Goal: Task Accomplishment & Management: Contribute content

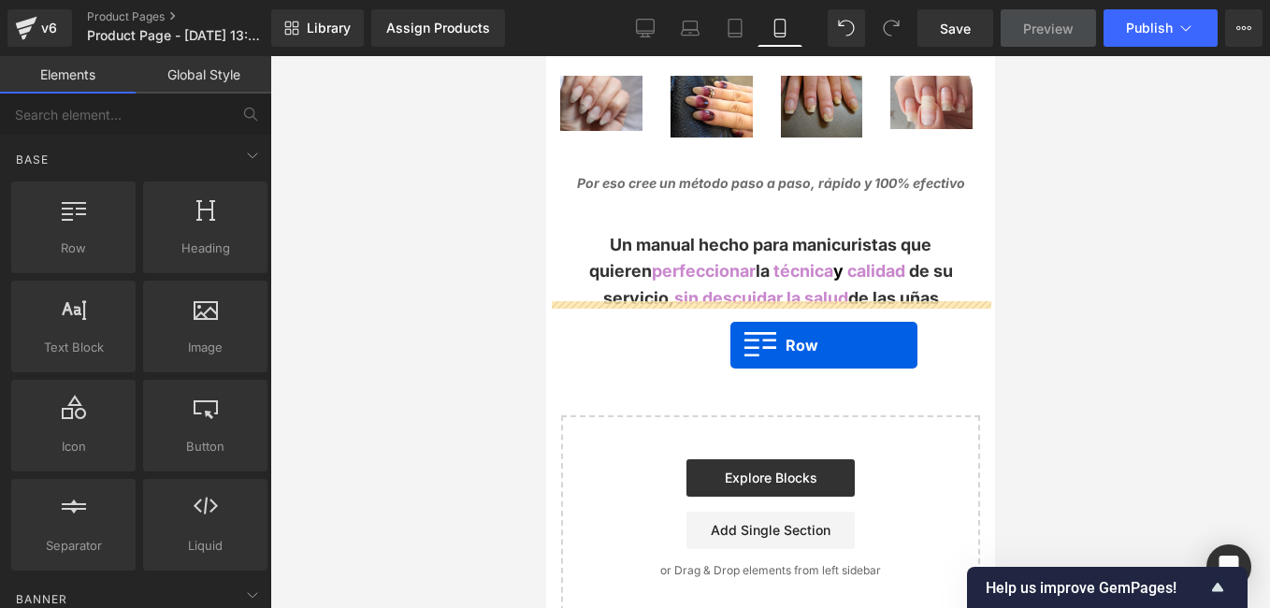
drag, startPoint x: 623, startPoint y: 288, endPoint x: 730, endPoint y: 345, distance: 120.9
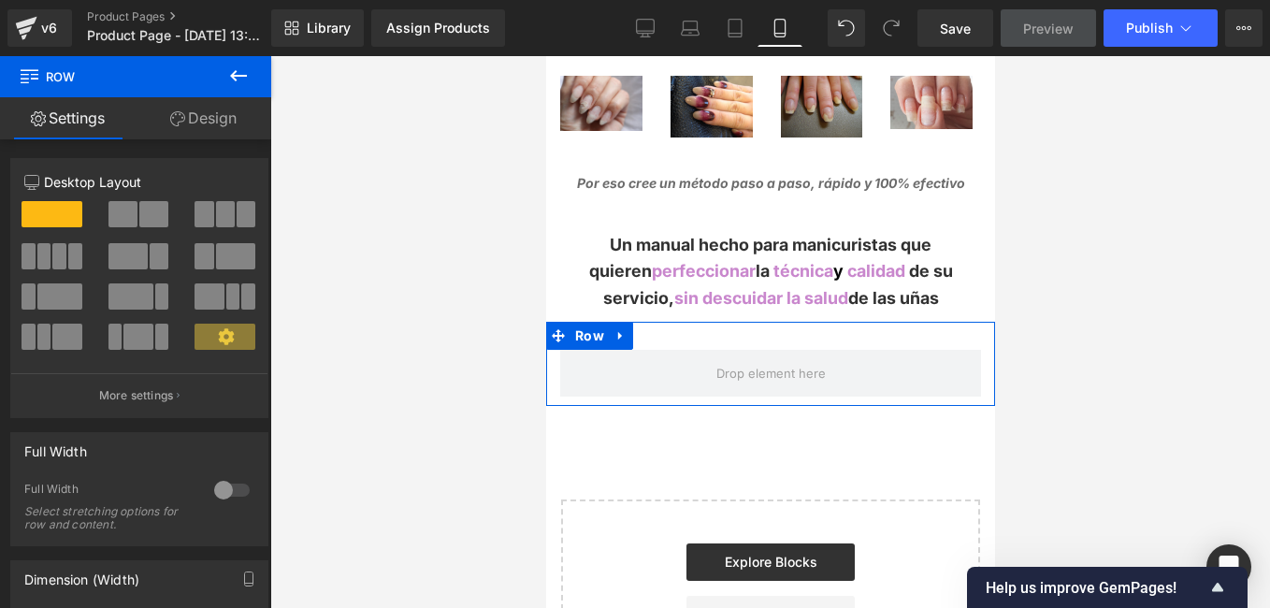
click at [208, 104] on link "Design" at bounding box center [204, 118] width 136 height 42
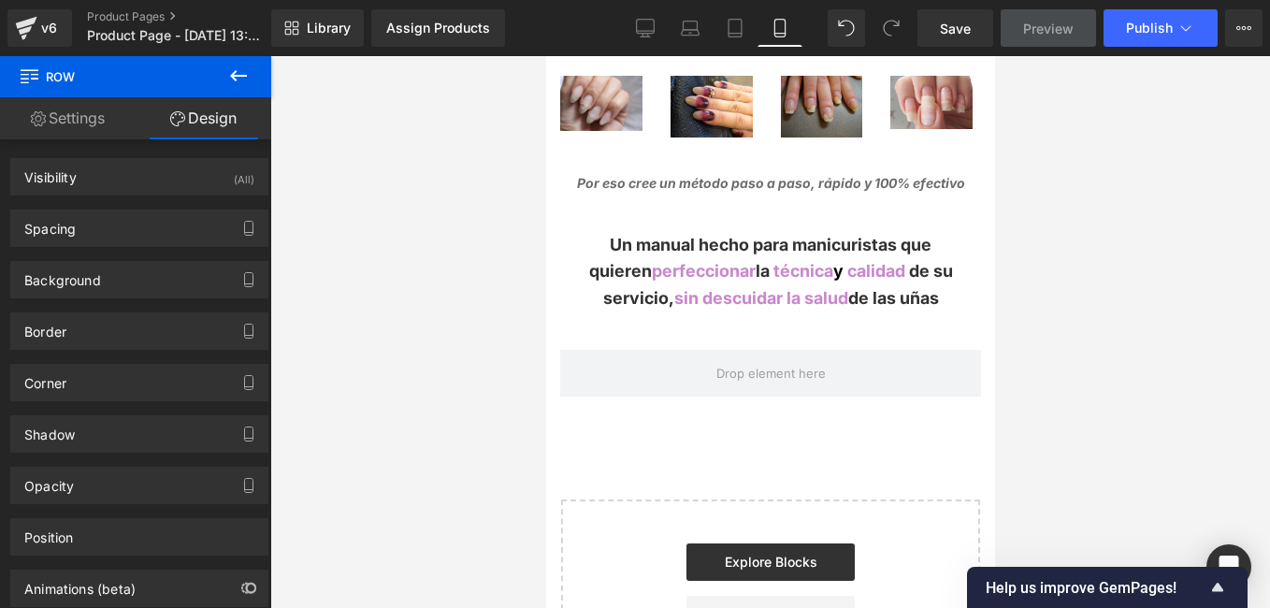
click at [233, 65] on icon at bounding box center [238, 76] width 22 height 22
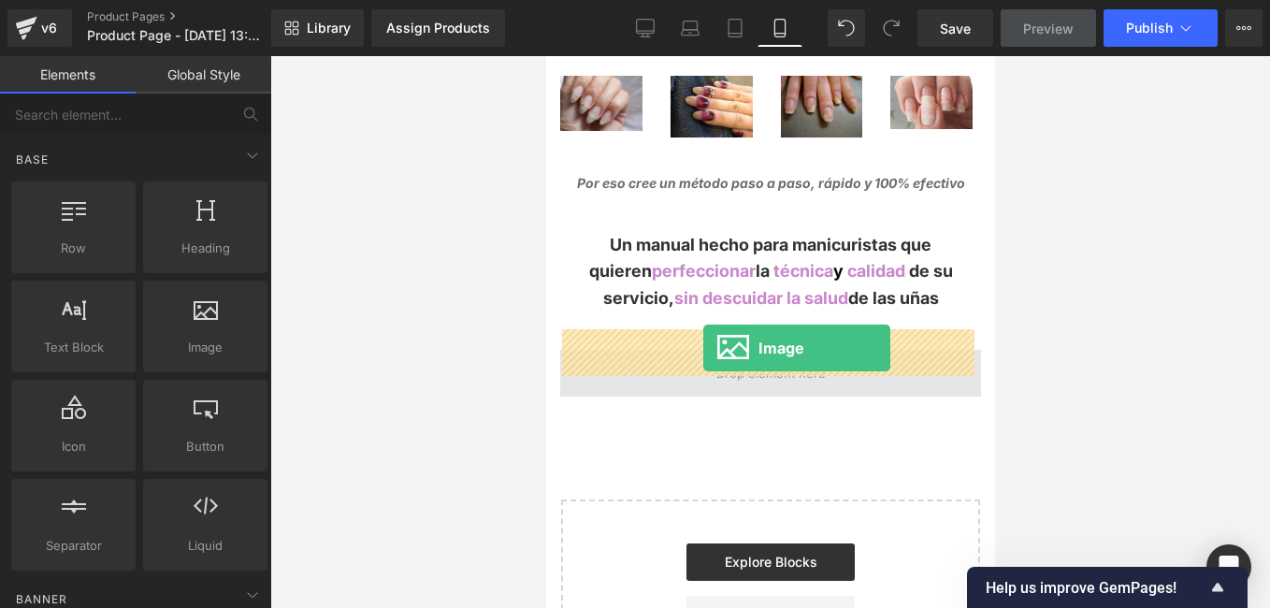
drag, startPoint x: 773, startPoint y: 389, endPoint x: 702, endPoint y: 348, distance: 81.3
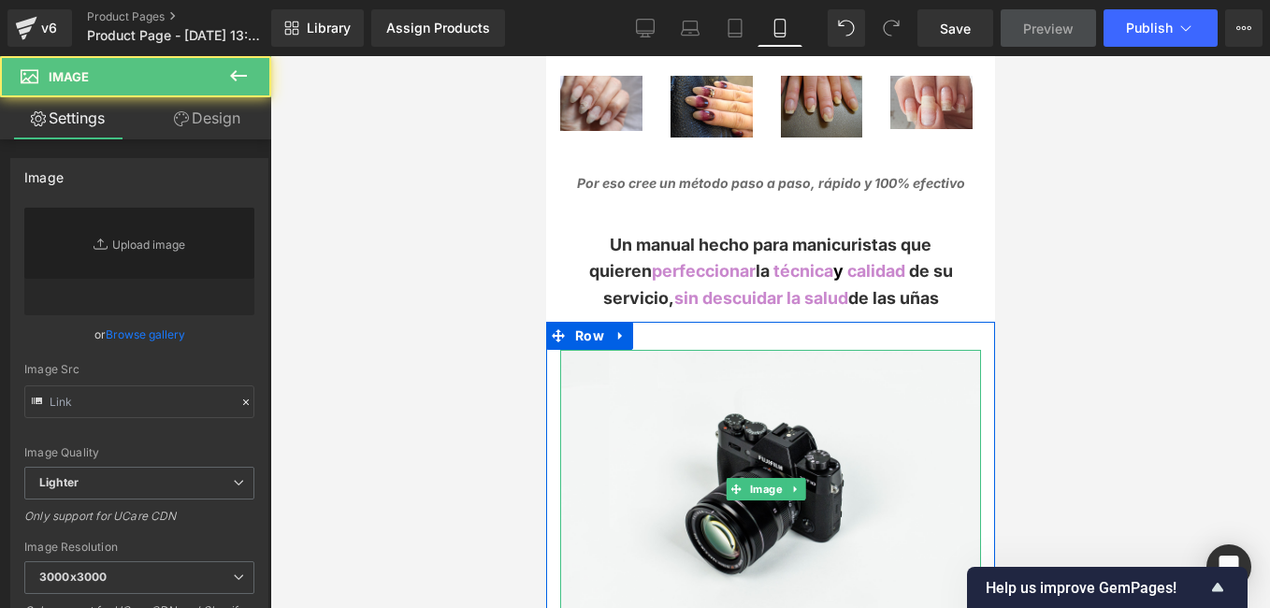
type input "//[DOMAIN_NAME][URL]"
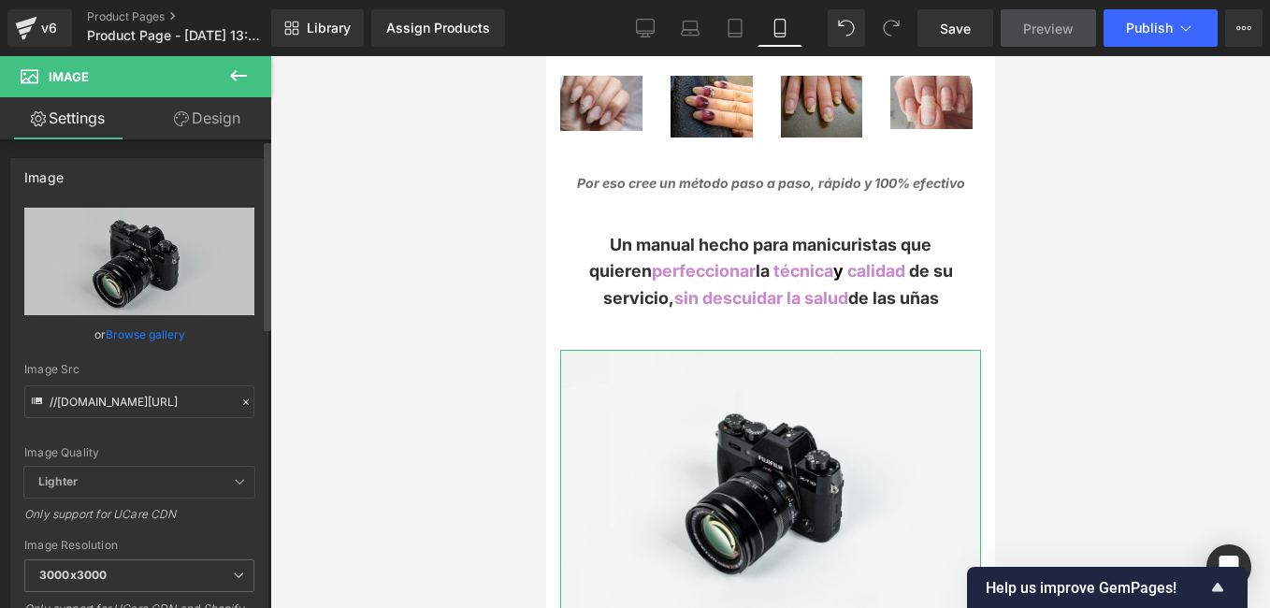
click at [239, 405] on icon at bounding box center [245, 402] width 13 height 13
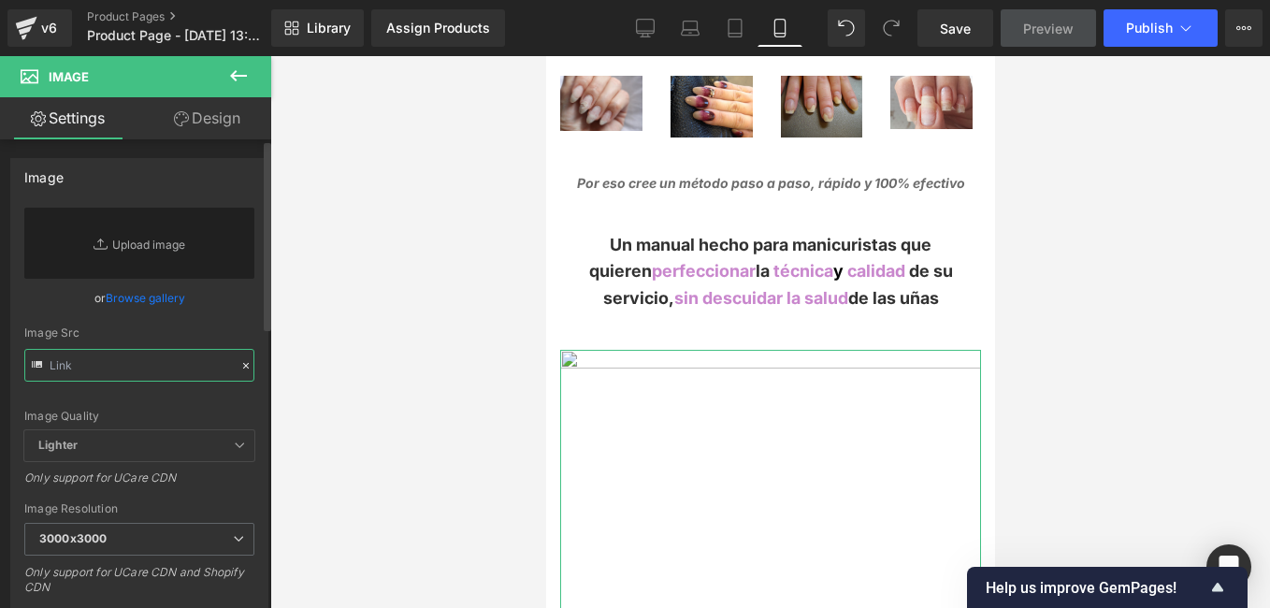
click at [166, 368] on input "text" at bounding box center [139, 365] width 230 height 33
paste input "[URL][DOMAIN_NAME]"
type input "[URL][DOMAIN_NAME]"
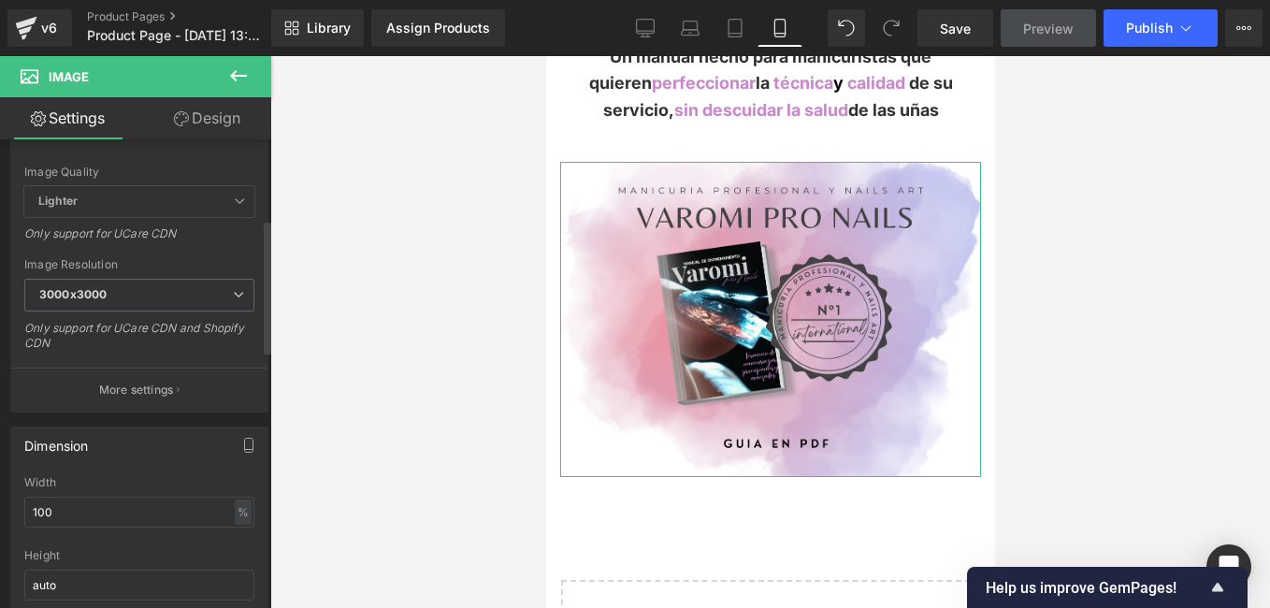
scroll to position [468, 0]
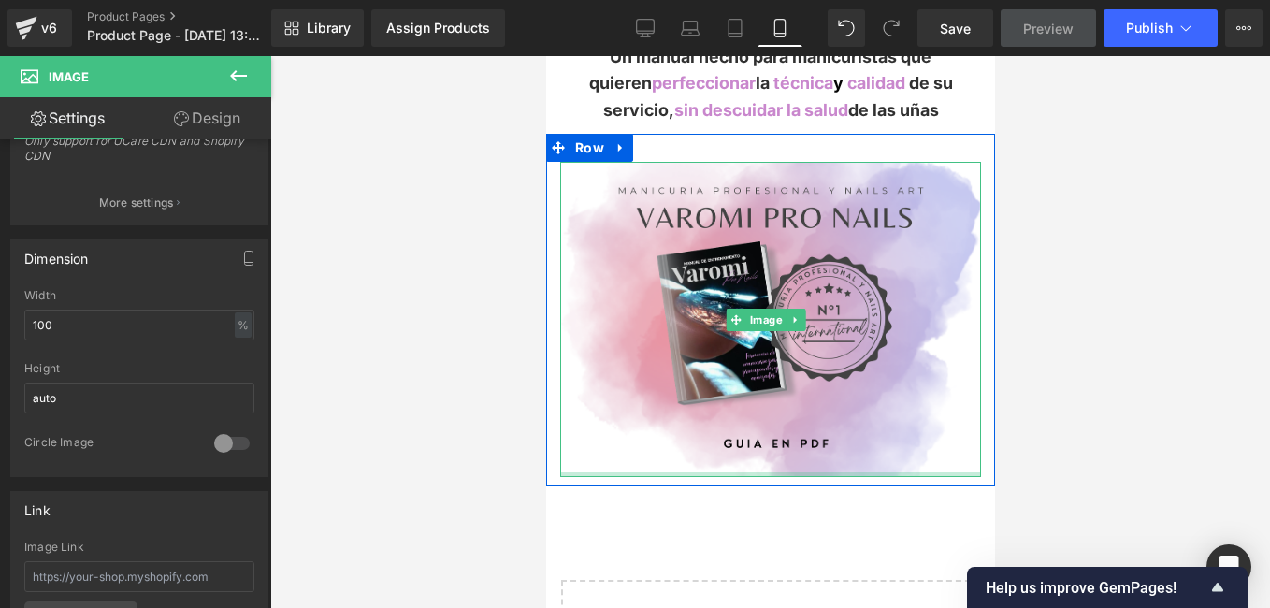
click at [960, 472] on div at bounding box center [769, 474] width 421 height 5
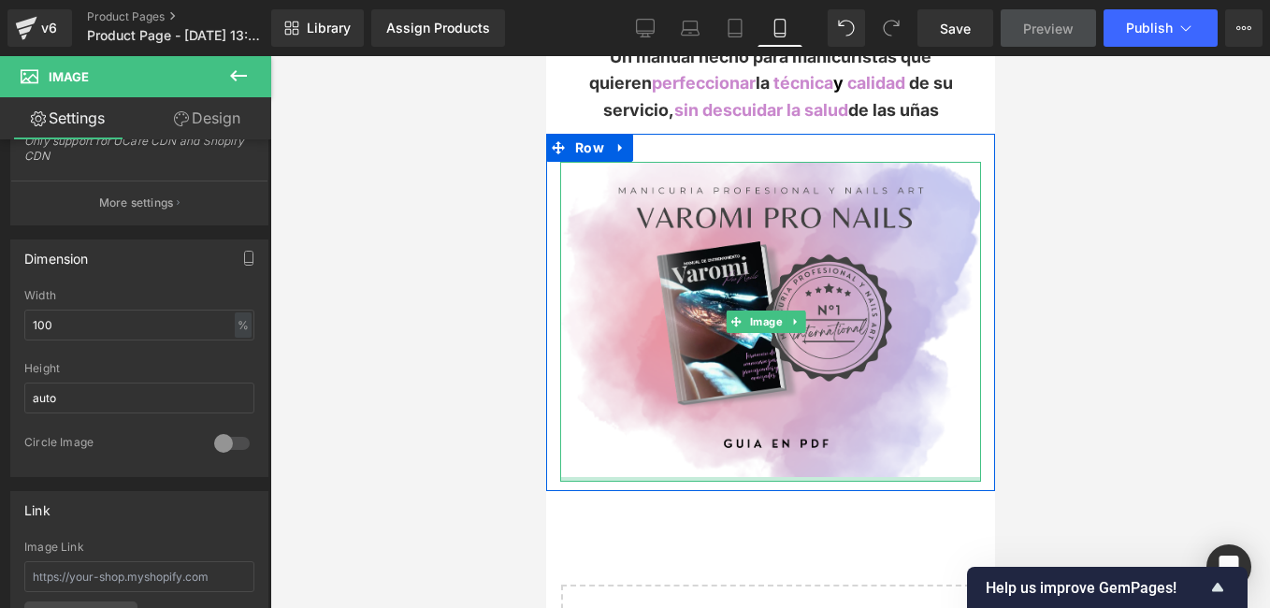
click at [959, 477] on div at bounding box center [769, 479] width 421 height 5
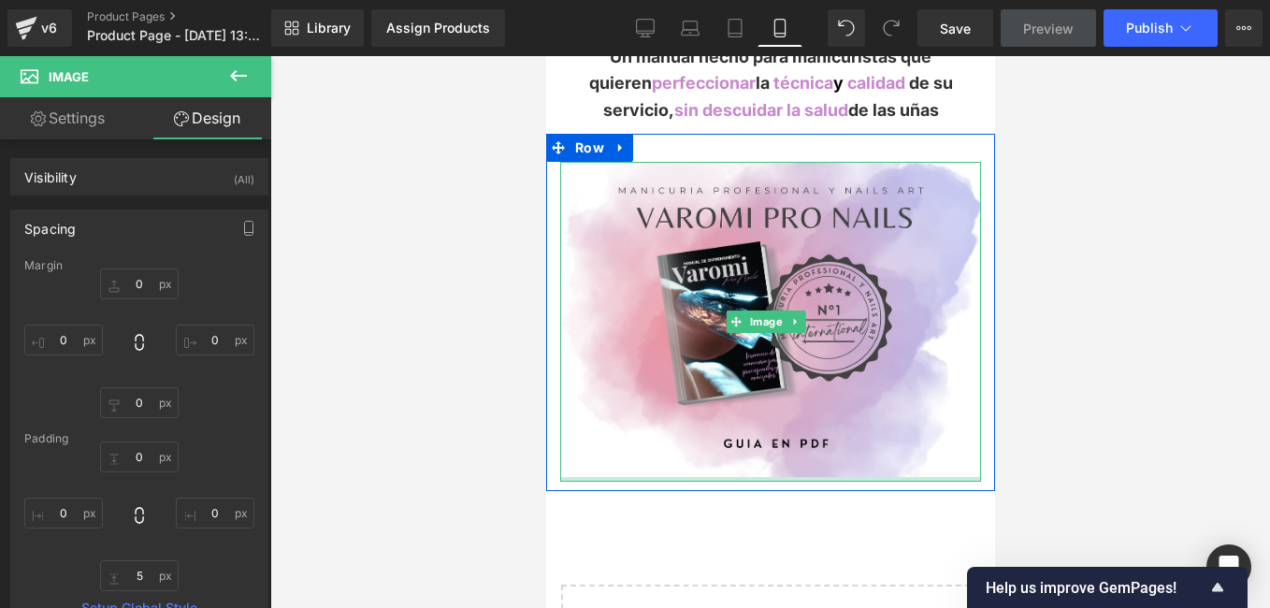
click at [954, 477] on div at bounding box center [769, 479] width 421 height 5
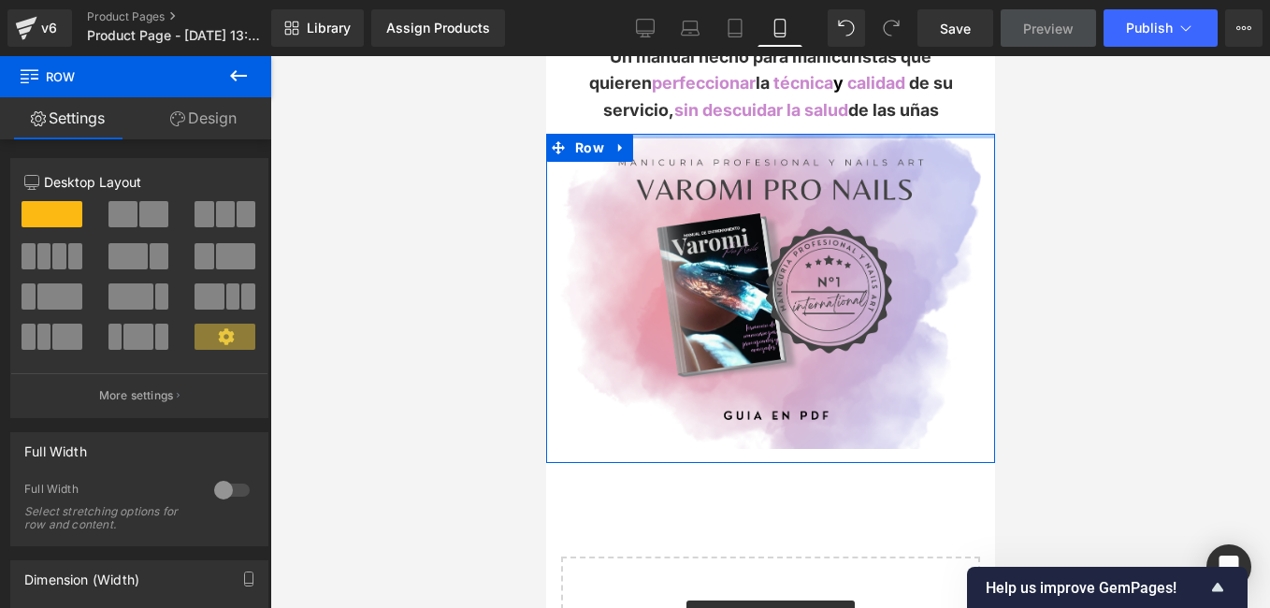
drag, startPoint x: 789, startPoint y: 140, endPoint x: 791, endPoint y: 110, distance: 30.0
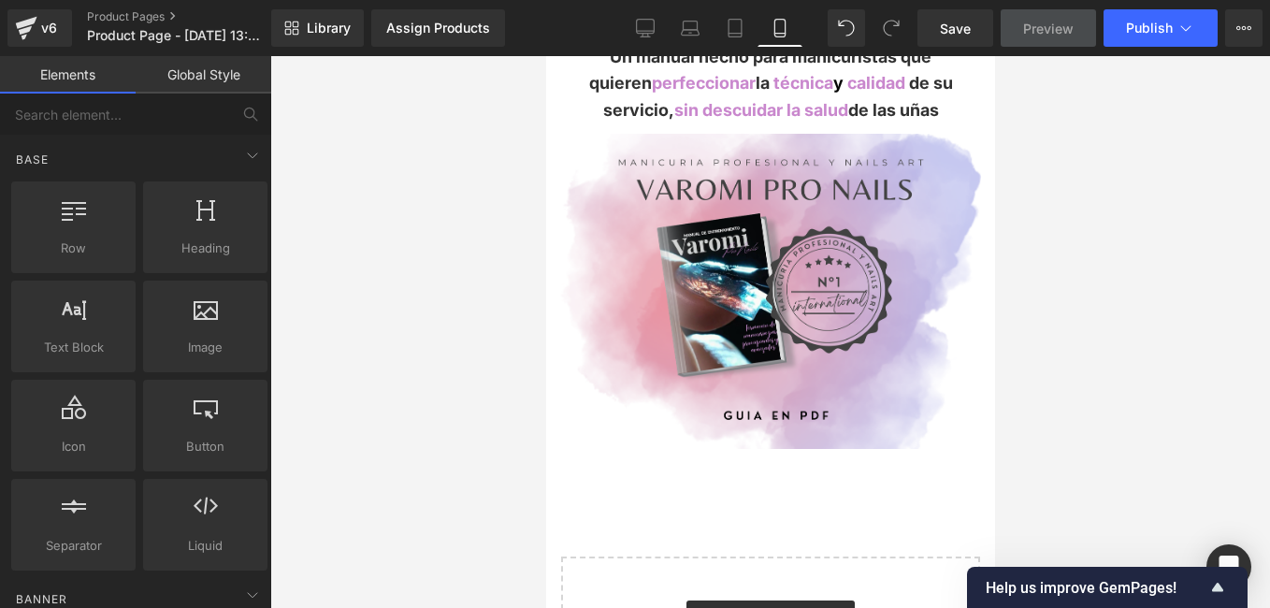
click at [1065, 163] on div at bounding box center [770, 332] width 1000 height 552
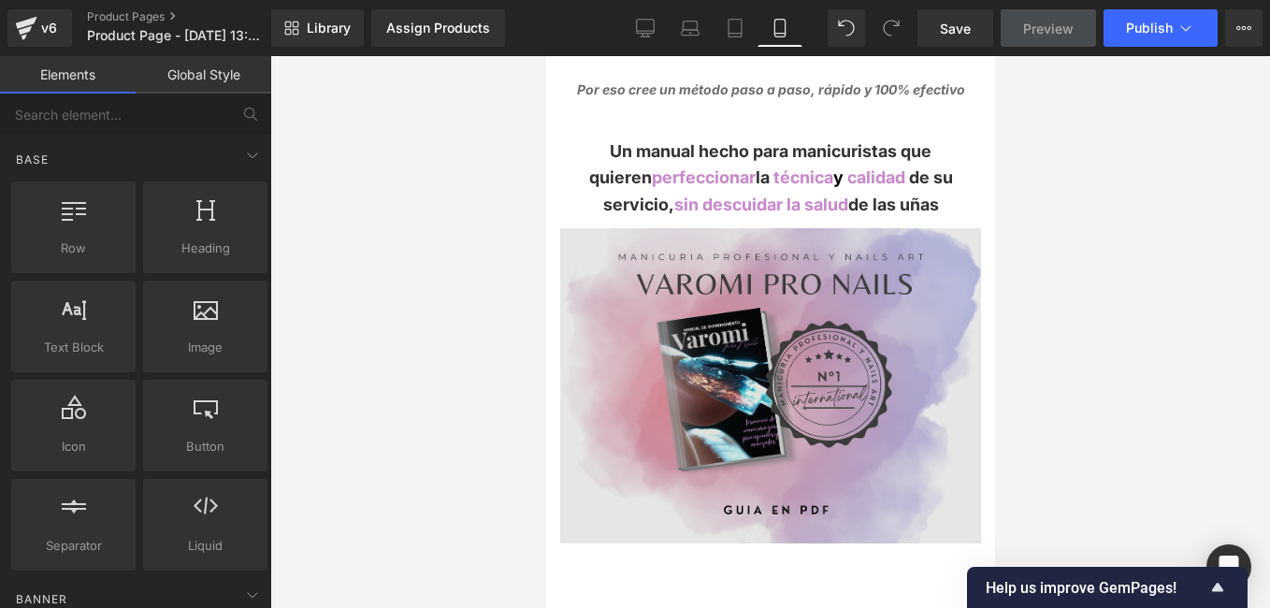
scroll to position [1777, 0]
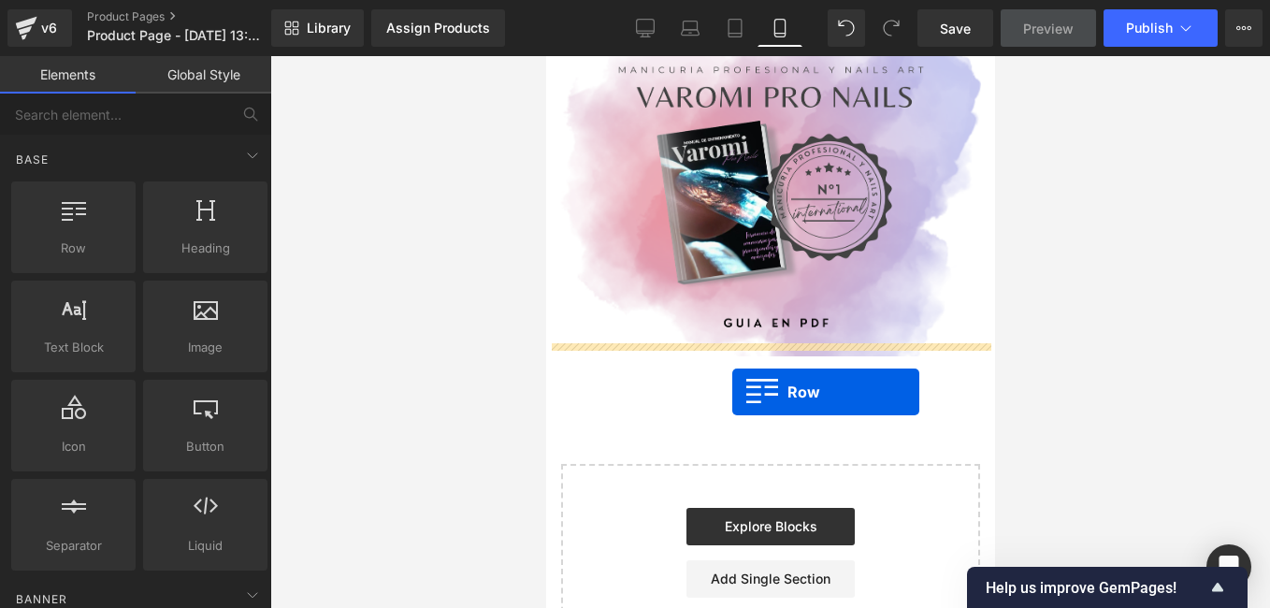
drag, startPoint x: 605, startPoint y: 282, endPoint x: 731, endPoint y: 392, distance: 167.7
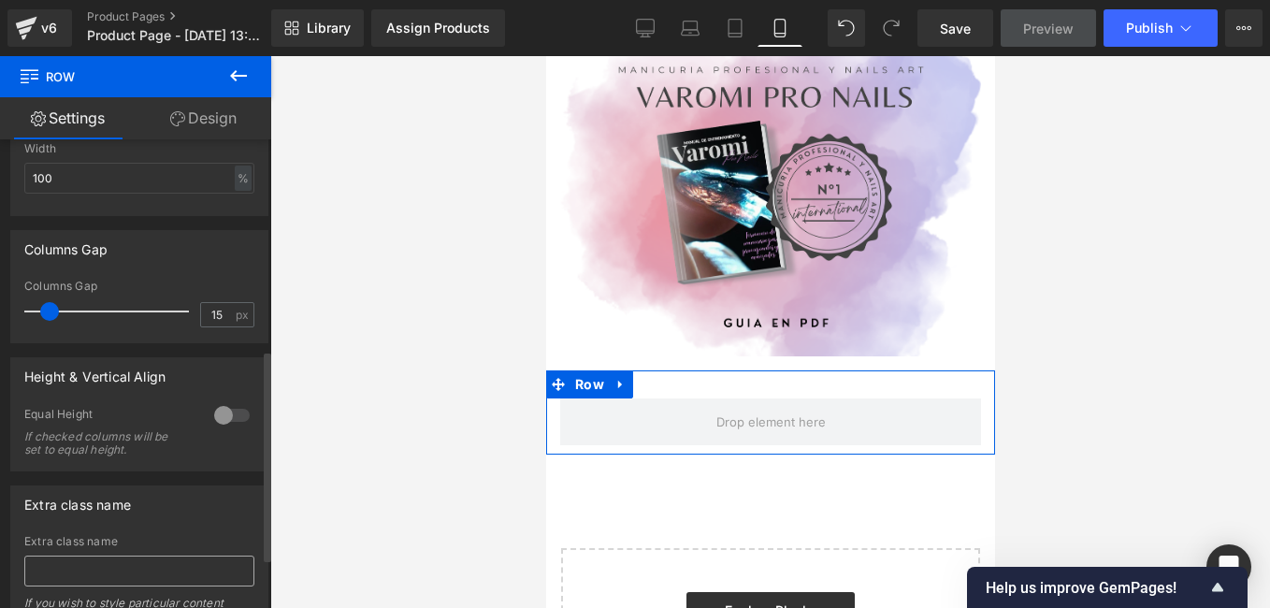
scroll to position [561, 0]
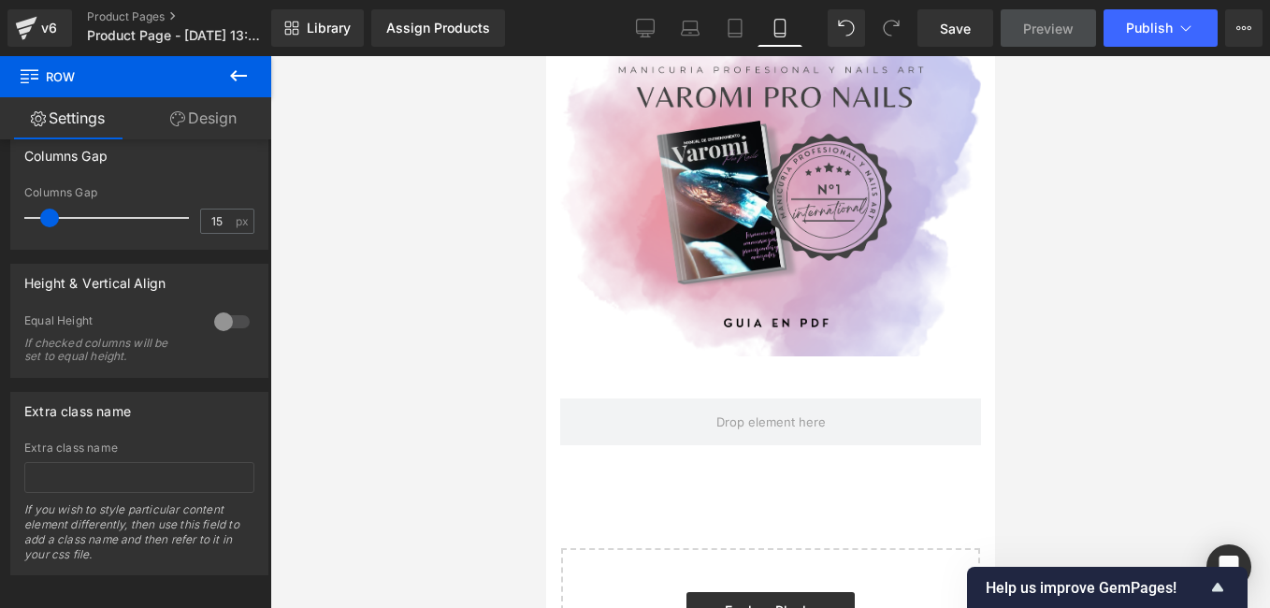
click at [241, 74] on icon at bounding box center [238, 76] width 22 height 22
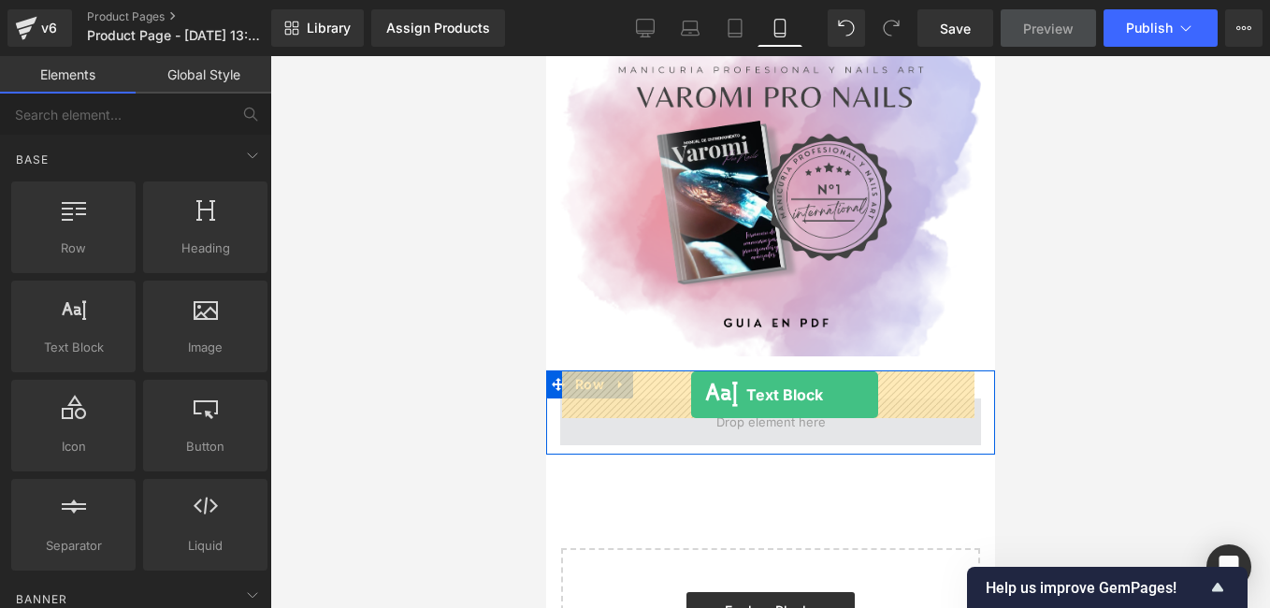
drag, startPoint x: 622, startPoint y: 393, endPoint x: 690, endPoint y: 395, distance: 68.3
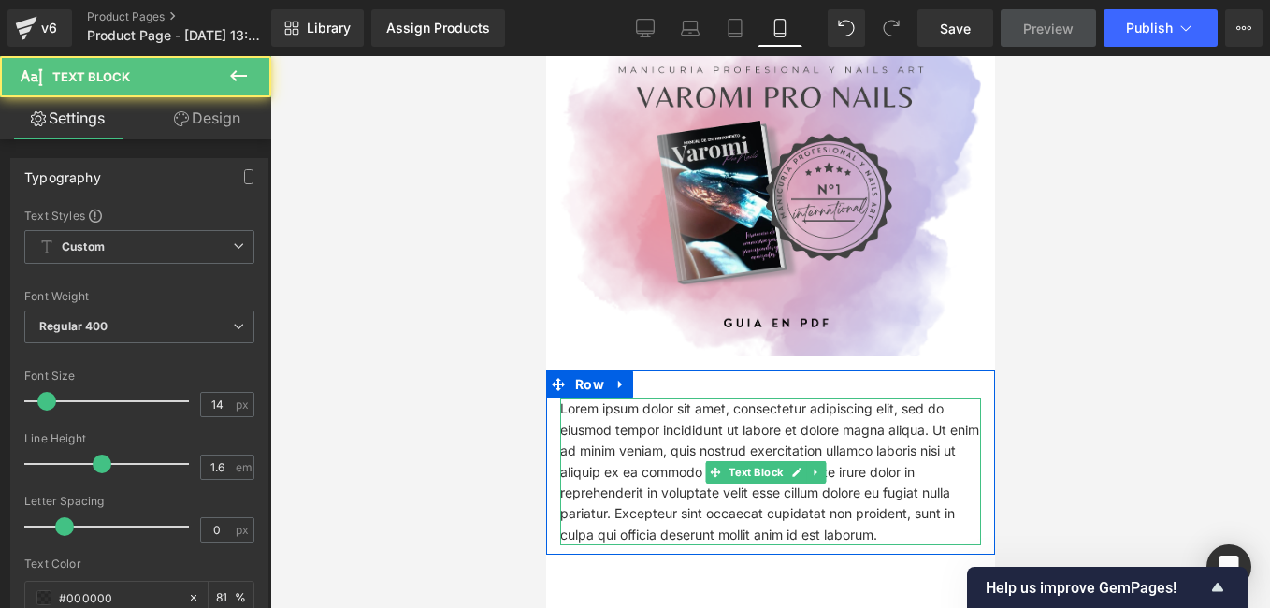
click at [841, 504] on p "Lorem ipsum dolor sit amet, consectetur adipiscing elit, sed do eiusmod tempor …" at bounding box center [769, 471] width 421 height 147
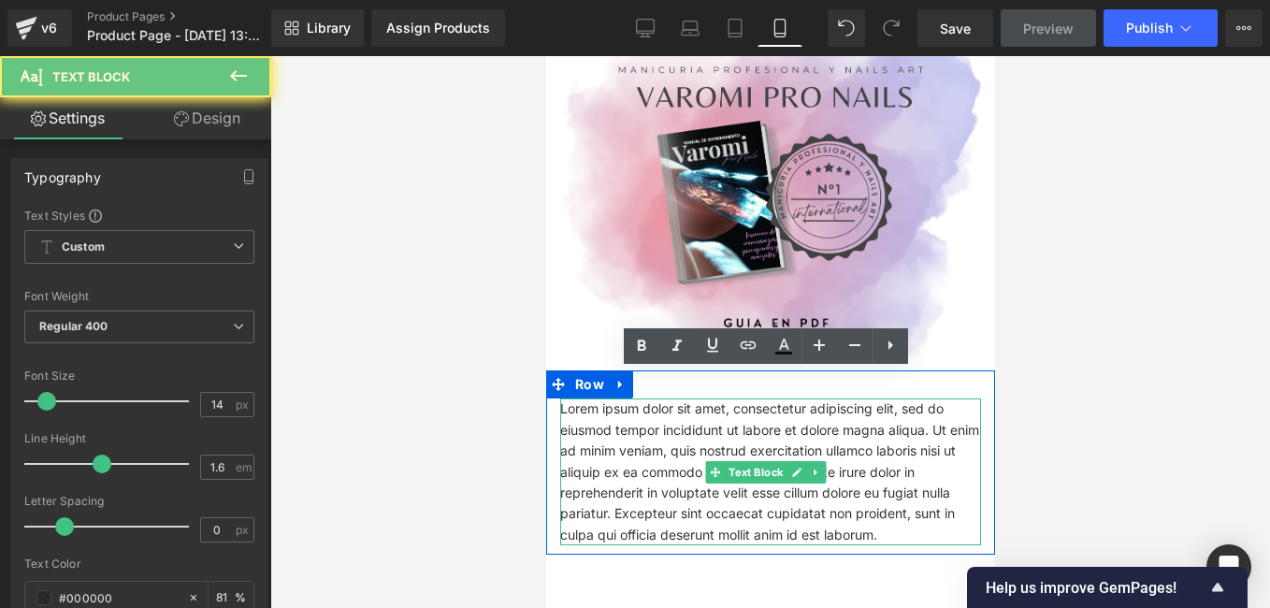
click at [841, 504] on p "Lorem ipsum dolor sit amet, consectetur adipiscing elit, sed do eiusmod tempor …" at bounding box center [769, 471] width 421 height 147
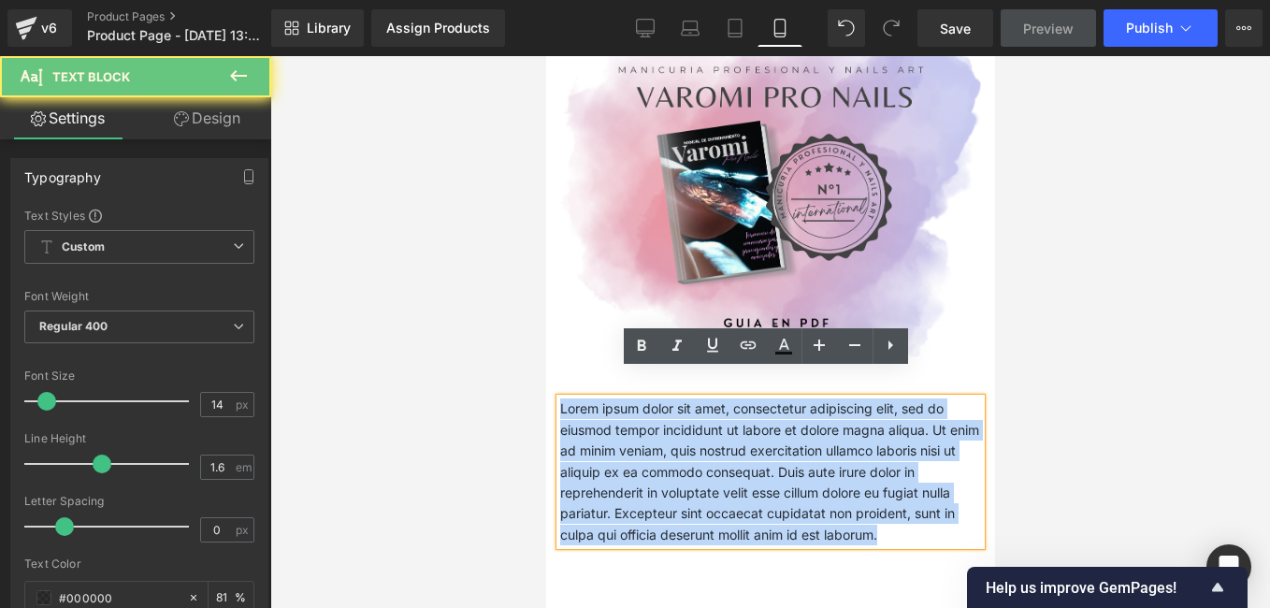
click at [841, 504] on p "Lorem ipsum dolor sit amet, consectetur adipiscing elit, sed do eiusmod tempor …" at bounding box center [769, 471] width 421 height 147
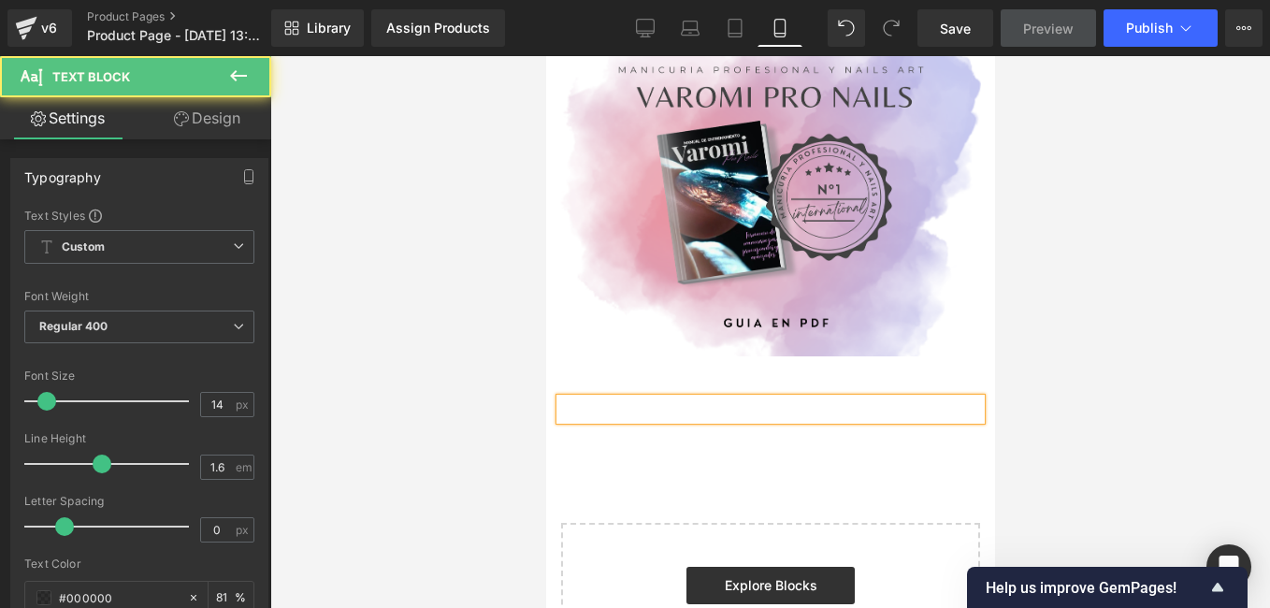
click at [723, 398] on p at bounding box center [769, 408] width 421 height 21
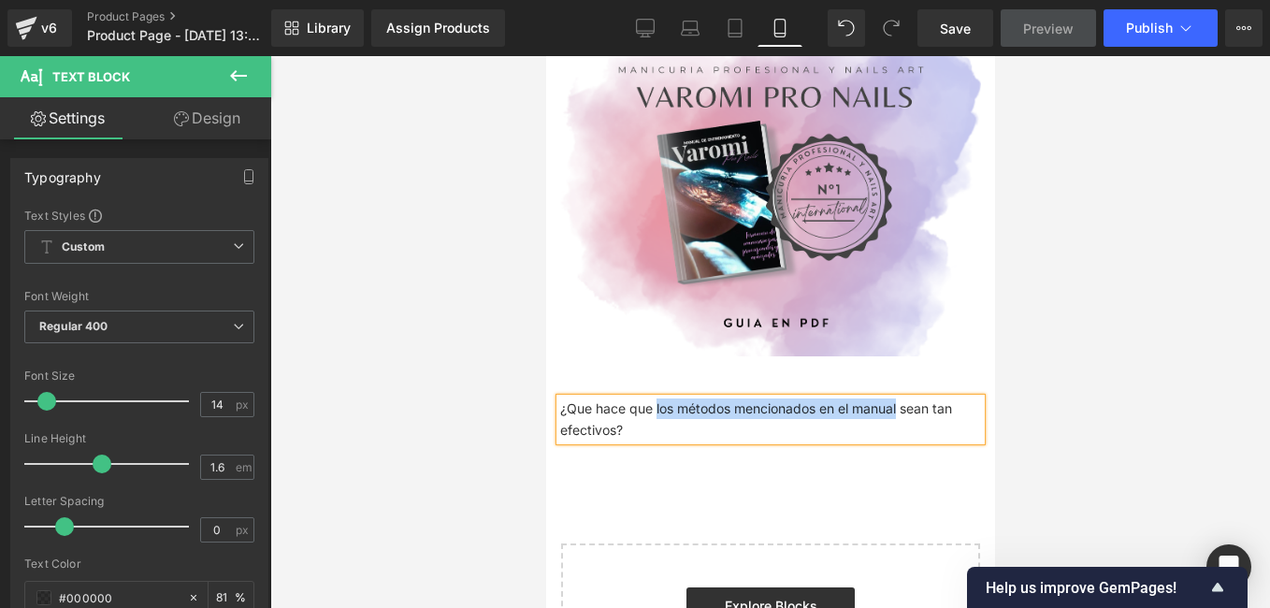
drag, startPoint x: 885, startPoint y: 380, endPoint x: 654, endPoint y: 390, distance: 231.2
click at [654, 398] on p "¿Que hace que los métodos mencionados en el manual sean tan efectivos?" at bounding box center [769, 419] width 421 height 42
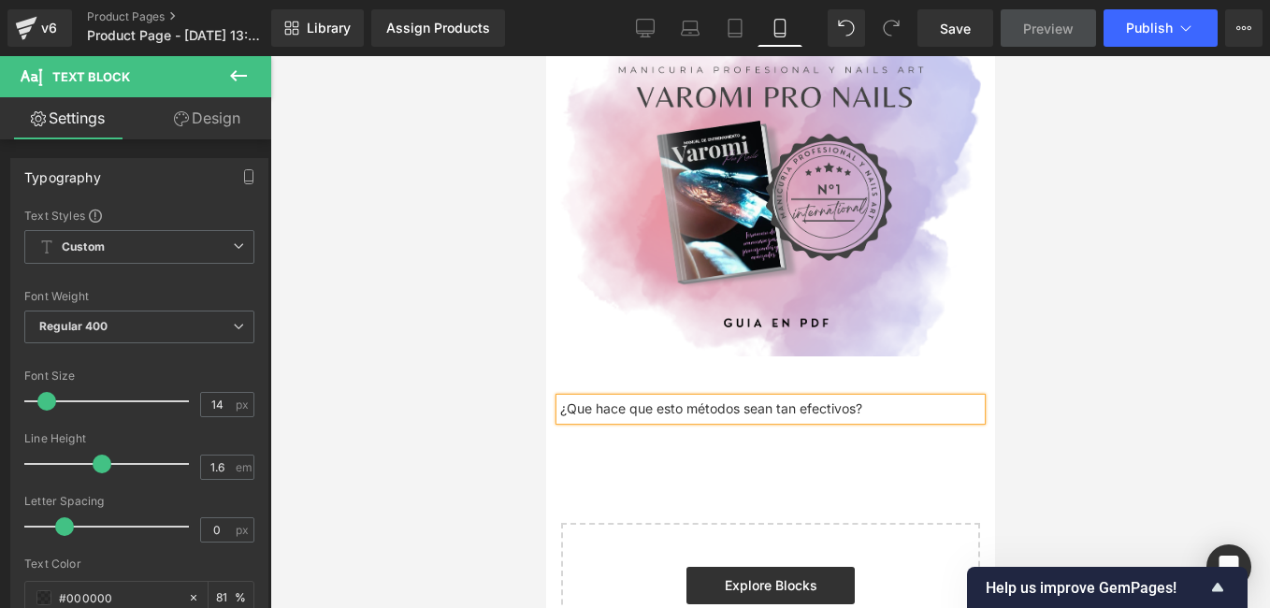
click at [856, 398] on p "¿Que hace que esto métodos sean tan efectivos?" at bounding box center [769, 408] width 421 height 21
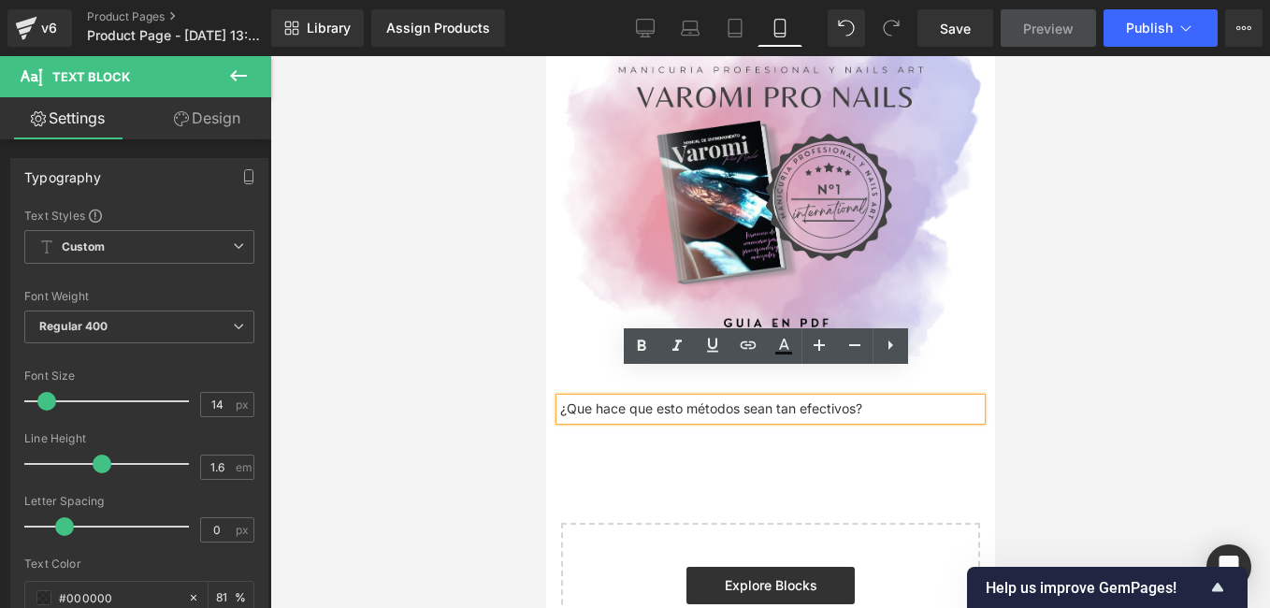
click at [863, 398] on p "¿Que hace que esto métodos sean tan efectivos?" at bounding box center [769, 408] width 421 height 21
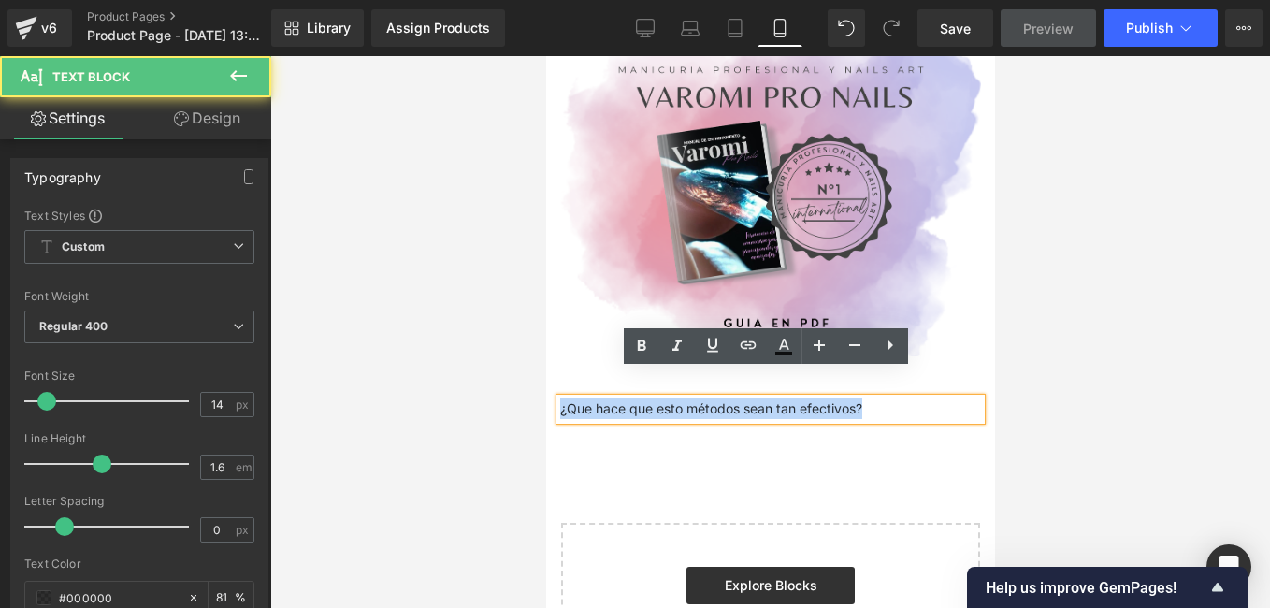
drag, startPoint x: 873, startPoint y: 384, endPoint x: 559, endPoint y: 389, distance: 313.3
click at [559, 398] on p "¿Que hace que esto métodos sean tan efectivos?" at bounding box center [769, 408] width 421 height 21
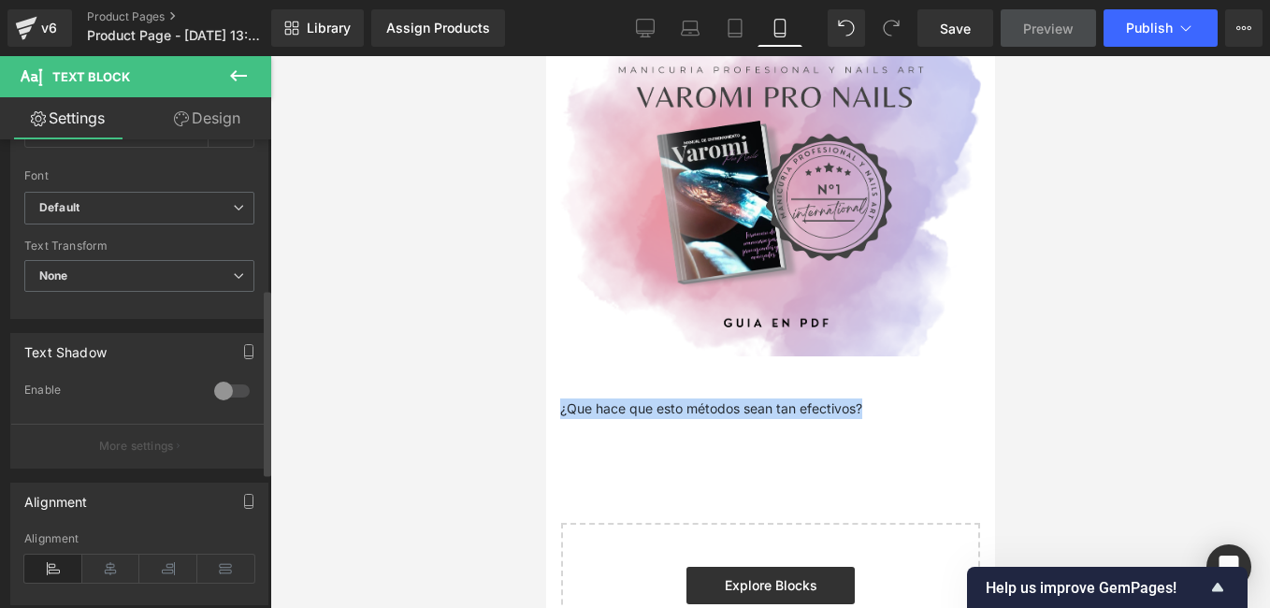
scroll to position [655, 0]
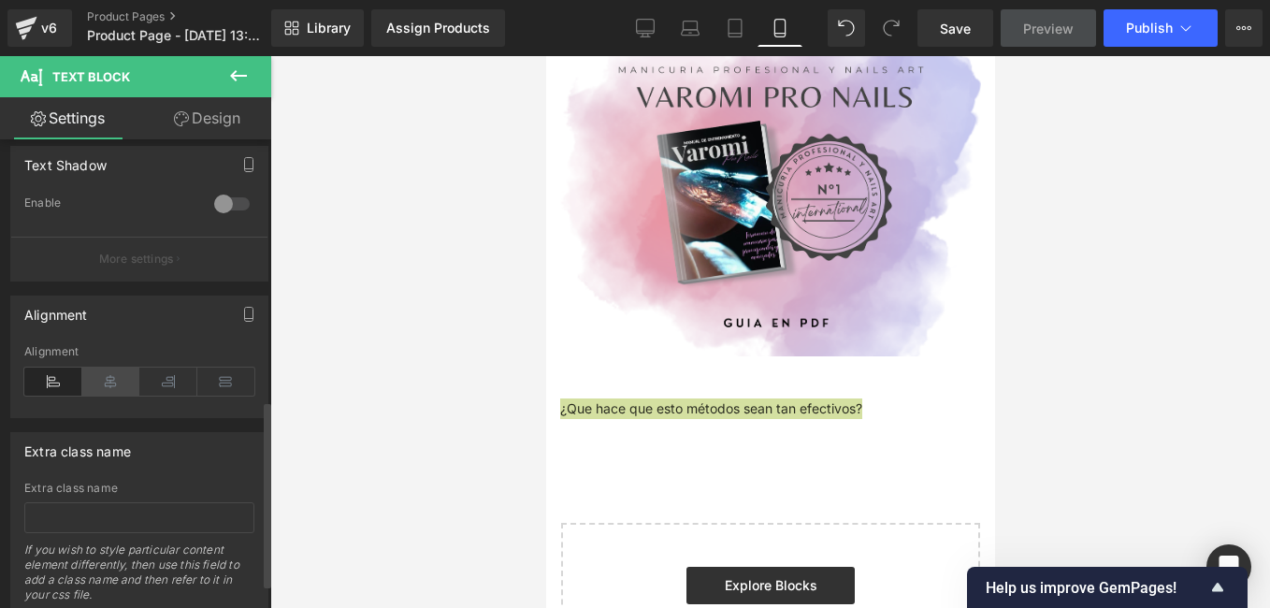
click at [93, 385] on icon at bounding box center [111, 382] width 58 height 28
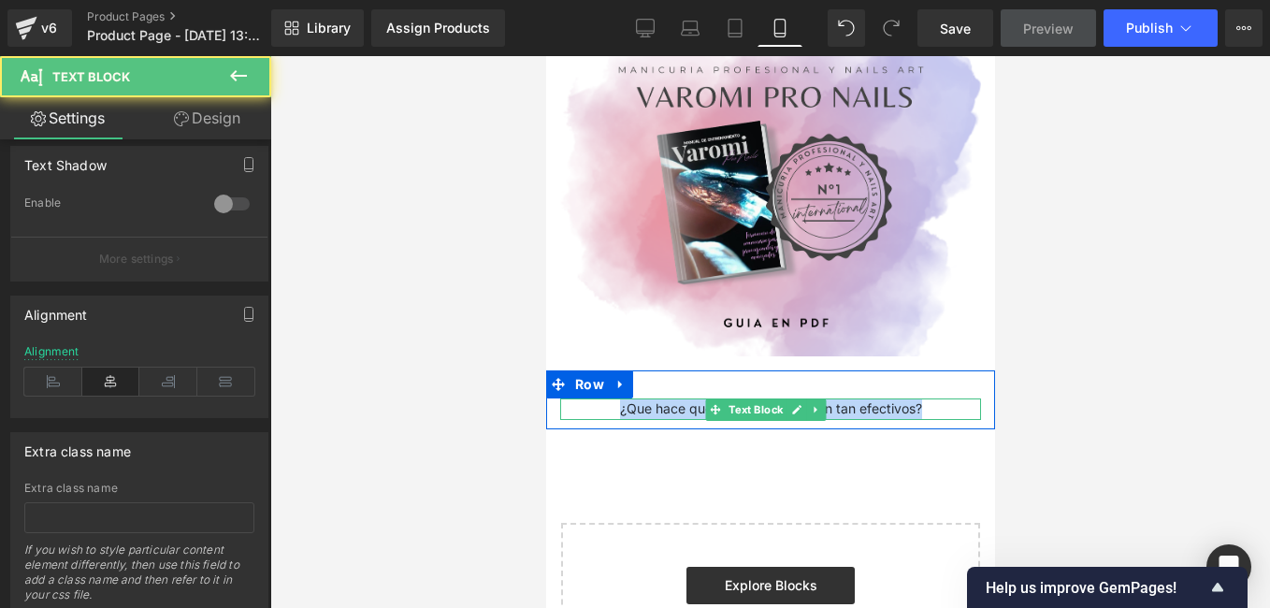
click at [865, 398] on p "¿Que hace que esto métodos sean tan efectivos?" at bounding box center [769, 408] width 421 height 21
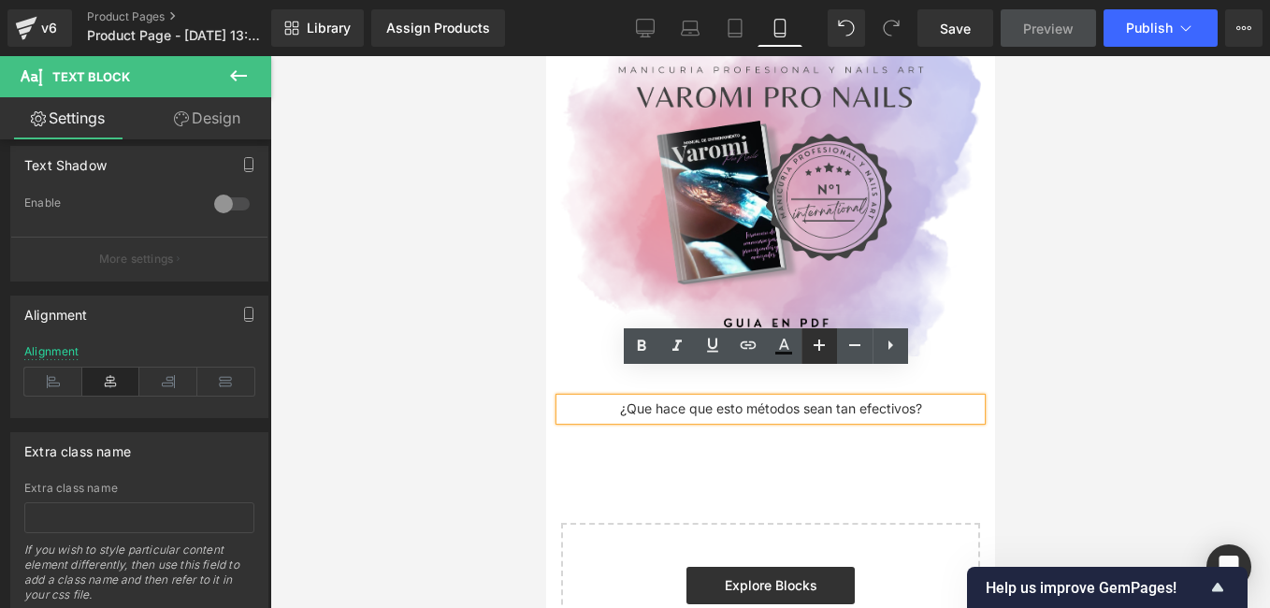
click at [824, 339] on icon at bounding box center [819, 345] width 22 height 22
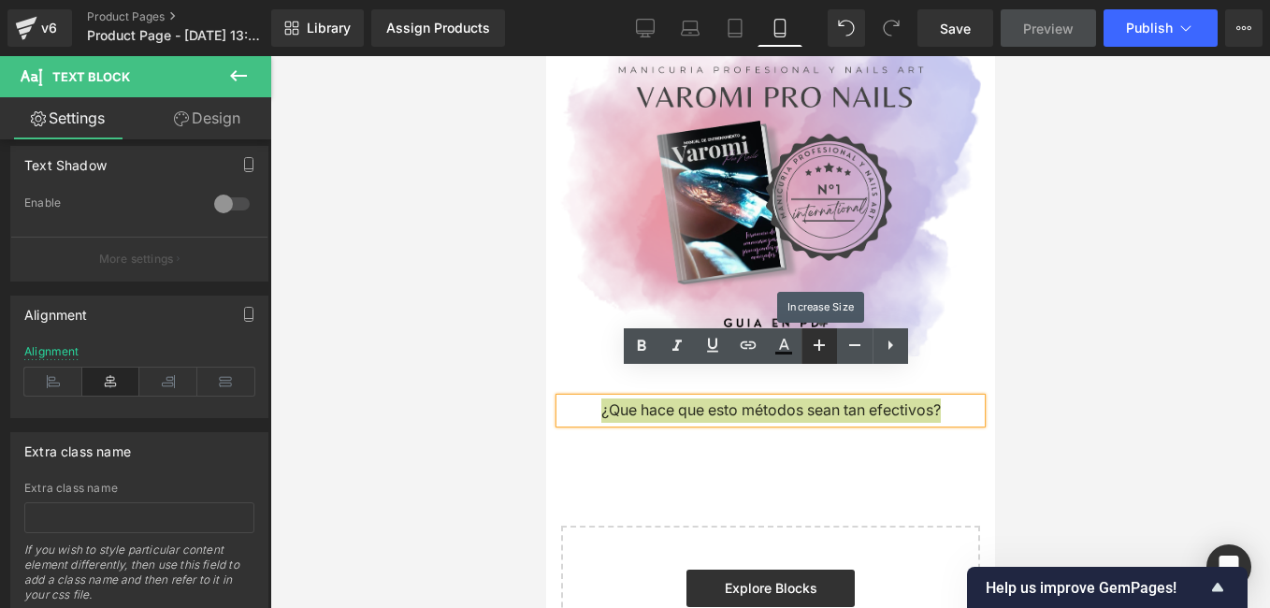
click at [824, 339] on icon at bounding box center [819, 345] width 22 height 22
type input "18"
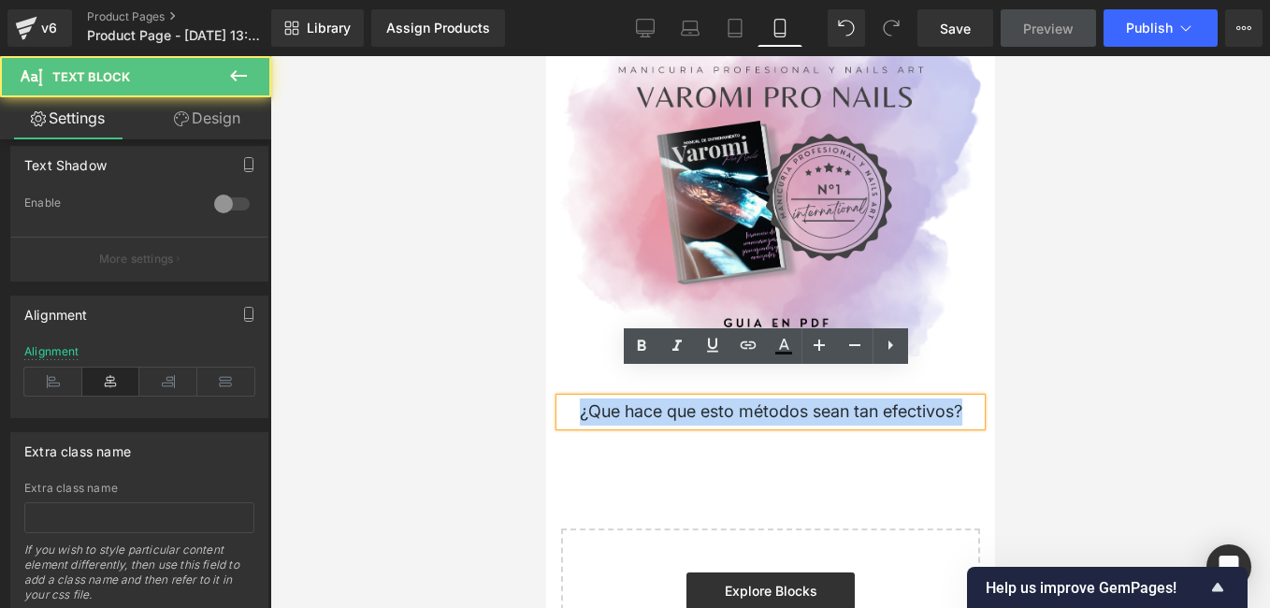
click at [730, 398] on p "¿Que hace que esto métodos sean tan efectivos?" at bounding box center [769, 411] width 421 height 27
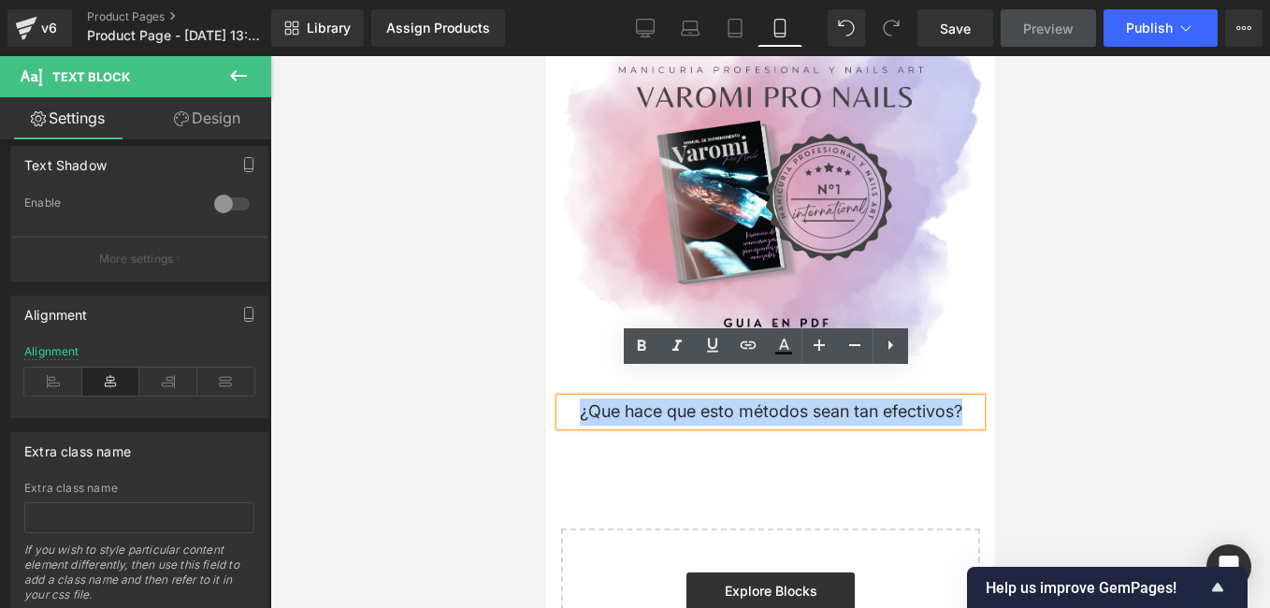
click at [730, 398] on p "¿Que hace que esto métodos sean tan efectivos?" at bounding box center [769, 411] width 421 height 27
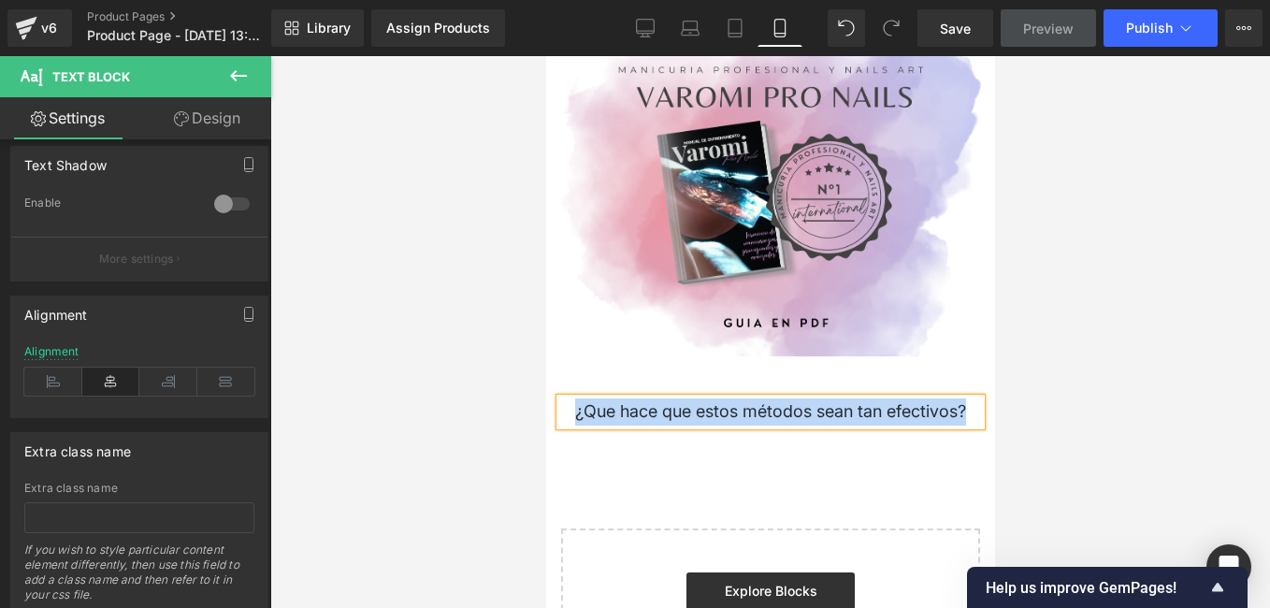
drag, startPoint x: 956, startPoint y: 386, endPoint x: 574, endPoint y: 397, distance: 381.8
click at [574, 398] on p "¿Que hace que estos métodos sean tan efectivos?" at bounding box center [769, 411] width 421 height 27
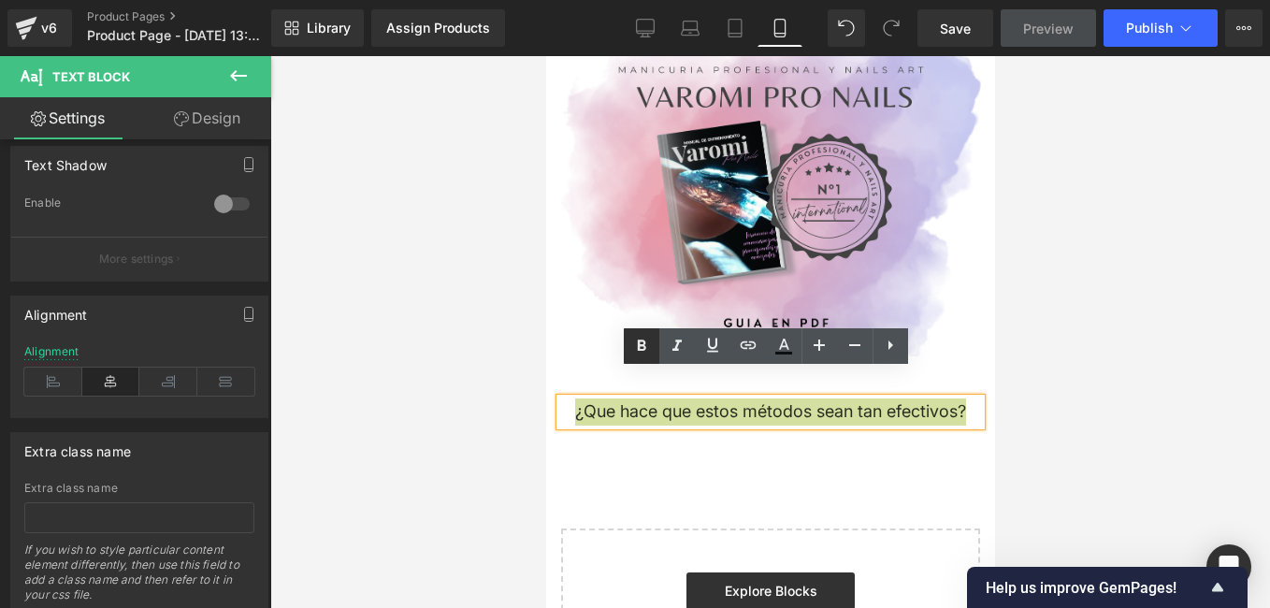
click at [630, 351] on icon at bounding box center [641, 346] width 22 height 22
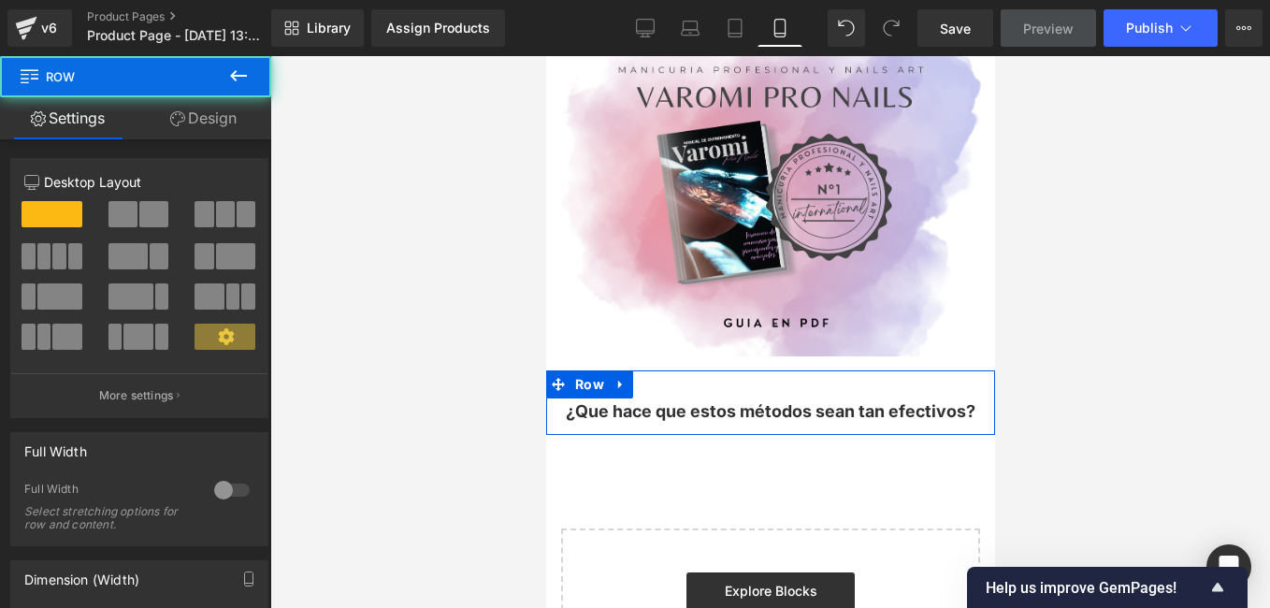
click at [975, 398] on div "¿Que hace que estos métodos sean tan efectivos? Text Block" at bounding box center [769, 411] width 449 height 27
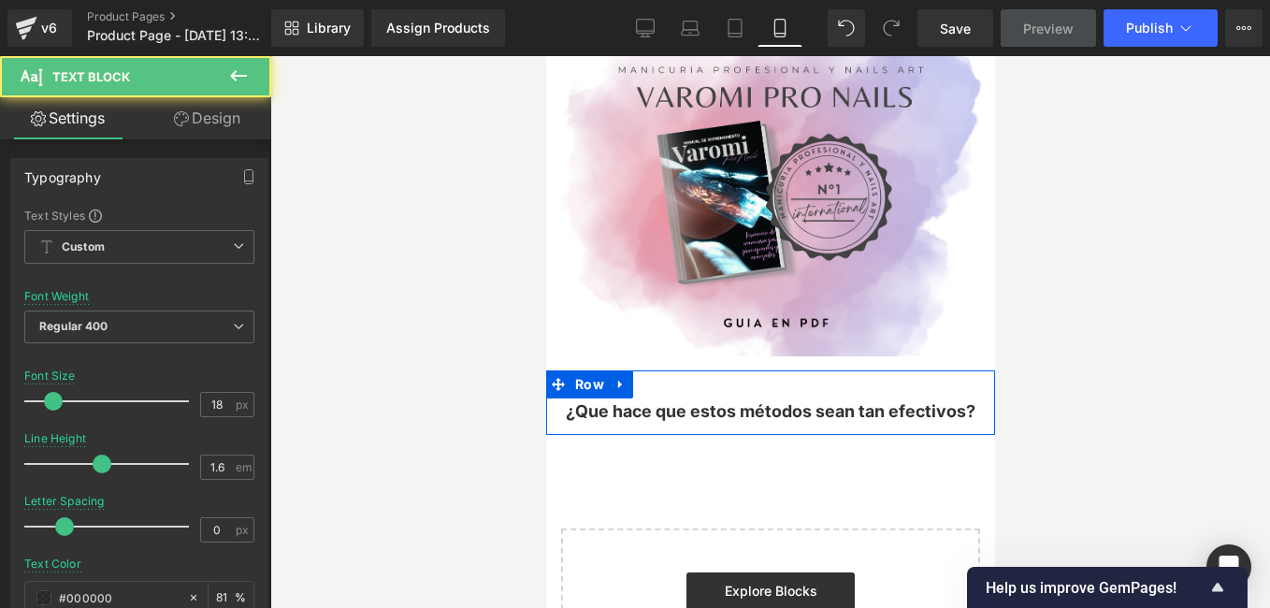
click at [545, 56] on div at bounding box center [545, 56] width 0 height 0
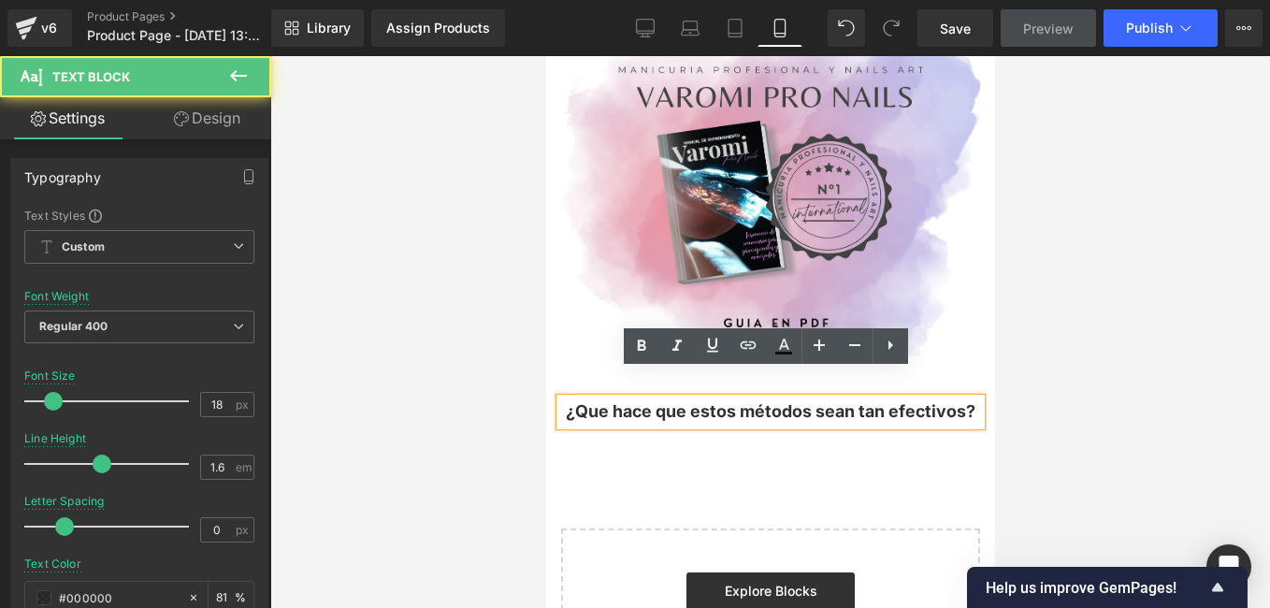
click at [970, 398] on p "¿Que hace que estos métodos sean tan efectivos?" at bounding box center [769, 411] width 421 height 27
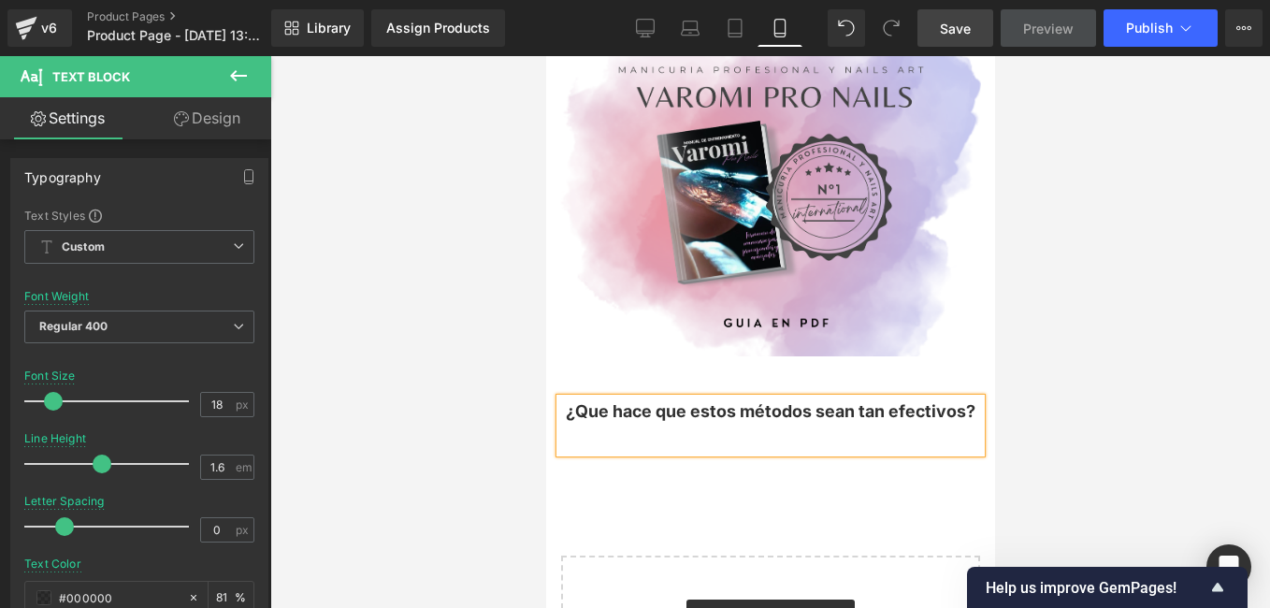
click at [955, 37] on span "Save" at bounding box center [955, 29] width 31 height 20
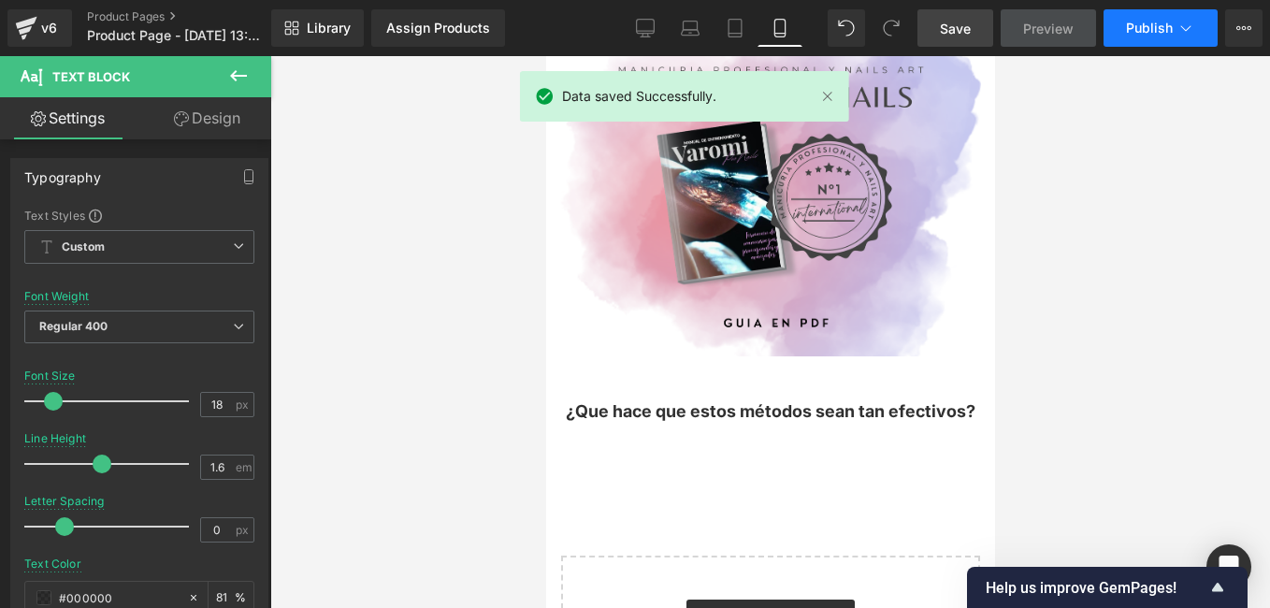
click at [1126, 27] on button "Publish" at bounding box center [1161, 27] width 114 height 37
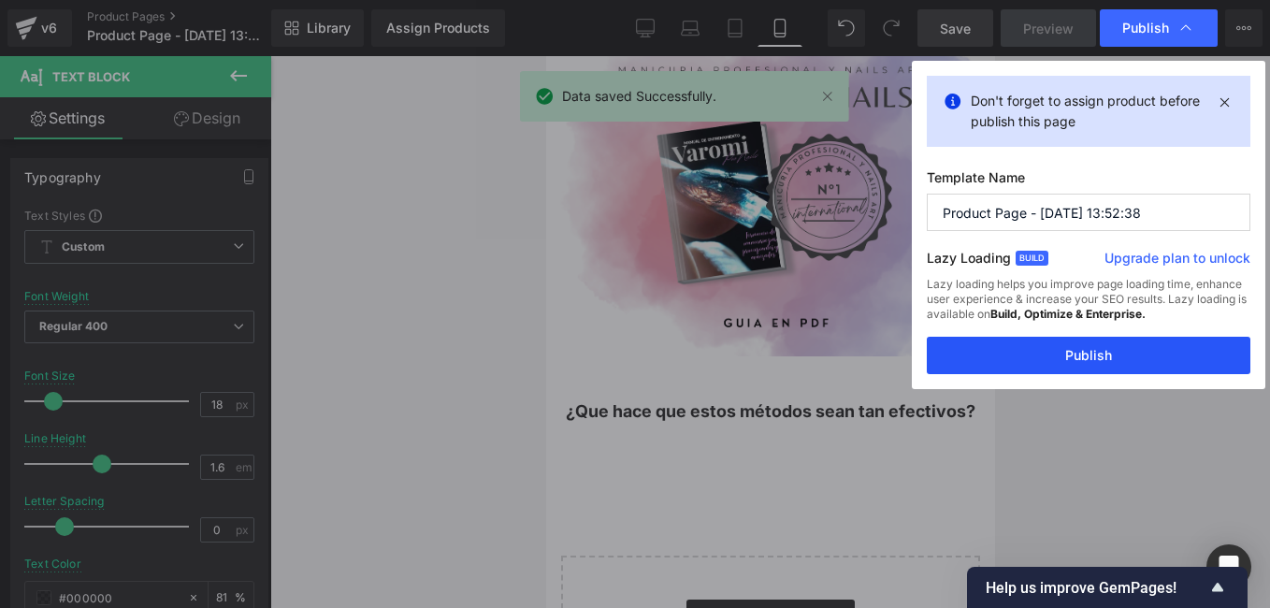
click at [1091, 351] on button "Publish" at bounding box center [1089, 355] width 324 height 37
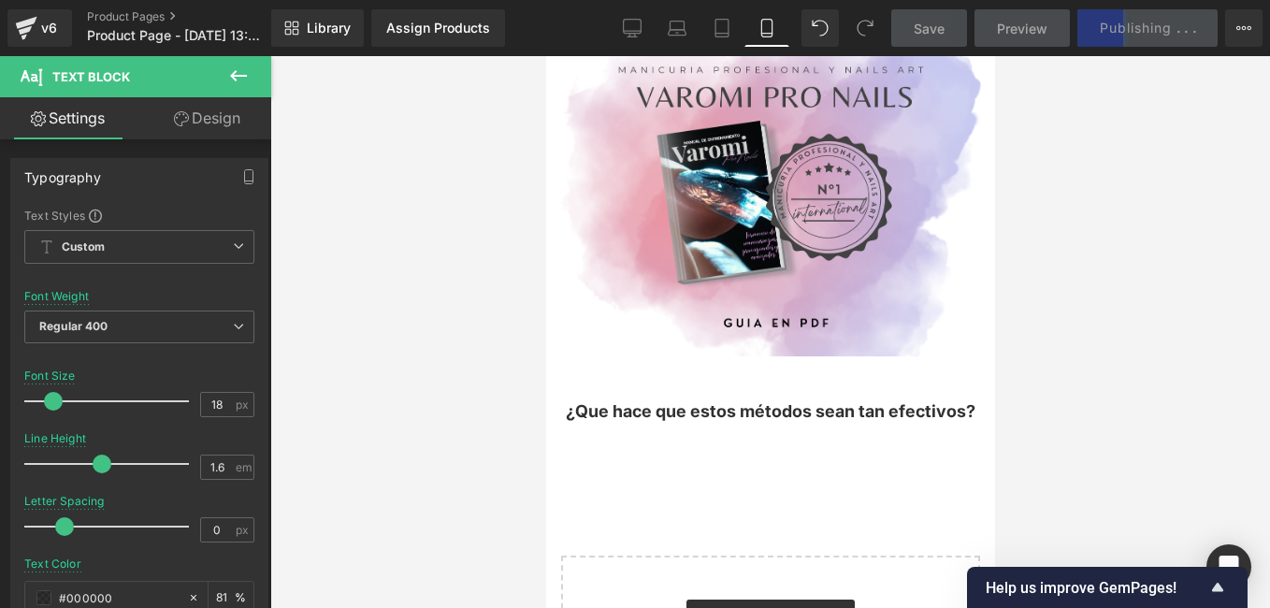
click at [394, 282] on div at bounding box center [770, 332] width 1000 height 552
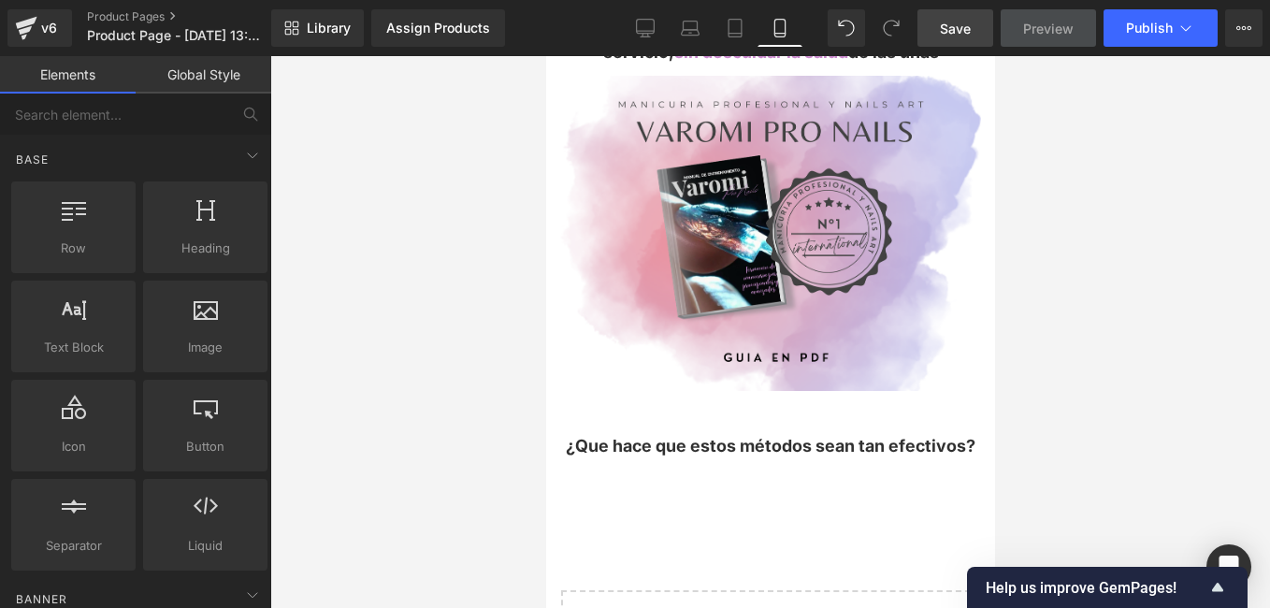
scroll to position [1747, 0]
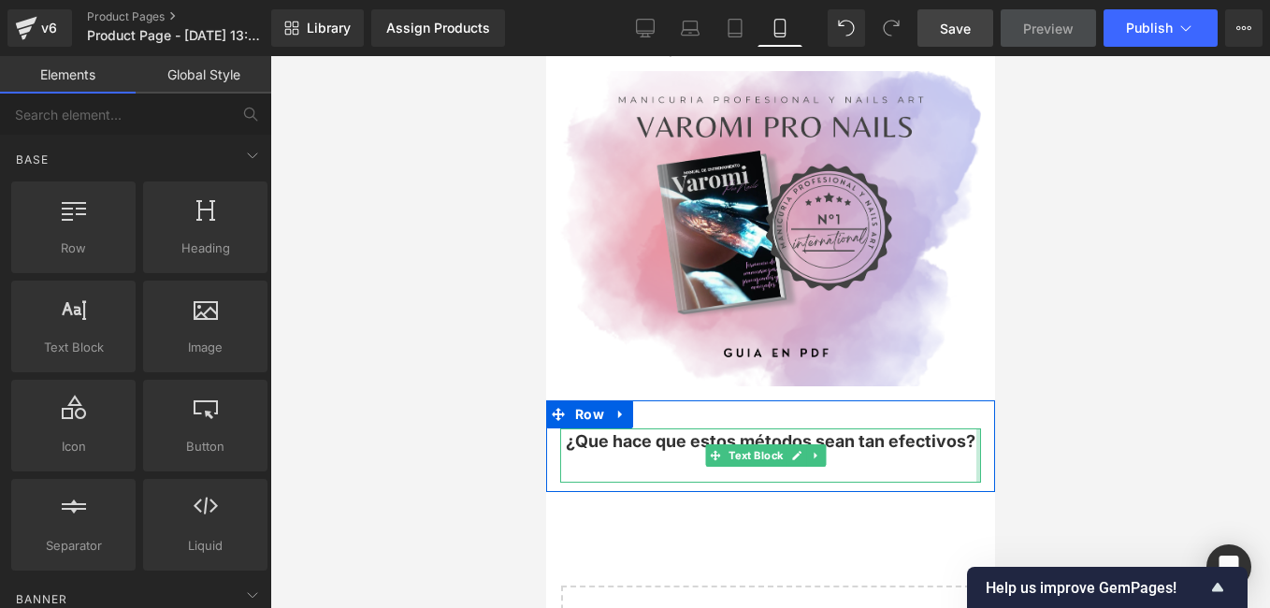
click at [975, 428] on div at bounding box center [977, 455] width 5 height 54
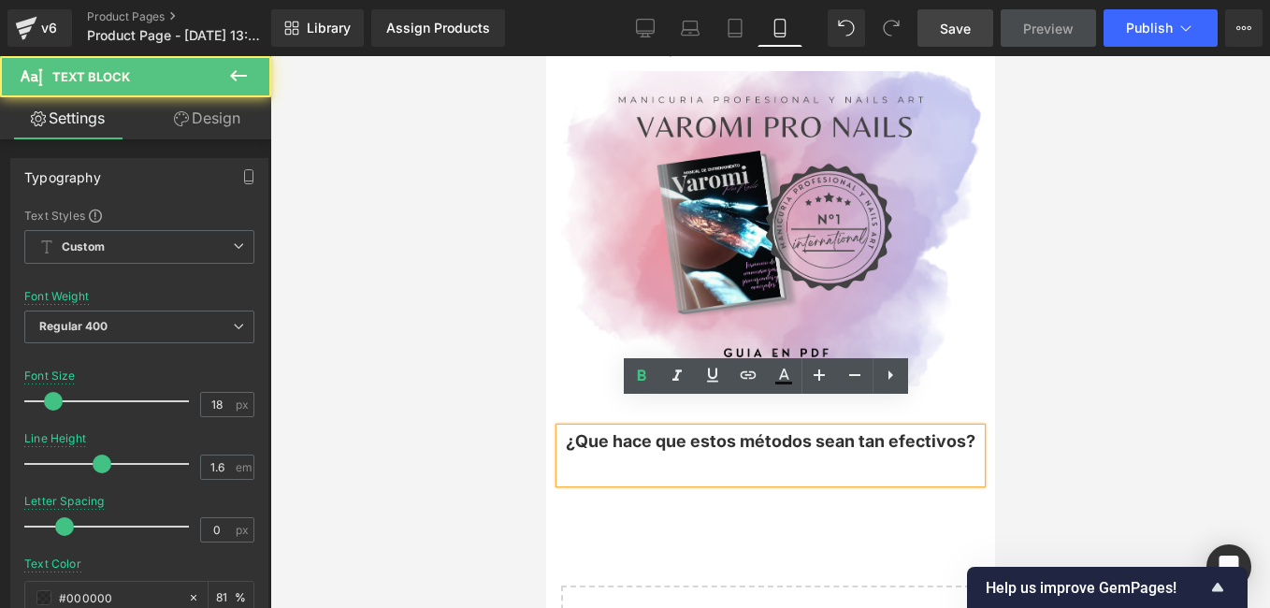
click at [960, 455] on p at bounding box center [769, 468] width 421 height 27
click at [931, 459] on div "¿Que hace que estos métodos sean tan efectivos?" at bounding box center [769, 455] width 421 height 54
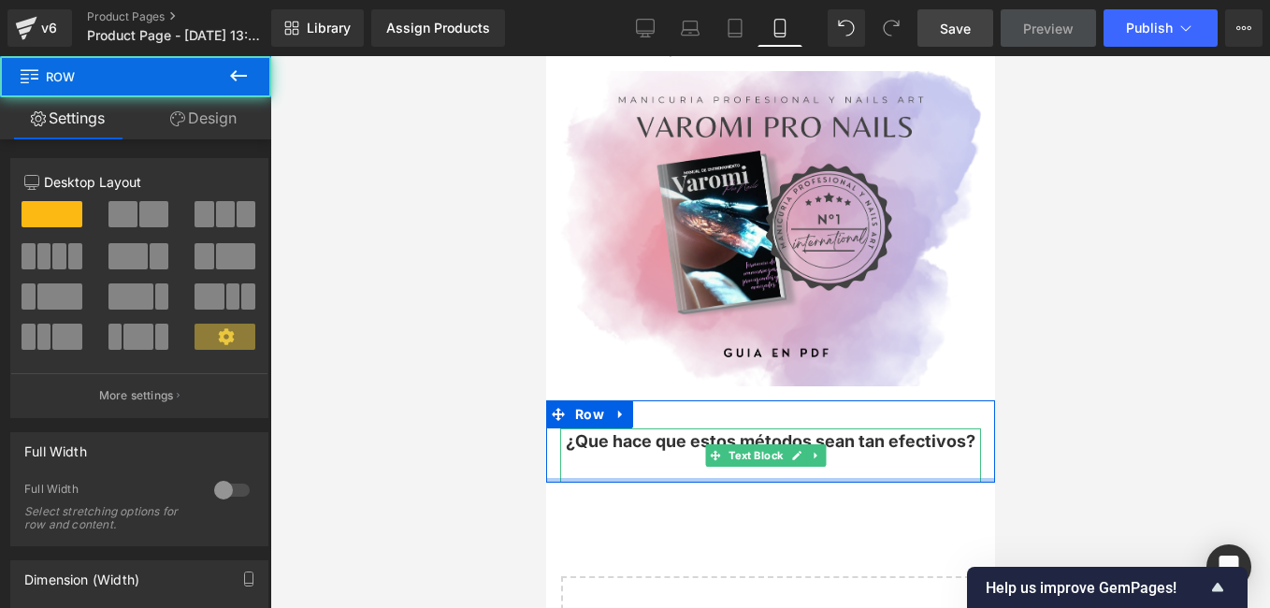
drag, startPoint x: 862, startPoint y: 459, endPoint x: 860, endPoint y: 427, distance: 31.9
click at [860, 427] on div "¿Que hace que estos métodos sean tan efectivos? Text Block Row" at bounding box center [769, 441] width 449 height 82
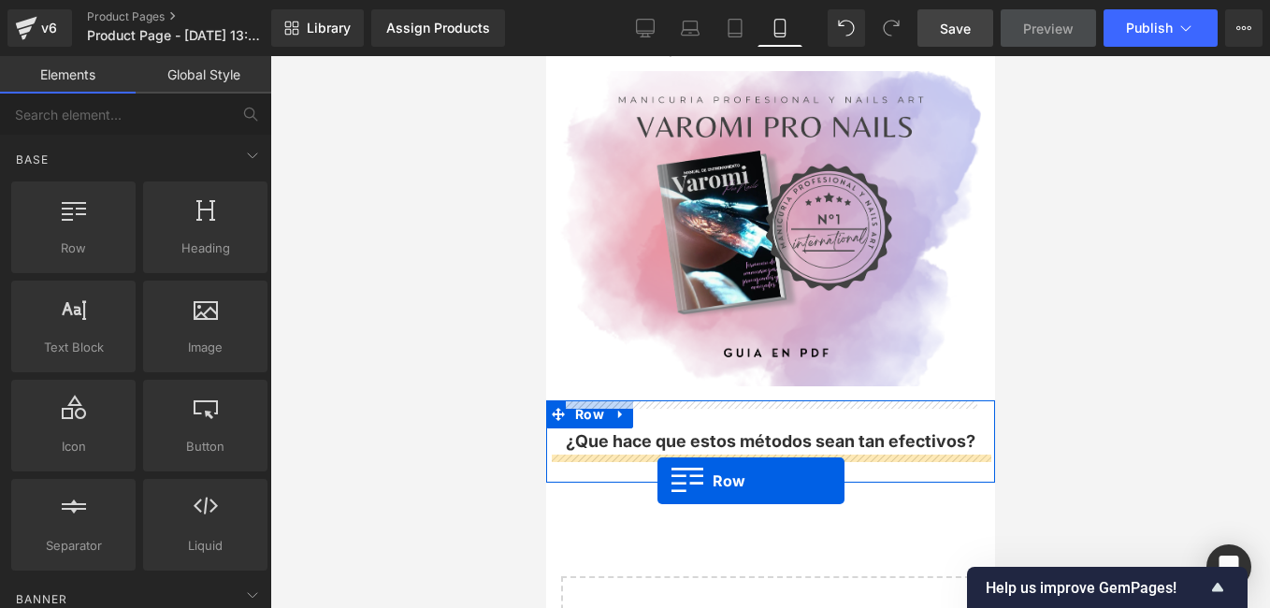
drag, startPoint x: 644, startPoint y: 300, endPoint x: 657, endPoint y: 480, distance: 180.0
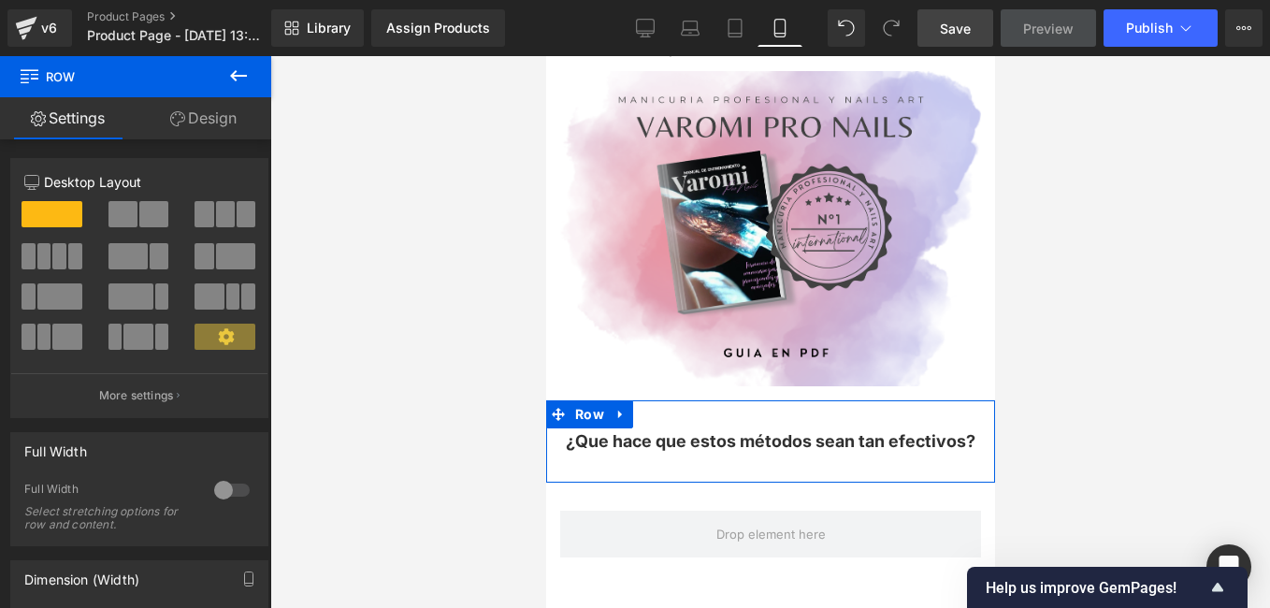
click at [231, 63] on button at bounding box center [238, 76] width 65 height 41
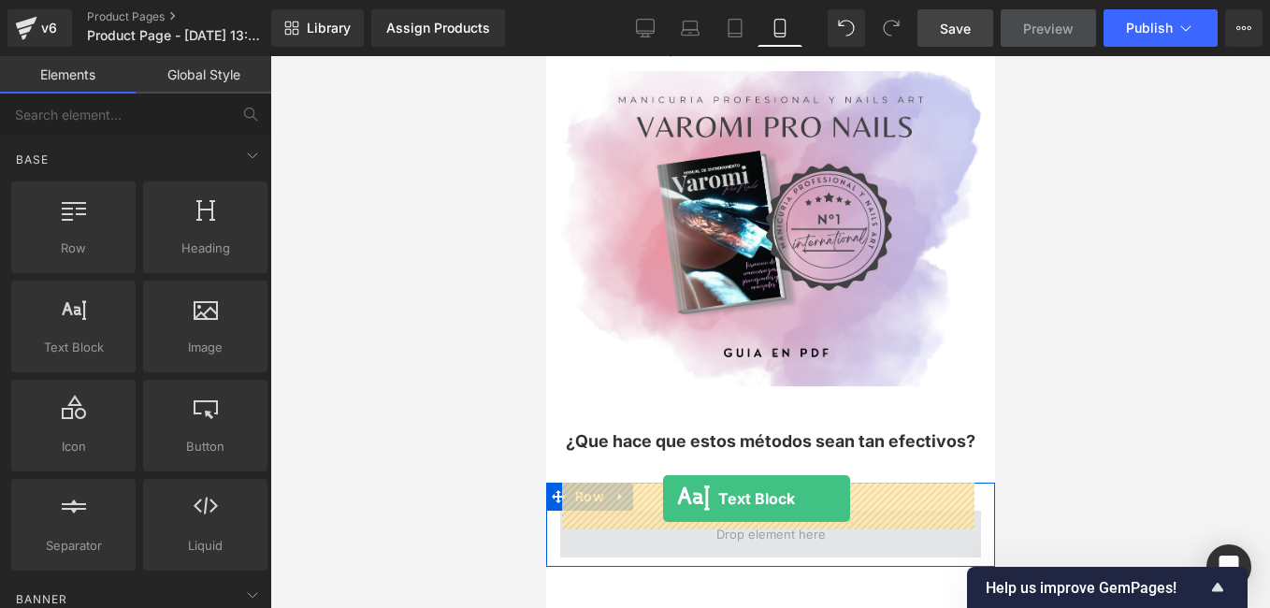
drag, startPoint x: 605, startPoint y: 385, endPoint x: 662, endPoint y: 498, distance: 126.7
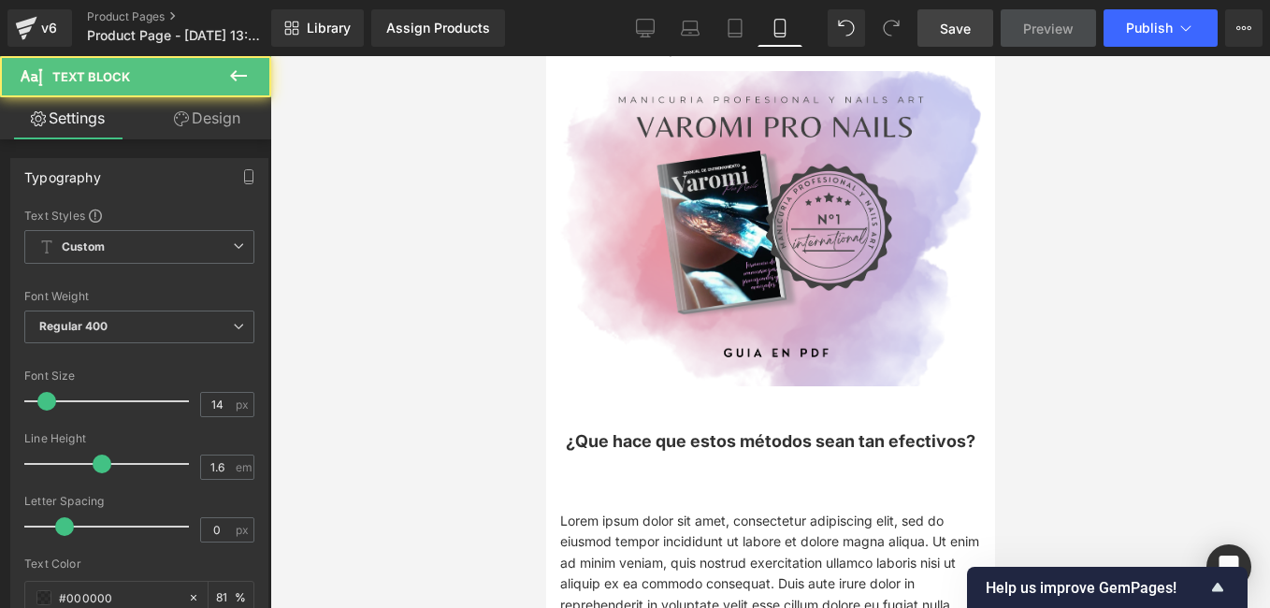
scroll to position [2028, 0]
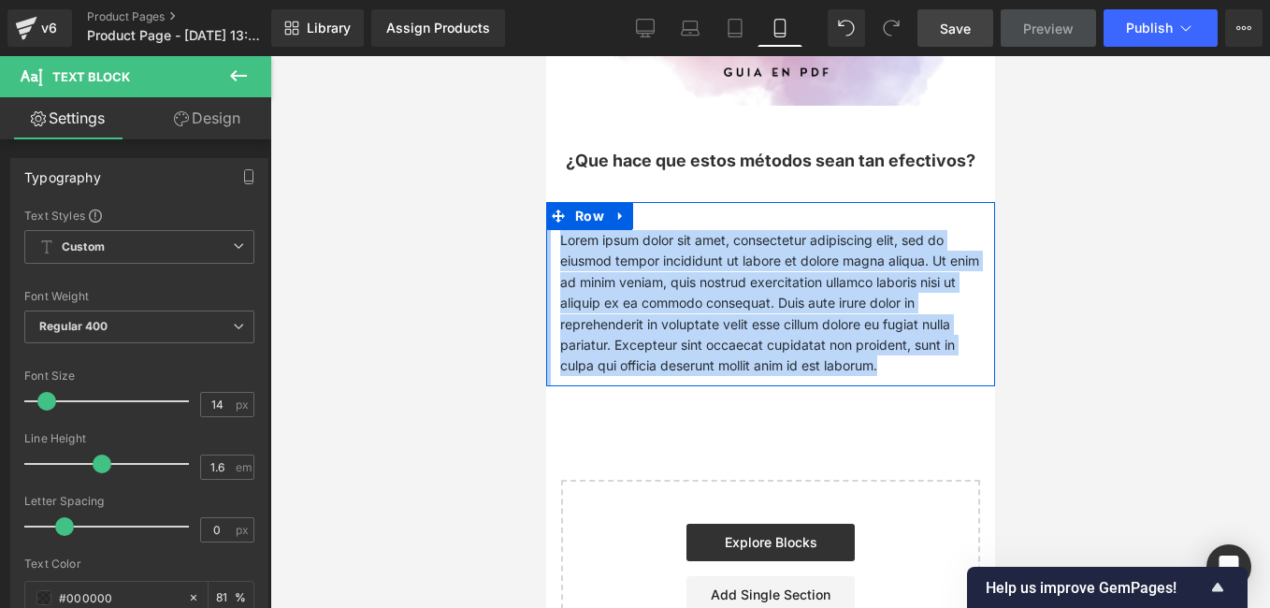
drag, startPoint x: 830, startPoint y: 336, endPoint x: 548, endPoint y: 219, distance: 304.8
click at [548, 219] on div "Lorem ipsum dolor sit amet, consectetur adipiscing elit, sed do eiusmod tempor …" at bounding box center [769, 294] width 449 height 184
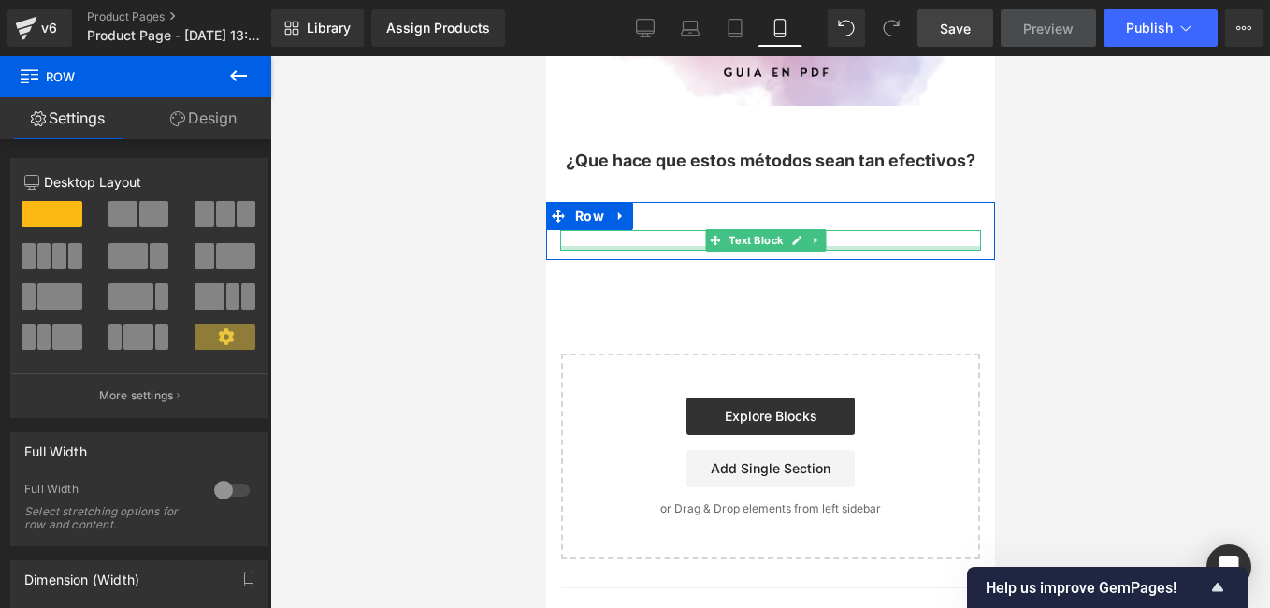
click at [658, 246] on div at bounding box center [769, 248] width 421 height 5
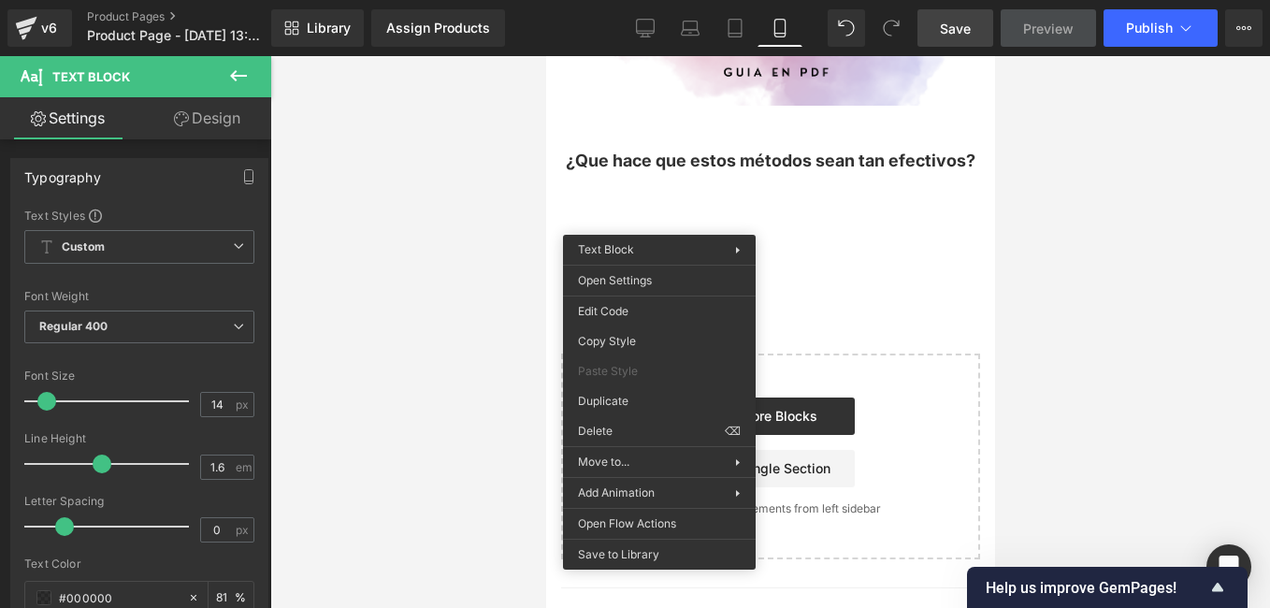
click at [498, 192] on div at bounding box center [770, 332] width 1000 height 552
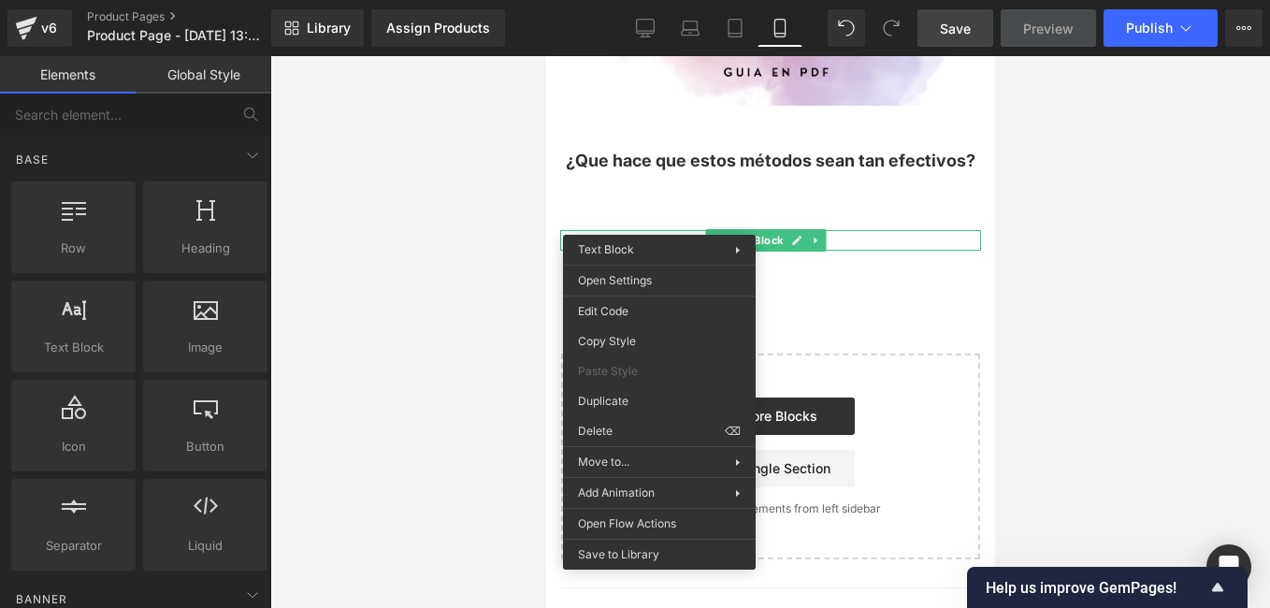
click at [397, 168] on div at bounding box center [770, 332] width 1000 height 552
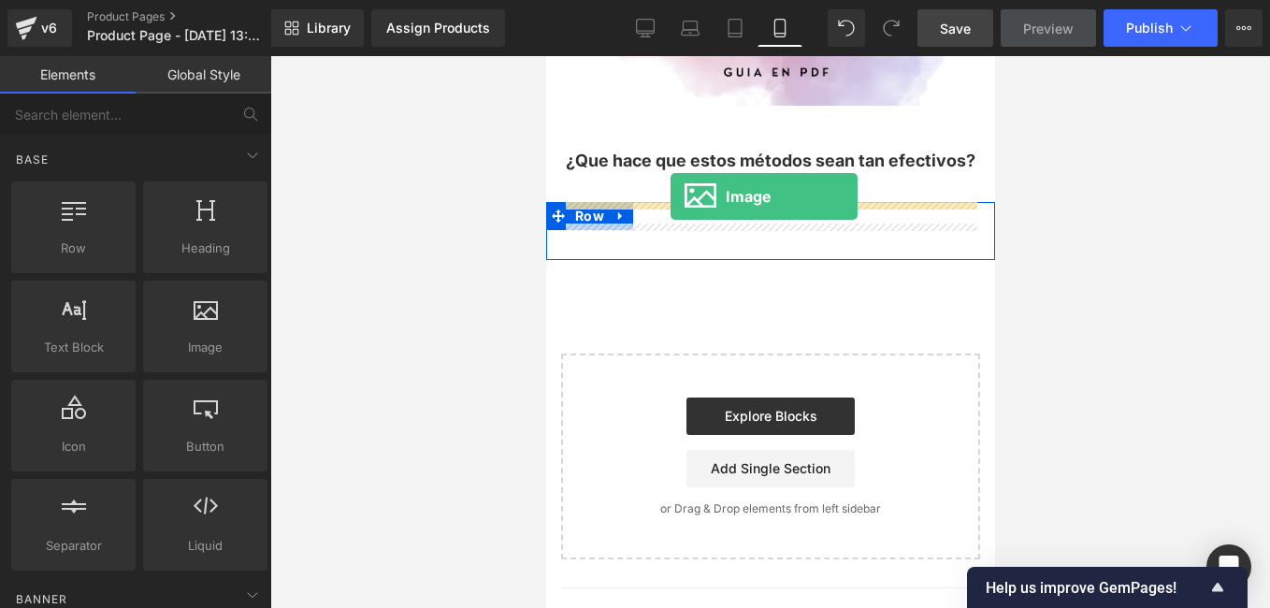
drag, startPoint x: 738, startPoint y: 394, endPoint x: 670, endPoint y: 196, distance: 208.8
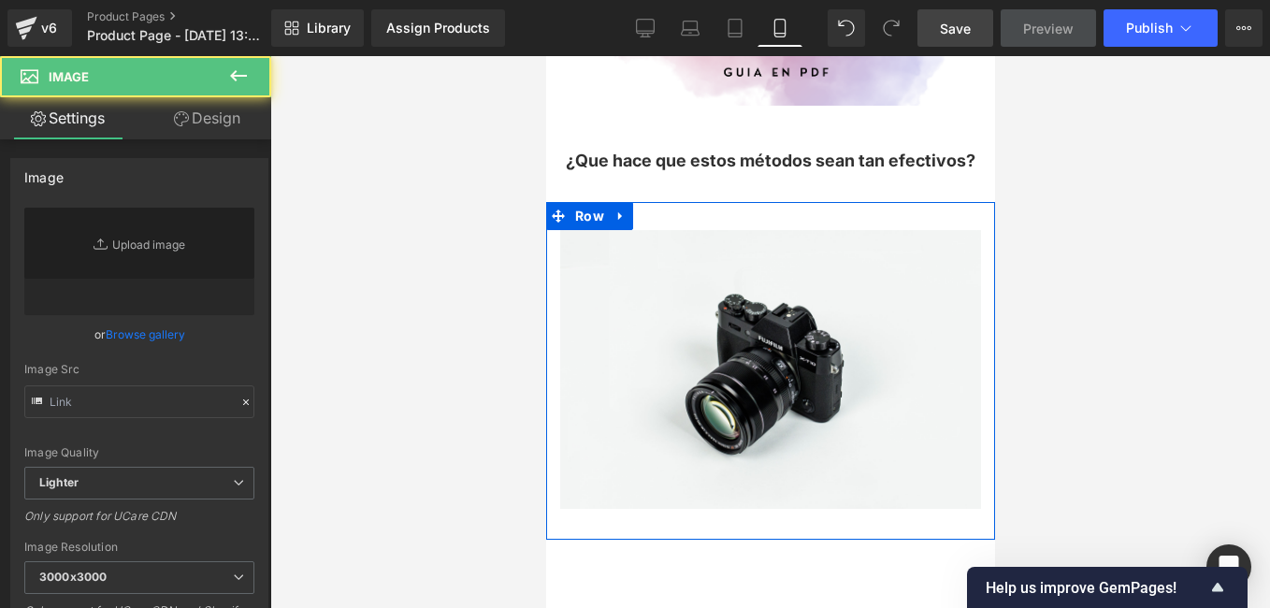
type input "//[DOMAIN_NAME][URL]"
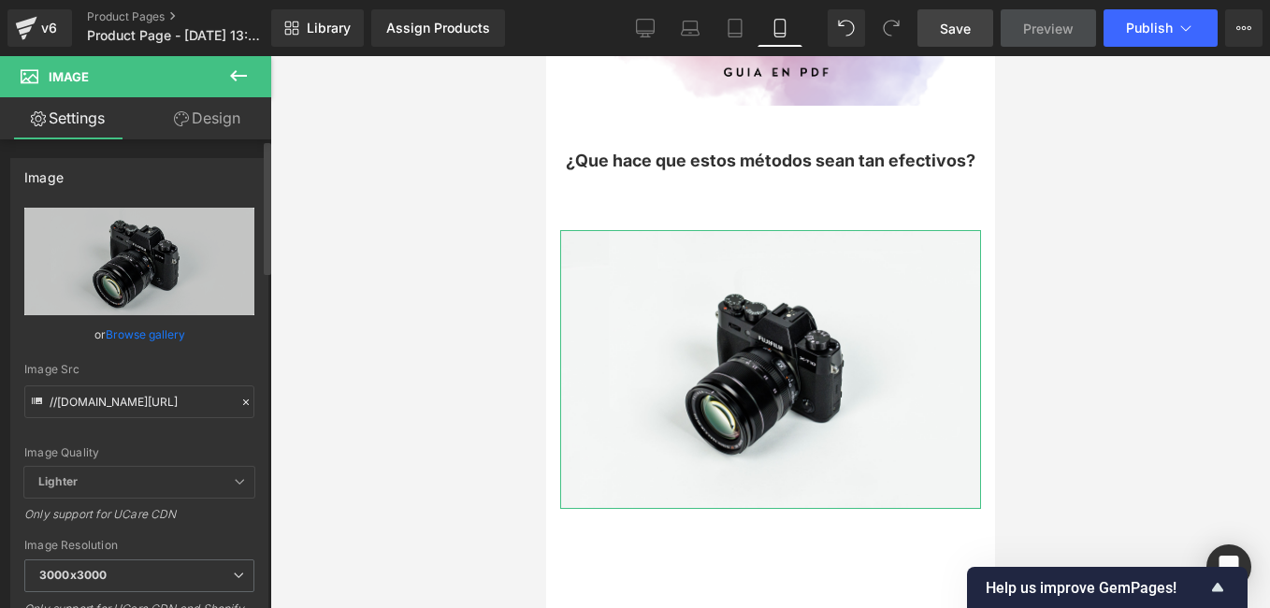
click at [239, 400] on icon at bounding box center [245, 402] width 13 height 13
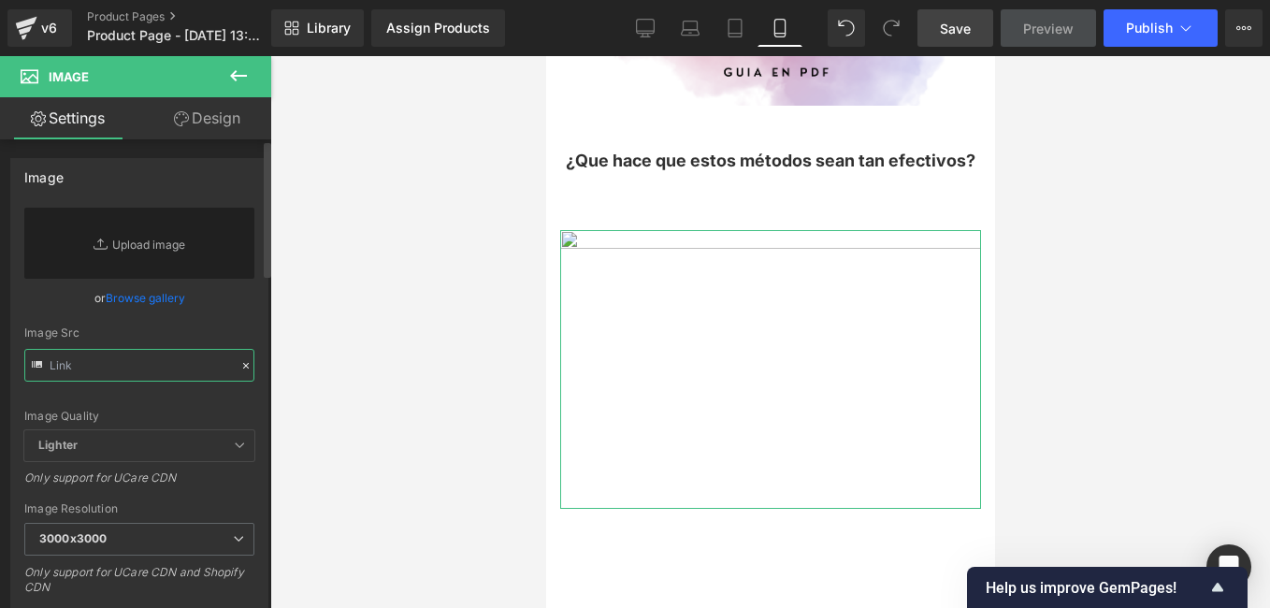
paste input "[URL][DOMAIN_NAME]"
type input "[URL][DOMAIN_NAME]"
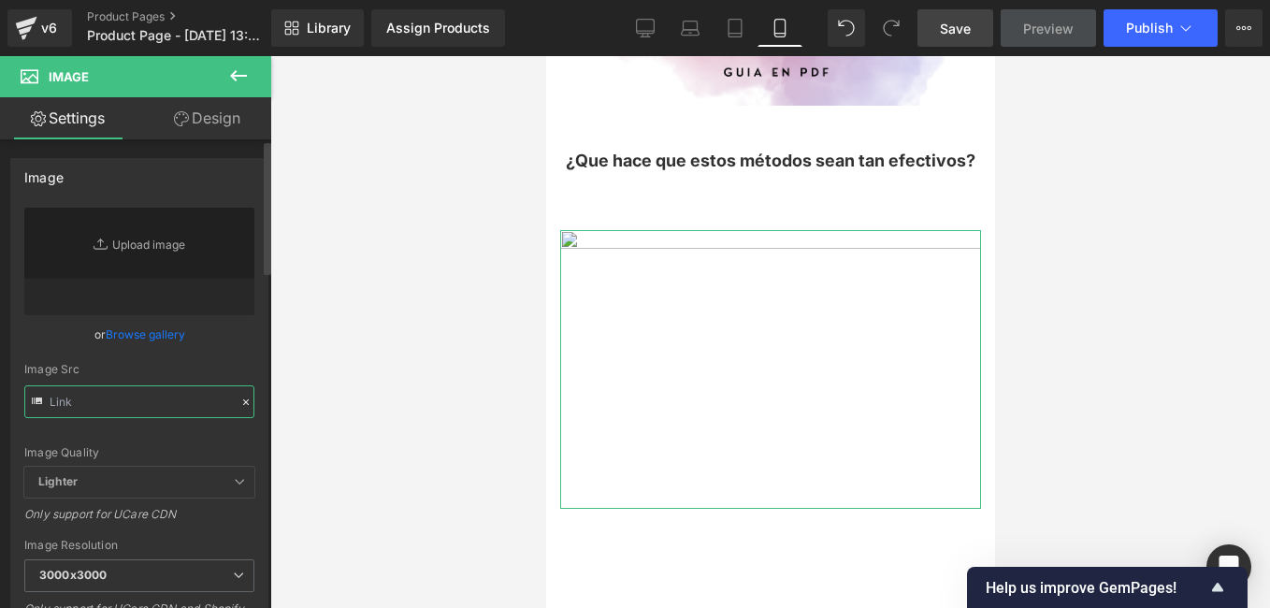
scroll to position [0, 0]
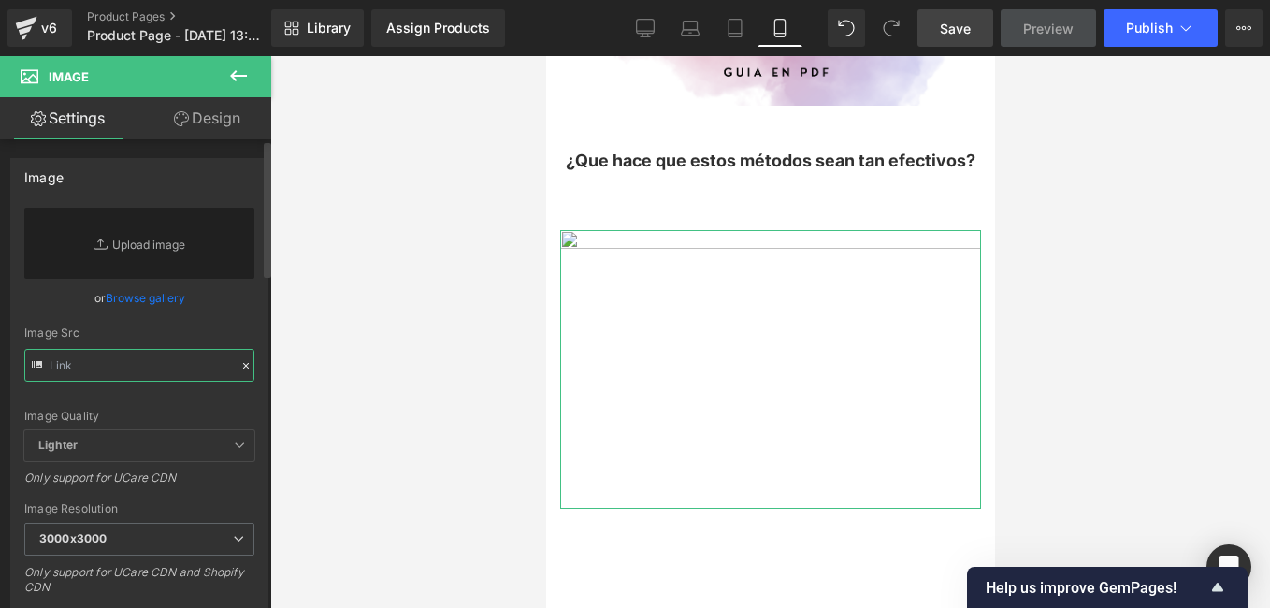
paste input "[URL][DOMAIN_NAME]"
type input "[URL][DOMAIN_NAME]"
click at [149, 361] on input "text" at bounding box center [139, 365] width 230 height 33
paste input "[URL][DOMAIN_NAME]"
type input "[URL][DOMAIN_NAME]"
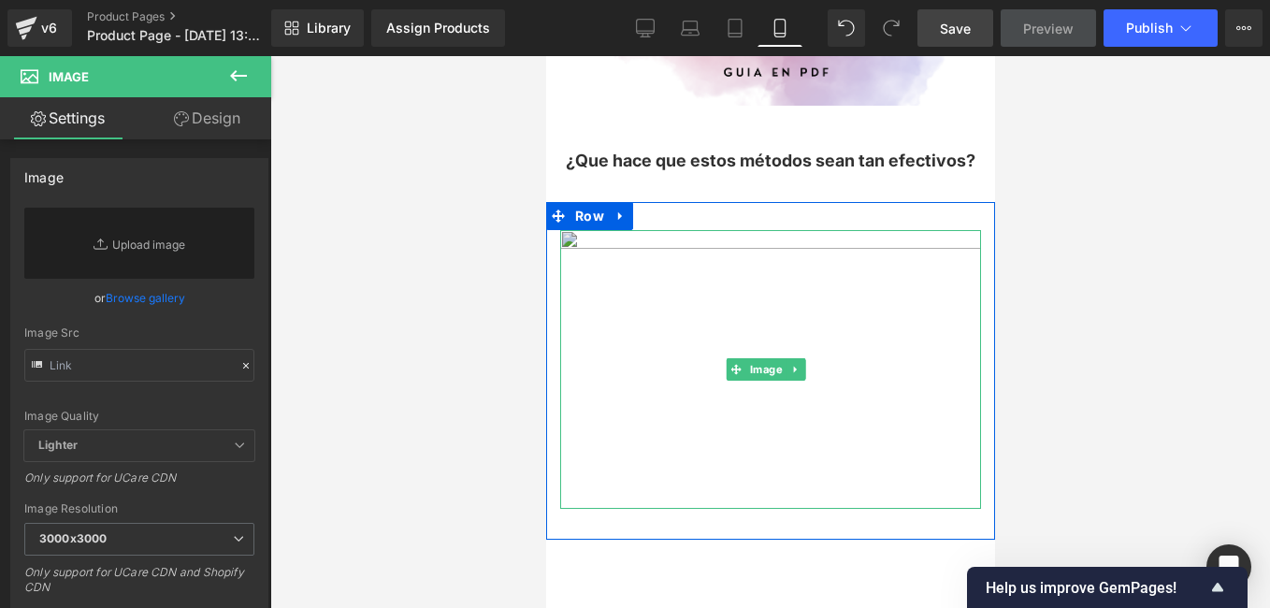
click at [655, 230] on img at bounding box center [769, 369] width 421 height 279
click at [794, 364] on icon at bounding box center [794, 369] width 10 height 11
click at [801, 364] on icon at bounding box center [805, 369] width 10 height 10
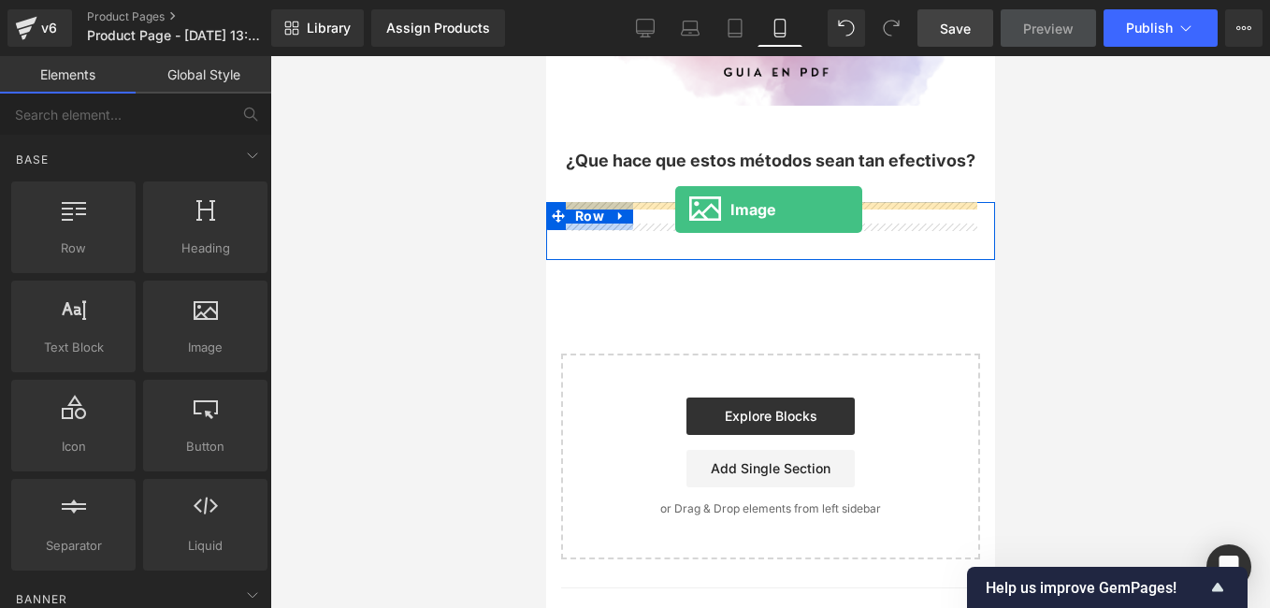
drag, startPoint x: 745, startPoint y: 384, endPoint x: 674, endPoint y: 209, distance: 188.8
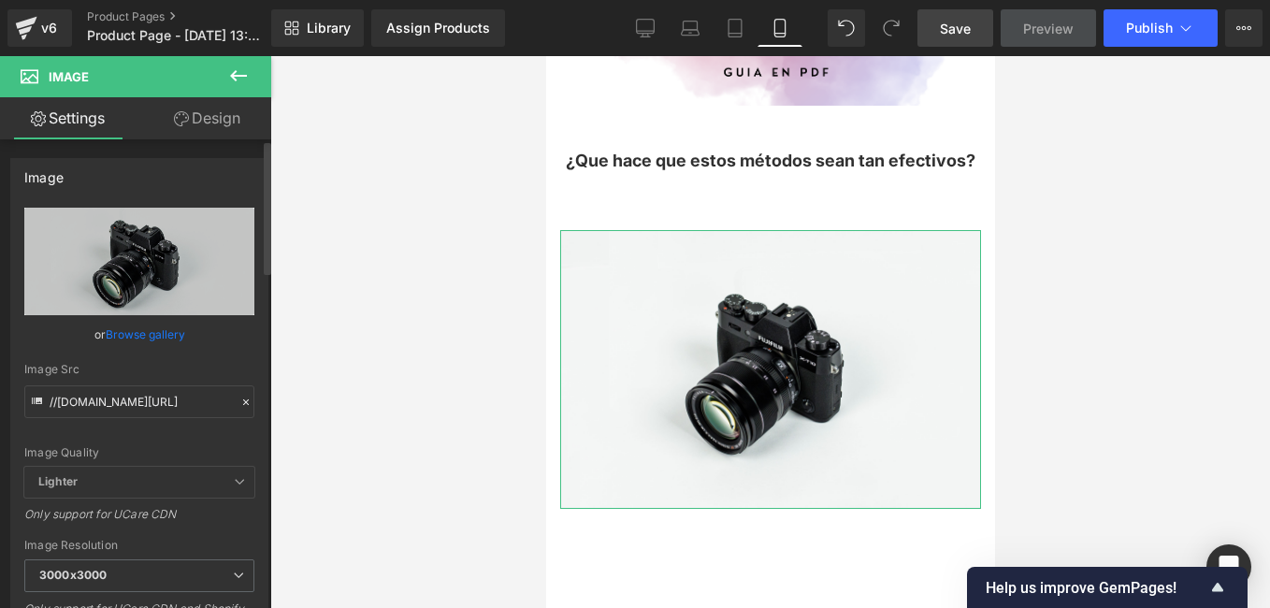
click at [241, 400] on icon at bounding box center [245, 402] width 13 height 13
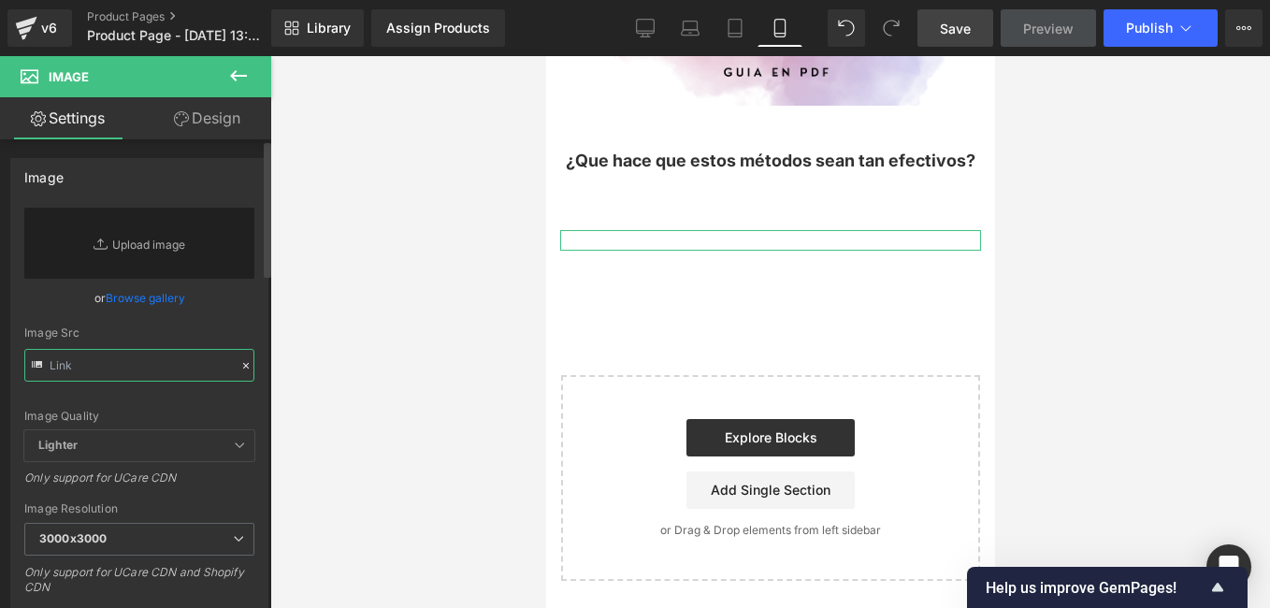
paste input "[URL][DOMAIN_NAME]"
type input "[URL][DOMAIN_NAME]"
paste input "[URL][DOMAIN_NAME]"
type input "[URL][DOMAIN_NAME]"
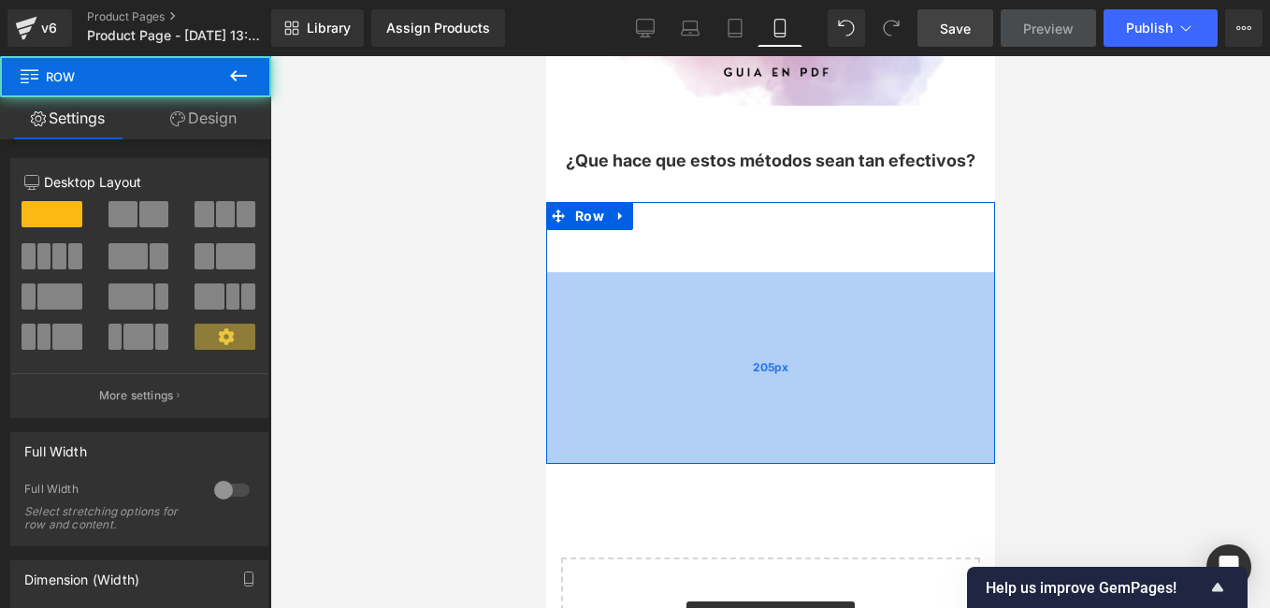
drag, startPoint x: 749, startPoint y: 253, endPoint x: 773, endPoint y: 441, distance: 190.5
click at [773, 441] on div "205px" at bounding box center [769, 368] width 449 height 192
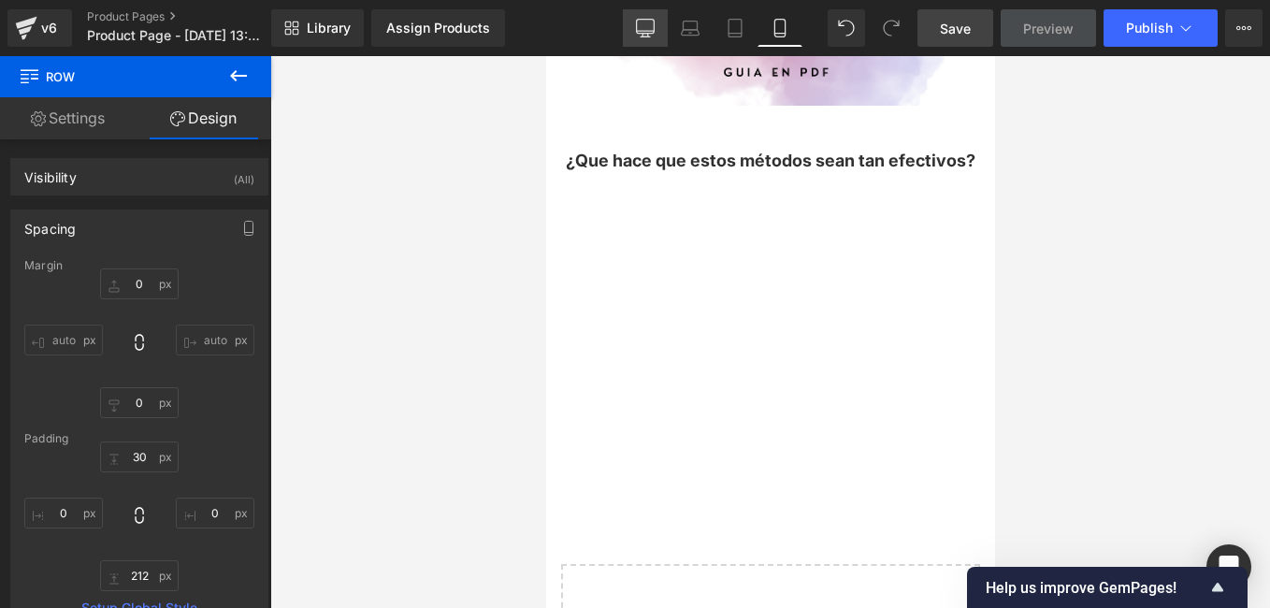
click at [649, 27] on icon at bounding box center [645, 28] width 19 height 19
type input "0"
type input "30"
type input "0"
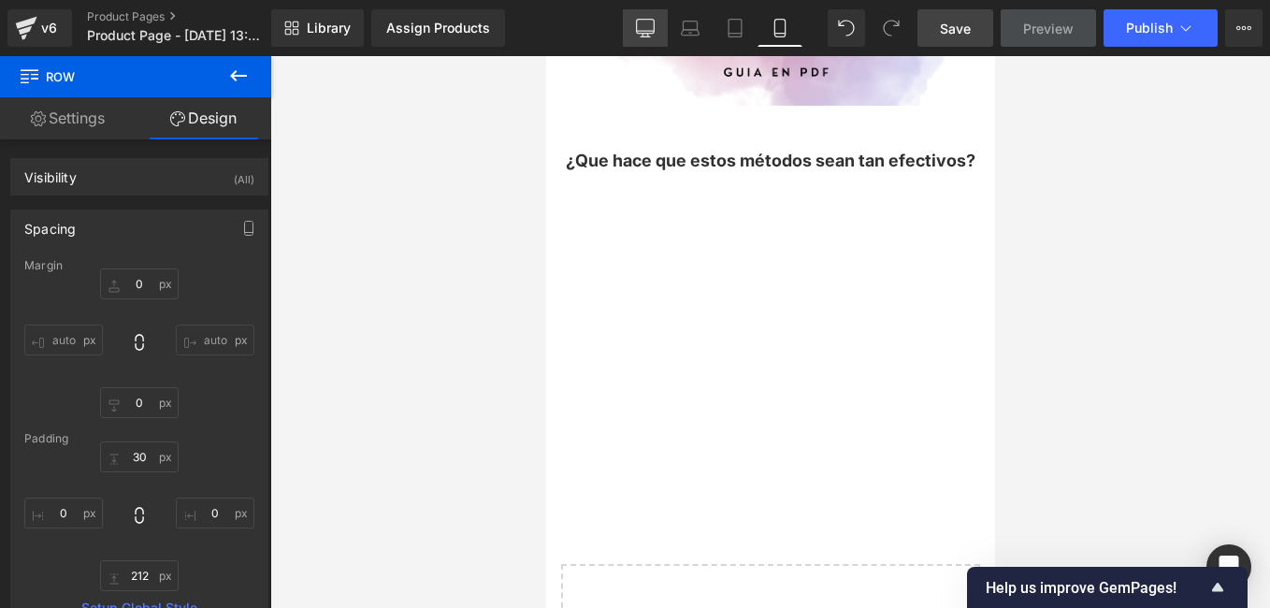
type input "10"
type input "0"
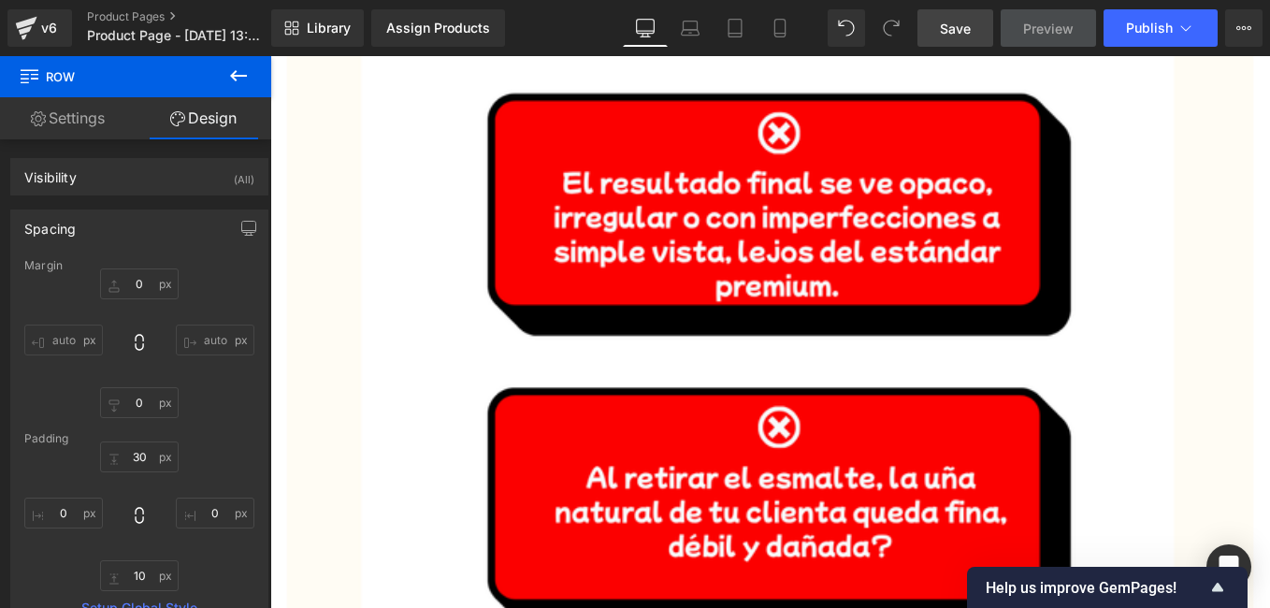
scroll to position [3821, 0]
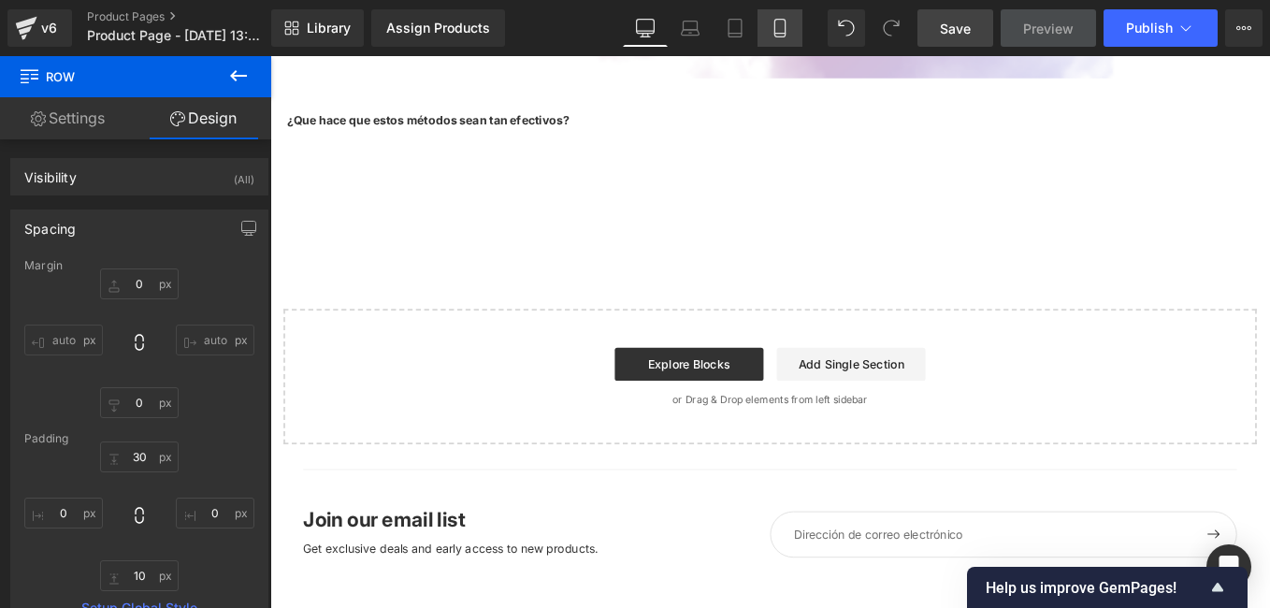
click at [777, 27] on icon at bounding box center [780, 28] width 19 height 19
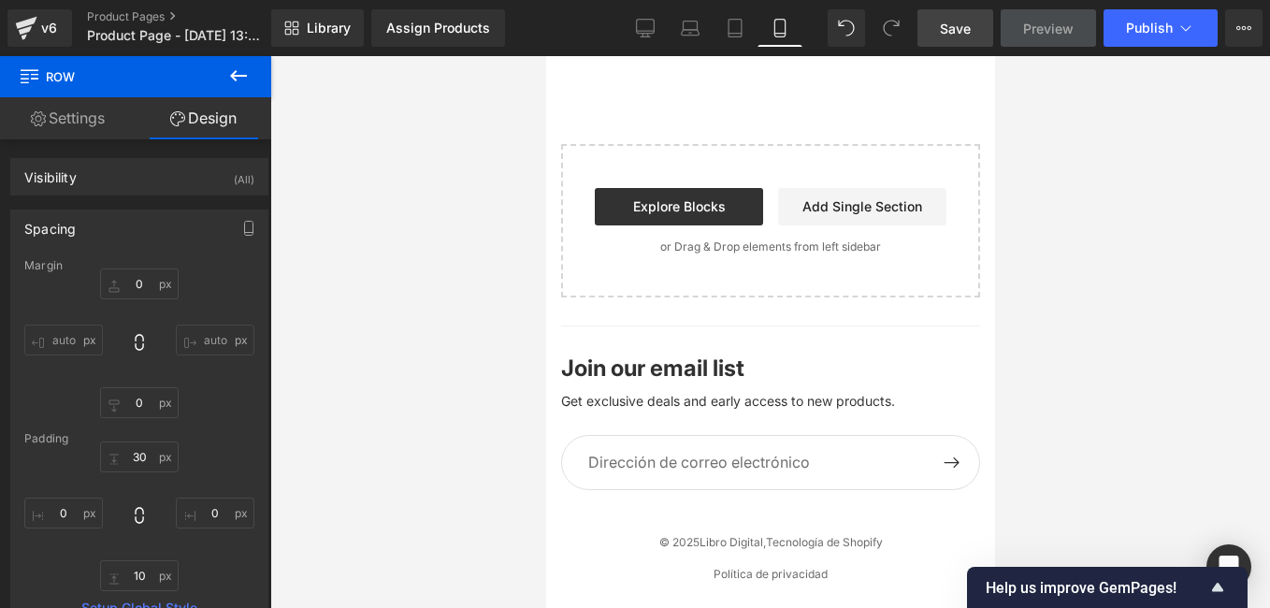
type input "0"
type input "30"
type input "0"
type input "212"
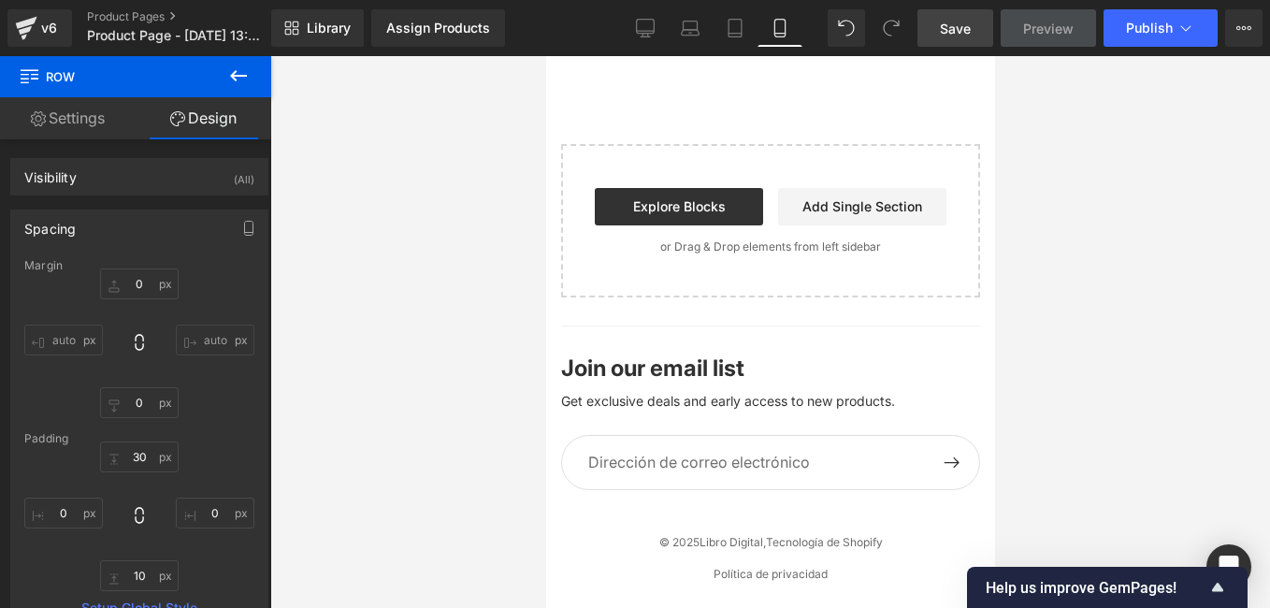
type input "0"
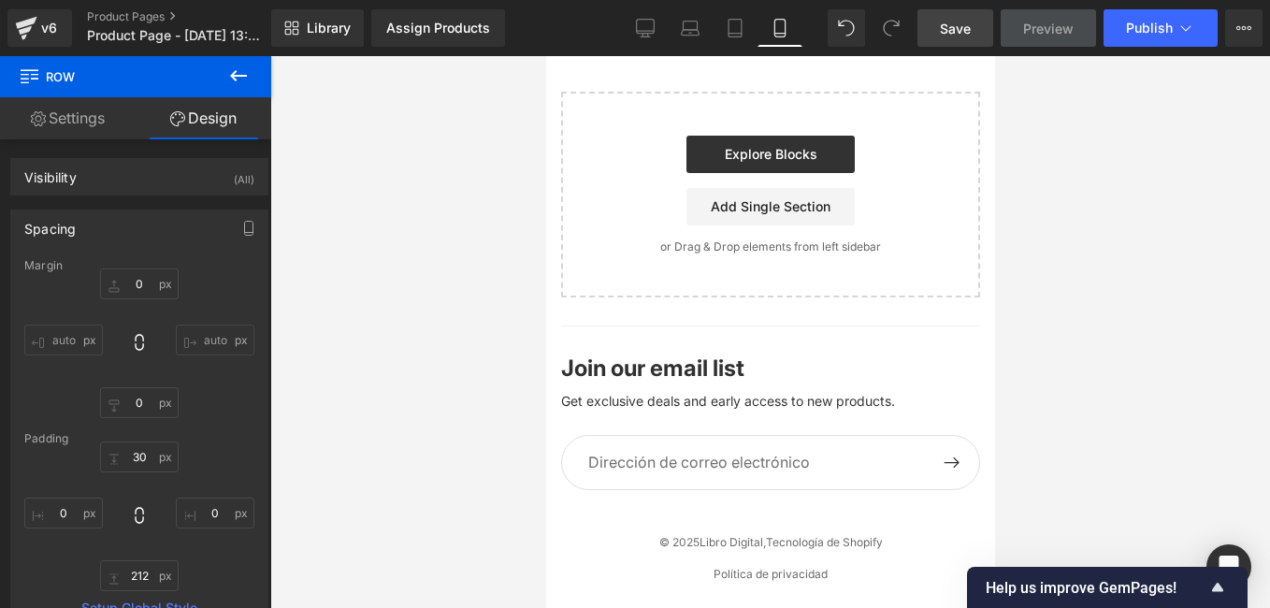
scroll to position [2028, 0]
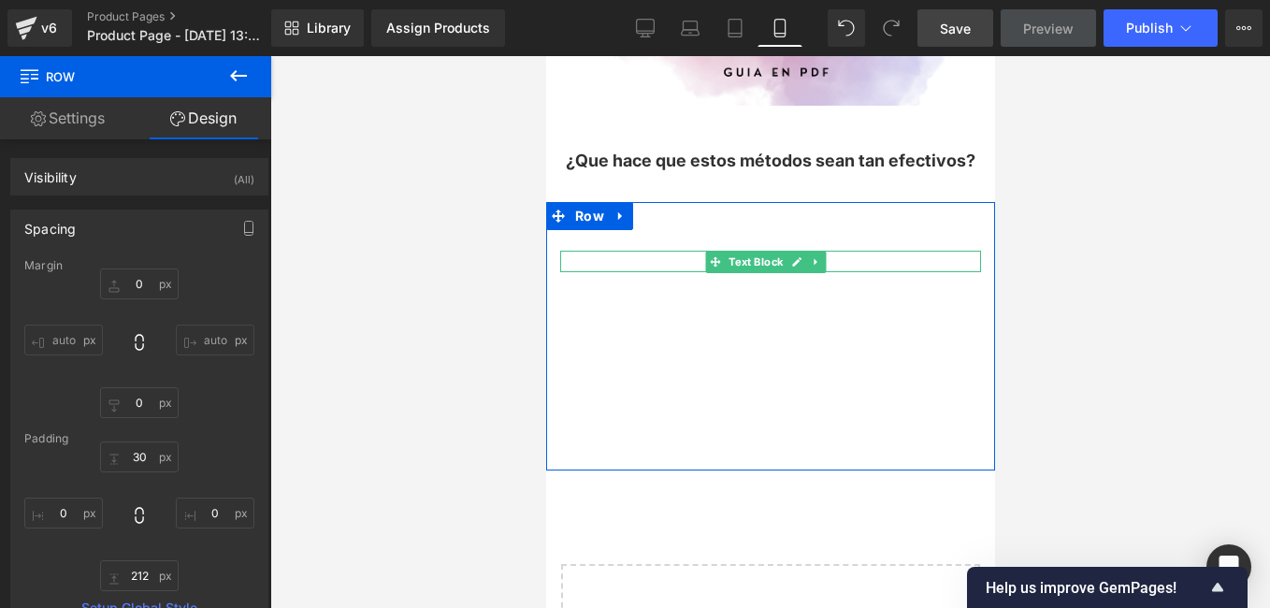
click at [792, 257] on icon at bounding box center [795, 261] width 9 height 9
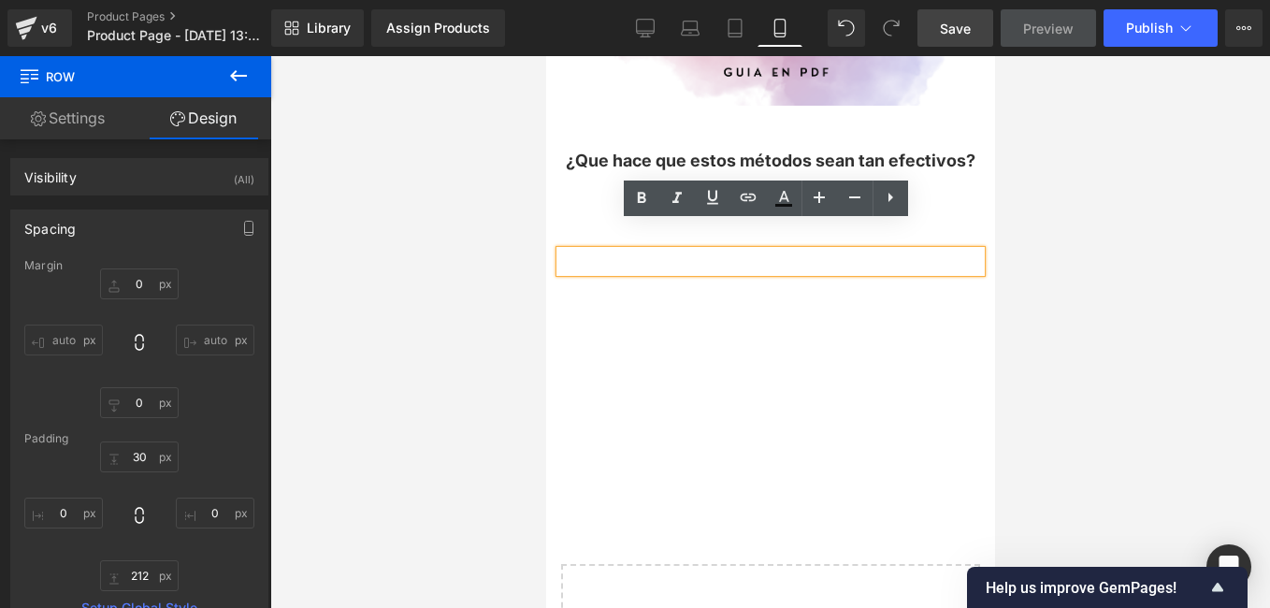
click at [833, 251] on p at bounding box center [769, 261] width 421 height 21
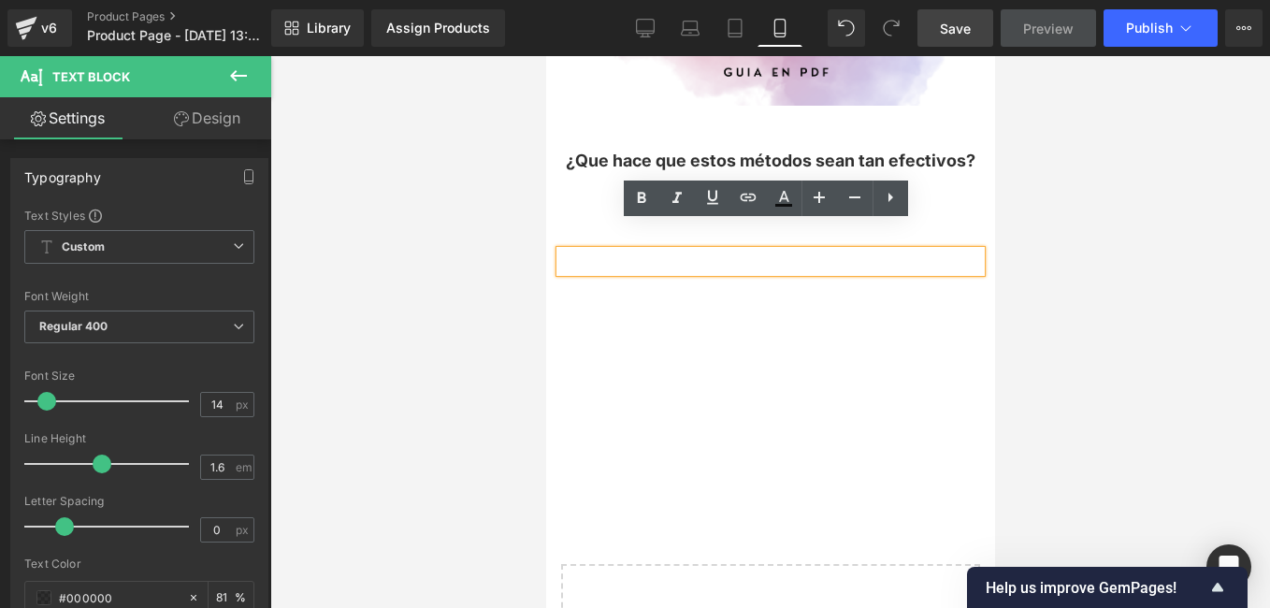
click at [957, 202] on div "Image Text Block Row 212px" at bounding box center [769, 336] width 449 height 268
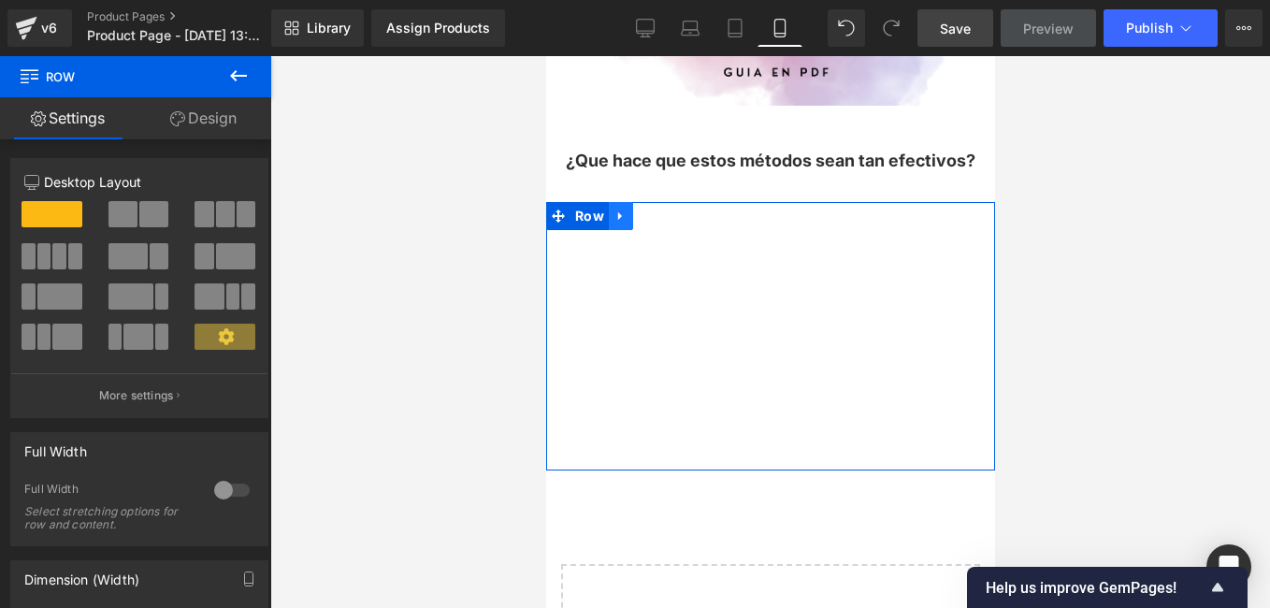
click at [619, 209] on icon at bounding box center [620, 216] width 13 height 14
click at [663, 209] on icon at bounding box center [668, 215] width 13 height 13
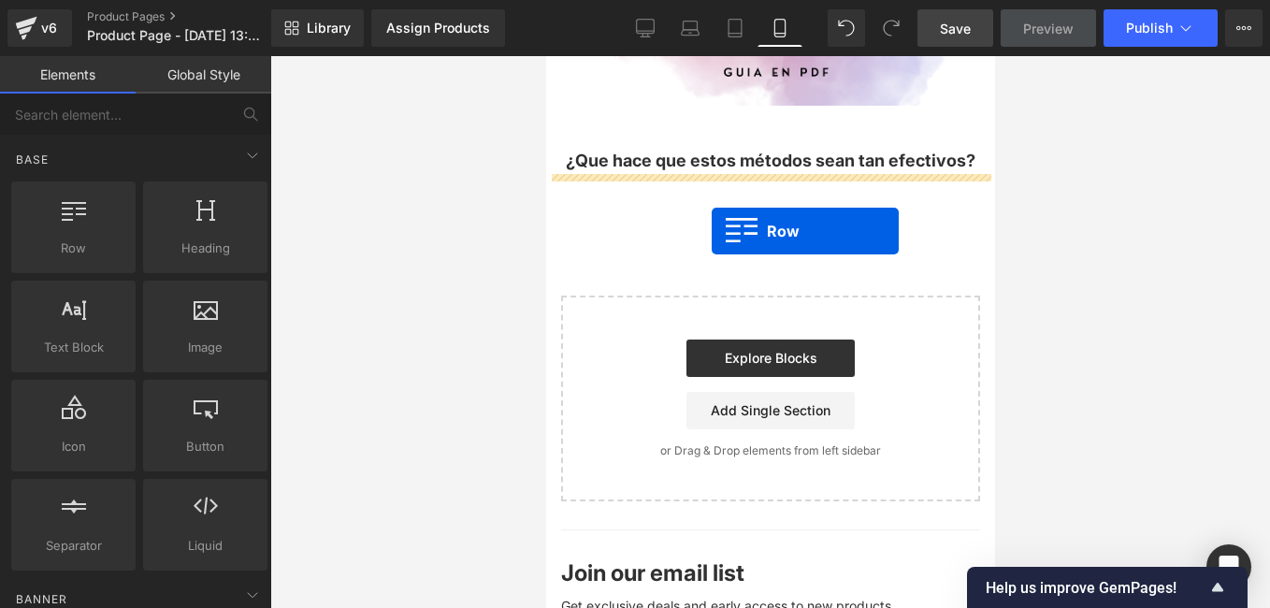
drag, startPoint x: 616, startPoint y: 286, endPoint x: 711, endPoint y: 231, distance: 109.4
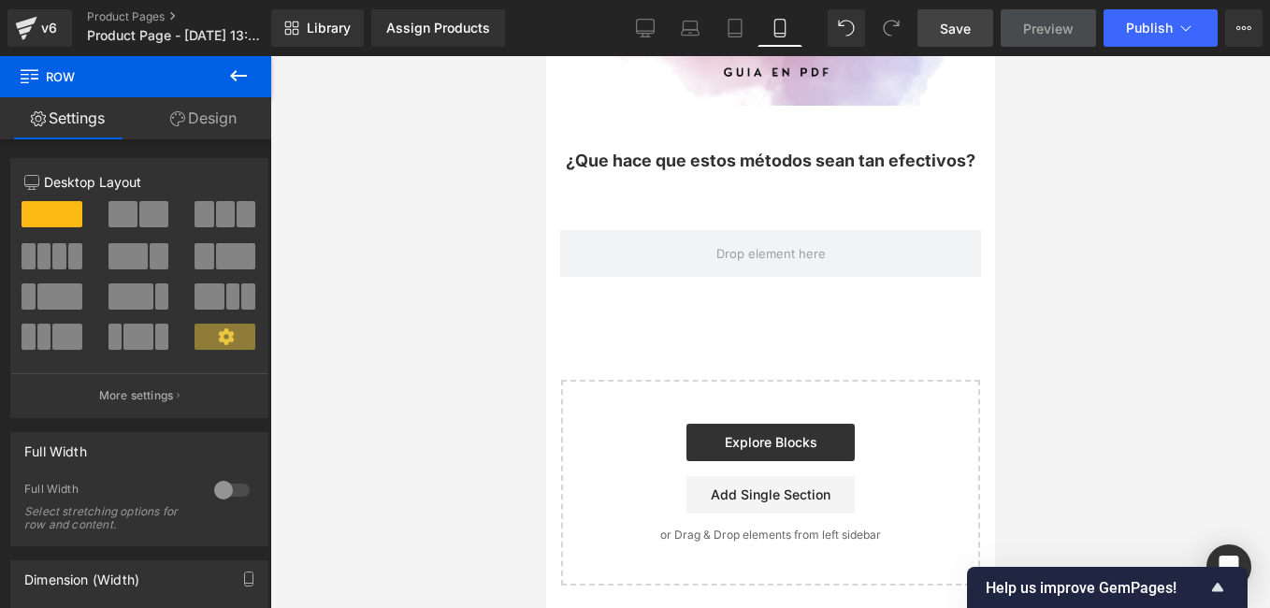
click at [234, 84] on icon at bounding box center [238, 76] width 22 height 22
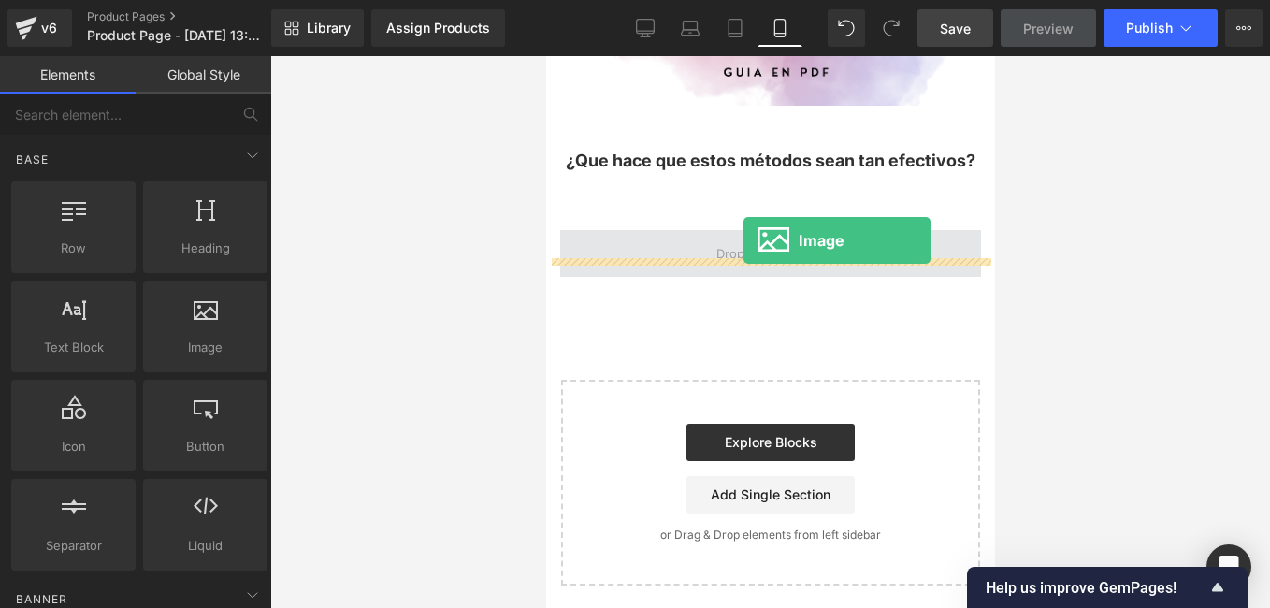
drag, startPoint x: 766, startPoint y: 396, endPoint x: 743, endPoint y: 240, distance: 157.0
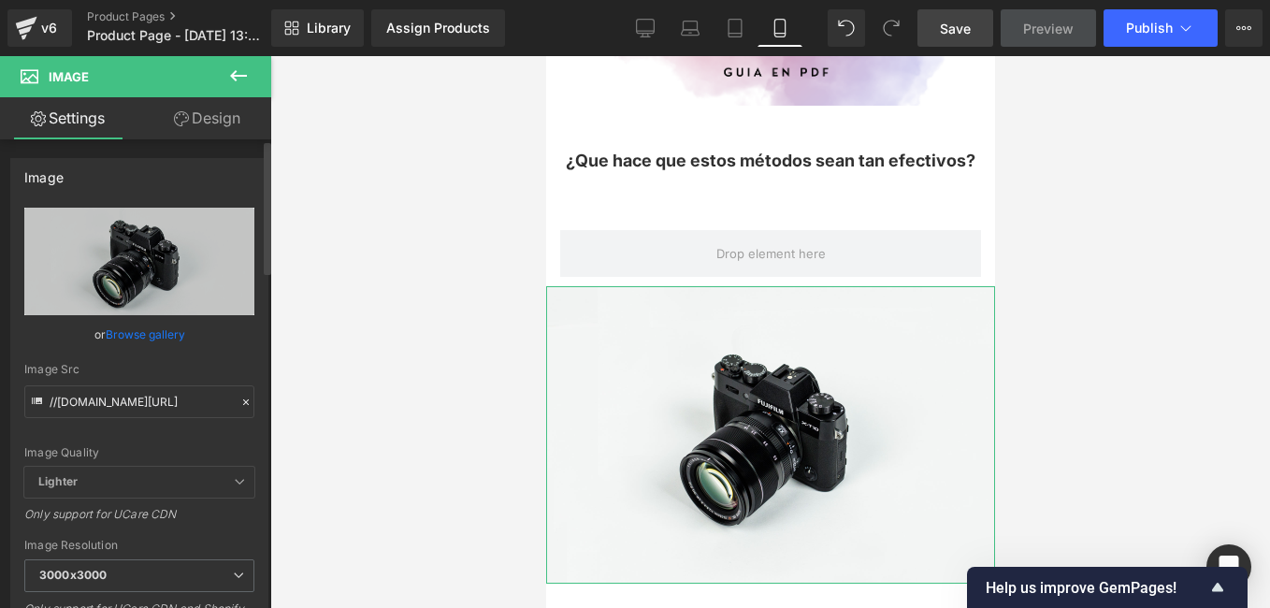
click at [238, 402] on div at bounding box center [246, 403] width 17 height 22
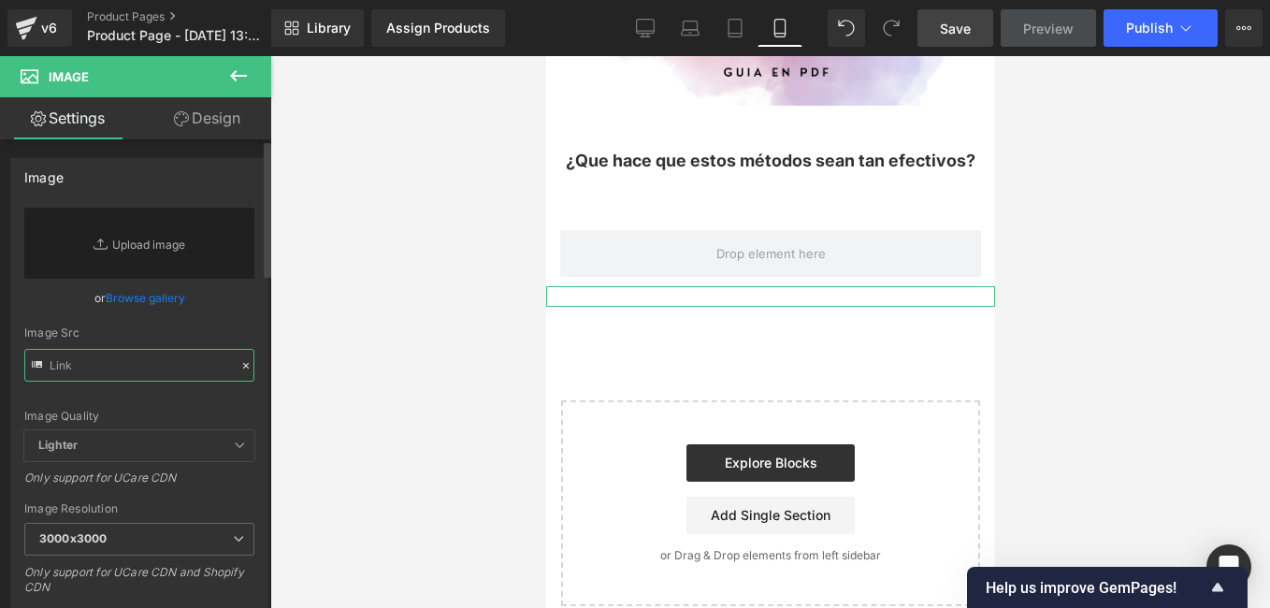
paste input "[URL][DOMAIN_NAME]"
type input "[URL][DOMAIN_NAME]"
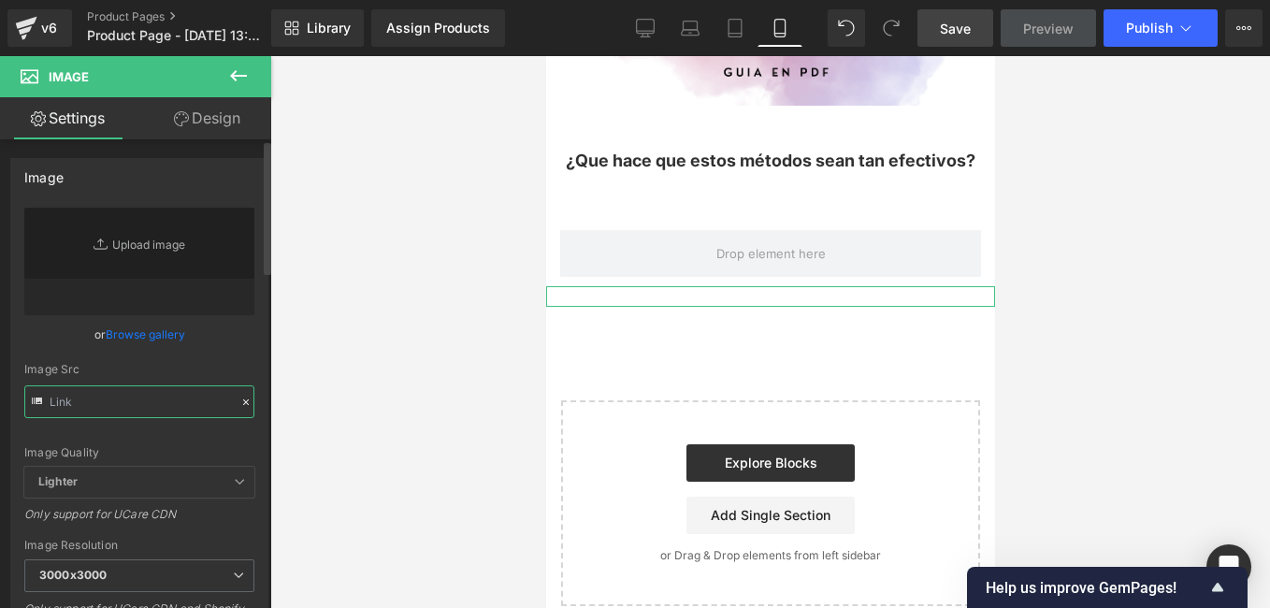
scroll to position [0, 0]
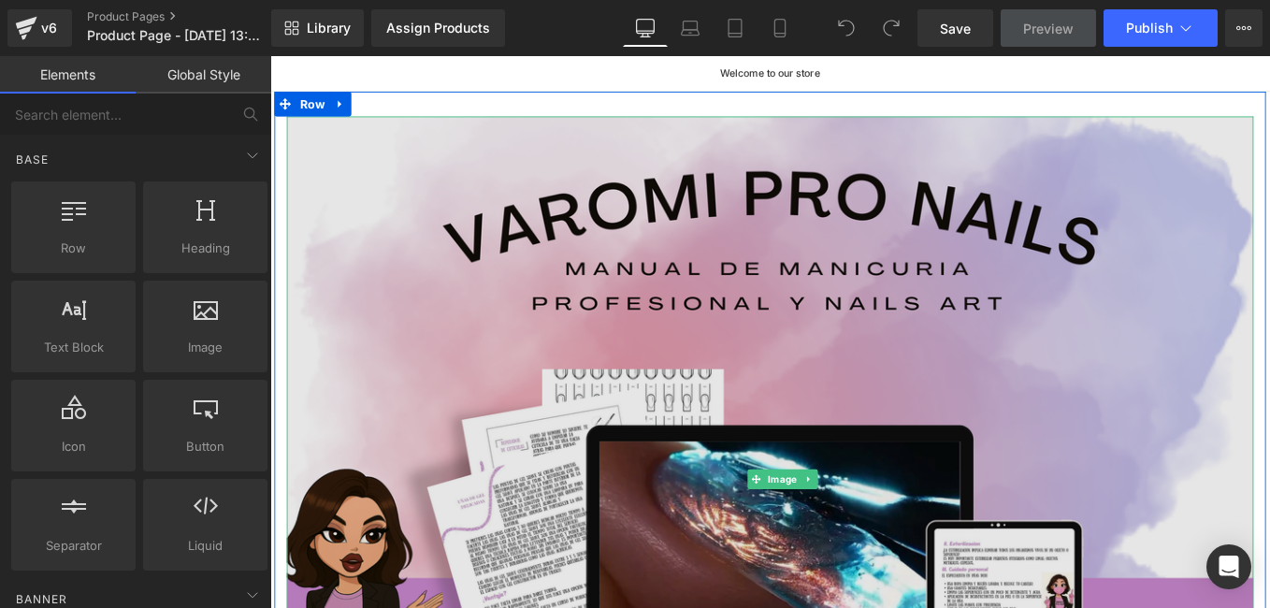
scroll to position [374, 0]
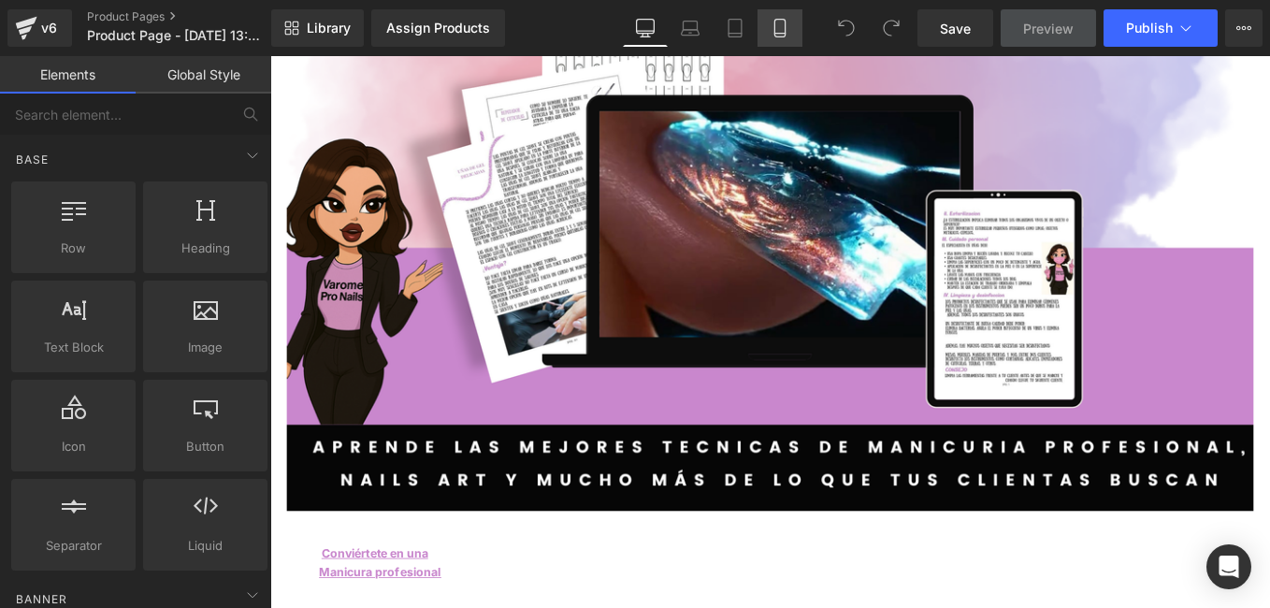
click at [778, 20] on icon at bounding box center [779, 29] width 10 height 18
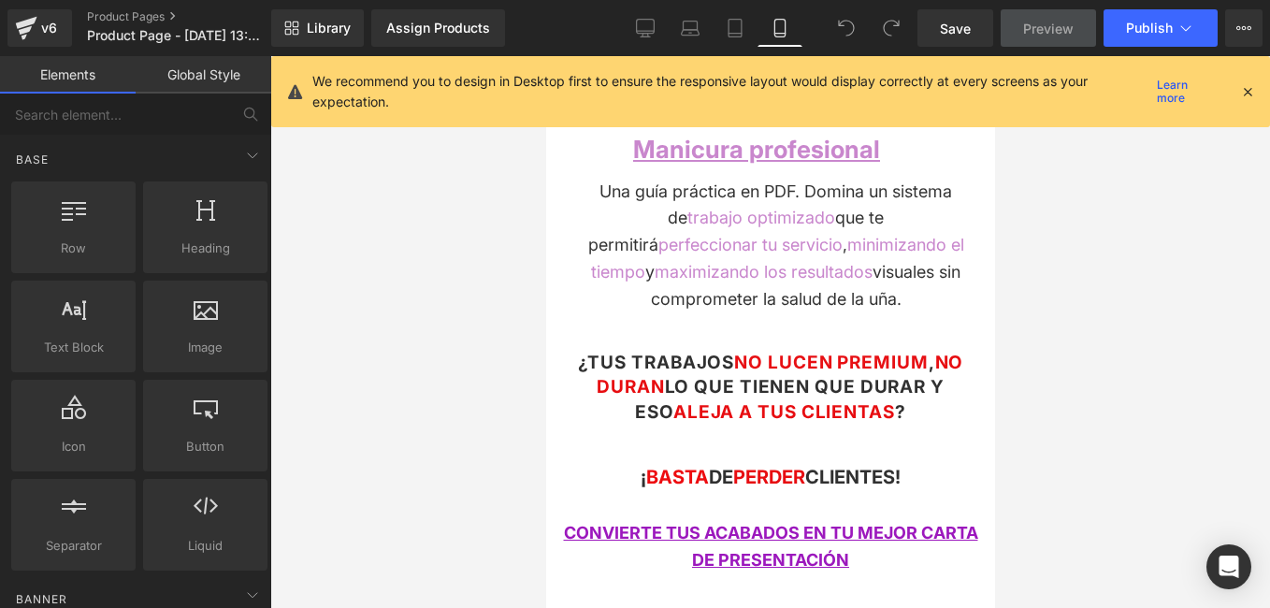
click at [1238, 88] on div "We recommend you to design in Desktop first to ensure the responsive layout wou…" at bounding box center [776, 91] width 928 height 41
click at [1250, 89] on icon at bounding box center [1247, 91] width 17 height 17
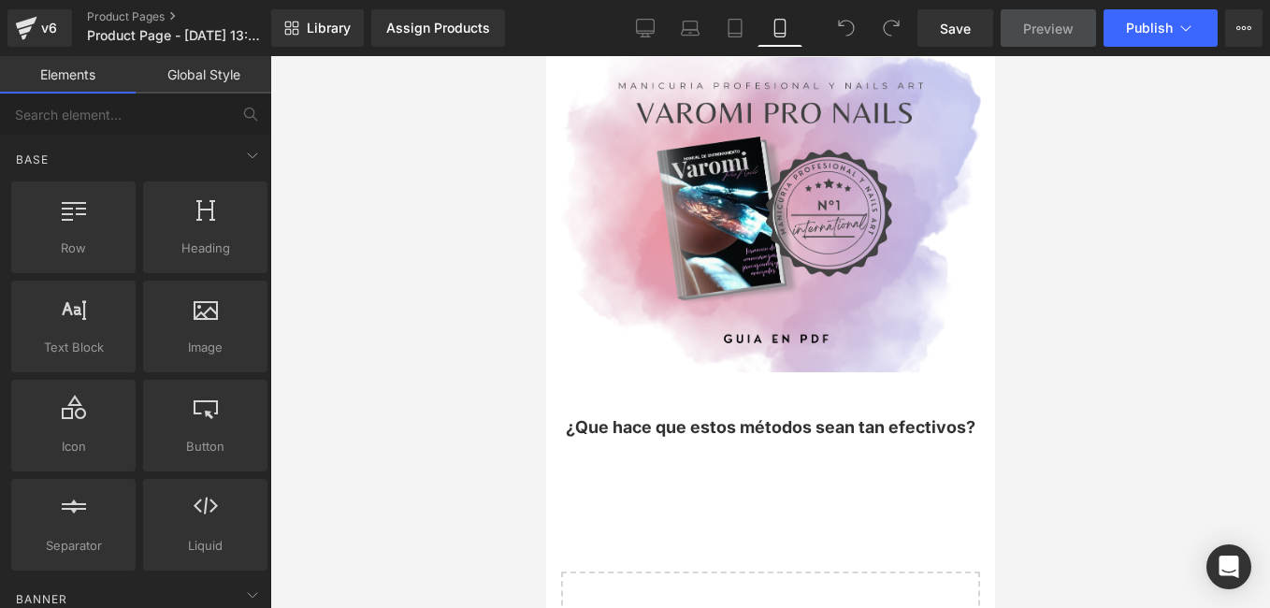
scroll to position [1855, 0]
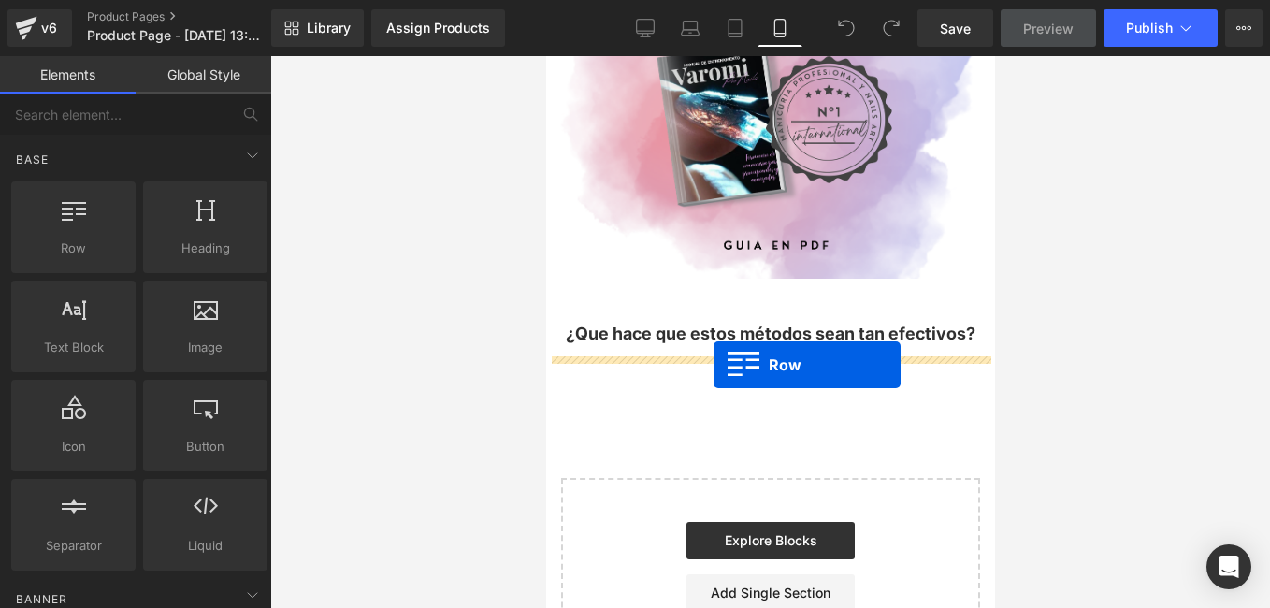
drag, startPoint x: 620, startPoint y: 288, endPoint x: 713, endPoint y: 365, distance: 120.2
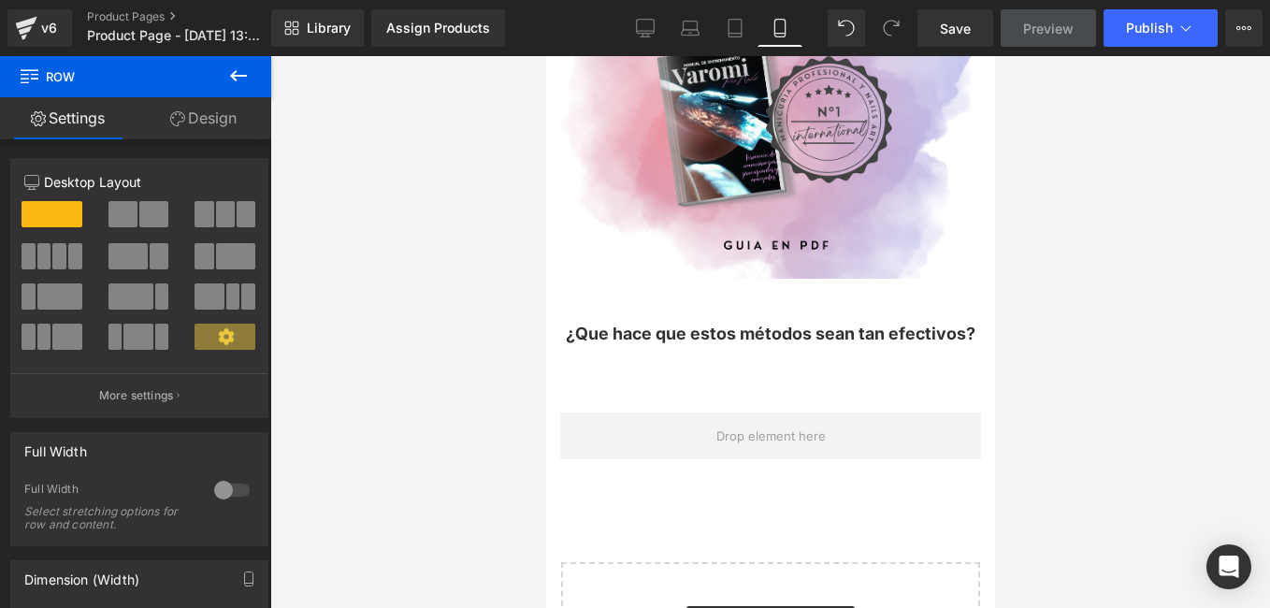
click at [258, 71] on button at bounding box center [238, 76] width 65 height 41
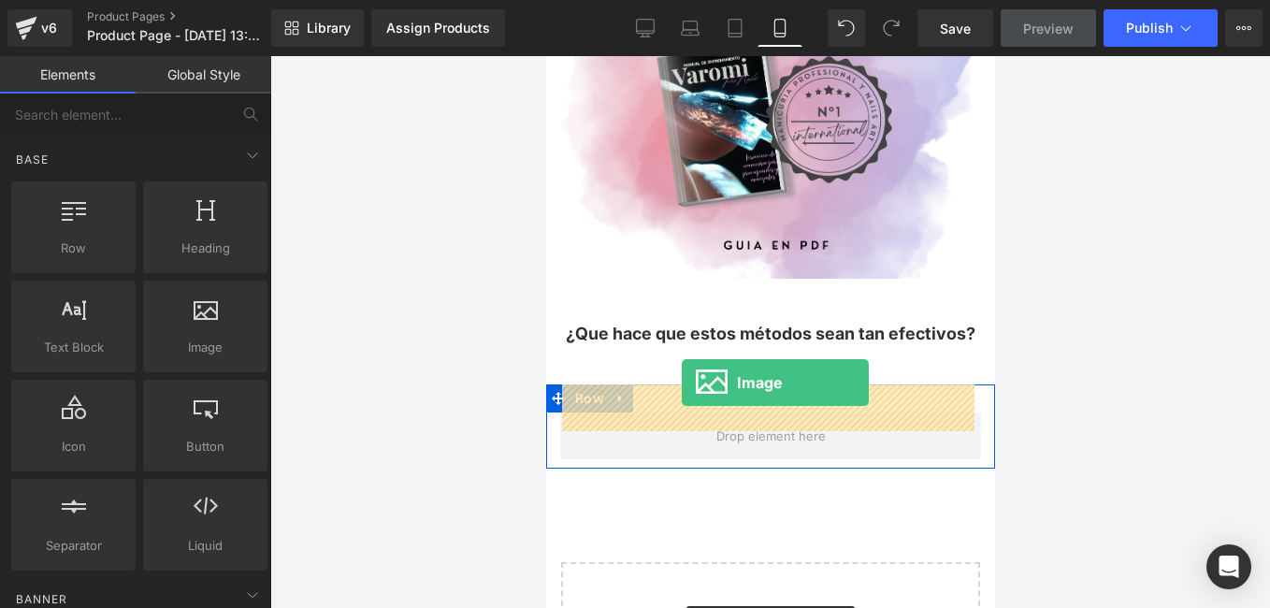
drag, startPoint x: 732, startPoint y: 382, endPoint x: 681, endPoint y: 383, distance: 51.4
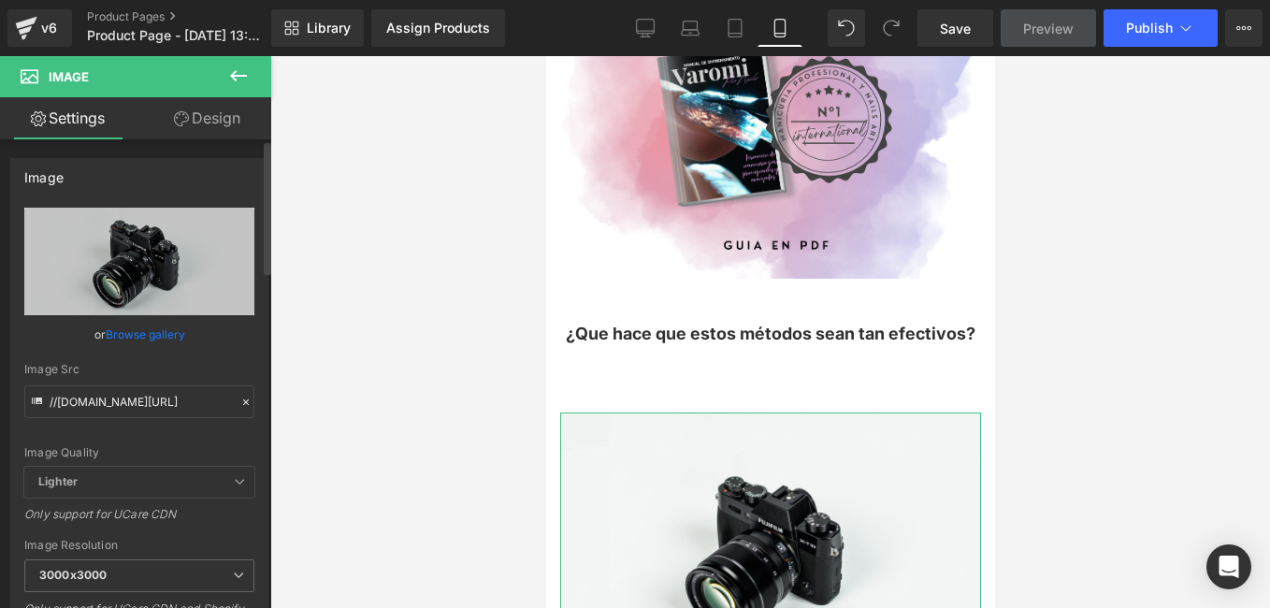
click at [239, 399] on icon at bounding box center [245, 402] width 13 height 13
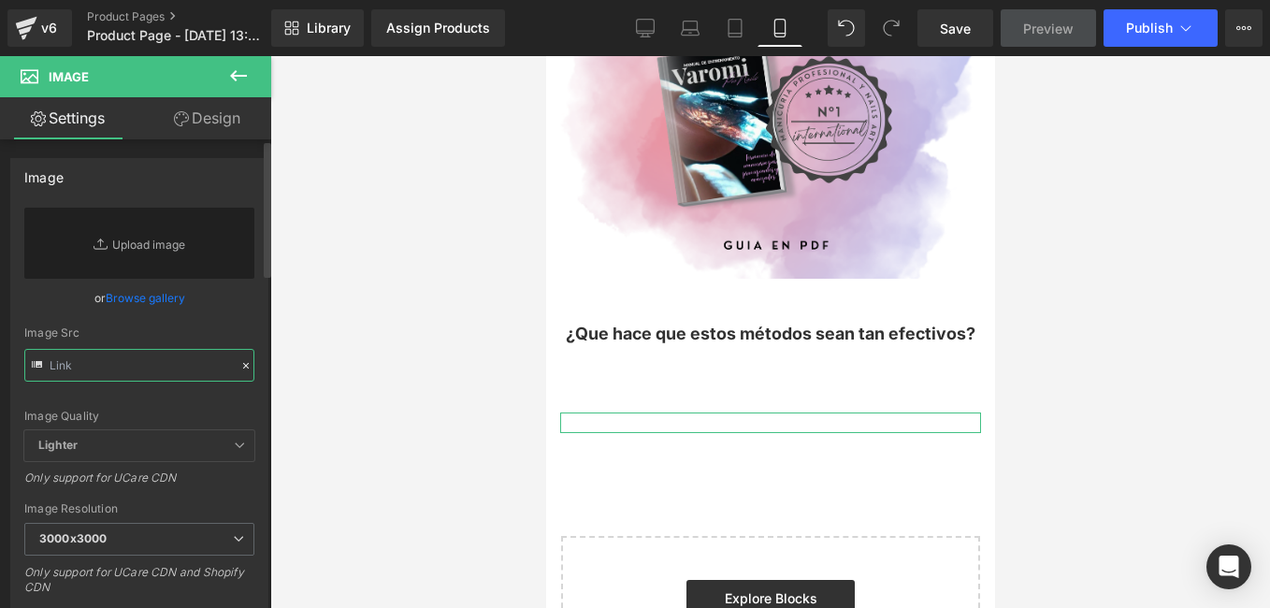
paste input "[URL][DOMAIN_NAME]"
type input "[URL][DOMAIN_NAME]"
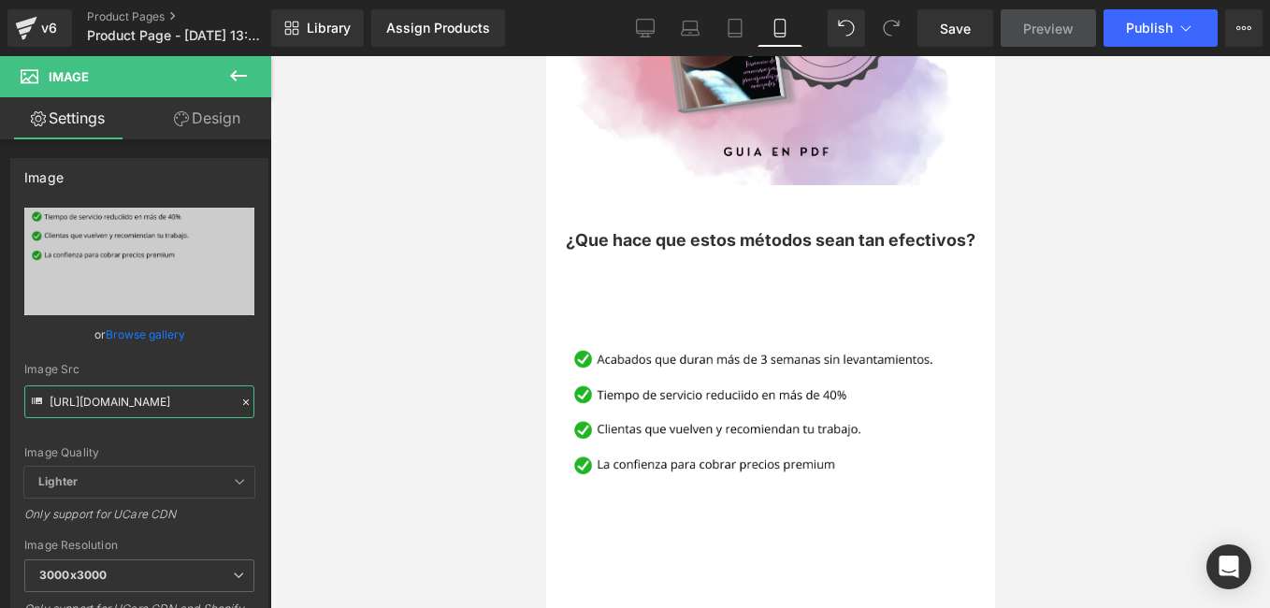
scroll to position [2042, 0]
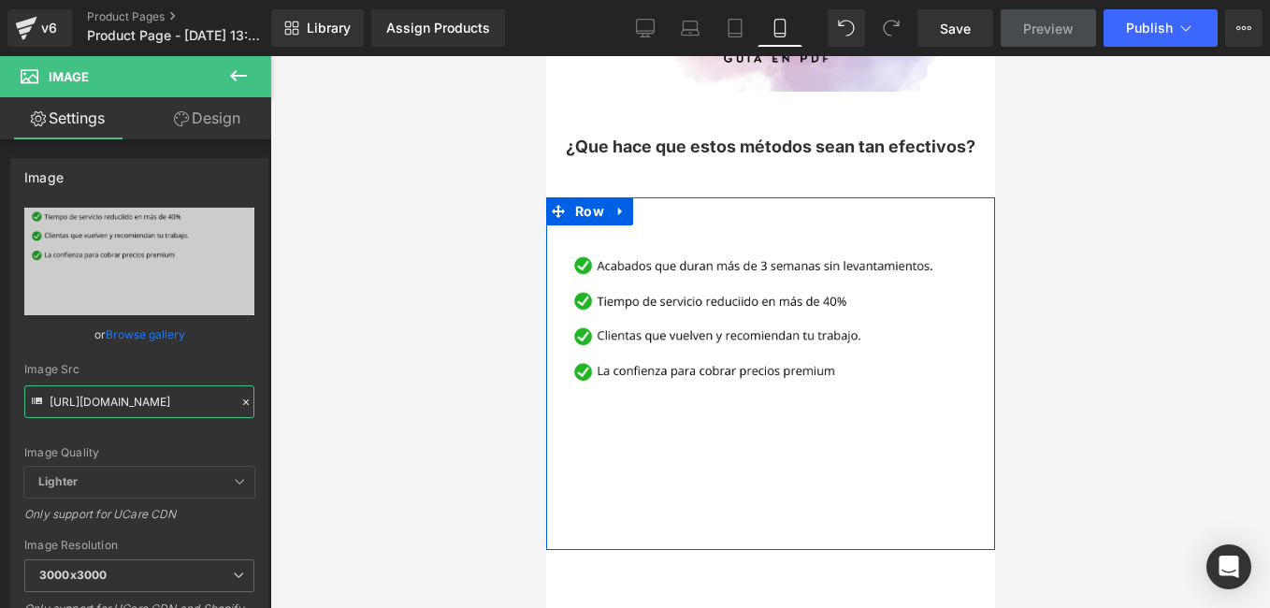
drag, startPoint x: 787, startPoint y: 201, endPoint x: 787, endPoint y: 184, distance: 16.9
click at [787, 197] on div "Image Row" at bounding box center [769, 373] width 449 height 353
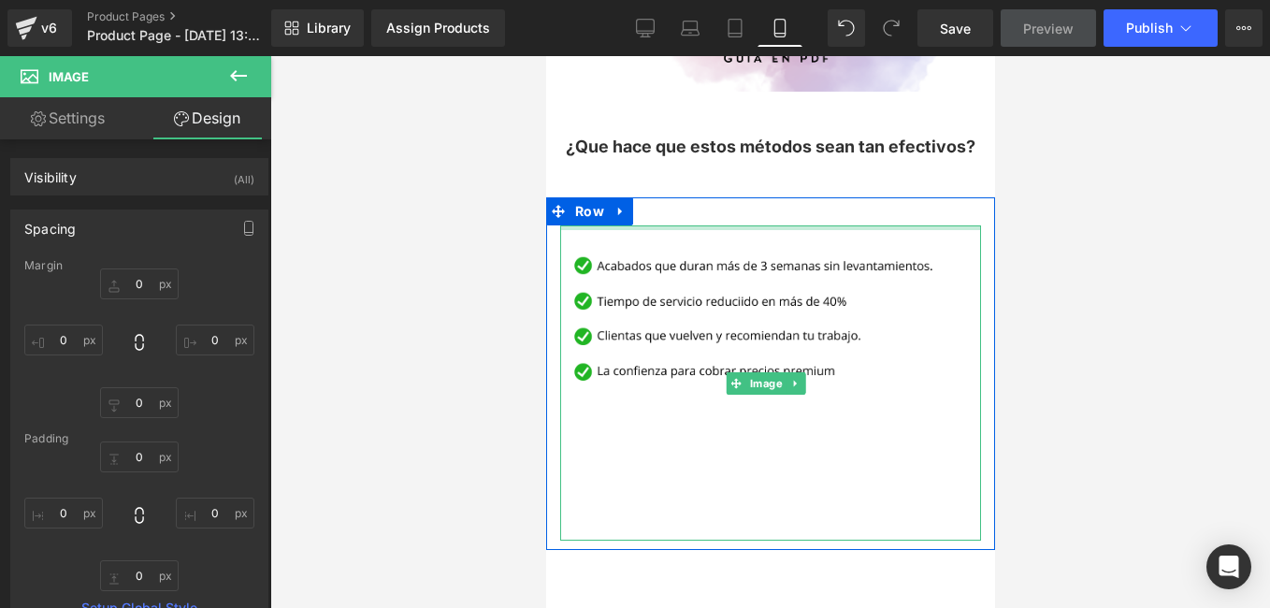
type input "0px"
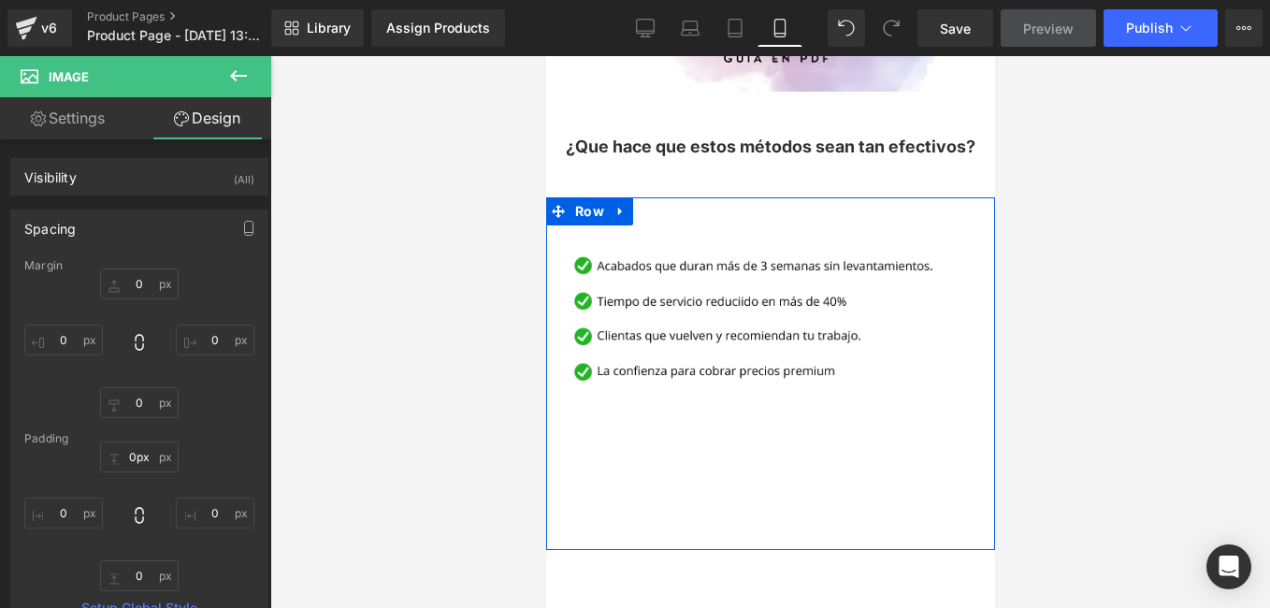
click at [788, 197] on div "Image Row" at bounding box center [769, 373] width 449 height 353
click at [790, 197] on div "Image Row" at bounding box center [769, 373] width 449 height 353
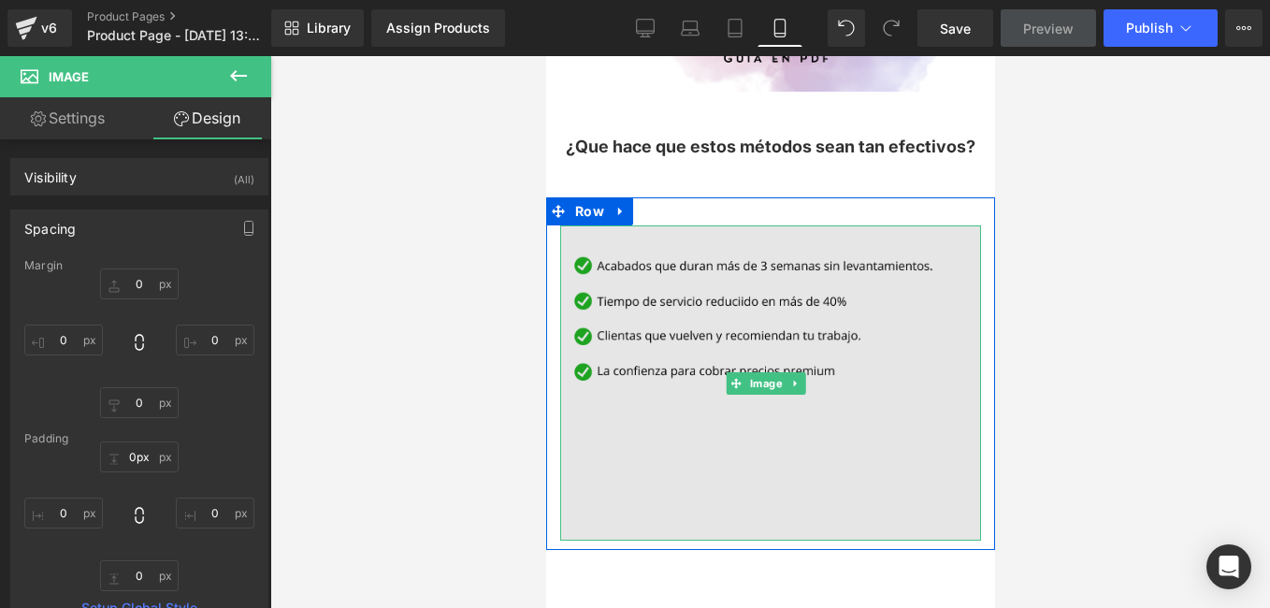
click at [794, 225] on img at bounding box center [769, 382] width 421 height 315
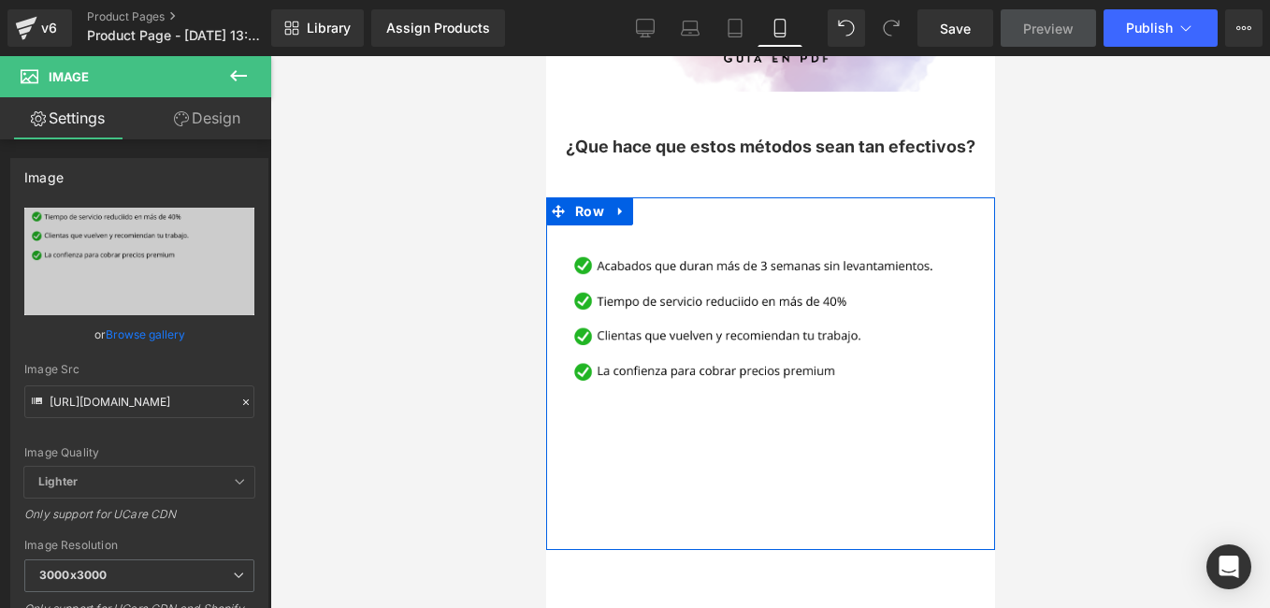
drag, startPoint x: 794, startPoint y: 202, endPoint x: 791, endPoint y: 188, distance: 14.3
click at [791, 197] on div "Image Row" at bounding box center [769, 373] width 449 height 353
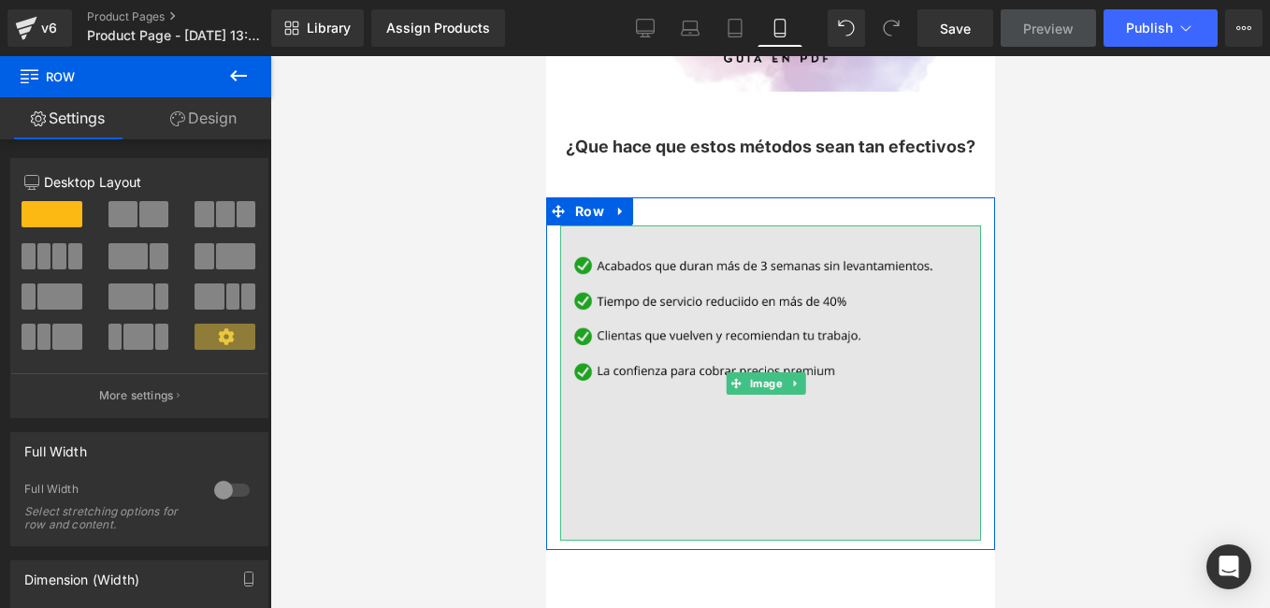
click at [771, 225] on img at bounding box center [769, 382] width 421 height 315
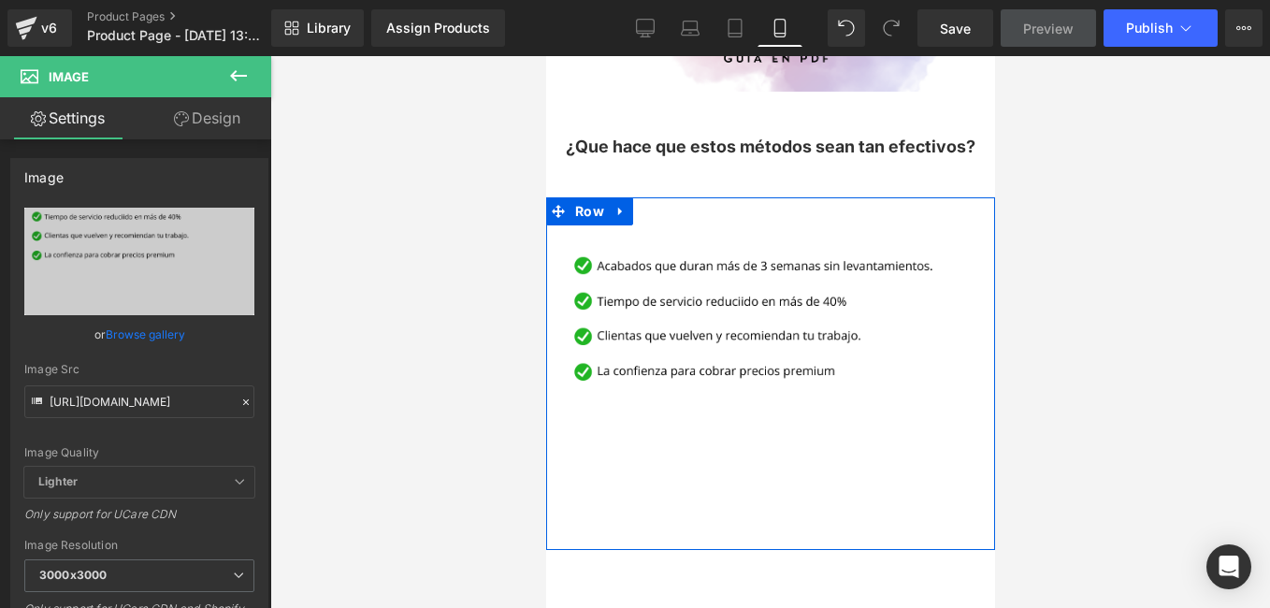
drag, startPoint x: 774, startPoint y: 200, endPoint x: 777, endPoint y: 184, distance: 16.1
click at [777, 197] on div "Image Row" at bounding box center [769, 373] width 449 height 353
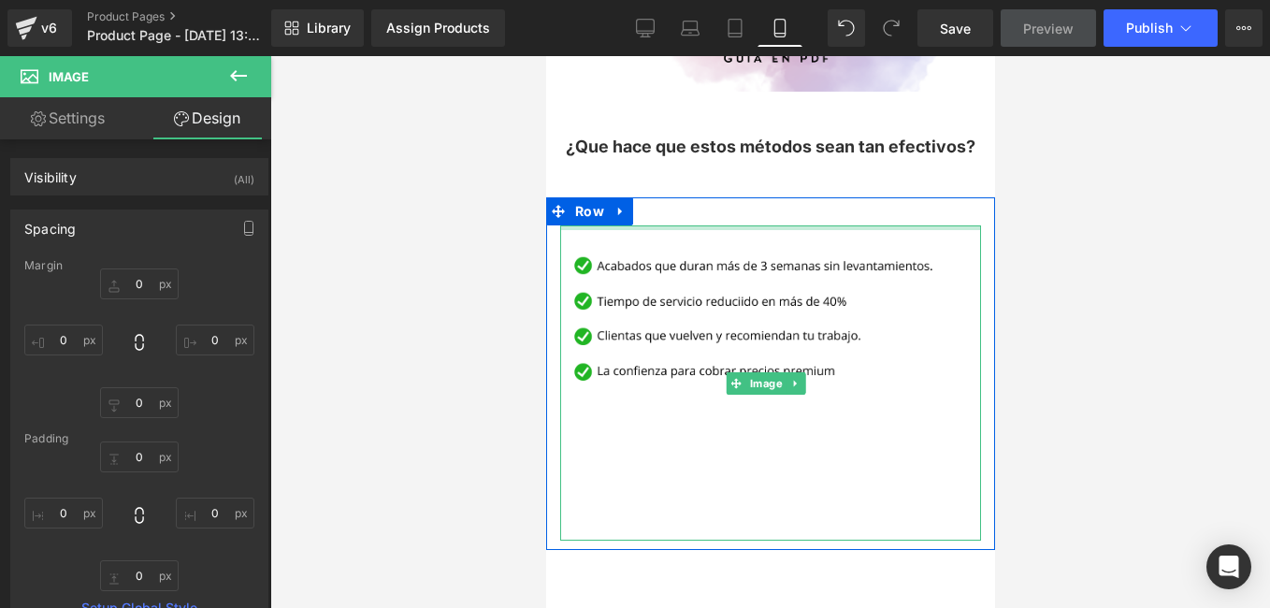
type input "0px"
click at [746, 197] on div "Image Row" at bounding box center [769, 373] width 449 height 353
drag, startPoint x: 776, startPoint y: 197, endPoint x: 781, endPoint y: 178, distance: 20.2
click at [781, 197] on div "Image Row" at bounding box center [769, 373] width 449 height 353
type input "0px"
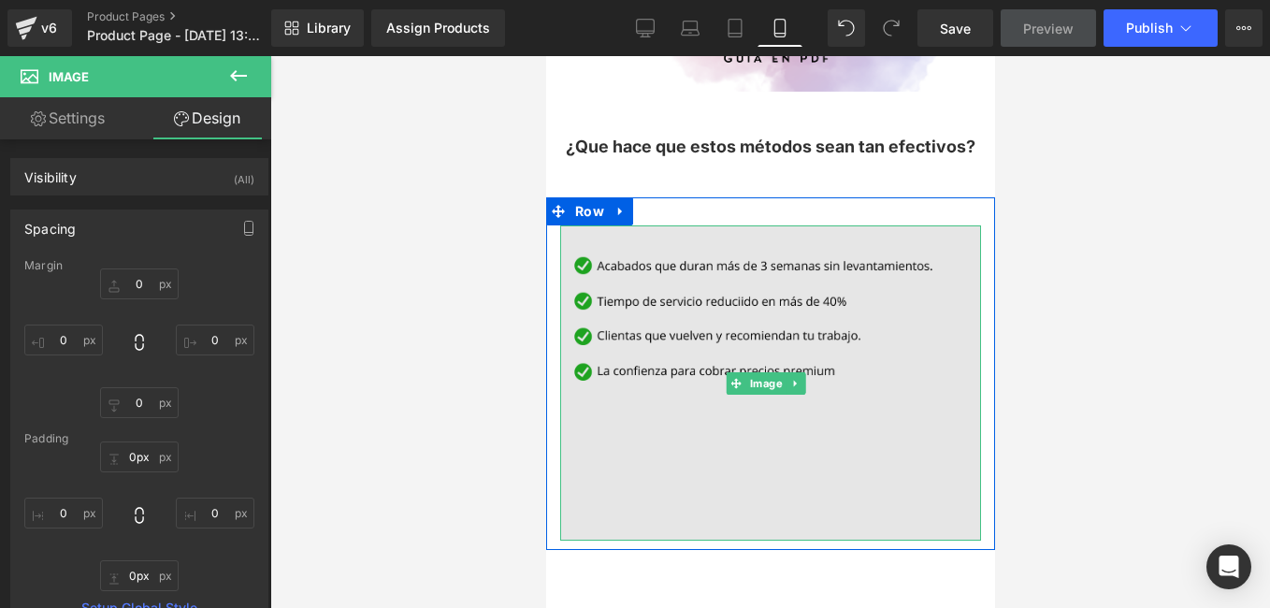
drag, startPoint x: 761, startPoint y: 506, endPoint x: 763, endPoint y: 486, distance: 19.7
click at [763, 486] on div "Image" at bounding box center [769, 382] width 421 height 315
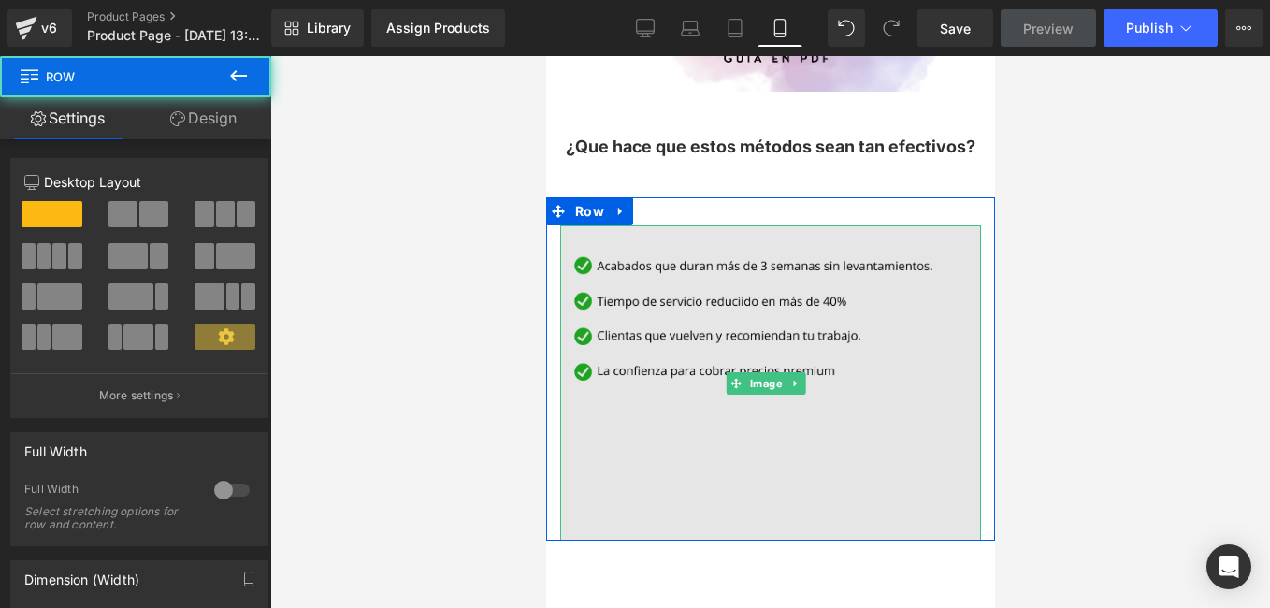
drag, startPoint x: 776, startPoint y: 513, endPoint x: 781, endPoint y: 464, distance: 48.9
click at [781, 464] on div "Image Row" at bounding box center [769, 368] width 449 height 343
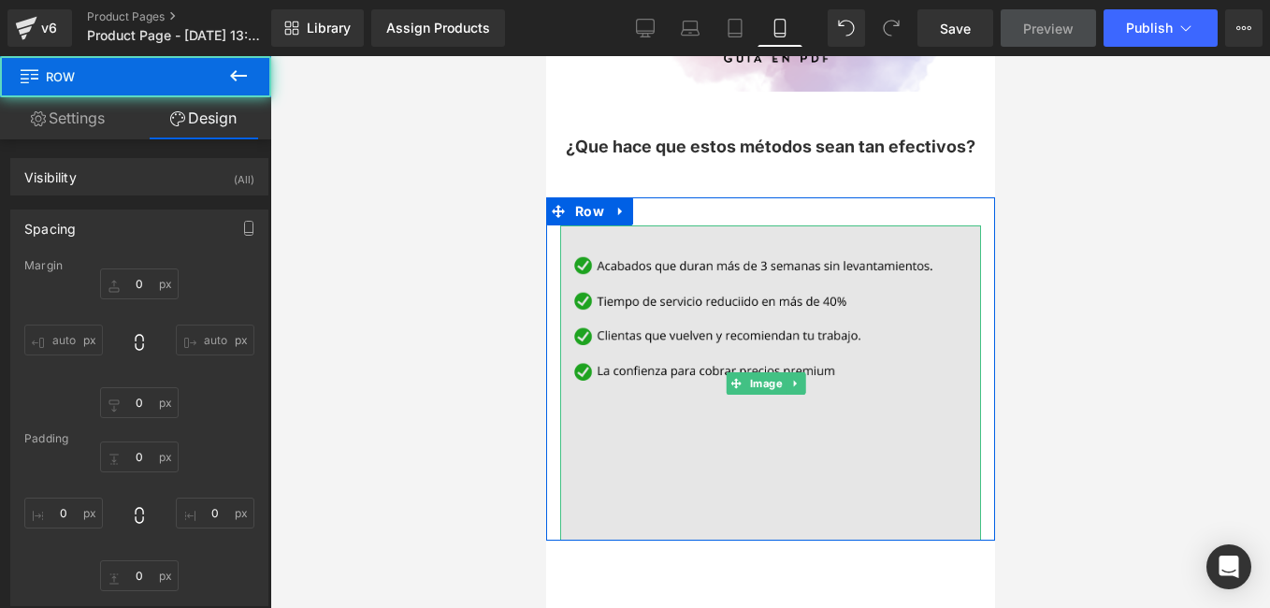
type input "0"
type input "30"
type input "0"
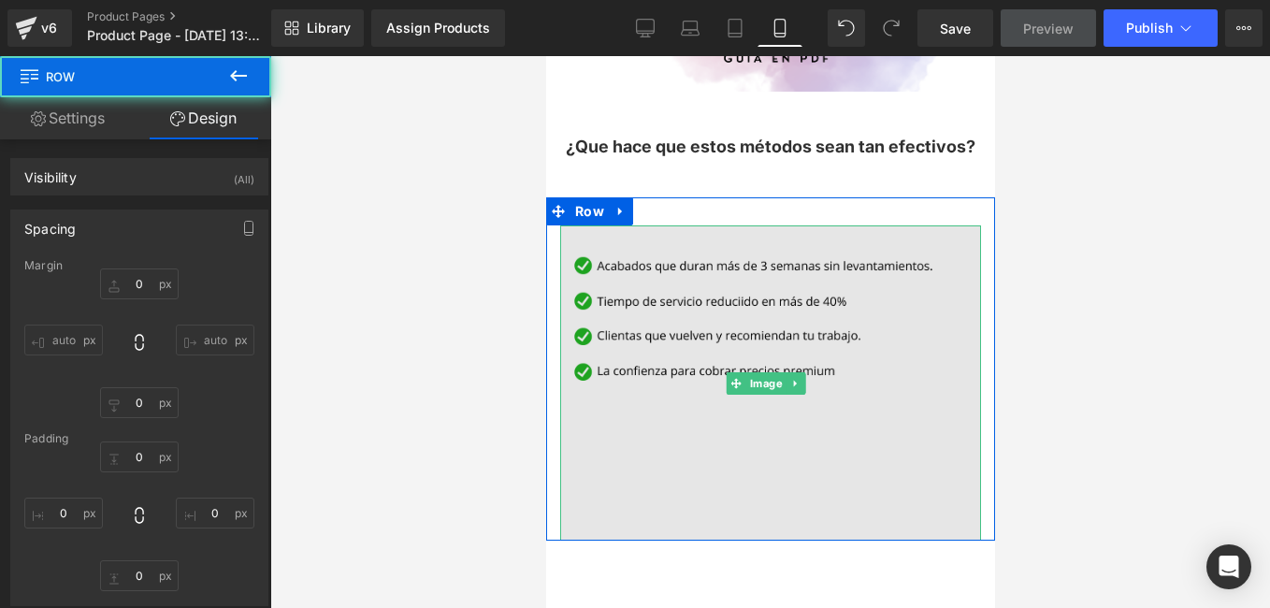
type input "0"
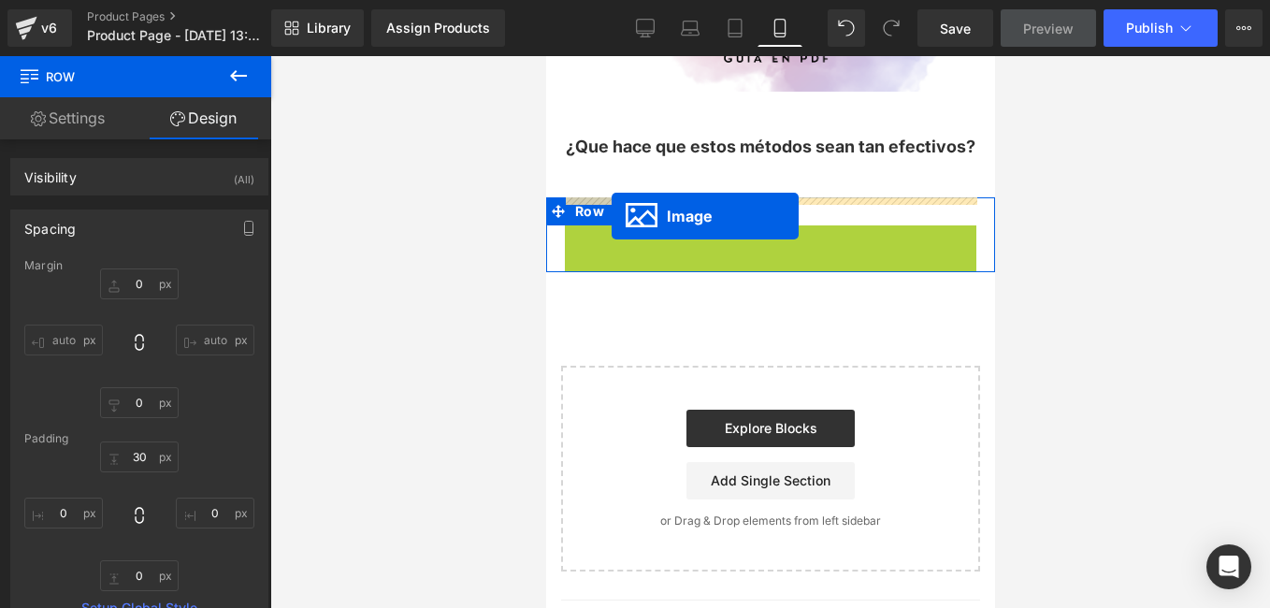
drag, startPoint x: 738, startPoint y: 352, endPoint x: 611, endPoint y: 216, distance: 185.9
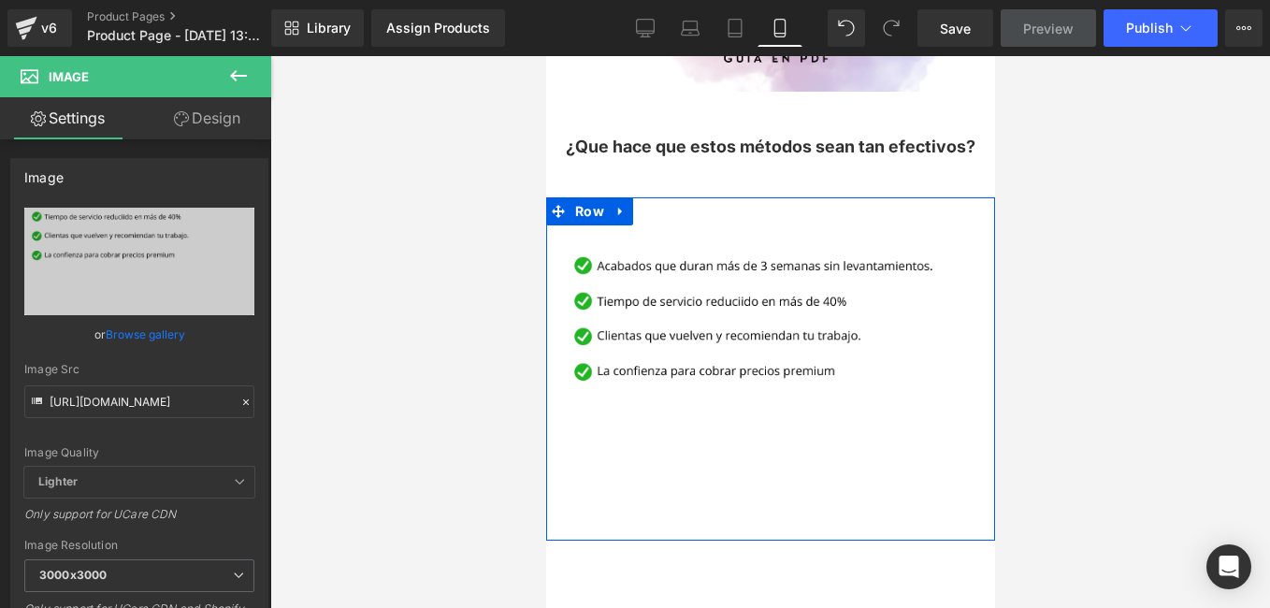
click at [770, 197] on div "Image Row" at bounding box center [769, 368] width 449 height 343
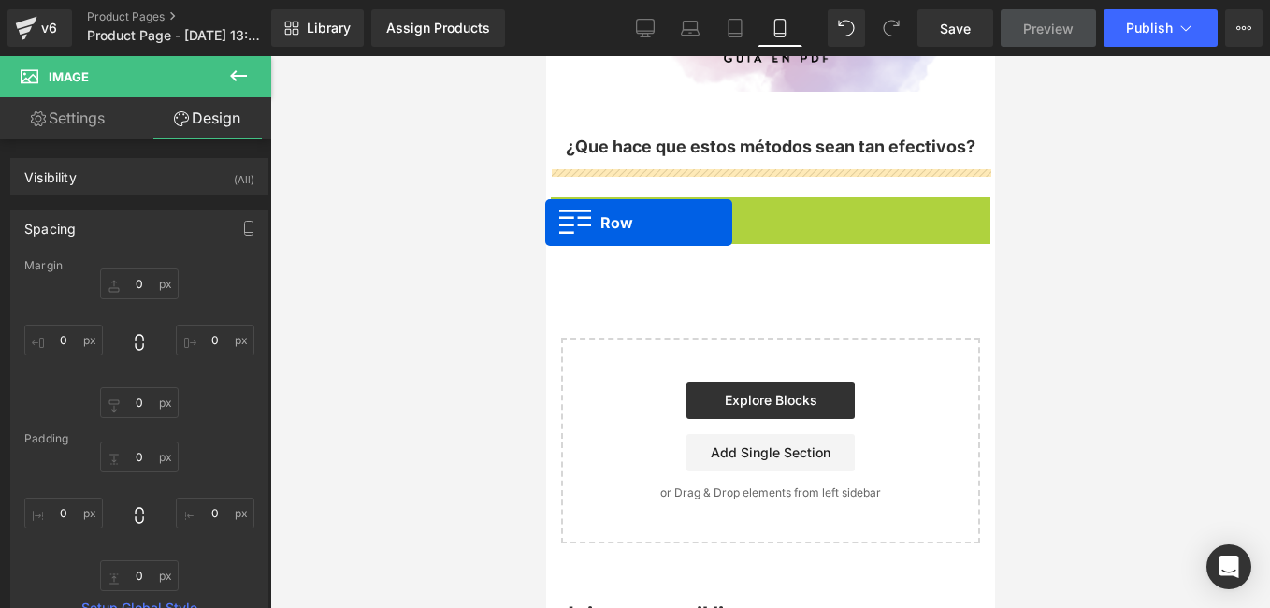
drag, startPoint x: 555, startPoint y: 183, endPoint x: 541, endPoint y: 232, distance: 50.6
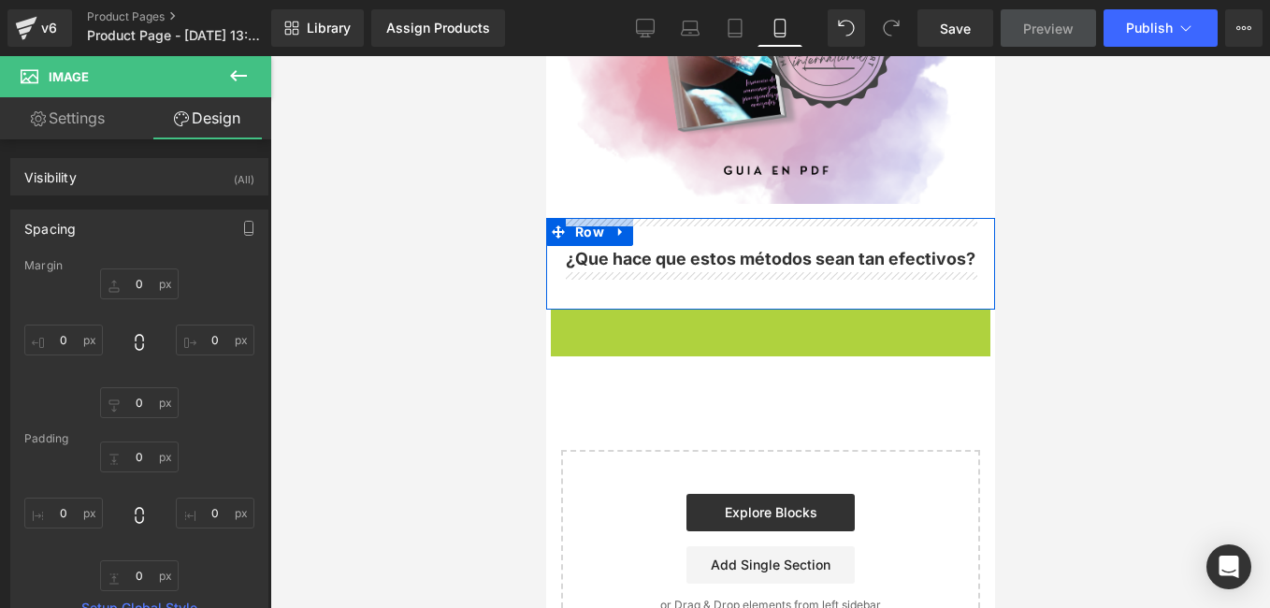
scroll to position [1855, 0]
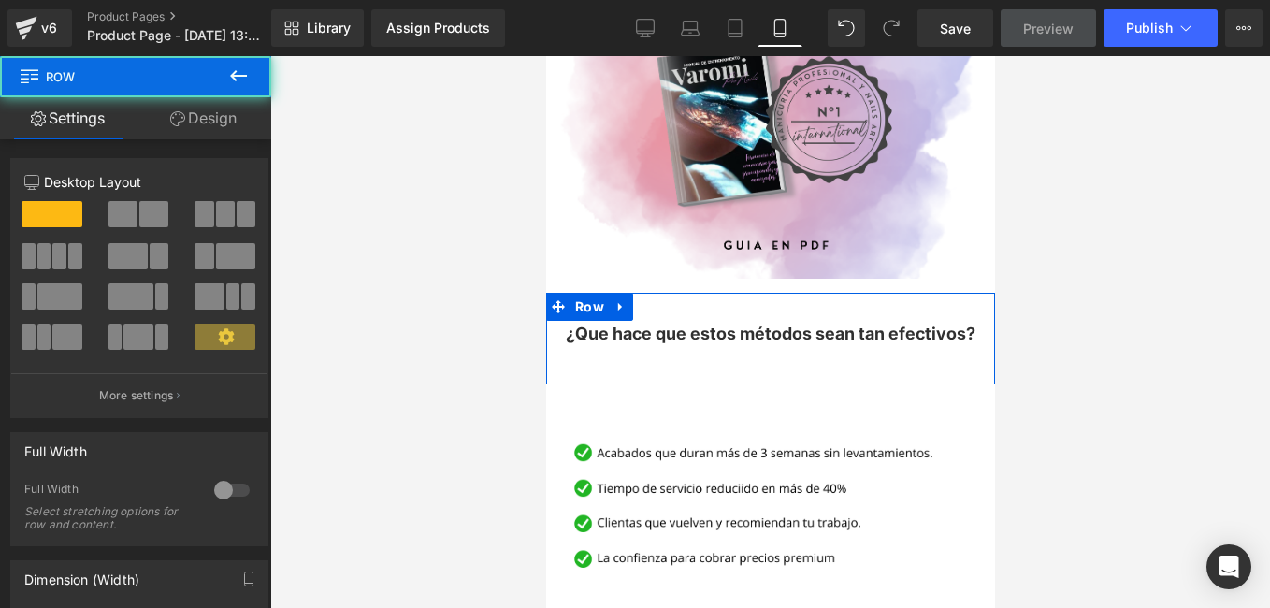
click at [355, 418] on div at bounding box center [770, 332] width 1000 height 552
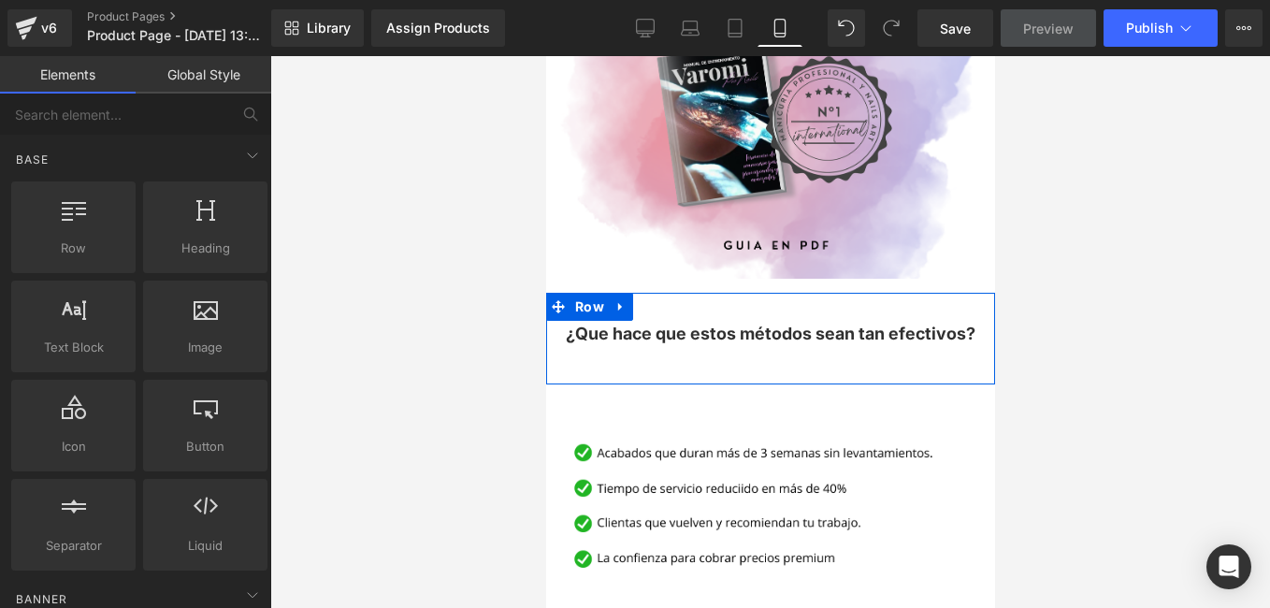
click at [417, 403] on div at bounding box center [770, 332] width 1000 height 552
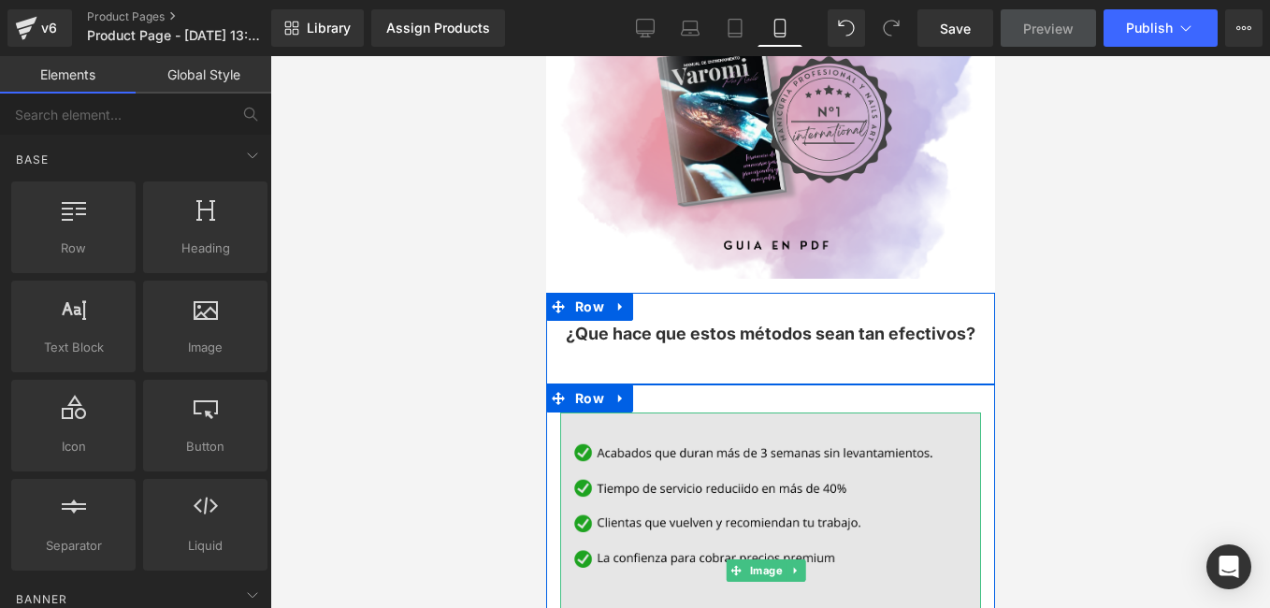
click at [584, 472] on img at bounding box center [769, 569] width 421 height 315
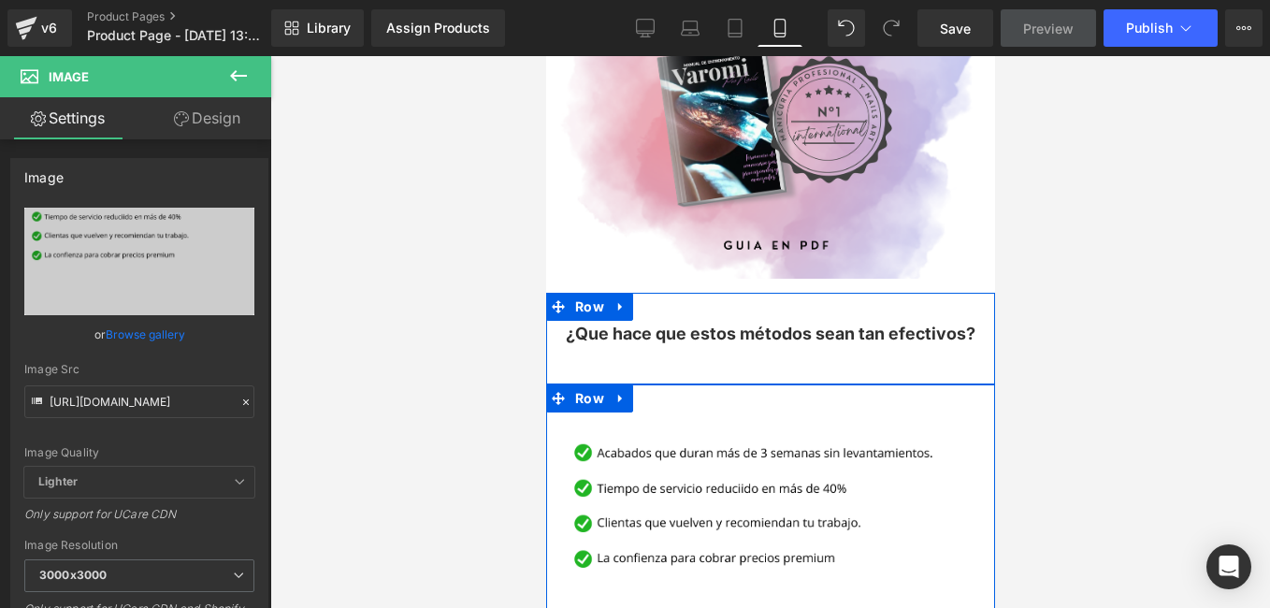
drag, startPoint x: 722, startPoint y: 386, endPoint x: 727, endPoint y: 374, distance: 13.0
click at [727, 384] on div "Image Row" at bounding box center [769, 555] width 449 height 343
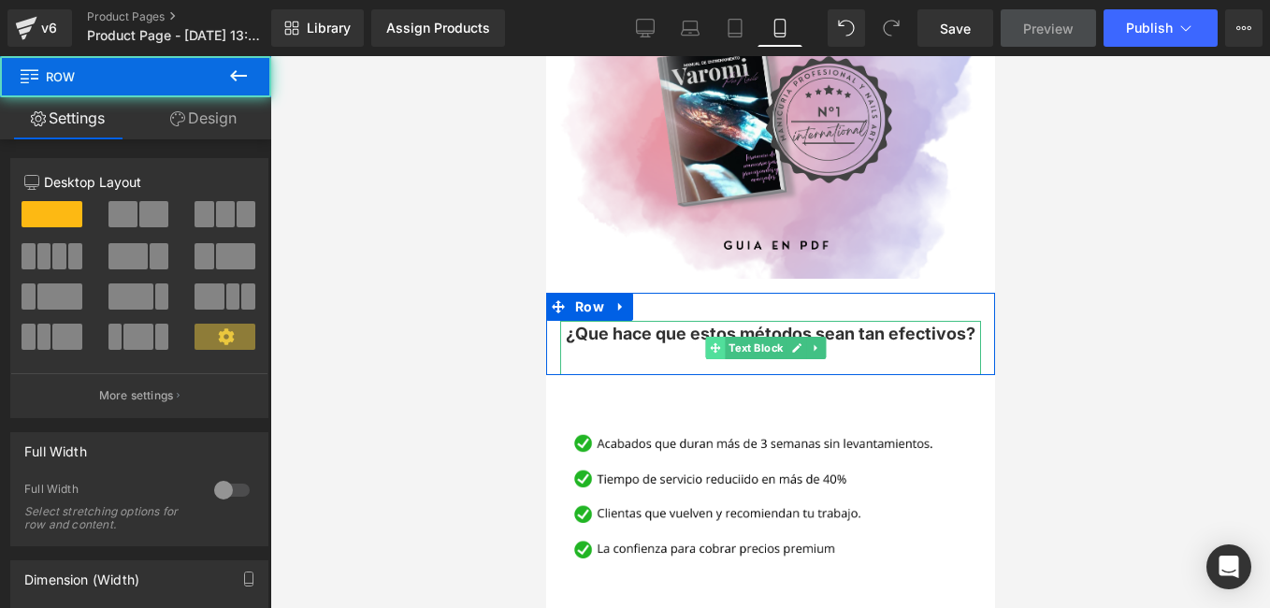
drag, startPoint x: 701, startPoint y: 353, endPoint x: 707, endPoint y: 329, distance: 24.3
click at [707, 329] on div "¿Que hace que estos métodos sean tan efectivos? Text Block Row" at bounding box center [769, 334] width 449 height 82
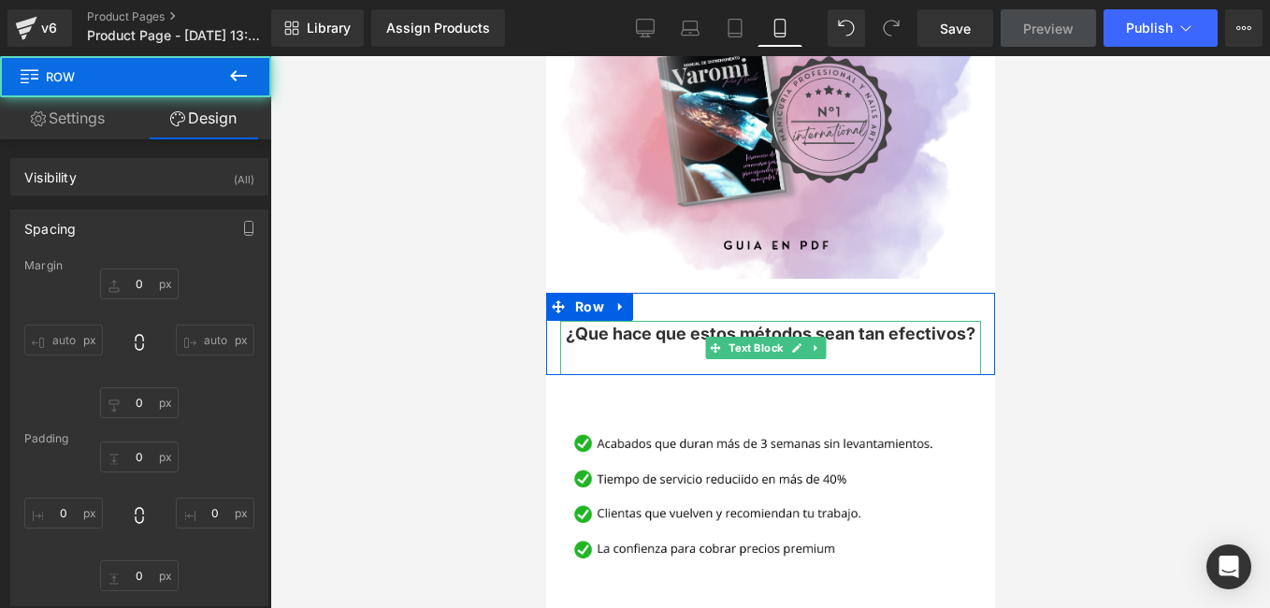
type input "0"
type input "30"
type input "0"
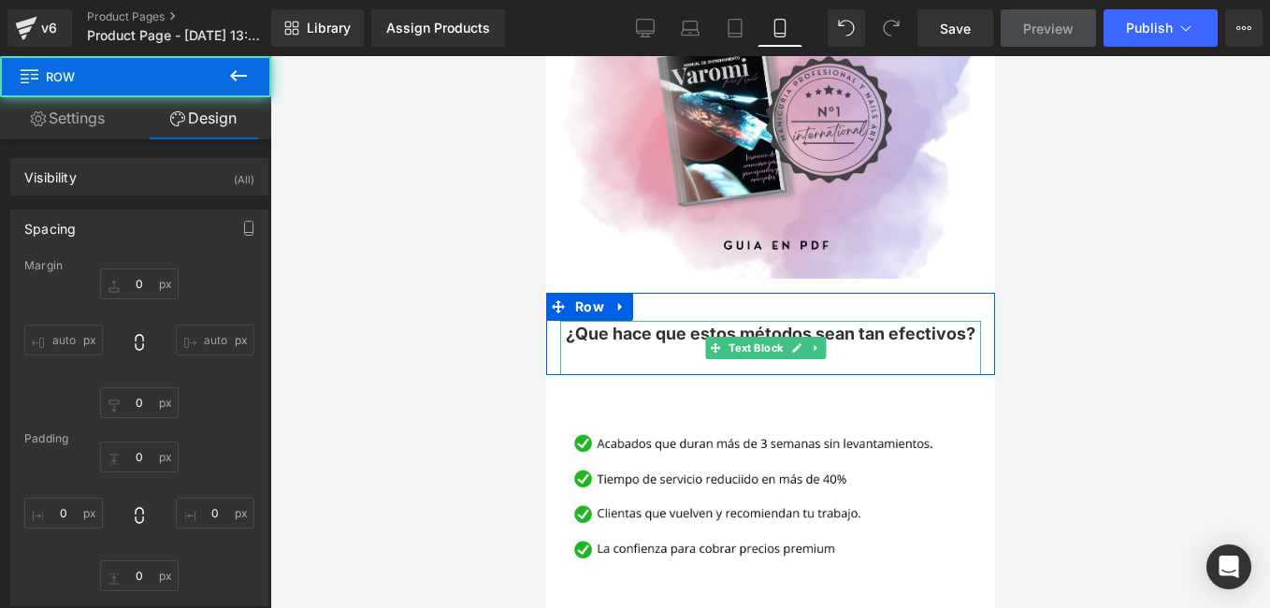
type input "0"
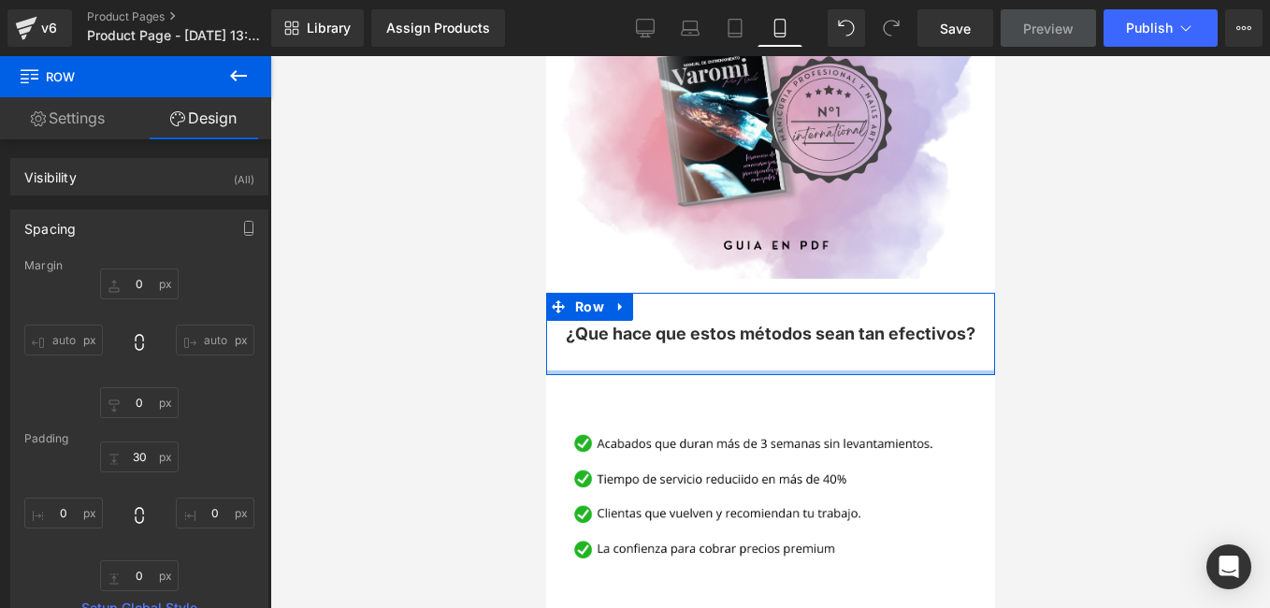
type input "0px"
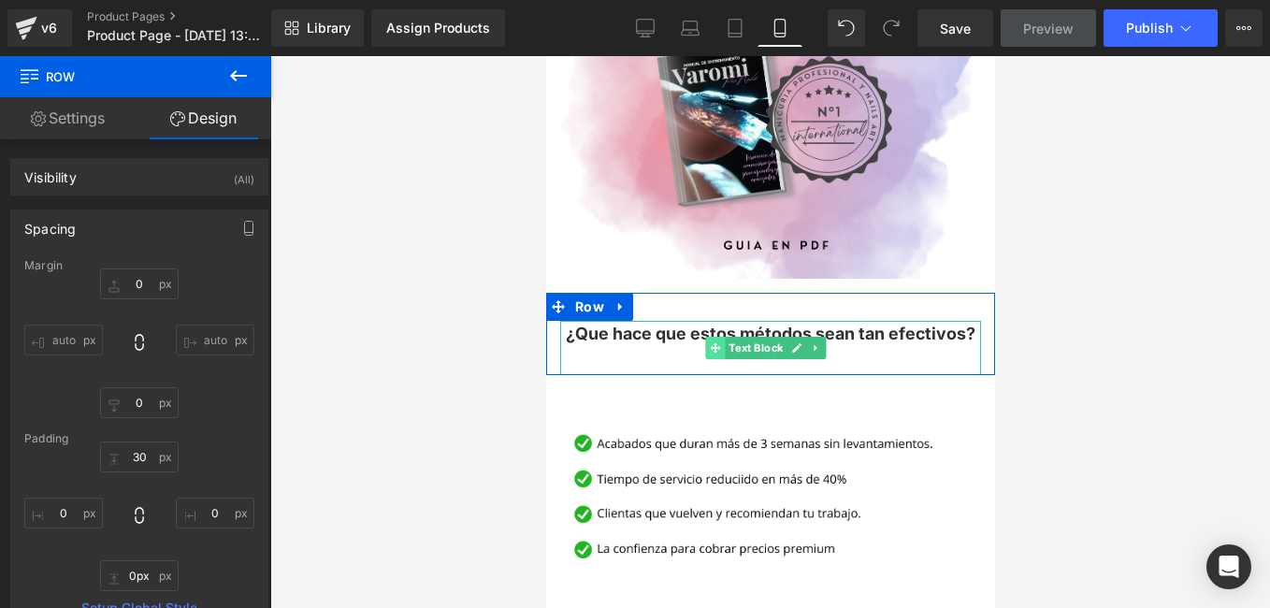
drag, startPoint x: 722, startPoint y: 345, endPoint x: 720, endPoint y: 327, distance: 17.9
click at [720, 327] on div "¿Que hace que estos métodos sean tan efectivos? Text Block Row" at bounding box center [769, 334] width 449 height 82
click at [746, 337] on span "Text Block" at bounding box center [755, 348] width 62 height 22
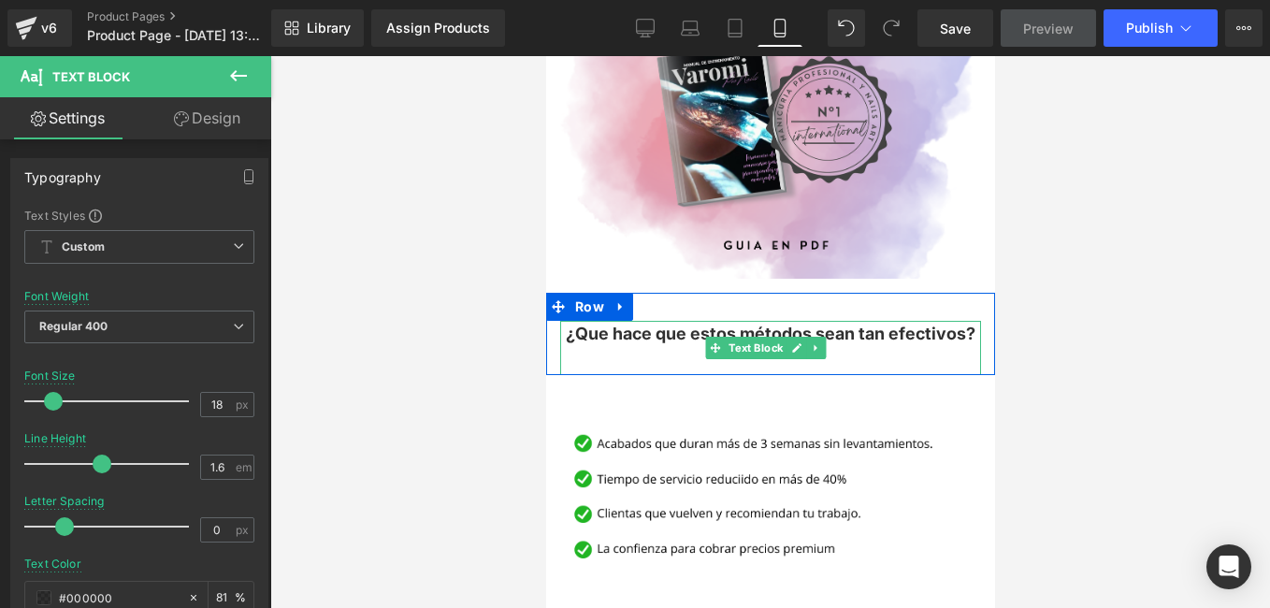
click at [646, 324] on span "¿Que hace que estos métodos sean tan efectivos?" at bounding box center [770, 334] width 410 height 20
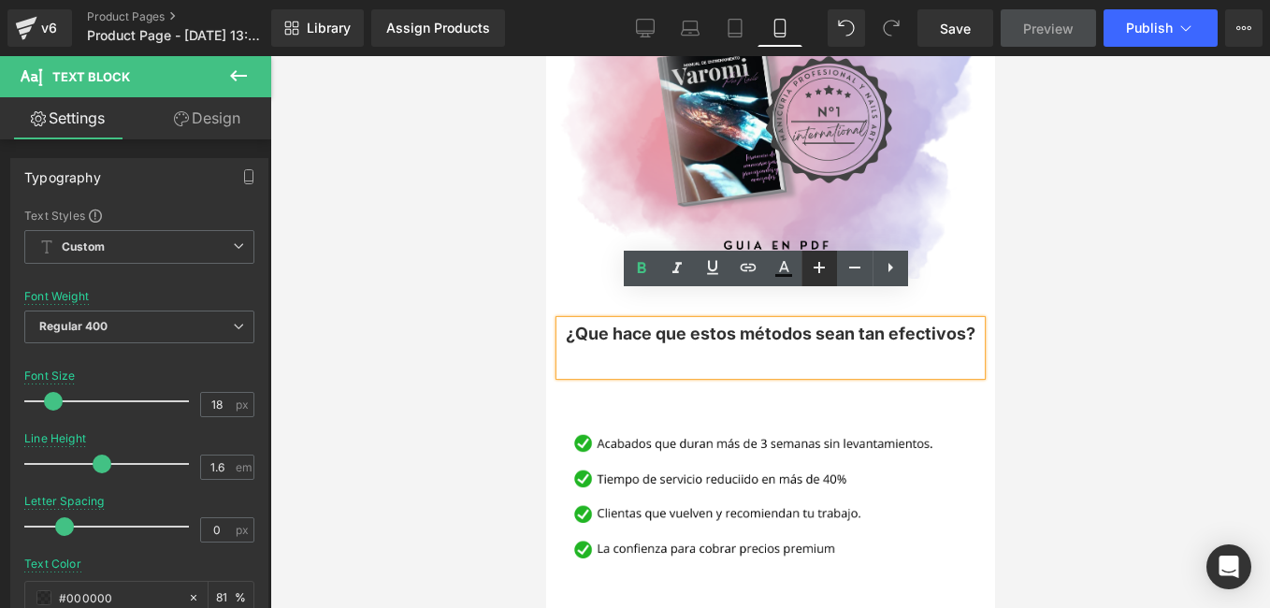
click at [827, 276] on icon at bounding box center [819, 267] width 22 height 22
type input "20"
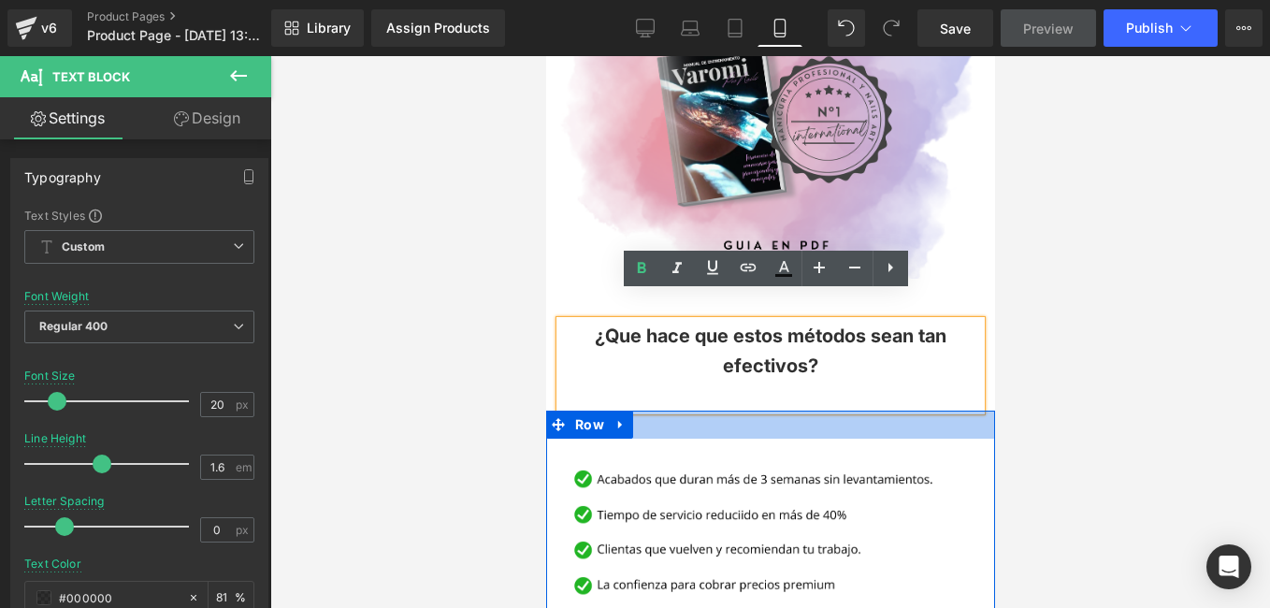
click at [835, 411] on div at bounding box center [769, 425] width 449 height 28
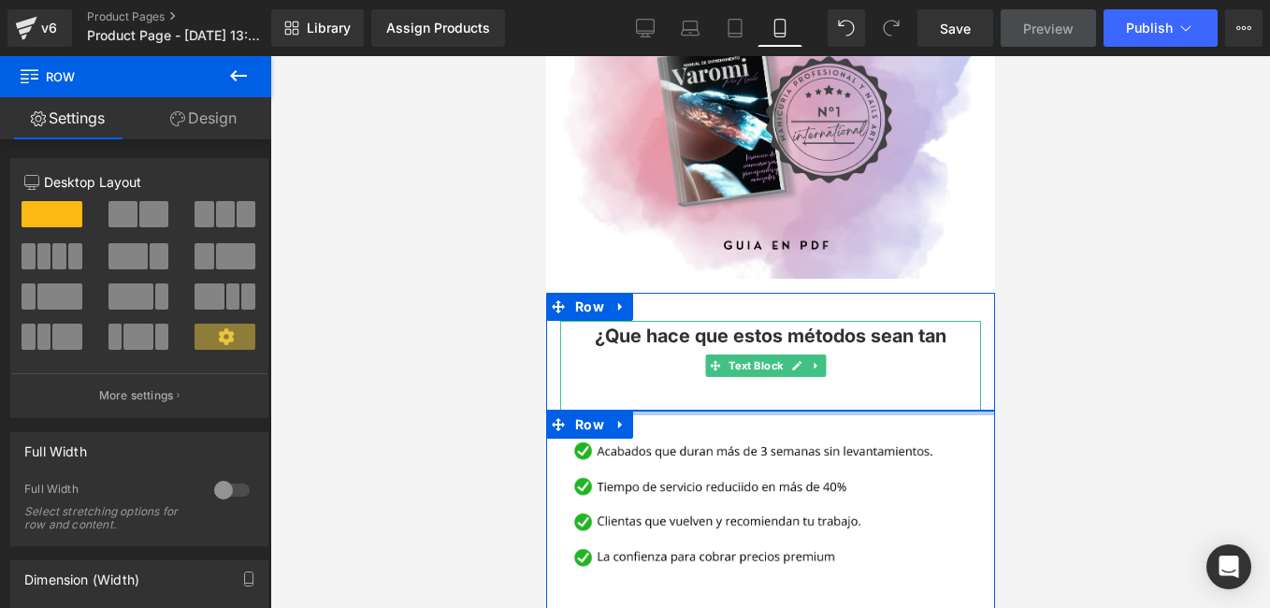
drag, startPoint x: 835, startPoint y: 384, endPoint x: 839, endPoint y: 344, distance: 40.4
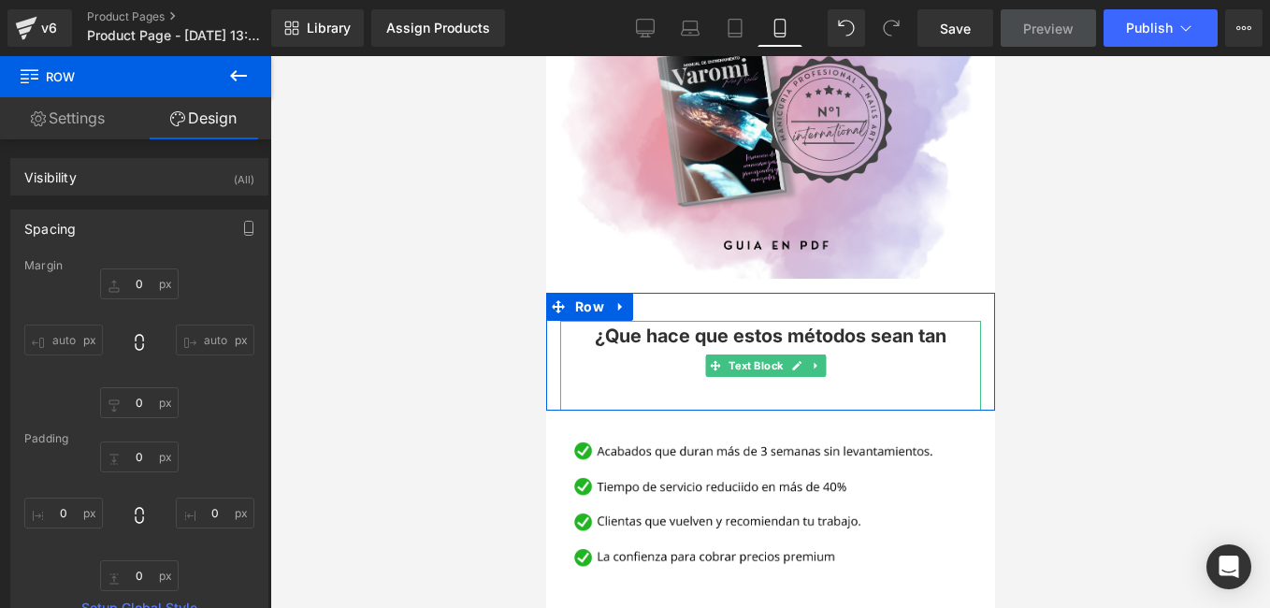
click at [837, 381] on p at bounding box center [769, 396] width 421 height 30
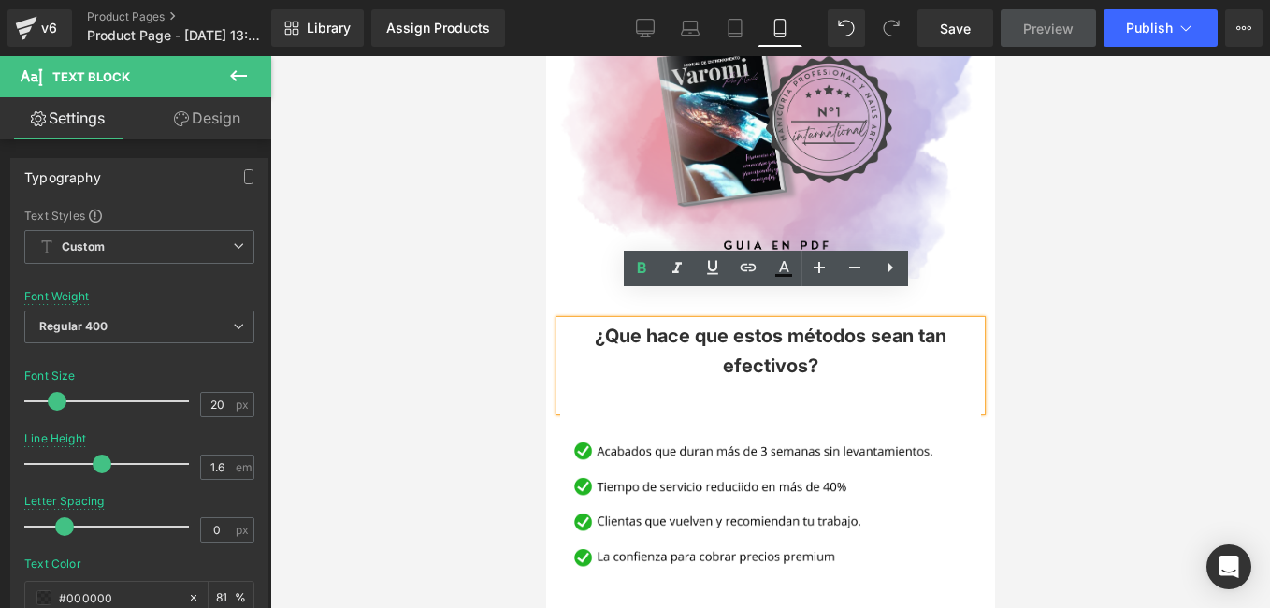
click at [828, 381] on p at bounding box center [769, 396] width 421 height 30
click at [973, 367] on div "¿Que hace que estos métodos sean tan efectivos?" at bounding box center [769, 366] width 421 height 90
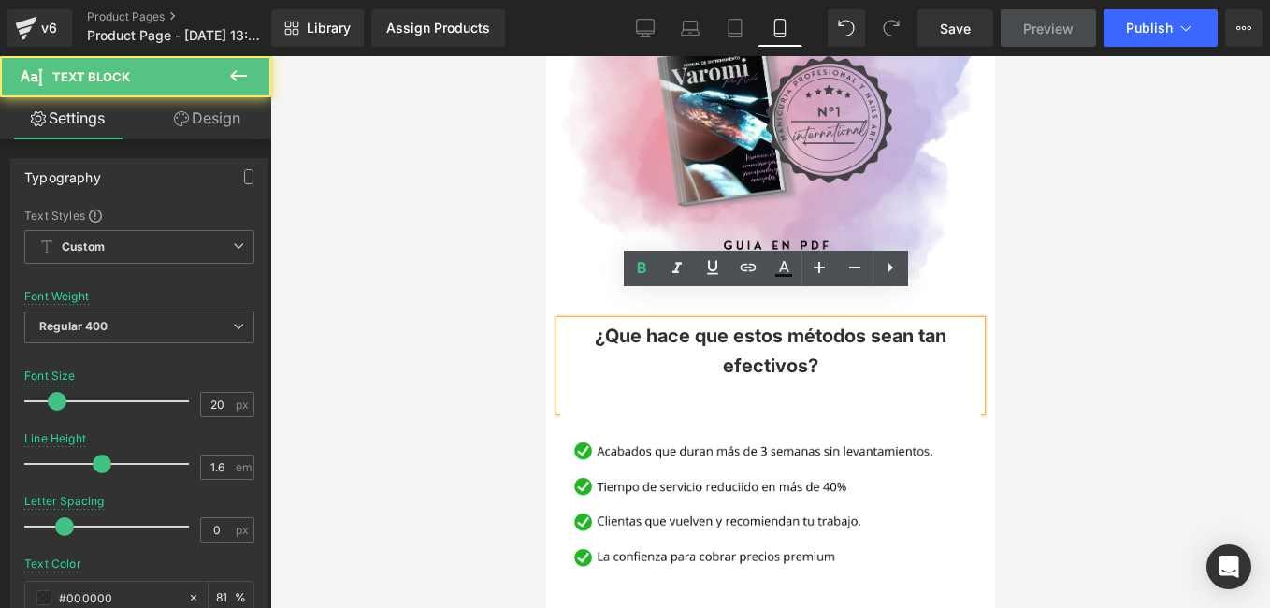
click at [934, 351] on p "¿Que hace que estos métodos sean tan efectivos?" at bounding box center [769, 351] width 421 height 60
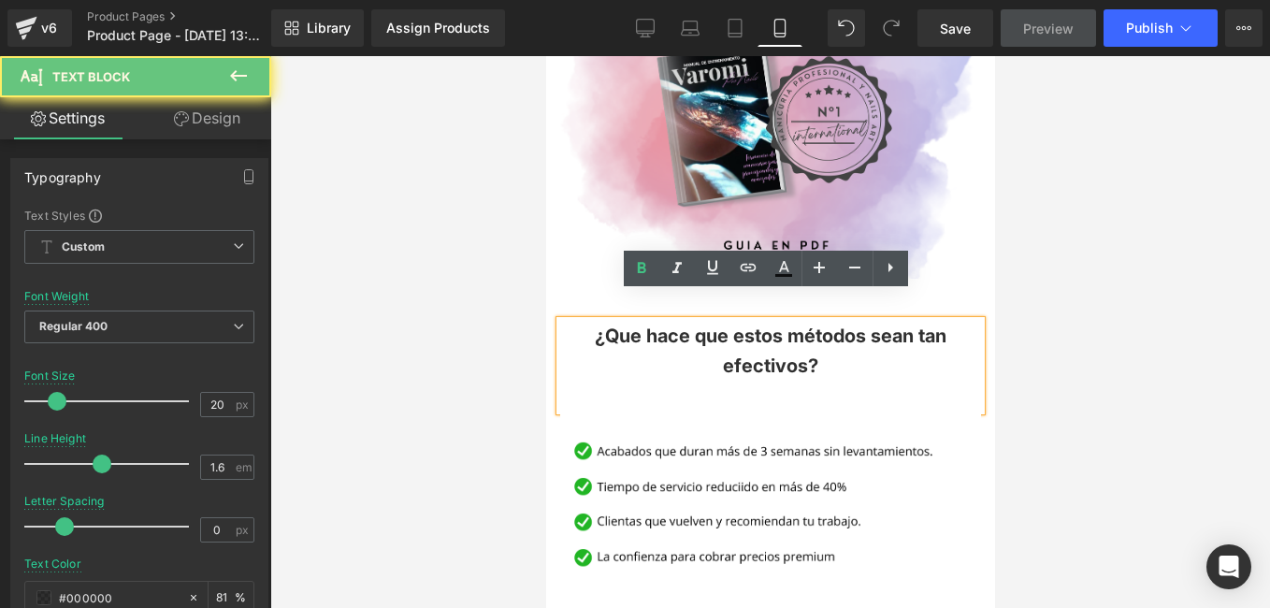
click at [838, 346] on p "¿Que hace que estos métodos sean tan efectivos?" at bounding box center [769, 351] width 421 height 60
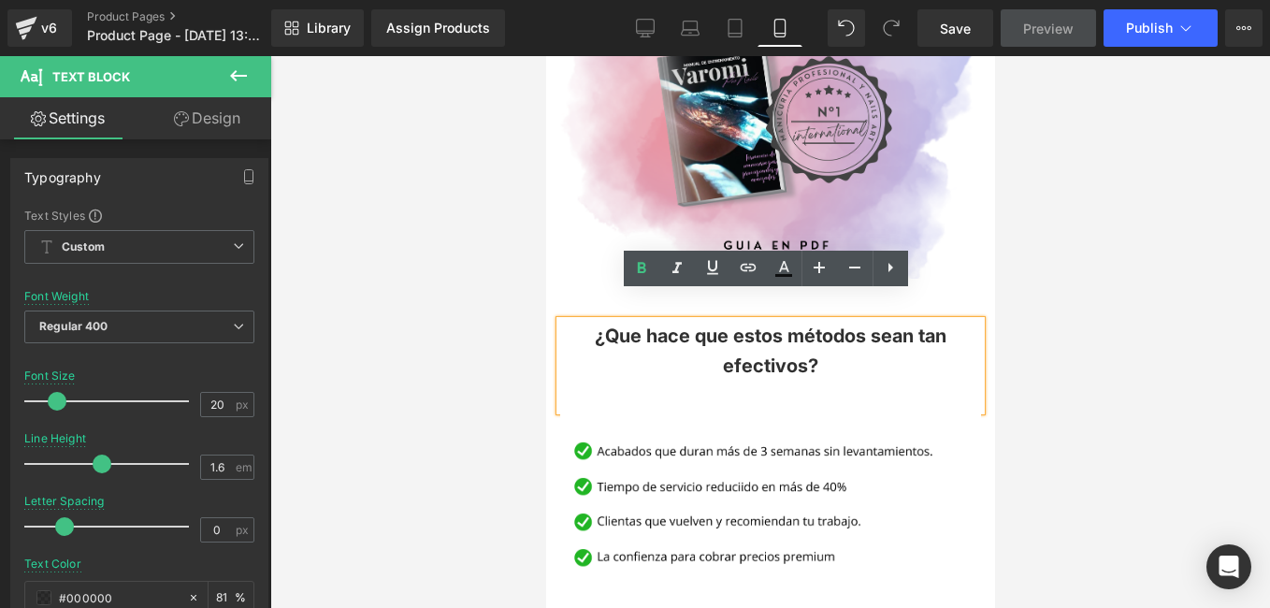
click at [648, 345] on p "¿Que hace que estos métodos sean tan efectivos?" at bounding box center [769, 351] width 421 height 60
click at [561, 345] on p "¿Que hace que estos métodos sean tan efectivos?" at bounding box center [769, 351] width 421 height 60
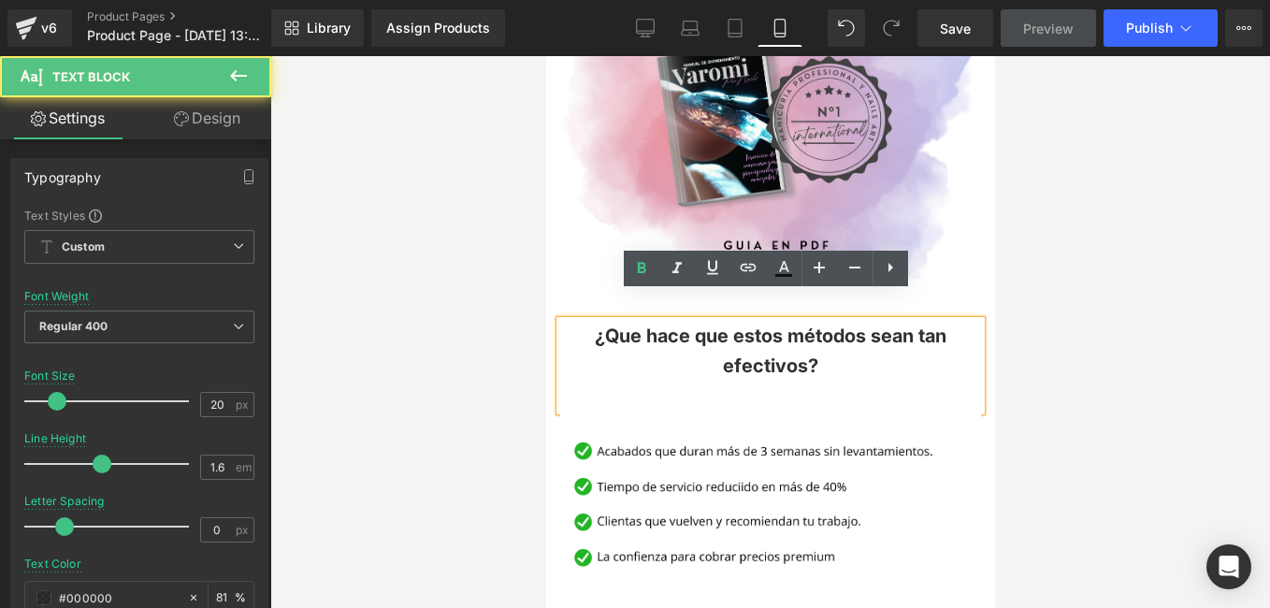
drag, startPoint x: 557, startPoint y: 328, endPoint x: 1091, endPoint y: 376, distance: 535.2
click at [559, 328] on div "¿Que hace que estos métodos sean tan efectivos?" at bounding box center [769, 366] width 421 height 90
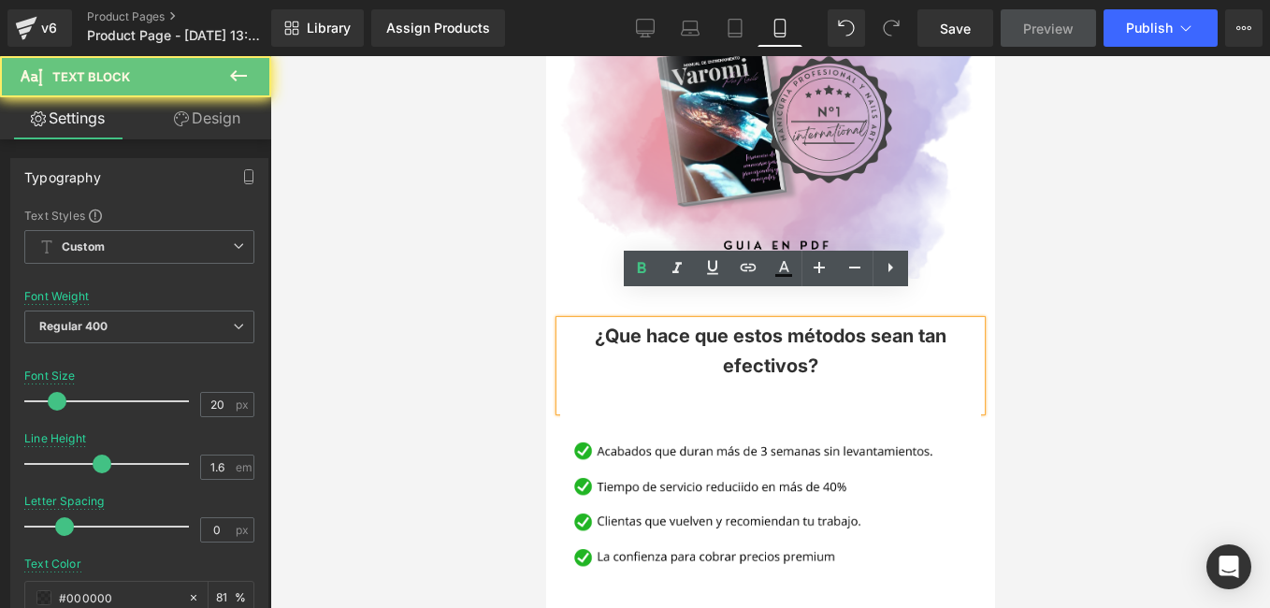
click at [469, 300] on div at bounding box center [770, 332] width 1000 height 552
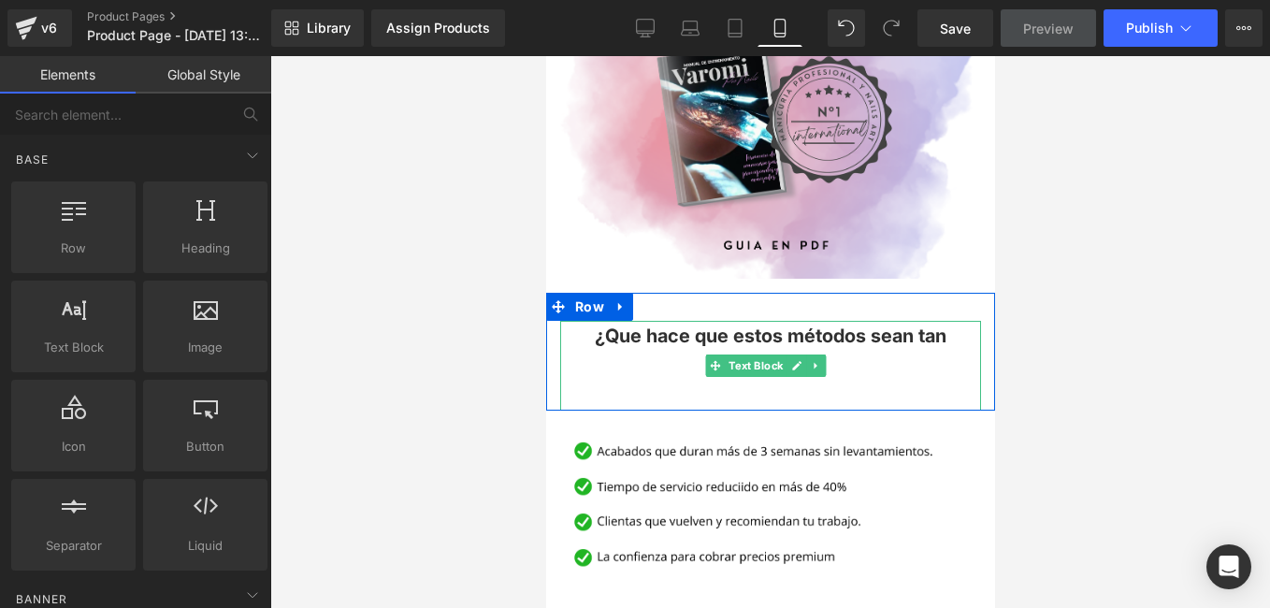
click at [679, 342] on p "¿Que hace que estos métodos sean tan efectivos?" at bounding box center [769, 351] width 421 height 60
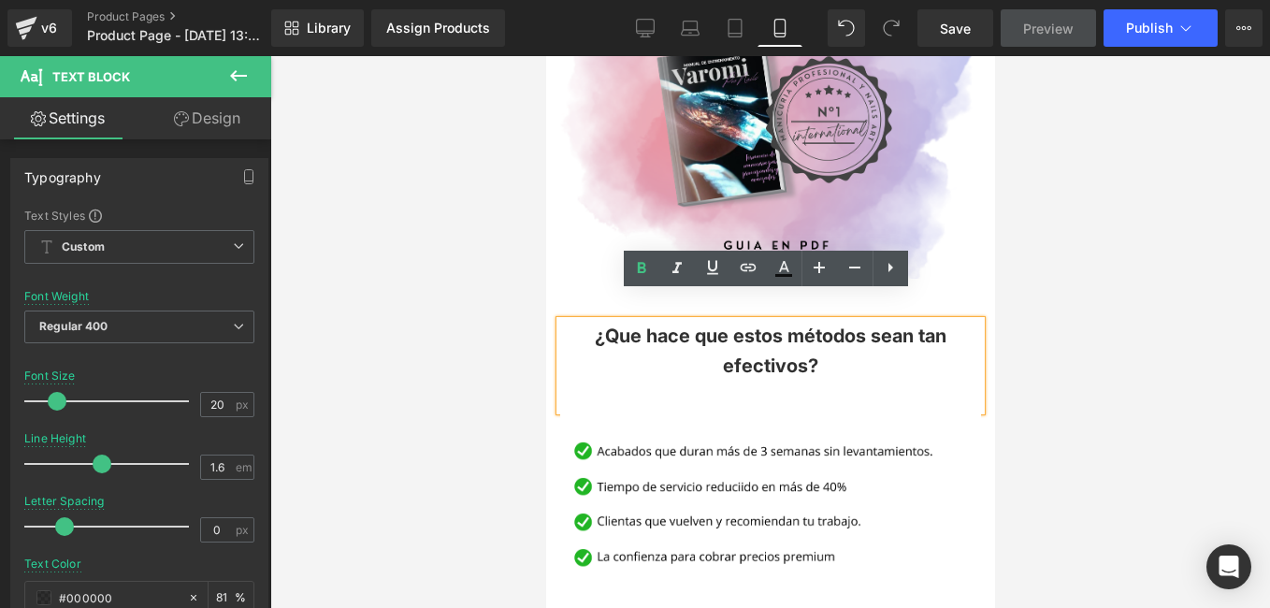
click at [468, 301] on div at bounding box center [770, 332] width 1000 height 552
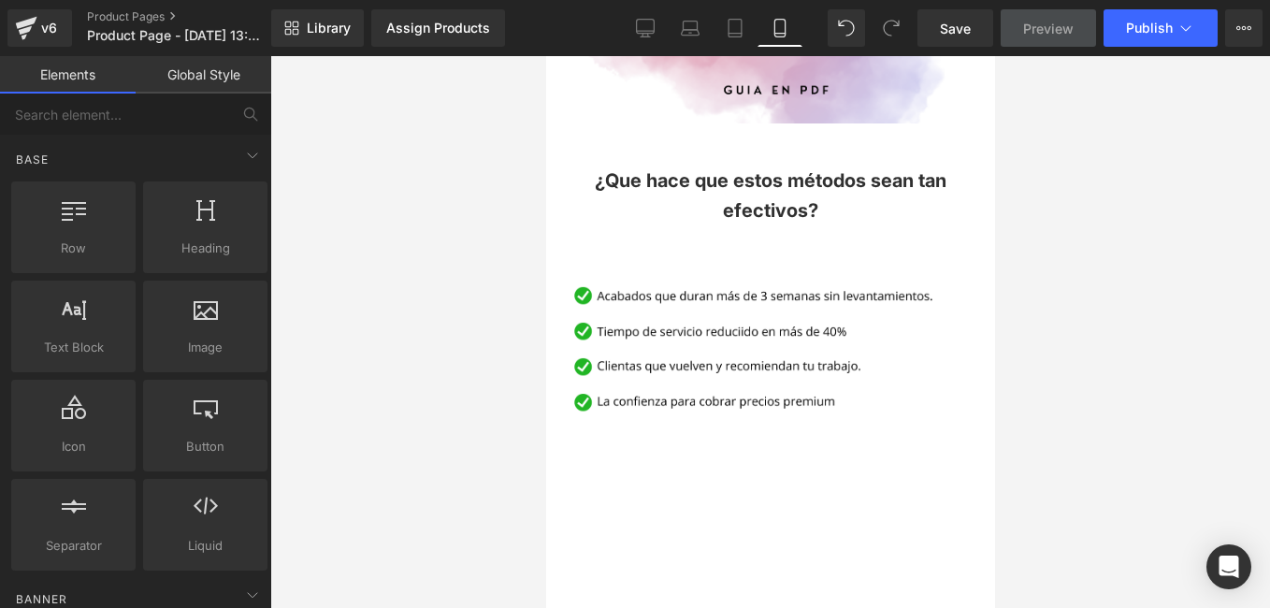
scroll to position [2015, 0]
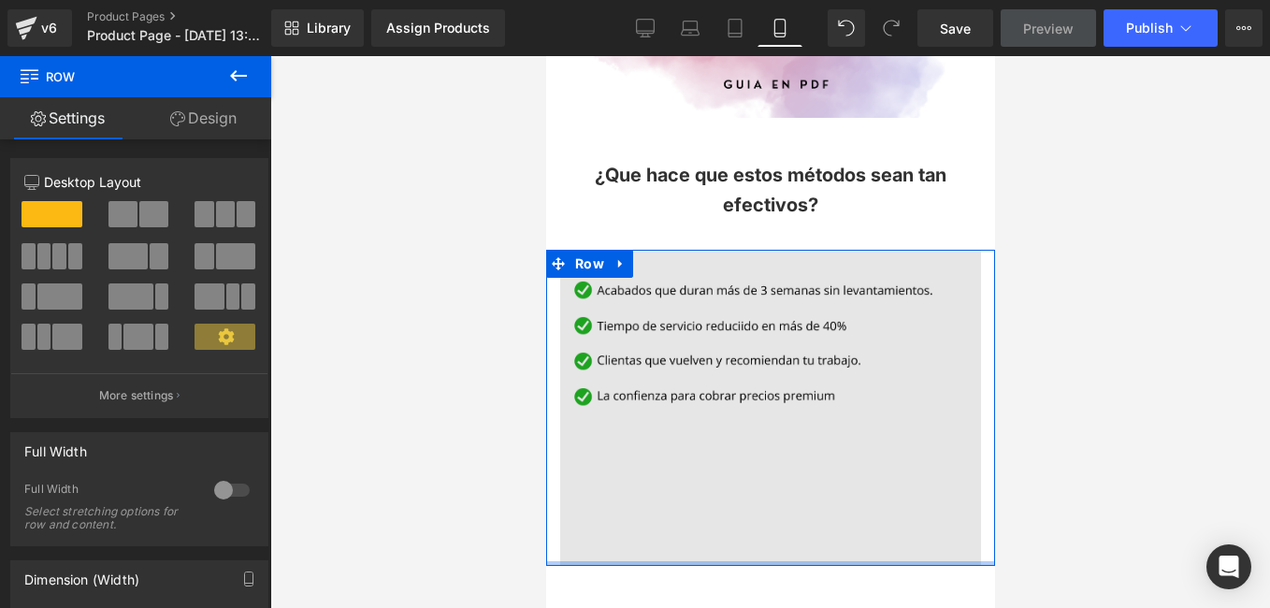
drag, startPoint x: 757, startPoint y: 526, endPoint x: 763, endPoint y: 457, distance: 68.6
click at [763, 457] on div "Image Row" at bounding box center [769, 407] width 449 height 315
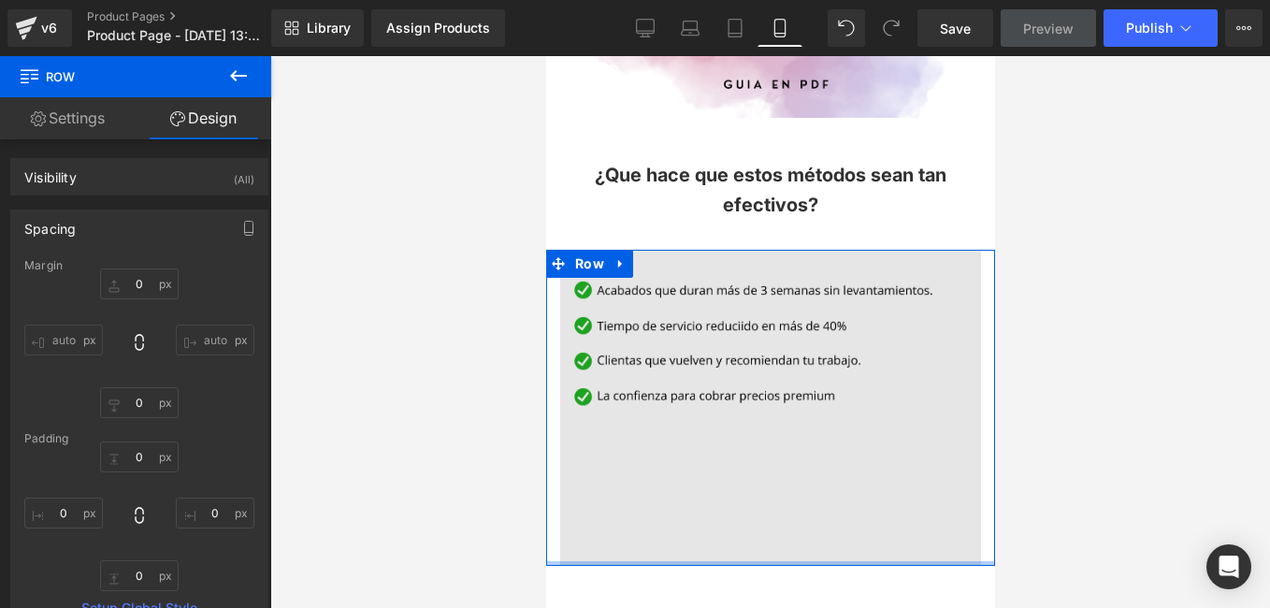
type input "0px"
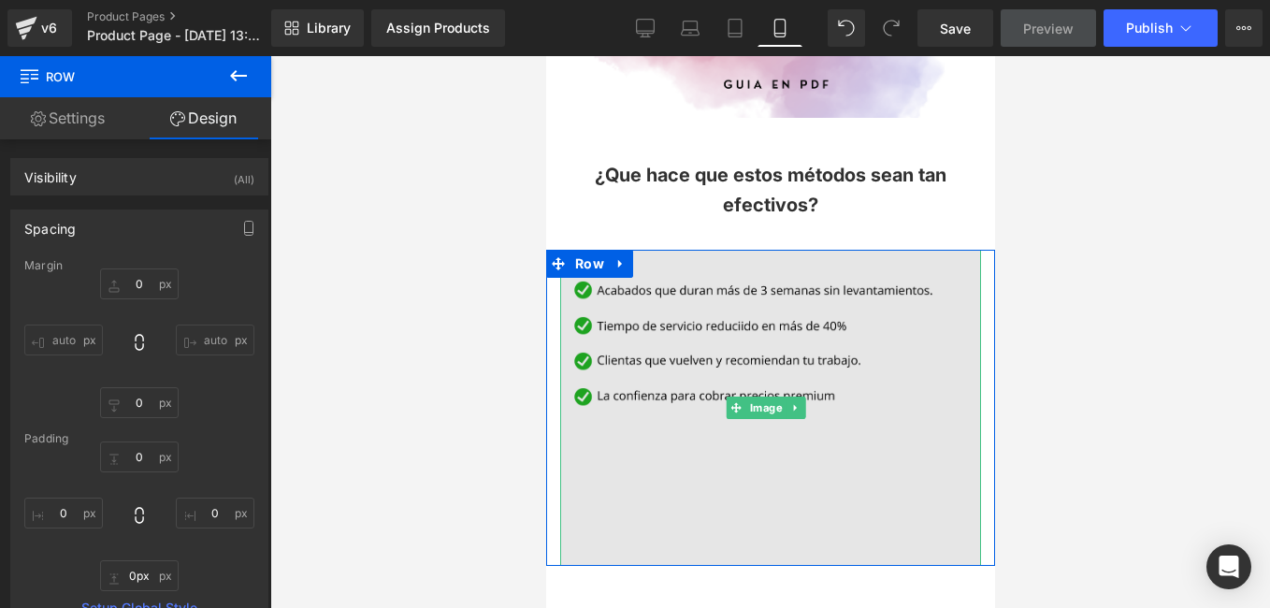
drag, startPoint x: 762, startPoint y: 529, endPoint x: 763, endPoint y: 480, distance: 49.6
click at [763, 480] on div "Image Row" at bounding box center [769, 407] width 449 height 315
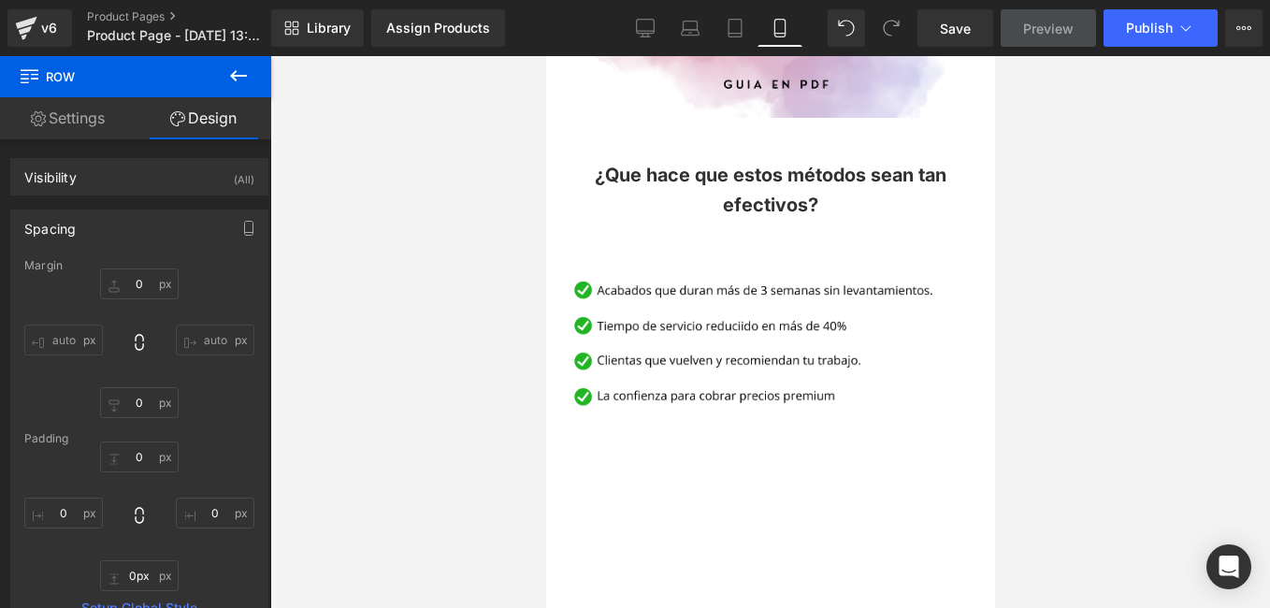
click at [246, 78] on icon at bounding box center [238, 76] width 22 height 22
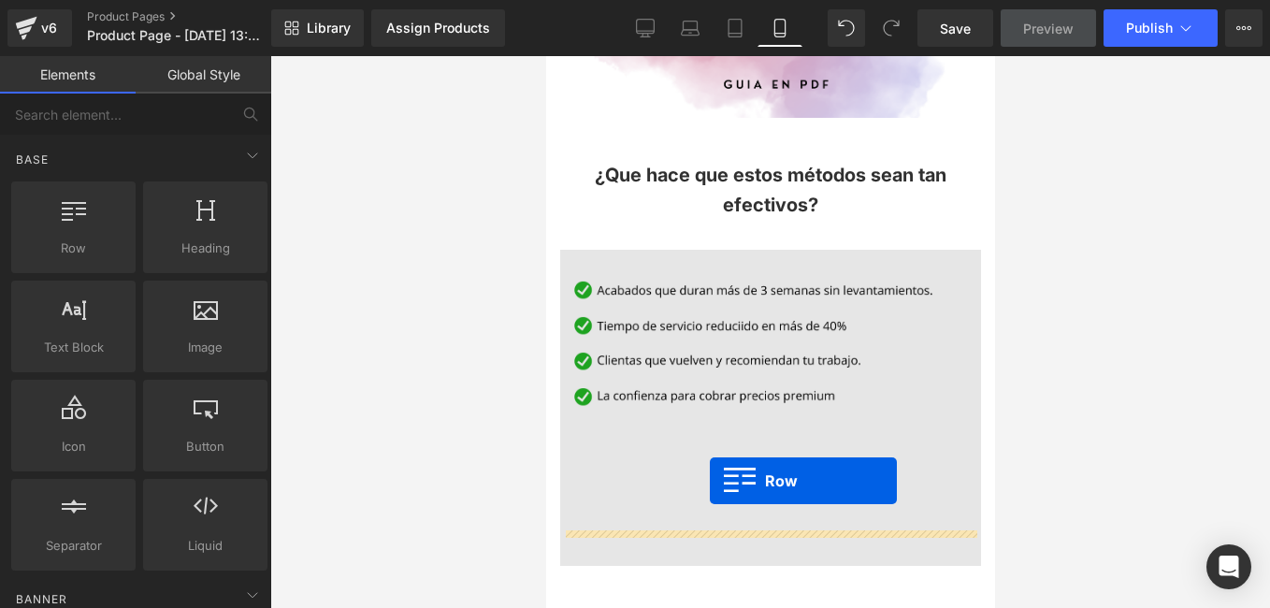
drag, startPoint x: 648, startPoint y: 305, endPoint x: 709, endPoint y: 481, distance: 186.0
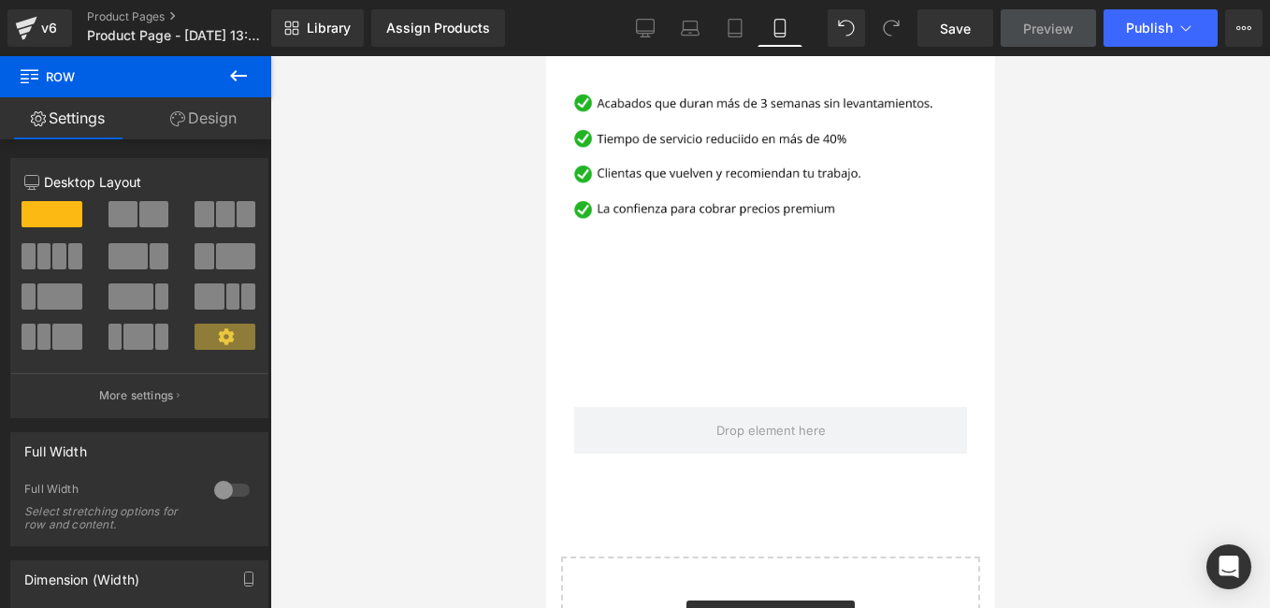
scroll to position [2109, 0]
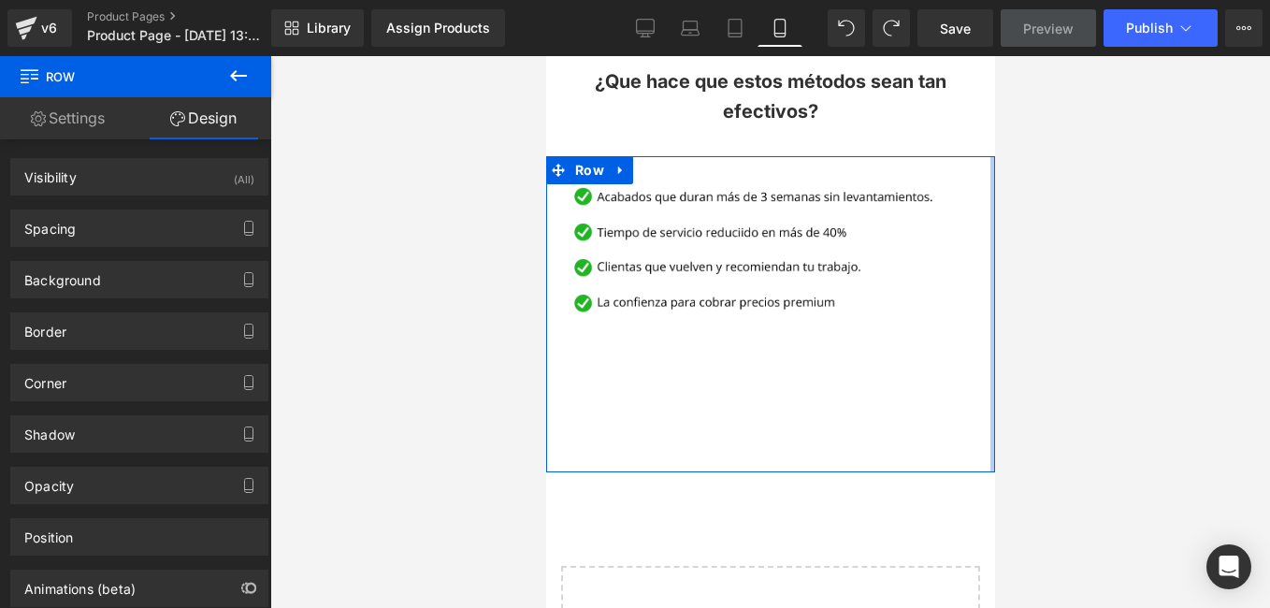
drag, startPoint x: 975, startPoint y: 436, endPoint x: 979, endPoint y: 405, distance: 31.2
click at [979, 405] on div "Image Row" at bounding box center [769, 313] width 449 height 315
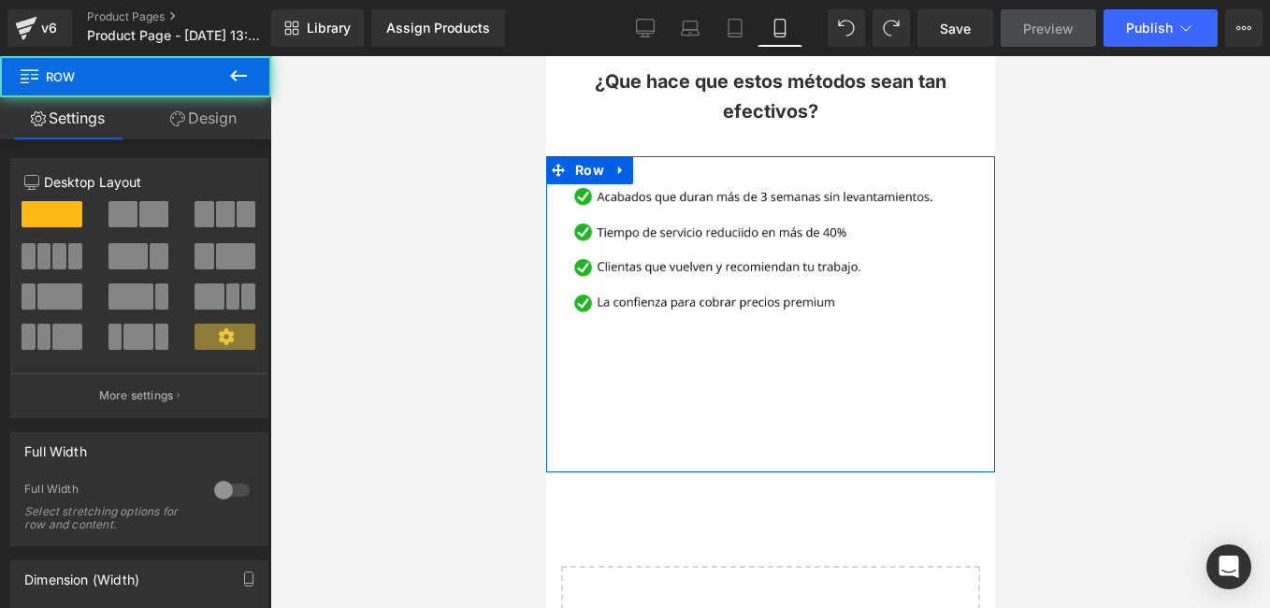
click at [558, 164] on icon at bounding box center [557, 170] width 13 height 13
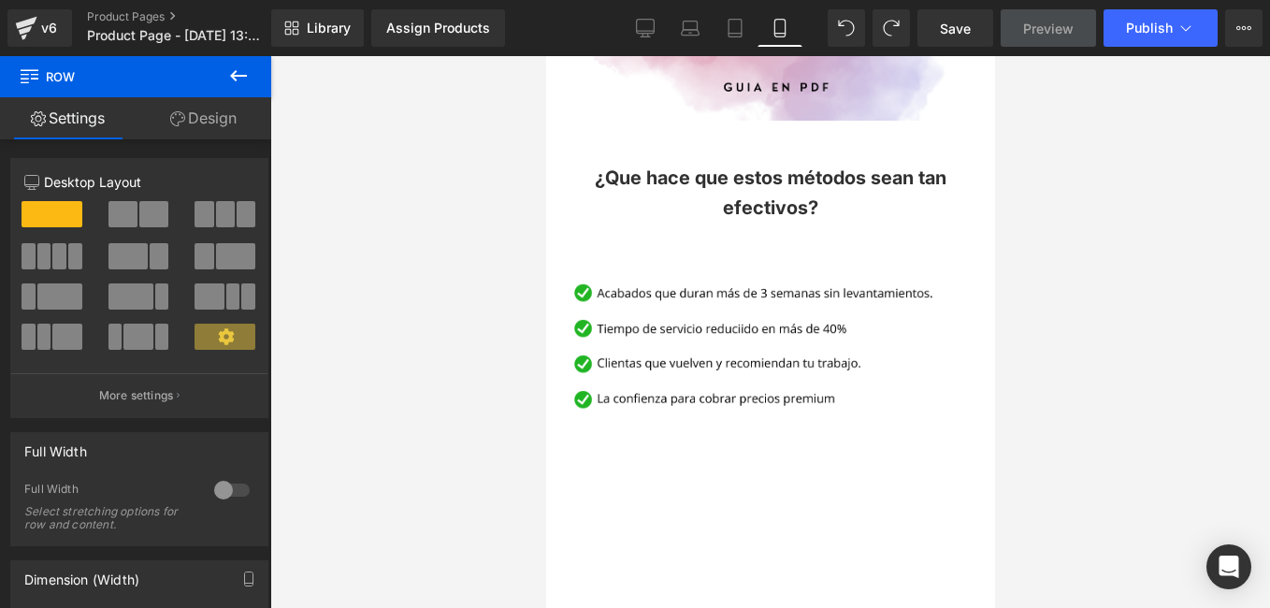
scroll to position [2007, 0]
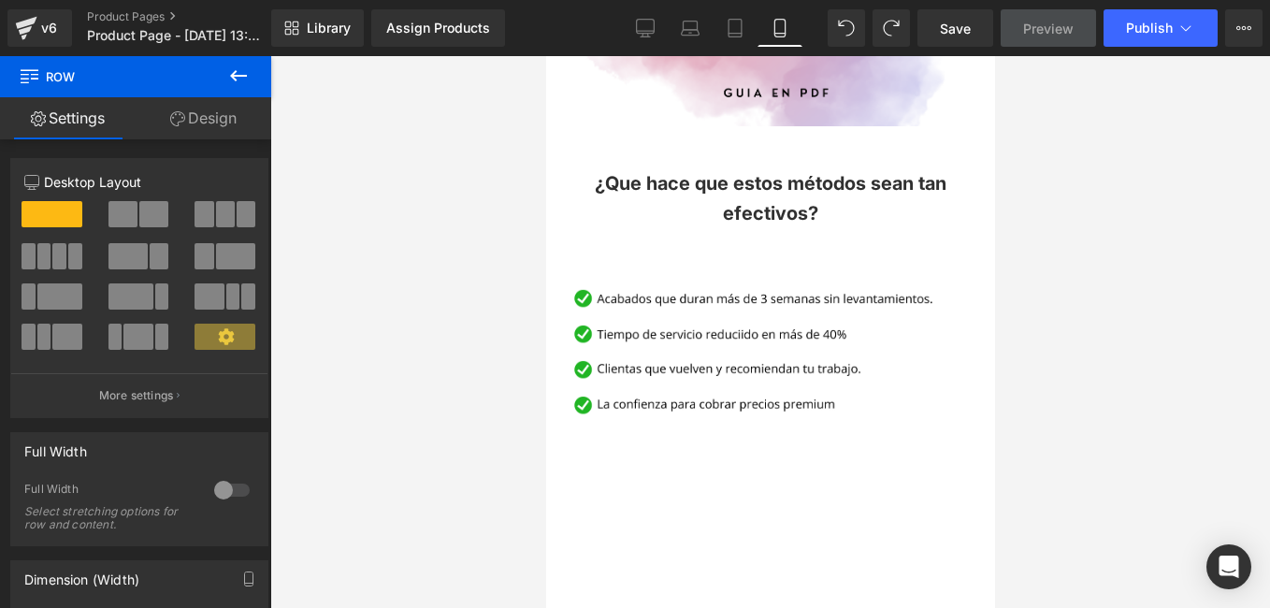
click at [245, 72] on icon at bounding box center [238, 76] width 22 height 22
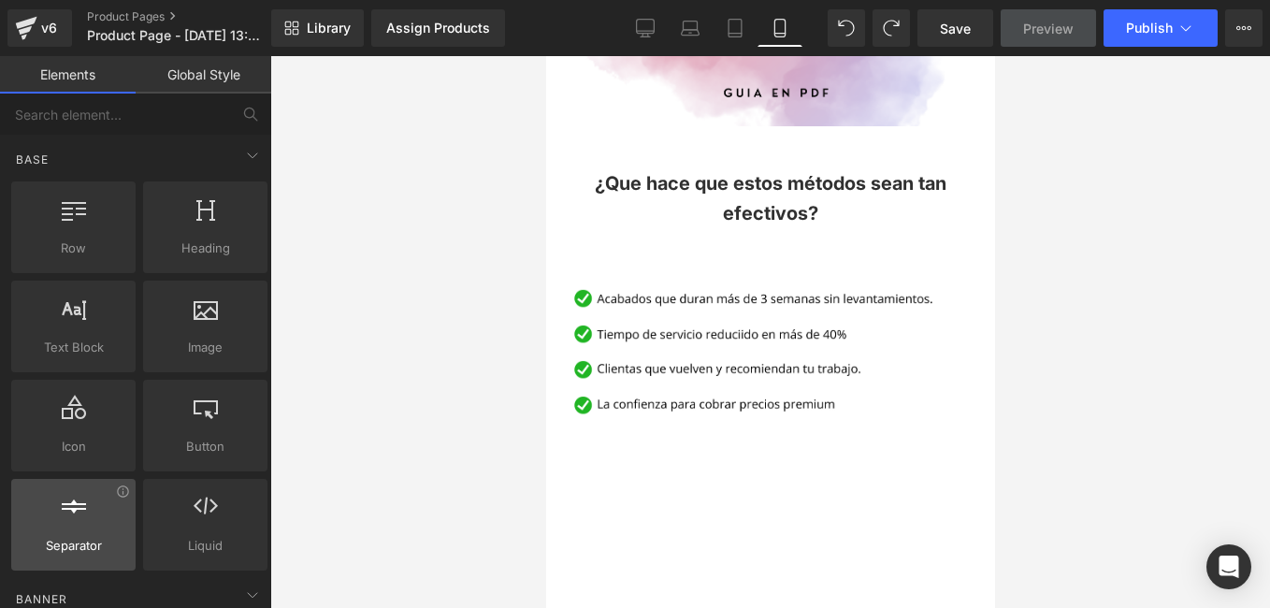
click at [74, 534] on div at bounding box center [73, 515] width 113 height 42
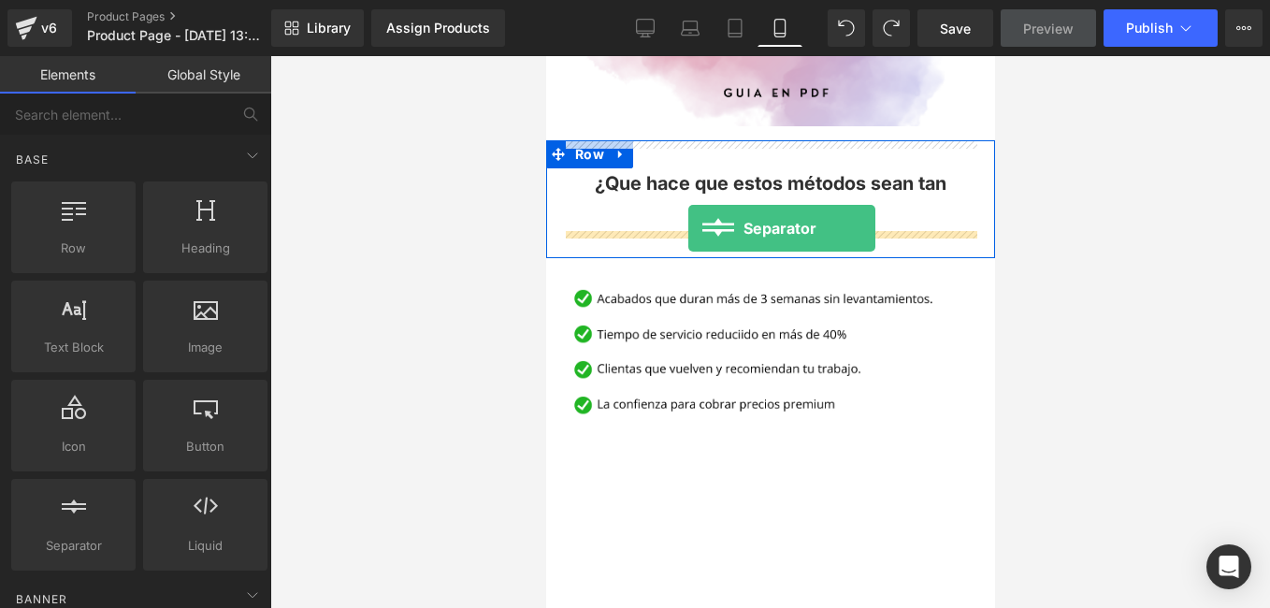
drag, startPoint x: 624, startPoint y: 561, endPoint x: 687, endPoint y: 228, distance: 339.0
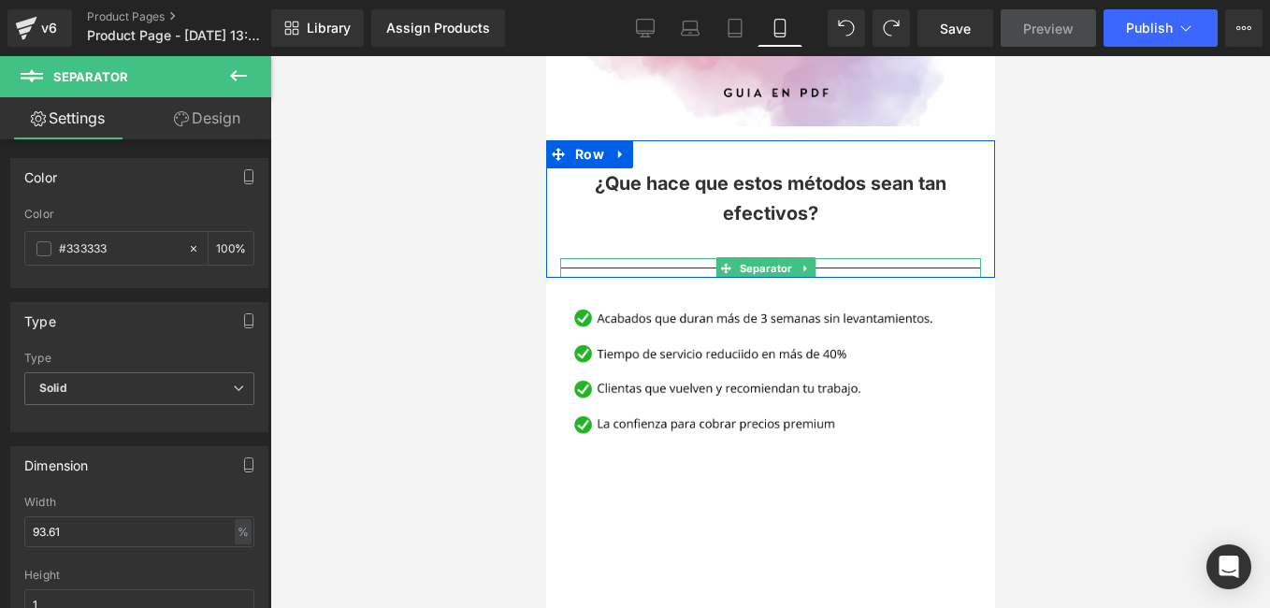
click at [818, 267] on hr at bounding box center [769, 272] width 421 height 10
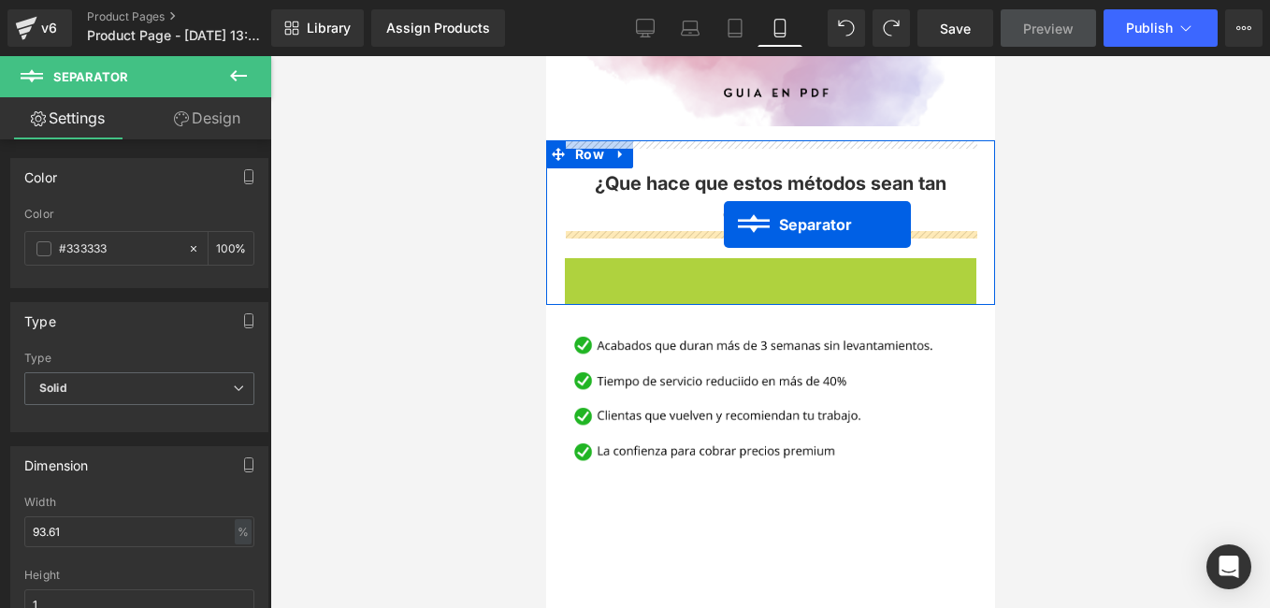
drag, startPoint x: 730, startPoint y: 242, endPoint x: 723, endPoint y: 224, distance: 18.9
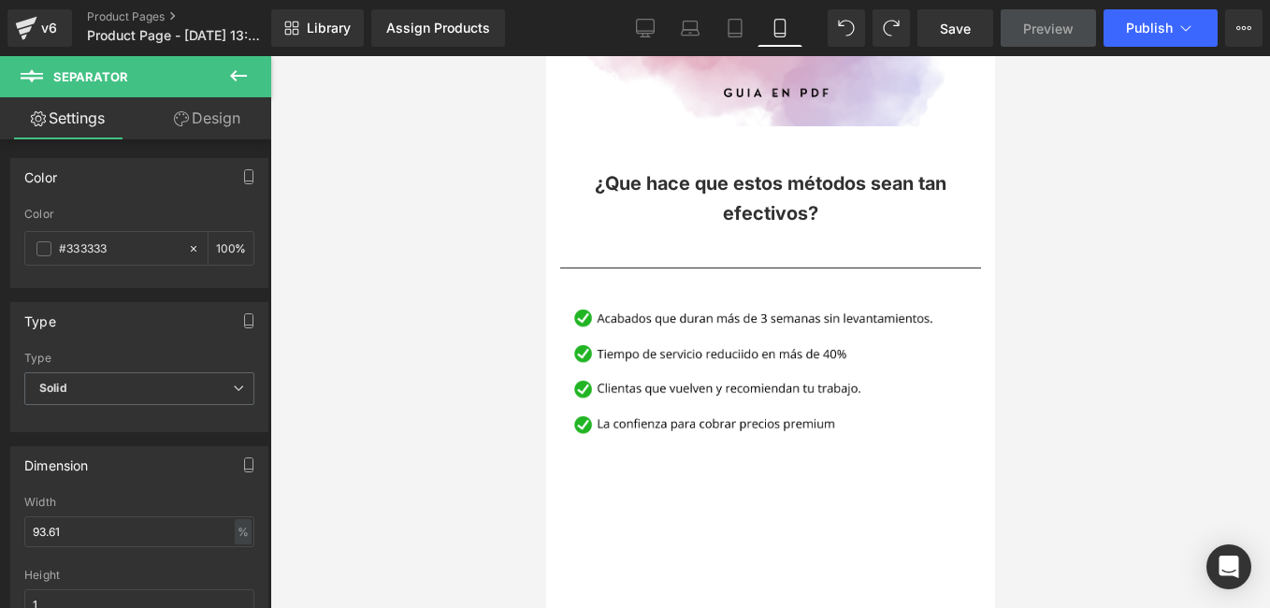
click at [479, 386] on div at bounding box center [770, 332] width 1000 height 552
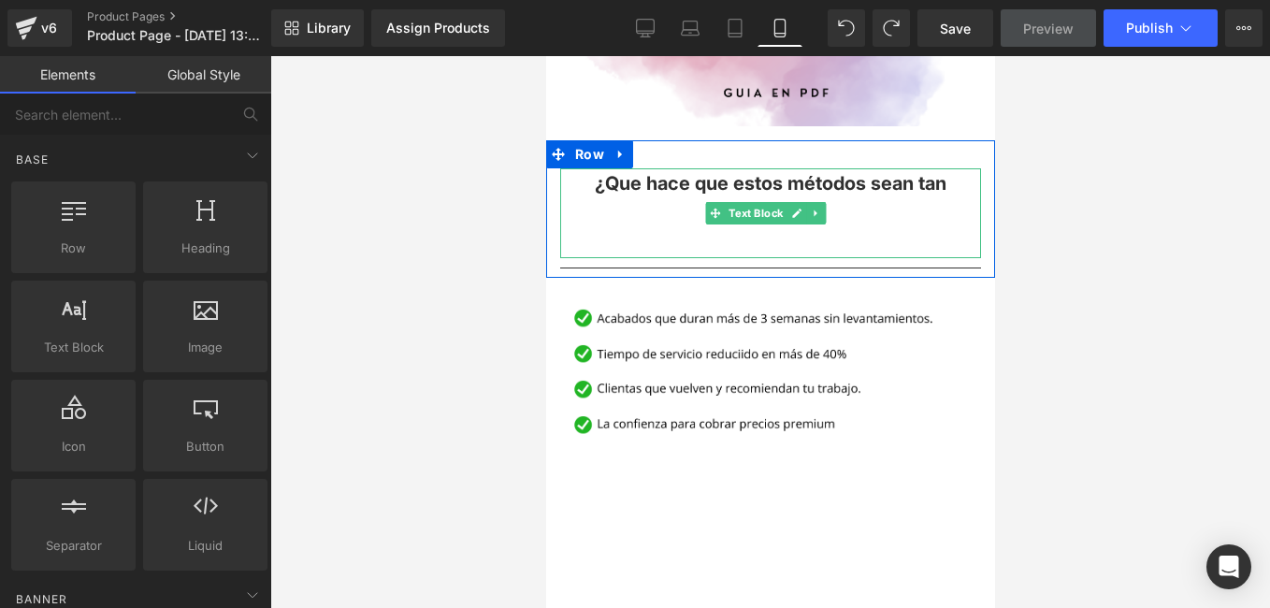
click at [772, 172] on span "¿Que hace que estos métodos sean tan efectivos?" at bounding box center [770, 198] width 352 height 52
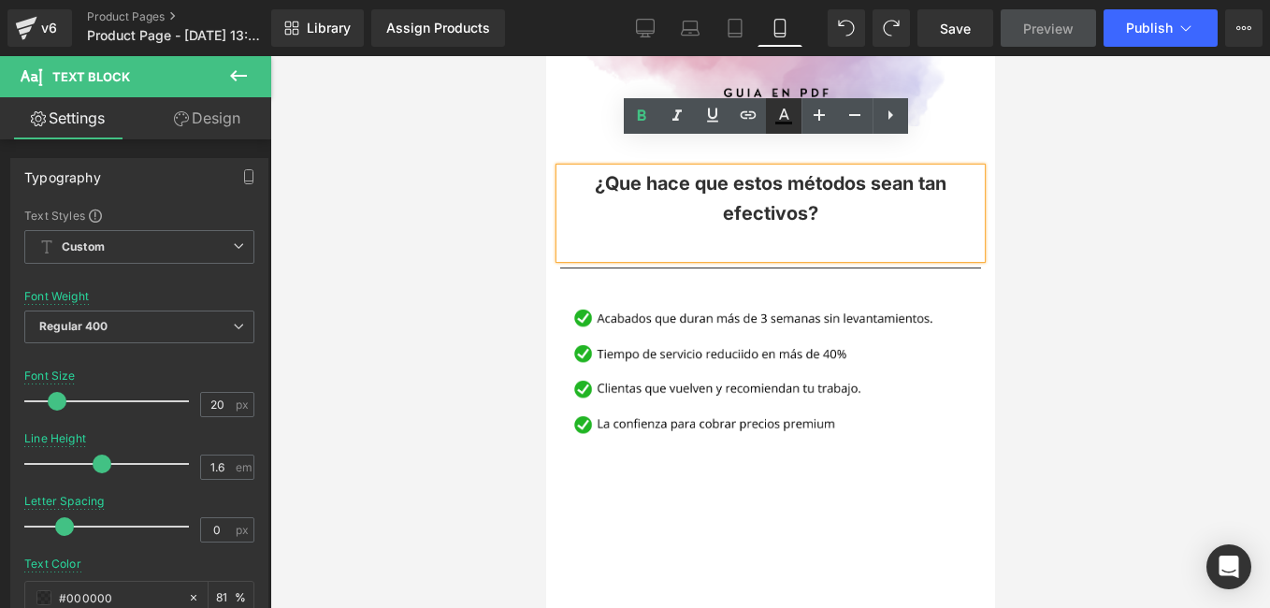
click at [785, 115] on icon at bounding box center [784, 116] width 22 height 22
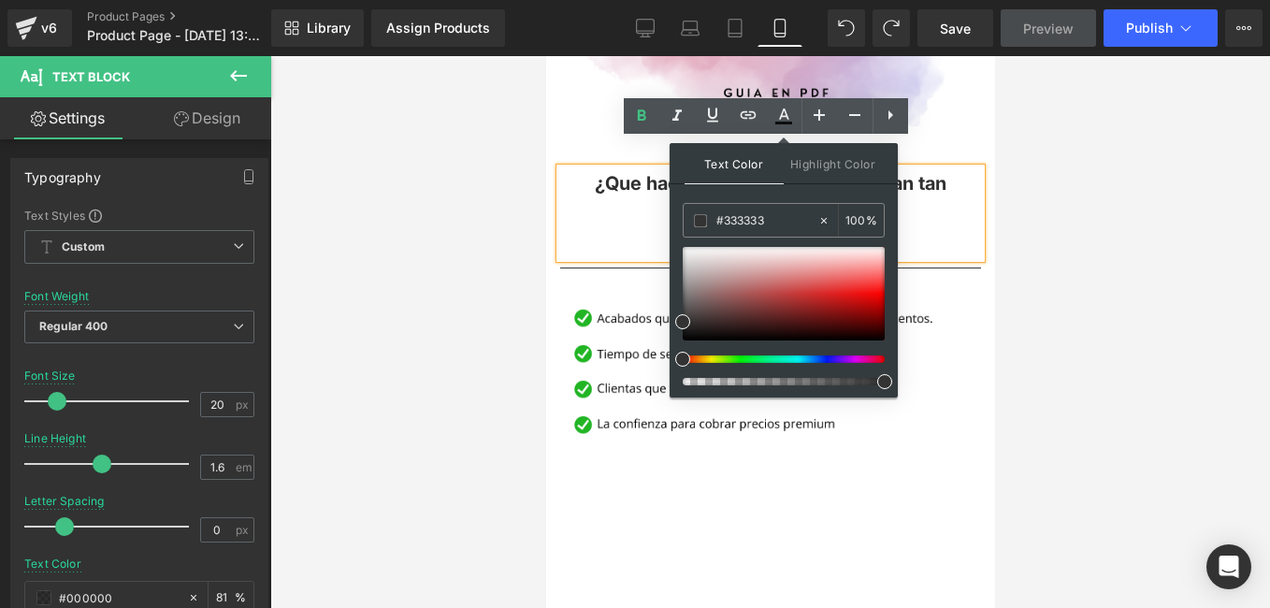
click at [682, 361] on div at bounding box center [776, 358] width 202 height 7
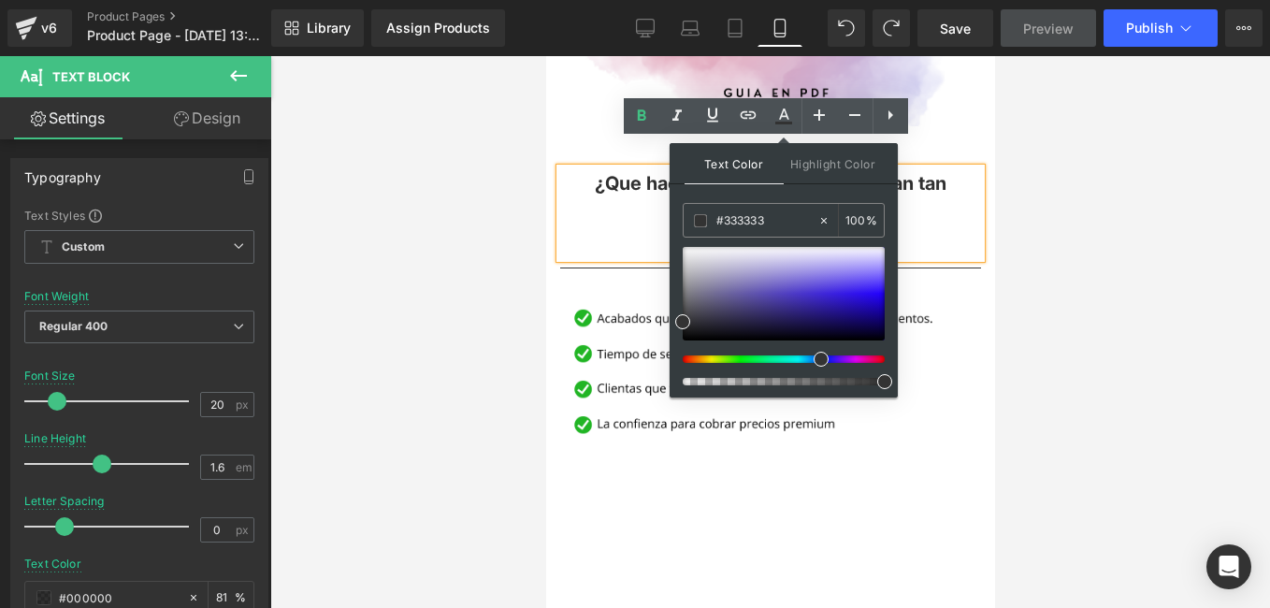
drag, startPoint x: 706, startPoint y: 360, endPoint x: 818, endPoint y: 354, distance: 112.4
click at [818, 354] on span at bounding box center [821, 359] width 15 height 15
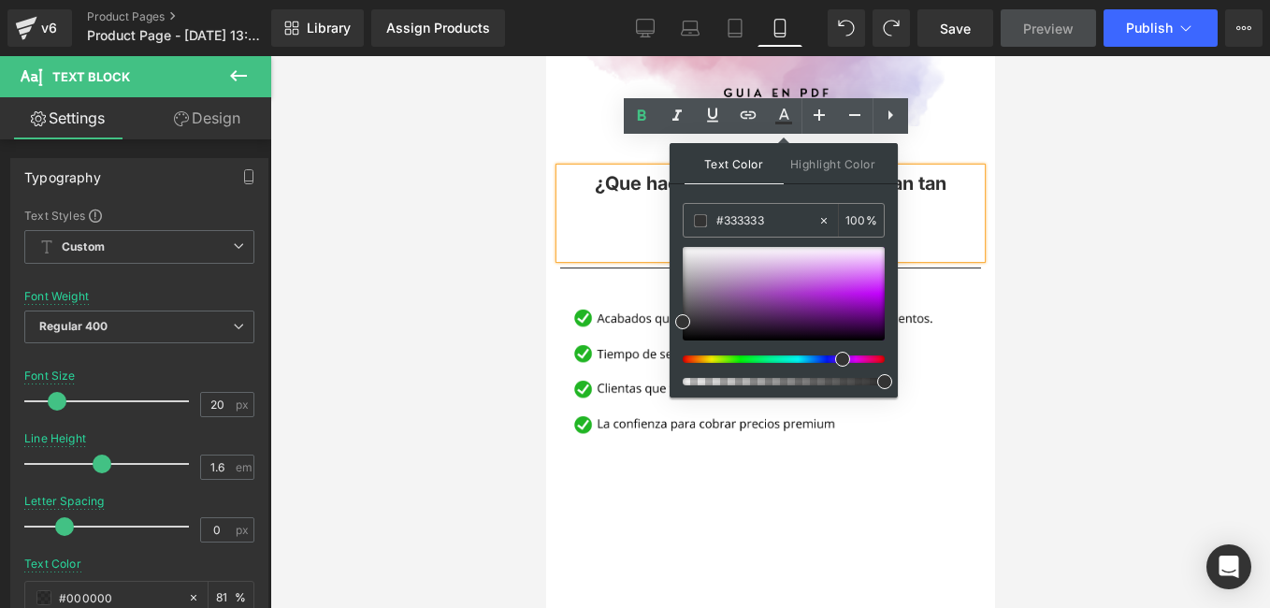
drag, startPoint x: 824, startPoint y: 359, endPoint x: 835, endPoint y: 354, distance: 12.2
click at [837, 354] on span at bounding box center [842, 359] width 15 height 15
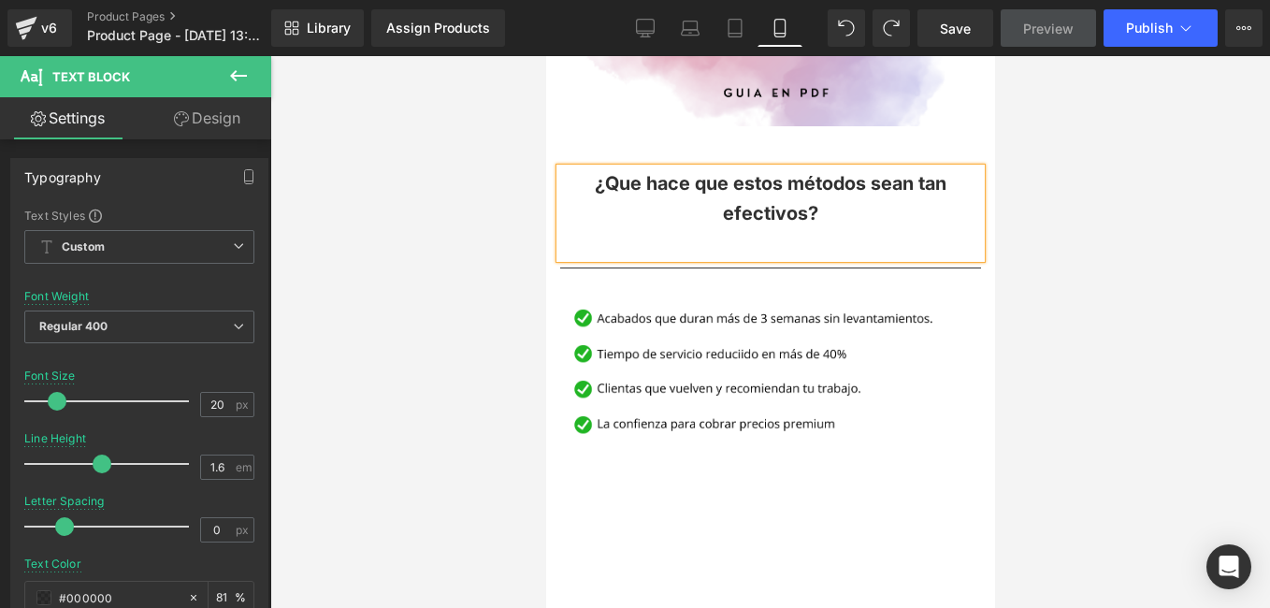
click at [527, 200] on div at bounding box center [770, 332] width 1000 height 552
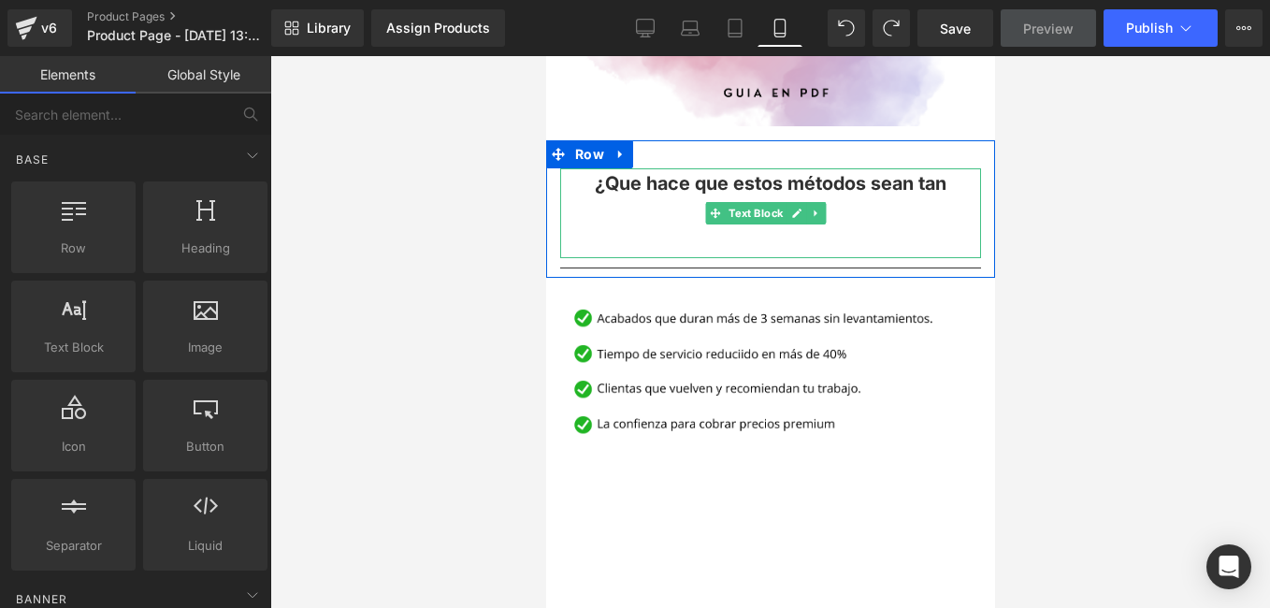
click at [845, 170] on p "¿Que hace que estos métodos sean tan efectivos?" at bounding box center [769, 198] width 421 height 60
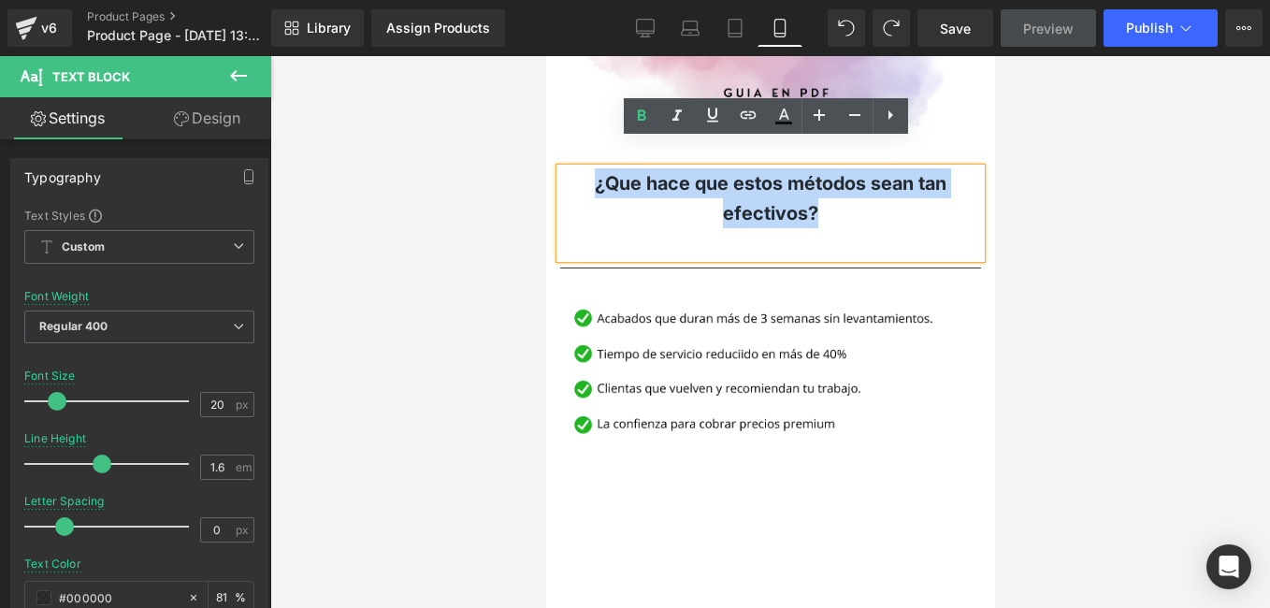
drag, startPoint x: 850, startPoint y: 182, endPoint x: 591, endPoint y: 151, distance: 261.0
click at [591, 168] on p "¿Que hace que estos métodos sean tan efectivos?" at bounding box center [769, 198] width 421 height 60
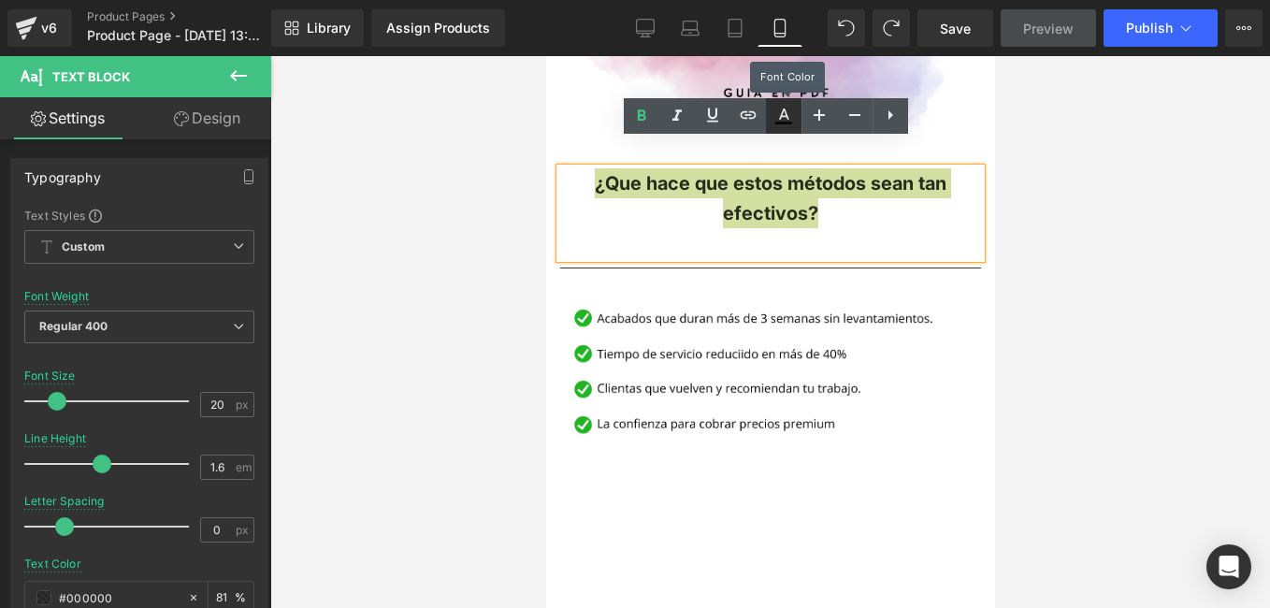
click at [790, 115] on icon at bounding box center [784, 116] width 22 height 22
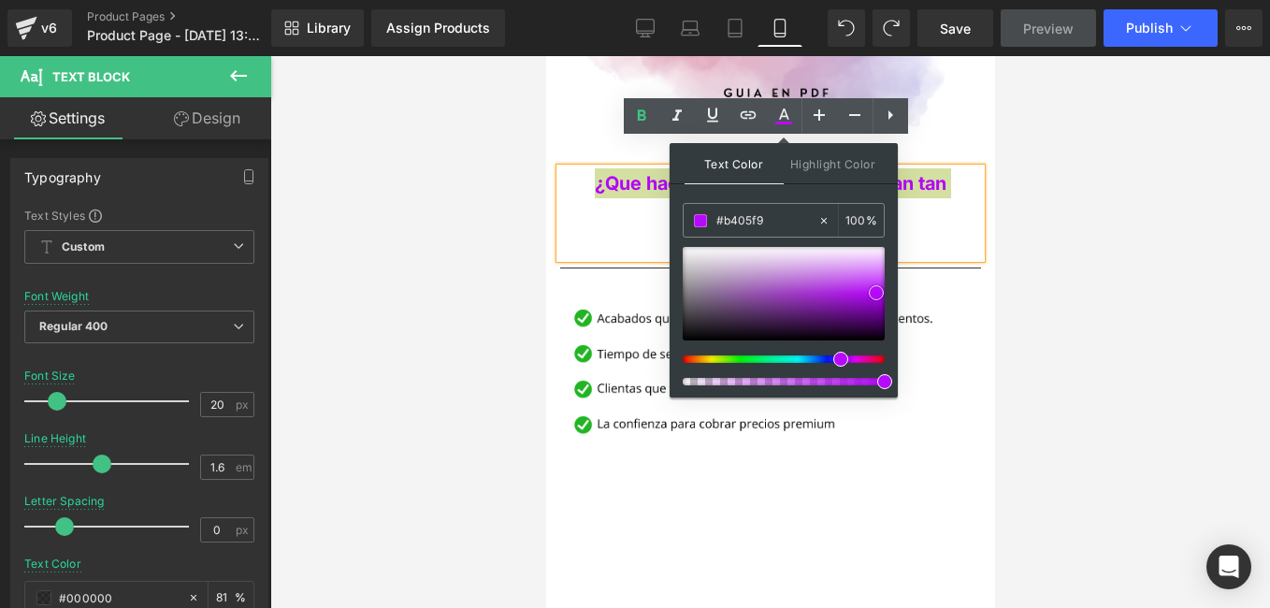
type input "#b004f4"
drag, startPoint x: 851, startPoint y: 293, endPoint x: 876, endPoint y: 295, distance: 25.3
click at [876, 295] on div at bounding box center [784, 294] width 202 height 94
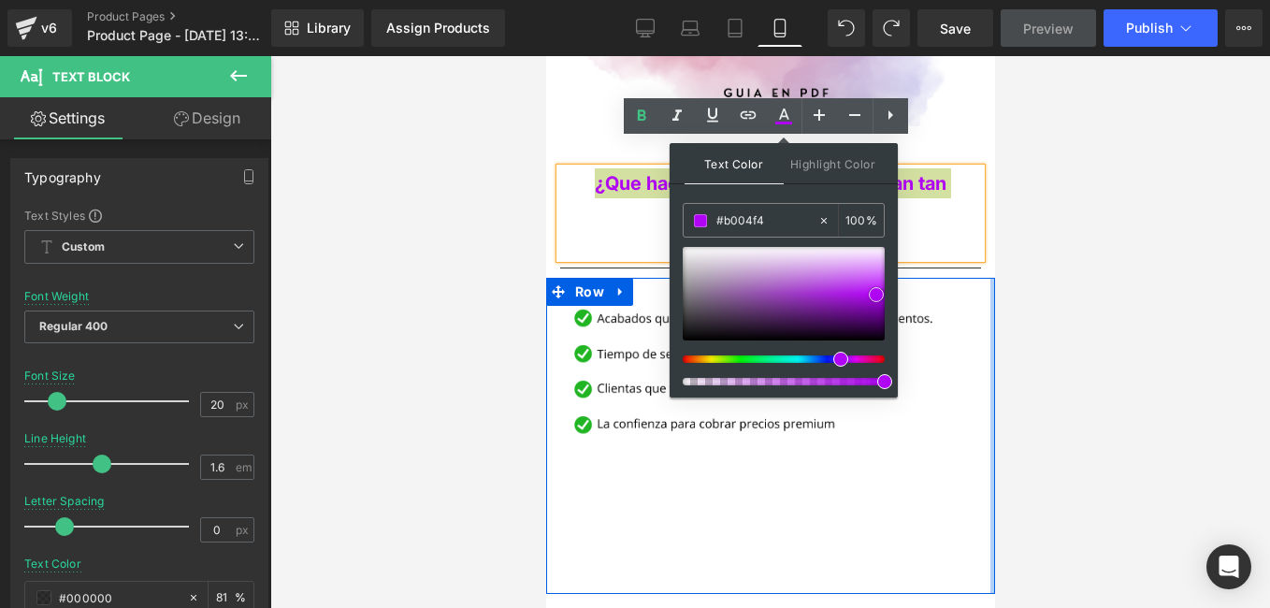
click at [990, 278] on div at bounding box center [992, 435] width 5 height 315
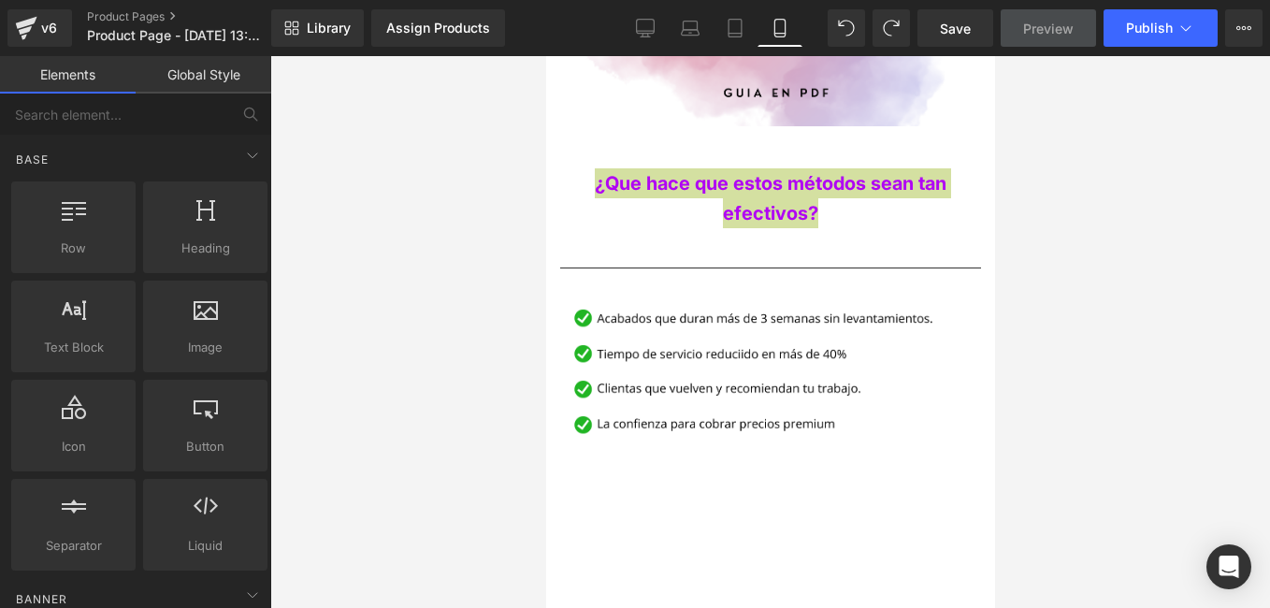
click at [491, 157] on div at bounding box center [770, 332] width 1000 height 552
click at [527, 285] on div at bounding box center [770, 332] width 1000 height 552
click at [534, 206] on div at bounding box center [770, 332] width 1000 height 552
click at [538, 205] on div at bounding box center [770, 332] width 1000 height 552
click at [544, 202] on div at bounding box center [770, 332] width 1000 height 552
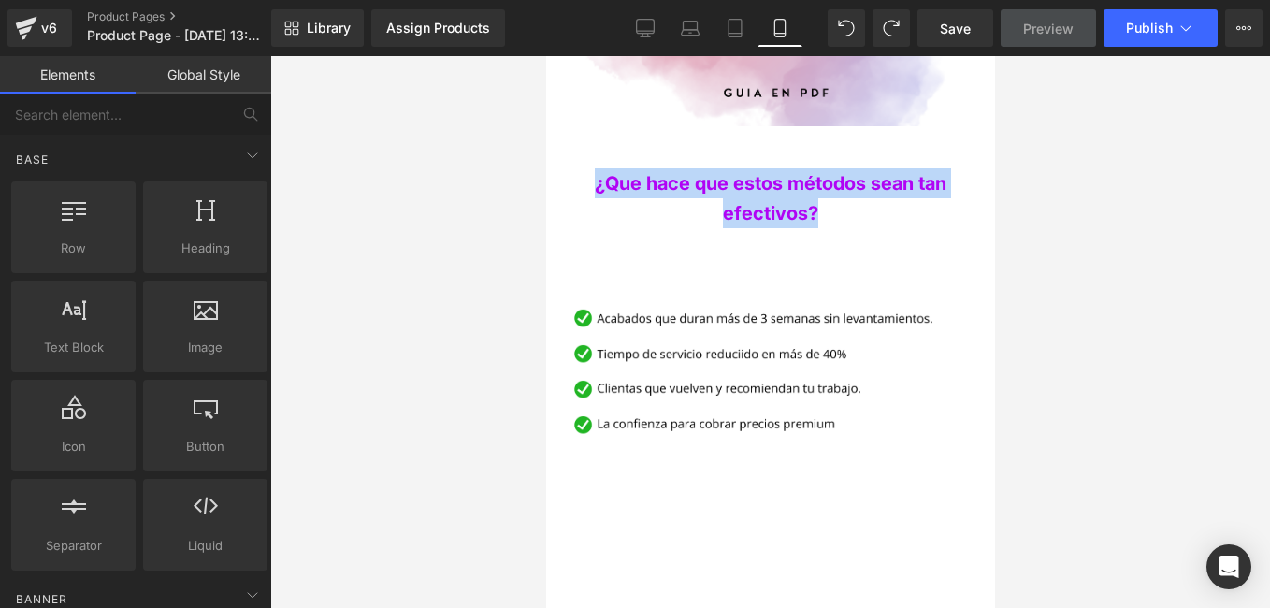
click at [634, 228] on p at bounding box center [769, 243] width 421 height 30
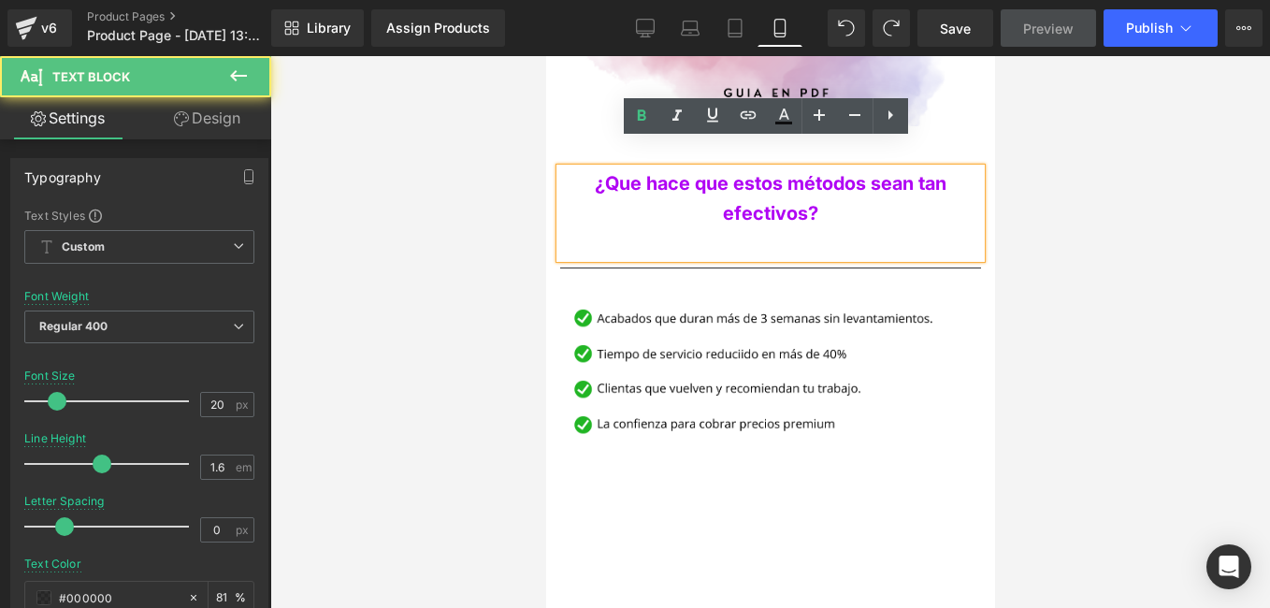
click at [534, 252] on div at bounding box center [770, 332] width 1000 height 552
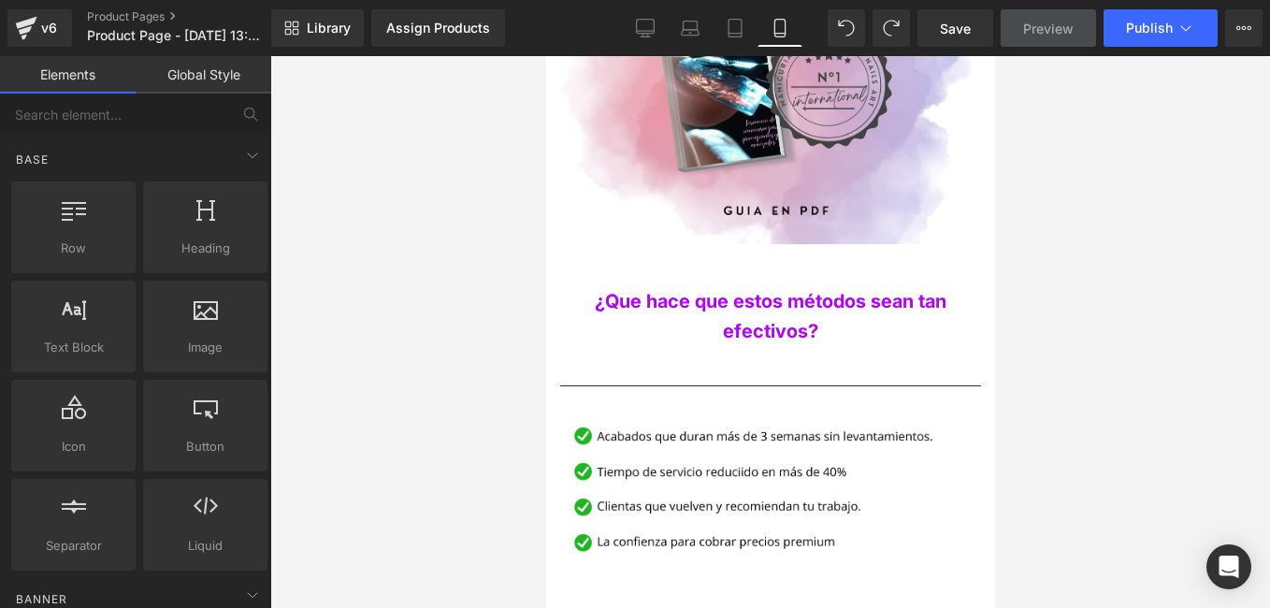
scroll to position [1906, 0]
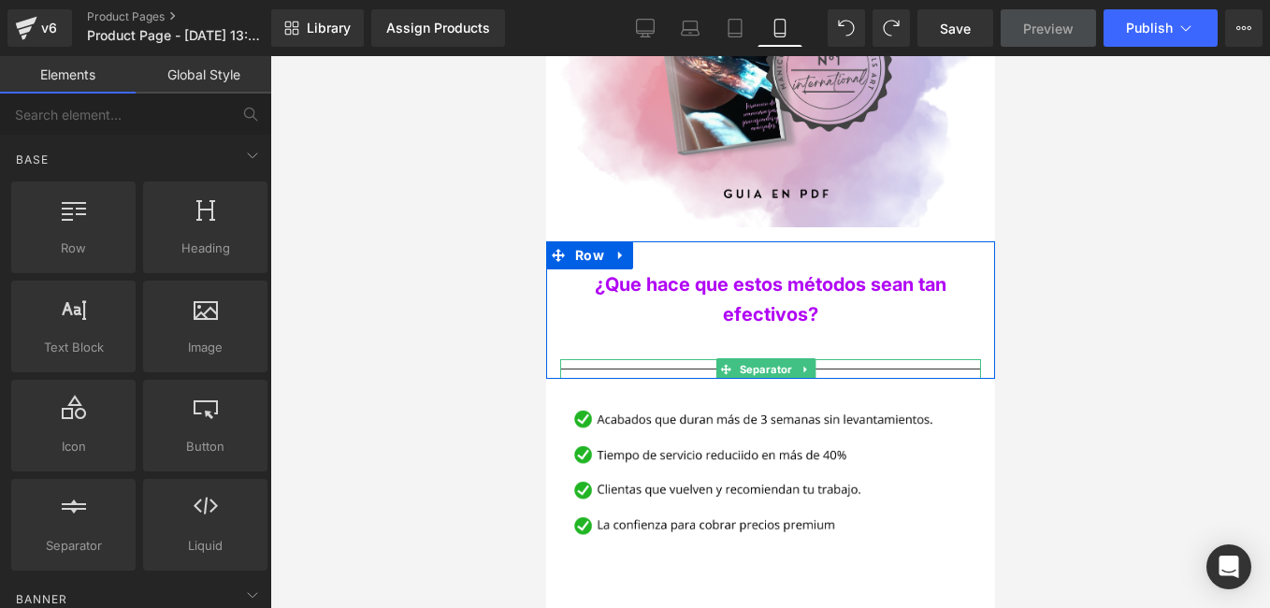
click at [678, 359] on div at bounding box center [769, 369] width 421 height 20
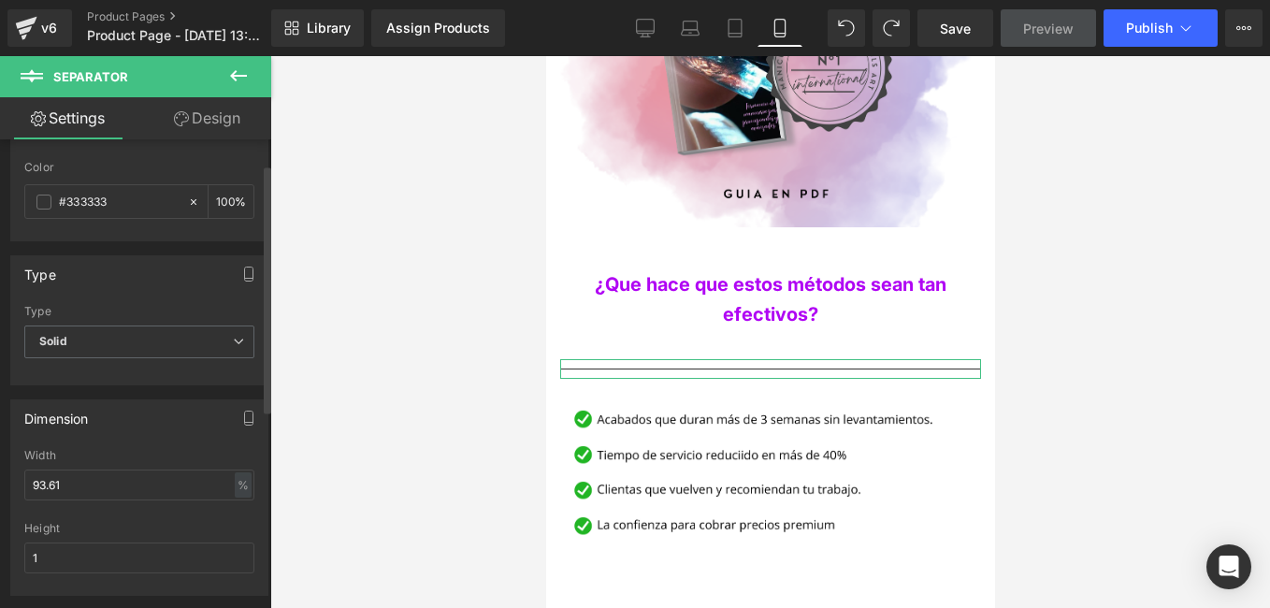
scroll to position [0, 0]
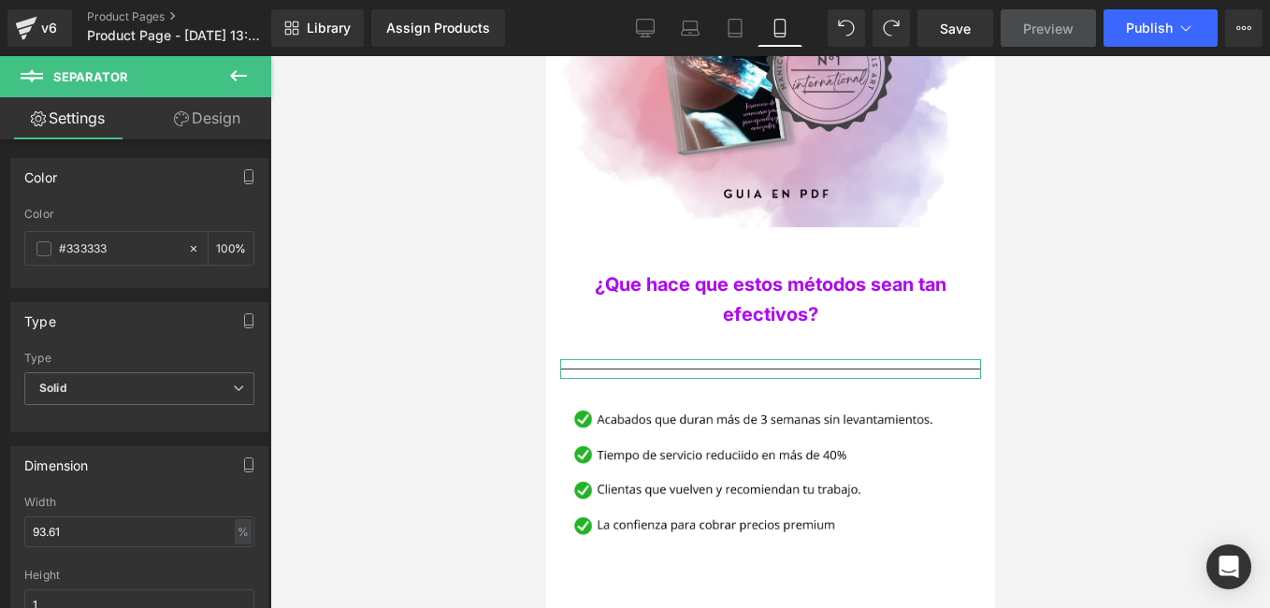
click at [224, 126] on link "Design" at bounding box center [207, 118] width 136 height 42
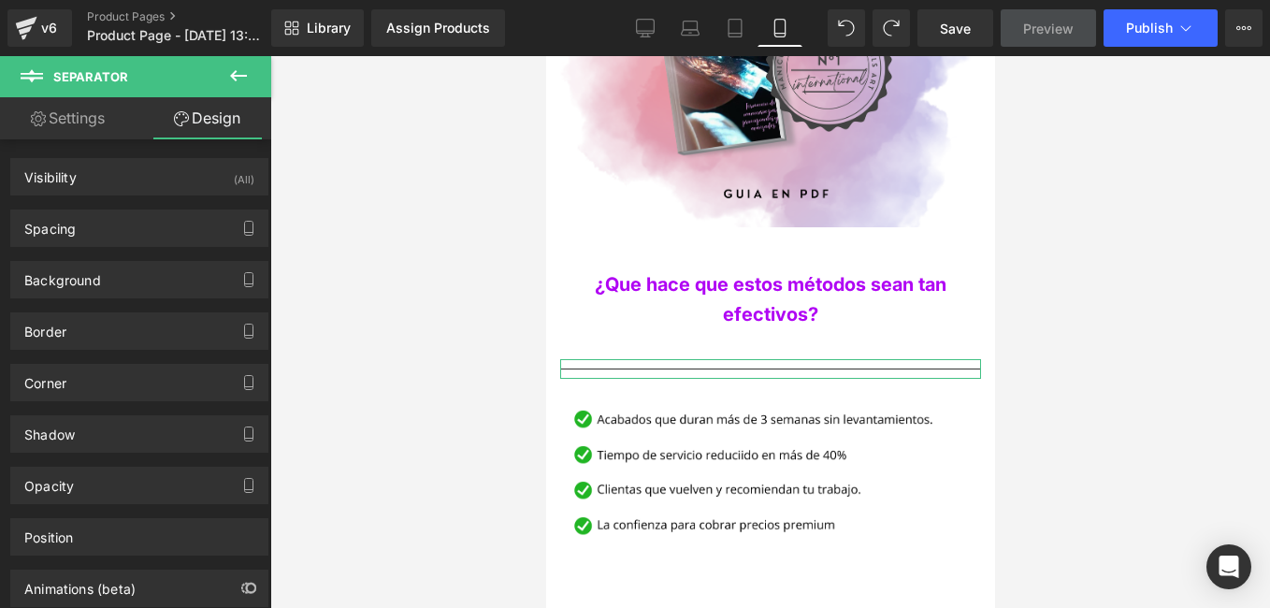
click at [219, 125] on link "Design" at bounding box center [207, 118] width 136 height 42
click at [250, 62] on button at bounding box center [238, 76] width 65 height 41
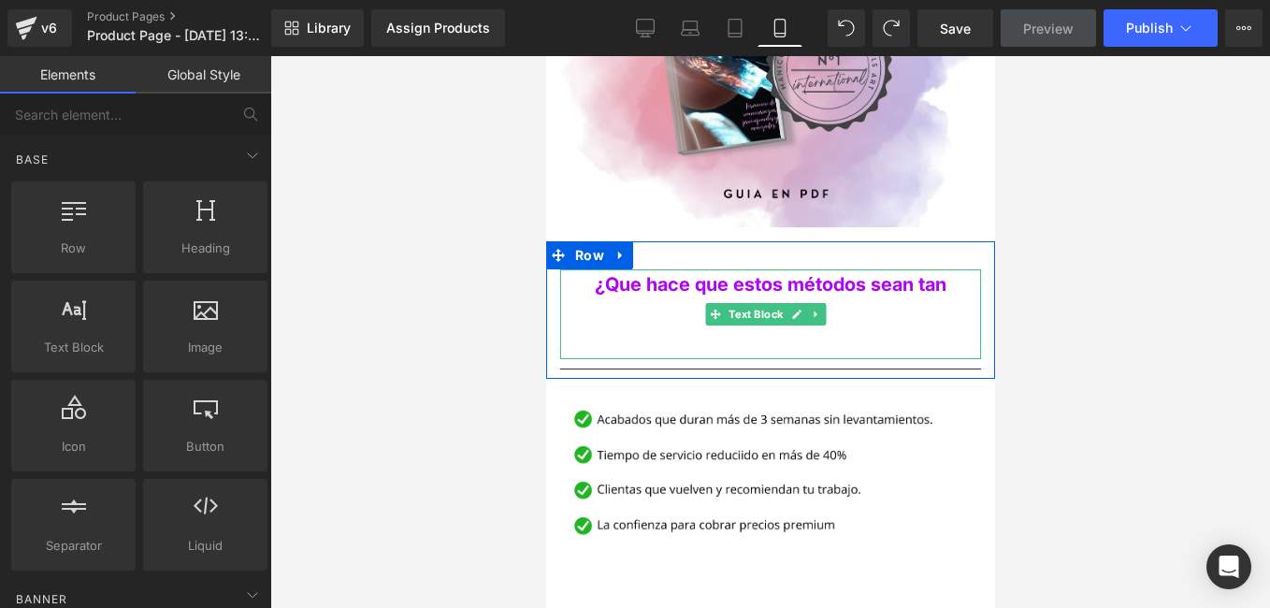
click at [894, 288] on p "¿Que hace que estos métodos sean tan efectivos?" at bounding box center [769, 299] width 421 height 60
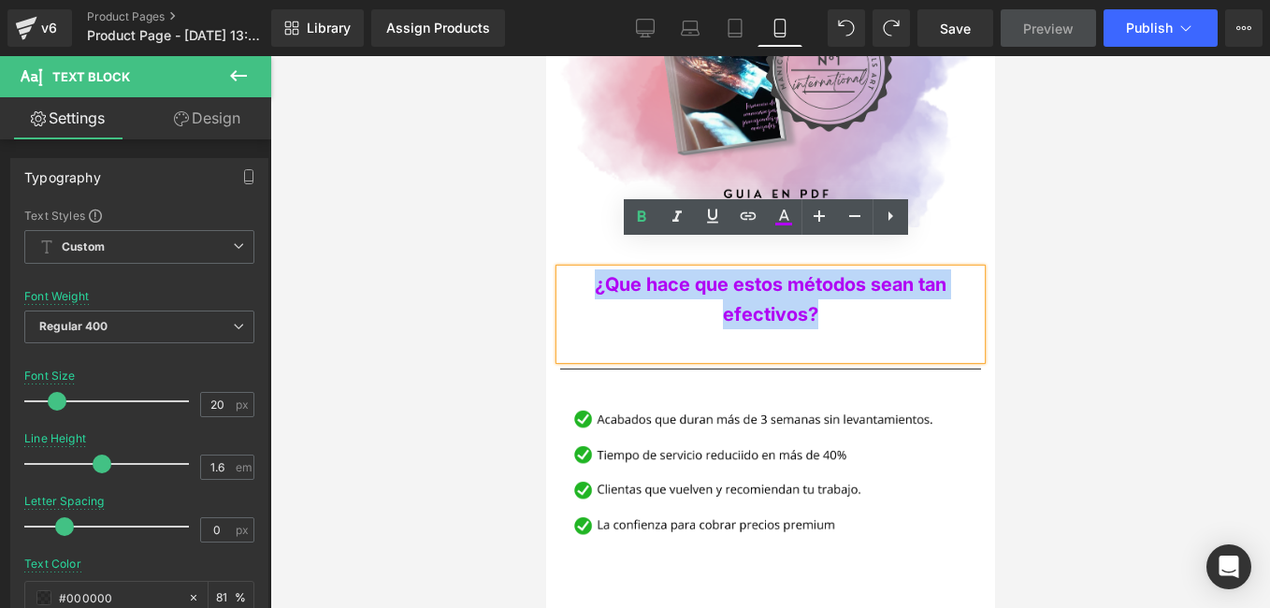
drag, startPoint x: 836, startPoint y: 296, endPoint x: 571, endPoint y: 262, distance: 267.9
click at [571, 269] on p "¿Que hace que estos métodos sean tan efectivos?" at bounding box center [769, 299] width 421 height 60
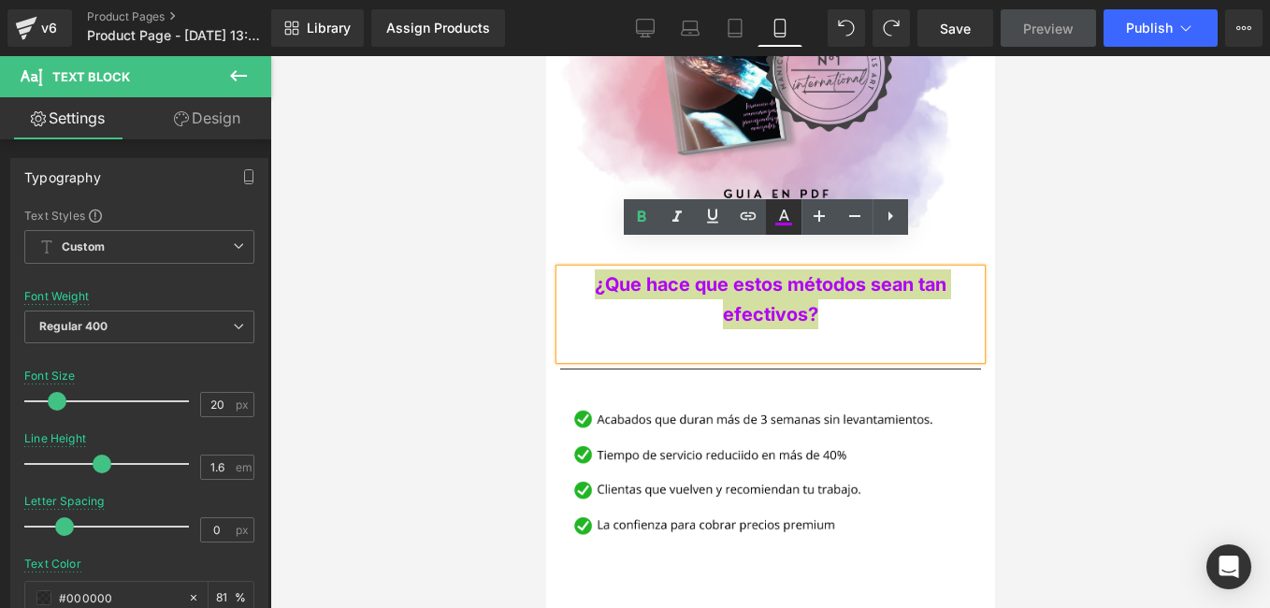
click at [787, 224] on icon at bounding box center [783, 224] width 17 height 3
type input "100"
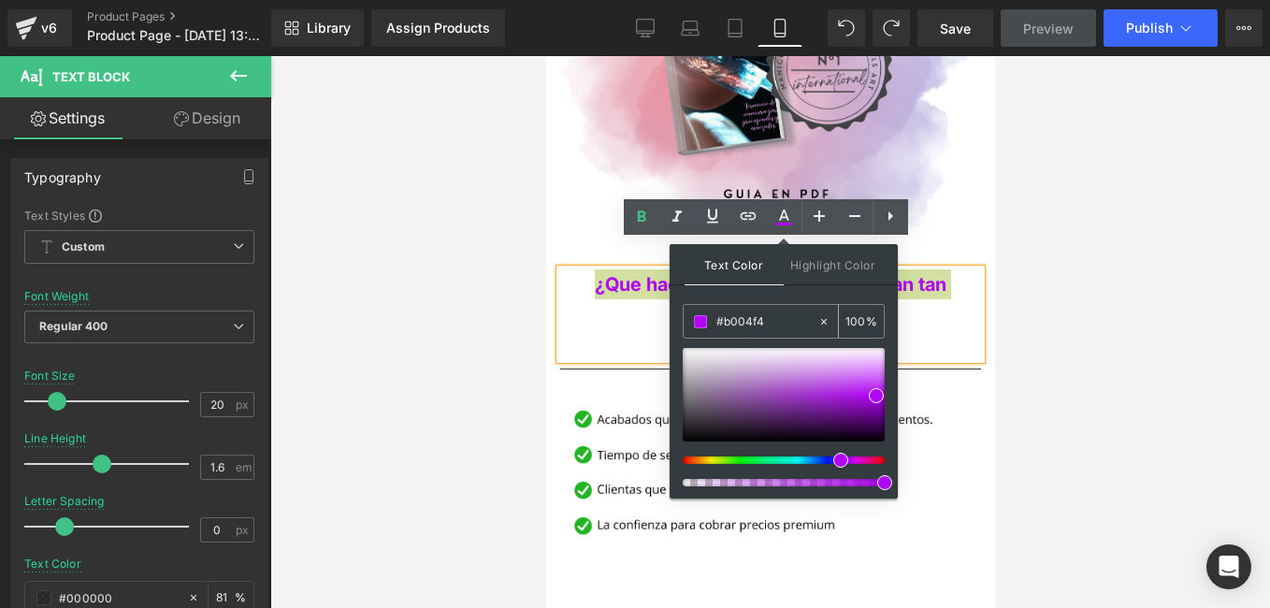
click at [766, 315] on input "#b004f4" at bounding box center [766, 321] width 101 height 21
type input "c"
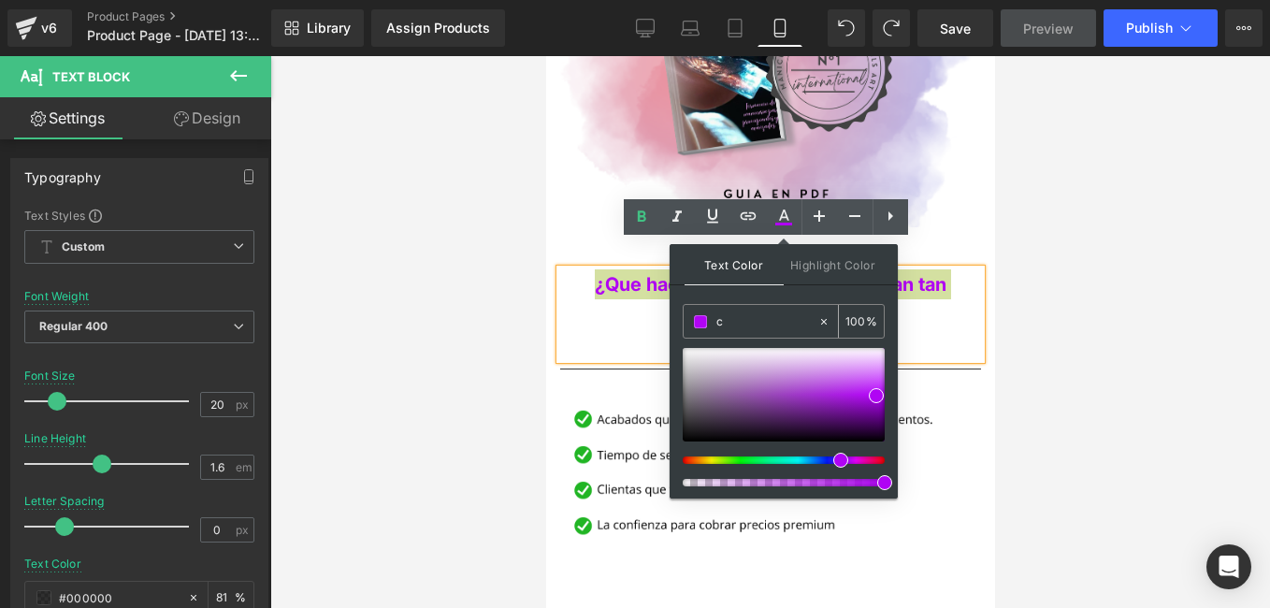
type input "0"
type input "c98"
type input "100"
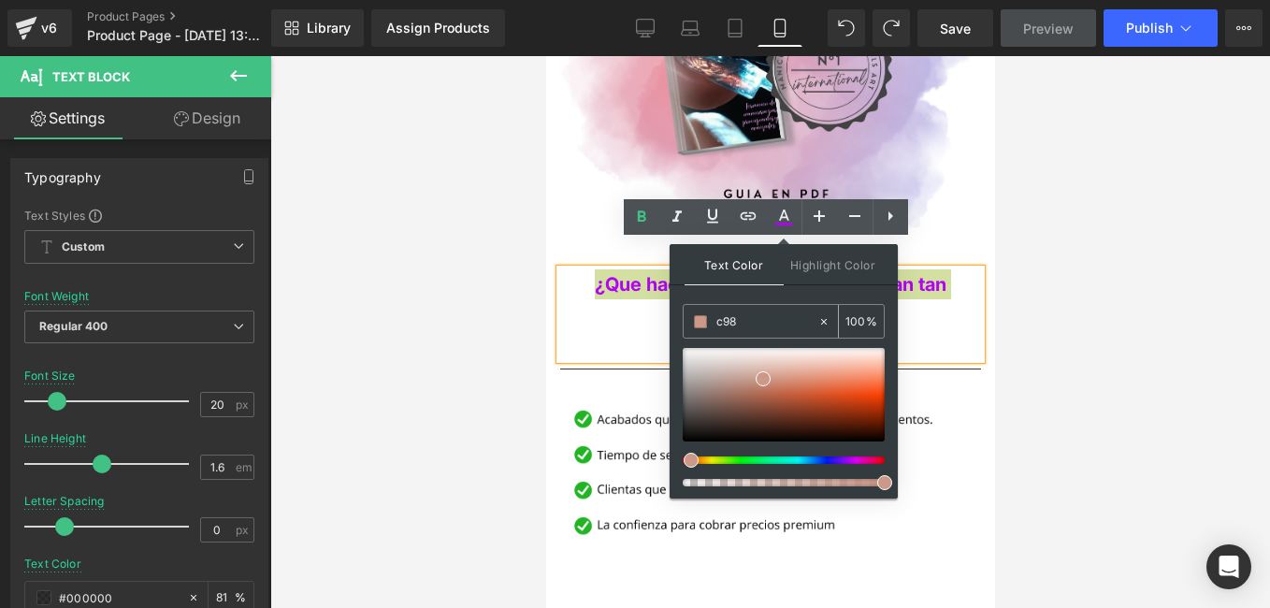
type input "c987"
type input "47"
type input "c987c"
type input "0"
type input "c987cd"
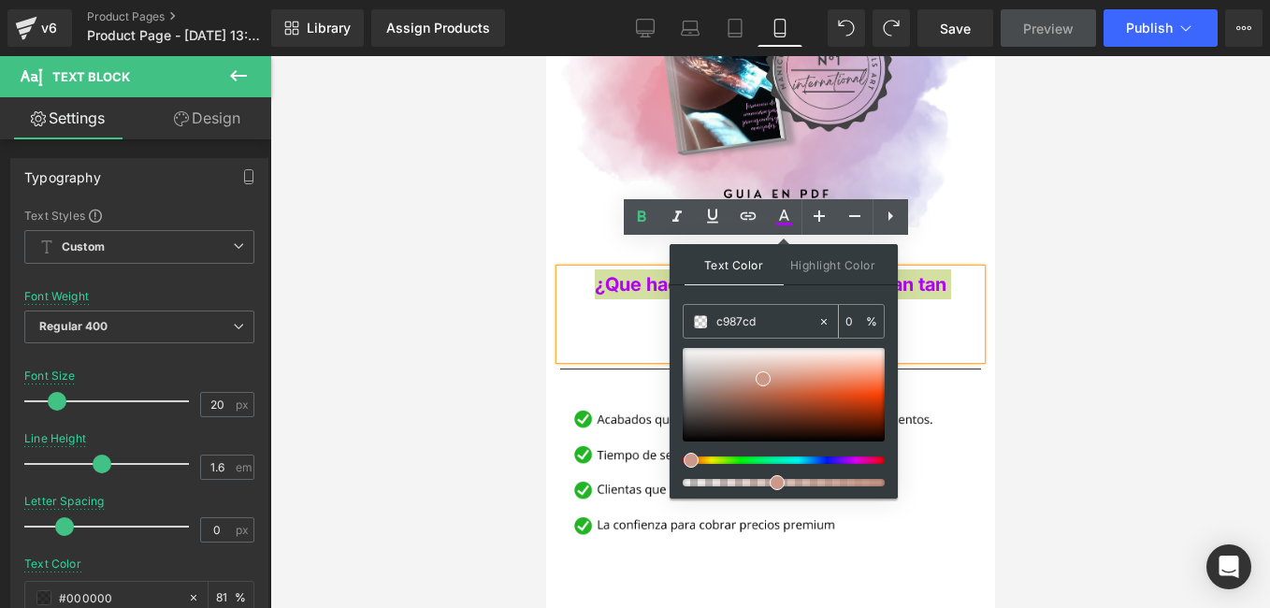
type input "100"
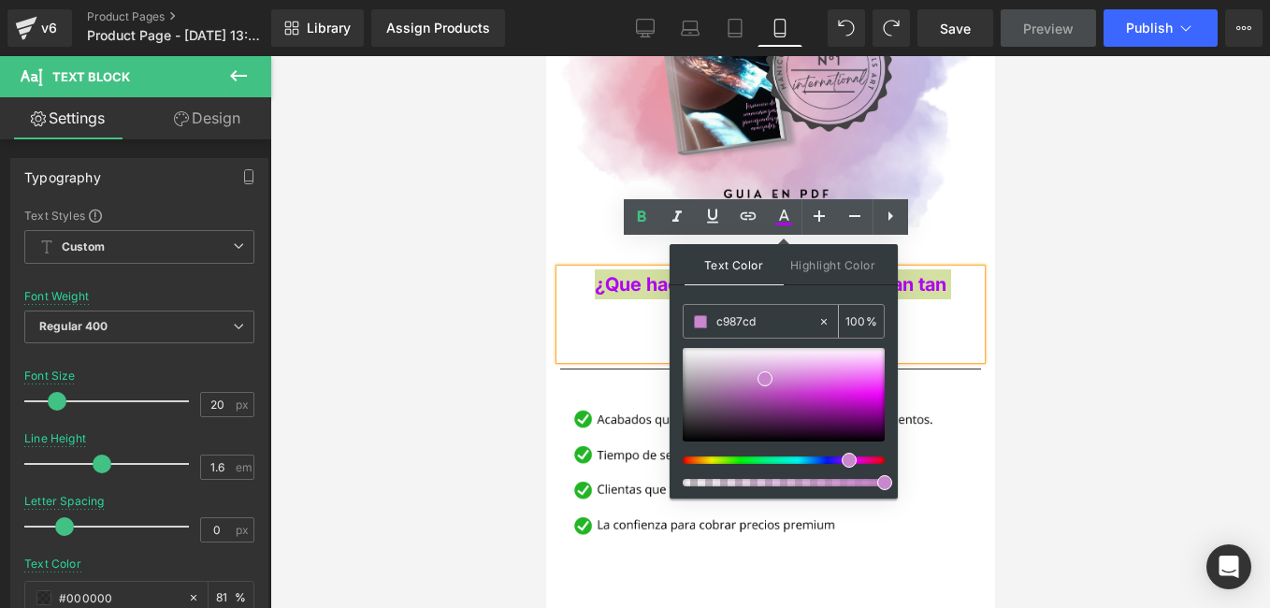
type input "#c987cd"
click at [854, 326] on input "100" at bounding box center [855, 321] width 21 height 21
click at [996, 257] on div at bounding box center [770, 332] width 1000 height 552
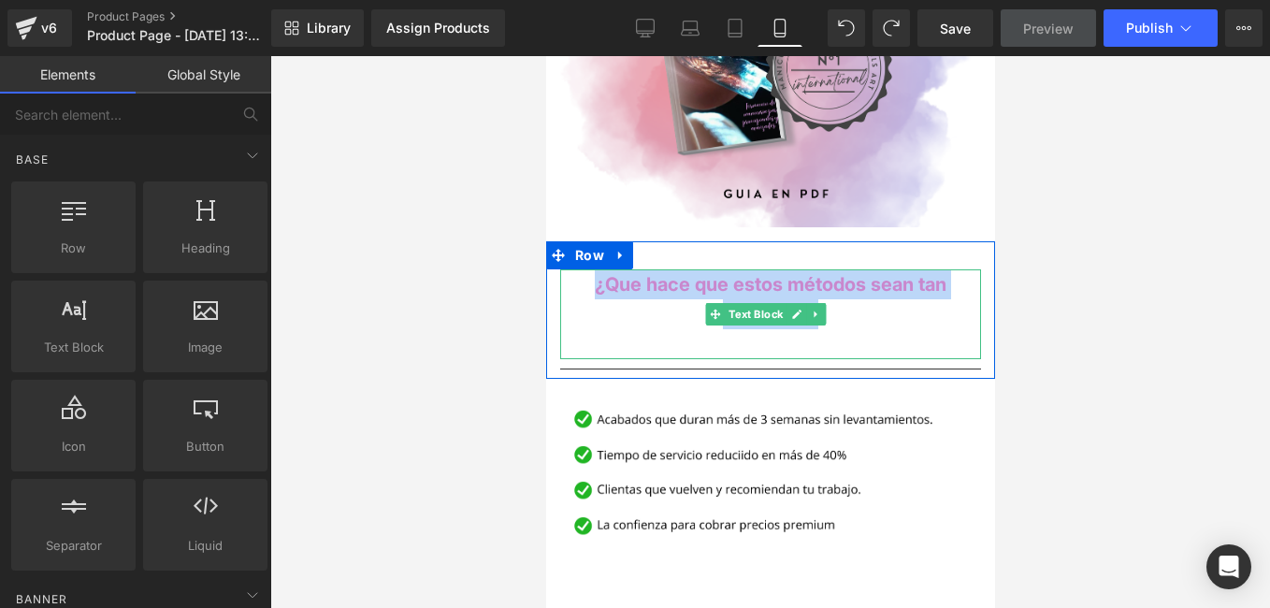
click at [956, 277] on p "¿Que hace que estos métodos sean tan efectivos?" at bounding box center [769, 299] width 421 height 60
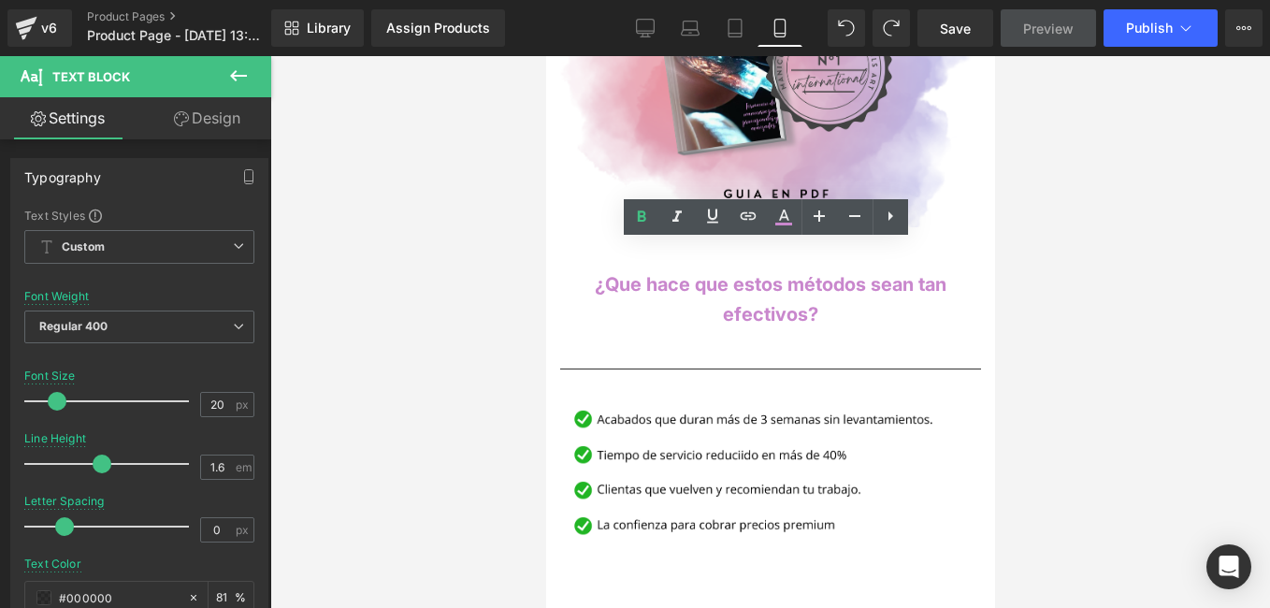
click at [996, 211] on div at bounding box center [770, 332] width 1000 height 552
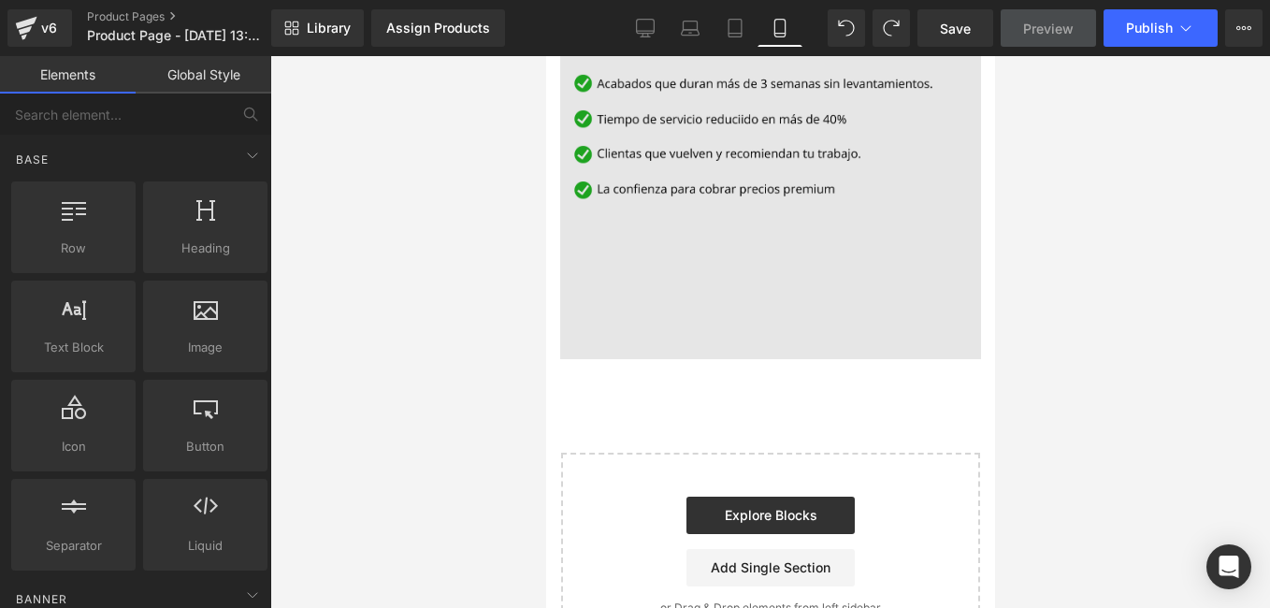
scroll to position [2247, 0]
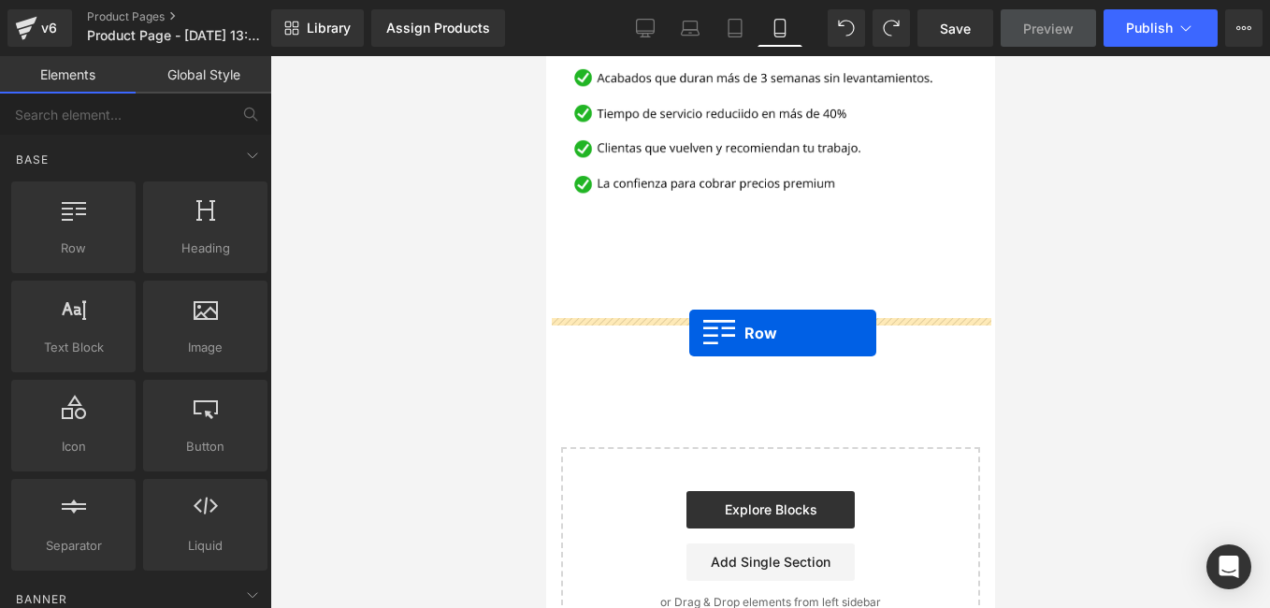
drag, startPoint x: 641, startPoint y: 291, endPoint x: 689, endPoint y: 334, distance: 64.9
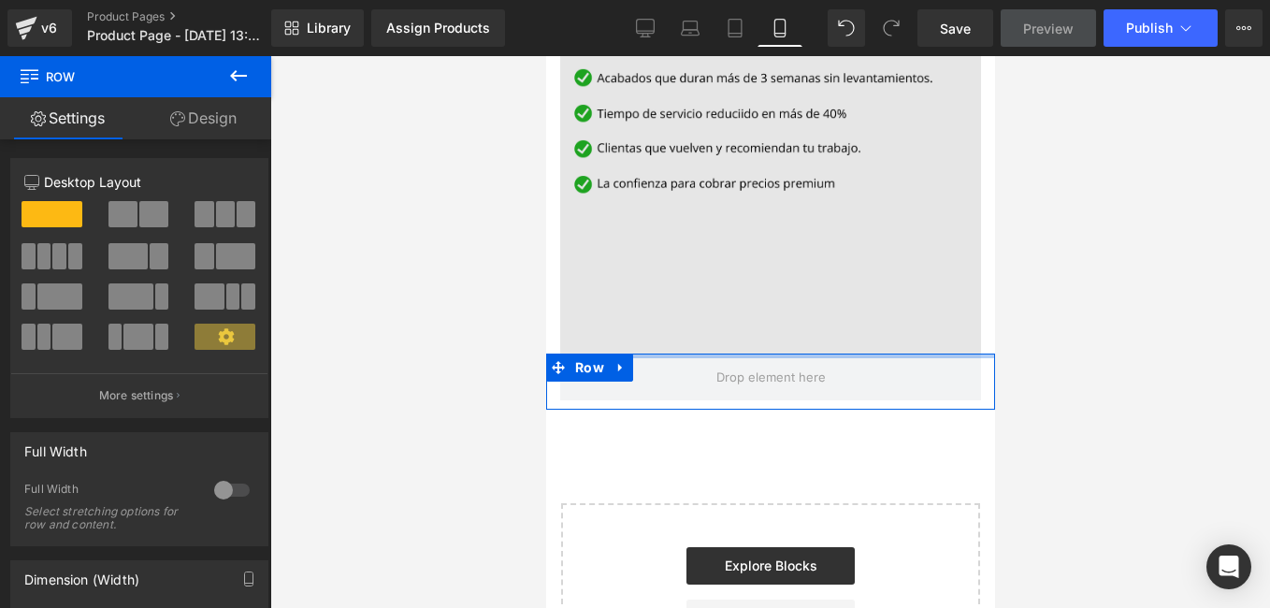
drag, startPoint x: 685, startPoint y: 322, endPoint x: 688, endPoint y: 291, distance: 31.1
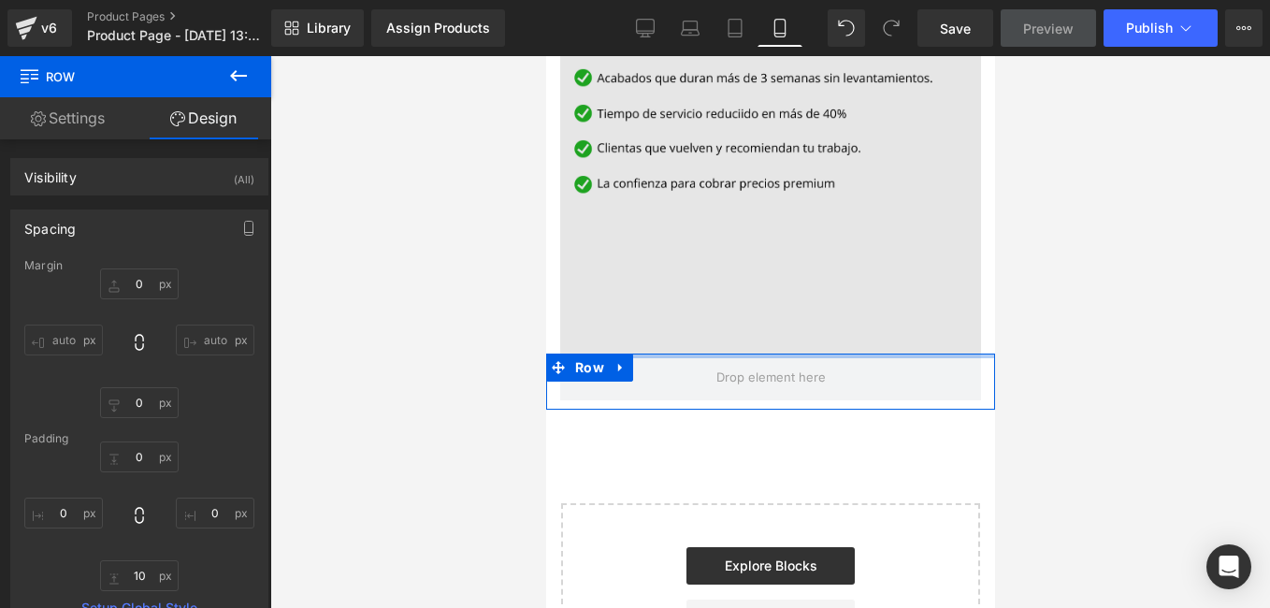
type input "0px"
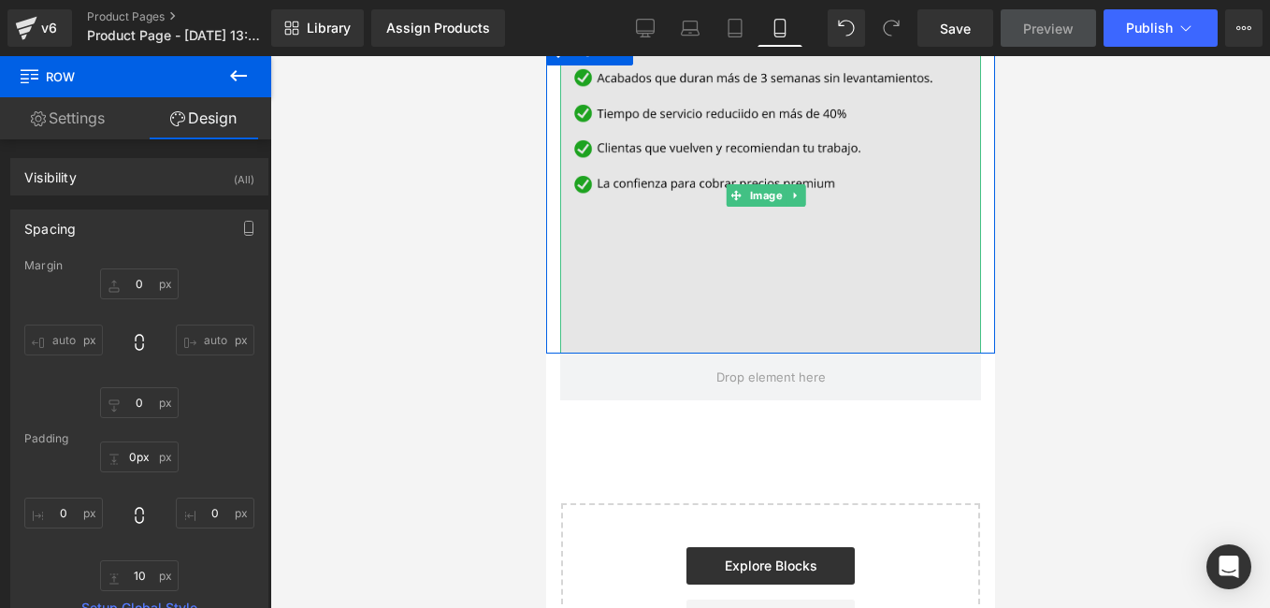
drag, startPoint x: 691, startPoint y: 323, endPoint x: 691, endPoint y: 311, distance: 12.2
click at [692, 296] on img at bounding box center [769, 194] width 421 height 315
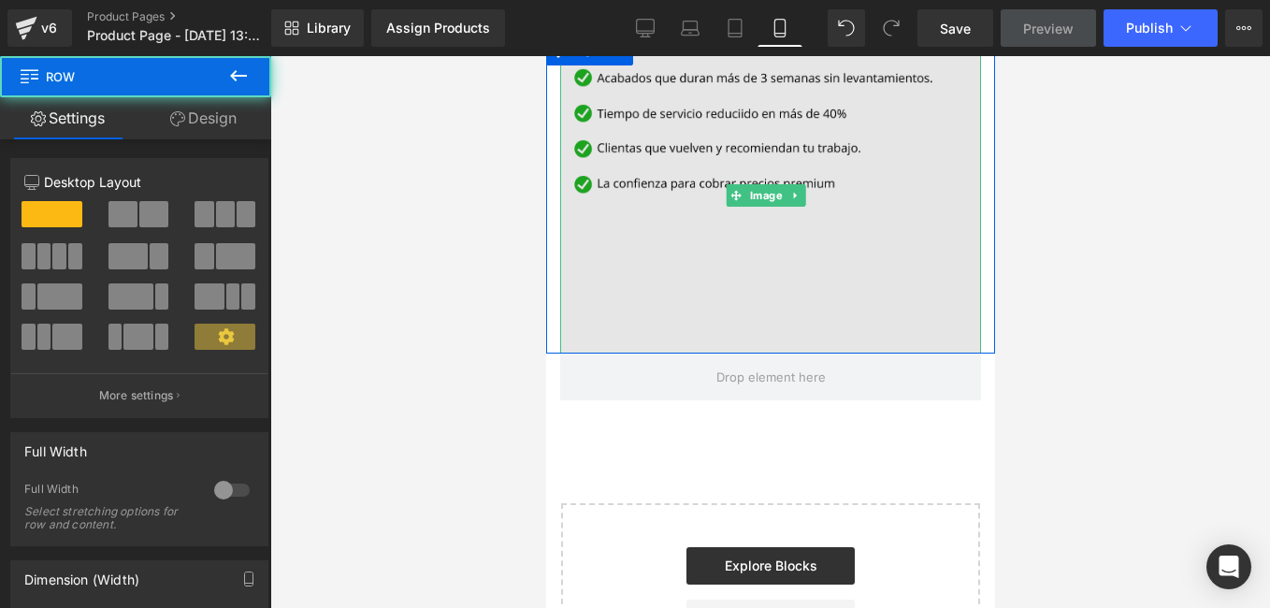
drag, startPoint x: 730, startPoint y: 314, endPoint x: 733, endPoint y: 301, distance: 13.4
click at [733, 301] on div "Image Row" at bounding box center [769, 194] width 449 height 315
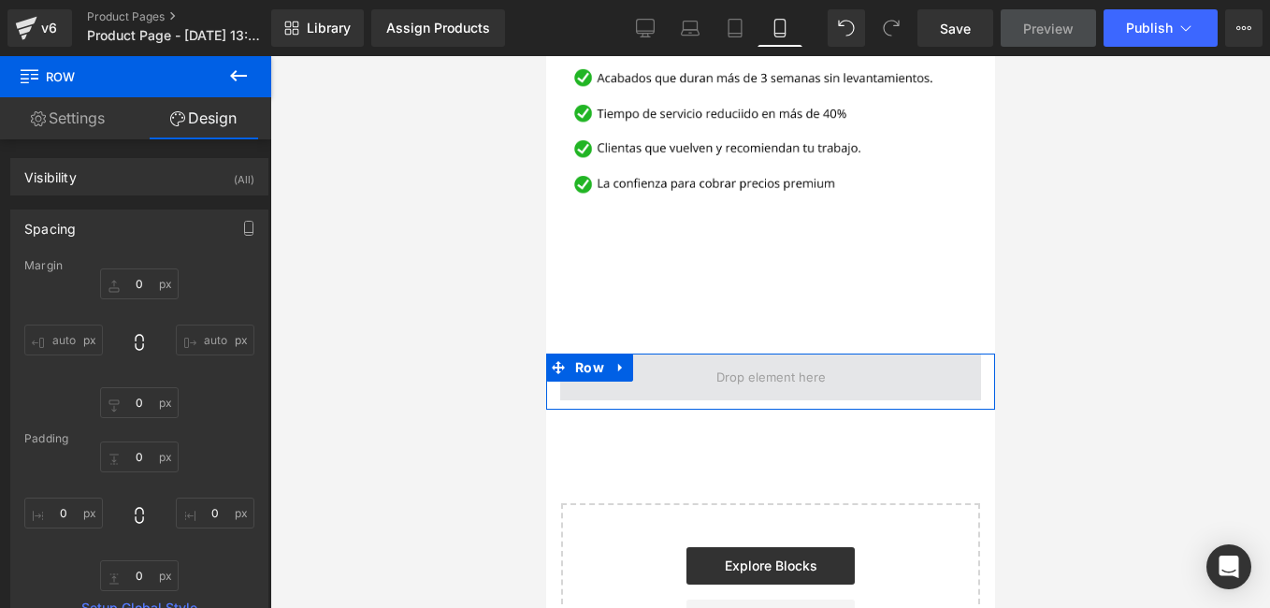
click at [689, 354] on span at bounding box center [769, 377] width 421 height 47
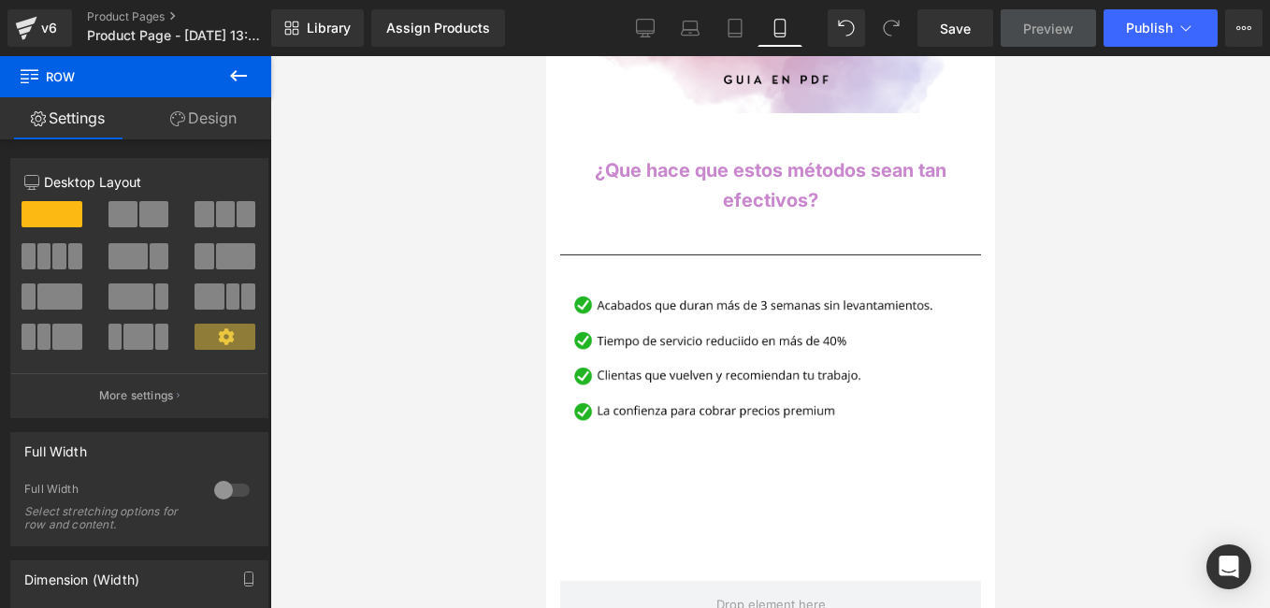
scroll to position [2065, 0]
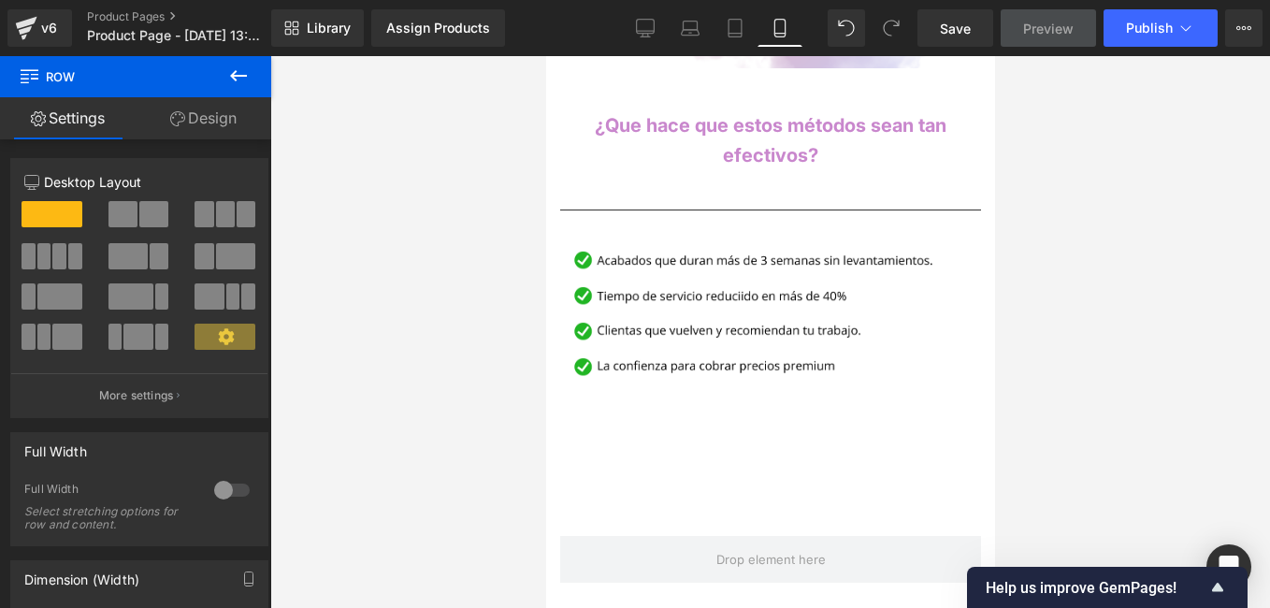
click at [207, 85] on button at bounding box center [238, 76] width 65 height 41
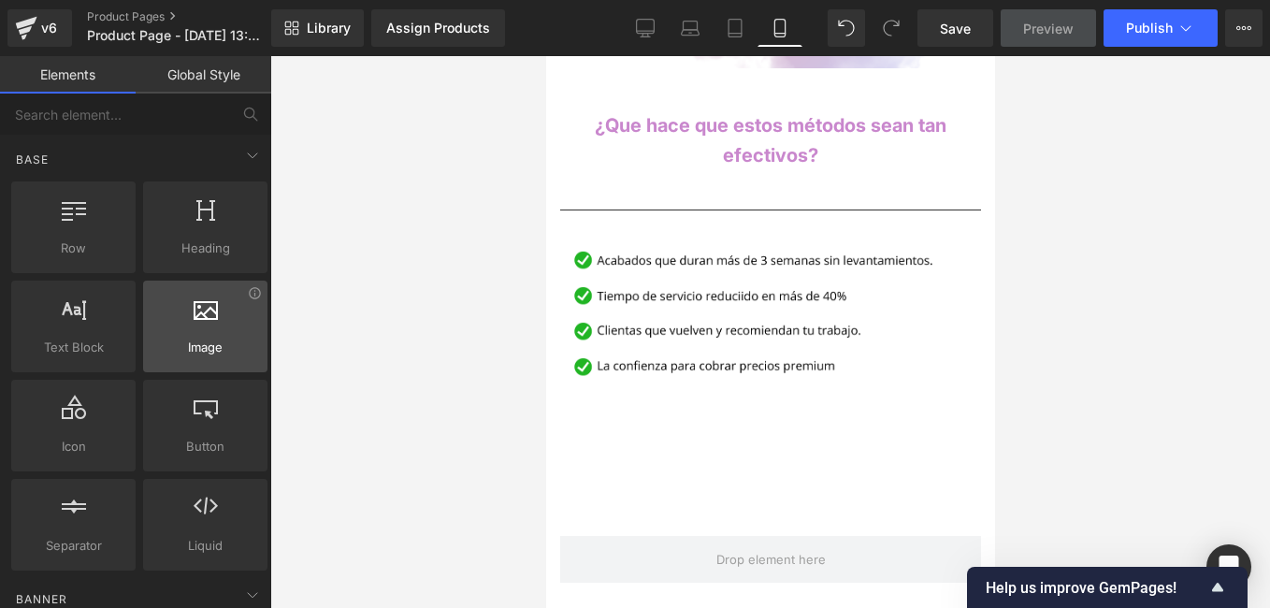
click at [228, 331] on div at bounding box center [205, 317] width 113 height 42
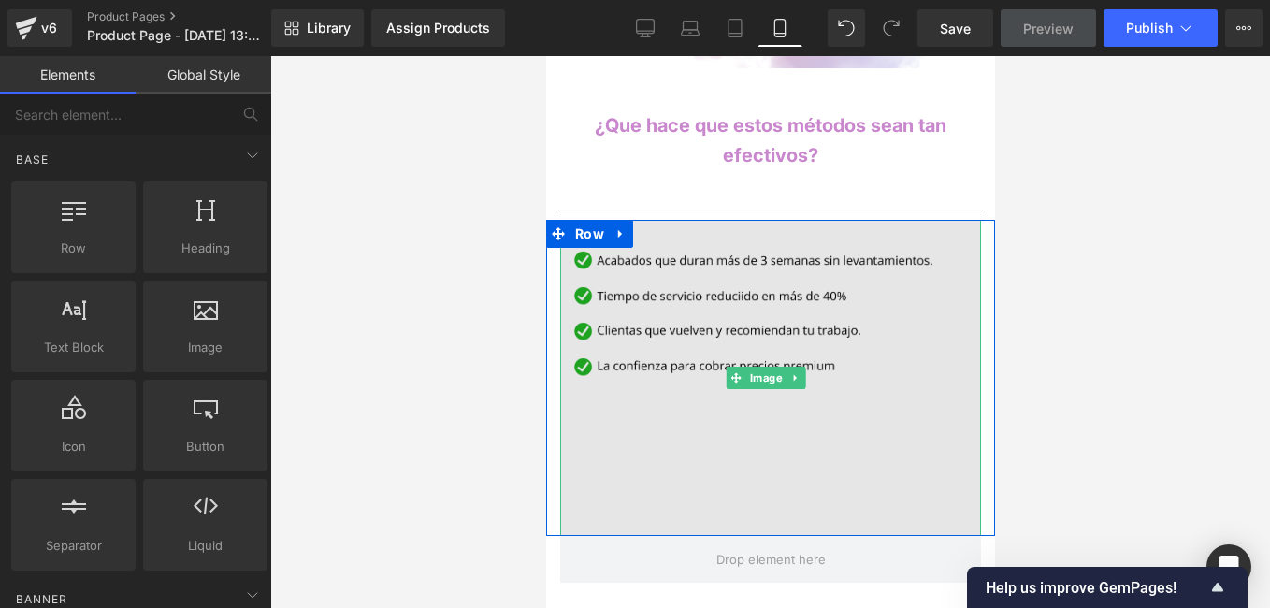
click at [617, 333] on img at bounding box center [769, 377] width 421 height 315
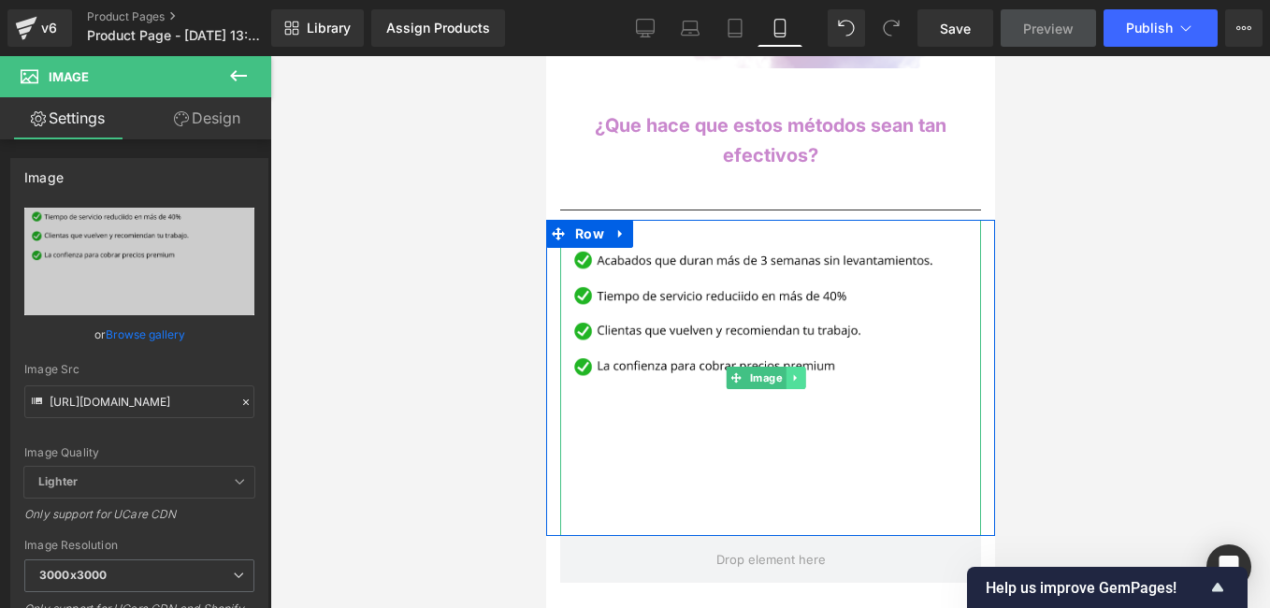
click at [793, 372] on icon at bounding box center [794, 377] width 10 height 11
click at [795, 367] on link at bounding box center [805, 378] width 20 height 22
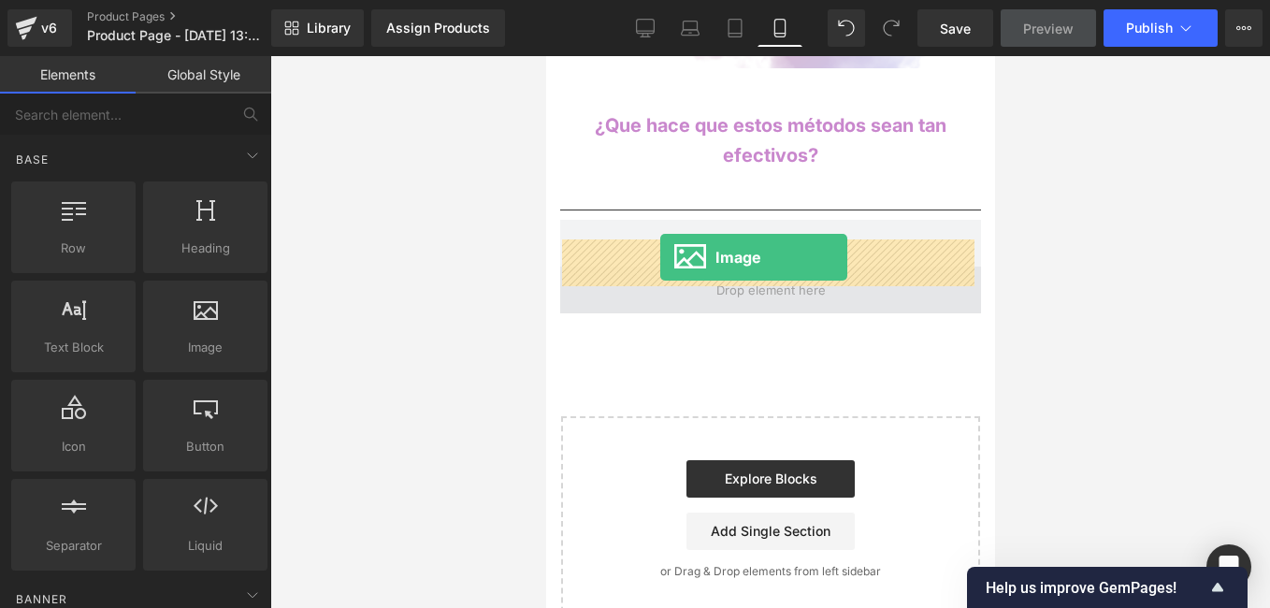
drag, startPoint x: 740, startPoint y: 392, endPoint x: 659, endPoint y: 257, distance: 156.9
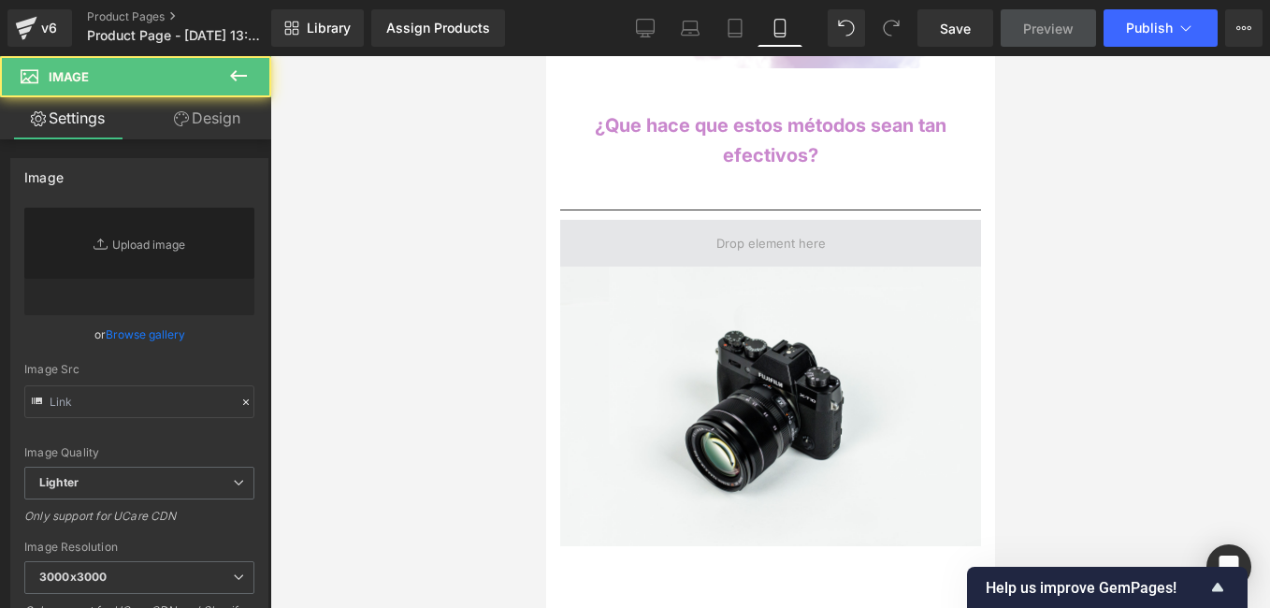
type input "//[DOMAIN_NAME][URL]"
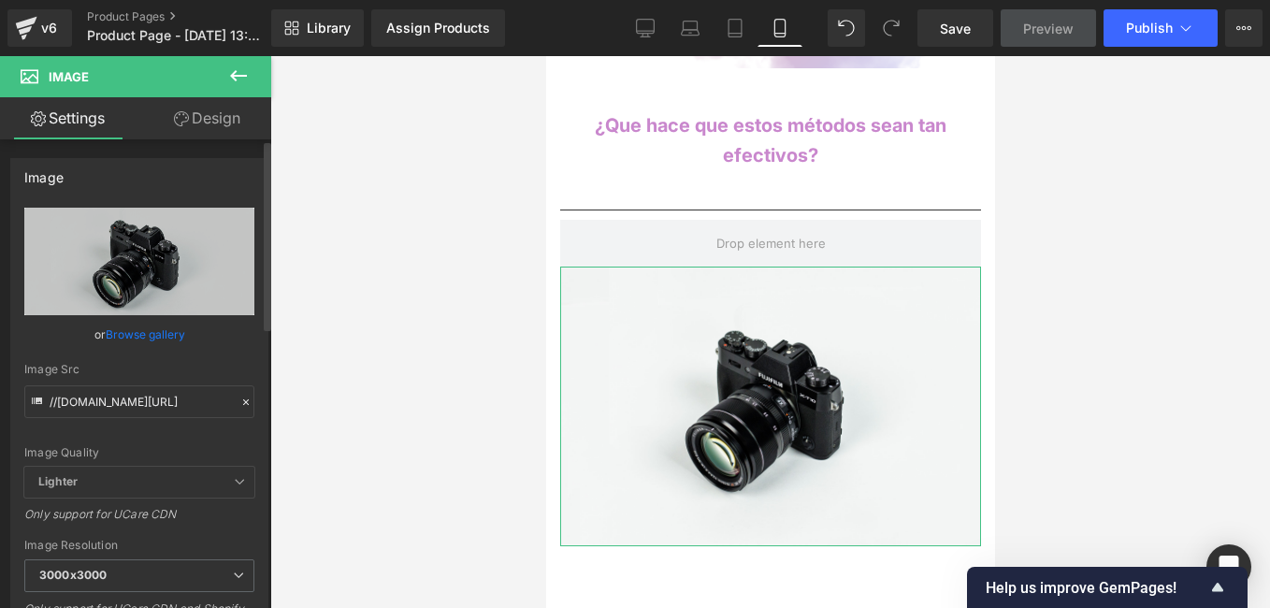
click at [239, 397] on icon at bounding box center [245, 402] width 13 height 13
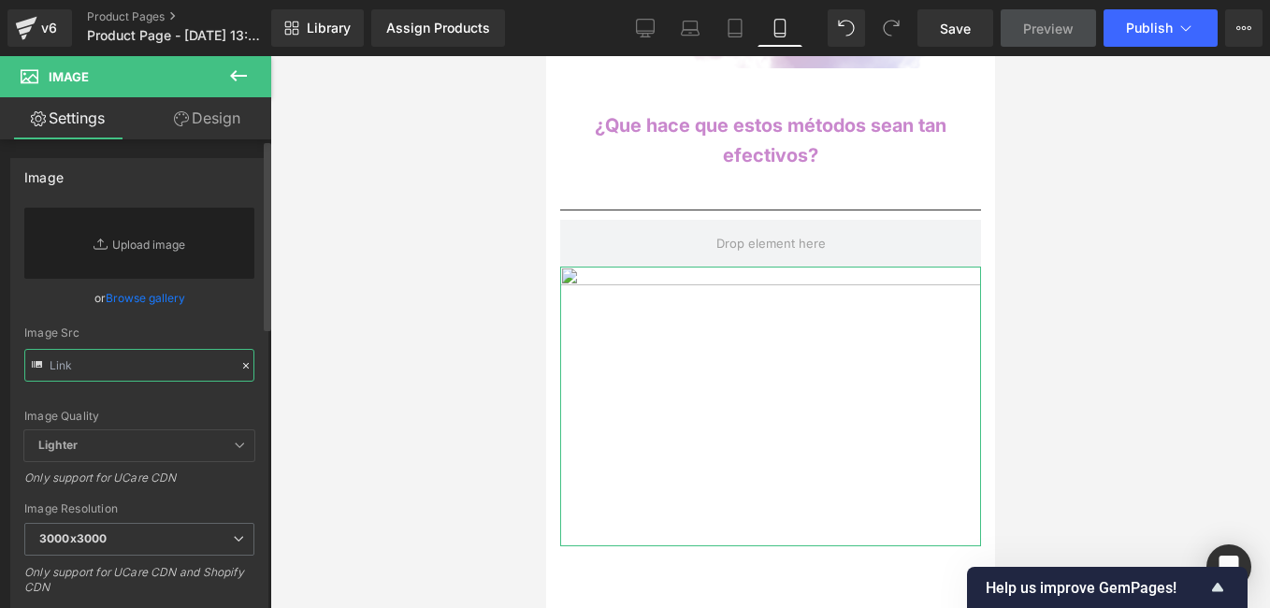
paste input "https://i.postimg.cc/htbqp3wH/Copia-de-Copia-de-Copia-de-174-Aesthetic-Mockups-…"
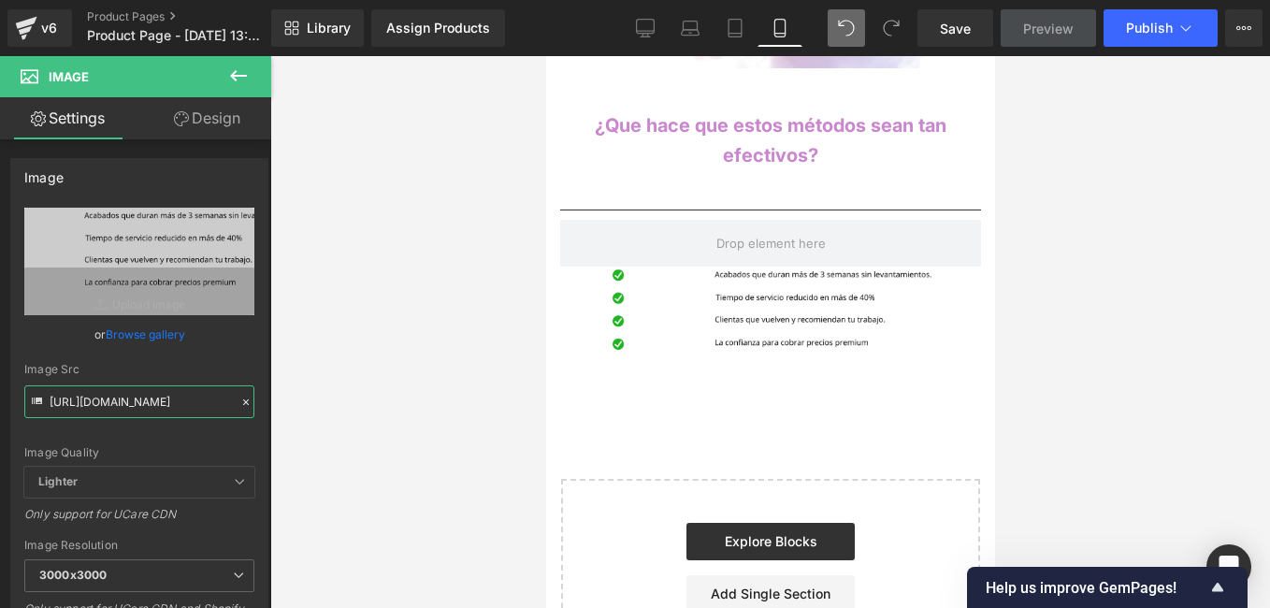
type input "https://i.postimg.cc/htbqp3wH/Copia-de-Copia-de-Copia-de-174-Aesthetic-Mockups-…"
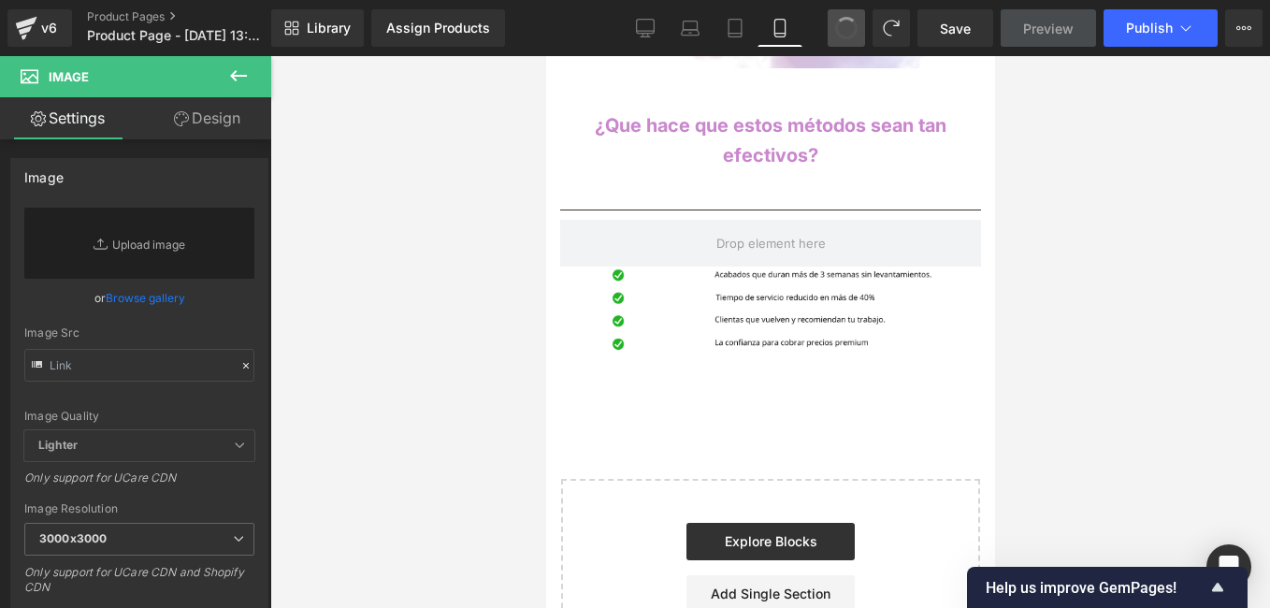
scroll to position [0, 0]
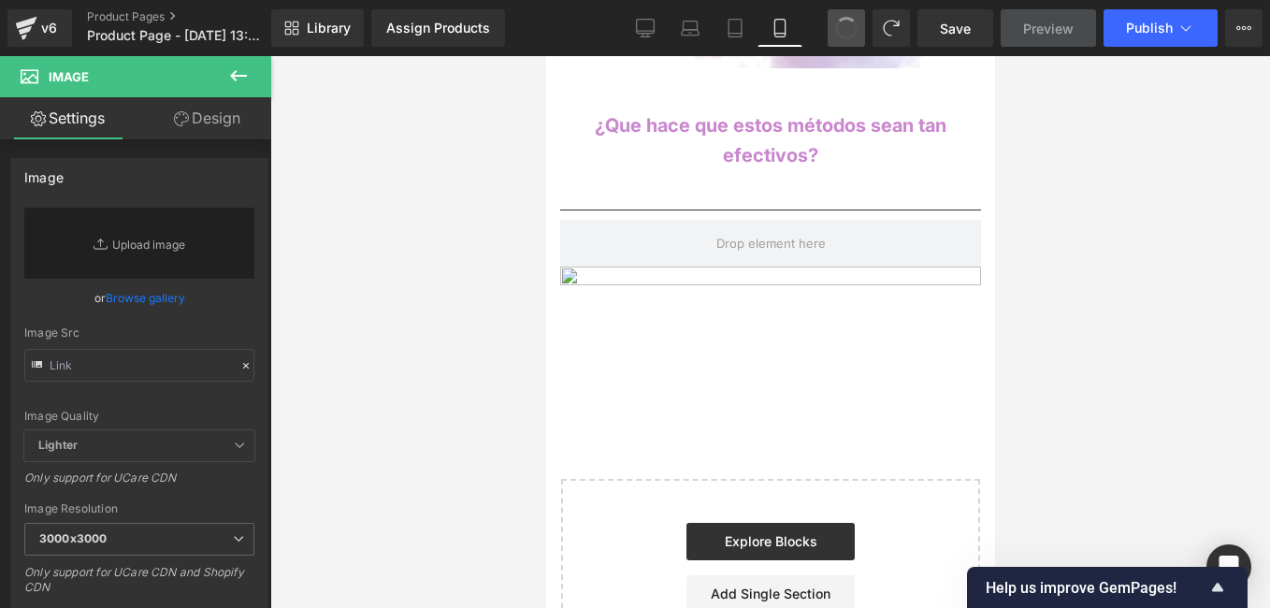
type input "https://i.postimg.cc/htbqp3wH/Copia-de-Copia-de-Copia-de-174-Aesthetic-Mockups-…"
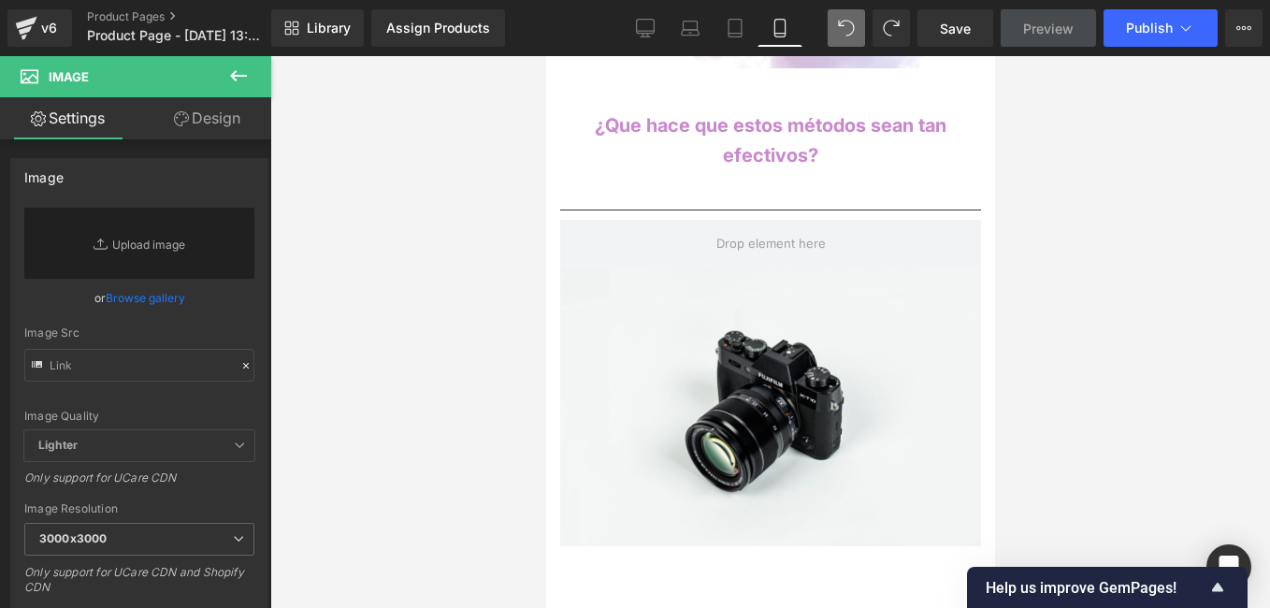
type input "//[DOMAIN_NAME][URL]"
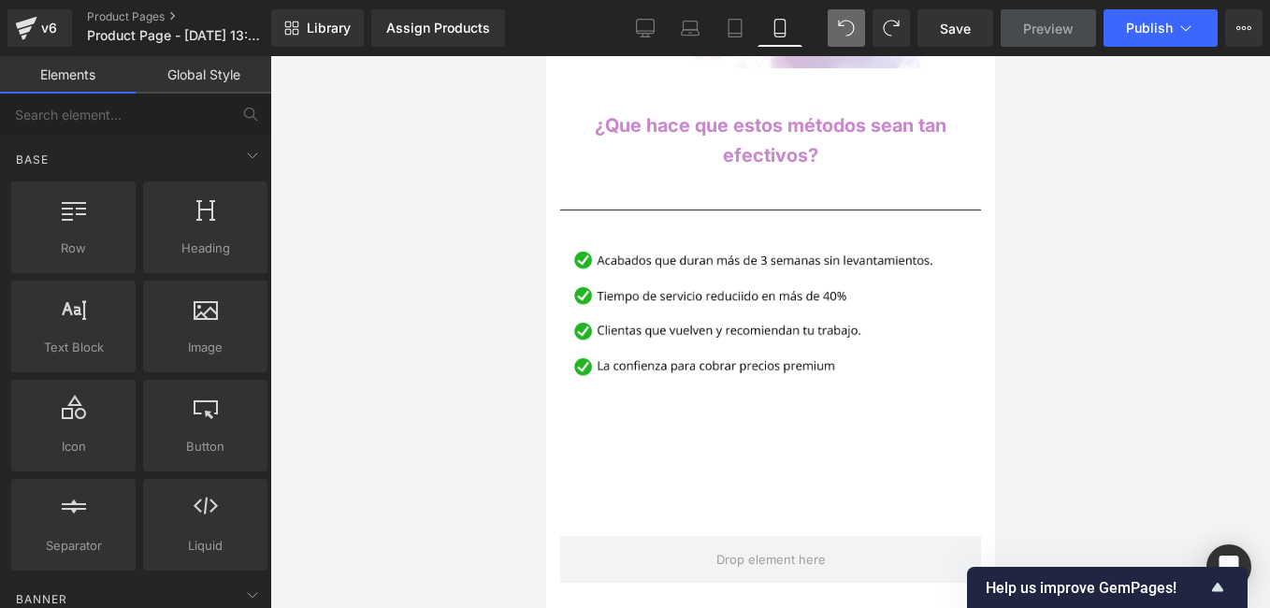
drag, startPoint x: 447, startPoint y: 233, endPoint x: 438, endPoint y: 236, distance: 9.8
click at [446, 233] on div at bounding box center [770, 332] width 1000 height 552
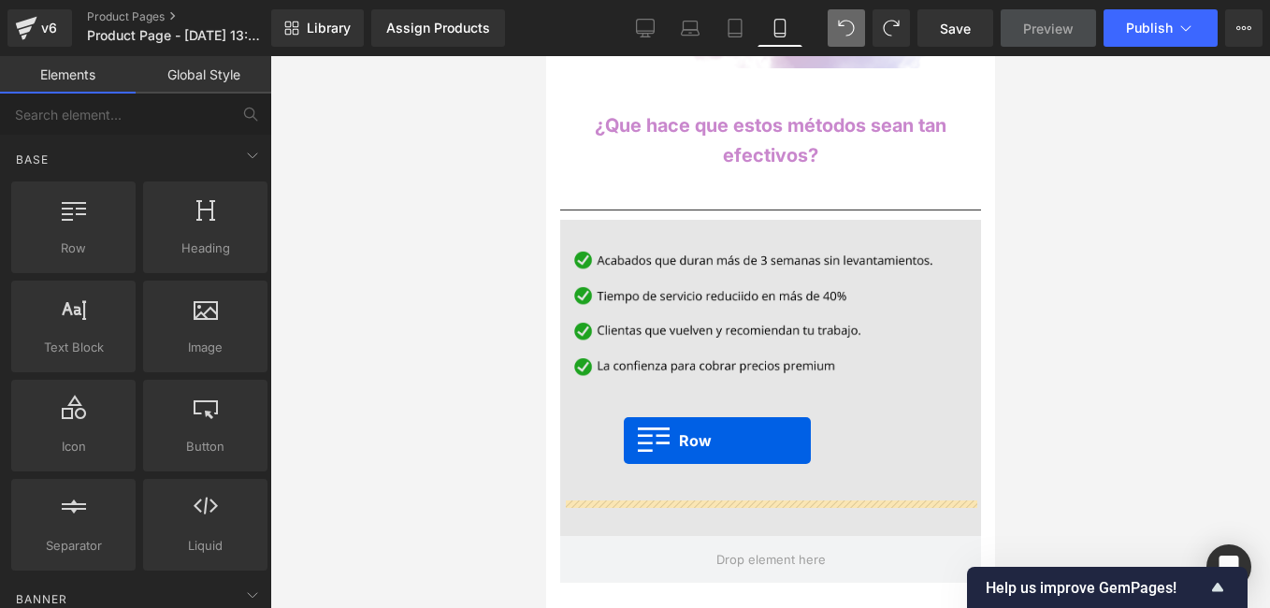
drag, startPoint x: 594, startPoint y: 296, endPoint x: 633, endPoint y: 437, distance: 145.7
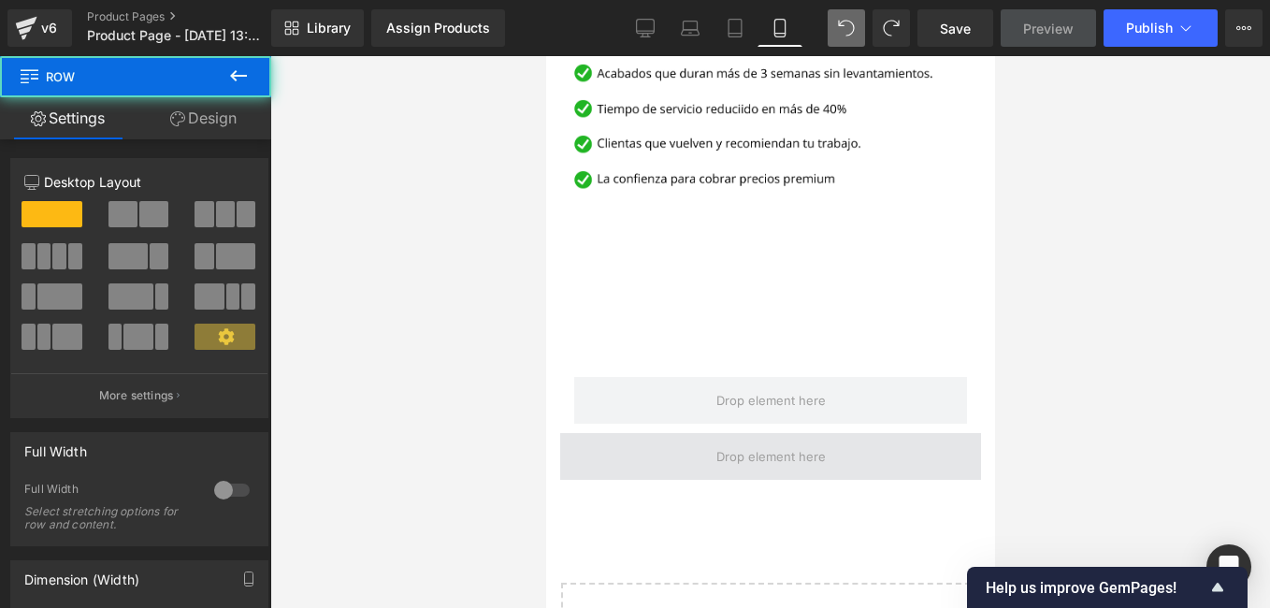
scroll to position [2346, 0]
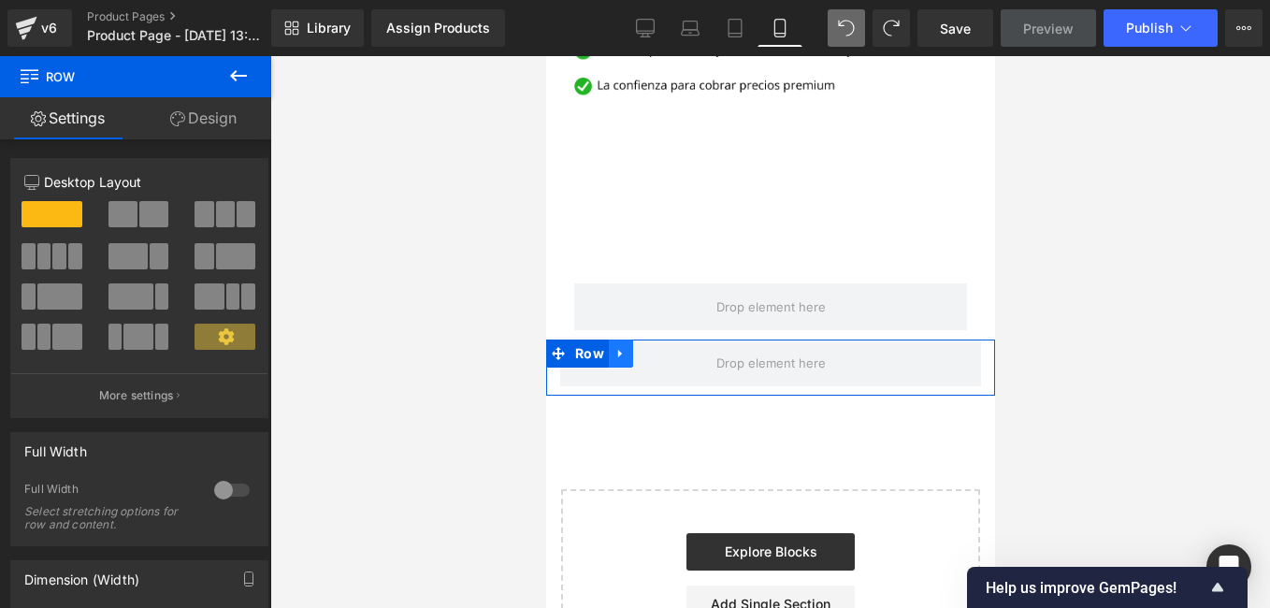
click at [614, 346] on icon at bounding box center [620, 353] width 13 height 14
click at [668, 347] on icon at bounding box center [668, 353] width 13 height 13
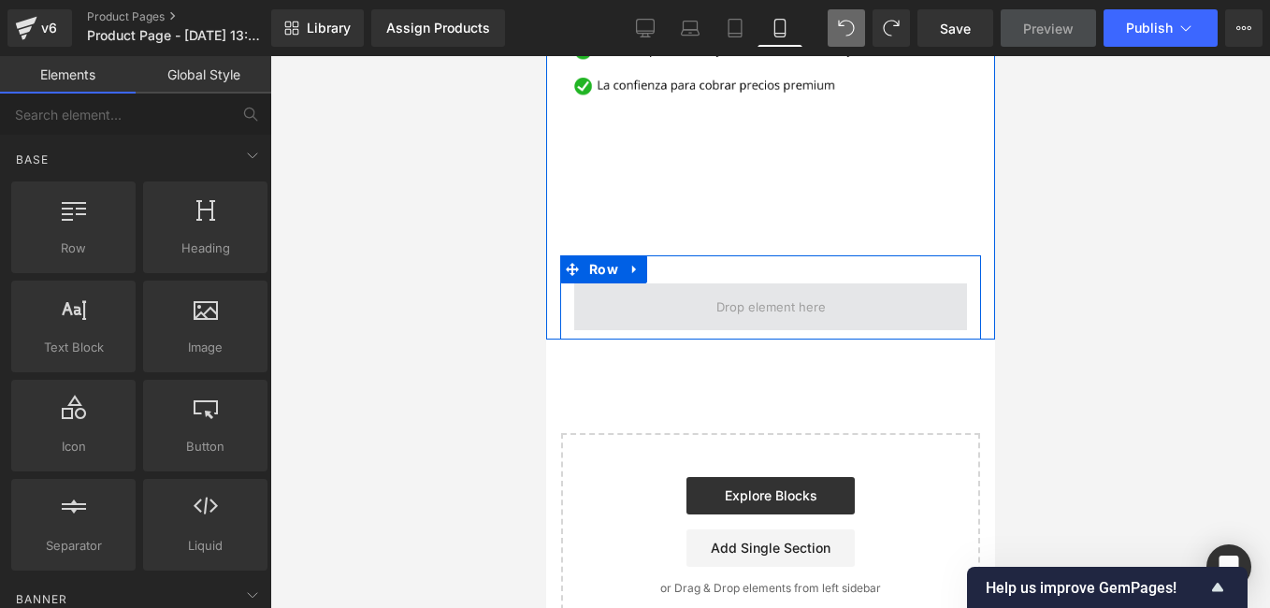
click at [705, 283] on span at bounding box center [769, 306] width 393 height 47
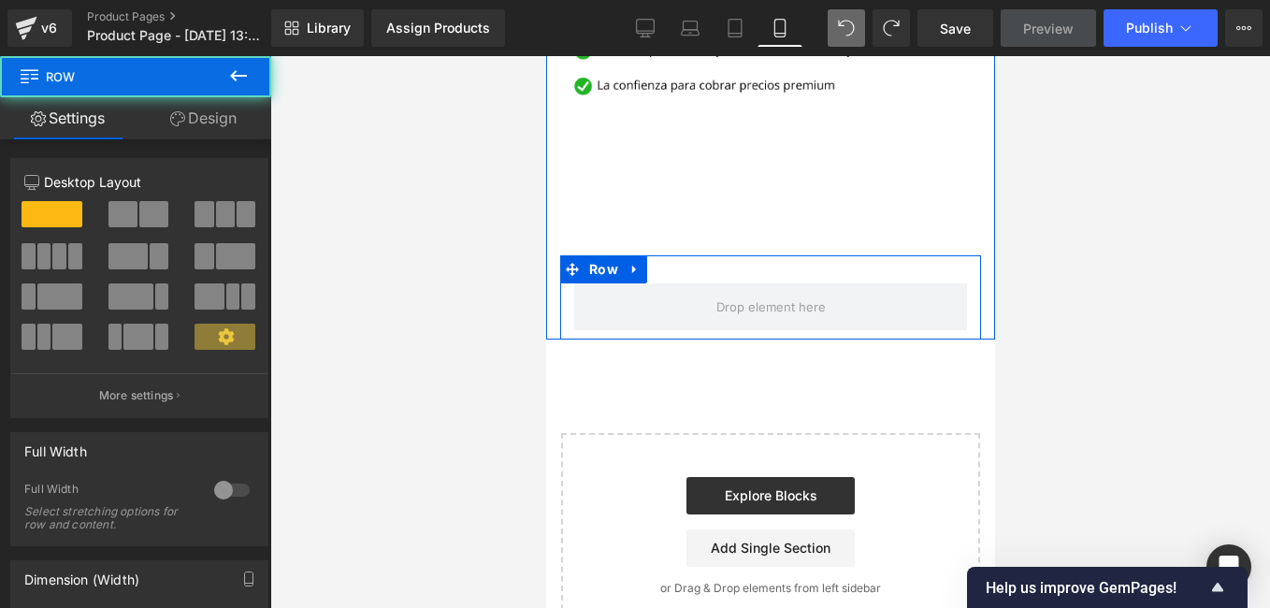
drag, startPoint x: 825, startPoint y: 302, endPoint x: 820, endPoint y: 234, distance: 68.4
click at [820, 234] on div "Image Row Row" at bounding box center [769, 138] width 449 height 399
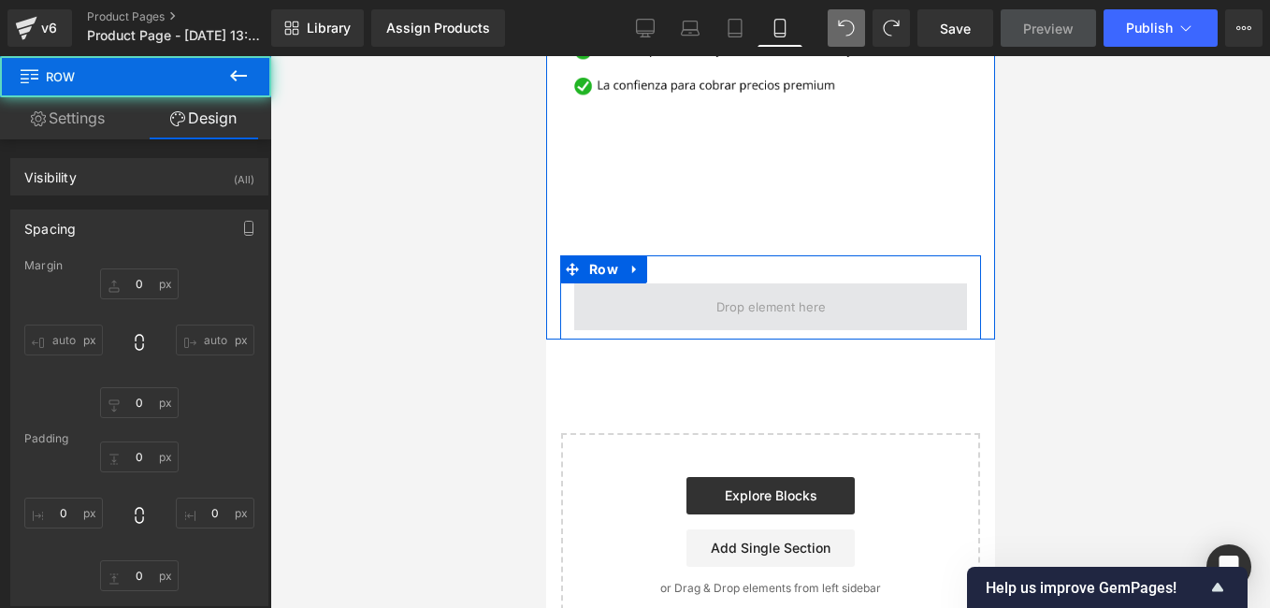
click at [823, 283] on span at bounding box center [769, 306] width 393 height 47
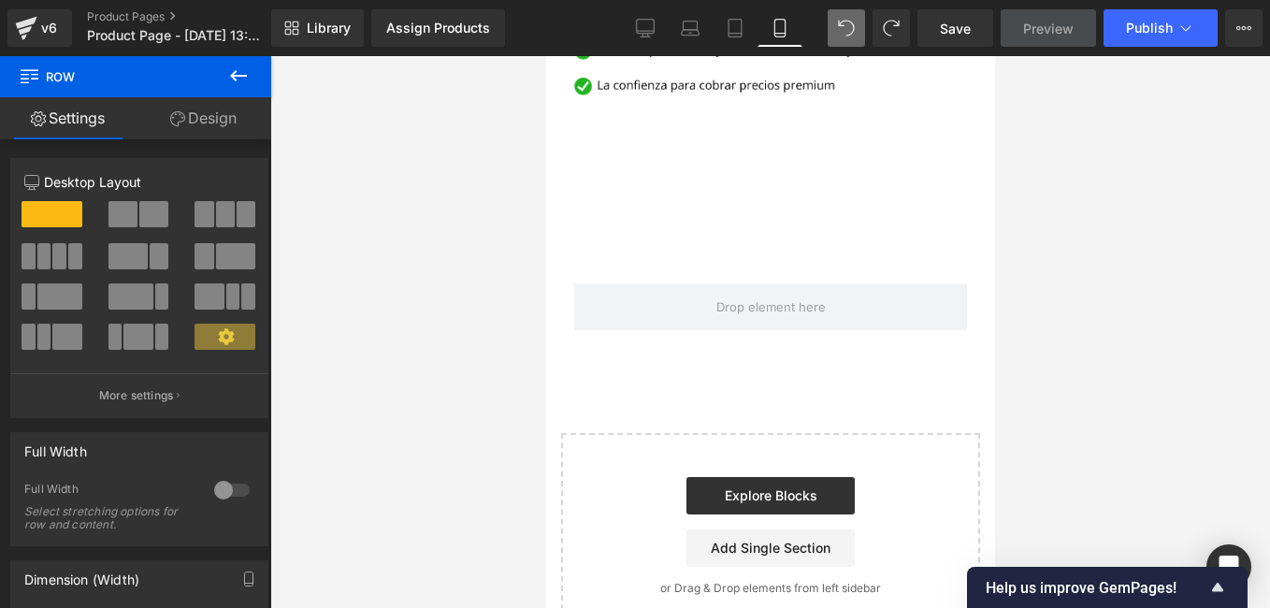
click at [1107, 321] on div at bounding box center [770, 332] width 1000 height 552
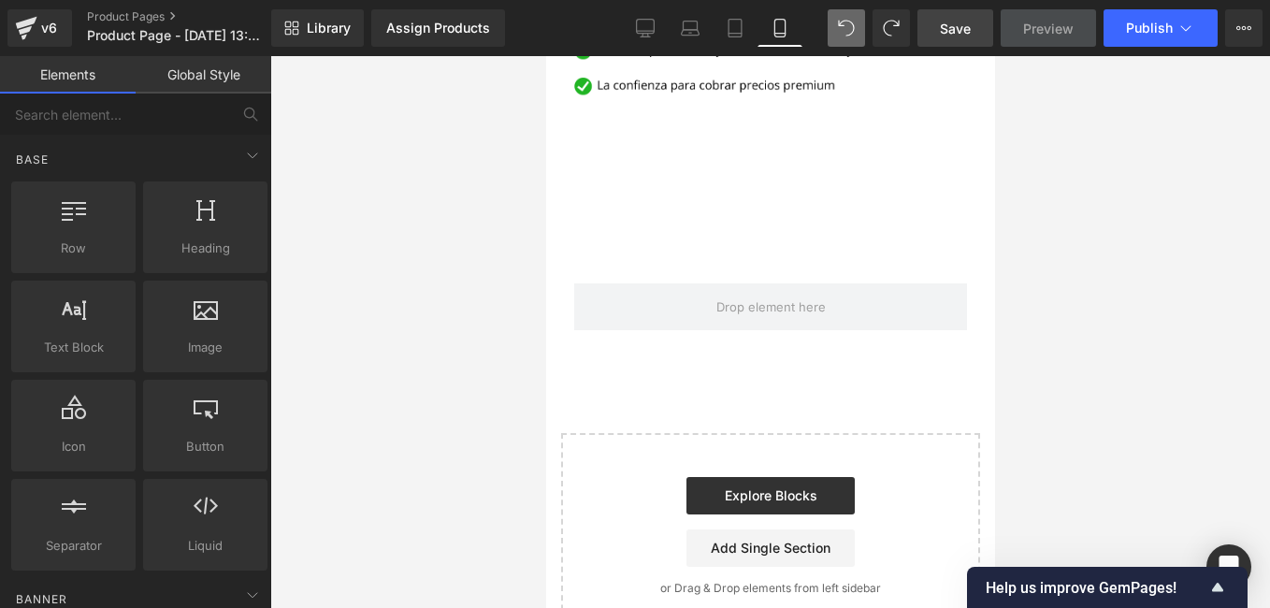
click at [961, 35] on span "Save" at bounding box center [955, 29] width 31 height 20
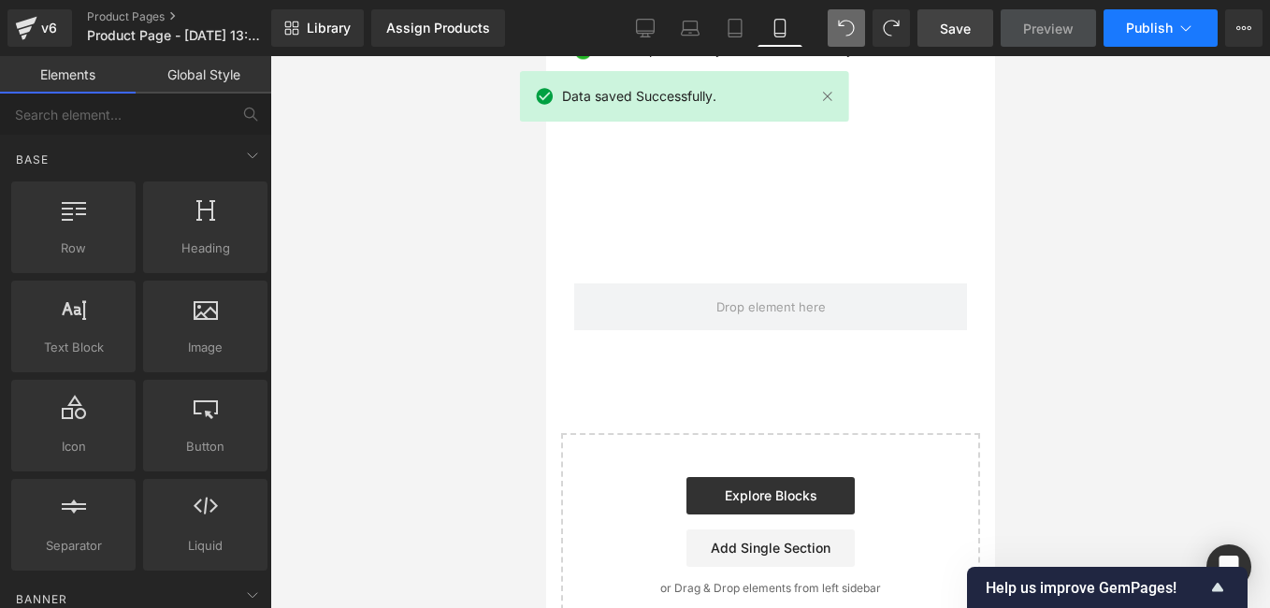
click at [1144, 36] on button "Publish" at bounding box center [1161, 27] width 114 height 37
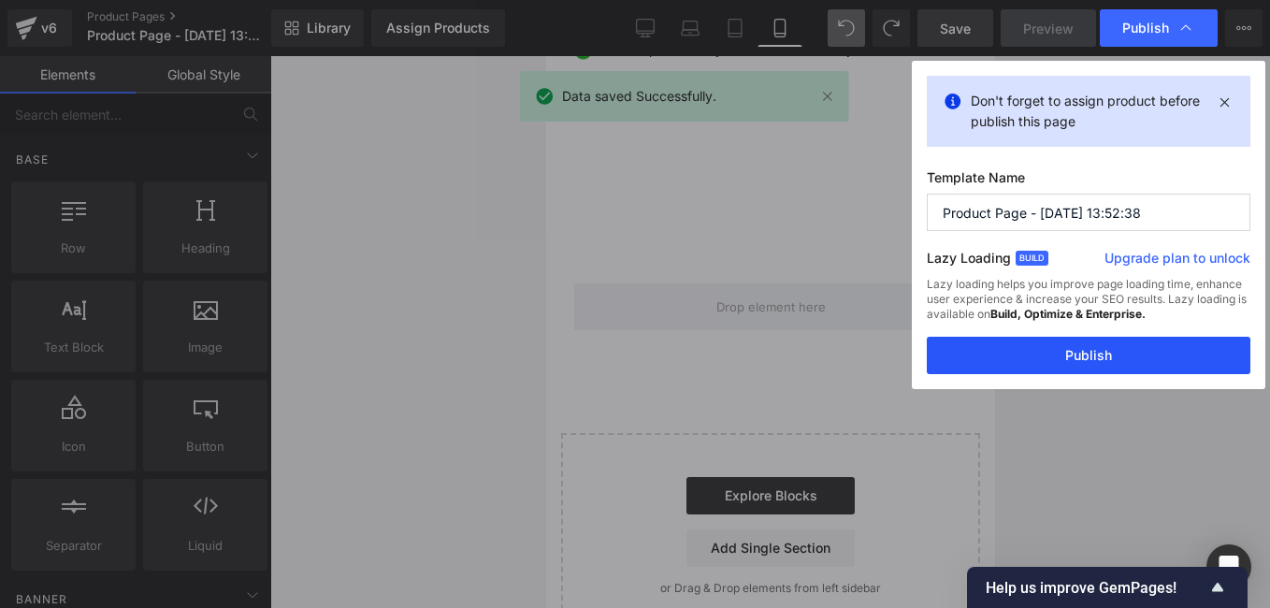
click at [1124, 361] on button "Publish" at bounding box center [1089, 355] width 324 height 37
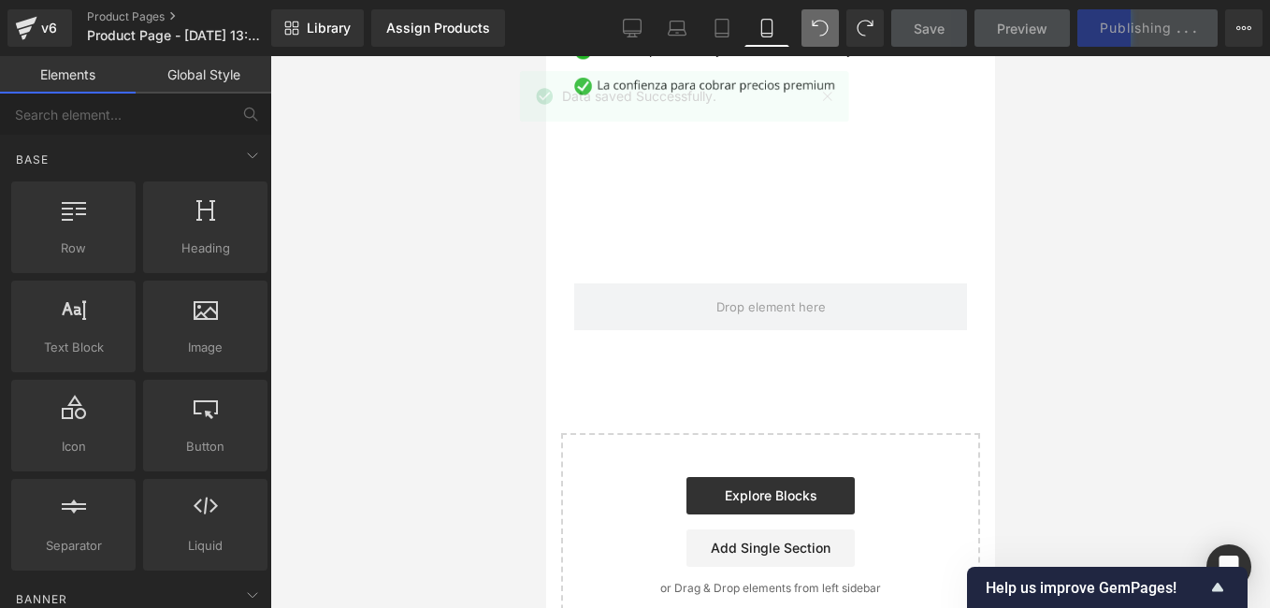
click at [413, 259] on div at bounding box center [770, 332] width 1000 height 552
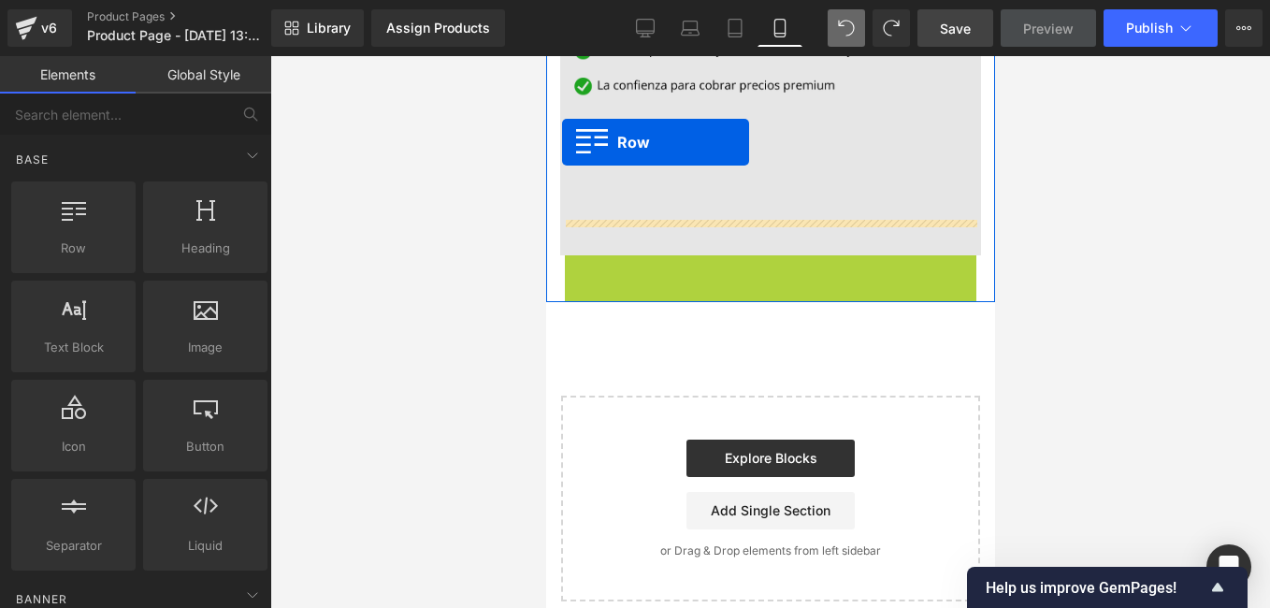
drag, startPoint x: 571, startPoint y: 235, endPoint x: 561, endPoint y: 142, distance: 93.2
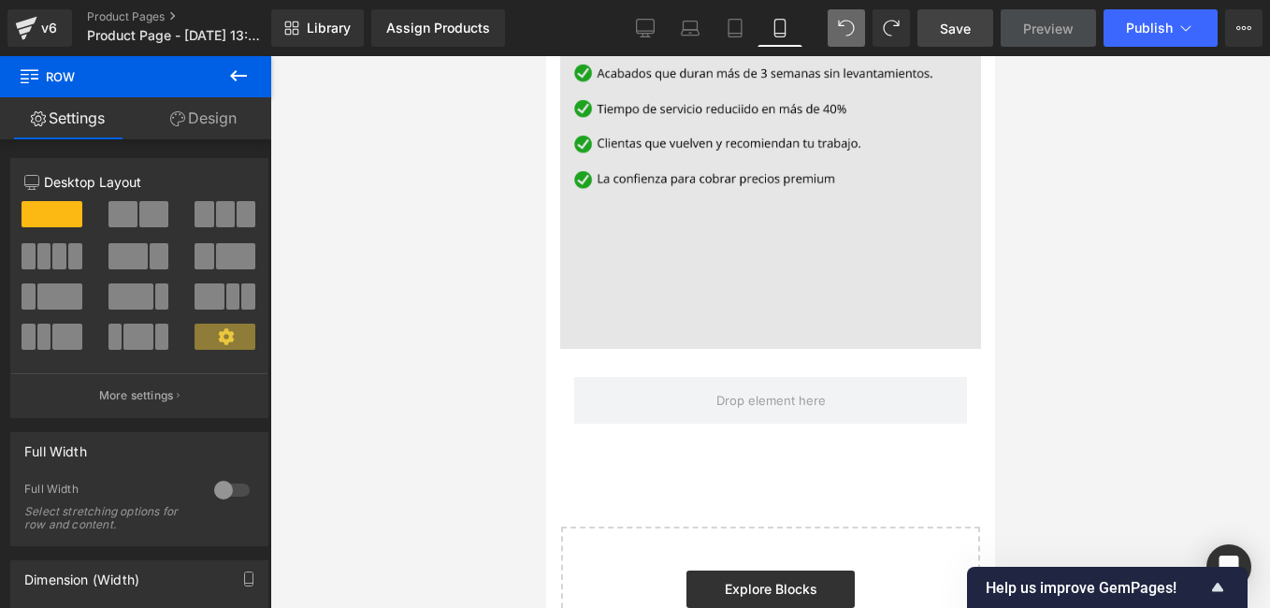
scroll to position [2159, 0]
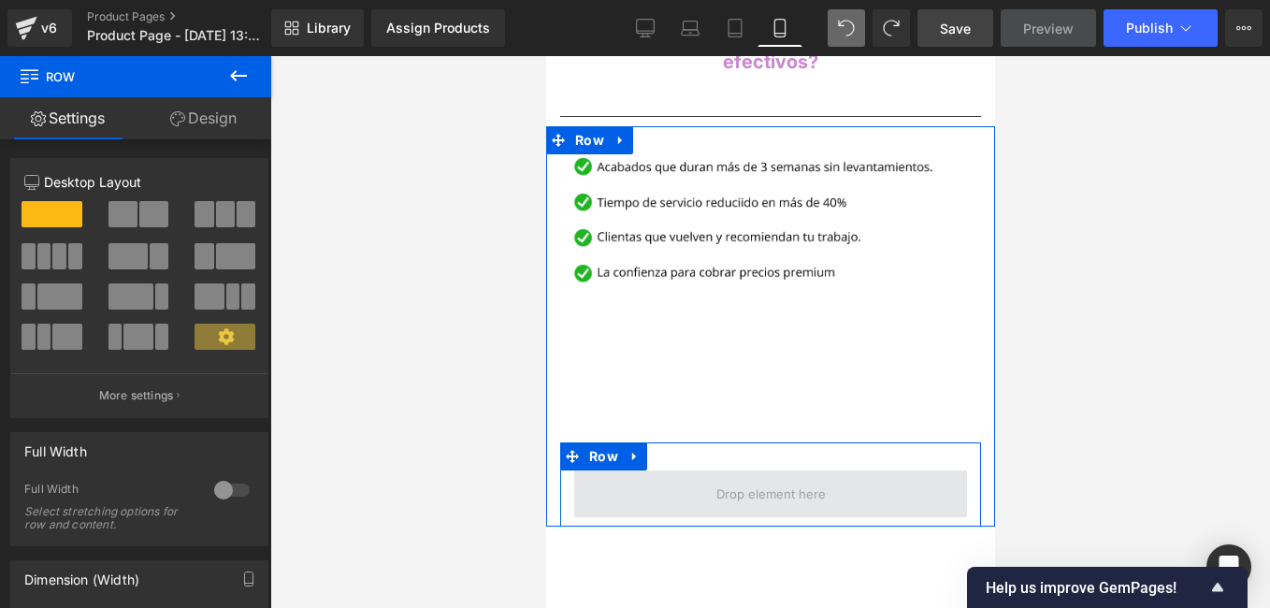
click at [868, 470] on span at bounding box center [769, 493] width 393 height 47
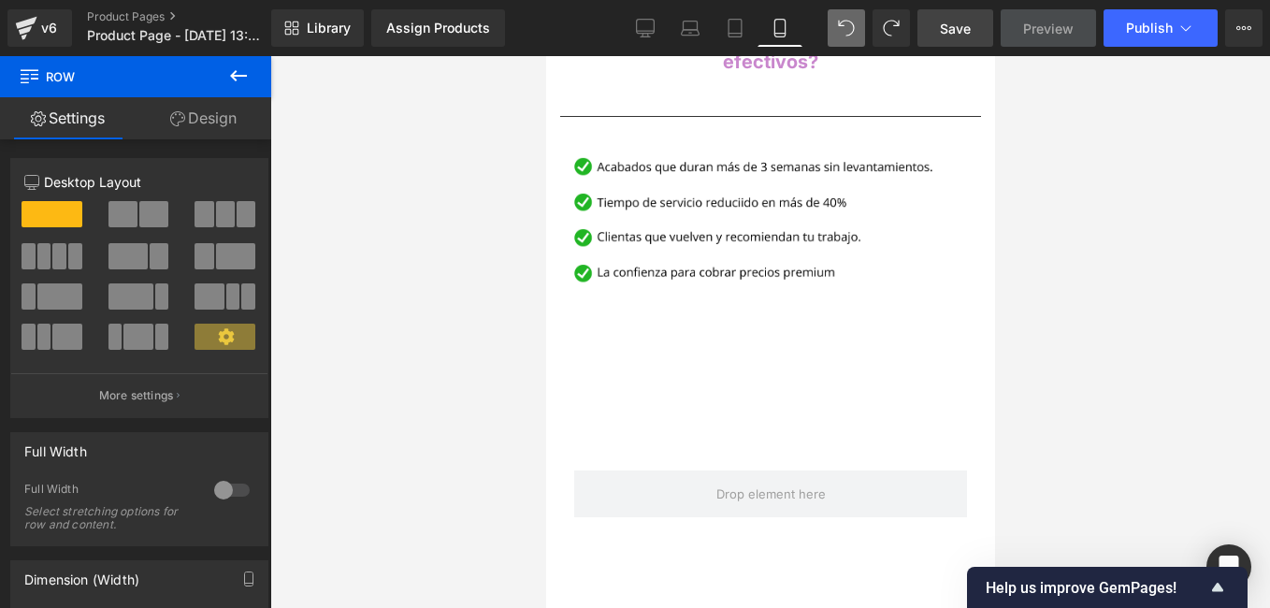
click at [235, 84] on icon at bounding box center [238, 76] width 22 height 22
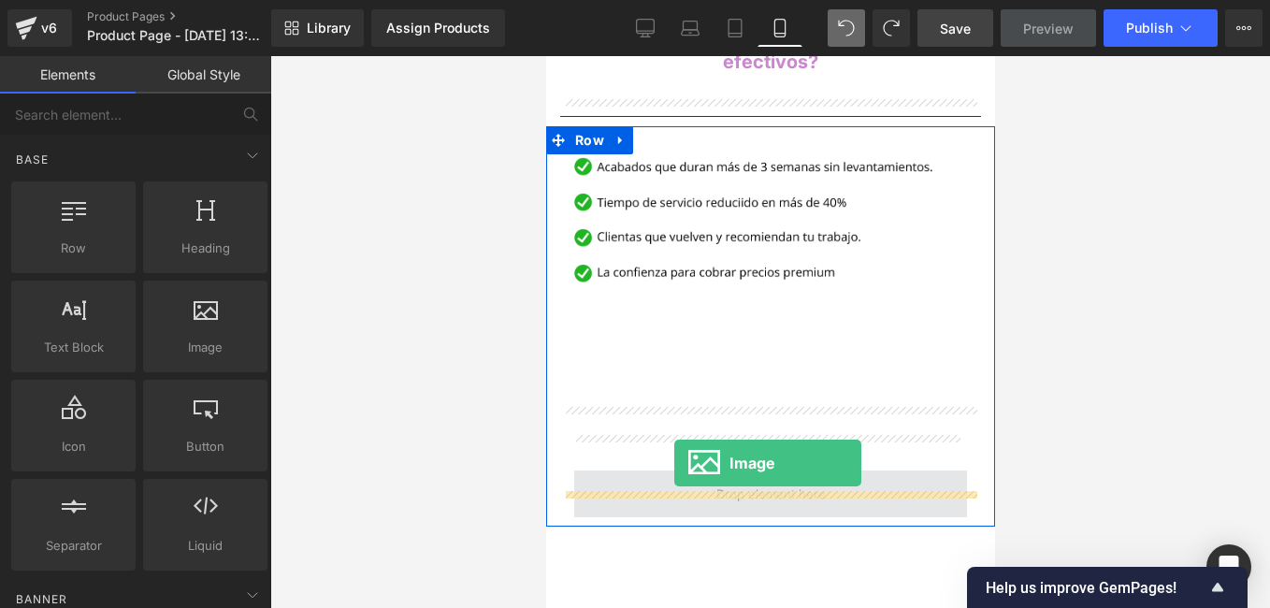
drag, startPoint x: 740, startPoint y: 368, endPoint x: 673, endPoint y: 463, distance: 115.5
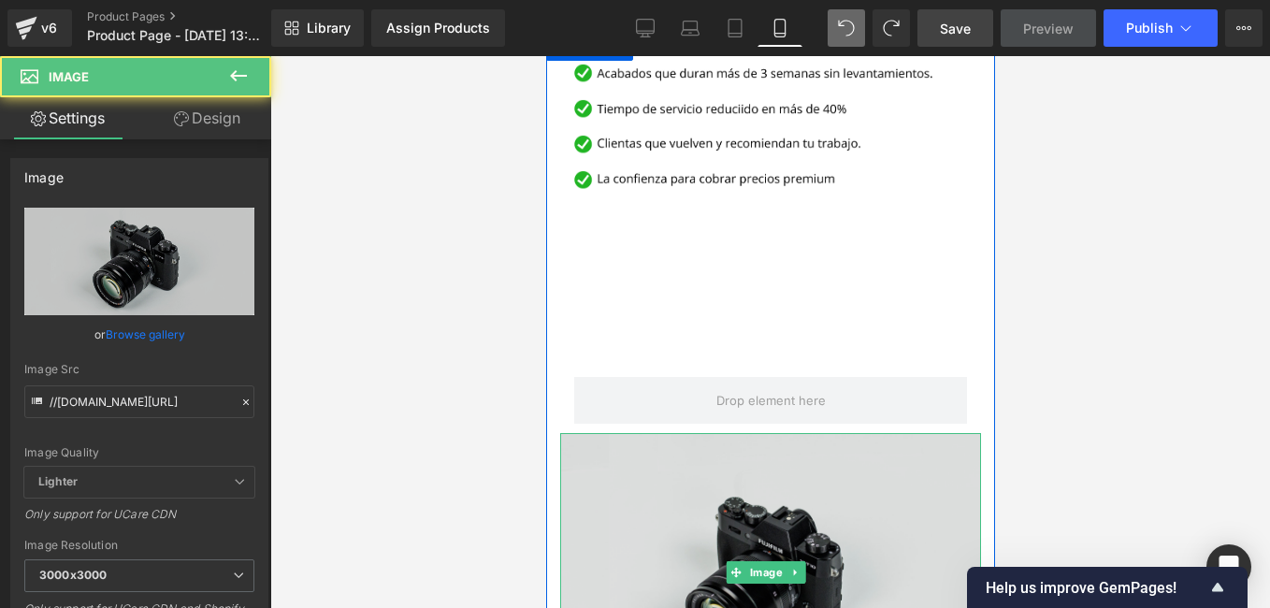
scroll to position [2346, 0]
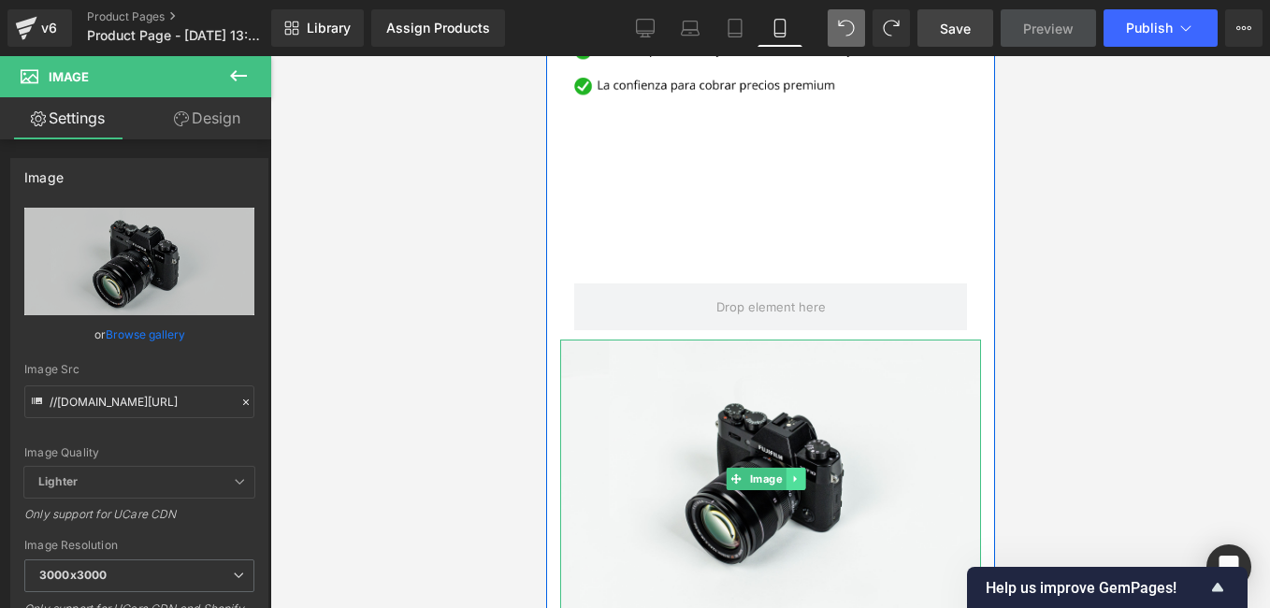
click at [794, 473] on icon at bounding box center [794, 478] width 10 height 11
click at [802, 473] on icon at bounding box center [805, 478] width 10 height 10
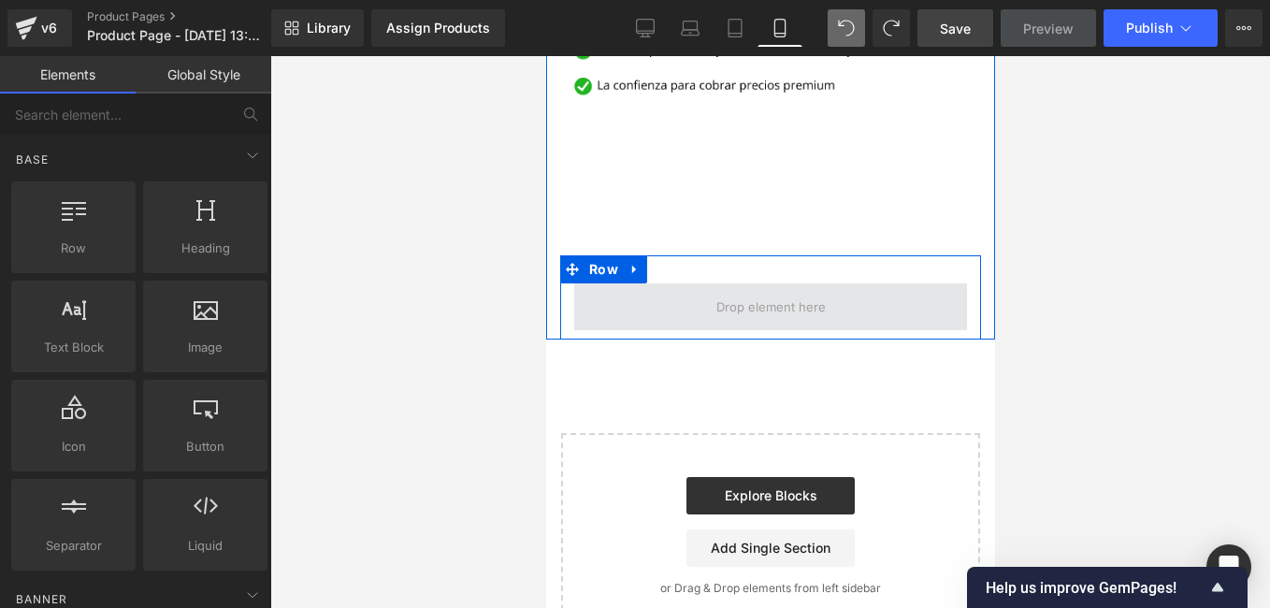
click at [772, 283] on span at bounding box center [769, 306] width 393 height 47
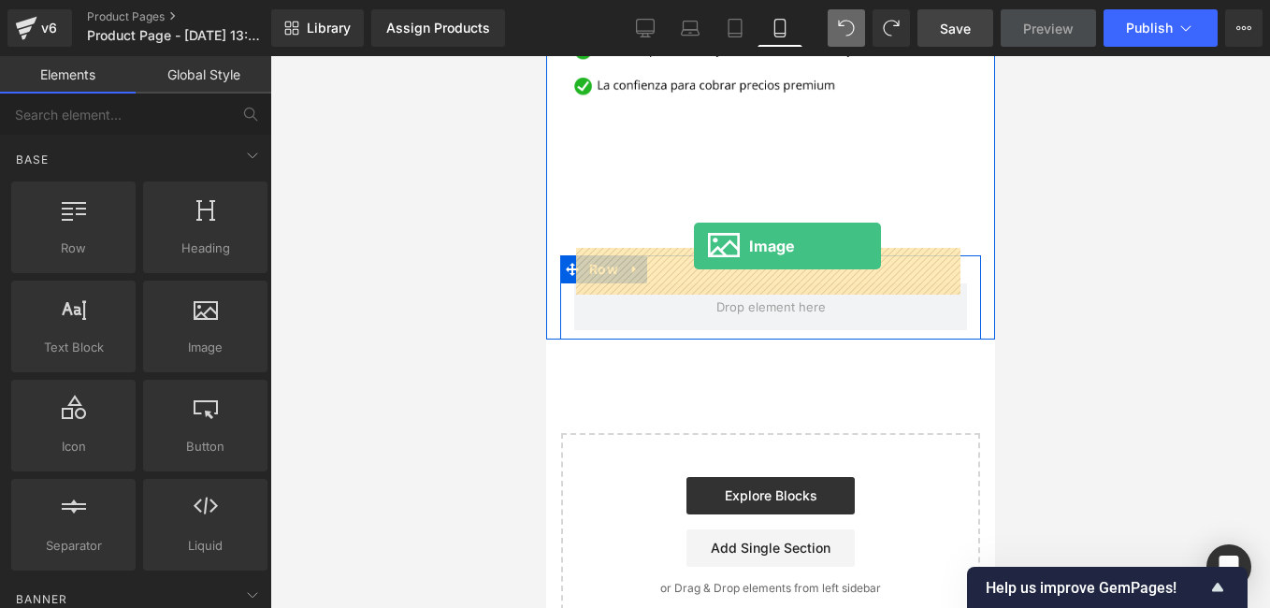
drag, startPoint x: 741, startPoint y: 375, endPoint x: 693, endPoint y: 246, distance: 137.6
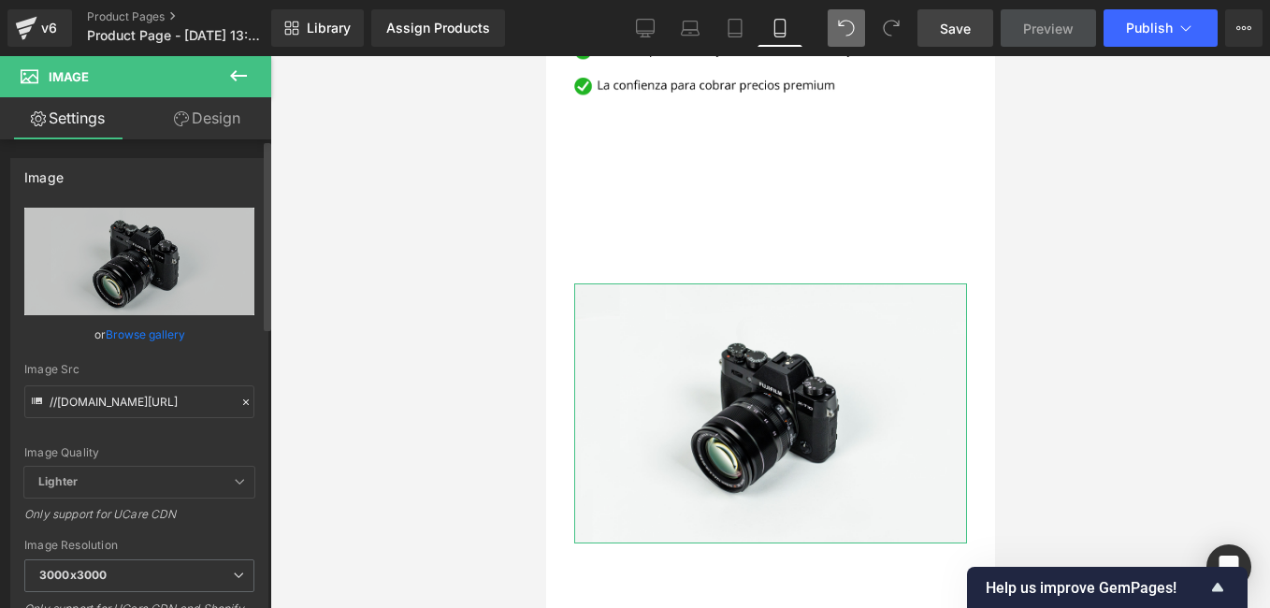
click at [239, 398] on icon at bounding box center [245, 402] width 13 height 13
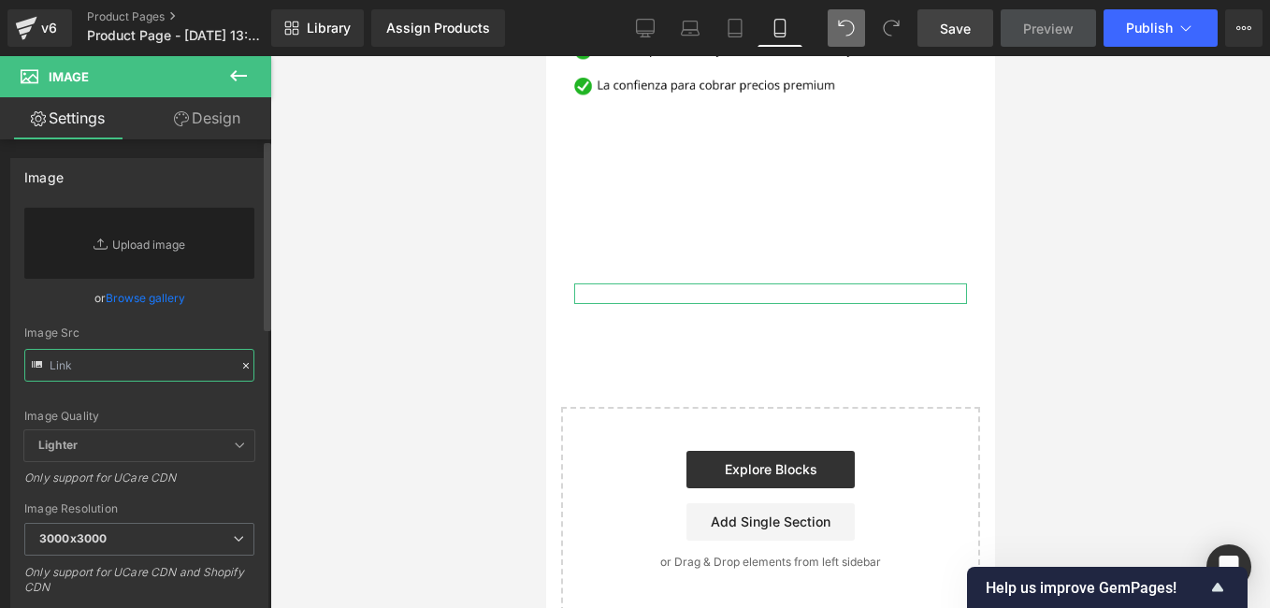
paste input "https://ar.pinterest.com/pin/933441460242311571/"
type input "https://ar.pinterest.com/pin/933441460242311571/"
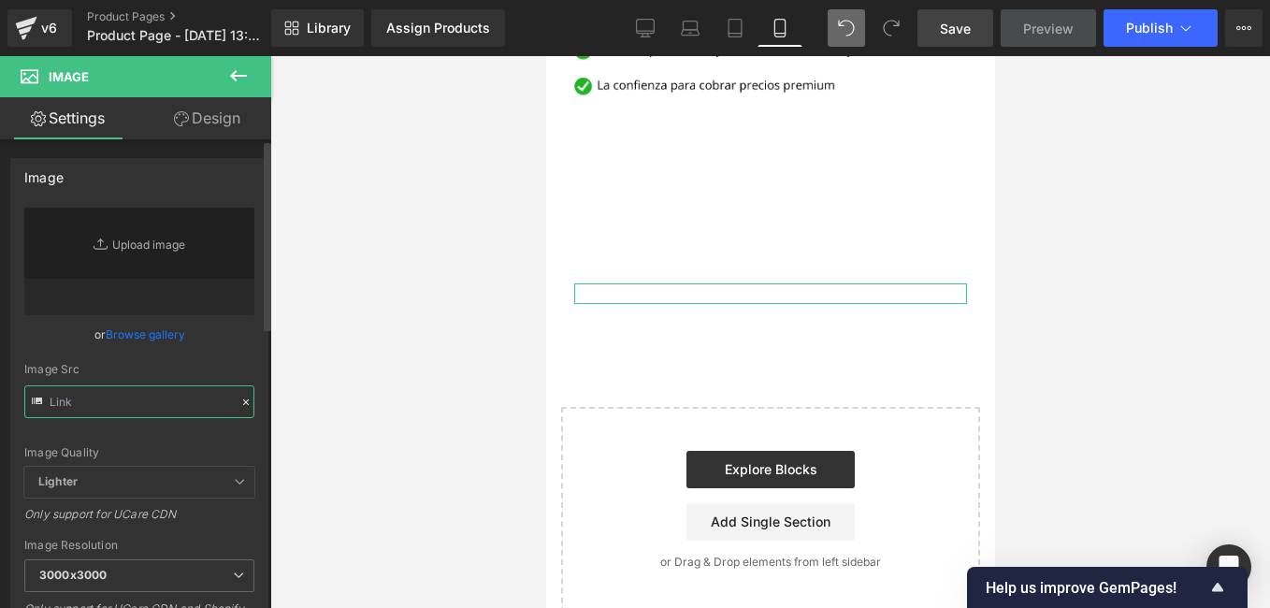
scroll to position [0, 0]
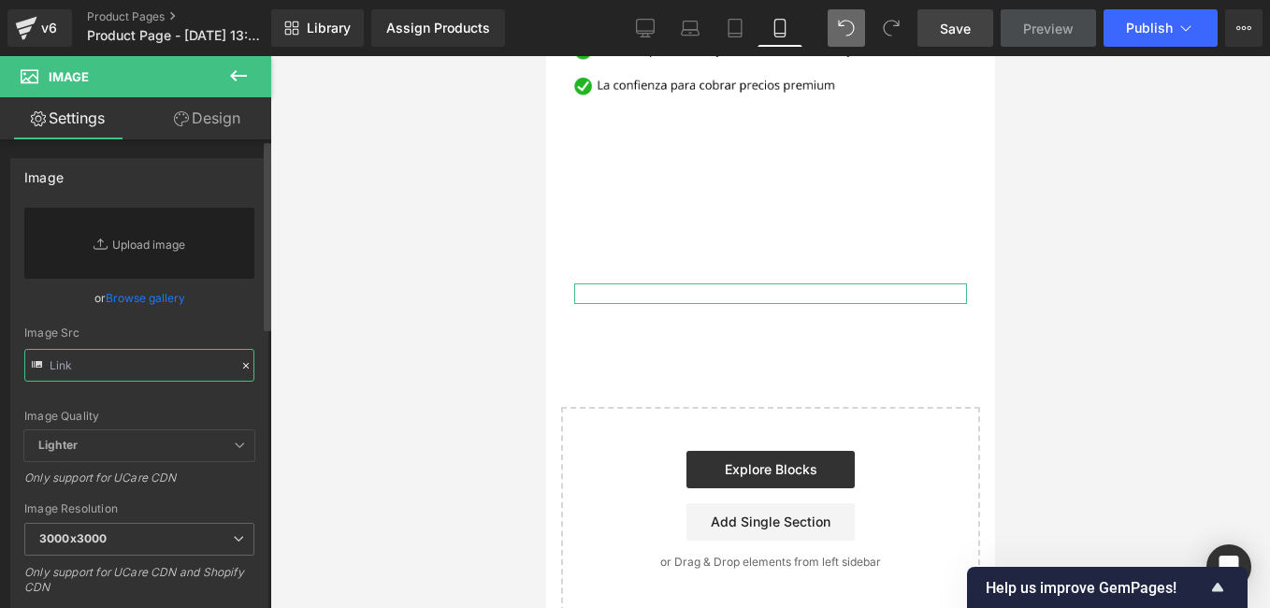
paste input "https://ar.pinterest.com/pin/933441460242311571/"
type input "https://ar.pinterest.com/pin/933441460242311571/"
paste input "https://i.postimg.cc/Pf9KNWyc/Nail-rubbing-tutorial.jpg"
type input "https://i.postimg.cc/Pf9KNWyc/Nail-rubbing-tutorial.jpg"
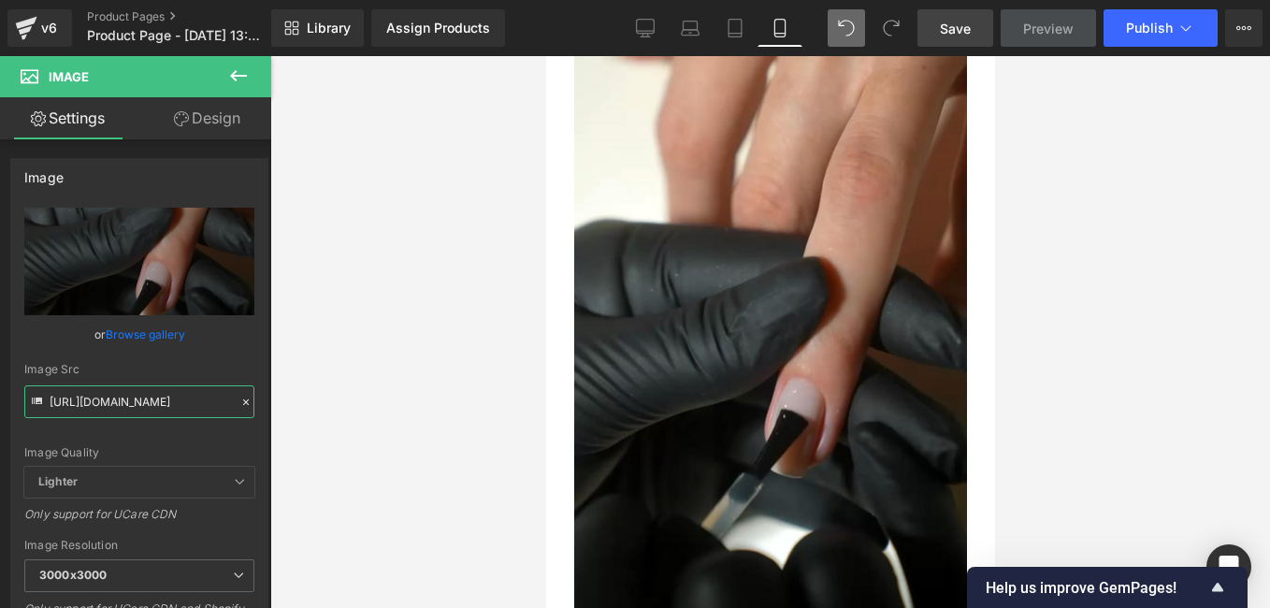
scroll to position [2709, 0]
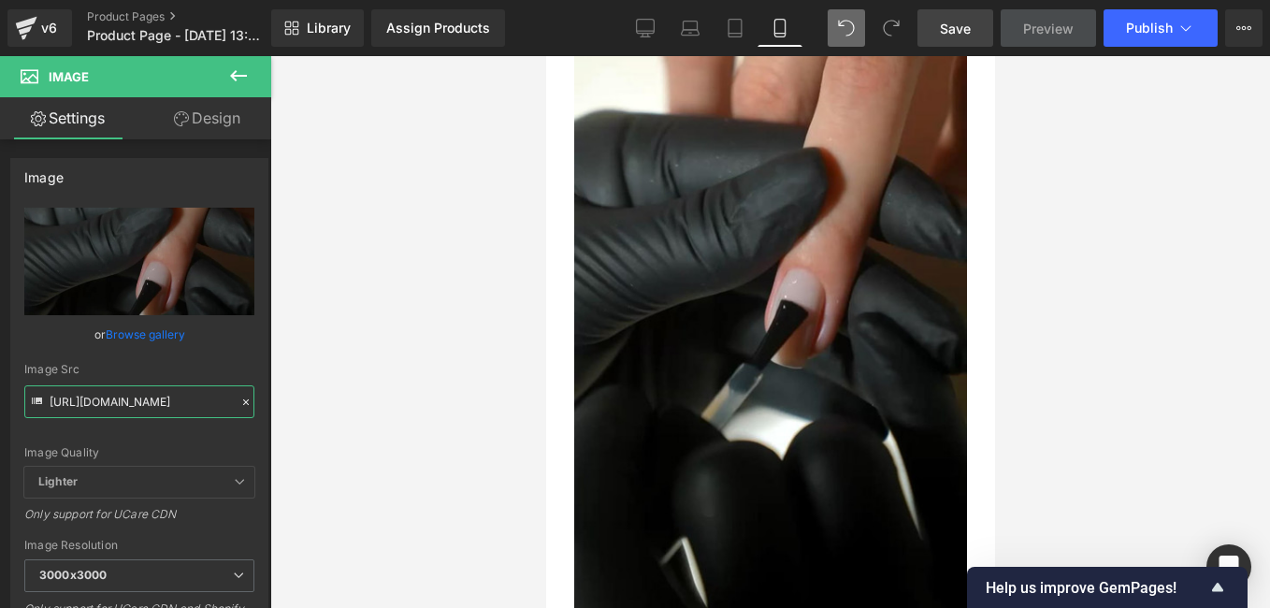
drag, startPoint x: 1540, startPoint y: 502, endPoint x: 1581, endPoint y: 545, distance: 58.9
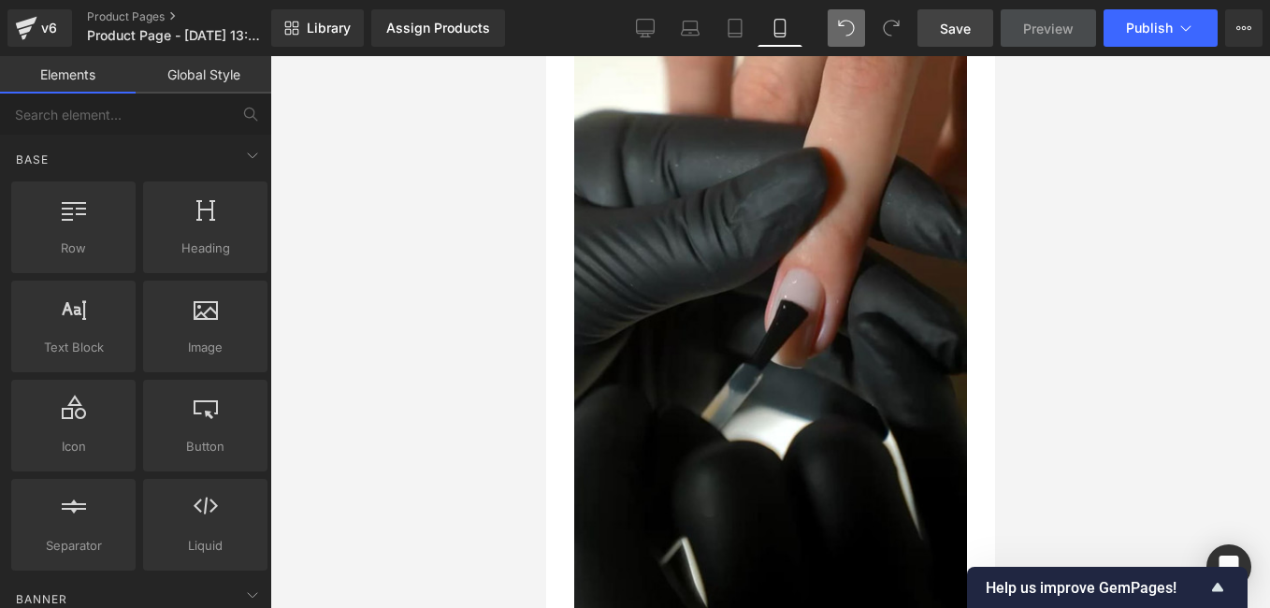
click at [490, 441] on div at bounding box center [770, 332] width 1000 height 552
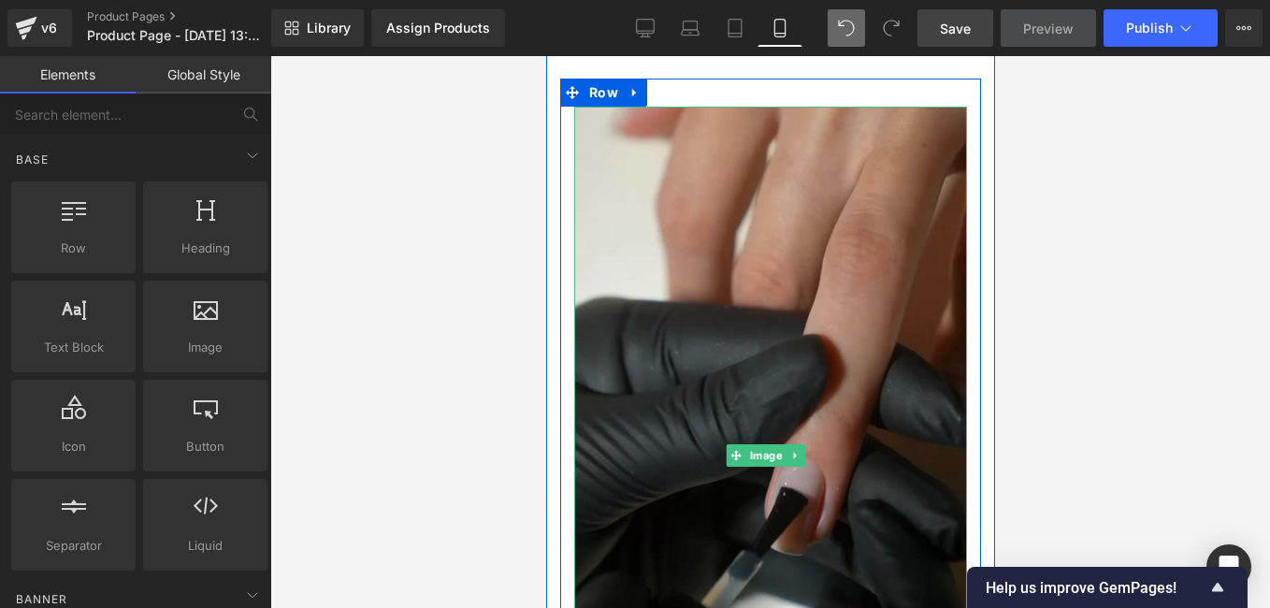
scroll to position [2429, 0]
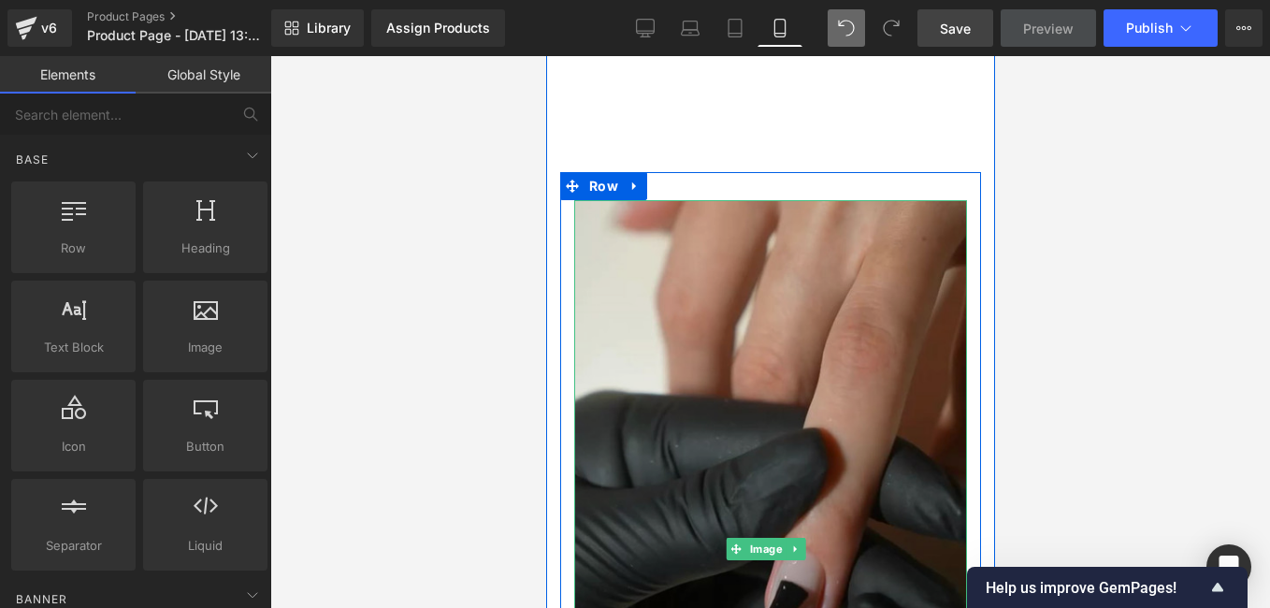
click at [826, 309] on img at bounding box center [769, 549] width 393 height 699
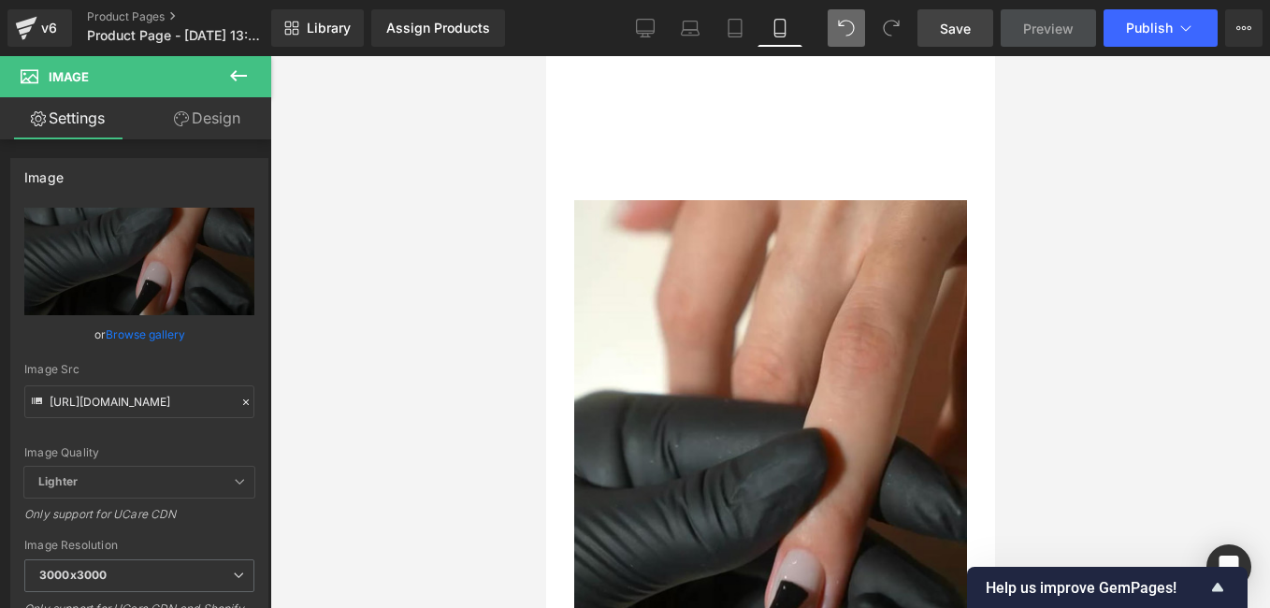
click at [238, 76] on icon at bounding box center [238, 75] width 17 height 11
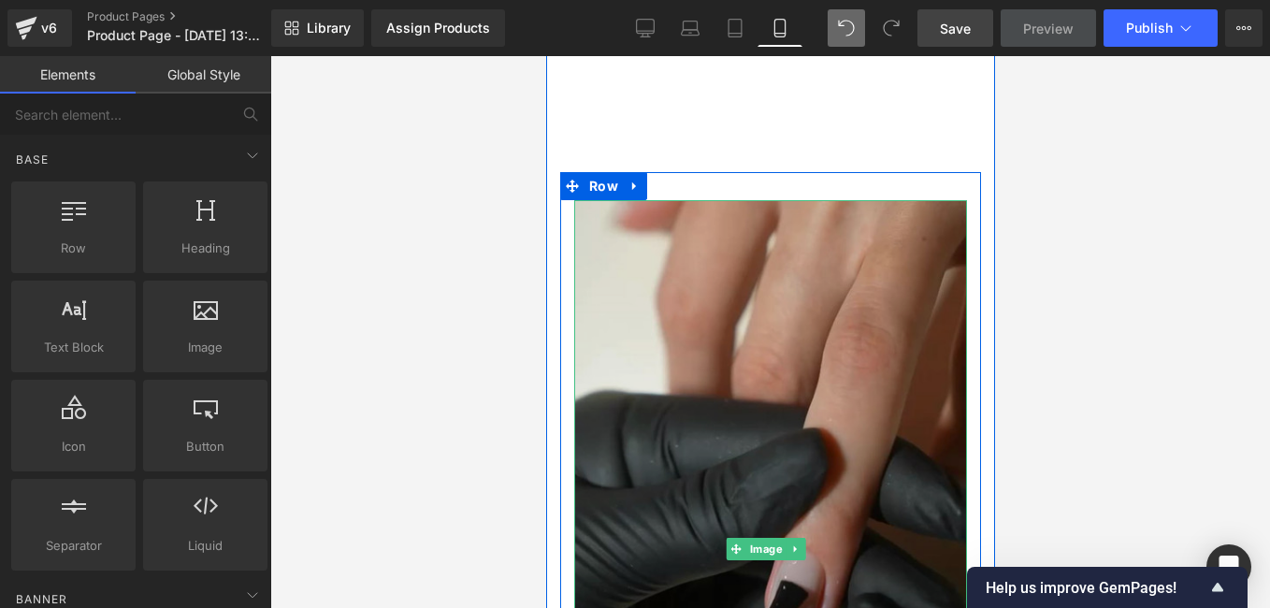
click at [668, 341] on img at bounding box center [769, 549] width 393 height 699
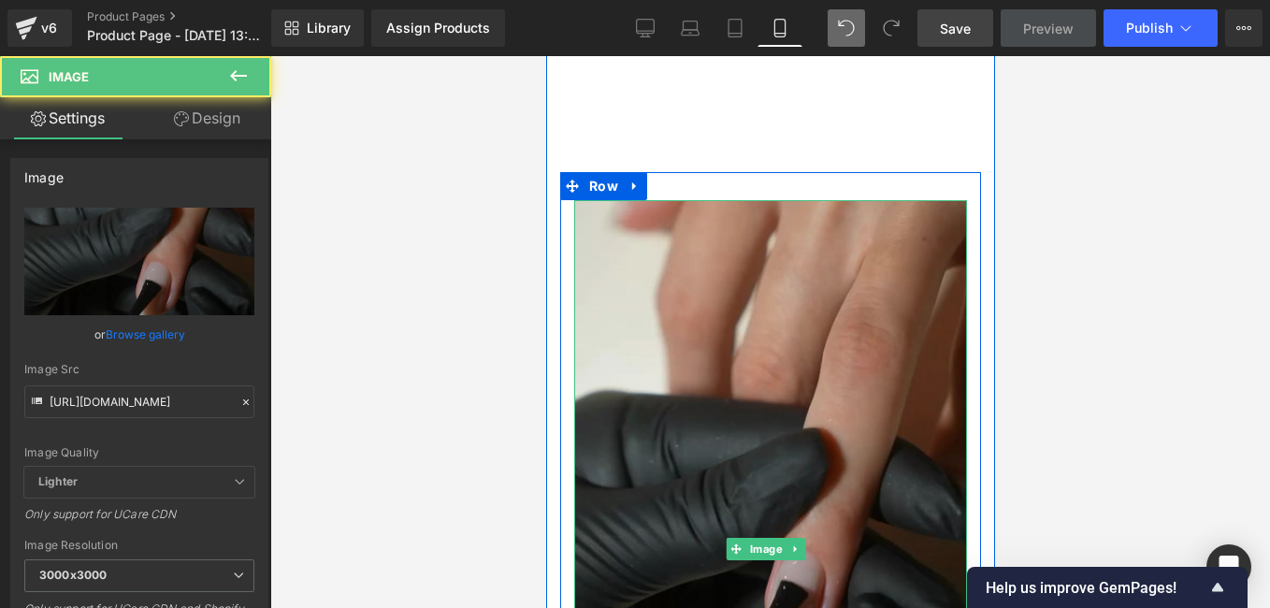
click at [862, 200] on img at bounding box center [769, 549] width 393 height 699
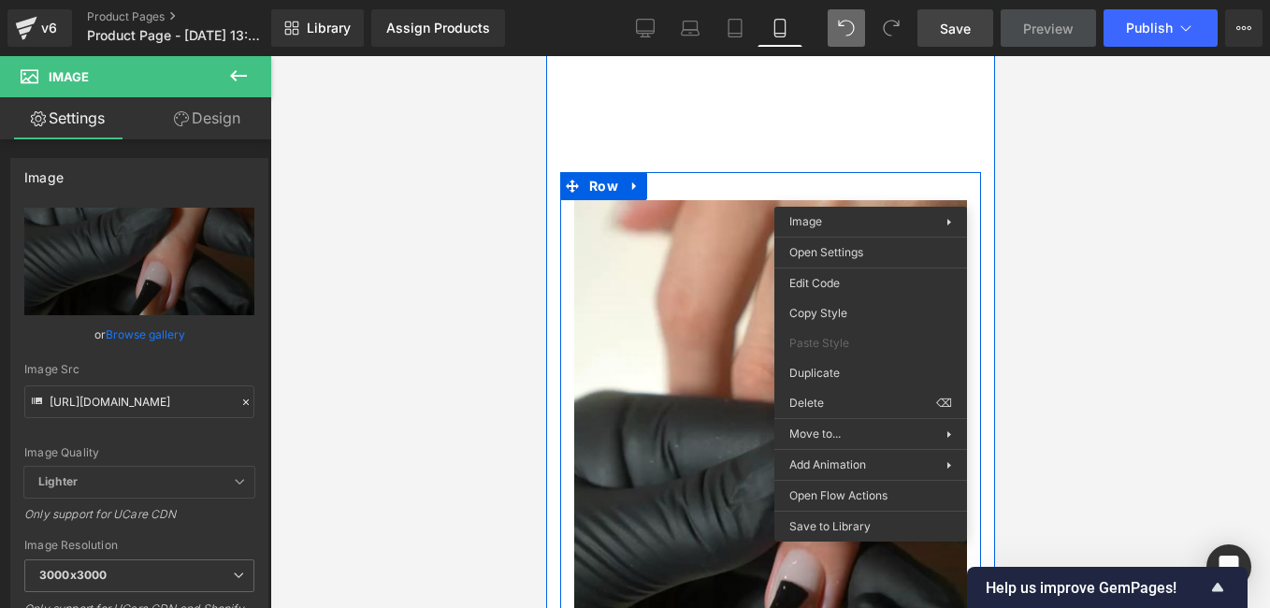
click at [750, 539] on span "Image" at bounding box center [765, 550] width 40 height 22
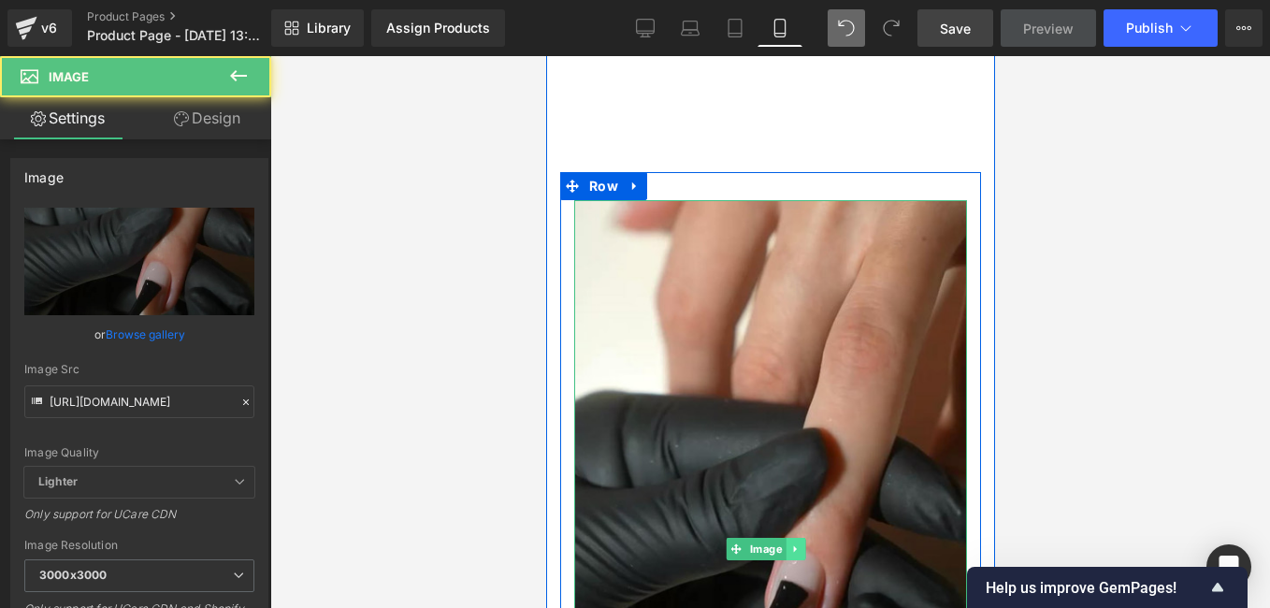
click at [790, 543] on icon at bounding box center [794, 548] width 10 height 11
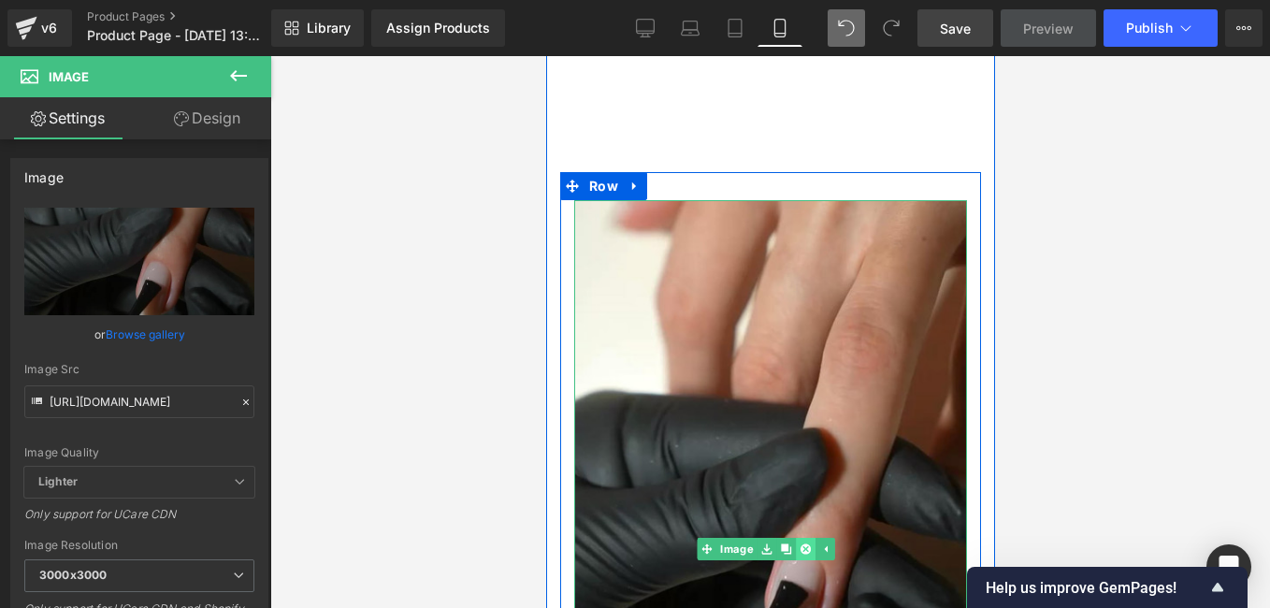
click at [807, 544] on icon at bounding box center [805, 549] width 10 height 10
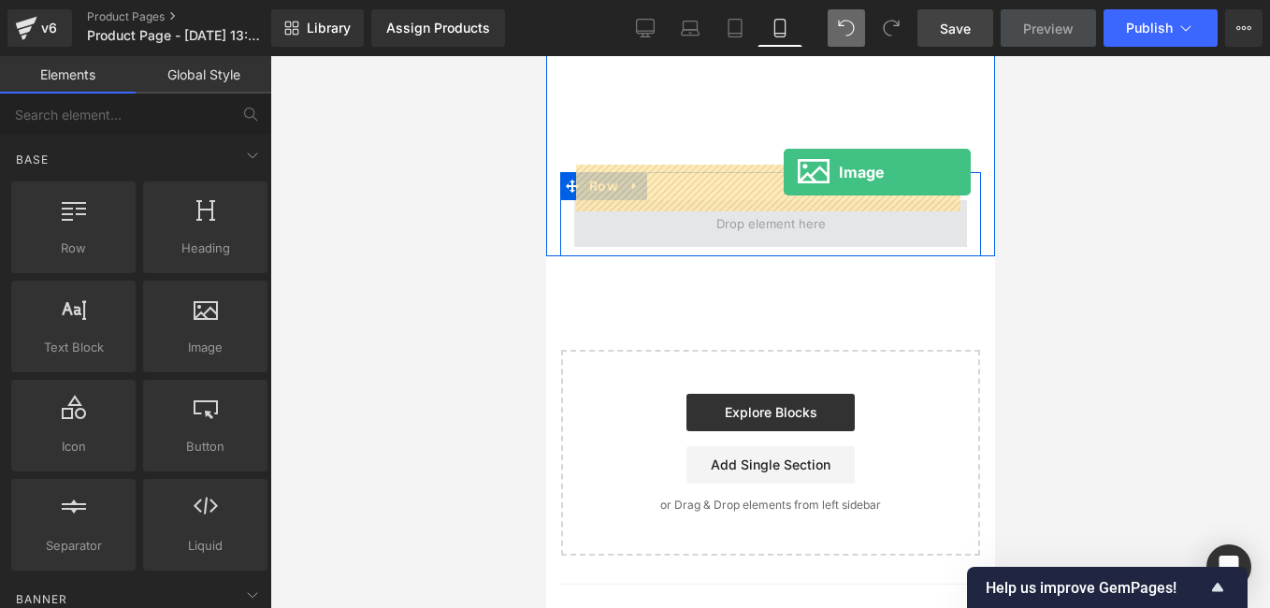
drag, startPoint x: 781, startPoint y: 386, endPoint x: 783, endPoint y: 172, distance: 214.2
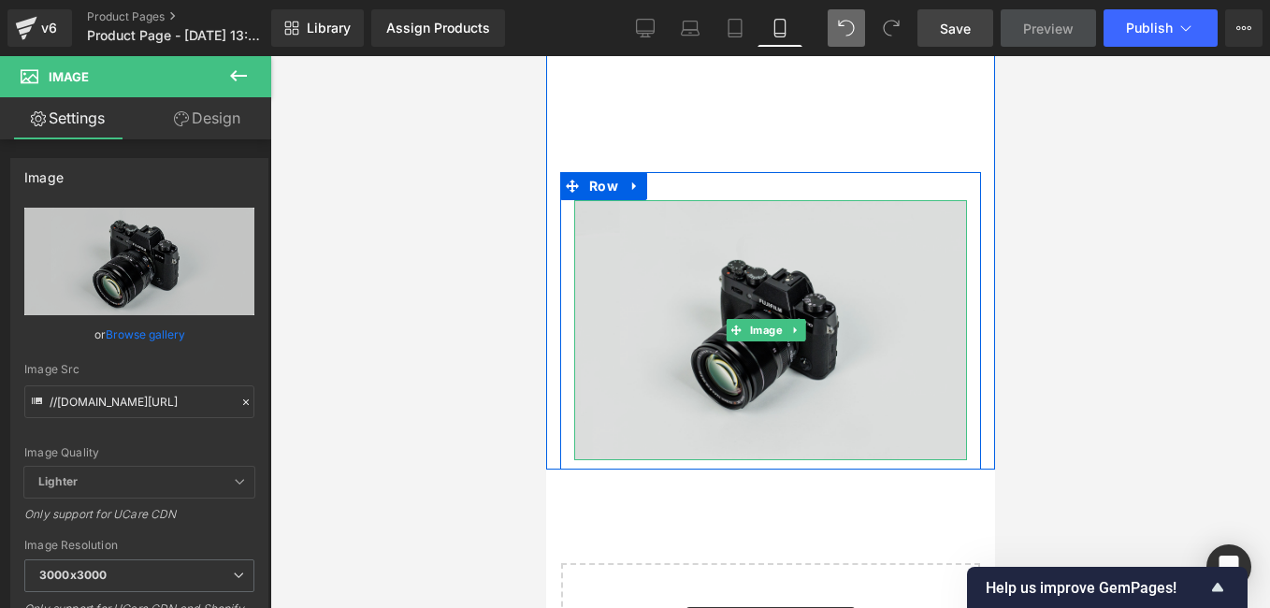
click at [781, 311] on img at bounding box center [769, 330] width 393 height 260
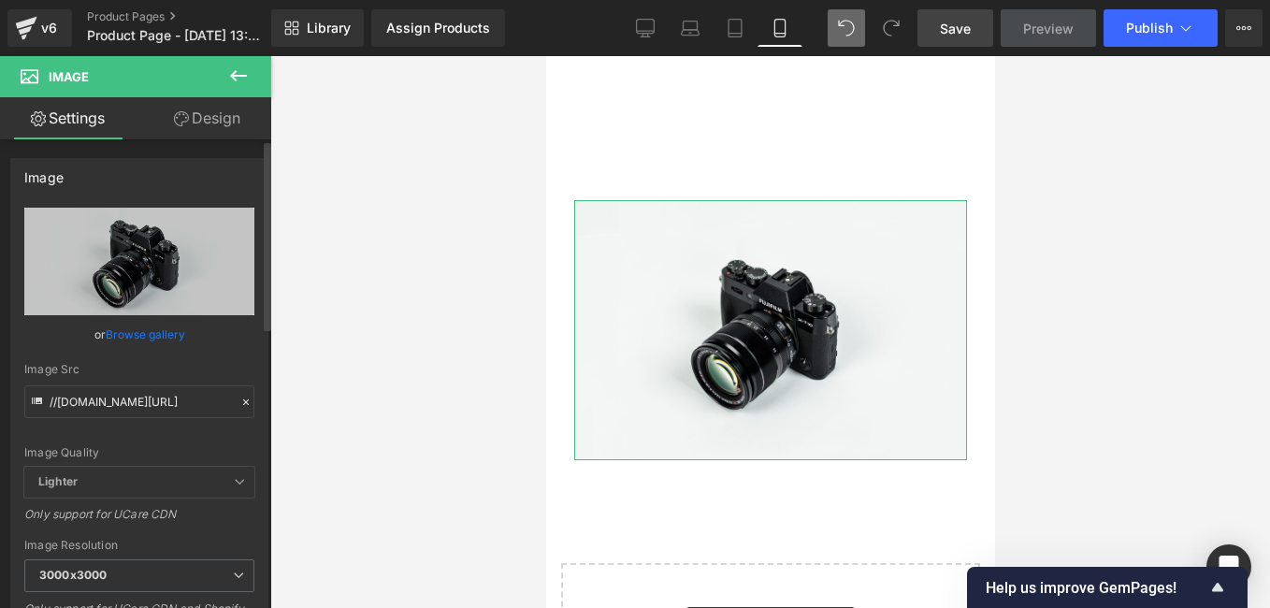
click at [240, 405] on icon at bounding box center [245, 402] width 13 height 13
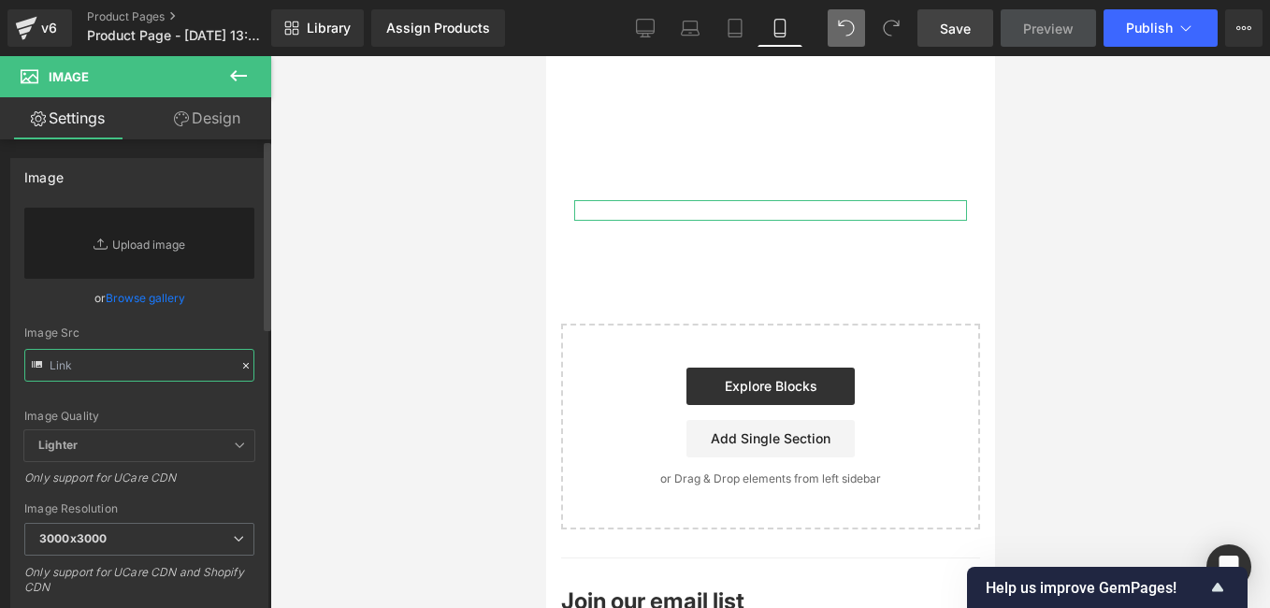
click at [180, 355] on input "text" at bounding box center [139, 365] width 230 height 33
paste input "https://v1.pinimg.com/videos/mc/720p/bd/bc/98/bdbc98ec505eaee66a2337d6e04c3132.…"
type input "https://v1.pinimg.com/videos/mc/720p/bd/bc/98/bdbc98ec505eaee66a2337d6e04c3132.…"
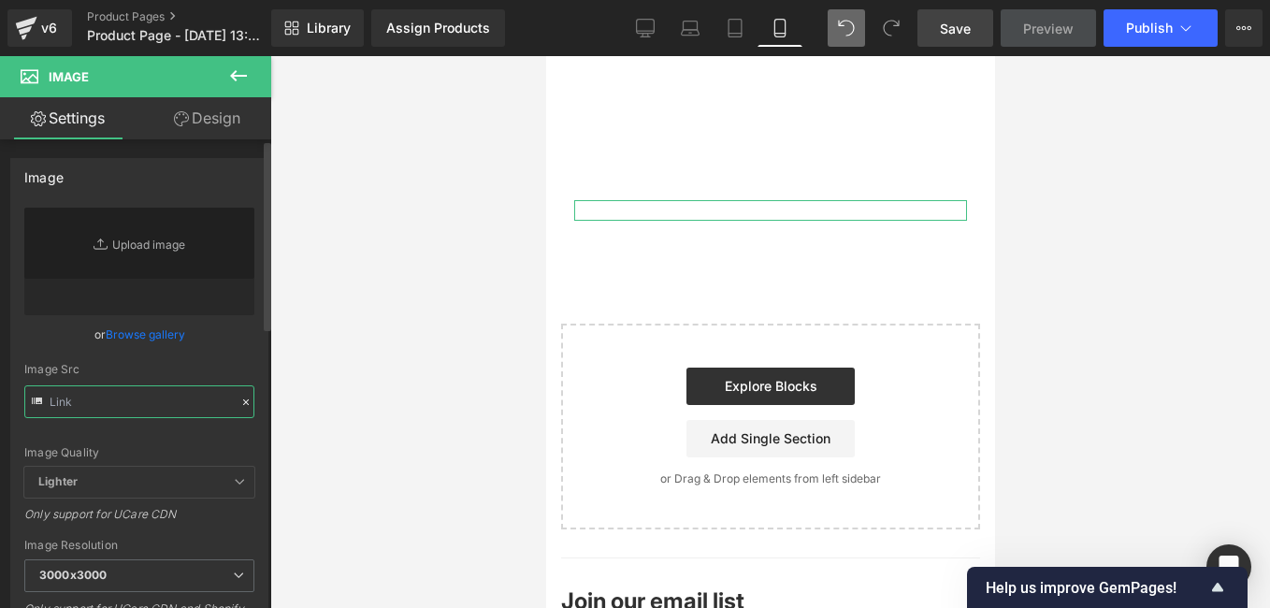
scroll to position [0, 0]
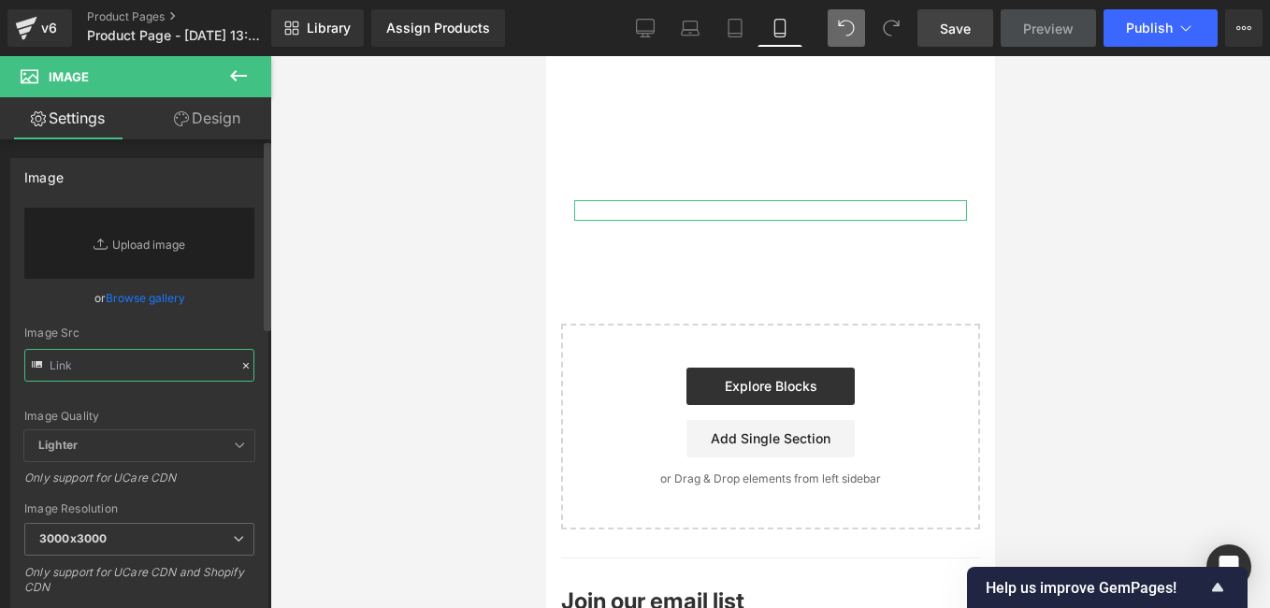
paste input "https://v1.pinimg.com/videos/mc/720p/bd/bc/98/bdbc98ec505eaee66a2337d6e04c3132.…"
type input "https://v1.pinimg.com/videos/mc/720p/bd/bc/98/bdbc98ec505eaee66a2337d6e04c3132.…"
paste input "https://i.postimg.cc/pXq2vdRk/bdbc98ec505eaee66a2337d6e04c3132.gif"
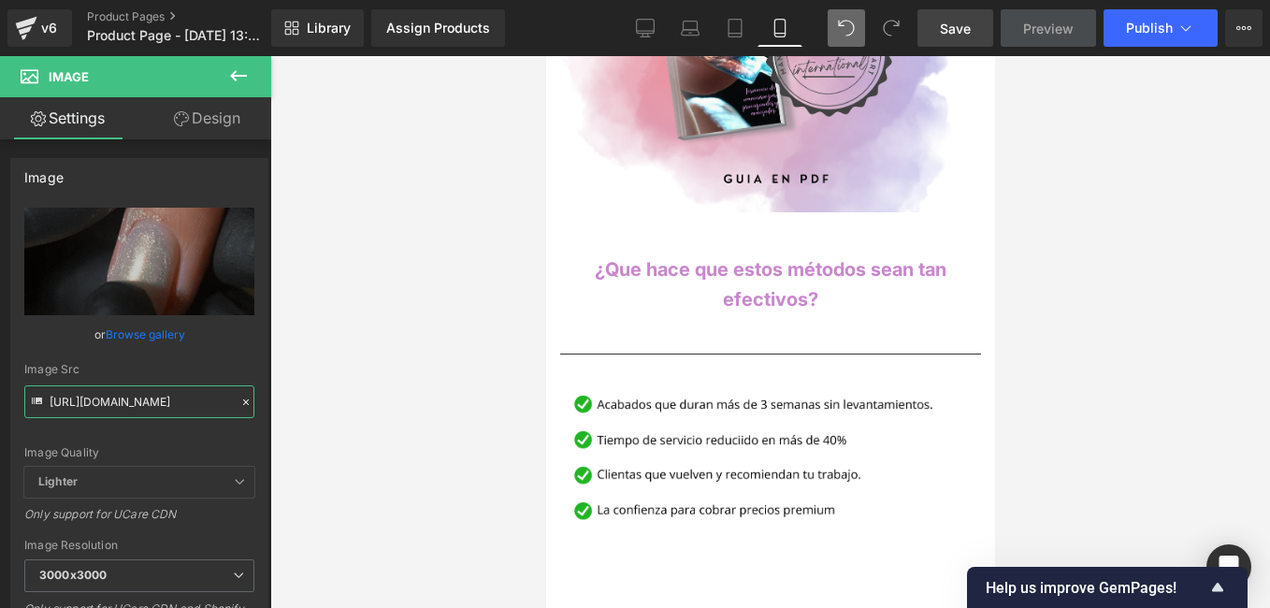
scroll to position [1942, 0]
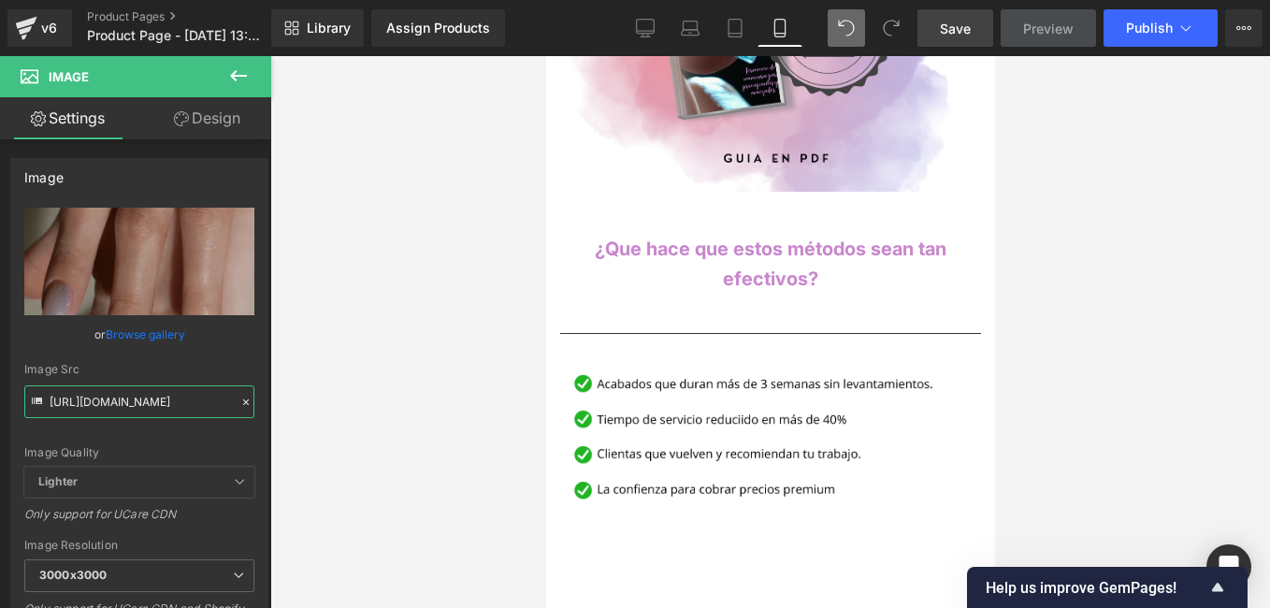
drag, startPoint x: 991, startPoint y: 468, endPoint x: 1541, endPoint y: 415, distance: 552.4
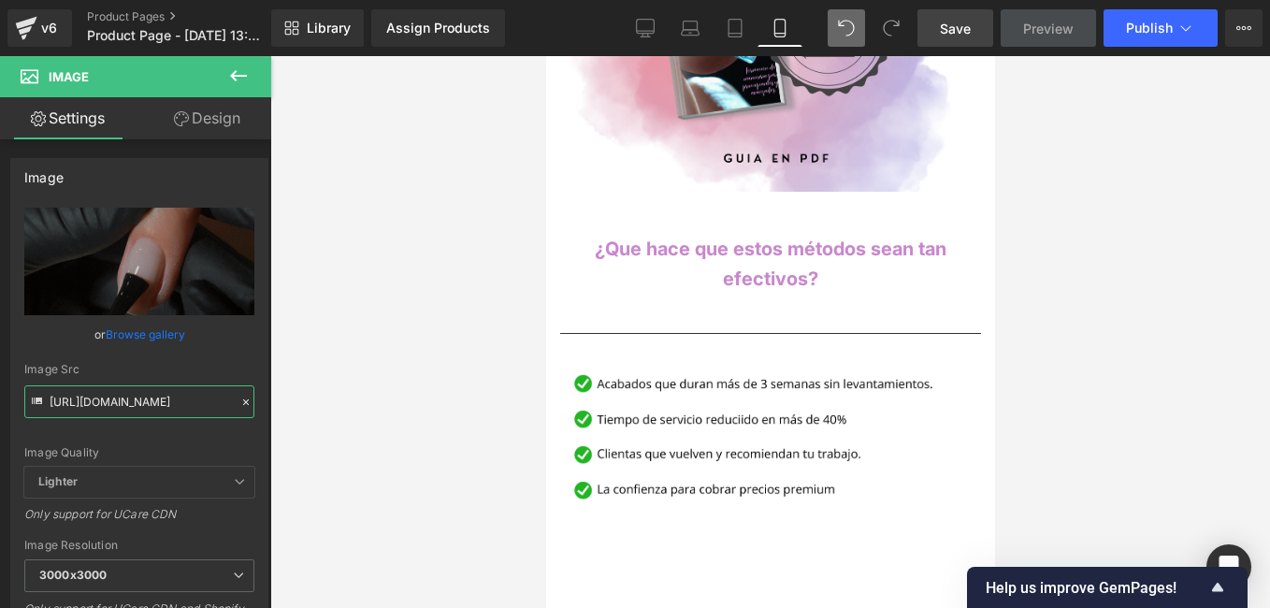
type input "https://i.postimg.cc/pXq2vdRk/bdbc98ec505eaee66a2337d6e04c3132.gif"
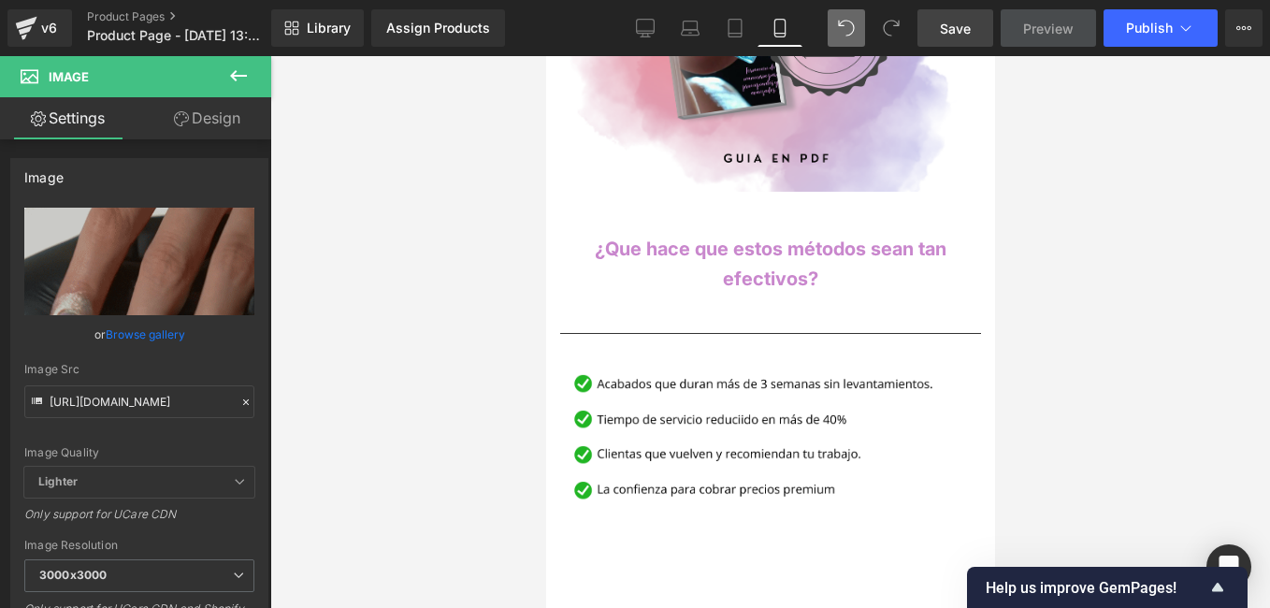
scroll to position [0, 0]
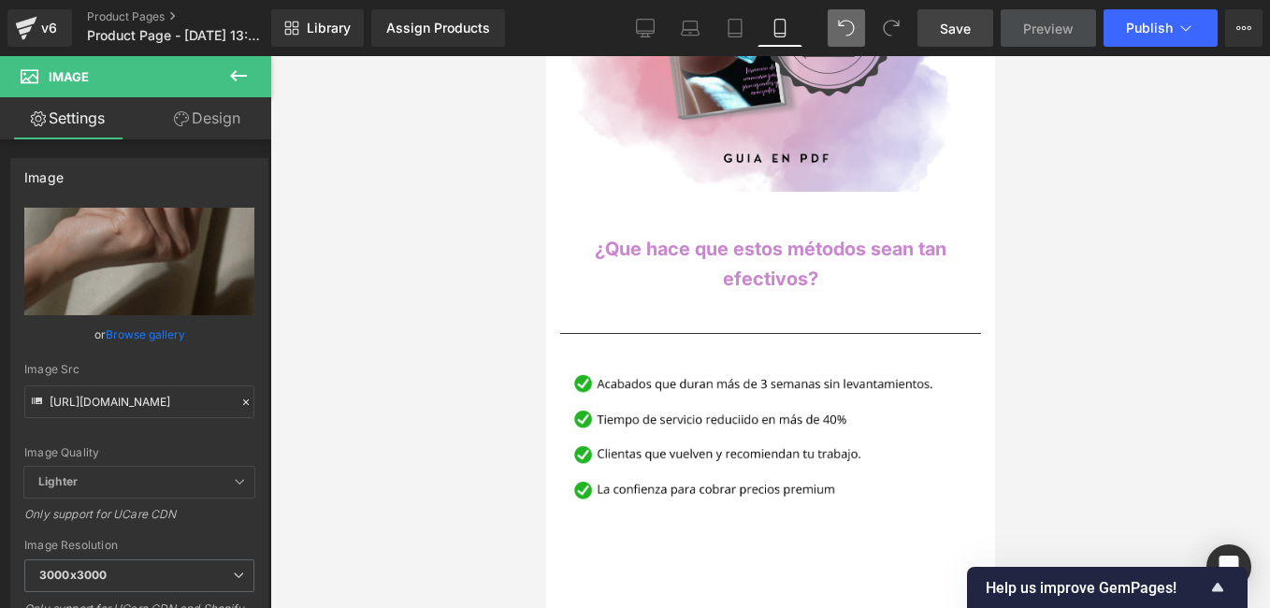
click at [253, 70] on button at bounding box center [238, 76] width 65 height 41
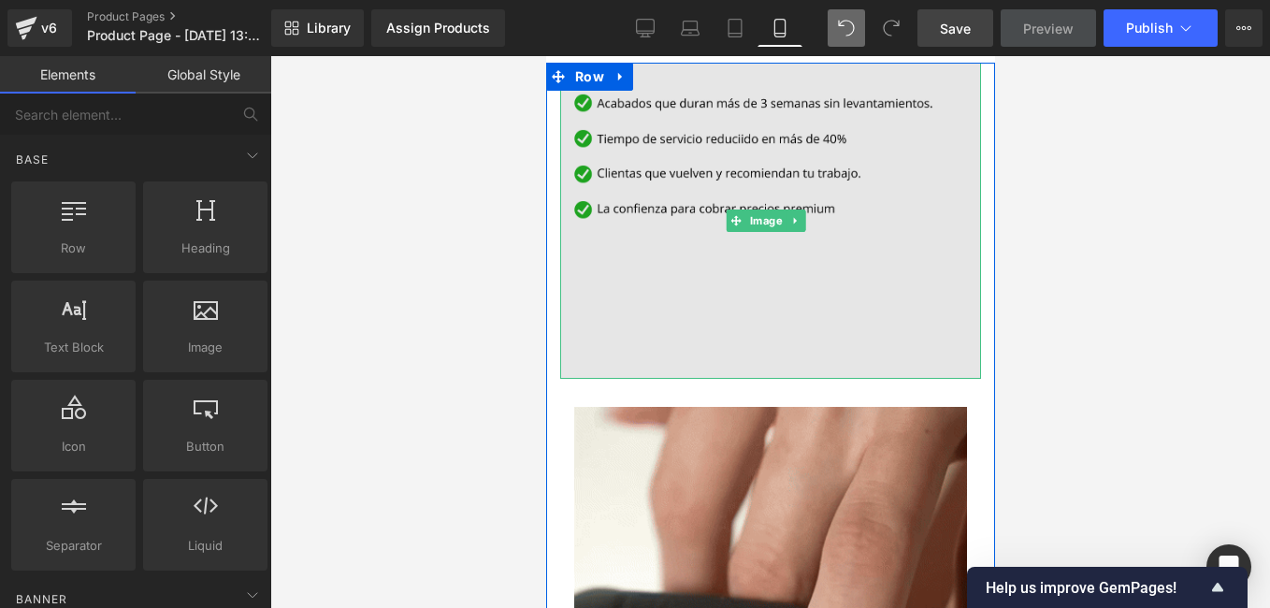
scroll to position [2129, 0]
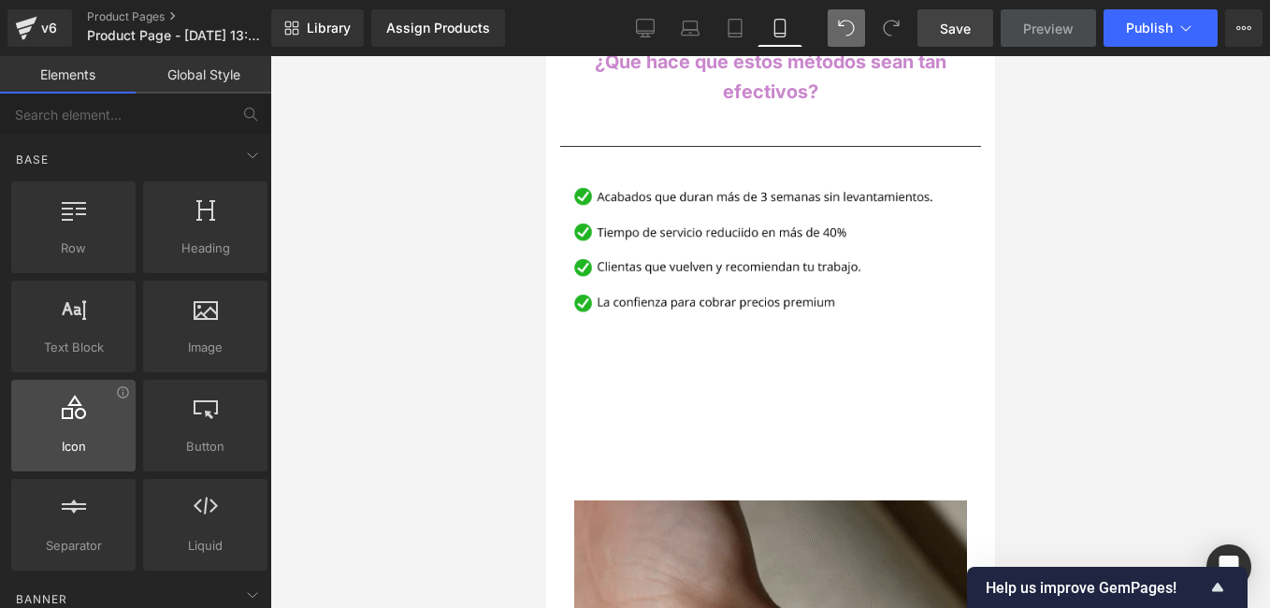
click at [81, 453] on span "Icon" at bounding box center [73, 447] width 113 height 20
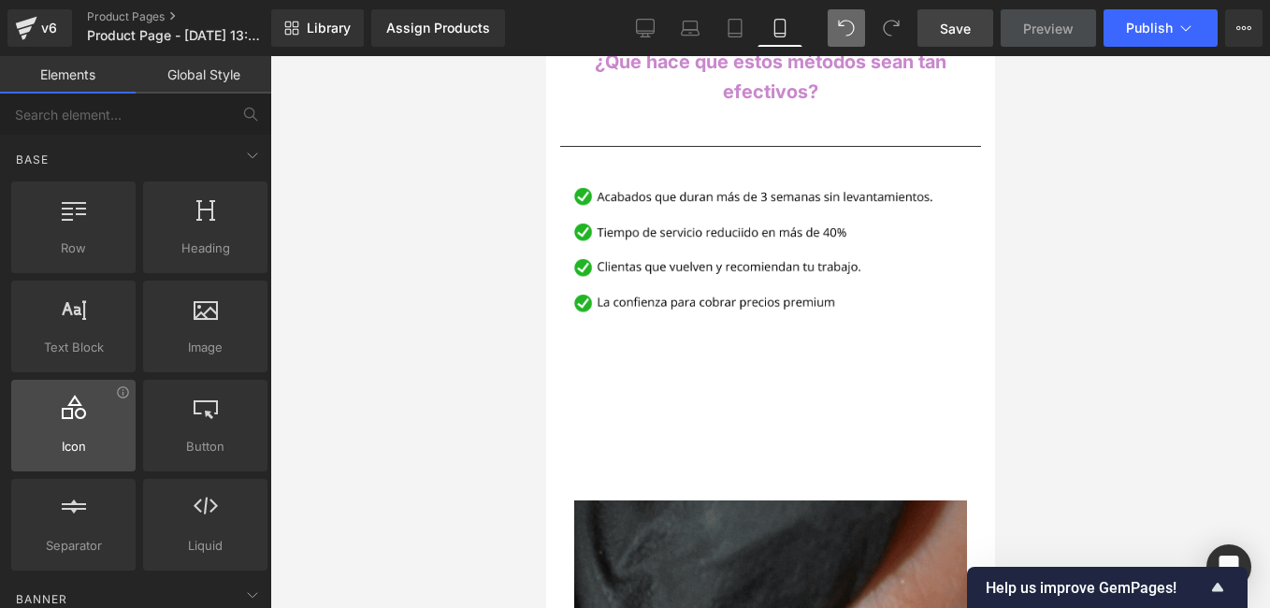
click at [80, 416] on icon at bounding box center [74, 407] width 24 height 24
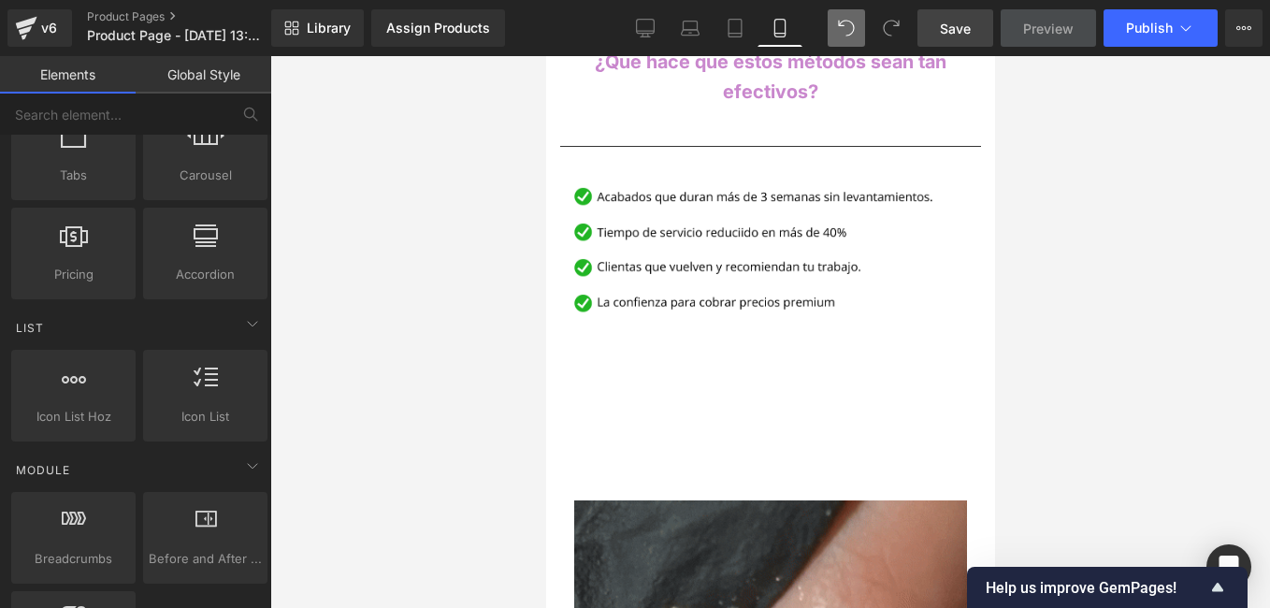
scroll to position [748, 0]
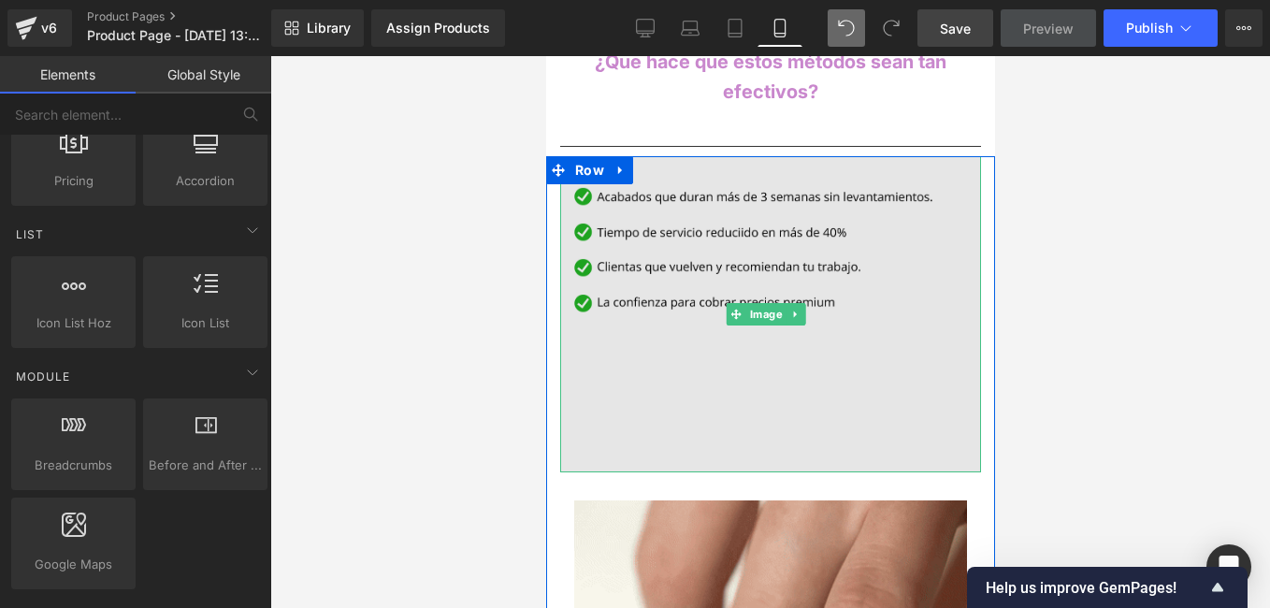
click at [650, 324] on img at bounding box center [769, 313] width 421 height 315
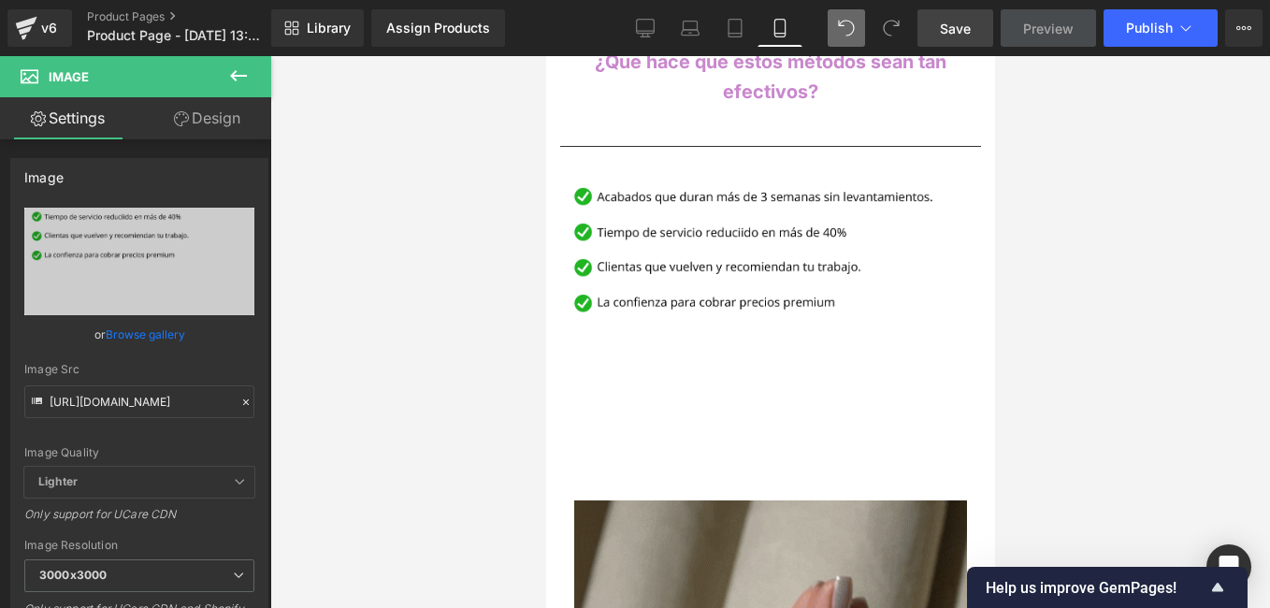
click at [225, 76] on button at bounding box center [238, 76] width 65 height 41
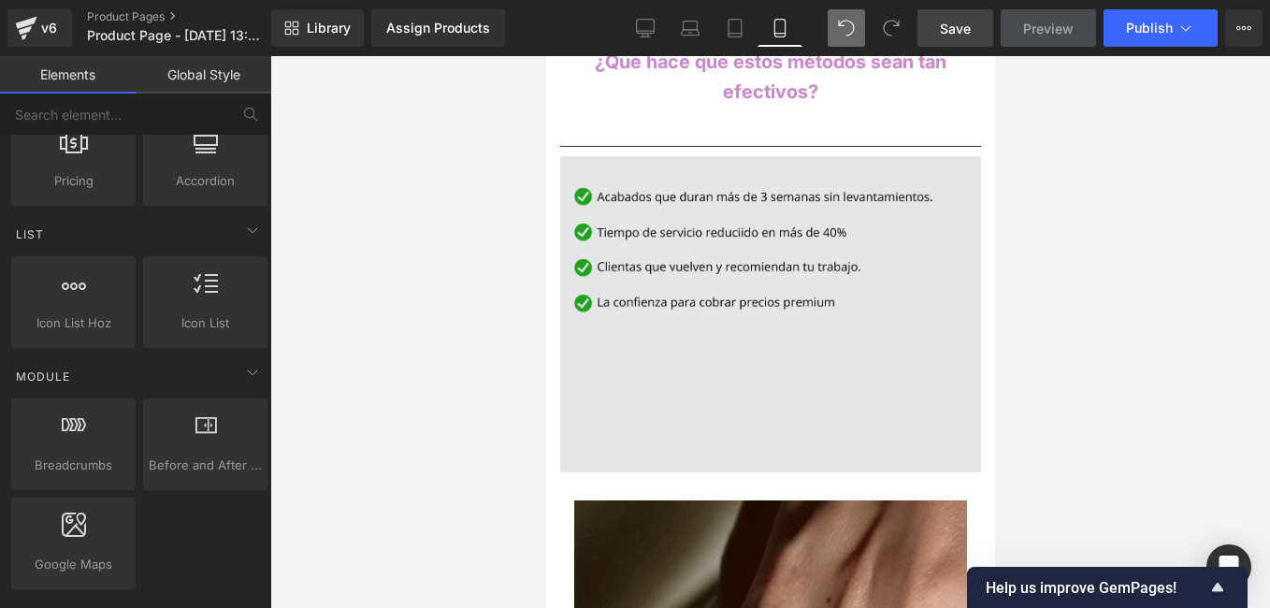
click at [681, 200] on img at bounding box center [769, 313] width 421 height 315
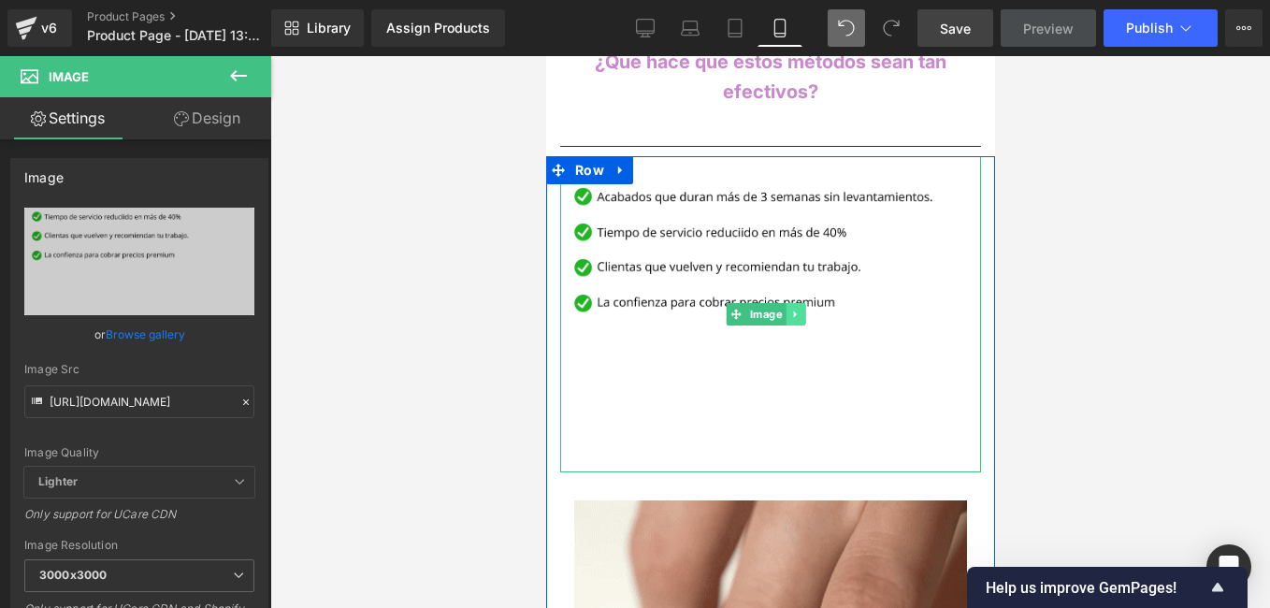
click at [787, 303] on link at bounding box center [795, 314] width 20 height 22
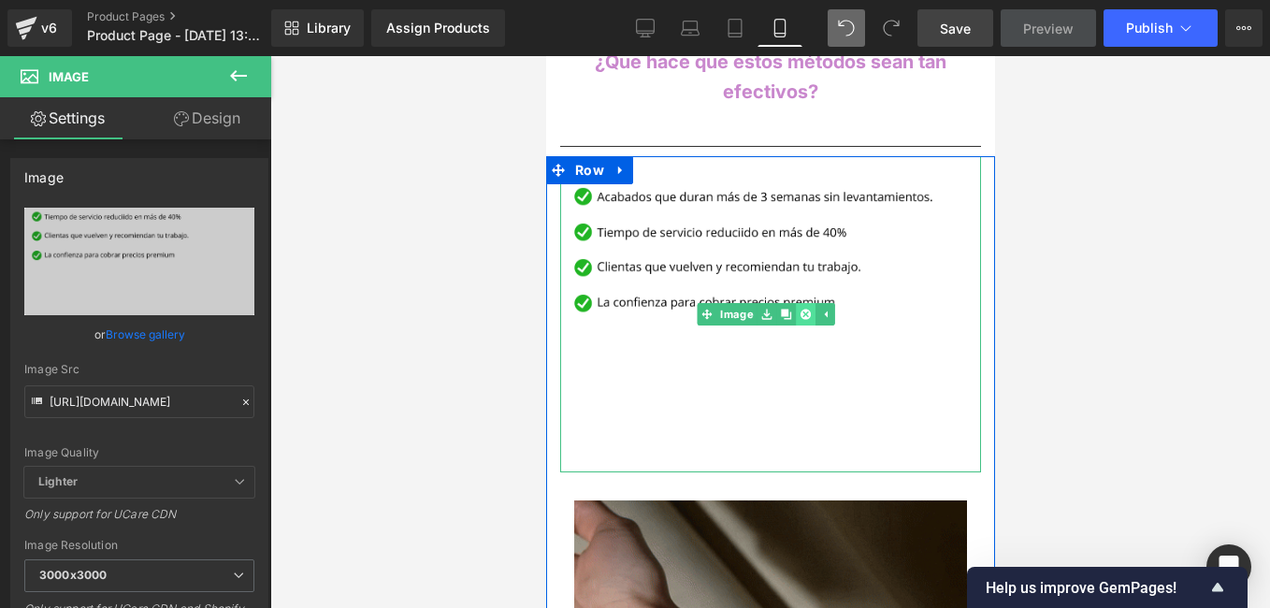
click at [800, 309] on icon at bounding box center [805, 314] width 10 height 10
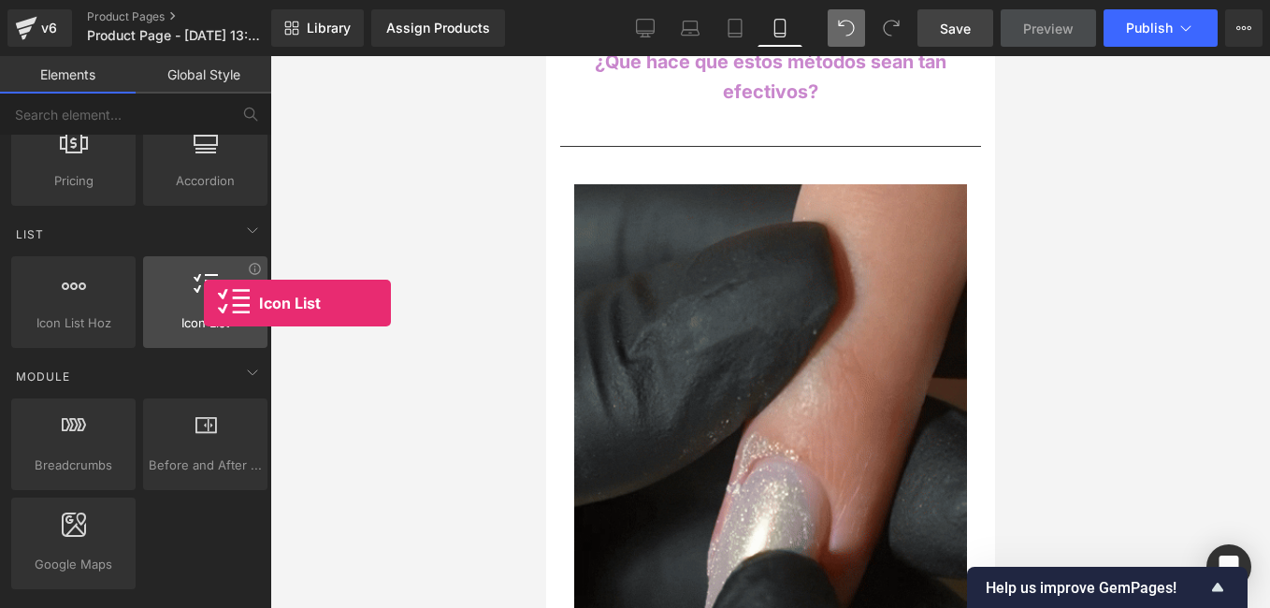
click at [204, 303] on div at bounding box center [205, 292] width 113 height 42
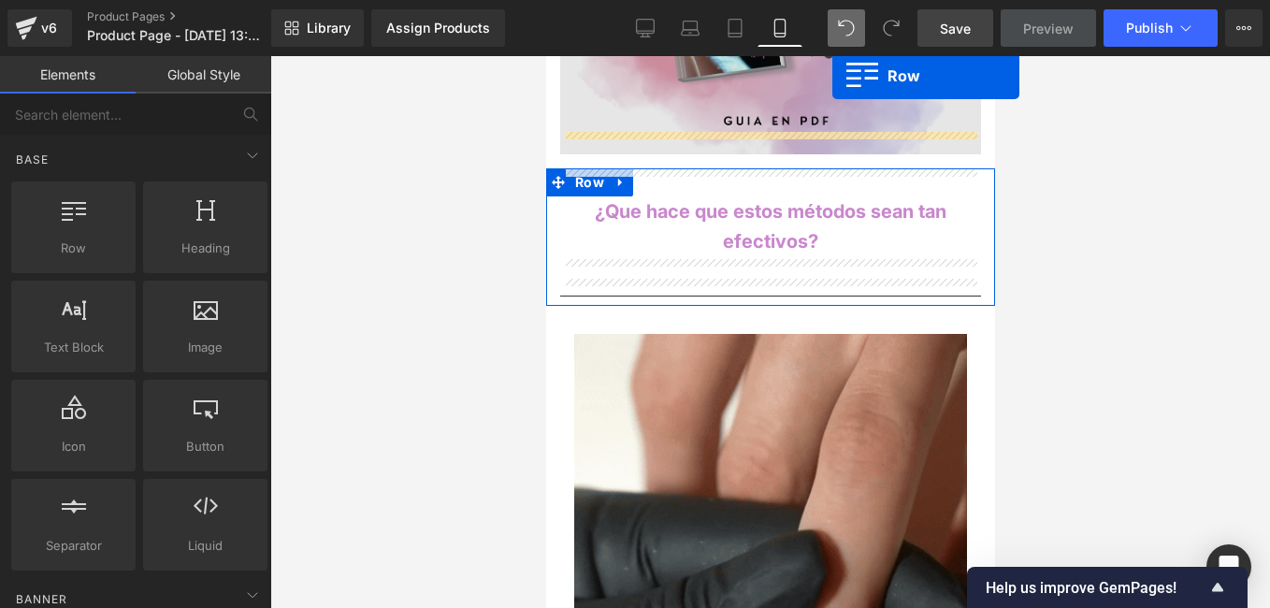
scroll to position [1848, 0]
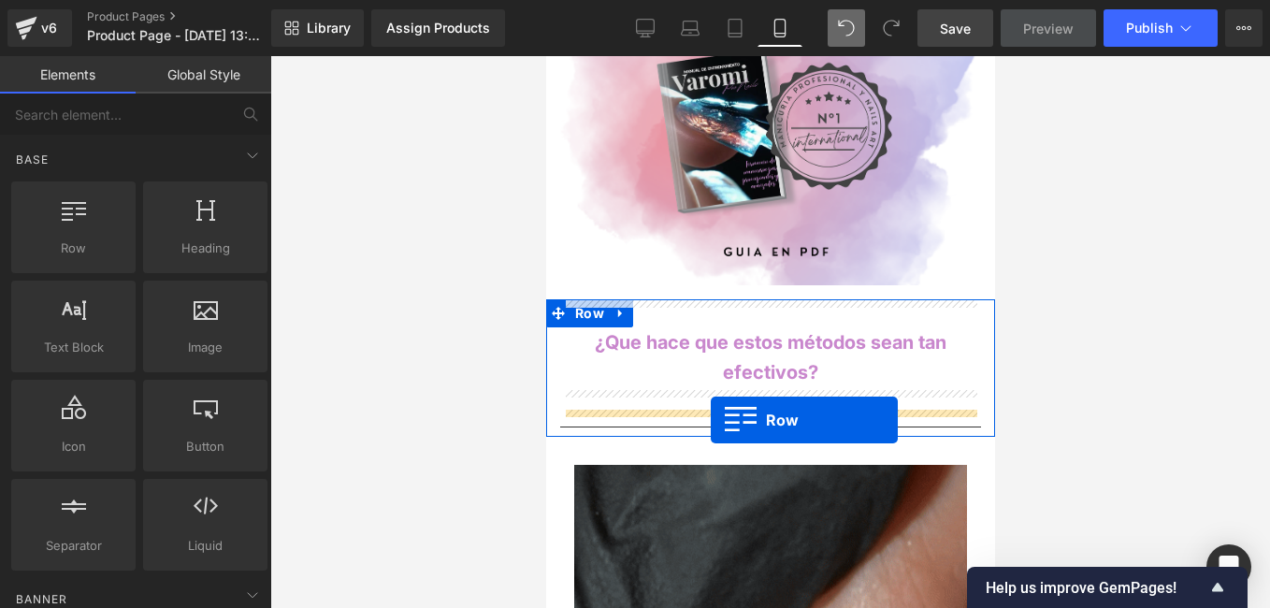
drag, startPoint x: 647, startPoint y: 282, endPoint x: 710, endPoint y: 420, distance: 151.9
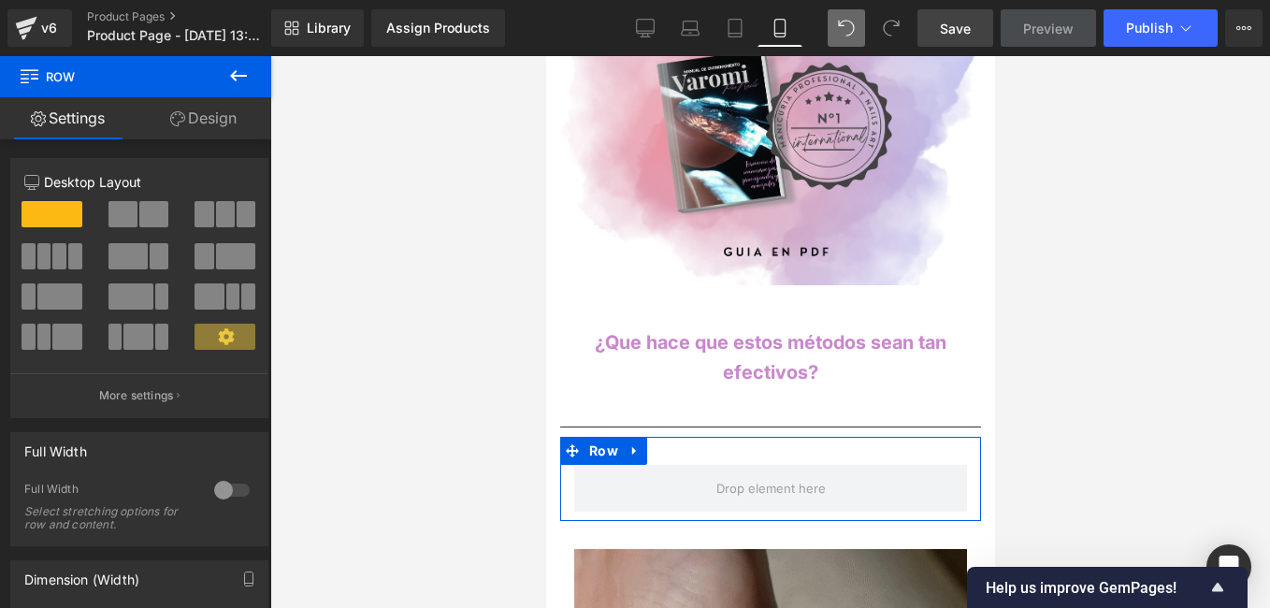
scroll to position [374, 0]
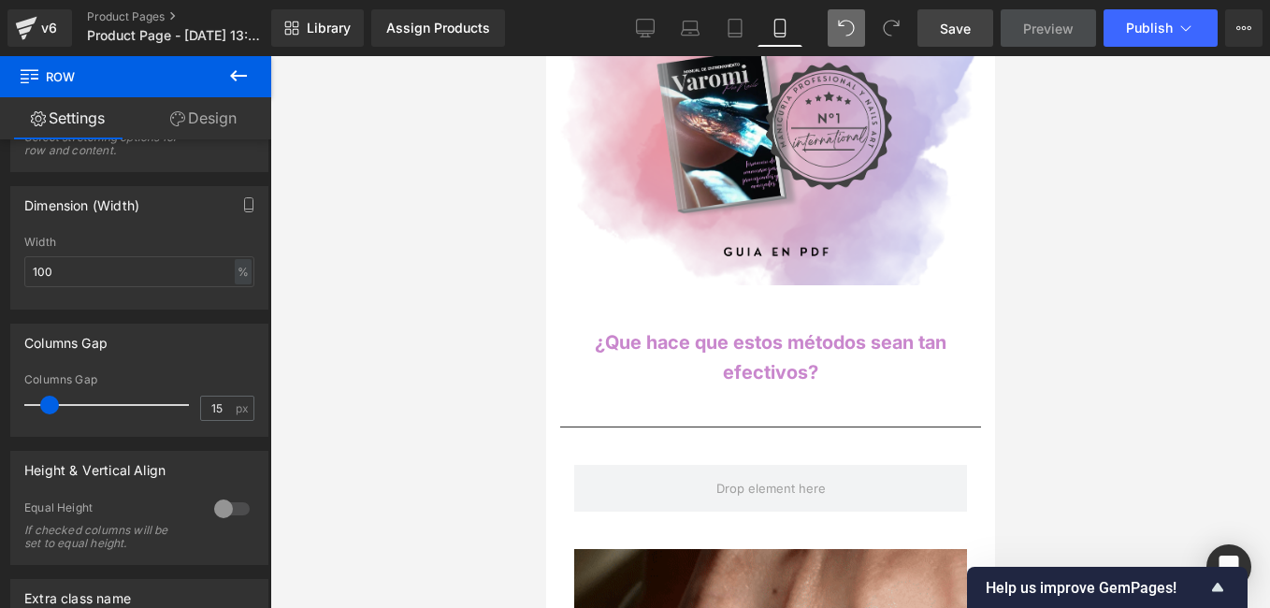
click at [247, 60] on button at bounding box center [238, 76] width 65 height 41
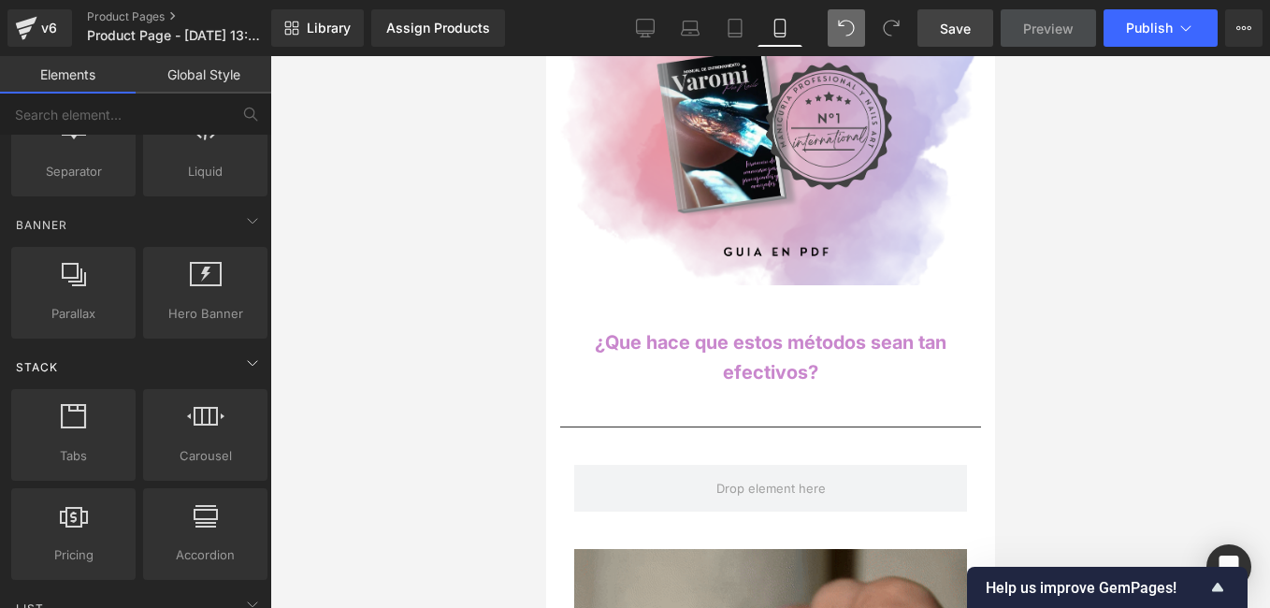
scroll to position [561, 0]
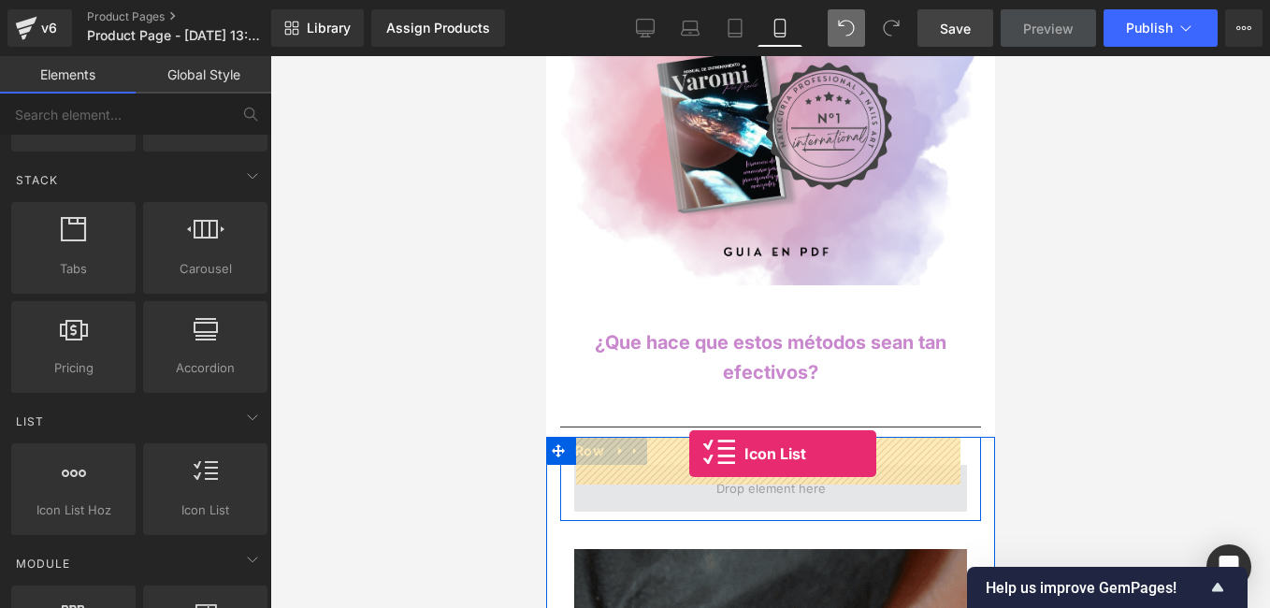
drag, startPoint x: 763, startPoint y: 535, endPoint x: 688, endPoint y: 454, distance: 110.5
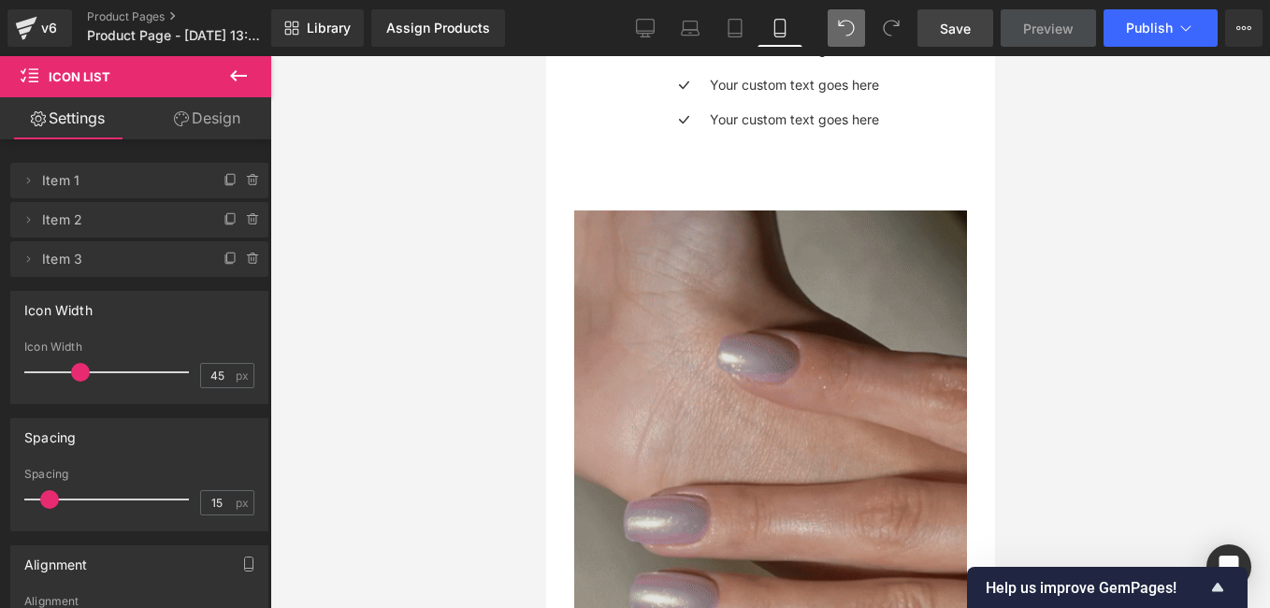
scroll to position [2035, 0]
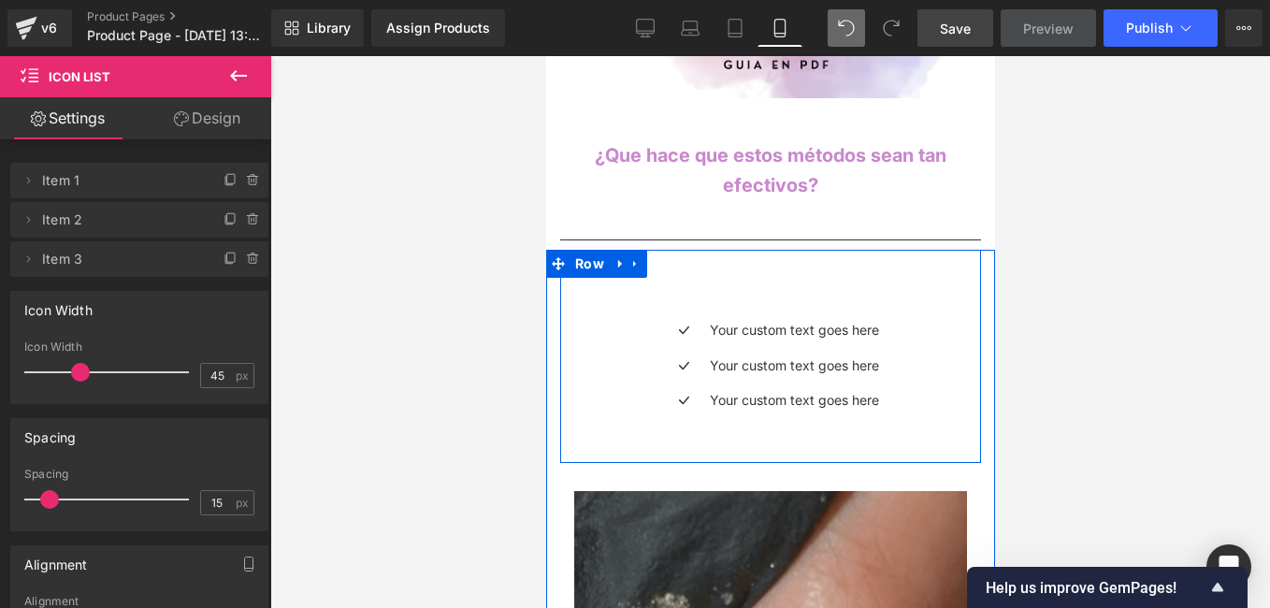
click at [632, 257] on icon at bounding box center [634, 264] width 13 height 14
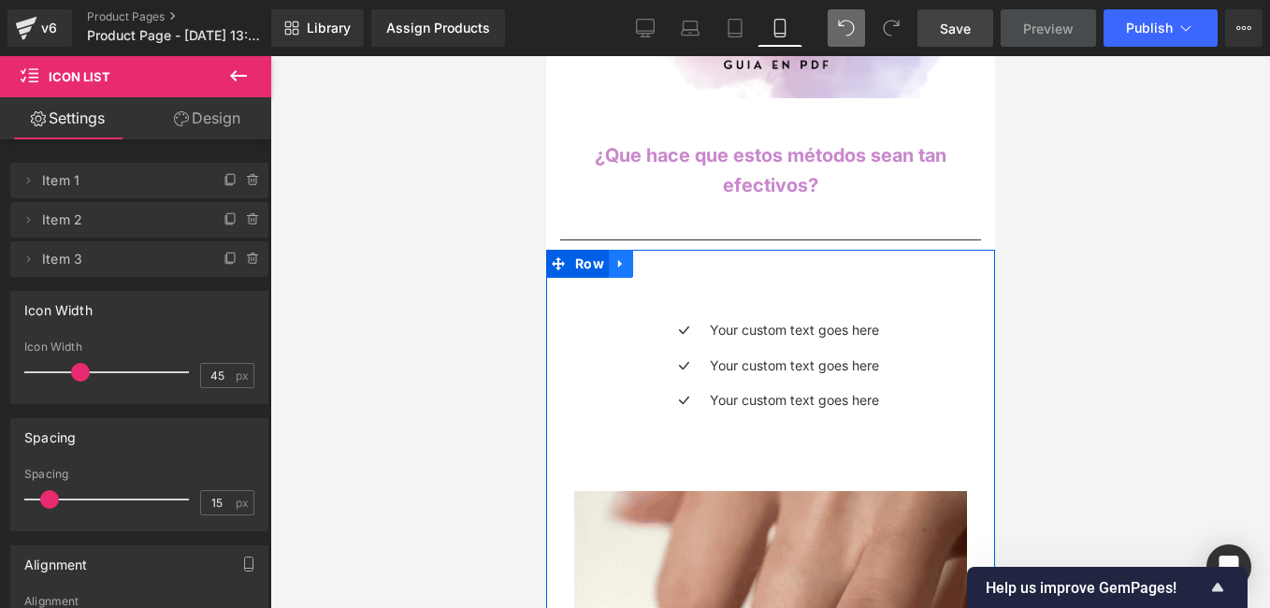
click at [623, 257] on icon at bounding box center [620, 264] width 13 height 14
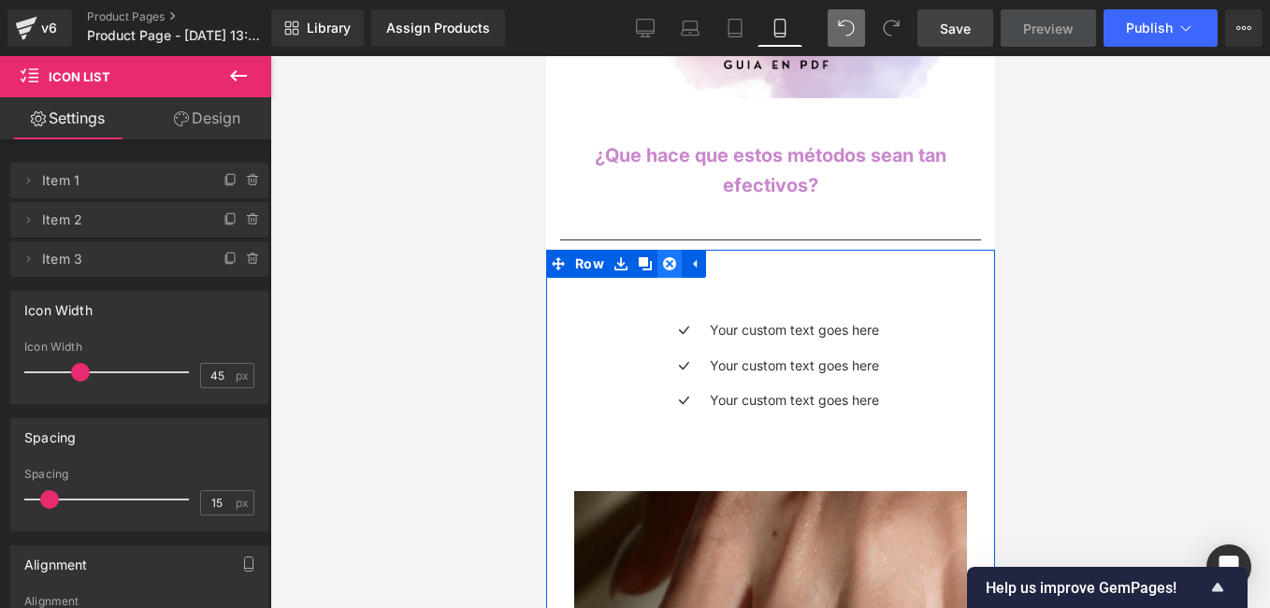
click at [665, 257] on icon at bounding box center [668, 263] width 13 height 13
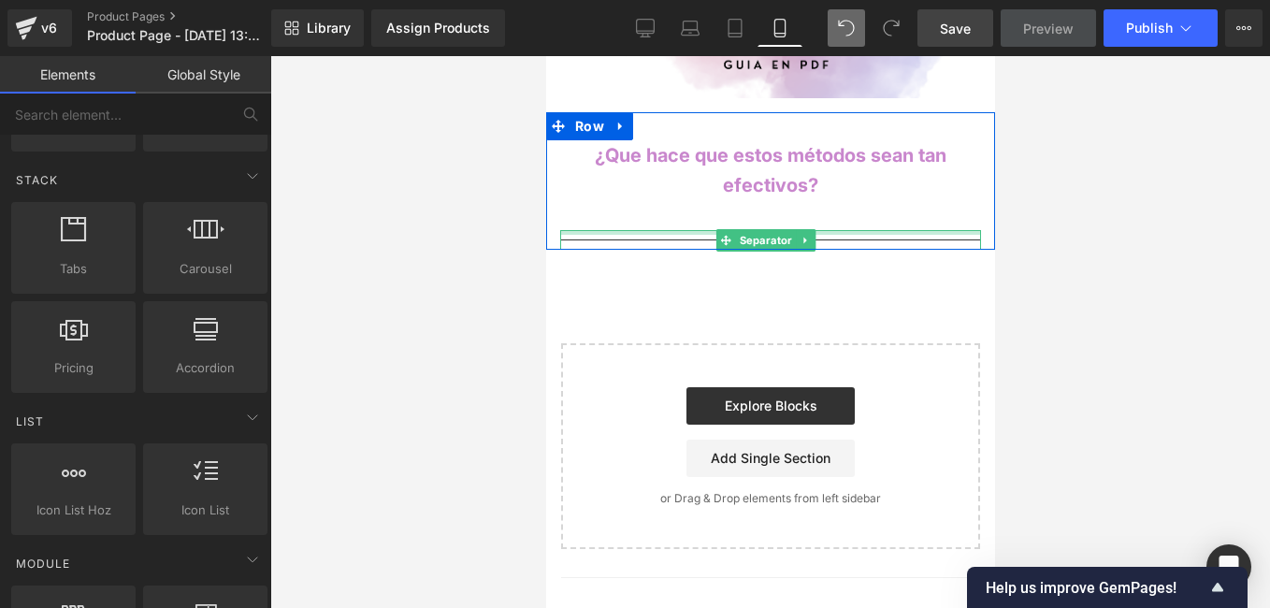
click at [700, 230] on div at bounding box center [769, 232] width 421 height 5
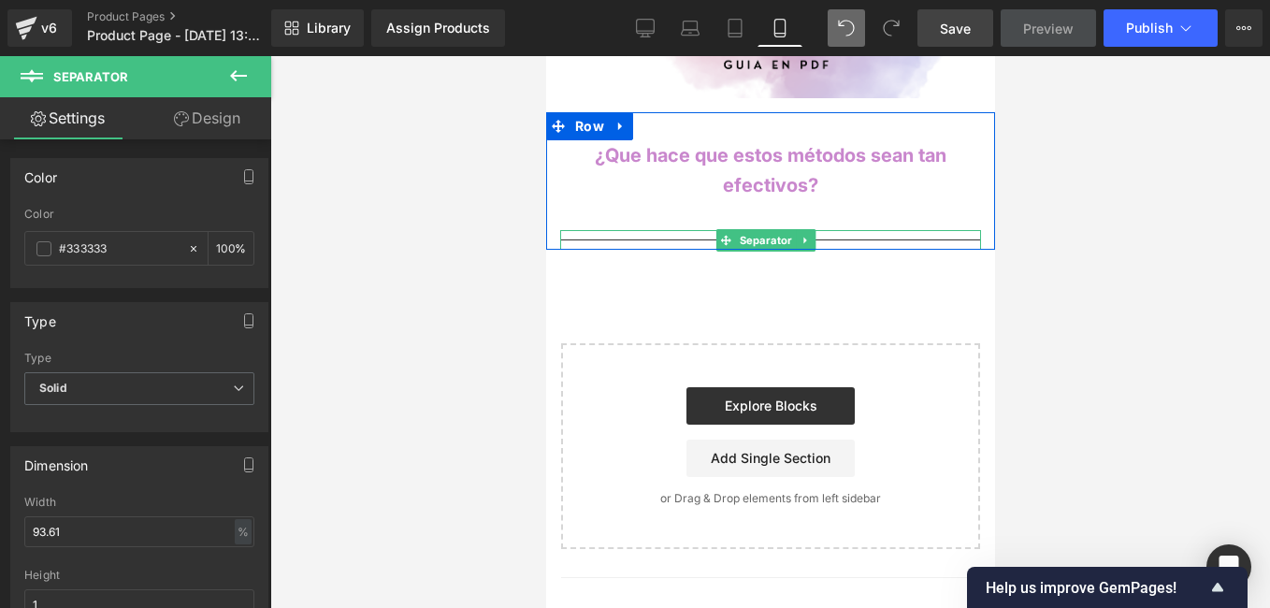
click at [692, 239] on hr at bounding box center [769, 244] width 421 height 10
click at [802, 237] on icon at bounding box center [803, 240] width 3 height 7
click at [809, 235] on icon at bounding box center [814, 240] width 10 height 10
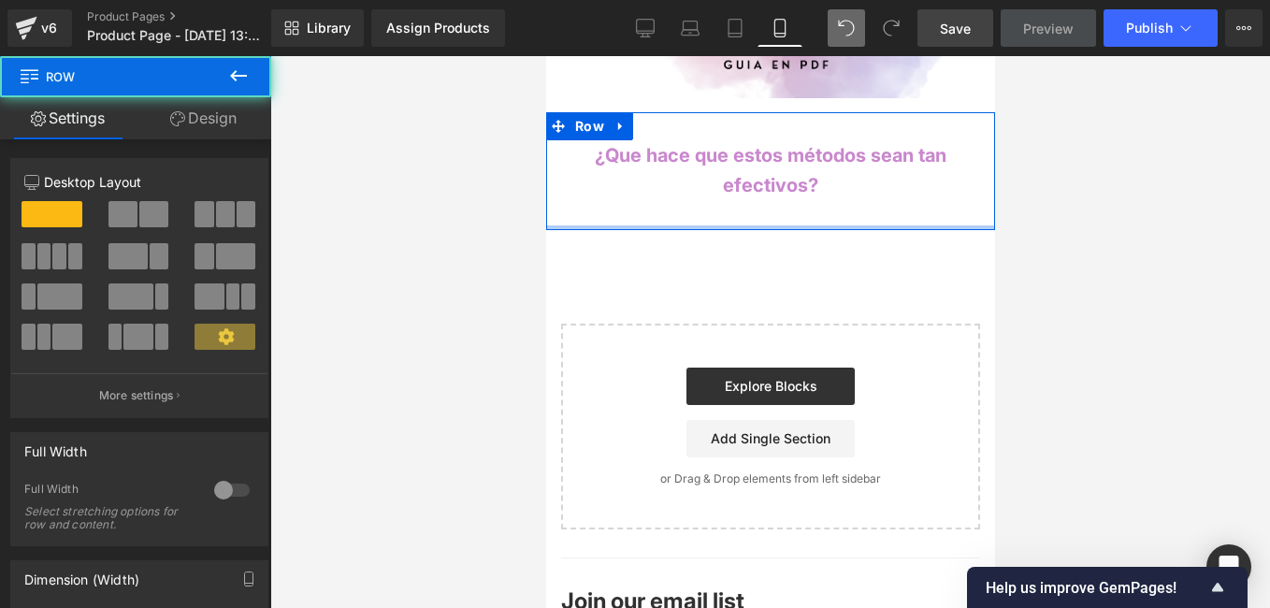
drag, startPoint x: 781, startPoint y: 200, endPoint x: 786, endPoint y: 174, distance: 26.6
click at [786, 174] on div "¿Que hace que estos métodos sean tan efectivos? Text Block Row" at bounding box center [769, 171] width 449 height 118
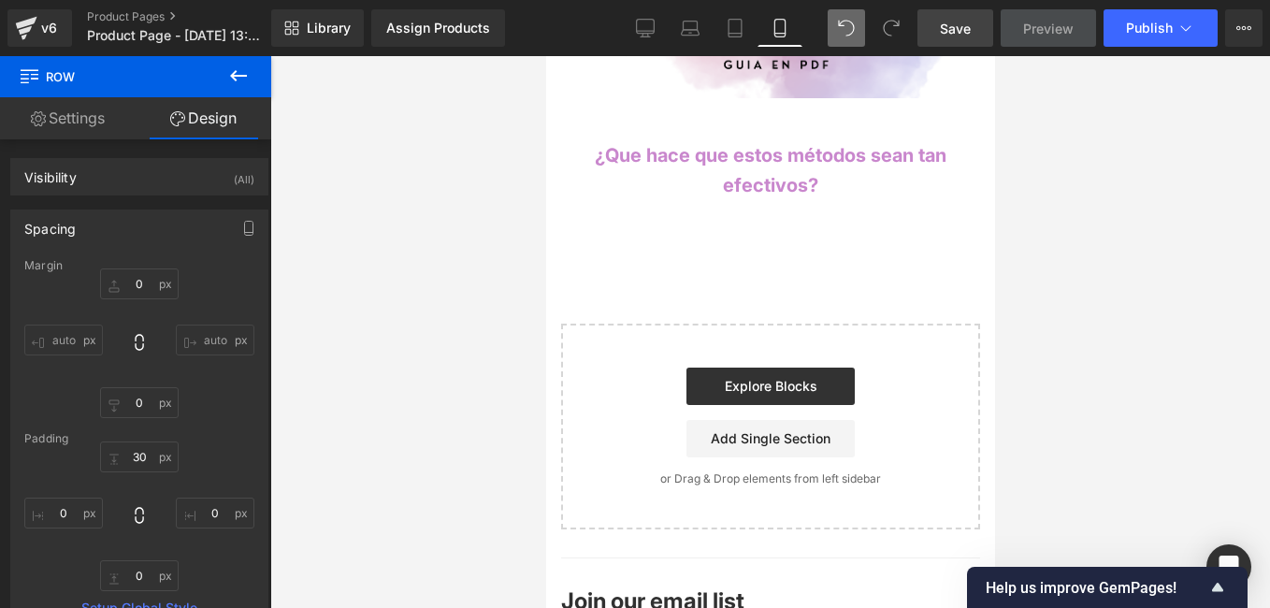
click at [241, 81] on icon at bounding box center [238, 76] width 22 height 22
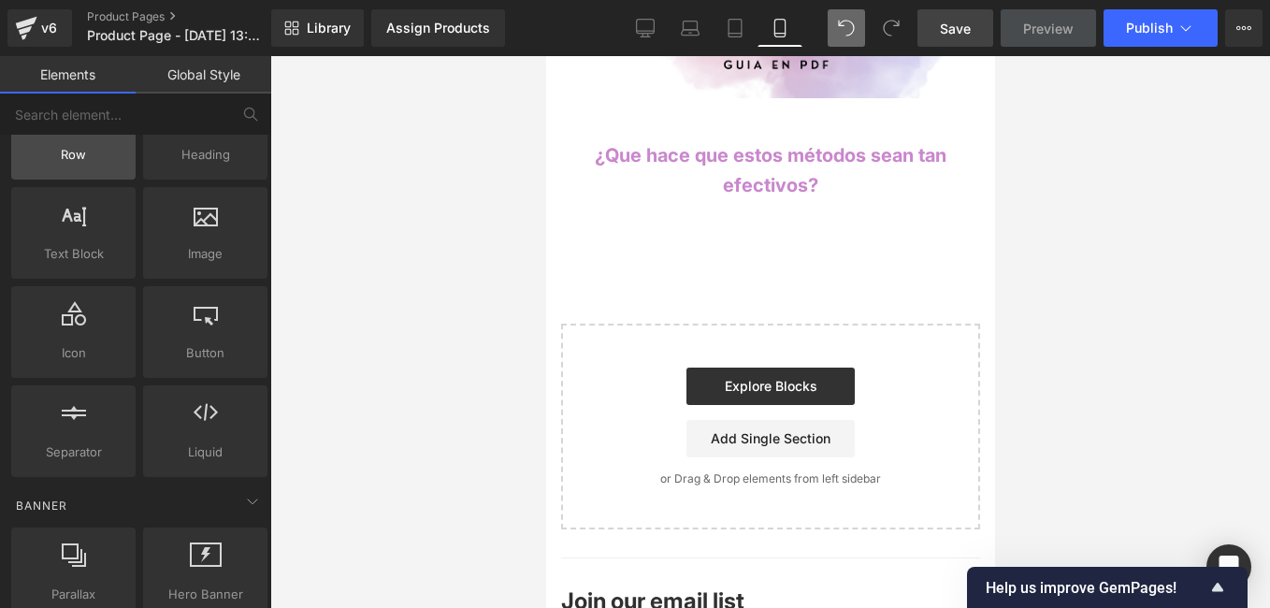
scroll to position [0, 0]
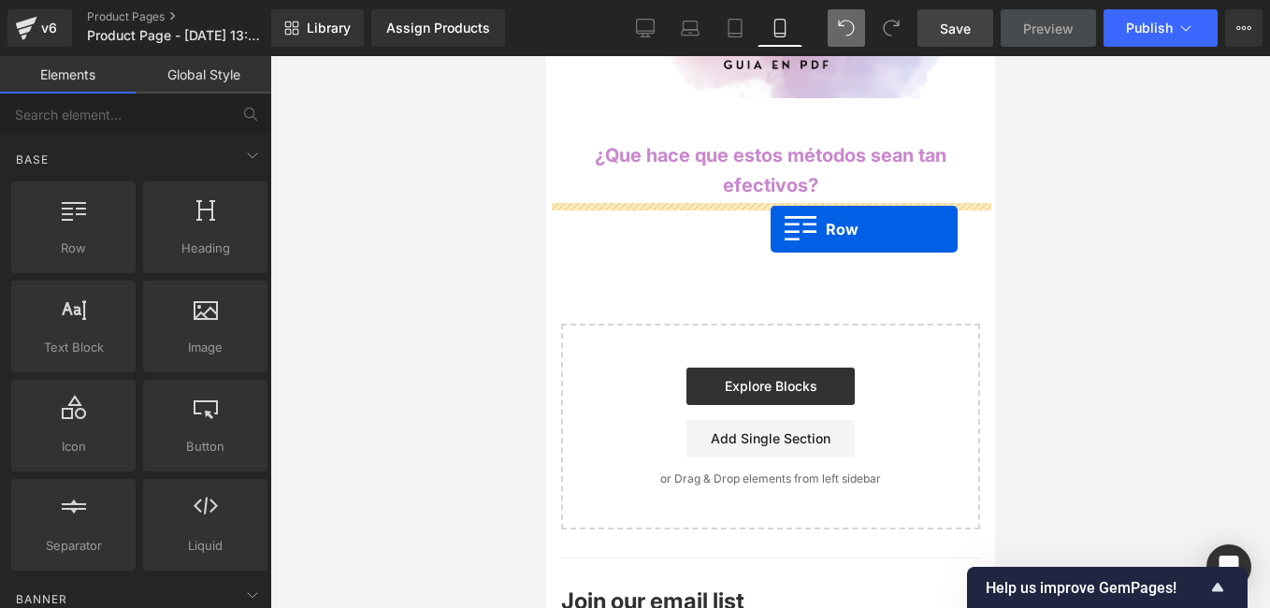
drag, startPoint x: 640, startPoint y: 287, endPoint x: 770, endPoint y: 229, distance: 142.3
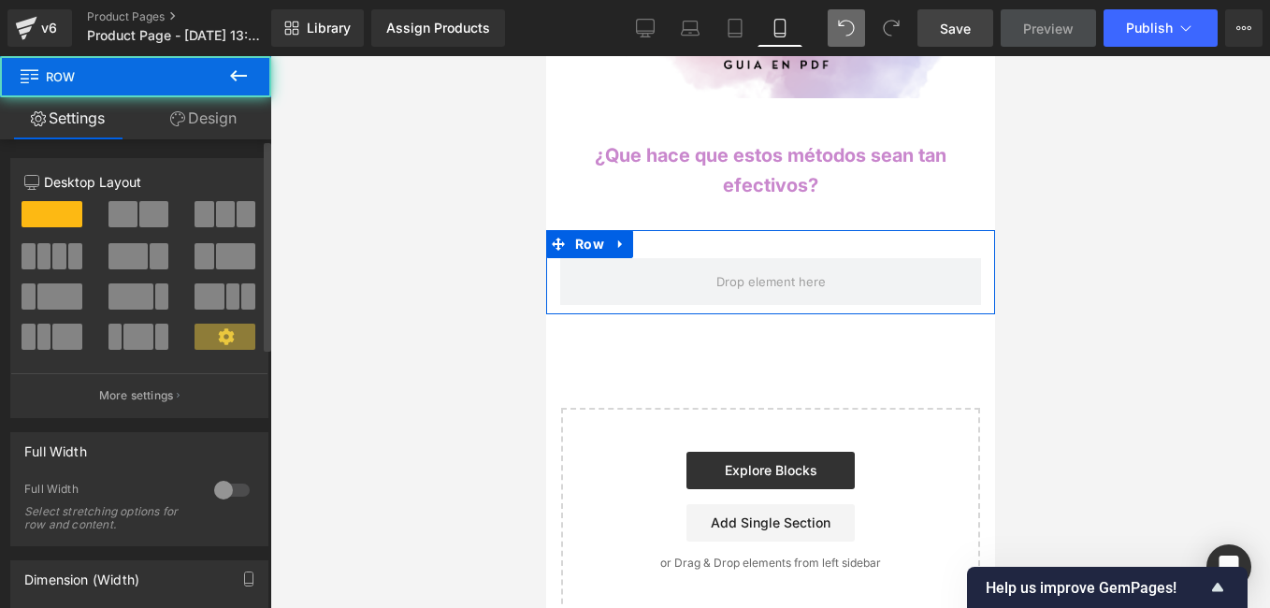
scroll to position [187, 0]
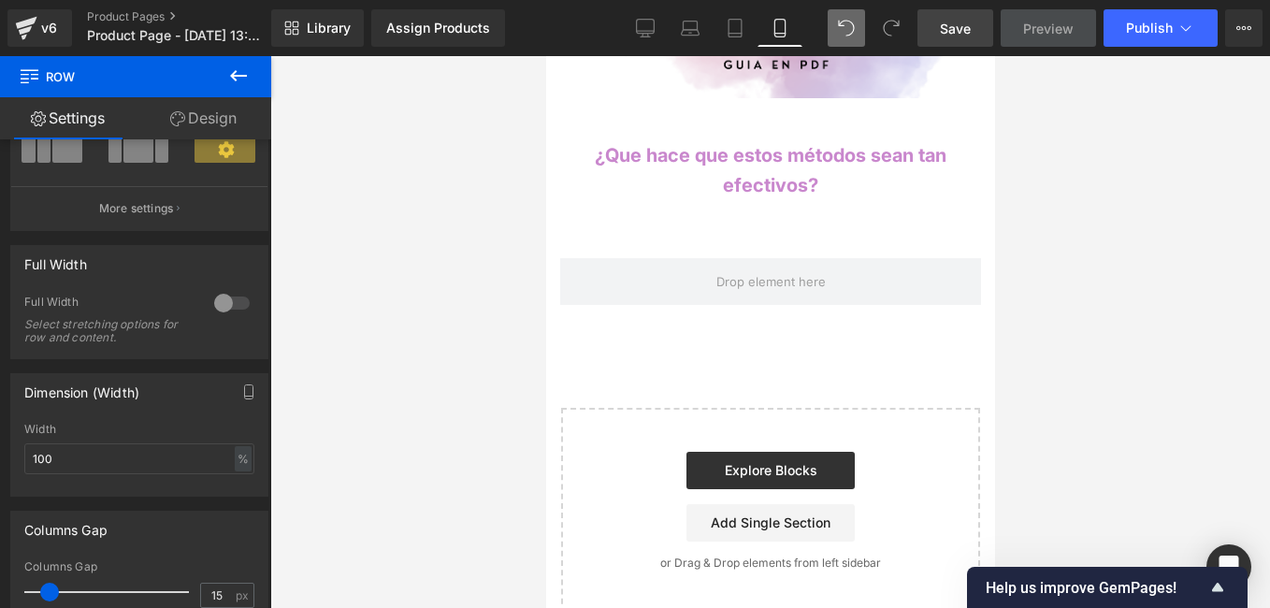
click at [229, 79] on icon at bounding box center [238, 76] width 22 height 22
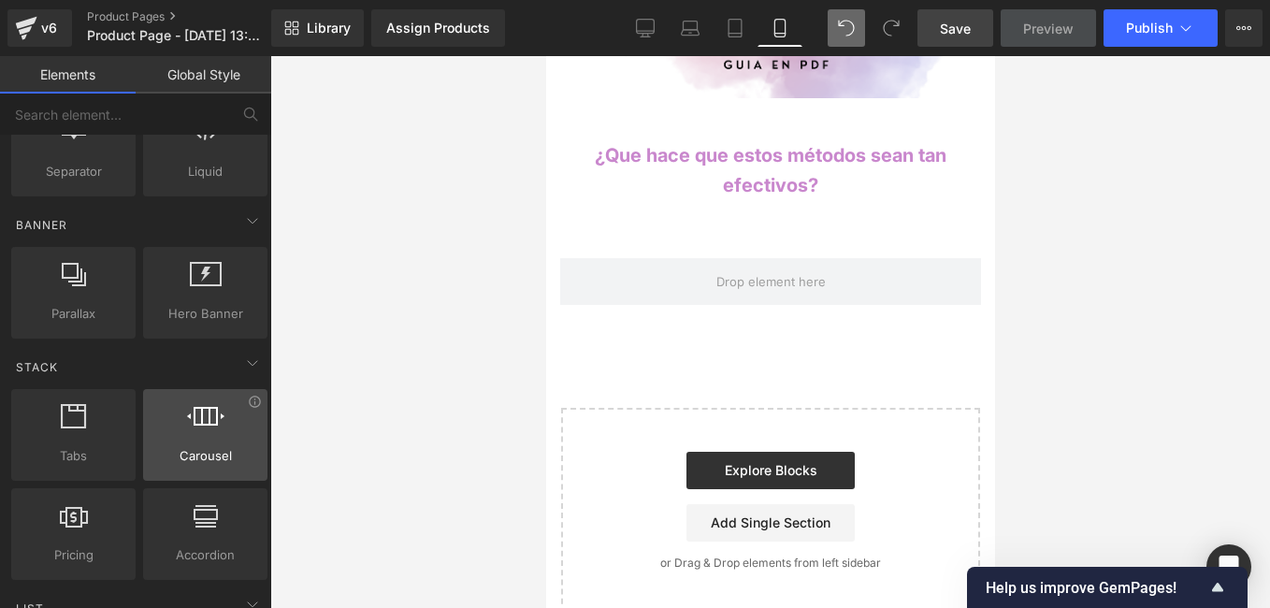
scroll to position [561, 0]
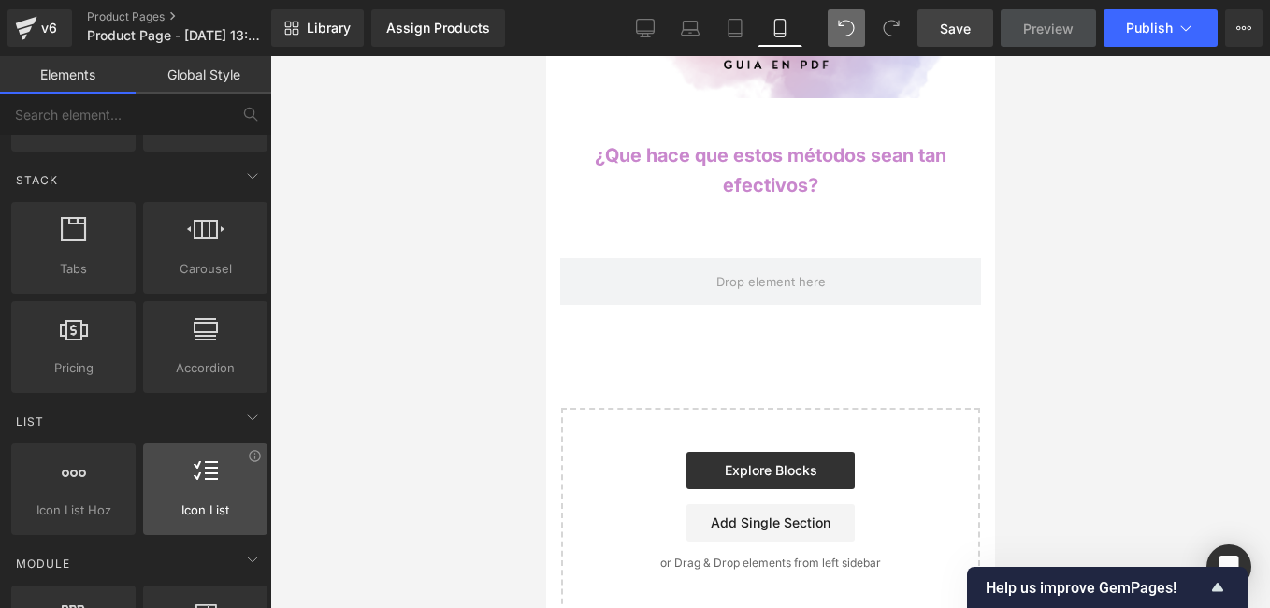
click at [212, 476] on div at bounding box center [205, 479] width 113 height 42
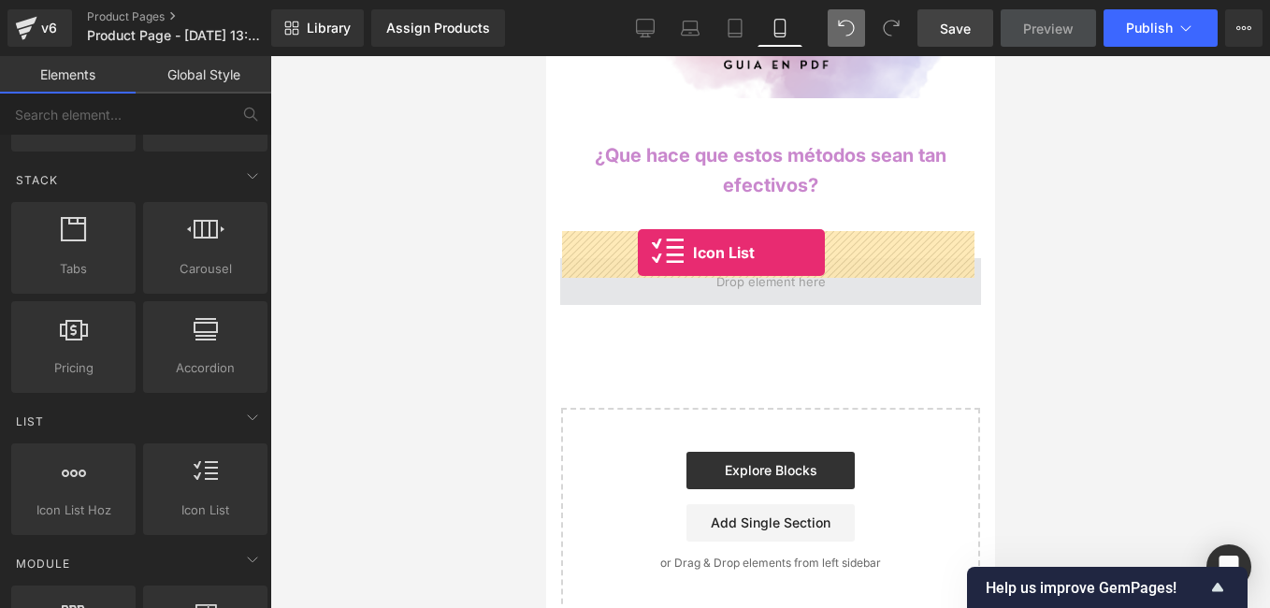
drag, startPoint x: 751, startPoint y: 552, endPoint x: 637, endPoint y: 253, distance: 320.3
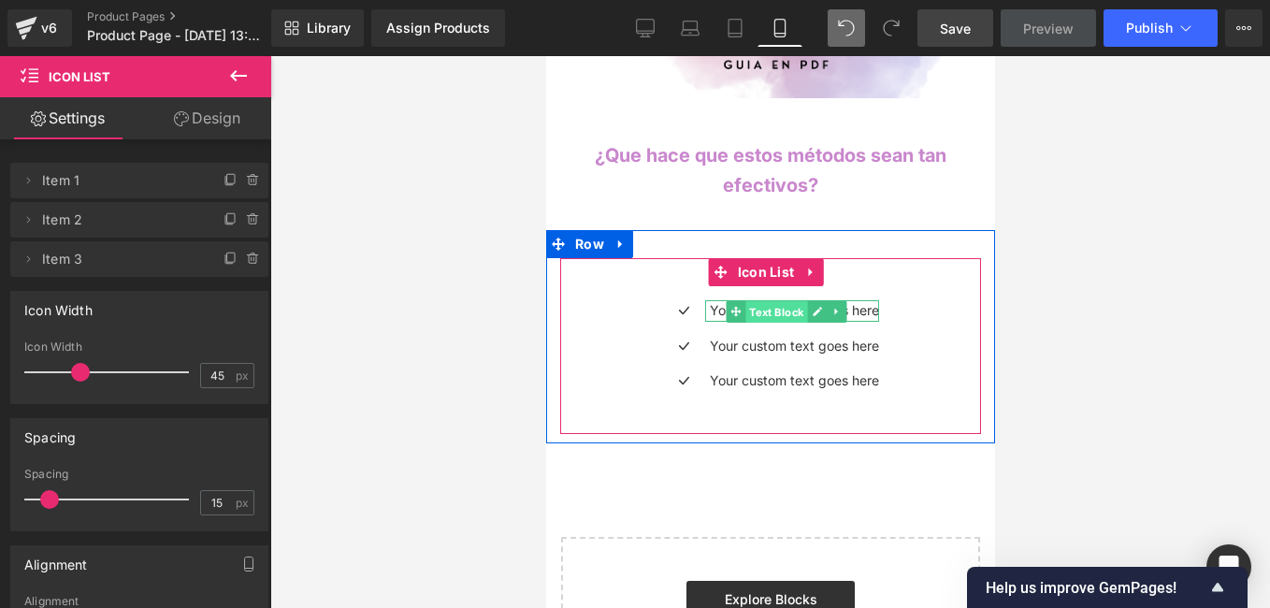
click at [783, 300] on span "Text Block" at bounding box center [775, 311] width 62 height 22
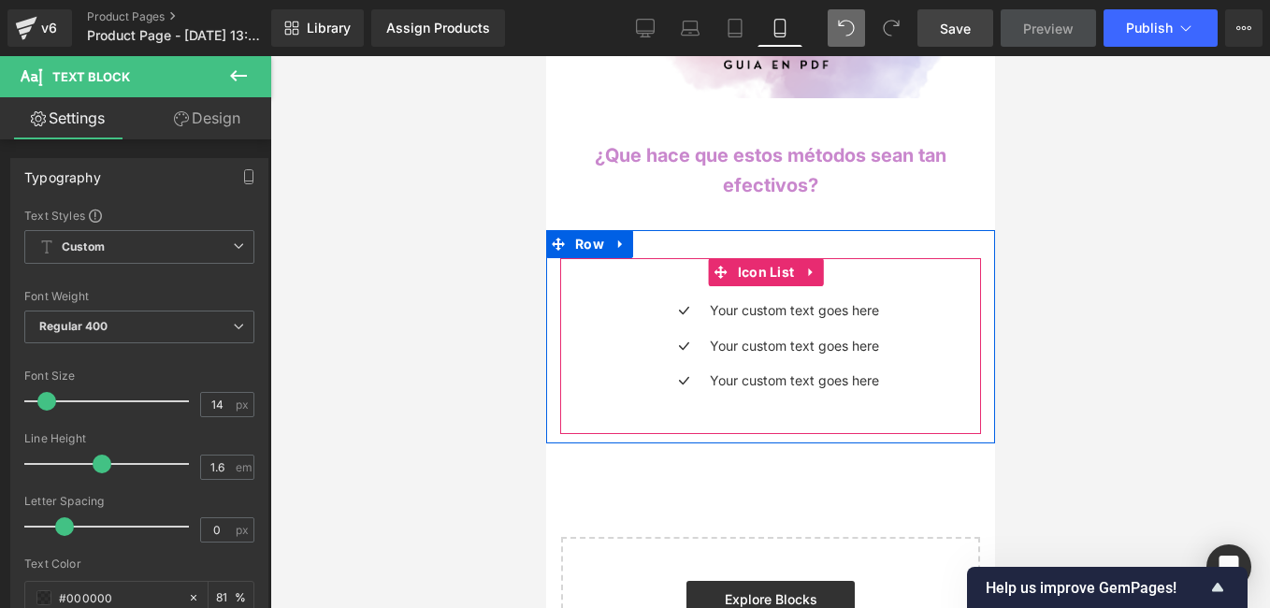
click at [887, 300] on div "Icon Your custom text goes here Text Block Icon Your custom text goes here Text…" at bounding box center [769, 352] width 421 height 105
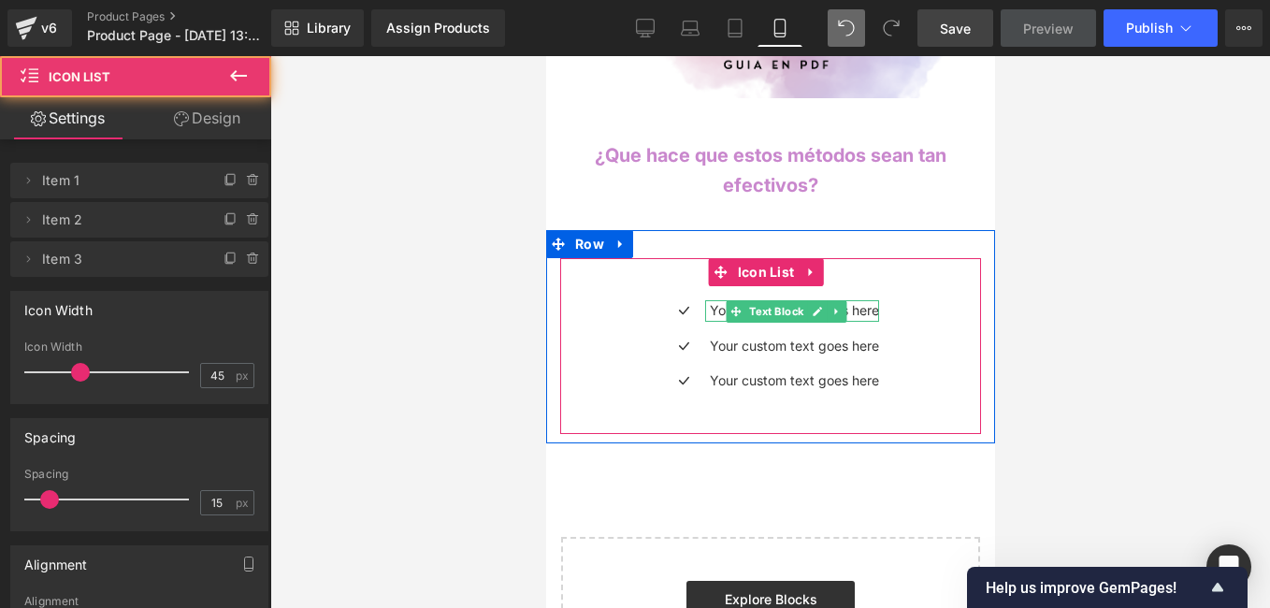
click at [857, 300] on p "Your custom text goes here" at bounding box center [793, 310] width 169 height 21
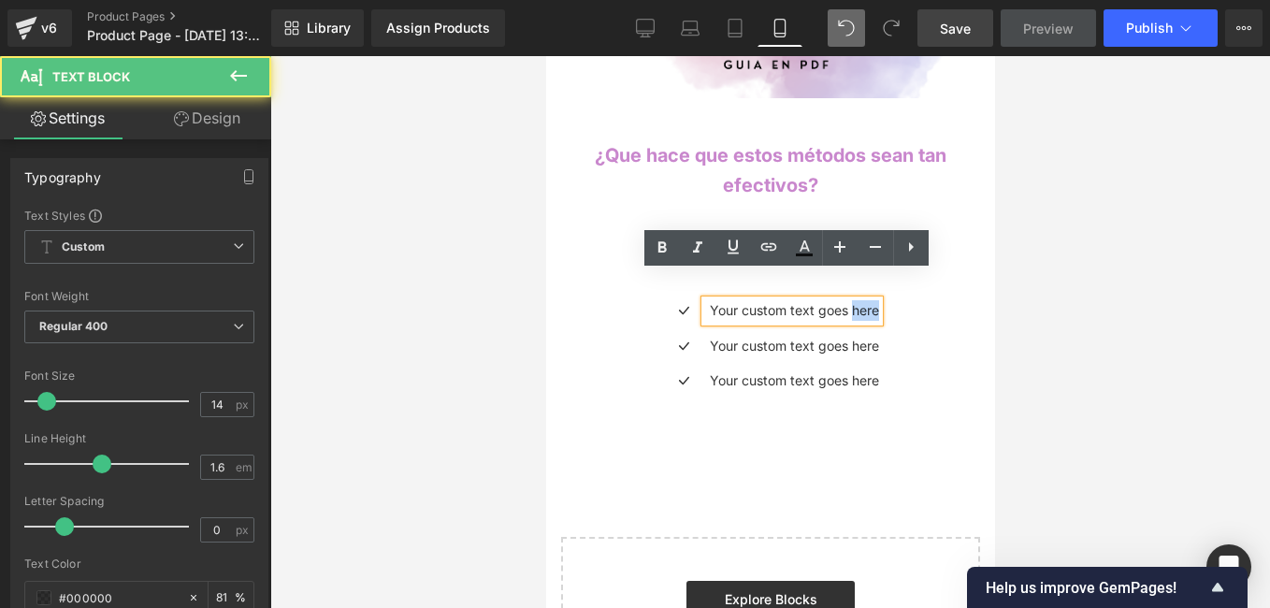
click at [858, 300] on p "Your custom text goes here" at bounding box center [793, 310] width 169 height 21
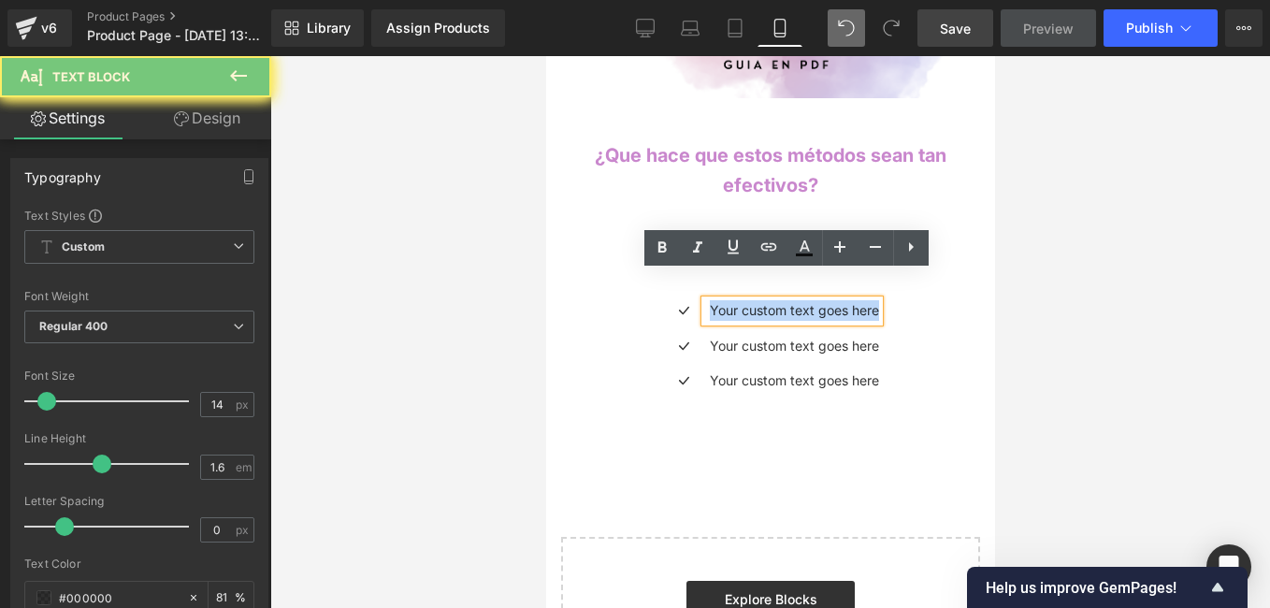
click at [858, 300] on p "Your custom text goes here" at bounding box center [793, 310] width 169 height 21
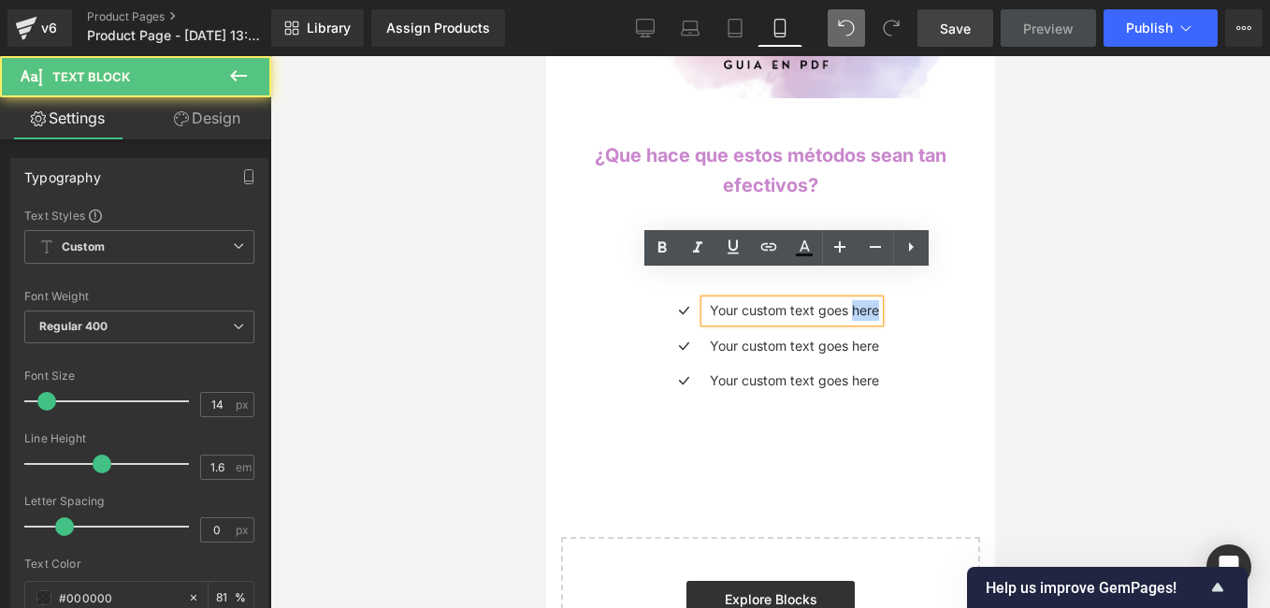
click at [852, 300] on p "Your custom text goes here" at bounding box center [793, 310] width 169 height 21
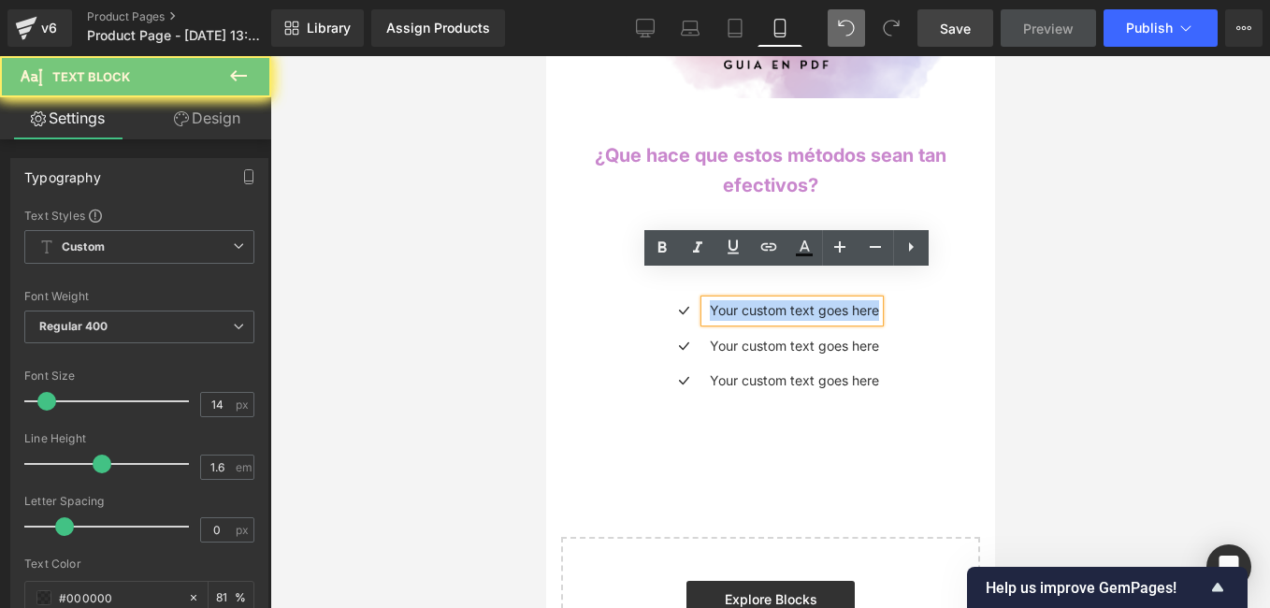
click at [852, 300] on p "Your custom text goes here" at bounding box center [793, 310] width 169 height 21
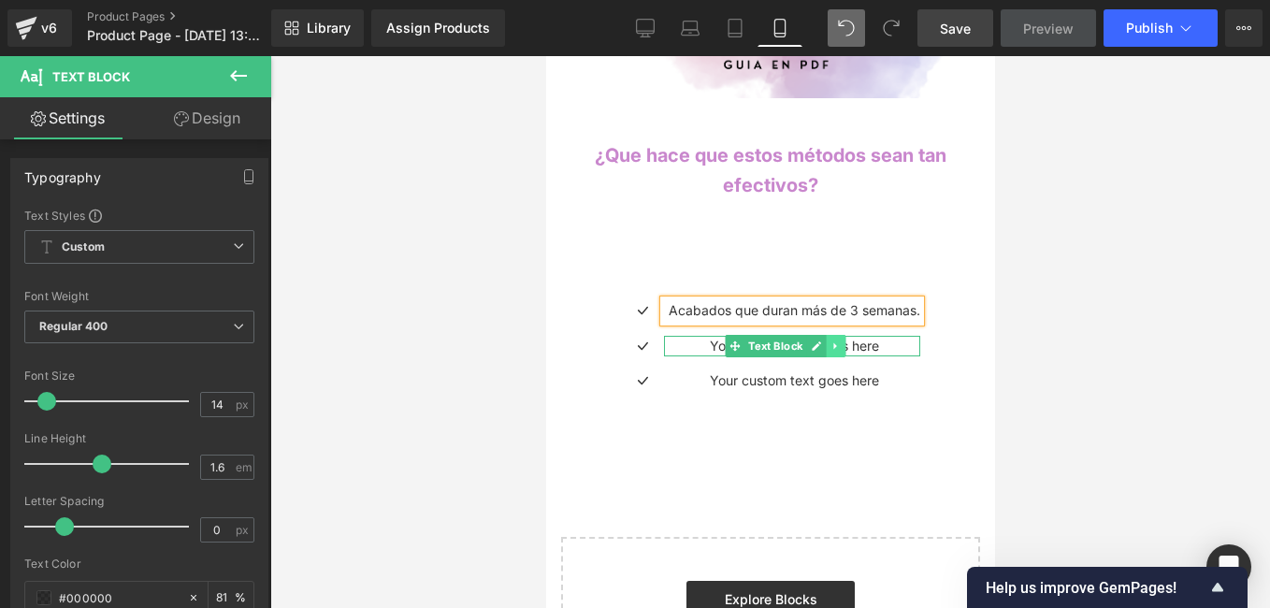
click at [842, 335] on link at bounding box center [835, 346] width 20 height 22
click at [865, 335] on link at bounding box center [864, 346] width 20 height 22
click at [875, 336] on div at bounding box center [791, 338] width 256 height 5
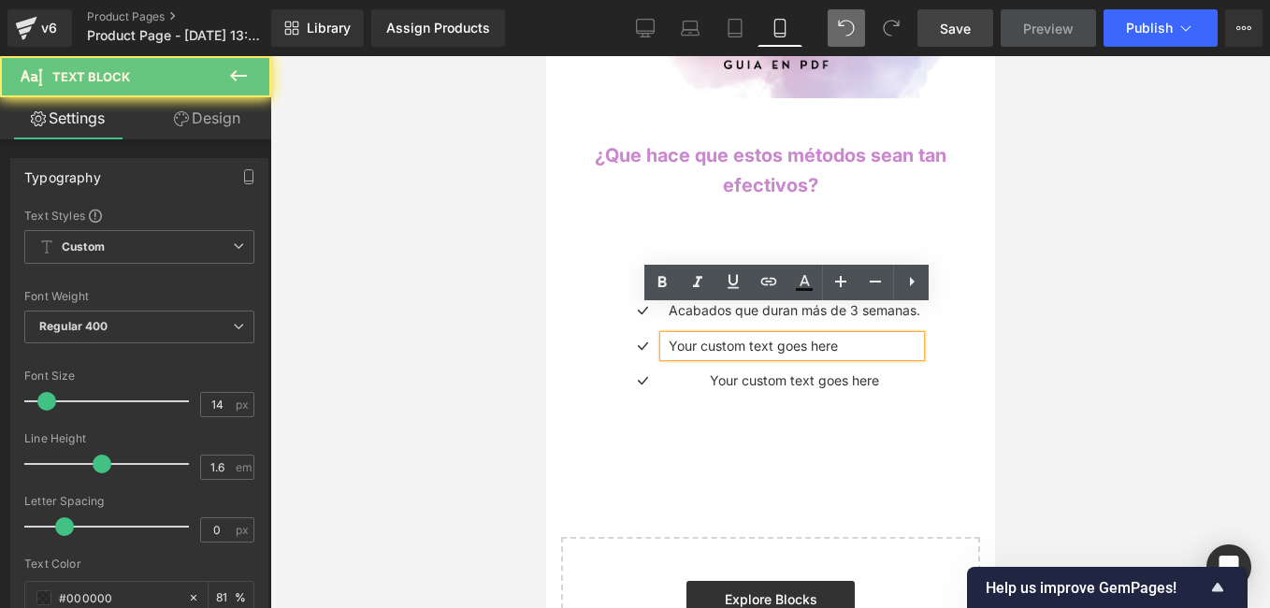
click at [876, 336] on p "Your custom text goes here" at bounding box center [794, 346] width 252 height 21
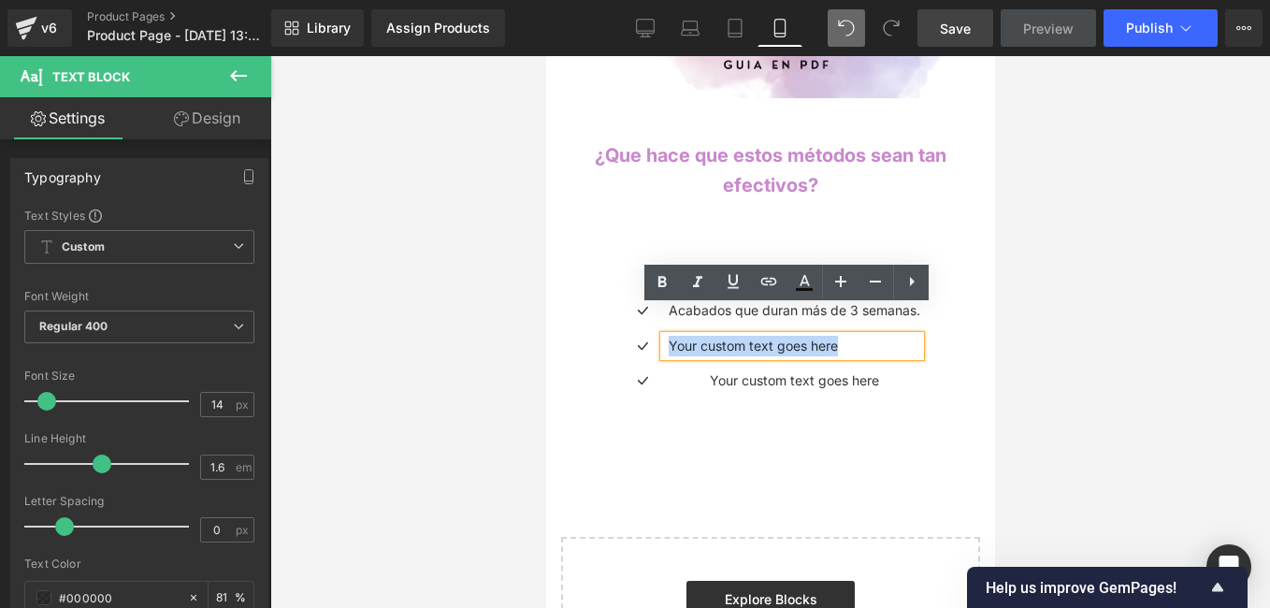
click at [876, 336] on p "Your custom text goes here" at bounding box center [794, 346] width 252 height 21
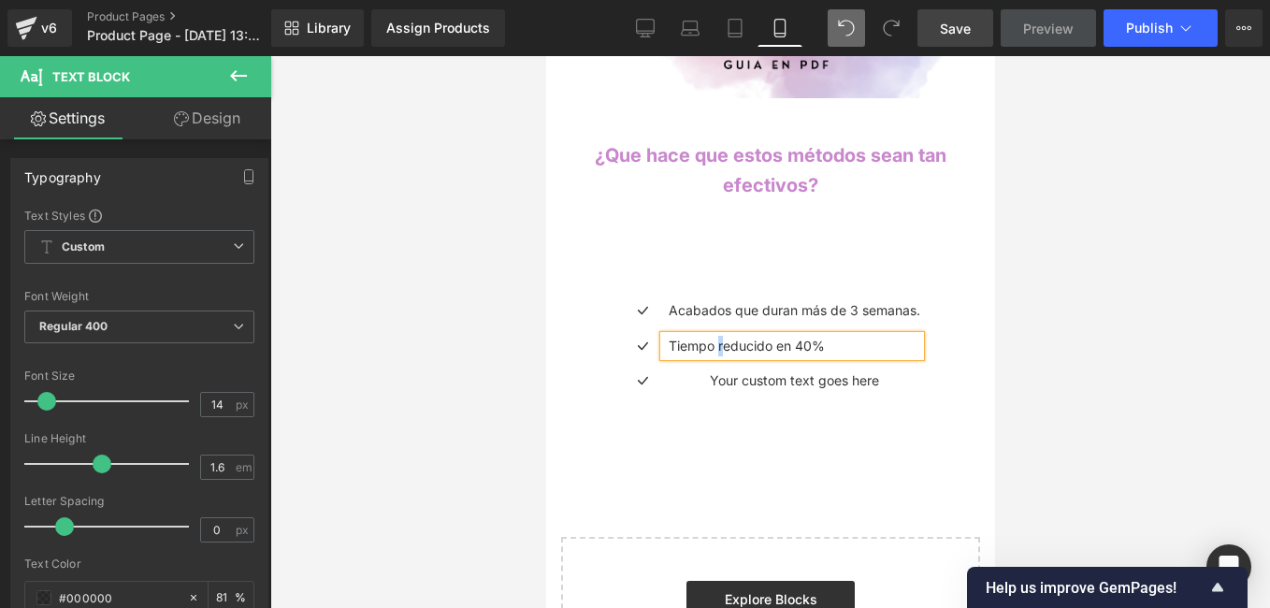
click at [717, 336] on p "Tiempo reducido en 40%" at bounding box center [794, 346] width 252 height 21
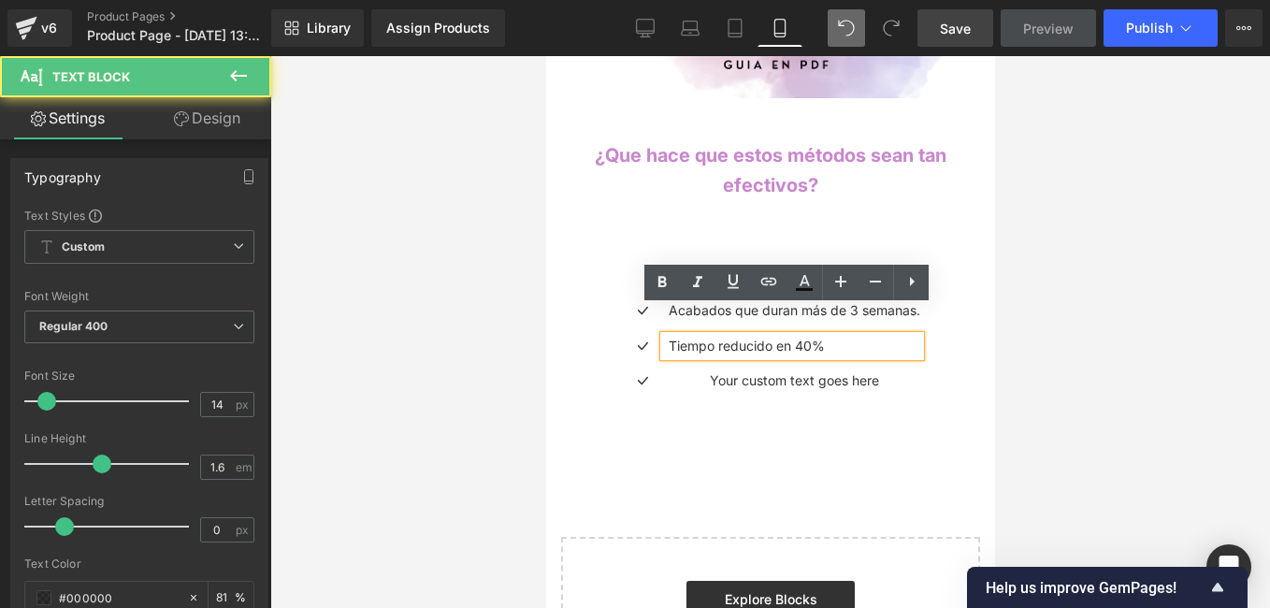
click at [707, 336] on p "Tiempo reducido en 40%" at bounding box center [794, 346] width 252 height 21
click at [714, 336] on p "Tiempo reducido en 40%" at bounding box center [794, 346] width 252 height 21
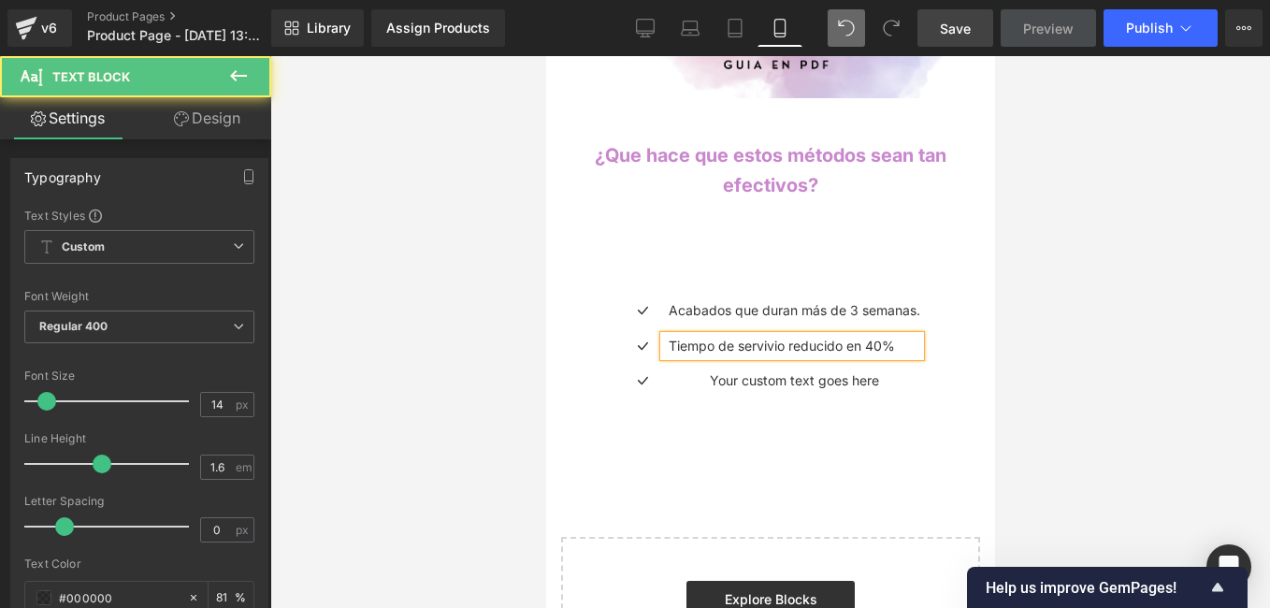
click at [849, 336] on p "Tiempo de servivio reducido en 40%" at bounding box center [794, 346] width 252 height 21
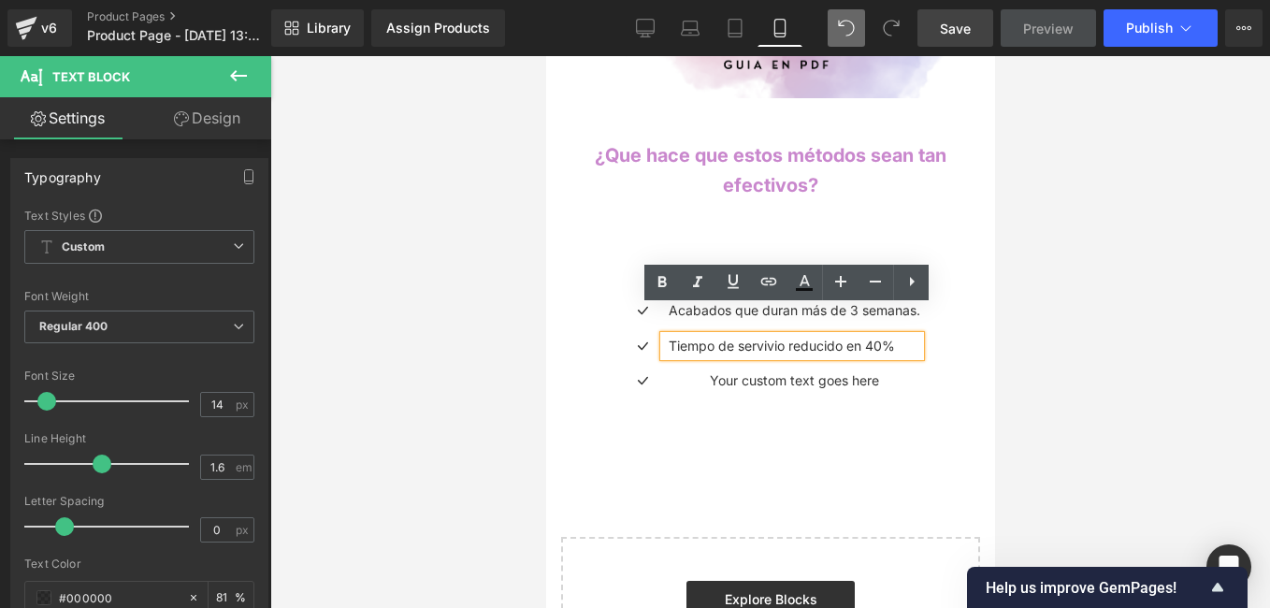
click at [770, 336] on p "Tiempo de servivio reducido en 40%" at bounding box center [794, 346] width 252 height 21
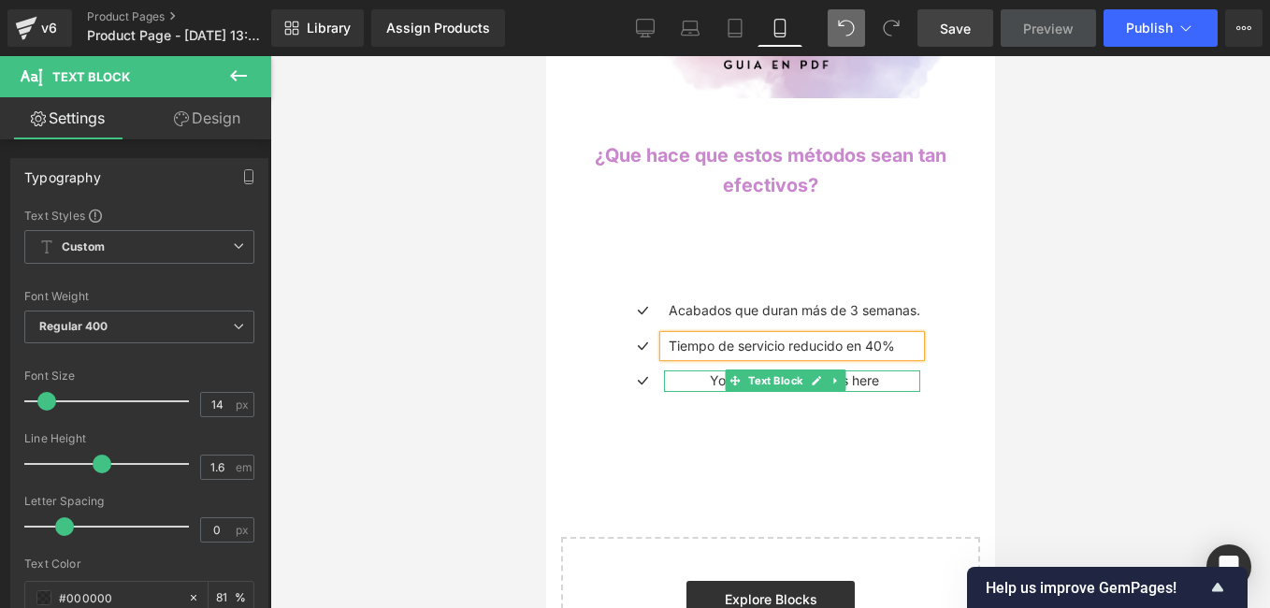
click at [855, 370] on p "Your custom text goes here" at bounding box center [794, 380] width 252 height 21
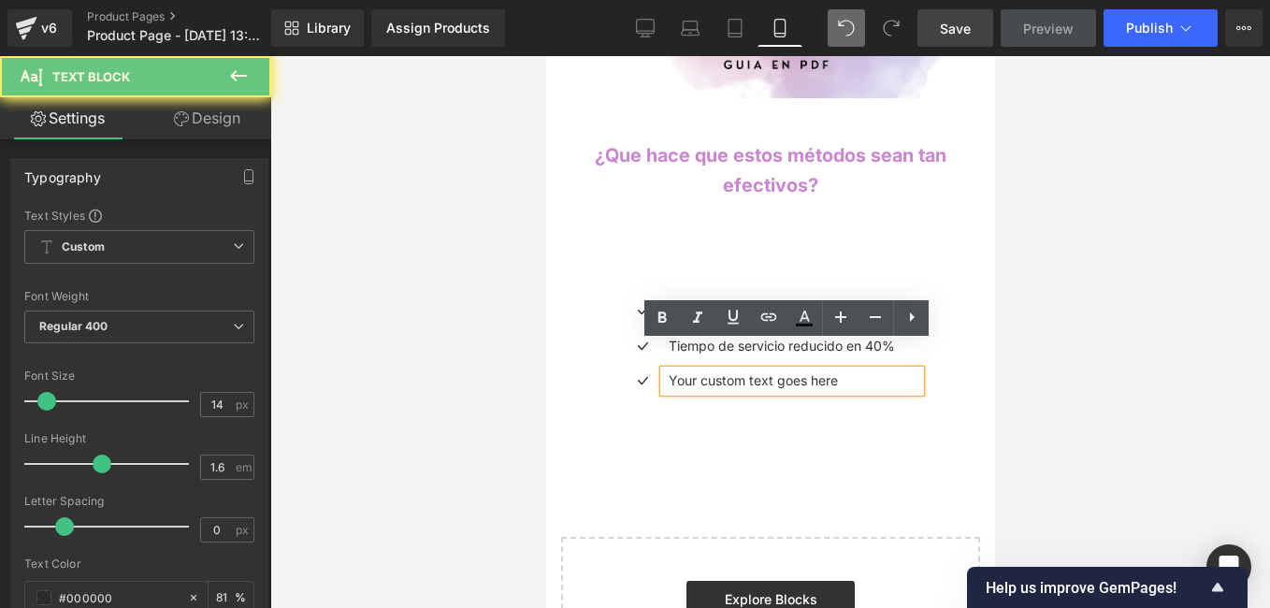
click at [865, 370] on p "Your custom text goes here" at bounding box center [794, 380] width 252 height 21
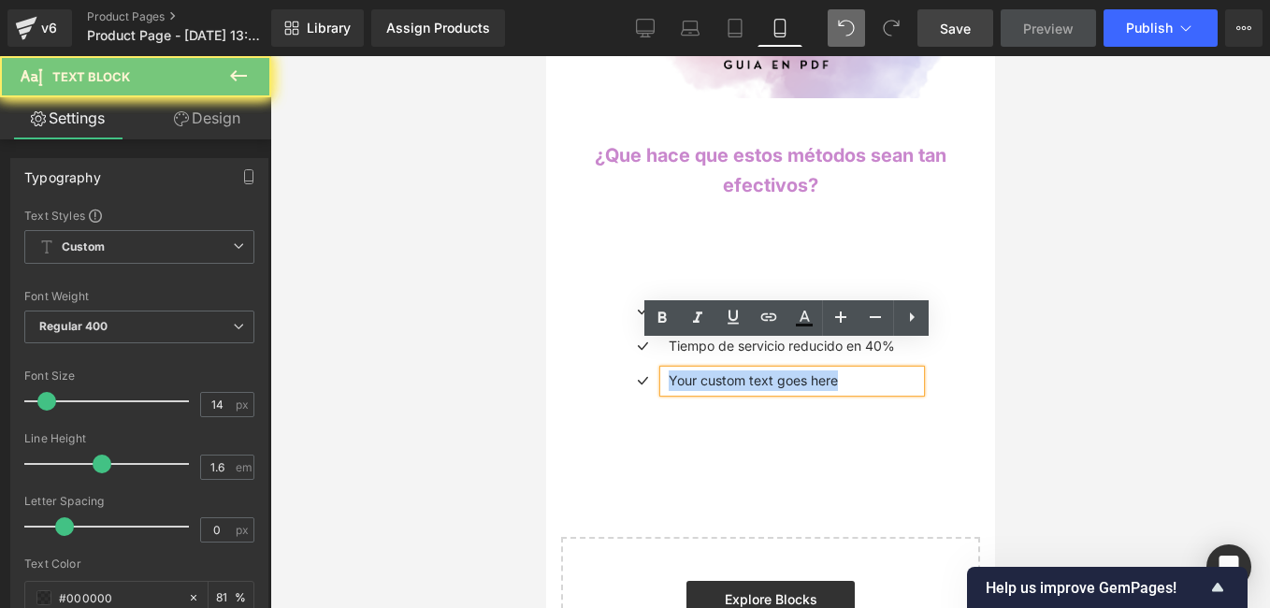
click at [865, 370] on p "Your custom text goes here" at bounding box center [794, 380] width 252 height 21
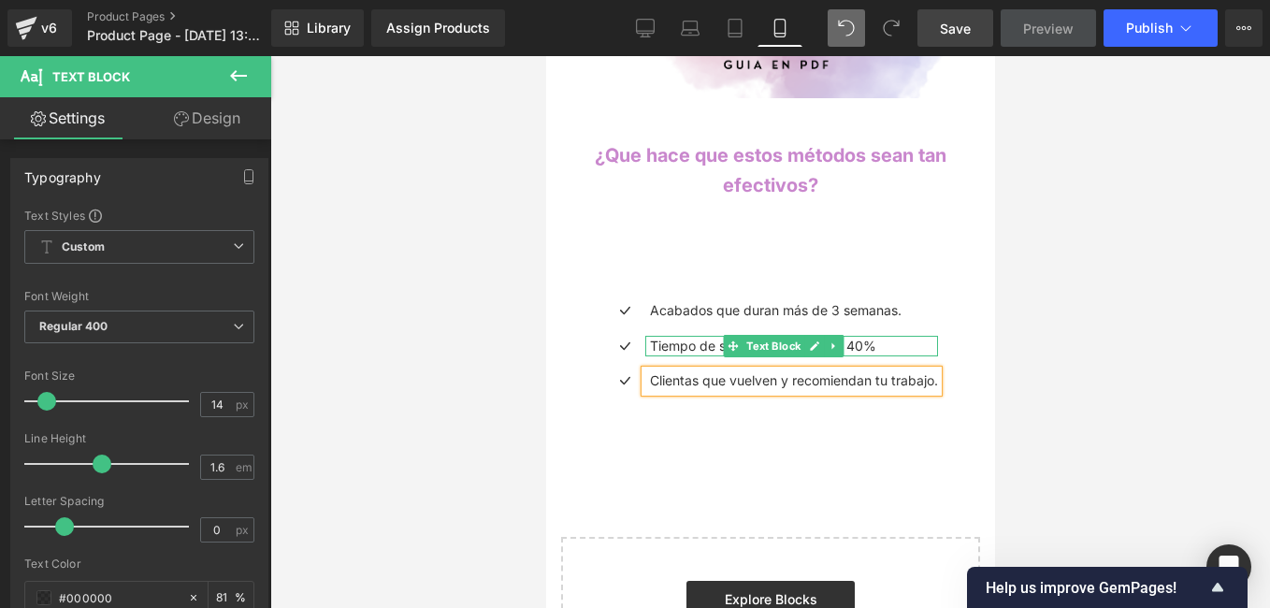
click at [865, 336] on p "Tiempo de servicio reducido en 40%" at bounding box center [793, 346] width 288 height 21
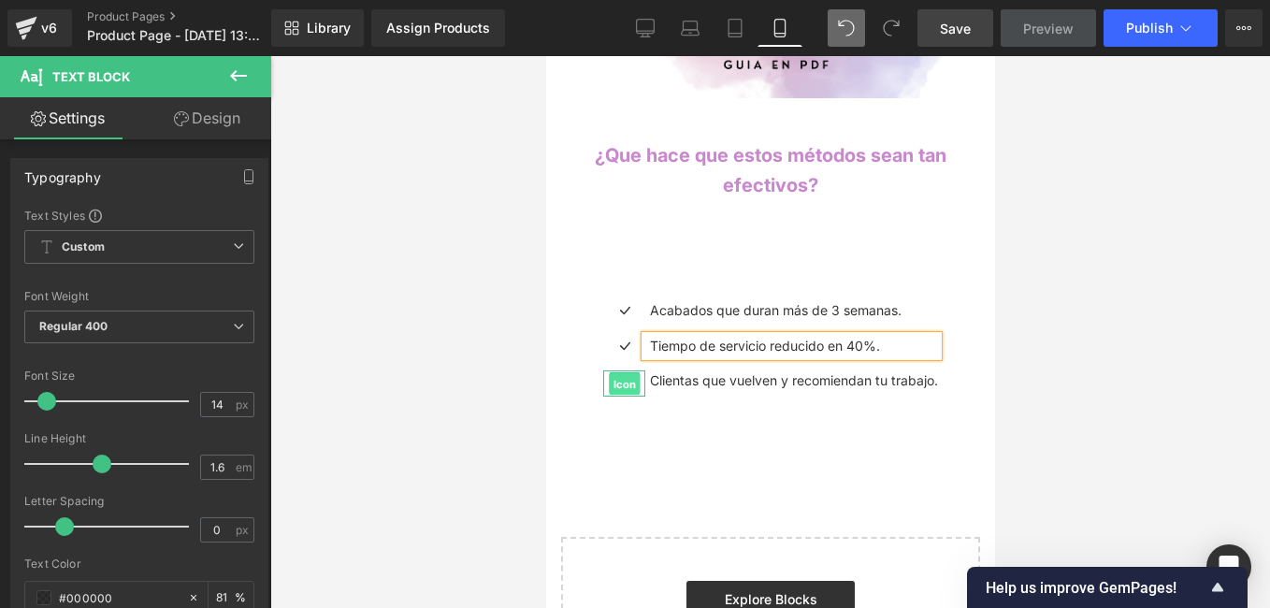
click at [635, 373] on span "Icon" at bounding box center [623, 384] width 31 height 22
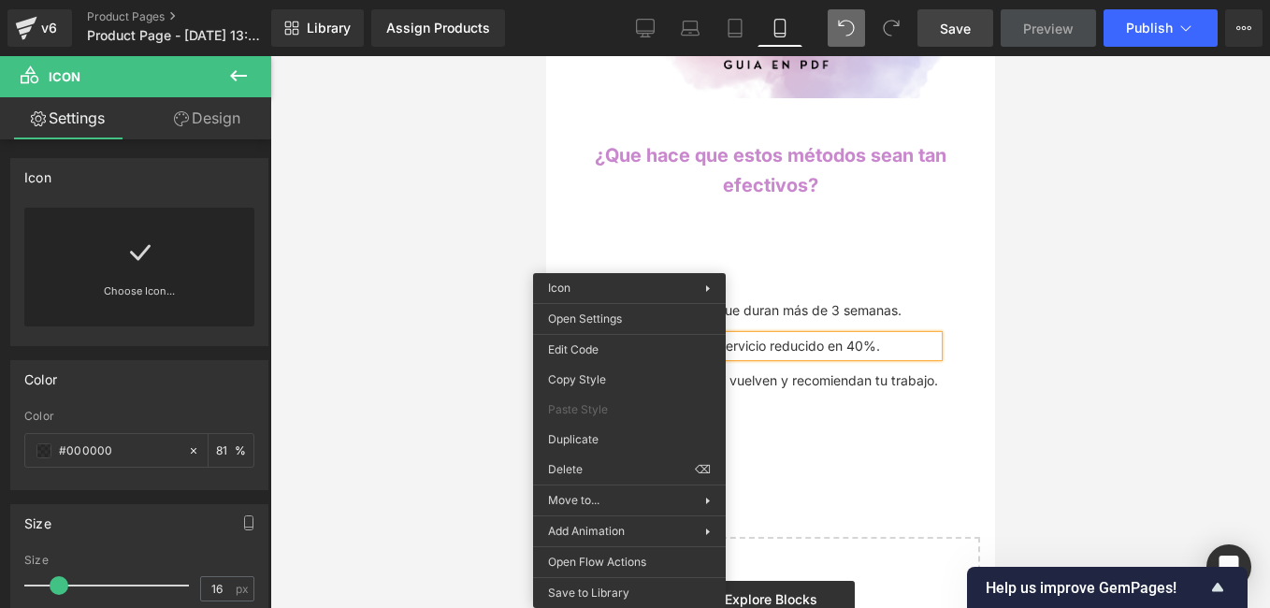
click at [812, 388] on div "Icon Acabados que duran más de 3 semanas. Text Block Icon Tiempo de servicio re…" at bounding box center [769, 345] width 421 height 175
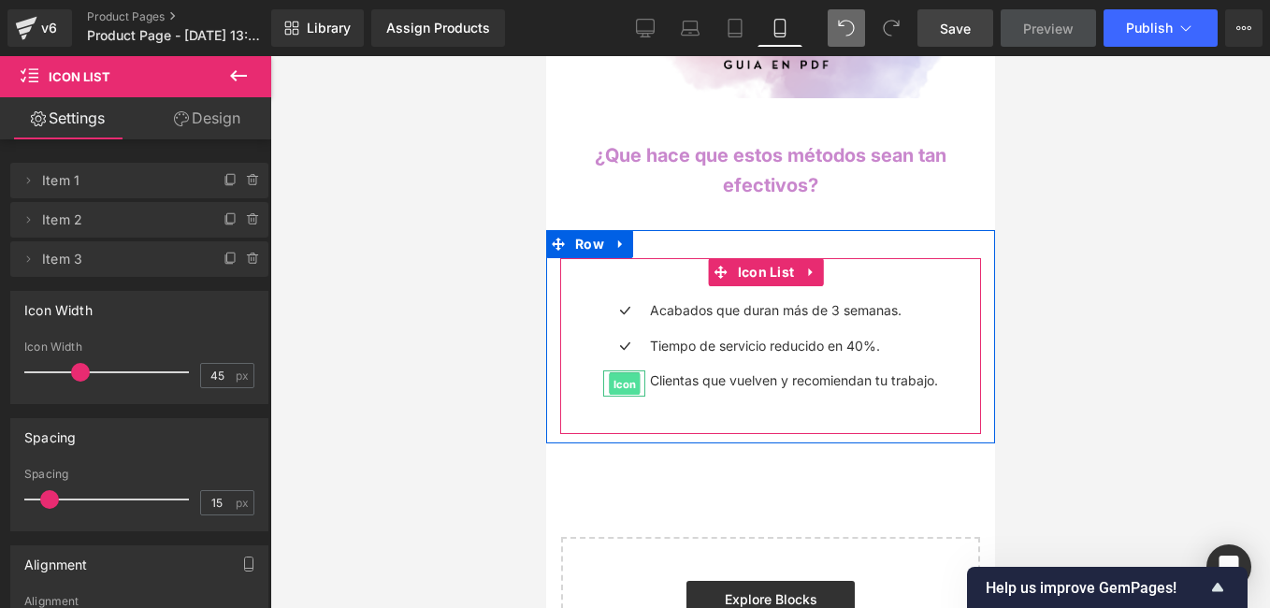
click at [627, 373] on span "Icon" at bounding box center [623, 384] width 31 height 22
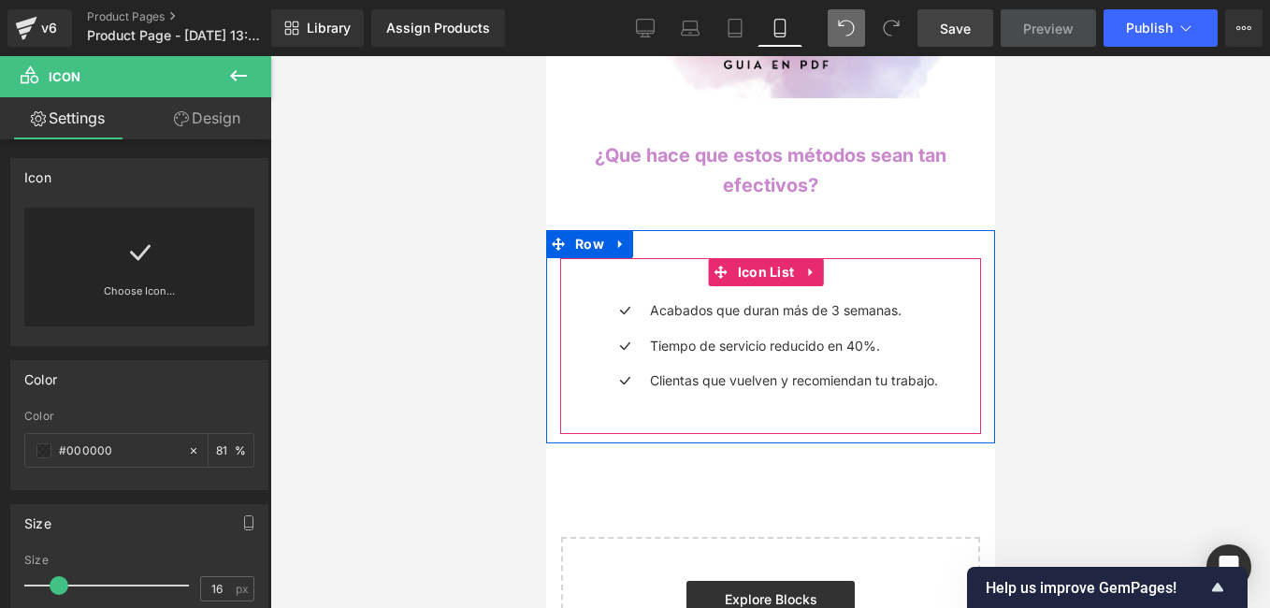
click at [629, 389] on div "Icon Acabados que duran más de 3 semanas. Text Block Icon Tiempo de servicio re…" at bounding box center [769, 345] width 421 height 175
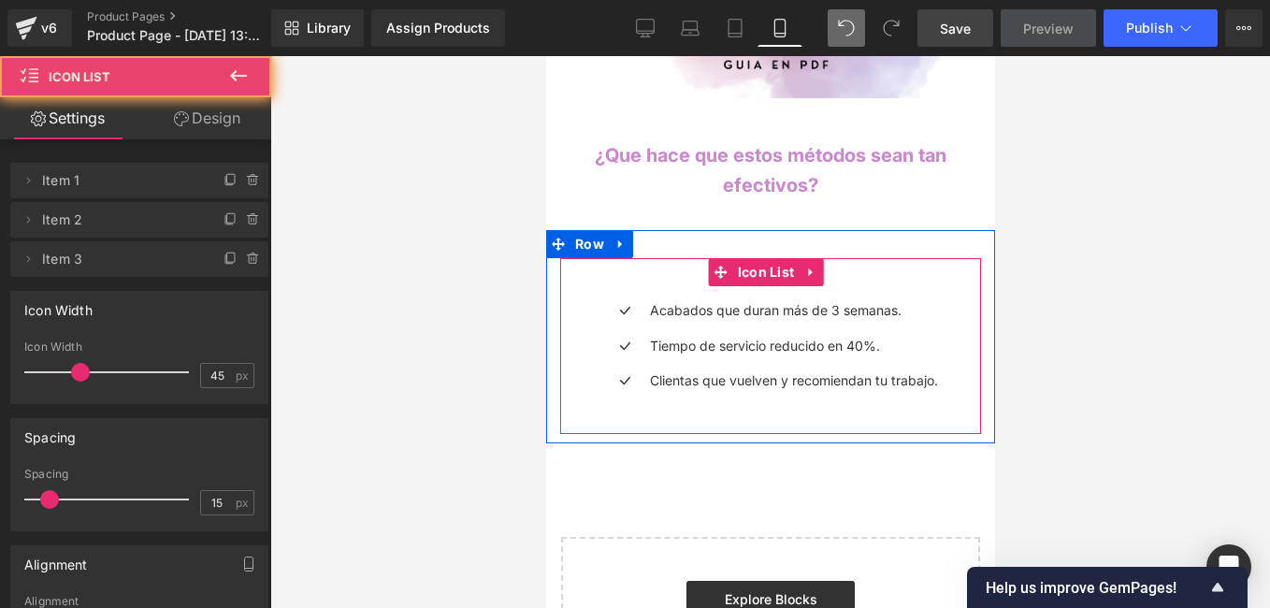
click at [639, 386] on div "Icon Acabados que duran más de 3 semanas. Text Block Icon Tiempo de servicio re…" at bounding box center [769, 345] width 421 height 175
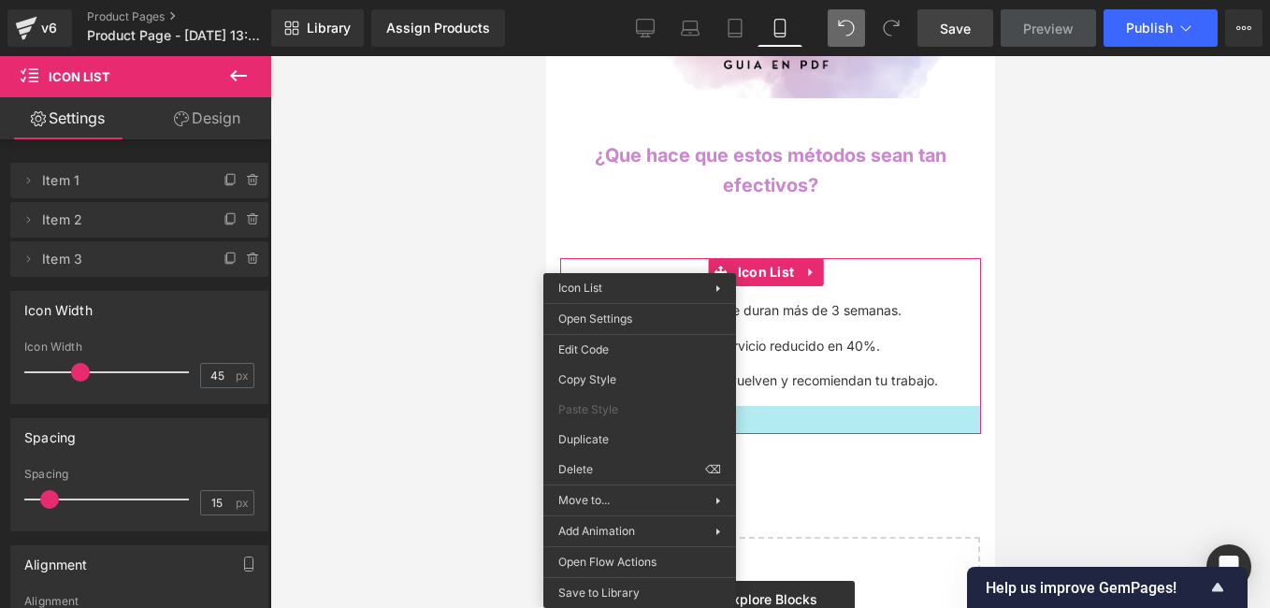
click at [794, 380] on div "Icon Acabados que duran más de 3 semanas. Text Block Icon Tiempo de servicio re…" at bounding box center [769, 345] width 421 height 175
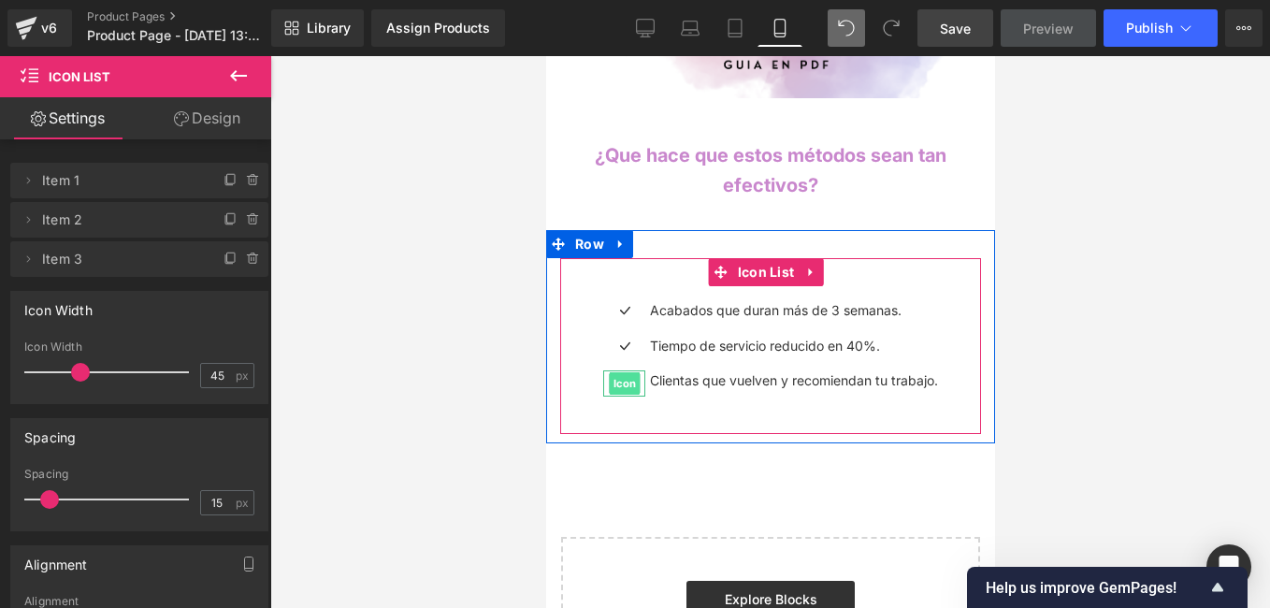
click at [632, 372] on span "Icon" at bounding box center [623, 383] width 31 height 22
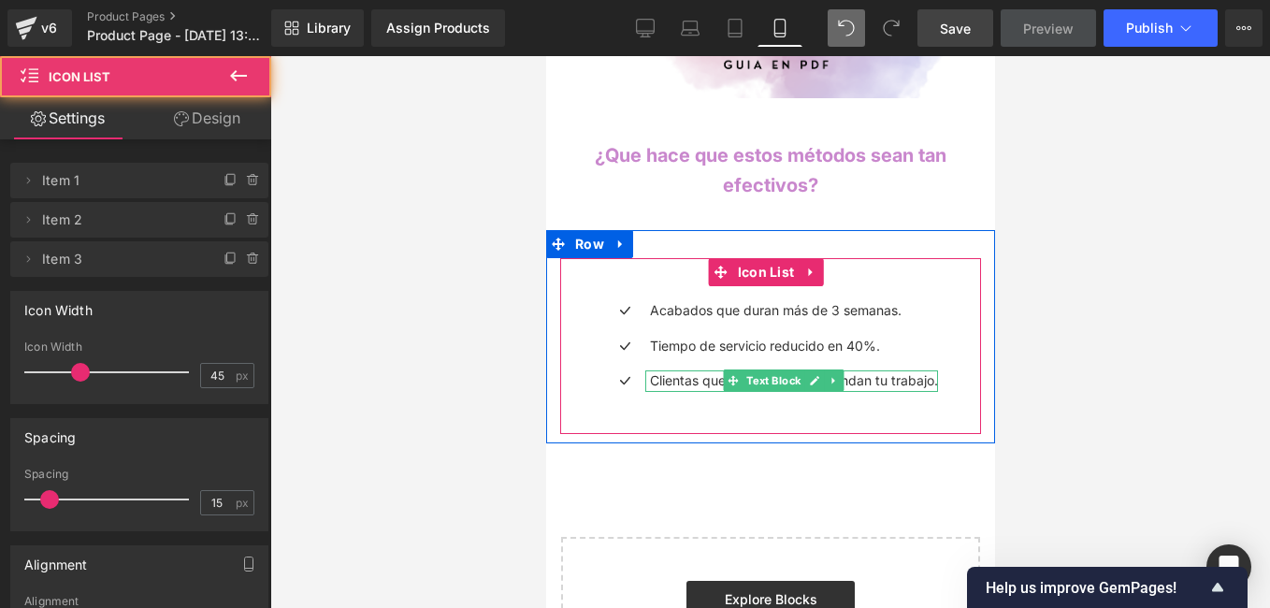
drag, startPoint x: 929, startPoint y: 356, endPoint x: 684, endPoint y: 351, distance: 245.1
click at [684, 351] on div "Icon Acabados que duran más de 3 semanas. Text Block Icon Tiempo de servicio re…" at bounding box center [769, 352] width 421 height 105
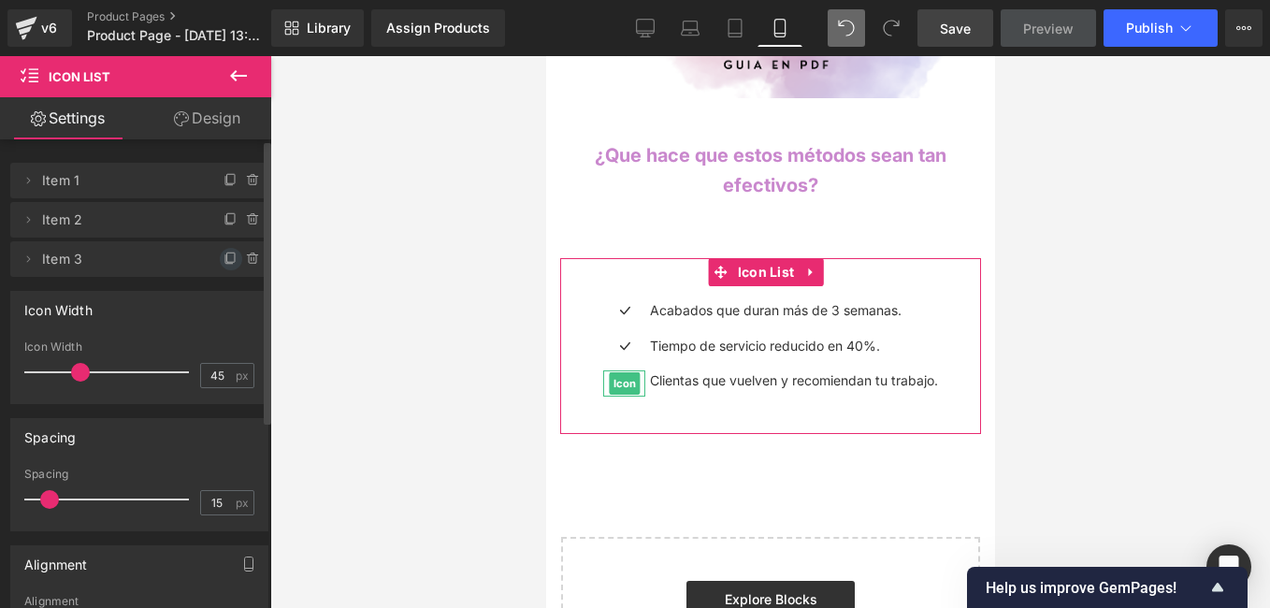
click at [224, 258] on icon at bounding box center [231, 259] width 15 height 15
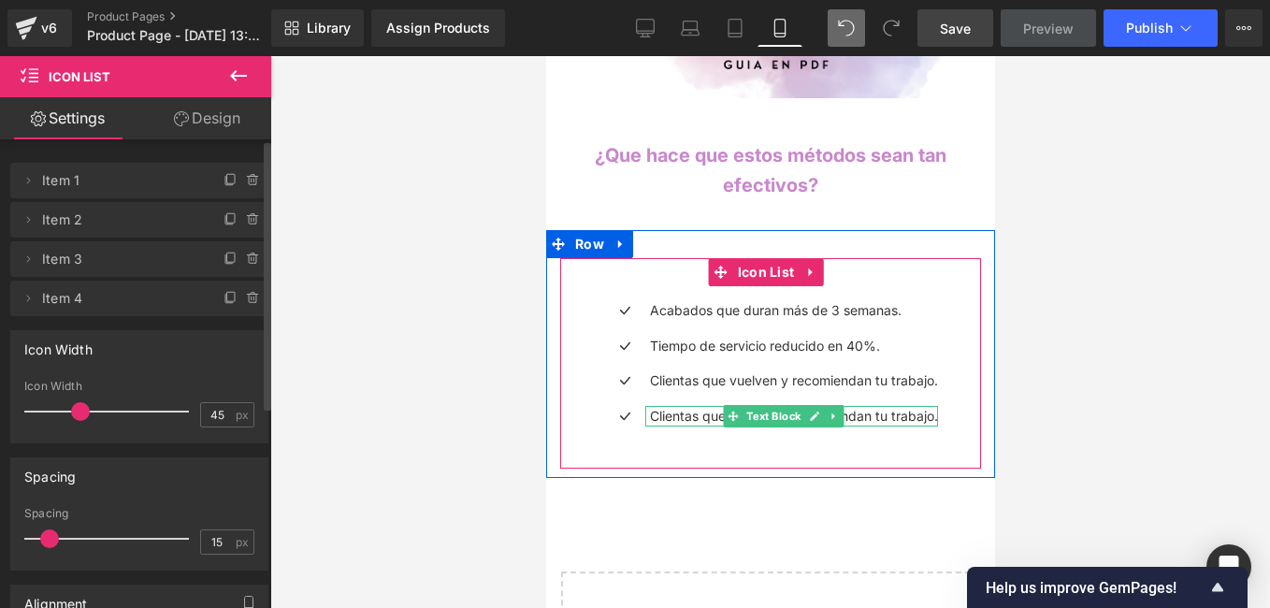
click at [681, 406] on p "Clientas que vuelven y recomiendan tu trabajo." at bounding box center [793, 416] width 288 height 21
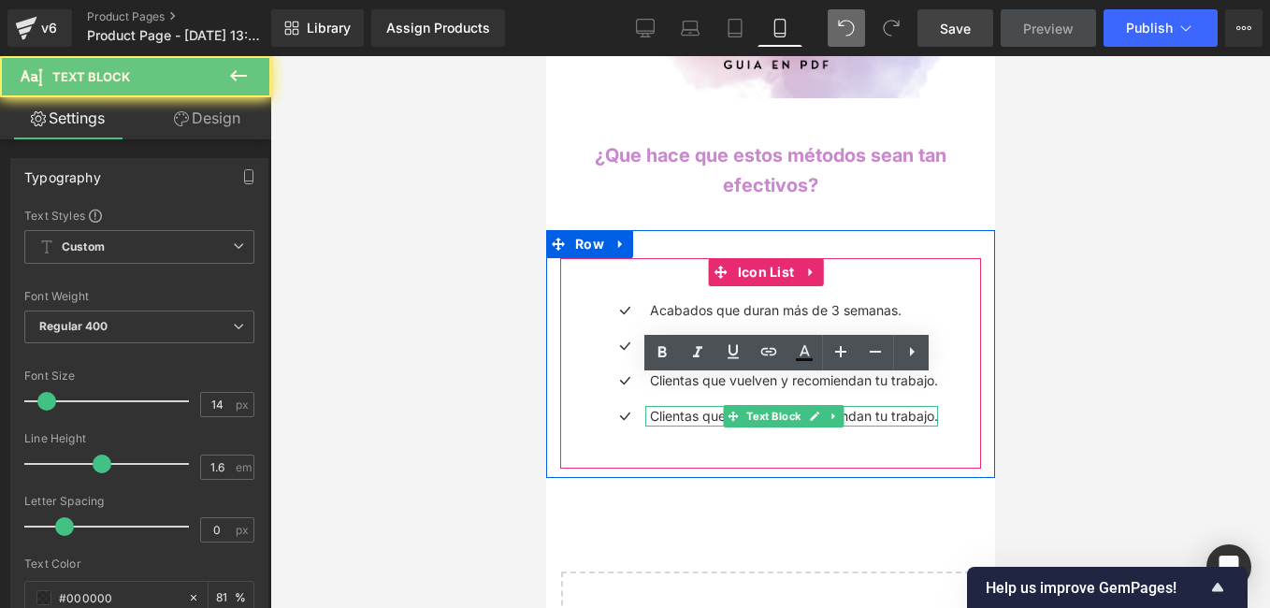
click at [681, 406] on p "Clientas que vuelven y recomiendan tu trabajo." at bounding box center [793, 416] width 288 height 21
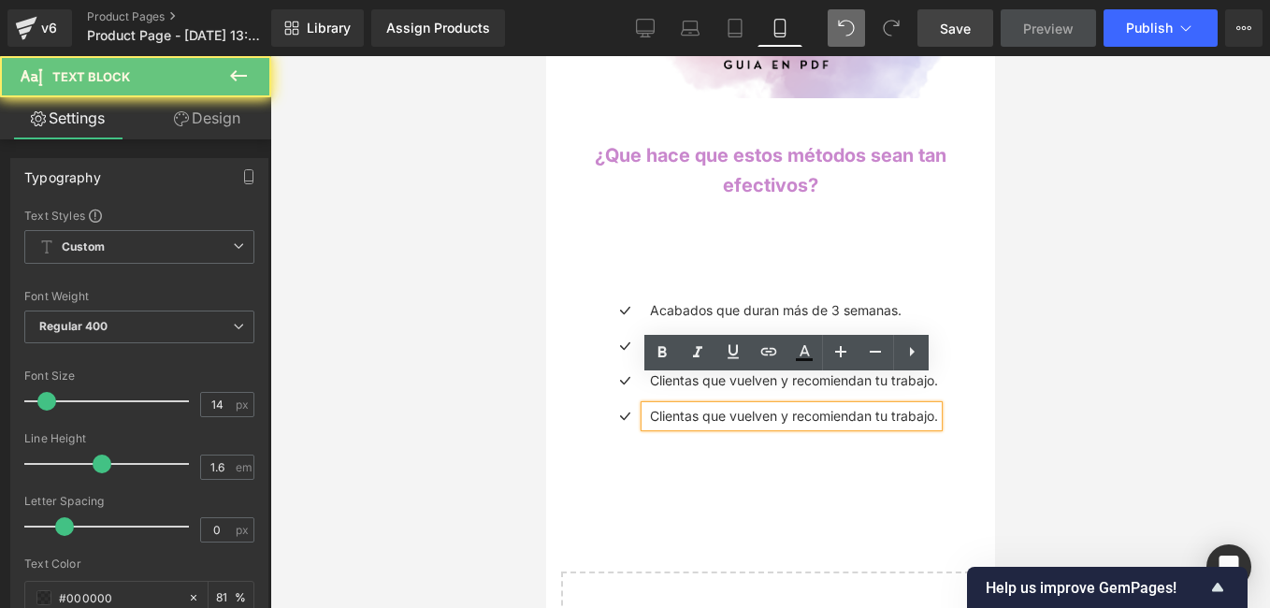
click at [681, 406] on p "Clientas que vuelven y recomiendan tu trabajo." at bounding box center [793, 416] width 288 height 21
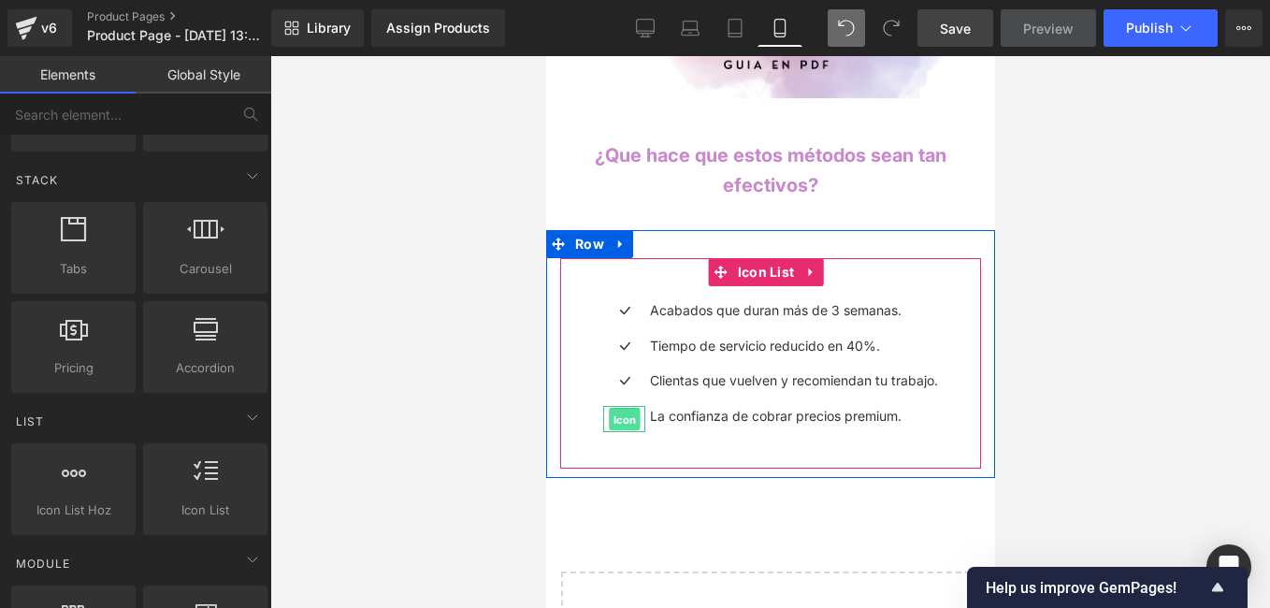
click at [635, 408] on span "Icon" at bounding box center [623, 419] width 31 height 22
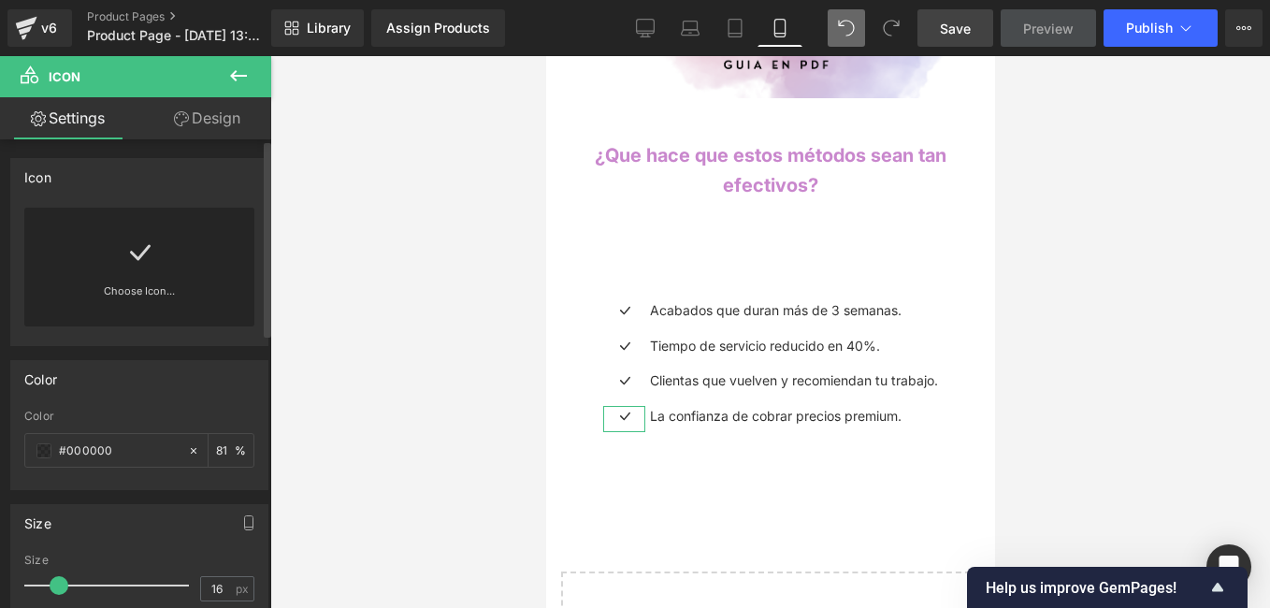
click at [120, 269] on div "Choose Icon..." at bounding box center [139, 267] width 230 height 119
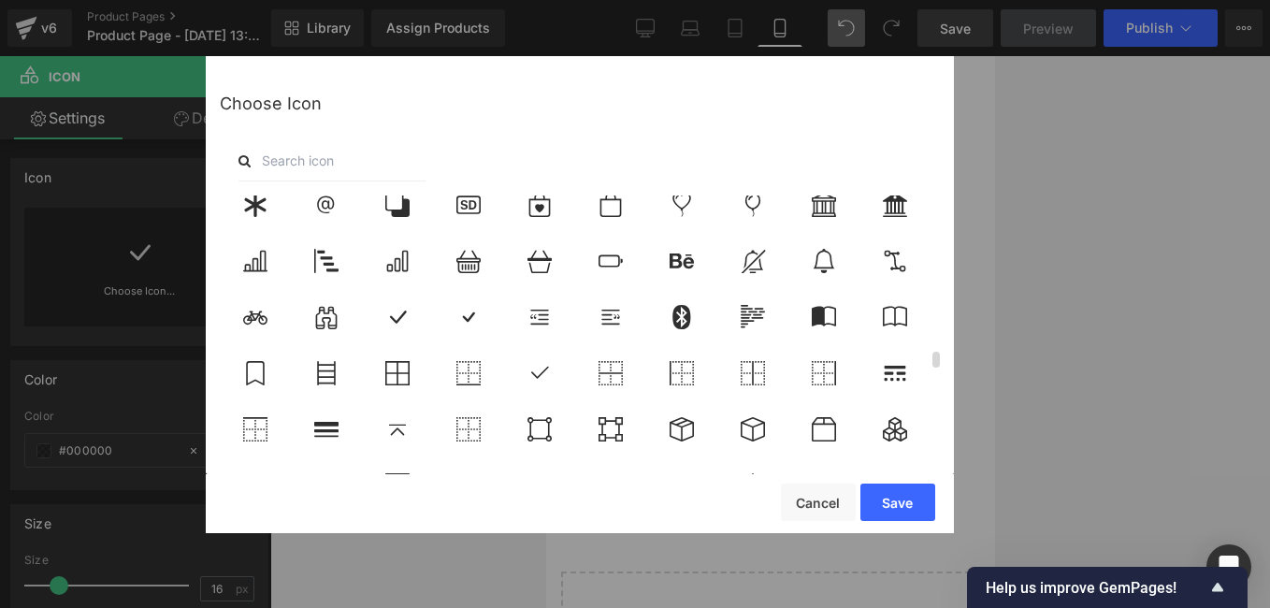
scroll to position [3367, 0]
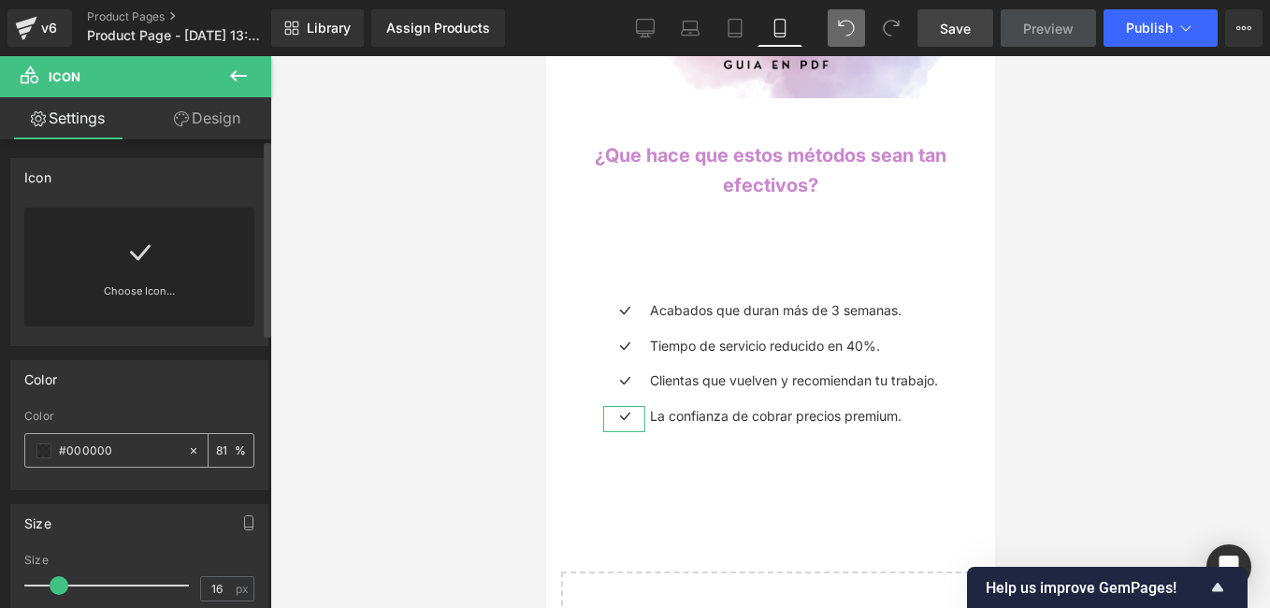
click at [109, 451] on input "#000000" at bounding box center [119, 451] width 120 height 21
click at [139, 451] on input "#000000" at bounding box center [119, 451] width 120 height 21
click at [139, 450] on input "#000000" at bounding box center [119, 451] width 120 height 21
click at [42, 449] on span at bounding box center [43, 450] width 15 height 15
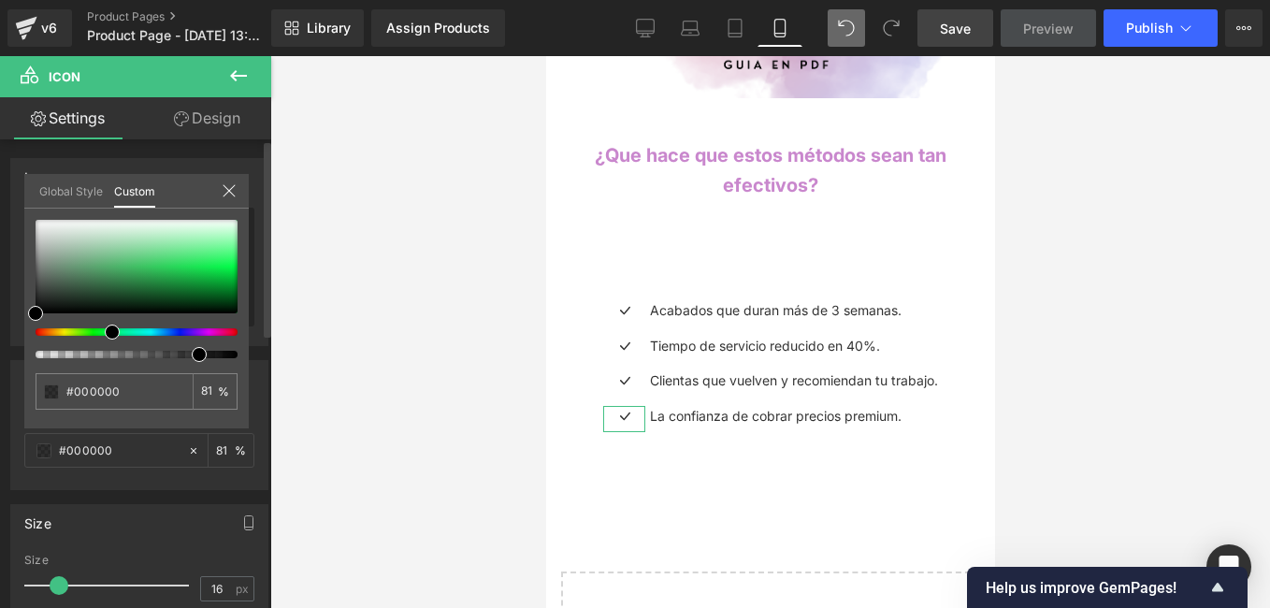
drag, startPoint x: 35, startPoint y: 333, endPoint x: 105, endPoint y: 325, distance: 70.5
click at [105, 325] on div at bounding box center [137, 289] width 202 height 138
type input "#0f130f"
type input "#1e2d1e"
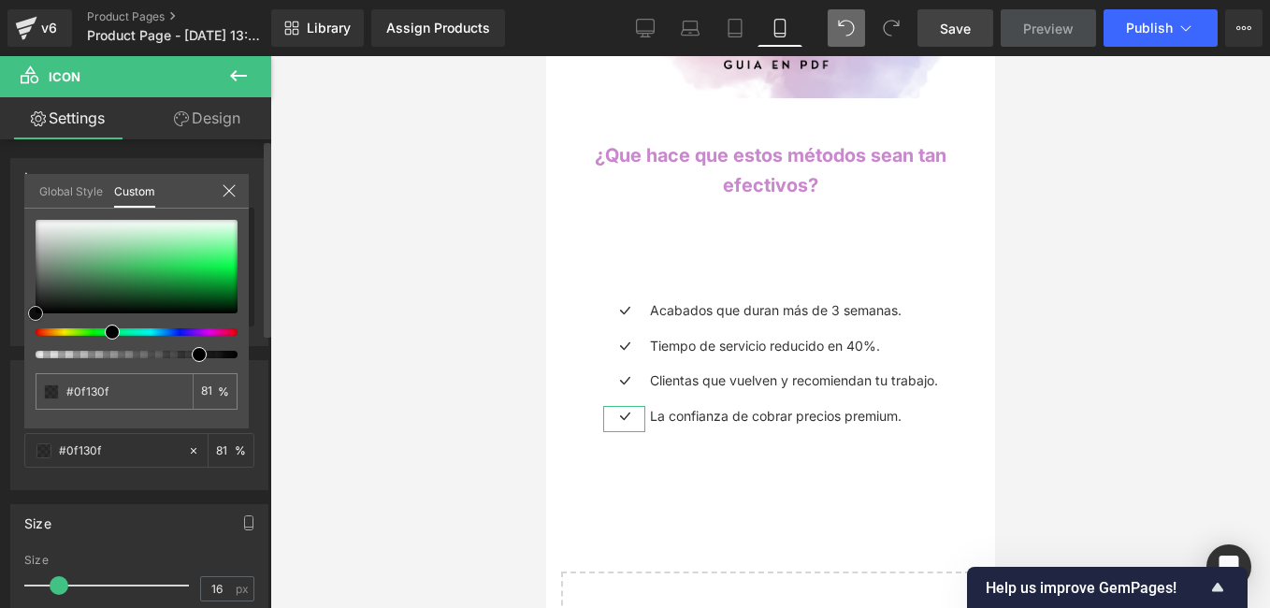
type input "#1e2d1e"
type input "#223e22"
type input "#254a25"
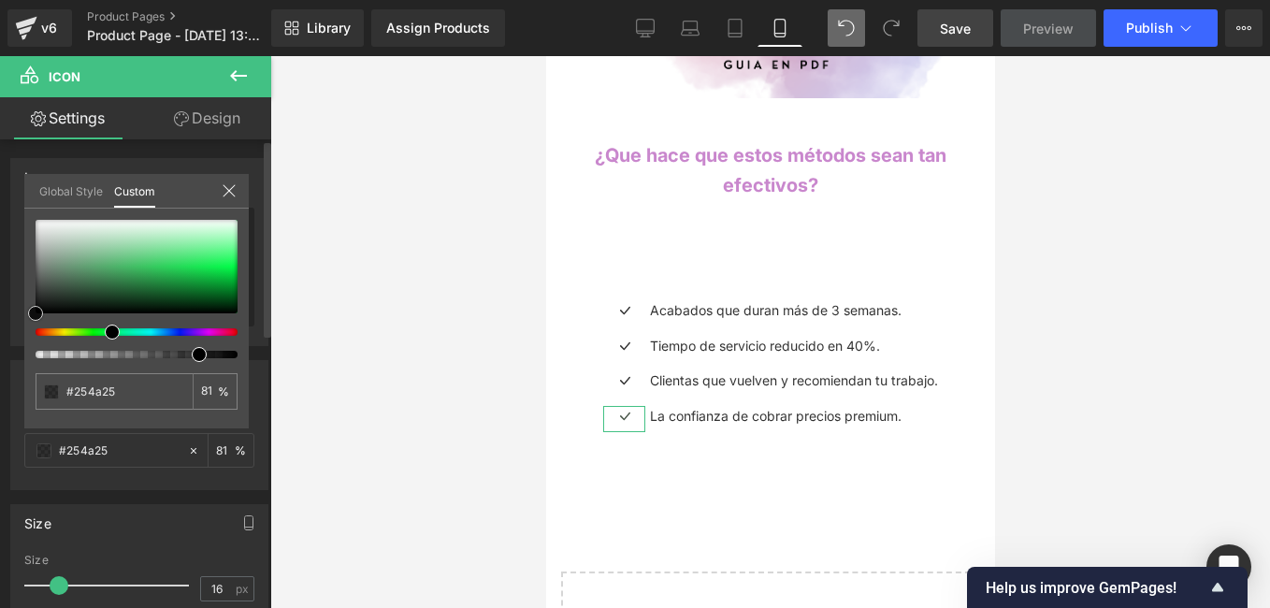
type input "#2a5a2a"
type input "#327f32"
type input "#349734"
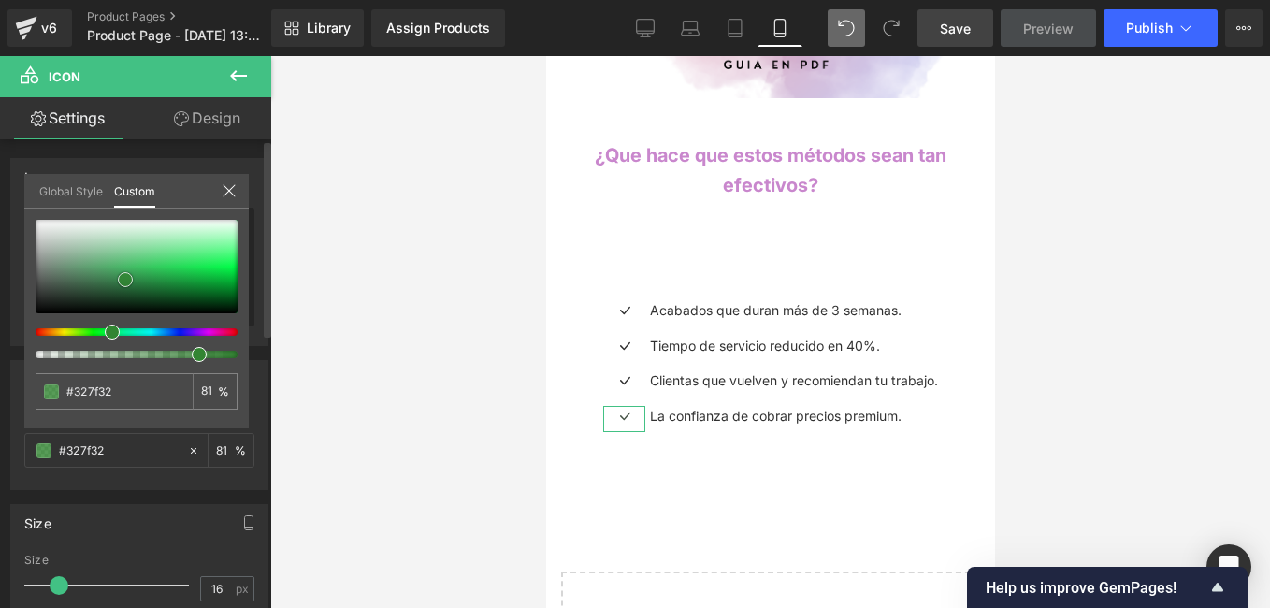
type input "#349734"
type input "#35a035"
type input "#34a634"
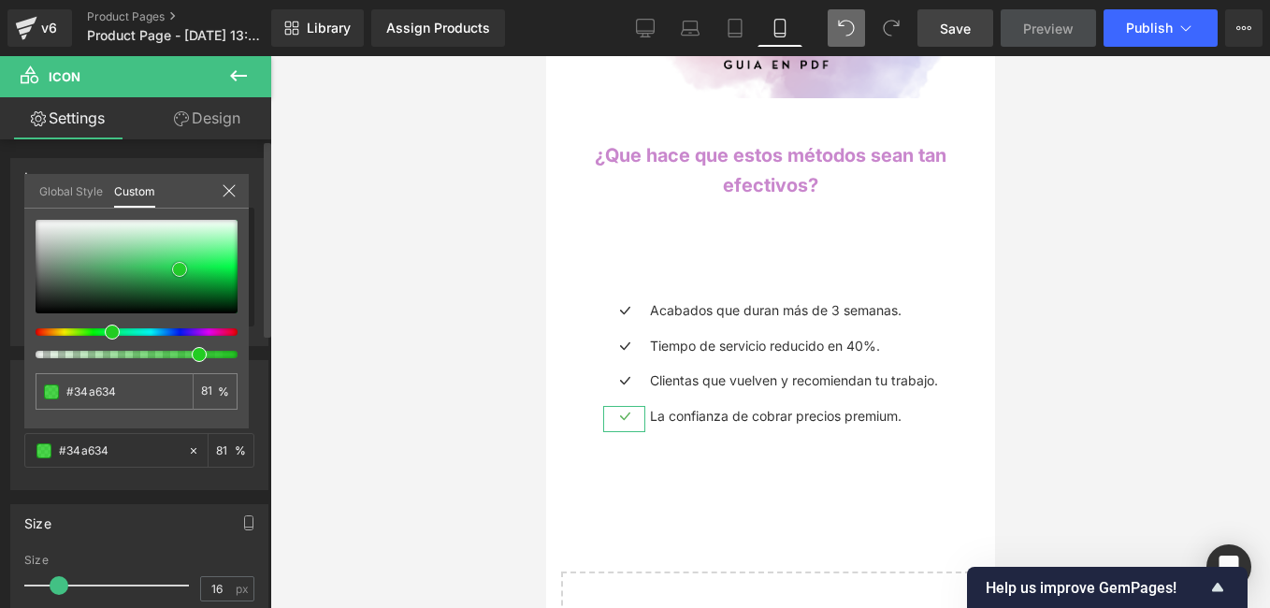
type input "#2dc22d"
type input "#25ca25"
type input "#1ad51a"
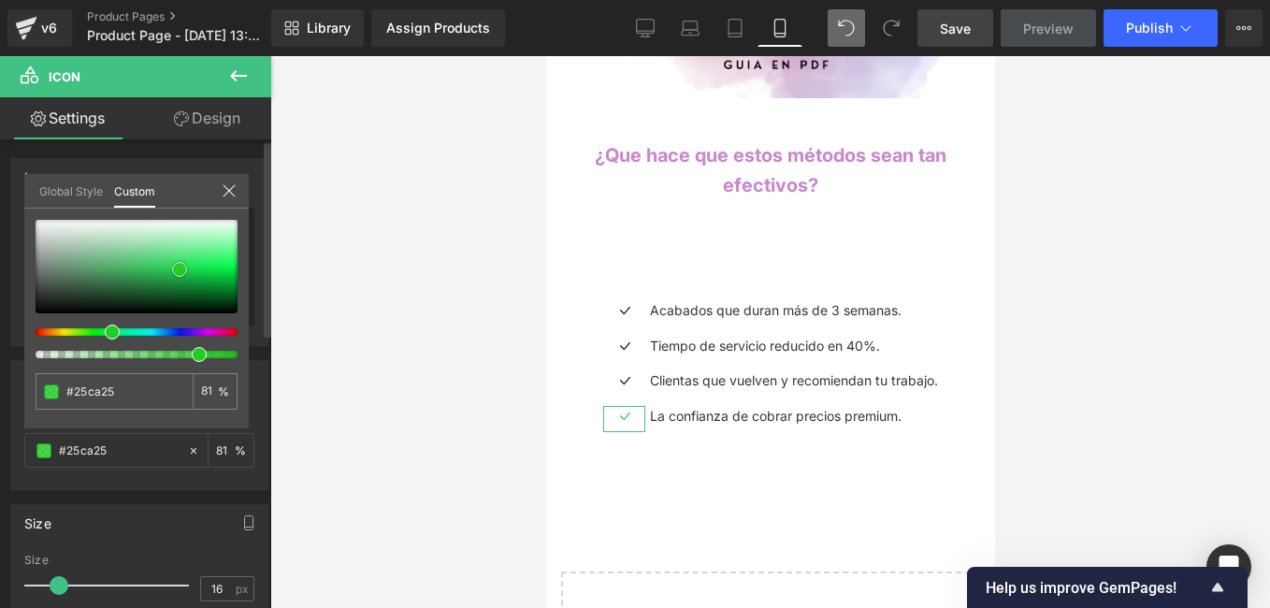
type input "#1ad51a"
type input "#16d816"
drag, startPoint x: 37, startPoint y: 310, endPoint x: 199, endPoint y: 266, distance: 167.7
click at [199, 266] on span at bounding box center [197, 269] width 15 height 15
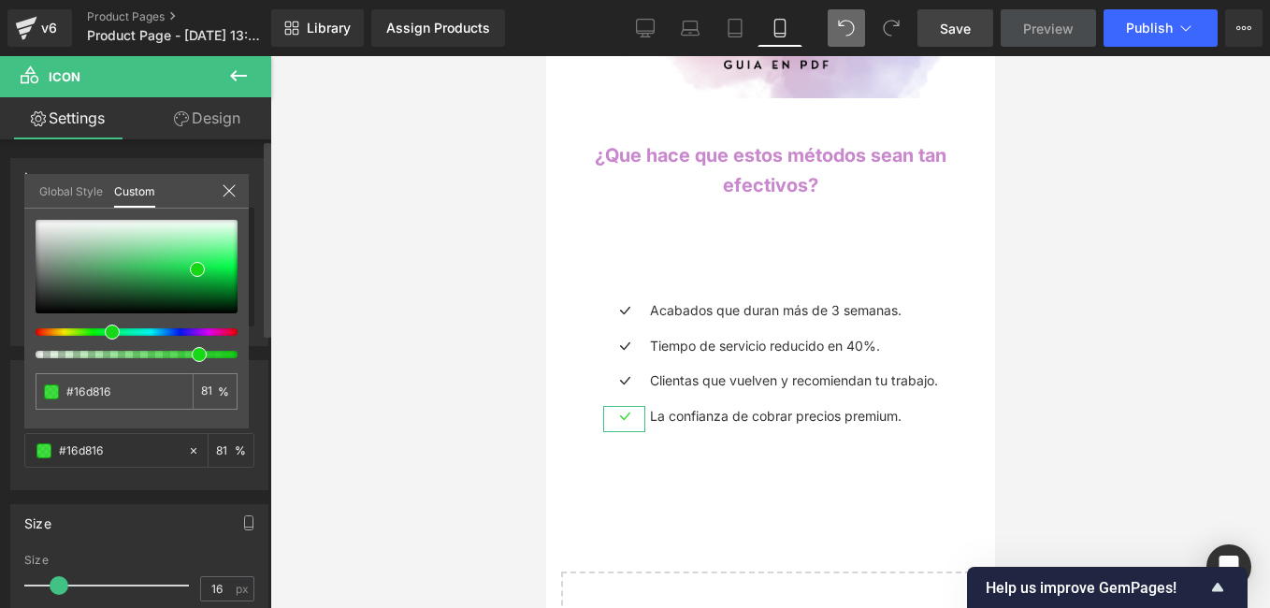
type input "87"
type input "93"
type input "95"
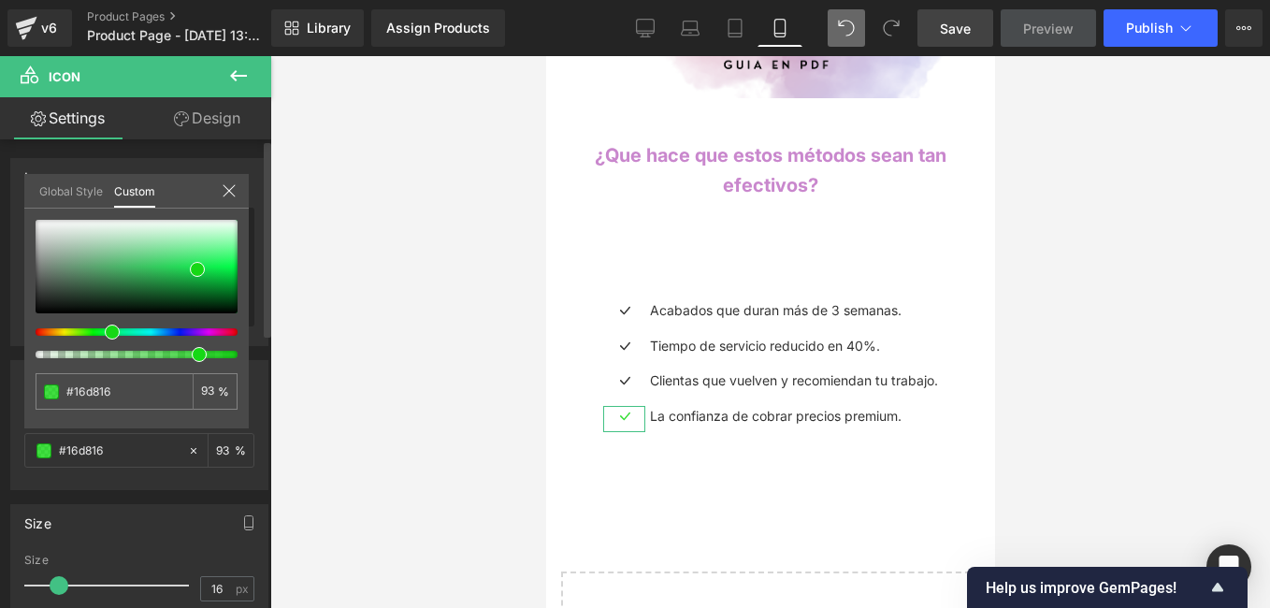
type input "95"
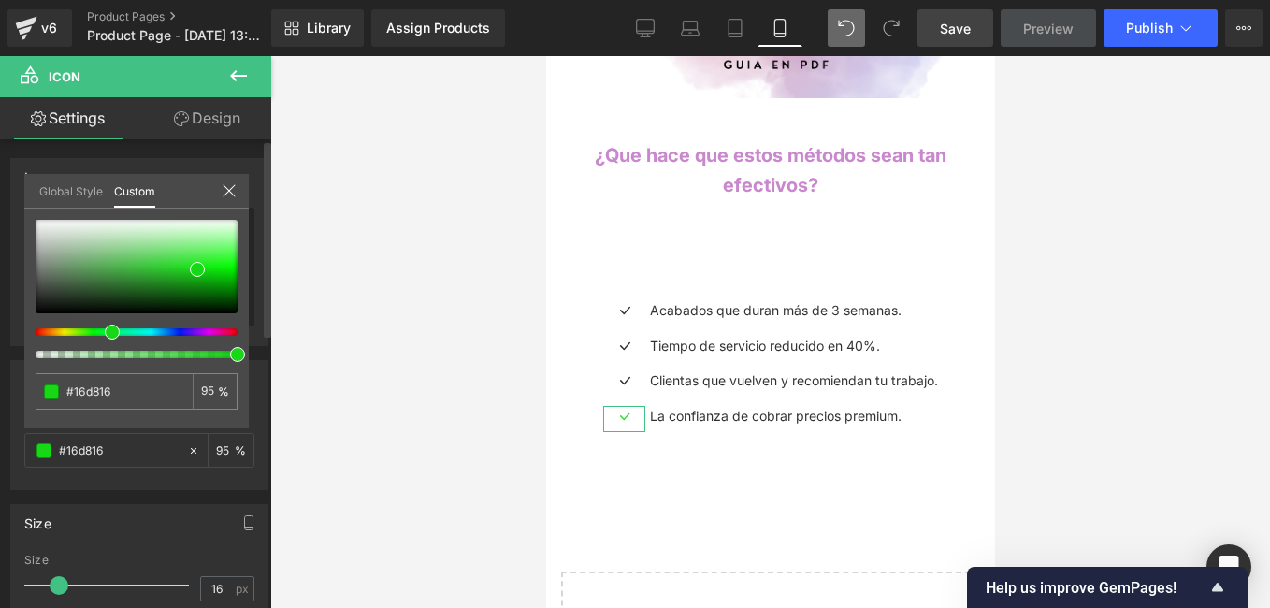
type input "99"
drag, startPoint x: 204, startPoint y: 354, endPoint x: 262, endPoint y: 354, distance: 58.0
click at [262, 354] on div "Color rgba(22, 216, 22, 0.99) Color #16d816 99 % Global Style Custom Setup Glob…" at bounding box center [140, 418] width 280 height 144
type input "#15da15"
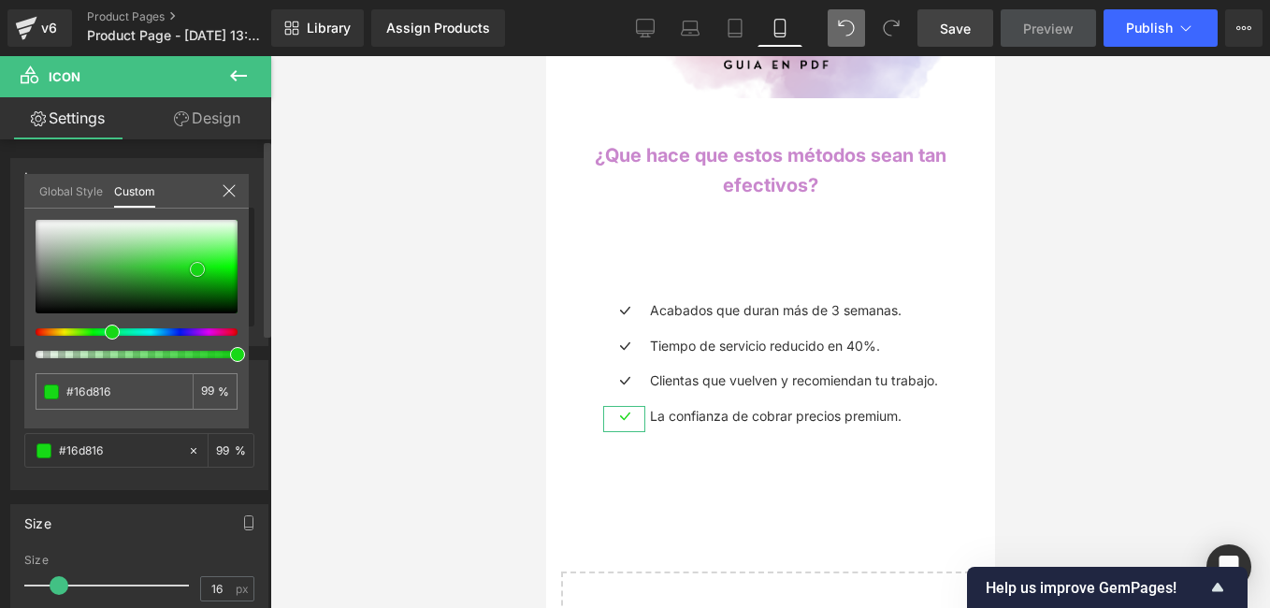
type input "100"
type input "#15da15"
type input "100"
type input "#14c614"
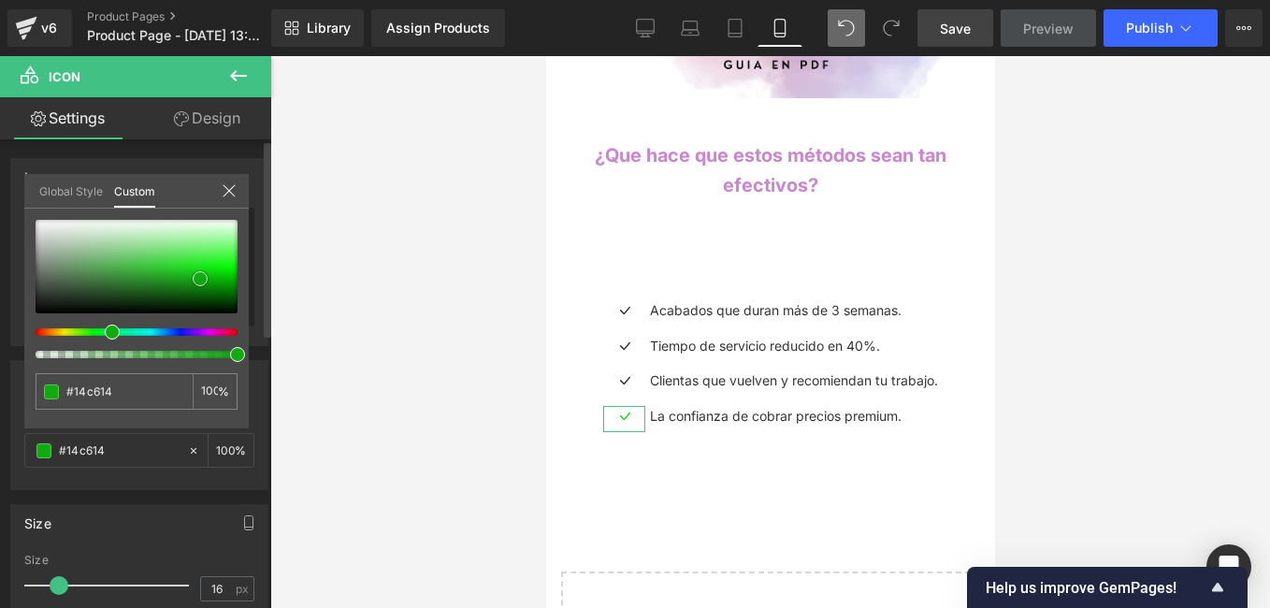
type input "#12af12"
type input "#10a110"
type input "#0e940e"
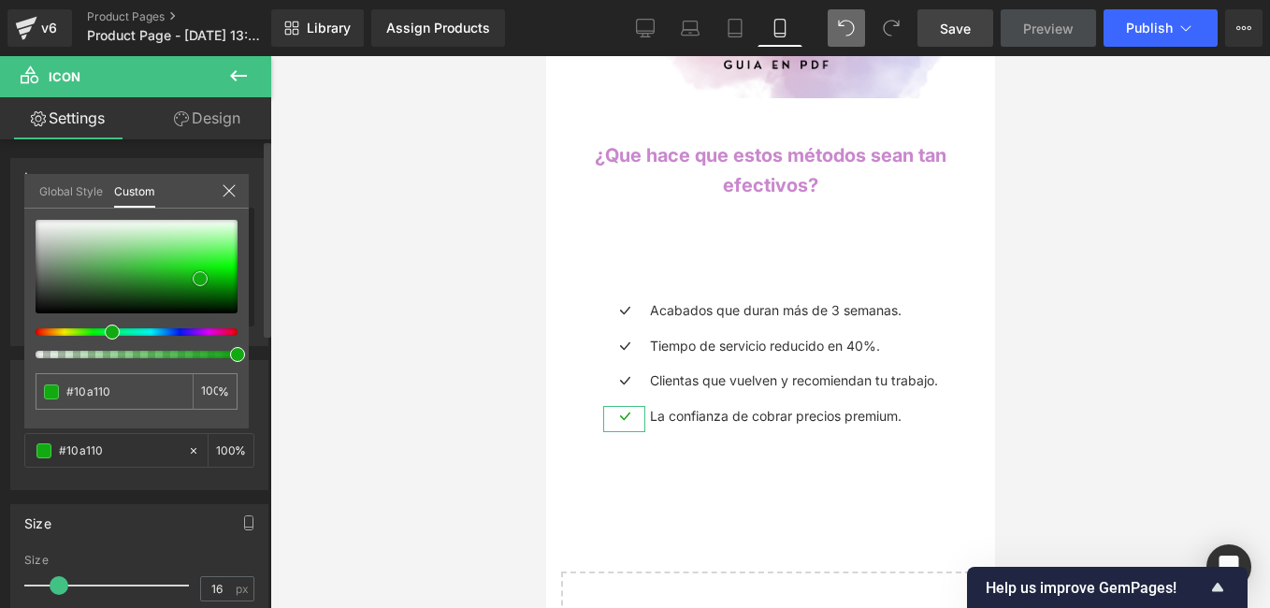
type input "#0e940e"
type input "#0e8a0e"
type input "#0d810d"
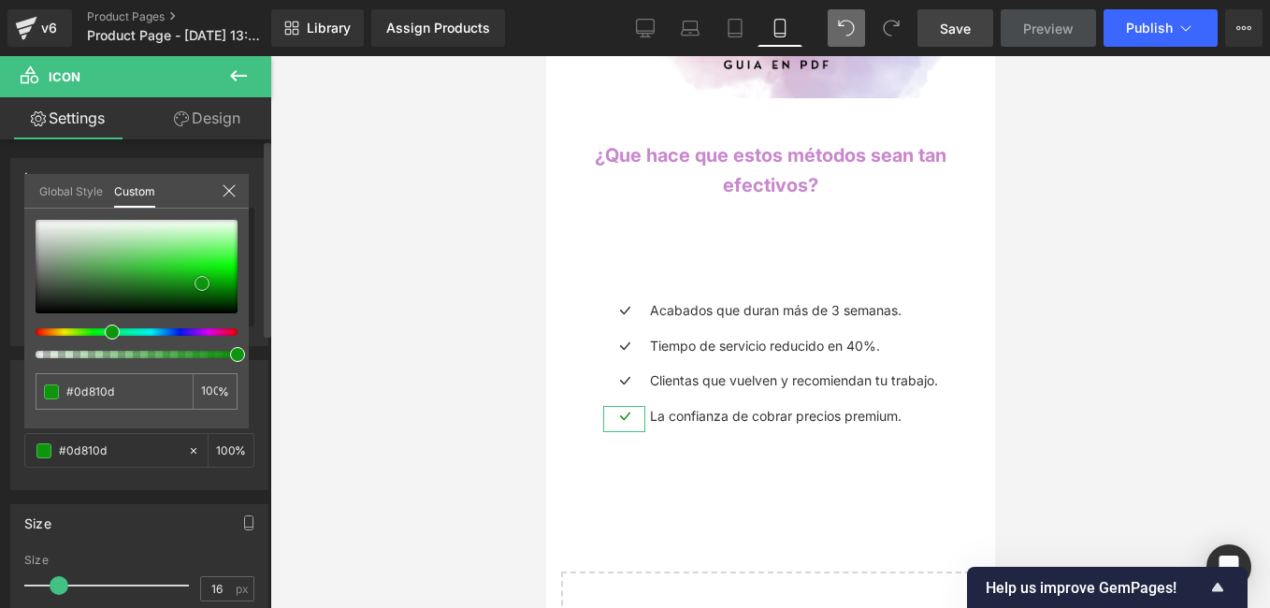
type input "#0d8b0d"
type input "#0e990e"
type input "#0e9e0e"
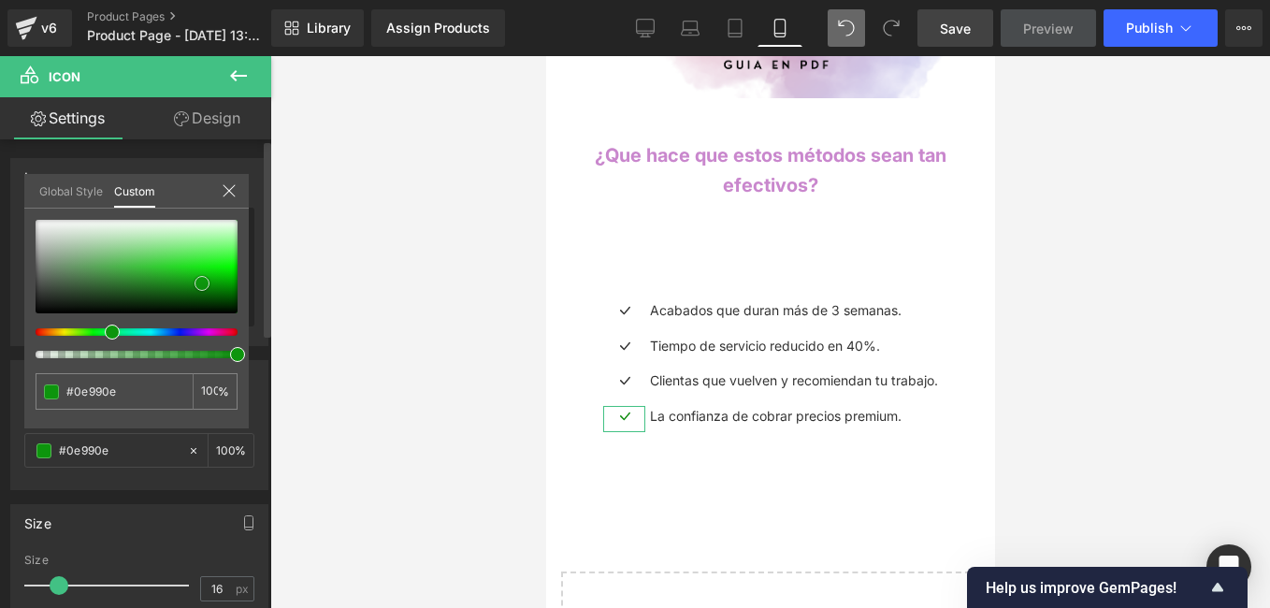
type input "#0e9e0e"
type input "#0ea40e"
type input "#0fa70f"
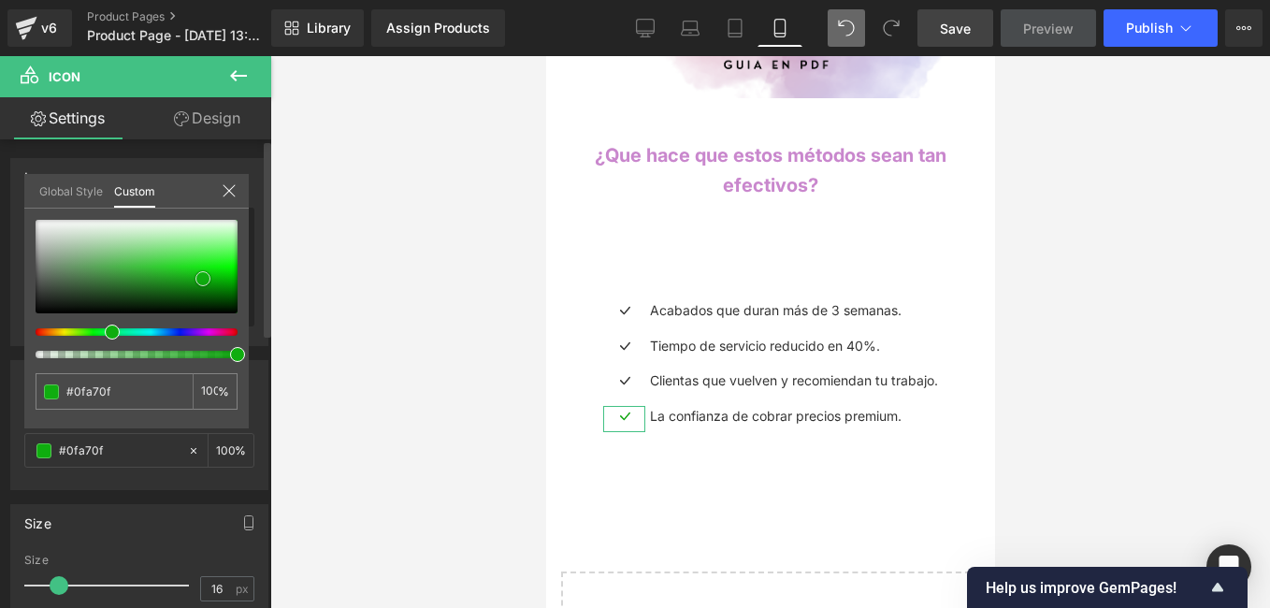
type input "#10b110"
type input "#10b510"
type input "#10bb10"
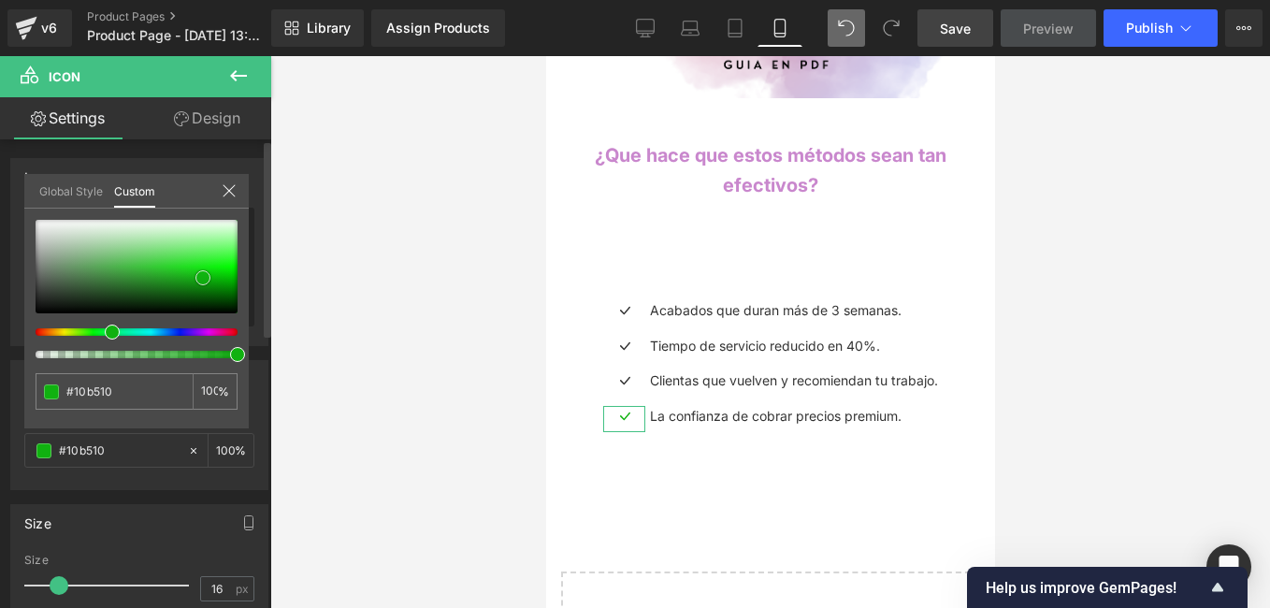
type input "#10bb10"
type input "#11ba11"
type input "#11bf11"
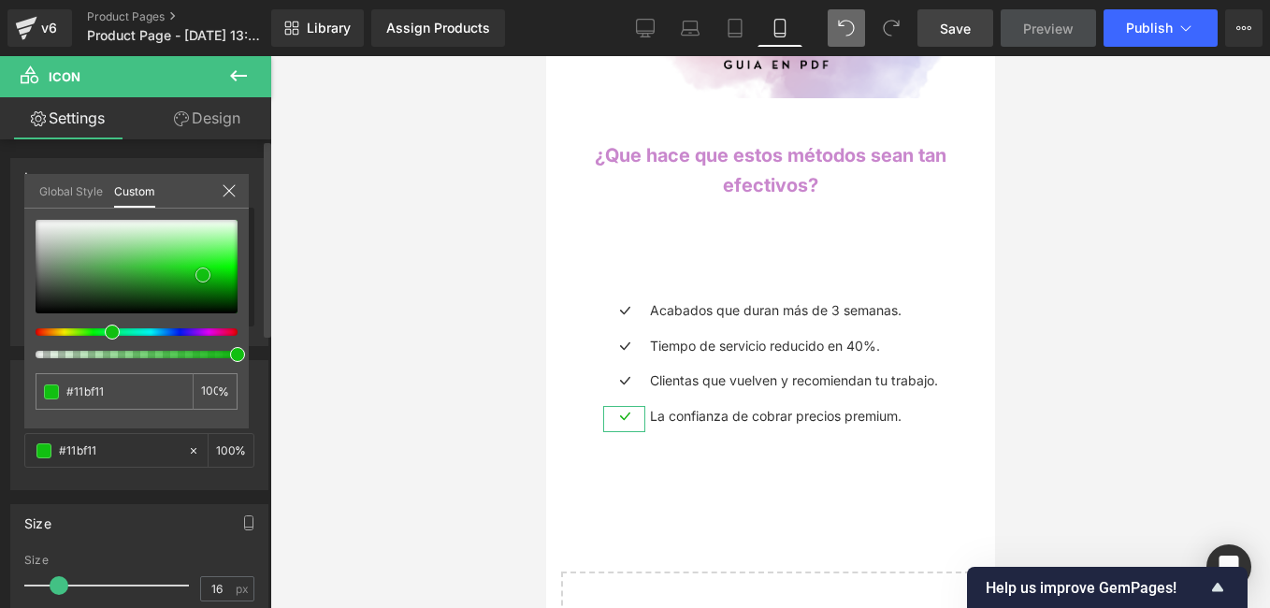
type input "#11c911"
type input "#13cd13"
type input "#13d113"
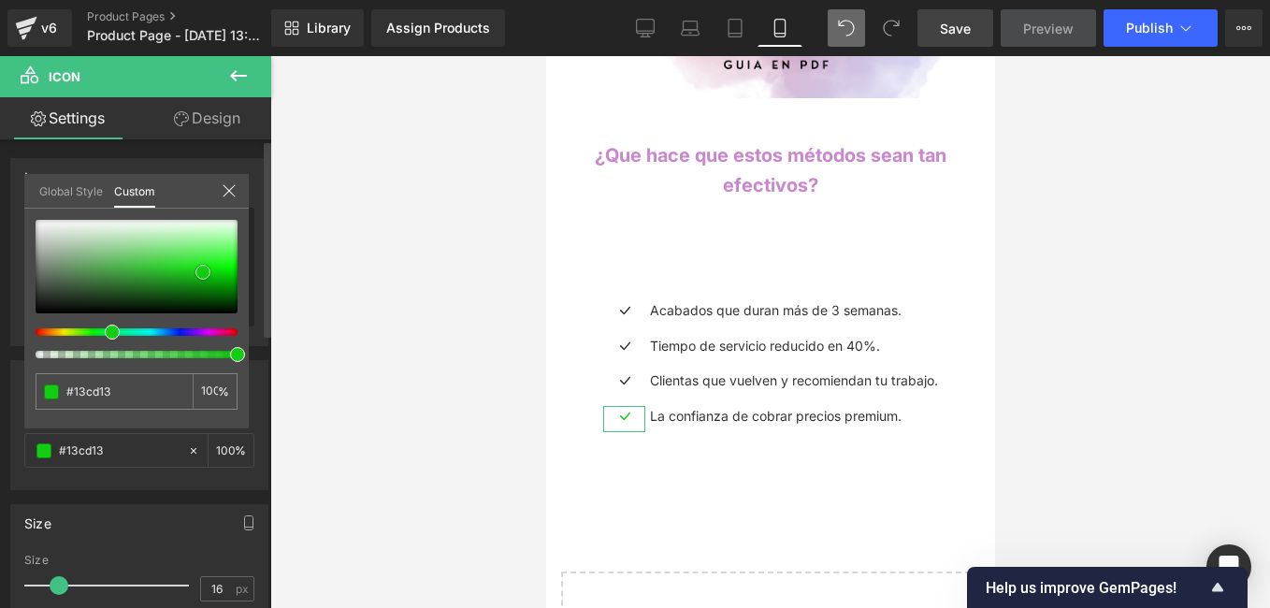
type input "#13d113"
type input "#13cd13"
type input "#12c312"
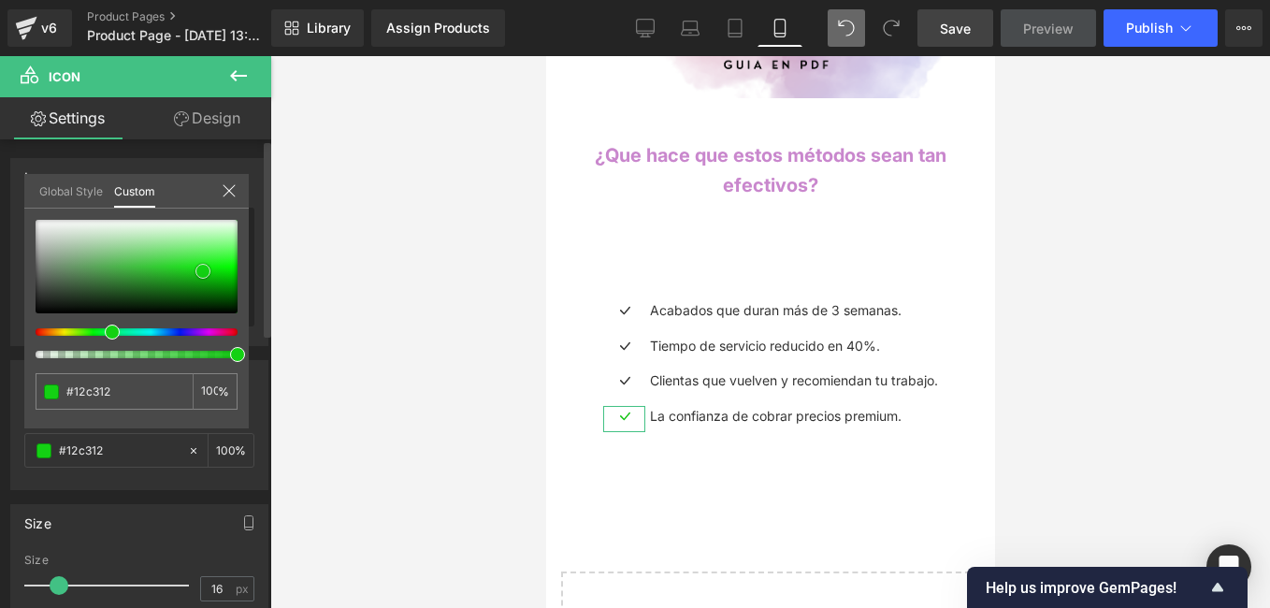
type input "#10bb10"
type input "#11ba11"
type input "#10b510"
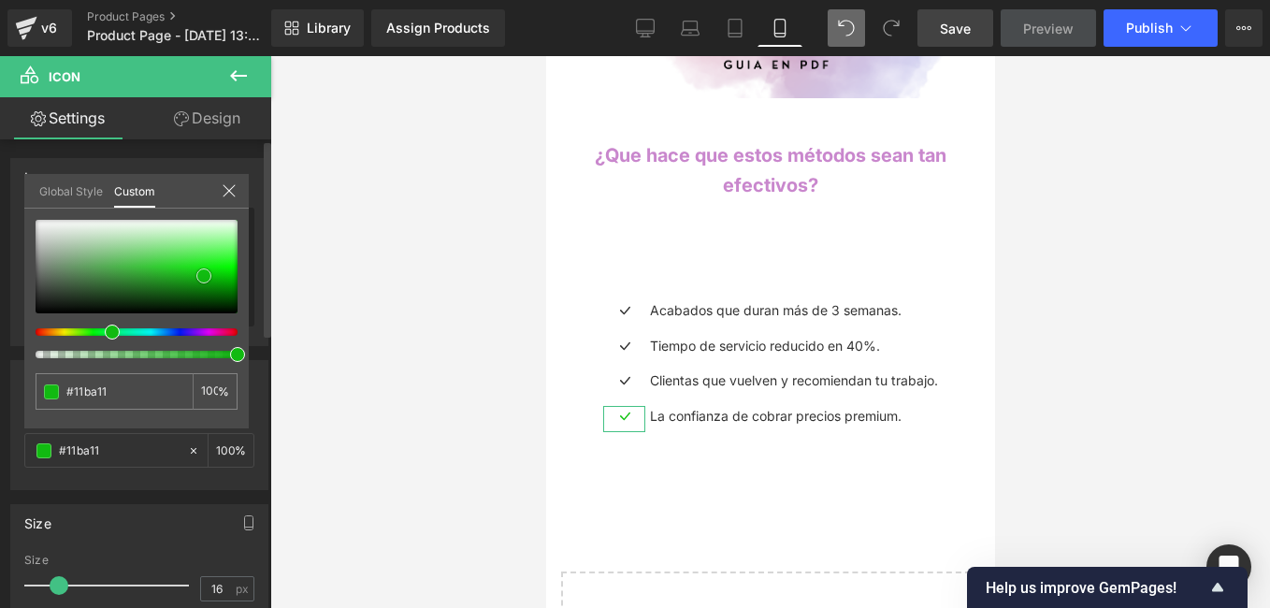
type input "#10b510"
type input "#0fb20f"
type input "#0fb60f"
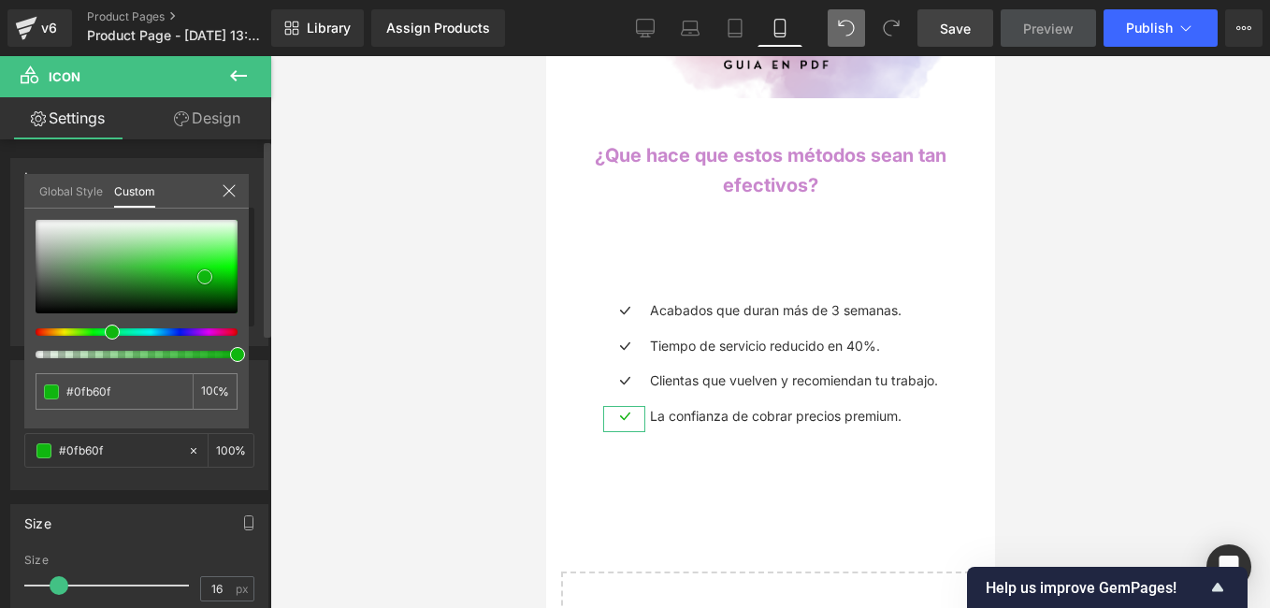
type input "#0fbc0f"
type input "#0fc10f"
drag, startPoint x: 190, startPoint y: 270, endPoint x: 199, endPoint y: 276, distance: 10.9
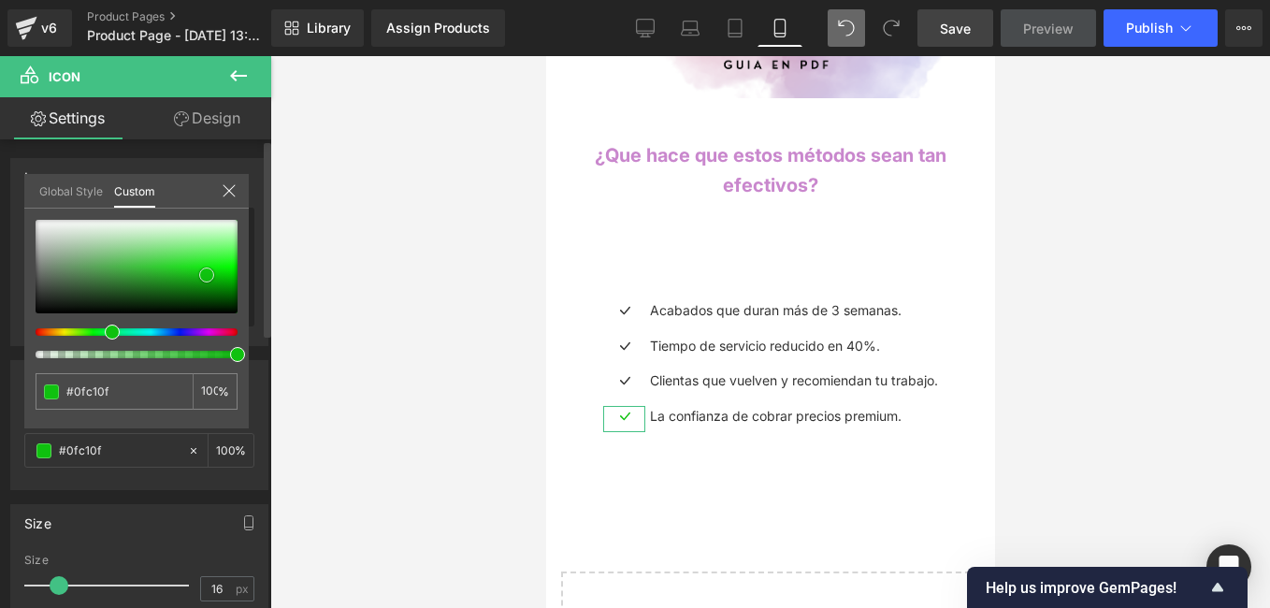
click at [199, 276] on span at bounding box center [206, 274] width 15 height 15
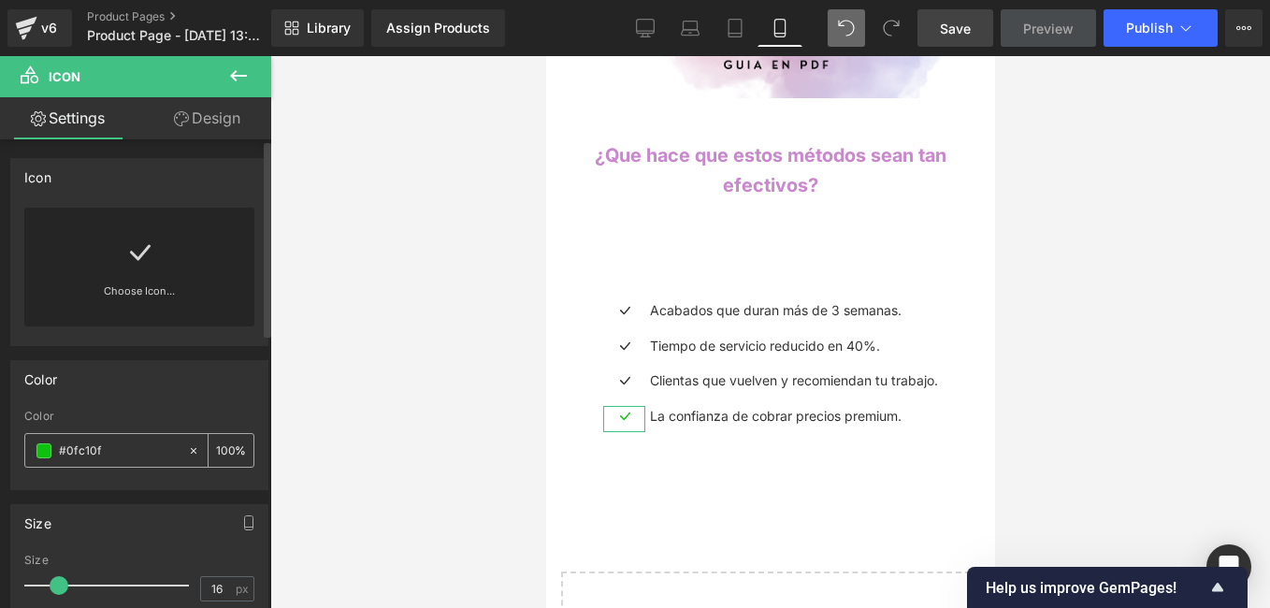
drag, startPoint x: 102, startPoint y: 453, endPoint x: 60, endPoint y: 453, distance: 42.1
click at [60, 453] on input "#0fc10f" at bounding box center [119, 451] width 120 height 21
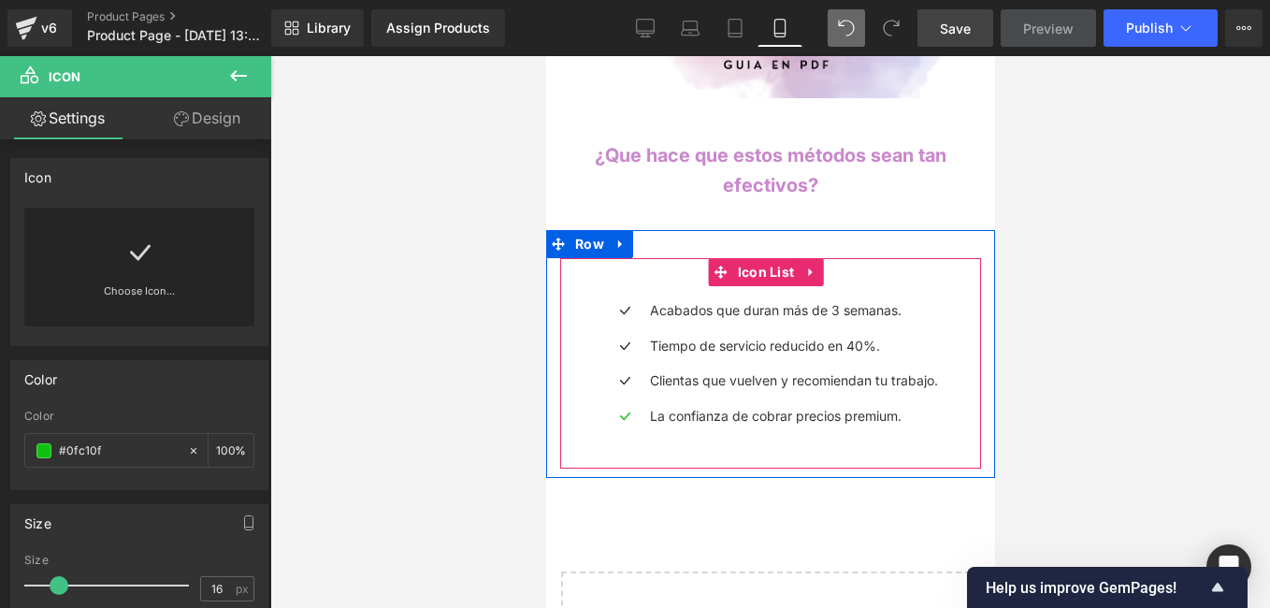
click at [629, 372] on span "Icon" at bounding box center [623, 383] width 31 height 22
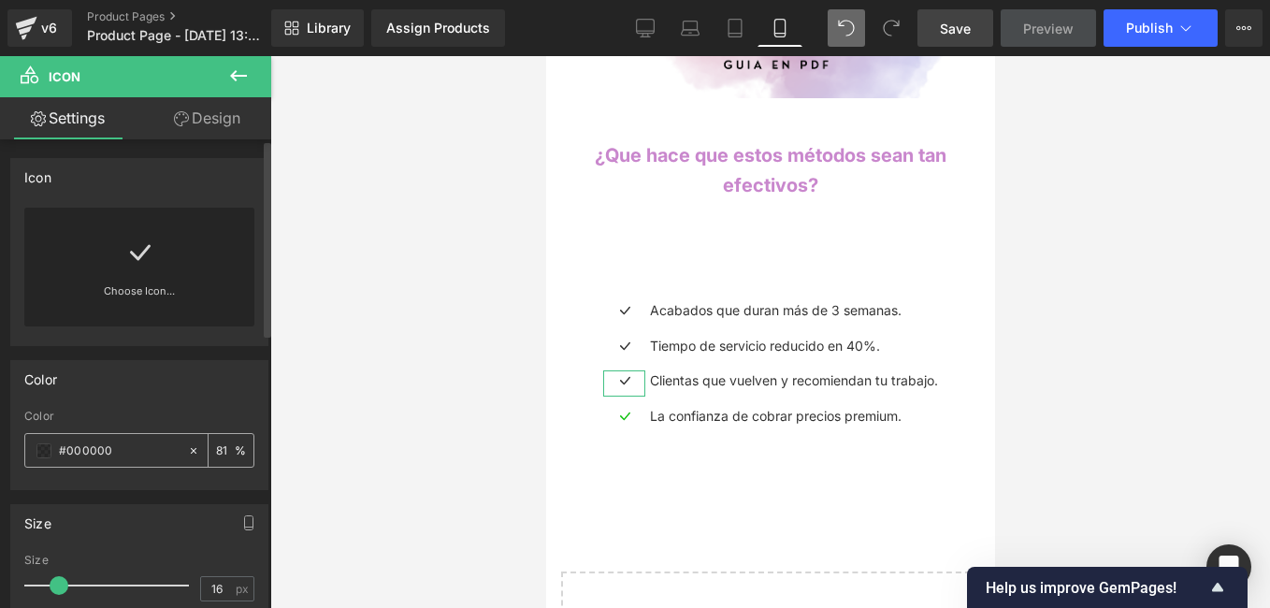
drag, startPoint x: 121, startPoint y: 452, endPoint x: 109, endPoint y: 450, distance: 11.4
click at [109, 450] on input "#000000" at bounding box center [119, 451] width 120 height 21
paste input "#0fc10f"
type input "##0fc10f"
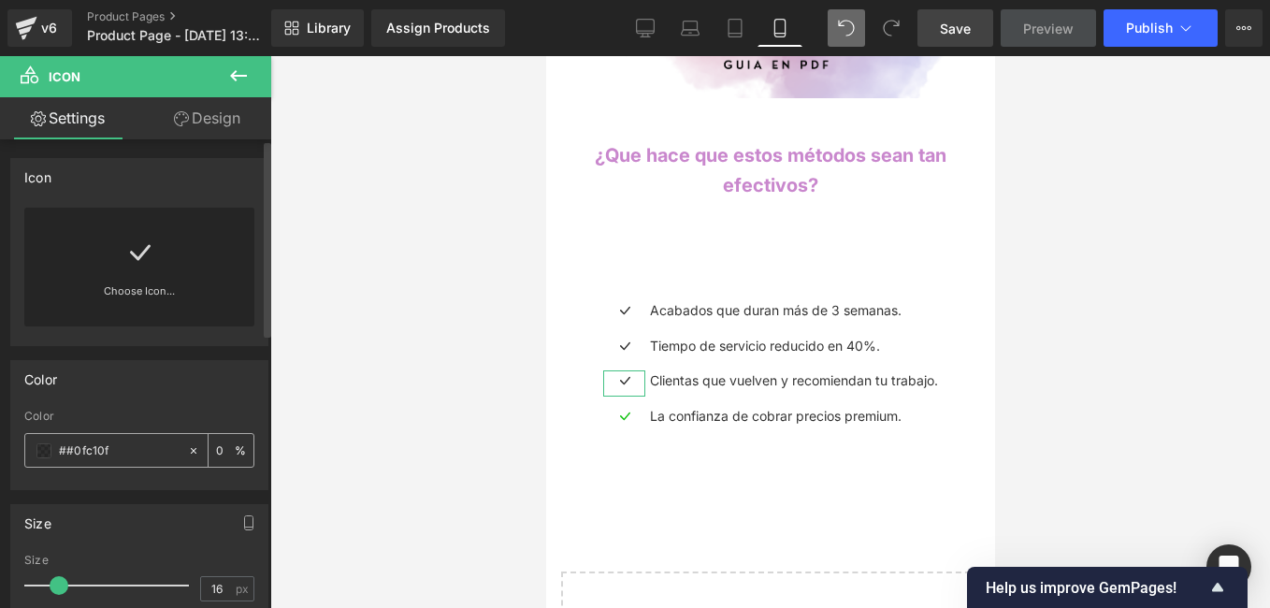
click at [219, 452] on input "0" at bounding box center [225, 450] width 19 height 21
click at [209, 454] on div "0100 %" at bounding box center [231, 450] width 45 height 33
click at [216, 450] on input "0100" at bounding box center [225, 450] width 19 height 21
click at [216, 445] on input "100" at bounding box center [225, 450] width 19 height 21
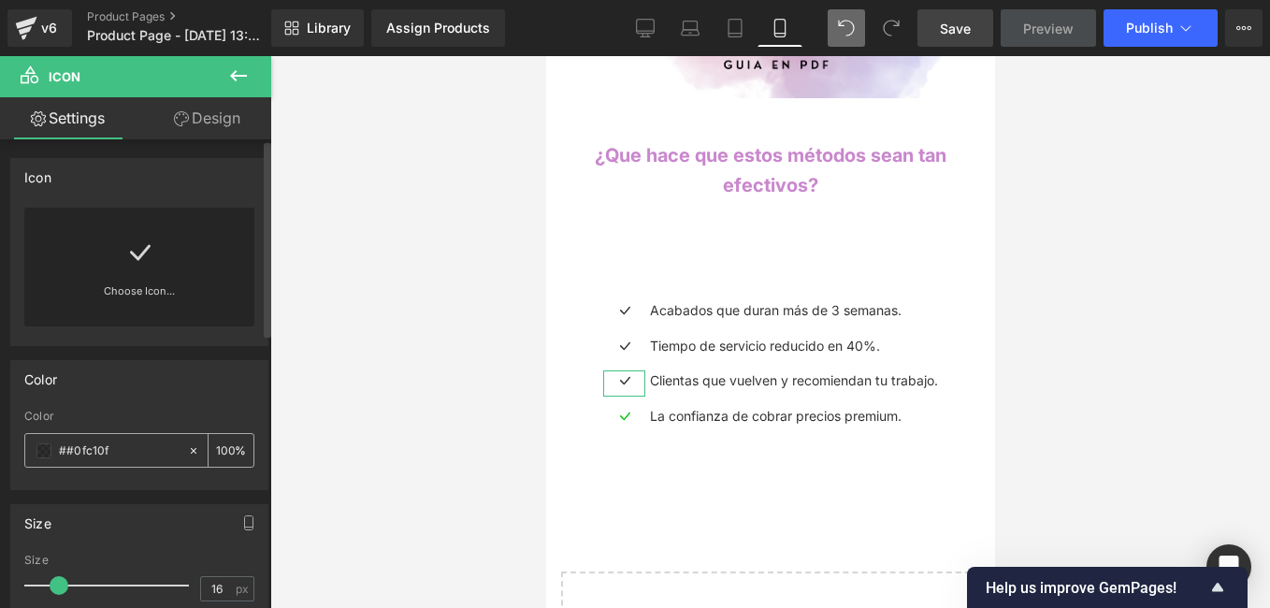
type input "100"
click at [231, 450] on div "100 %" at bounding box center [231, 450] width 45 height 33
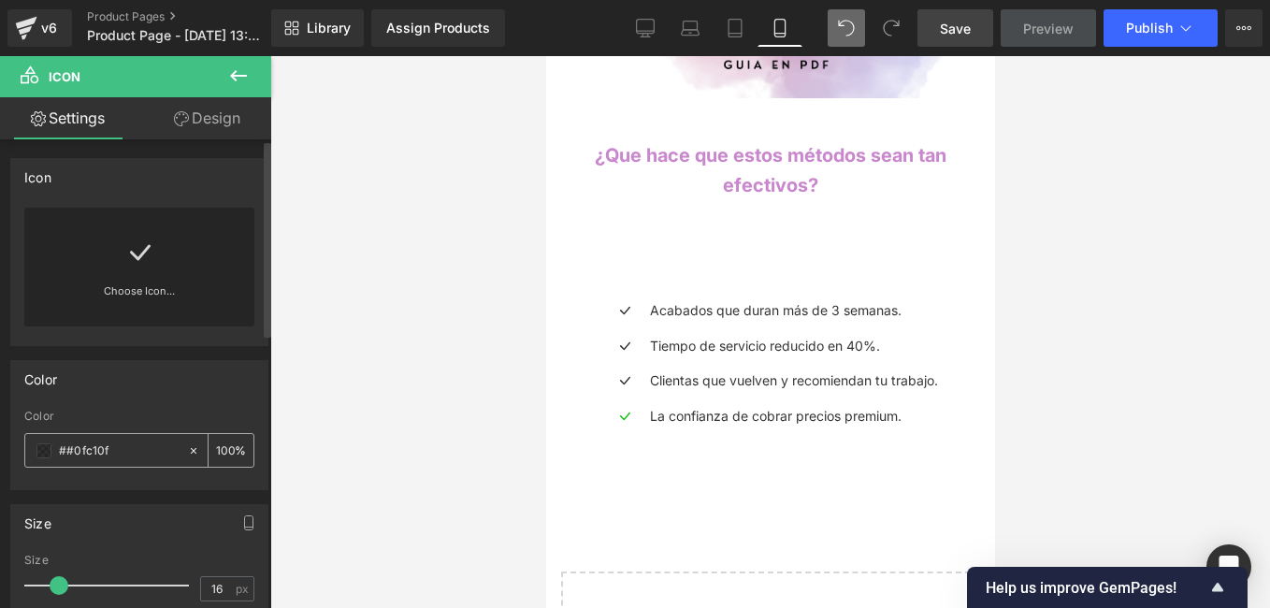
drag, startPoint x: 231, startPoint y: 450, endPoint x: 117, endPoint y: 448, distance: 114.1
click at [117, 448] on input "##0fc10f" at bounding box center [119, 451] width 120 height 21
click at [108, 451] on input "##0fc10f" at bounding box center [119, 451] width 120 height 21
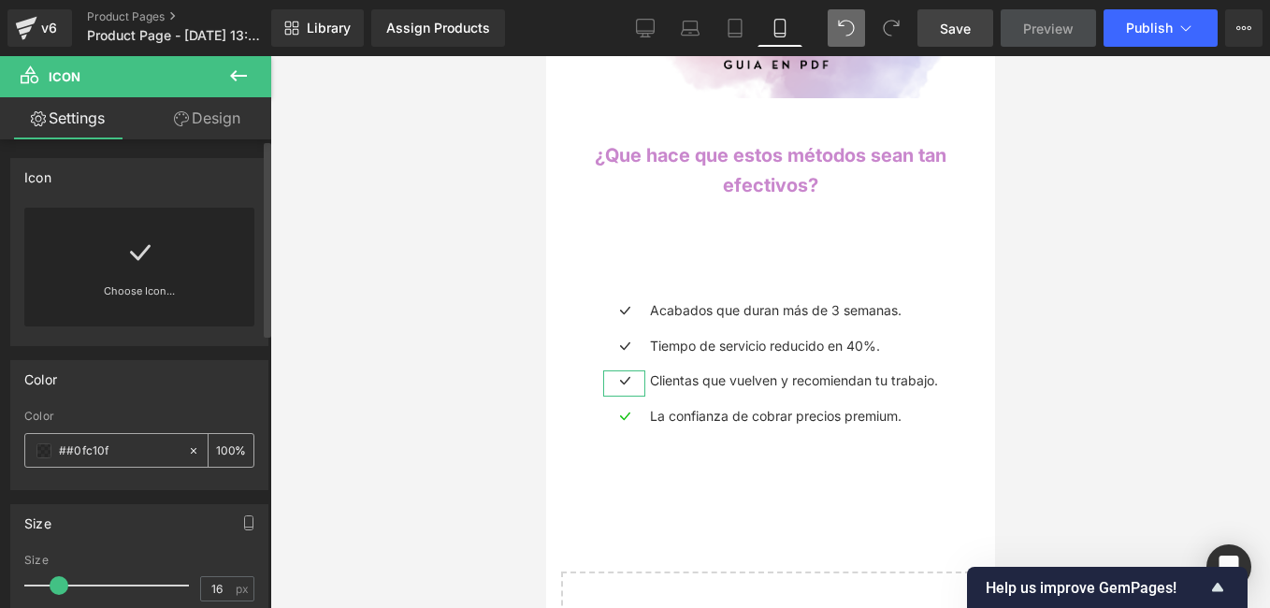
drag, startPoint x: 108, startPoint y: 451, endPoint x: 65, endPoint y: 451, distance: 43.0
click at [65, 451] on input "##0fc10f" at bounding box center [119, 451] width 120 height 21
type input "#0fc10f"
click at [639, 338] on span "Icon" at bounding box center [623, 349] width 31 height 22
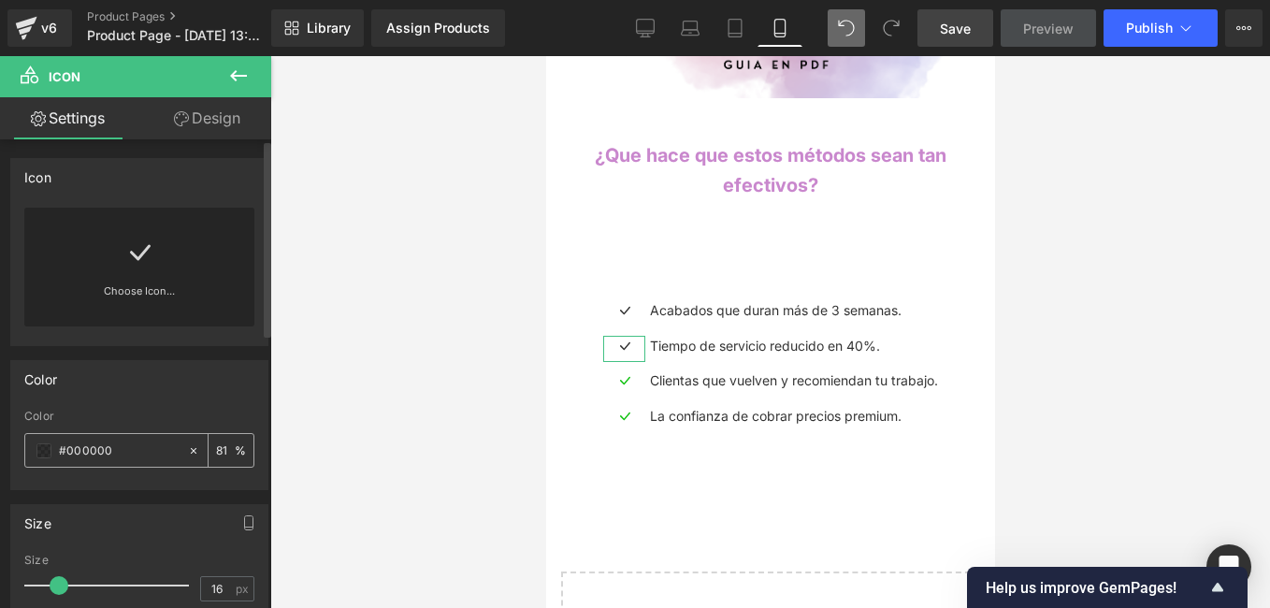
click at [125, 441] on input "#000000" at bounding box center [119, 451] width 120 height 21
click at [113, 454] on input "#000000" at bounding box center [119, 451] width 120 height 21
click at [121, 452] on input "#000000" at bounding box center [119, 451] width 120 height 21
click at [122, 451] on input "#000000" at bounding box center [119, 451] width 120 height 21
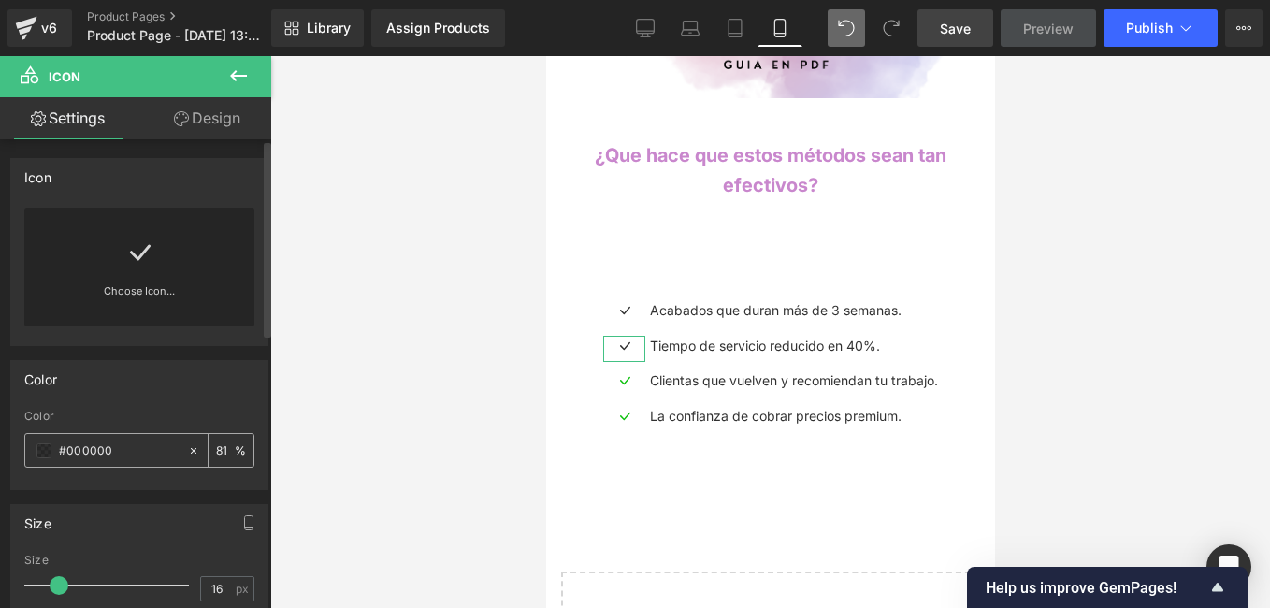
click at [122, 451] on input "#000000" at bounding box center [119, 451] width 120 height 21
paste input "fc10f"
type input "#0fc10f"
type input "100"
click at [217, 454] on input "100" at bounding box center [225, 450] width 19 height 21
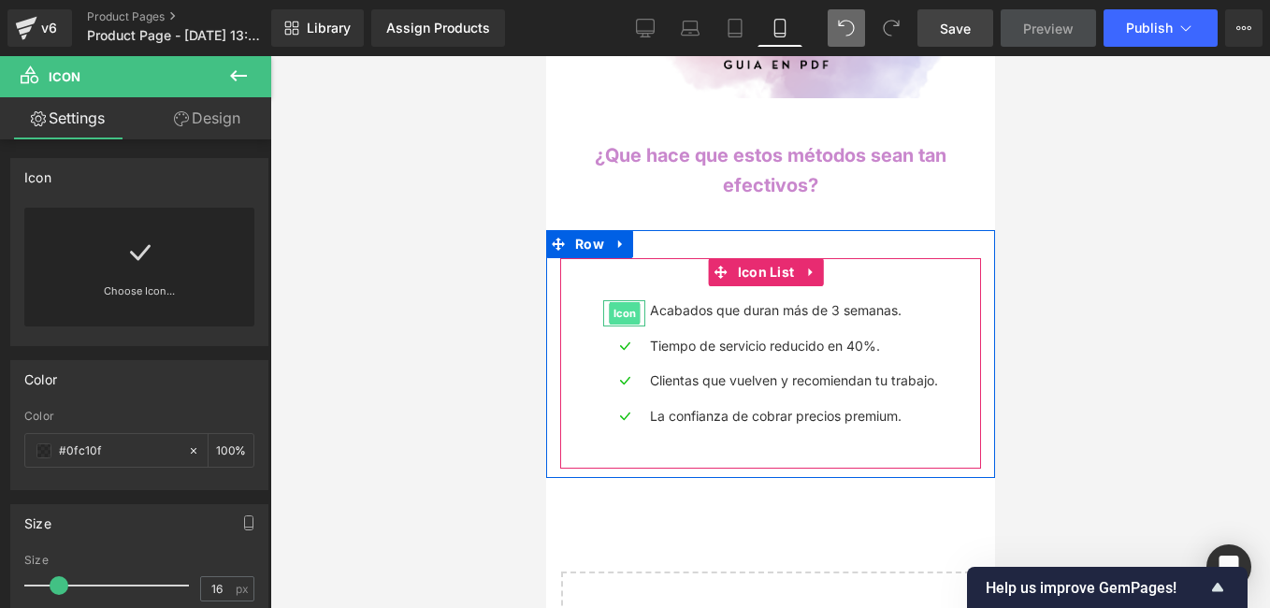
click at [613, 302] on span "Icon" at bounding box center [623, 313] width 31 height 22
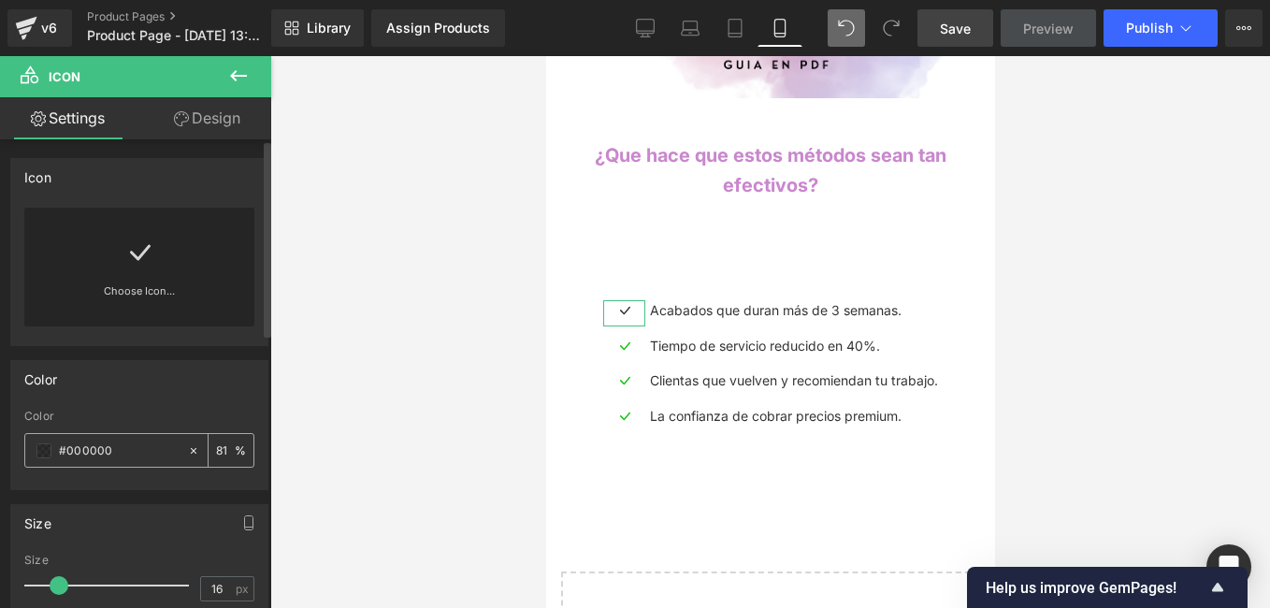
click at [125, 452] on input "#000000" at bounding box center [119, 451] width 120 height 21
click at [125, 451] on input "#000000" at bounding box center [119, 451] width 120 height 21
paste input "fc10f"
type input "#0fc10f"
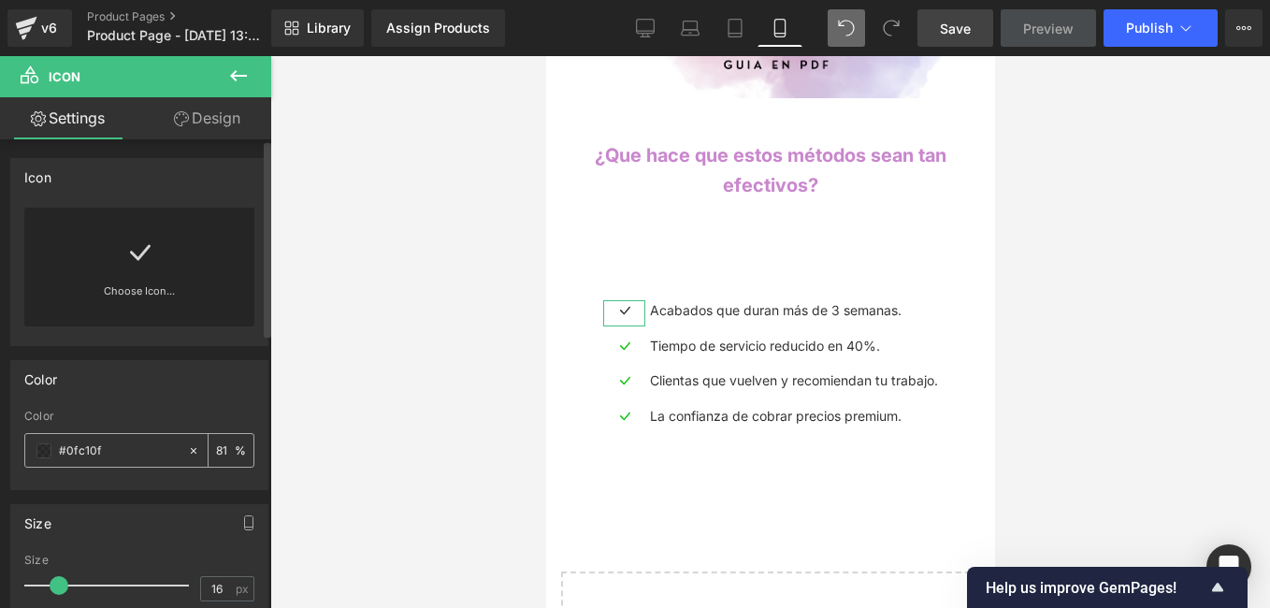
type input "100"
click at [220, 455] on input "100" at bounding box center [225, 450] width 19 height 21
click at [419, 414] on div at bounding box center [770, 332] width 1000 height 552
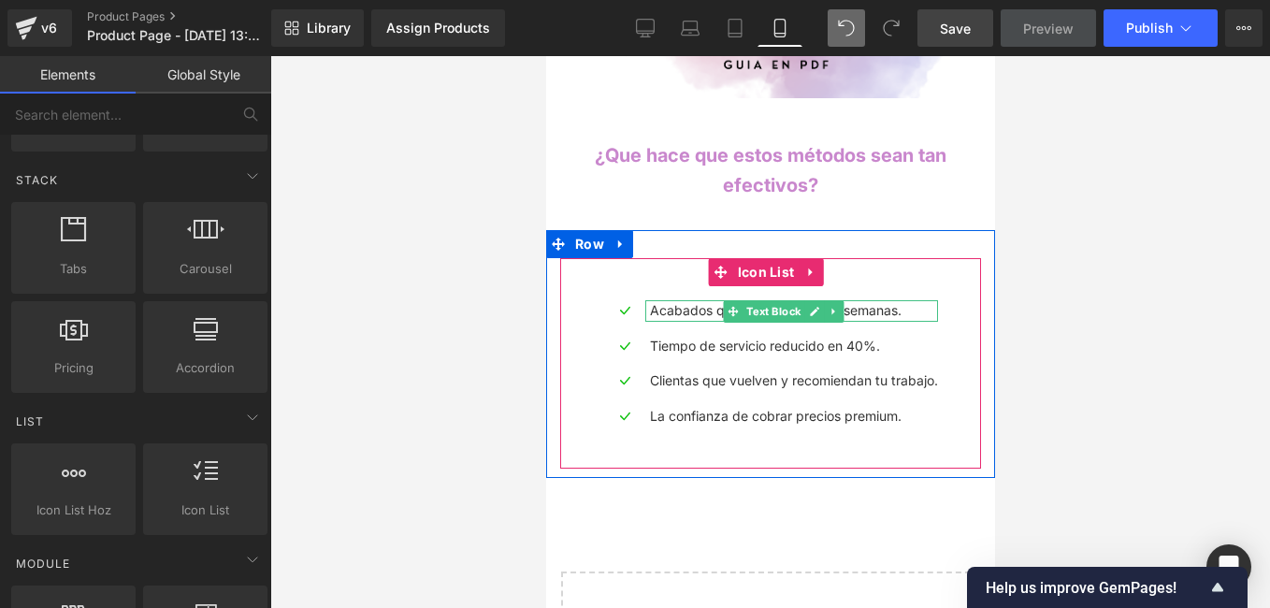
click at [899, 300] on p "Acabados que duran más de 3 semanas." at bounding box center [793, 310] width 288 height 21
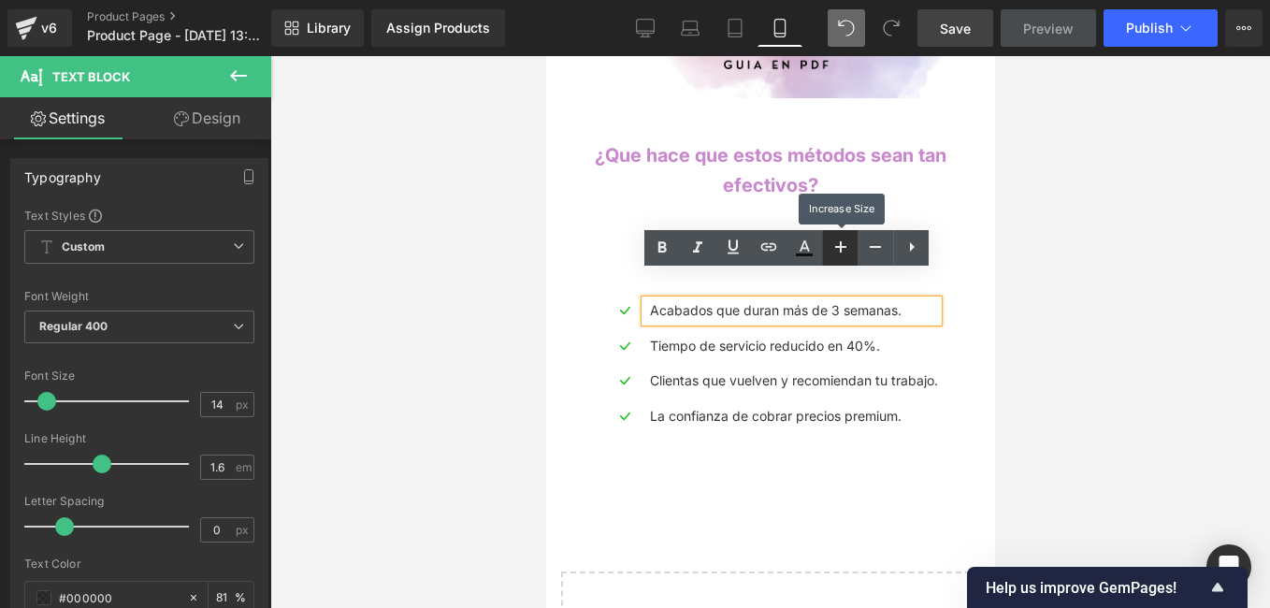
click at [831, 246] on icon at bounding box center [841, 247] width 22 height 22
type input "18"
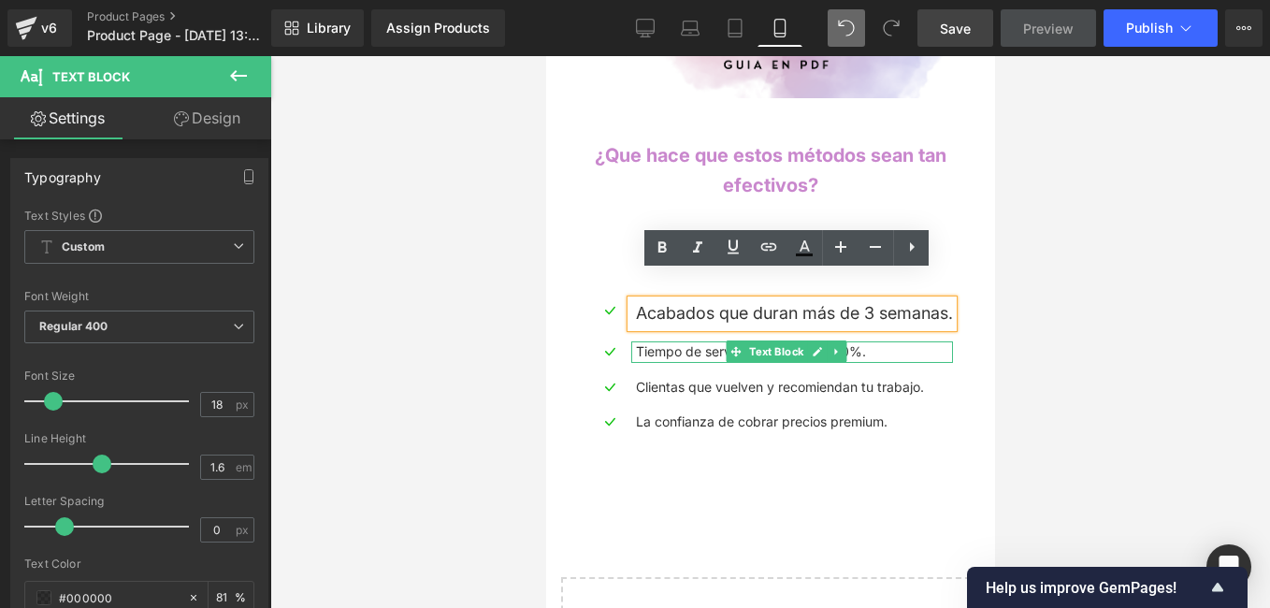
click at [873, 341] on p "Tiempo de servicio reducido en 40%." at bounding box center [793, 351] width 317 height 21
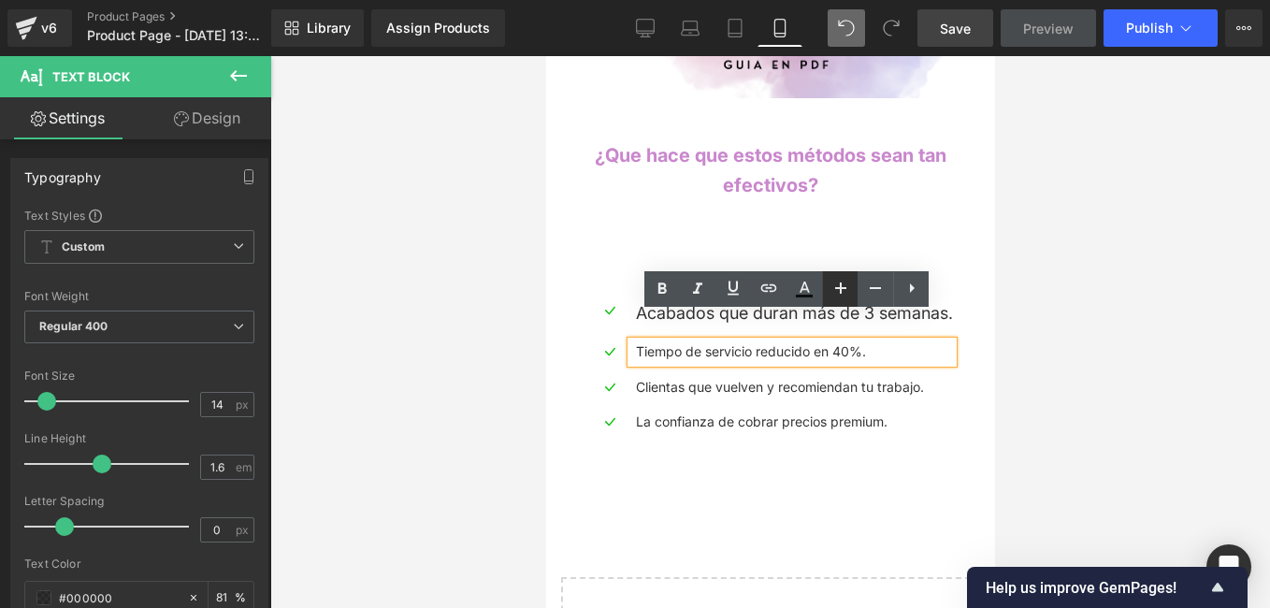
click at [839, 295] on icon at bounding box center [841, 288] width 22 height 22
type input "18"
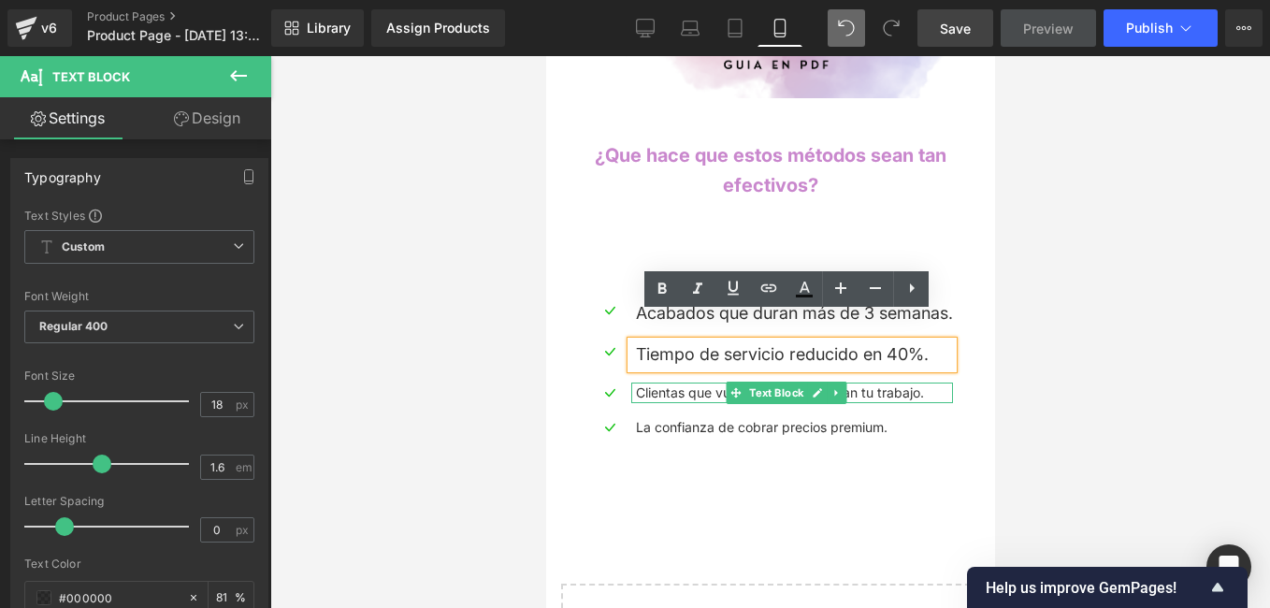
click at [861, 383] on p "Clientas que vuelven y recomiendan tu trabajo." at bounding box center [793, 393] width 317 height 21
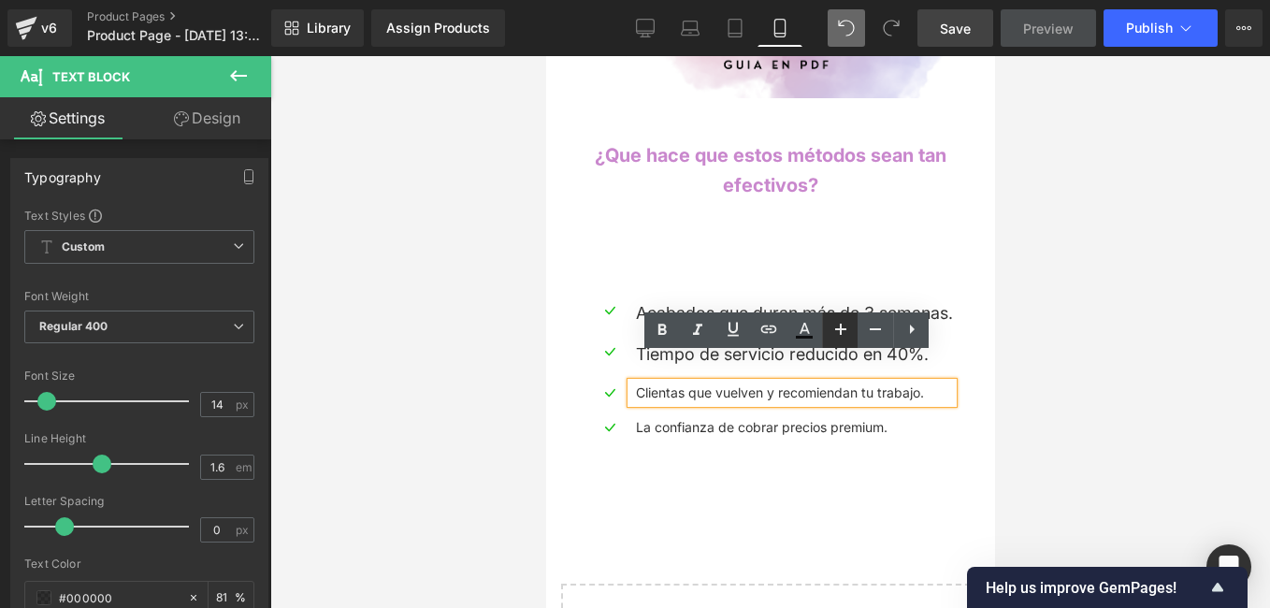
click at [839, 330] on icon at bounding box center [841, 329] width 22 height 22
type input "18"
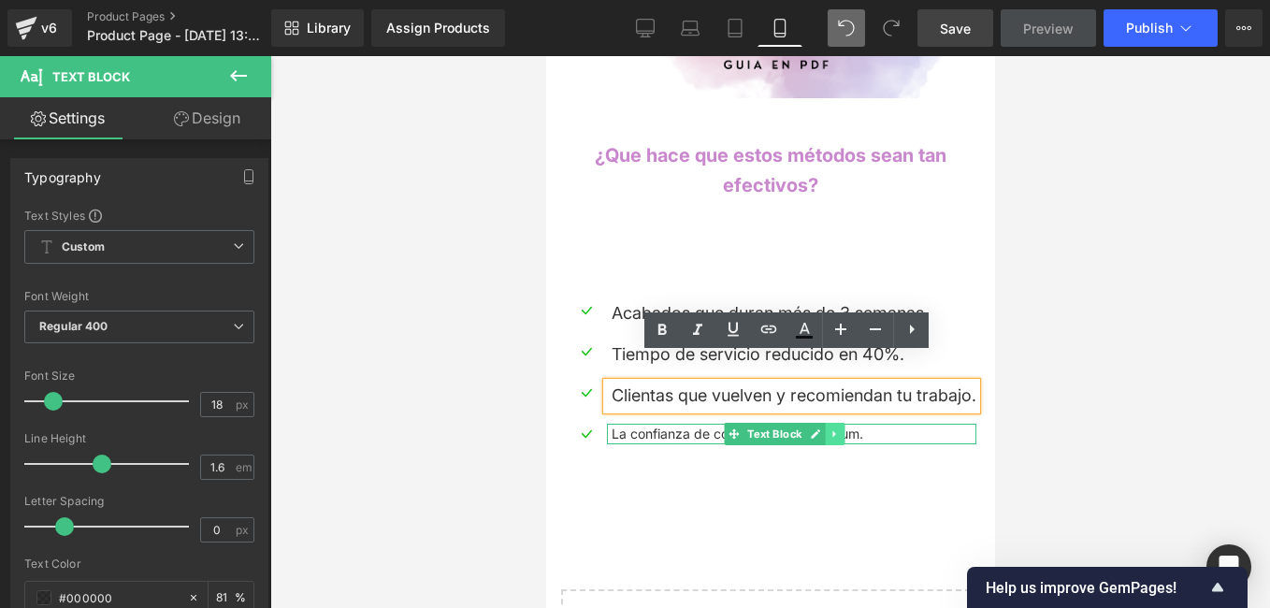
click at [828, 423] on link at bounding box center [835, 434] width 20 height 22
click at [903, 424] on p "La confianza de cobrar precios premium." at bounding box center [793, 434] width 365 height 21
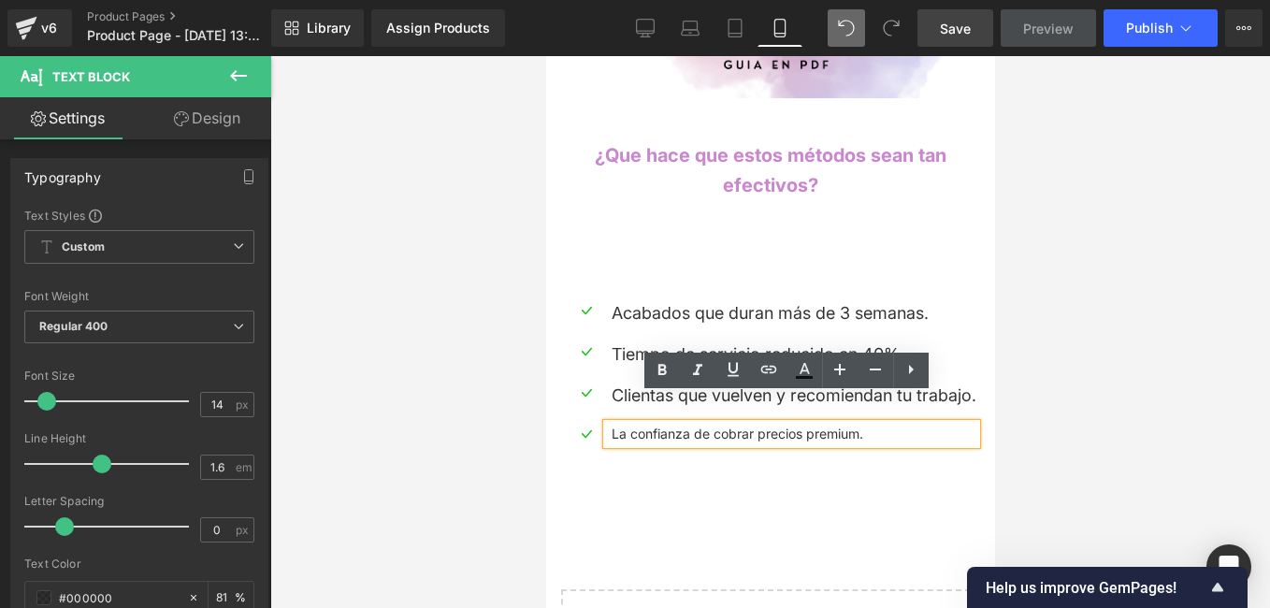
click at [655, 424] on p "La confianza de cobrar precios premium." at bounding box center [793, 434] width 365 height 21
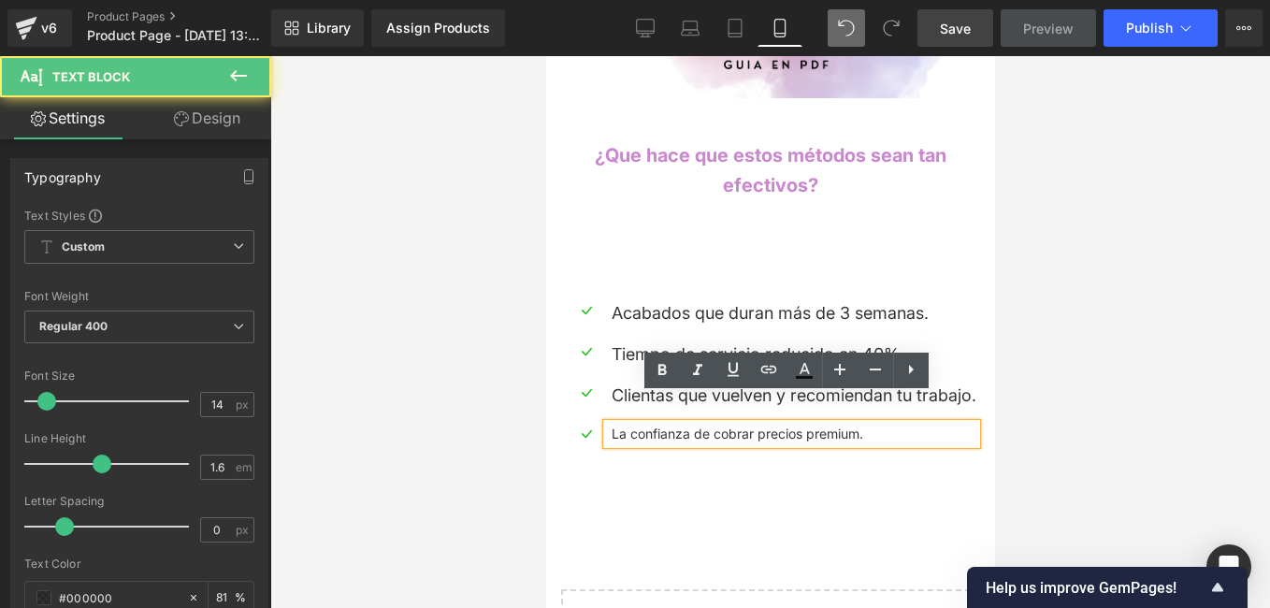
click at [662, 424] on p "La confianza de cobrar precios premium." at bounding box center [793, 434] width 365 height 21
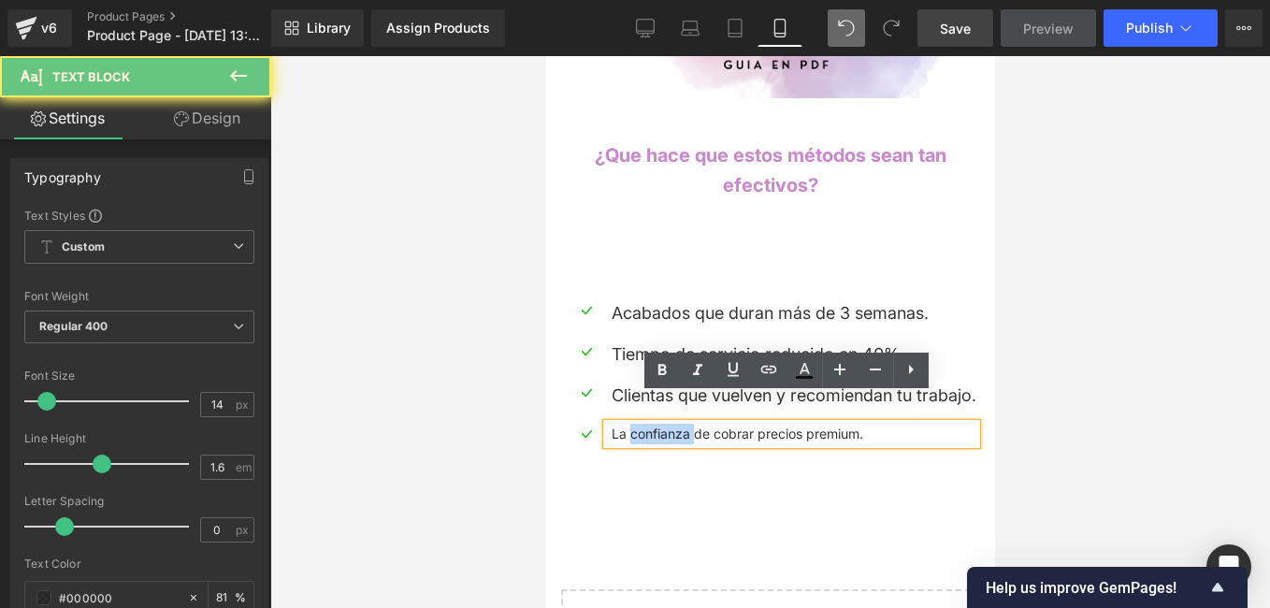
click at [662, 424] on p "La confianza de cobrar precios premium." at bounding box center [793, 434] width 365 height 21
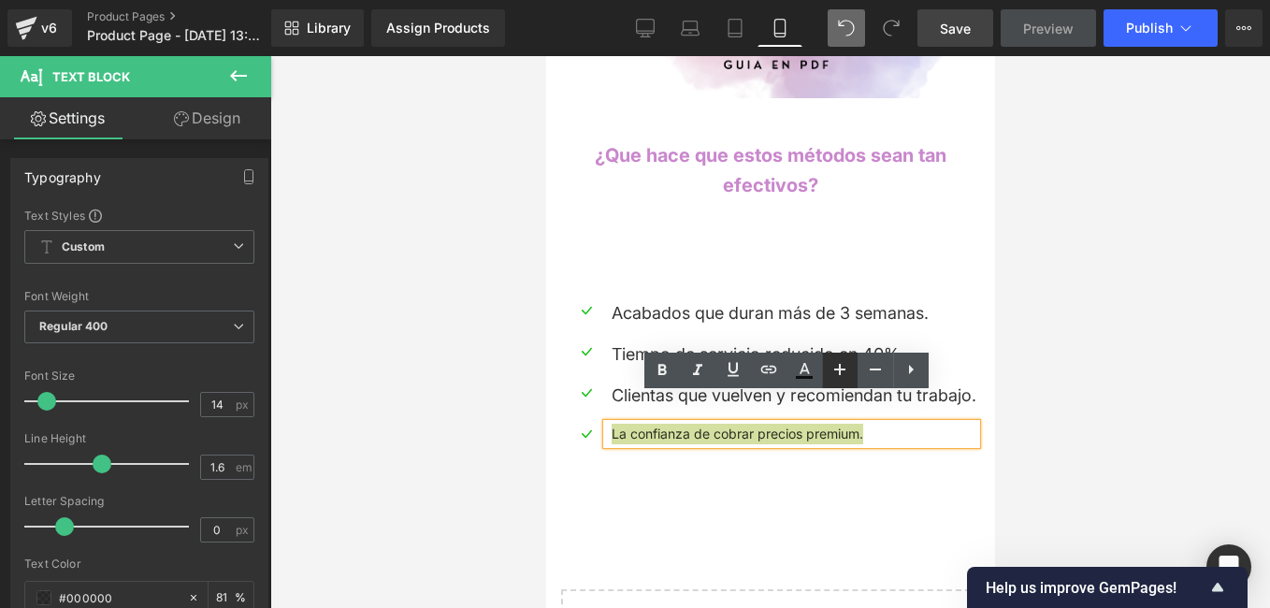
click at [838, 366] on icon at bounding box center [840, 369] width 22 height 22
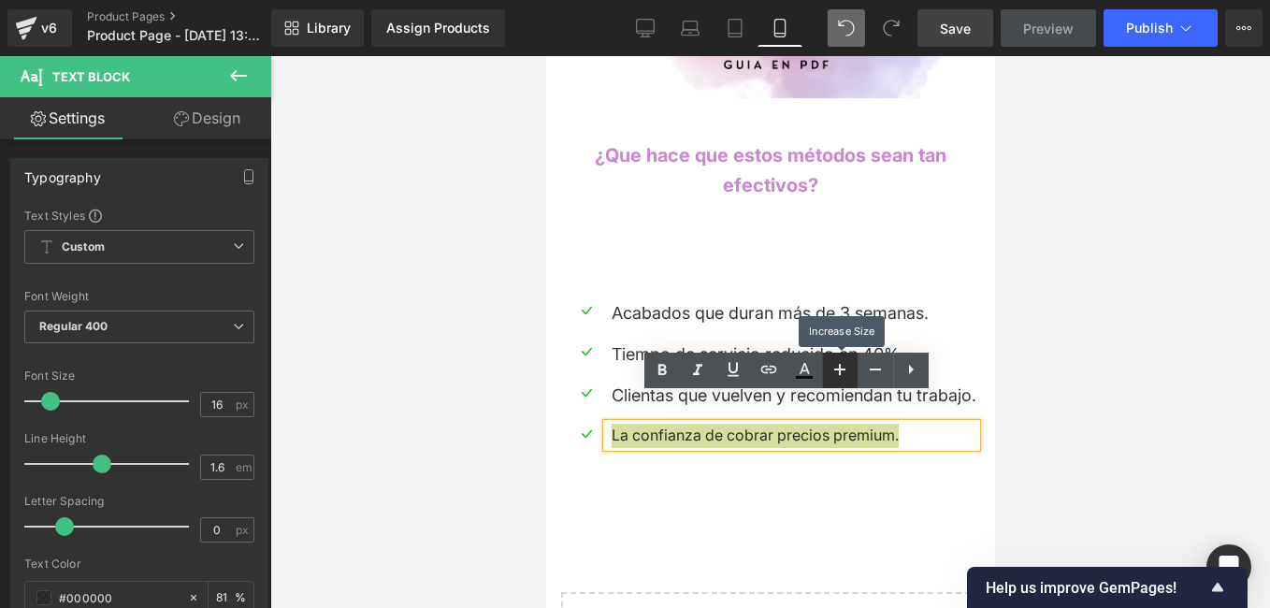
click at [838, 366] on icon at bounding box center [840, 369] width 22 height 22
type input "18"
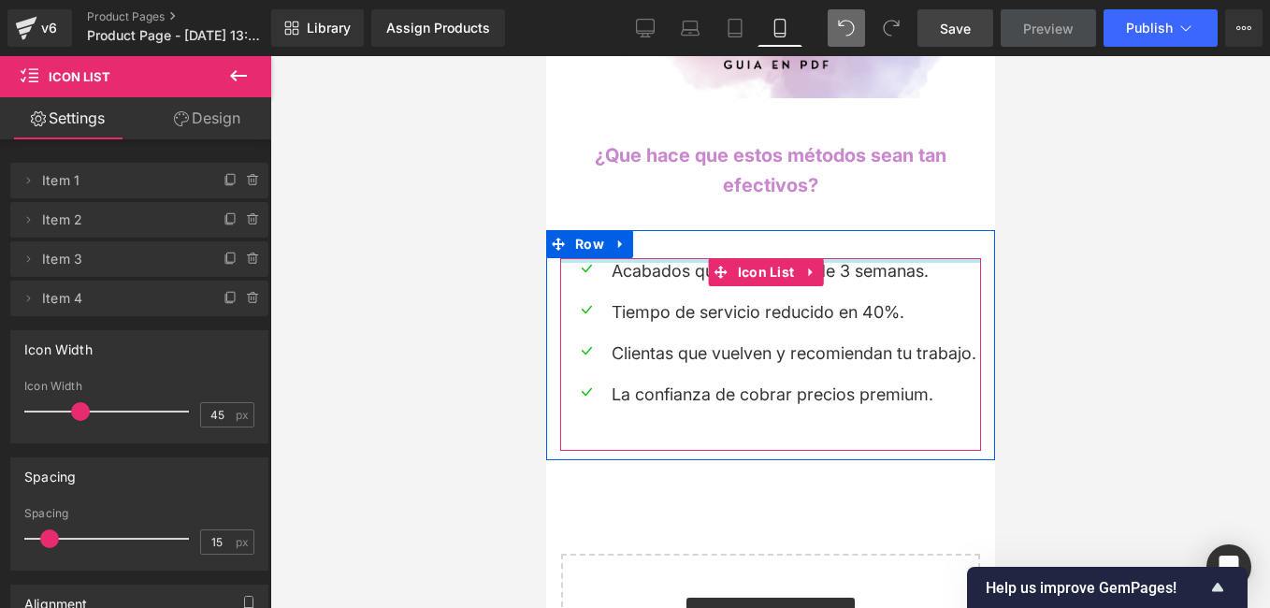
drag, startPoint x: 880, startPoint y: 232, endPoint x: 885, endPoint y: 176, distance: 56.3
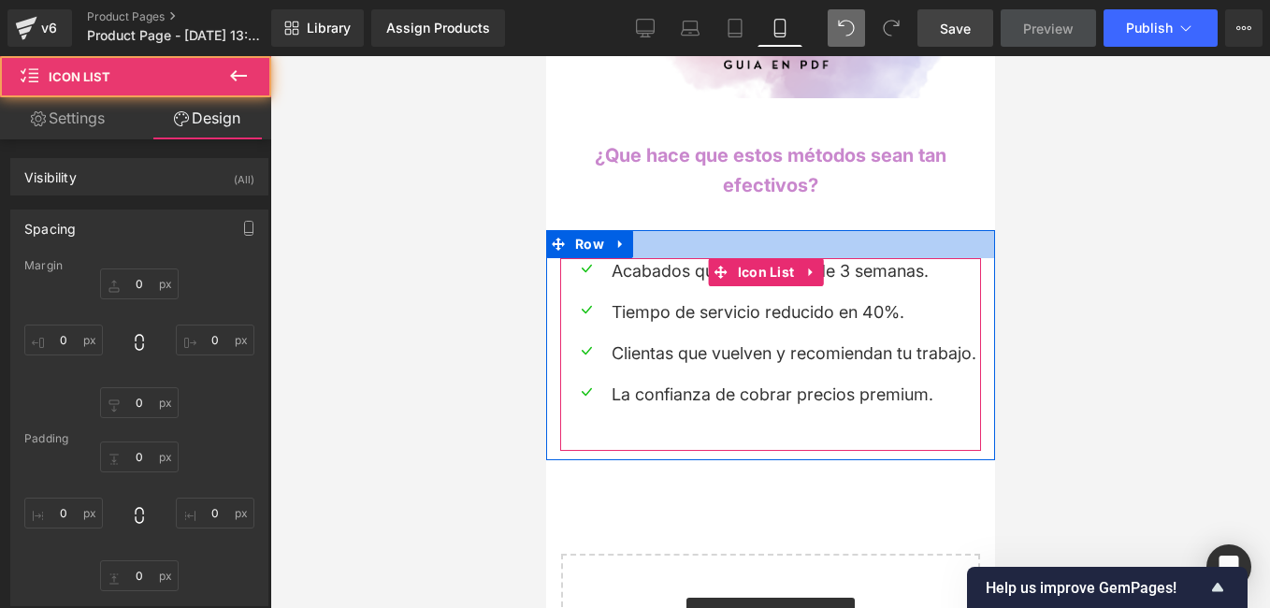
type input "0"
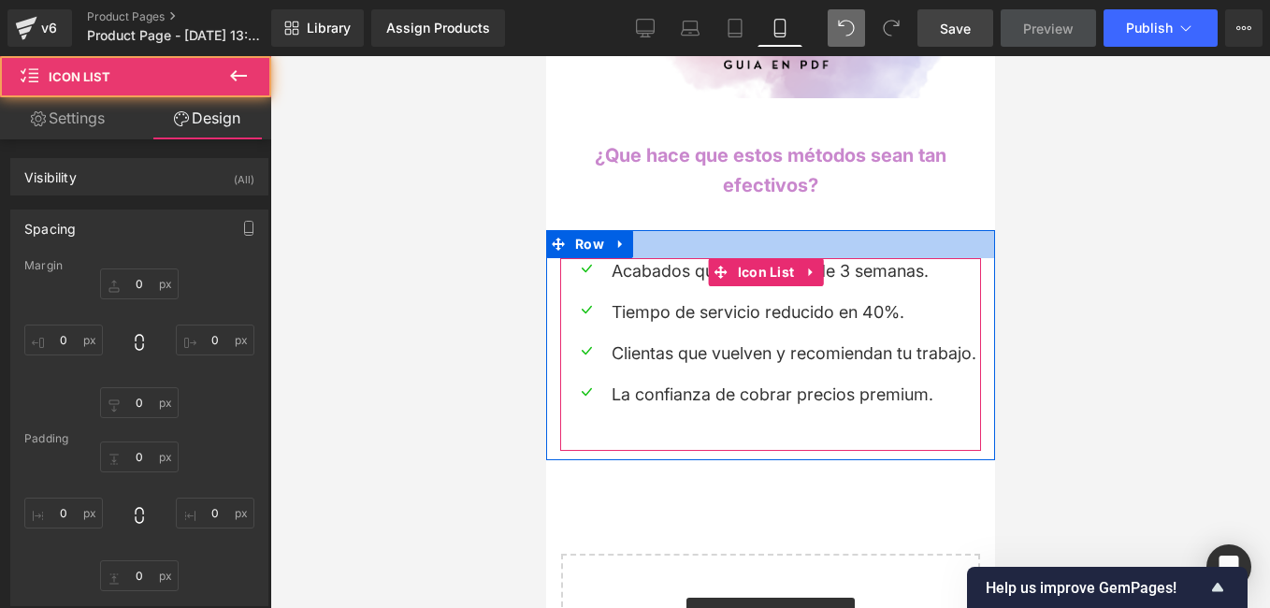
type input "0"
type input "30"
type input "0"
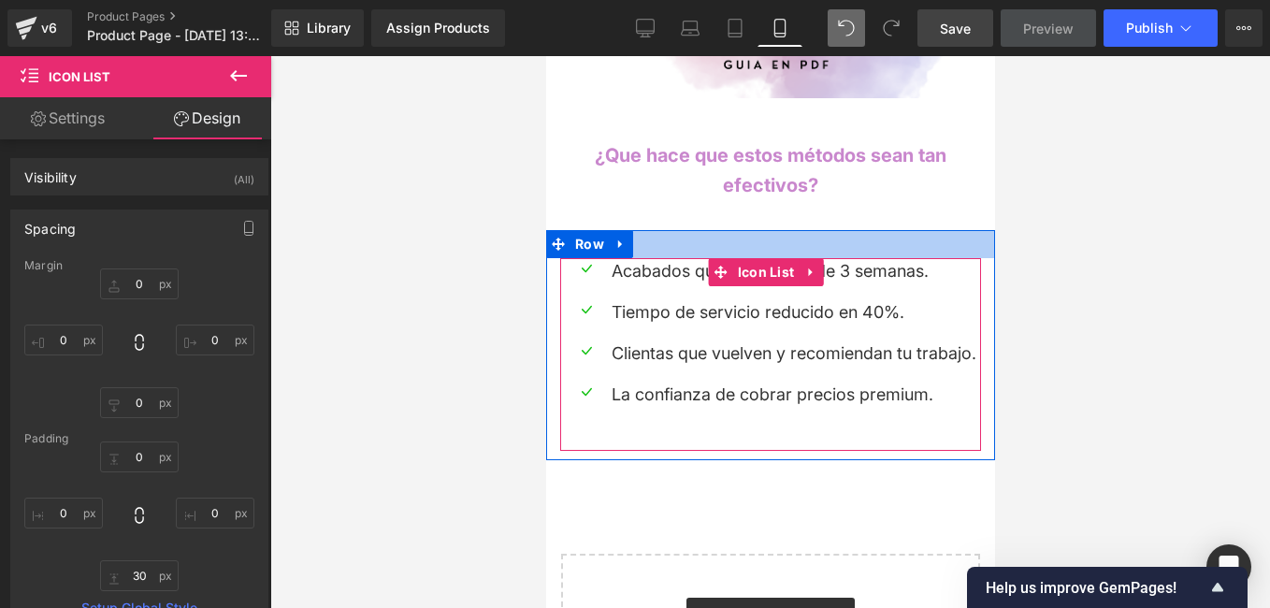
click at [806, 230] on div at bounding box center [769, 244] width 449 height 28
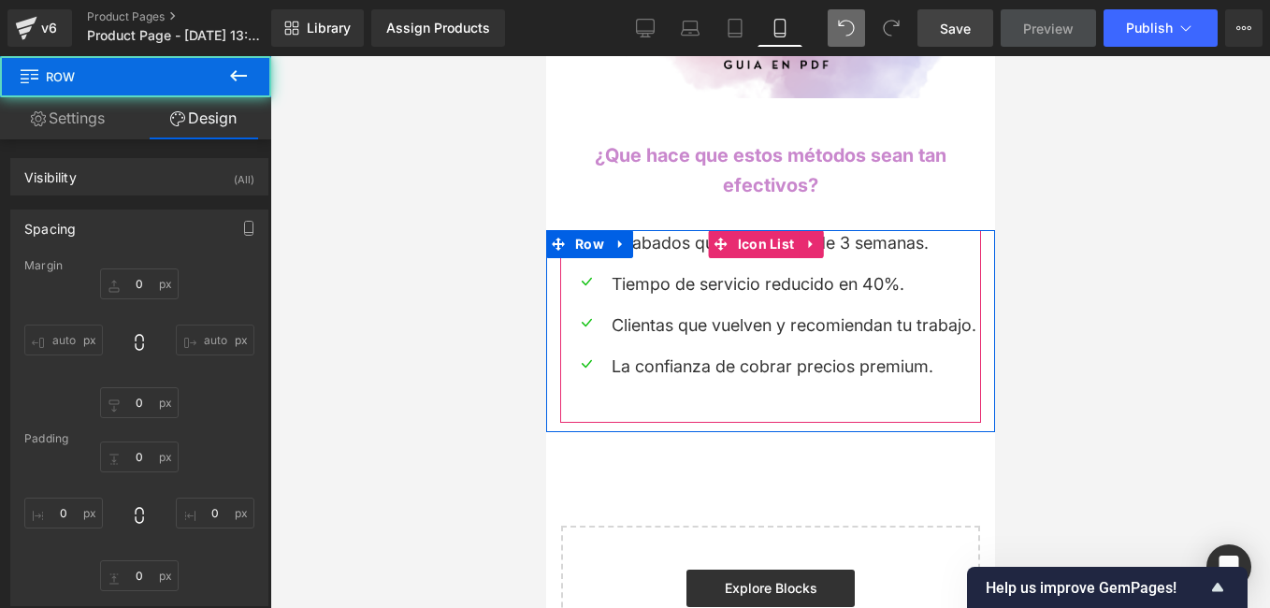
click at [453, 153] on div at bounding box center [770, 332] width 1000 height 552
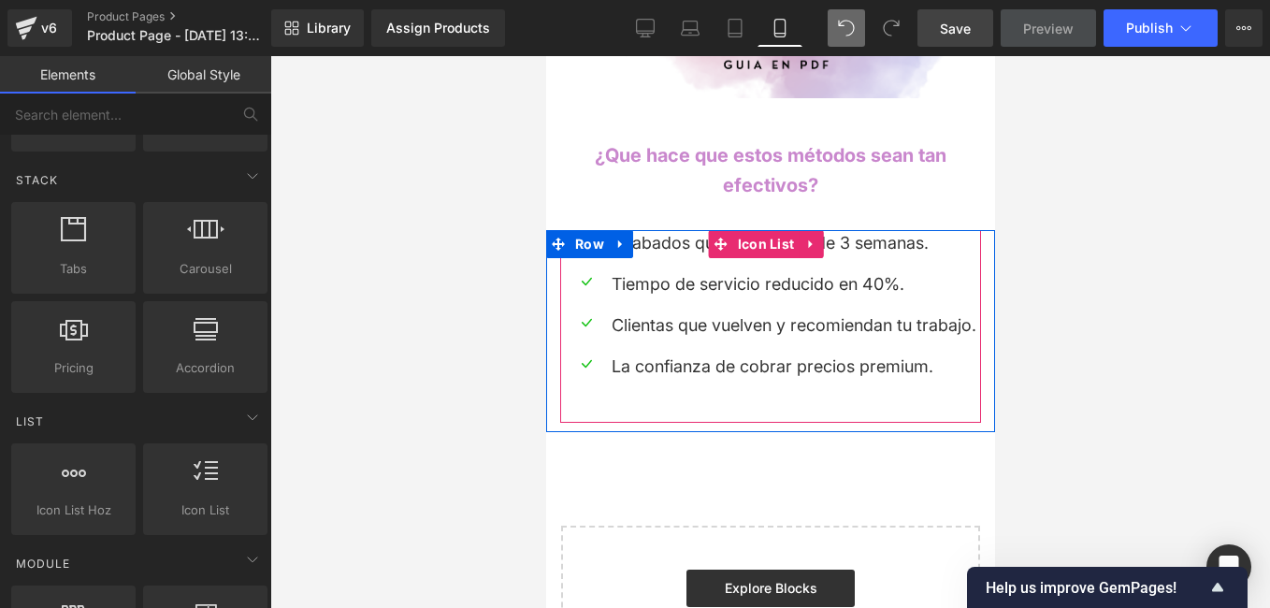
click at [485, 426] on div at bounding box center [770, 332] width 1000 height 552
click at [1046, 354] on div at bounding box center [770, 332] width 1000 height 552
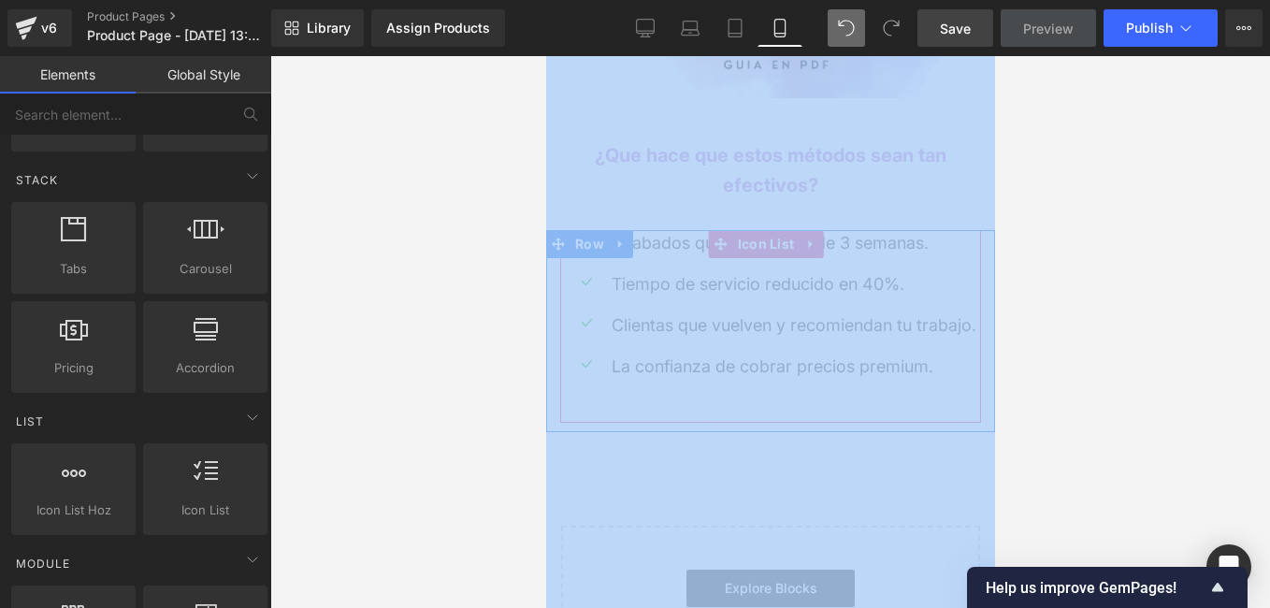
click at [1047, 354] on div at bounding box center [770, 332] width 1000 height 552
click at [408, 391] on div at bounding box center [770, 332] width 1000 height 552
click at [439, 184] on div at bounding box center [770, 332] width 1000 height 552
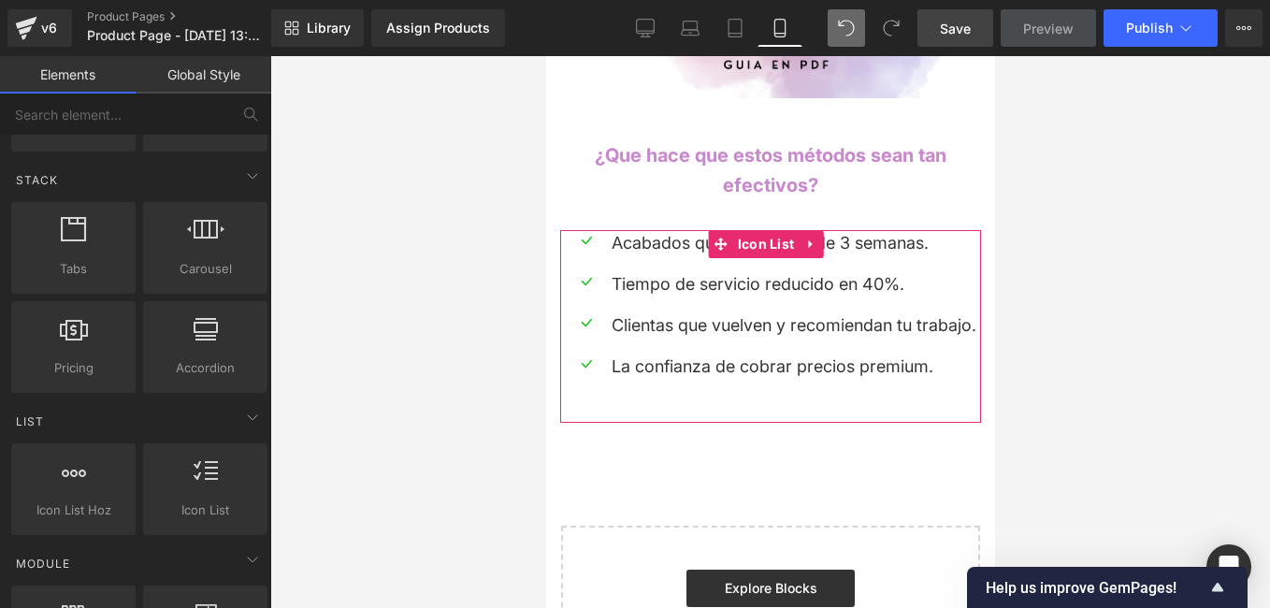
click at [439, 184] on div at bounding box center [770, 332] width 1000 height 552
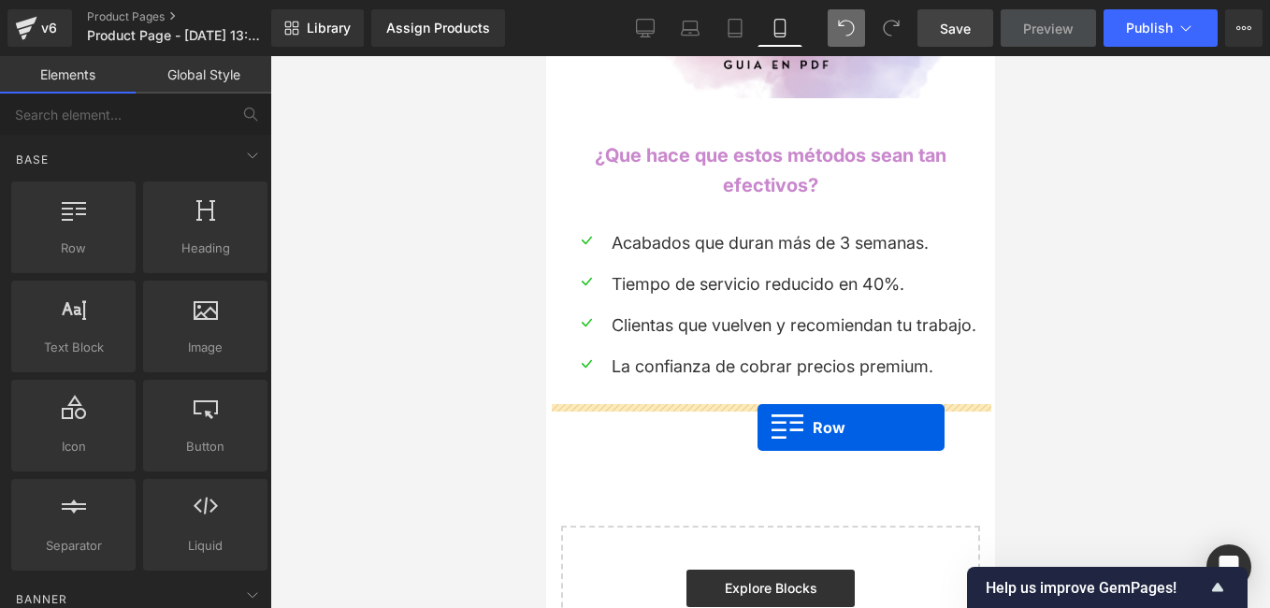
drag, startPoint x: 645, startPoint y: 294, endPoint x: 757, endPoint y: 427, distance: 174.0
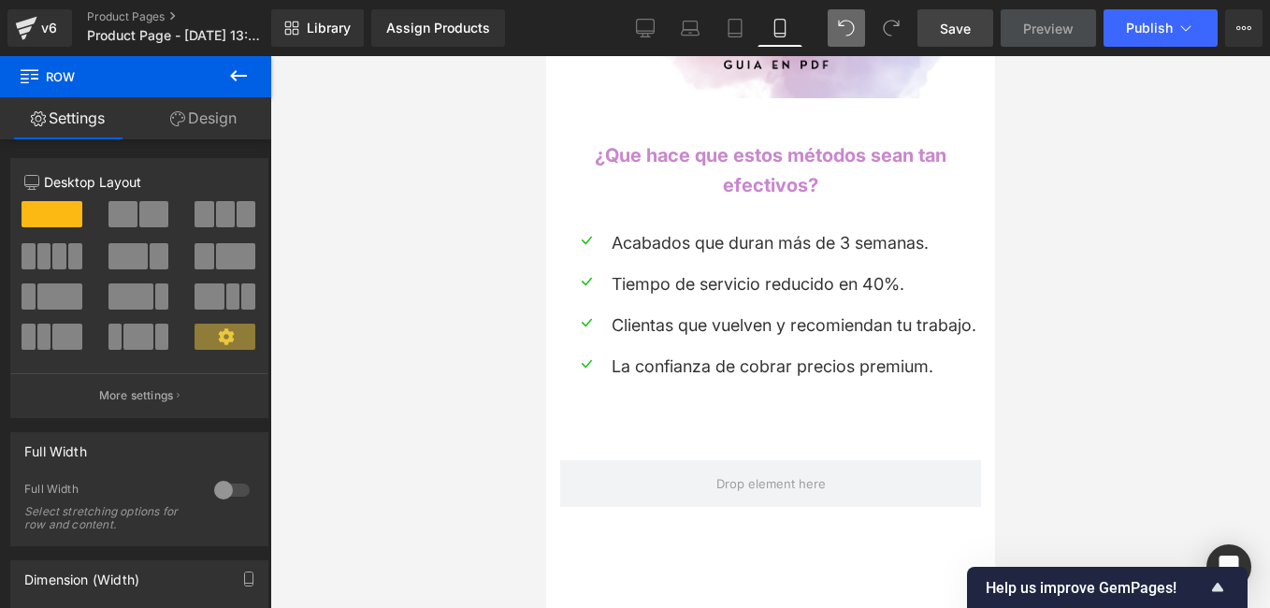
click at [231, 73] on icon at bounding box center [238, 76] width 22 height 22
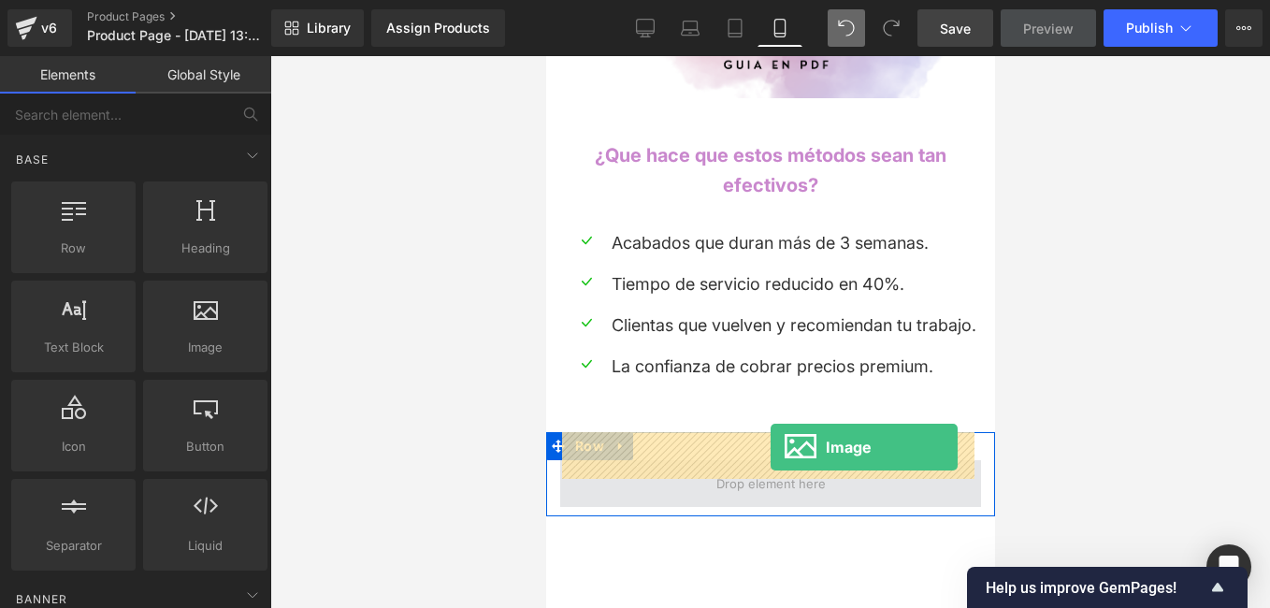
drag, startPoint x: 767, startPoint y: 402, endPoint x: 770, endPoint y: 447, distance: 45.0
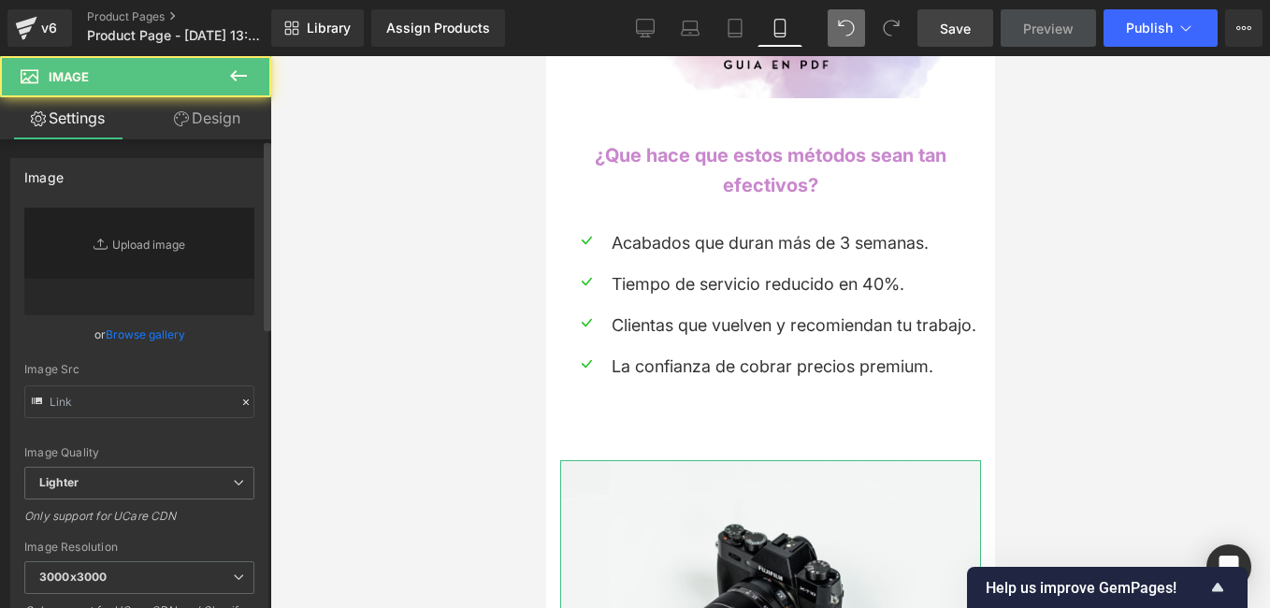
type input "//[DOMAIN_NAME][URL]"
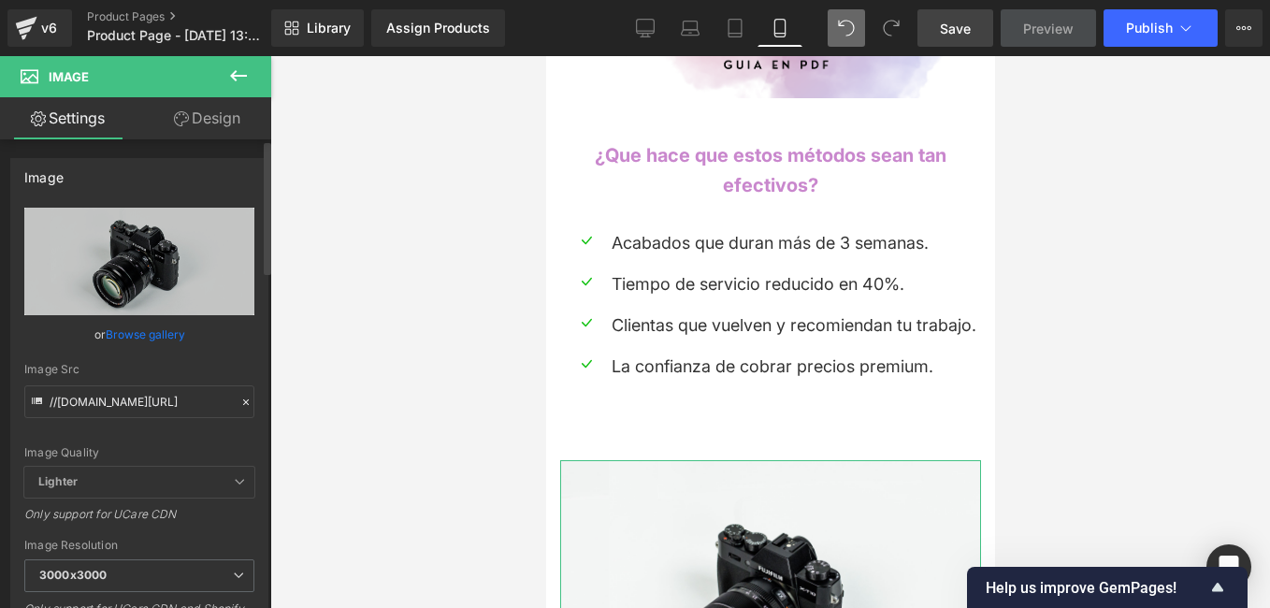
click at [243, 400] on icon at bounding box center [246, 402] width 6 height 6
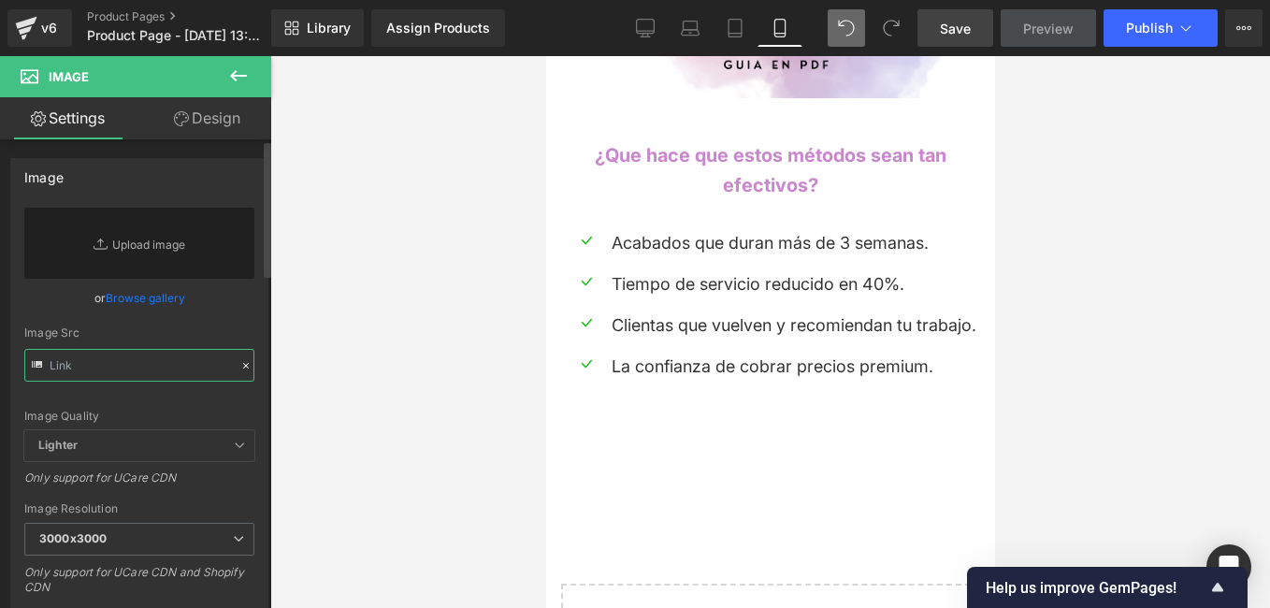
click at [193, 368] on input "text" at bounding box center [139, 365] width 230 height 33
paste input "https://i.postimg.cc/pXq2vdRk/bdbc98ec505eaee66a2337d6e04c3132.gif"
type input "https://i.postimg.cc/pXq2vdRk/bdbc98ec505eaee66a2337d6e04c3132.gif"
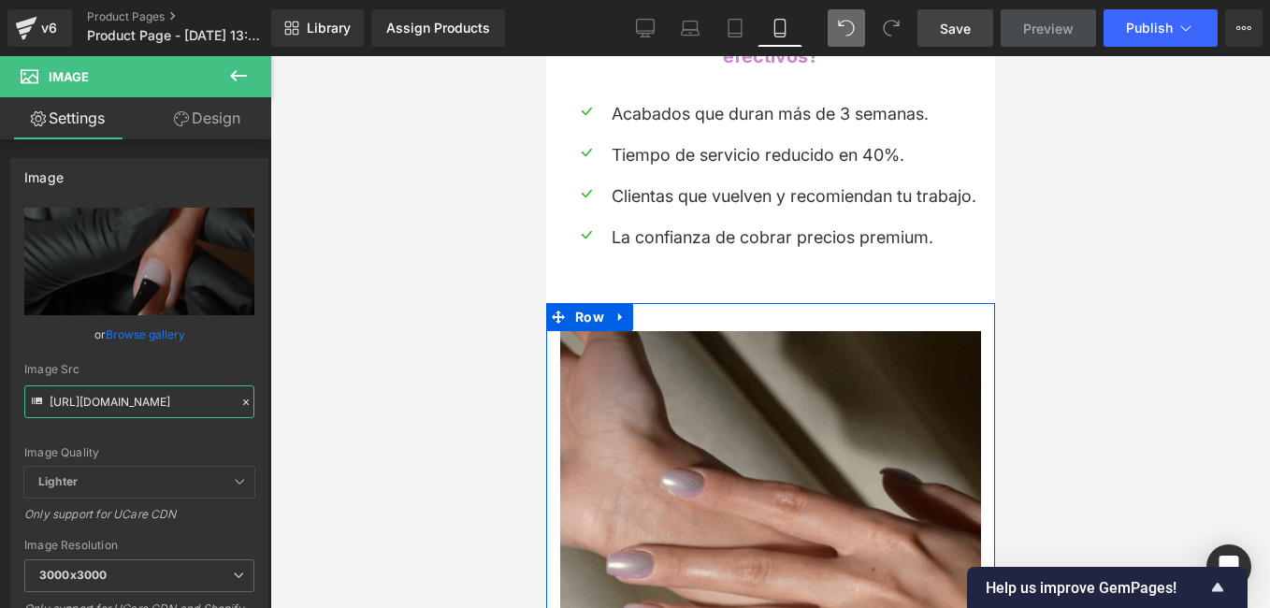
scroll to position [2071, 0]
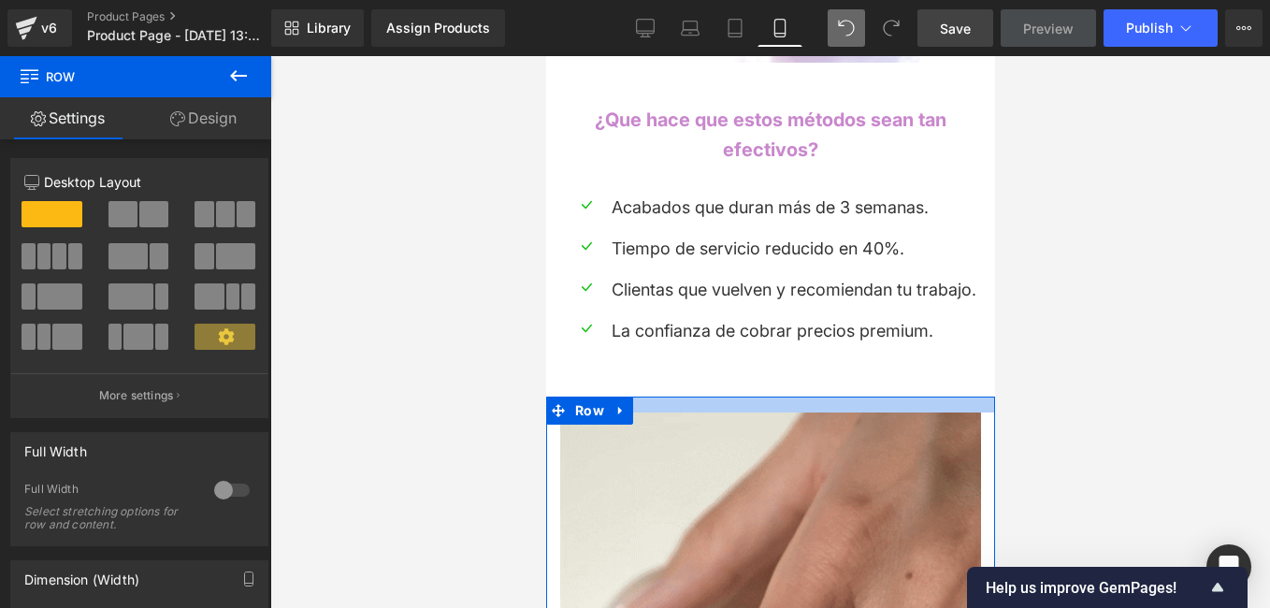
drag, startPoint x: 817, startPoint y: 392, endPoint x: 823, endPoint y: 362, distance: 30.4
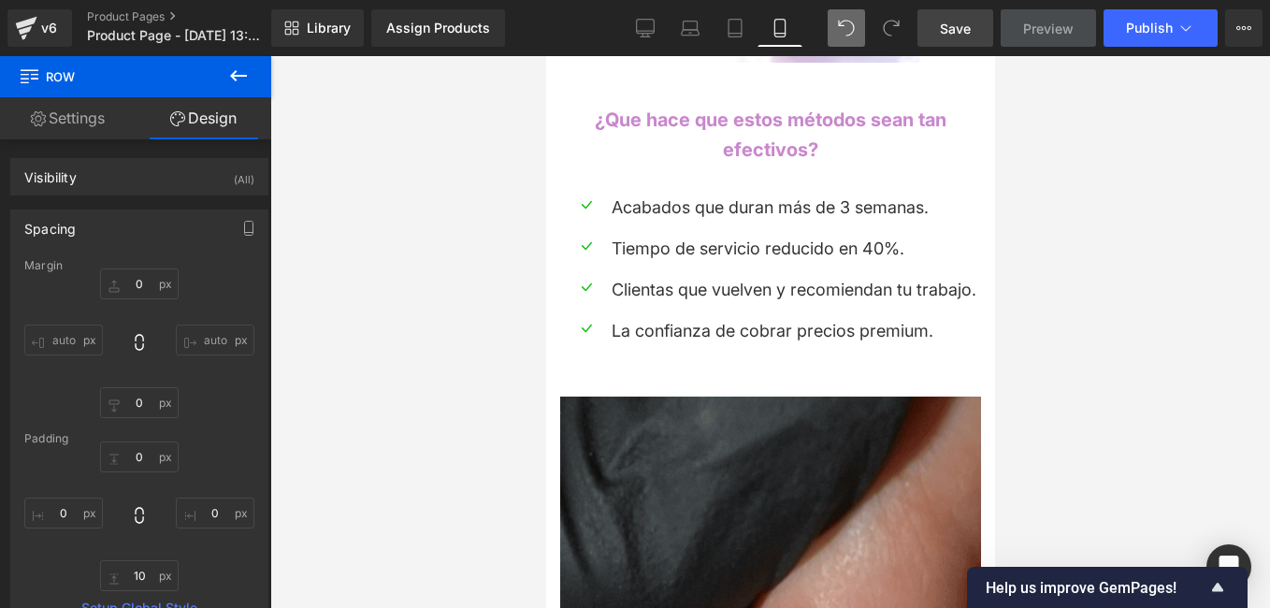
click at [412, 345] on div at bounding box center [770, 332] width 1000 height 552
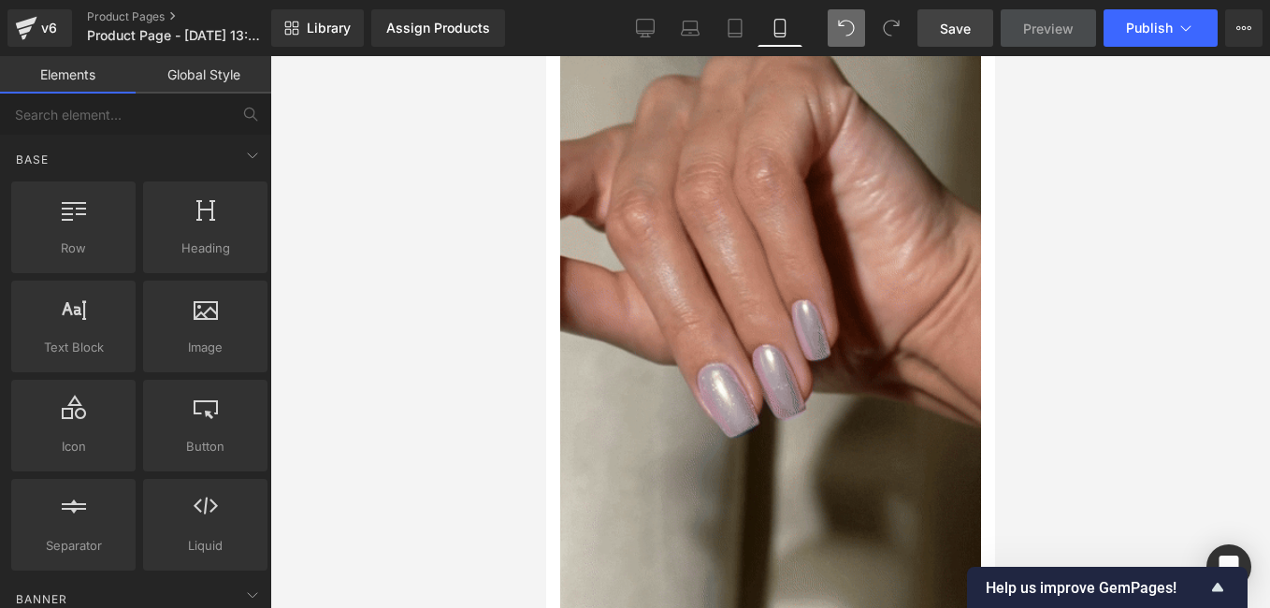
scroll to position [2265, 0]
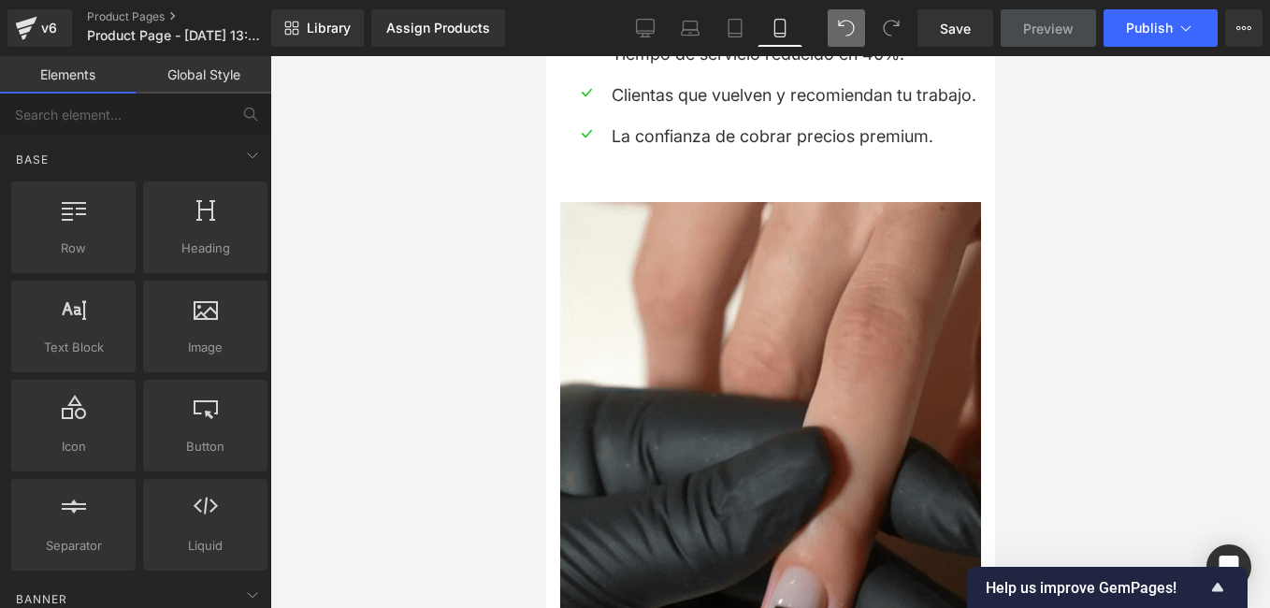
drag, startPoint x: 959, startPoint y: 36, endPoint x: 1036, endPoint y: 47, distance: 78.3
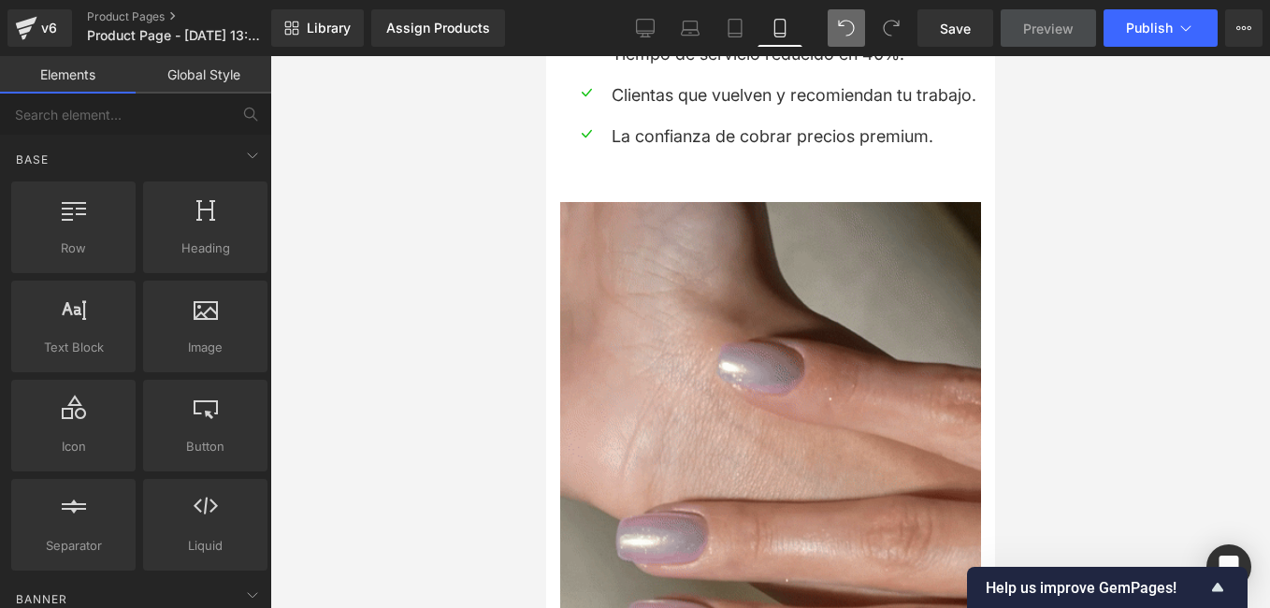
click at [959, 36] on span "Save" at bounding box center [955, 29] width 31 height 20
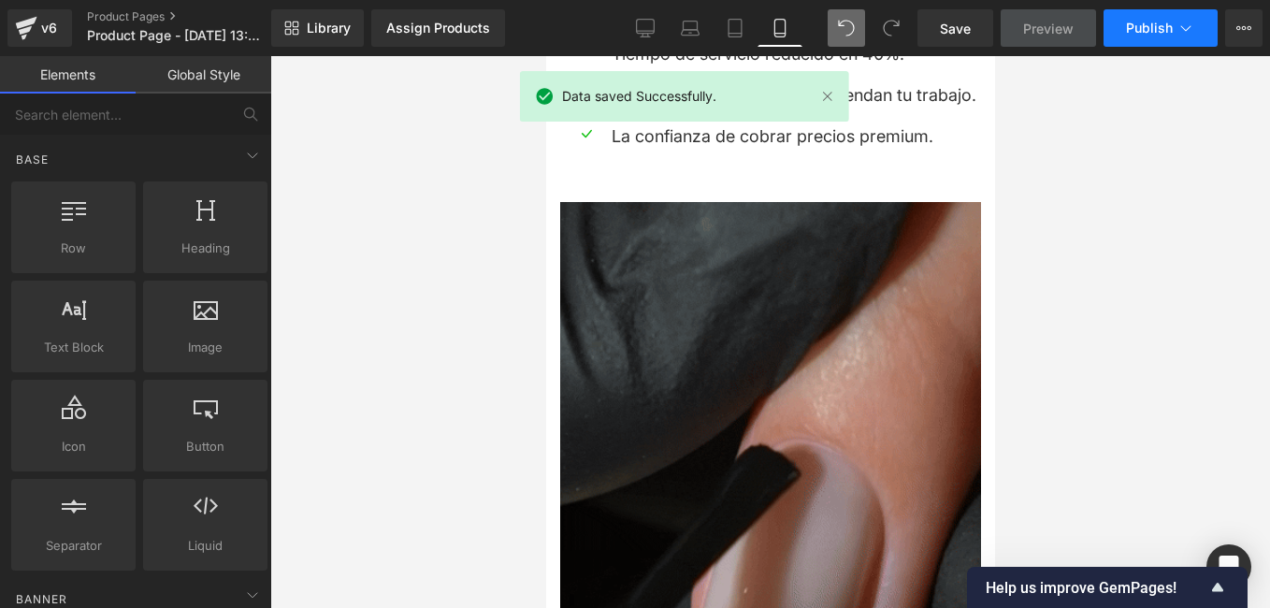
click at [1175, 37] on button "Publish" at bounding box center [1161, 27] width 114 height 37
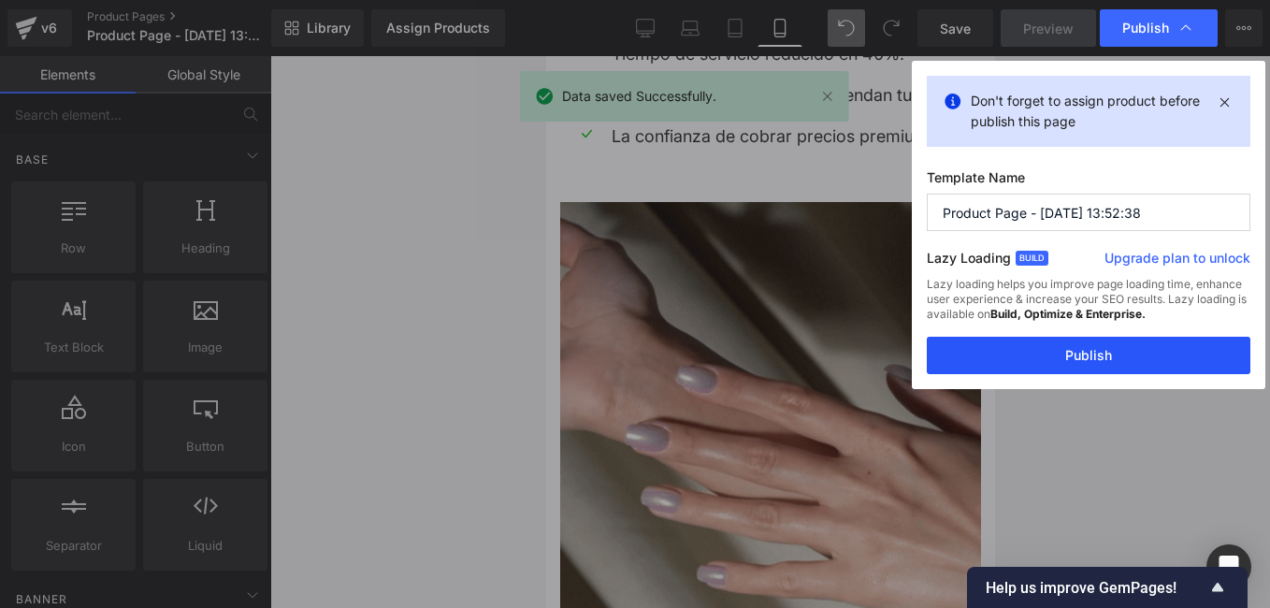
click at [1149, 356] on button "Publish" at bounding box center [1089, 355] width 324 height 37
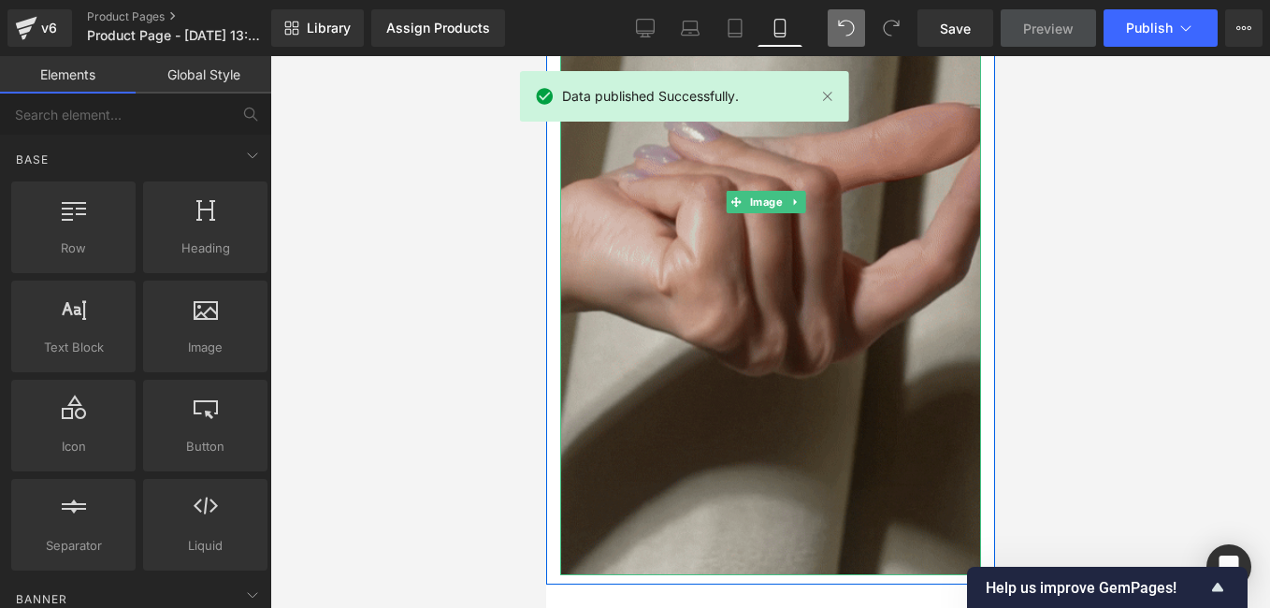
scroll to position [2826, 0]
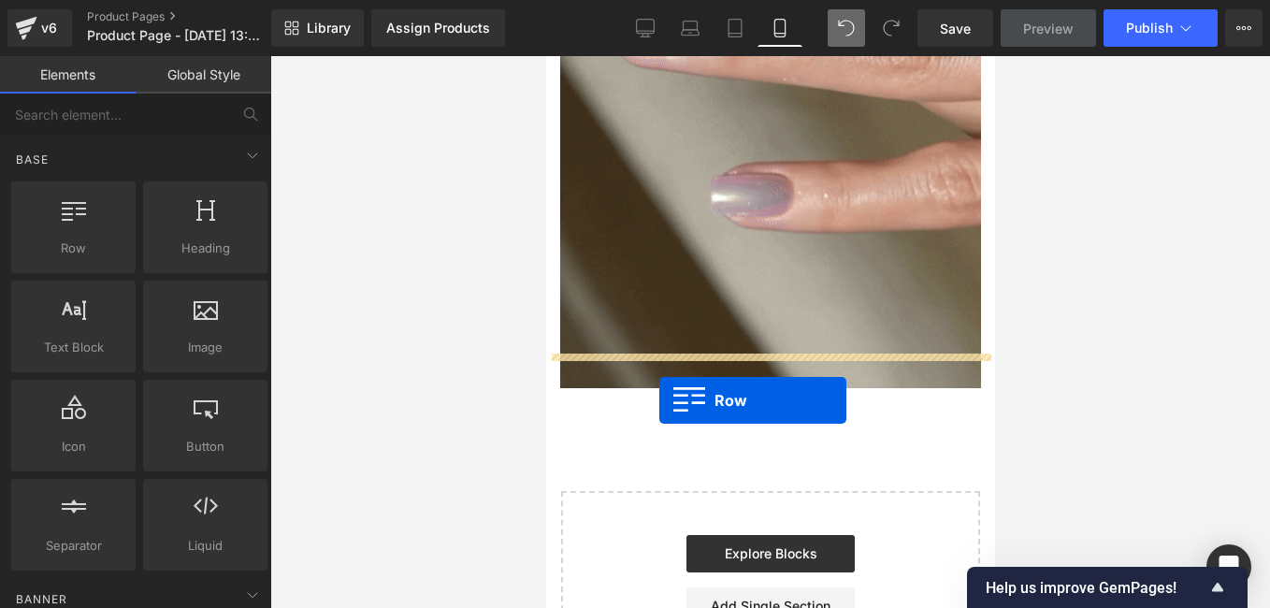
drag, startPoint x: 641, startPoint y: 290, endPoint x: 659, endPoint y: 400, distance: 111.9
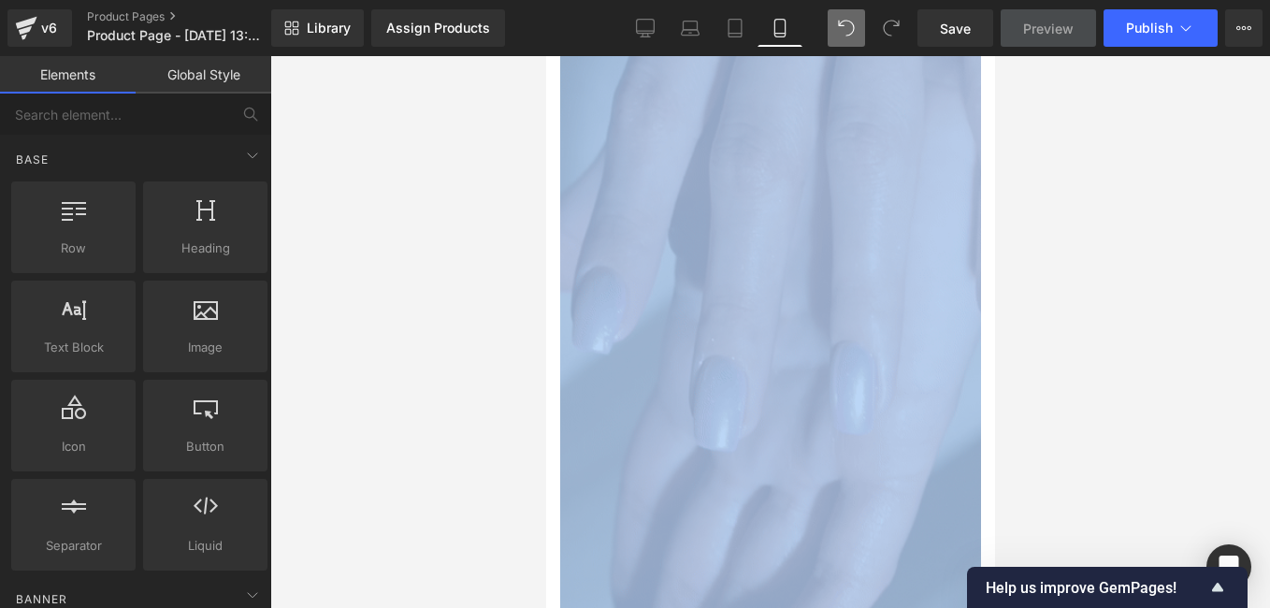
scroll to position [2742, 0]
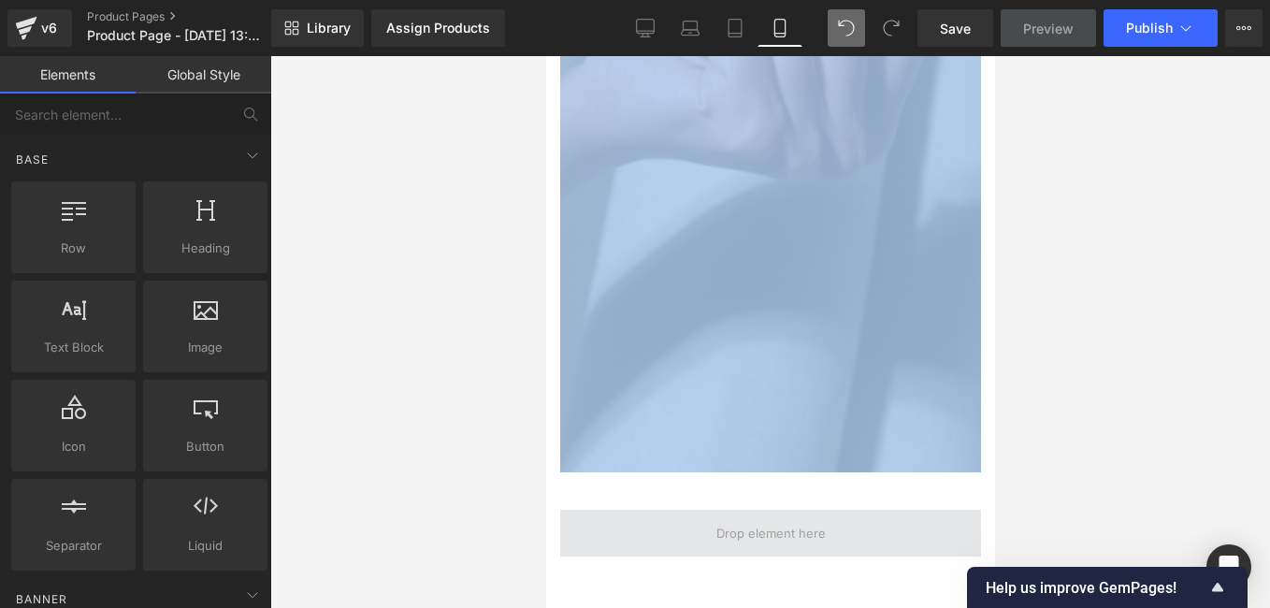
drag, startPoint x: 758, startPoint y: 577, endPoint x: 730, endPoint y: 496, distance: 86.4
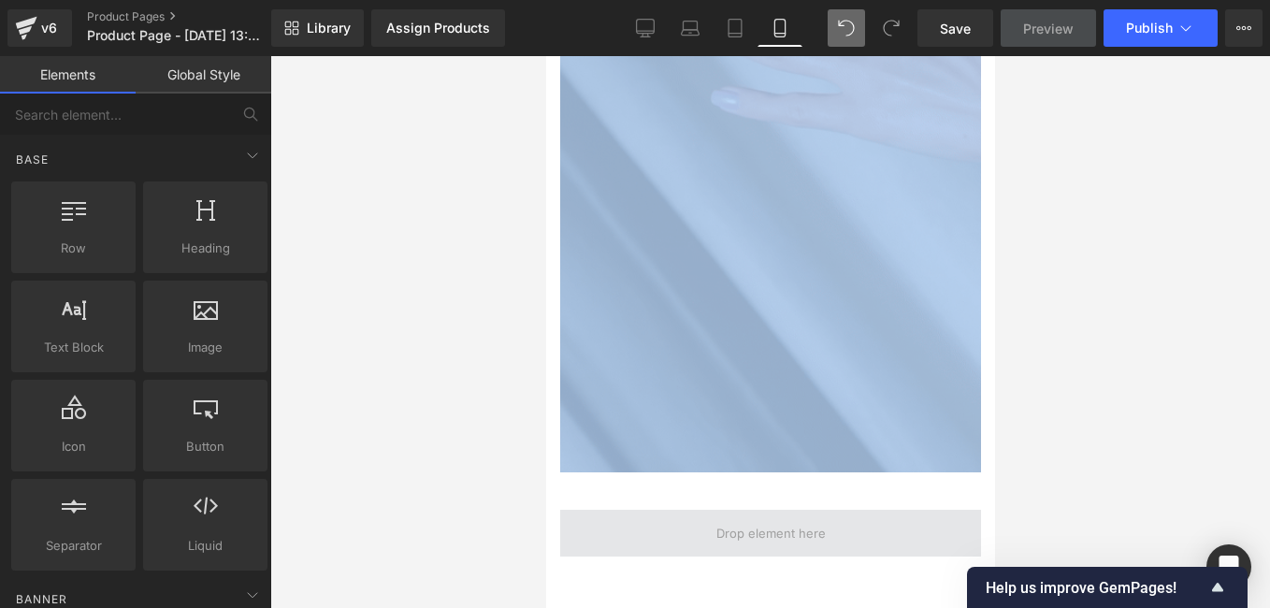
click at [730, 519] on span at bounding box center [770, 533] width 123 height 29
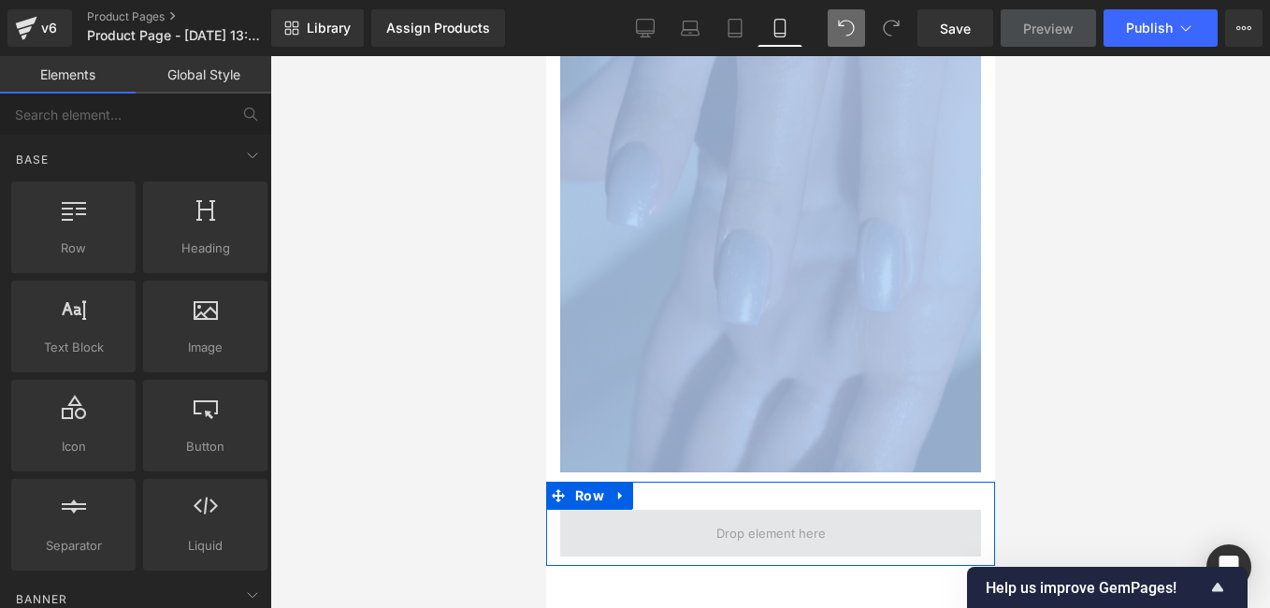
click at [619, 510] on span at bounding box center [769, 533] width 421 height 47
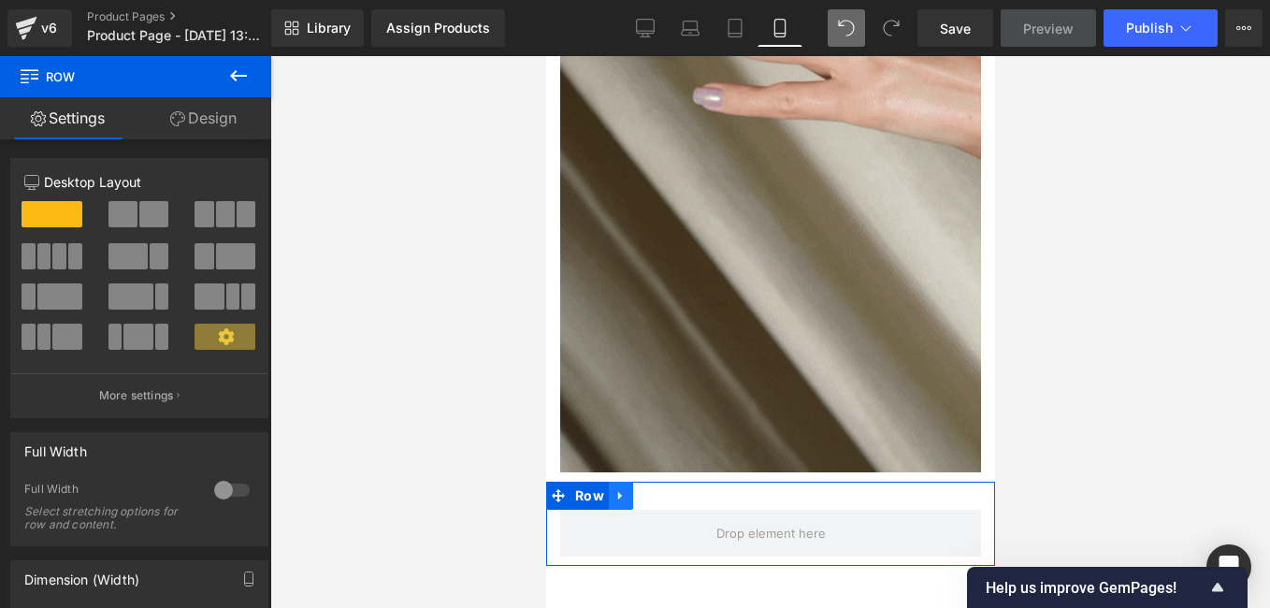
click at [614, 489] on icon at bounding box center [620, 496] width 13 height 14
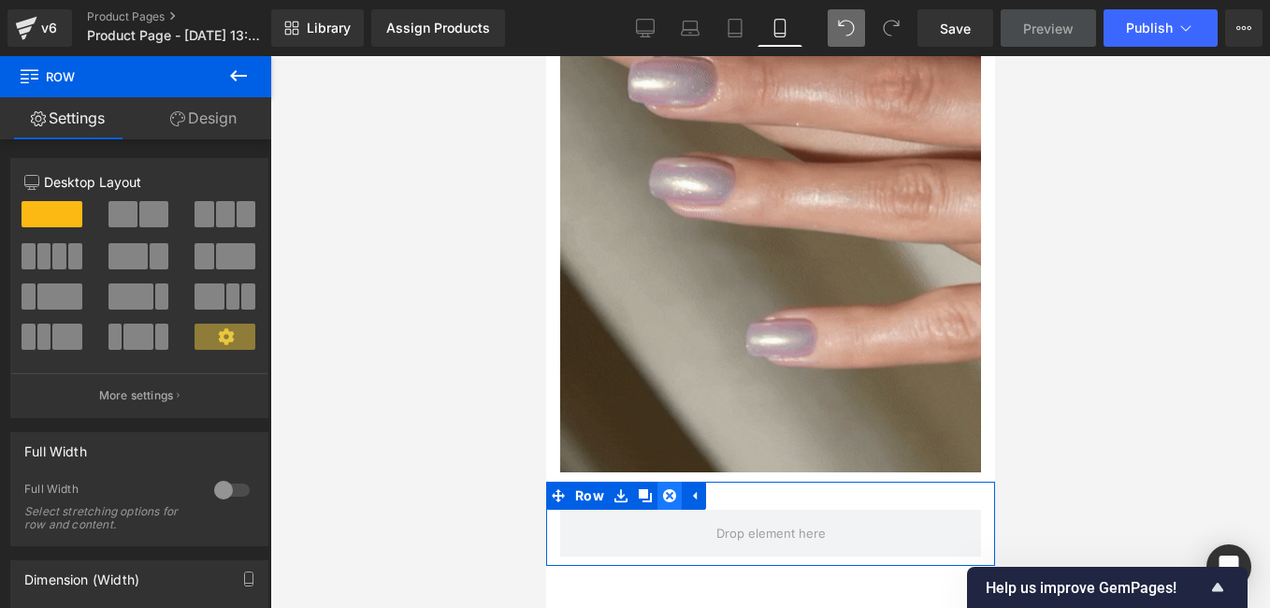
click at [672, 489] on icon at bounding box center [668, 495] width 13 height 13
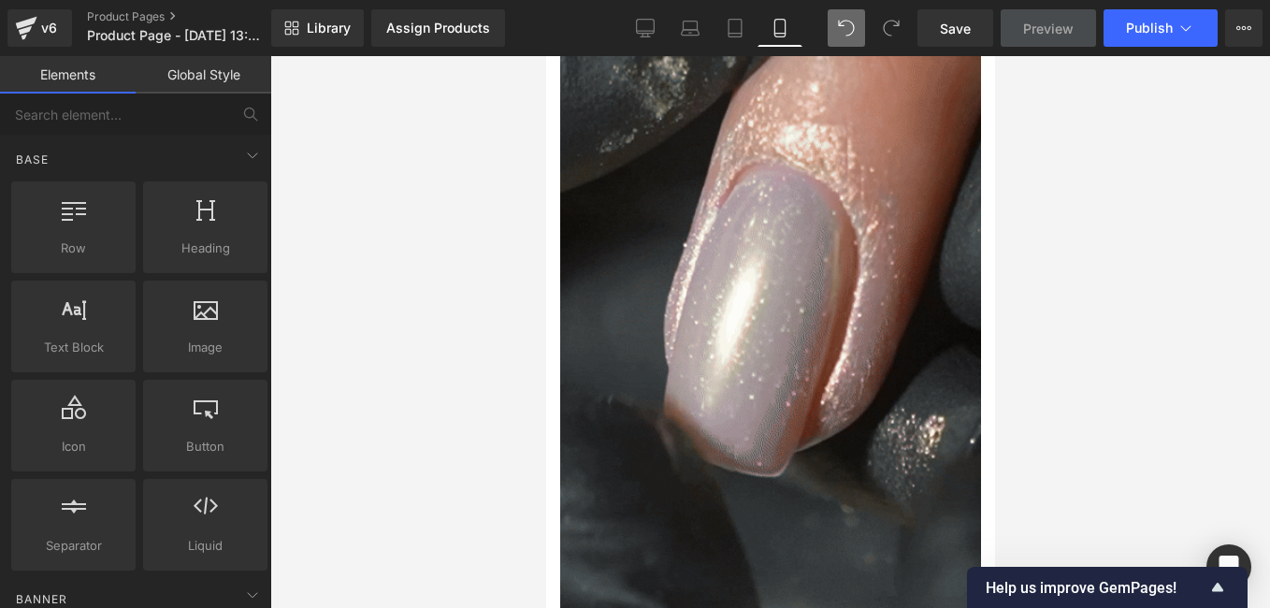
scroll to position [2245, 0]
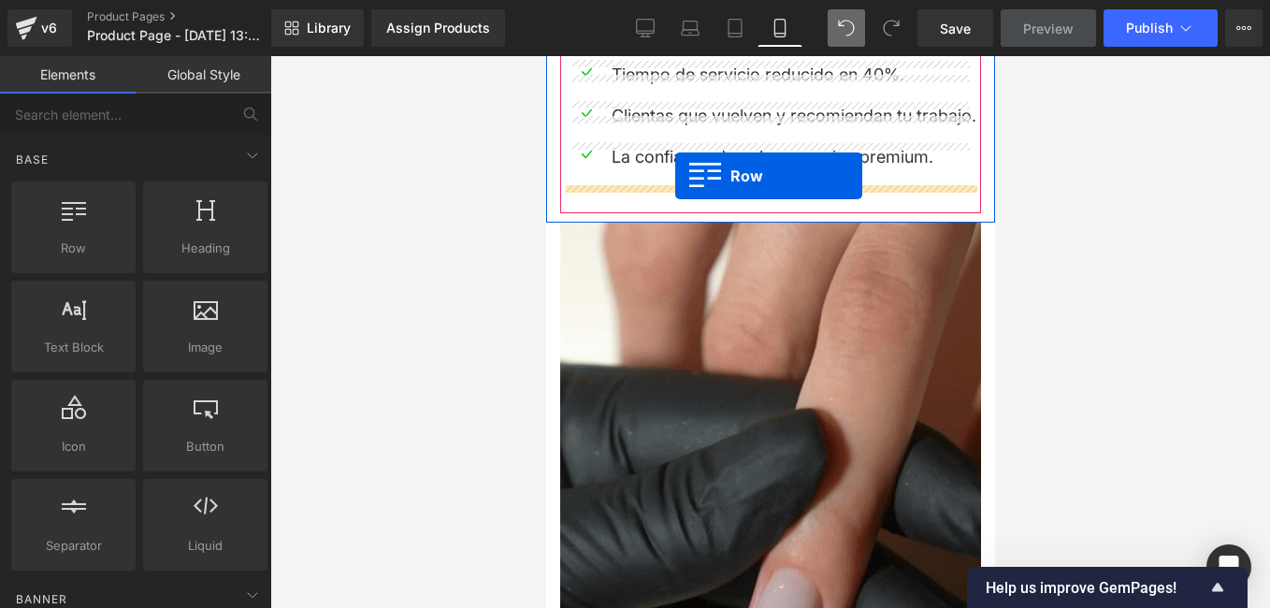
drag, startPoint x: 606, startPoint y: 283, endPoint x: 674, endPoint y: 176, distance: 127.4
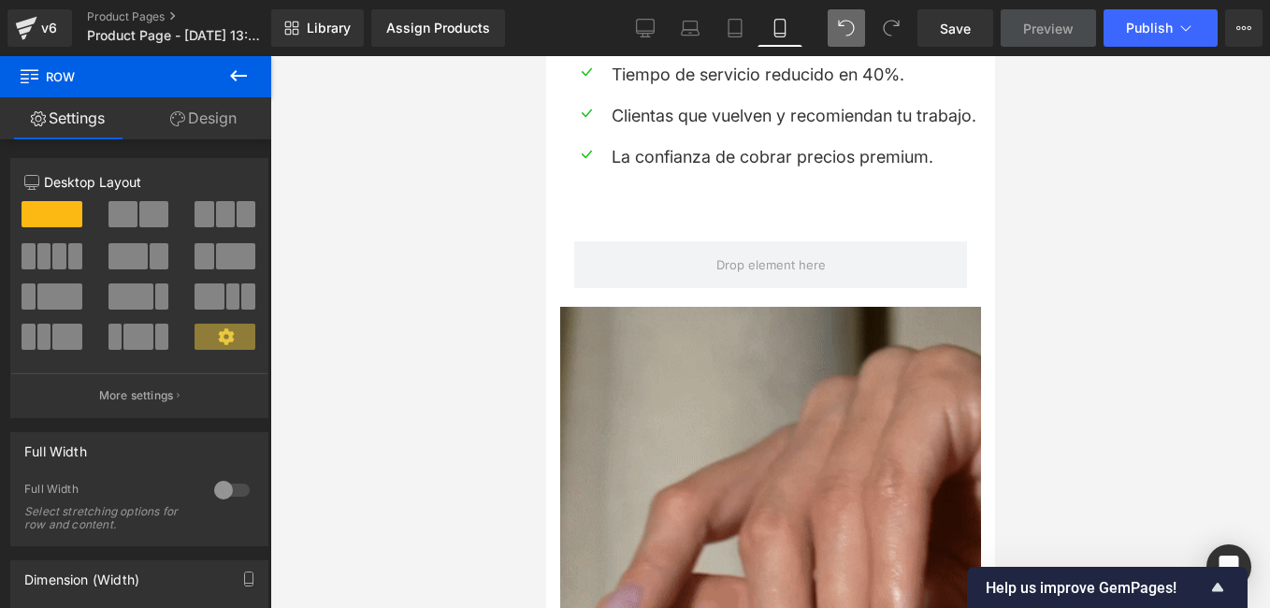
click at [245, 70] on icon at bounding box center [238, 76] width 22 height 22
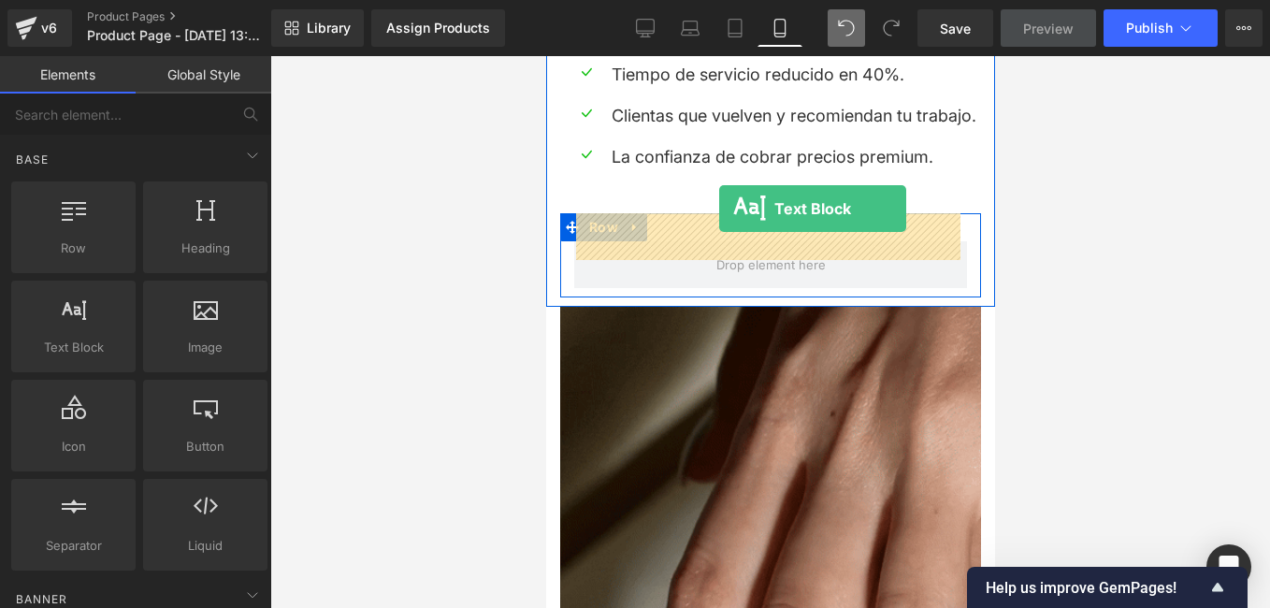
drag, startPoint x: 635, startPoint y: 397, endPoint x: 718, endPoint y: 209, distance: 205.6
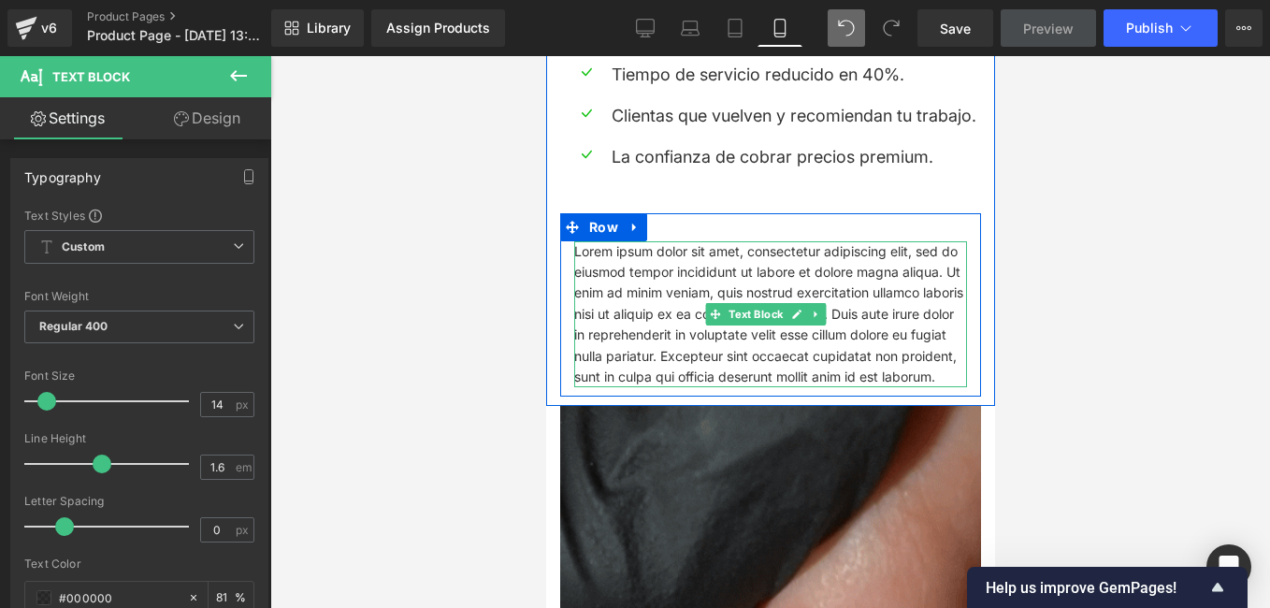
click at [885, 350] on p "Lorem ipsum dolor sit amet, consectetur adipiscing elit, sed do eiusmod tempor …" at bounding box center [769, 314] width 393 height 147
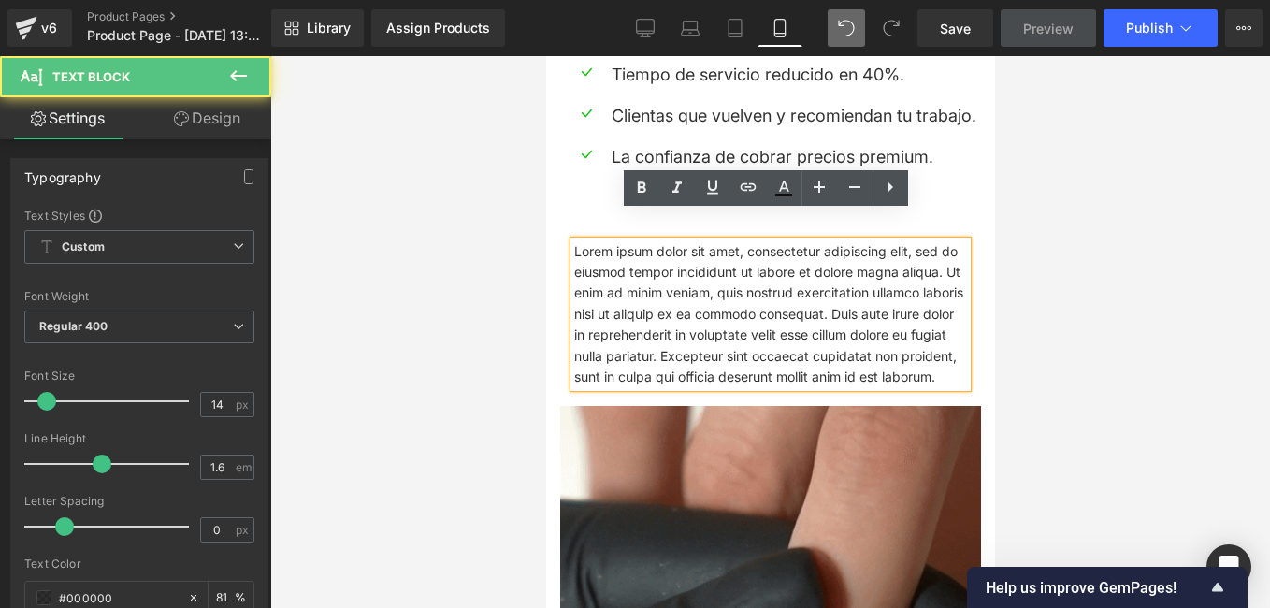
click at [885, 350] on p "Lorem ipsum dolor sit amet, consectetur adipiscing elit, sed do eiusmod tempor …" at bounding box center [769, 314] width 393 height 147
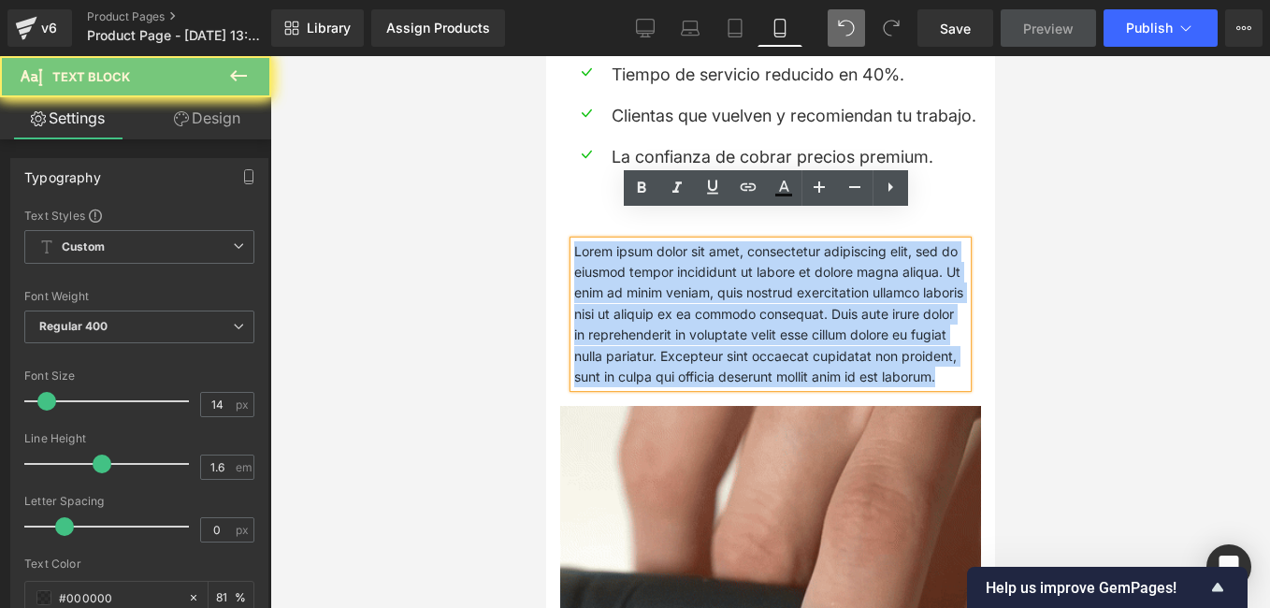
click at [885, 350] on p "Lorem ipsum dolor sit amet, consectetur adipiscing elit, sed do eiusmod tempor …" at bounding box center [769, 314] width 393 height 147
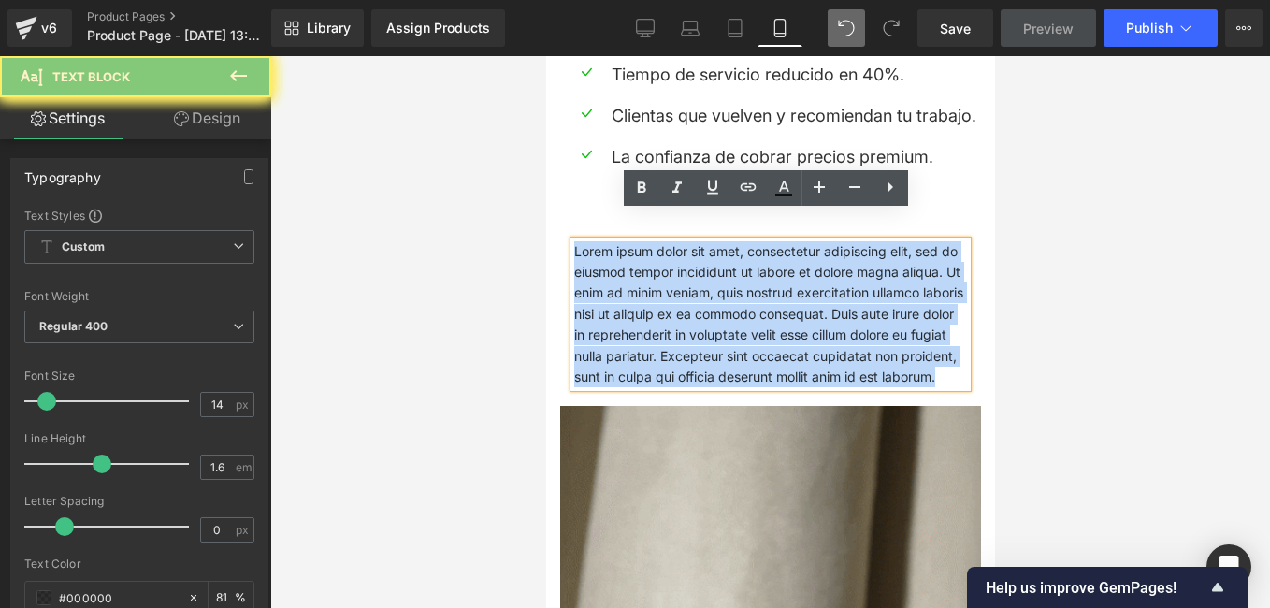
click at [885, 350] on p "Lorem ipsum dolor sit amet, consectetur adipiscing elit, sed do eiusmod tempor …" at bounding box center [769, 314] width 393 height 147
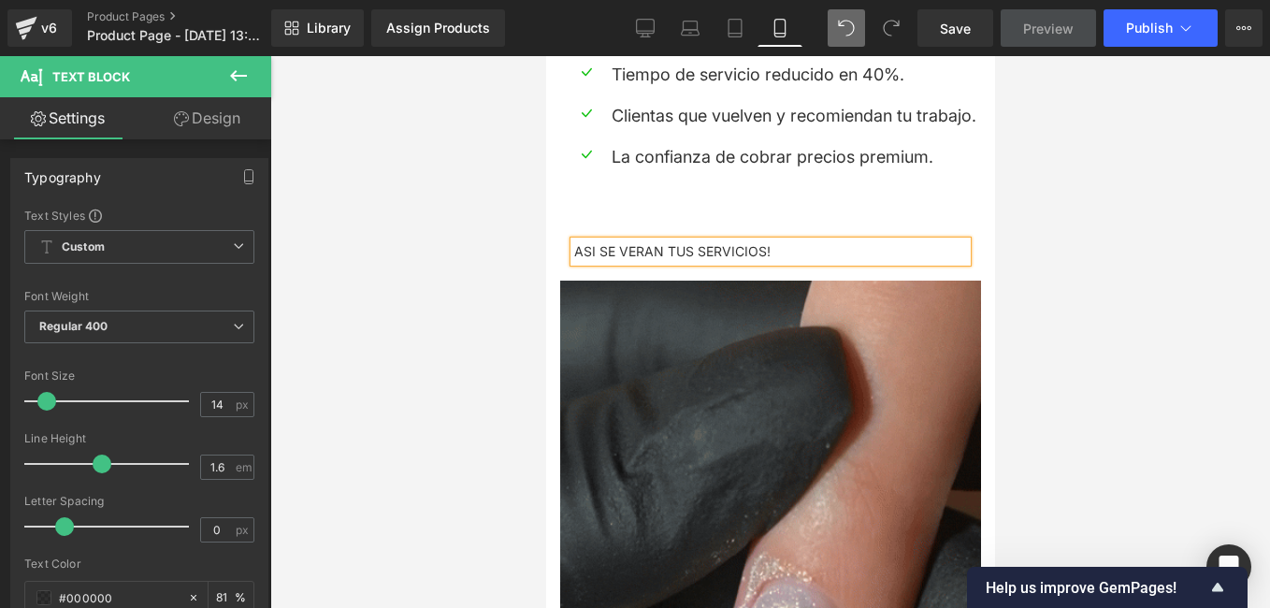
click at [793, 241] on p "ASI SE VERAN TUS SERVICIOS!" at bounding box center [769, 251] width 393 height 21
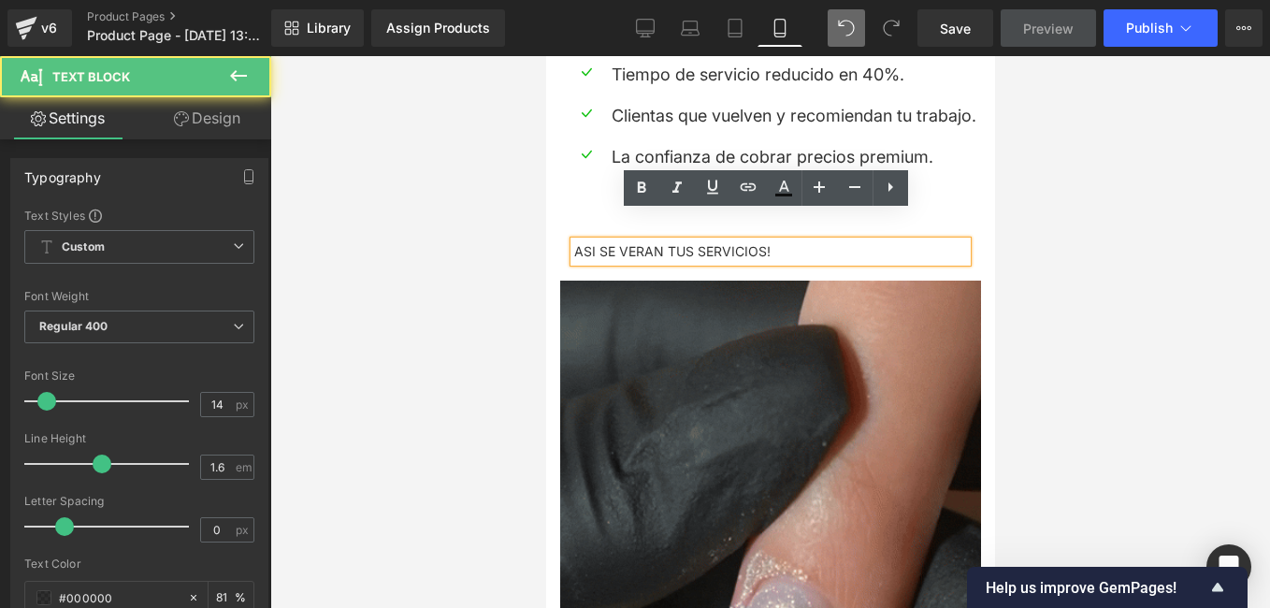
click at [793, 241] on p "ASI SE VERAN TUS SERVICIOS!" at bounding box center [769, 251] width 393 height 21
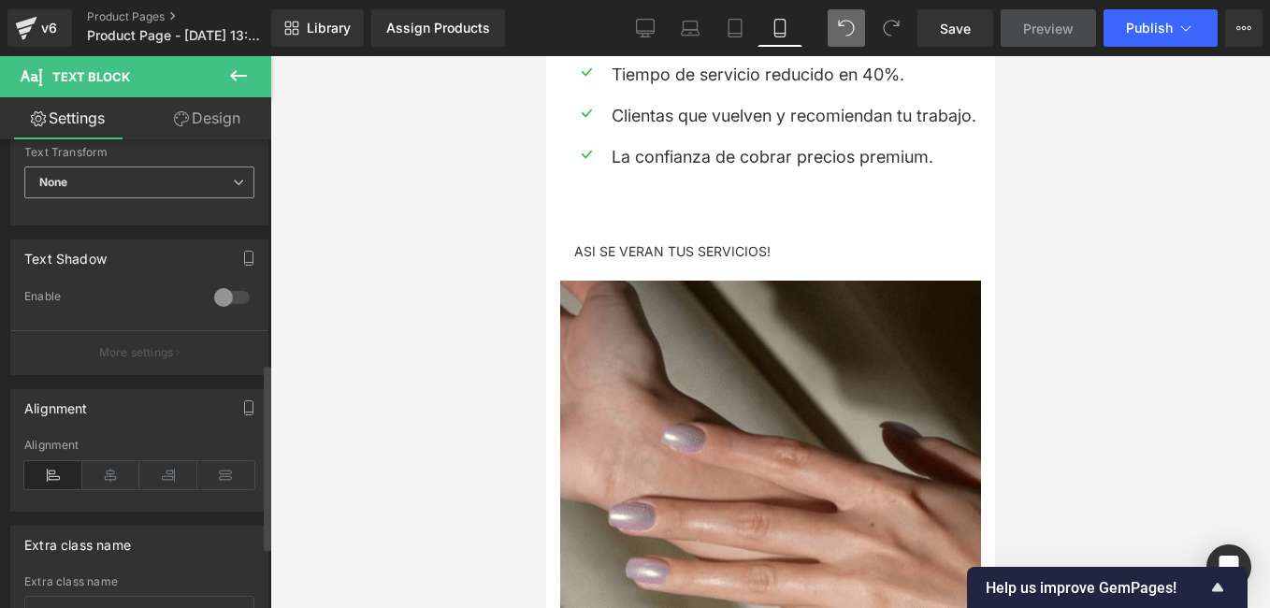
scroll to position [655, 0]
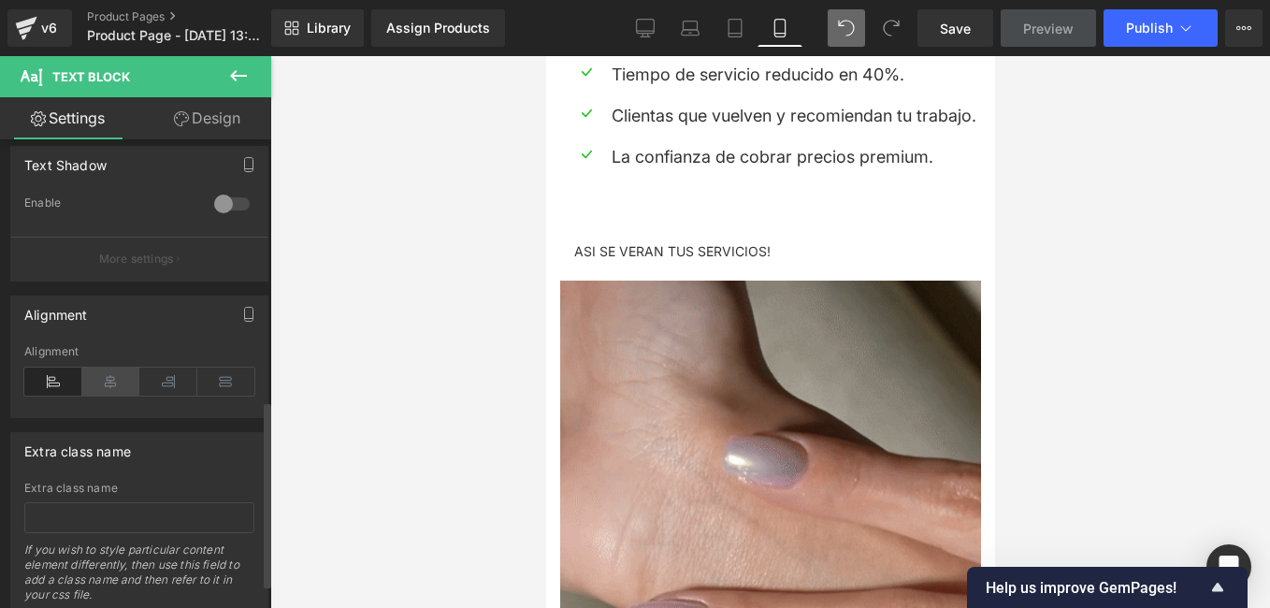
click at [122, 377] on icon at bounding box center [111, 382] width 58 height 28
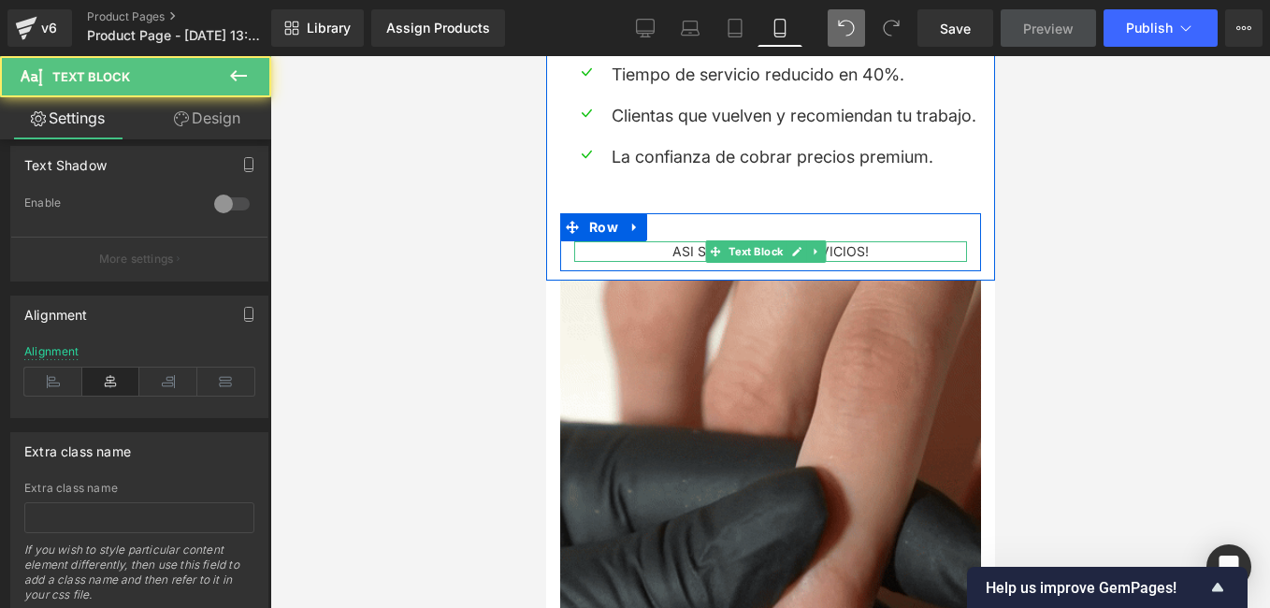
click at [869, 241] on p "ASI SE VERAN TUS SERVICIOS!" at bounding box center [769, 251] width 393 height 21
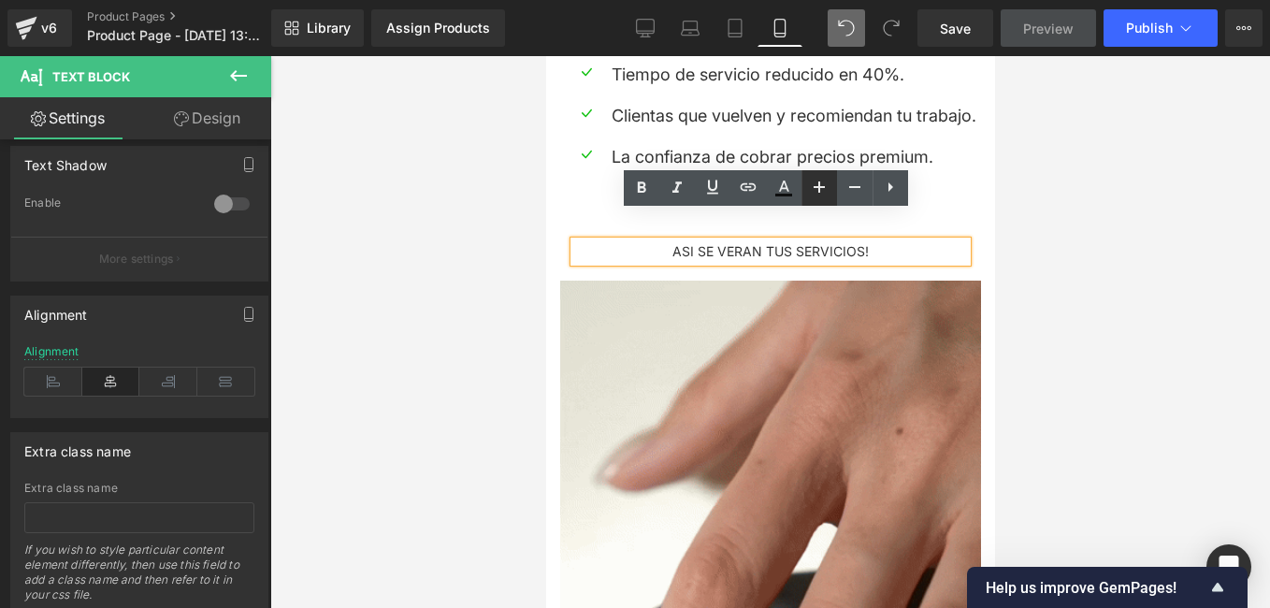
click at [821, 186] on icon at bounding box center [819, 187] width 22 height 22
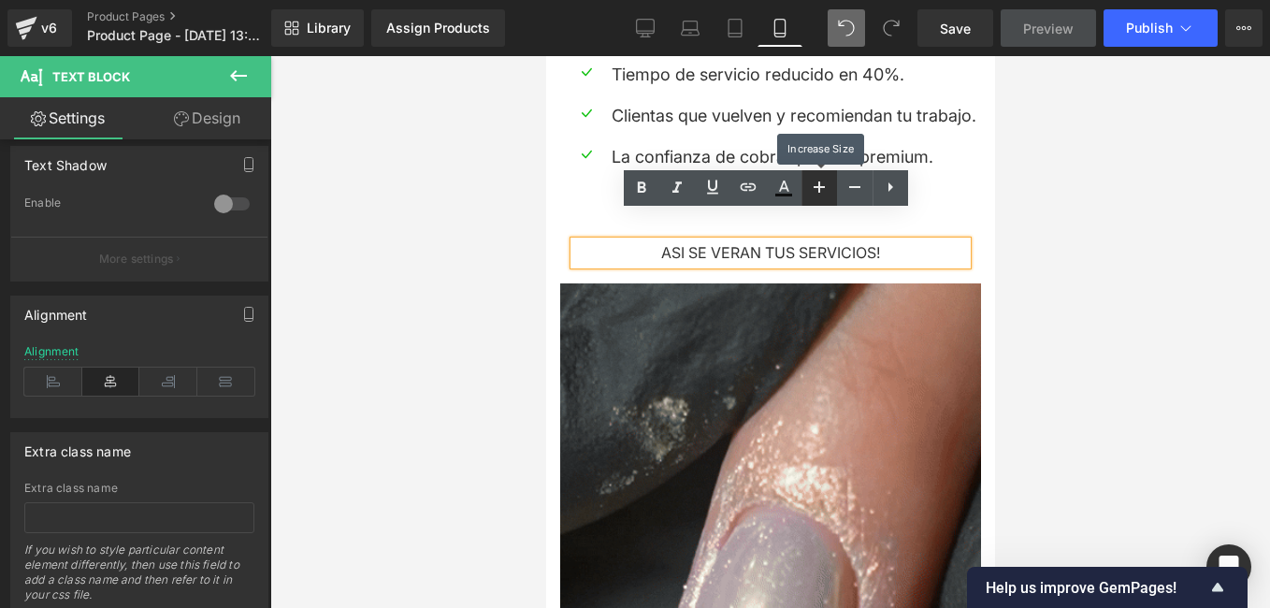
click at [821, 186] on icon at bounding box center [819, 187] width 22 height 22
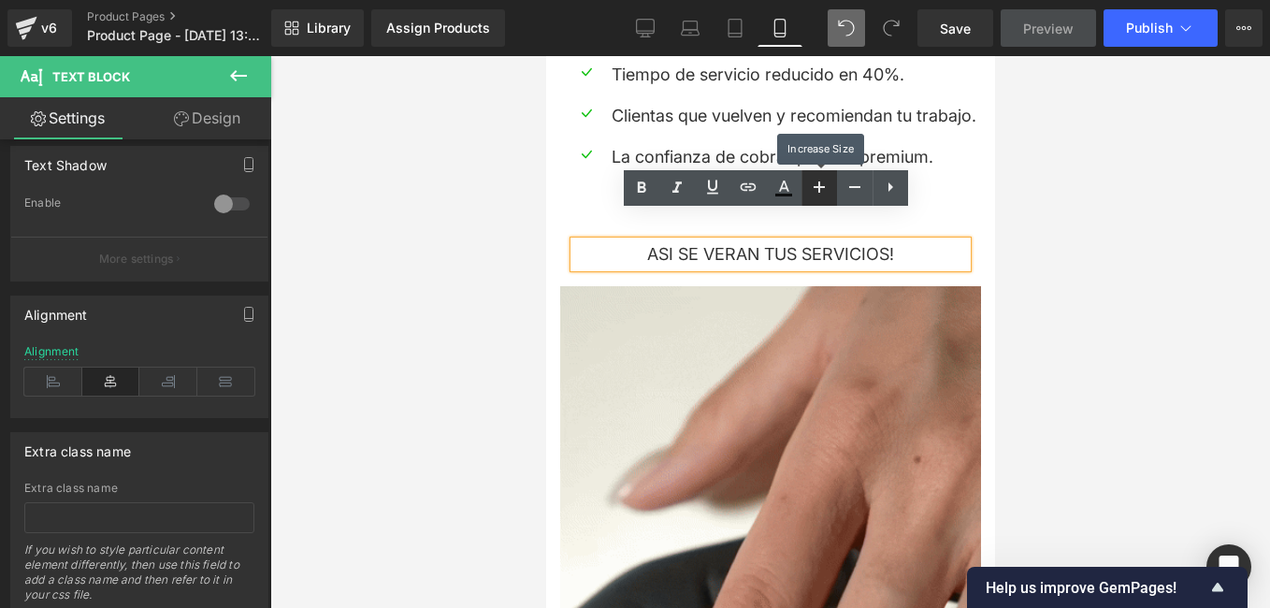
click at [821, 186] on icon at bounding box center [819, 187] width 22 height 22
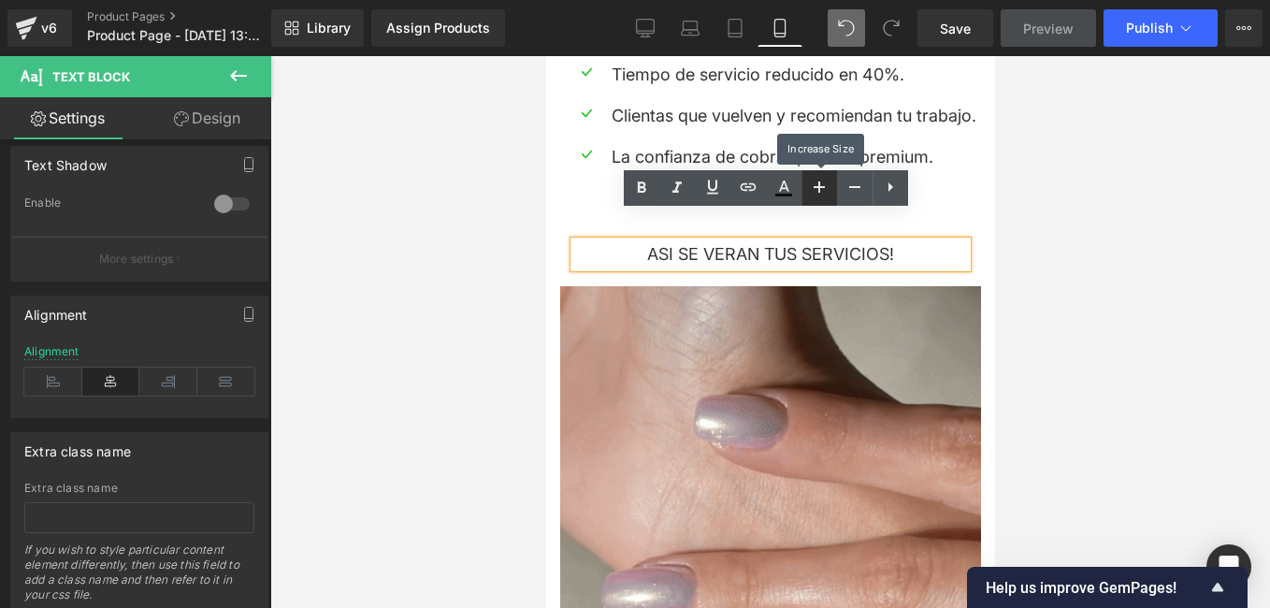
type input "20"
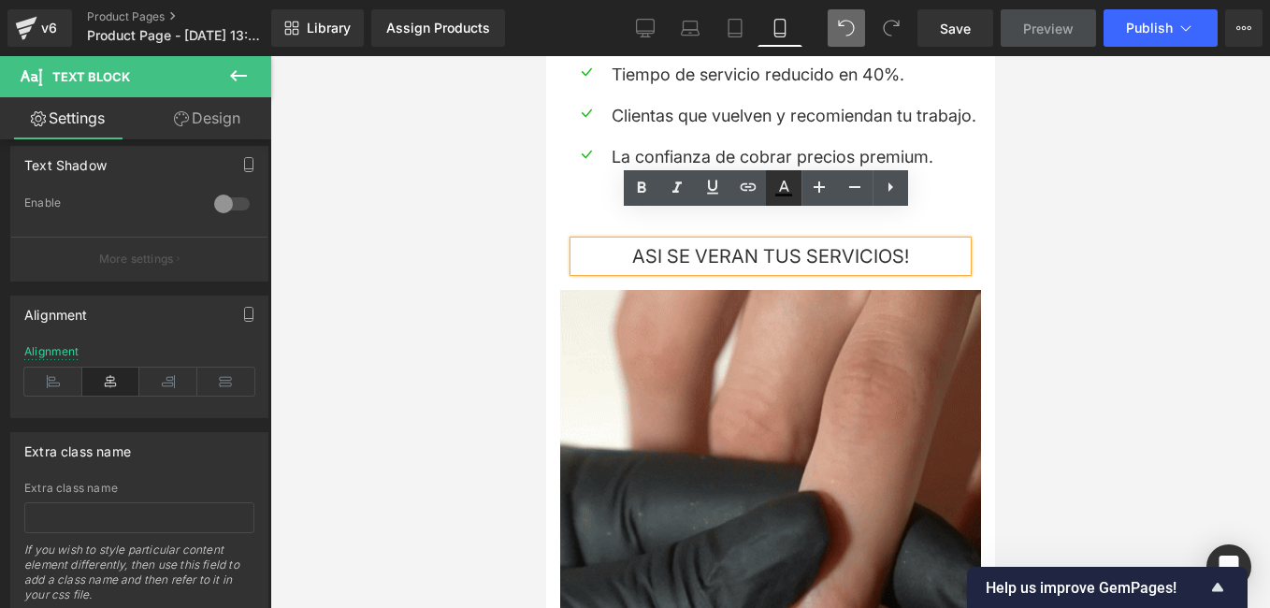
click at [789, 187] on icon at bounding box center [784, 188] width 22 height 22
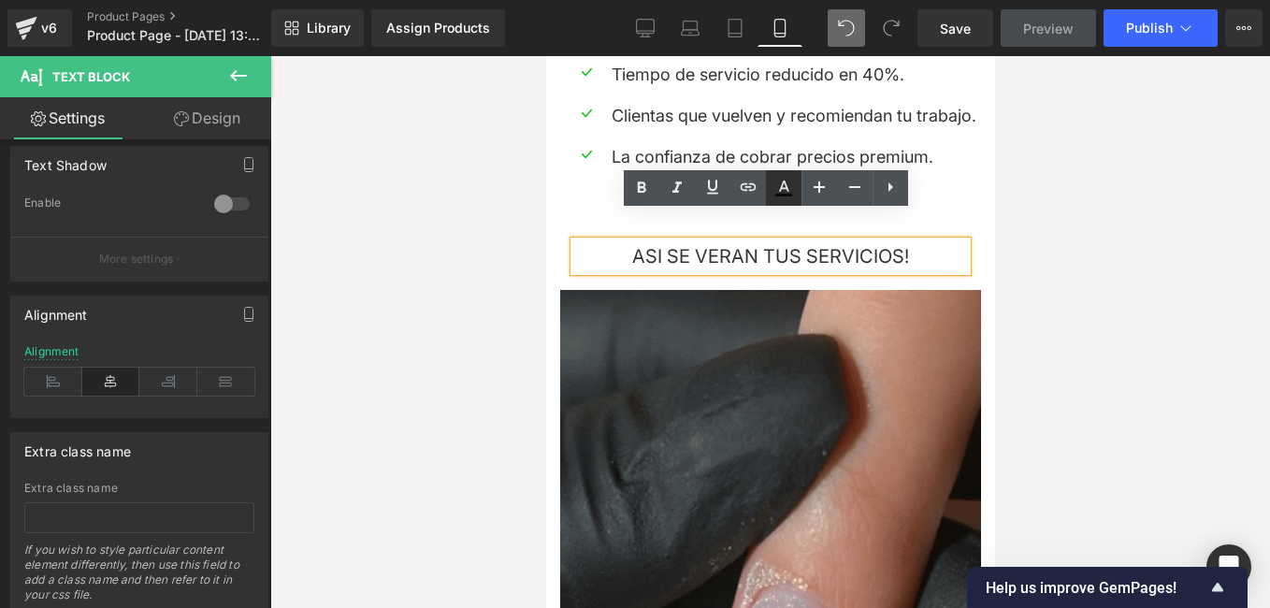
type input "#000000"
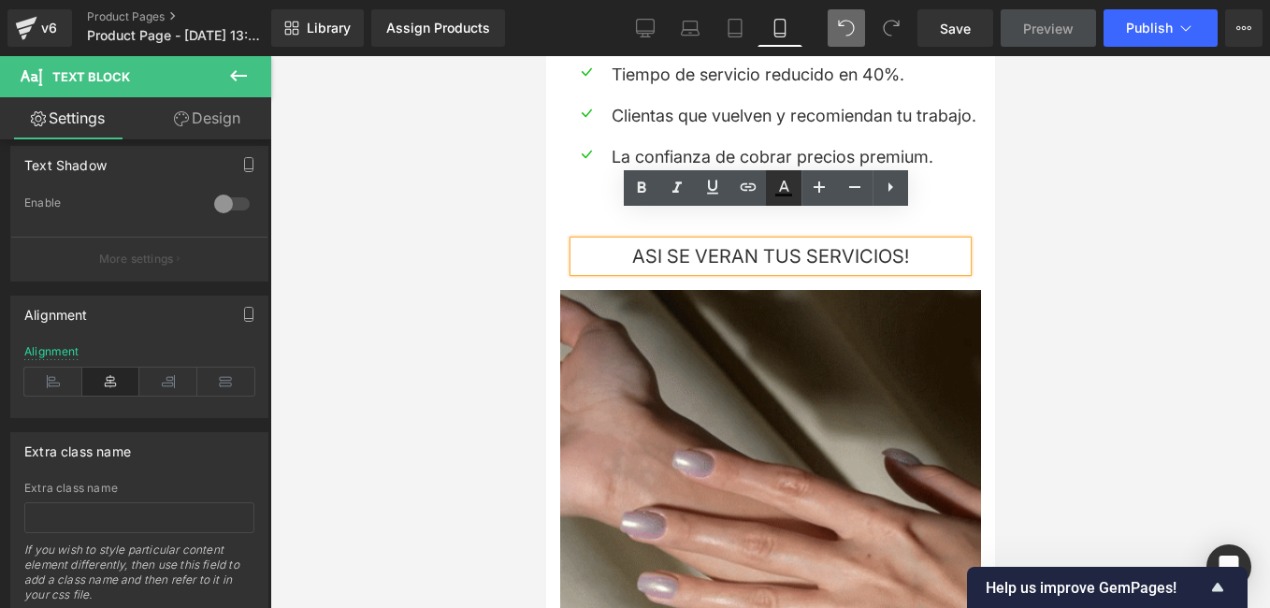
type input "81"
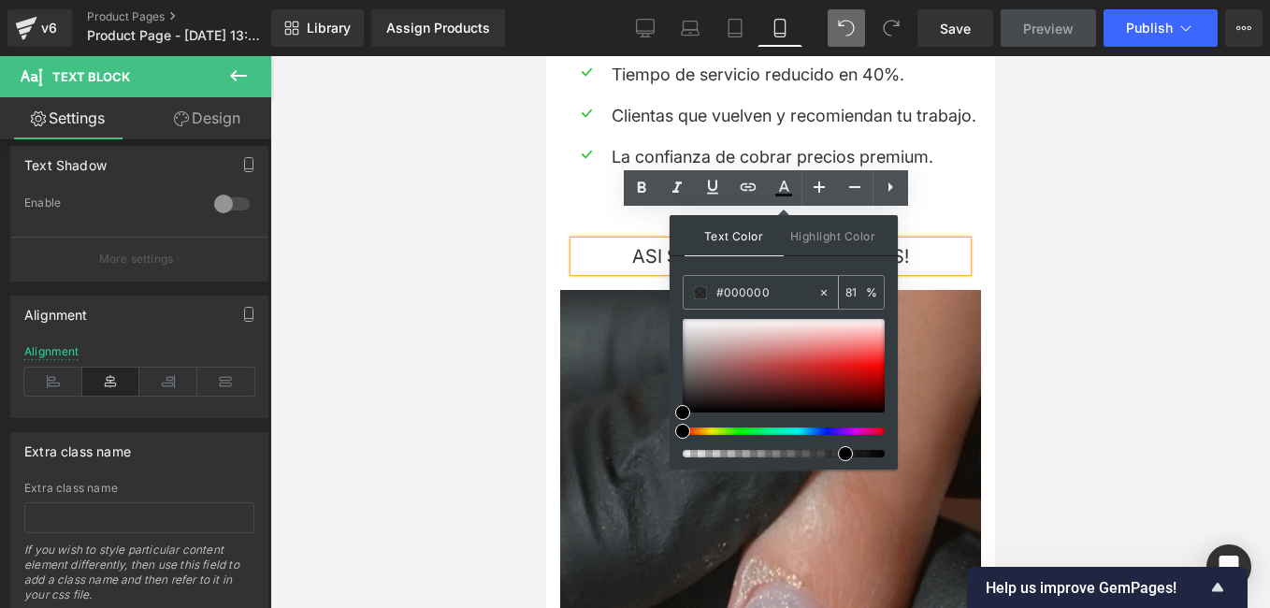
click at [773, 296] on input "#000000" at bounding box center [766, 292] width 101 height 21
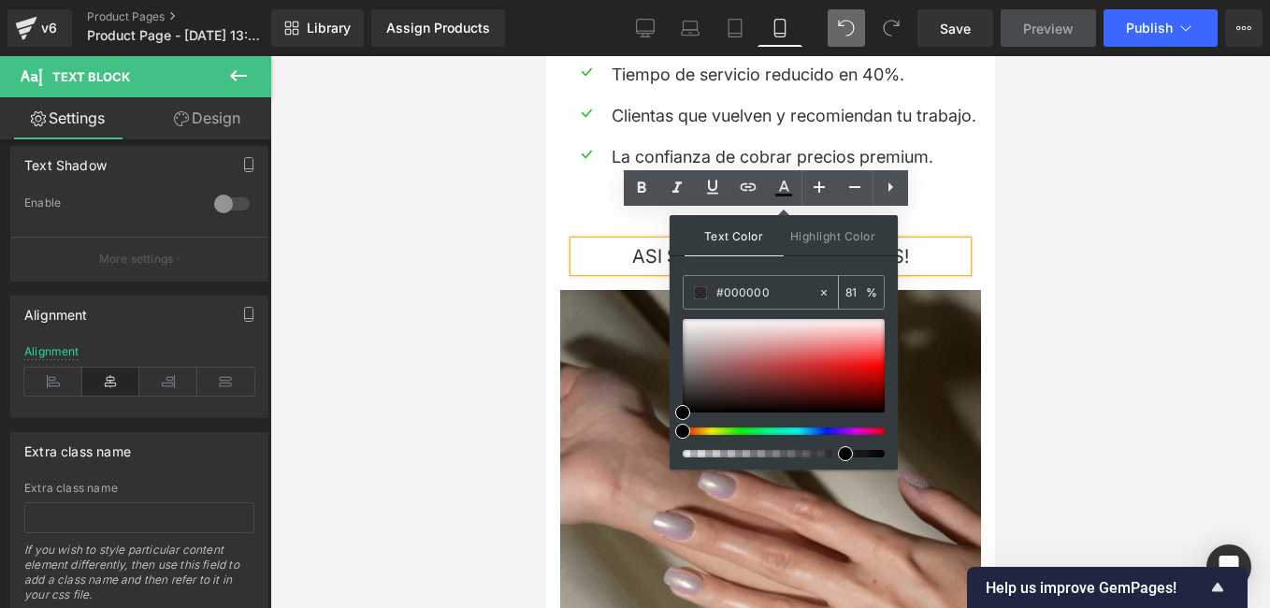
click at [773, 296] on input "#000000" at bounding box center [766, 292] width 101 height 21
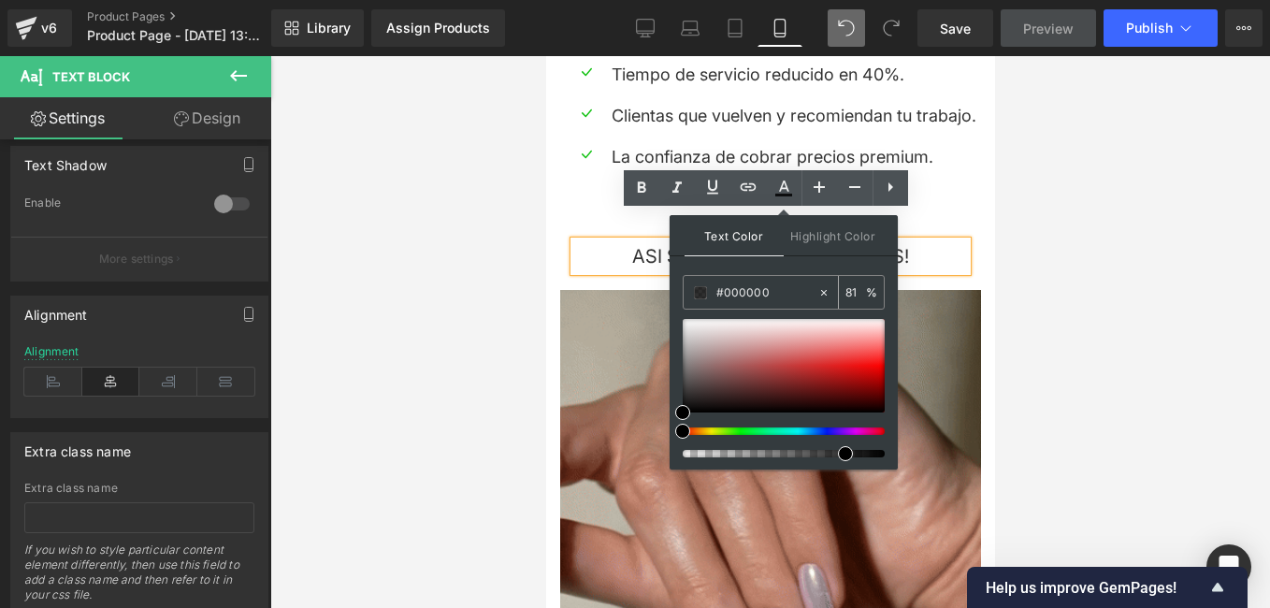
type input "#C"
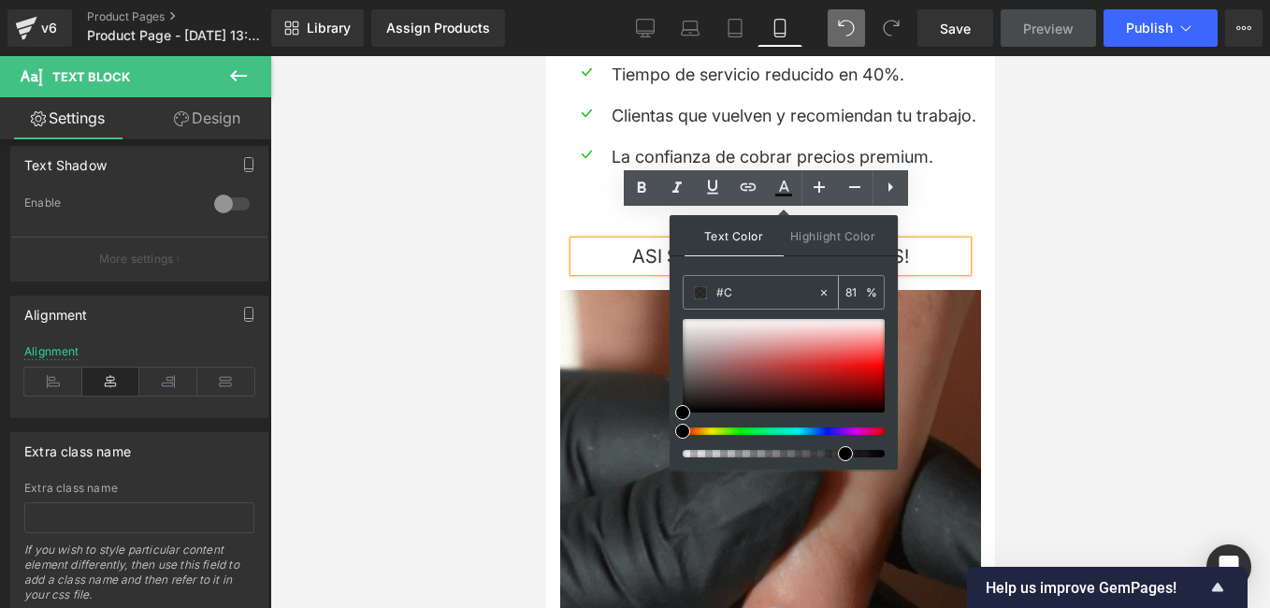
type input "0"
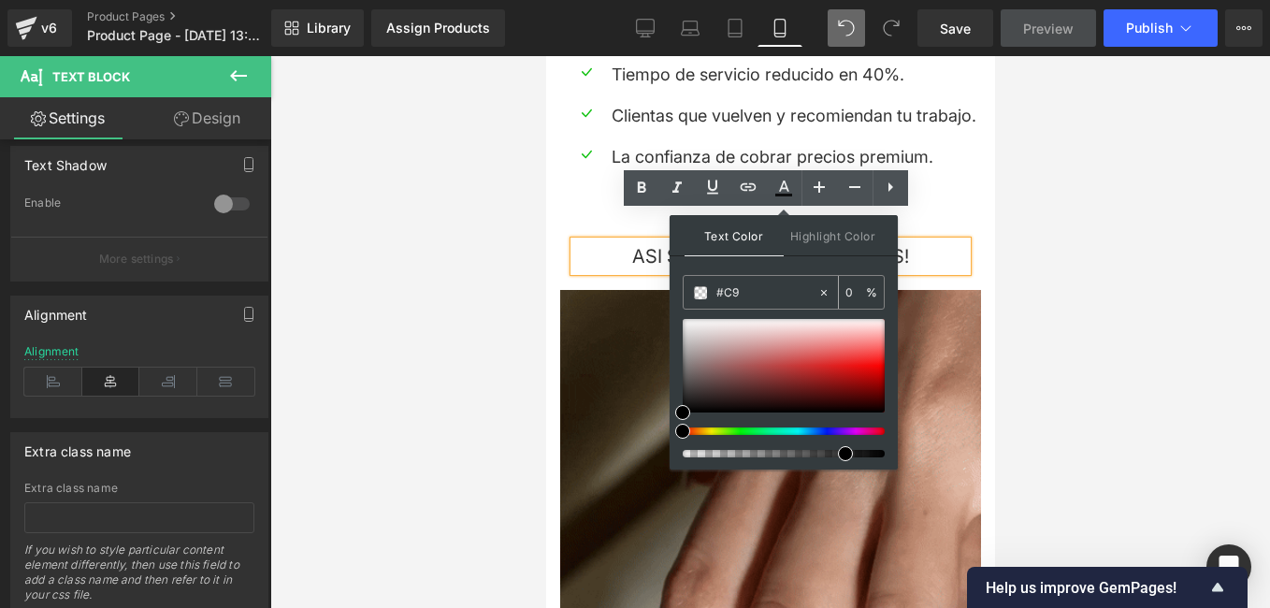
type input "#C98"
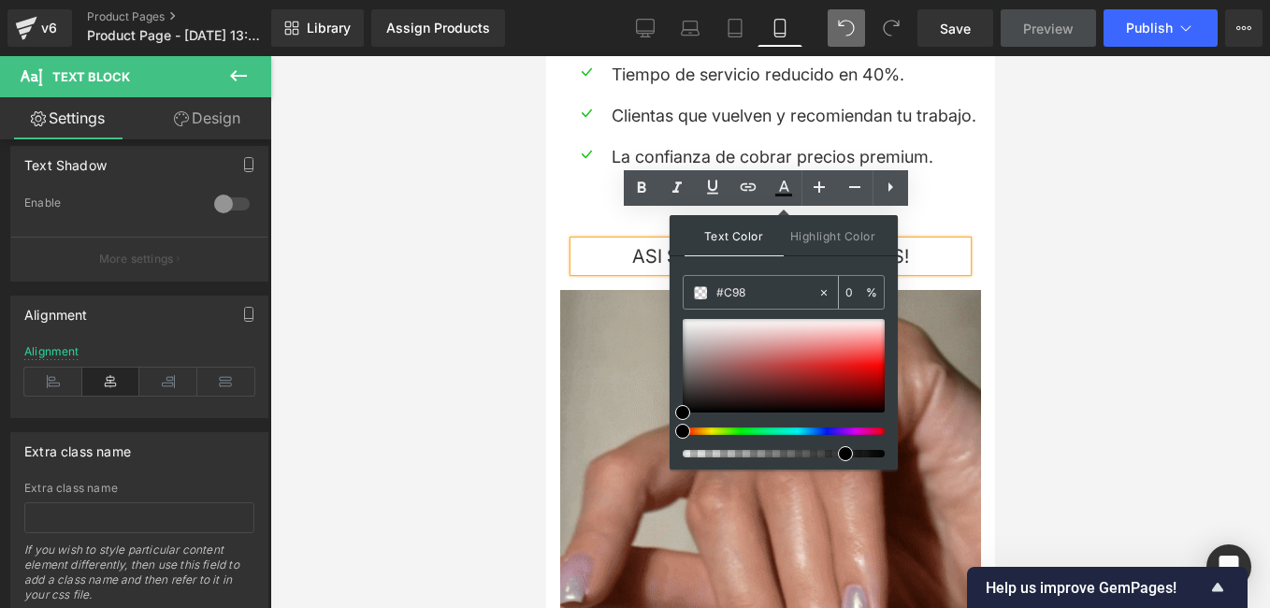
type input "100"
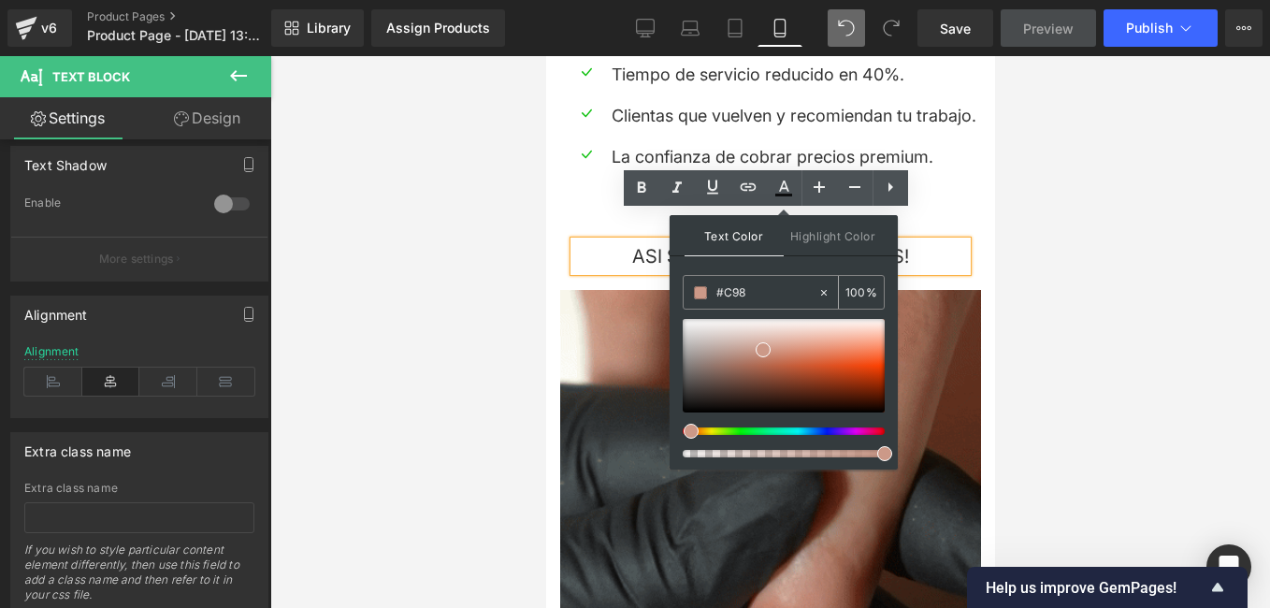
type input "#C987"
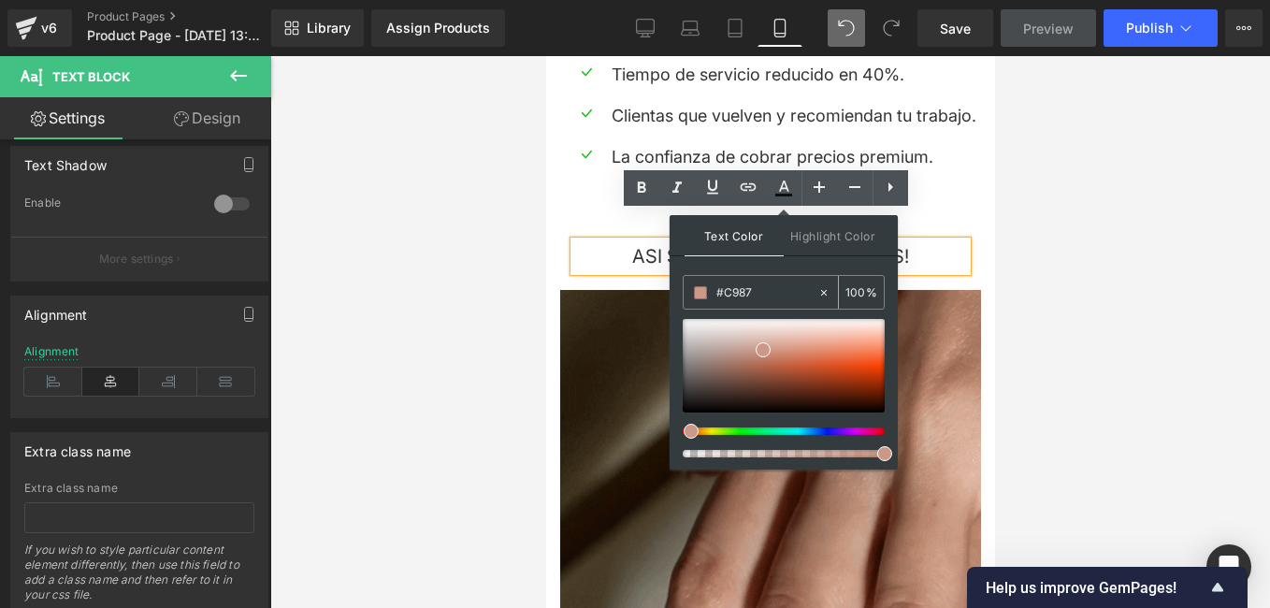
type input "47"
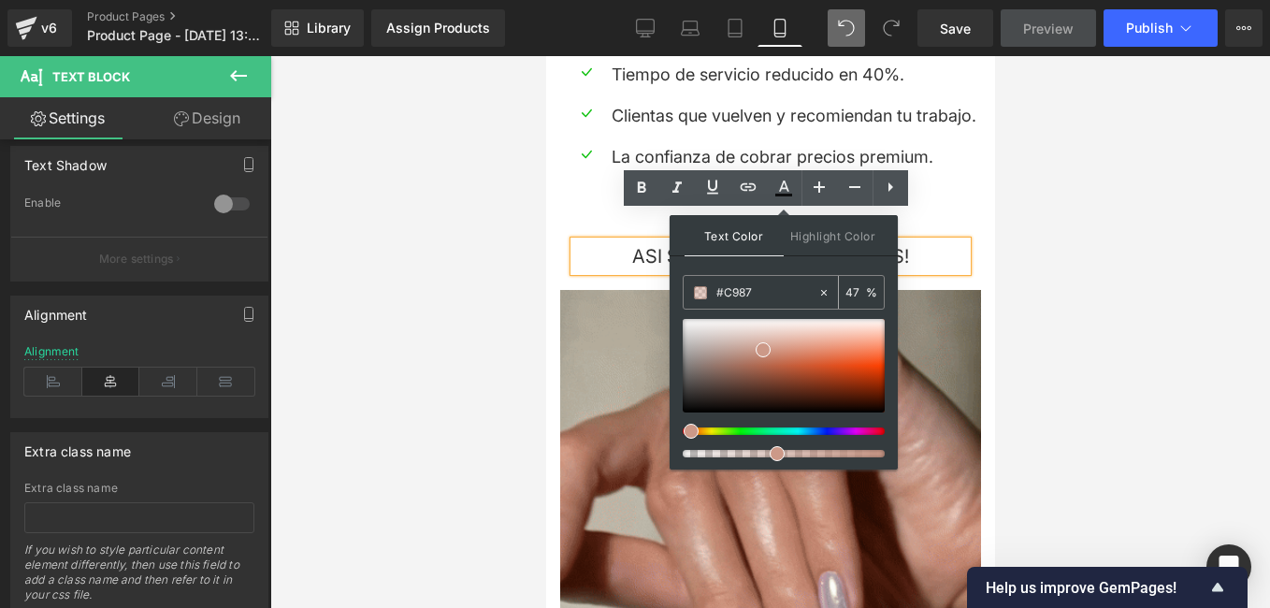
type input "#C987C"
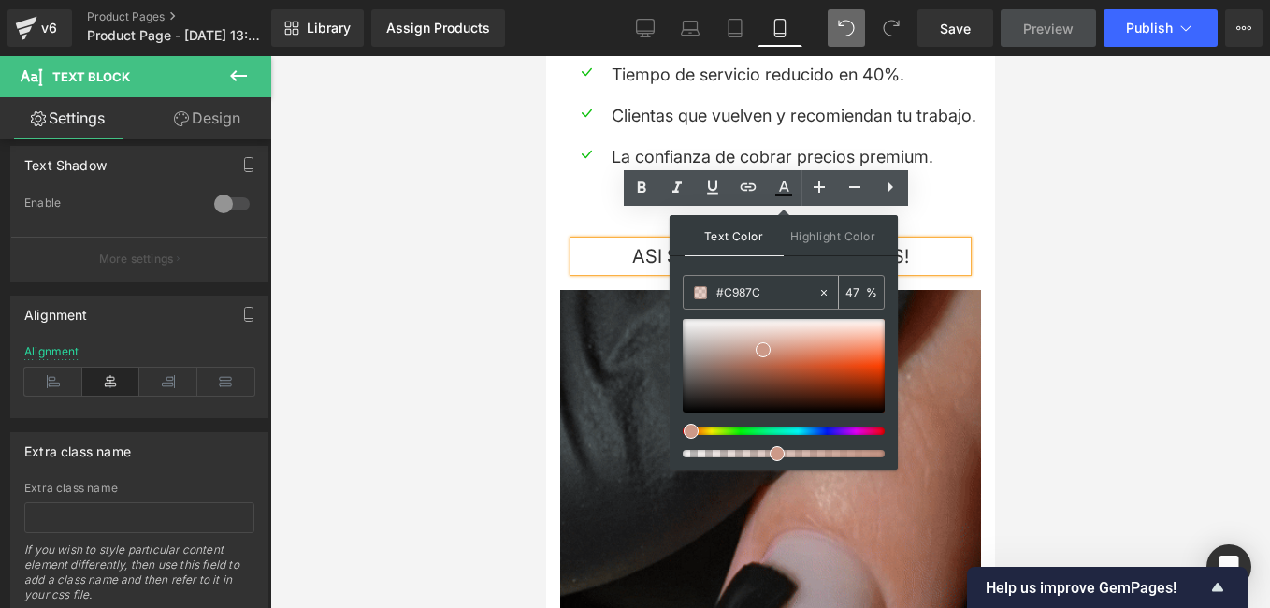
type input "0"
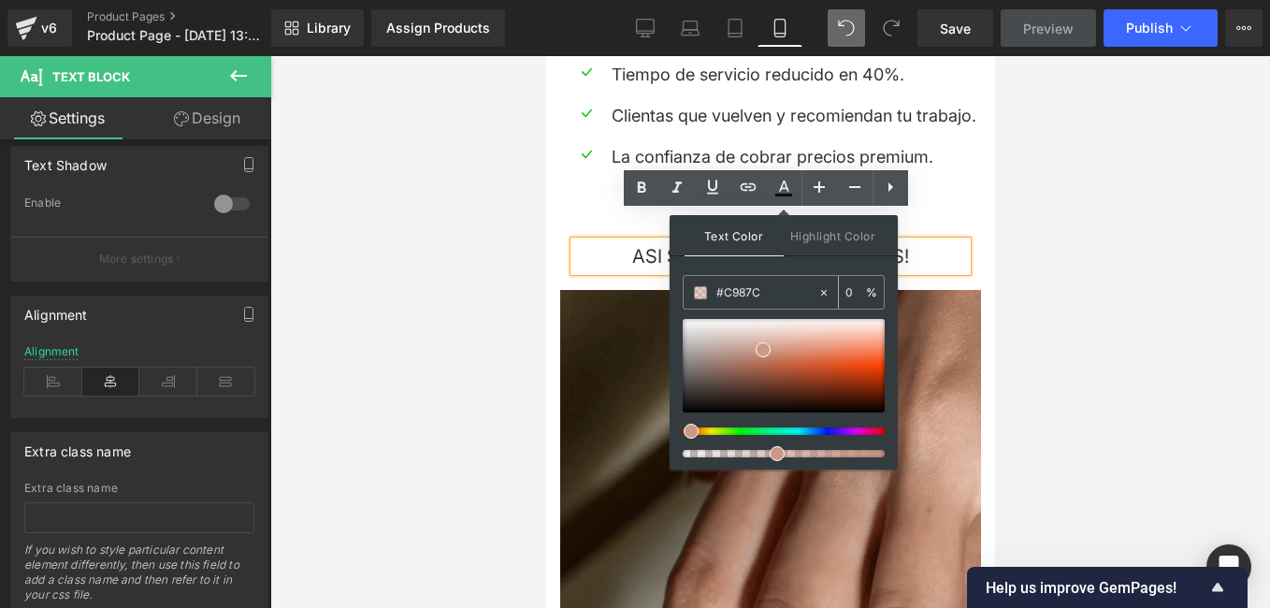
type input "#C987CD"
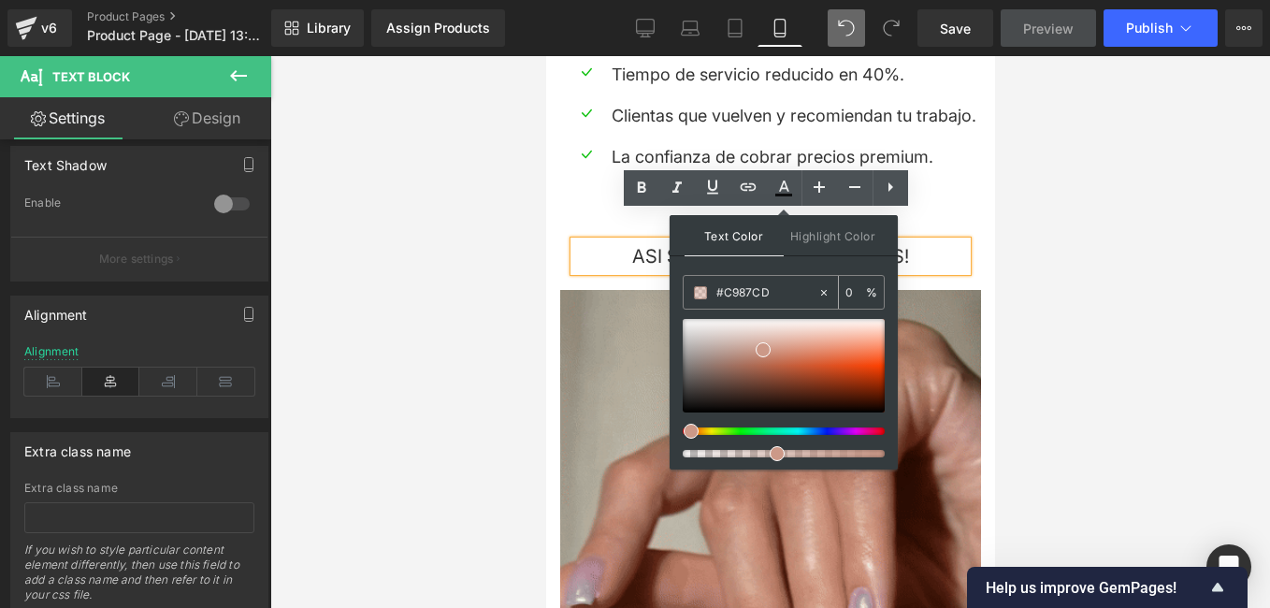
type input "100"
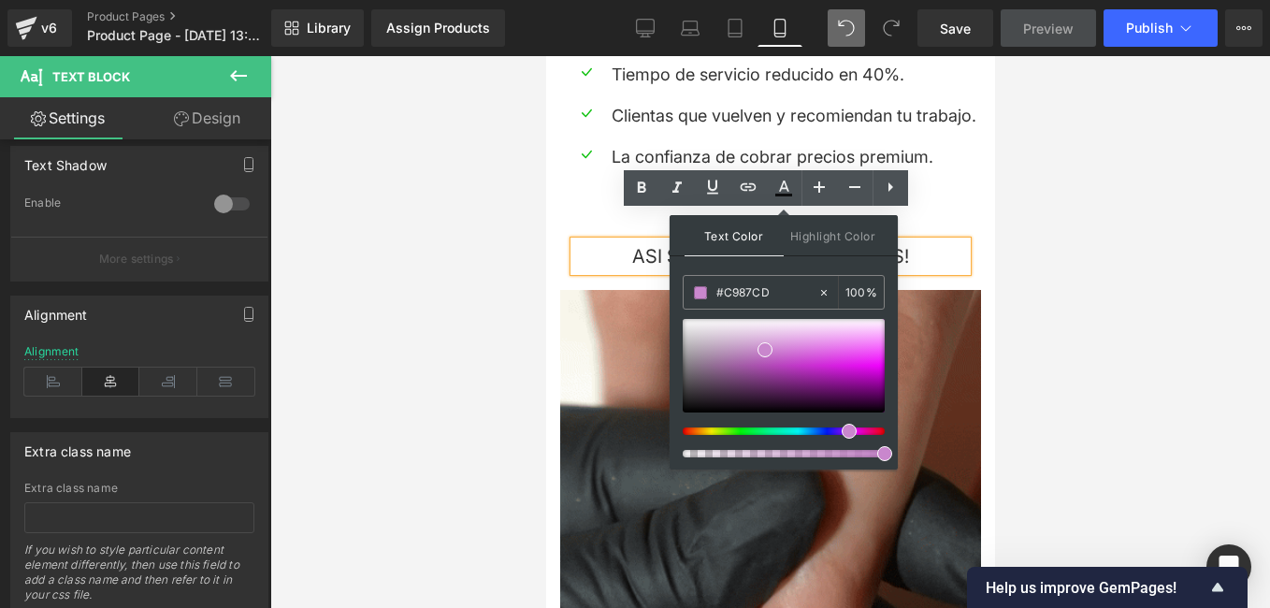
click at [469, 278] on div at bounding box center [770, 332] width 1000 height 552
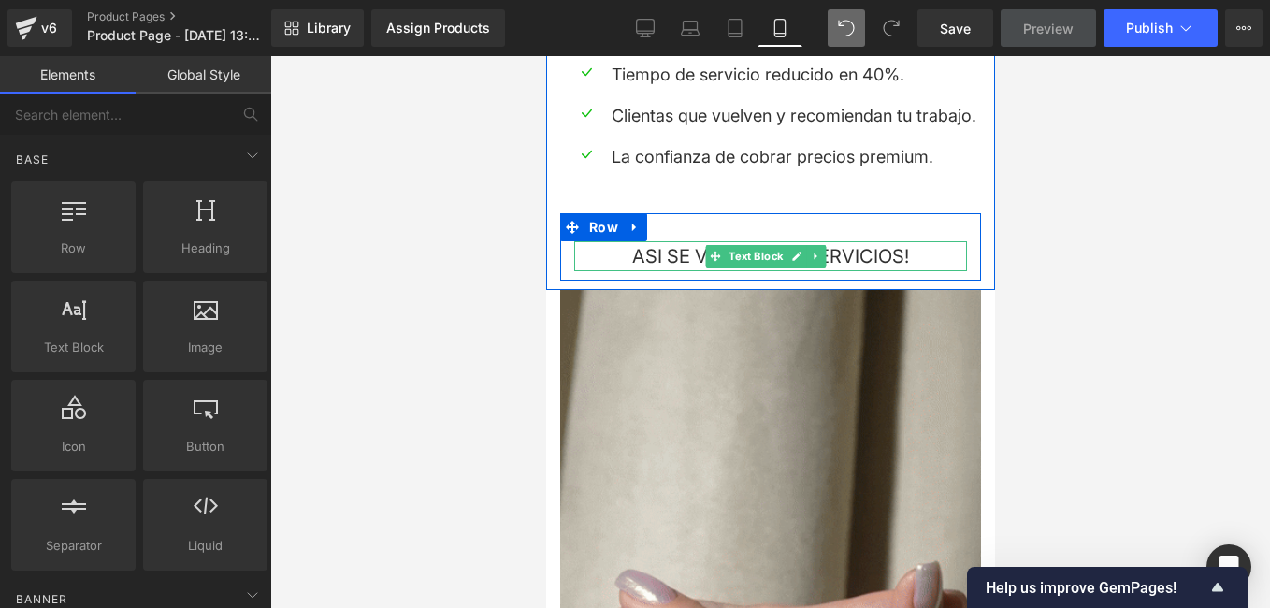
click at [887, 241] on p "ASI SE VERAN TUS SERVICIOS!" at bounding box center [769, 256] width 393 height 30
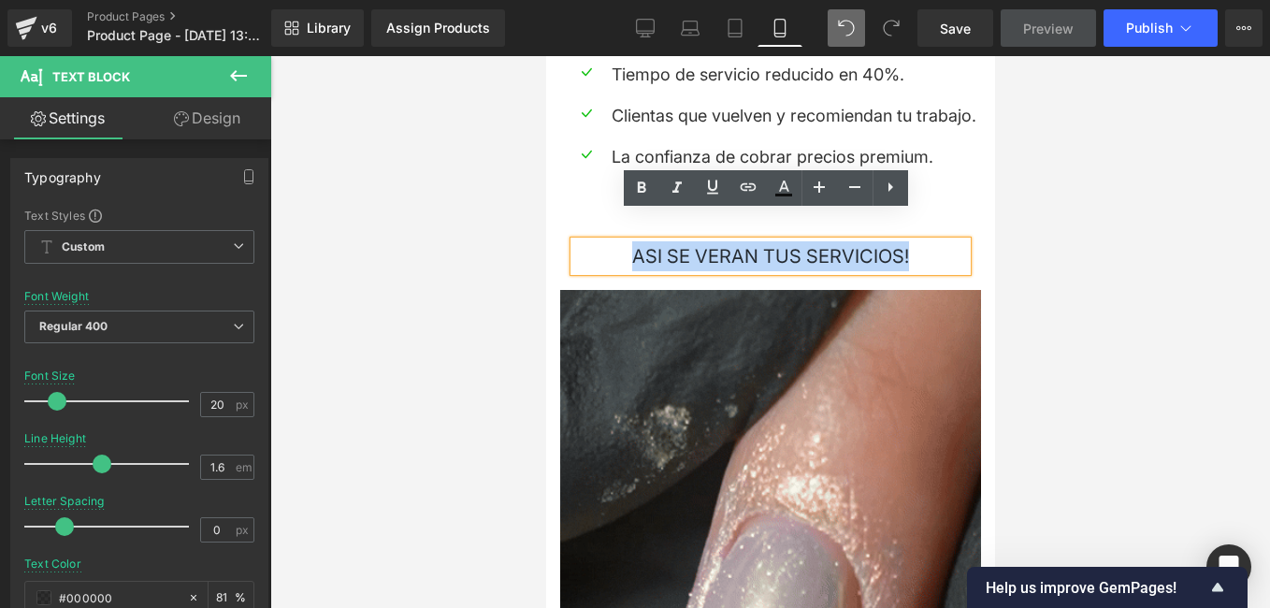
drag, startPoint x: 903, startPoint y: 226, endPoint x: 623, endPoint y: 234, distance: 280.7
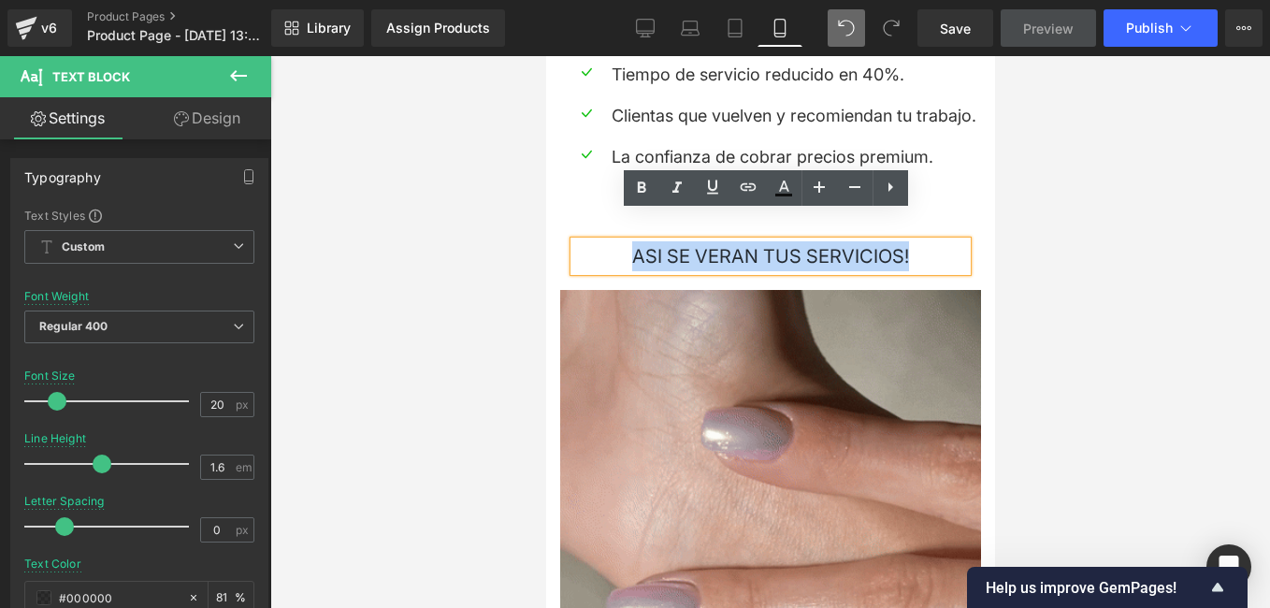
click at [623, 241] on p "ASI SE VERAN TUS SERVICIOS!" at bounding box center [769, 256] width 393 height 30
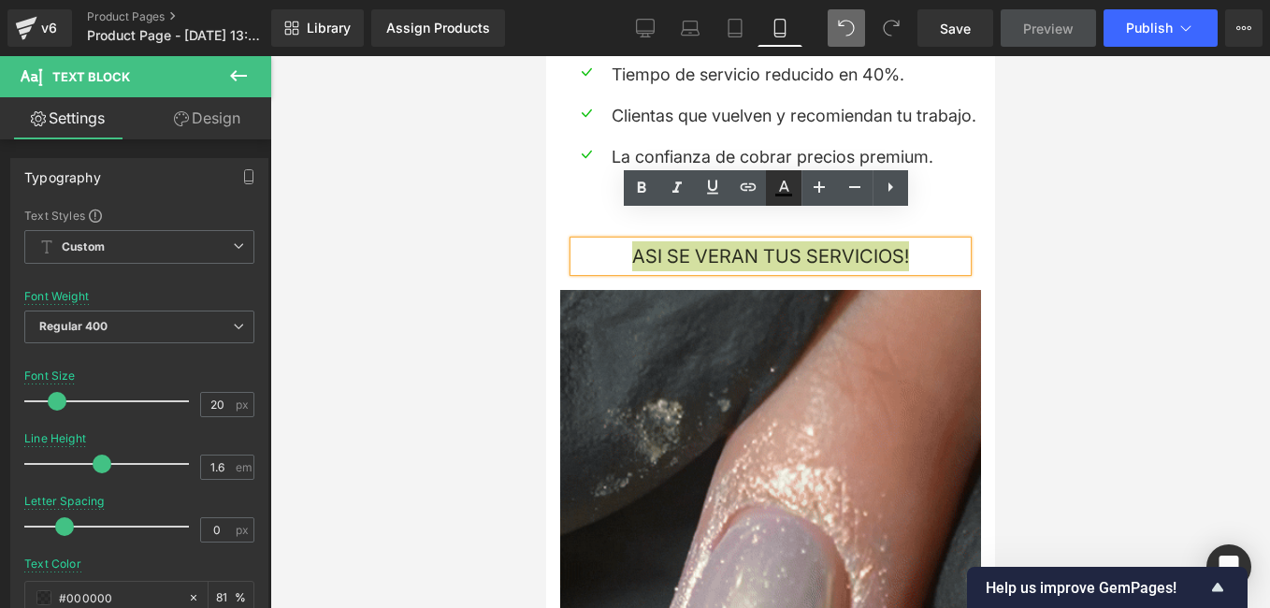
click at [796, 191] on link at bounding box center [784, 188] width 36 height 36
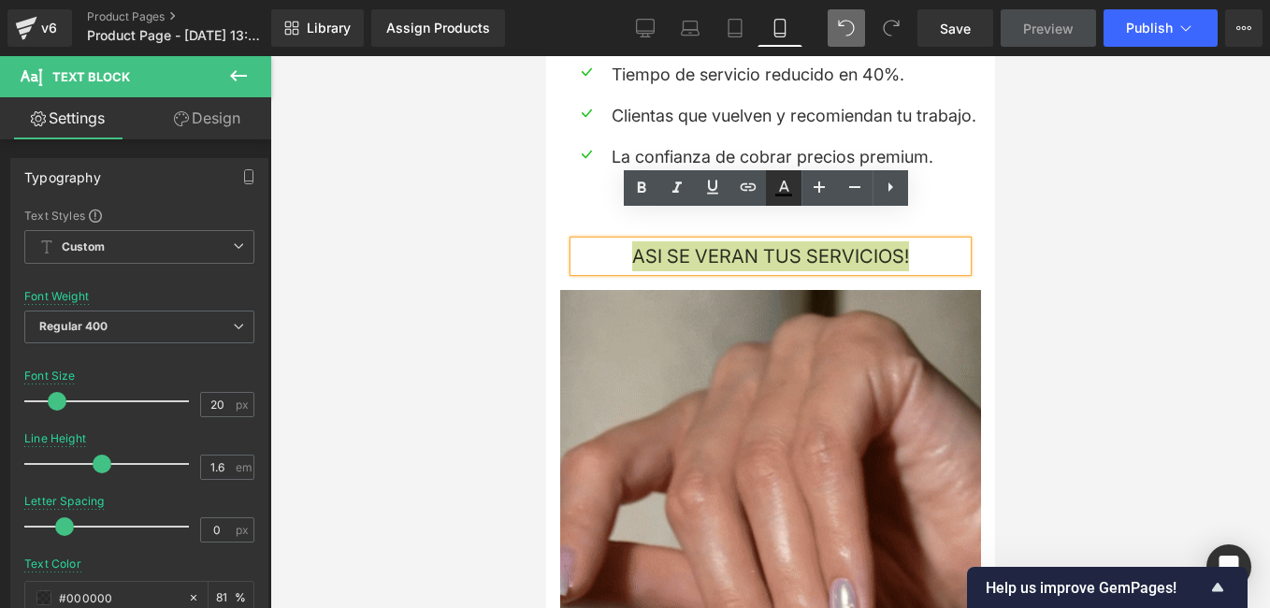
type input "#000000"
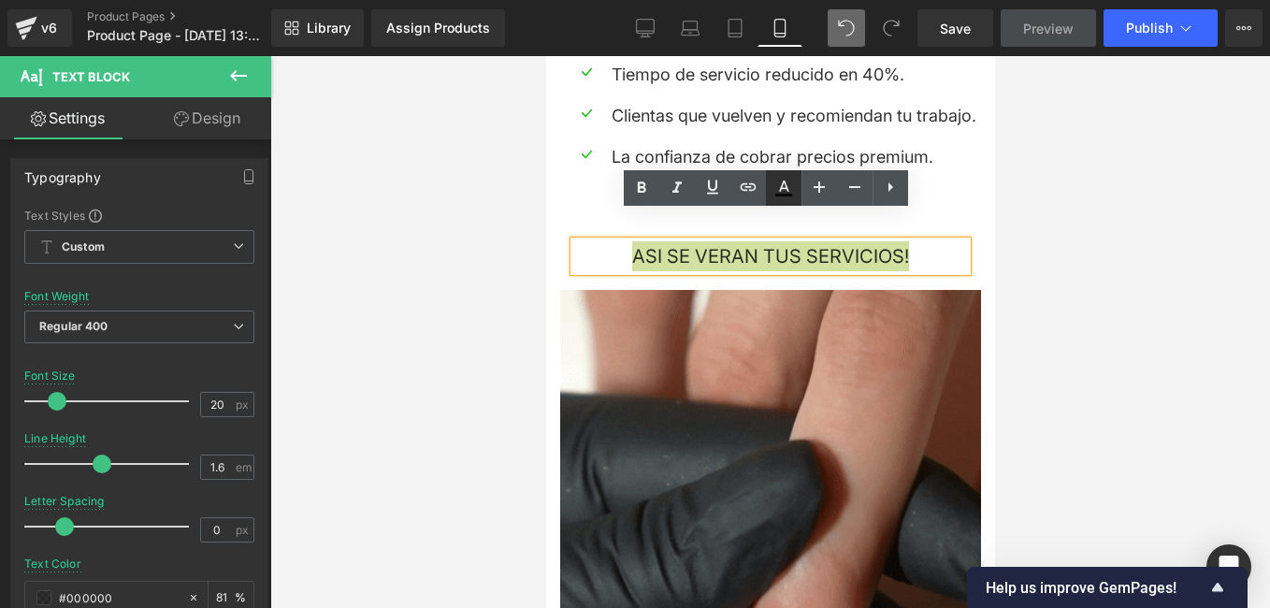
type input "81"
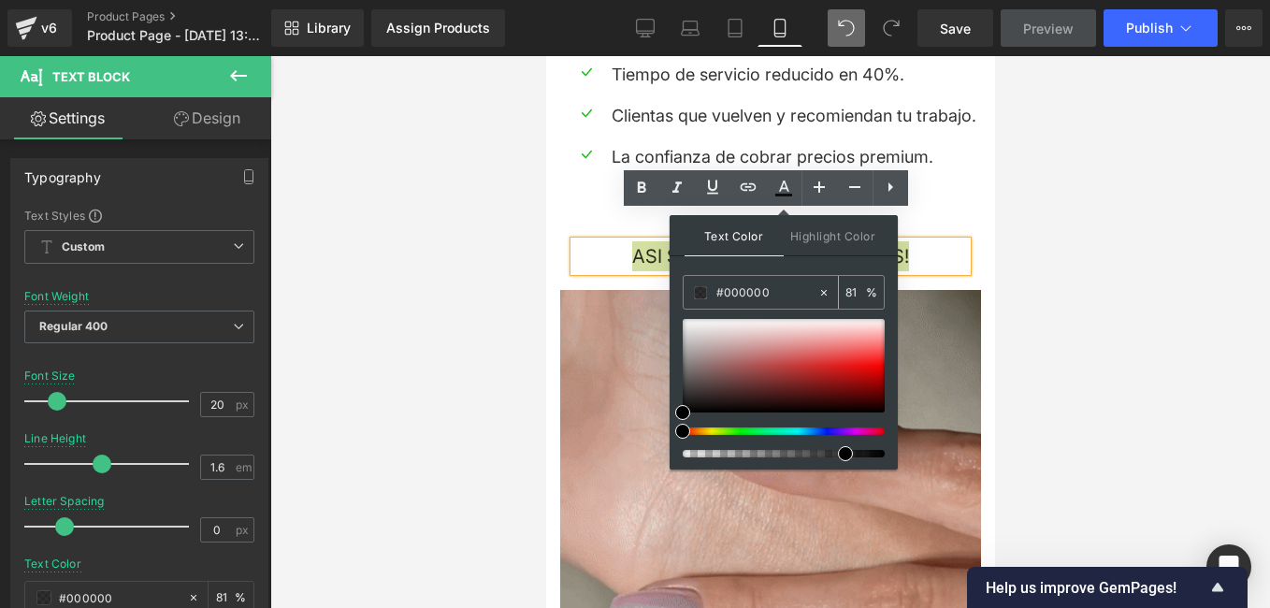
click at [778, 295] on input "#000000" at bounding box center [766, 292] width 101 height 21
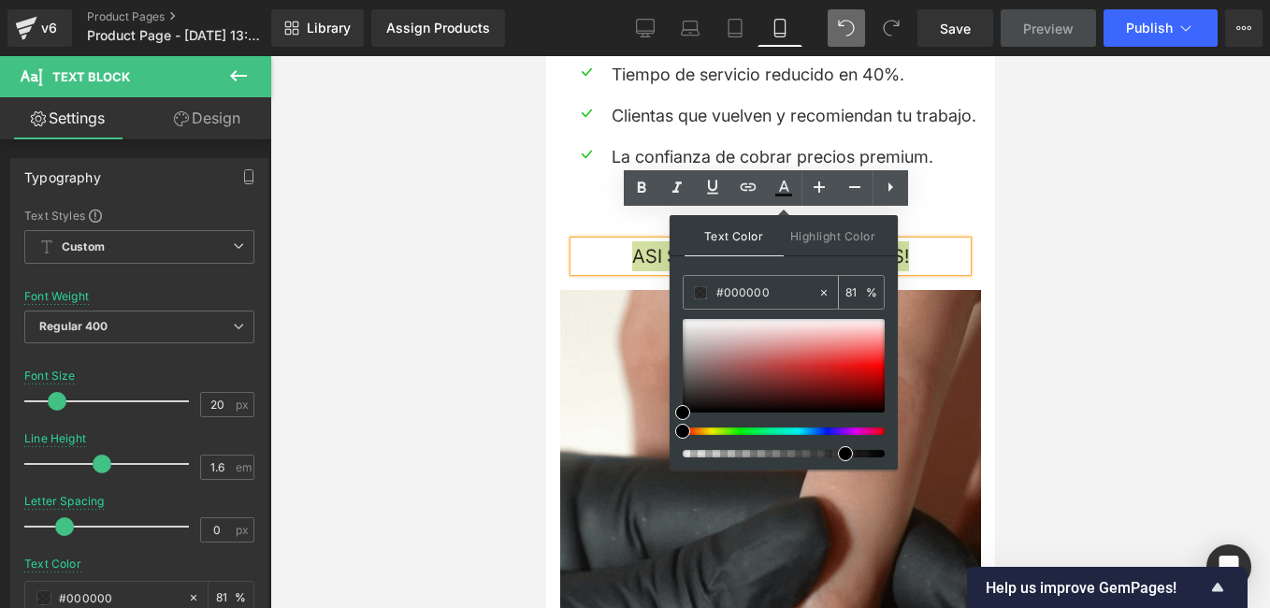
click at [778, 295] on input "#000000" at bounding box center [766, 292] width 101 height 21
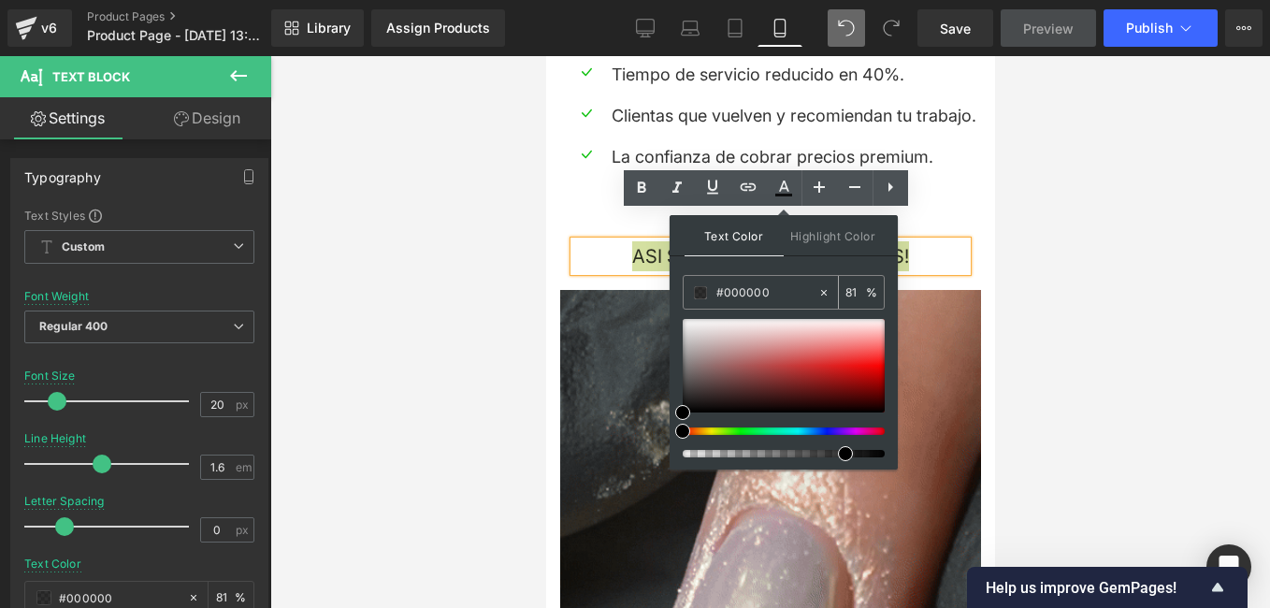
type input "#C"
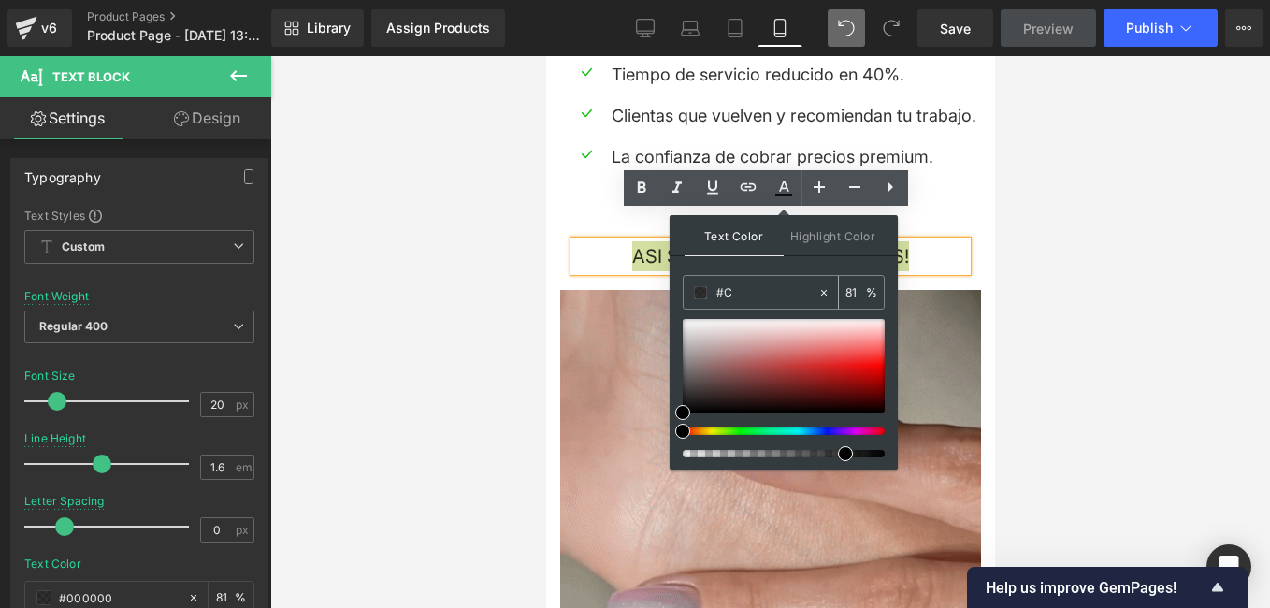
type input "0"
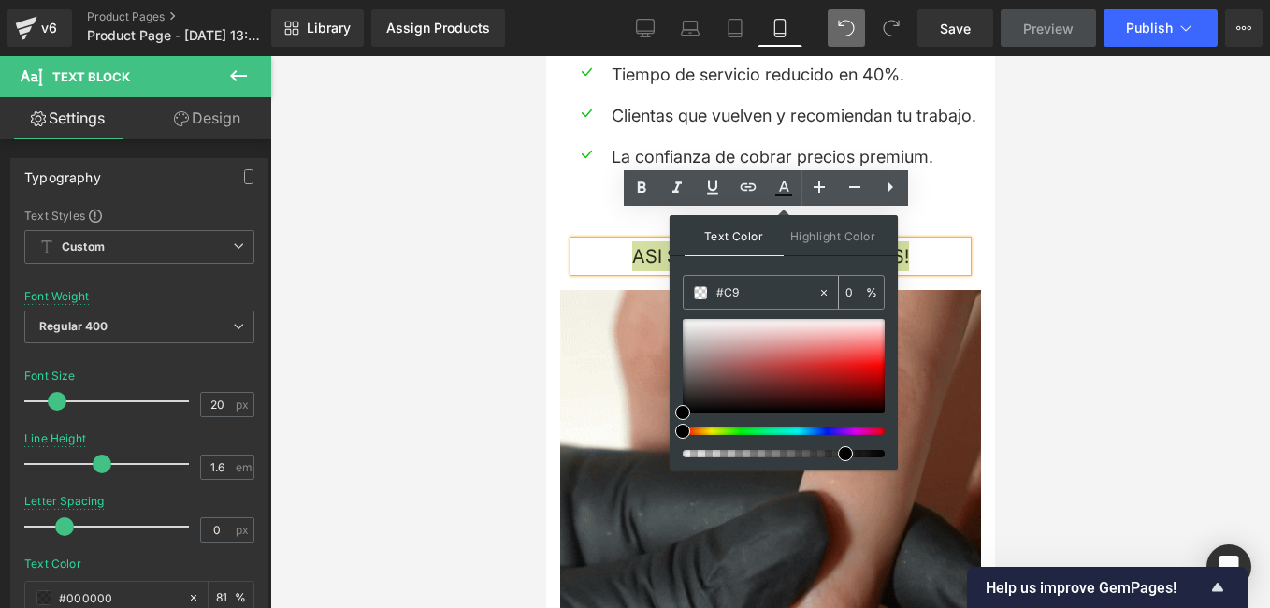
type input "#C98"
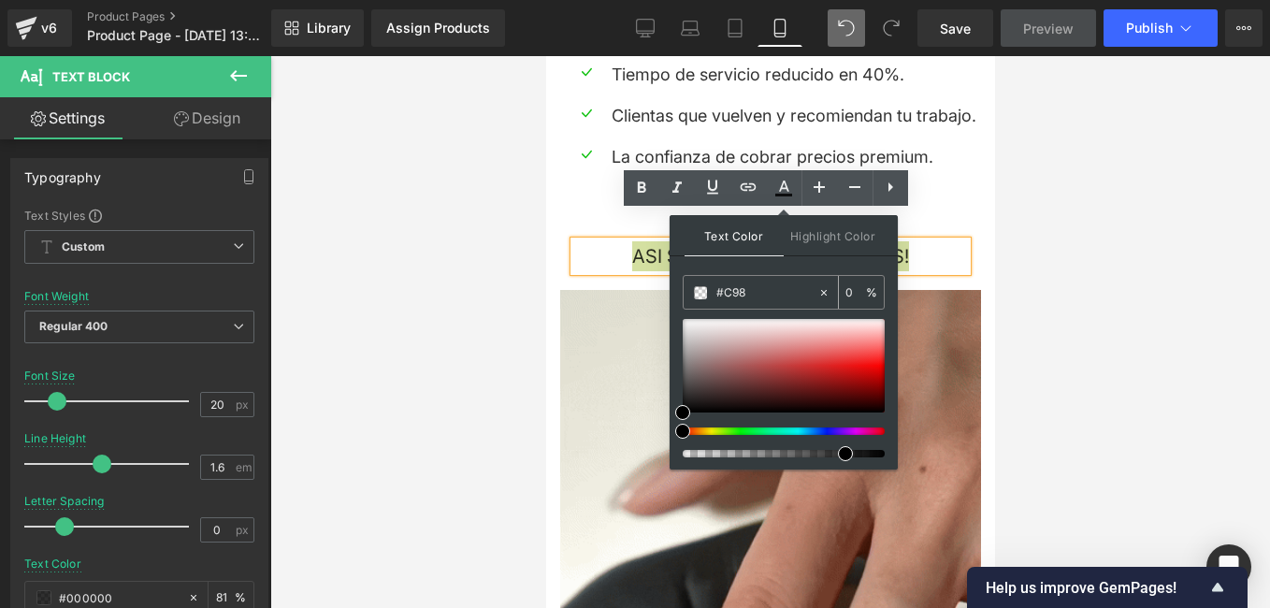
type input "100"
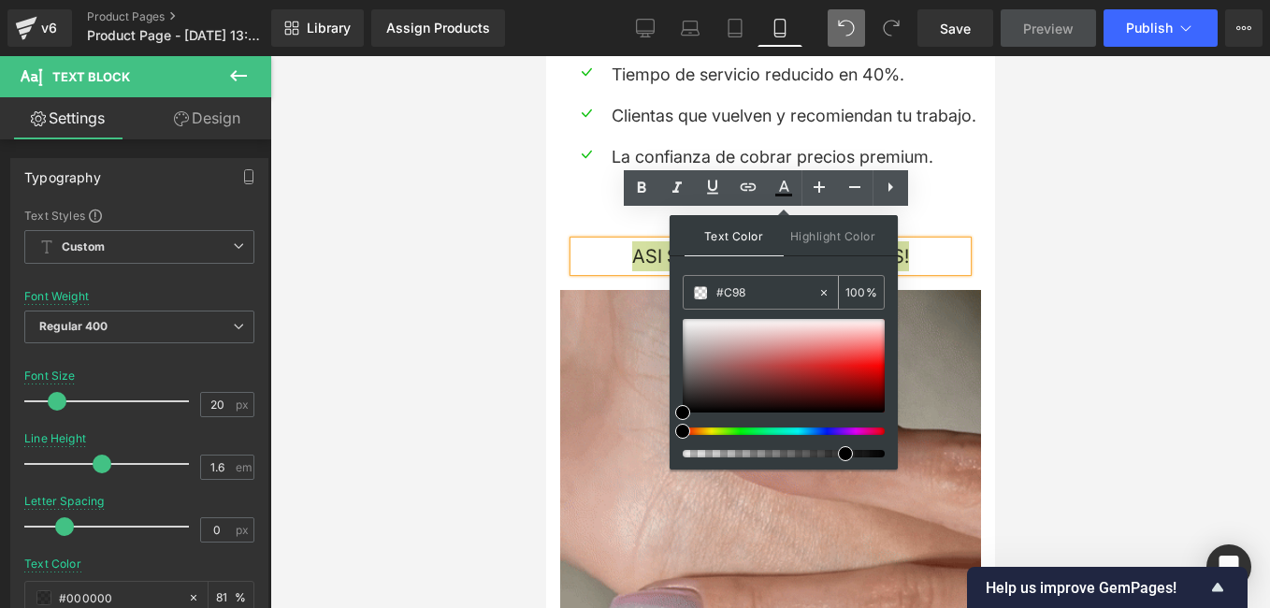
type input "#C987"
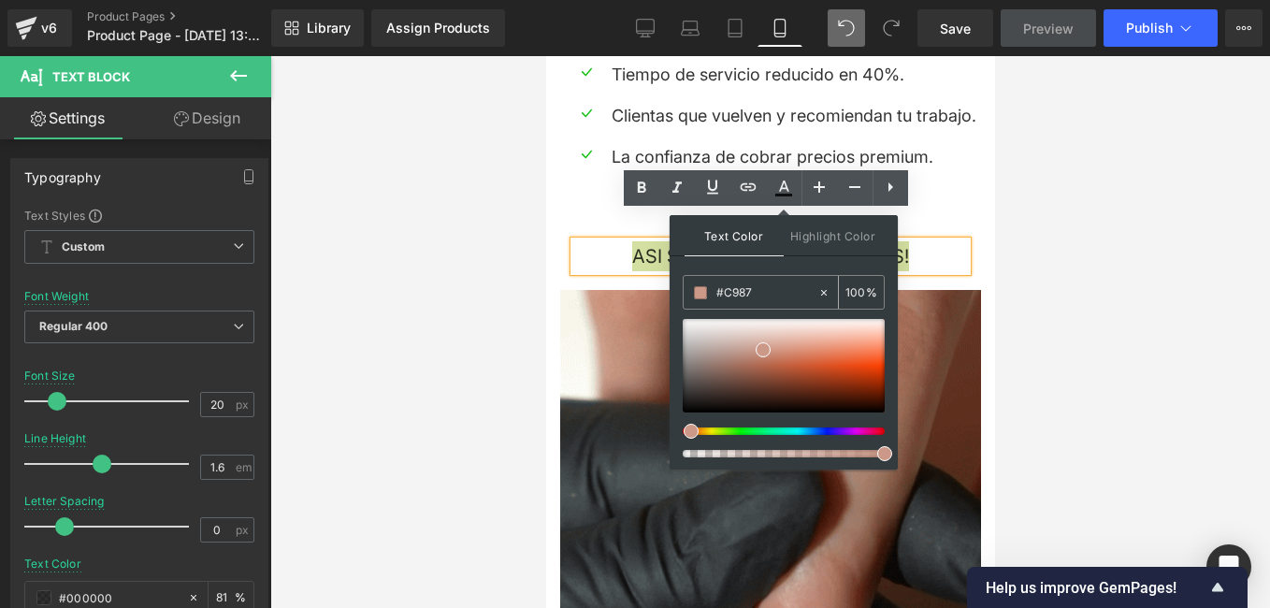
type input "47"
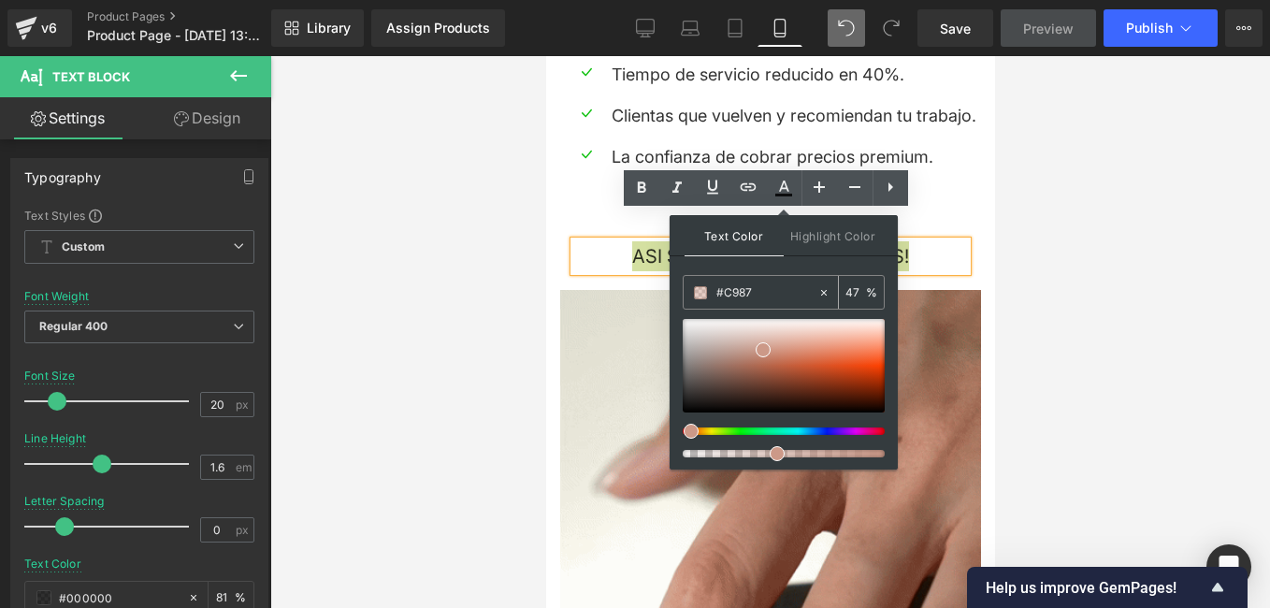
type input "#C987C"
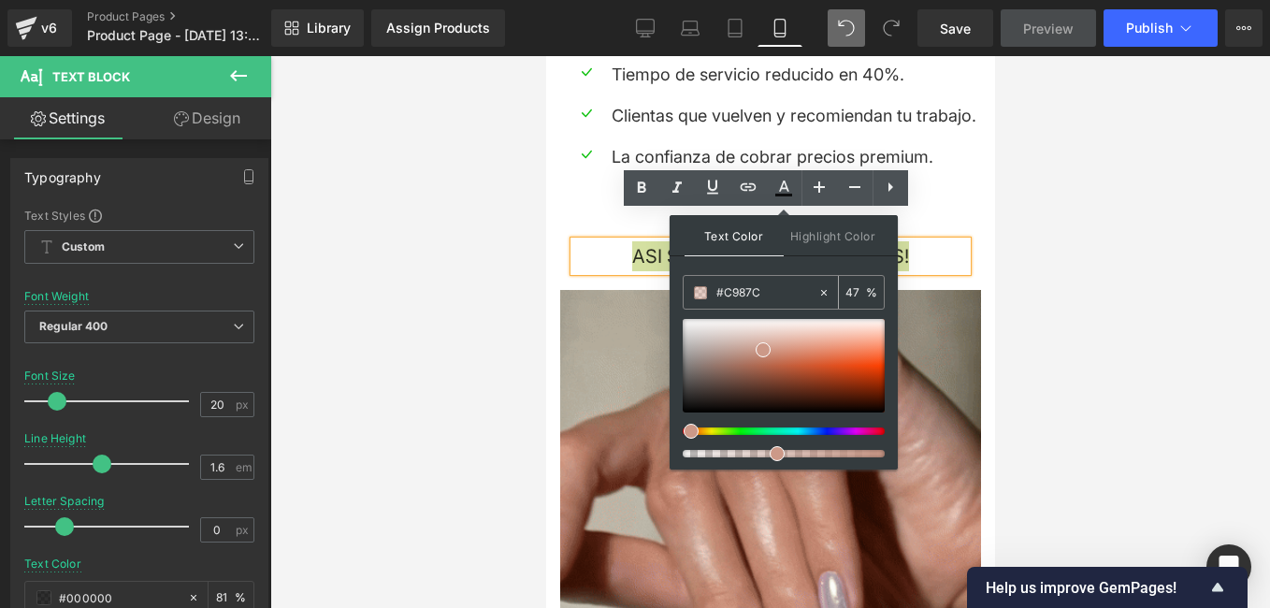
type input "0"
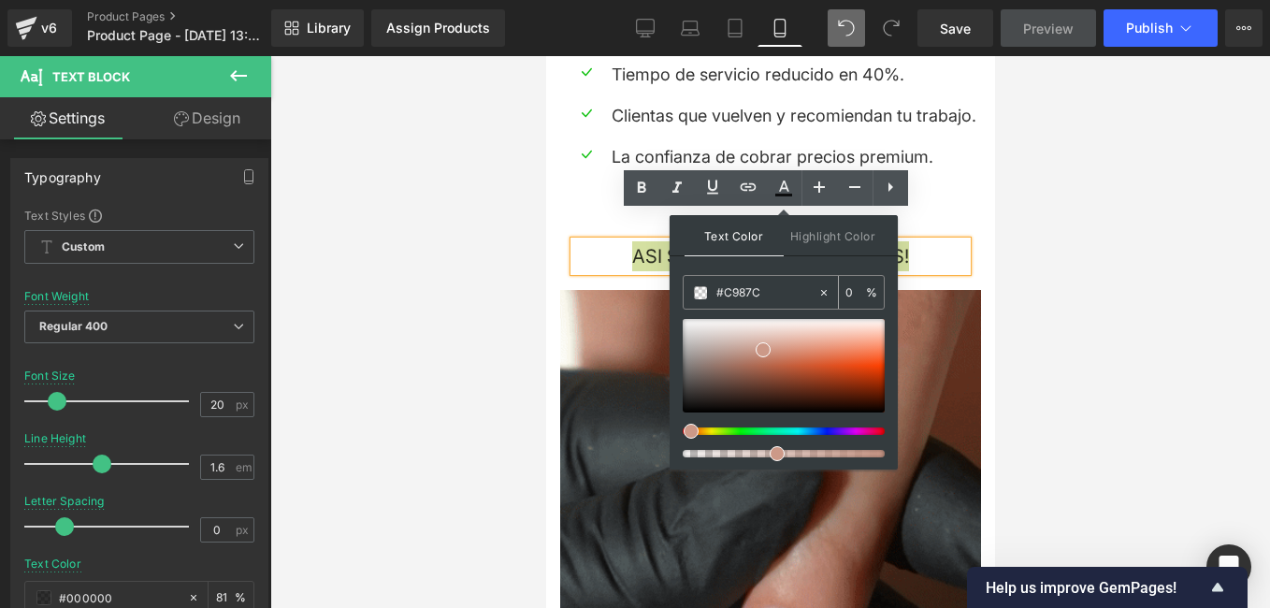
type input "#C987CD"
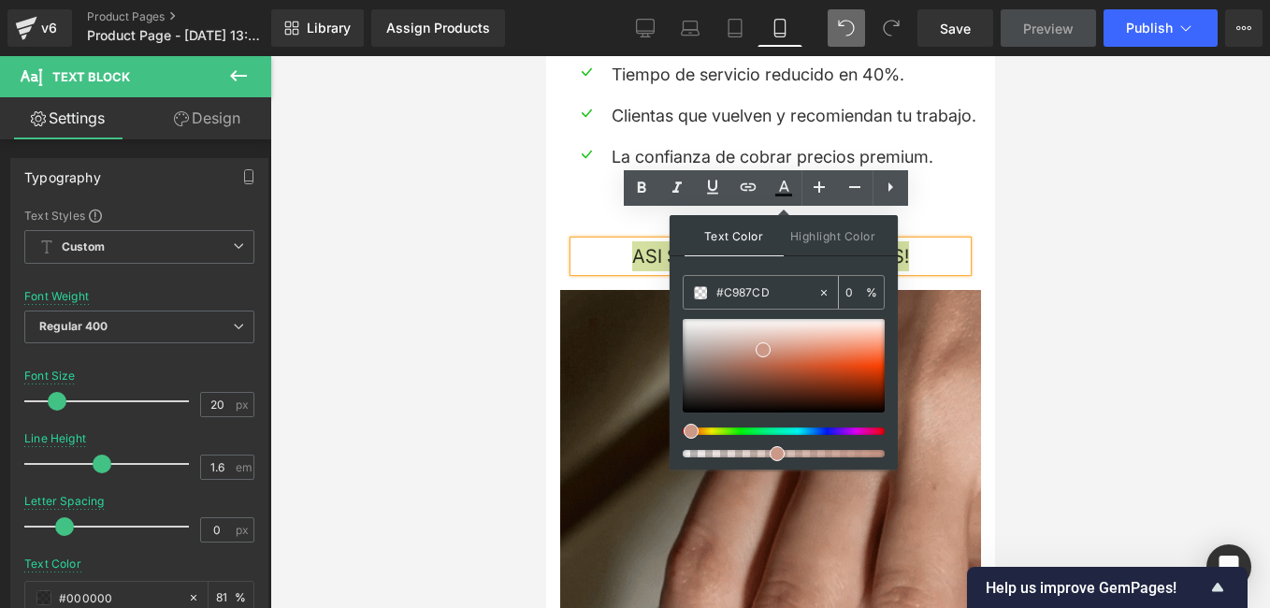
type input "100"
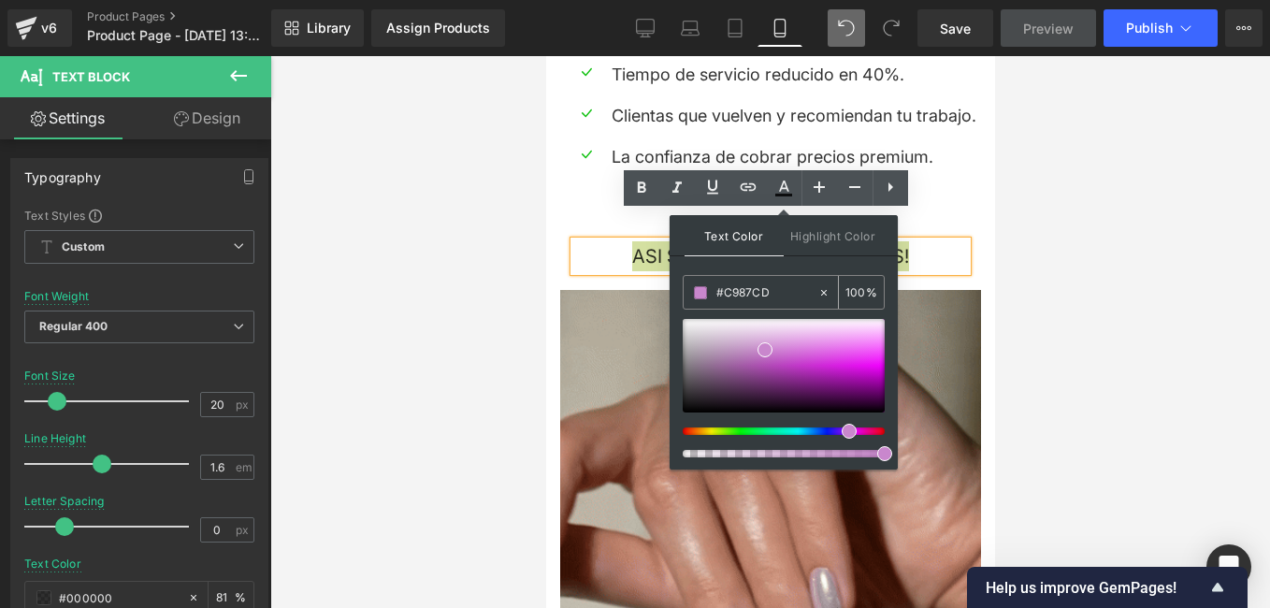
type input "#c987cd"
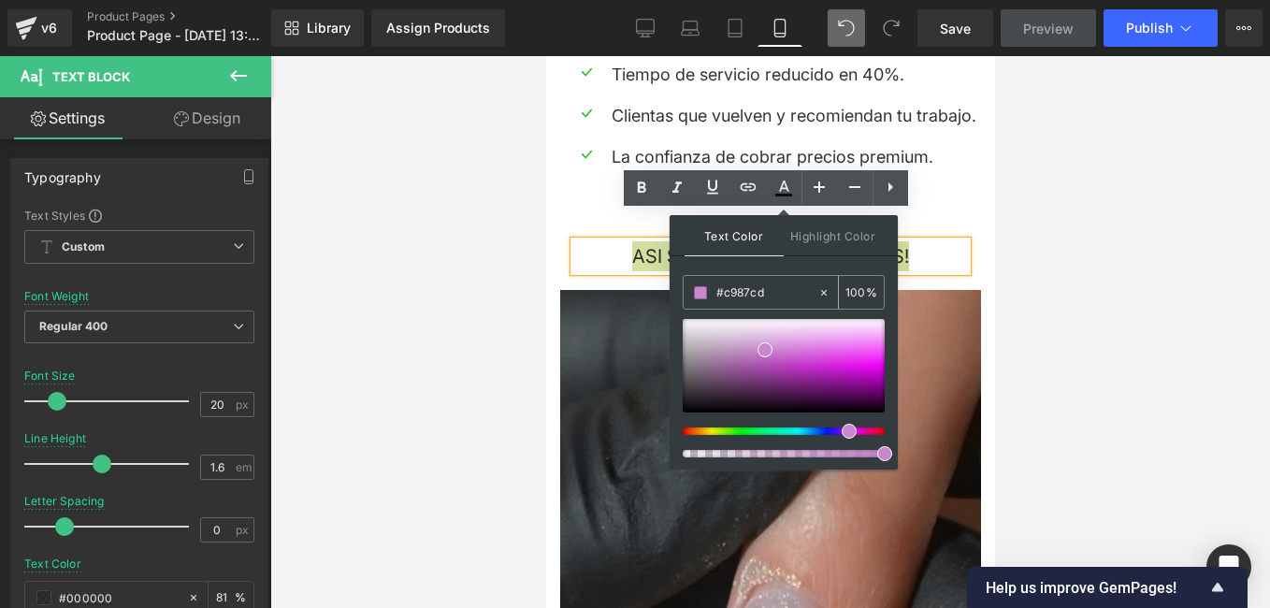
click at [867, 291] on div "100 %" at bounding box center [861, 292] width 45 height 33
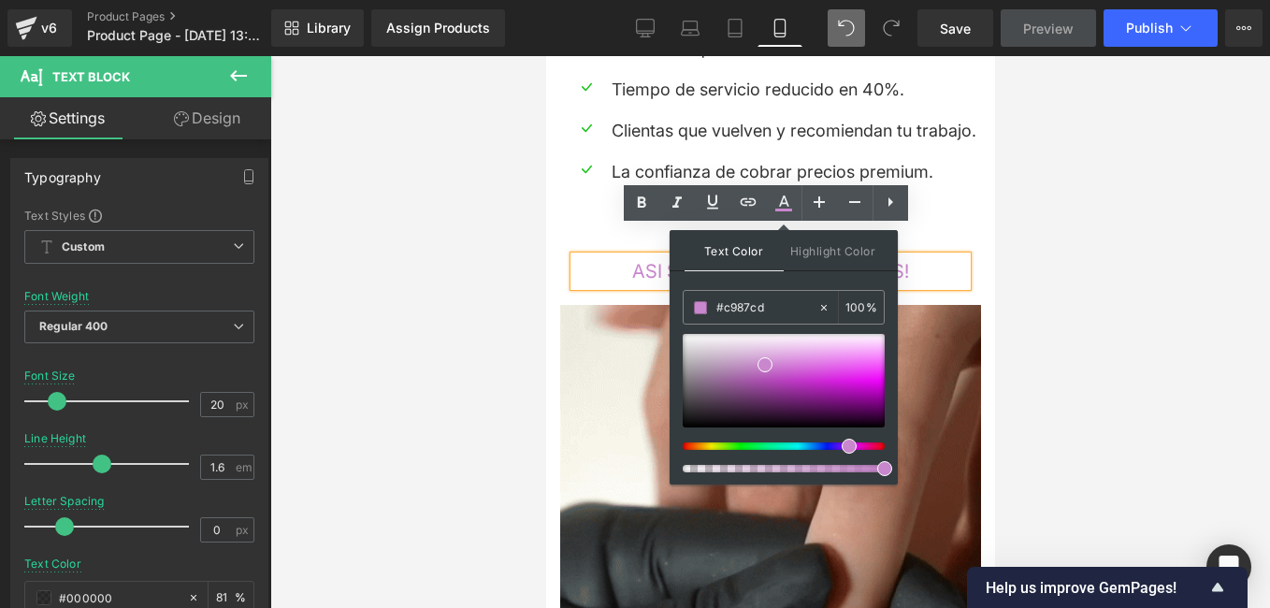
scroll to position [2417, 0]
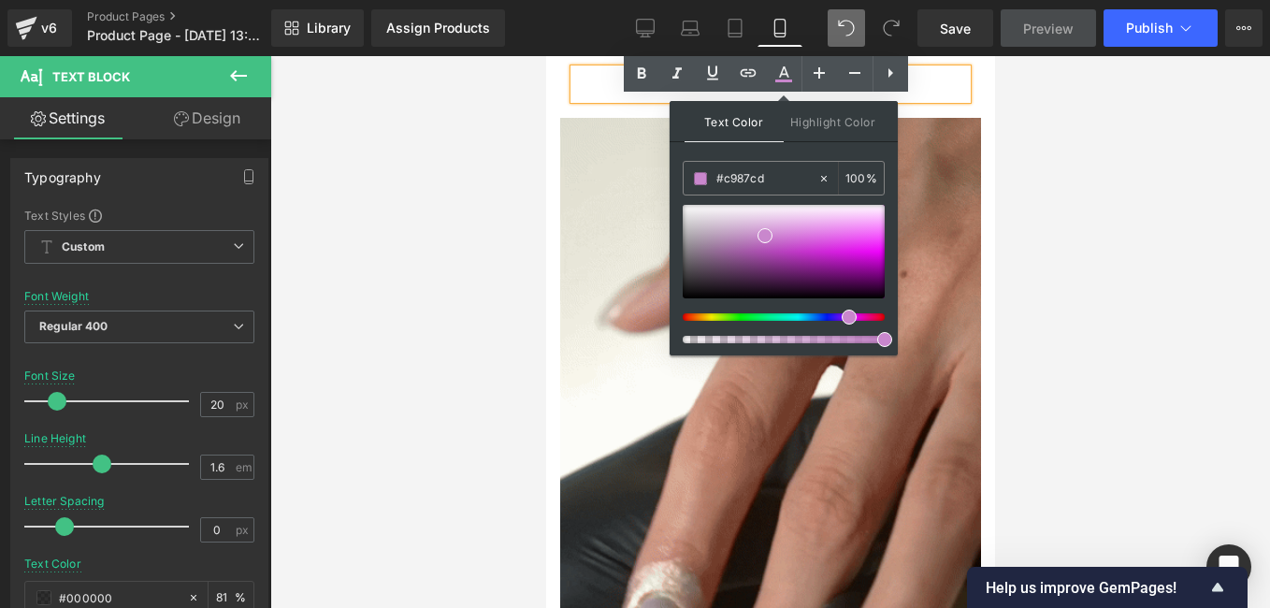
click at [513, 260] on div at bounding box center [770, 332] width 1000 height 552
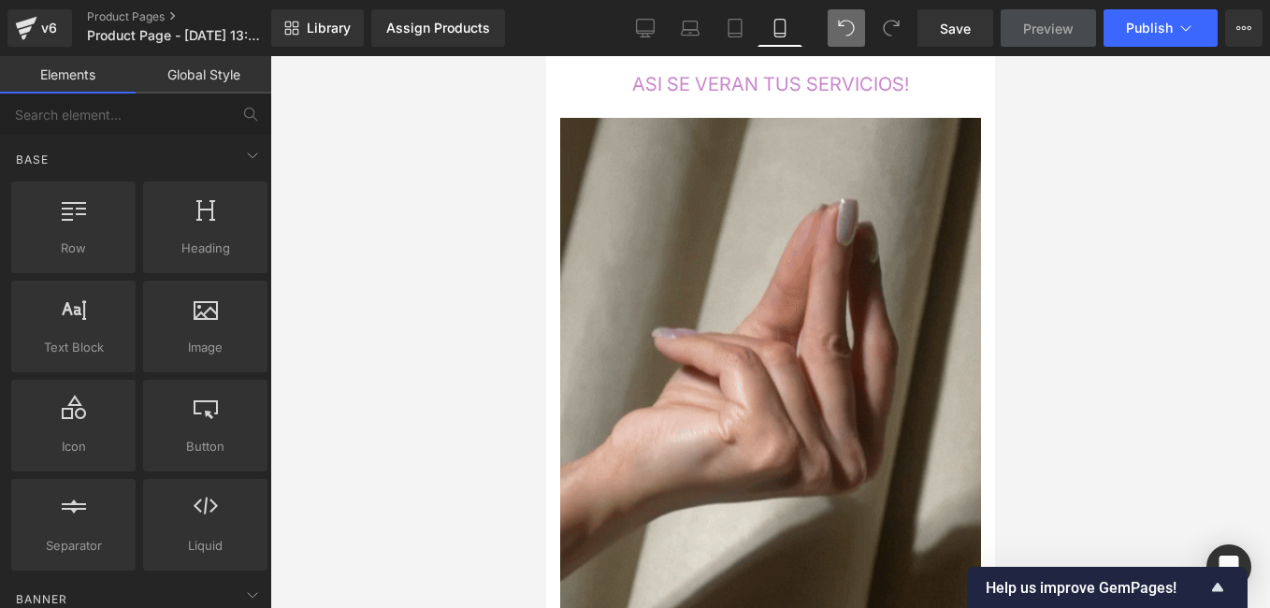
scroll to position [2136, 0]
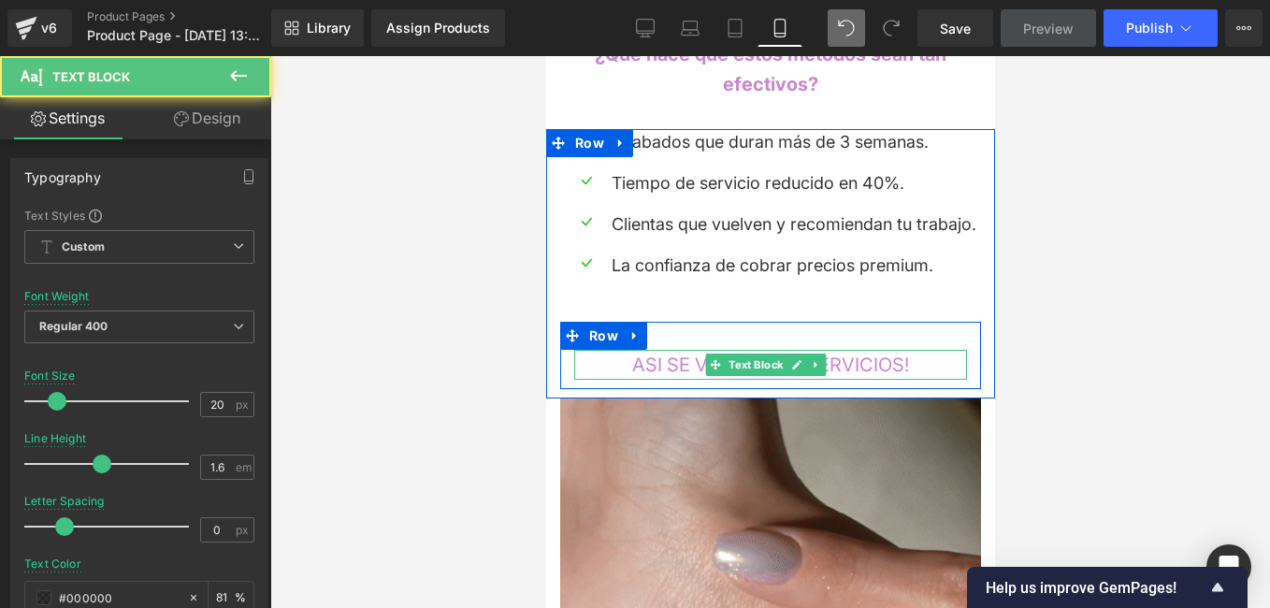
drag, startPoint x: 915, startPoint y: 334, endPoint x: 628, endPoint y: 347, distance: 286.5
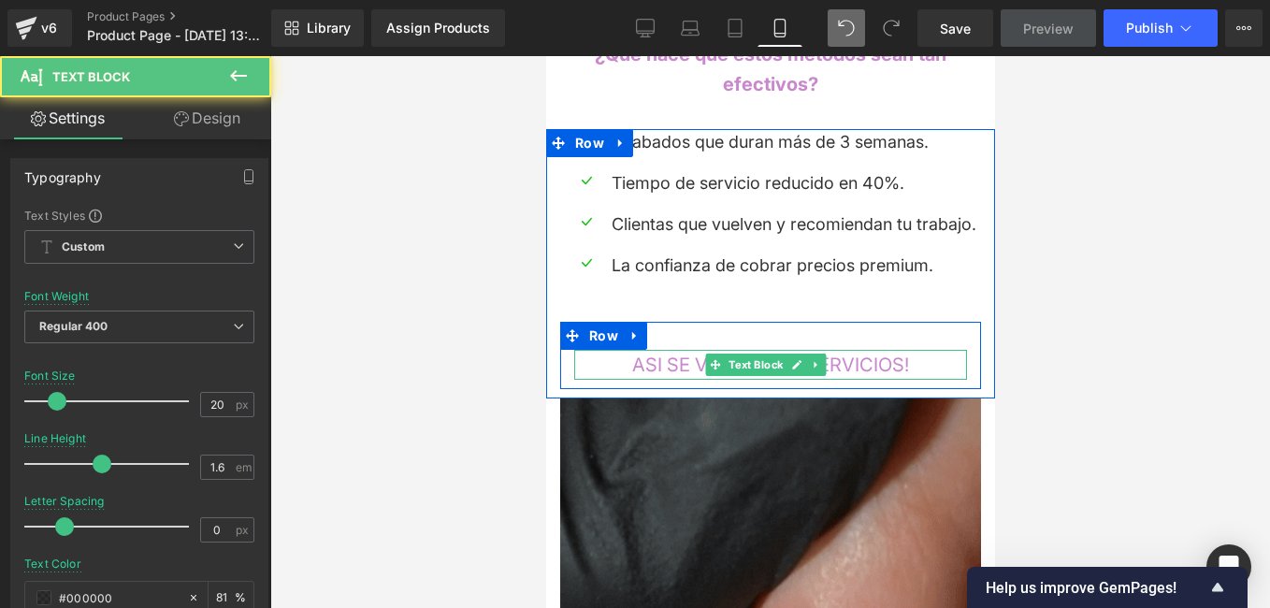
click at [628, 350] on div "ASI SE VERAN TUS SERVICIOS! Text Block" at bounding box center [769, 365] width 393 height 30
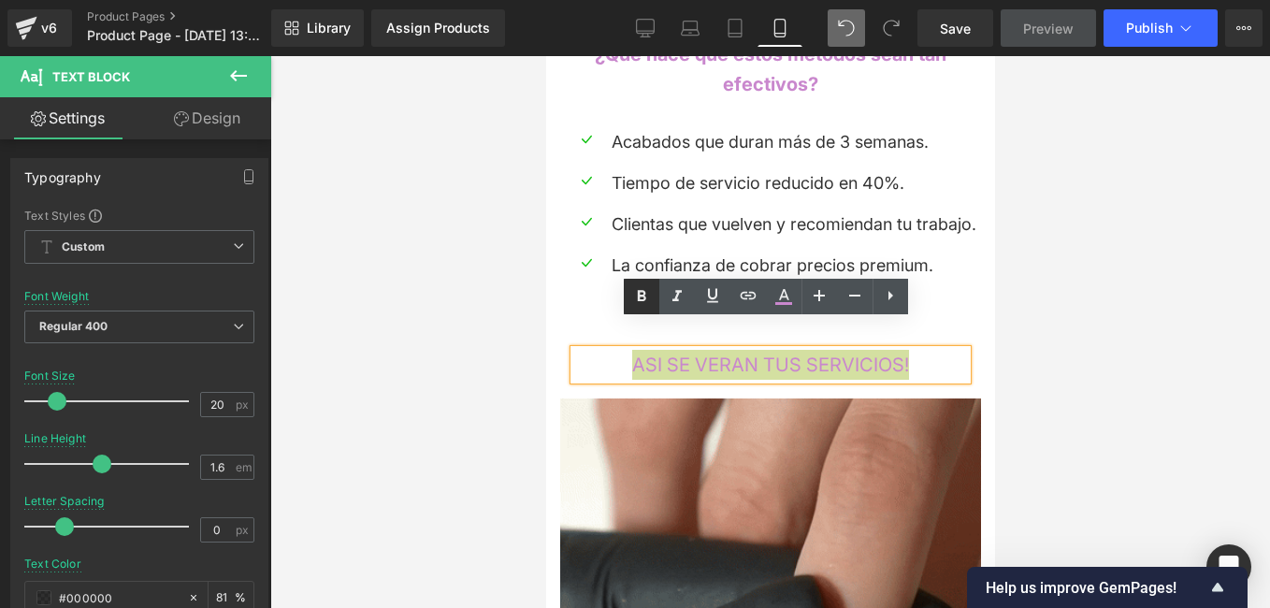
click at [642, 295] on icon at bounding box center [641, 296] width 22 height 22
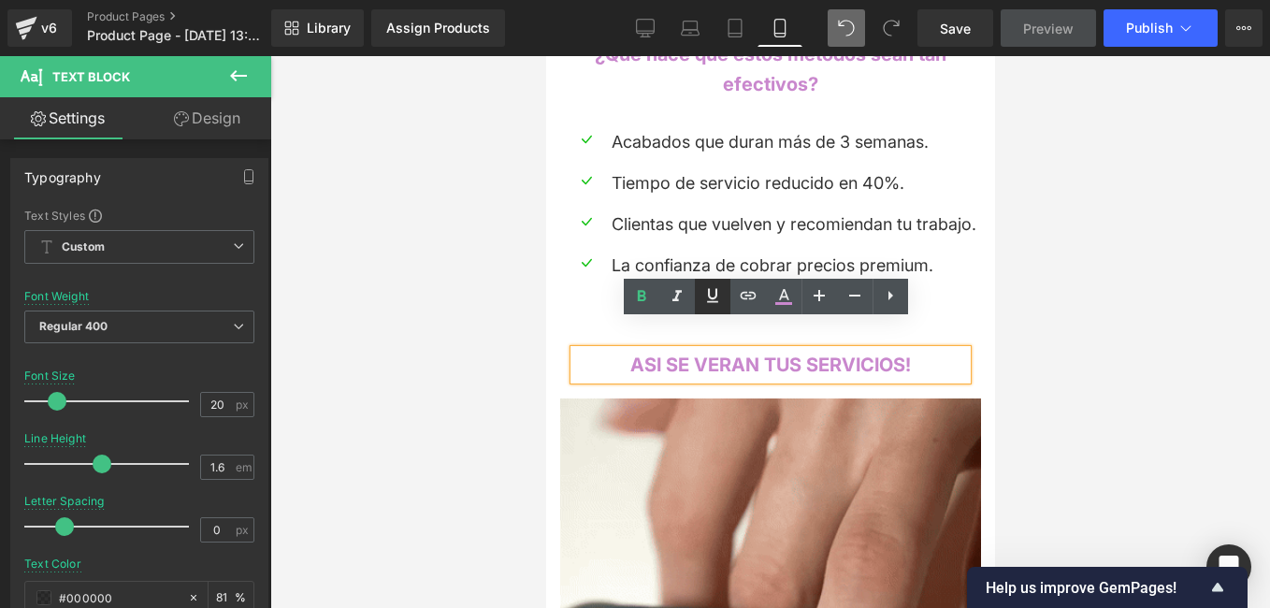
click at [709, 286] on icon at bounding box center [712, 295] width 22 height 22
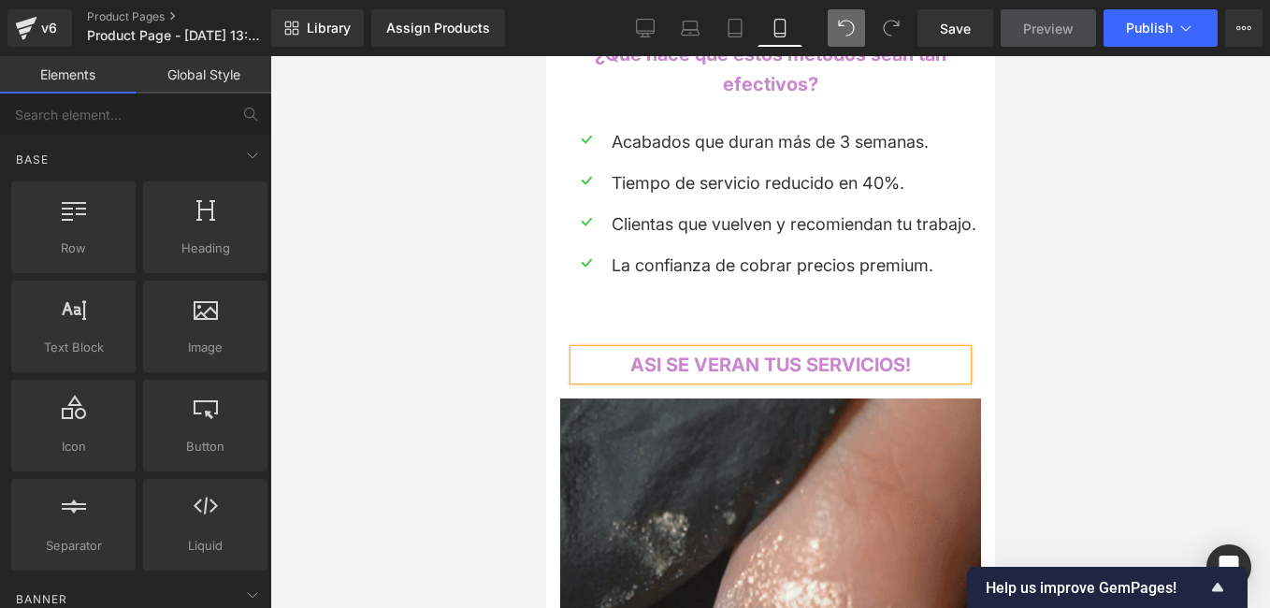
click at [538, 260] on div at bounding box center [770, 332] width 1000 height 552
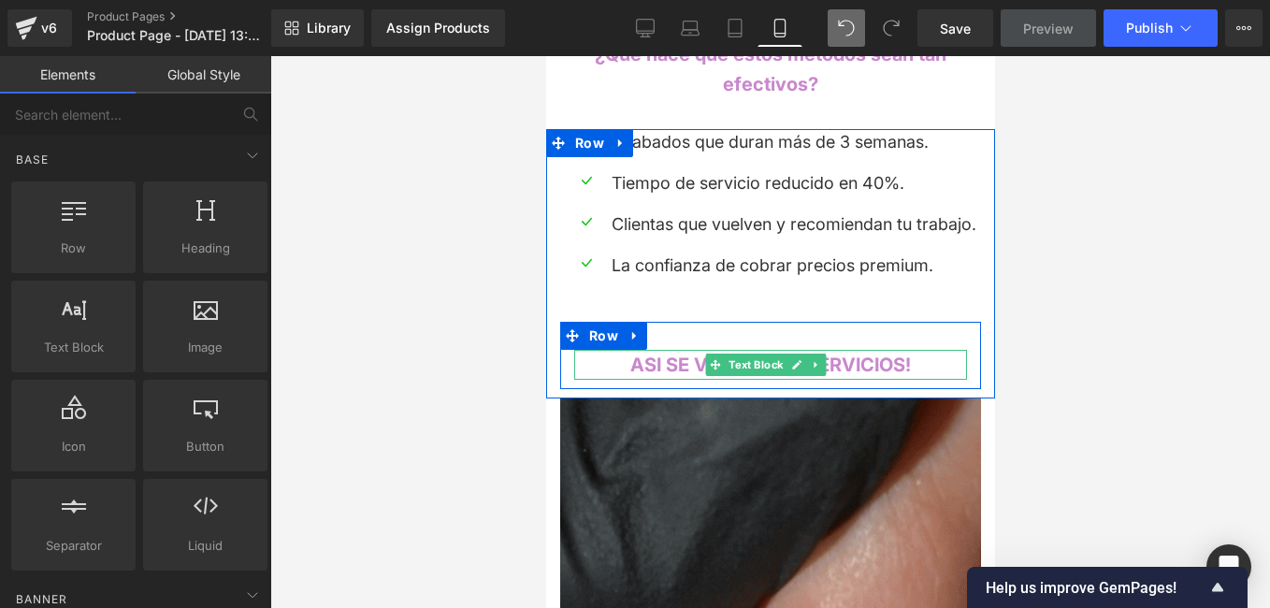
click at [892, 354] on span "ASI SE VERAN TUS SERVICIOS!" at bounding box center [769, 365] width 281 height 22
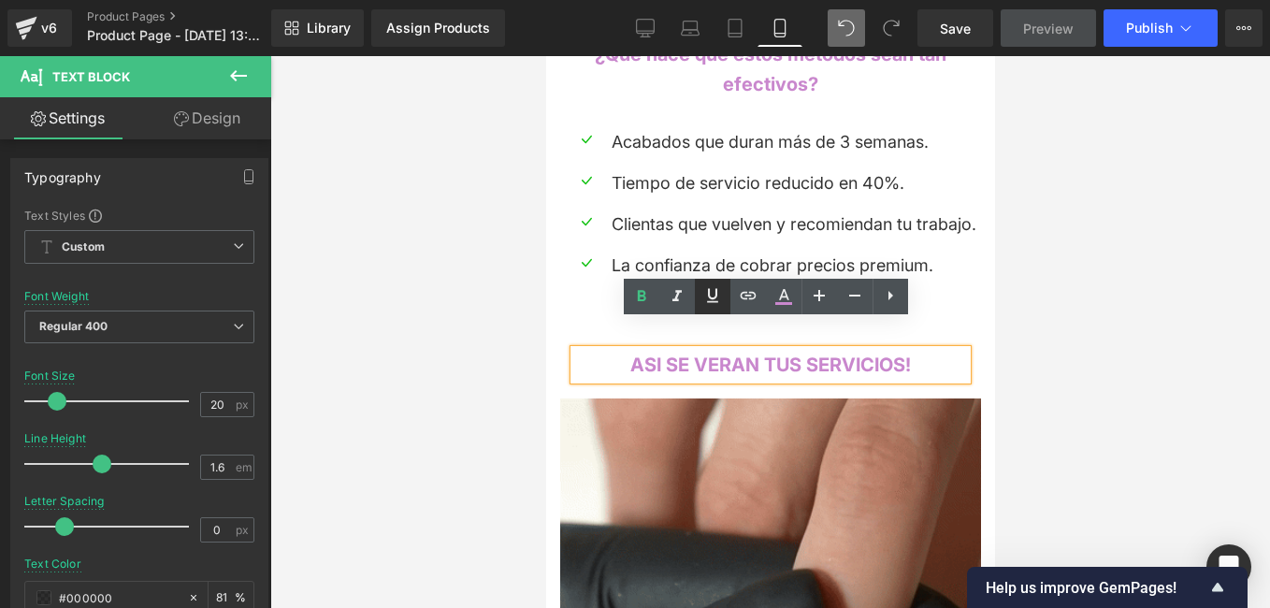
click at [715, 305] on icon at bounding box center [712, 295] width 22 height 22
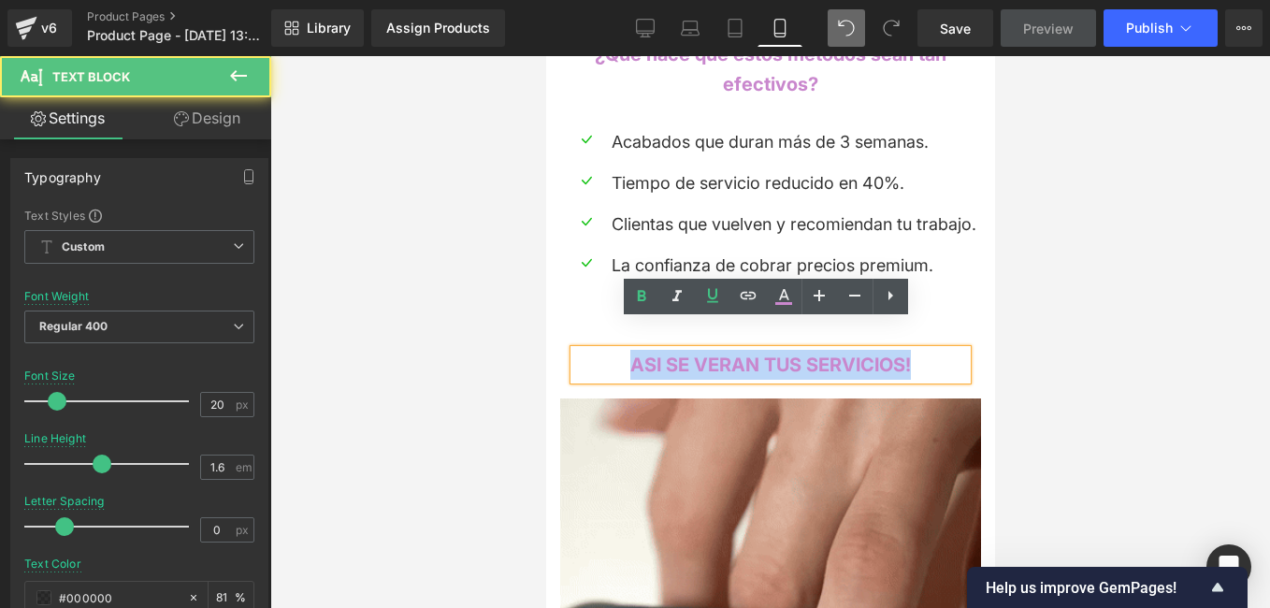
drag, startPoint x: 939, startPoint y: 339, endPoint x: 615, endPoint y: 339, distance: 323.6
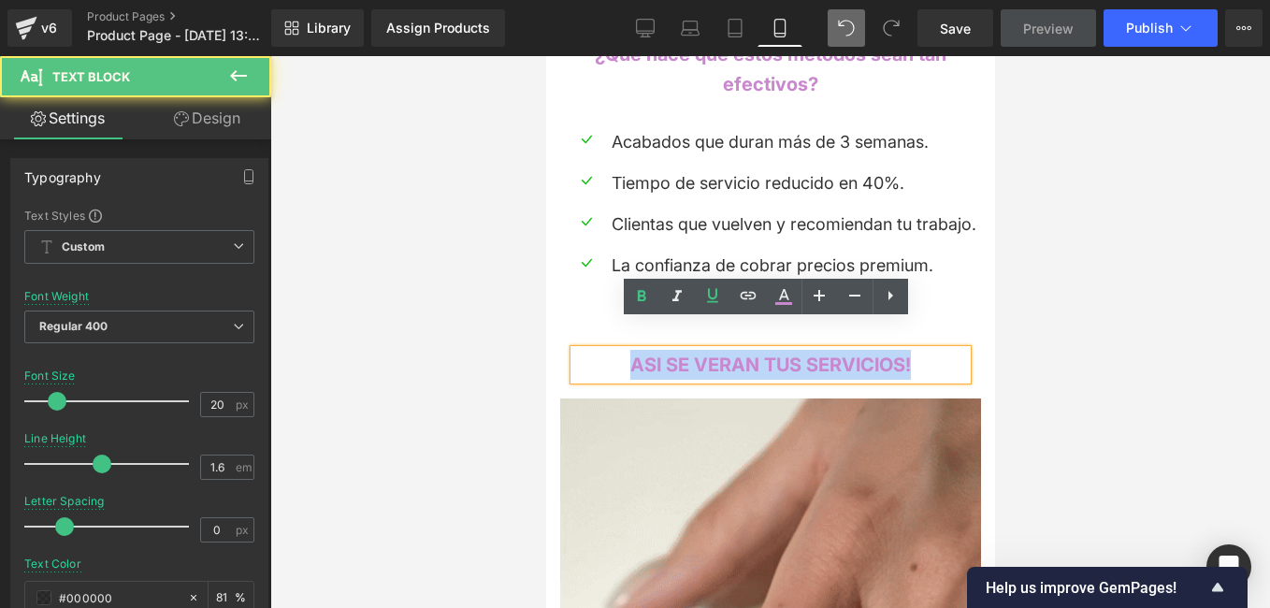
click at [615, 350] on p "ASI SE VERAN TUS SERVICIOS!" at bounding box center [769, 365] width 393 height 30
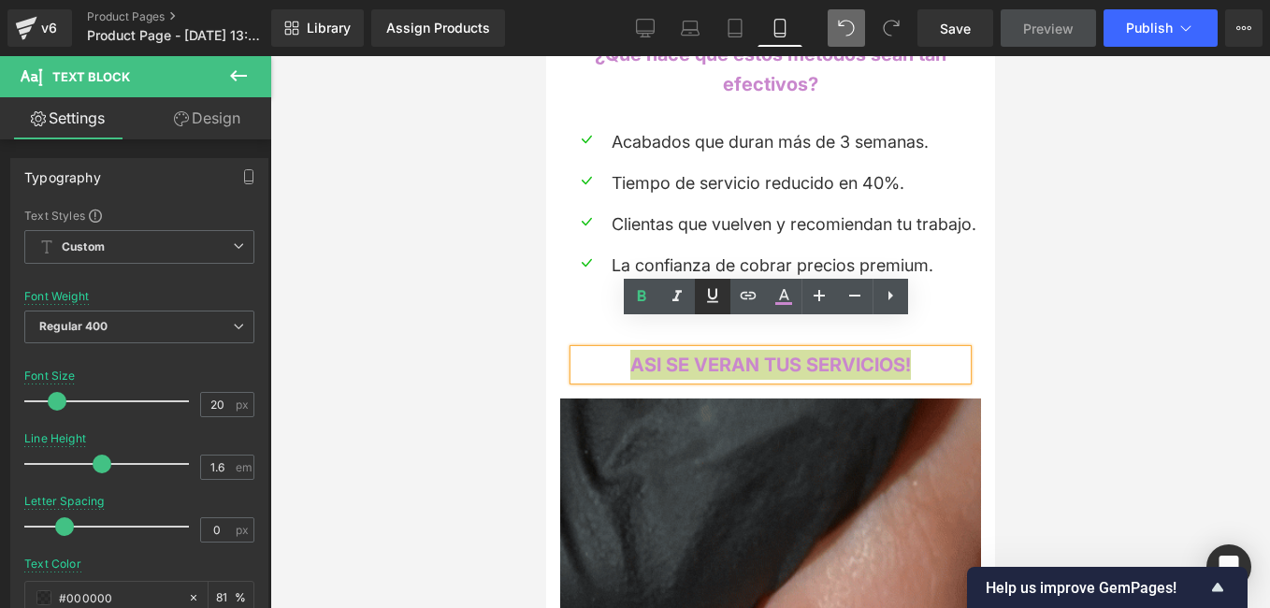
click at [717, 296] on icon at bounding box center [712, 295] width 22 height 22
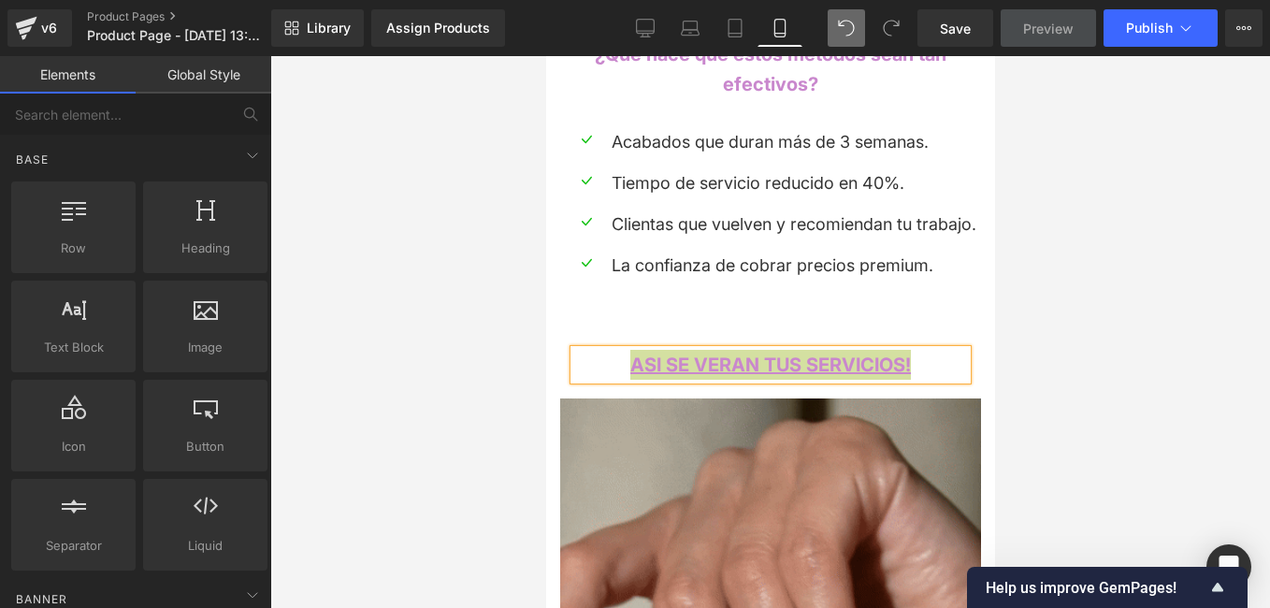
click at [451, 335] on div at bounding box center [770, 332] width 1000 height 552
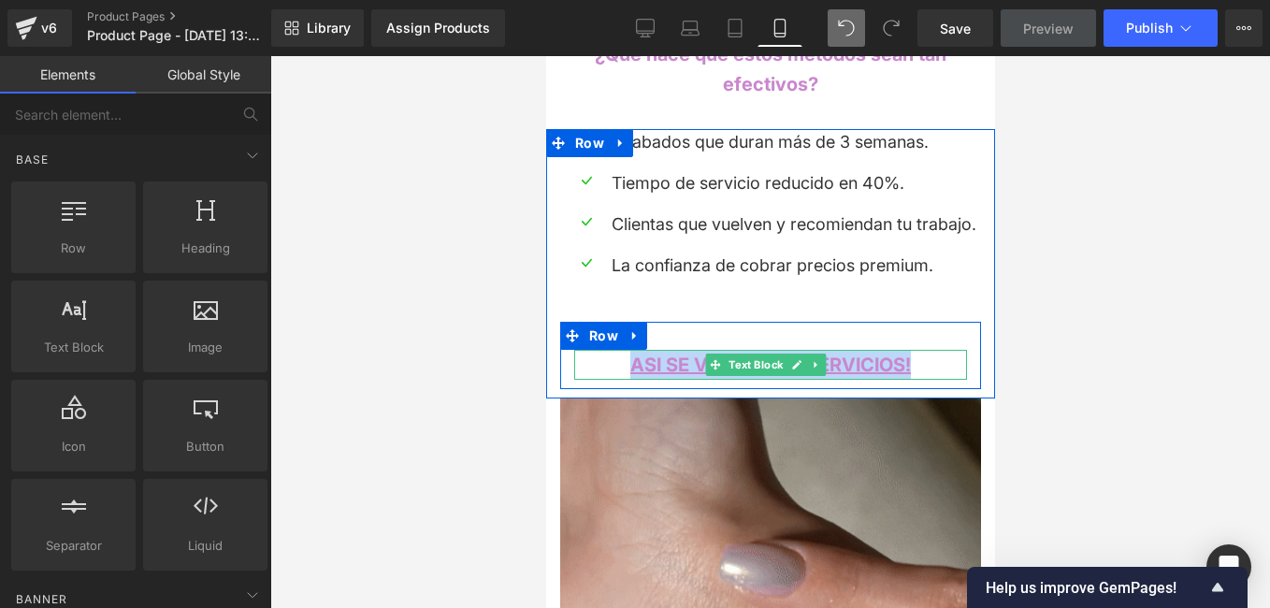
click at [948, 350] on p "ASI SE VERAN TUS SERVICIOS!" at bounding box center [769, 365] width 393 height 30
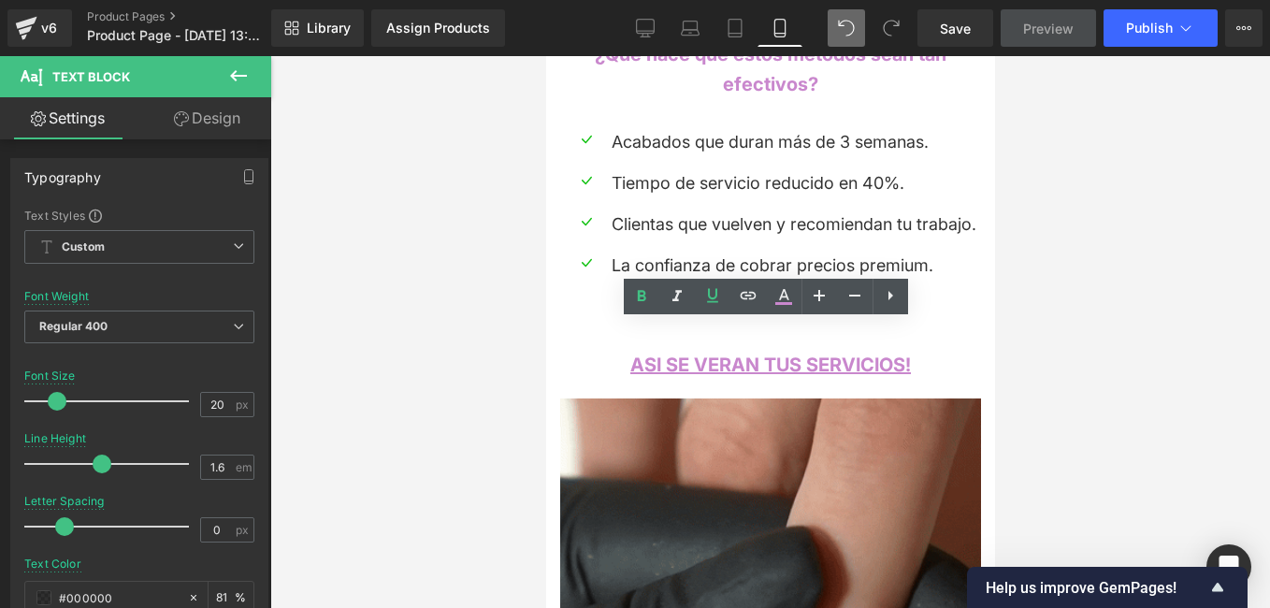
click at [467, 425] on div at bounding box center [770, 332] width 1000 height 552
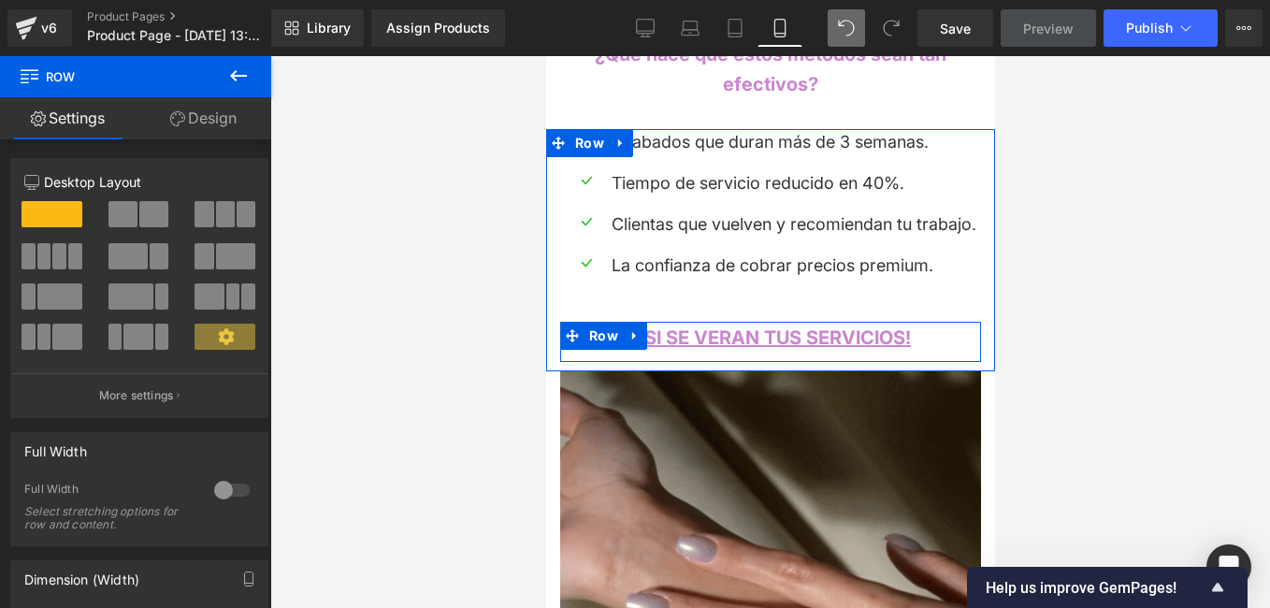
drag, startPoint x: 700, startPoint y: 304, endPoint x: 701, endPoint y: 277, distance: 27.2
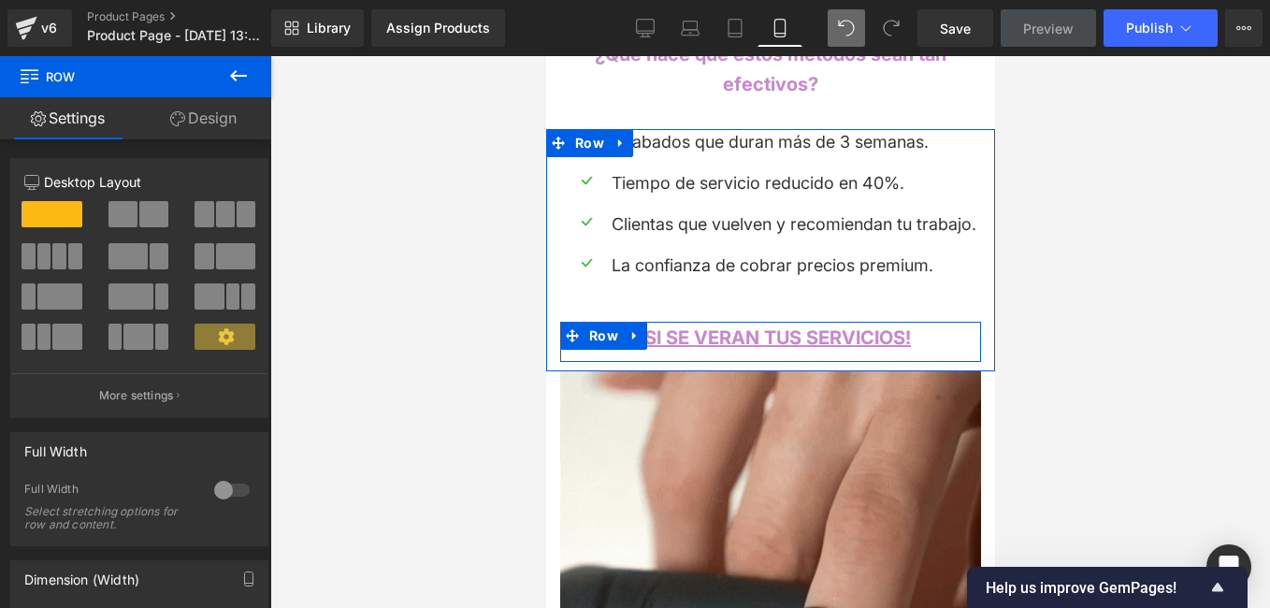
click at [701, 277] on div "Icon Acabados que duran más de 3 semanas. Text Block Icon Tiempo de servicio re…" at bounding box center [769, 245] width 449 height 232
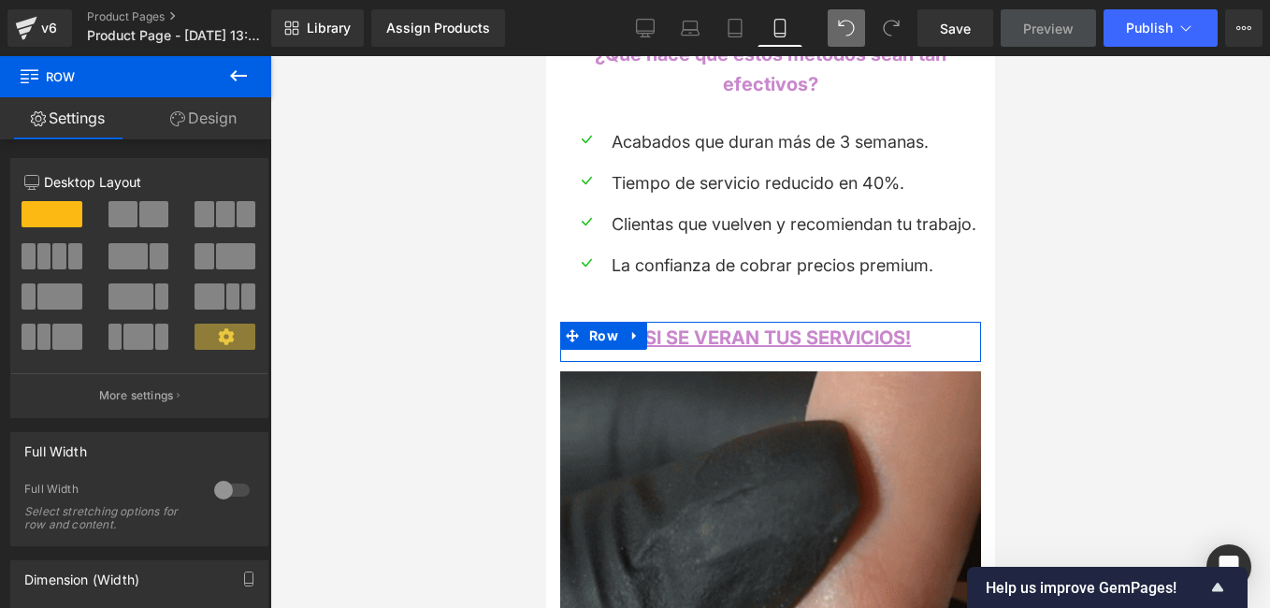
click at [417, 336] on div at bounding box center [770, 332] width 1000 height 552
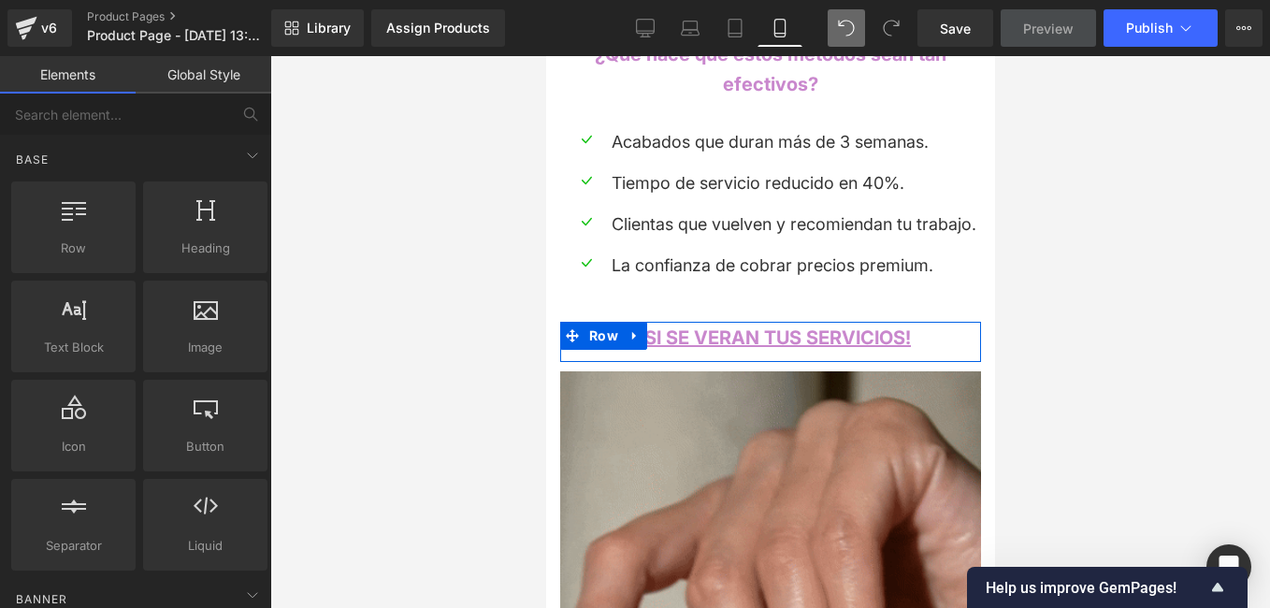
click at [496, 392] on div at bounding box center [770, 332] width 1000 height 552
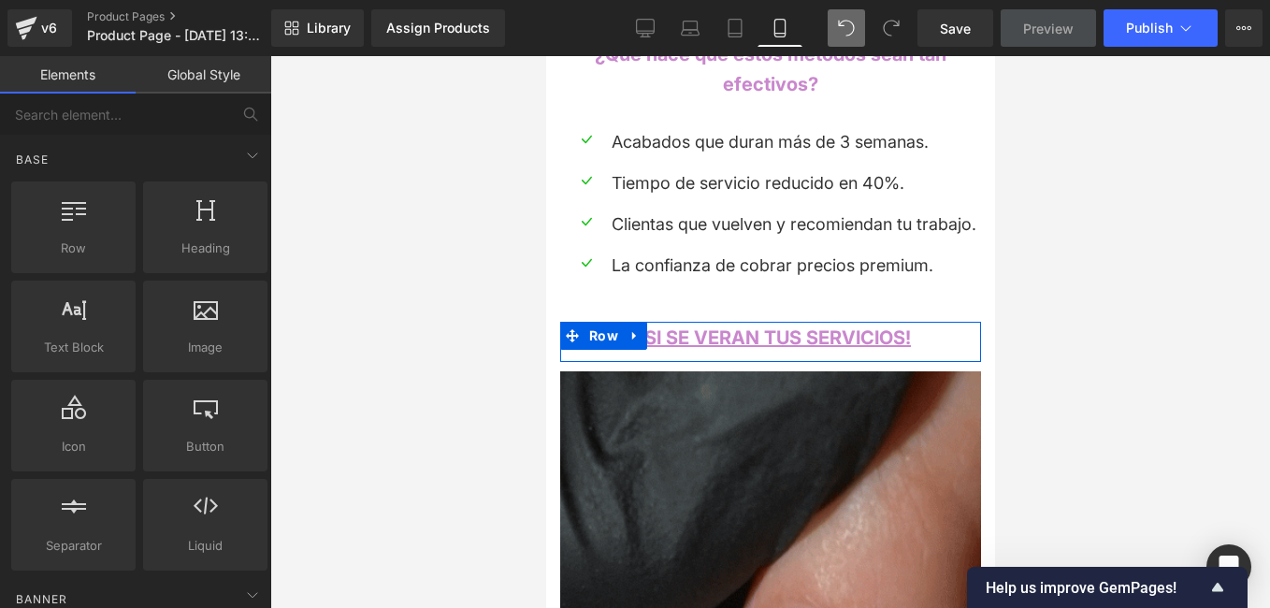
click at [1191, 394] on div at bounding box center [770, 332] width 1000 height 552
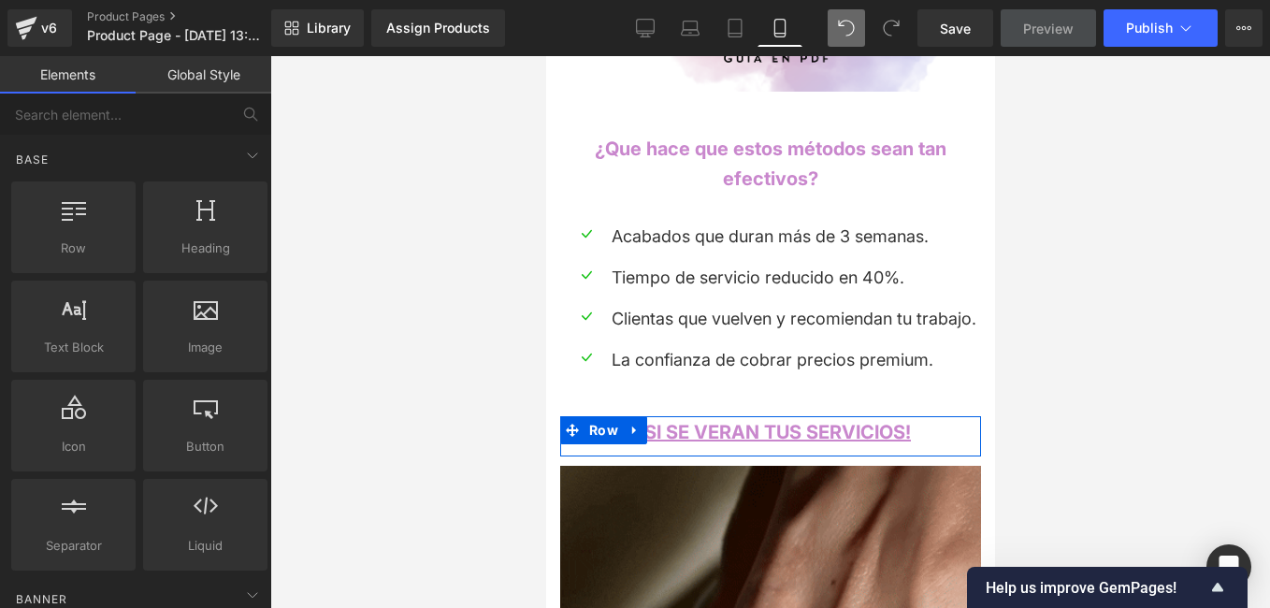
scroll to position [1974, 0]
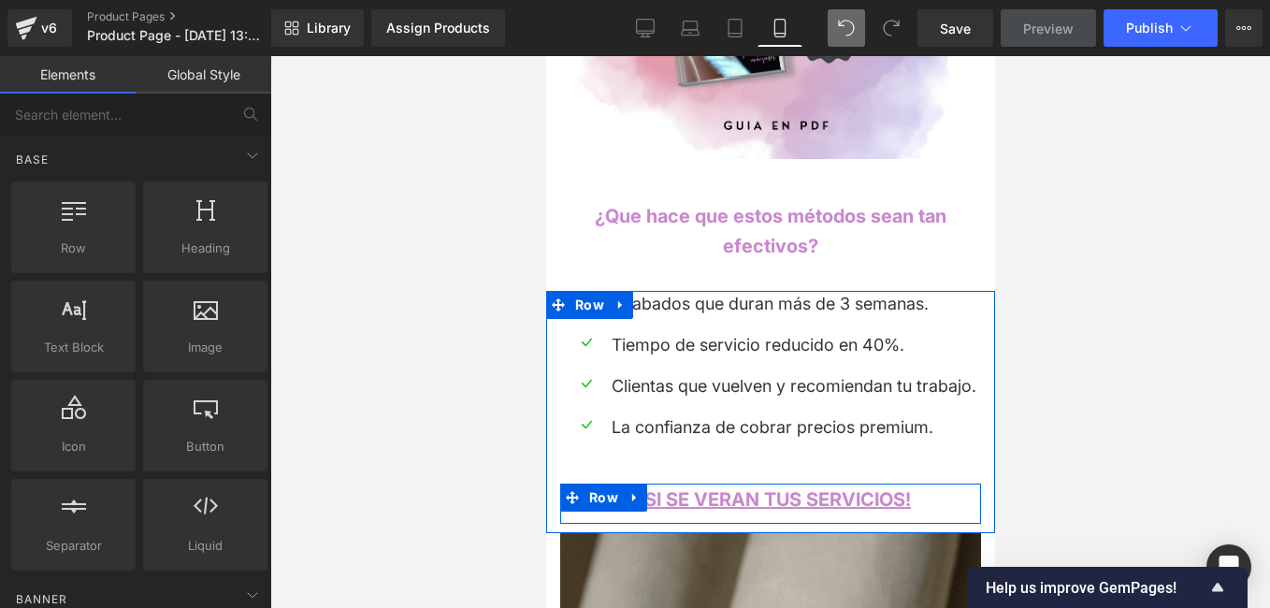
click at [555, 308] on div "Icon Acabados que duran más de 3 semanas. Text Block Icon Tiempo de servicio re…" at bounding box center [769, 407] width 449 height 232
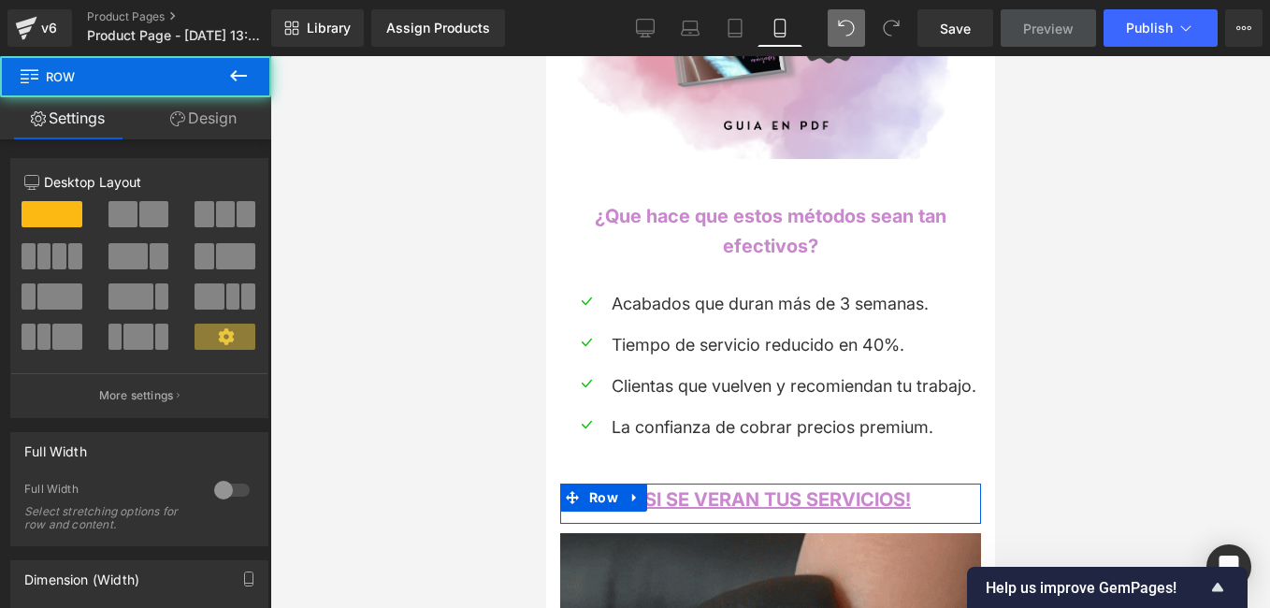
click at [440, 308] on div at bounding box center [770, 332] width 1000 height 552
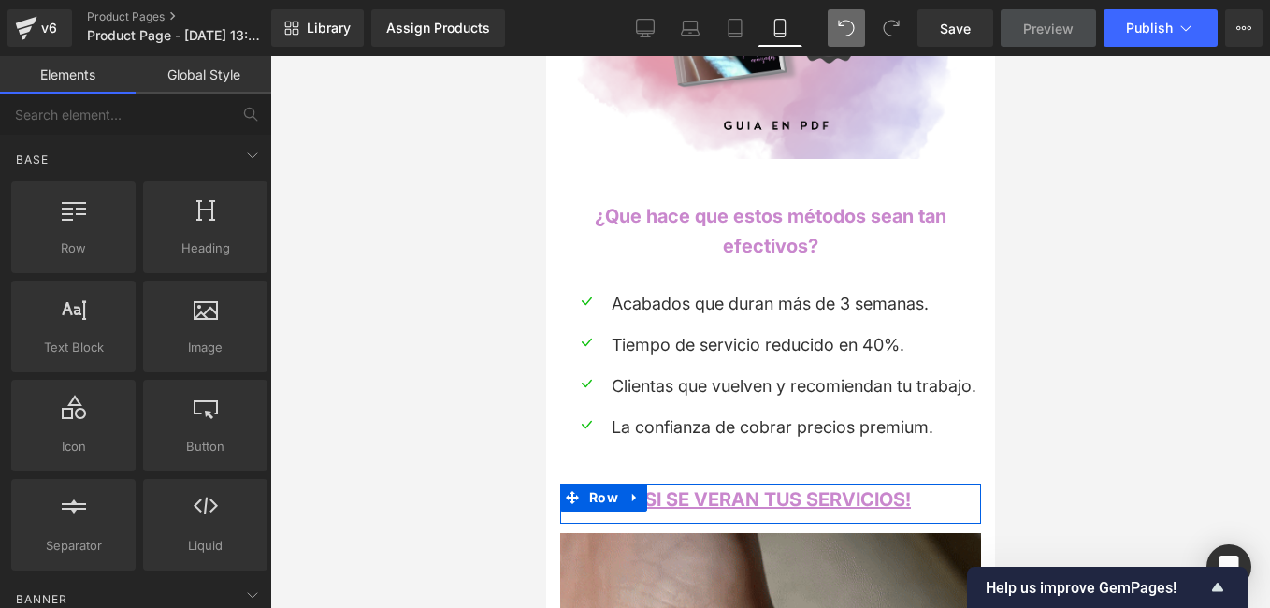
click at [440, 308] on div at bounding box center [770, 332] width 1000 height 552
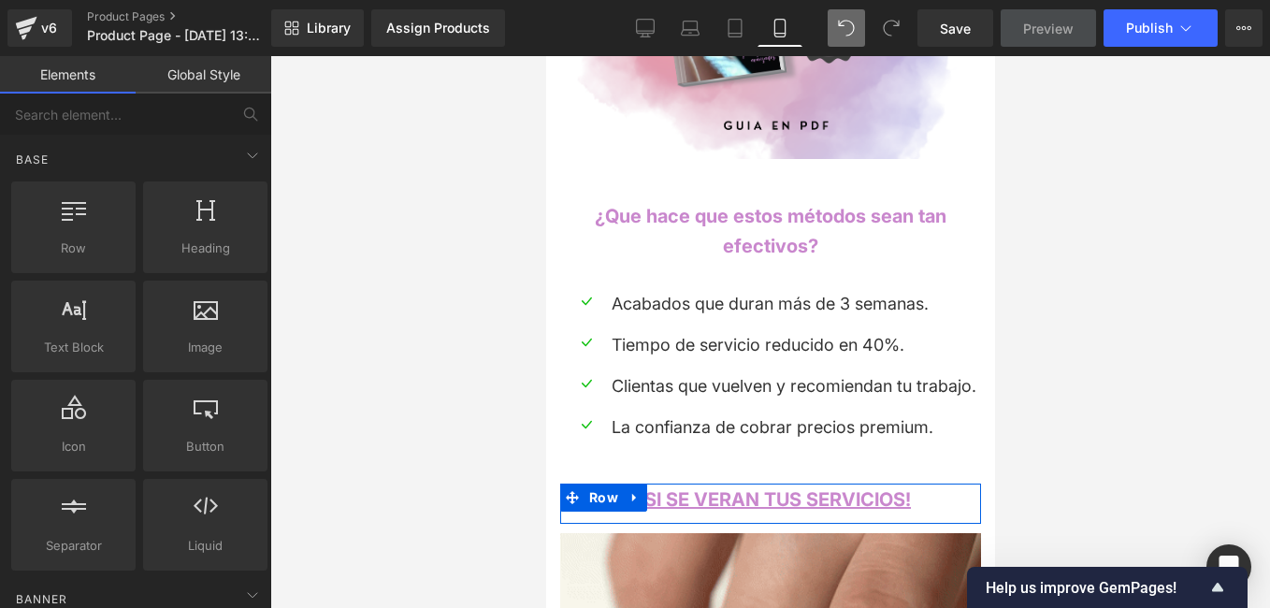
click at [440, 308] on div at bounding box center [770, 332] width 1000 height 552
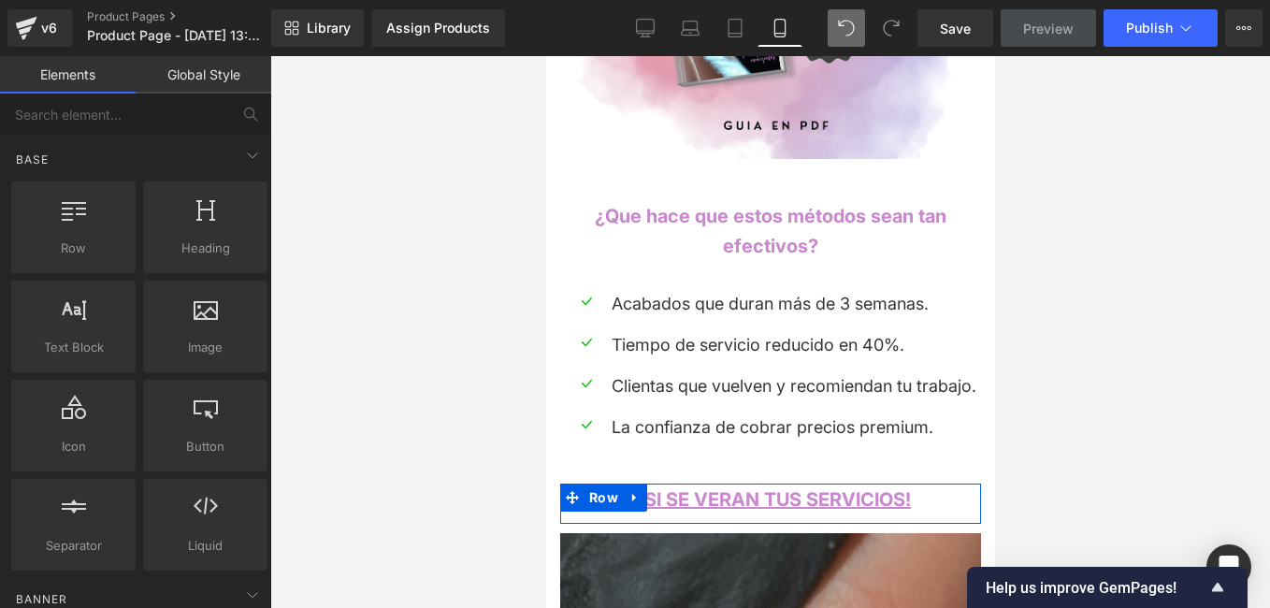
click at [416, 458] on div at bounding box center [770, 332] width 1000 height 552
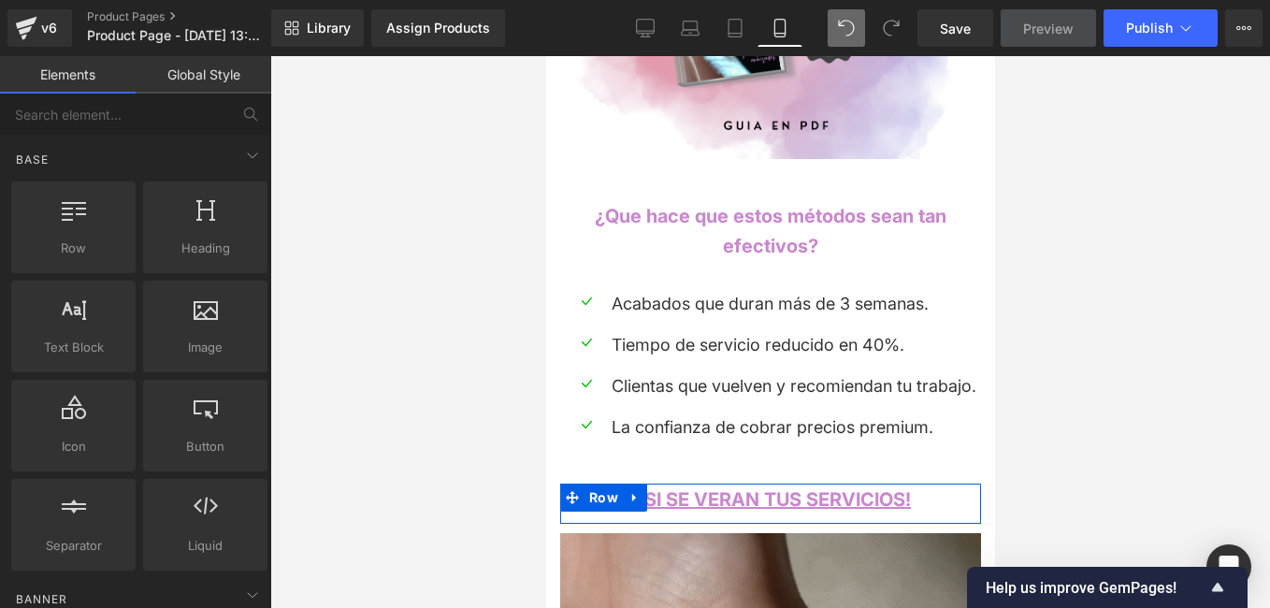
click at [416, 454] on div at bounding box center [770, 332] width 1000 height 552
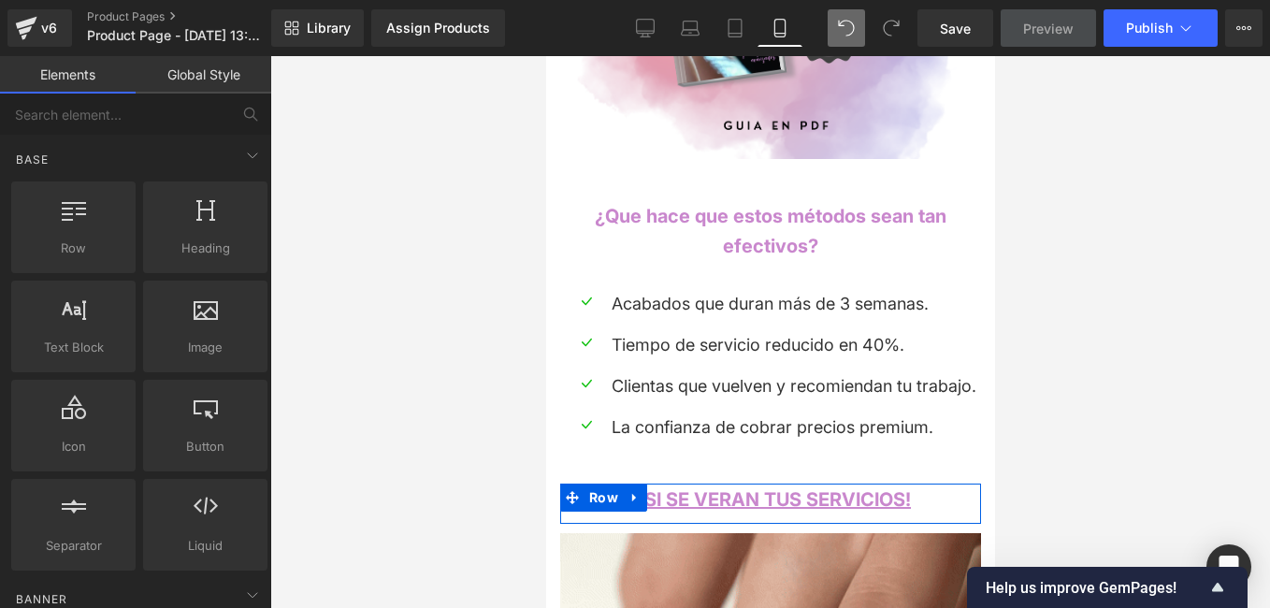
click at [416, 454] on div at bounding box center [770, 332] width 1000 height 552
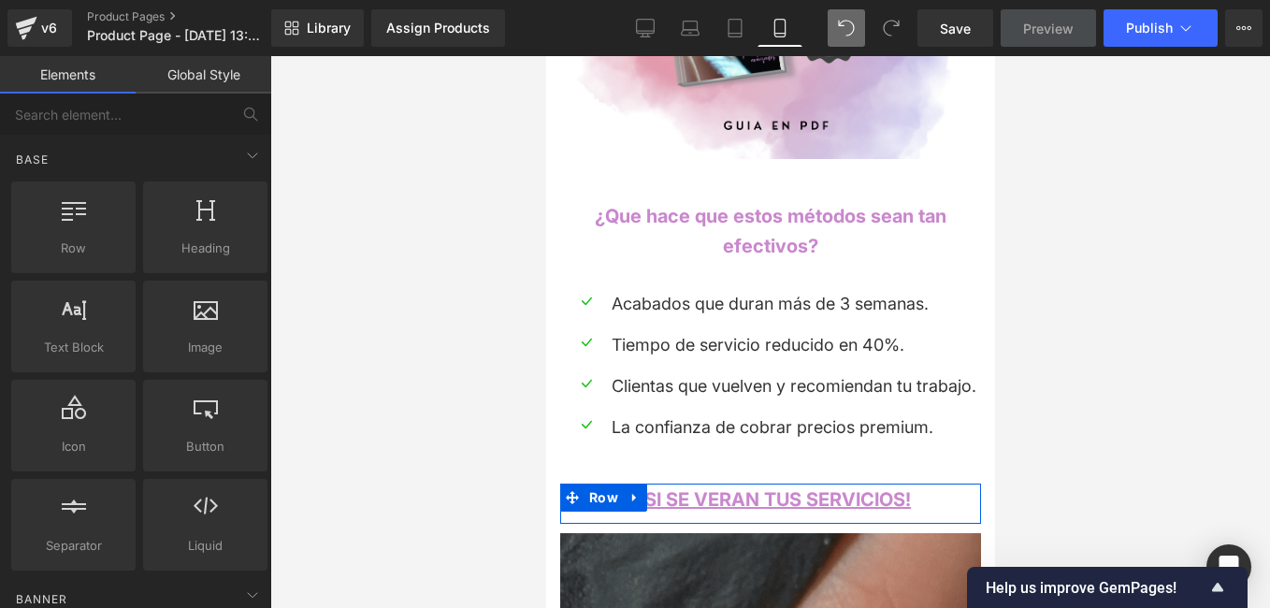
drag, startPoint x: 502, startPoint y: 542, endPoint x: 527, endPoint y: 540, distance: 25.3
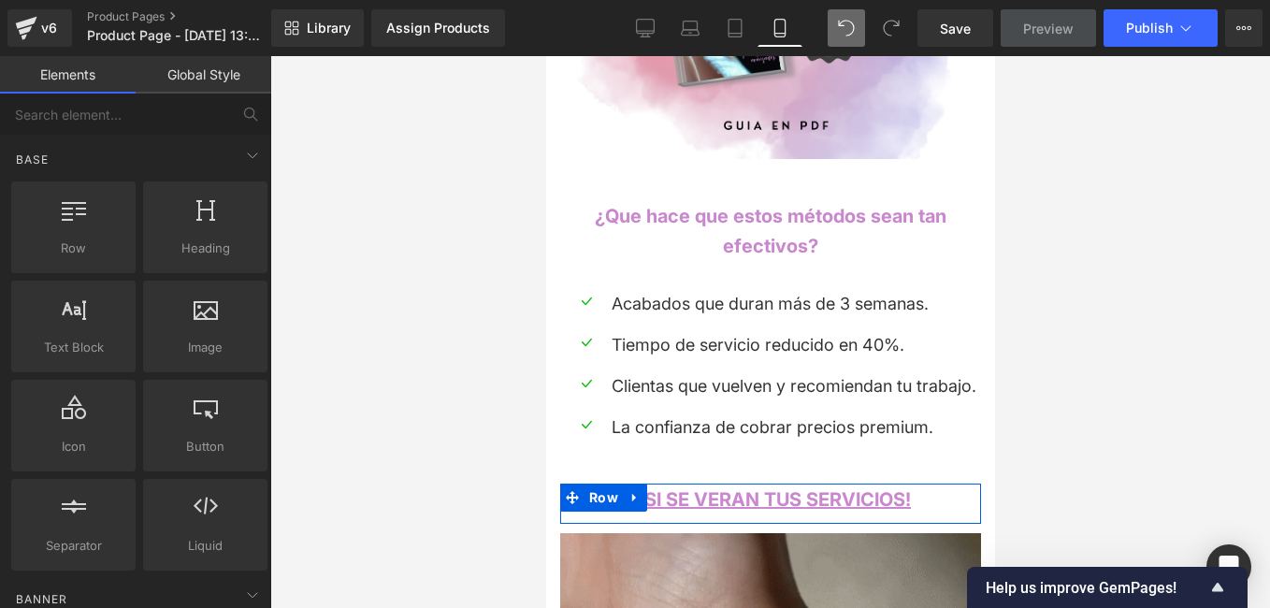
click at [502, 541] on div at bounding box center [770, 332] width 1000 height 552
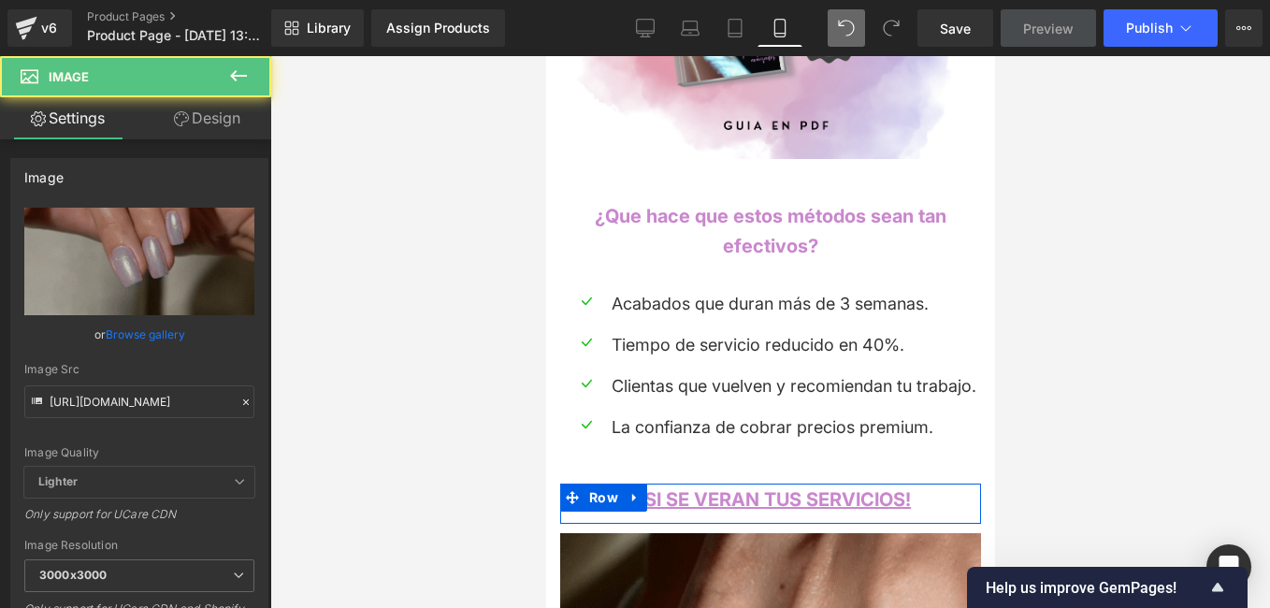
click at [512, 501] on div at bounding box center [770, 332] width 1000 height 552
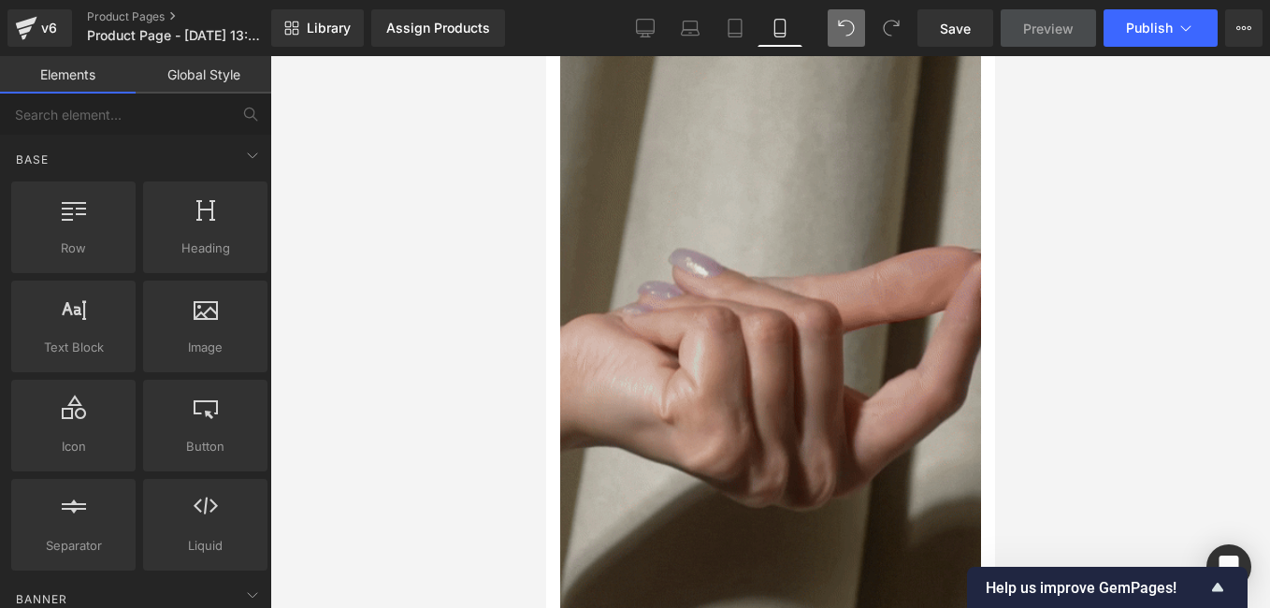
scroll to position [2816, 0]
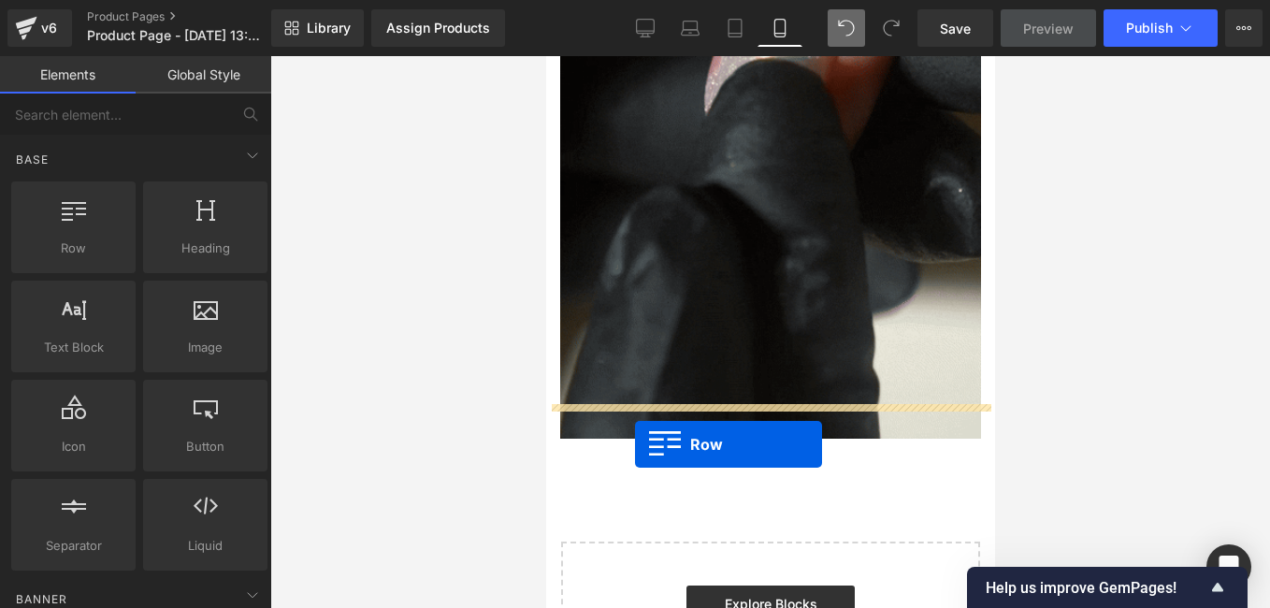
drag, startPoint x: 604, startPoint y: 267, endPoint x: 634, endPoint y: 444, distance: 179.3
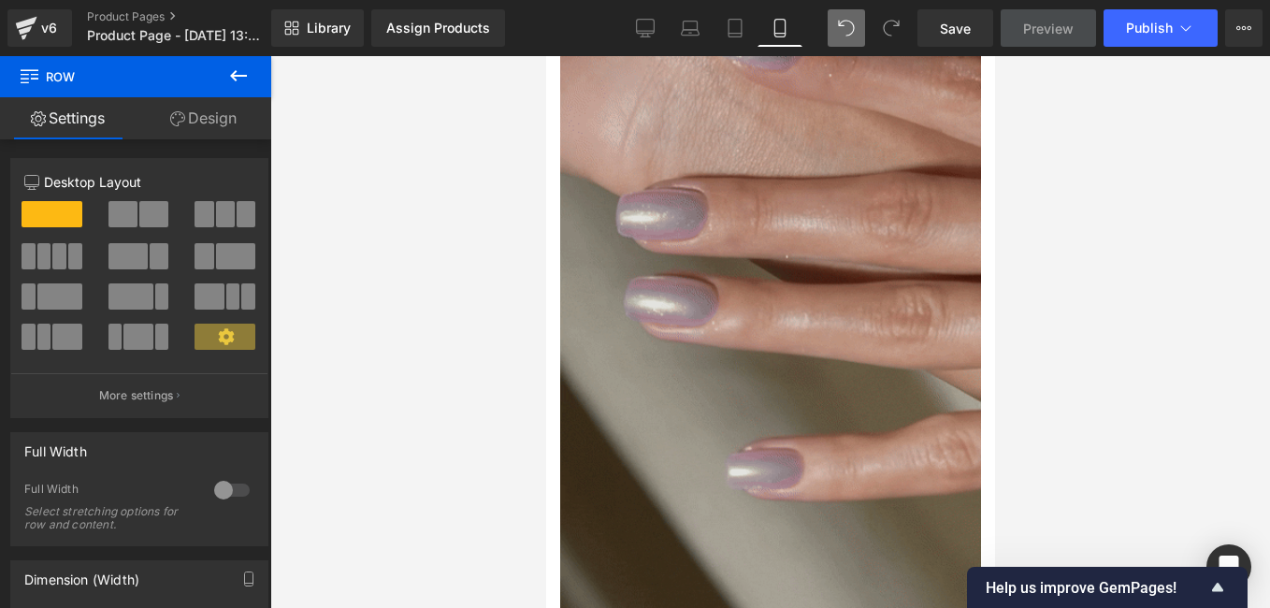
scroll to position [2910, 0]
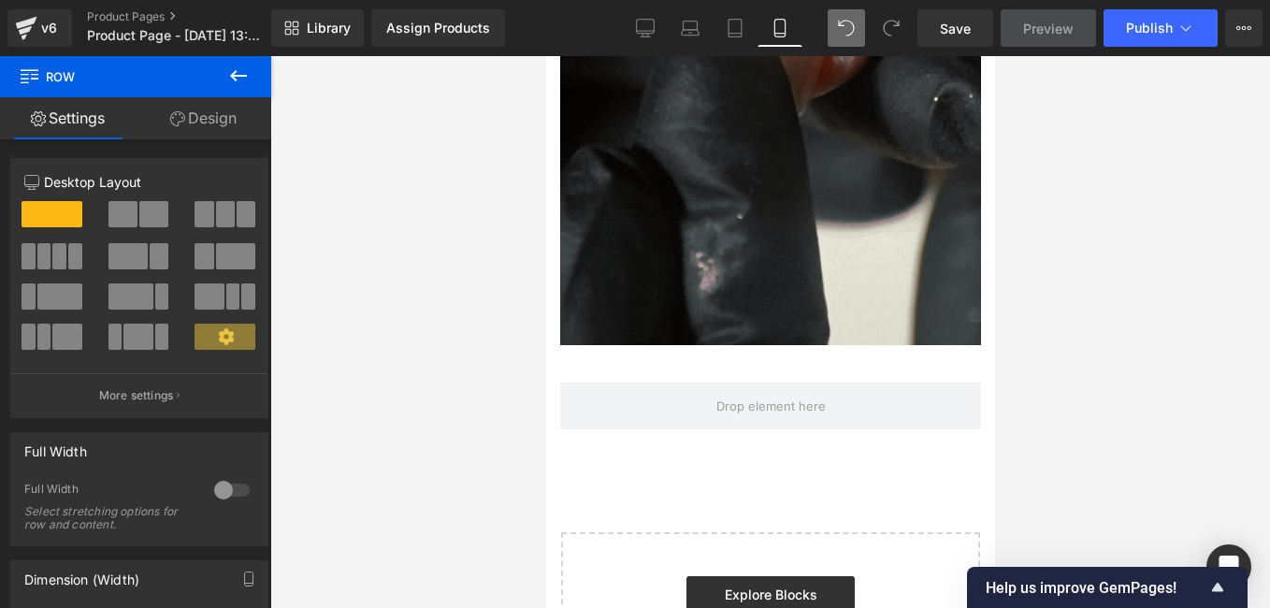
click at [230, 80] on icon at bounding box center [238, 76] width 22 height 22
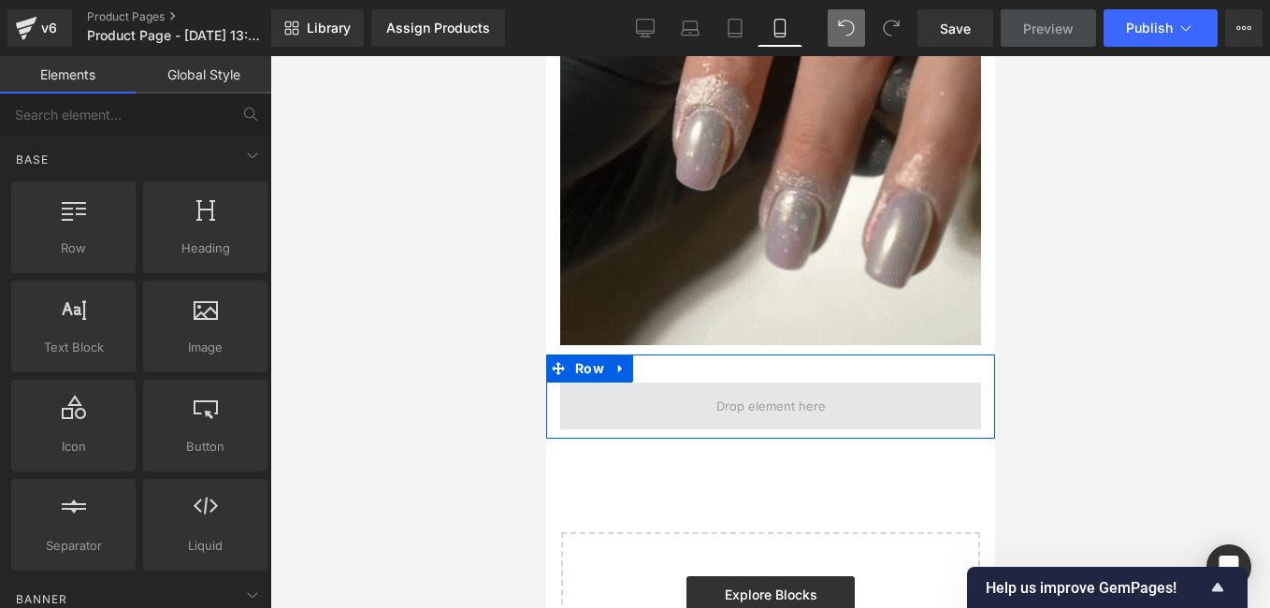
click at [732, 392] on span at bounding box center [770, 406] width 123 height 29
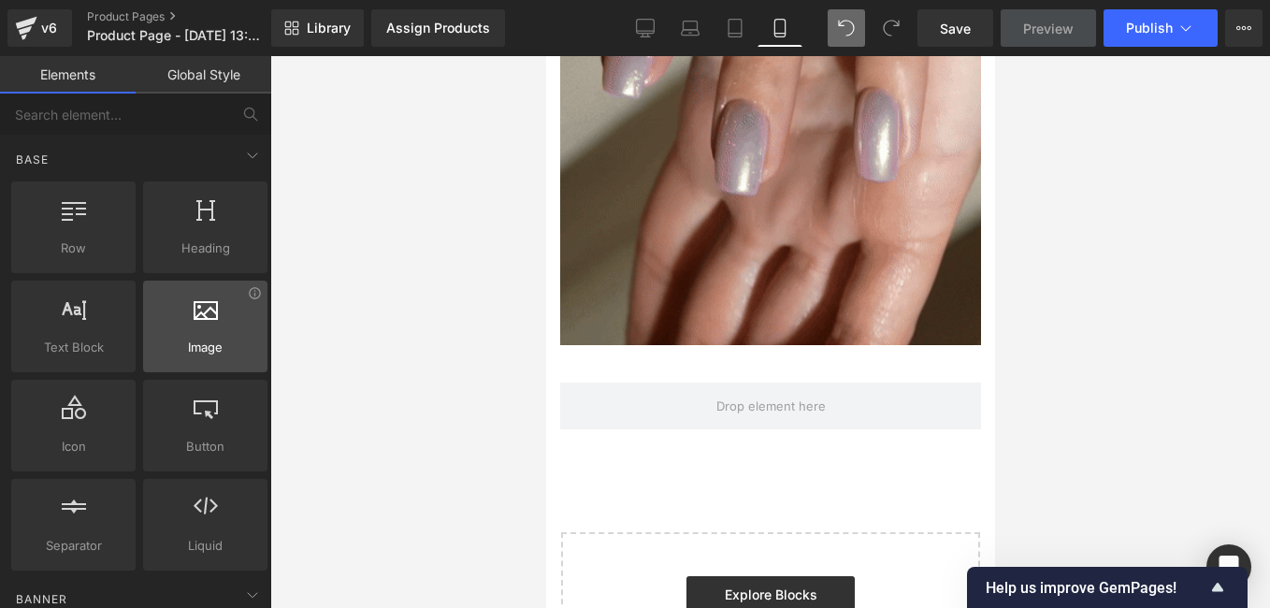
click at [196, 349] on span "Image" at bounding box center [205, 348] width 113 height 20
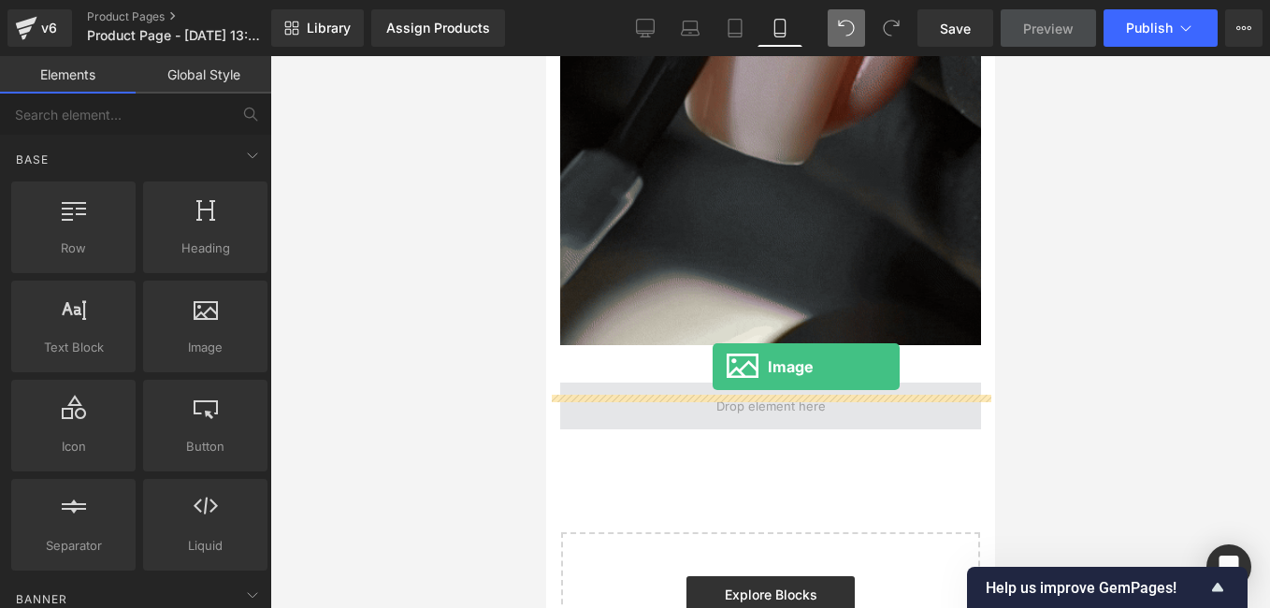
drag, startPoint x: 742, startPoint y: 405, endPoint x: 712, endPoint y: 367, distance: 48.6
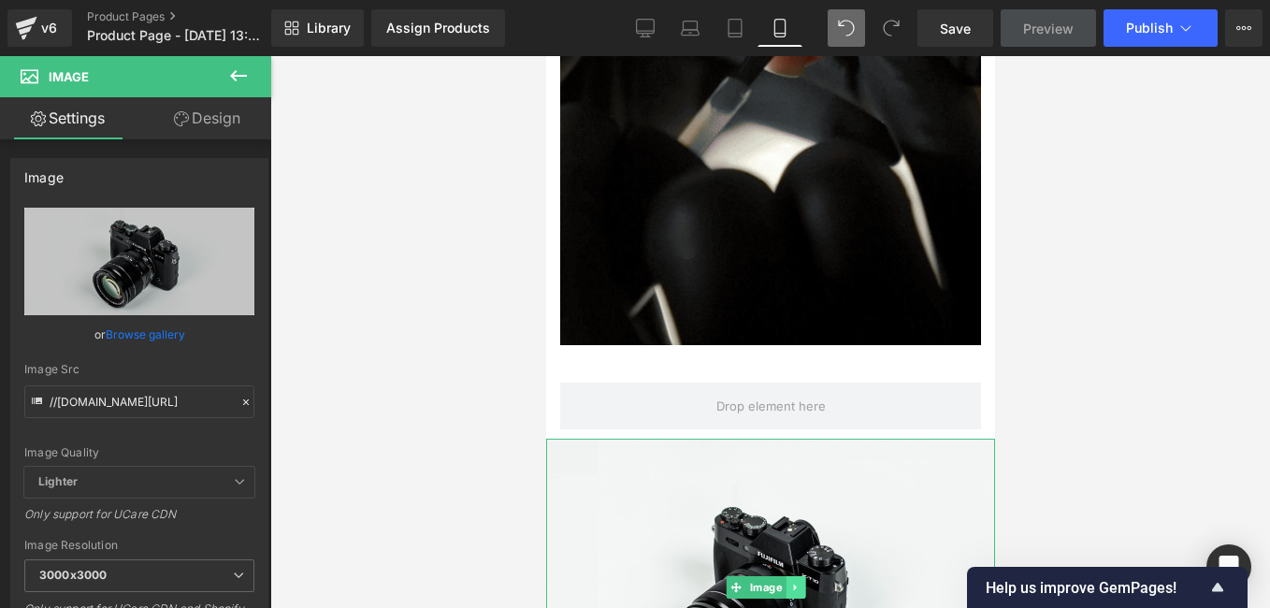
click at [794, 582] on icon at bounding box center [794, 587] width 10 height 11
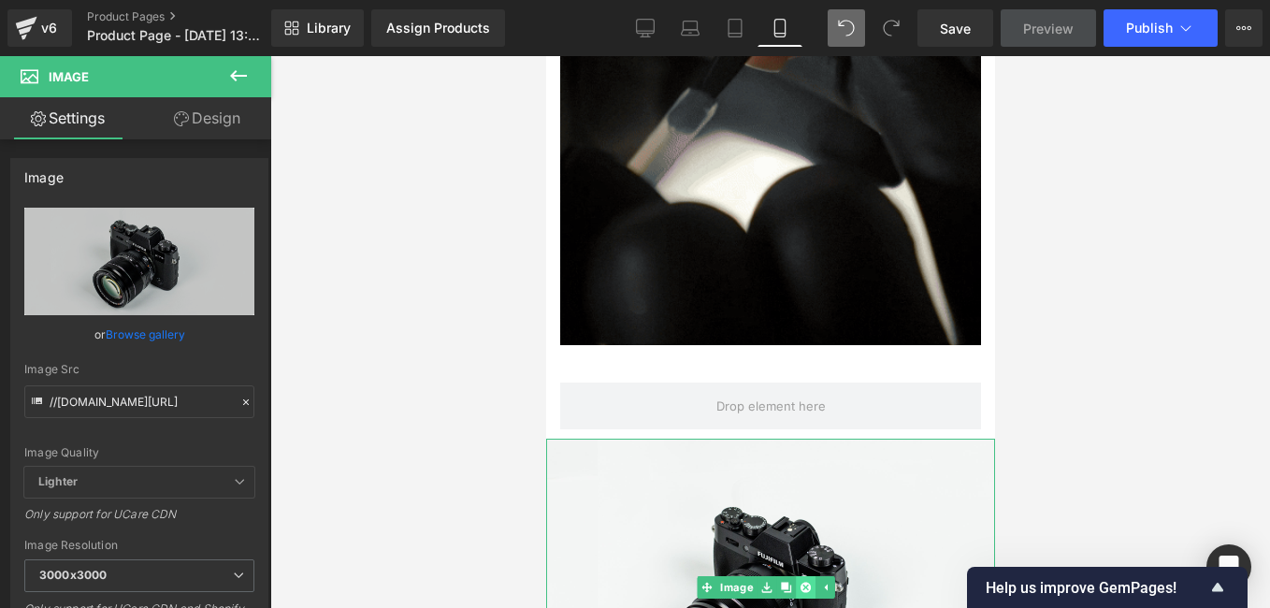
click at [800, 583] on icon at bounding box center [805, 588] width 10 height 10
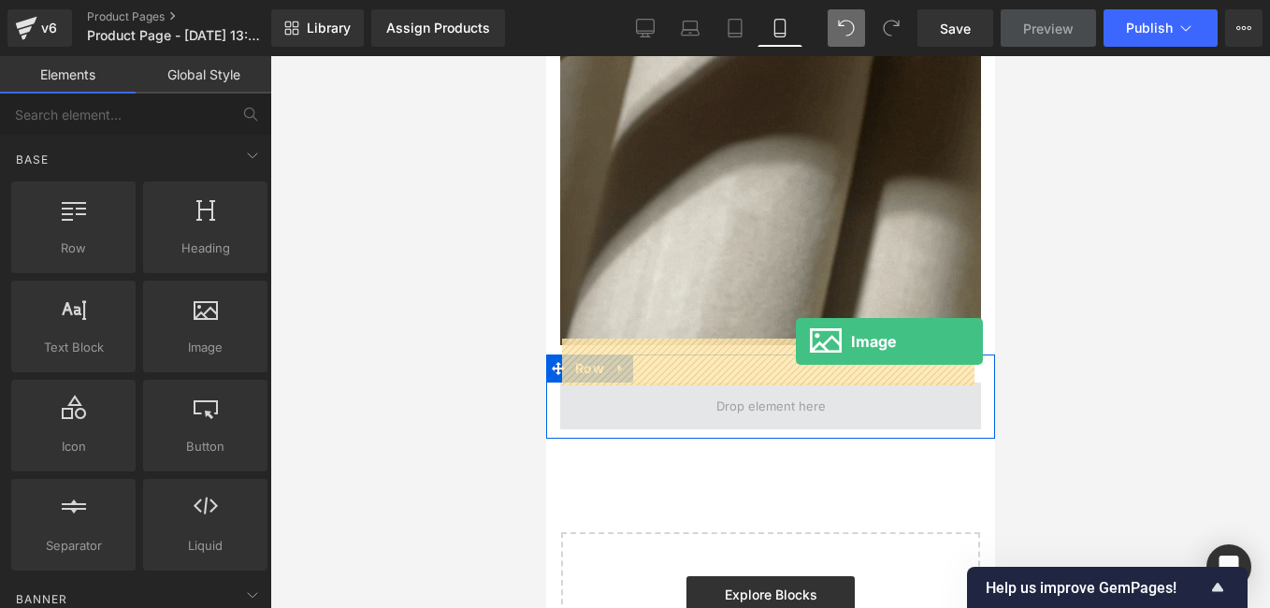
drag, startPoint x: 770, startPoint y: 388, endPoint x: 795, endPoint y: 341, distance: 53.1
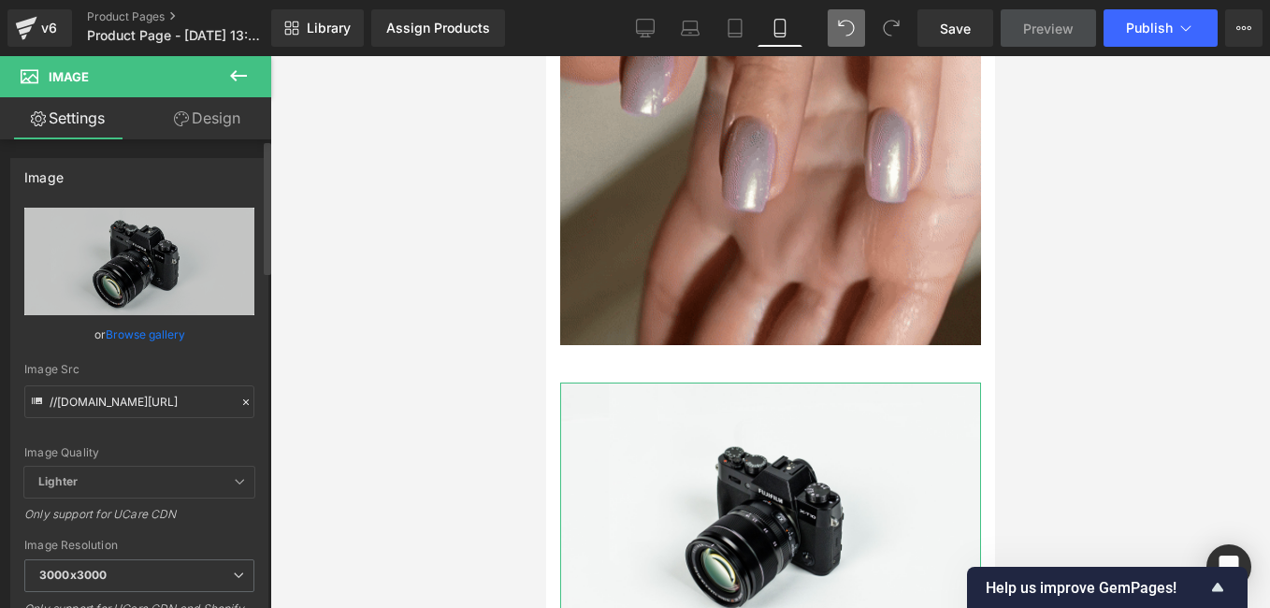
click at [239, 398] on icon at bounding box center [245, 402] width 13 height 13
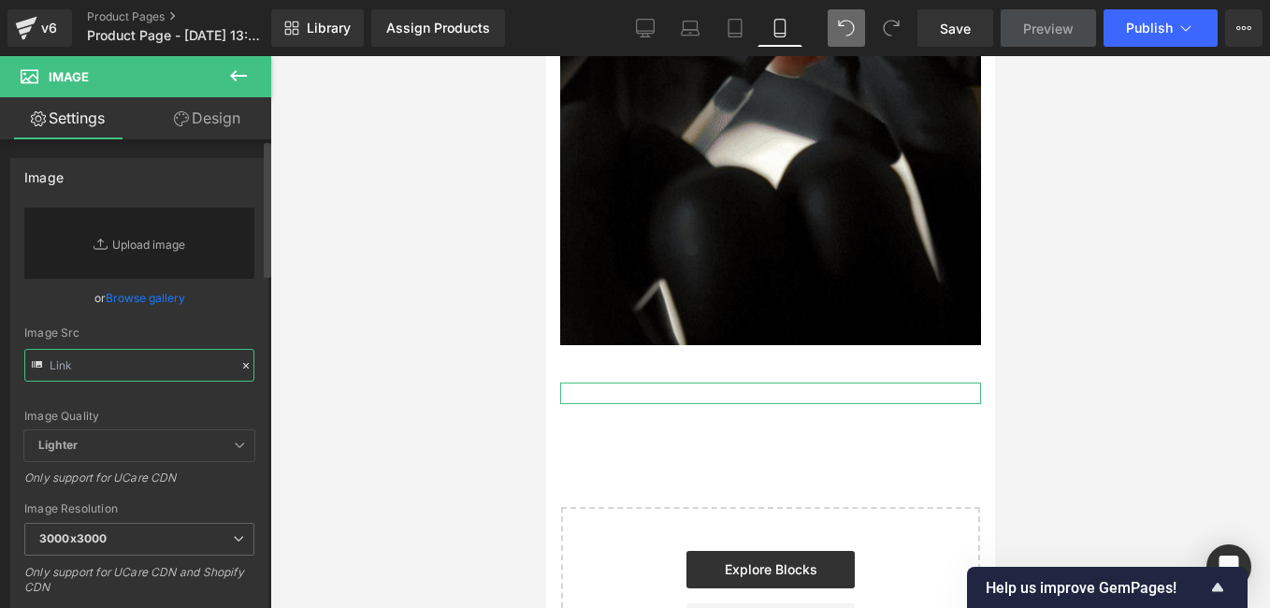
paste input "https://i.postimg.cc/Sx74NN6n/Copia-de-Copia-de-Copia-de-174-Aesthetic-Mockups-…"
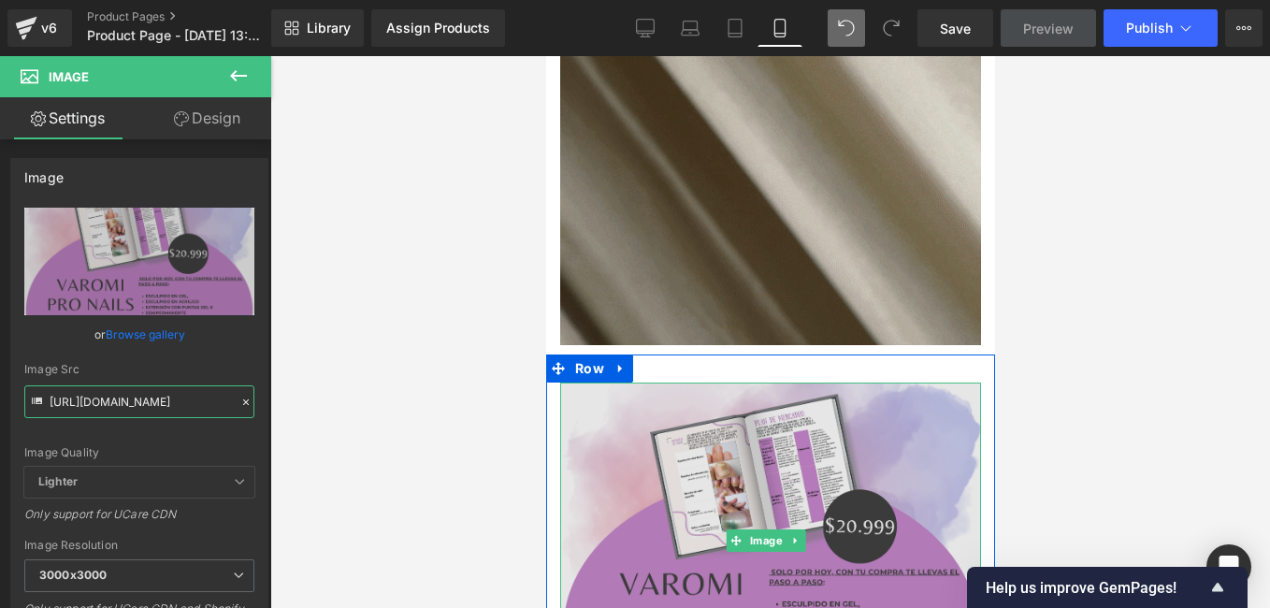
type input "https://i.postimg.cc/Sx74NN6n/Copia-de-Copia-de-Copia-de-174-Aesthetic-Mockups-…"
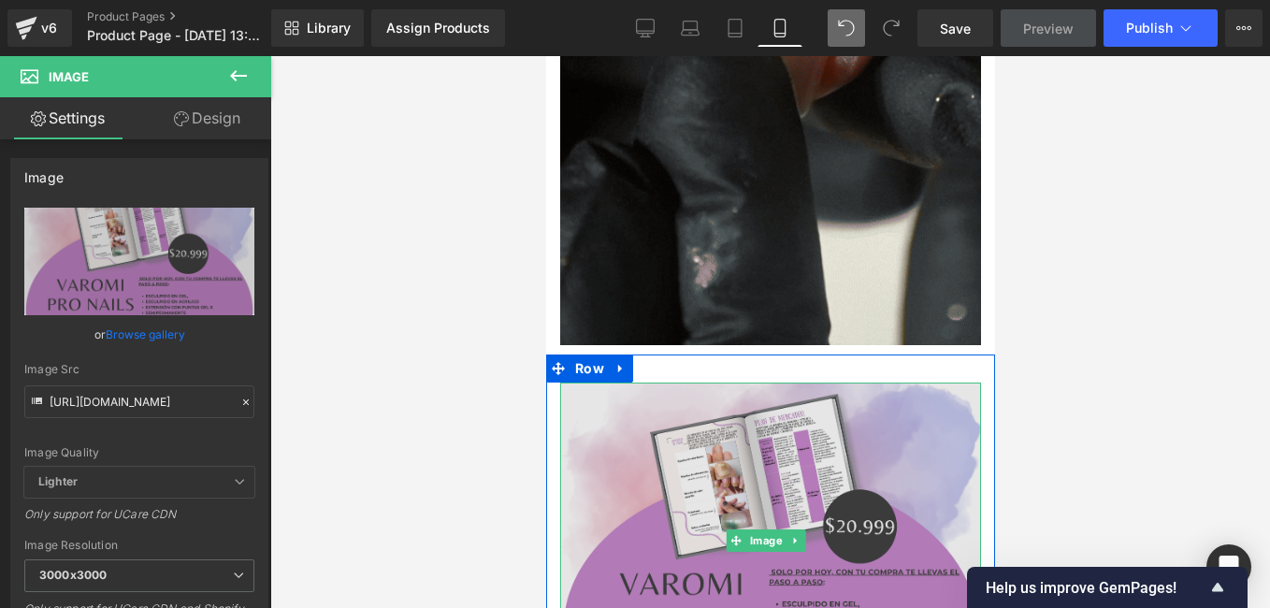
click at [631, 412] on img at bounding box center [769, 540] width 421 height 315
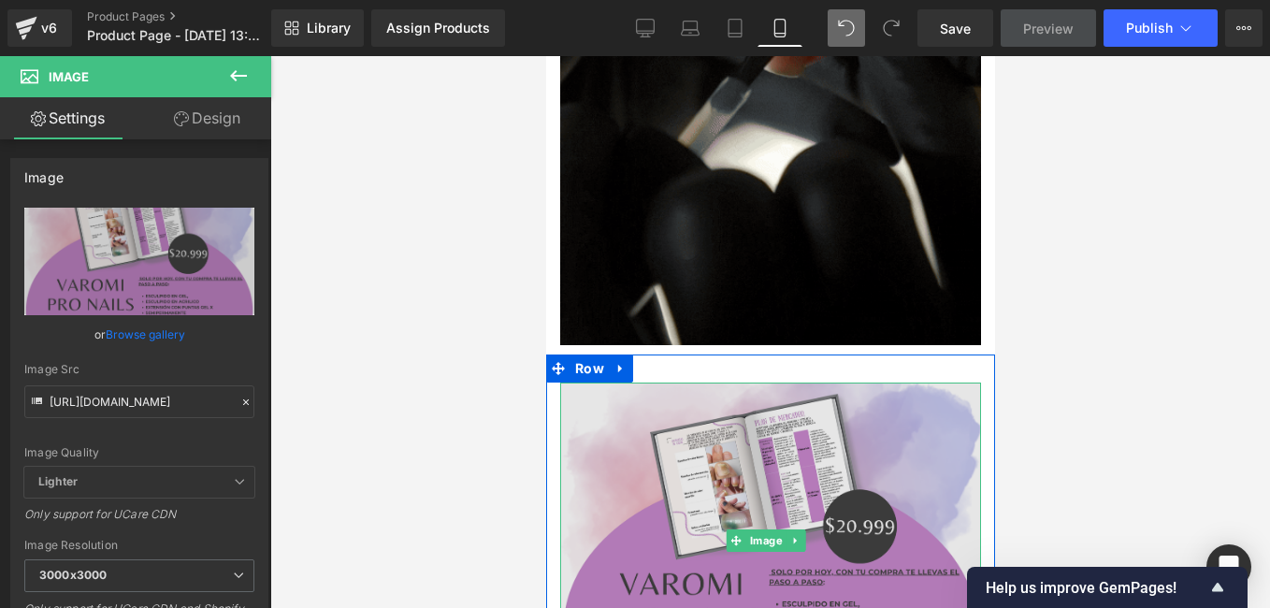
scroll to position [0, 0]
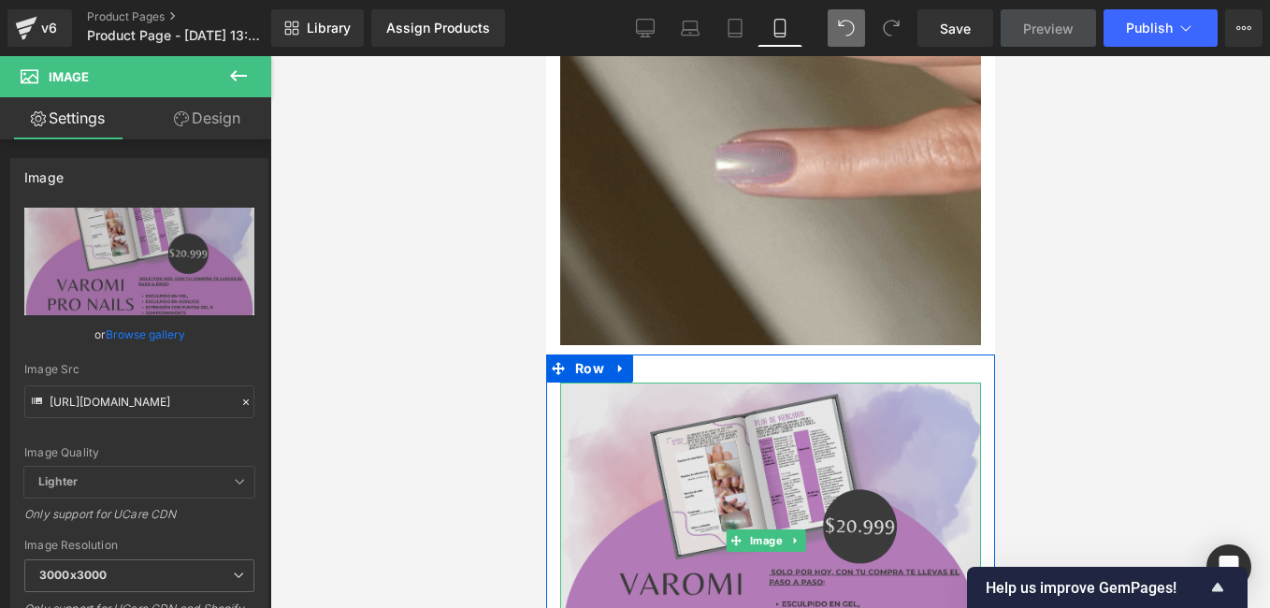
click at [631, 412] on img at bounding box center [769, 540] width 421 height 315
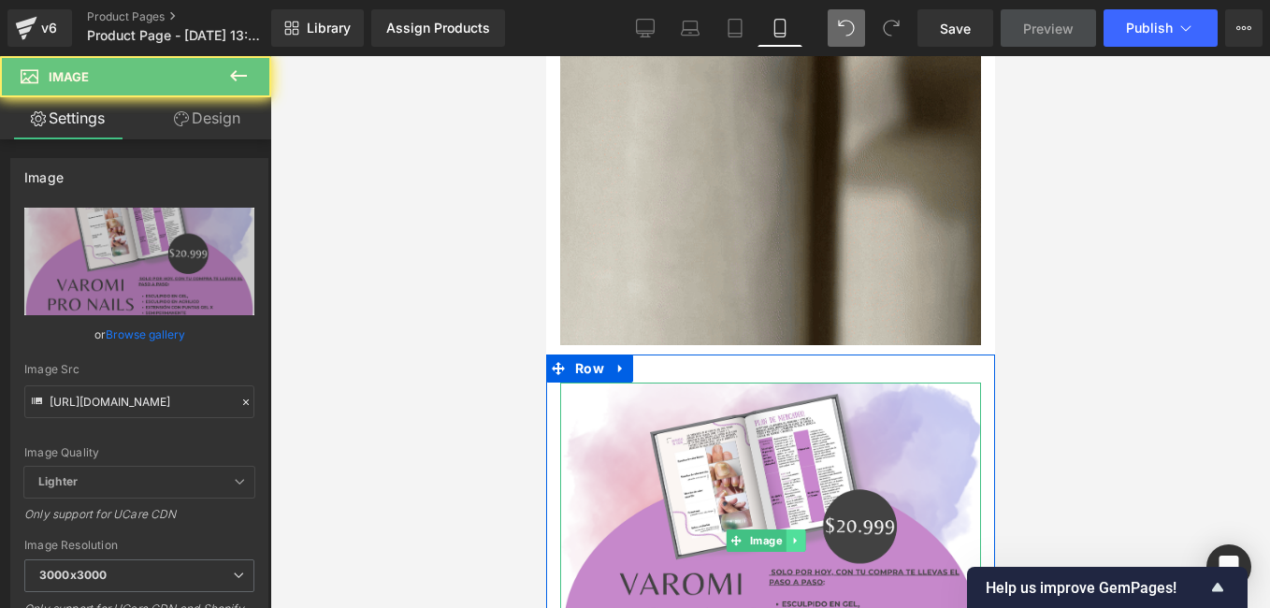
click at [790, 535] on icon at bounding box center [794, 540] width 10 height 11
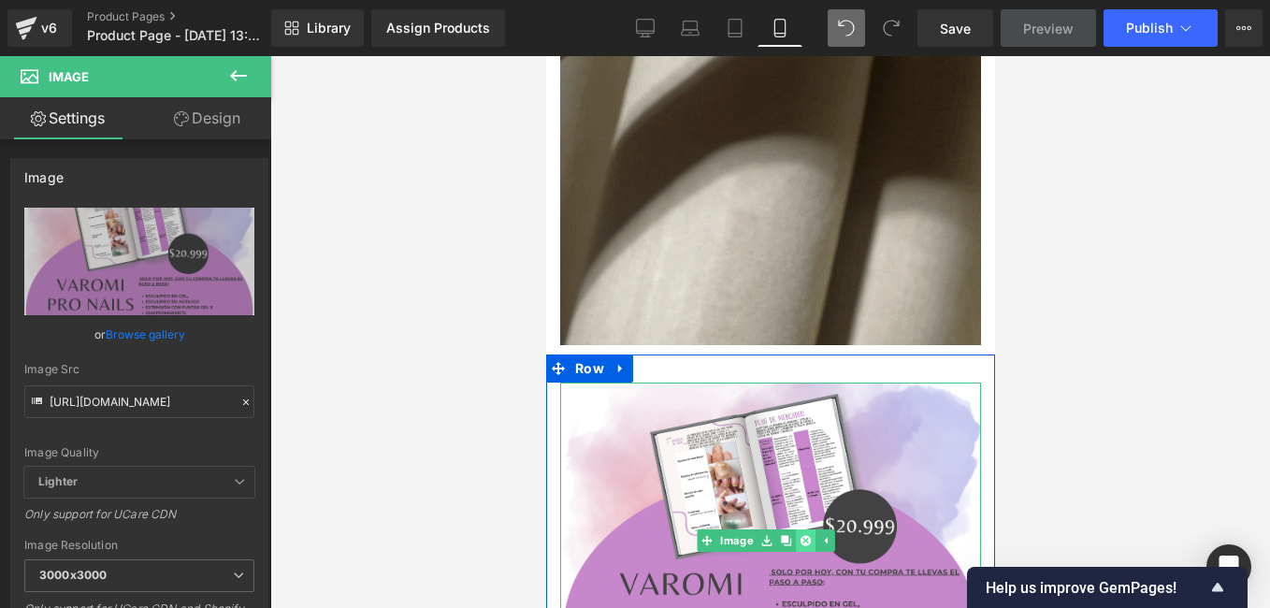
click at [803, 536] on icon at bounding box center [805, 541] width 10 height 10
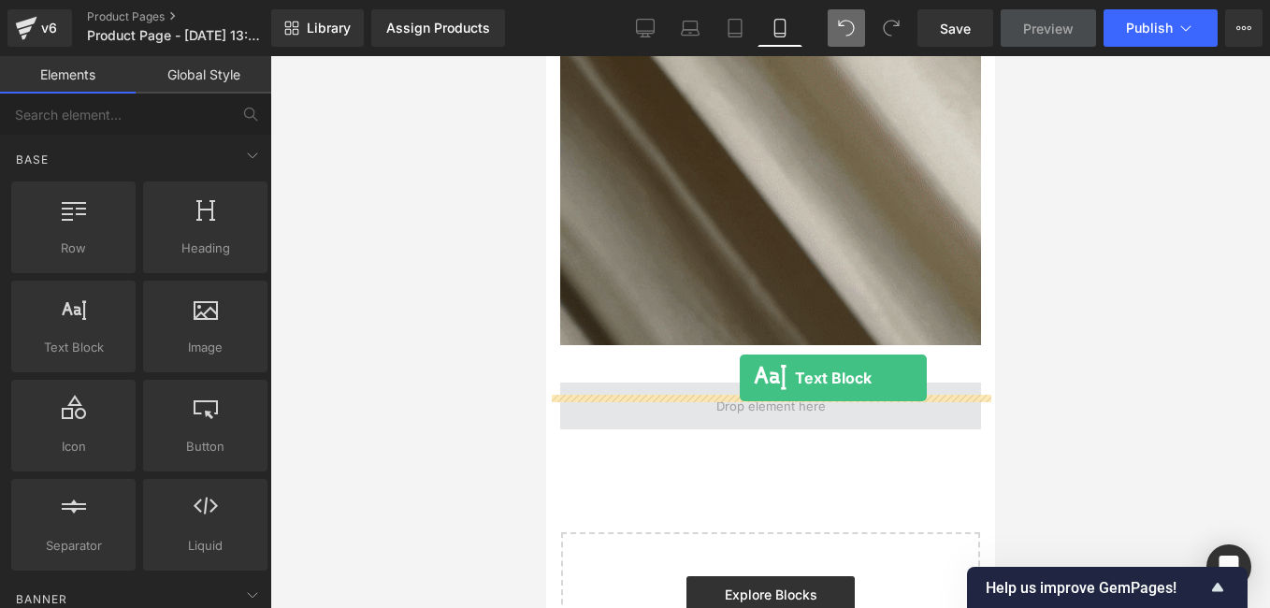
drag, startPoint x: 657, startPoint y: 387, endPoint x: 739, endPoint y: 378, distance: 82.8
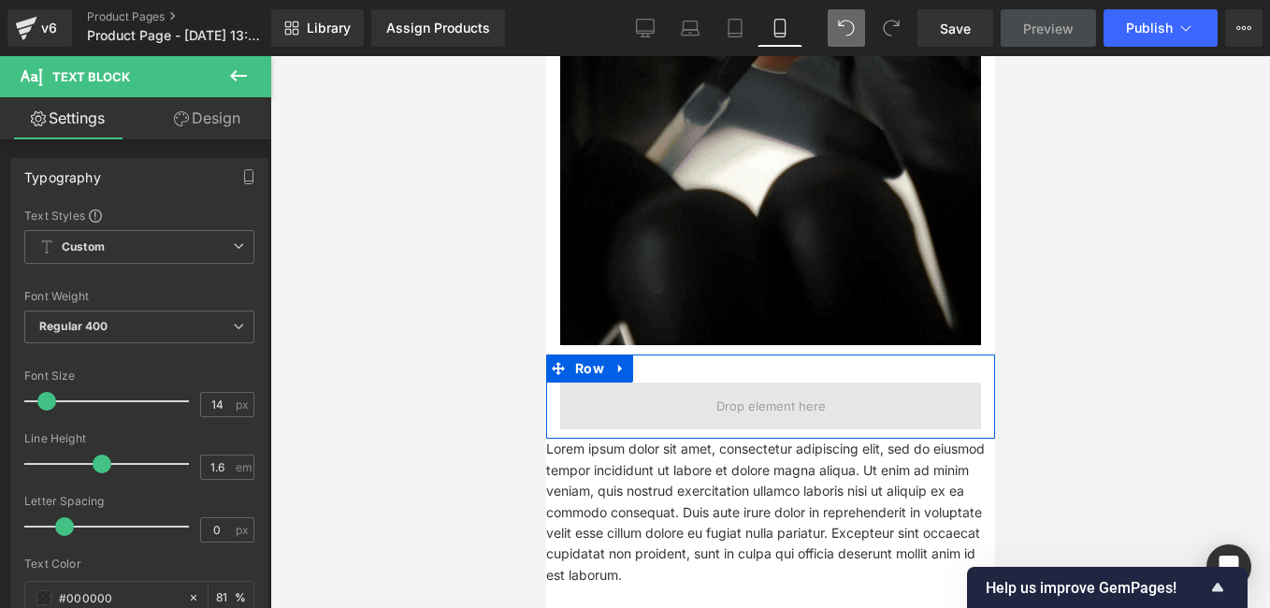
click at [741, 383] on span at bounding box center [769, 406] width 421 height 47
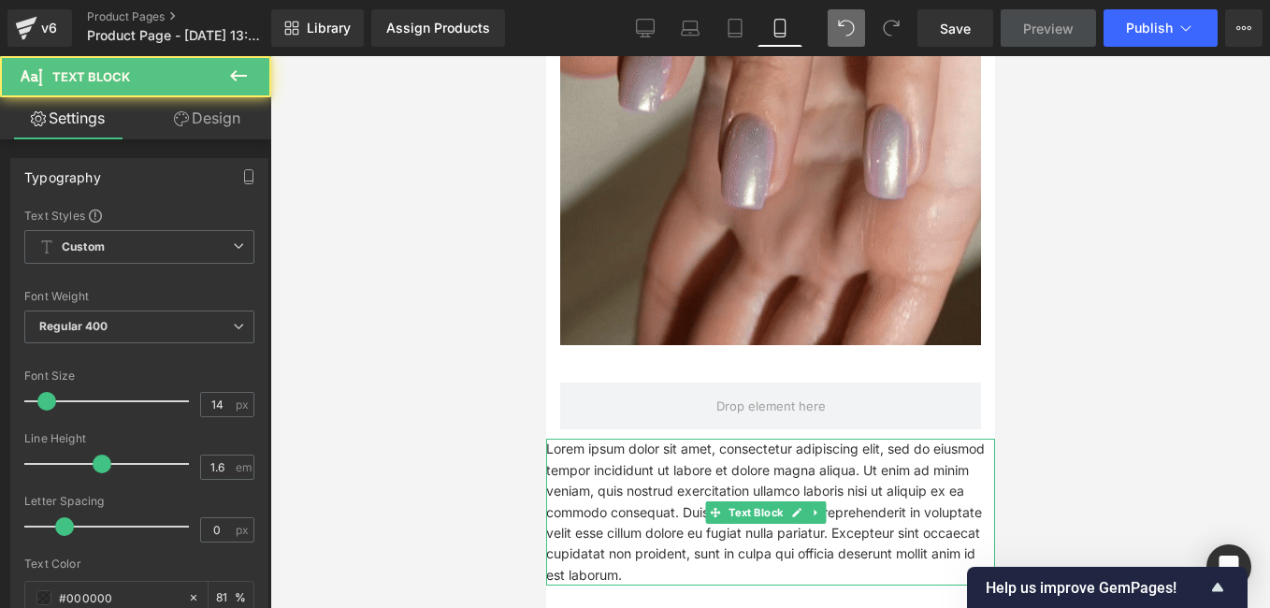
click at [645, 514] on p "Lorem ipsum dolor sit amet, consectetur adipiscing elit, sed do eiusmod tempor …" at bounding box center [769, 512] width 449 height 147
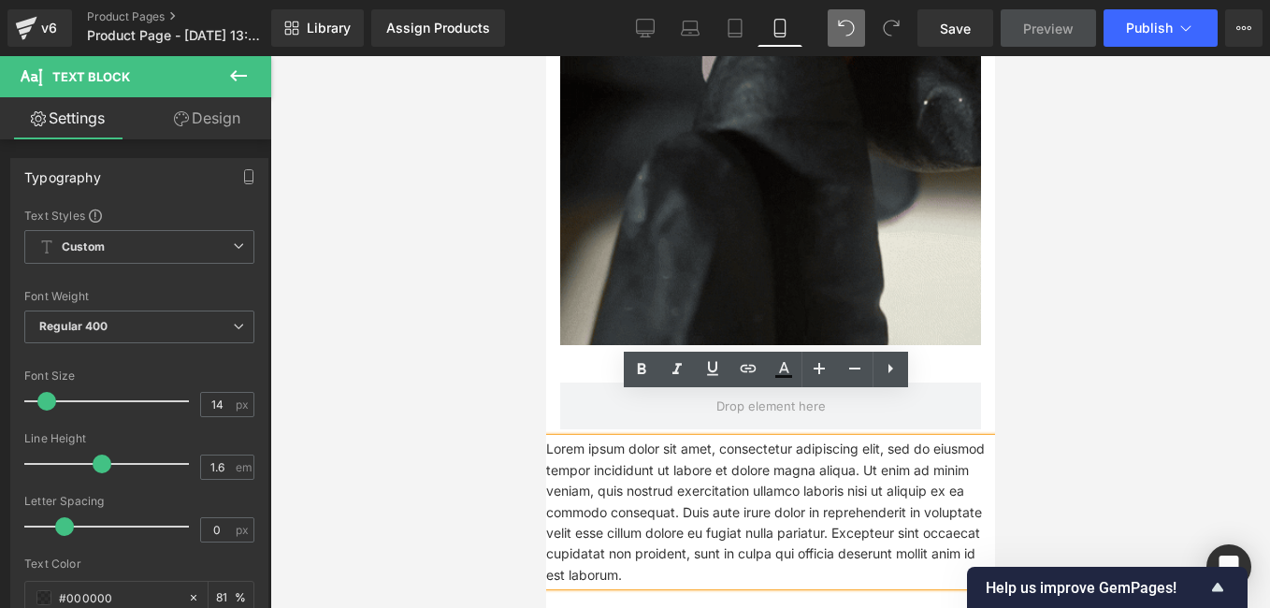
click at [366, 490] on div at bounding box center [770, 332] width 1000 height 552
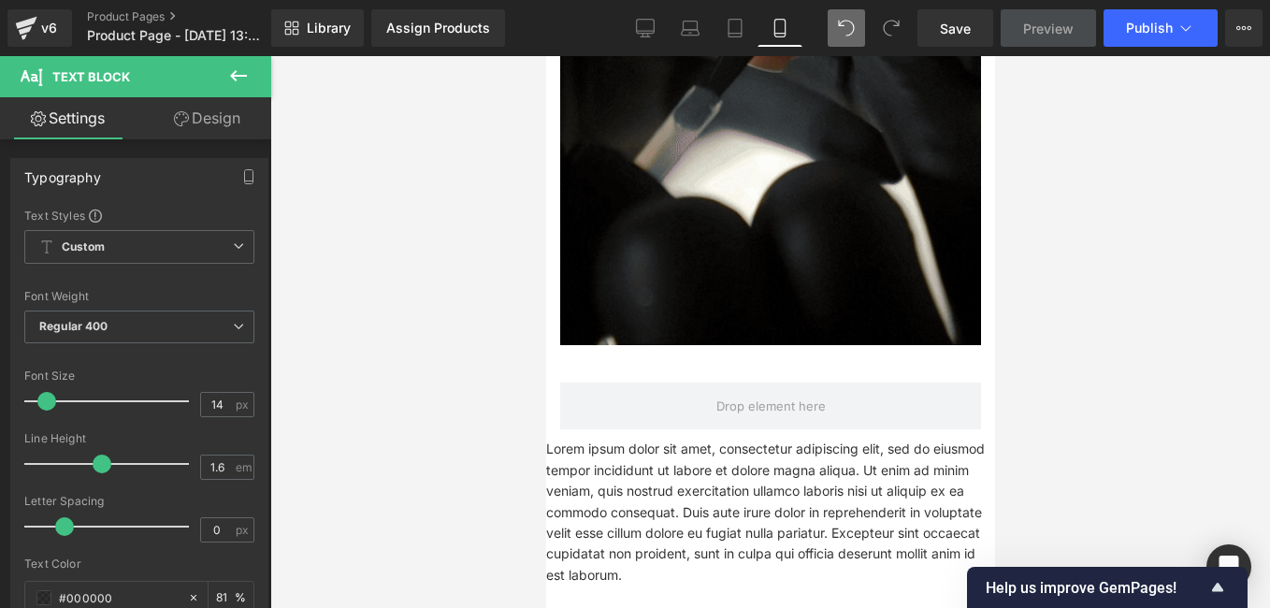
click at [402, 362] on div at bounding box center [770, 332] width 1000 height 552
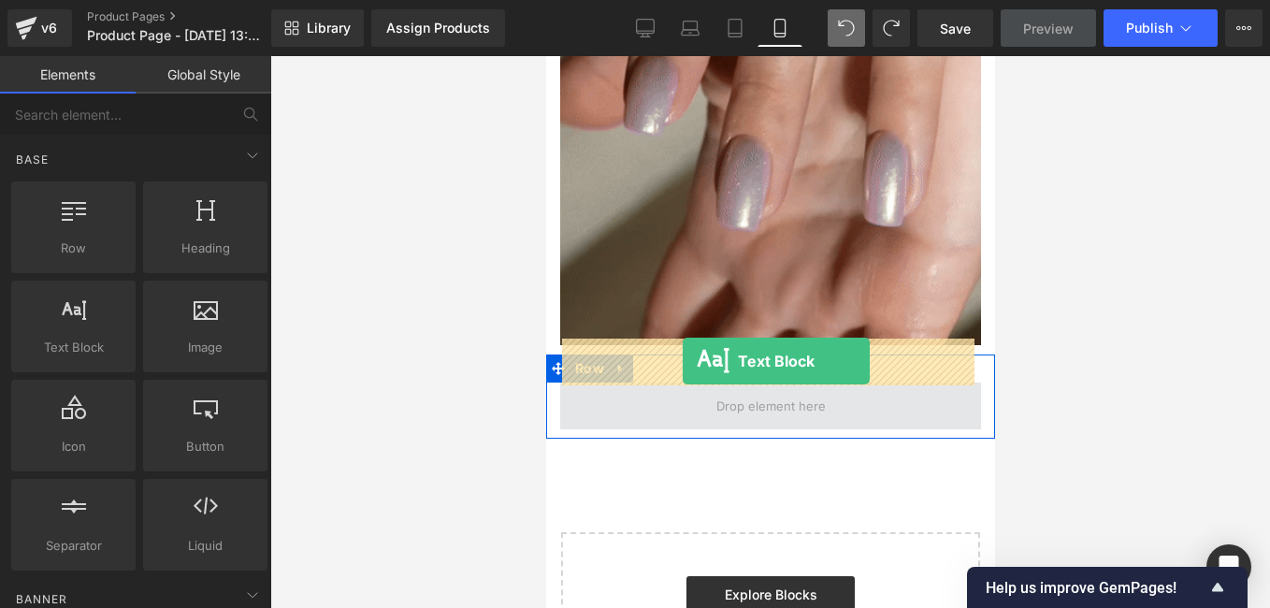
drag, startPoint x: 612, startPoint y: 382, endPoint x: 682, endPoint y: 361, distance: 73.1
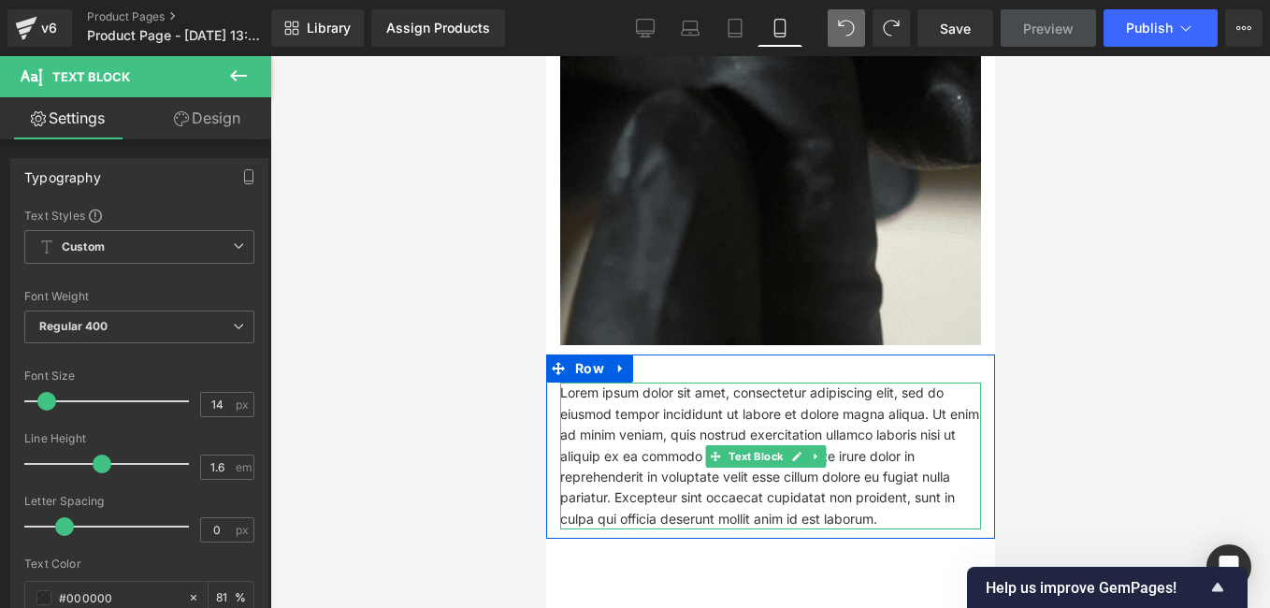
click at [848, 455] on p "Lorem ipsum dolor sit amet, consectetur adipiscing elit, sed do eiusmod tempor …" at bounding box center [769, 456] width 421 height 147
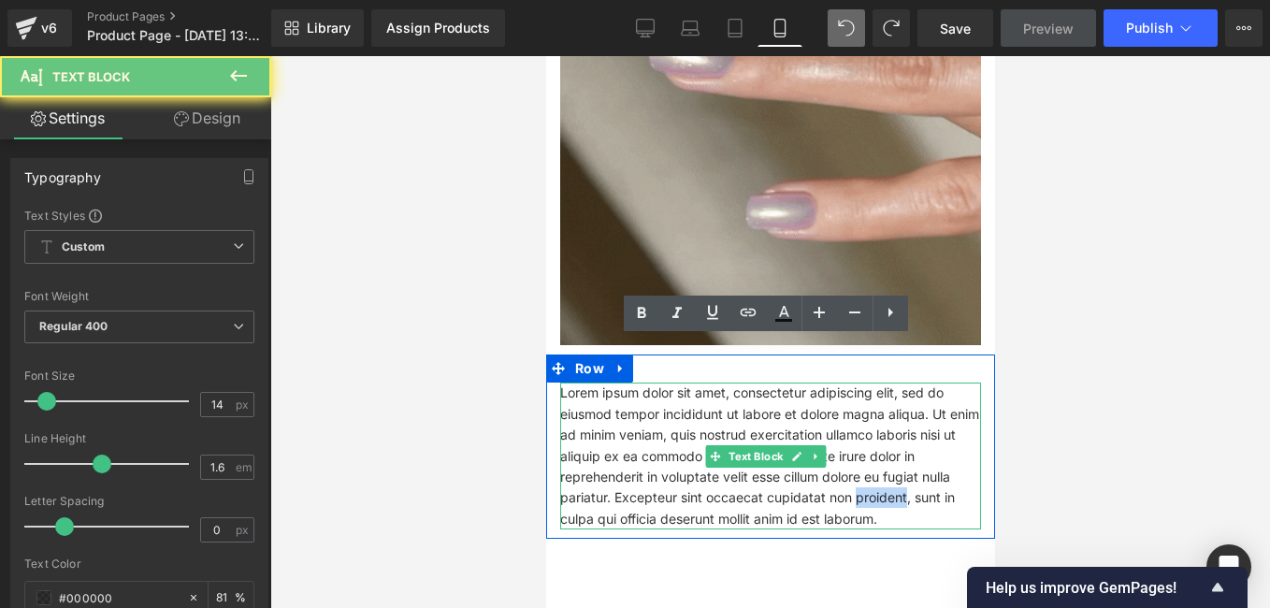
click at [847, 454] on p "Lorem ipsum dolor sit amet, consectetur adipiscing elit, sed do eiusmod tempor …" at bounding box center [769, 456] width 421 height 147
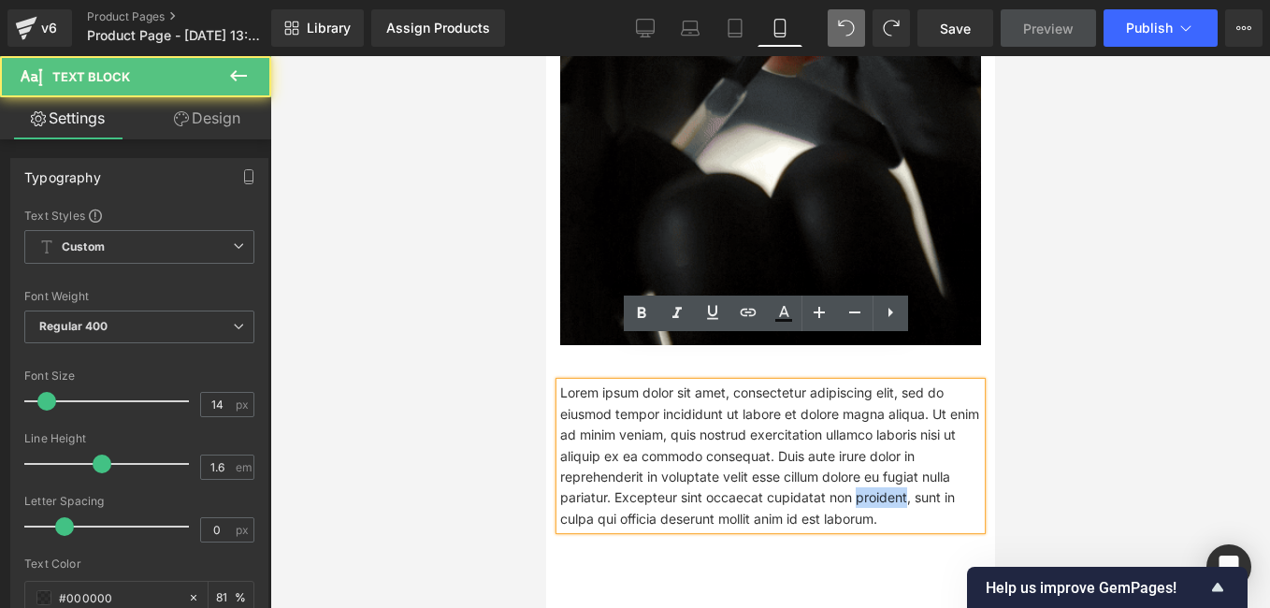
click at [845, 451] on p "Lorem ipsum dolor sit amet, consectetur adipiscing elit, sed do eiusmod tempor …" at bounding box center [769, 456] width 421 height 147
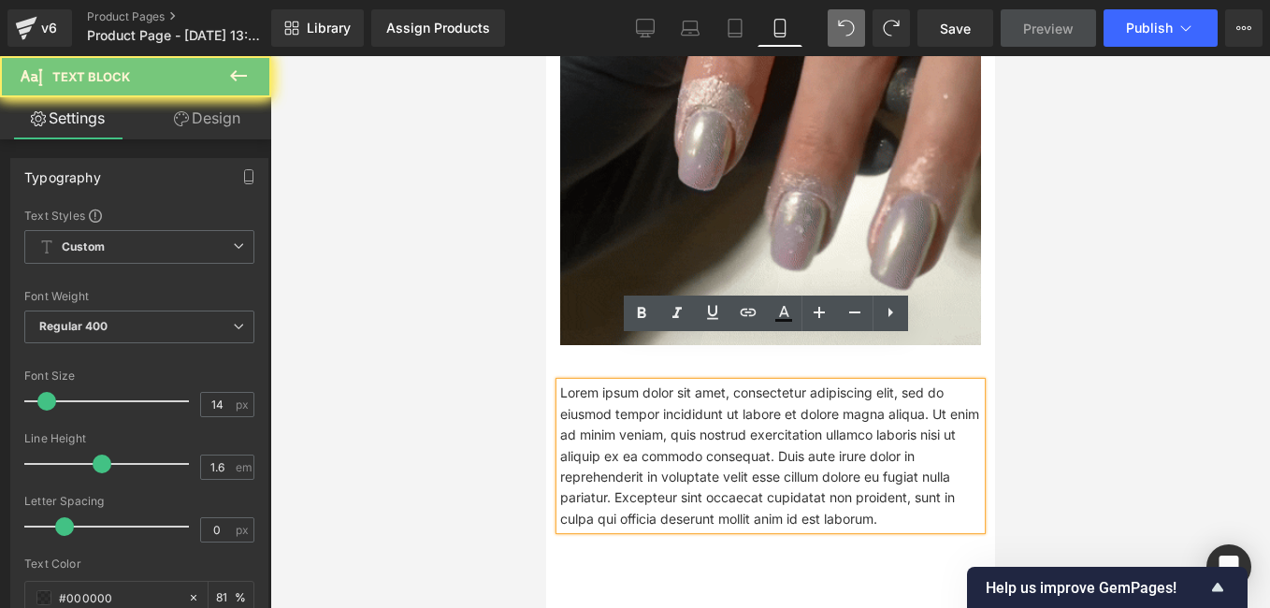
click at [844, 448] on p "Lorem ipsum dolor sit amet, consectetur adipiscing elit, sed do eiusmod tempor …" at bounding box center [769, 456] width 421 height 147
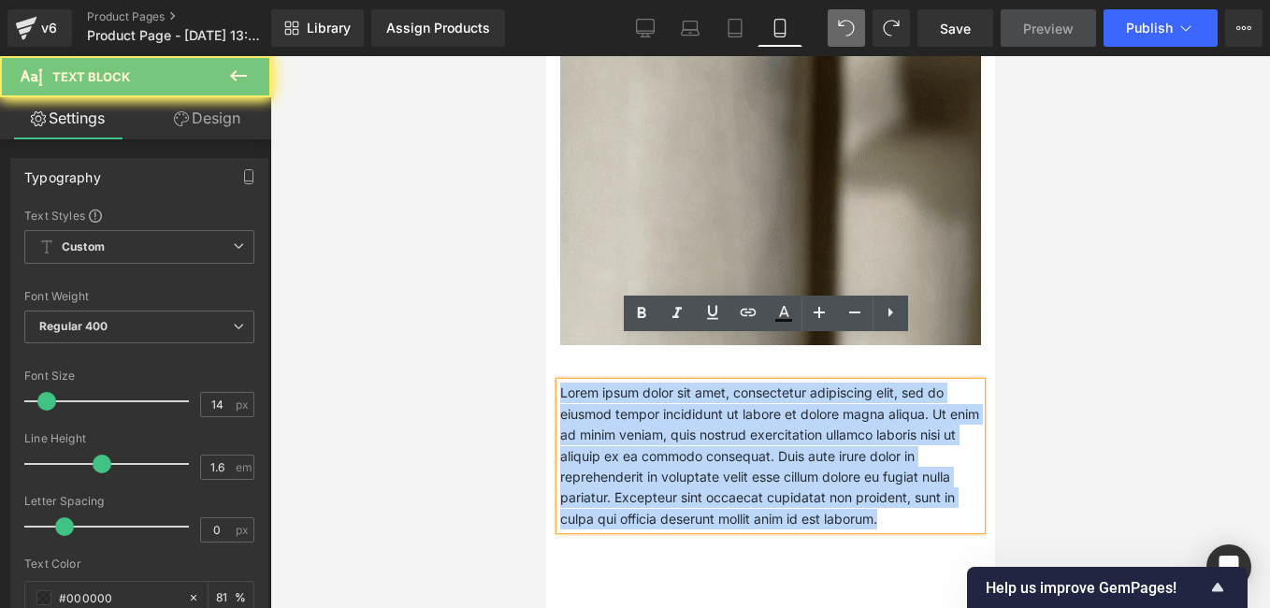
click at [844, 448] on p "Lorem ipsum dolor sit amet, consectetur adipiscing elit, sed do eiusmod tempor …" at bounding box center [769, 456] width 421 height 147
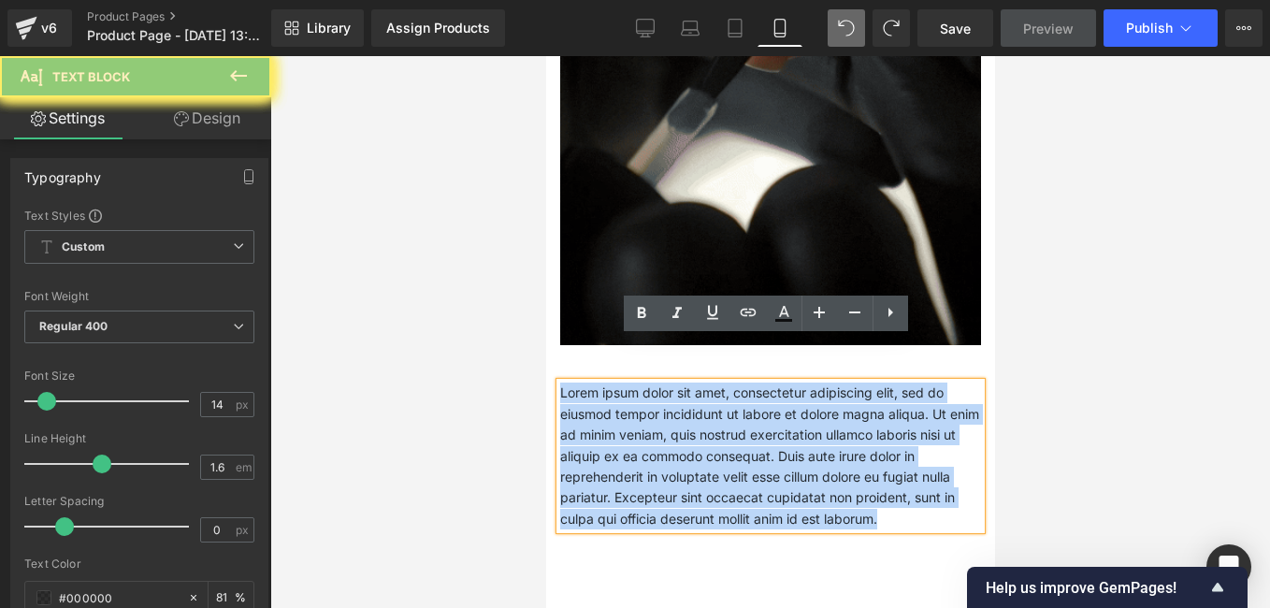
click at [844, 448] on p "Lorem ipsum dolor sit amet, consectetur adipiscing elit, sed do eiusmod tempor …" at bounding box center [769, 456] width 421 height 147
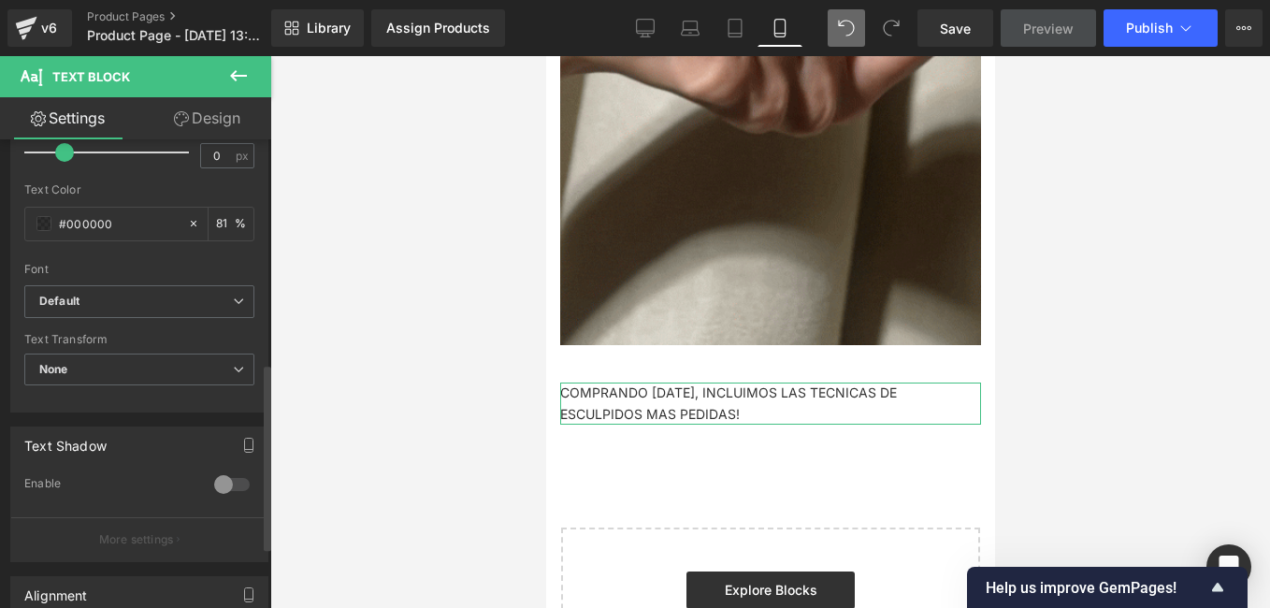
scroll to position [655, 0]
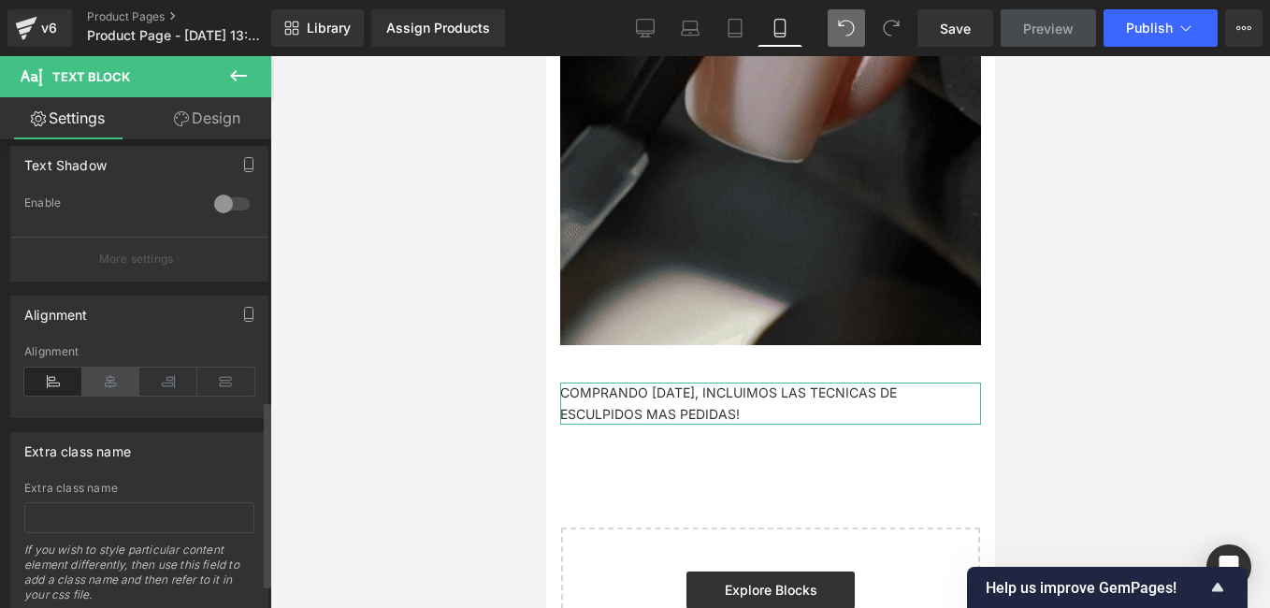
click at [102, 387] on icon at bounding box center [111, 382] width 58 height 28
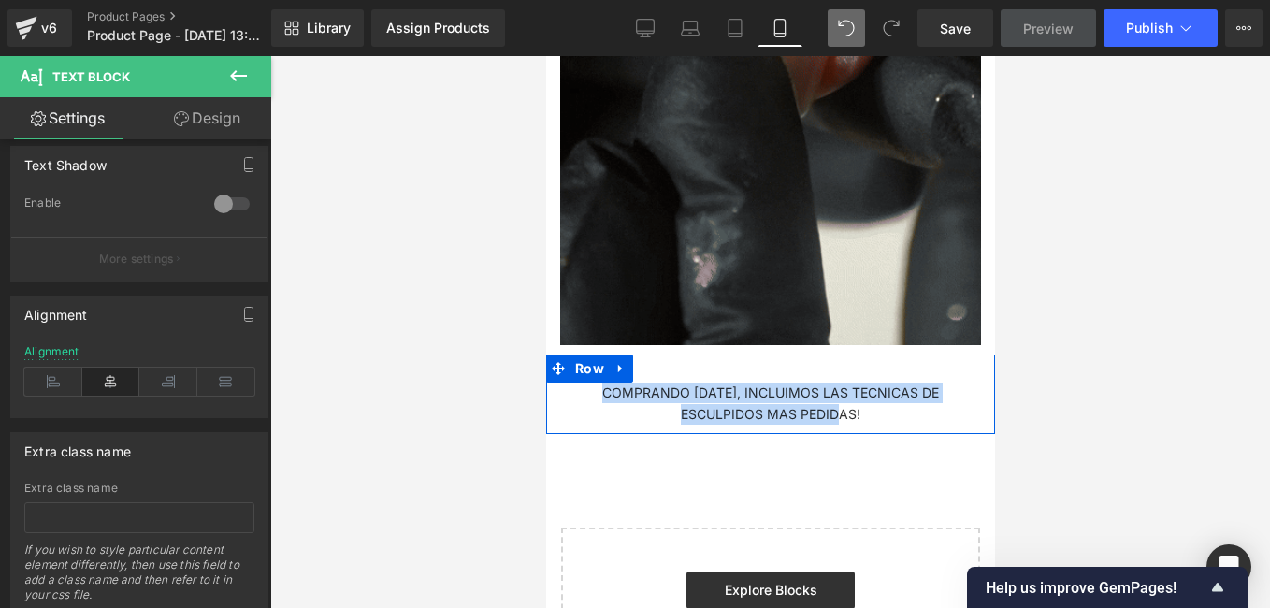
drag, startPoint x: 838, startPoint y: 372, endPoint x: 557, endPoint y: 341, distance: 282.3
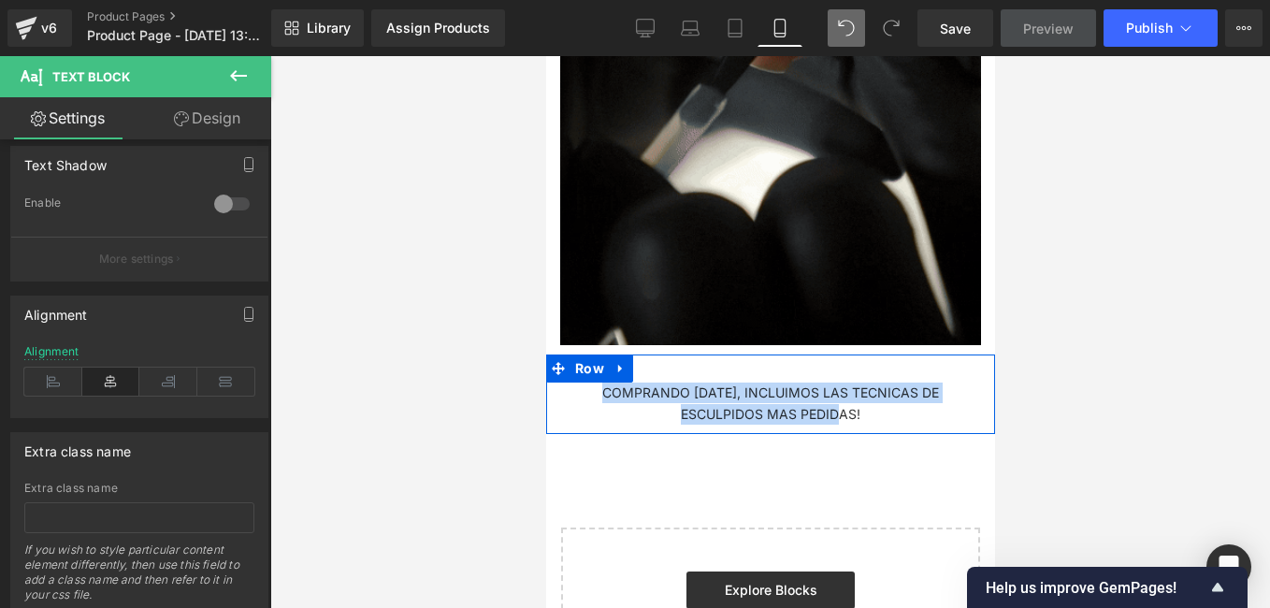
click at [557, 383] on div "COMPRANDO HOY, INCLUIMOS LAS TECNICAS DE ESCULPIDOS MAS PEDIDAS! Text Block" at bounding box center [769, 404] width 449 height 42
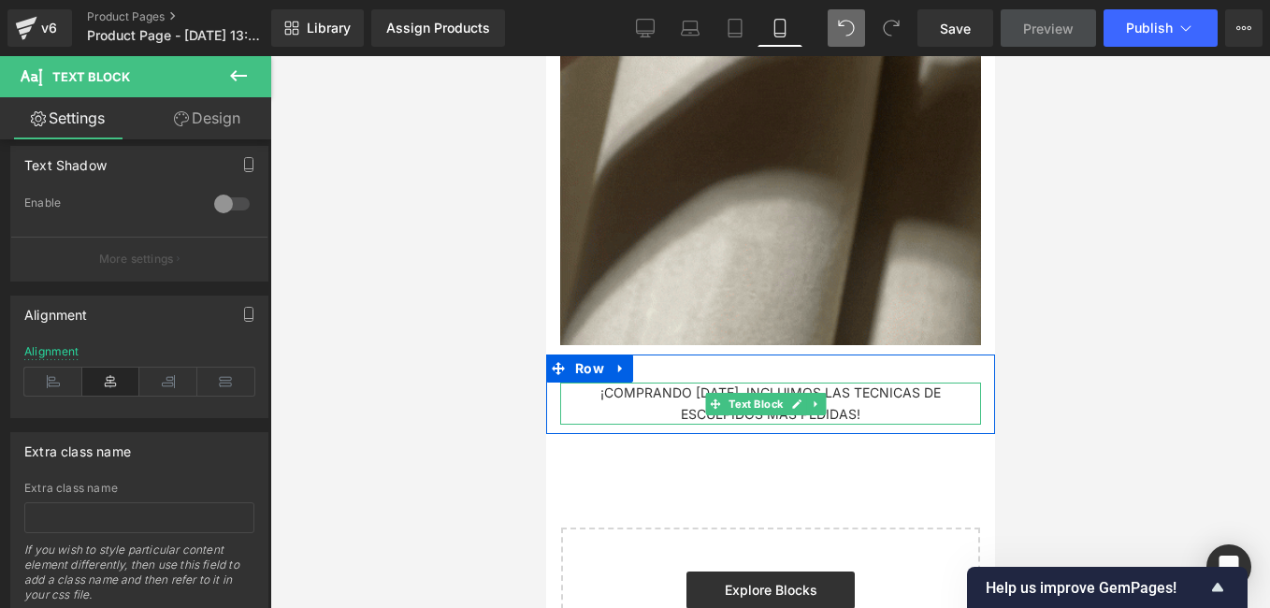
click at [860, 383] on p "¡COMPRANDO HOY, INCLUIMOS LAS TECNICAS DE ESCULPIDOS MAS PEDIDAS!" at bounding box center [769, 404] width 421 height 42
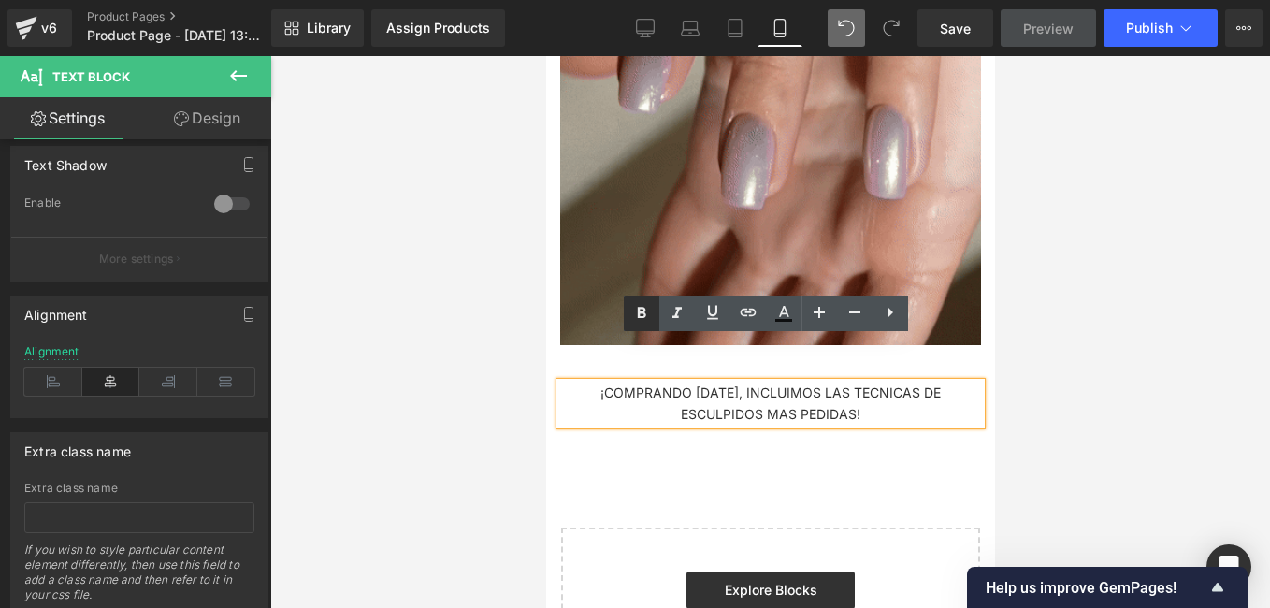
click at [651, 306] on icon at bounding box center [641, 313] width 22 height 22
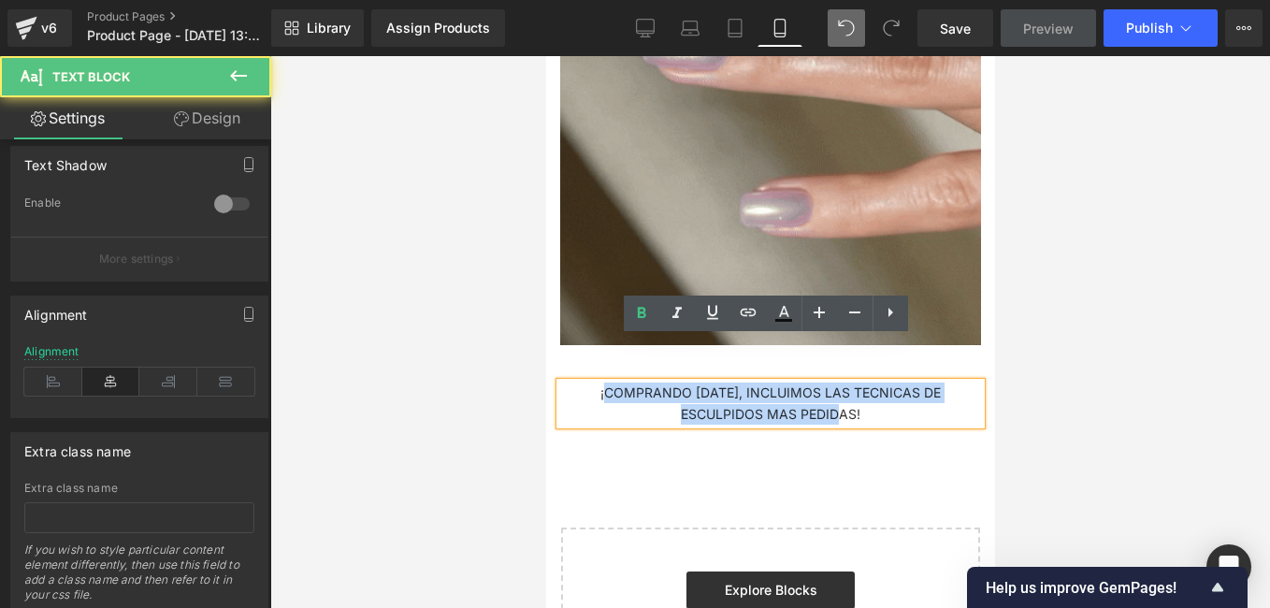
drag, startPoint x: 853, startPoint y: 374, endPoint x: 564, endPoint y: 345, distance: 290.4
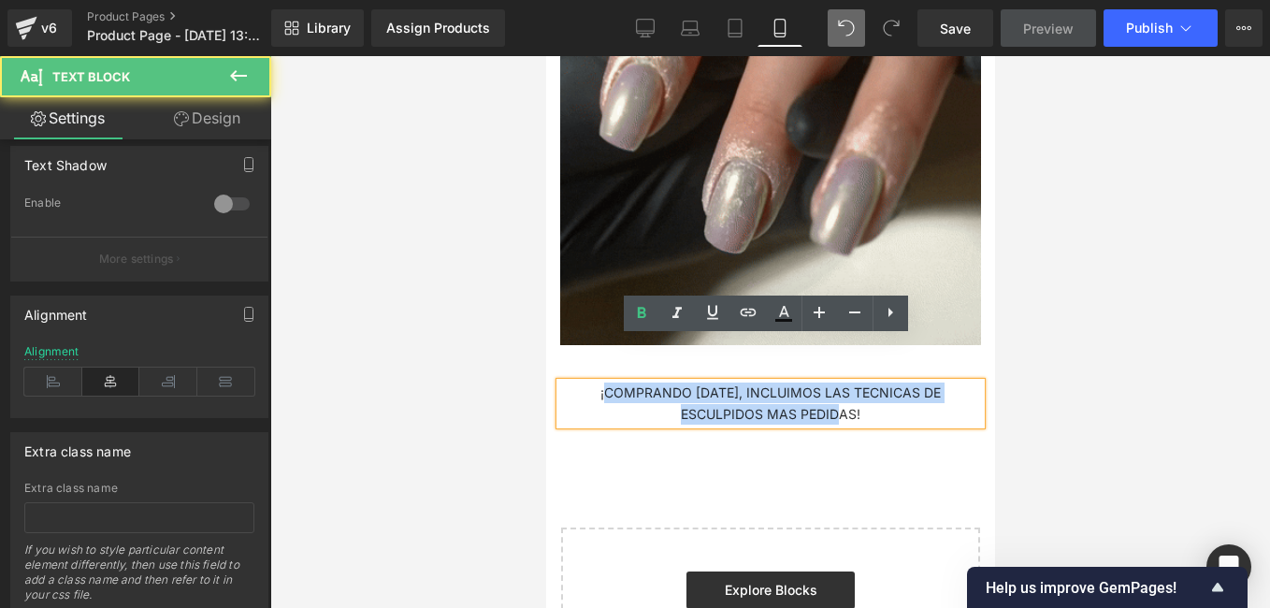
click at [564, 383] on p "¡COMPRANDO HOY, INCLUIMOS LAS TECNICAS DE ESCULPIDOS MAS PEDIDAS!" at bounding box center [769, 404] width 421 height 42
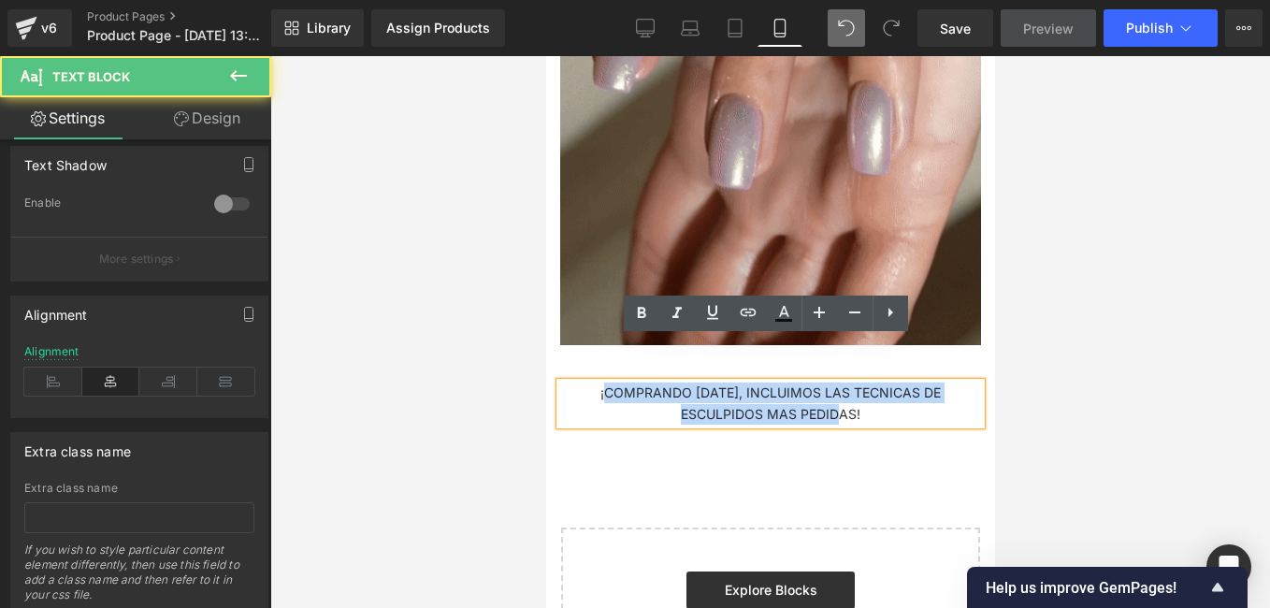
click at [894, 383] on p "¡COMPRANDO HOY, INCLUIMOS LAS TECNICAS DE ESCULPIDOS MAS PEDIDAS!" at bounding box center [769, 404] width 421 height 42
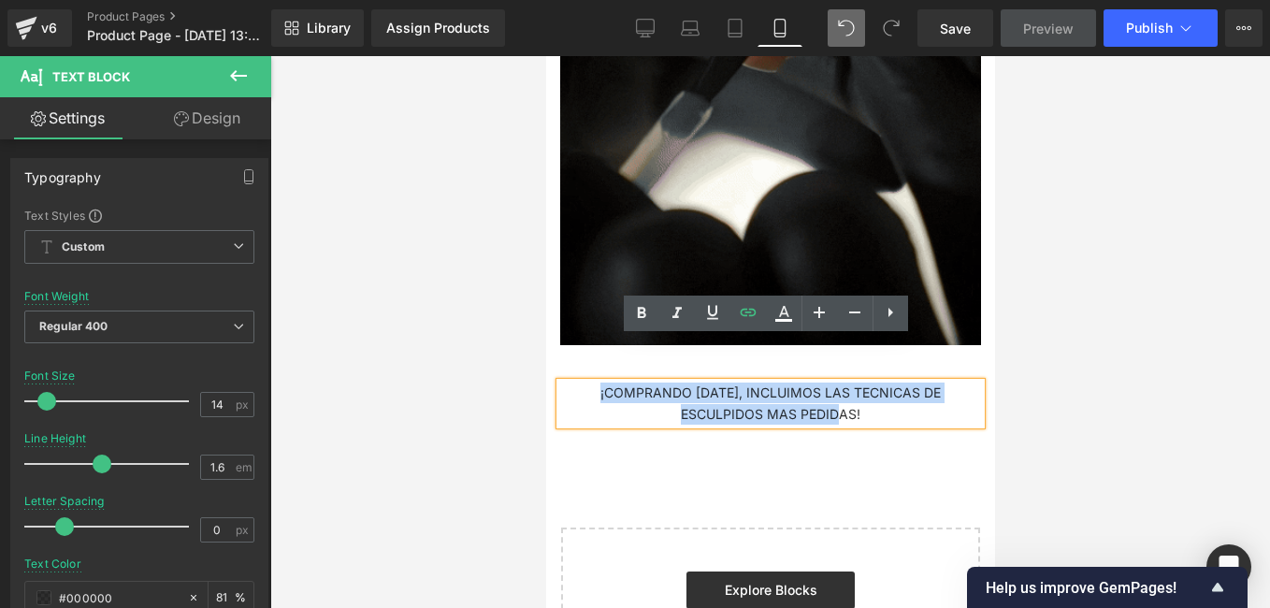
drag, startPoint x: 856, startPoint y: 379, endPoint x: 551, endPoint y: 356, distance: 305.7
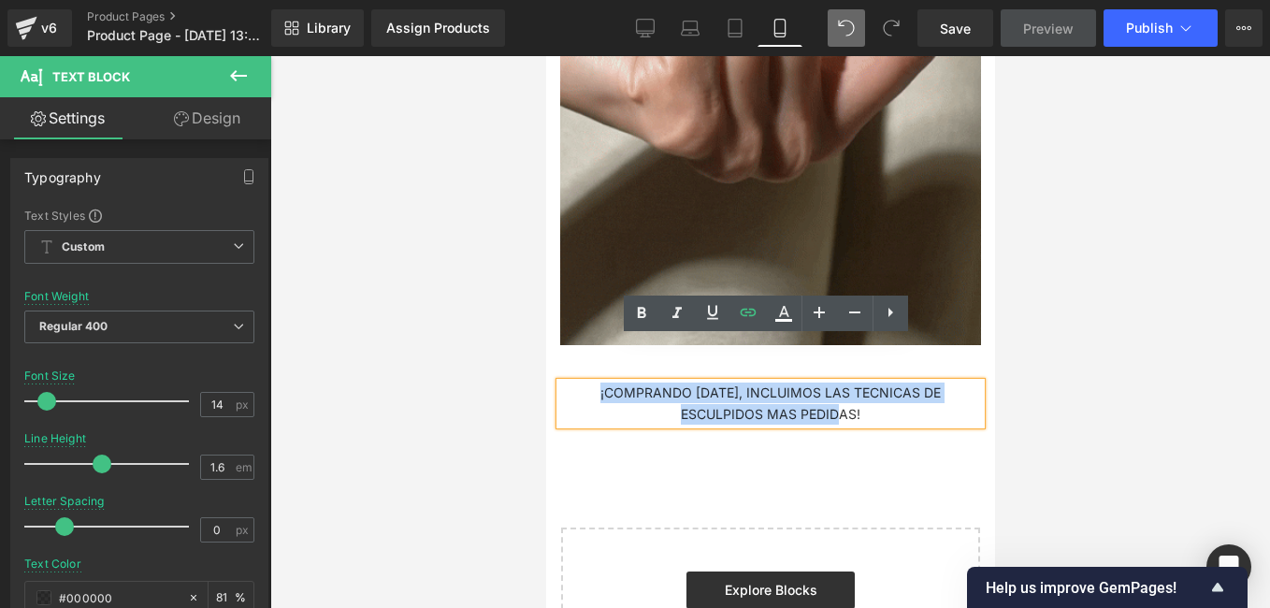
click at [551, 383] on div "¡COMPRANDO HOY, INCLUIMOS LAS TECNICAS DE ESCULPIDOS MAS PEDIDAS! Text Block" at bounding box center [769, 404] width 449 height 42
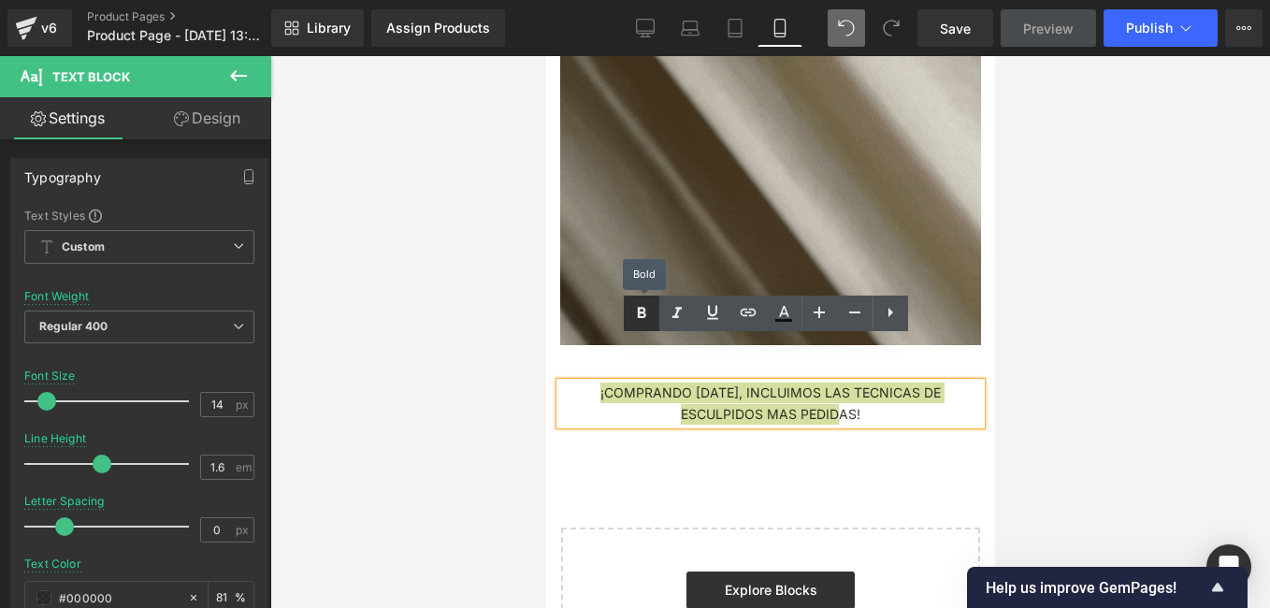
click at [637, 309] on icon at bounding box center [641, 313] width 22 height 22
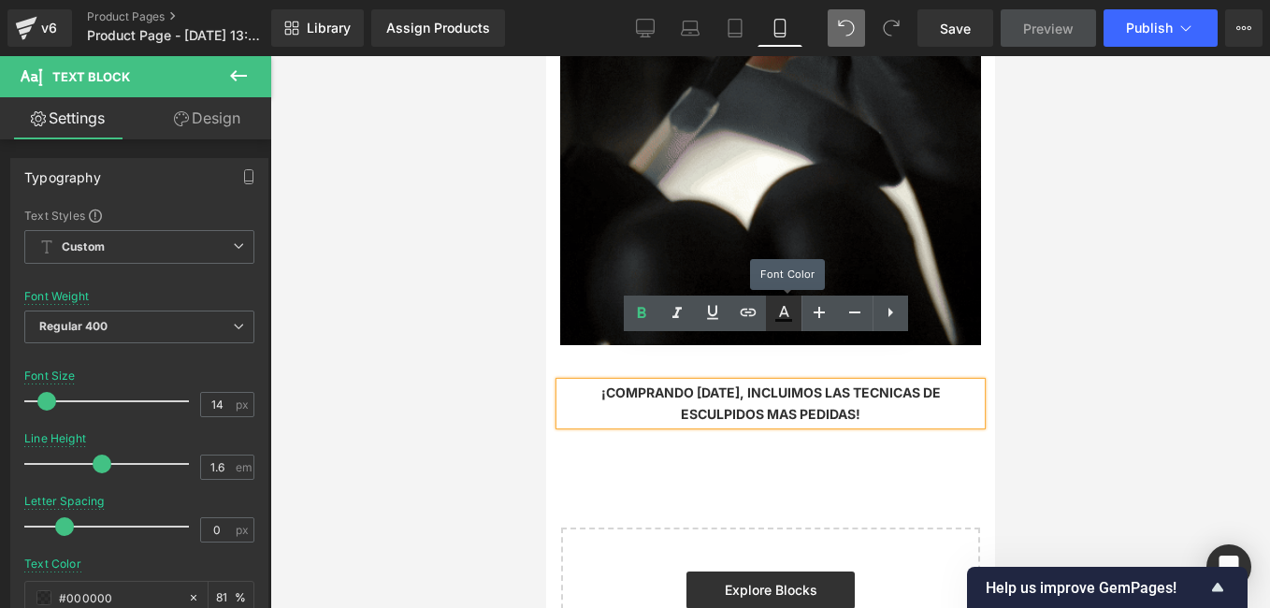
click at [795, 316] on link at bounding box center [784, 314] width 36 height 36
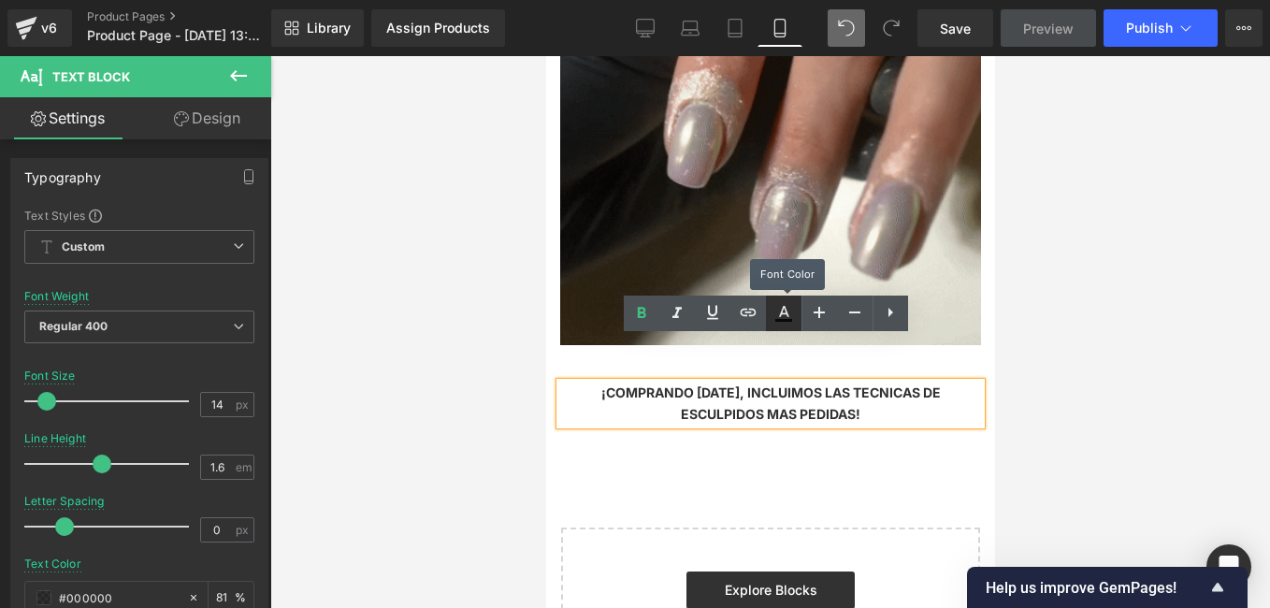
type input "#000000"
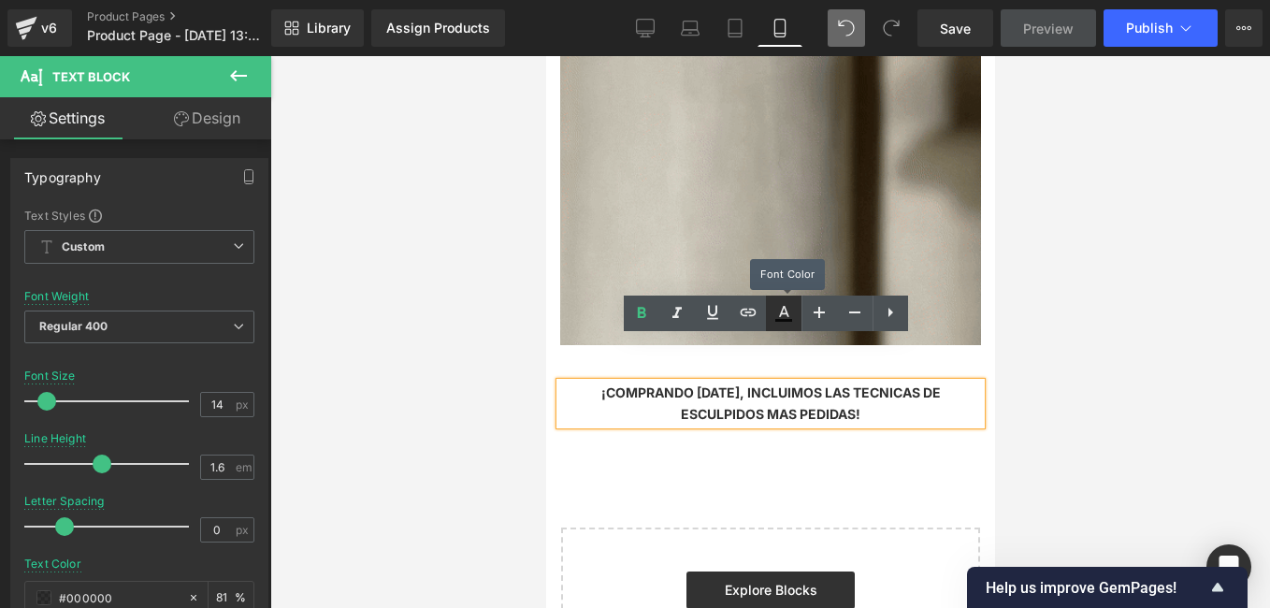
type input "81"
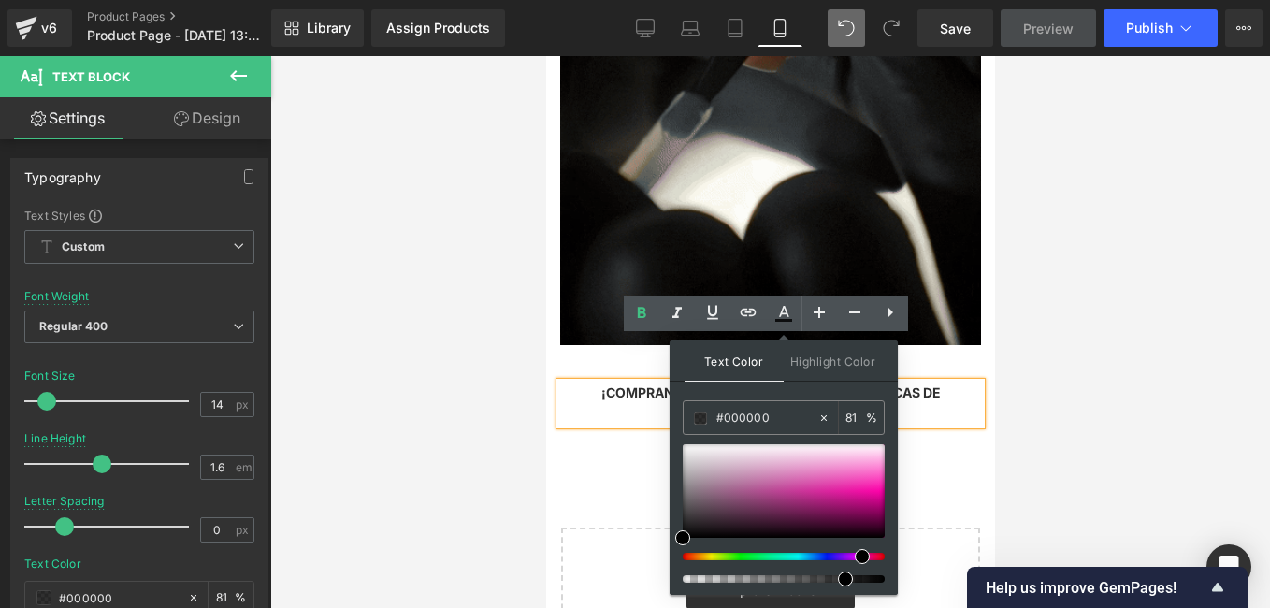
drag, startPoint x: 683, startPoint y: 554, endPoint x: 819, endPoint y: 556, distance: 136.6
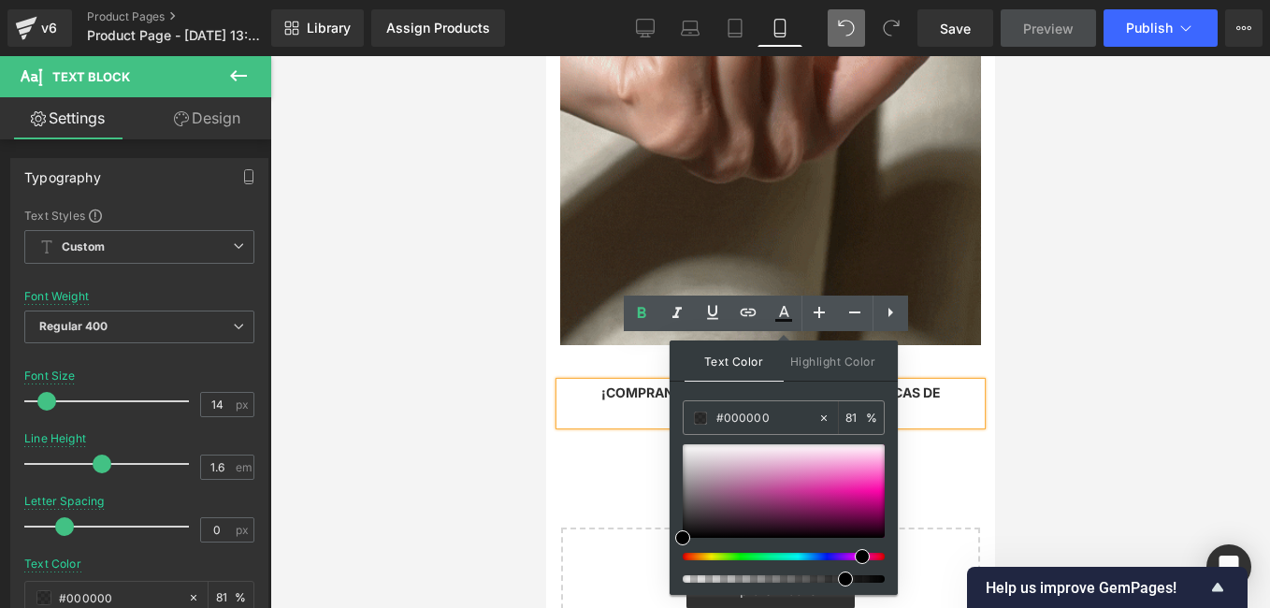
click at [855, 557] on span at bounding box center [862, 556] width 15 height 15
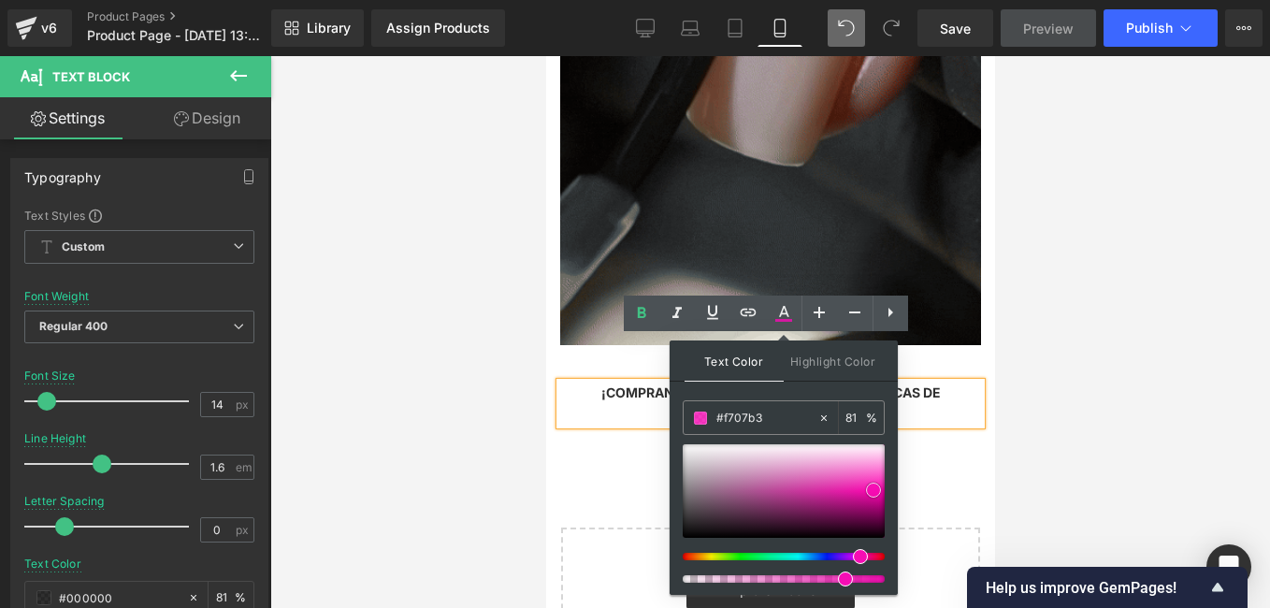
type input "#f207af"
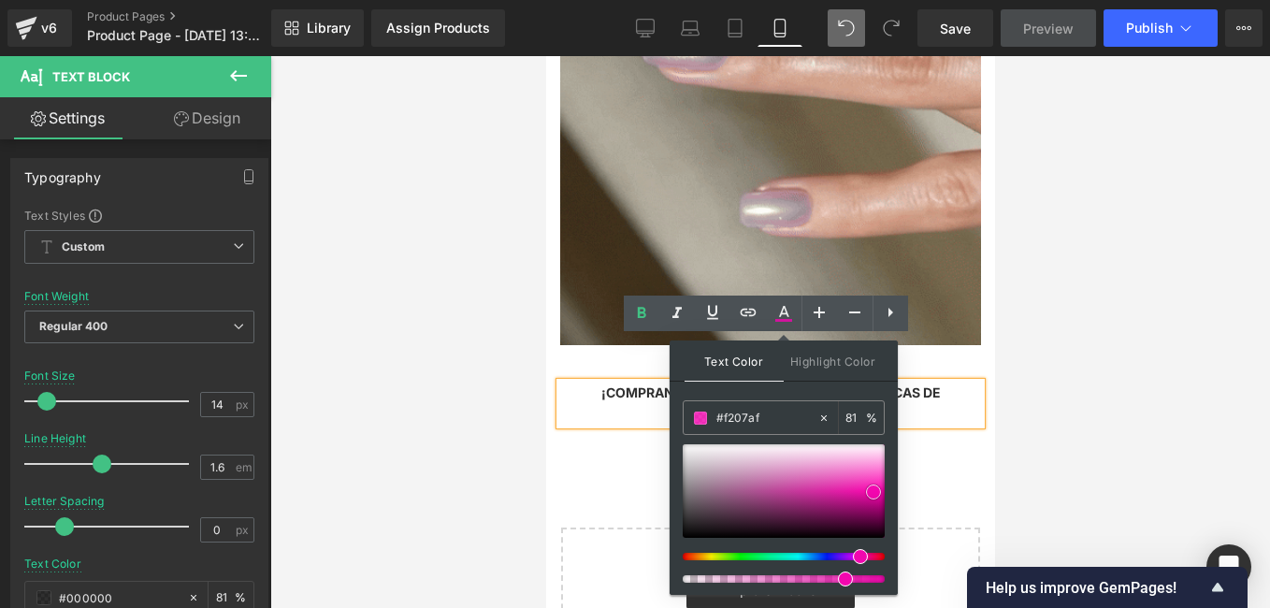
drag, startPoint x: 682, startPoint y: 532, endPoint x: 873, endPoint y: 486, distance: 196.2
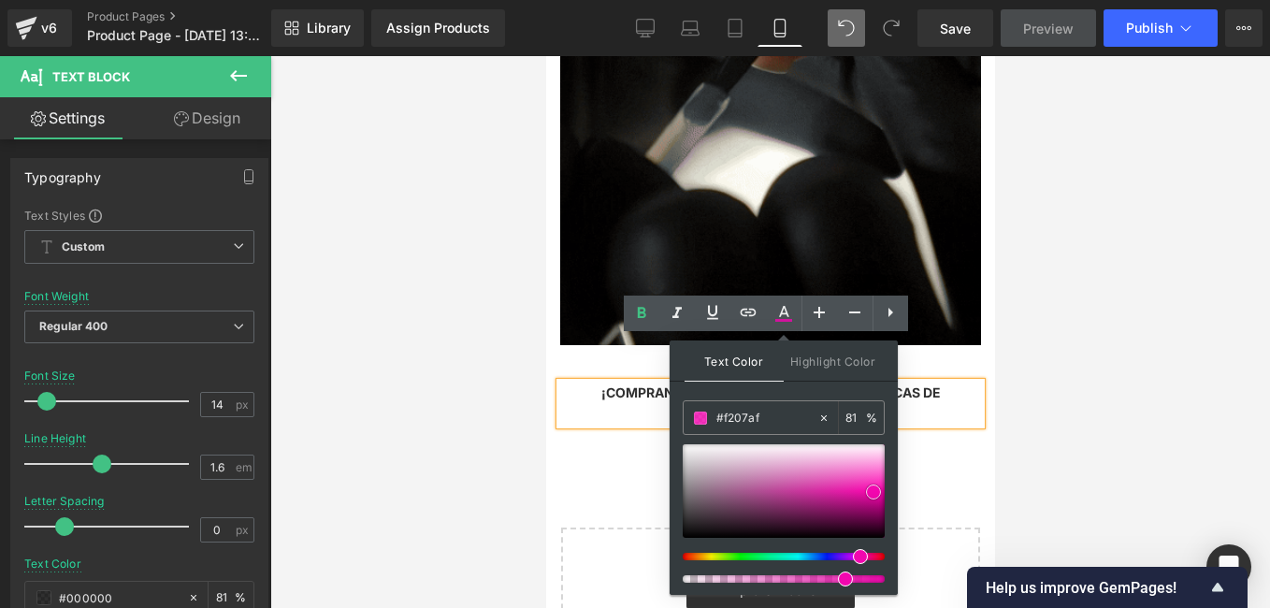
click at [873, 486] on span at bounding box center [873, 491] width 15 height 15
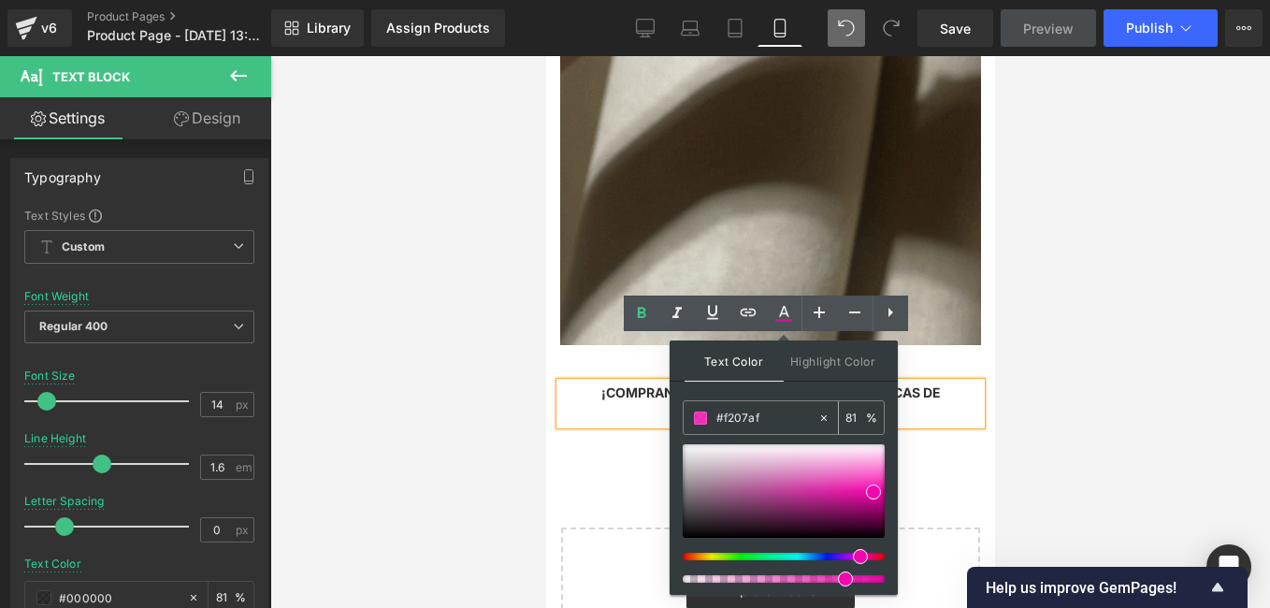
click at [856, 421] on input "81" at bounding box center [855, 417] width 21 height 21
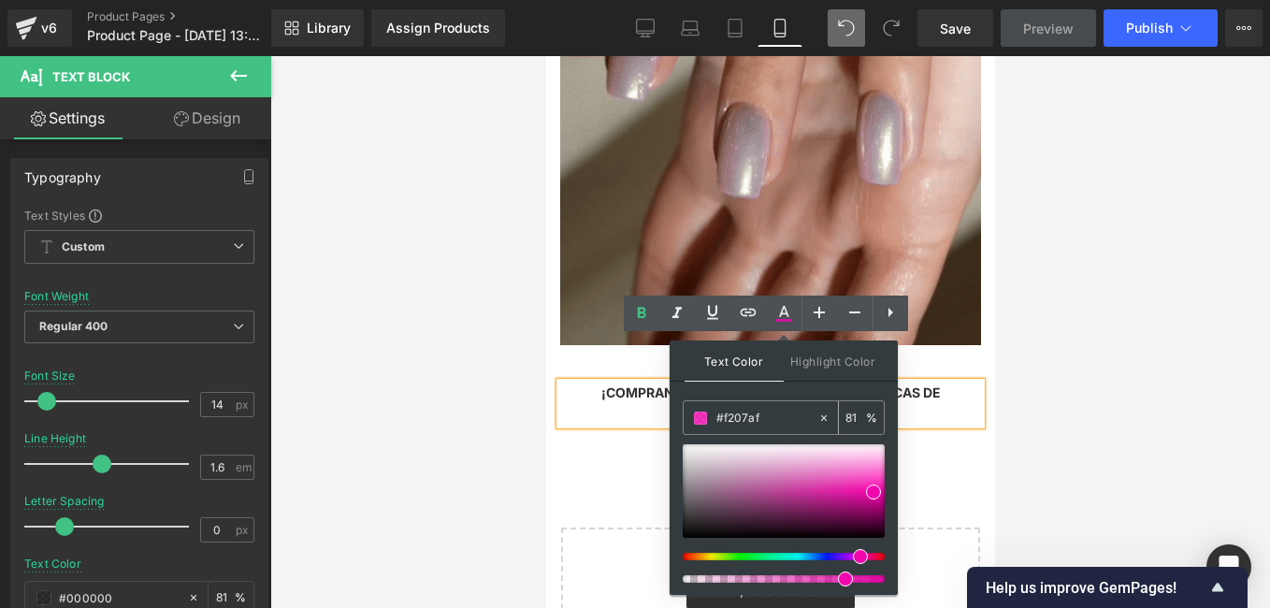
click at [856, 421] on input "81" at bounding box center [855, 417] width 21 height 21
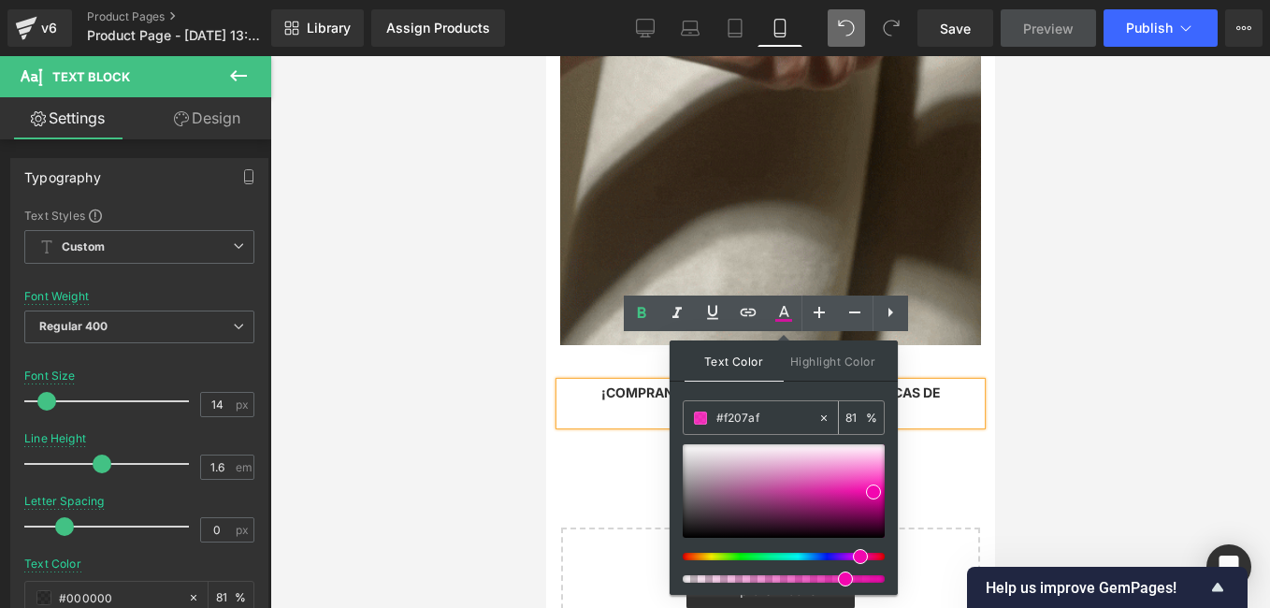
click at [860, 415] on input "81" at bounding box center [855, 417] width 21 height 21
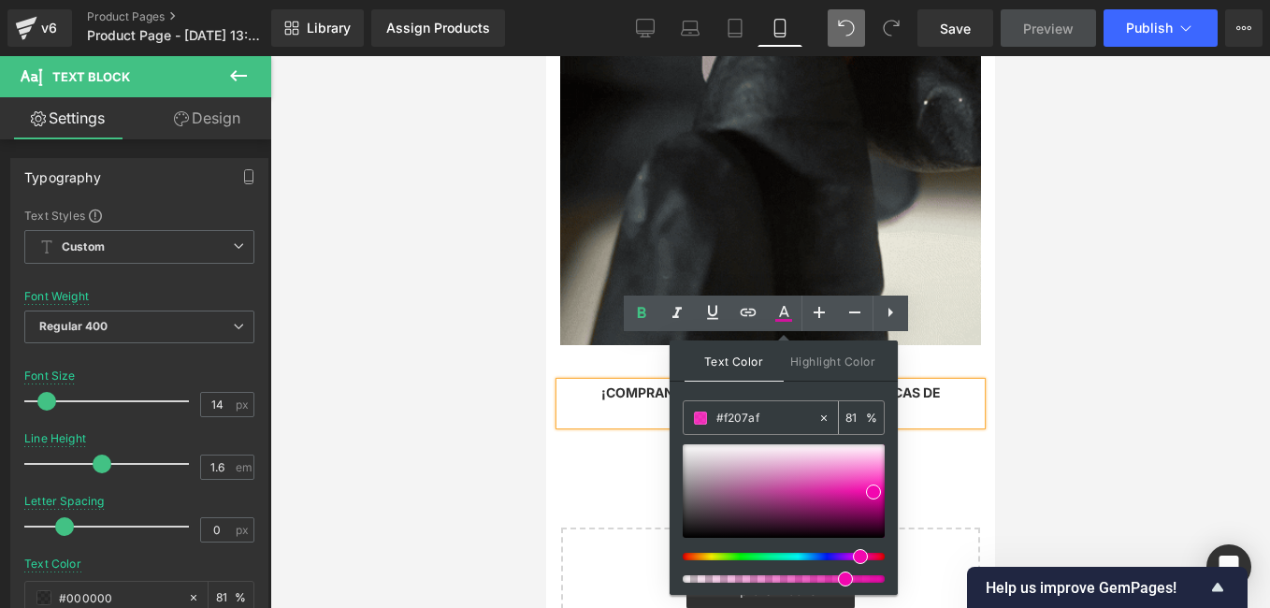
click at [860, 415] on input "81" at bounding box center [855, 417] width 21 height 21
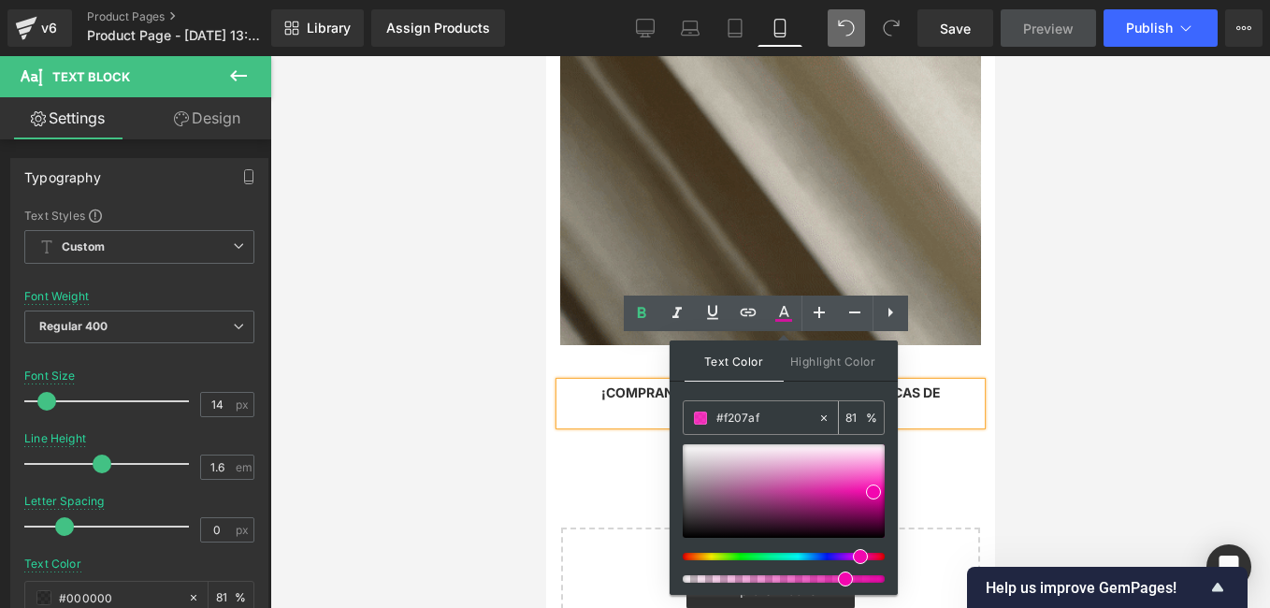
click at [859, 415] on input "81" at bounding box center [855, 417] width 21 height 21
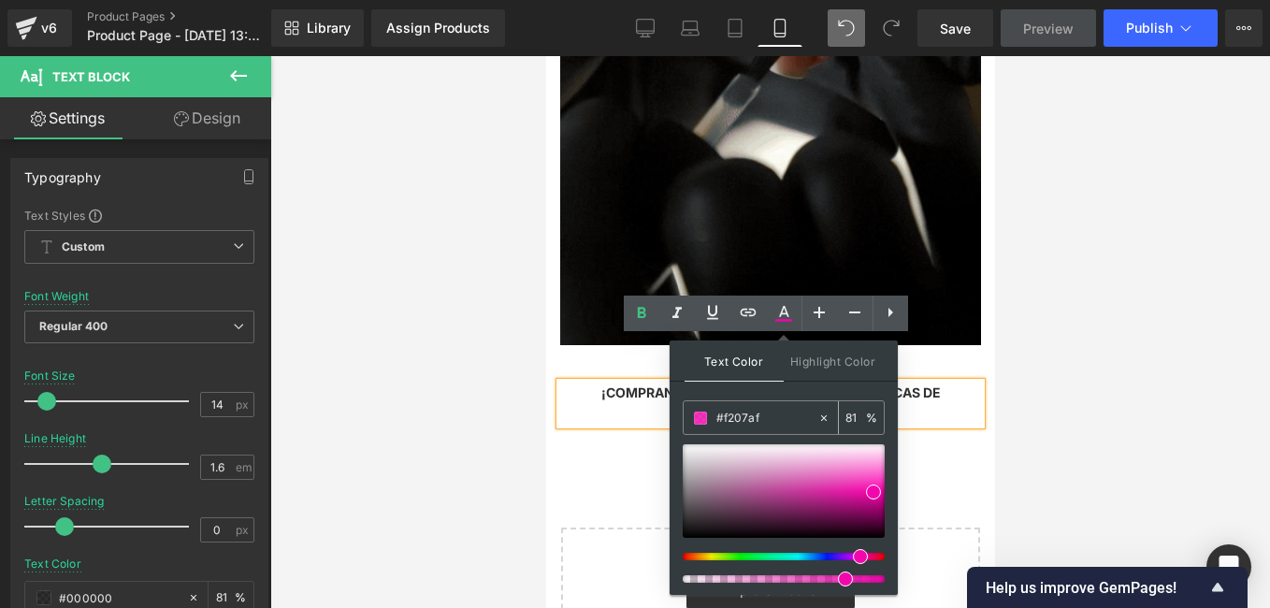
click at [858, 415] on input "81" at bounding box center [855, 417] width 21 height 21
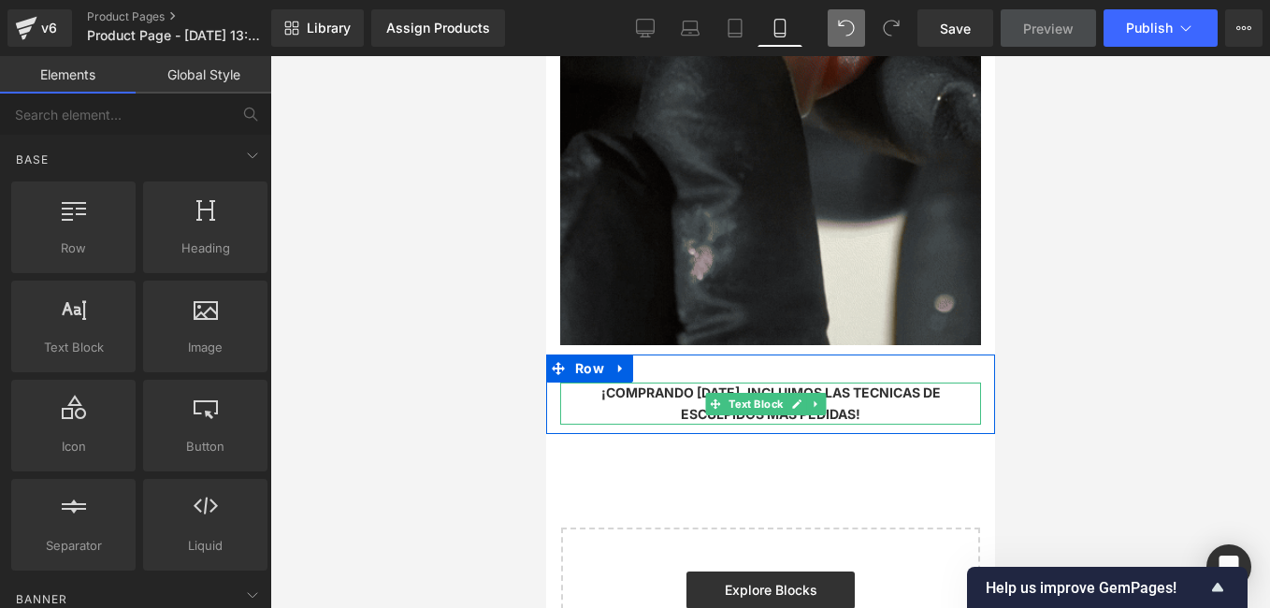
drag, startPoint x: 874, startPoint y: 370, endPoint x: 744, endPoint y: 368, distance: 130.9
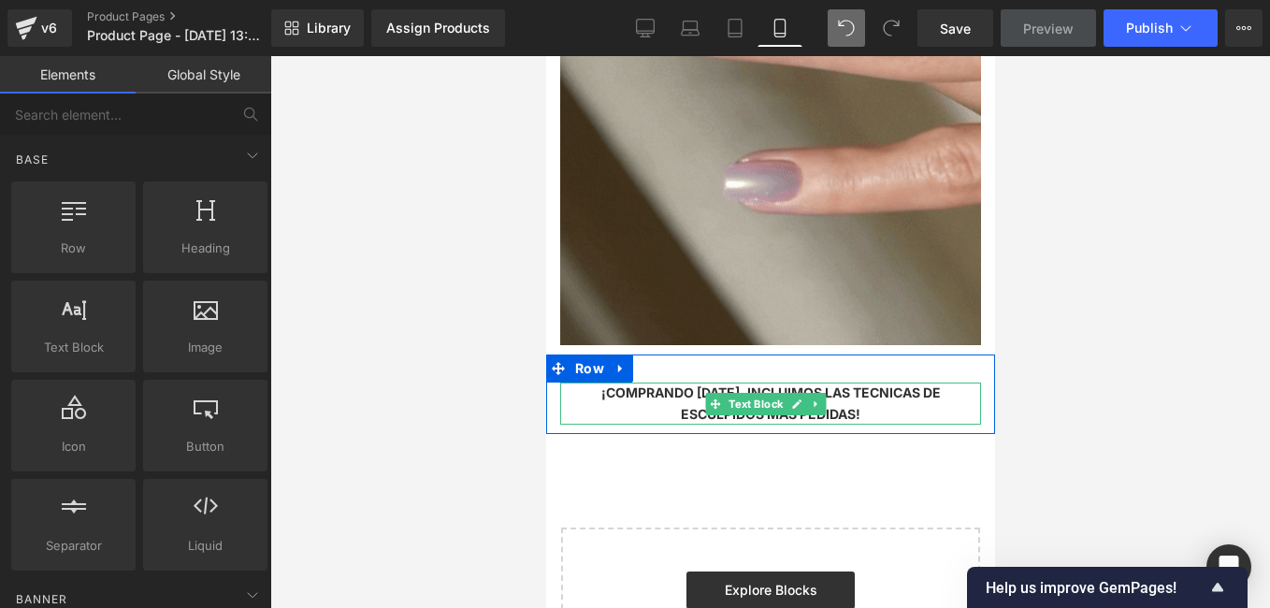
click at [744, 383] on div "¡COMPRANDO HOY, INCLUIMOS LAS TECNICAS DE ESCULPIDOS MAS PEDIDAS! Text Block" at bounding box center [769, 404] width 421 height 42
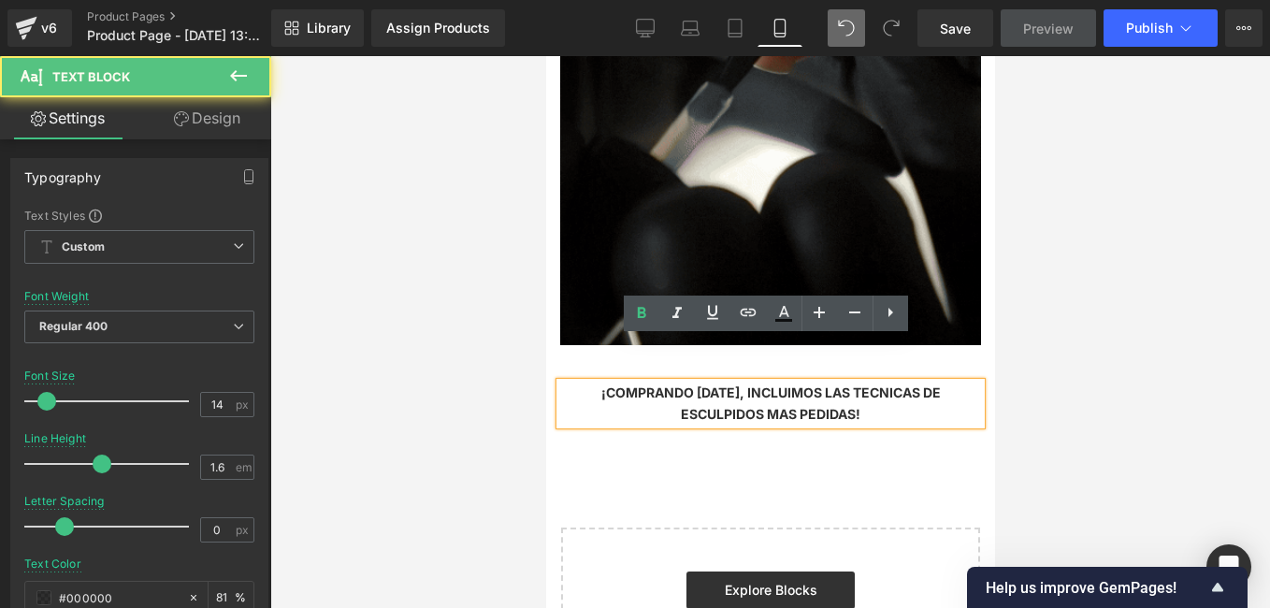
click at [623, 384] on span "¡COMPRANDO HOY, INCLUIMOS LAS TECNICAS DE ESCULPIDOS MAS PEDIDAS!" at bounding box center [769, 402] width 339 height 36
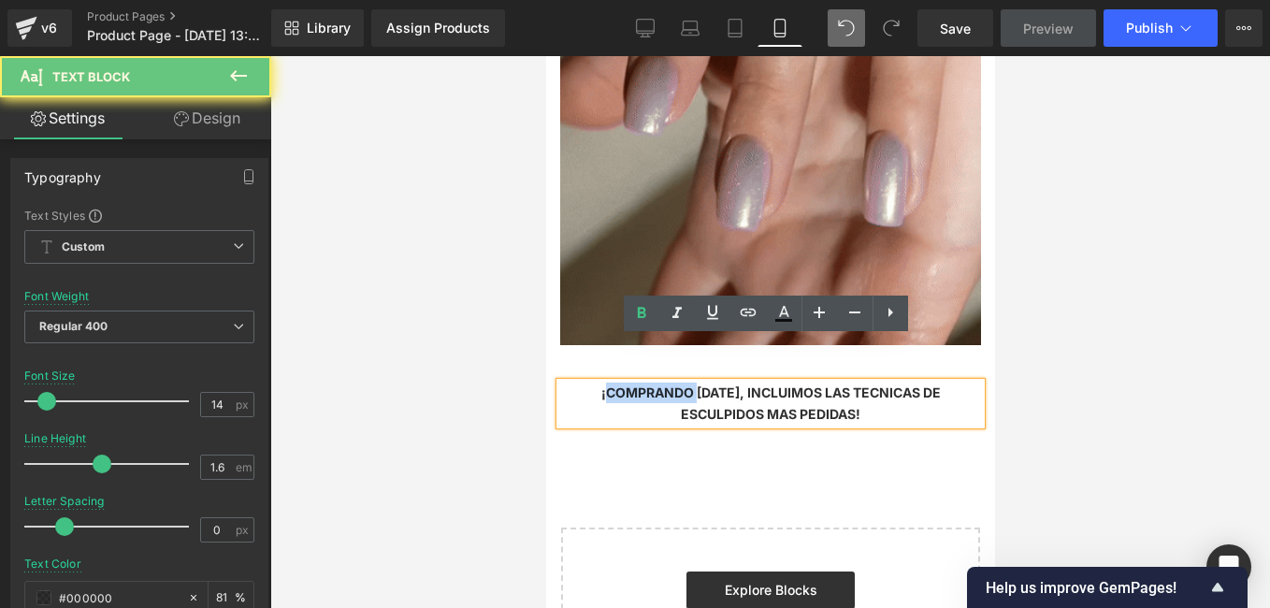
click at [623, 384] on span "¡COMPRANDO HOY, INCLUIMOS LAS TECNICAS DE ESCULPIDOS MAS PEDIDAS!" at bounding box center [769, 402] width 339 height 36
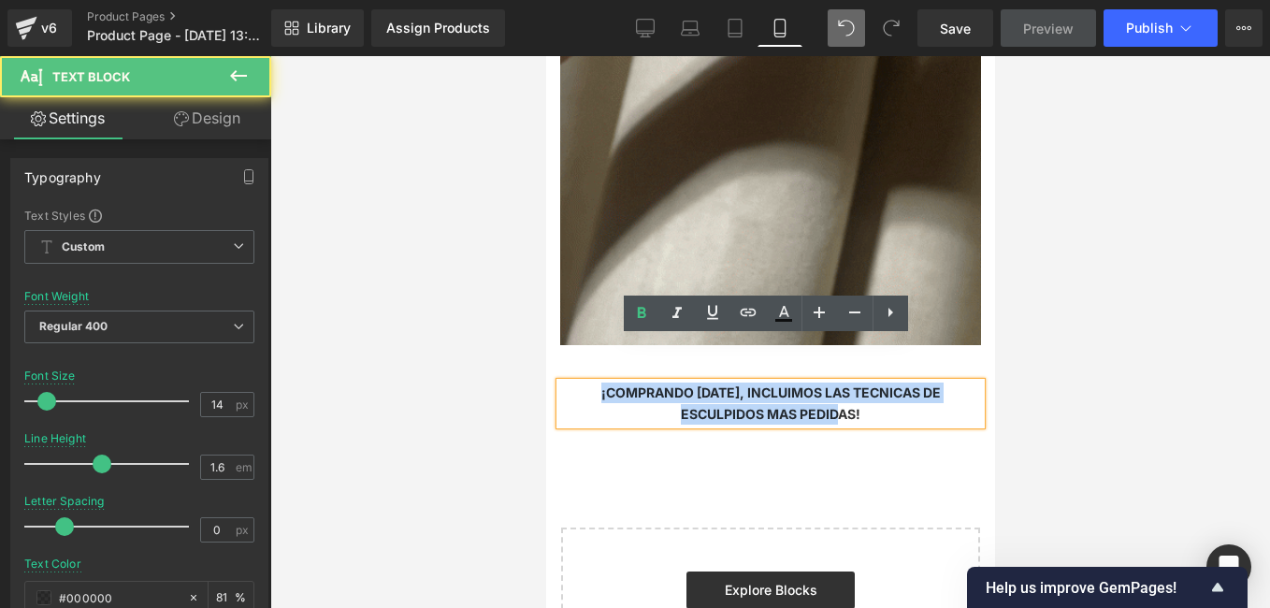
click at [623, 384] on span "¡COMPRANDO HOY, INCLUIMOS LAS TECNICAS DE ESCULPIDOS MAS PEDIDAS!" at bounding box center [769, 402] width 339 height 36
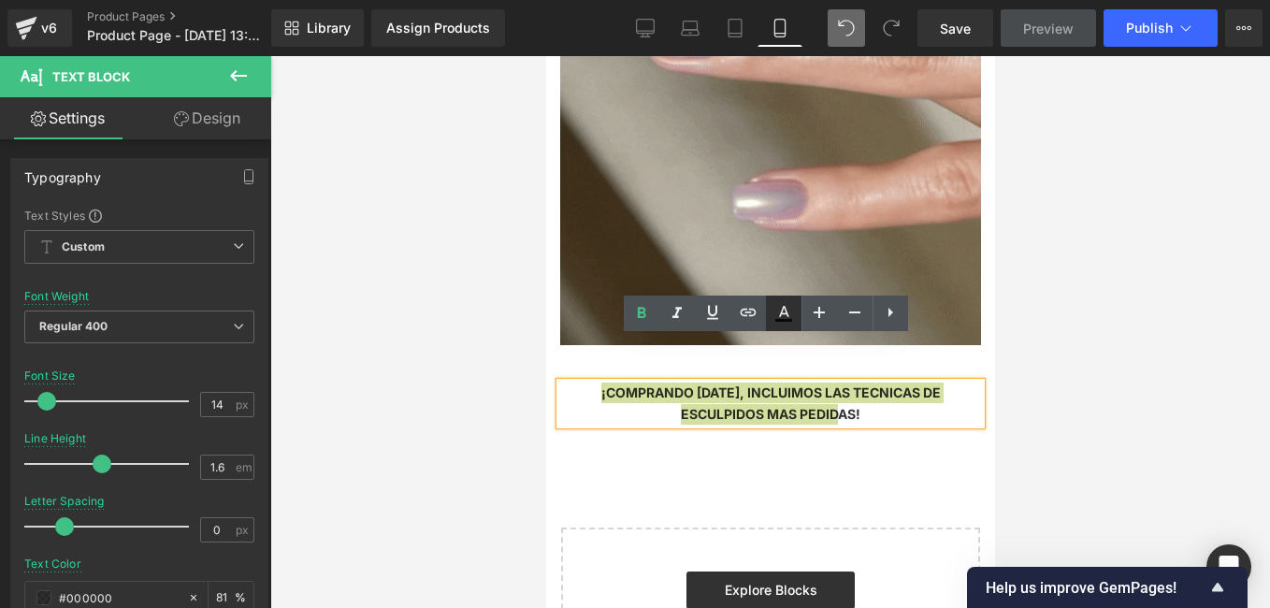
click at [789, 305] on icon at bounding box center [784, 313] width 22 height 22
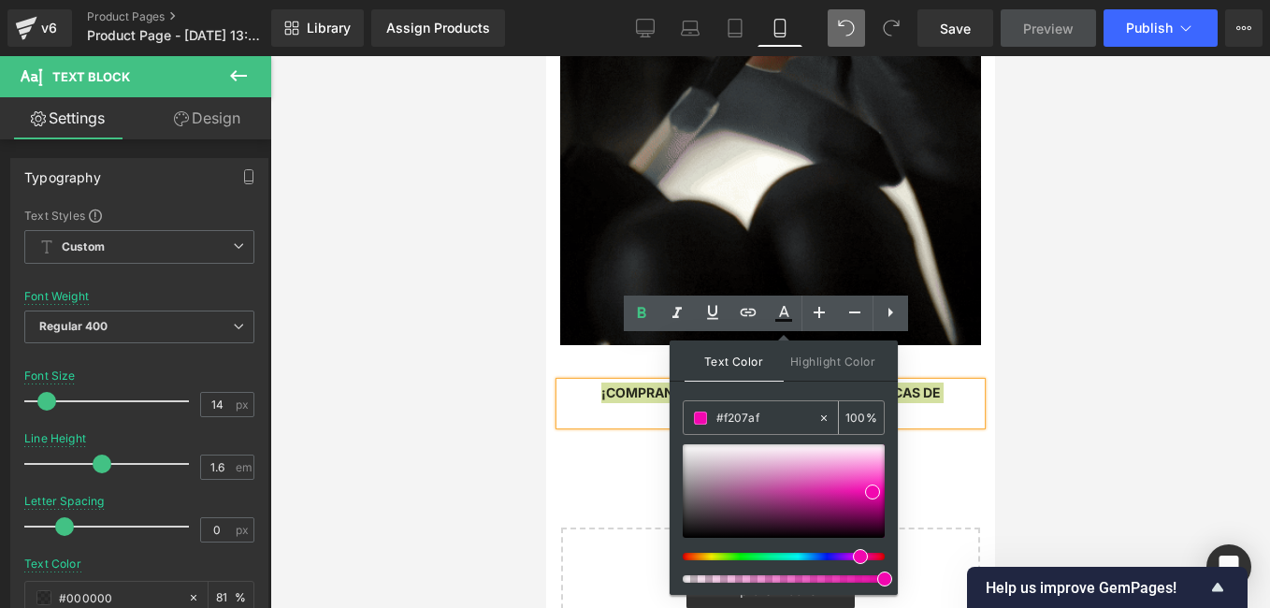
click at [866, 417] on div "100 %" at bounding box center [861, 417] width 45 height 33
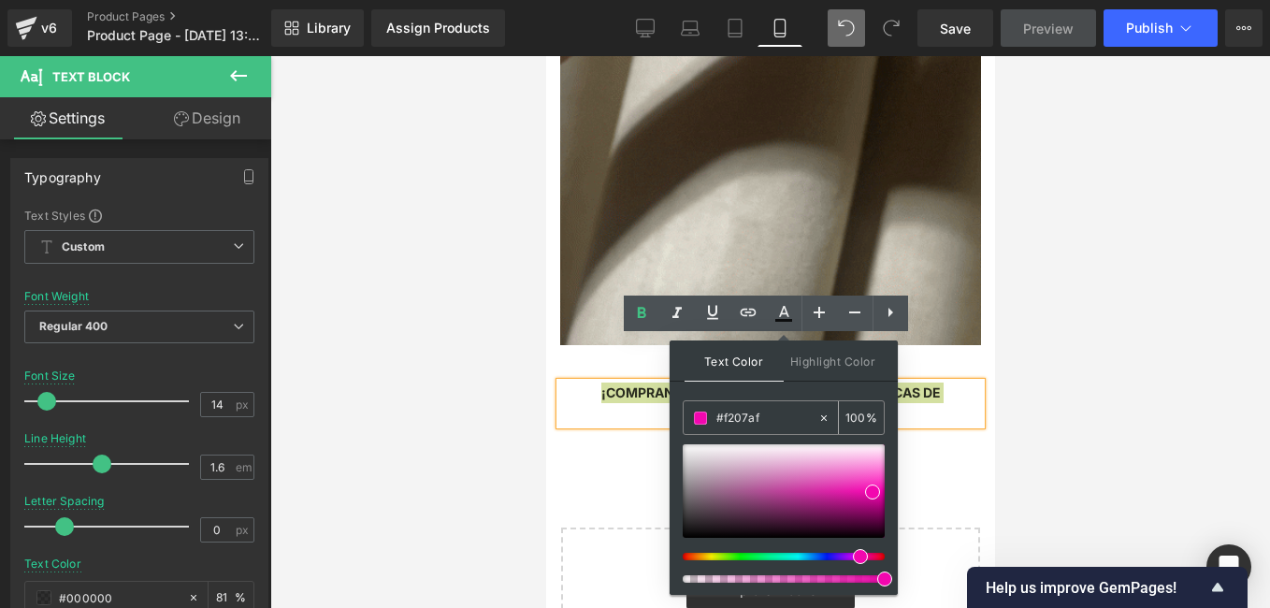
click at [851, 416] on input "100" at bounding box center [855, 417] width 21 height 21
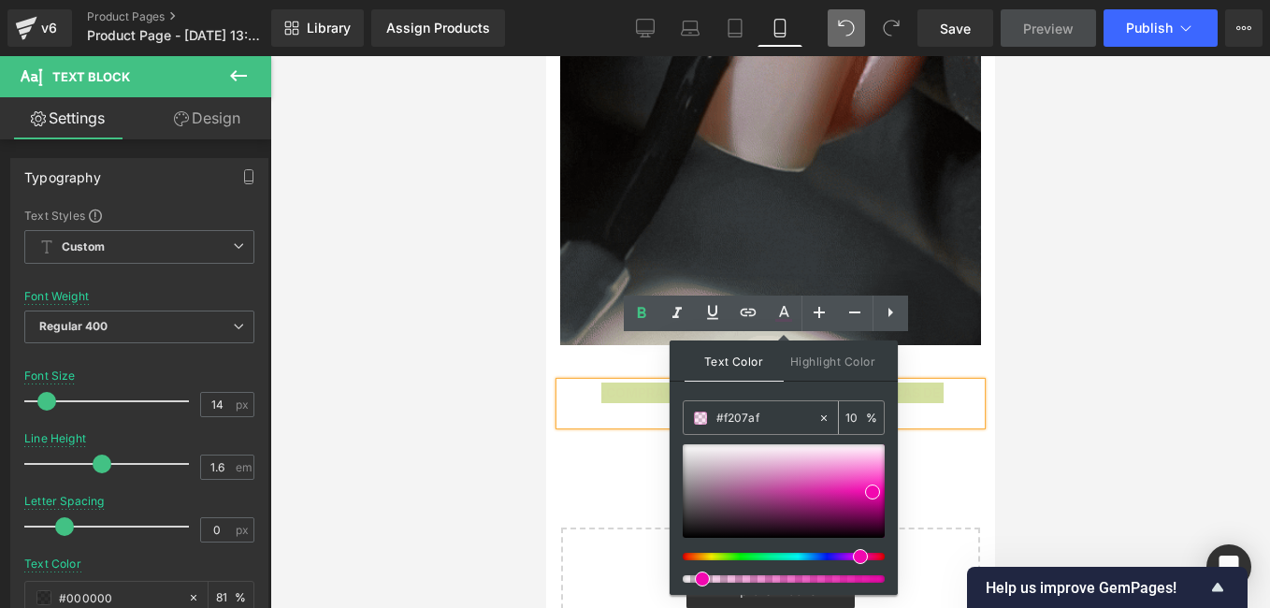
type input "100"
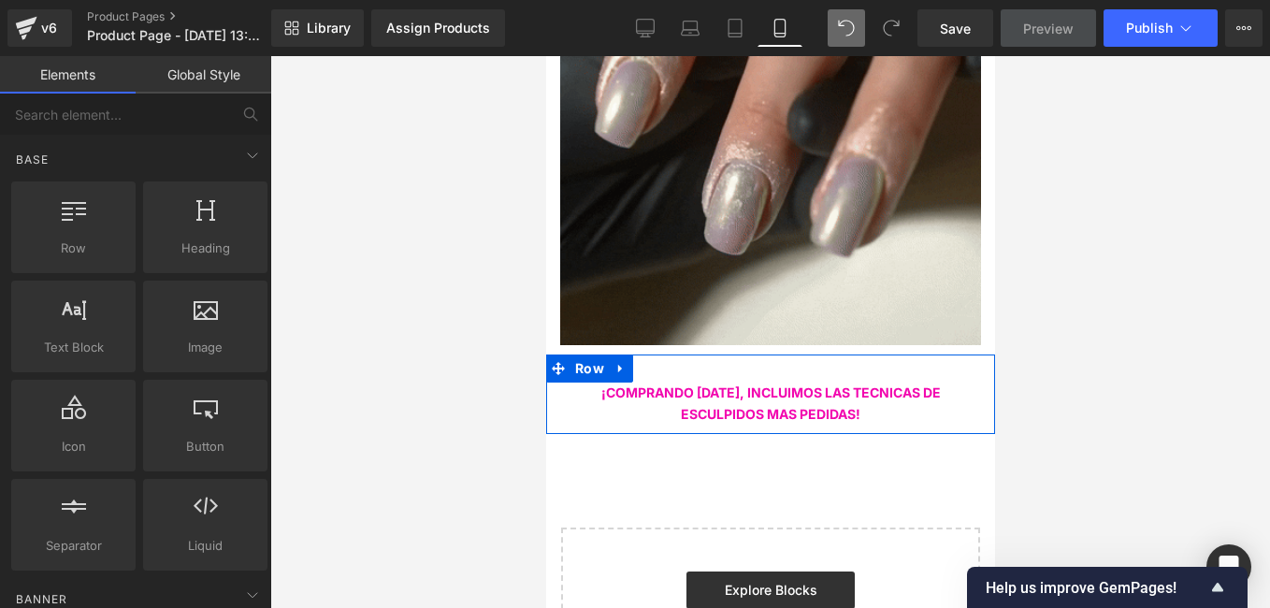
click at [876, 383] on p "¡COMPRANDO HOY, INCLUIMOS LAS TECNICAS DE ESCULPIDOS MAS PEDIDAS!" at bounding box center [769, 404] width 421 height 42
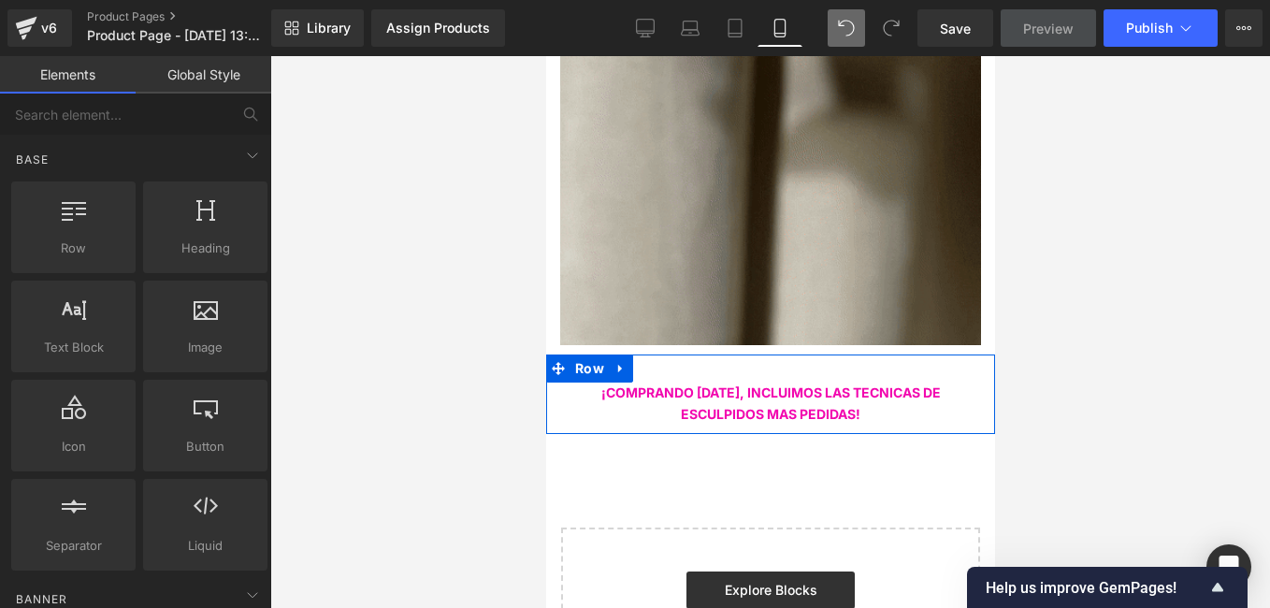
click at [876, 383] on p "¡COMPRANDO HOY, INCLUIMOS LAS TECNICAS DE ESCULPIDOS MAS PEDIDAS!" at bounding box center [769, 404] width 421 height 42
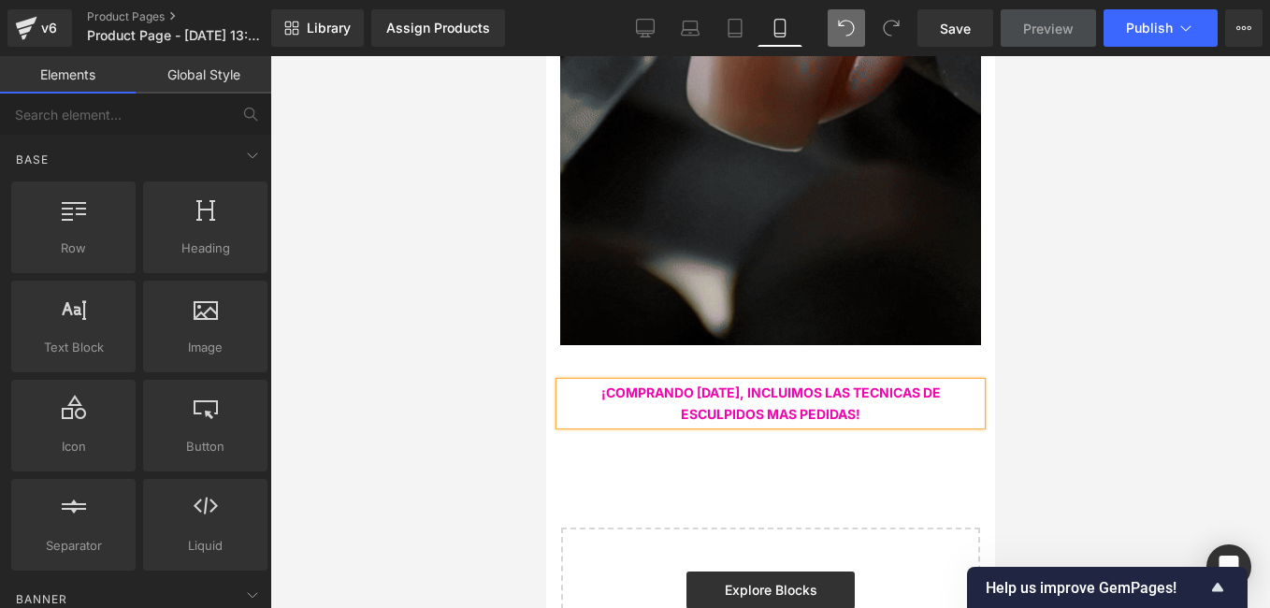
click at [876, 383] on p "¡COMPRANDO HOY, INCLUIMOS LAS TECNICAS DE ESCULPIDOS MAS PEDIDAS!" at bounding box center [769, 404] width 421 height 42
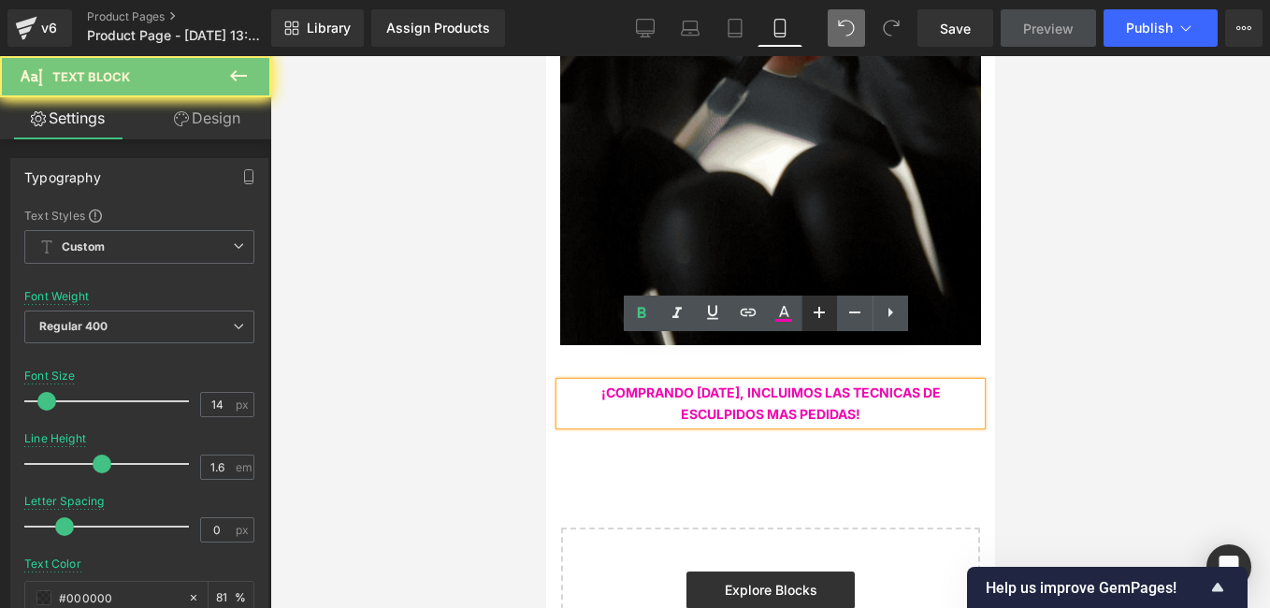
click at [816, 301] on icon at bounding box center [819, 312] width 22 height 22
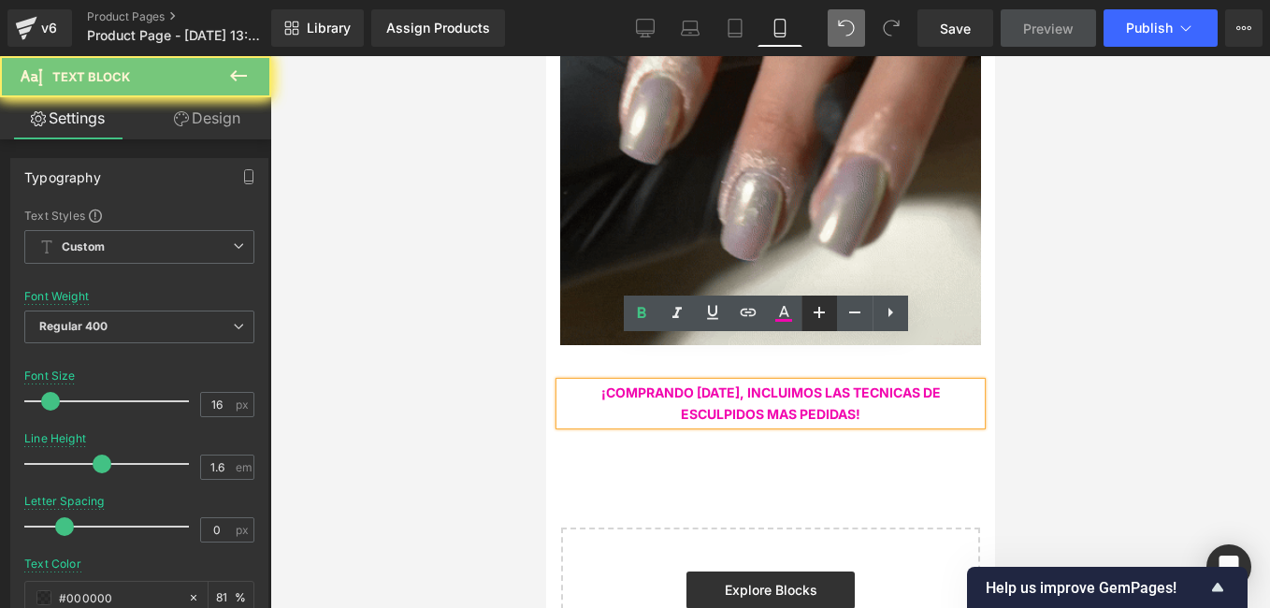
click at [816, 301] on icon at bounding box center [819, 312] width 22 height 22
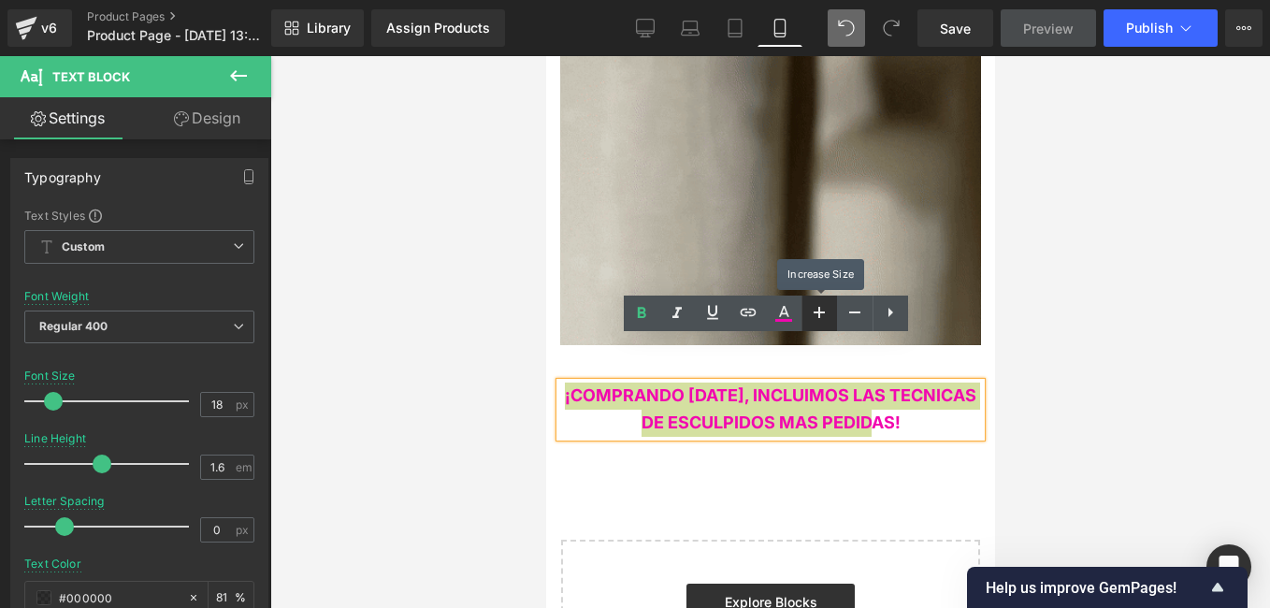
click at [816, 301] on icon at bounding box center [819, 312] width 22 height 22
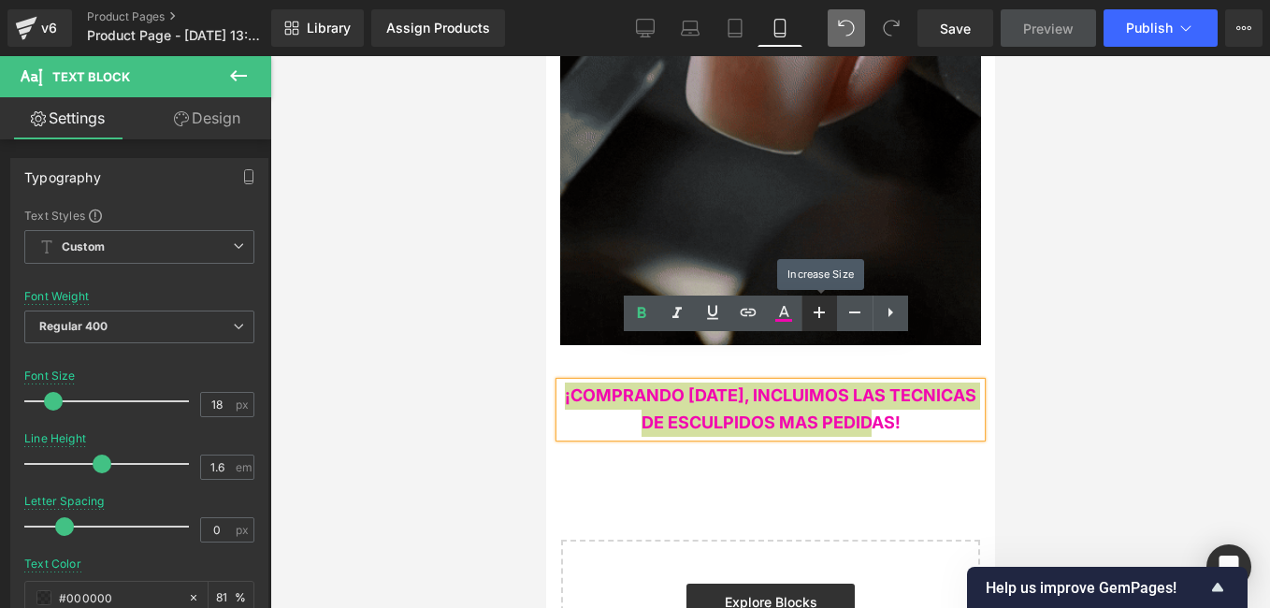
type input "20"
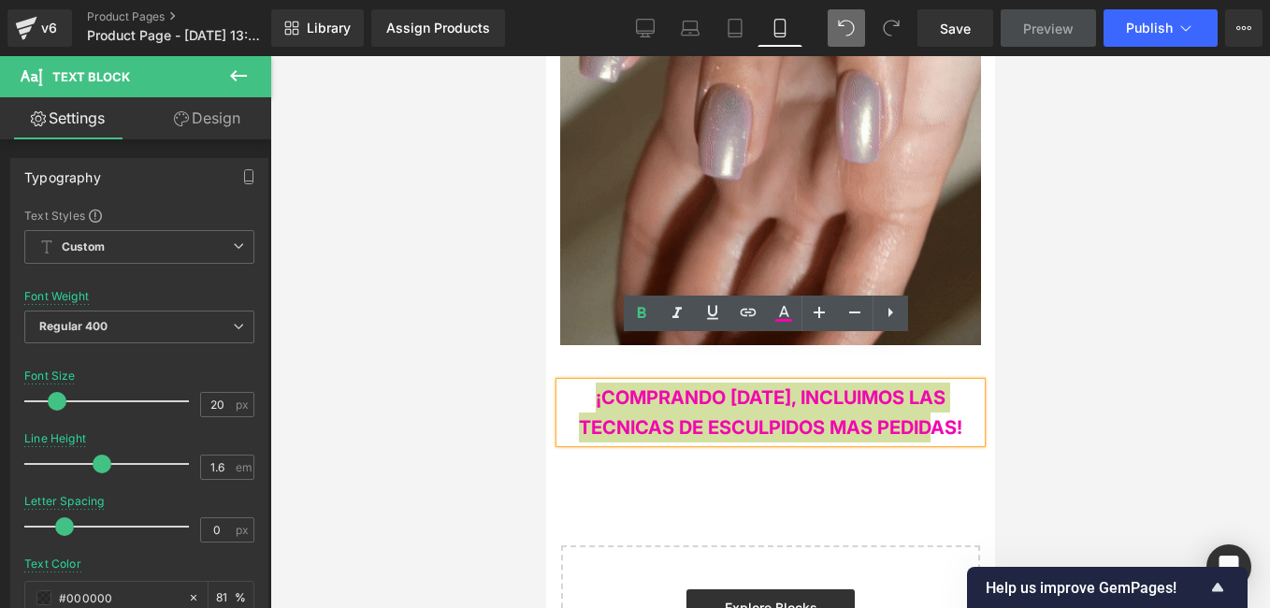
click at [480, 394] on div at bounding box center [770, 332] width 1000 height 552
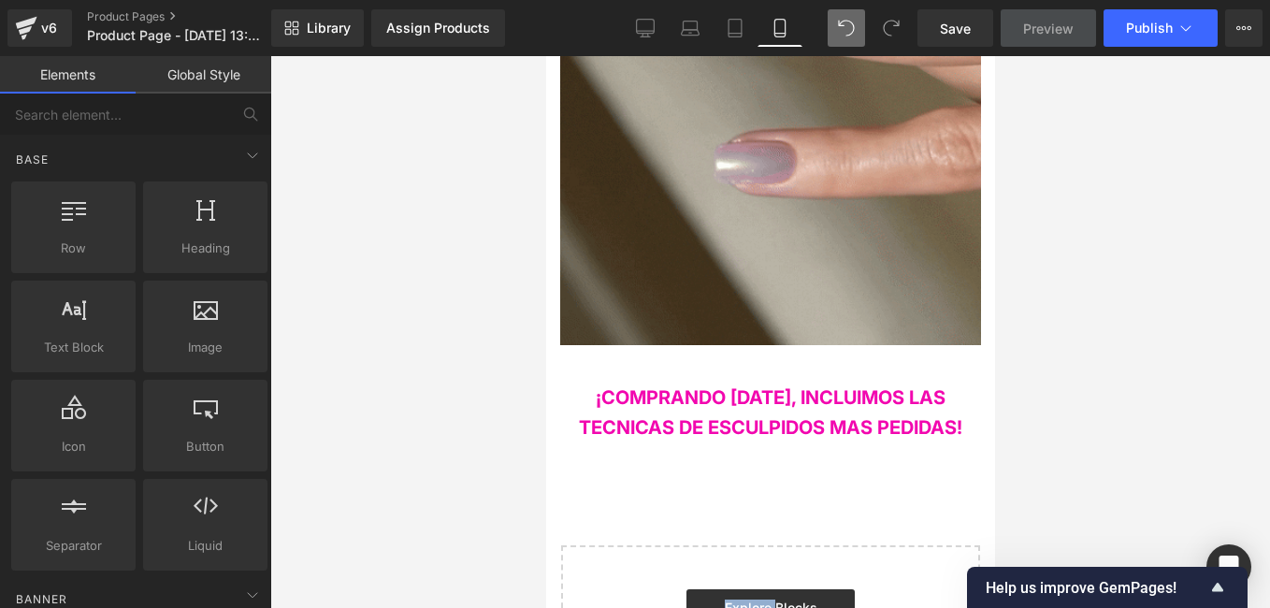
drag, startPoint x: 754, startPoint y: 424, endPoint x: 672, endPoint y: 441, distance: 83.1
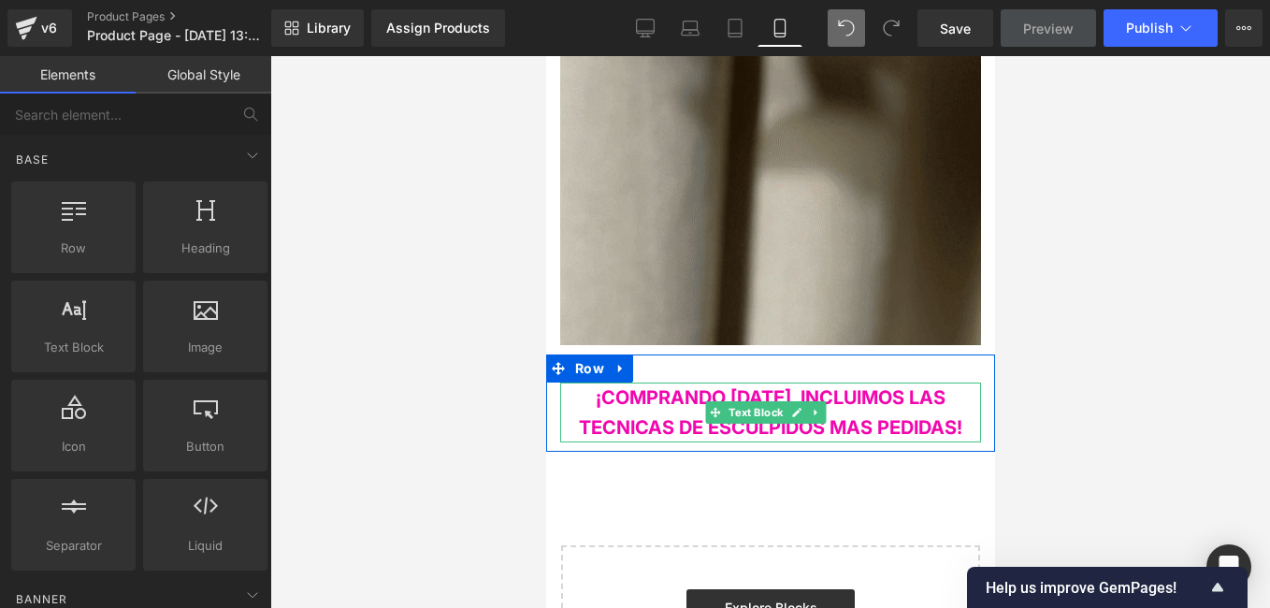
click at [623, 386] on span "¡COMPRANDO HOY, INCLUIMOS LAS TECNICAS DE ESCULPIDOS MAS PEDIDAS!" at bounding box center [769, 412] width 383 height 52
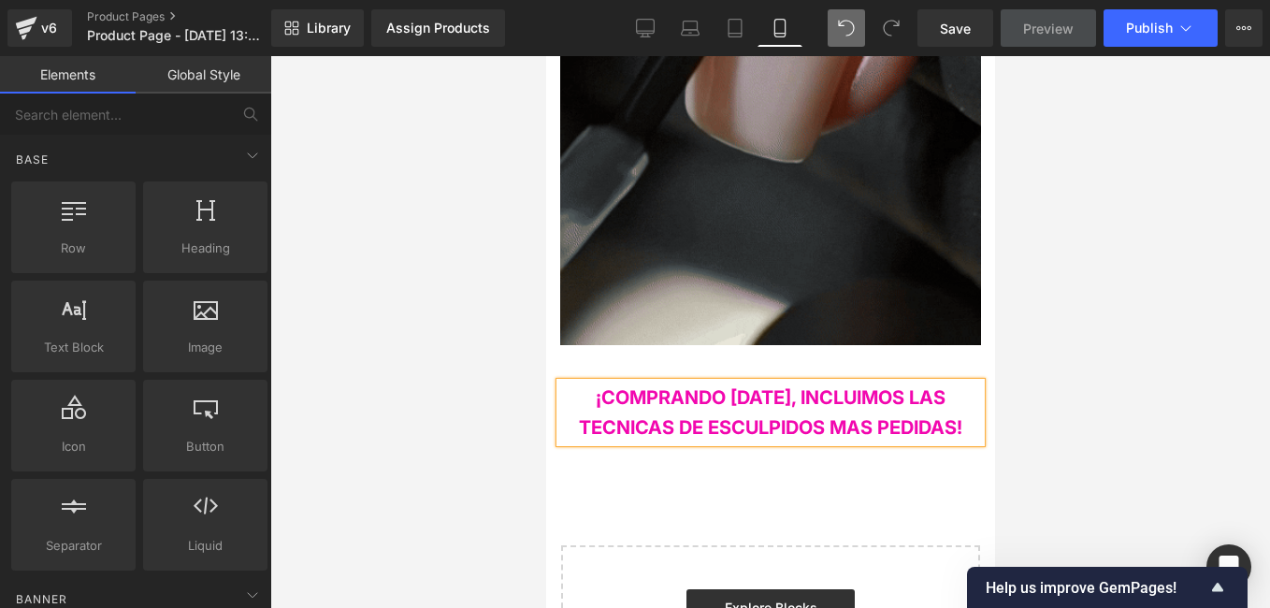
click at [623, 386] on span "¡COMPRANDO HOY, INCLUIMOS LAS TECNICAS DE ESCULPIDOS MAS PEDIDAS!" at bounding box center [769, 412] width 383 height 52
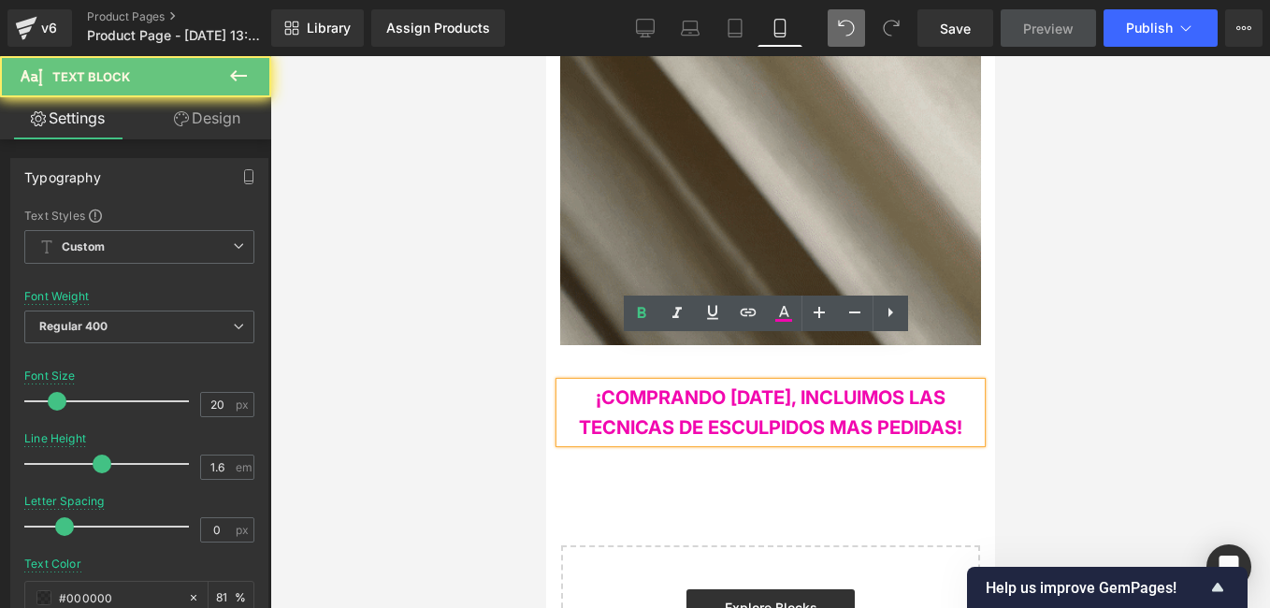
click at [623, 386] on span "¡COMPRANDO HOY, INCLUIMOS LAS TECNICAS DE ESCULPIDOS MAS PEDIDAS!" at bounding box center [769, 412] width 383 height 52
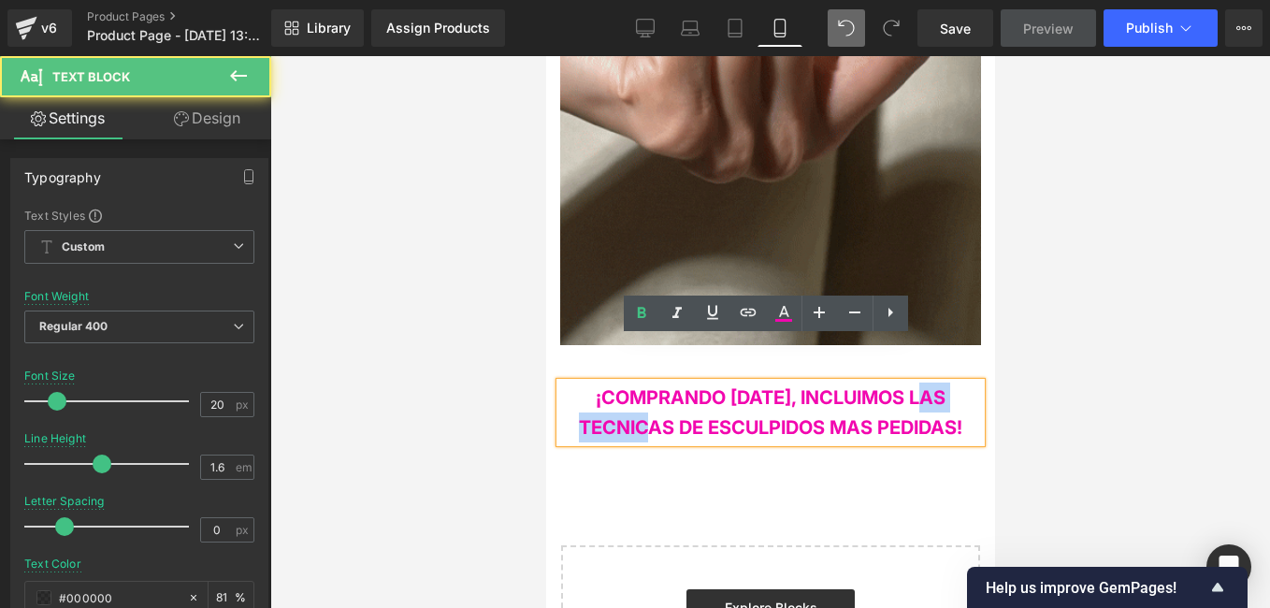
click at [628, 386] on span "¡COMPRANDO HOY, INCLUIMOS LAS TECNICAS DE ESCULPIDOS MAS PEDIDAS!" at bounding box center [769, 412] width 383 height 52
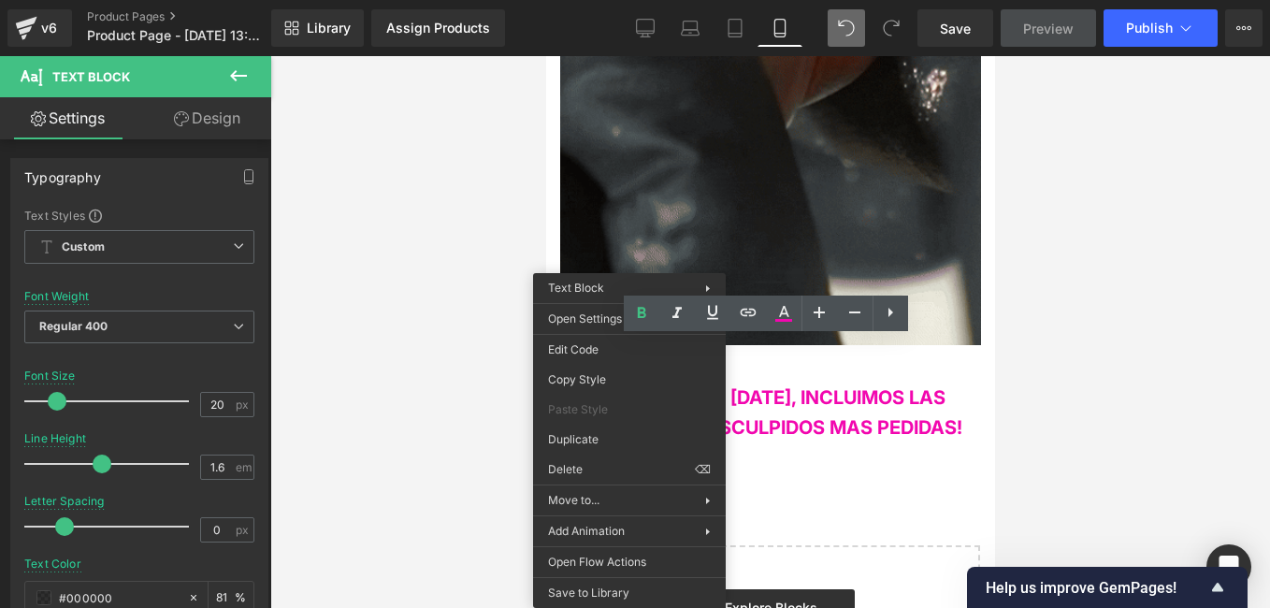
click at [451, 393] on div at bounding box center [770, 332] width 1000 height 552
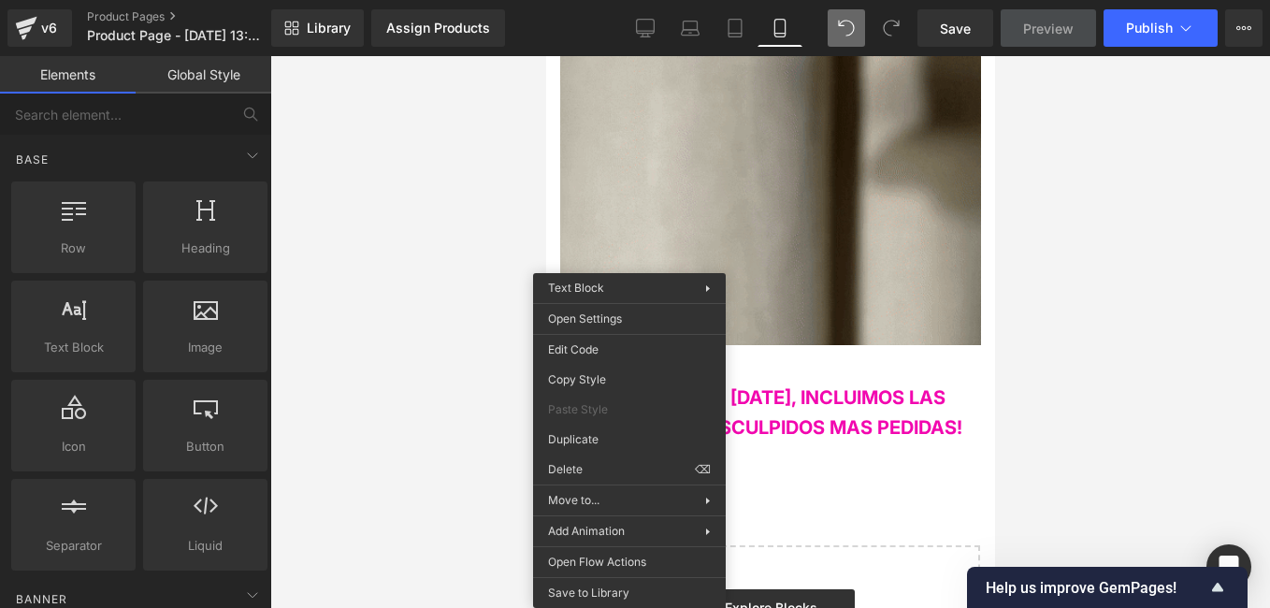
drag, startPoint x: 816, startPoint y: 429, endPoint x: 806, endPoint y: 428, distance: 9.4
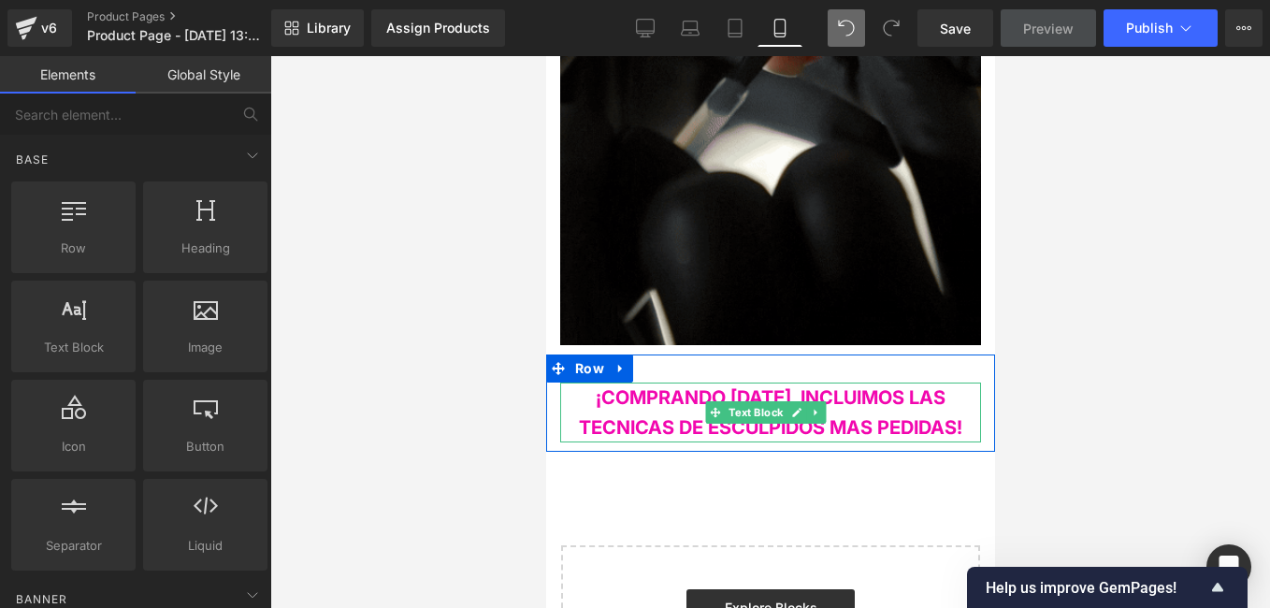
click at [643, 386] on span "¡COMPRANDO HOY, INCLUIMOS LAS TECNICAS DE ESCULPIDOS MAS PEDIDAS!" at bounding box center [769, 412] width 383 height 52
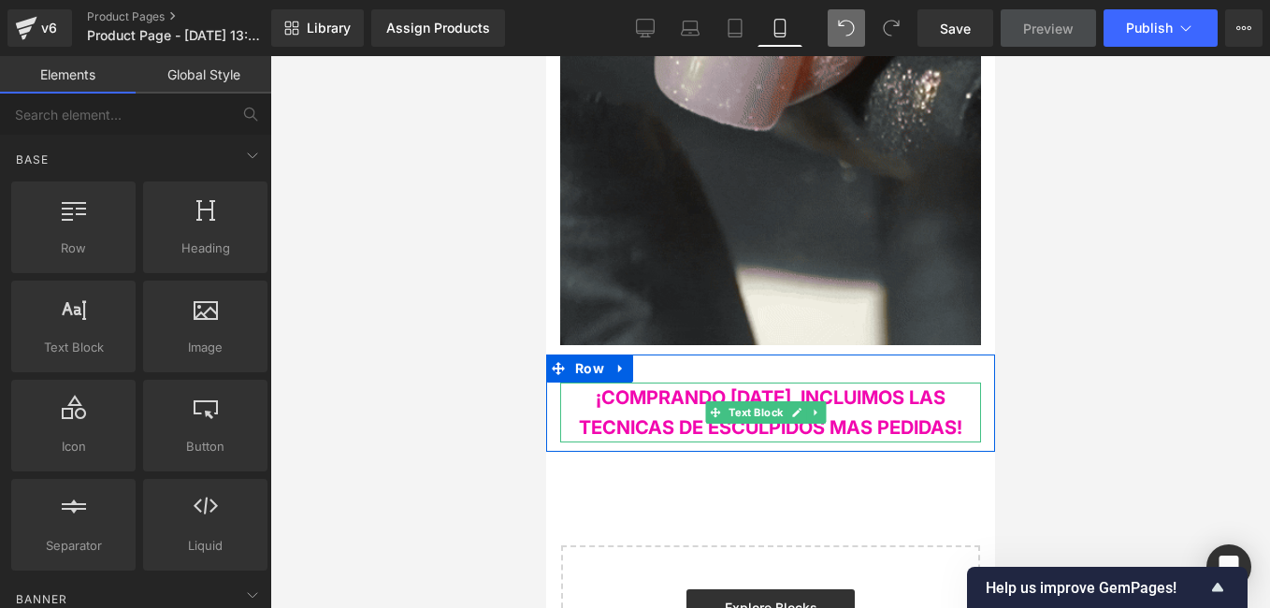
click at [643, 386] on span "¡COMPRANDO HOY, INCLUIMOS LAS TECNICAS DE ESCULPIDOS MAS PEDIDAS!" at bounding box center [769, 412] width 383 height 52
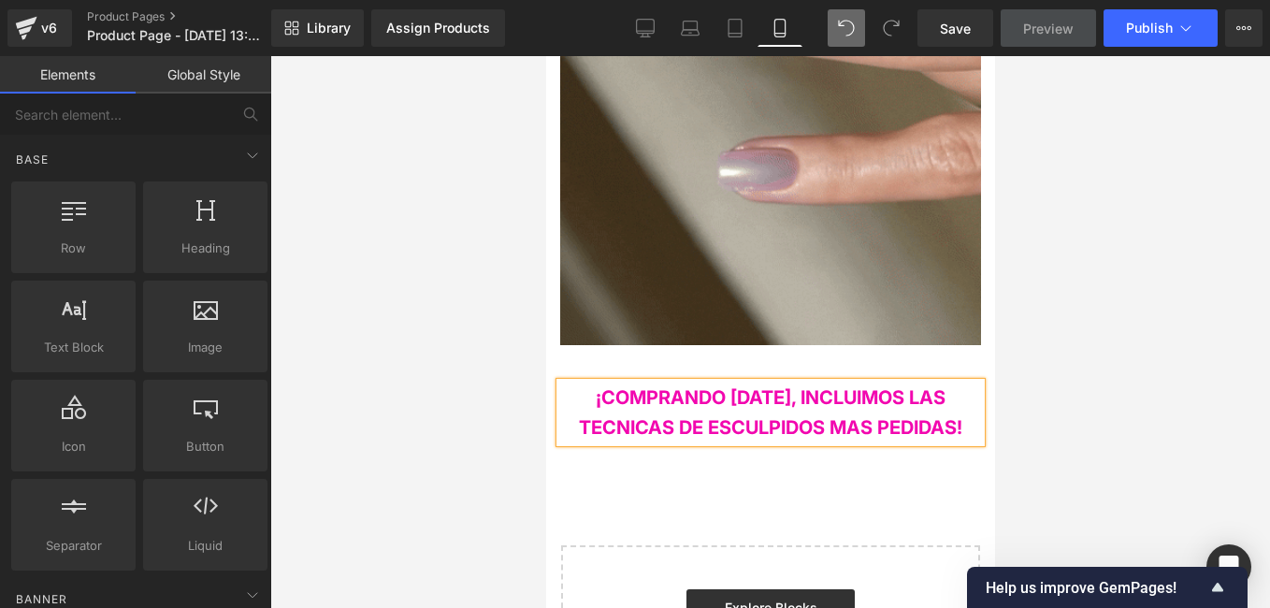
click at [643, 386] on span "¡COMPRANDO HOY, INCLUIMOS LAS TECNICAS DE ESCULPIDOS MAS PEDIDAS!" at bounding box center [769, 412] width 383 height 52
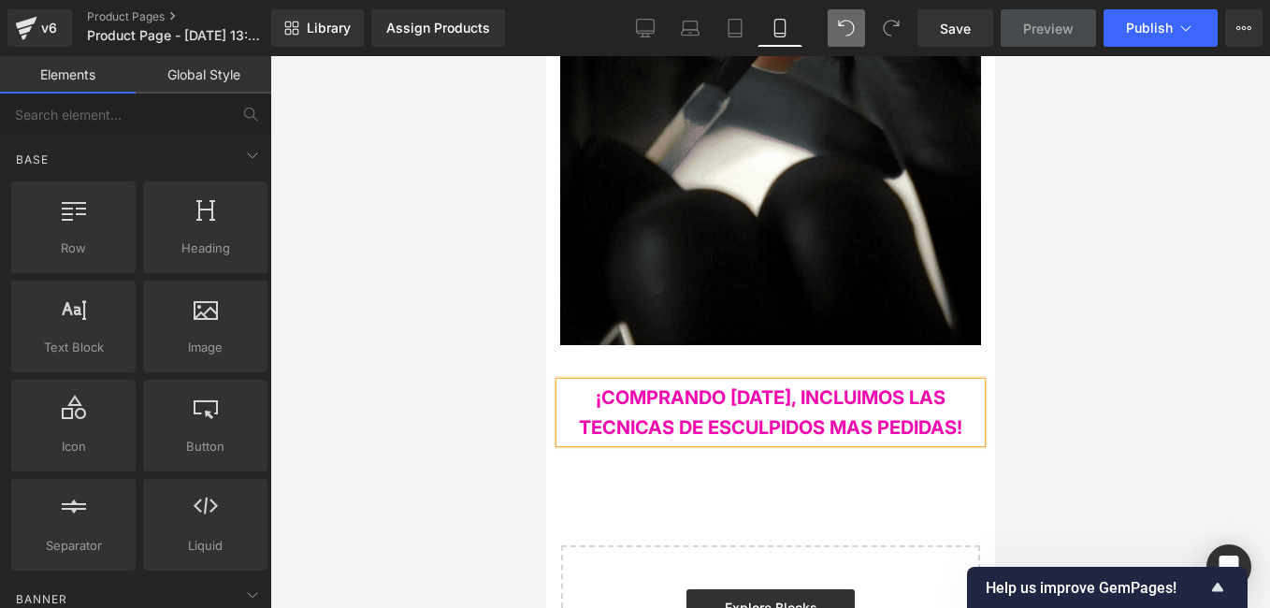
click at [643, 386] on span "¡COMPRANDO HOY, INCLUIMOS LAS TECNICAS DE ESCULPIDOS MAS PEDIDAS!" at bounding box center [769, 412] width 383 height 52
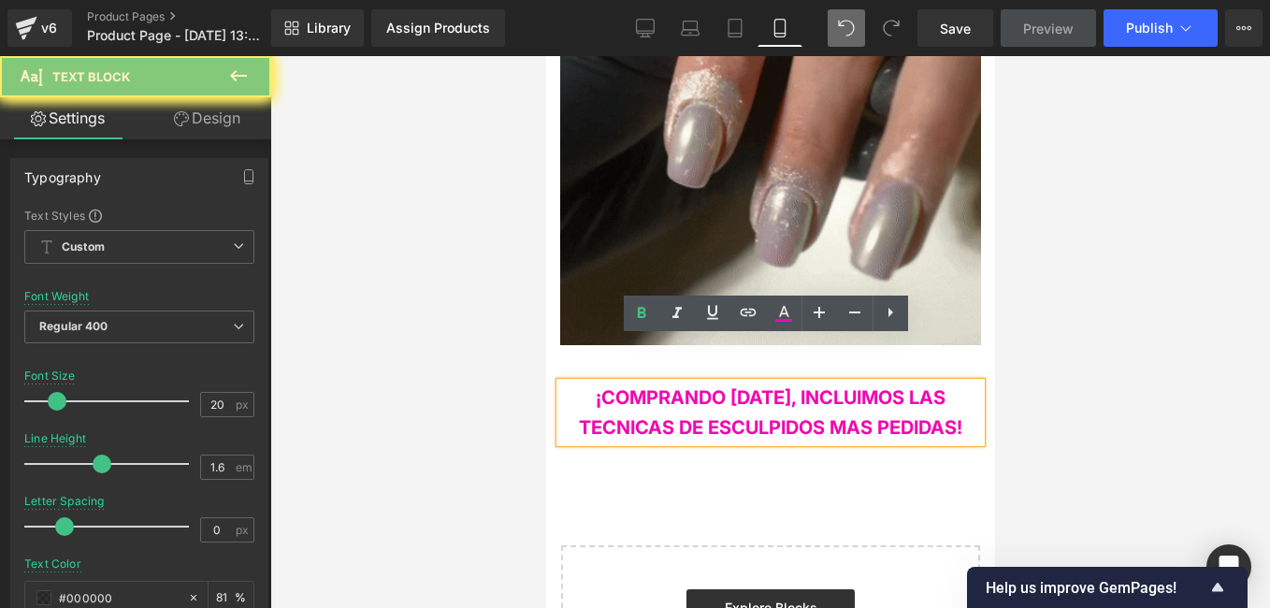
click at [643, 386] on span "¡COMPRANDO HOY, INCLUIMOS LAS TECNICAS DE ESCULPIDOS MAS PEDIDAS!" at bounding box center [769, 412] width 383 height 52
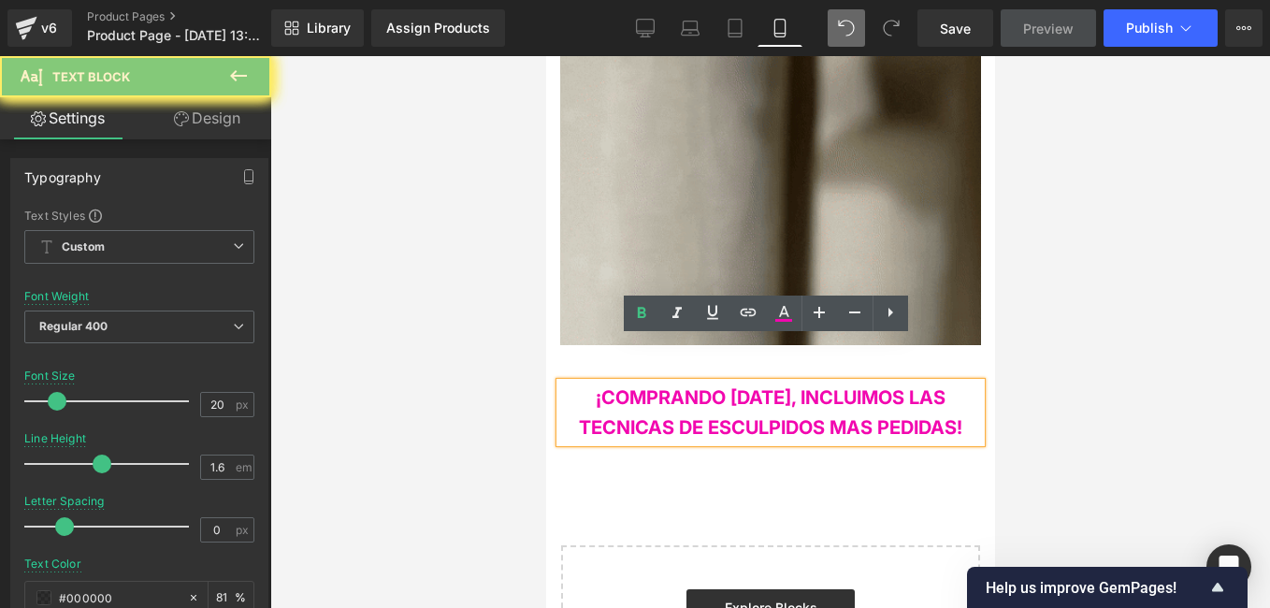
click at [643, 386] on span "¡COMPRANDO HOY, INCLUIMOS LAS TECNICAS DE ESCULPIDOS MAS PEDIDAS!" at bounding box center [769, 412] width 383 height 52
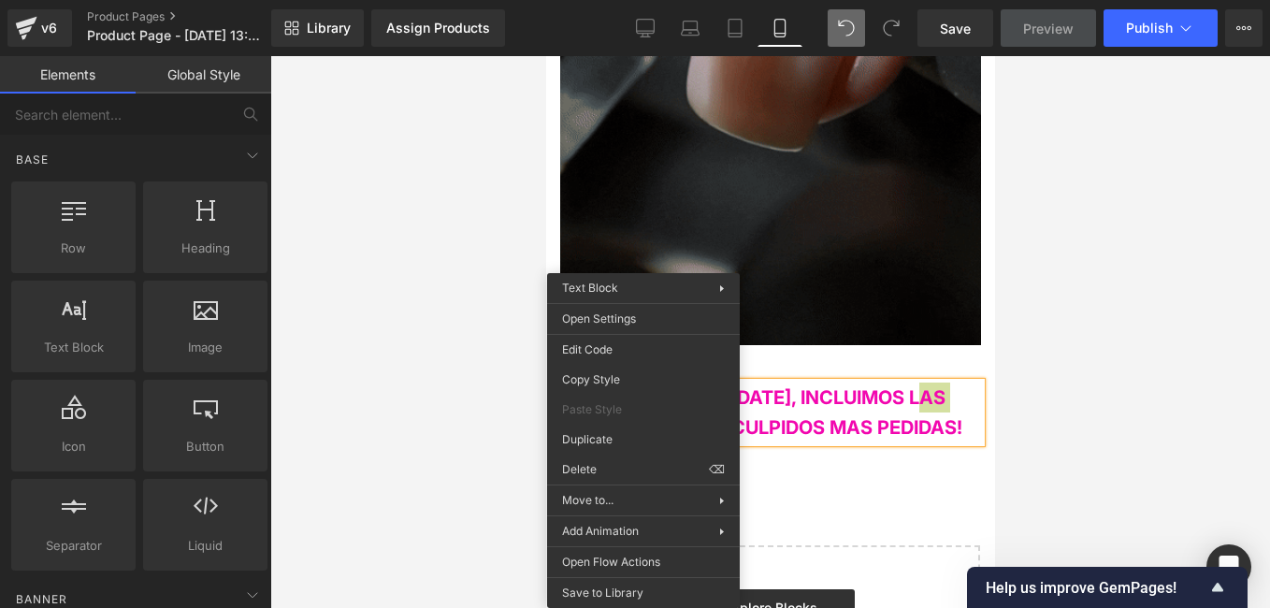
click at [526, 335] on div at bounding box center [770, 332] width 1000 height 552
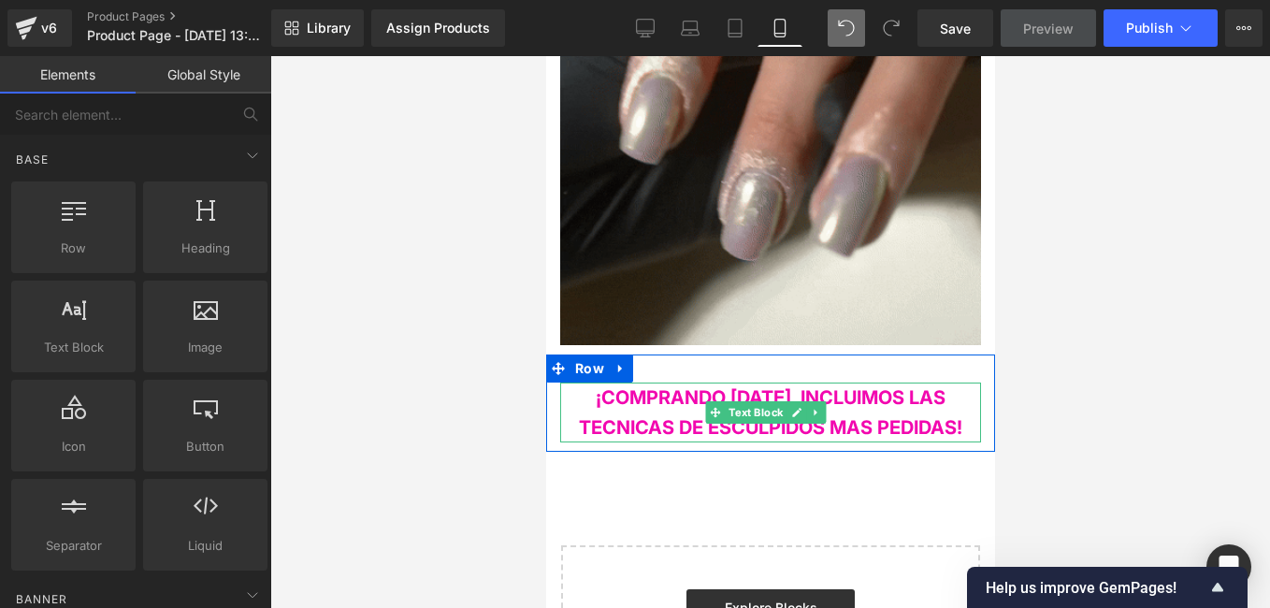
click at [605, 386] on span "¡COMPRANDO HOY, INCLUIMOS LAS TECNICAS DE ESCULPIDOS MAS PEDIDAS!" at bounding box center [769, 412] width 383 height 52
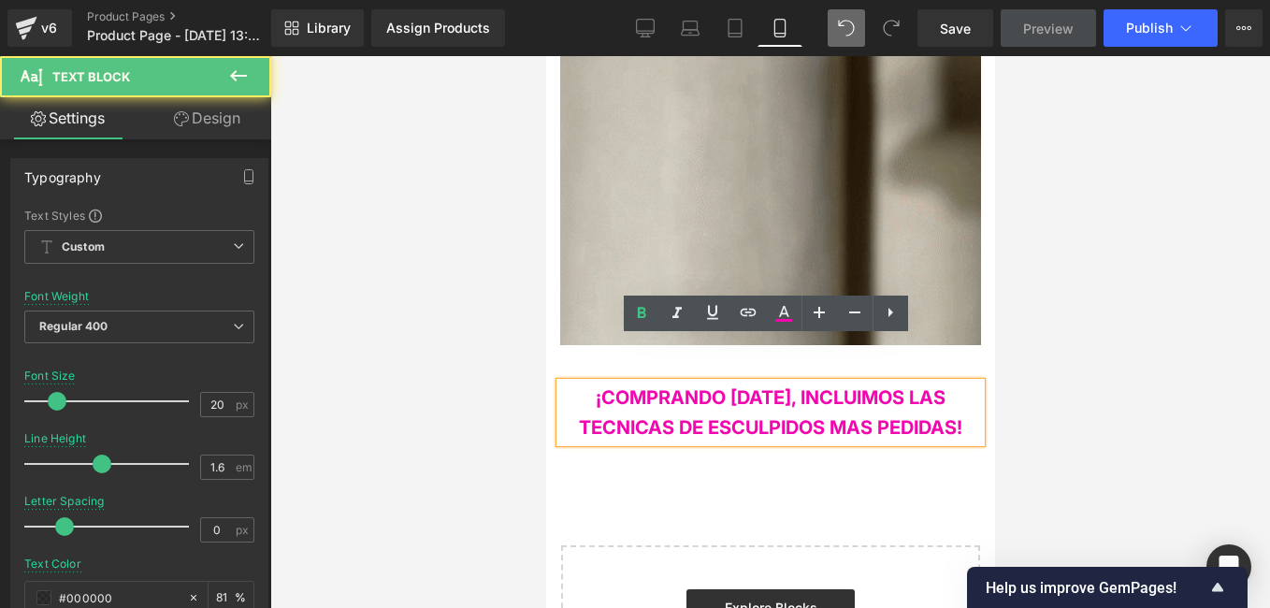
click at [591, 386] on span "¡COMPRANDO HOY, INCLUIMOS LAS TECNICAS DE ESCULPIDOS MAS PEDIDAS!" at bounding box center [769, 412] width 383 height 52
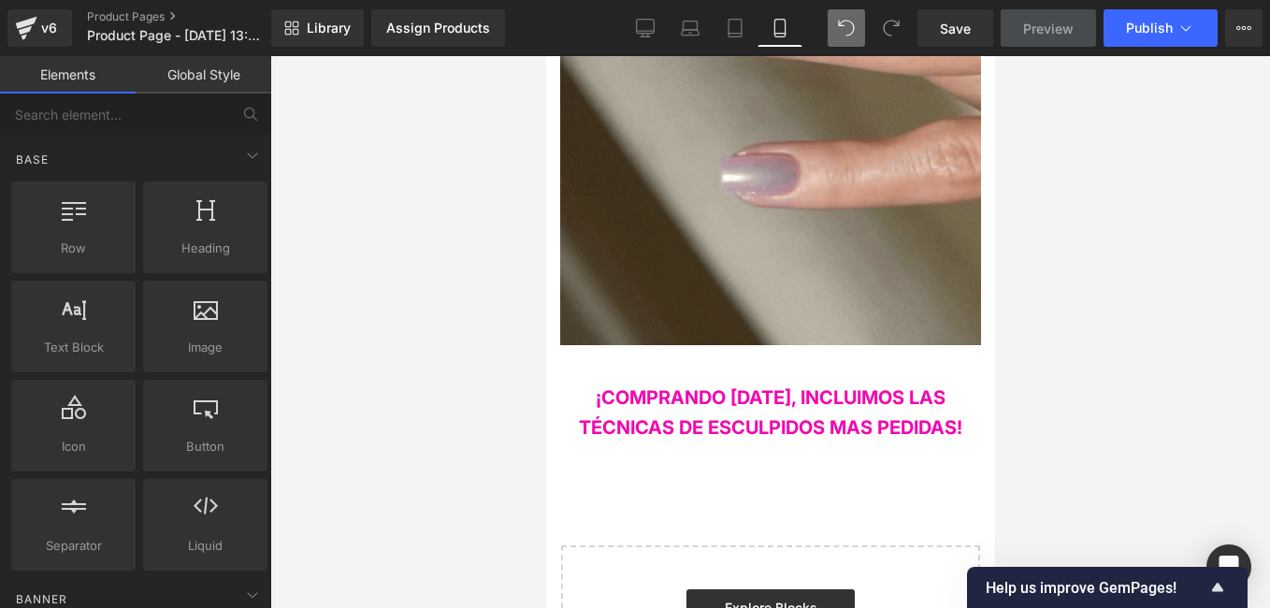
scroll to position [3003, 0]
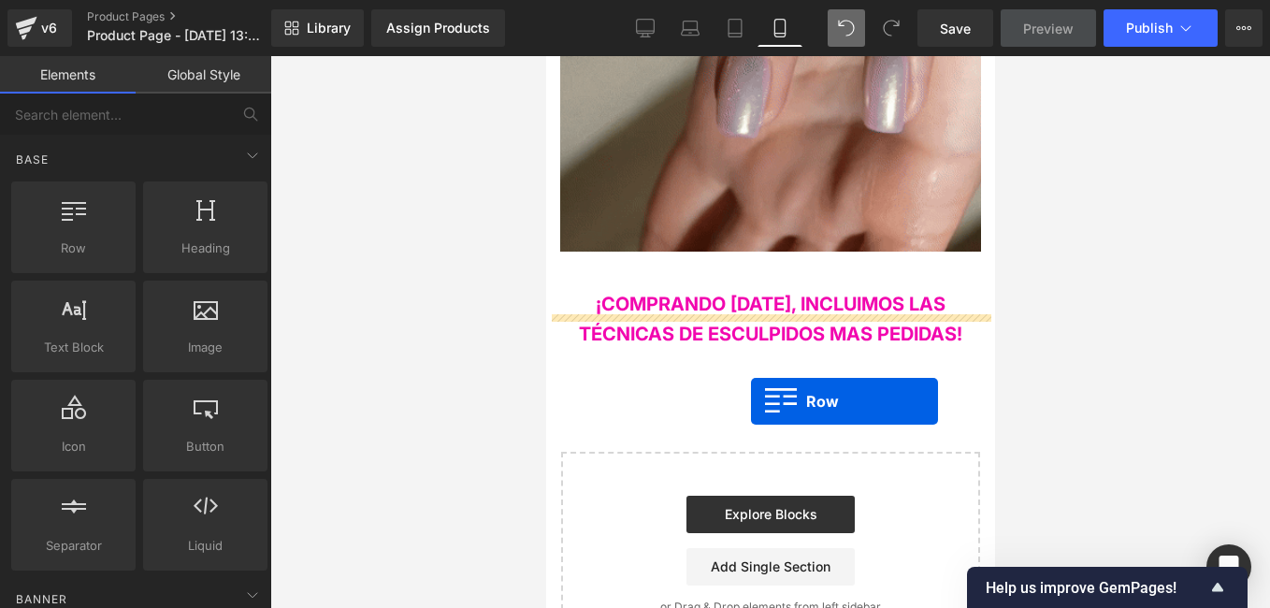
drag, startPoint x: 614, startPoint y: 307, endPoint x: 750, endPoint y: 401, distance: 165.3
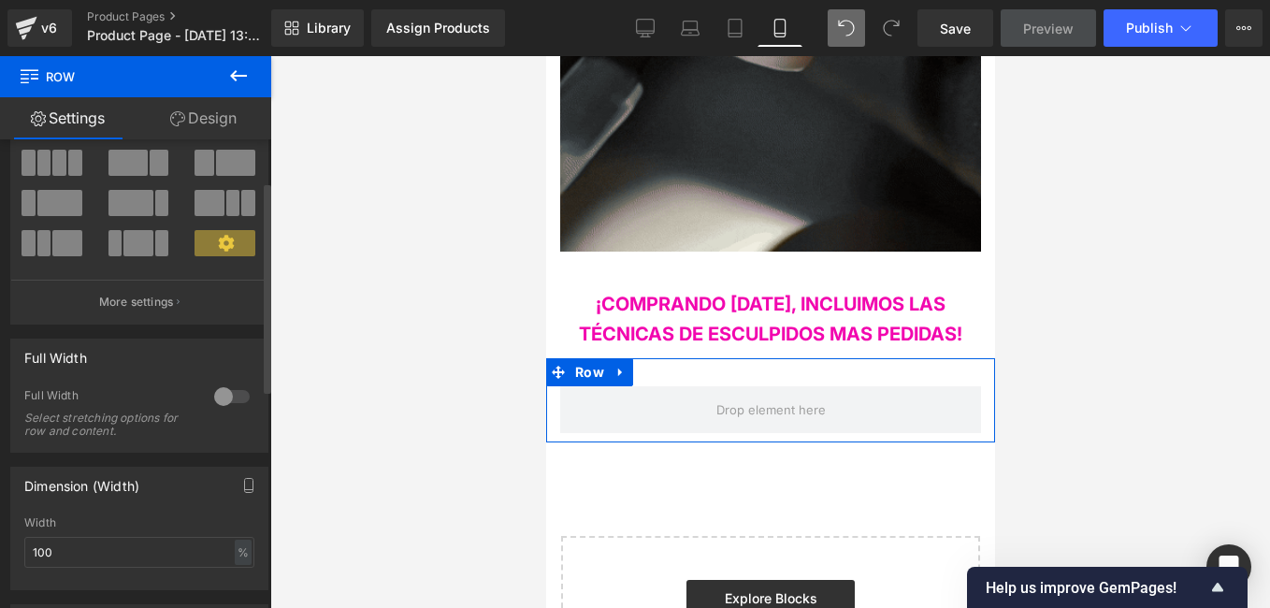
scroll to position [0, 0]
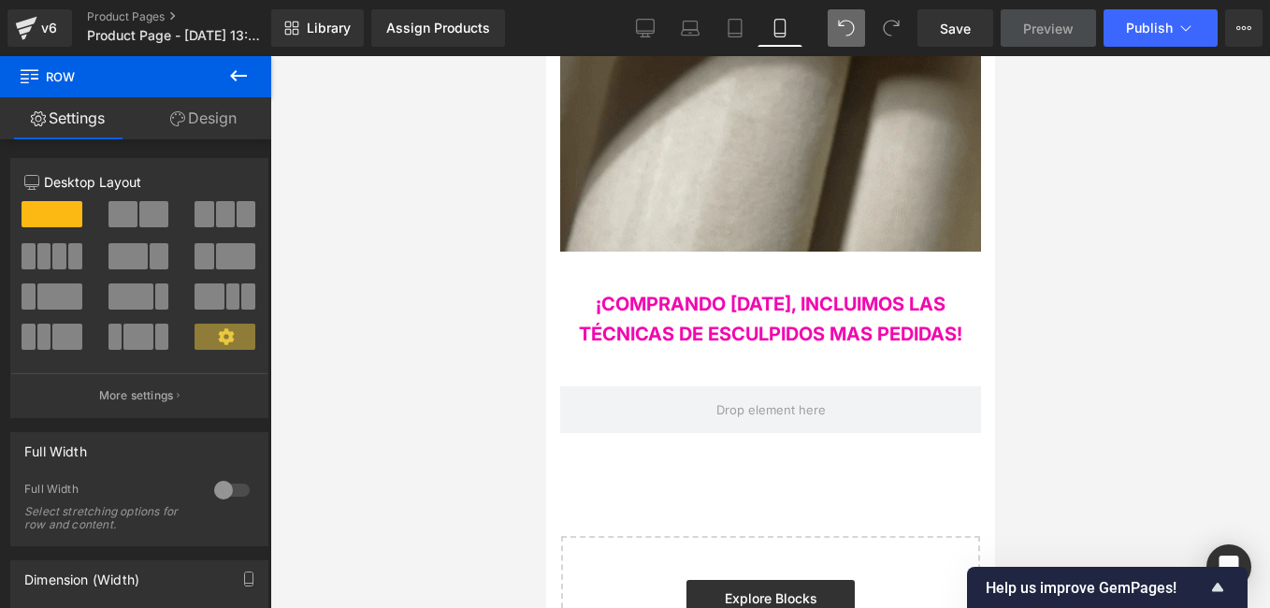
click at [249, 78] on icon at bounding box center [238, 76] width 22 height 22
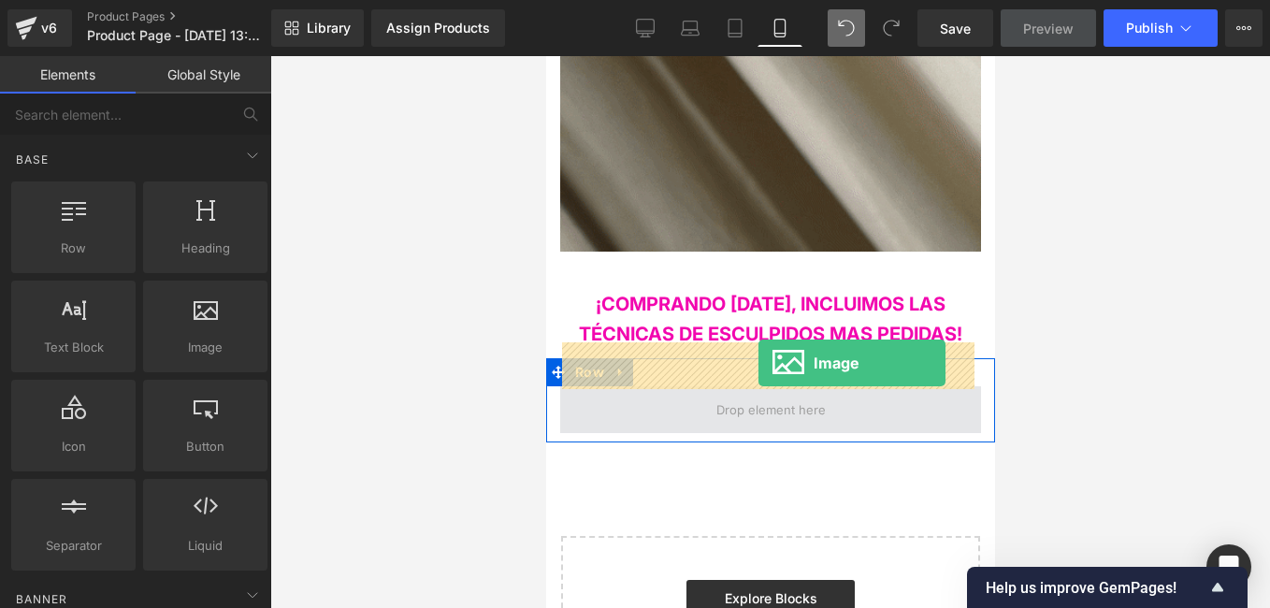
drag, startPoint x: 1005, startPoint y: 391, endPoint x: 758, endPoint y: 363, distance: 249.4
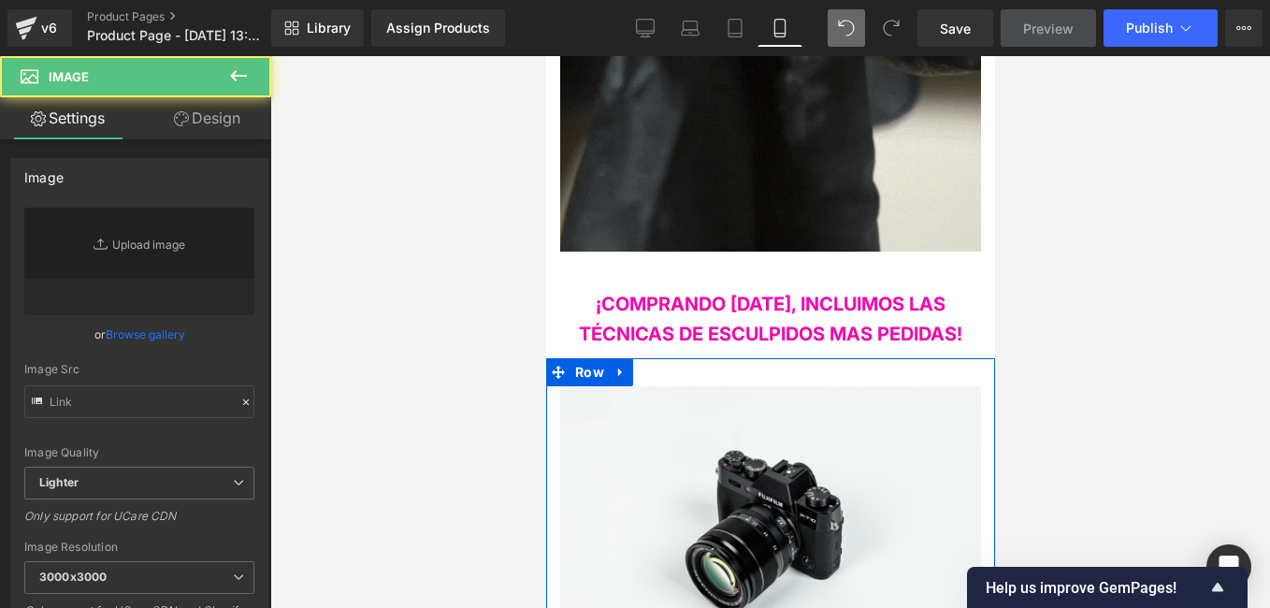
type input "//[DOMAIN_NAME][URL]"
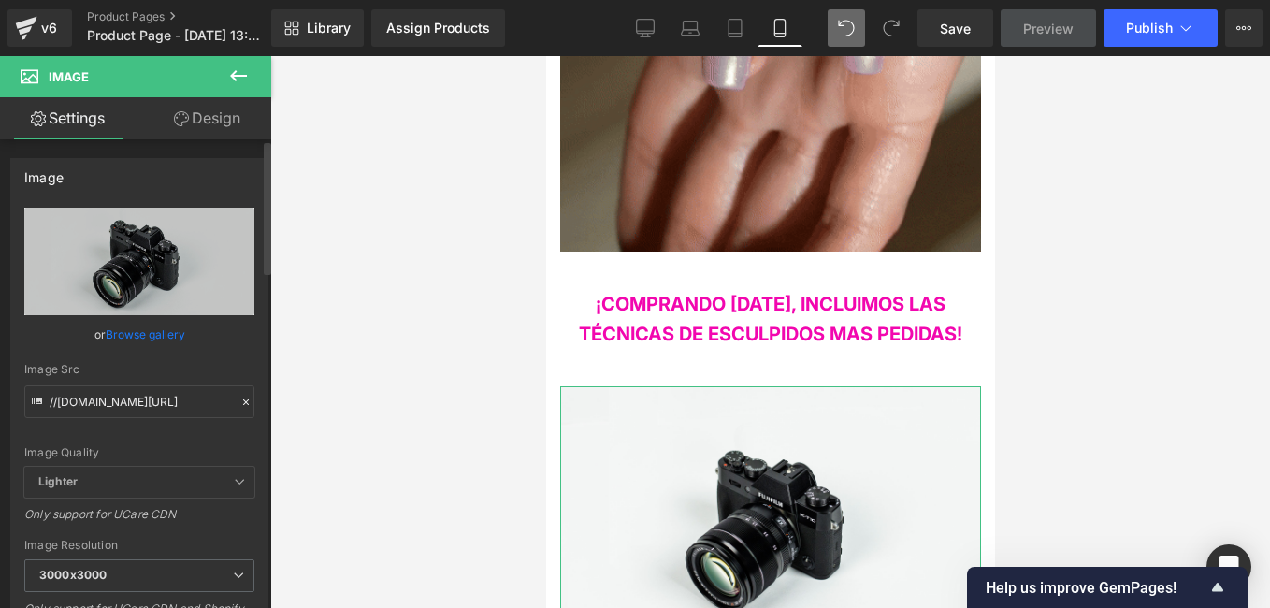
click at [239, 402] on icon at bounding box center [245, 402] width 13 height 13
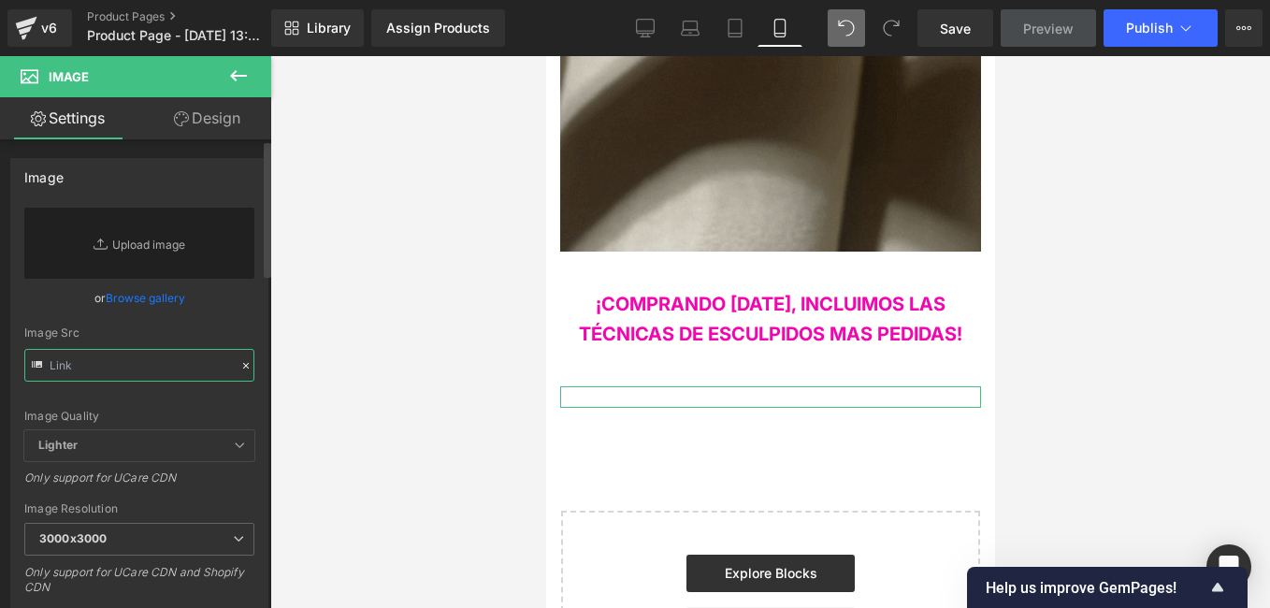
paste input "https://i.postimg.cc/xTmgW6Hs/Copia-de-MOCKUPS-ETSY-PAQUETE-100.png"
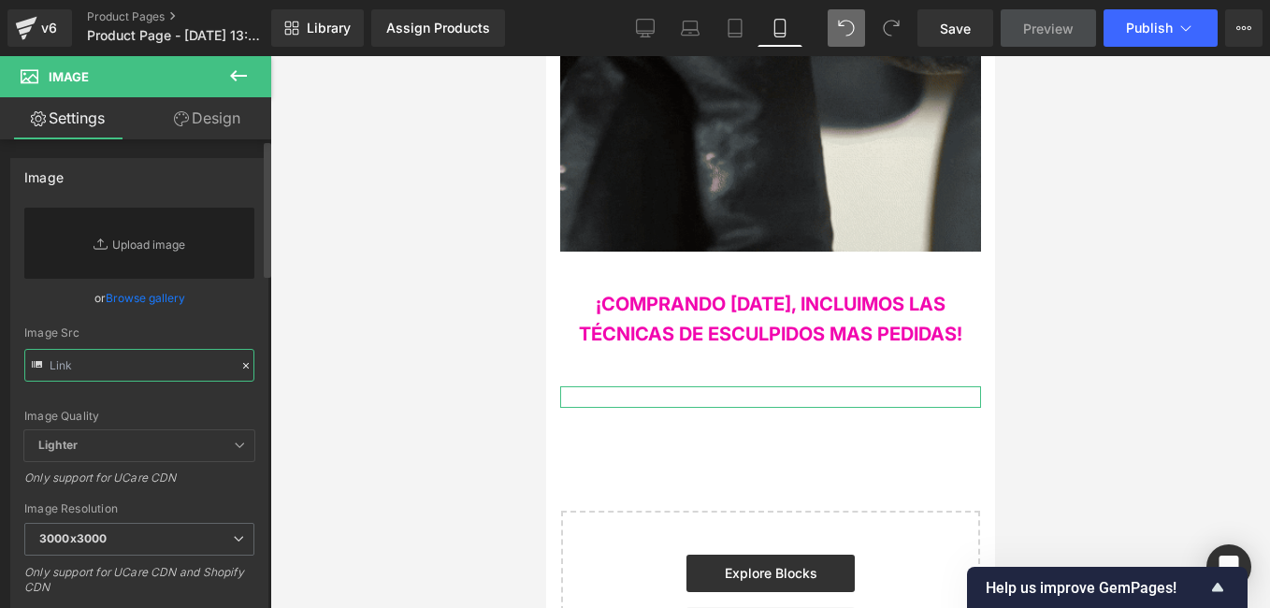
type input "https://i.postimg.cc/xTmgW6Hs/Copia-de-MOCKUPS-ETSY-PAQUETE-100.png"
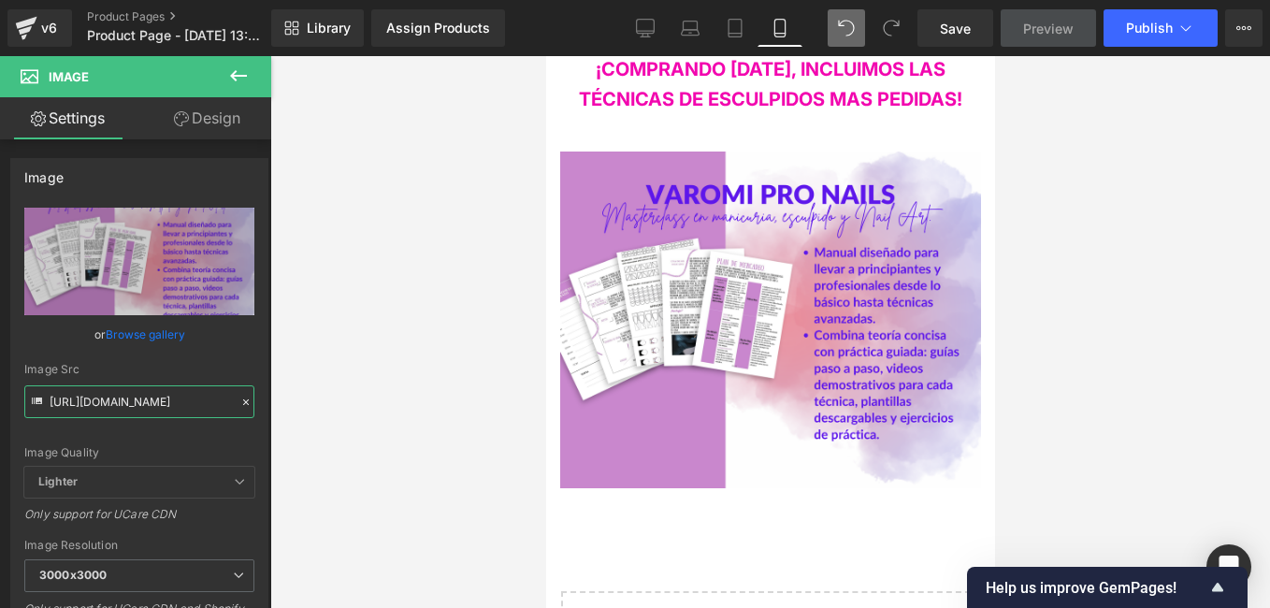
scroll to position [3223, 0]
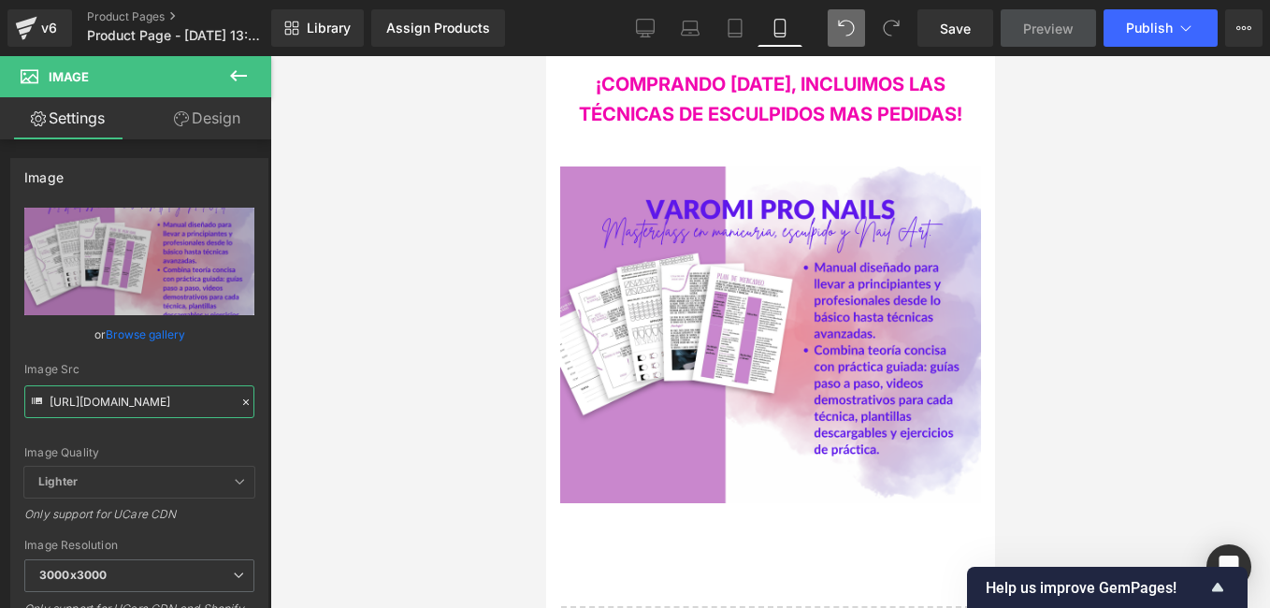
drag, startPoint x: 988, startPoint y: 488, endPoint x: 1545, endPoint y: 565, distance: 562.7
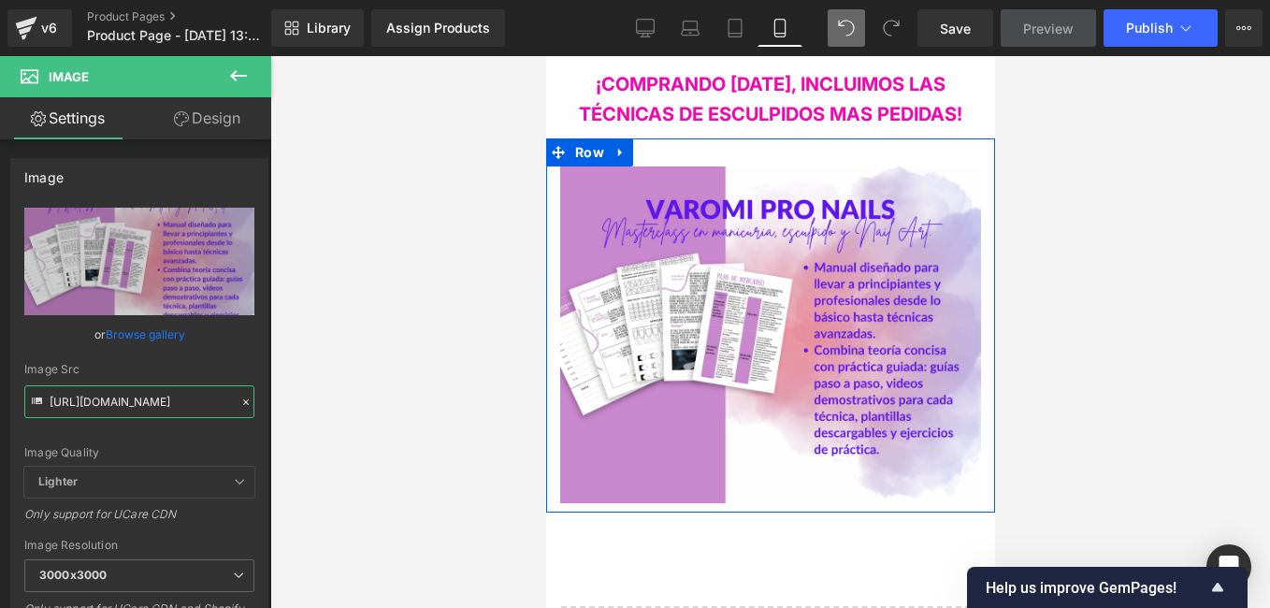
drag, startPoint x: 773, startPoint y: 125, endPoint x: 778, endPoint y: 110, distance: 16.0
click at [778, 138] on div "Image Row" at bounding box center [769, 325] width 449 height 374
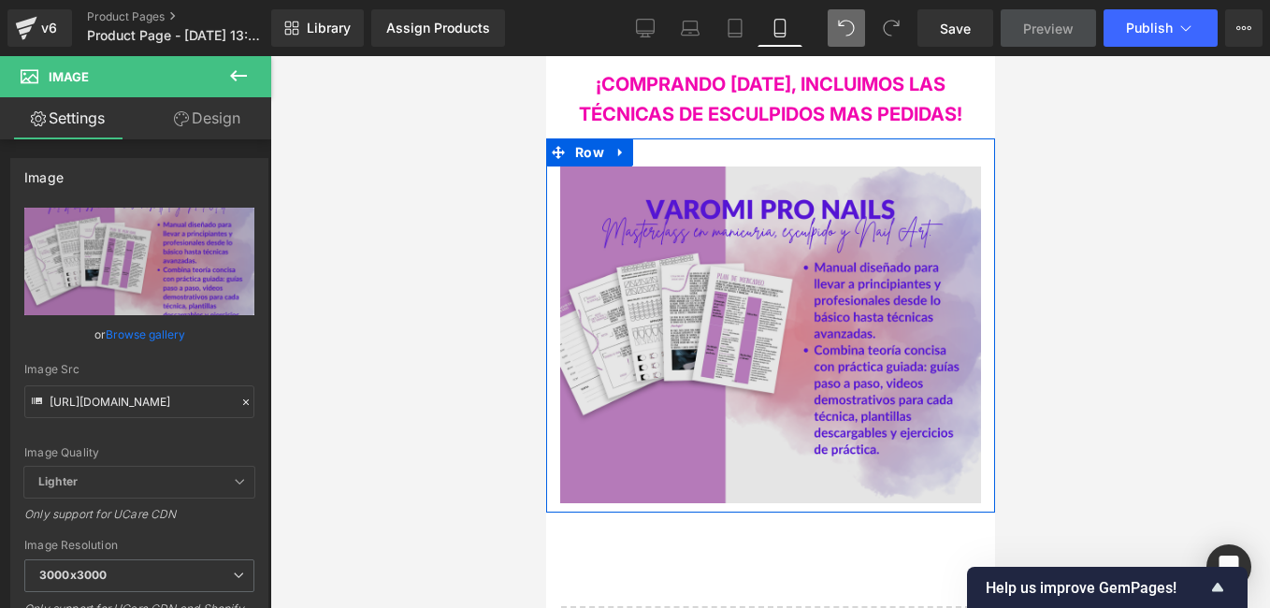
click at [773, 166] on div "Image" at bounding box center [769, 334] width 421 height 337
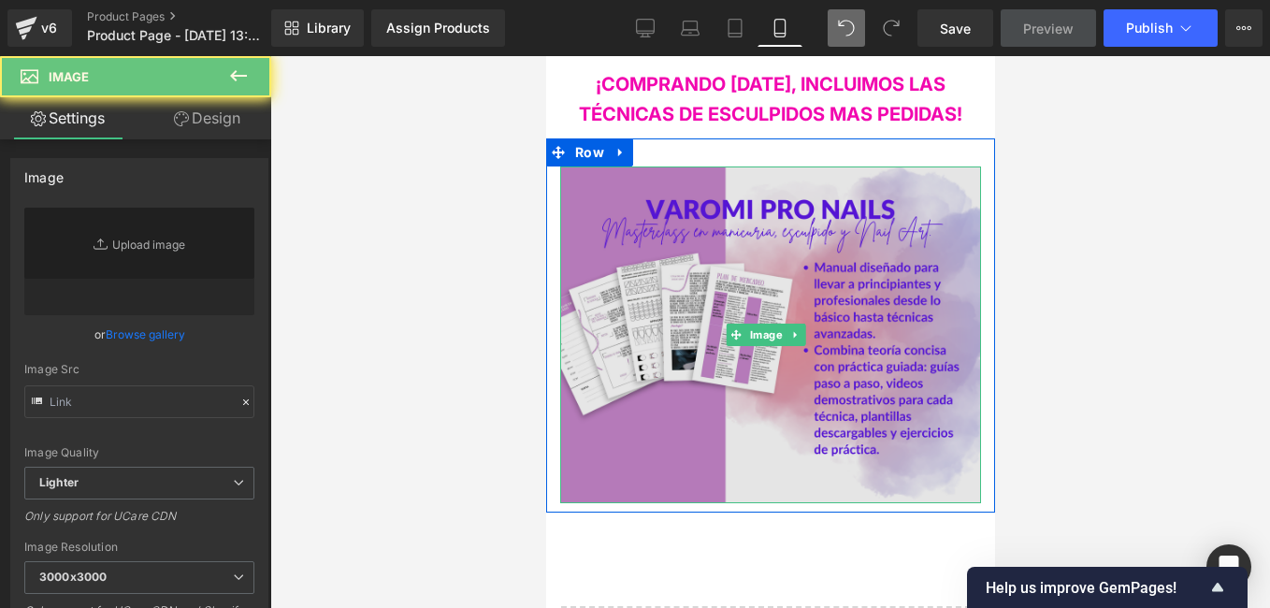
click at [773, 166] on img at bounding box center [769, 334] width 421 height 337
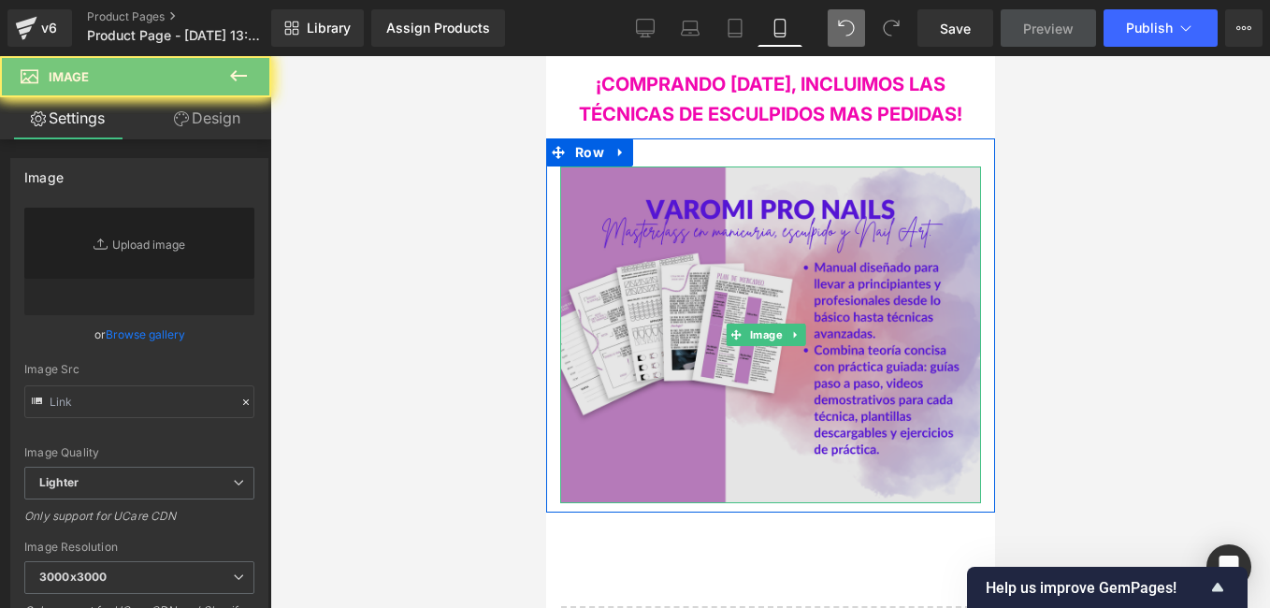
type input "https://i.postimg.cc/xTmgW6Hs/Copia-de-MOCKUPS-ETSY-PAQUETE-100.png"
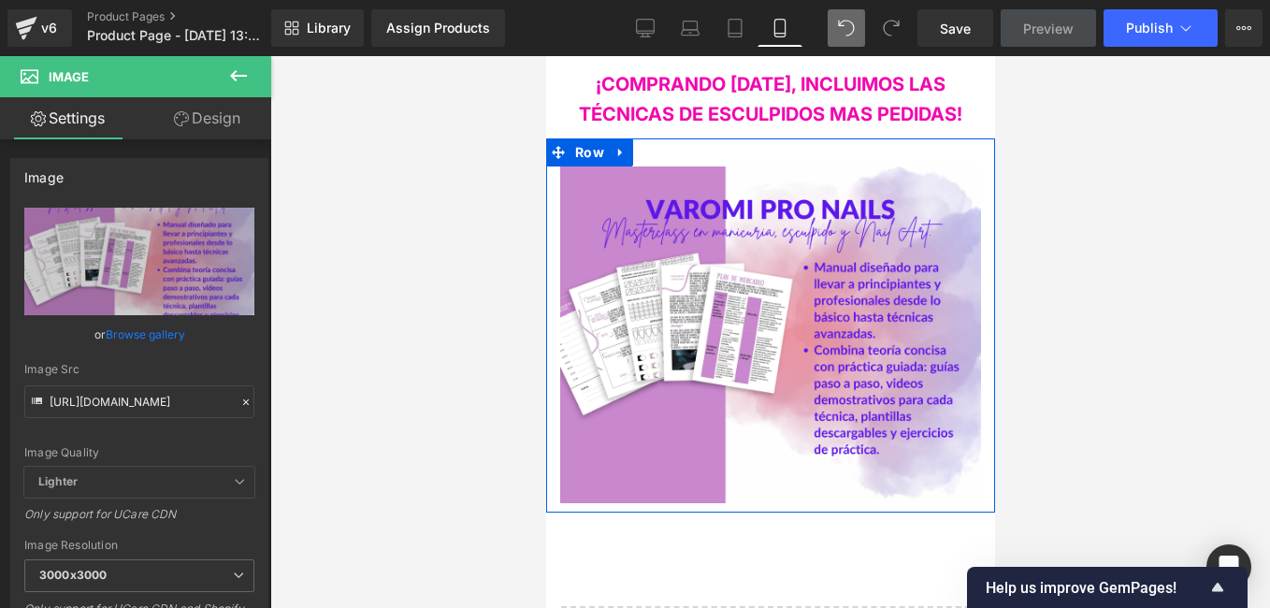
click at [783, 138] on div "Image Row" at bounding box center [769, 325] width 449 height 374
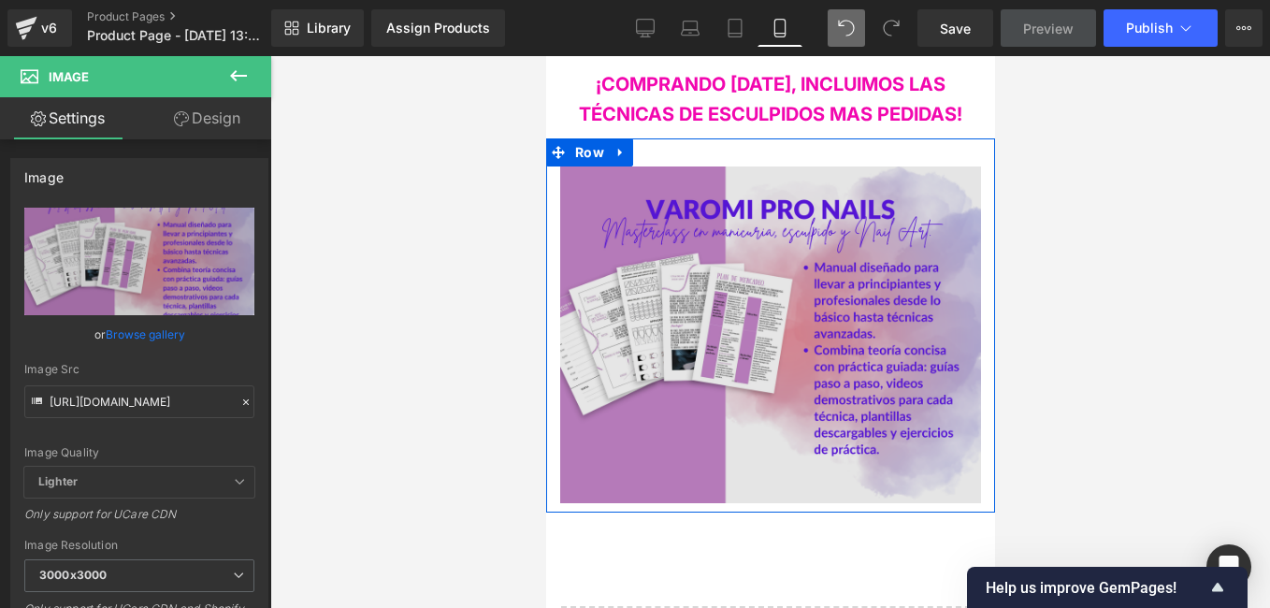
click at [799, 138] on div "Image Row" at bounding box center [769, 325] width 449 height 374
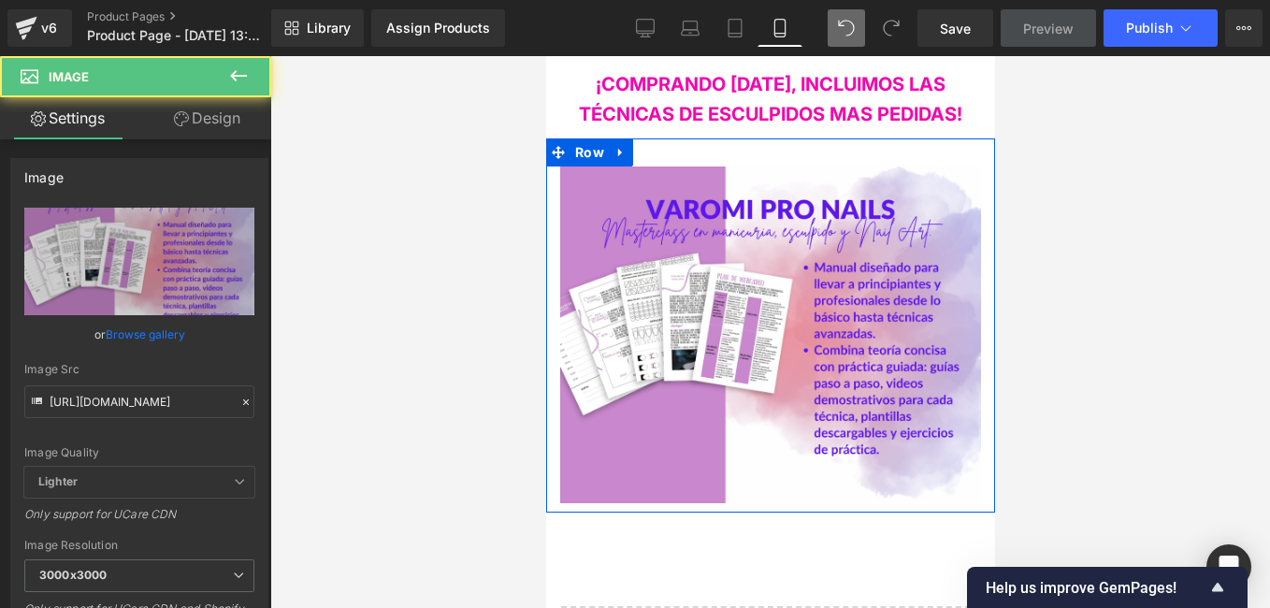
drag, startPoint x: 860, startPoint y: 126, endPoint x: 864, endPoint y: 114, distance: 13.0
click at [864, 138] on div "Image Row" at bounding box center [769, 325] width 449 height 374
drag, startPoint x: 864, startPoint y: 105, endPoint x: 777, endPoint y: 120, distance: 88.3
click at [858, 138] on div "Image Row" at bounding box center [769, 325] width 449 height 374
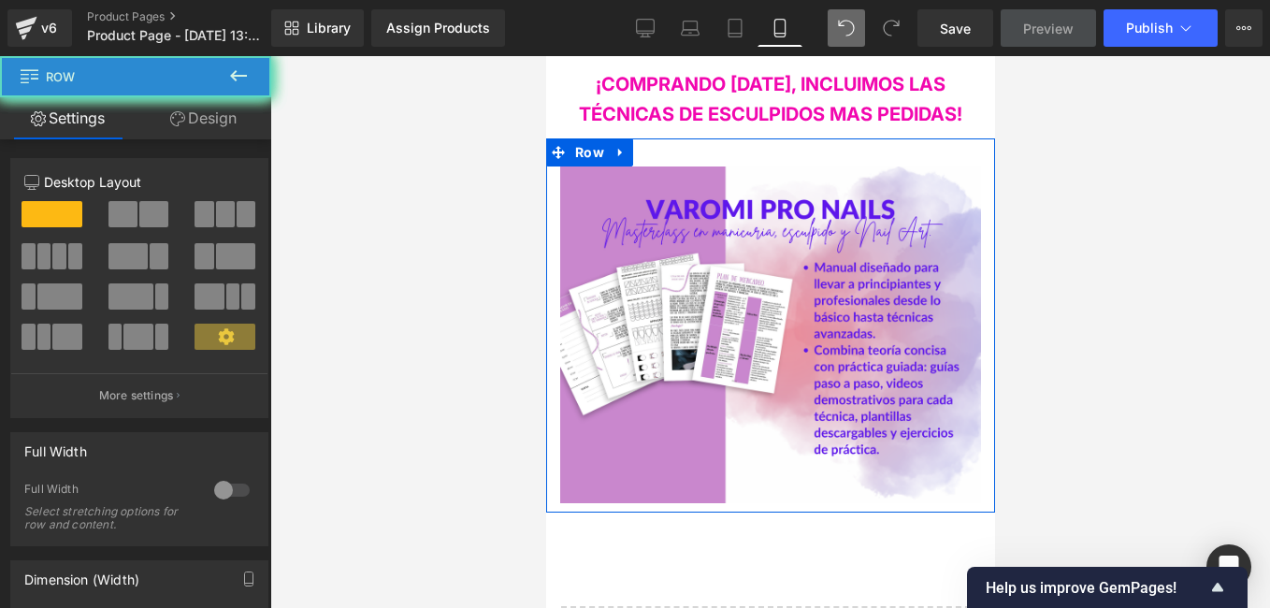
click at [777, 138] on div "Image Row" at bounding box center [769, 325] width 449 height 374
click at [695, 166] on div "Image" at bounding box center [769, 334] width 421 height 337
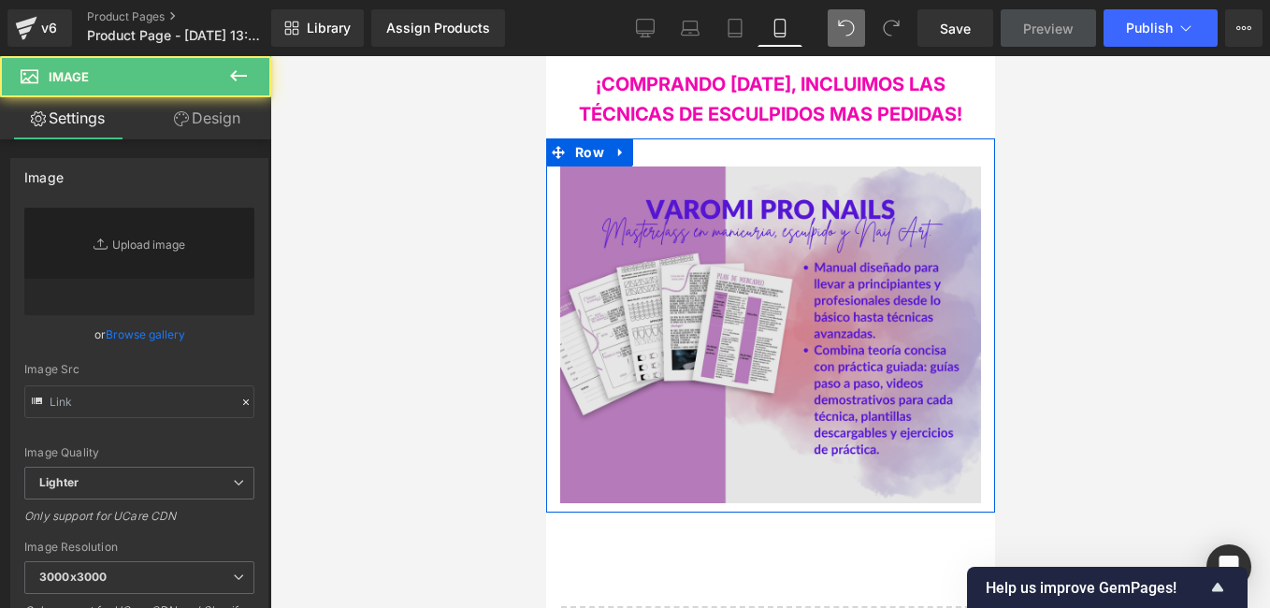
click at [730, 166] on div "Image" at bounding box center [769, 334] width 421 height 337
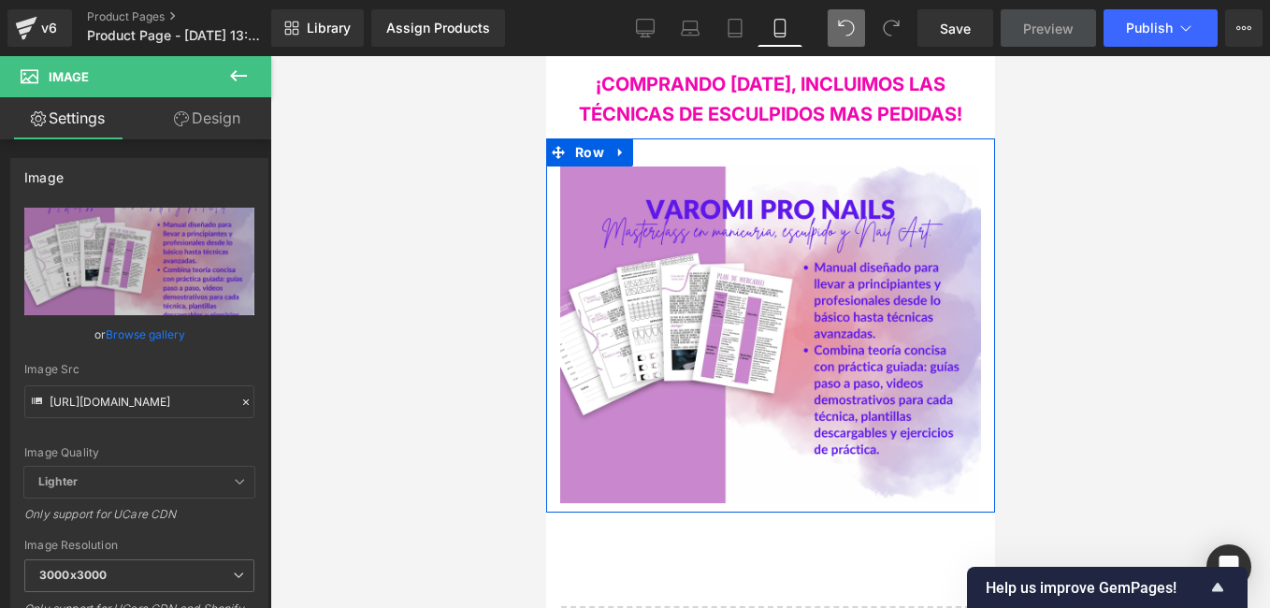
drag, startPoint x: 730, startPoint y: 126, endPoint x: 730, endPoint y: 113, distance: 13.1
click at [730, 138] on div "Image Row" at bounding box center [769, 325] width 449 height 374
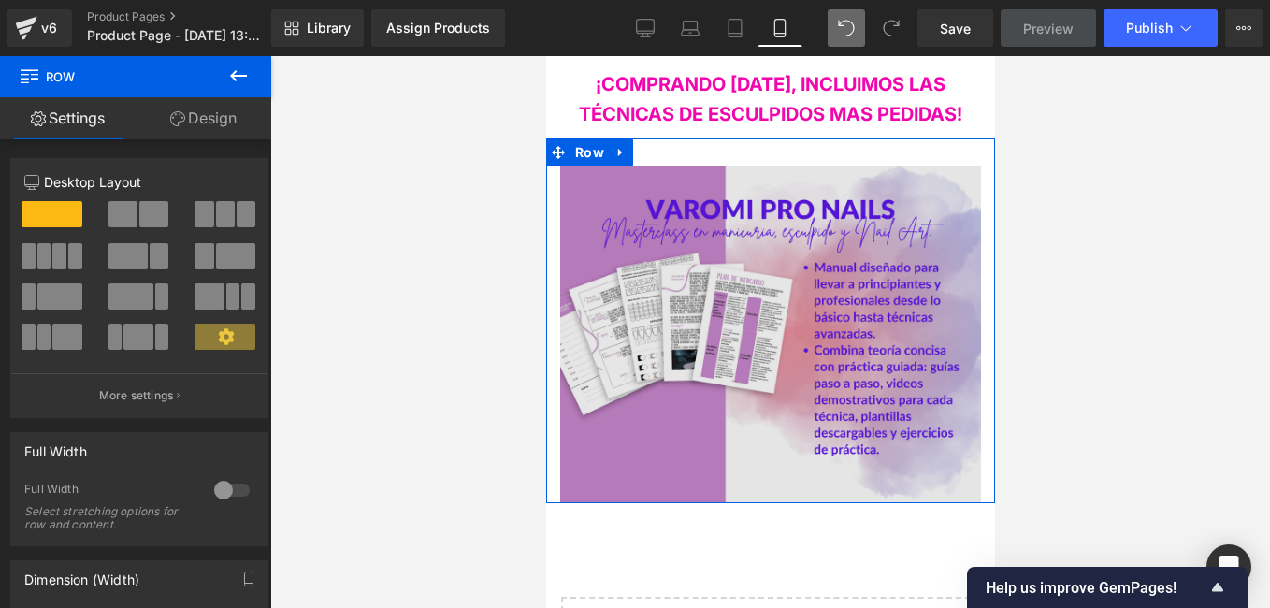
drag, startPoint x: 747, startPoint y: 456, endPoint x: 748, endPoint y: 447, distance: 9.4
click at [748, 447] on div "Image Row" at bounding box center [769, 320] width 449 height 365
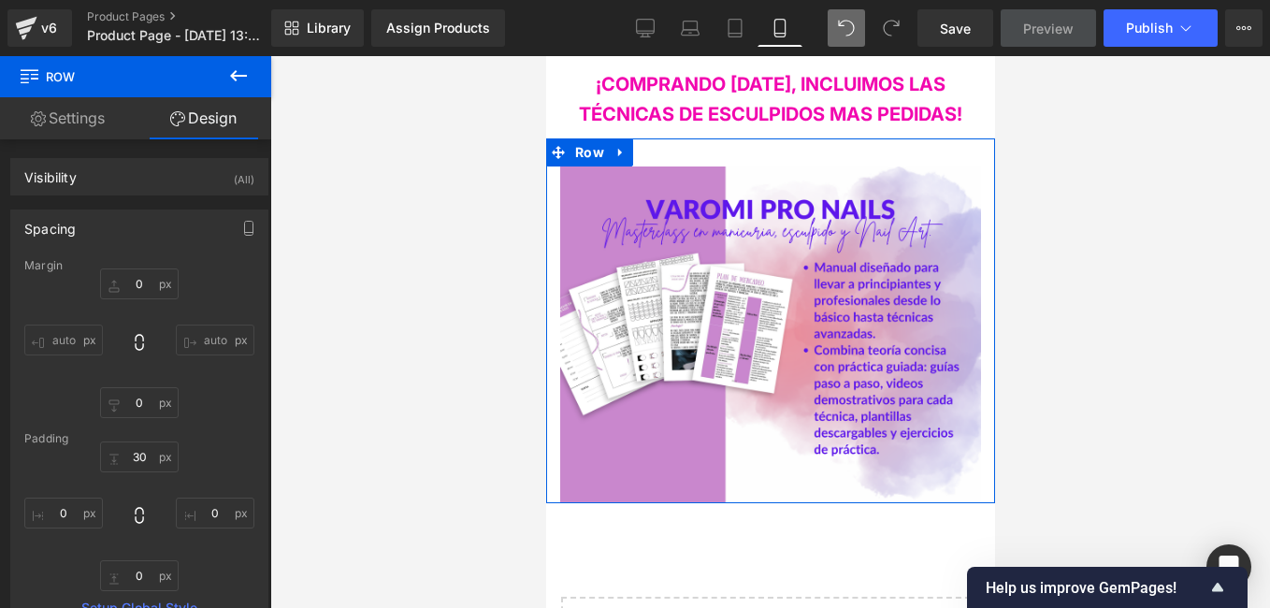
click at [810, 138] on div "Image Row" at bounding box center [769, 320] width 449 height 365
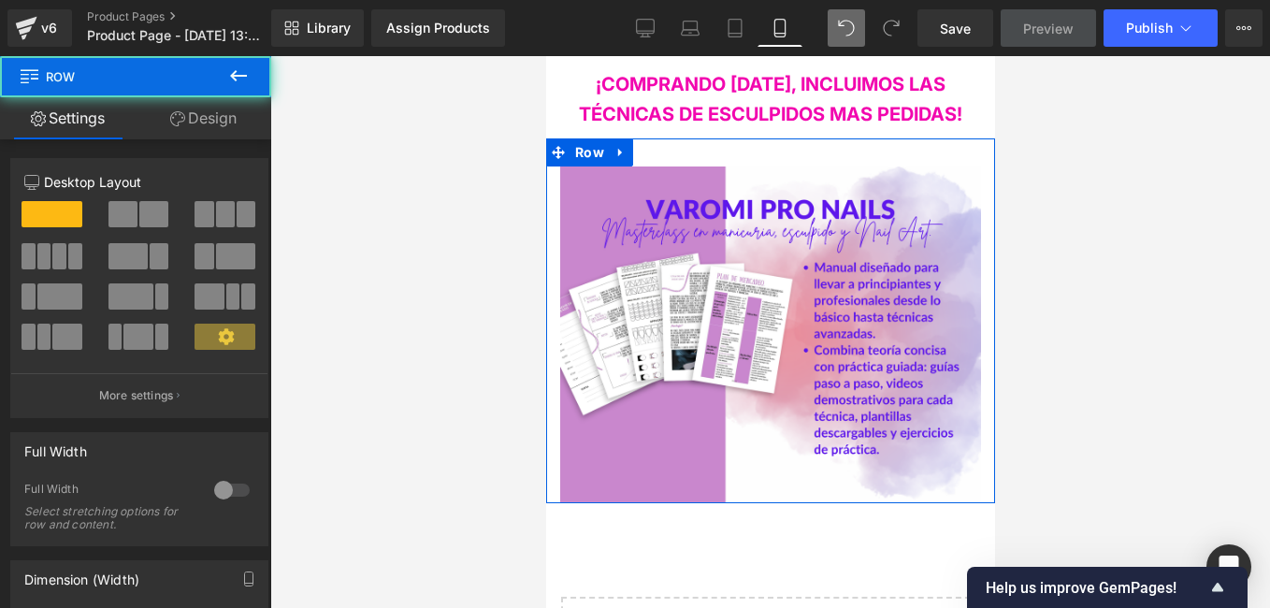
click at [880, 138] on div "Image Row" at bounding box center [769, 320] width 449 height 365
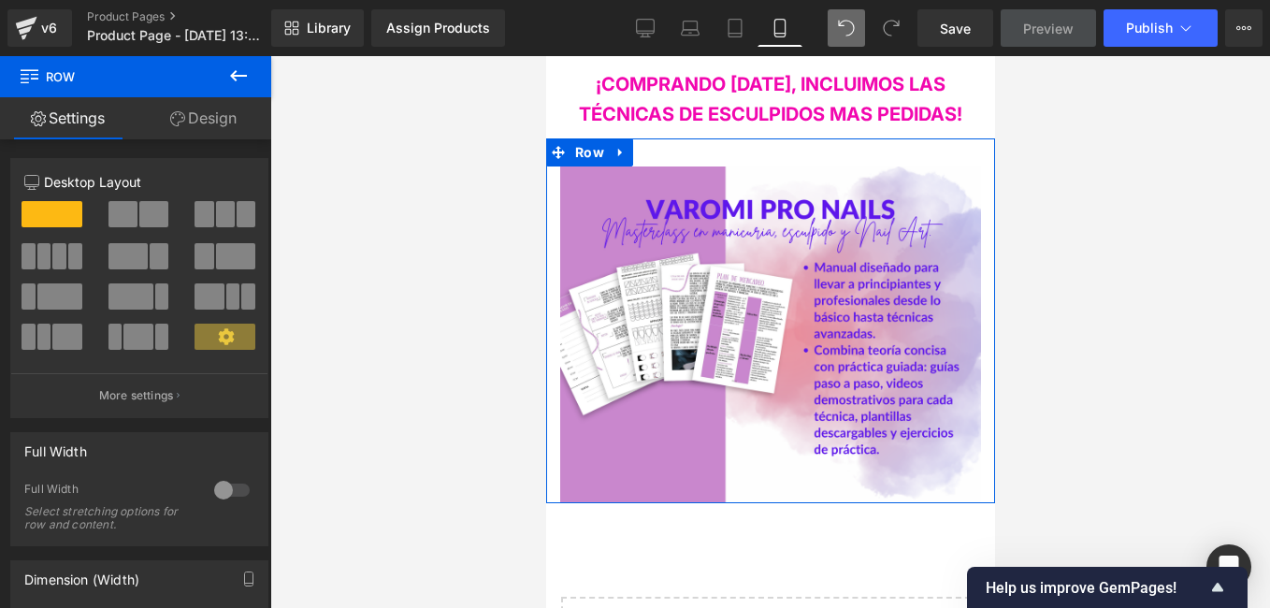
click at [945, 138] on div "Image Row" at bounding box center [769, 320] width 449 height 365
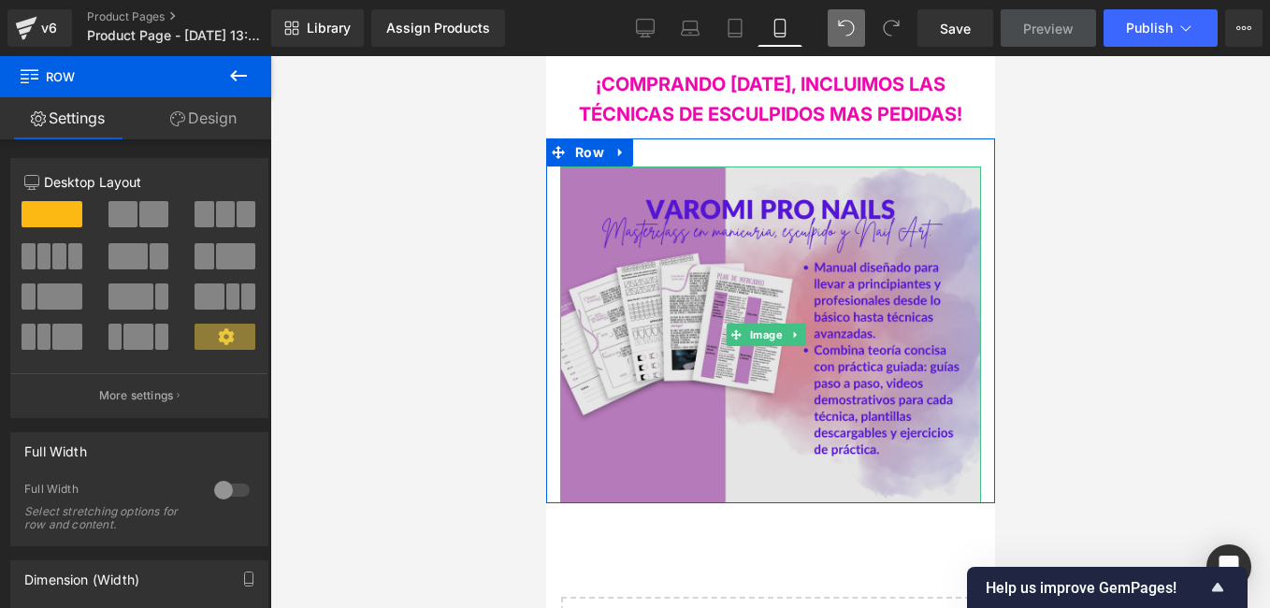
click at [875, 166] on img at bounding box center [769, 334] width 421 height 337
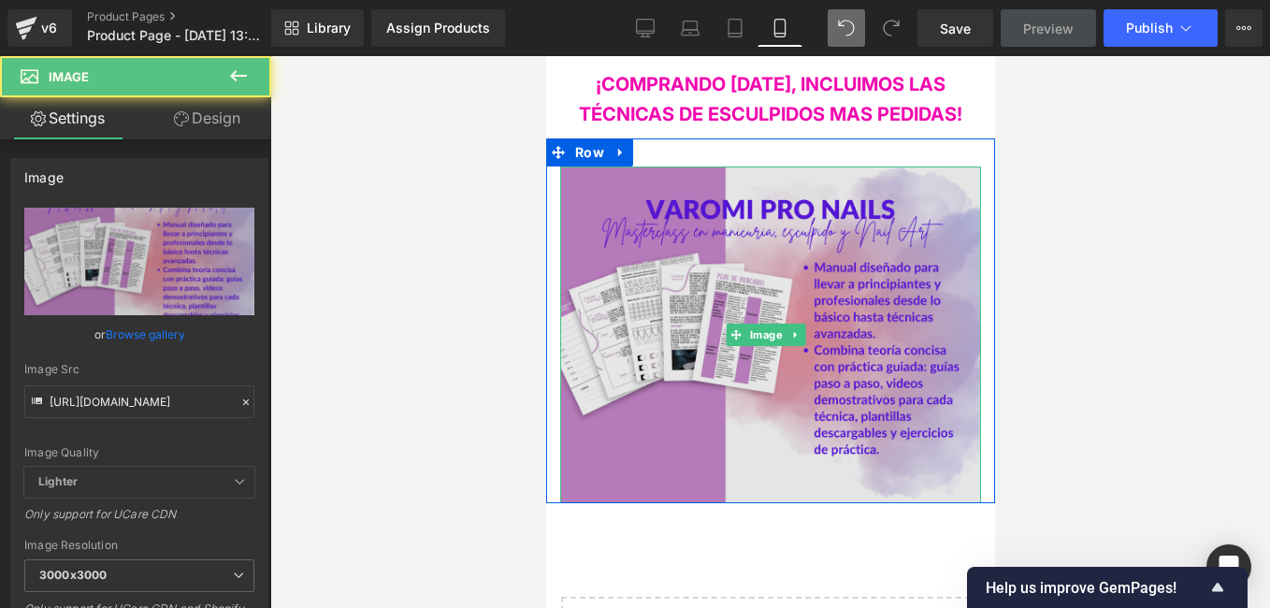
click at [729, 166] on img at bounding box center [769, 334] width 421 height 337
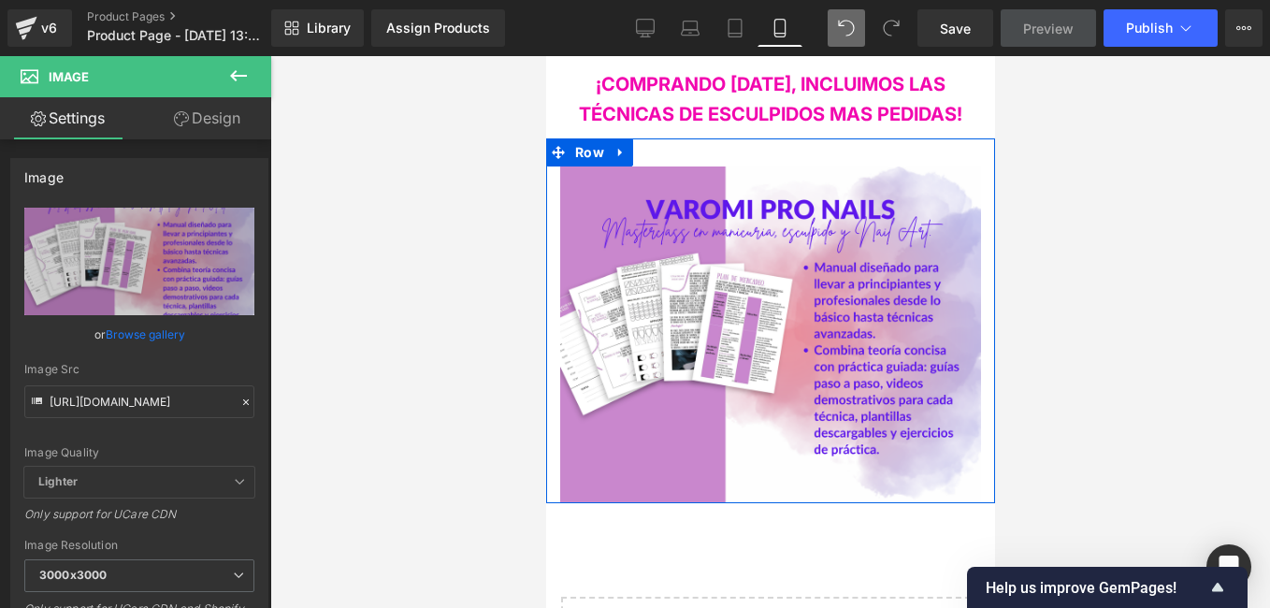
drag, startPoint x: 736, startPoint y: 125, endPoint x: 740, endPoint y: 112, distance: 13.6
click at [740, 138] on div "Image Row" at bounding box center [769, 320] width 449 height 365
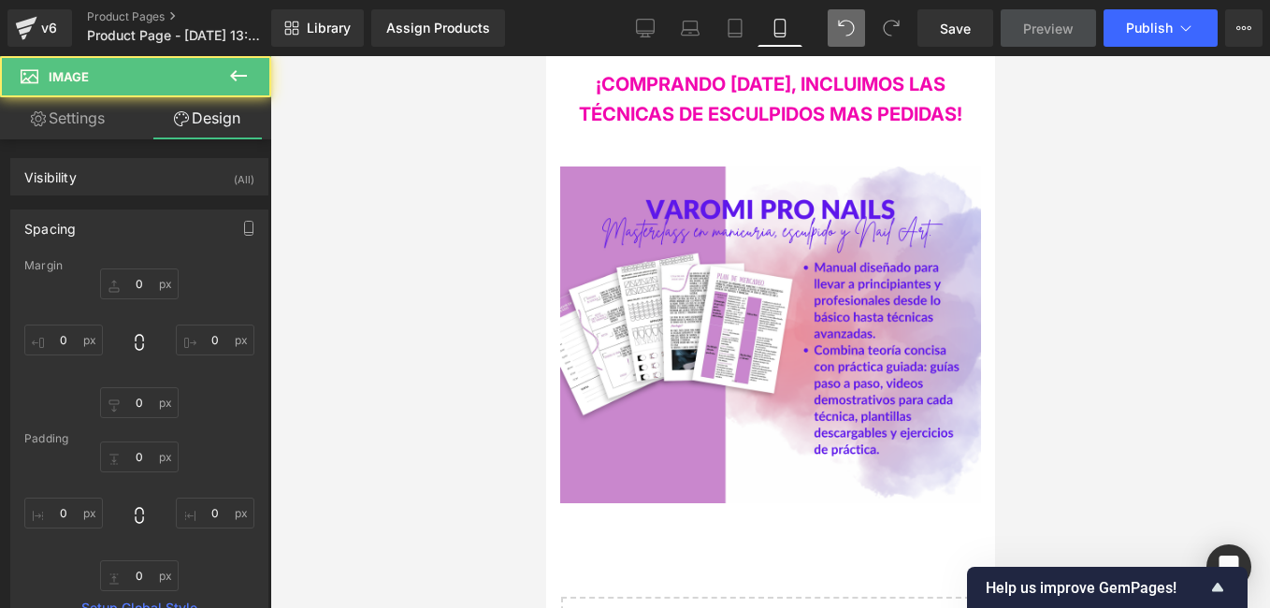
click at [420, 239] on div at bounding box center [770, 332] width 1000 height 552
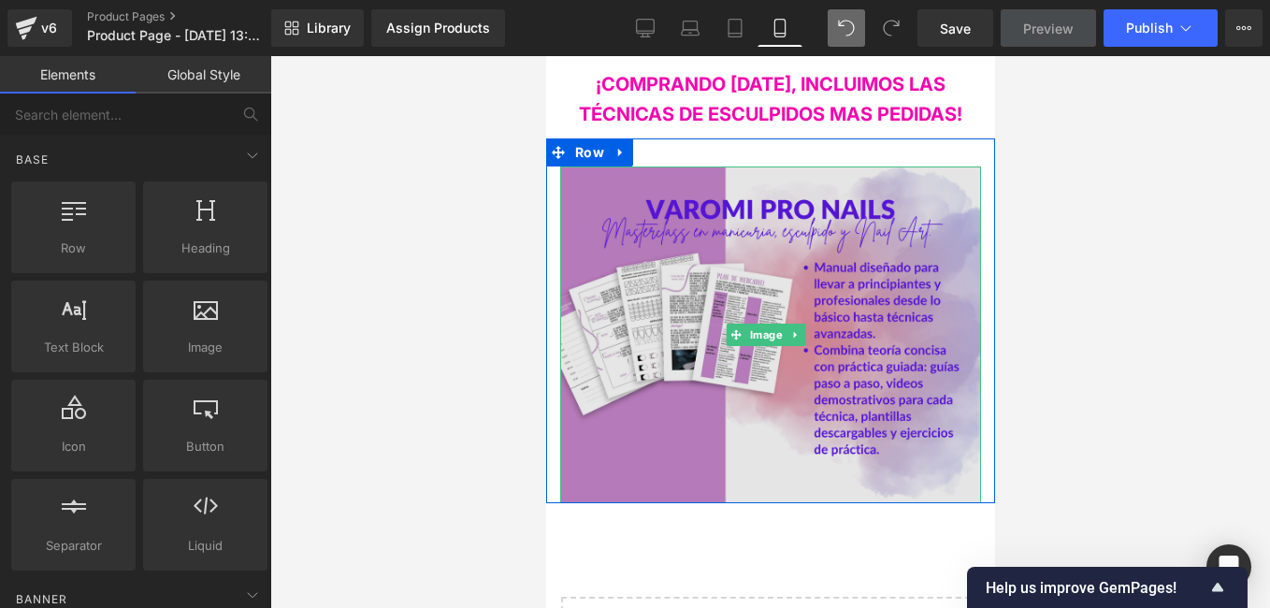
click at [878, 244] on img at bounding box center [769, 334] width 421 height 337
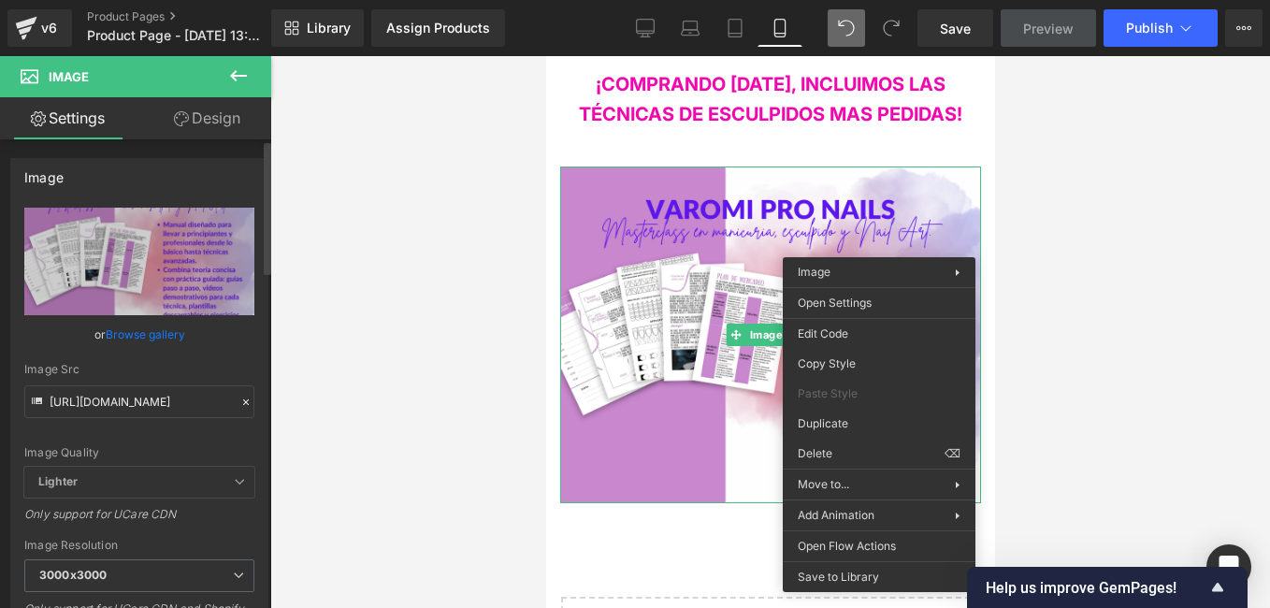
click at [242, 401] on icon at bounding box center [245, 402] width 13 height 13
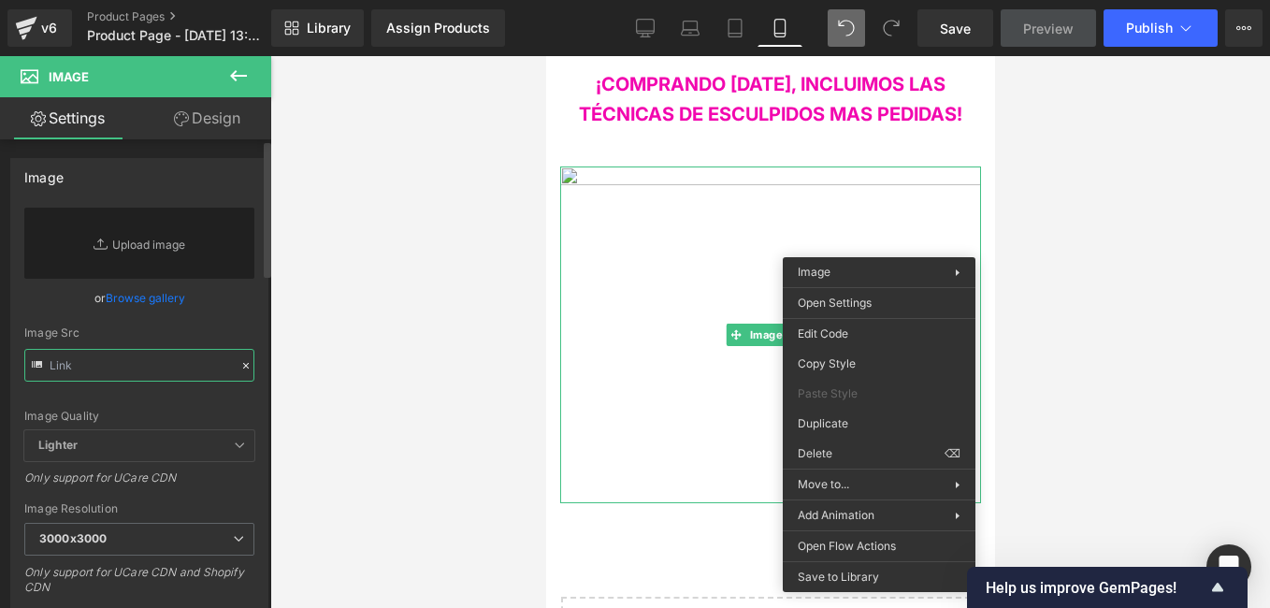
paste input "https://i.postimg.cc/xTmgW6Hs/Copia-de-MOCKUPS-ETSY-PAQUETE-100.png"
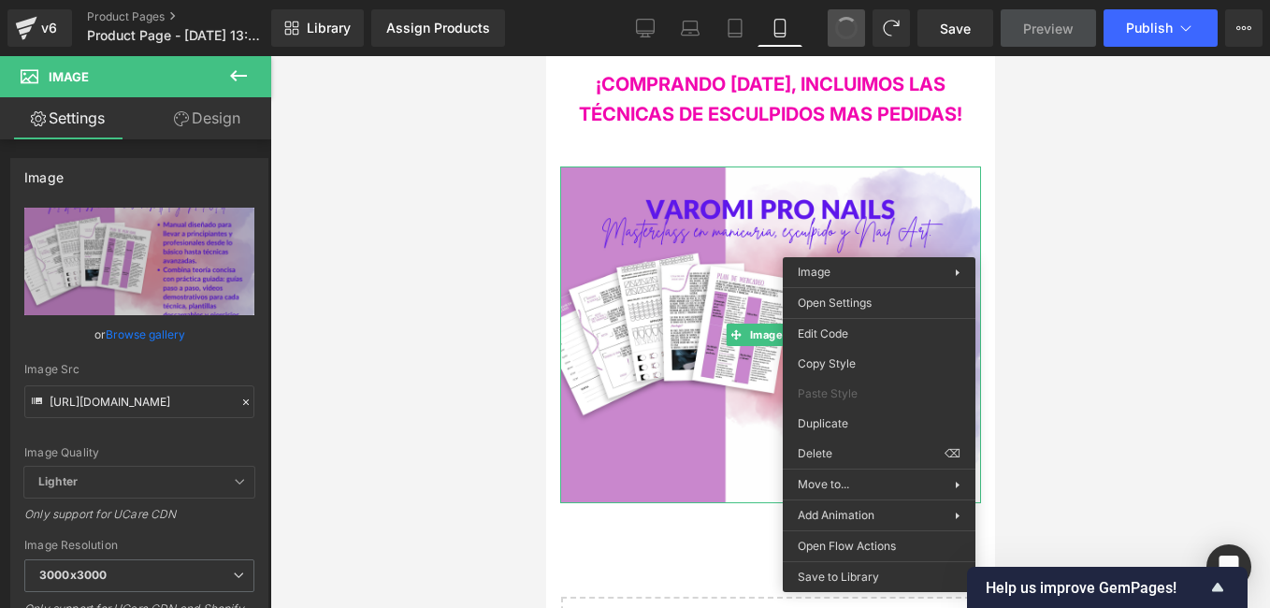
scroll to position [0, 0]
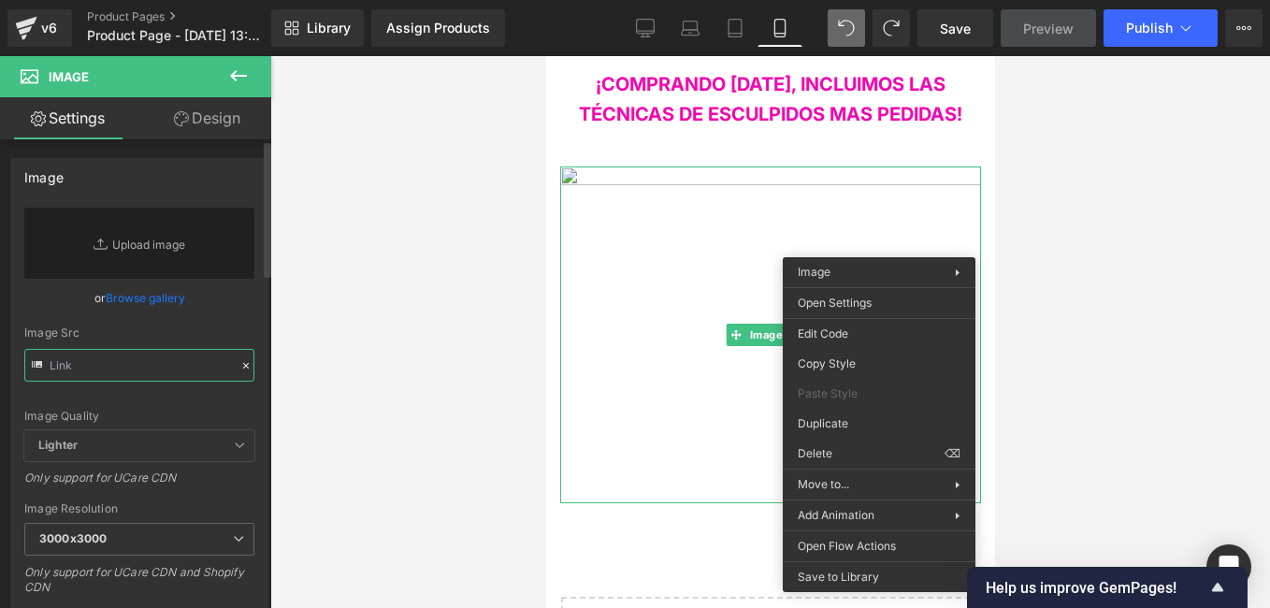
click at [150, 354] on input "text" at bounding box center [139, 365] width 230 height 33
paste input "https://i.postimg.cc/qMZwh9rk/Copia-de-187-Etsy-Listing-Mockup.png"
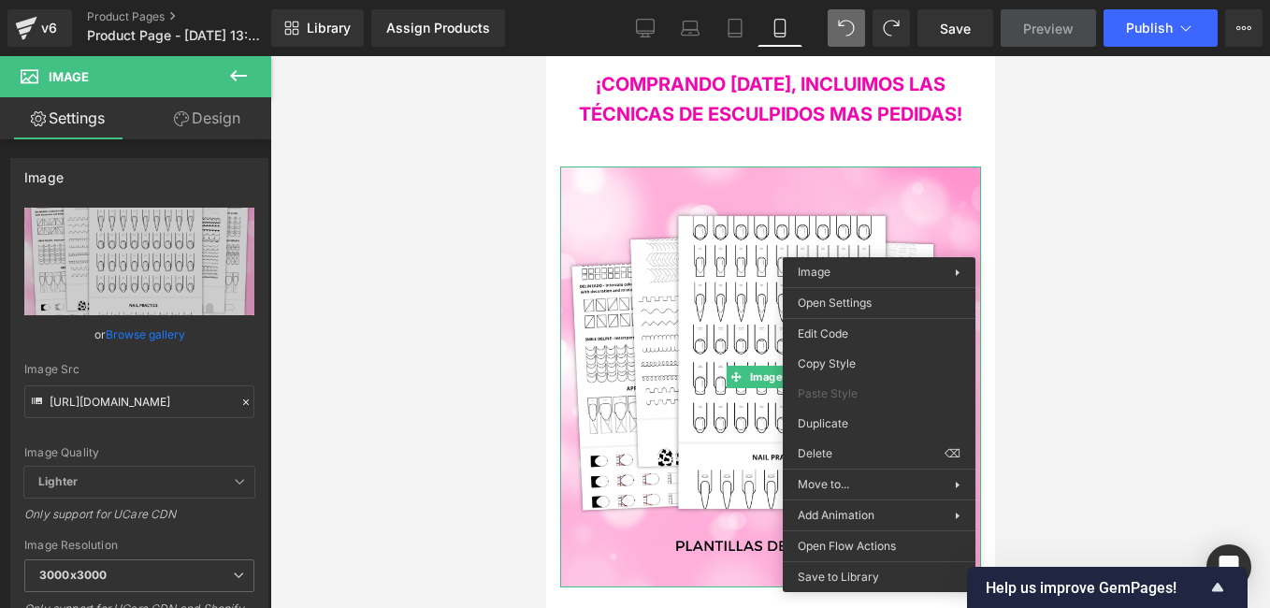
click at [412, 432] on div at bounding box center [770, 332] width 1000 height 552
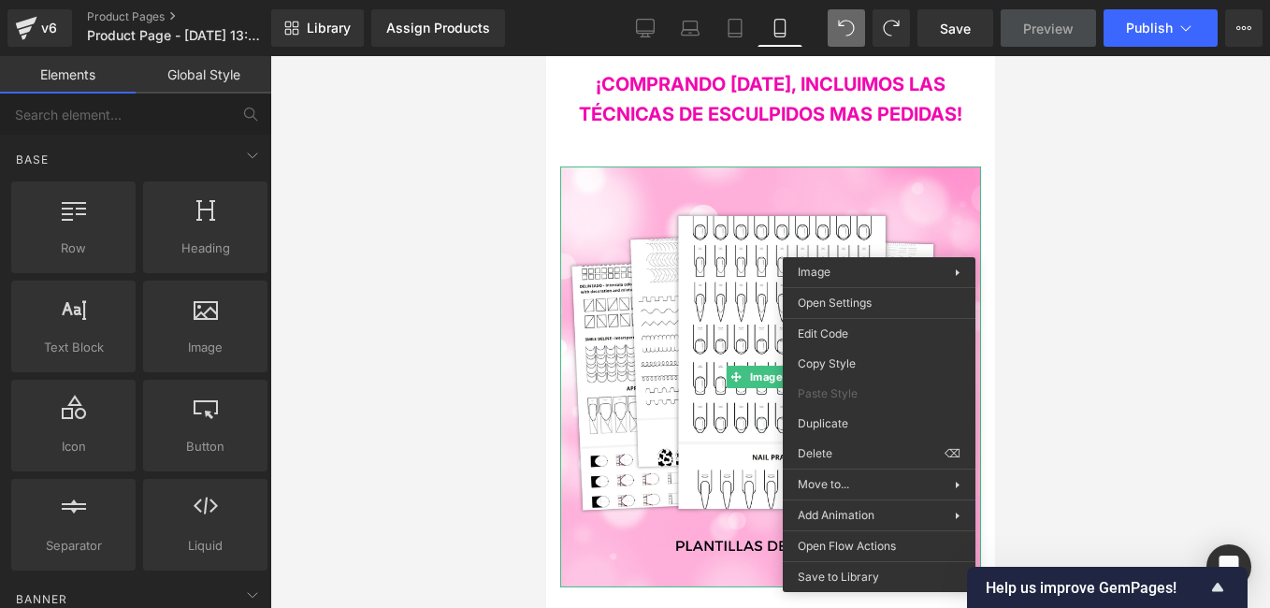
scroll to position [0, 0]
click at [1116, 384] on div at bounding box center [770, 332] width 1000 height 552
click at [474, 240] on div at bounding box center [770, 332] width 1000 height 552
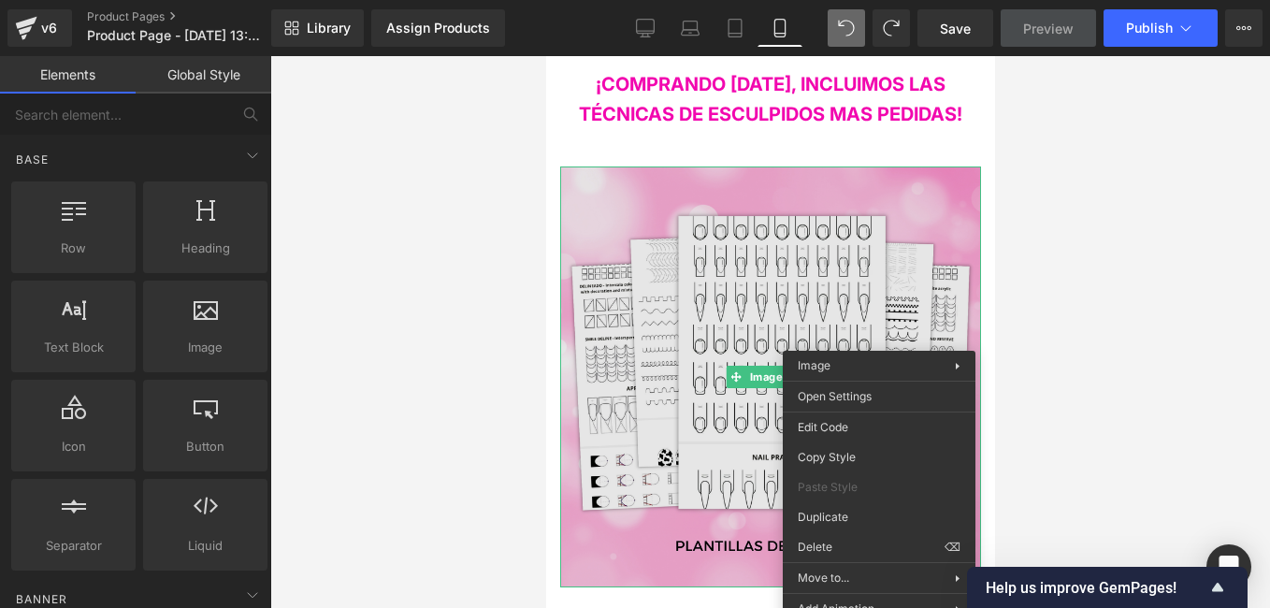
scroll to position [3129, 0]
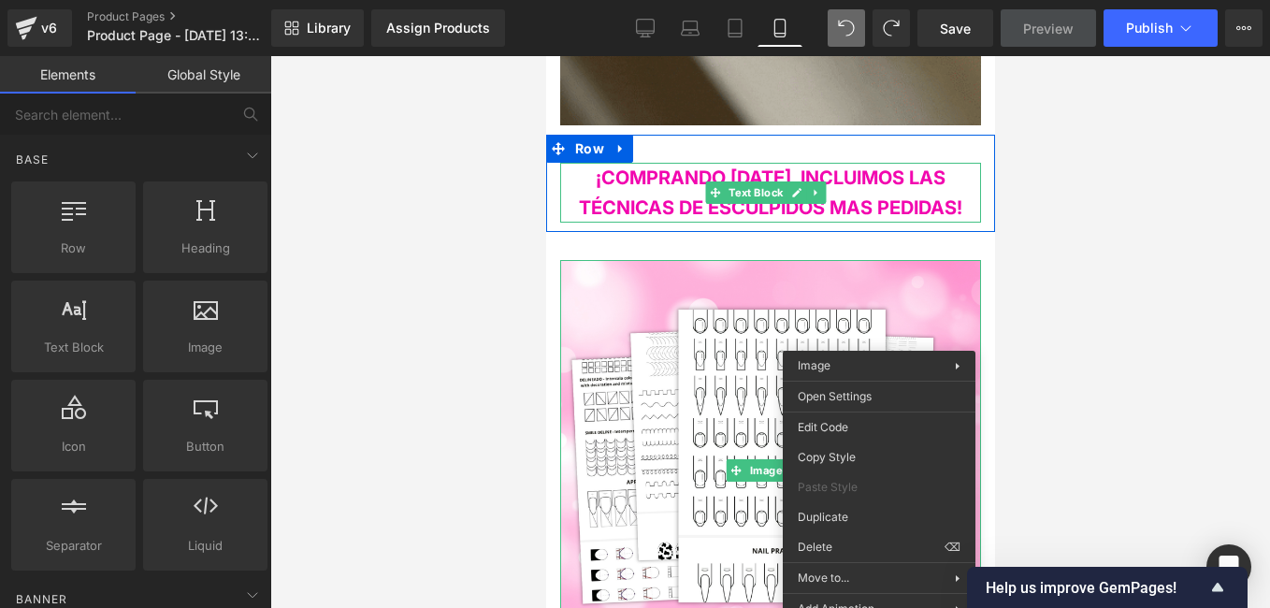
click at [906, 166] on span "¡COMPRANDO HOY, INCLUIMOS LAS TÉCNICAS DE ESCULPIDOS MAS PEDIDAS!" at bounding box center [769, 192] width 383 height 52
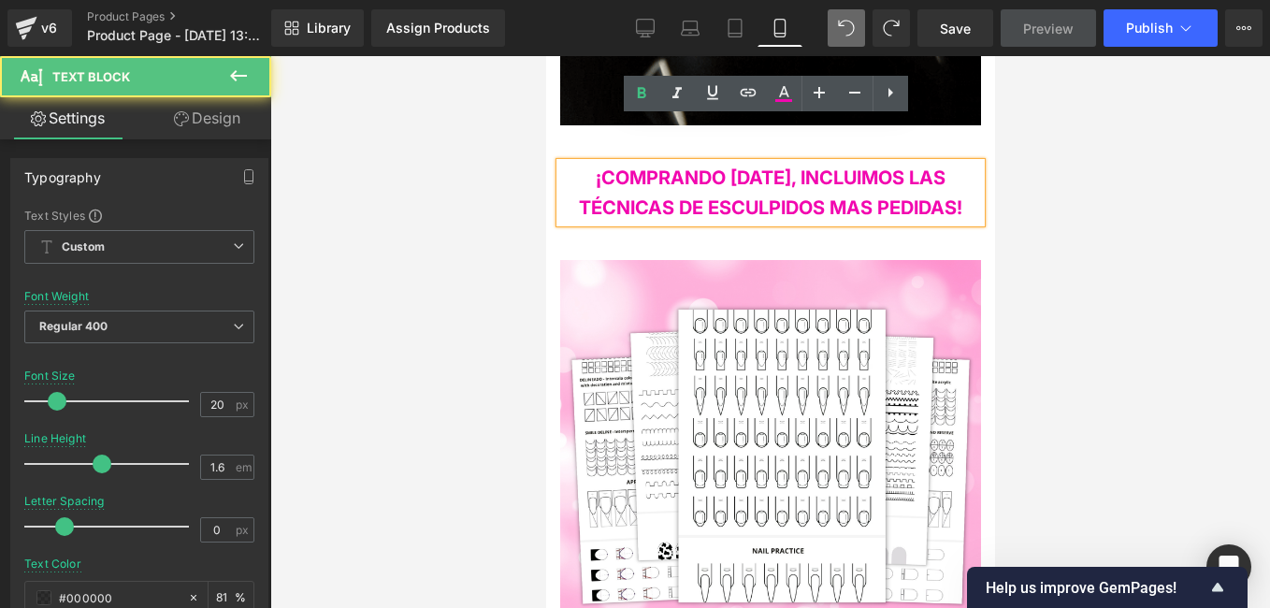
click at [955, 166] on span "¡COMPRANDO HOY, INCLUIMOS LAS TÉCNICAS DE ESCULPIDOS MAS PEDIDAS!" at bounding box center [769, 192] width 383 height 52
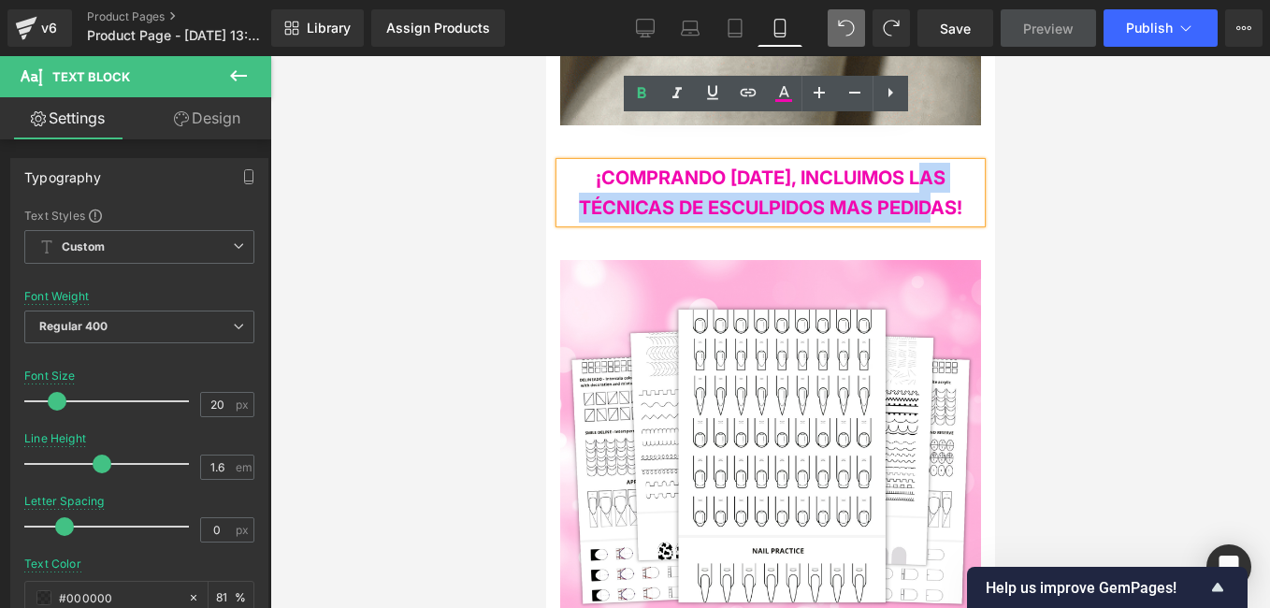
drag, startPoint x: 955, startPoint y: 164, endPoint x: 588, endPoint y: 155, distance: 366.7
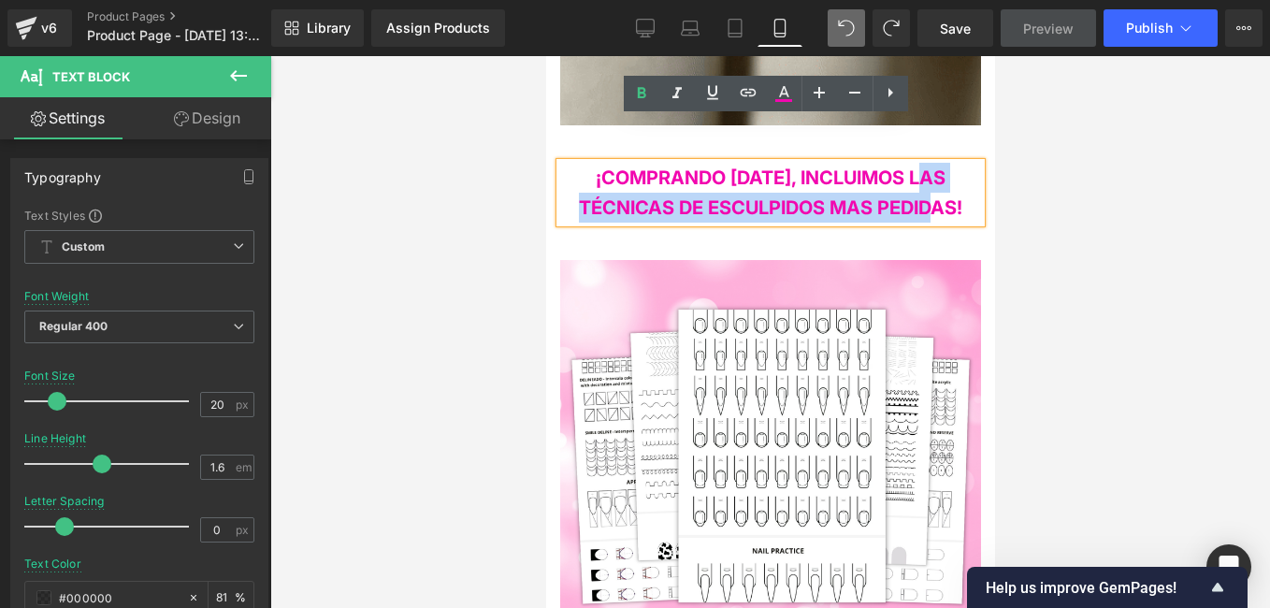
click at [588, 166] on span "¡COMPRANDO HOY, INCLUIMOS LAS TÉCNICAS DE ESCULPIDOS MAS PEDIDAS!" at bounding box center [769, 192] width 383 height 52
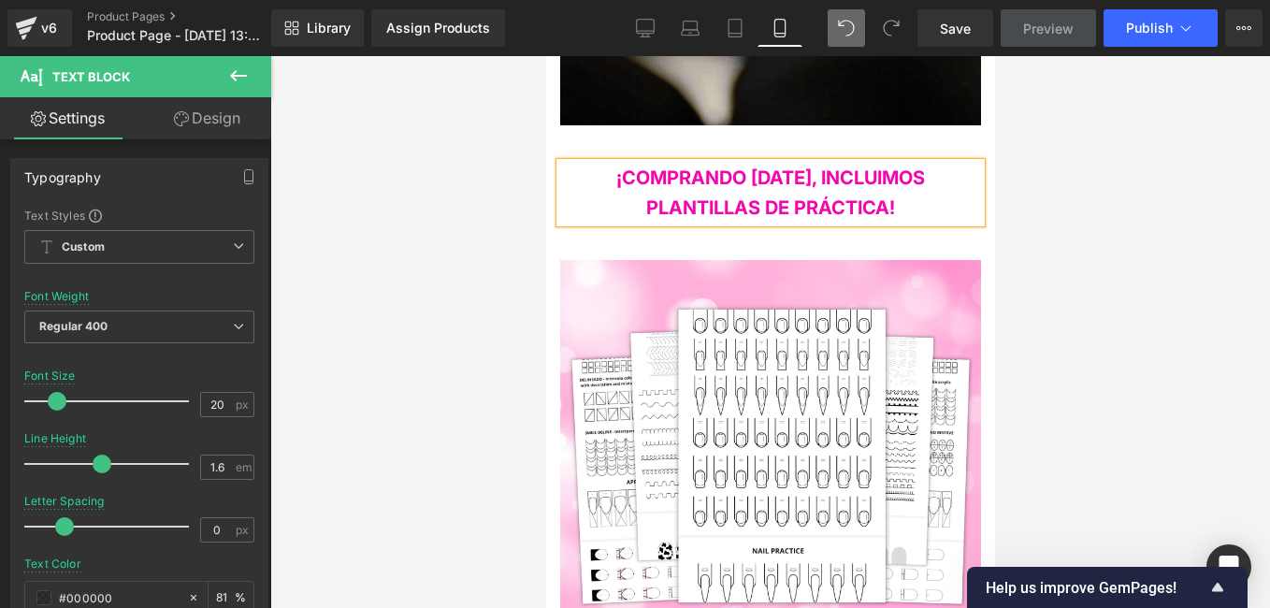
click at [490, 206] on div at bounding box center [770, 332] width 1000 height 552
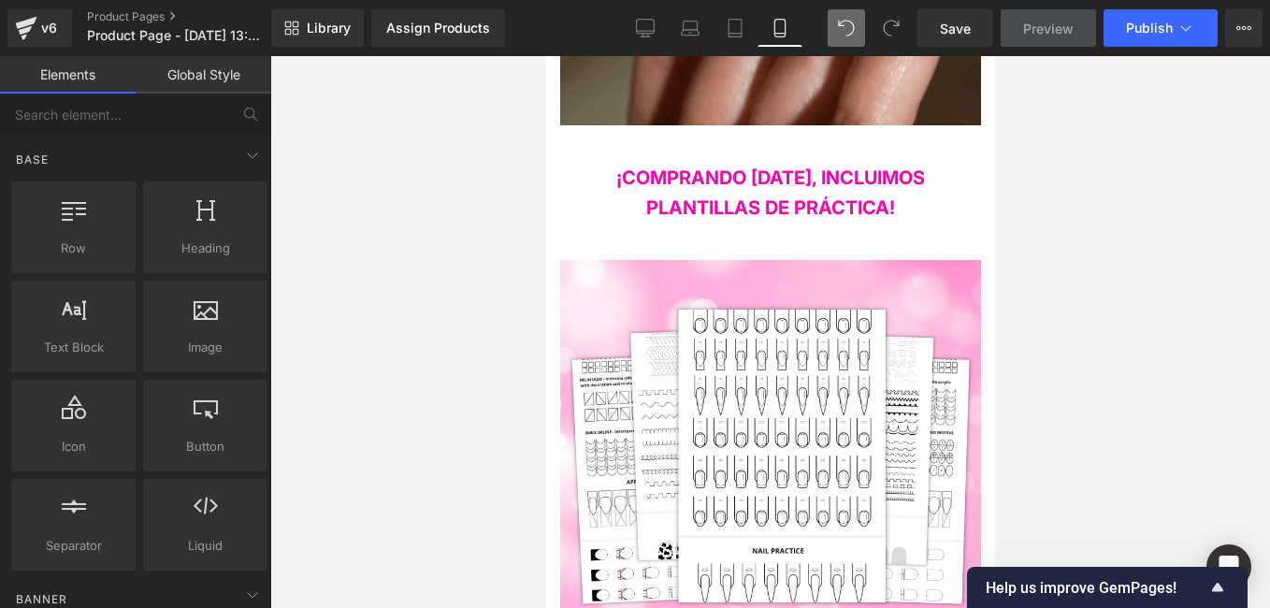
click at [427, 394] on div at bounding box center [770, 332] width 1000 height 552
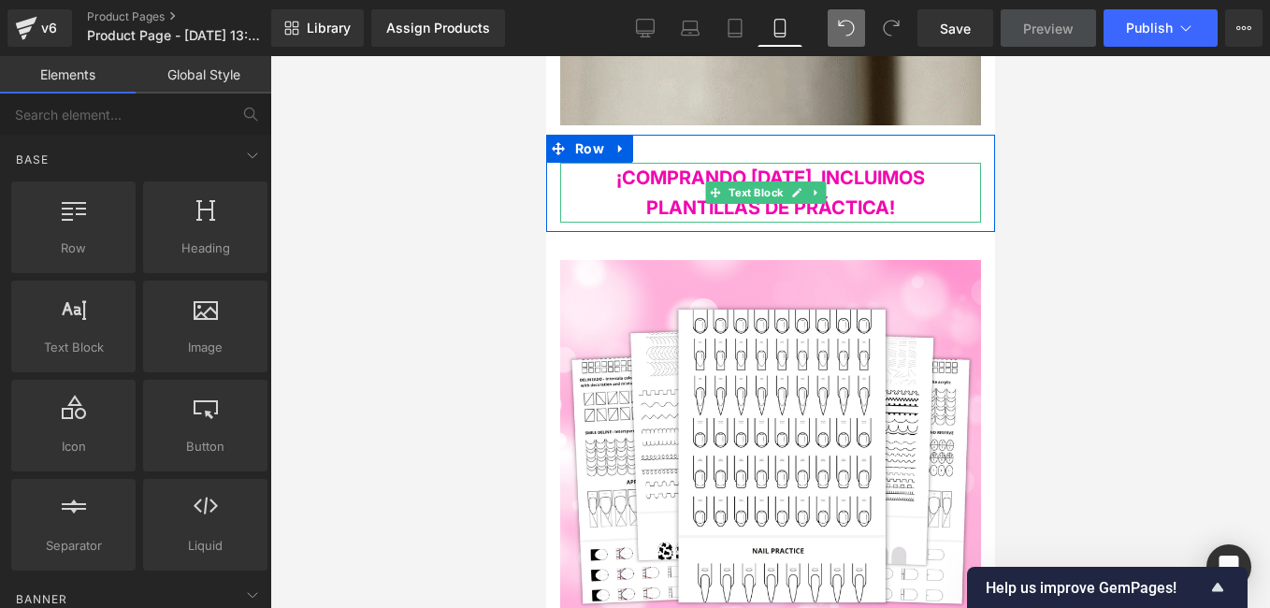
click at [822, 166] on span "¡COMPRANDO HOY, INCLUIMOS PLANTILLAS DE PRÁCTICA!" at bounding box center [769, 192] width 309 height 52
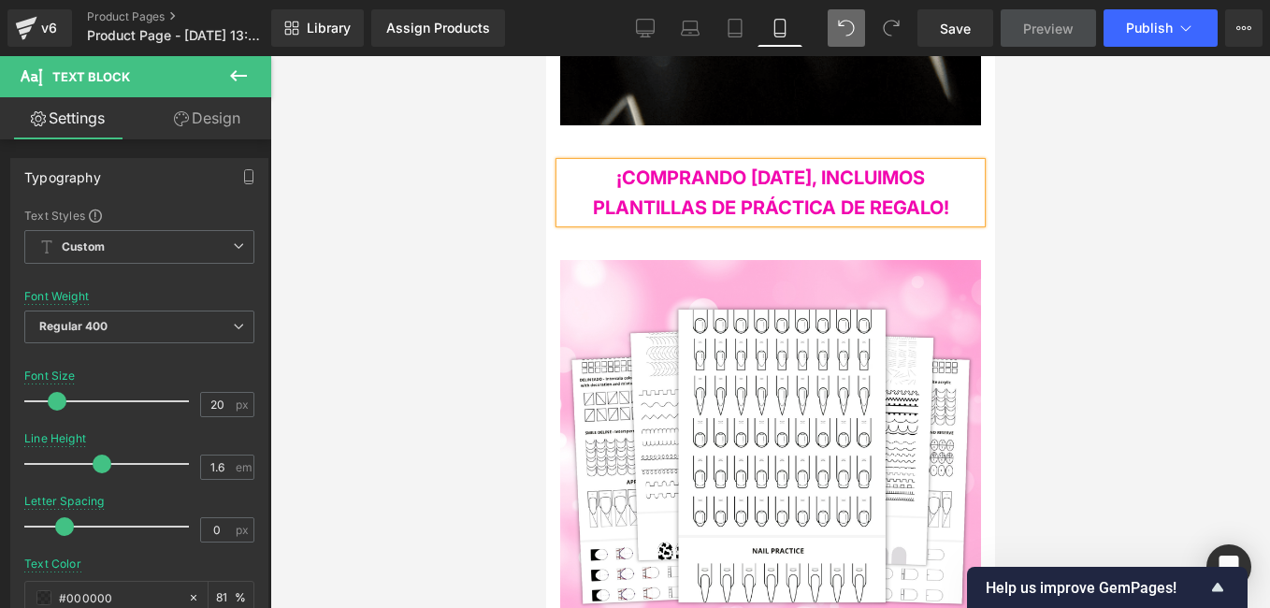
click at [528, 221] on div at bounding box center [770, 332] width 1000 height 552
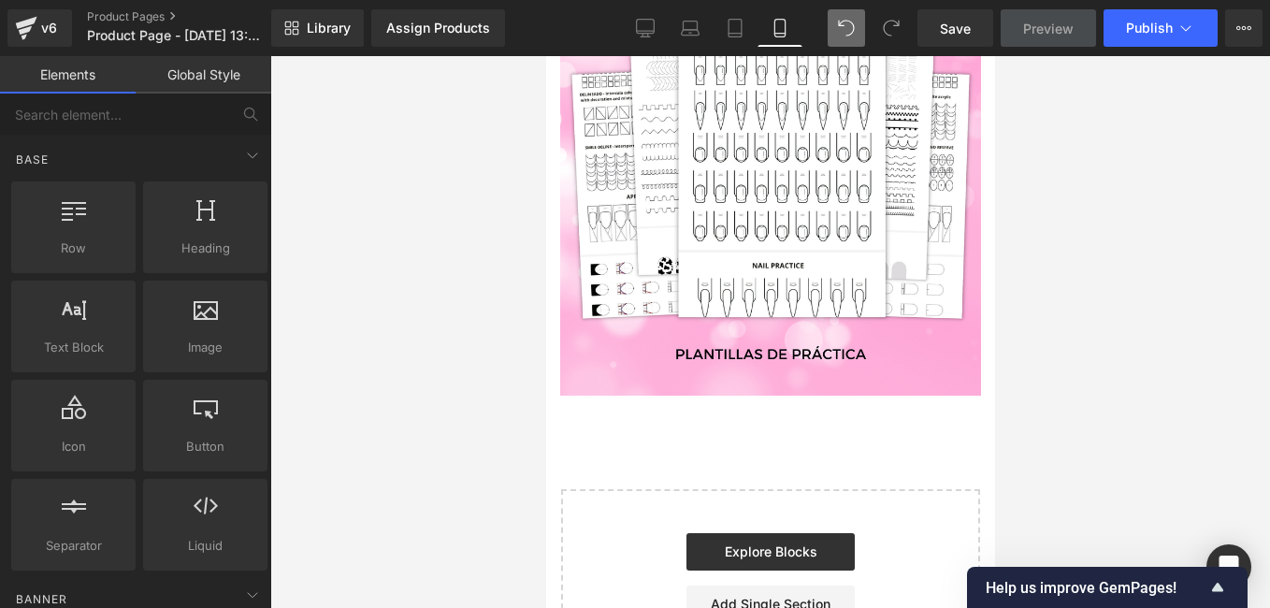
scroll to position [3392, 0]
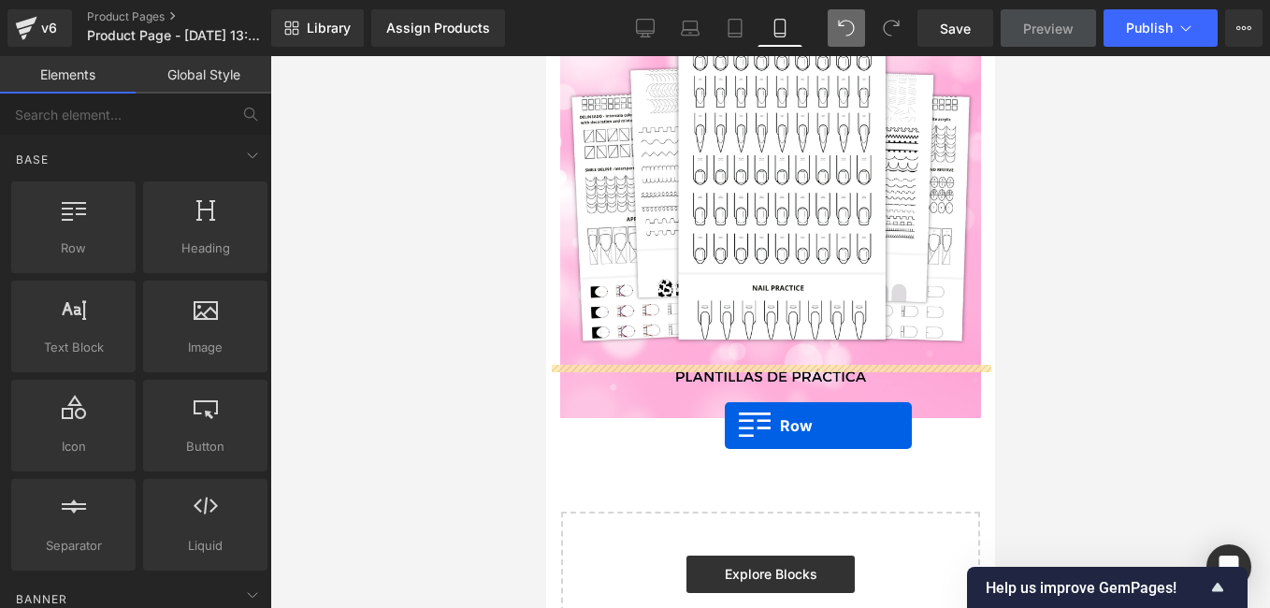
drag, startPoint x: 630, startPoint y: 264, endPoint x: 724, endPoint y: 426, distance: 186.9
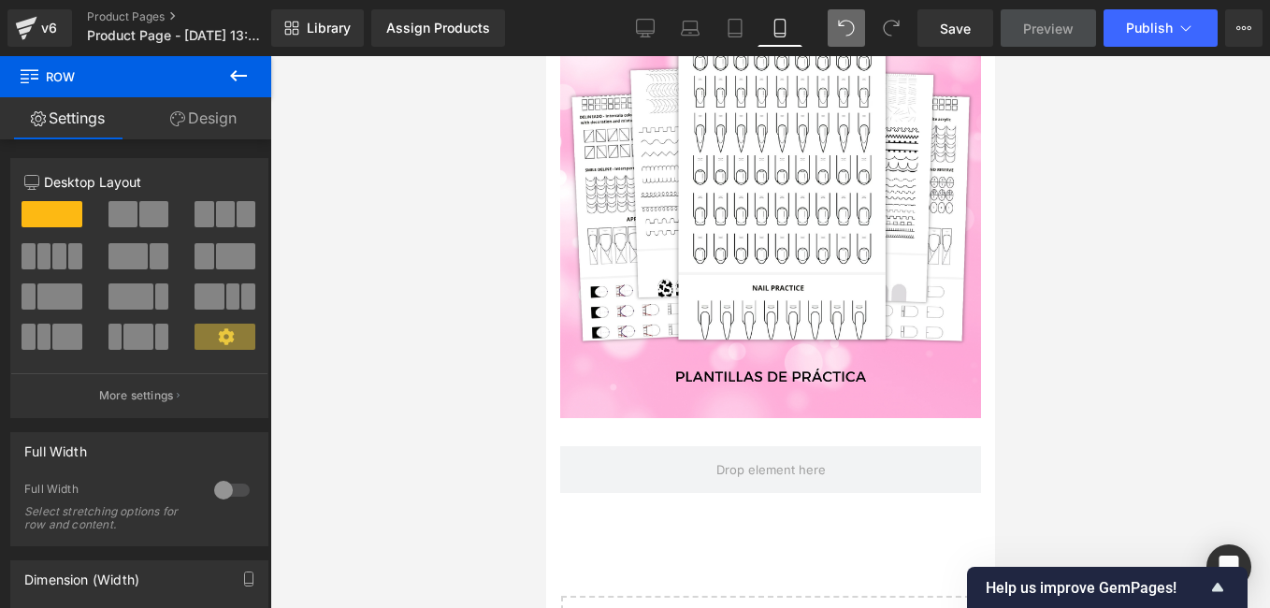
click at [236, 79] on icon at bounding box center [238, 75] width 17 height 11
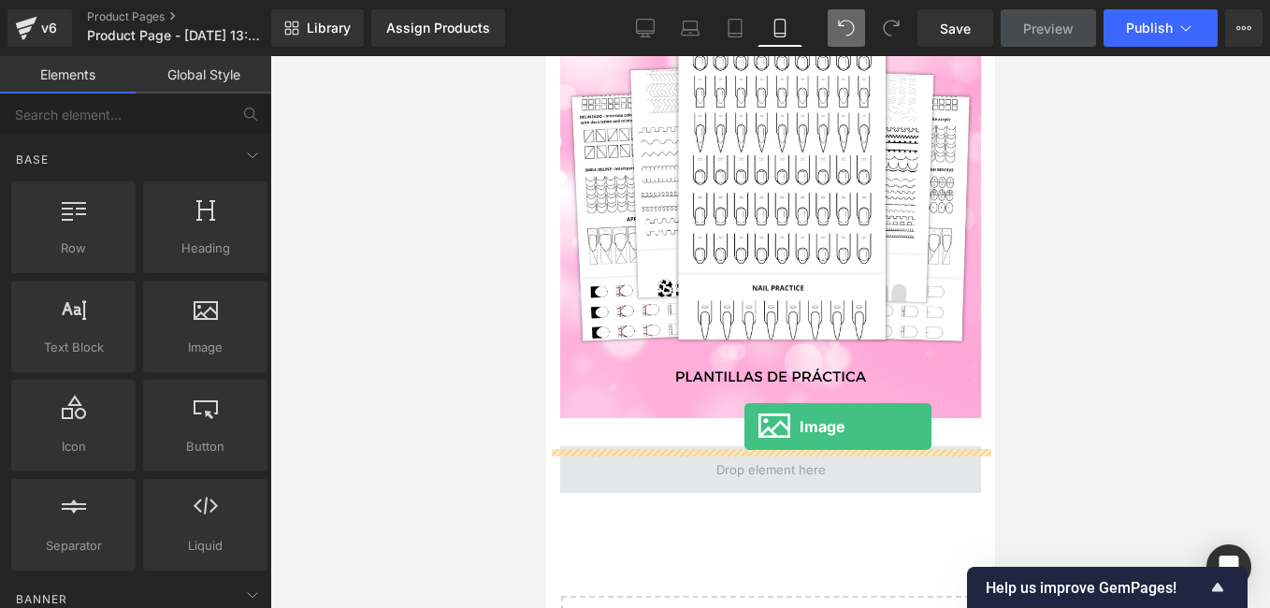
drag, startPoint x: 743, startPoint y: 389, endPoint x: 744, endPoint y: 426, distance: 37.4
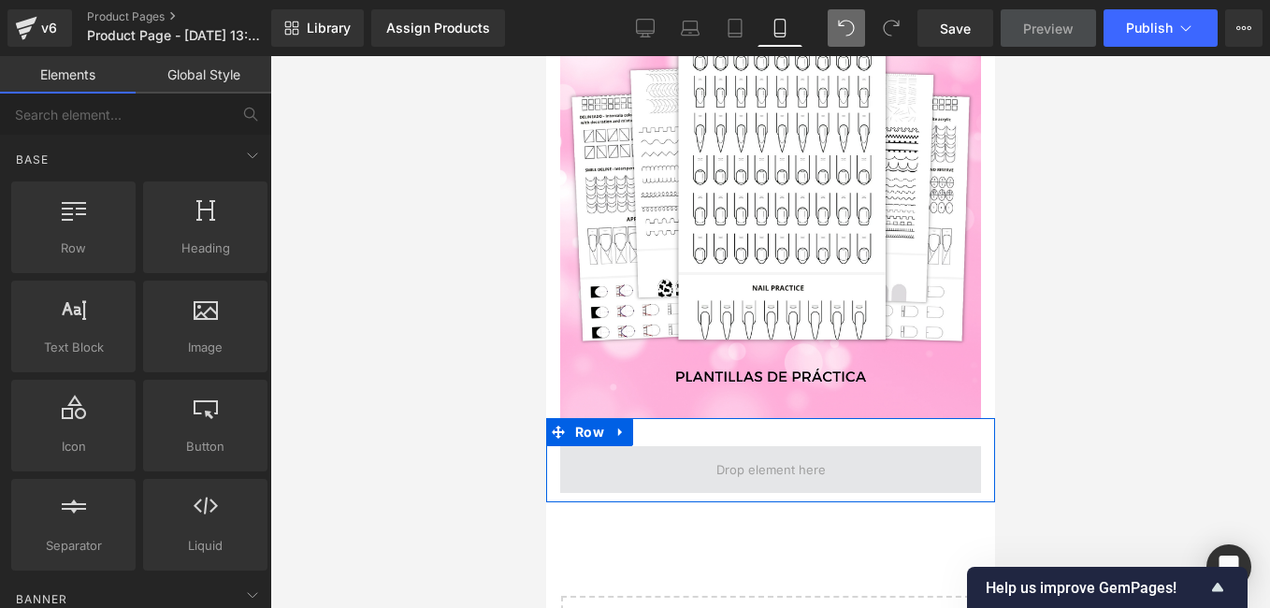
click at [724, 455] on span at bounding box center [770, 469] width 123 height 29
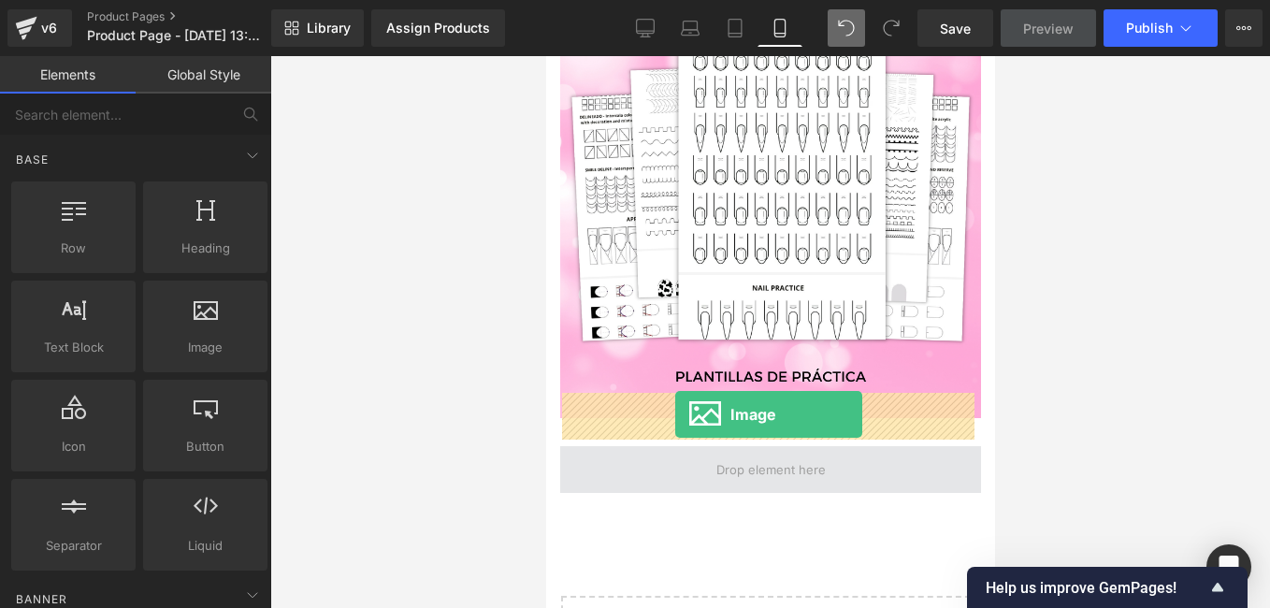
drag, startPoint x: 751, startPoint y: 404, endPoint x: 674, endPoint y: 414, distance: 77.4
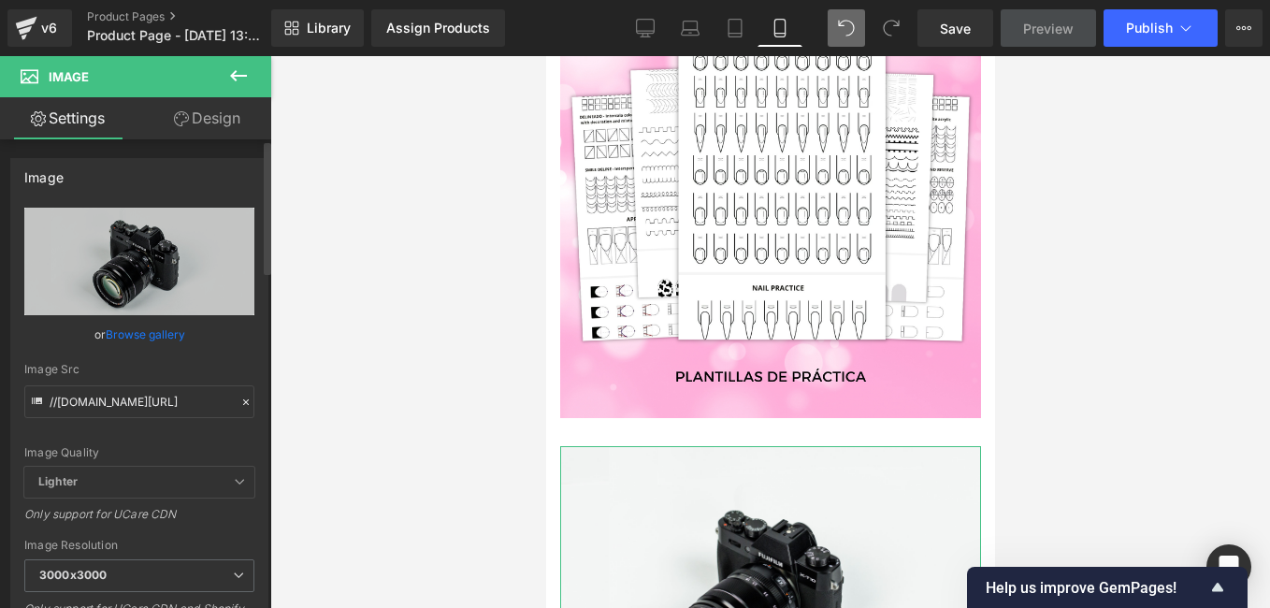
click at [243, 401] on icon at bounding box center [246, 402] width 6 height 6
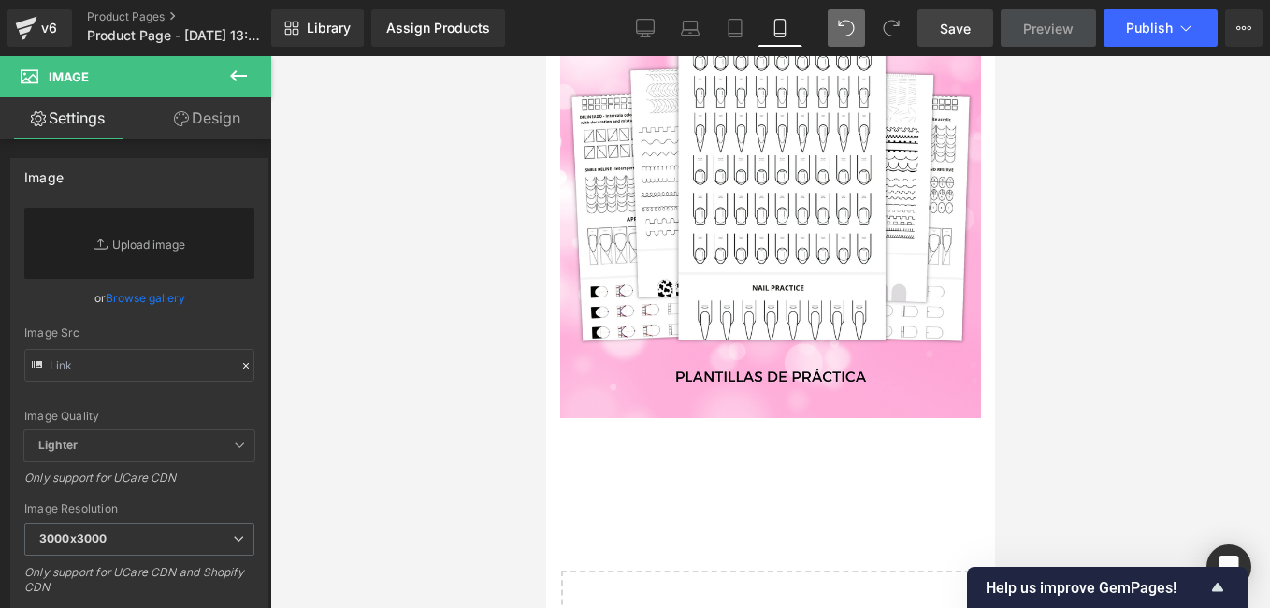
click at [937, 27] on link "Save" at bounding box center [955, 27] width 76 height 37
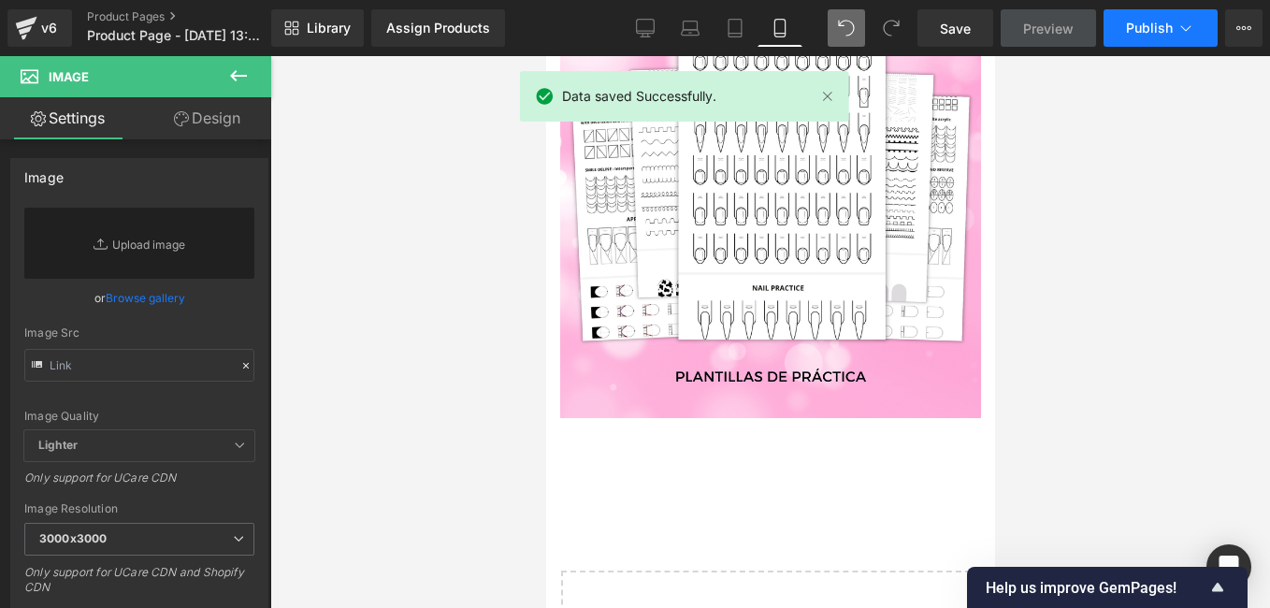
click at [1168, 22] on span "Publish" at bounding box center [1149, 28] width 47 height 15
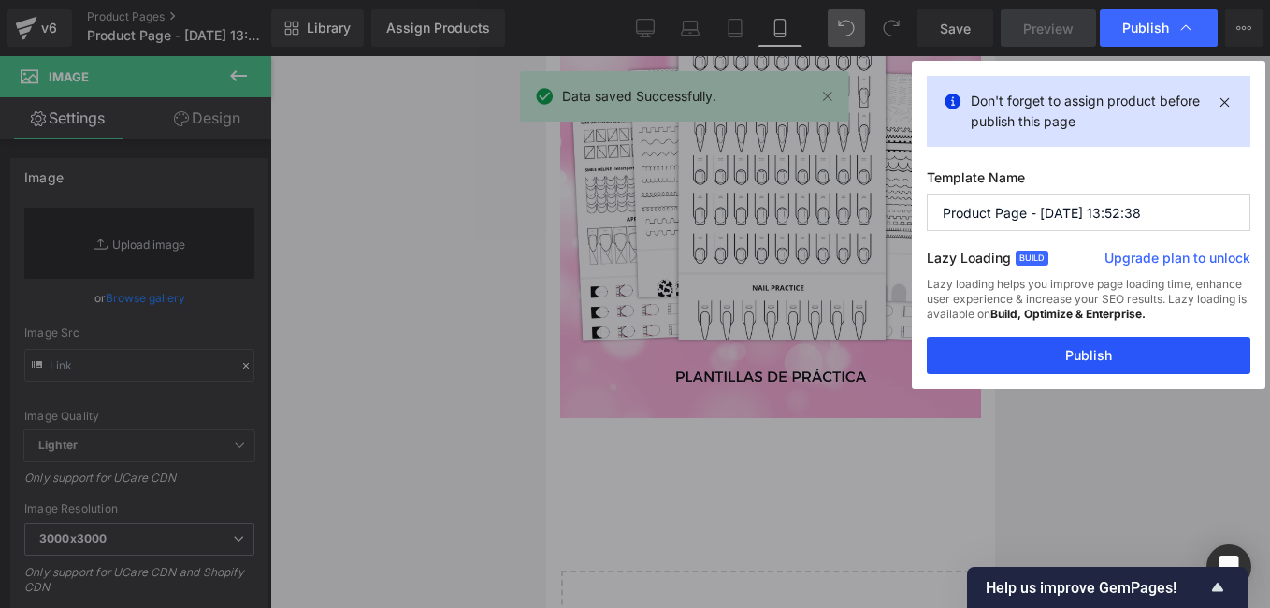
click at [1076, 351] on button "Publish" at bounding box center [1089, 355] width 324 height 37
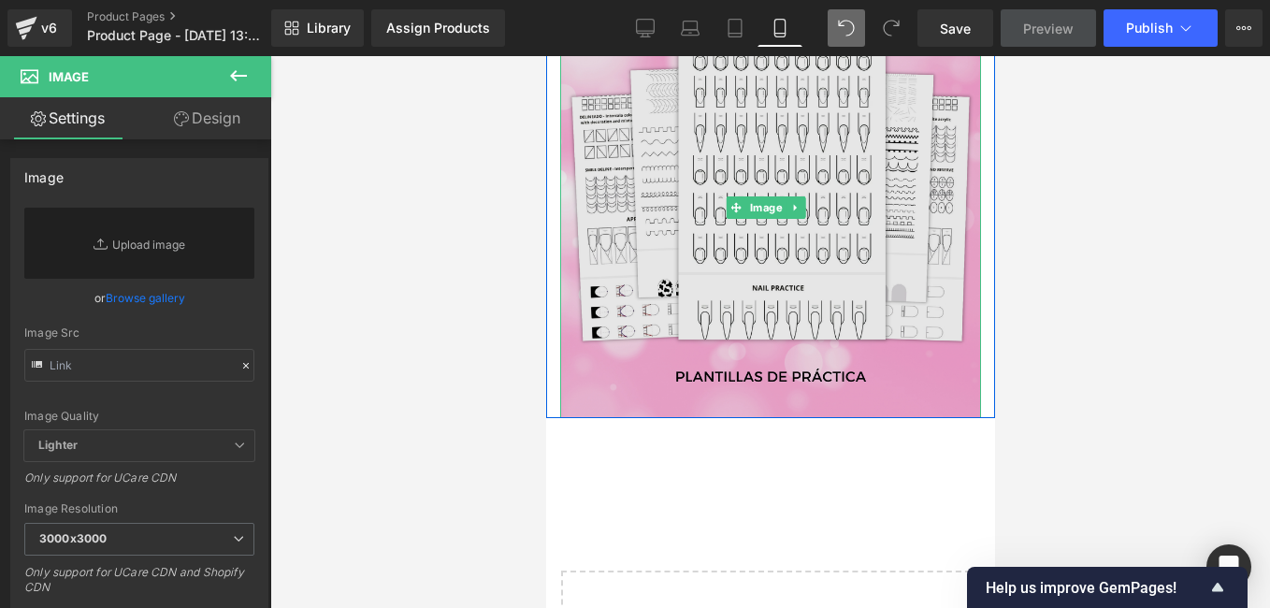
scroll to position [3018, 0]
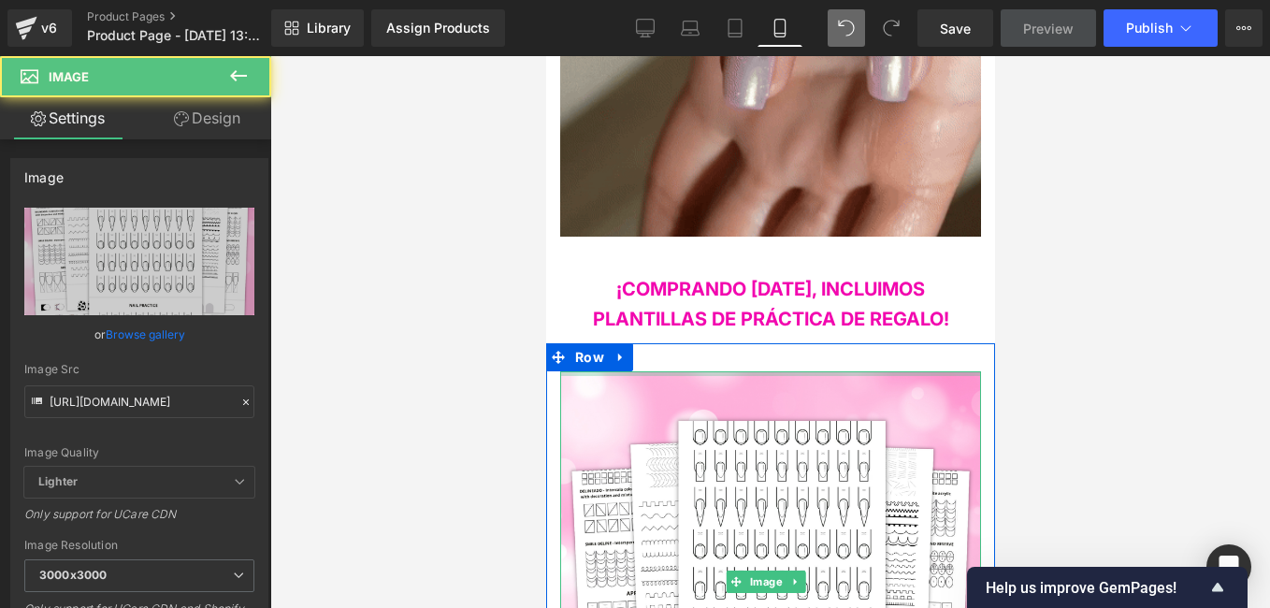
drag, startPoint x: 916, startPoint y: 329, endPoint x: 1042, endPoint y: 380, distance: 136.0
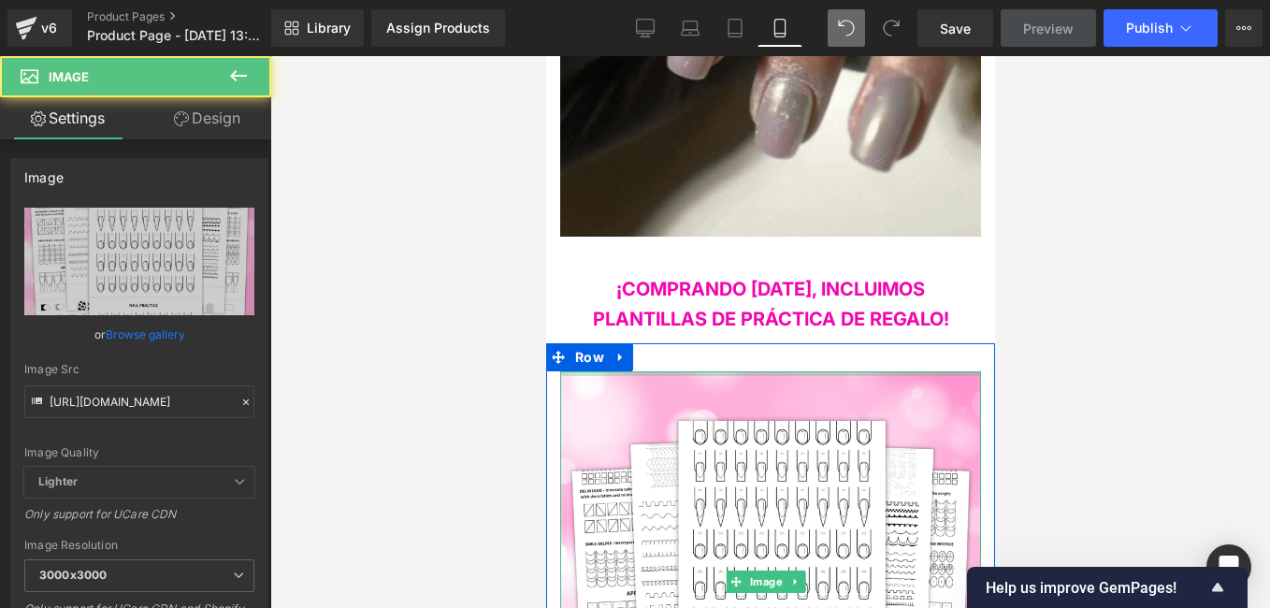
click at [917, 343] on div "Image Row" at bounding box center [769, 567] width 449 height 449
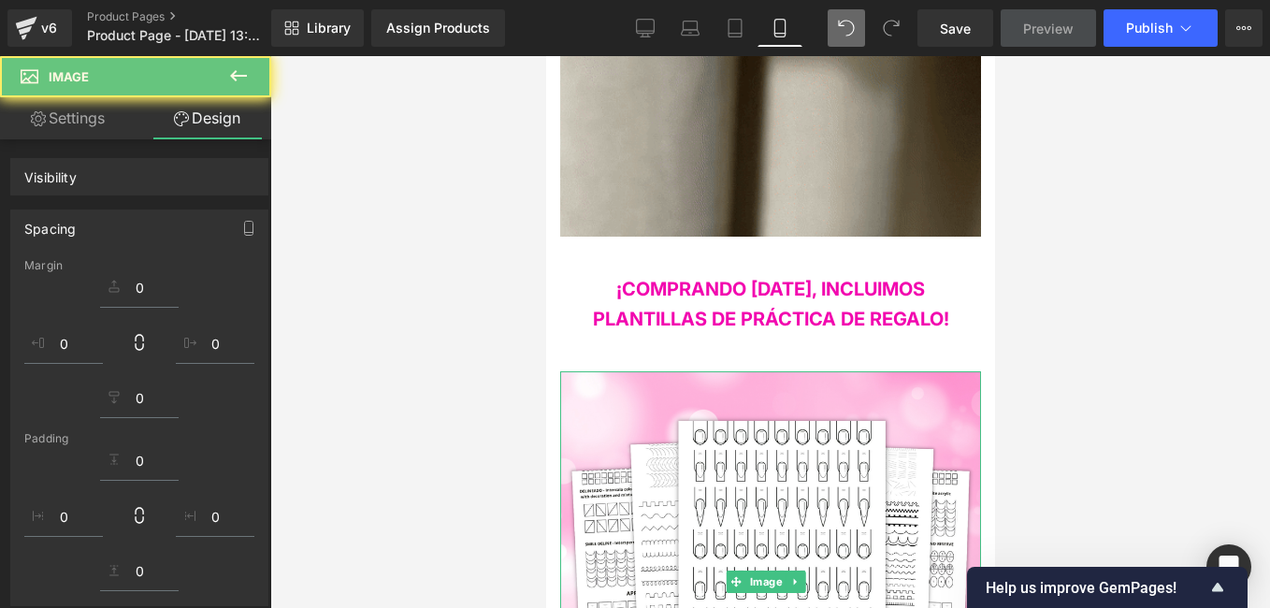
click at [426, 352] on div at bounding box center [770, 332] width 1000 height 552
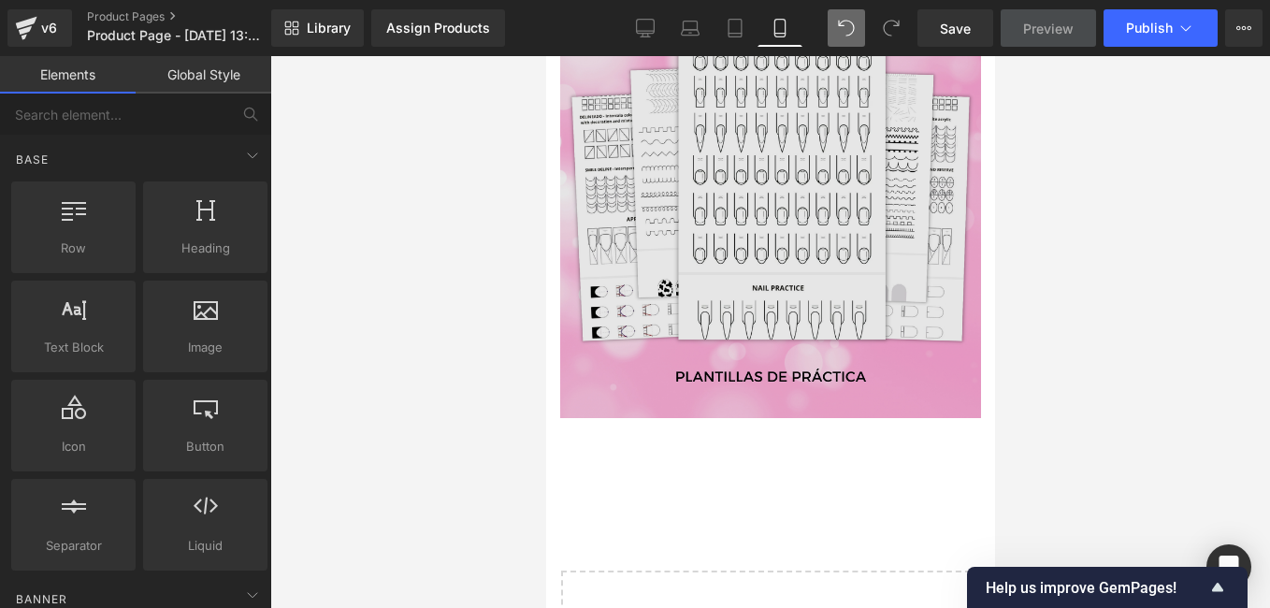
scroll to position [3486, 0]
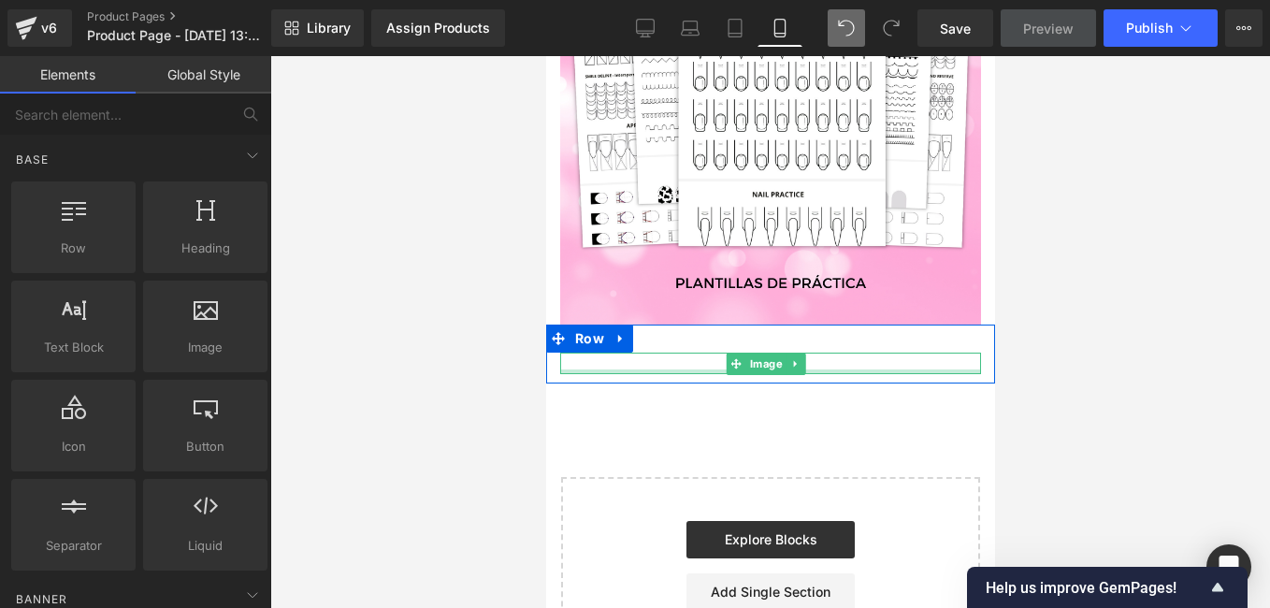
click at [644, 353] on div "Image" at bounding box center [769, 363] width 421 height 21
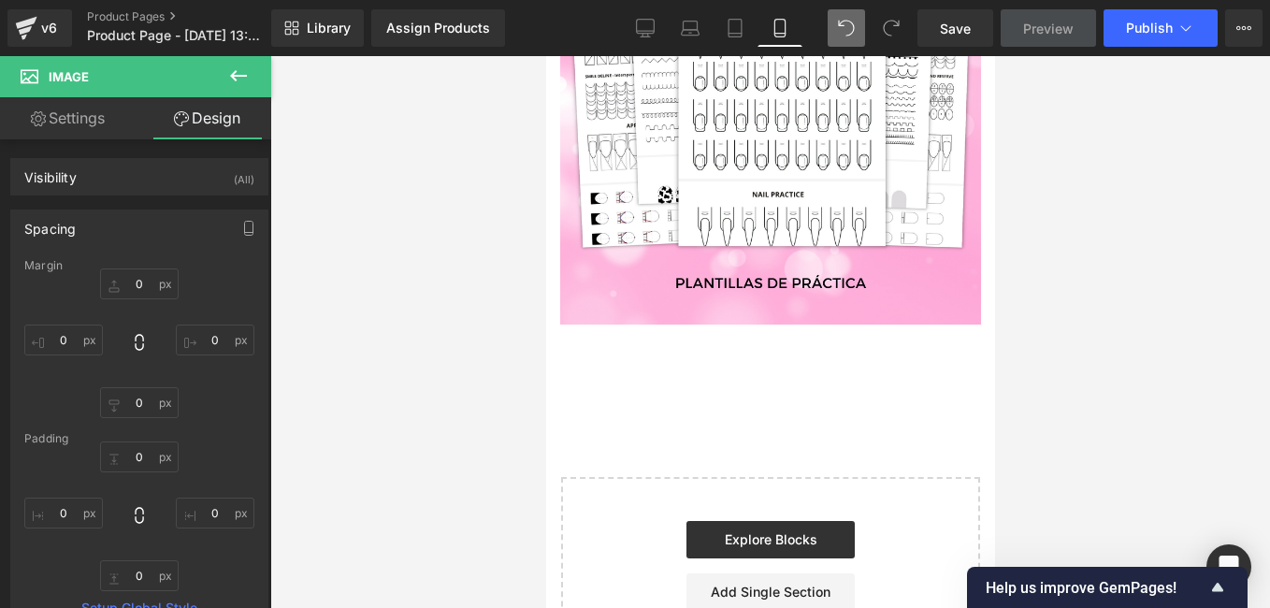
click at [219, 69] on button at bounding box center [238, 76] width 65 height 41
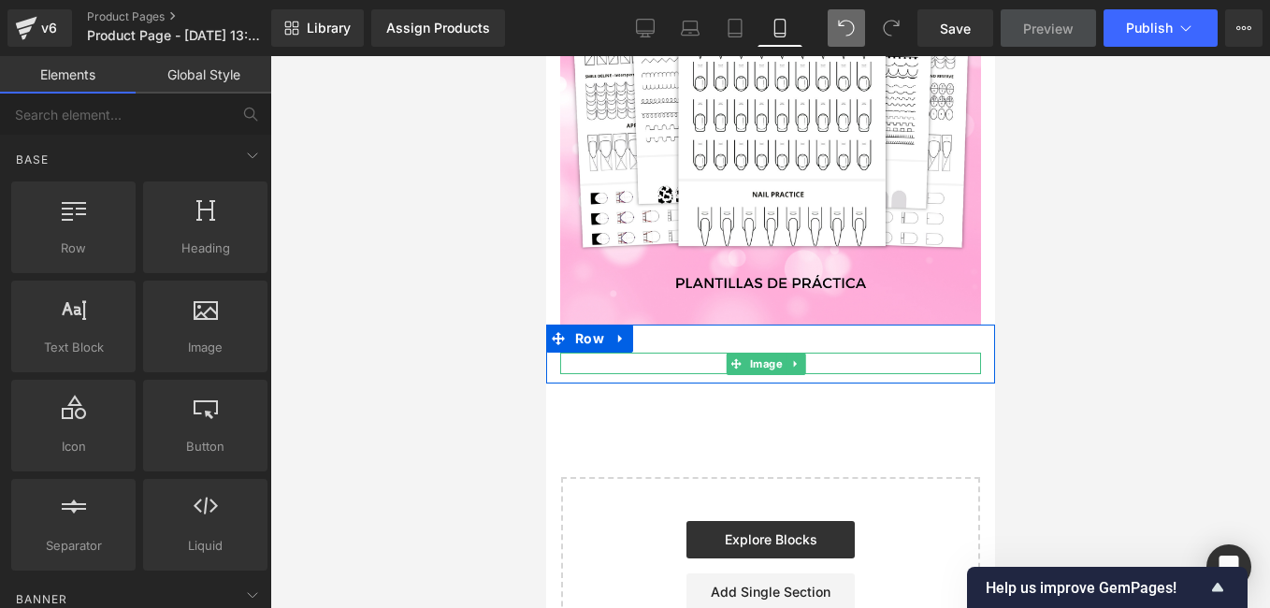
click at [716, 353] on div at bounding box center [769, 363] width 421 height 21
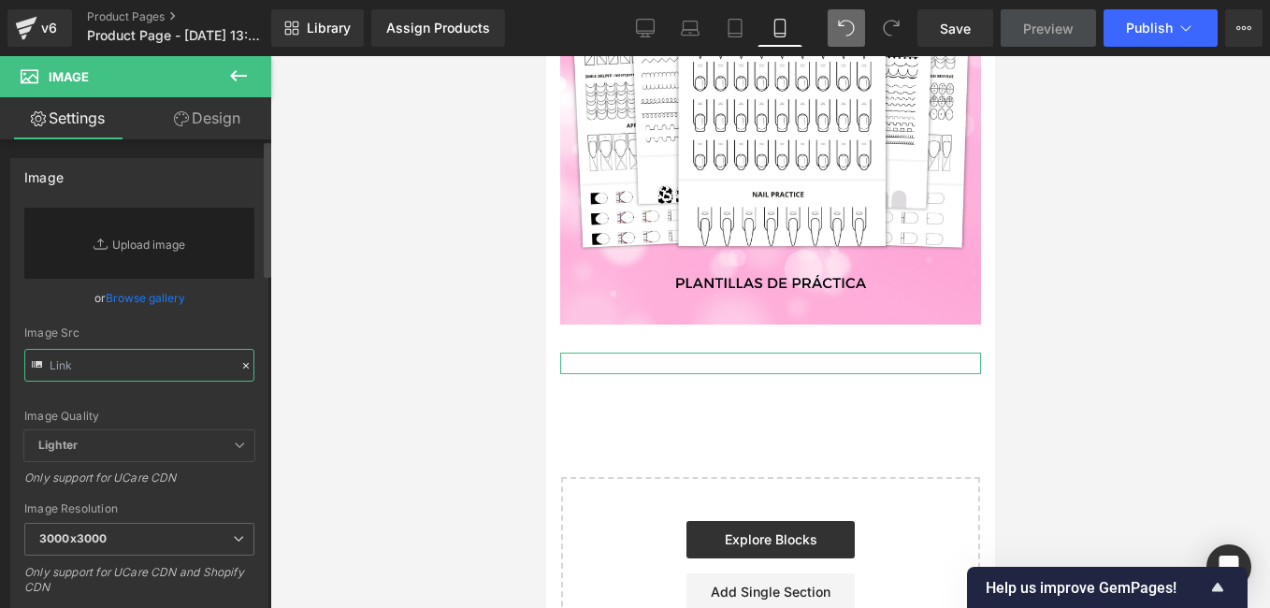
click at [103, 366] on input "text" at bounding box center [139, 365] width 230 height 33
paste input "https://i.postimg.cc/Sx74NN6n/Copia-de-Copia-de-Copia-de-174-Aesthetic-Mockups-…"
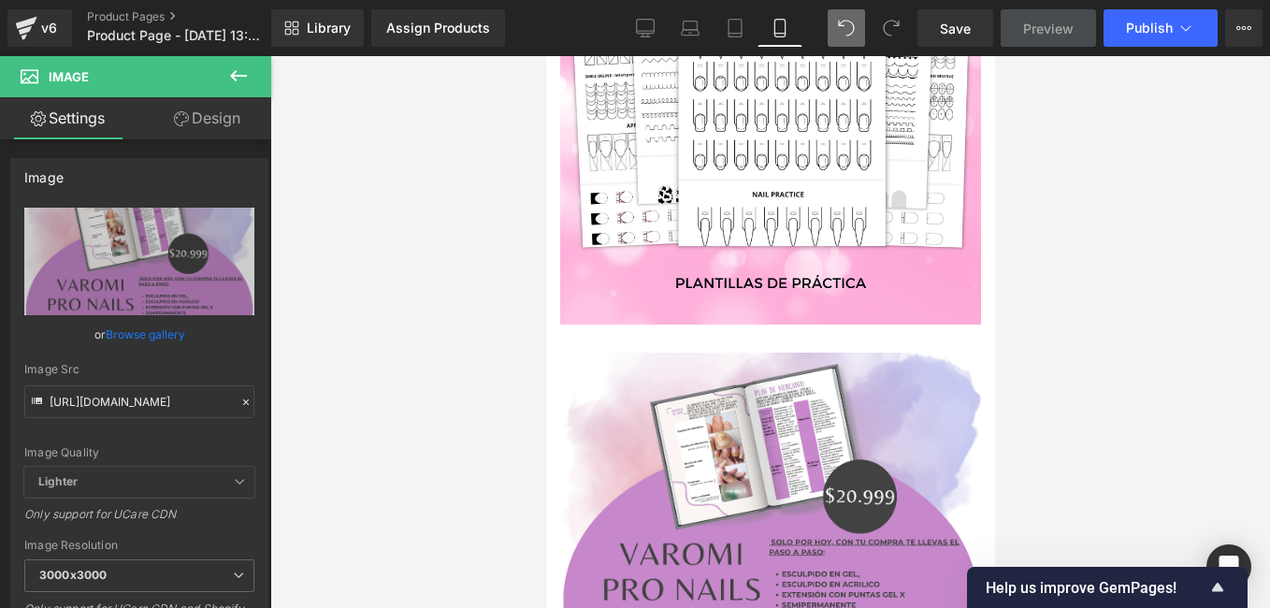
click at [333, 351] on div at bounding box center [770, 332] width 1000 height 552
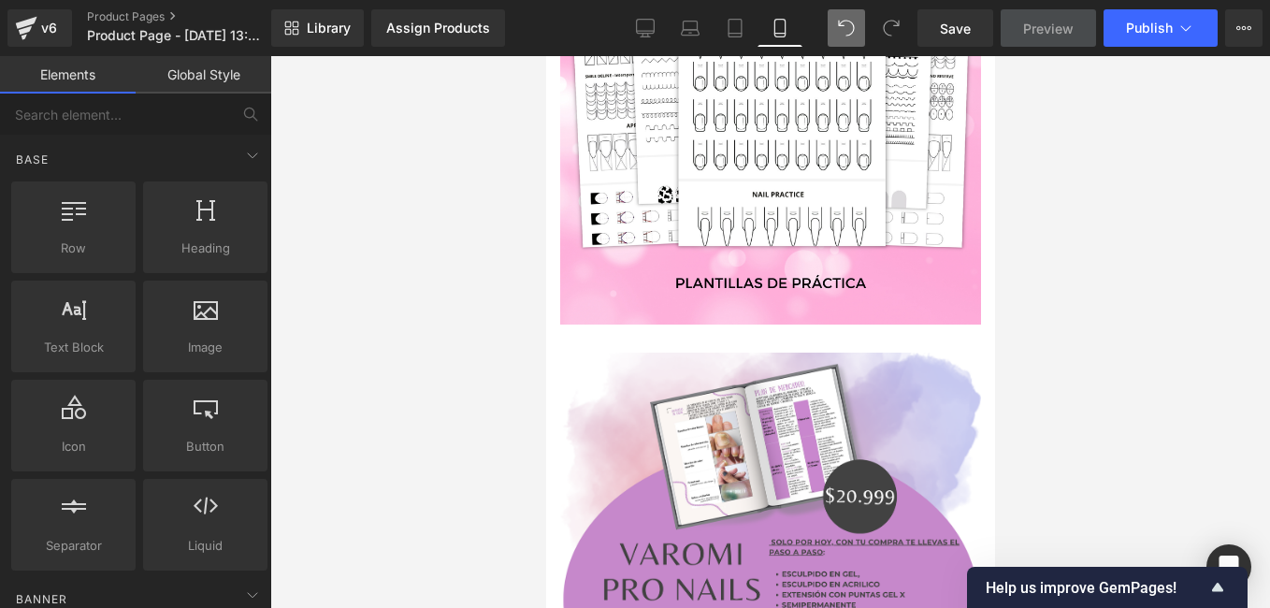
scroll to position [0, 0]
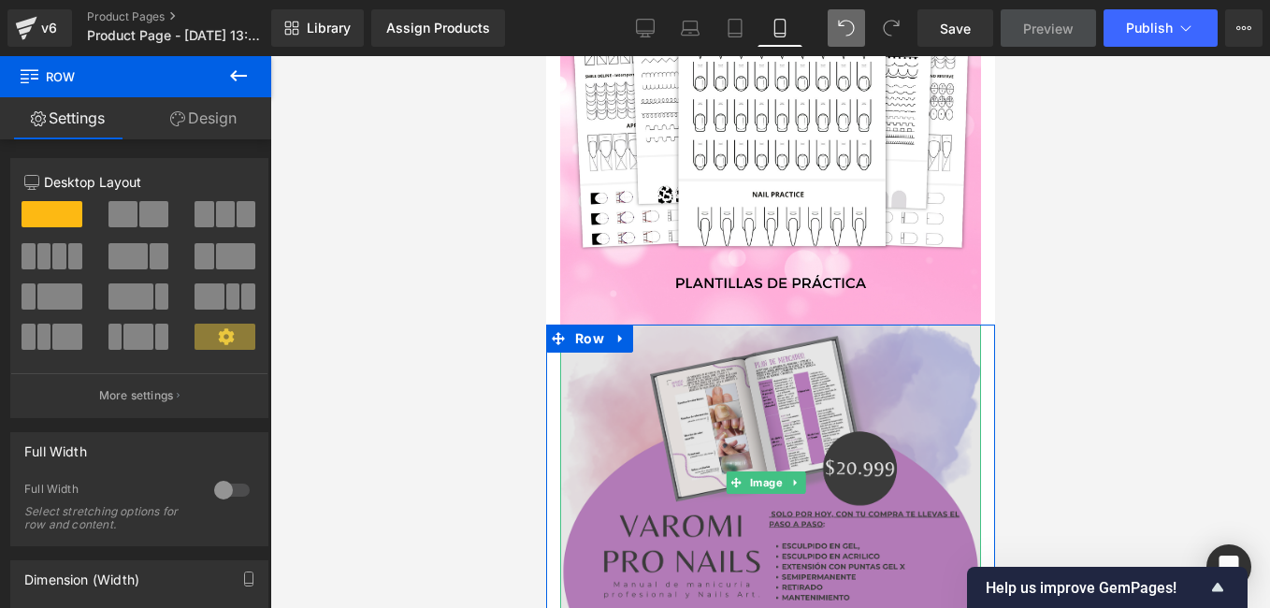
drag, startPoint x: 806, startPoint y: 299, endPoint x: 802, endPoint y: 278, distance: 22.0
click at [802, 325] on div "Image Row" at bounding box center [769, 487] width 449 height 325
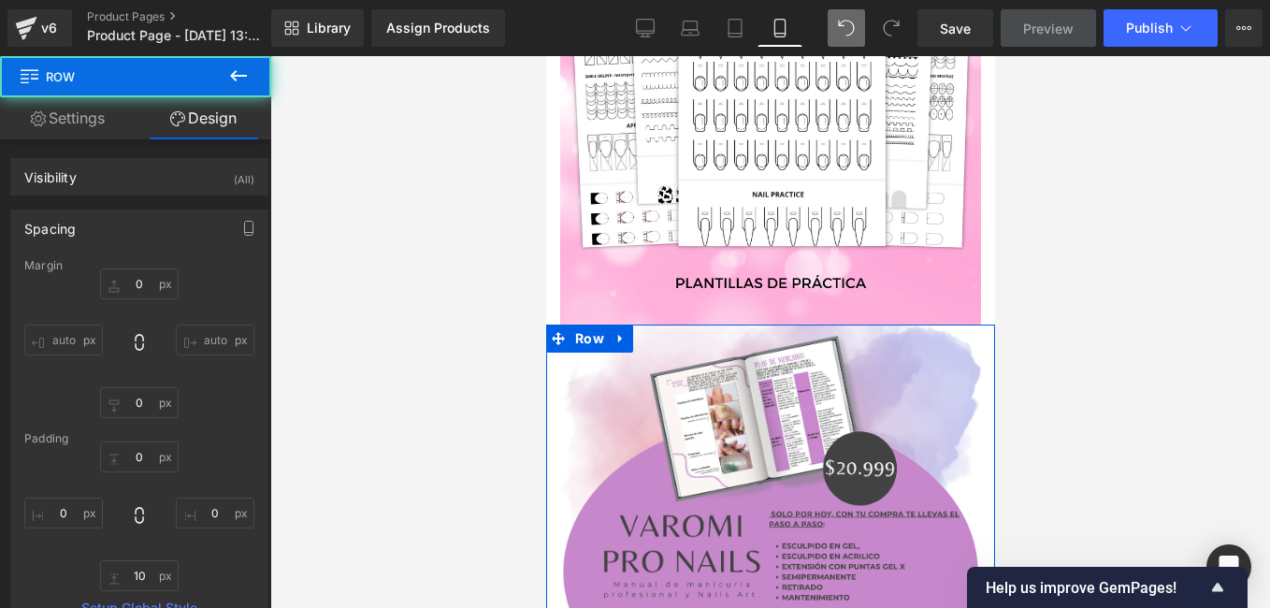
click at [355, 291] on div at bounding box center [770, 332] width 1000 height 552
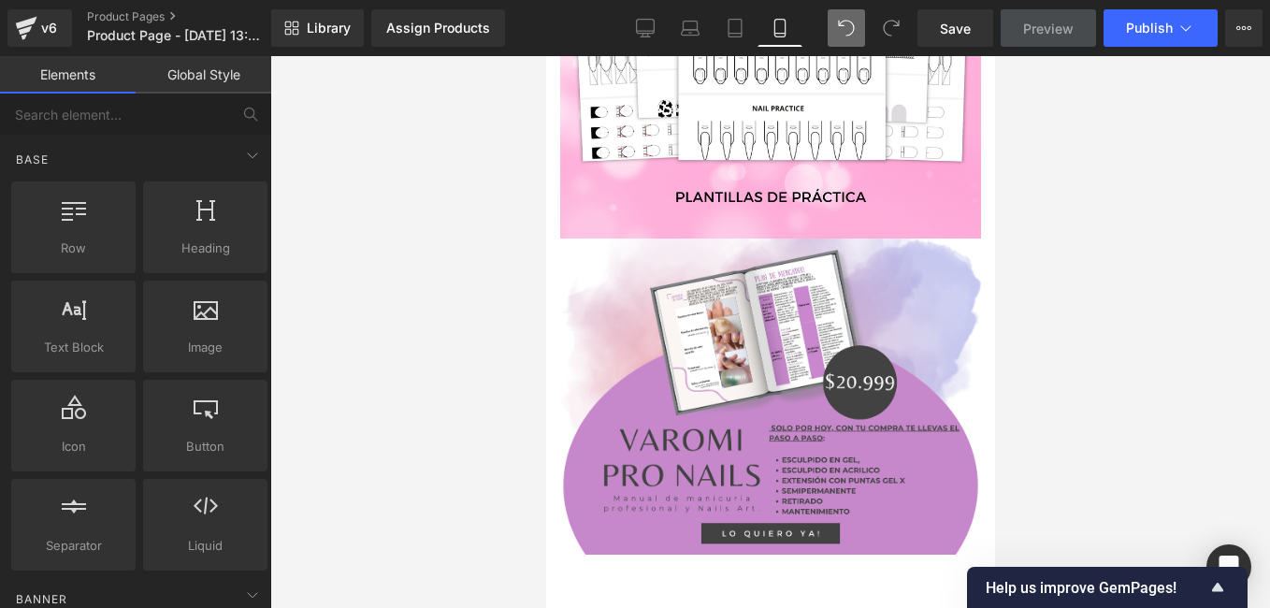
scroll to position [3580, 0]
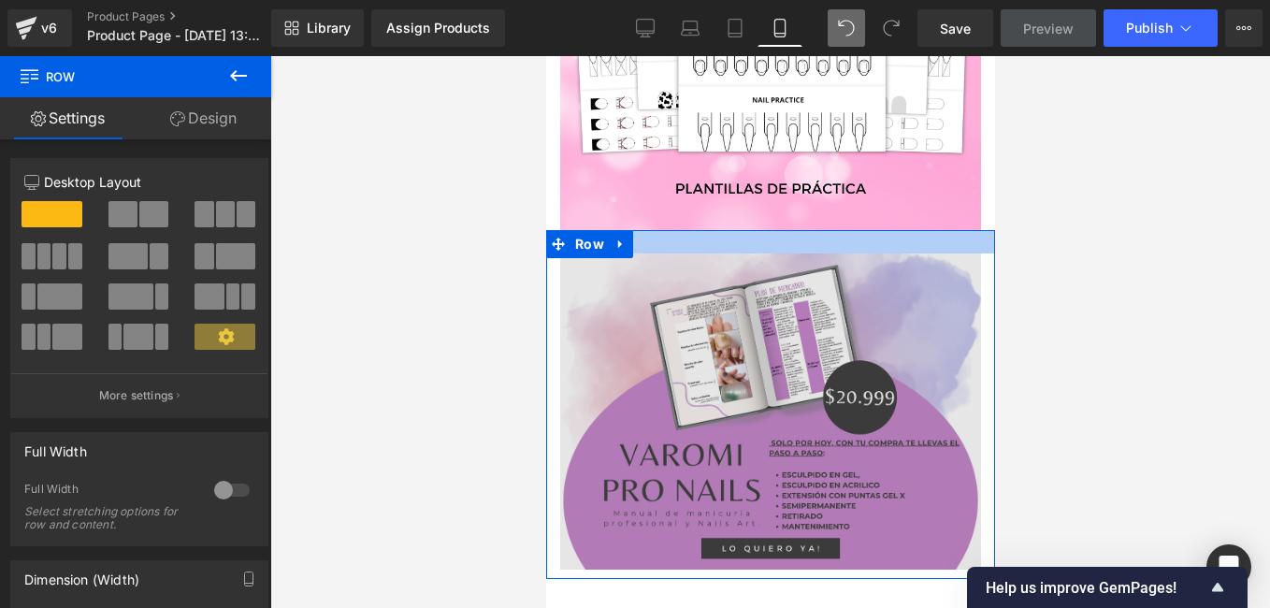
drag, startPoint x: 825, startPoint y: 180, endPoint x: 820, endPoint y: 203, distance: 23.8
click at [820, 230] on div "Image Row" at bounding box center [769, 404] width 449 height 348
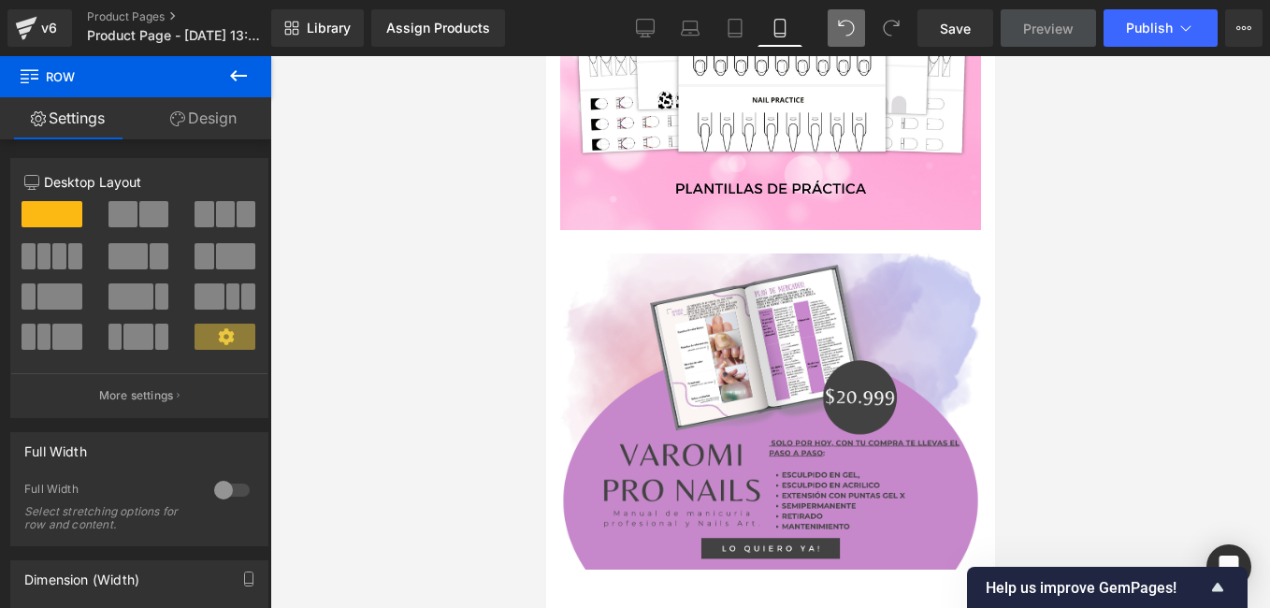
click at [492, 214] on div at bounding box center [770, 332] width 1000 height 552
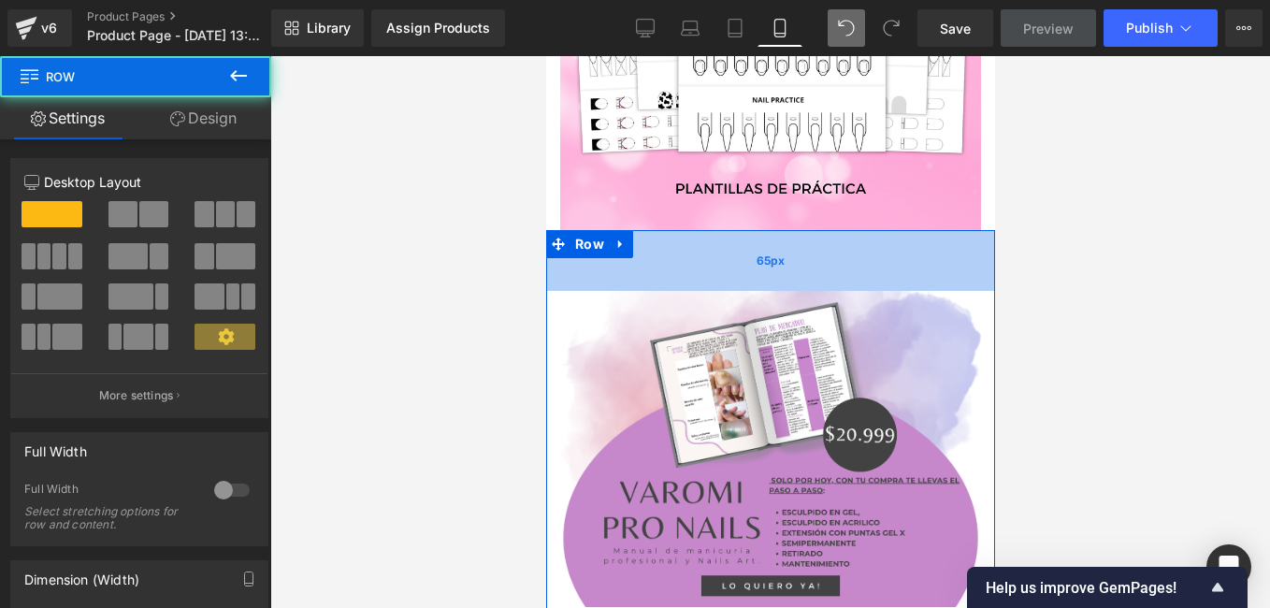
drag, startPoint x: 849, startPoint y: 195, endPoint x: 849, endPoint y: 232, distance: 37.4
click at [849, 232] on div "65px" at bounding box center [769, 260] width 449 height 61
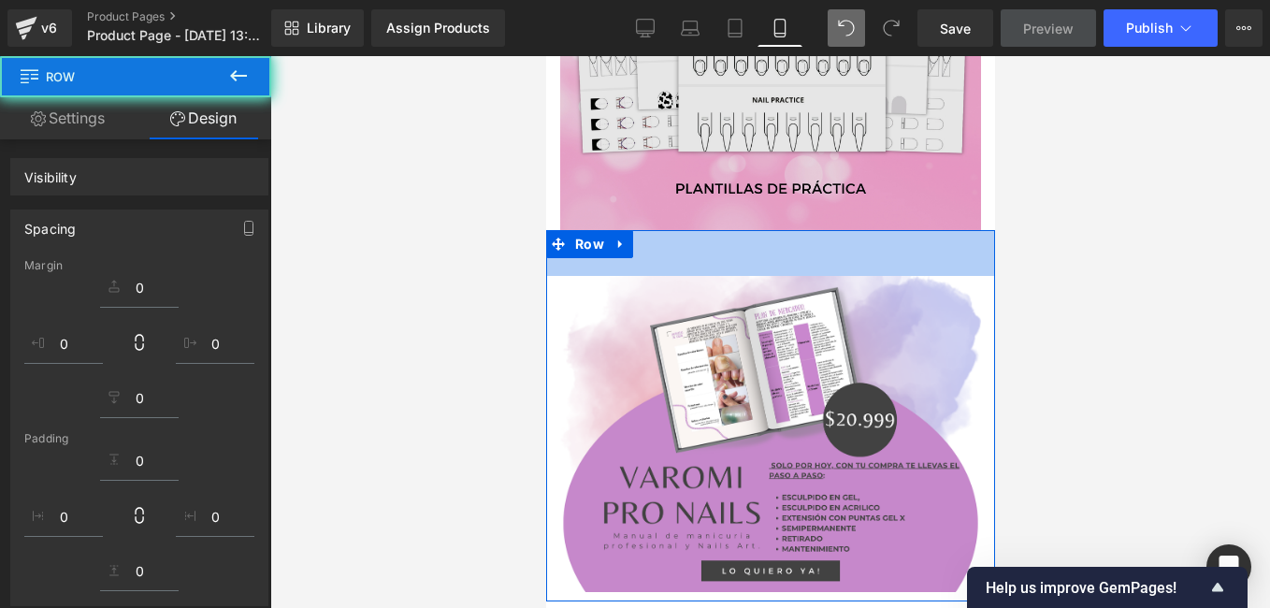
drag, startPoint x: 868, startPoint y: 181, endPoint x: 862, endPoint y: 167, distance: 14.2
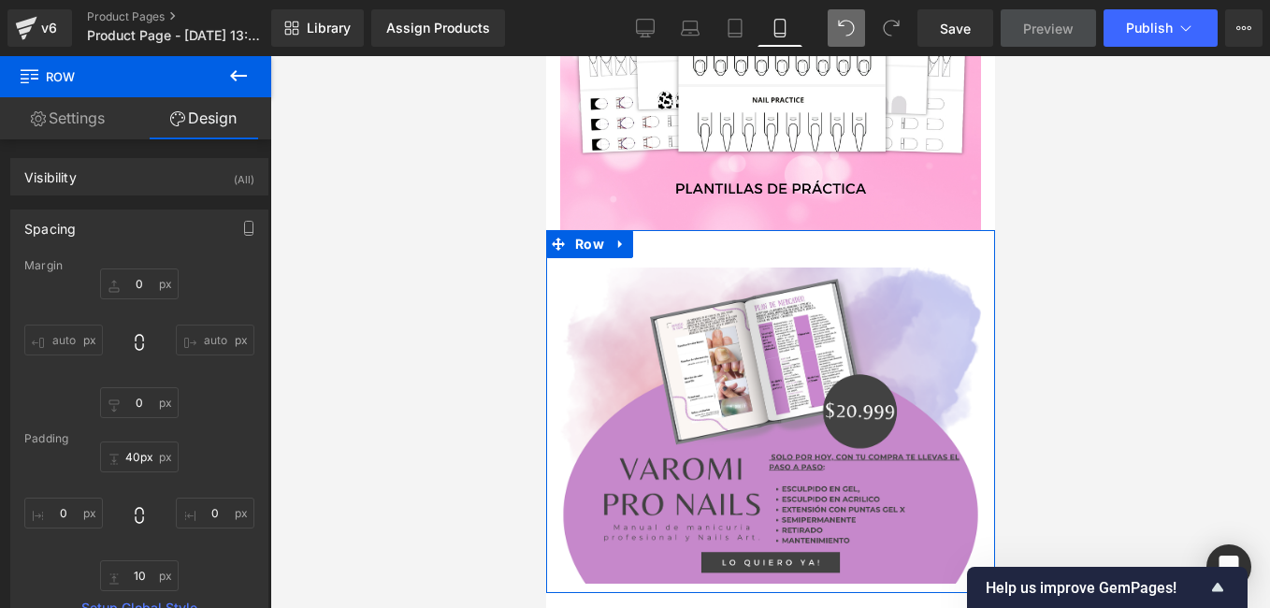
click at [623, 238] on icon at bounding box center [620, 245] width 13 height 14
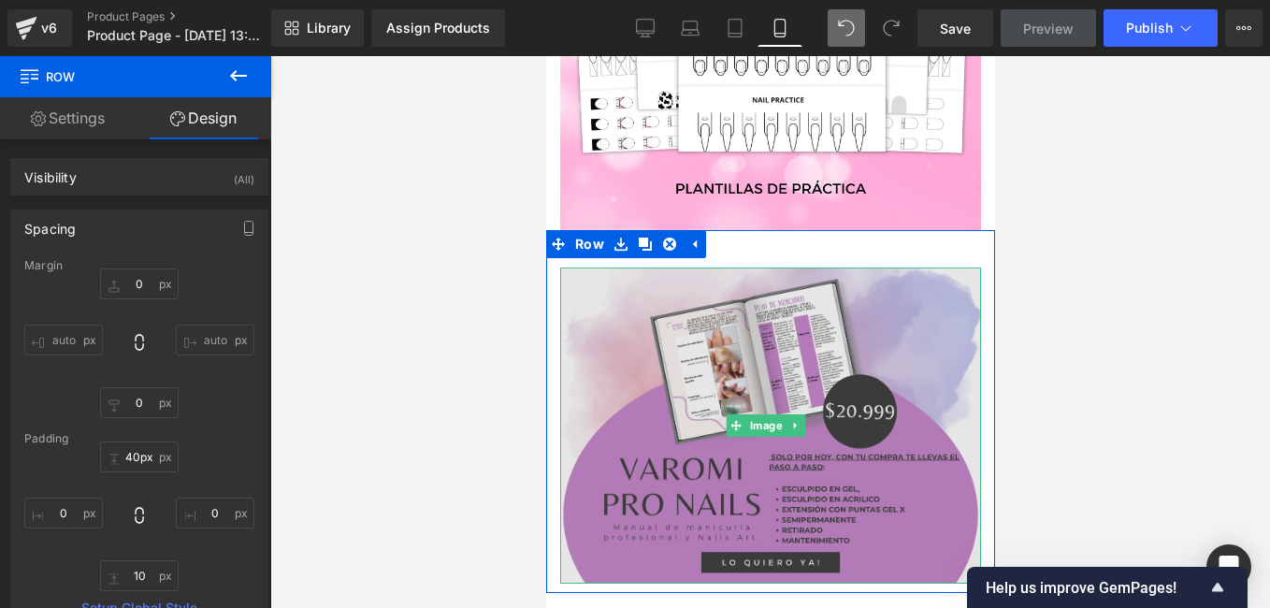
click at [656, 313] on img at bounding box center [769, 424] width 421 height 315
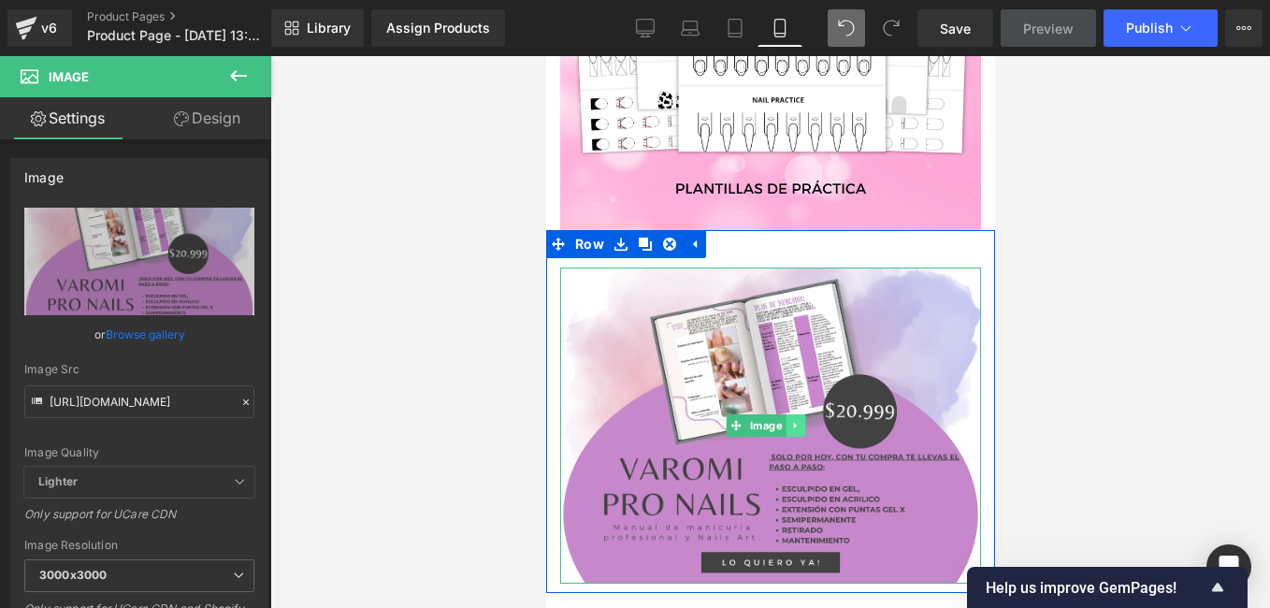
click at [792, 423] on icon at bounding box center [793, 426] width 3 height 7
click at [804, 420] on icon at bounding box center [805, 425] width 10 height 11
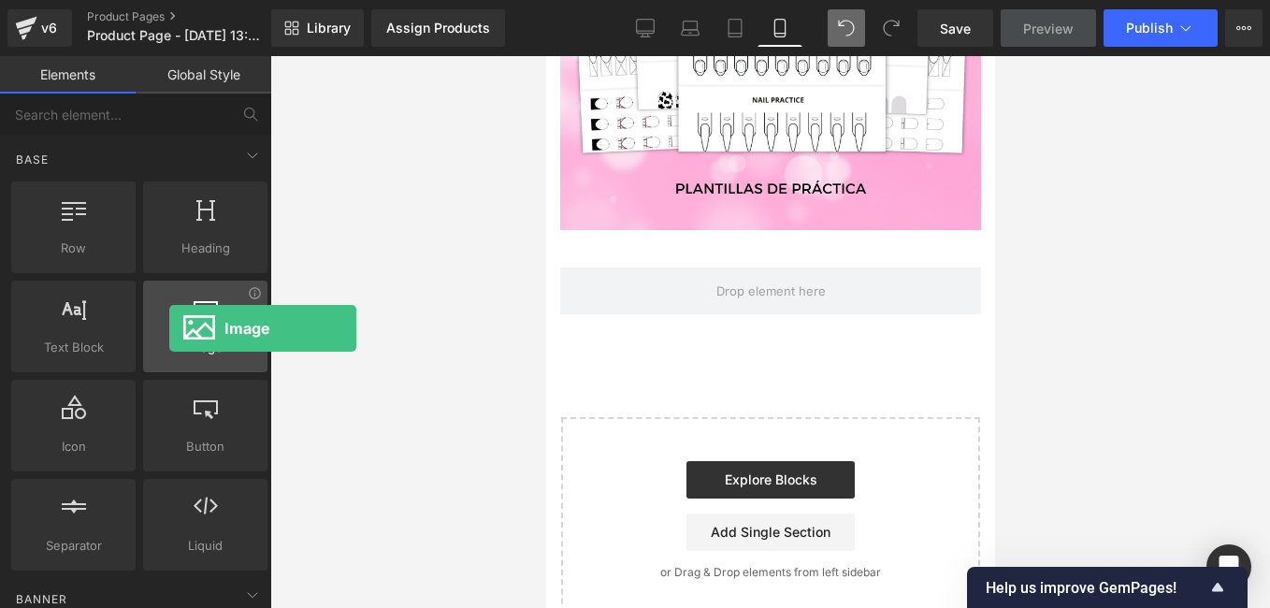
click at [169, 328] on div at bounding box center [205, 317] width 113 height 42
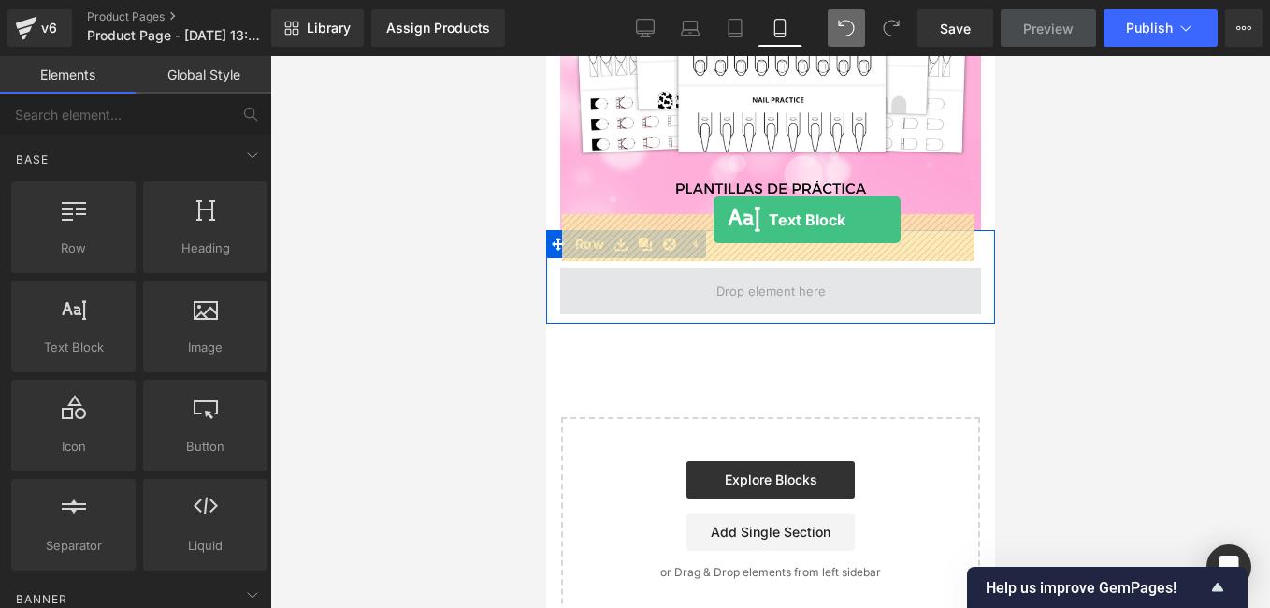
drag, startPoint x: 636, startPoint y: 372, endPoint x: 713, endPoint y: 220, distance: 170.7
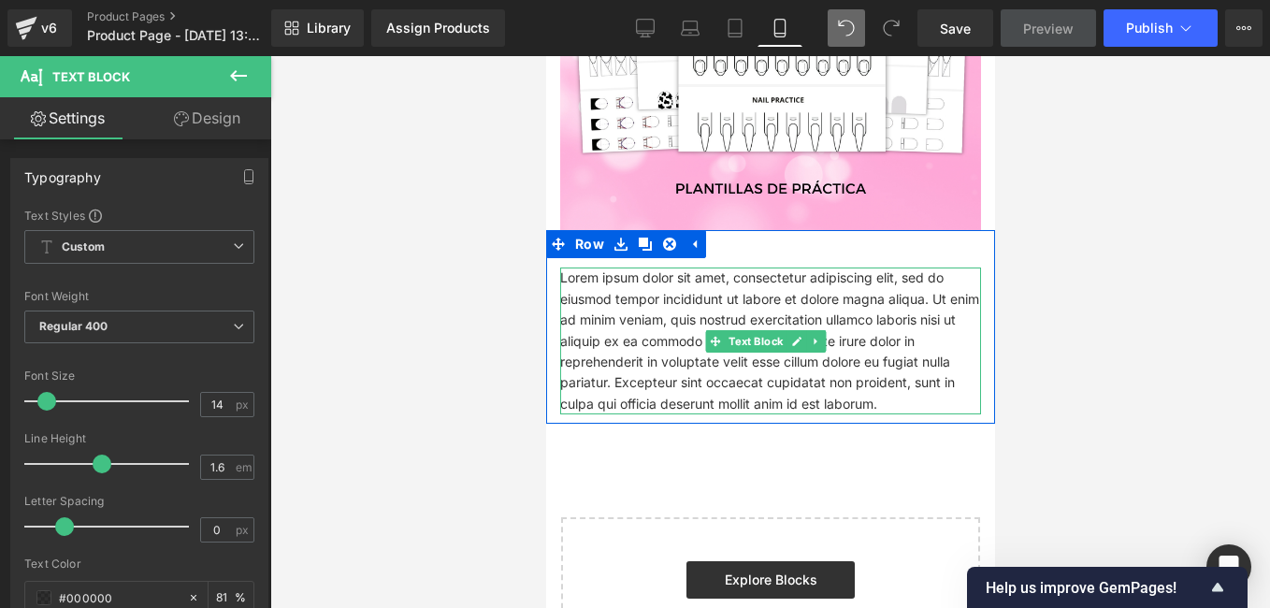
click at [772, 350] on p "Lorem ipsum dolor sit amet, consectetur adipiscing elit, sed do eiusmod tempor …" at bounding box center [769, 340] width 421 height 147
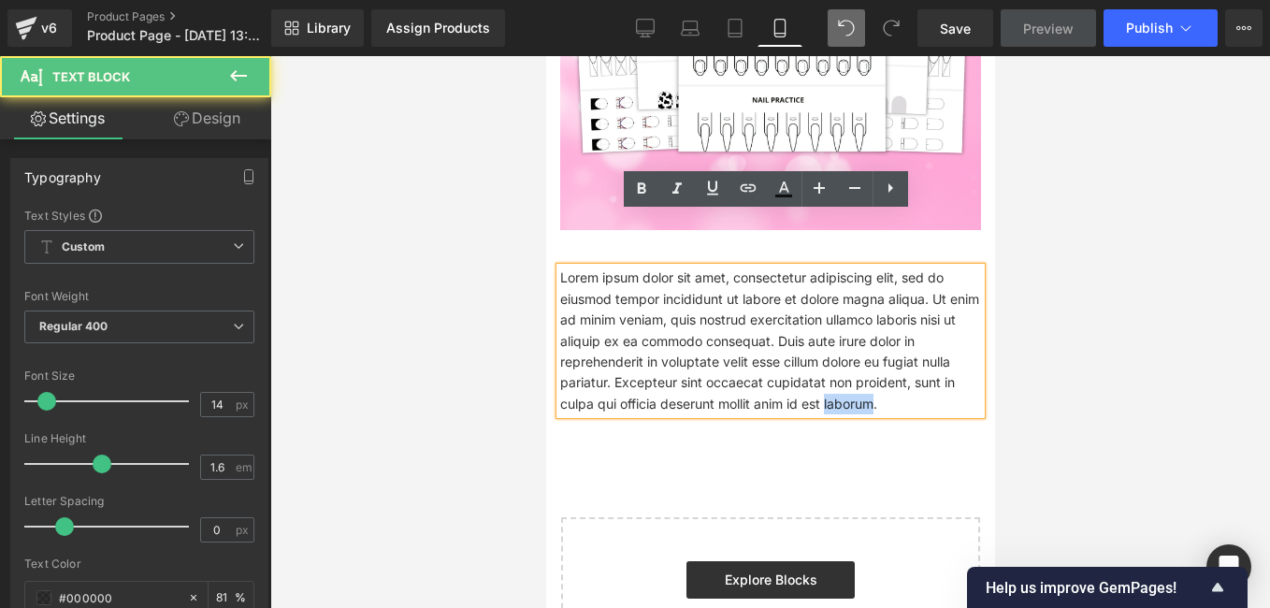
click at [772, 349] on p "Lorem ipsum dolor sit amet, consectetur adipiscing elit, sed do eiusmod tempor …" at bounding box center [769, 340] width 421 height 147
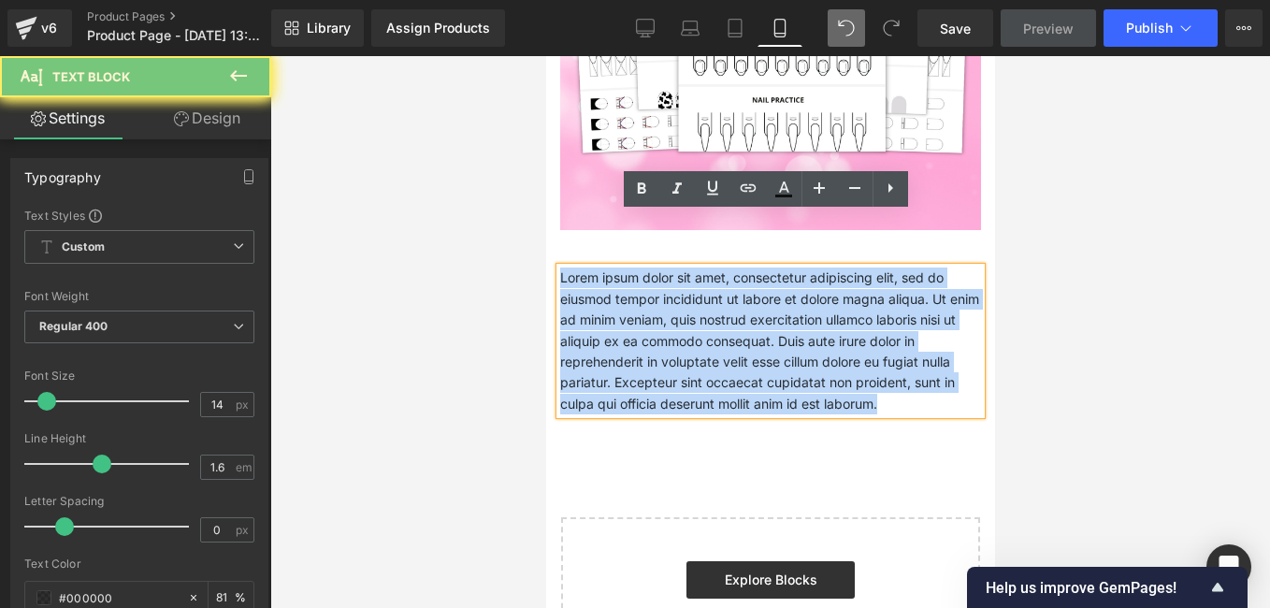
click at [772, 349] on p "Lorem ipsum dolor sit amet, consectetur adipiscing elit, sed do eiusmod tempor …" at bounding box center [769, 340] width 421 height 147
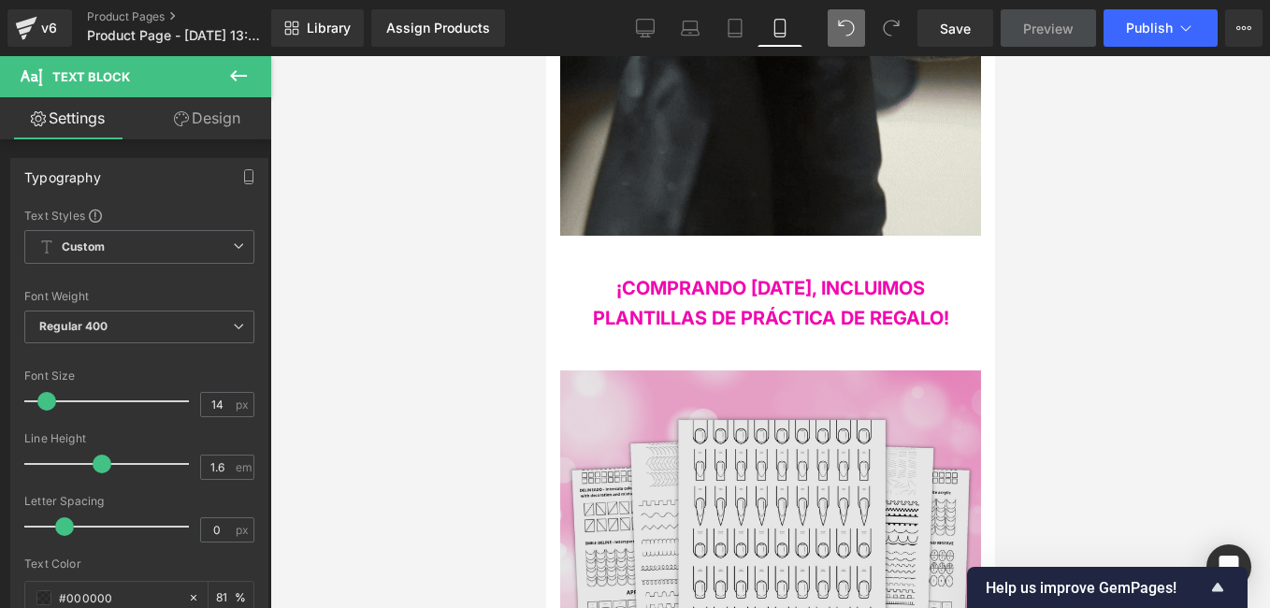
scroll to position [3393, 0]
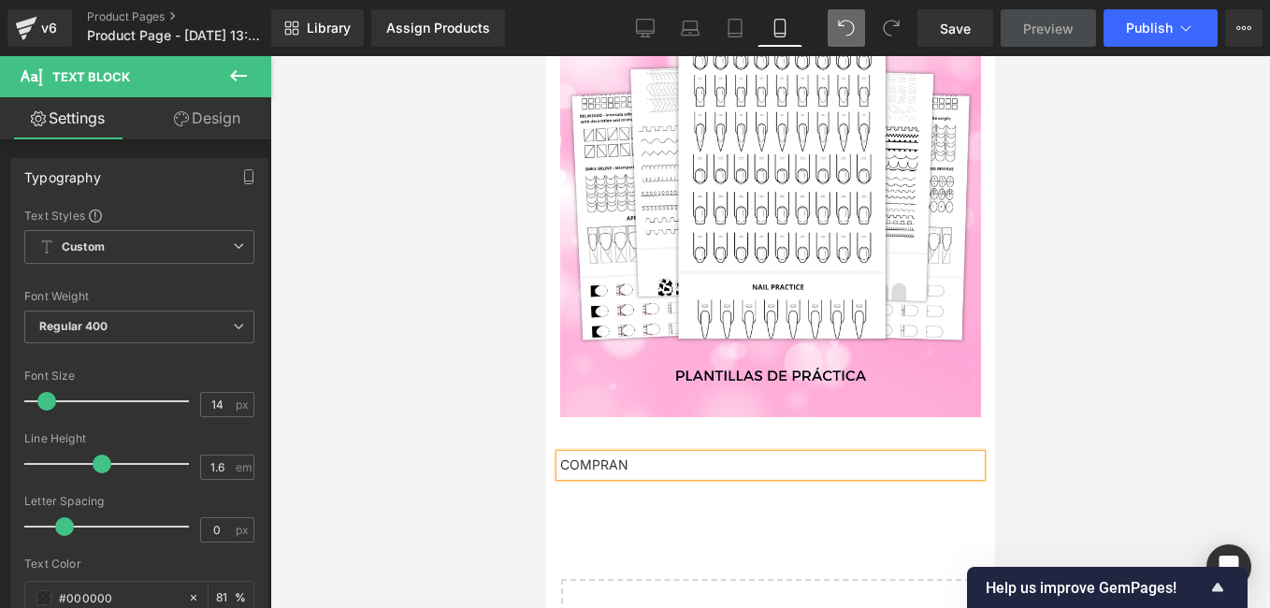
click at [647, 455] on div "COMPRAN" at bounding box center [769, 465] width 421 height 21
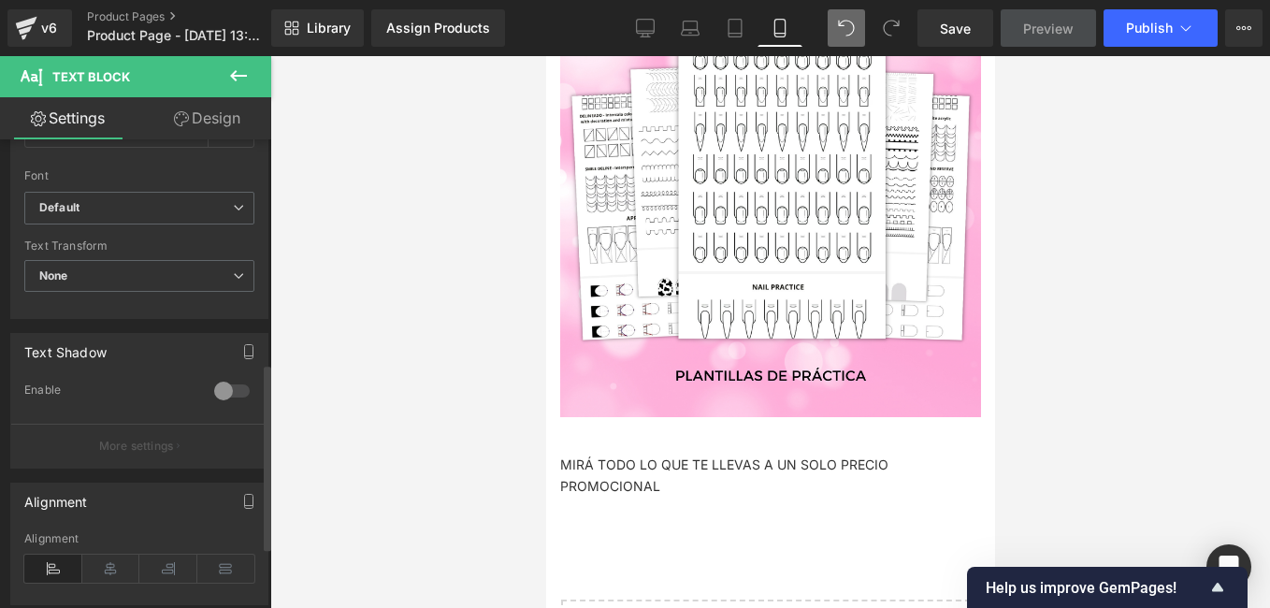
scroll to position [561, 0]
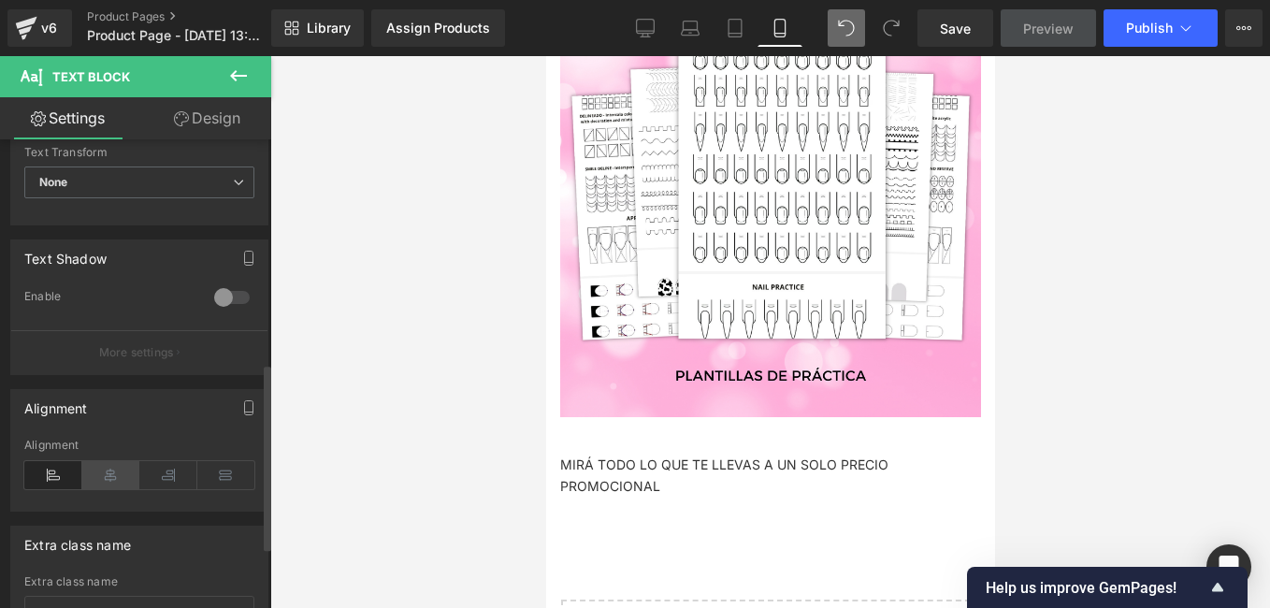
click at [91, 472] on icon at bounding box center [111, 475] width 58 height 28
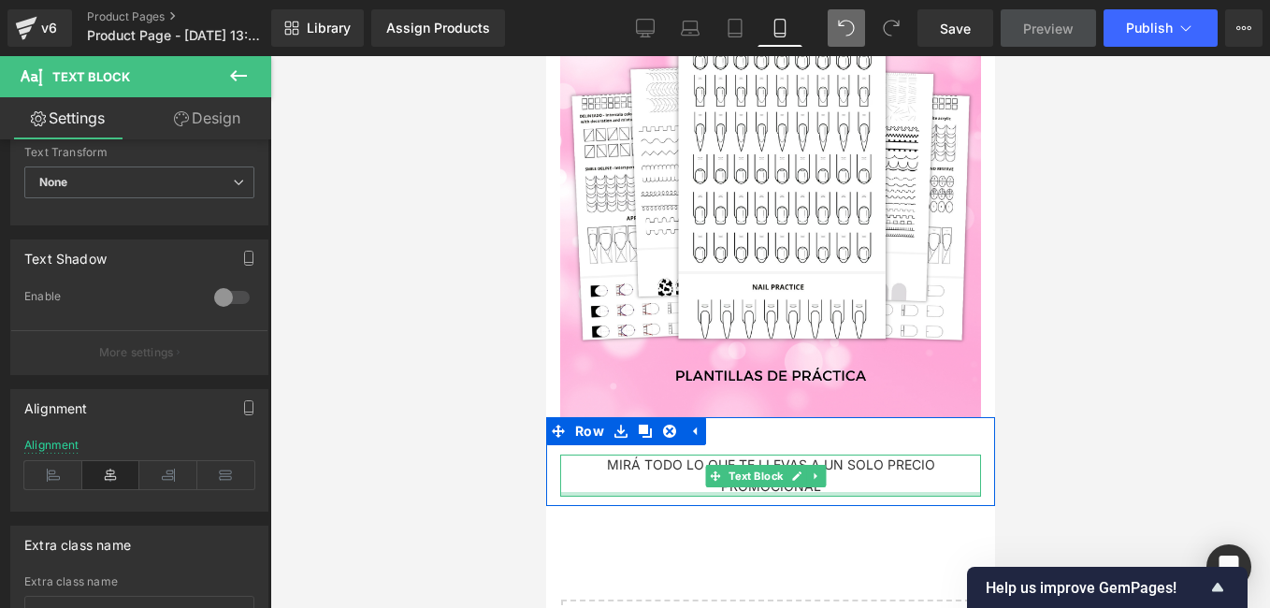
click at [845, 492] on div at bounding box center [769, 494] width 421 height 5
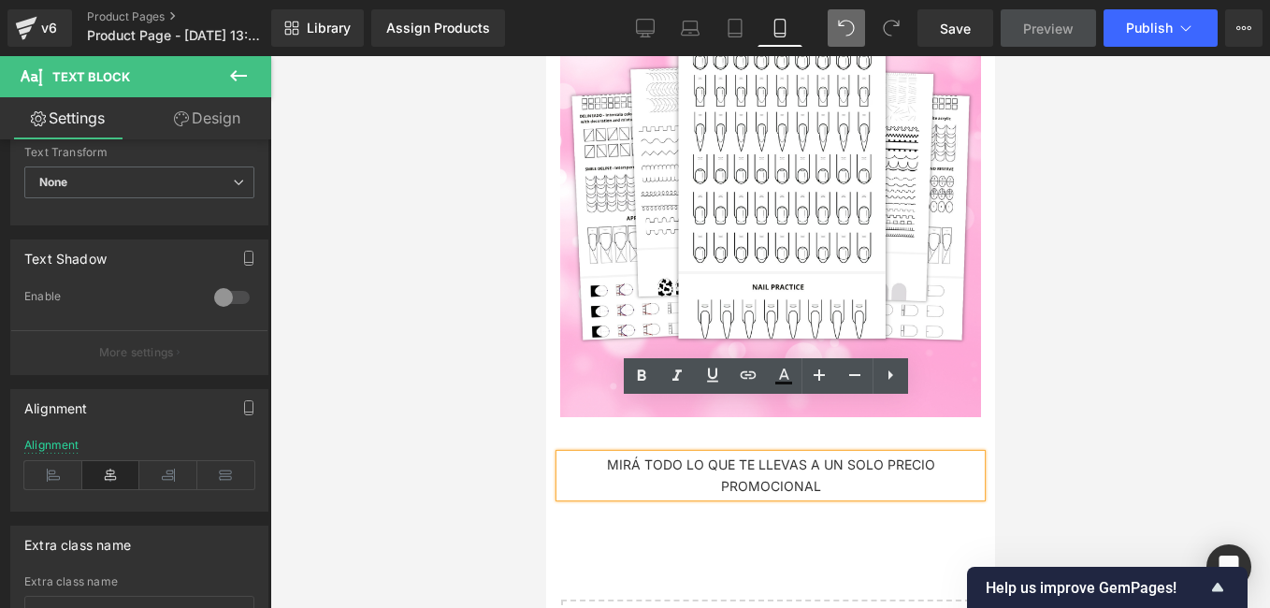
click at [845, 455] on div "MIRÁ TODO LO QUE TE LLEVAS A UN SOLO PRECIO PROMOCIONAL" at bounding box center [769, 476] width 421 height 42
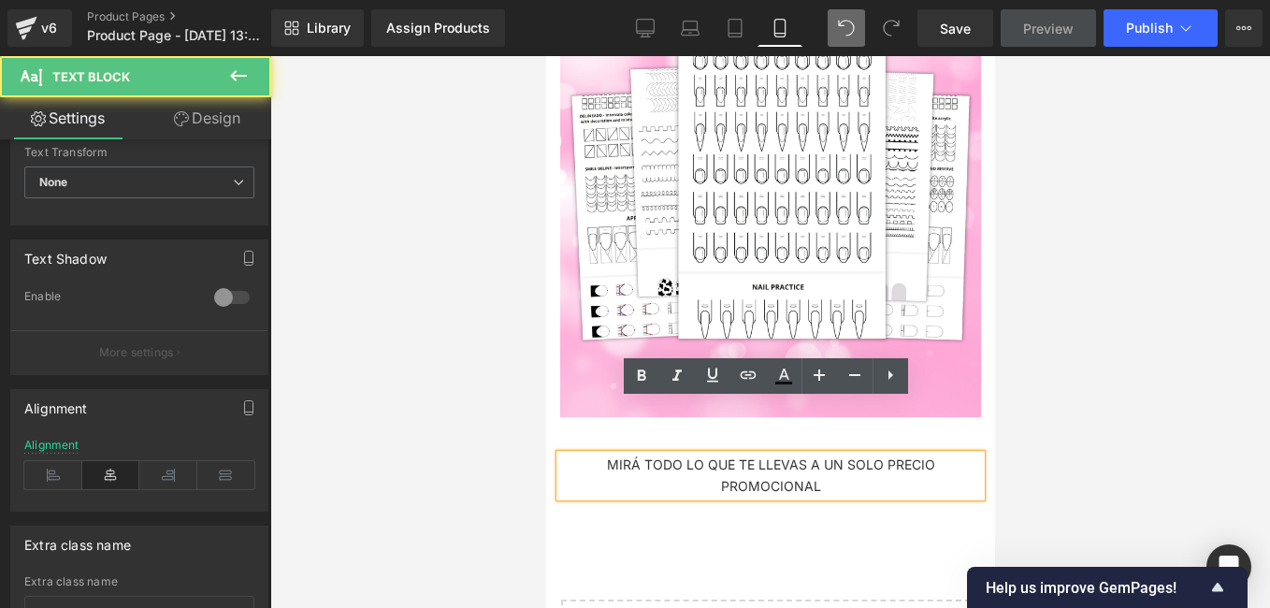
click at [845, 455] on div "MIRÁ TODO LO QUE TE LLEVAS A UN SOLO PRECIO PROMOCIONAL" at bounding box center [769, 476] width 421 height 42
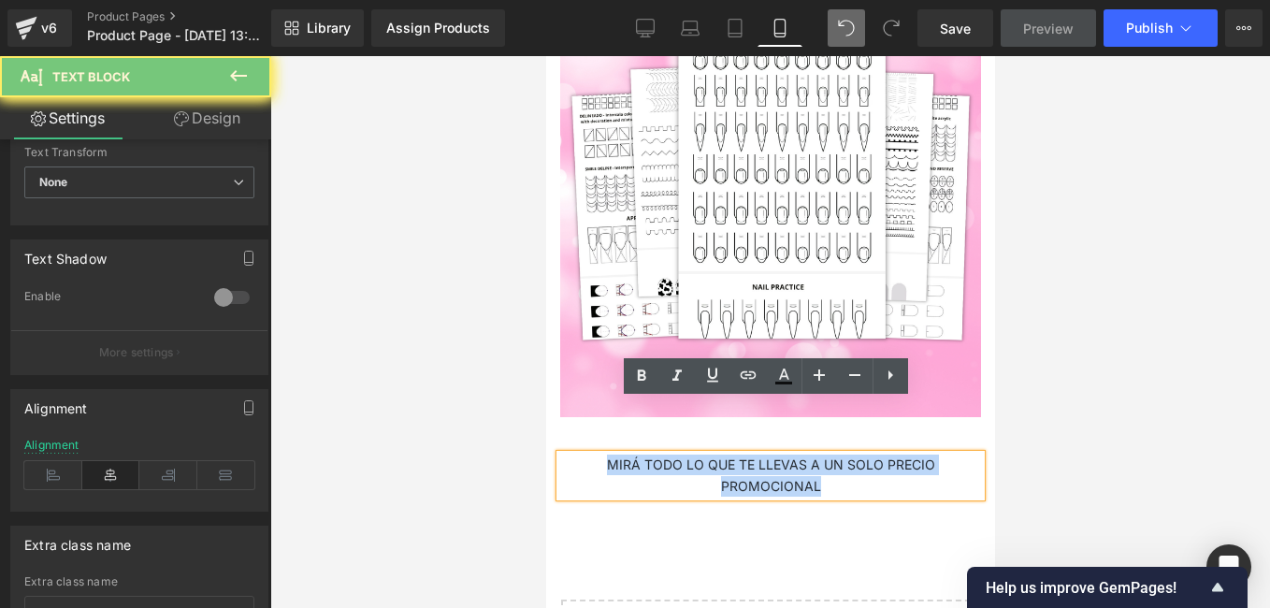
click at [845, 455] on div "MIRÁ TODO LO QUE TE LLEVAS A UN SOLO PRECIO PROMOCIONAL" at bounding box center [769, 476] width 421 height 42
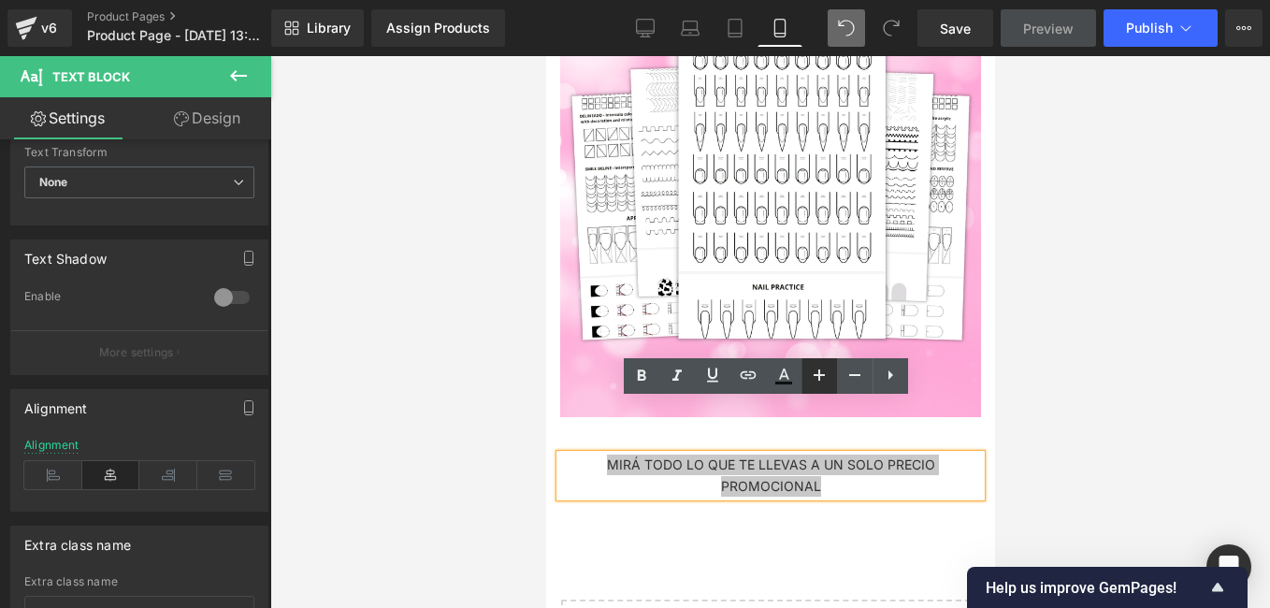
click at [820, 372] on icon at bounding box center [819, 374] width 11 height 11
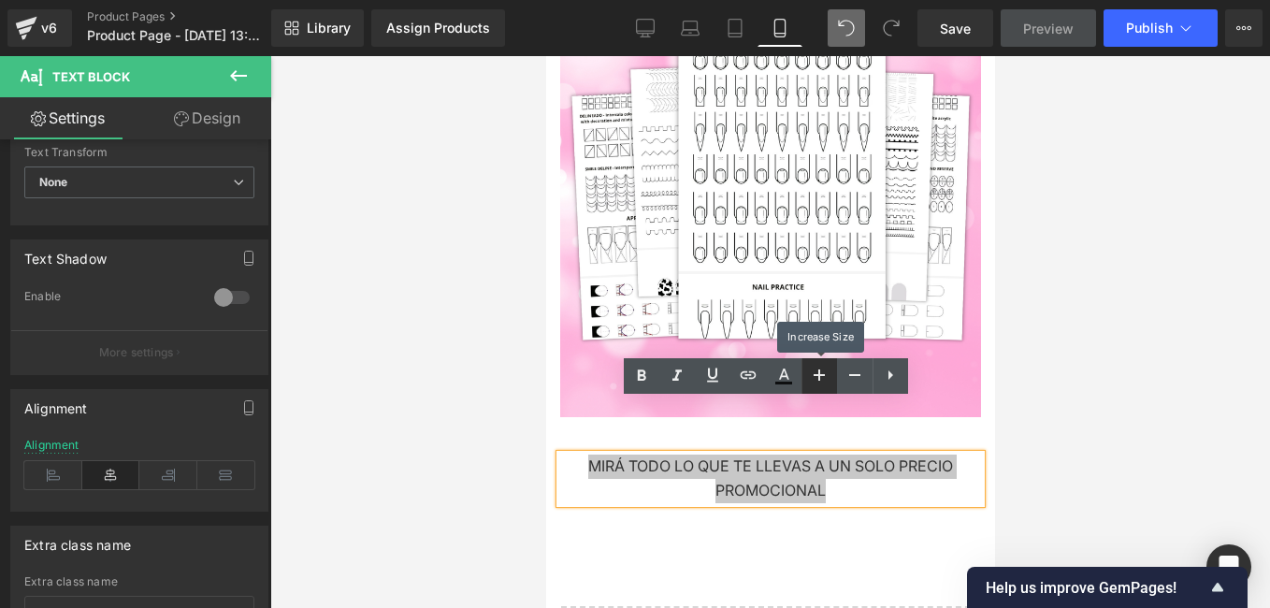
click at [820, 372] on icon at bounding box center [819, 374] width 11 height 11
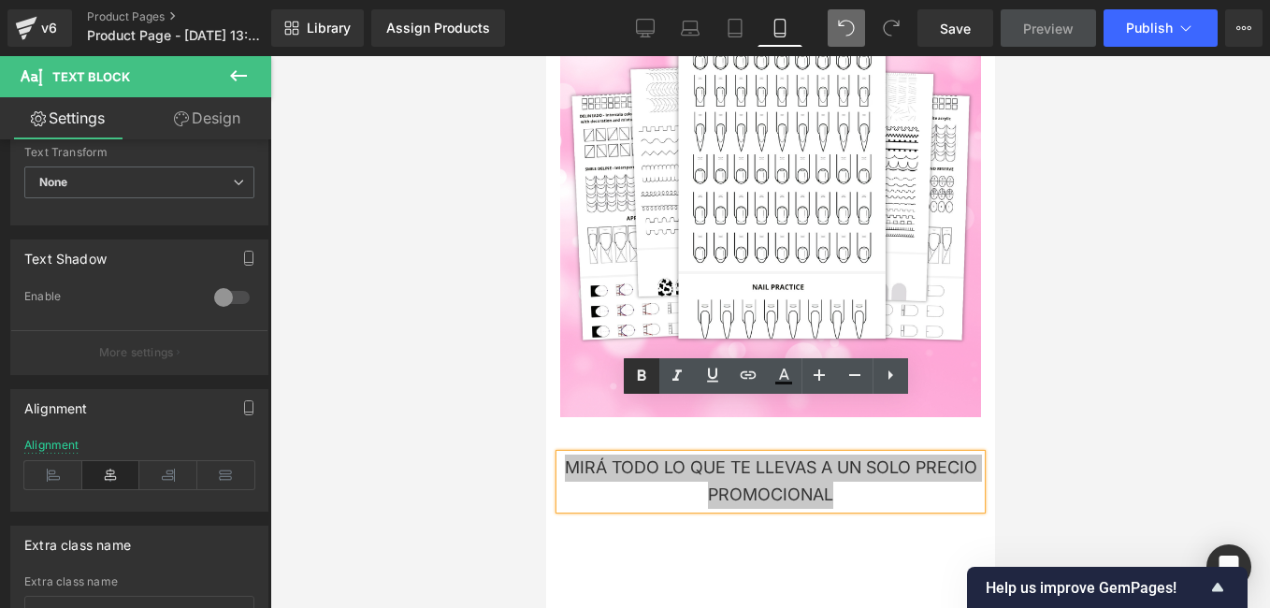
click at [635, 374] on icon at bounding box center [641, 376] width 22 height 22
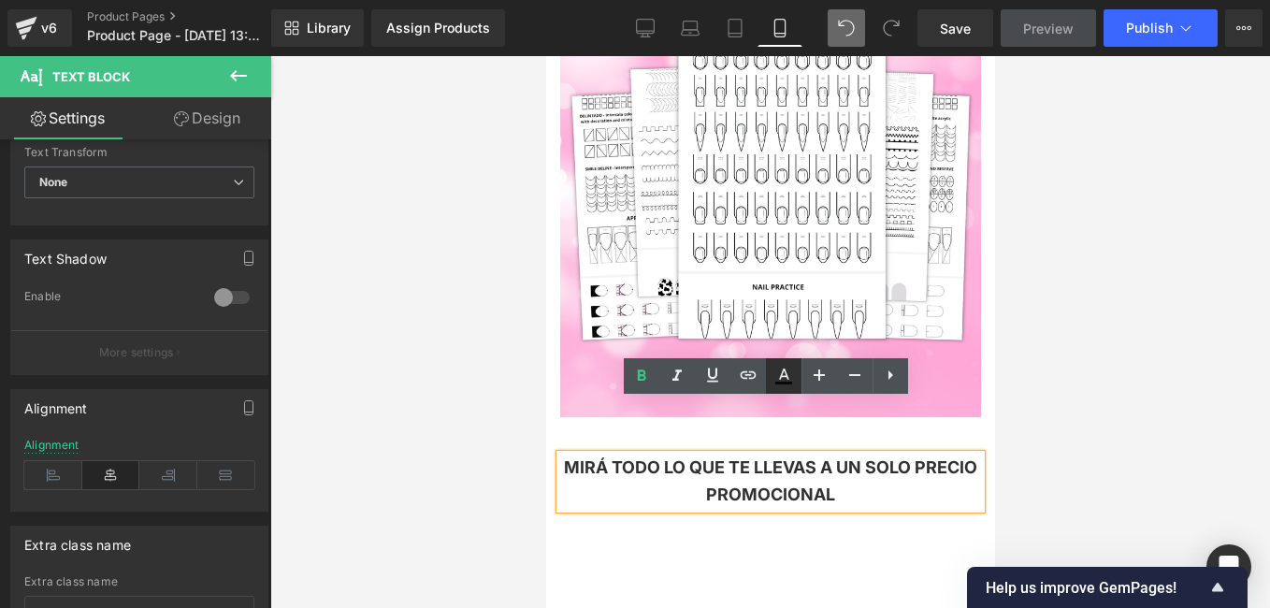
click at [786, 375] on icon at bounding box center [784, 373] width 10 height 11
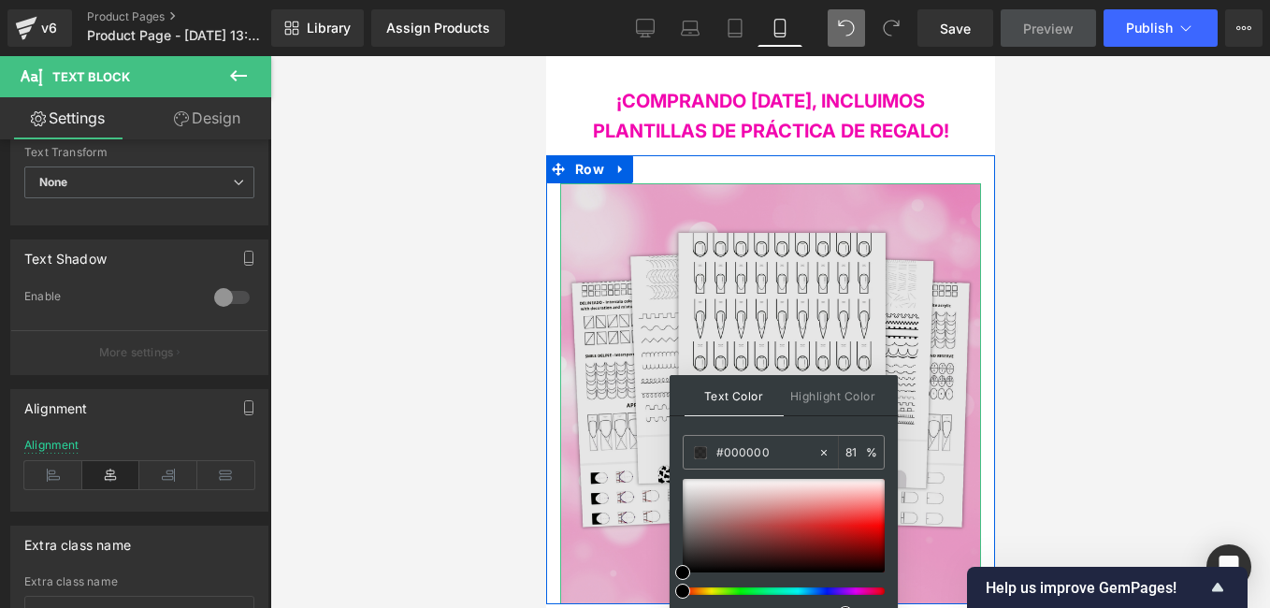
scroll to position [3113, 0]
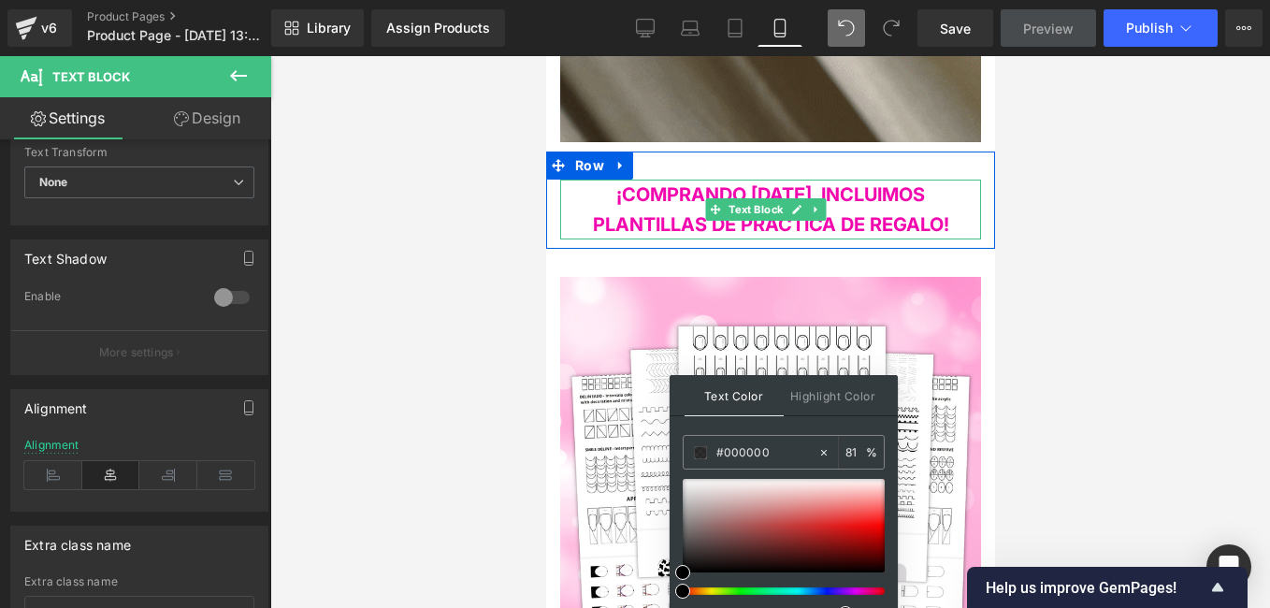
click at [882, 183] on span "¡COMPRANDO HOY, INCLUIMOS PLANTILLAS DE PRÁCTICA DE REGALO!" at bounding box center [770, 209] width 356 height 52
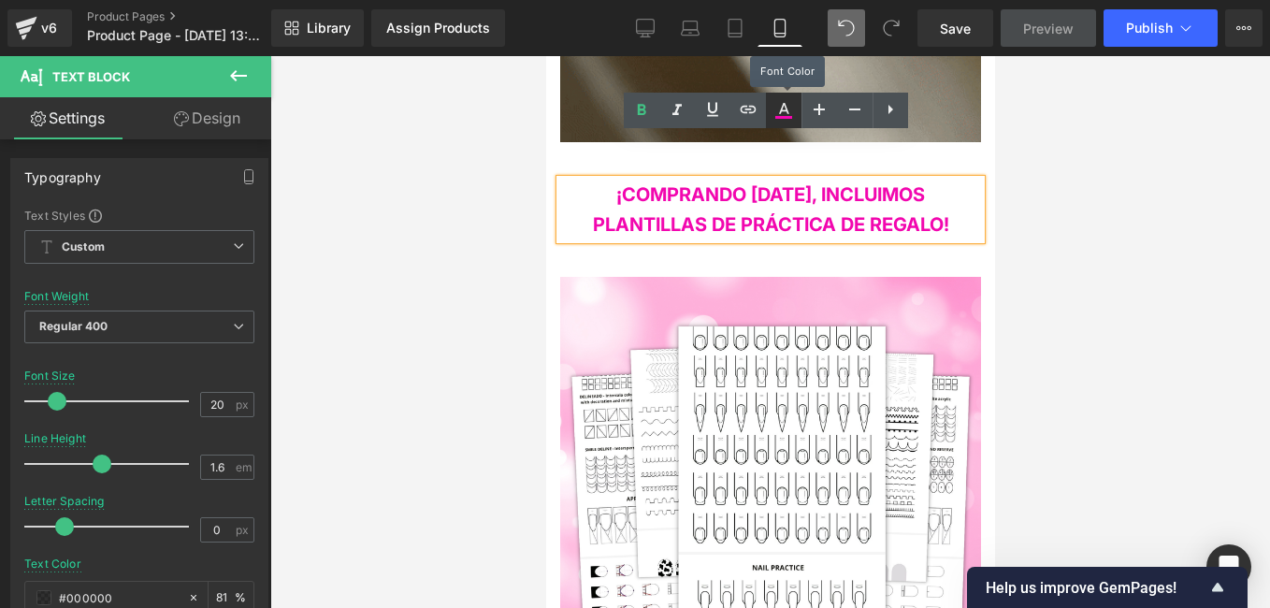
click at [791, 112] on icon at bounding box center [784, 110] width 22 height 22
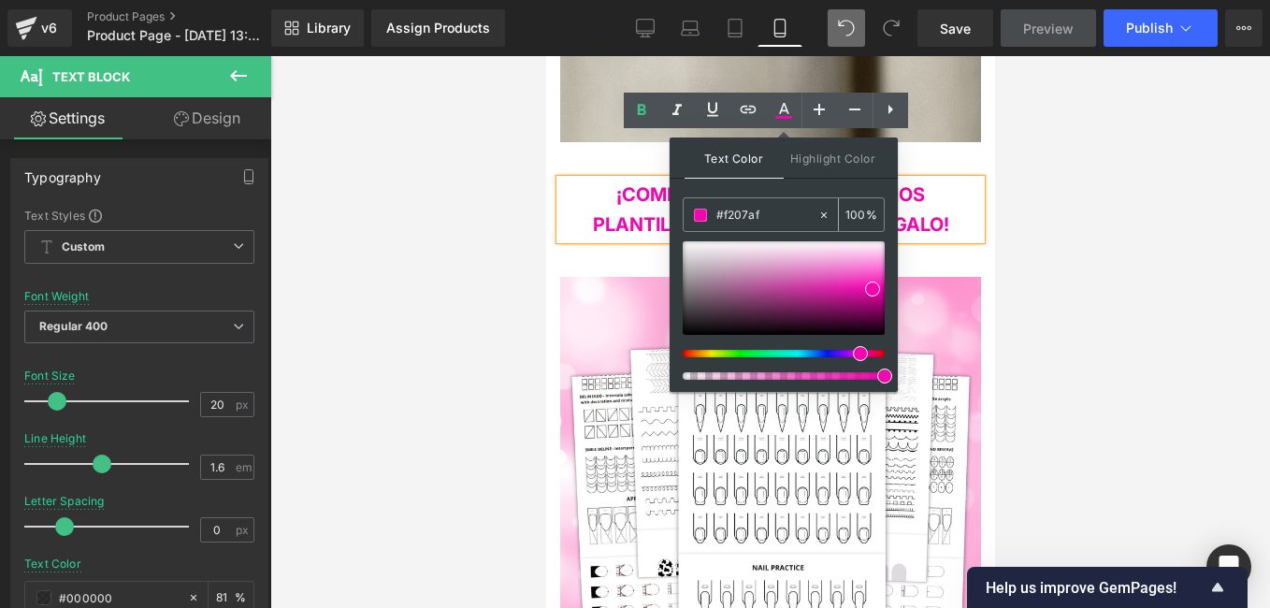
click at [764, 219] on input "#f207af" at bounding box center [766, 215] width 101 height 21
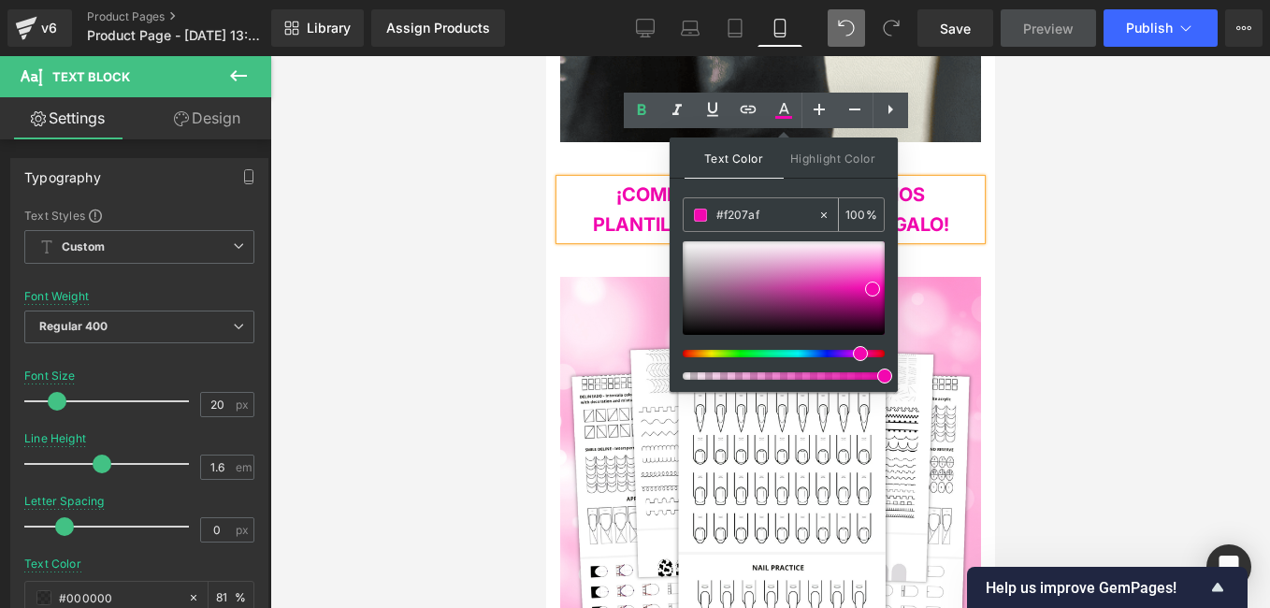
click at [764, 219] on input "#f207af" at bounding box center [766, 215] width 101 height 21
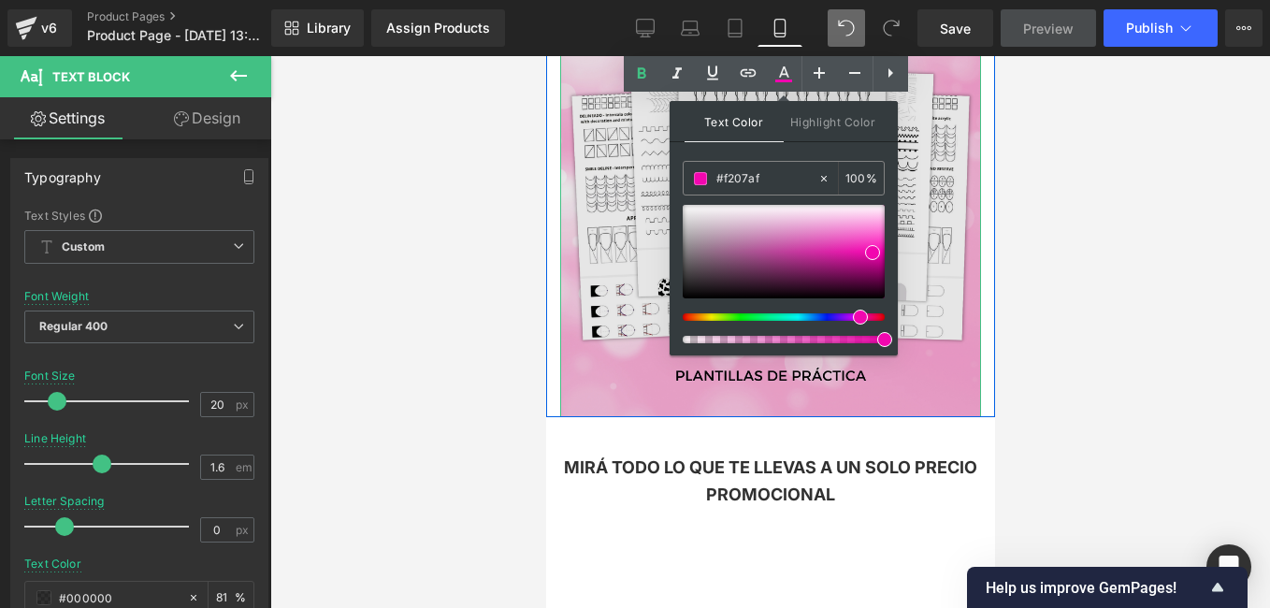
scroll to position [3580, 0]
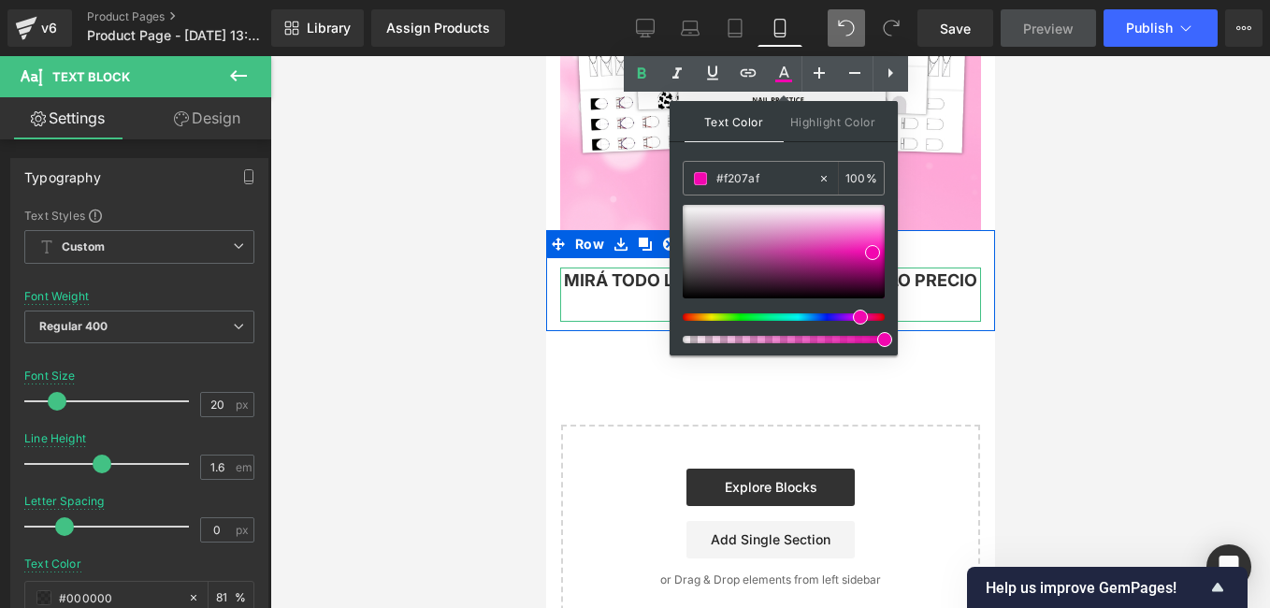
click at [943, 270] on span "MIRÁ TODO LO QUE TE LLEVAS A UN SOLO PRECIO PROMOCIONAL" at bounding box center [769, 293] width 413 height 47
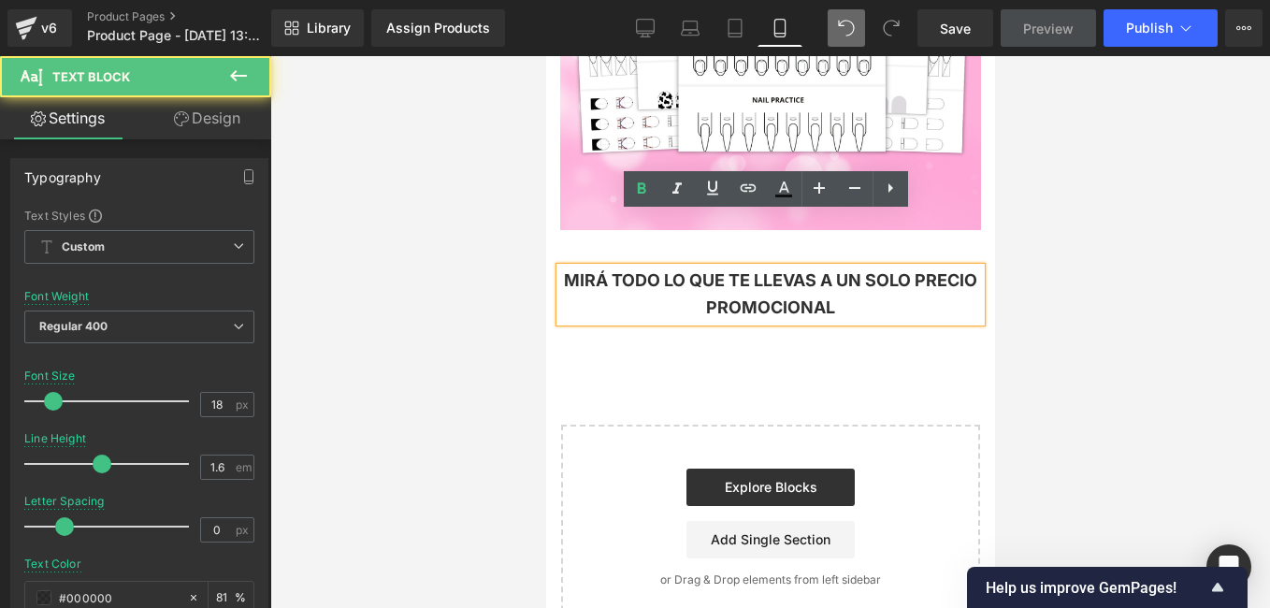
click at [866, 267] on div "MIRÁ TODO LO QUE TE LLEVAS A UN SOLO PRECIO PROMOCIONAL" at bounding box center [769, 294] width 421 height 54
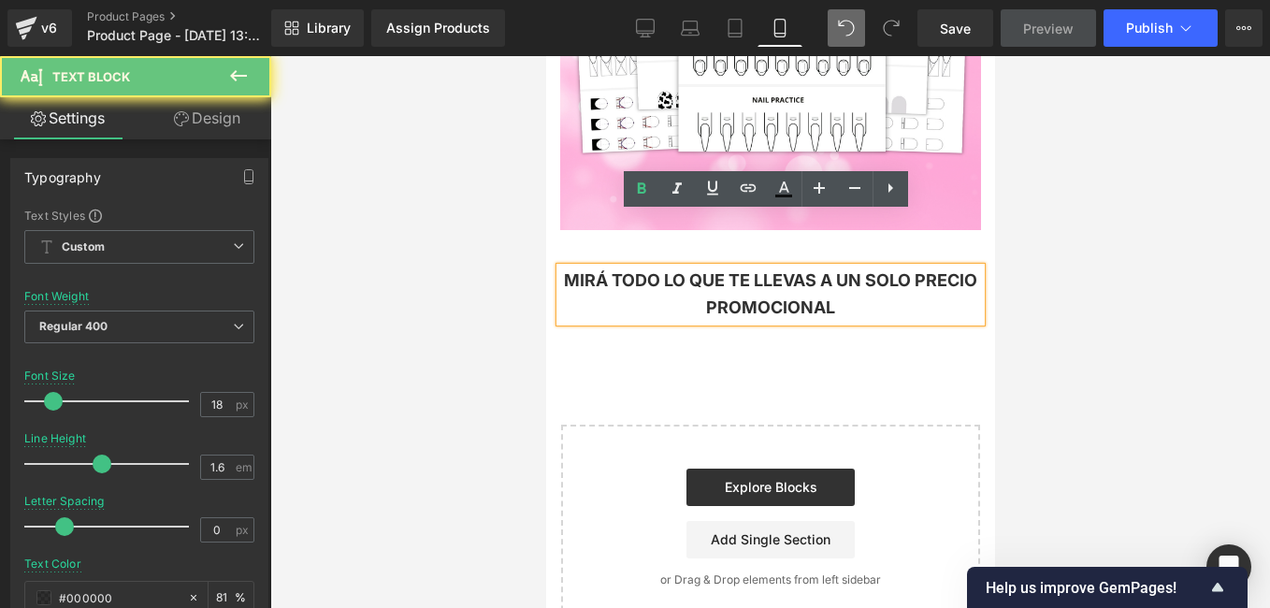
click at [866, 267] on div "MIRÁ TODO LO QUE TE LLEVAS A UN SOLO PRECIO PROMOCIONAL" at bounding box center [769, 294] width 421 height 54
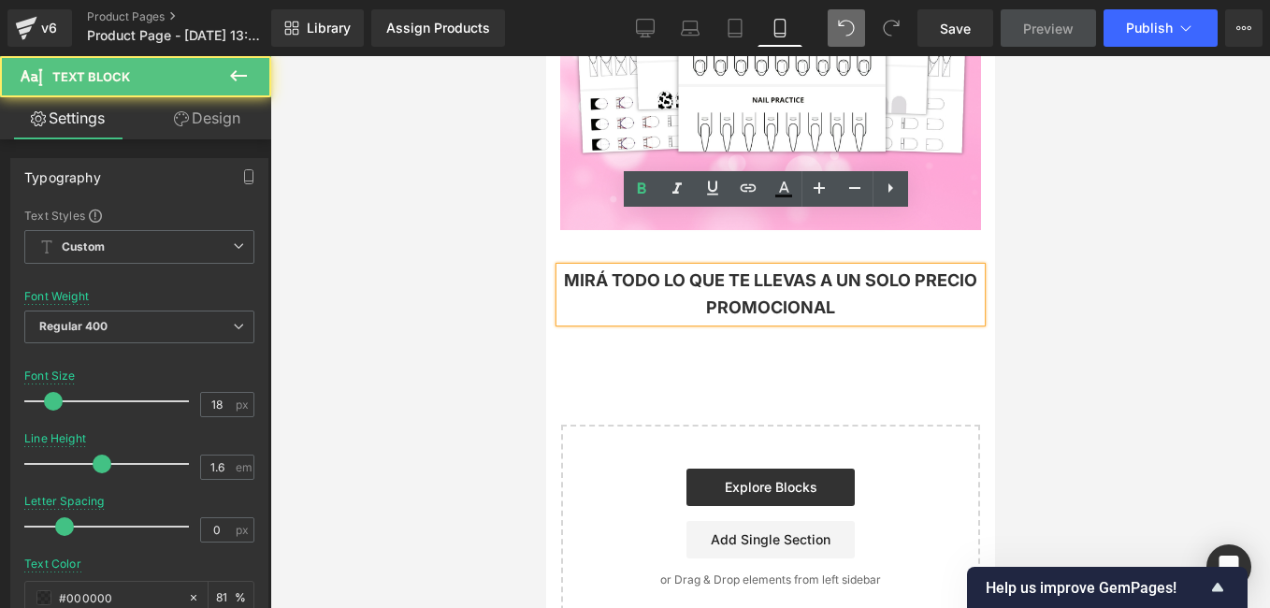
click at [867, 267] on div "MIRÁ TODO LO QUE TE LLEVAS A UN SOLO PRECIO PROMOCIONAL" at bounding box center [769, 294] width 421 height 54
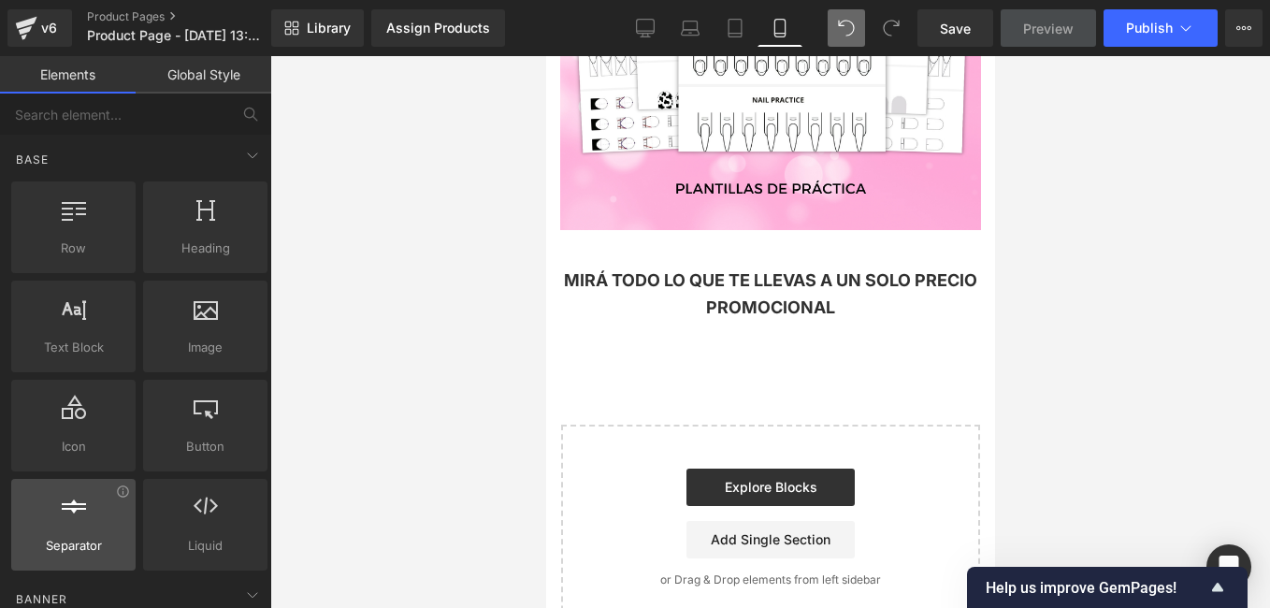
click at [97, 498] on div at bounding box center [73, 515] width 113 height 42
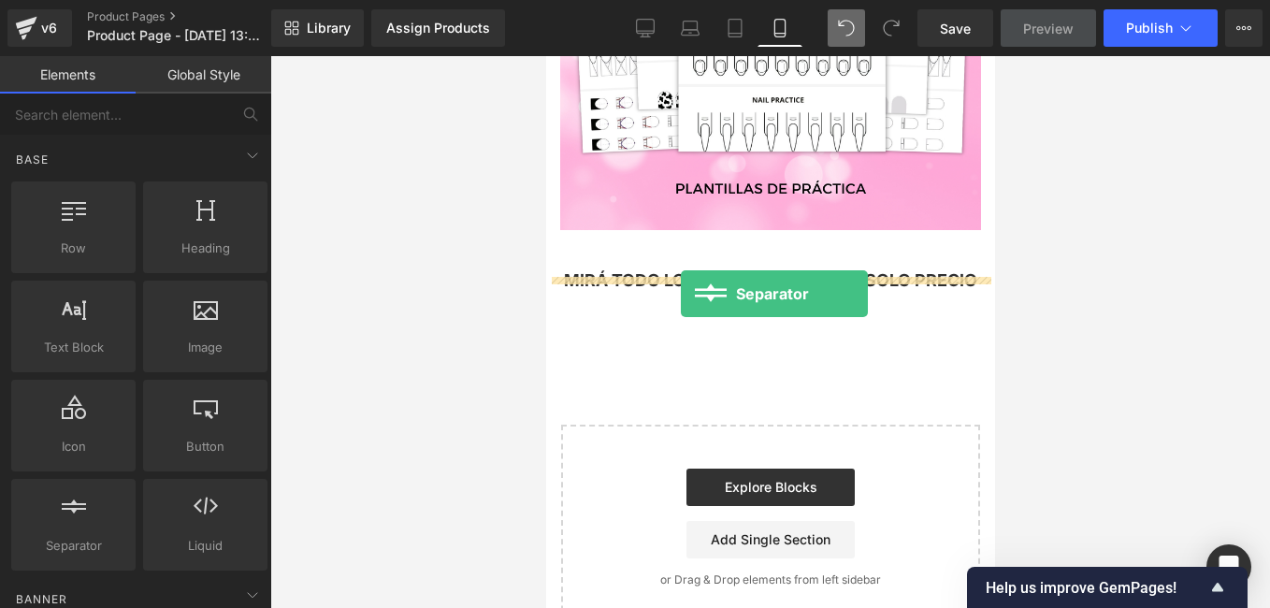
drag, startPoint x: 644, startPoint y: 572, endPoint x: 680, endPoint y: 294, distance: 281.0
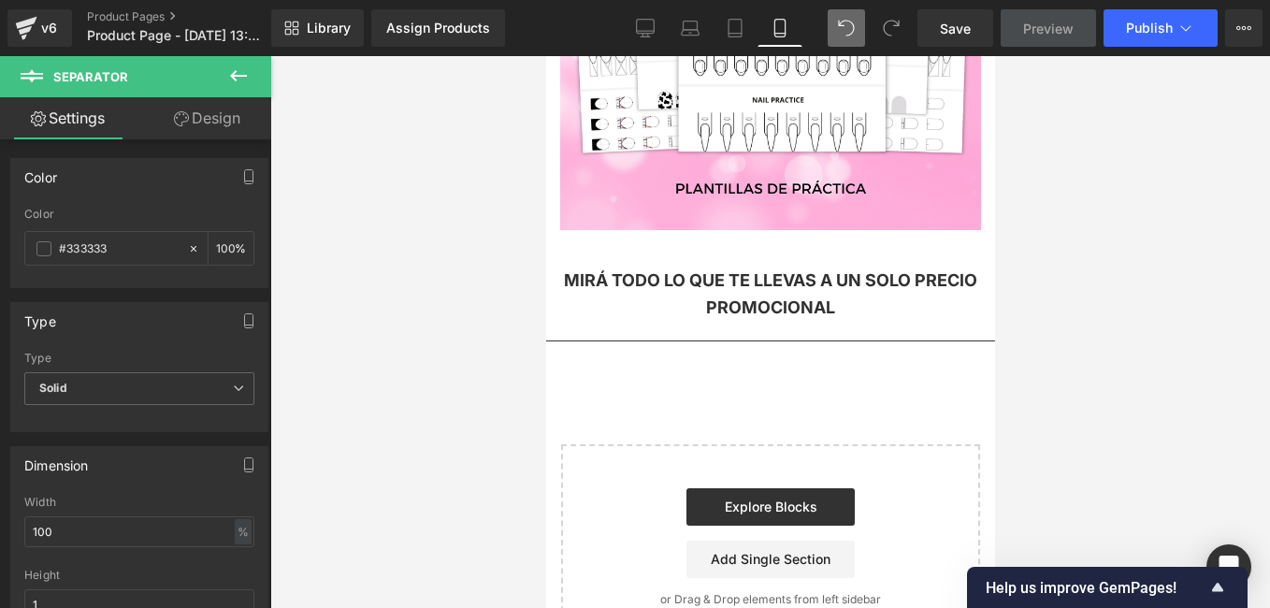
scroll to position [3674, 0]
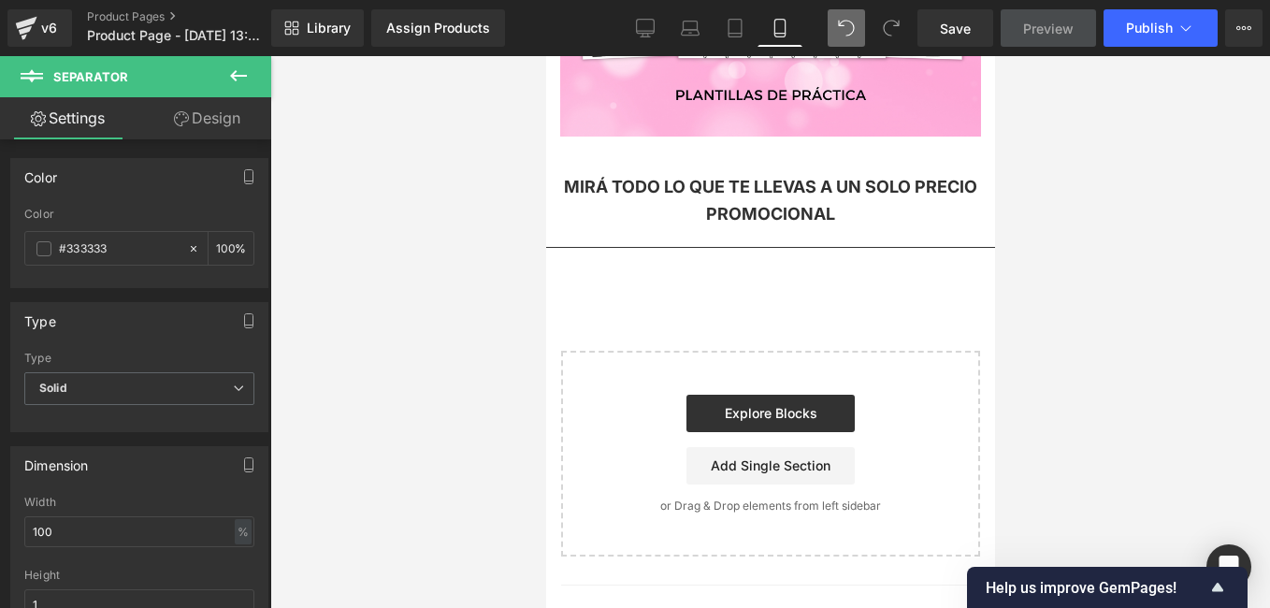
click at [228, 74] on icon at bounding box center [238, 76] width 22 height 22
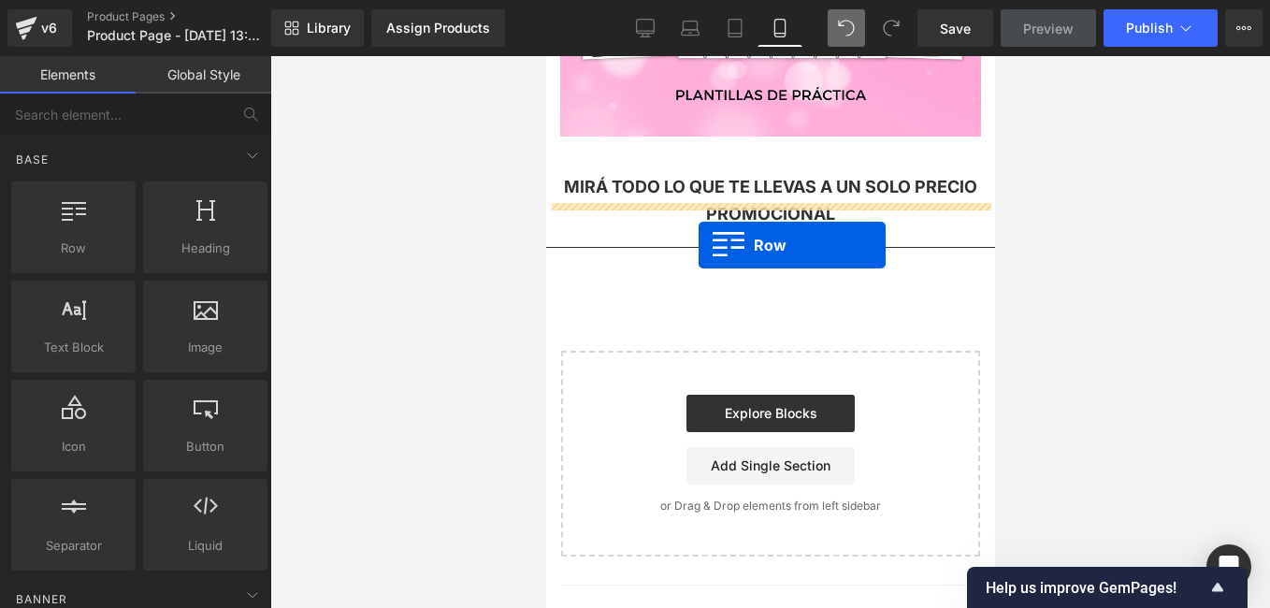
drag, startPoint x: 655, startPoint y: 293, endPoint x: 698, endPoint y: 245, distance: 64.2
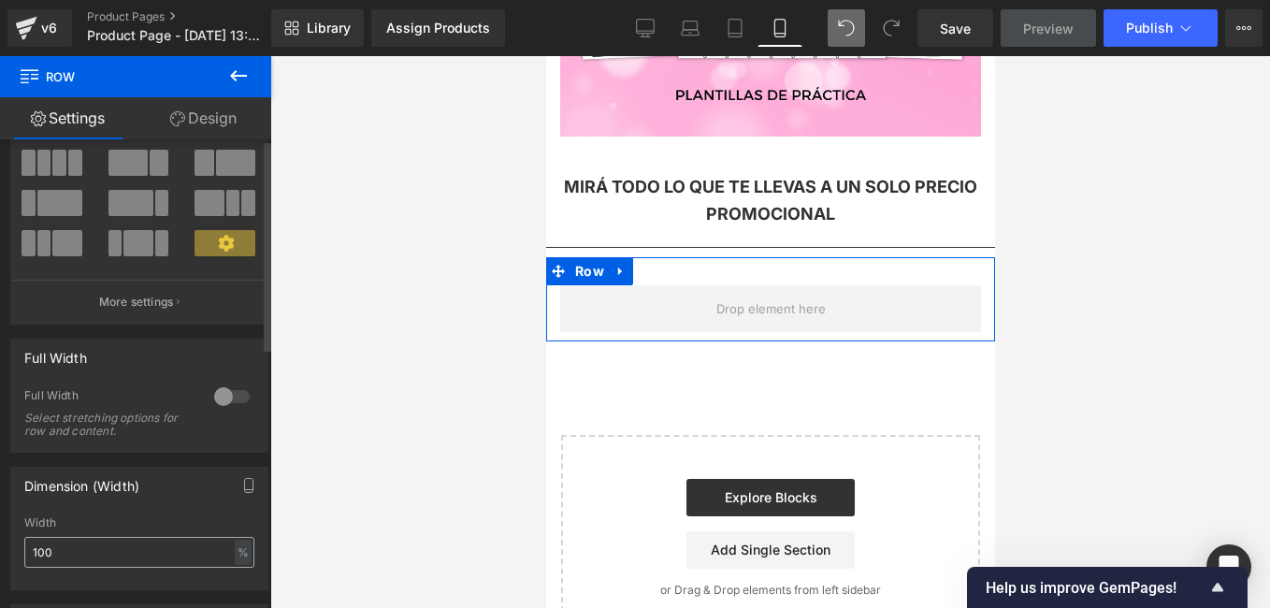
scroll to position [0, 0]
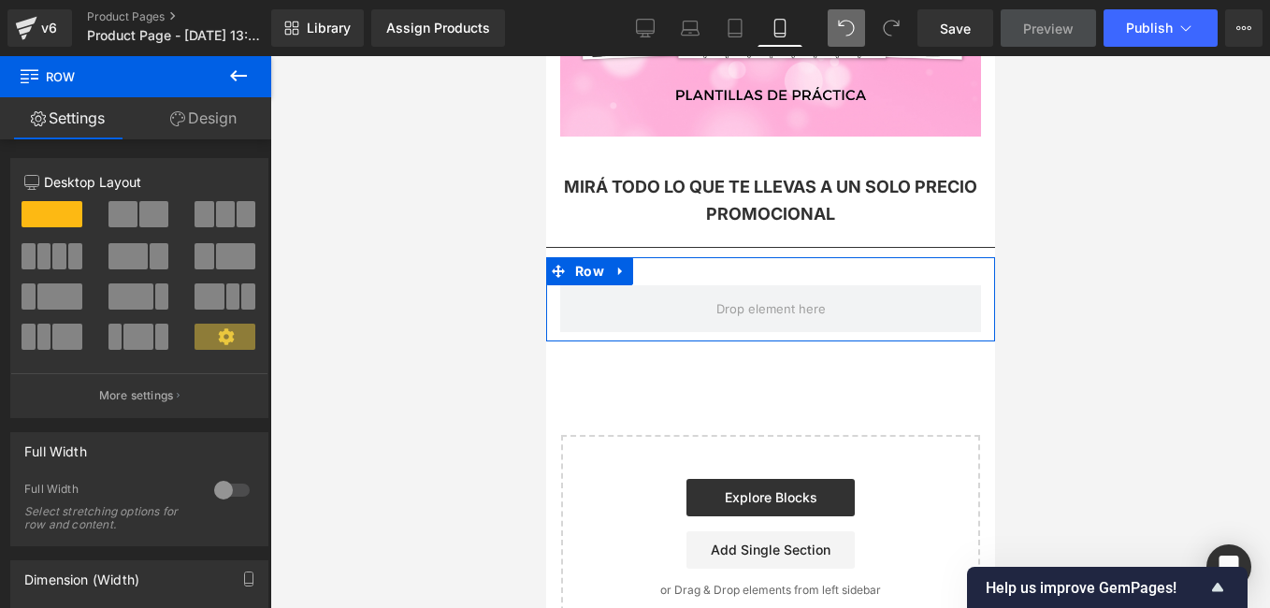
click at [197, 125] on link "Design" at bounding box center [204, 118] width 136 height 42
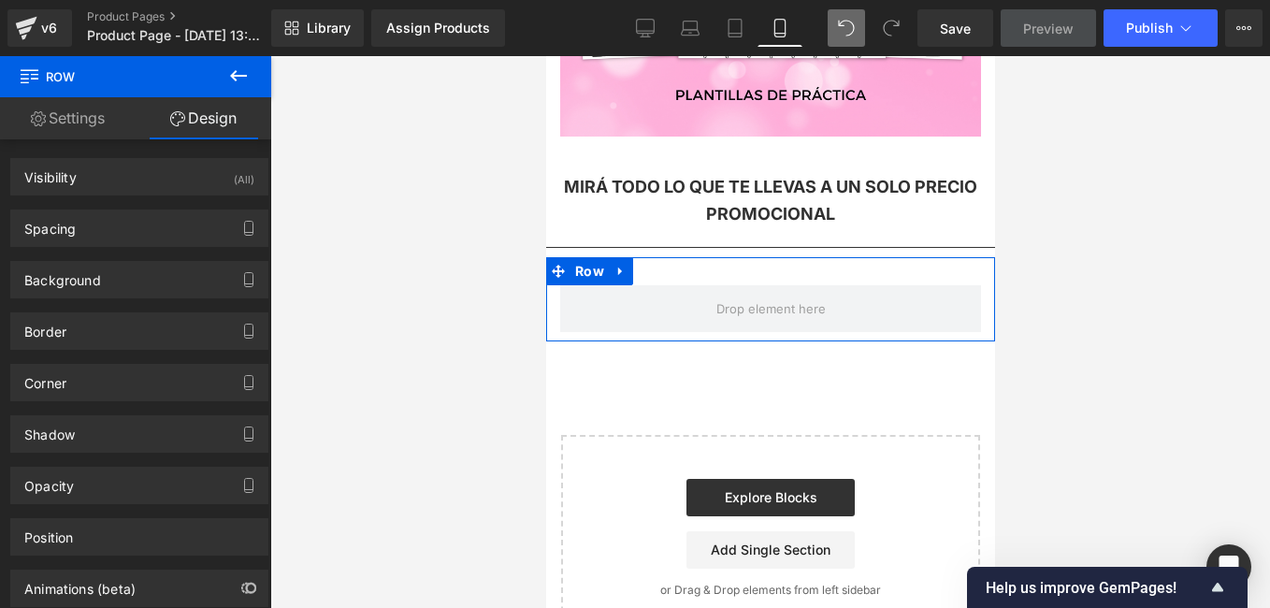
click at [226, 79] on button at bounding box center [238, 76] width 65 height 41
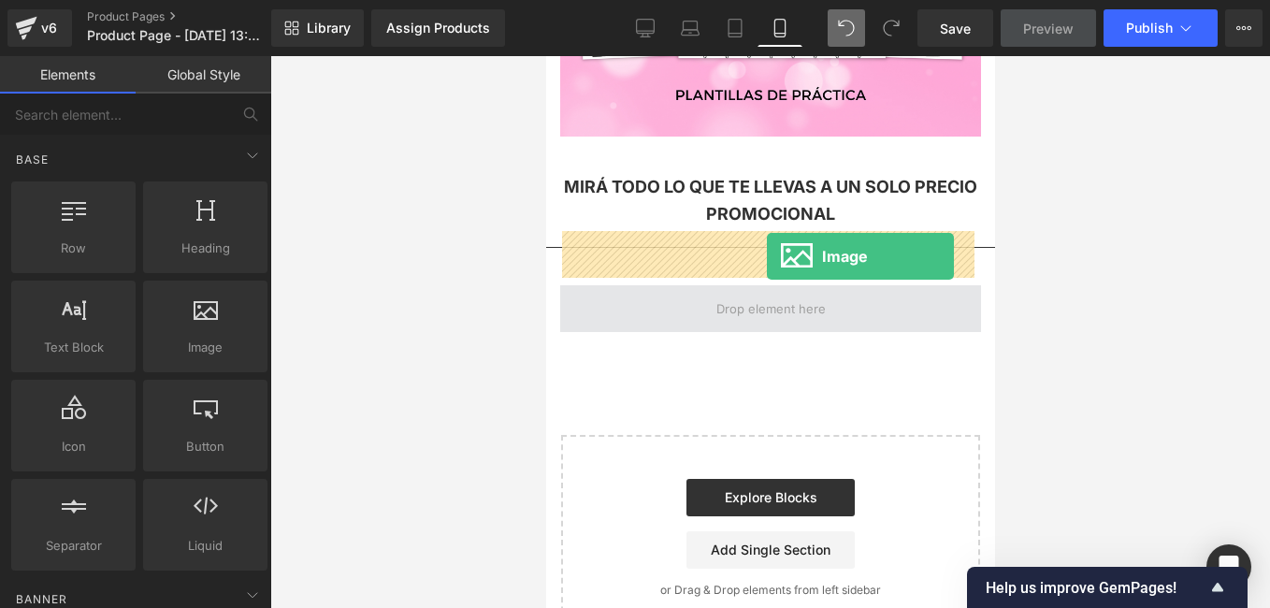
drag, startPoint x: 758, startPoint y: 391, endPoint x: 766, endPoint y: 256, distance: 134.9
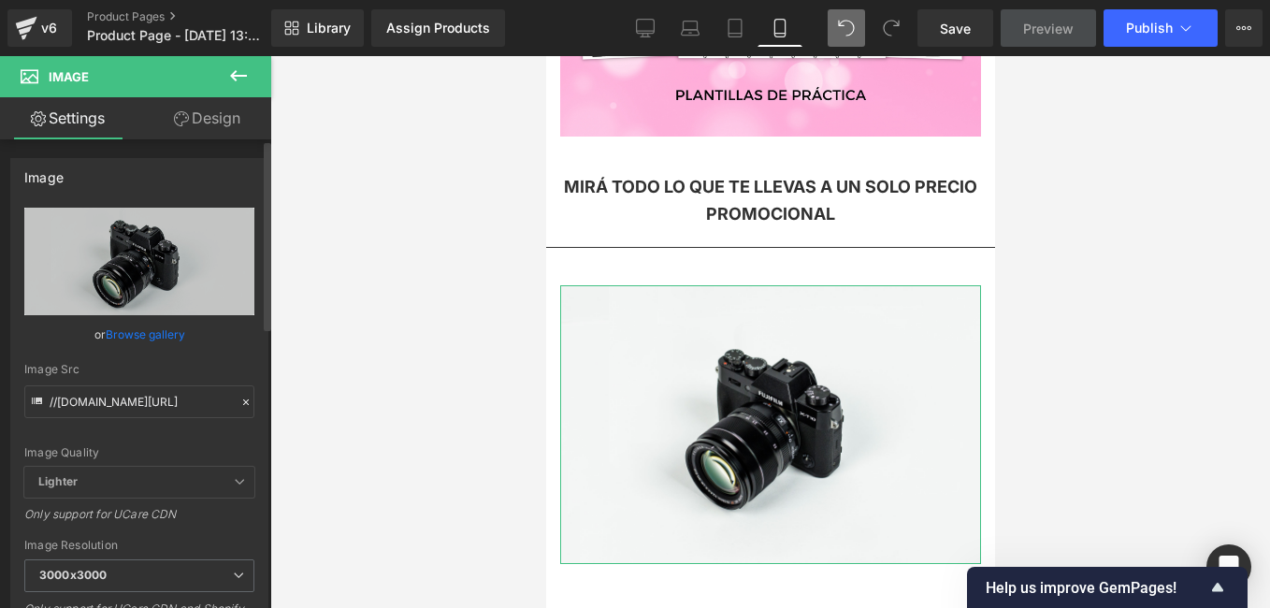
click at [239, 398] on icon at bounding box center [245, 402] width 13 height 13
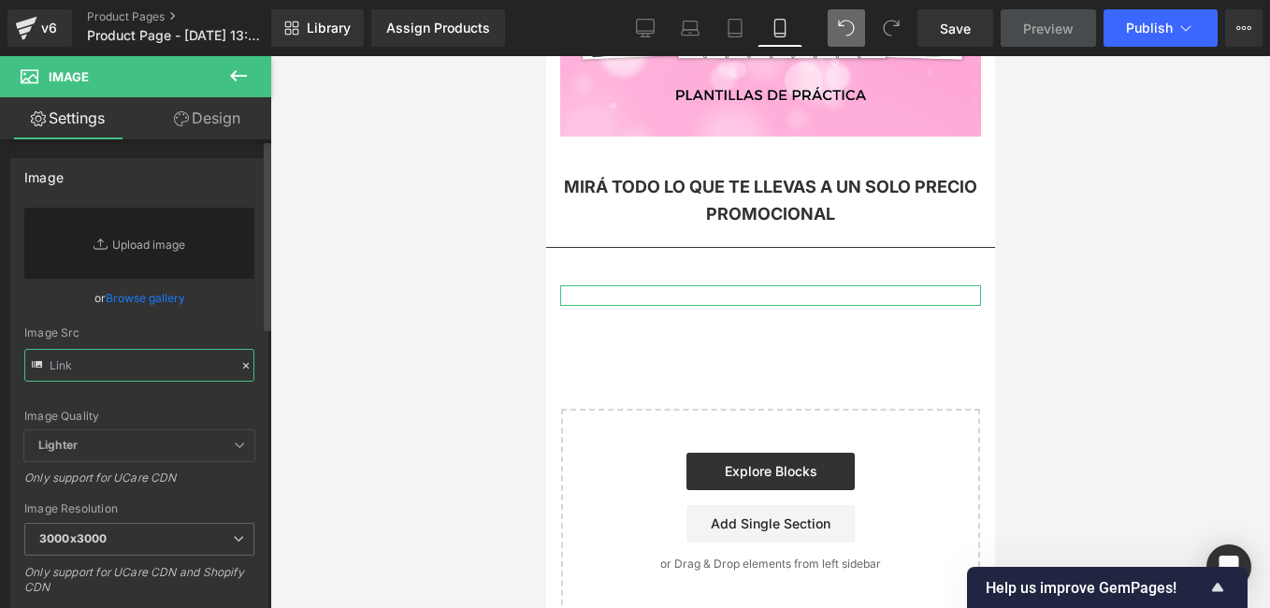
click at [139, 368] on input "text" at bounding box center [139, 365] width 230 height 33
paste input "f207af"
paste input "https://i.postimg.cc/Sx74NN6n/Copia-de-Copia-de-Copia-de-174-Aesthetic-Mockups-…"
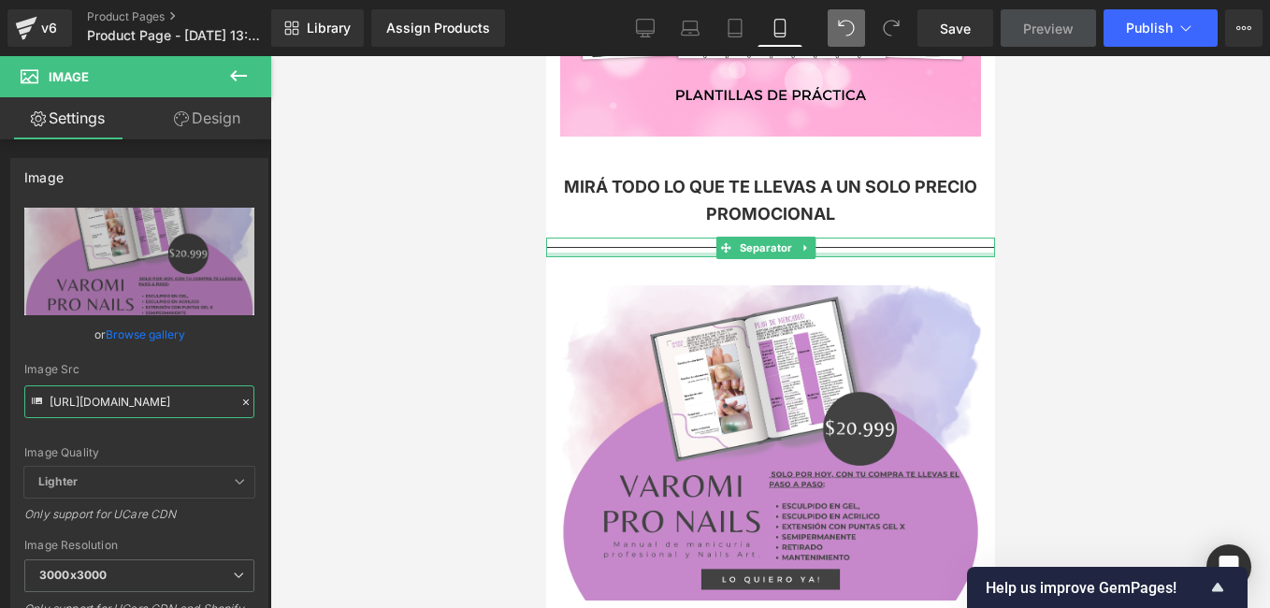
drag, startPoint x: 840, startPoint y: 234, endPoint x: 836, endPoint y: 200, distance: 33.9
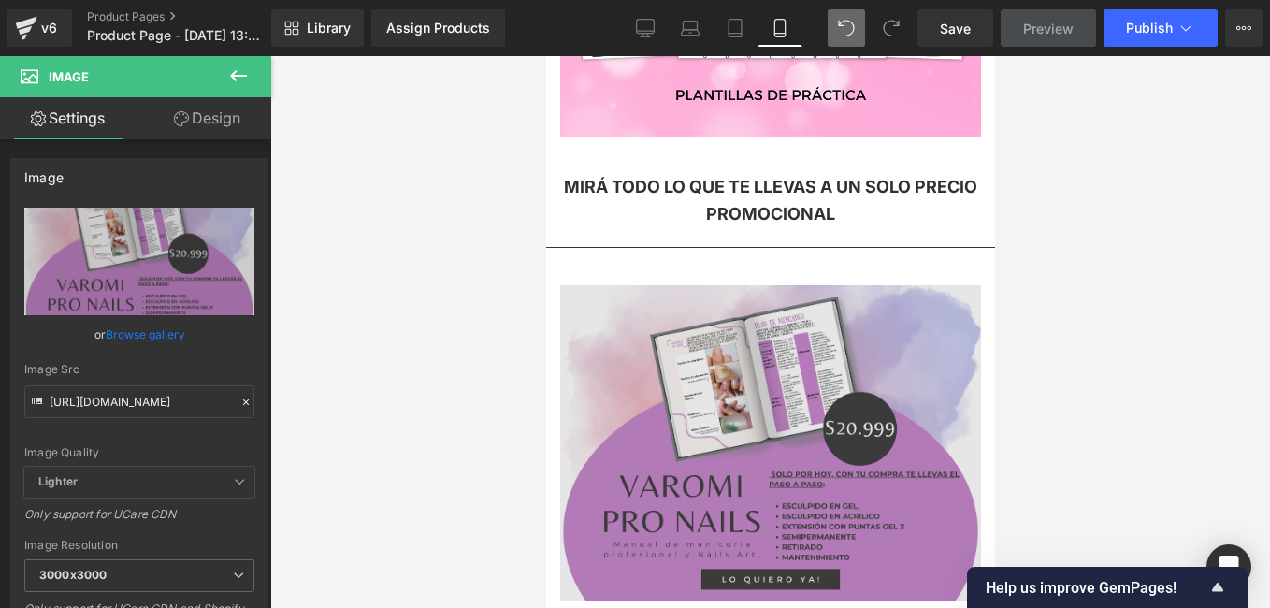
click at [850, 285] on img at bounding box center [769, 442] width 421 height 315
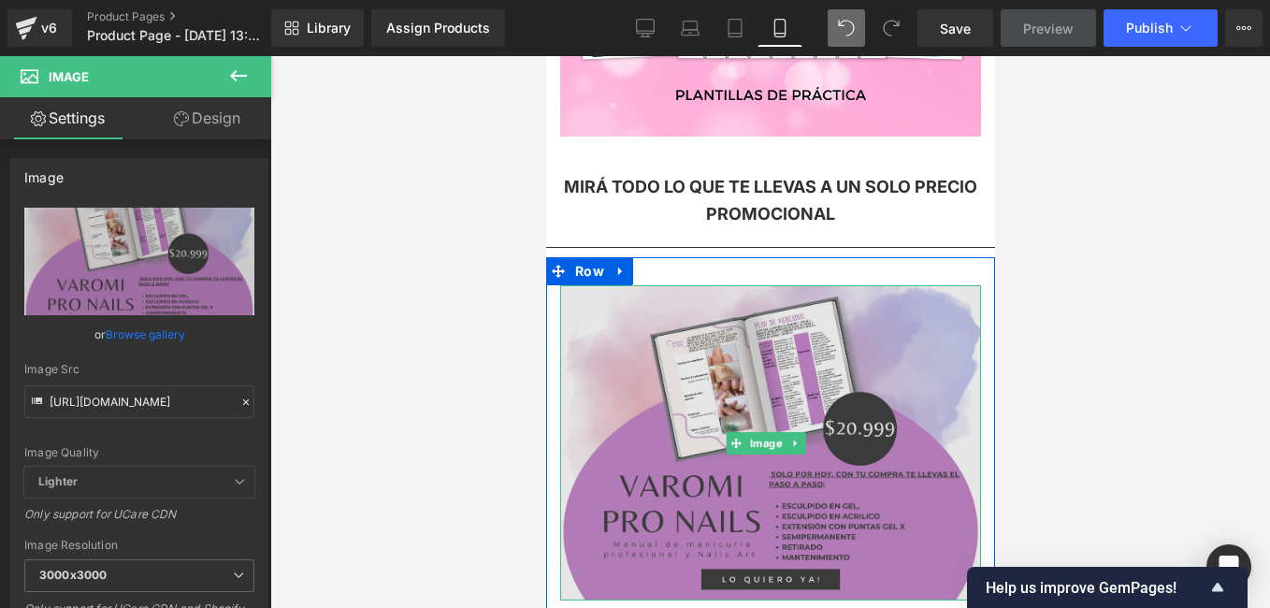
click at [912, 285] on img at bounding box center [769, 442] width 421 height 315
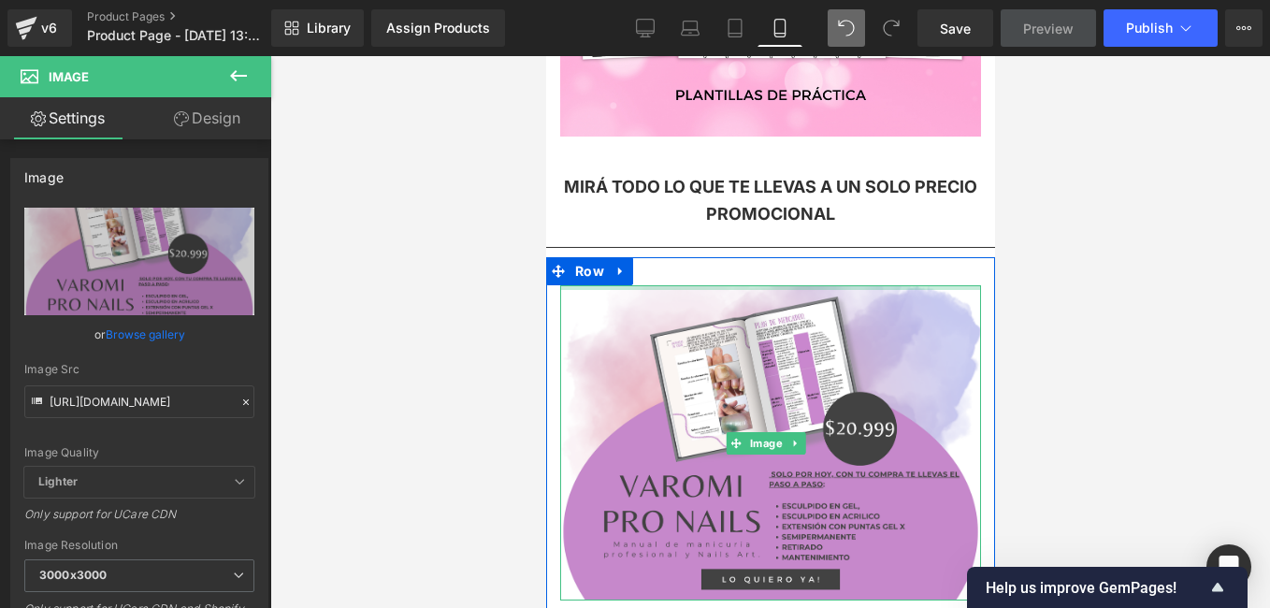
drag, startPoint x: 957, startPoint y: 232, endPoint x: 965, endPoint y: 214, distance: 19.7
click at [965, 257] on div "Image Row" at bounding box center [769, 433] width 449 height 353
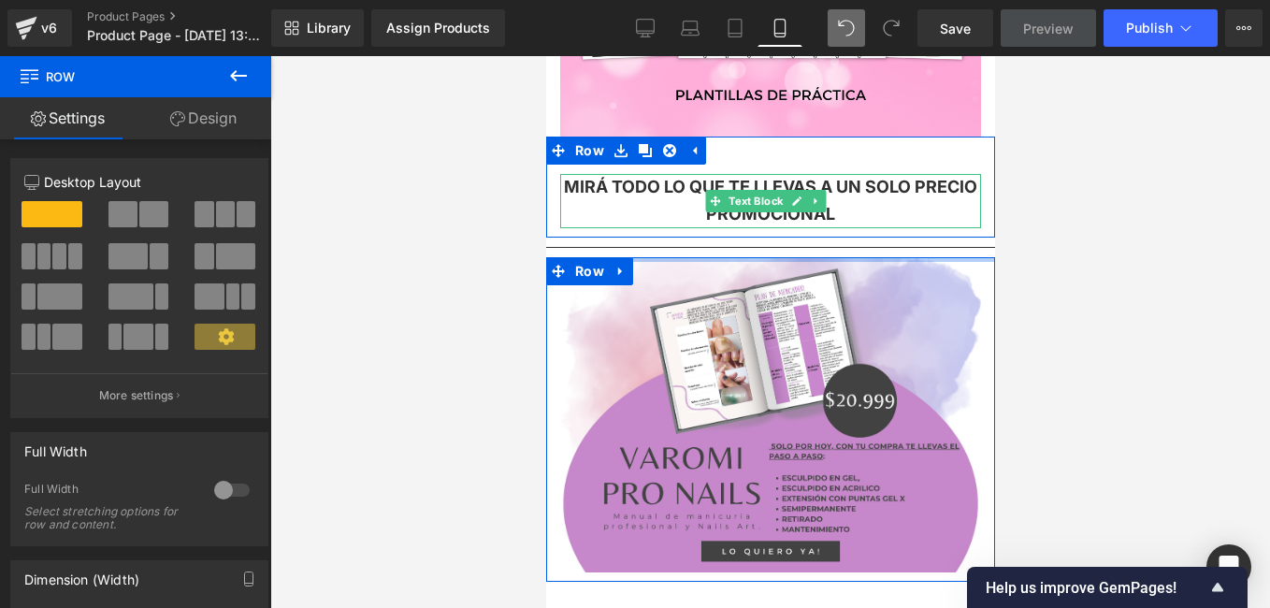
drag, startPoint x: 660, startPoint y: 209, endPoint x: 997, endPoint y: 337, distance: 359.9
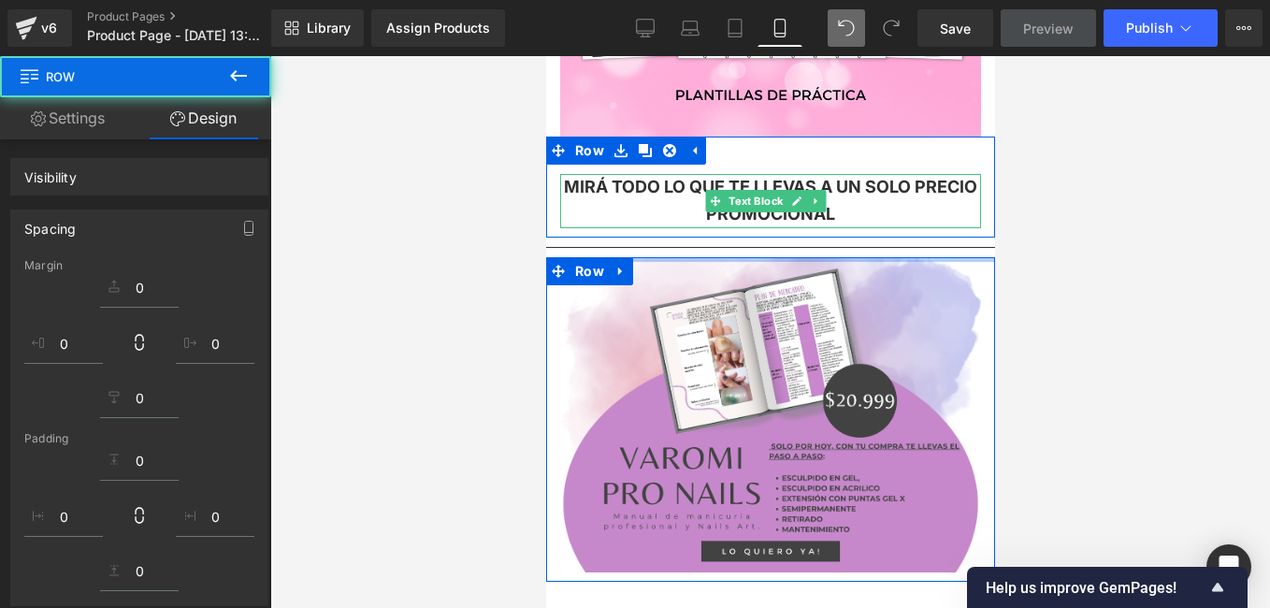
click at [449, 286] on div at bounding box center [770, 332] width 1000 height 552
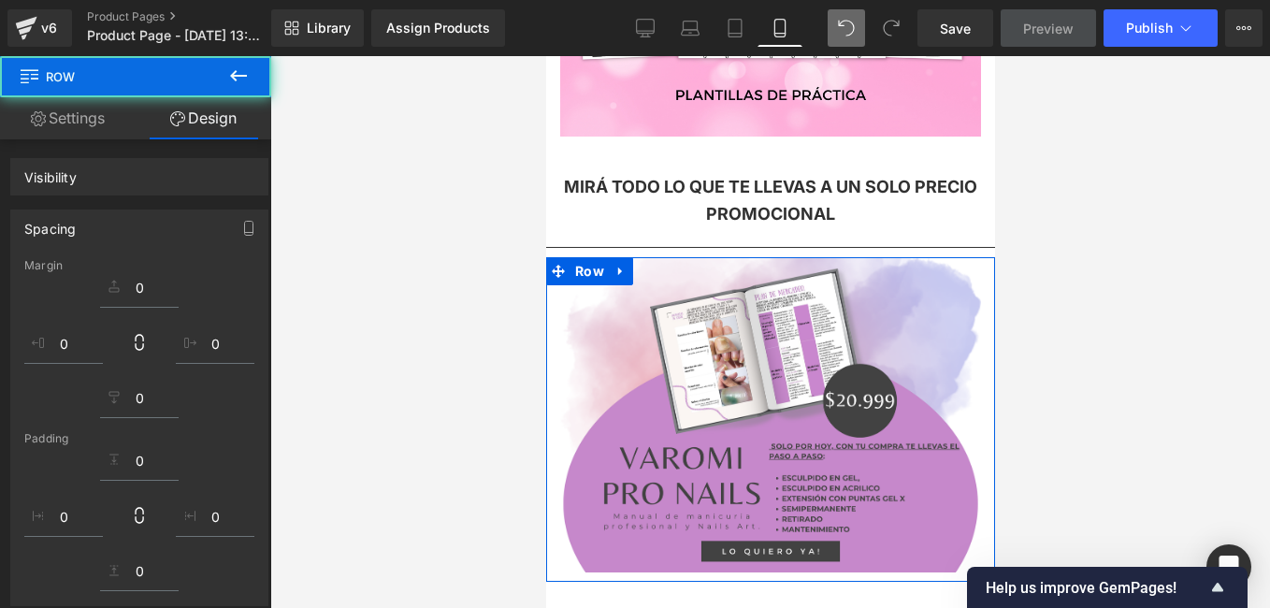
click at [447, 360] on div at bounding box center [770, 332] width 1000 height 552
click at [446, 359] on div at bounding box center [770, 332] width 1000 height 552
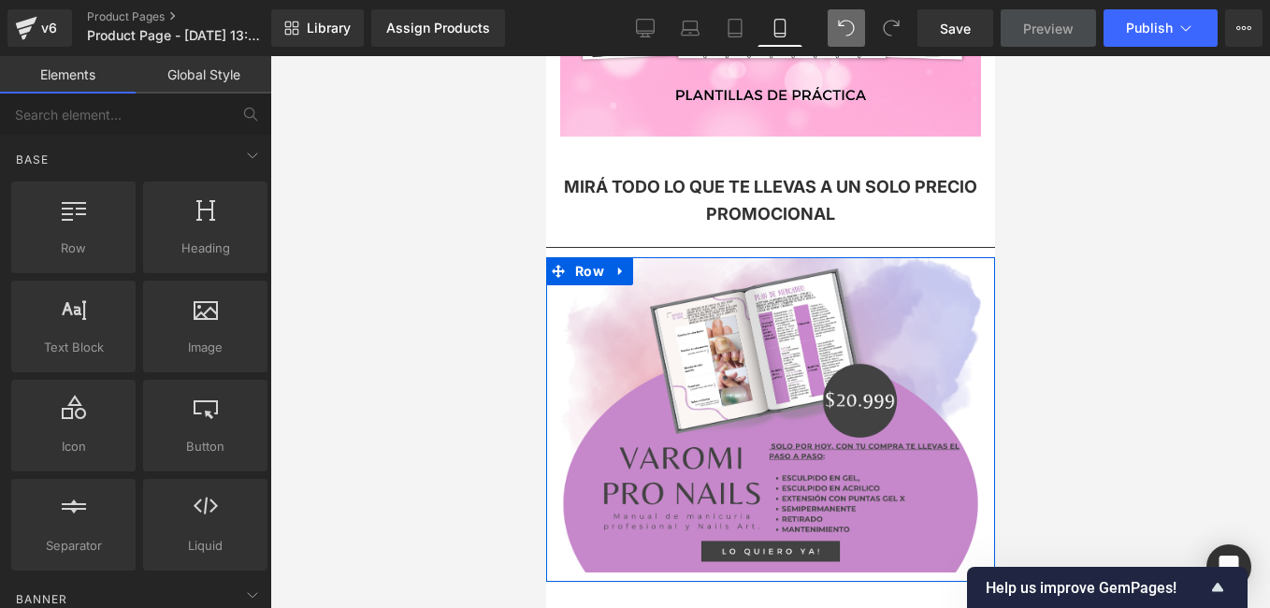
click at [446, 358] on div at bounding box center [770, 332] width 1000 height 552
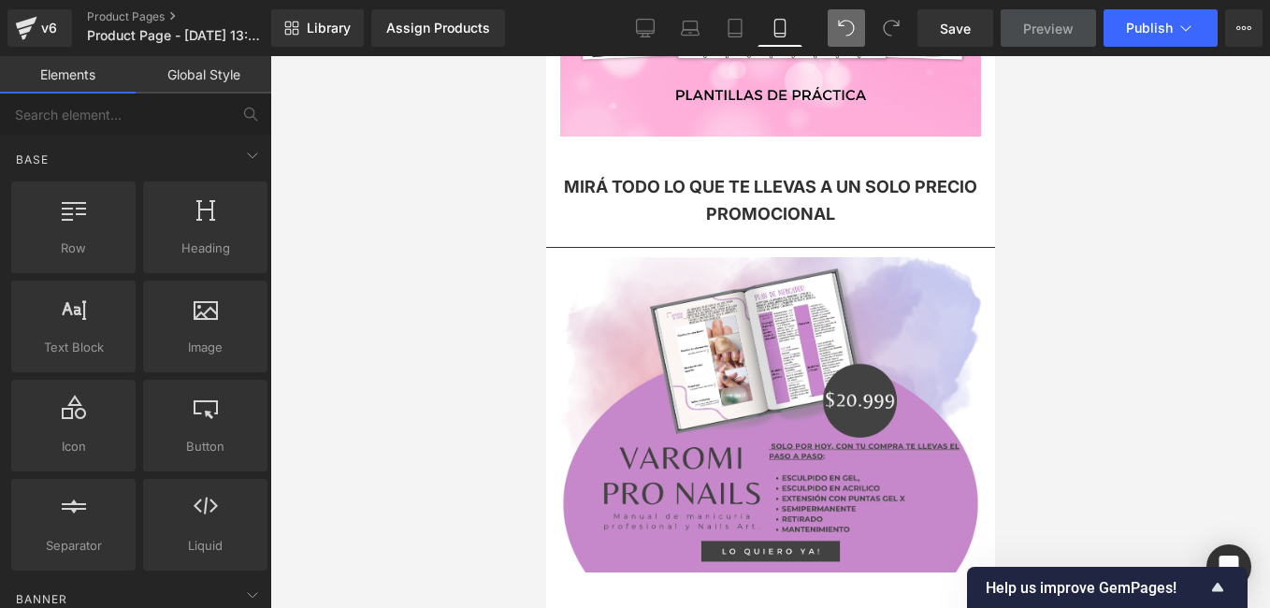
click at [1119, 425] on div at bounding box center [770, 332] width 1000 height 552
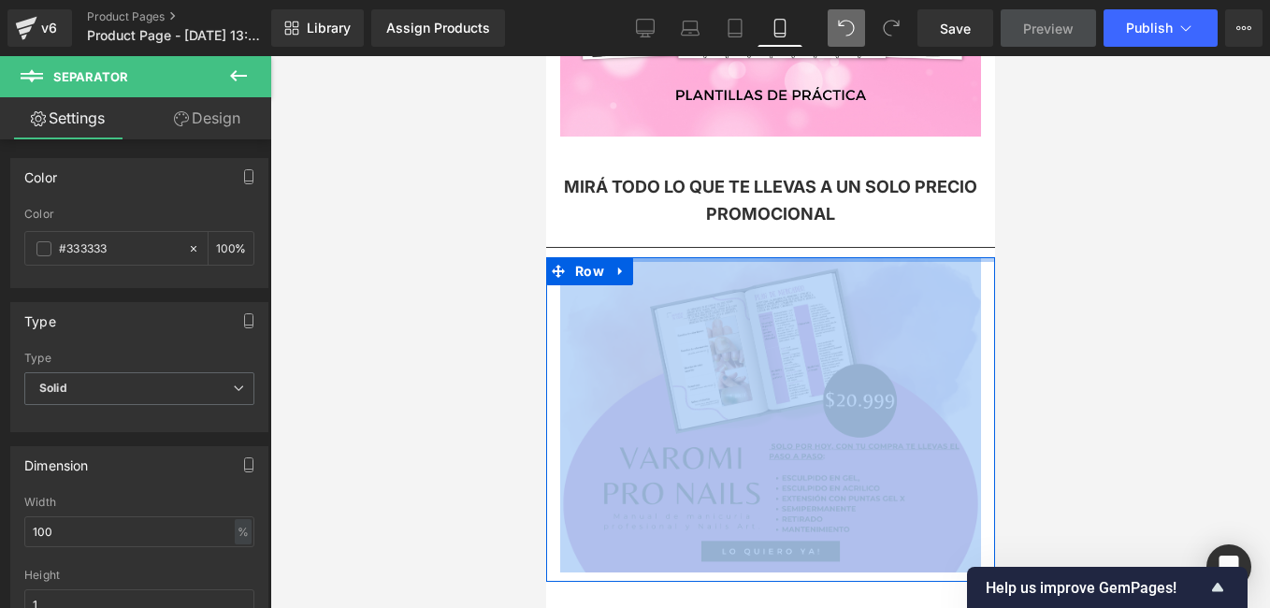
drag, startPoint x: 917, startPoint y: 193, endPoint x: 917, endPoint y: 203, distance: 10.3
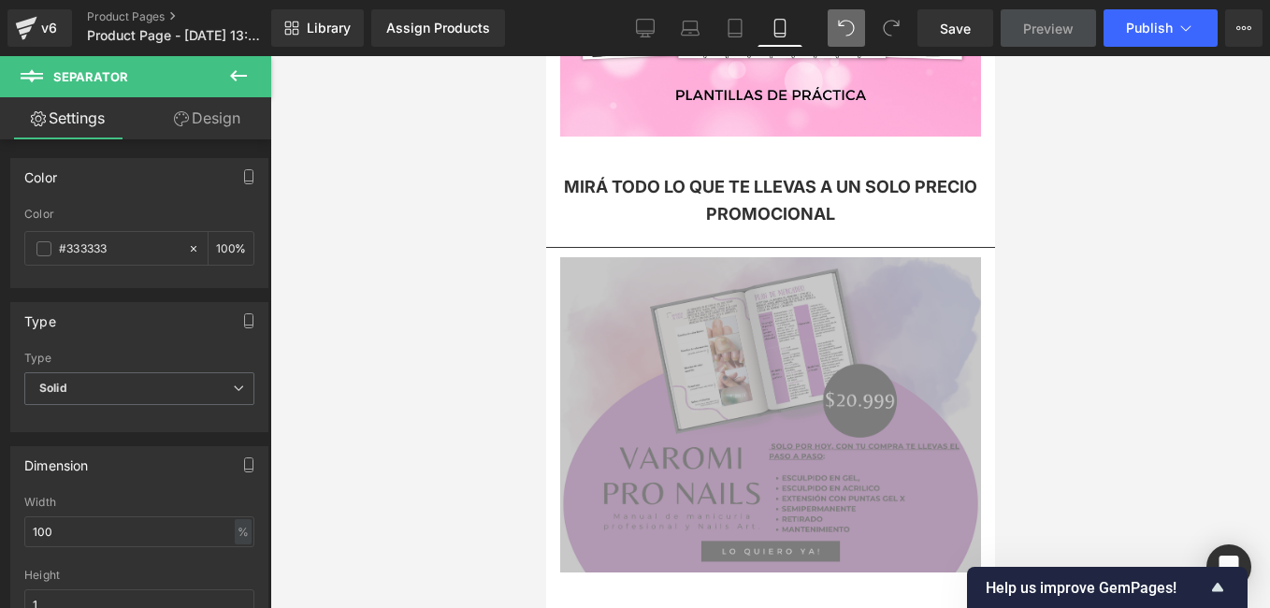
drag, startPoint x: 371, startPoint y: 147, endPoint x: 1040, endPoint y: 193, distance: 670.3
click at [1041, 193] on div at bounding box center [770, 332] width 1000 height 552
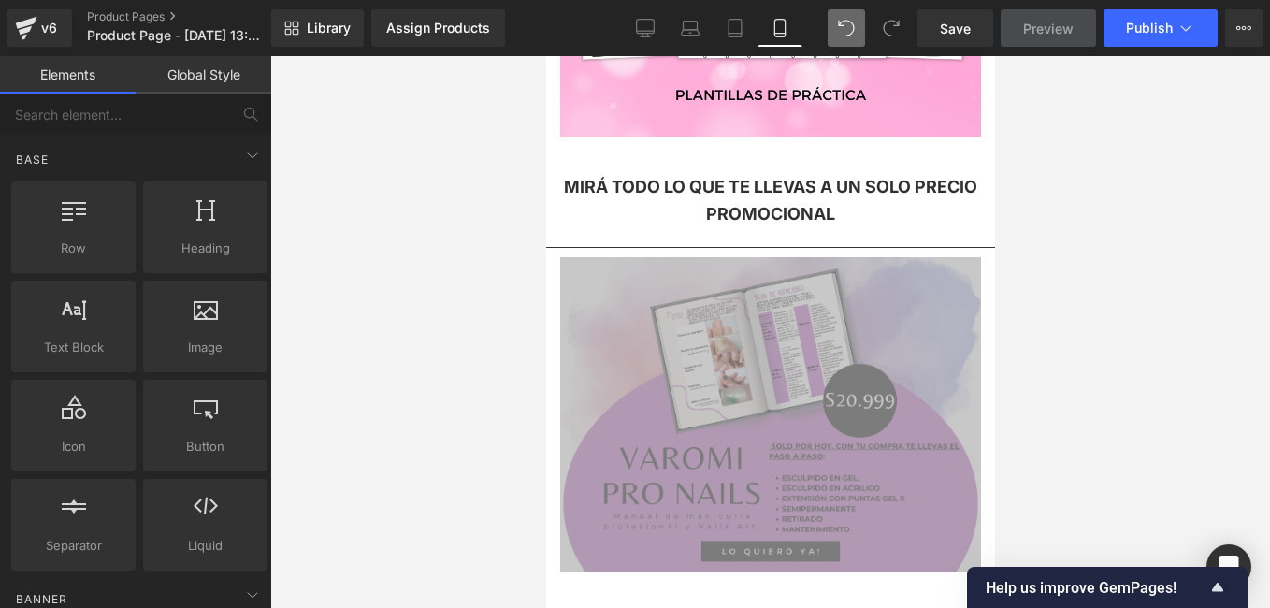
click at [338, 258] on div at bounding box center [770, 332] width 1000 height 552
click at [341, 255] on div at bounding box center [770, 332] width 1000 height 552
drag, startPoint x: 341, startPoint y: 255, endPoint x: 351, endPoint y: 249, distance: 11.4
click at [351, 249] on div at bounding box center [770, 332] width 1000 height 552
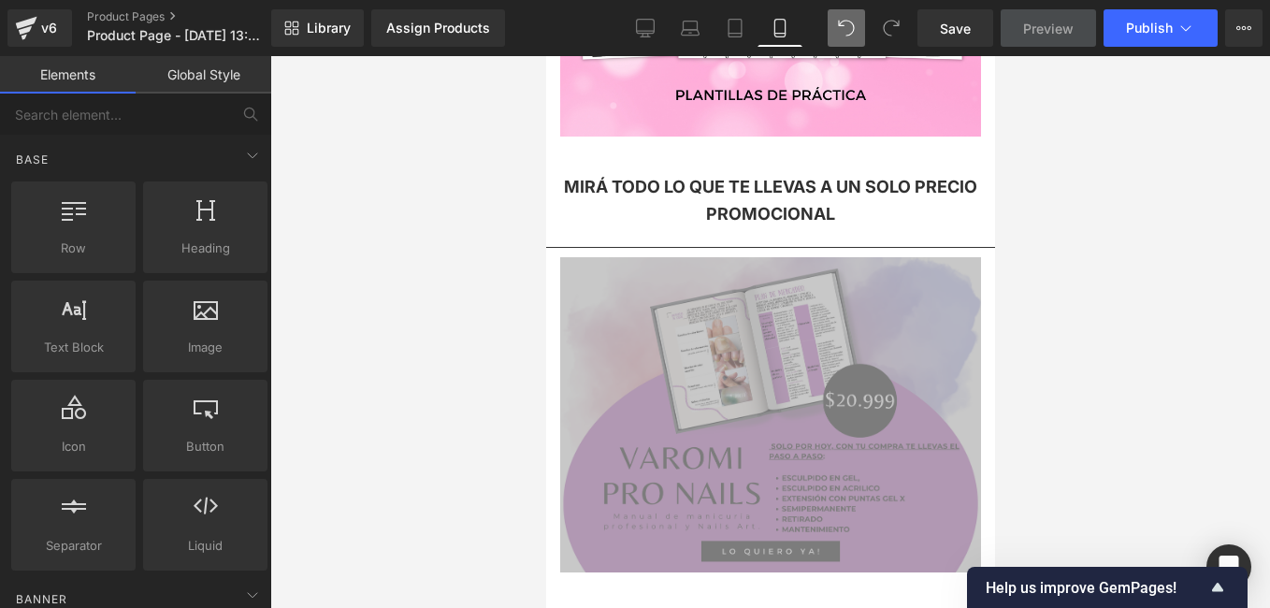
click at [487, 132] on div at bounding box center [770, 332] width 1000 height 552
click at [1061, 170] on div at bounding box center [770, 332] width 1000 height 552
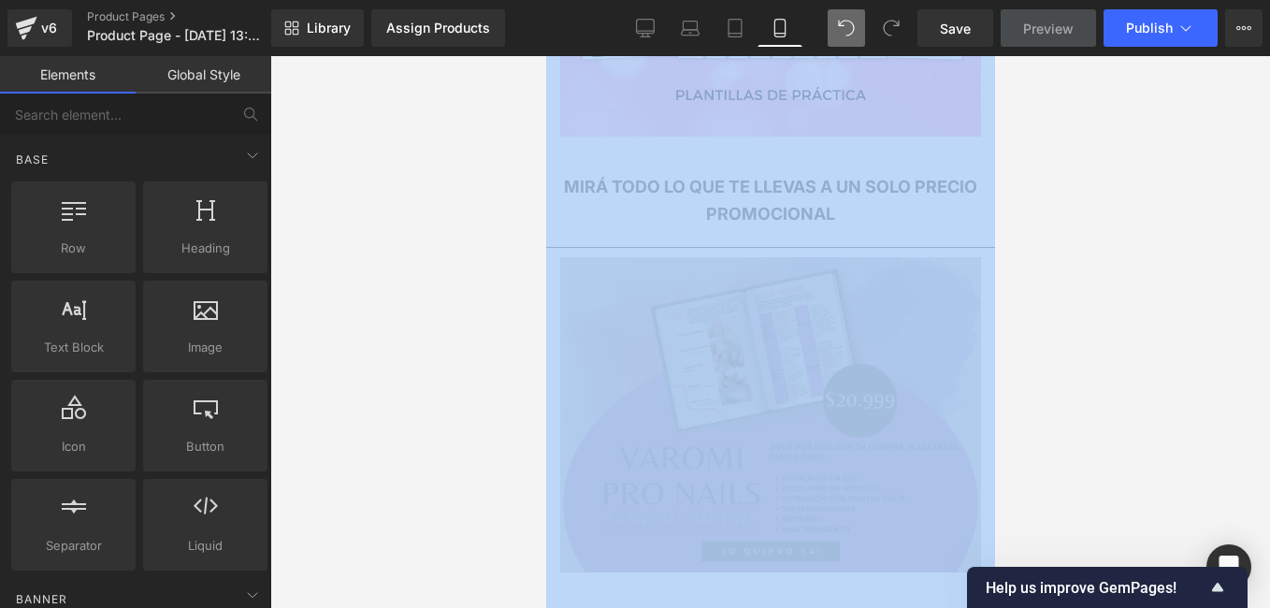
click at [1061, 170] on div at bounding box center [770, 332] width 1000 height 552
click at [368, 187] on div at bounding box center [770, 332] width 1000 height 552
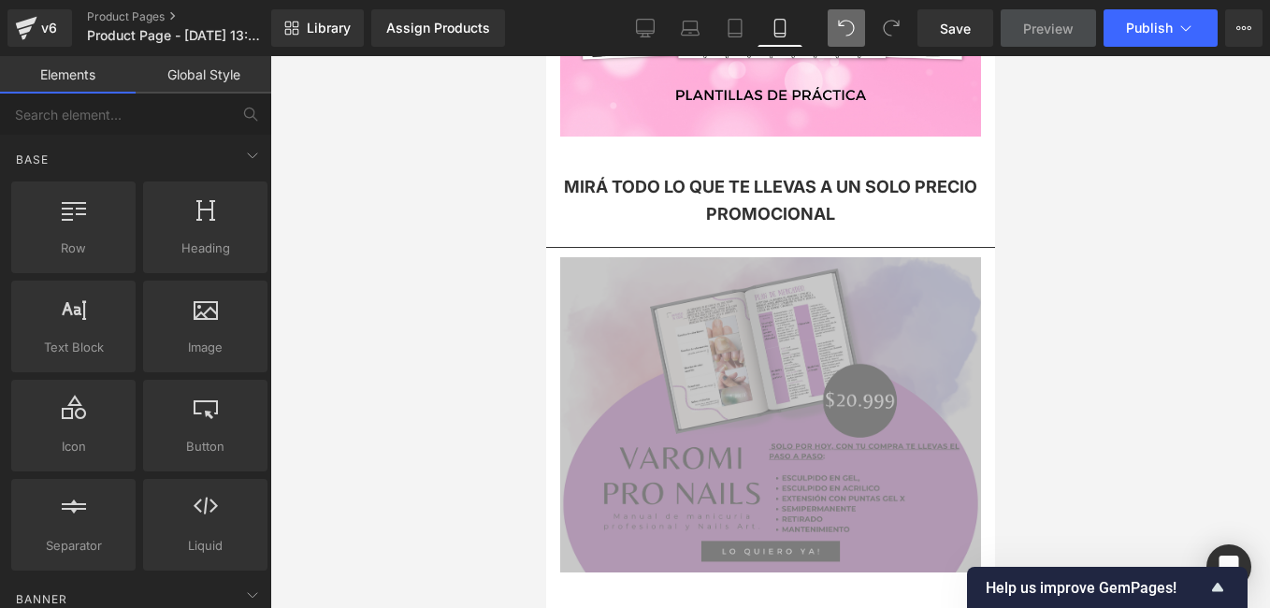
click at [368, 187] on div at bounding box center [770, 332] width 1000 height 552
drag, startPoint x: 368, startPoint y: 187, endPoint x: 429, endPoint y: 286, distance: 116.3
click at [429, 286] on div at bounding box center [770, 332] width 1000 height 552
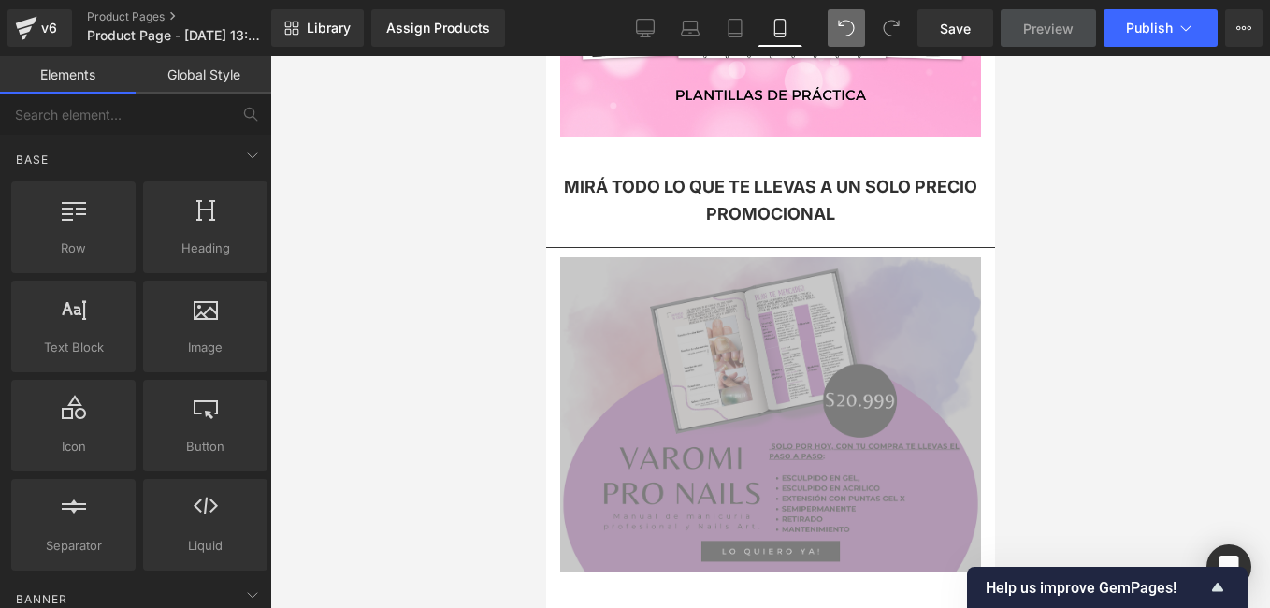
click at [429, 288] on div at bounding box center [770, 332] width 1000 height 552
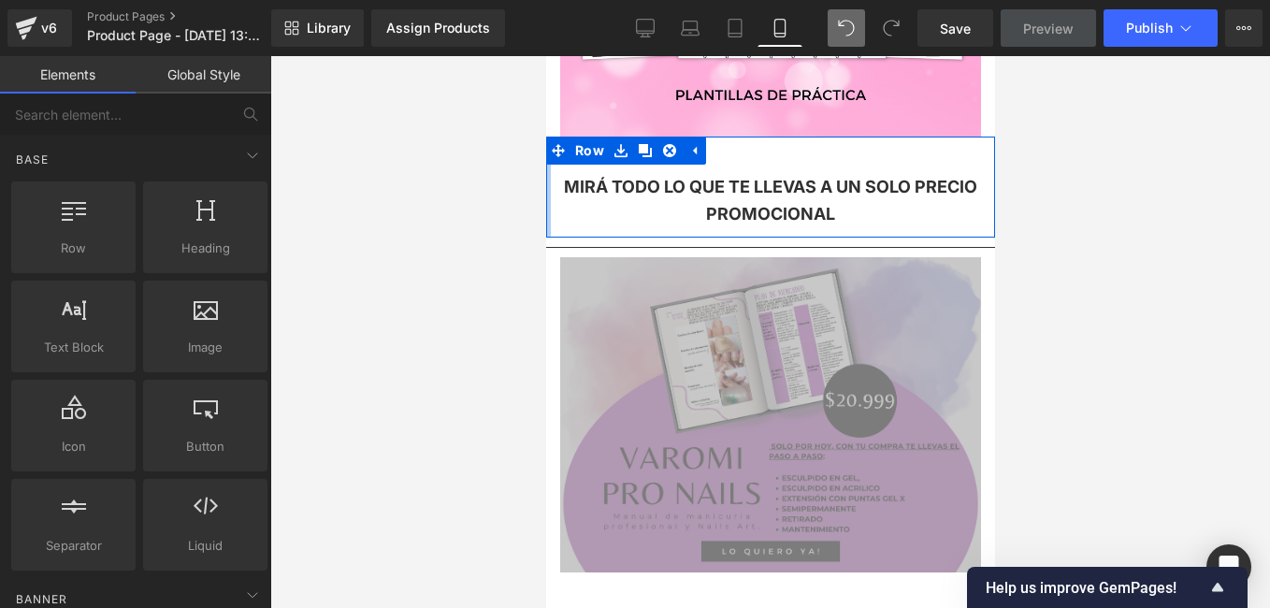
click at [546, 152] on div at bounding box center [547, 187] width 5 height 101
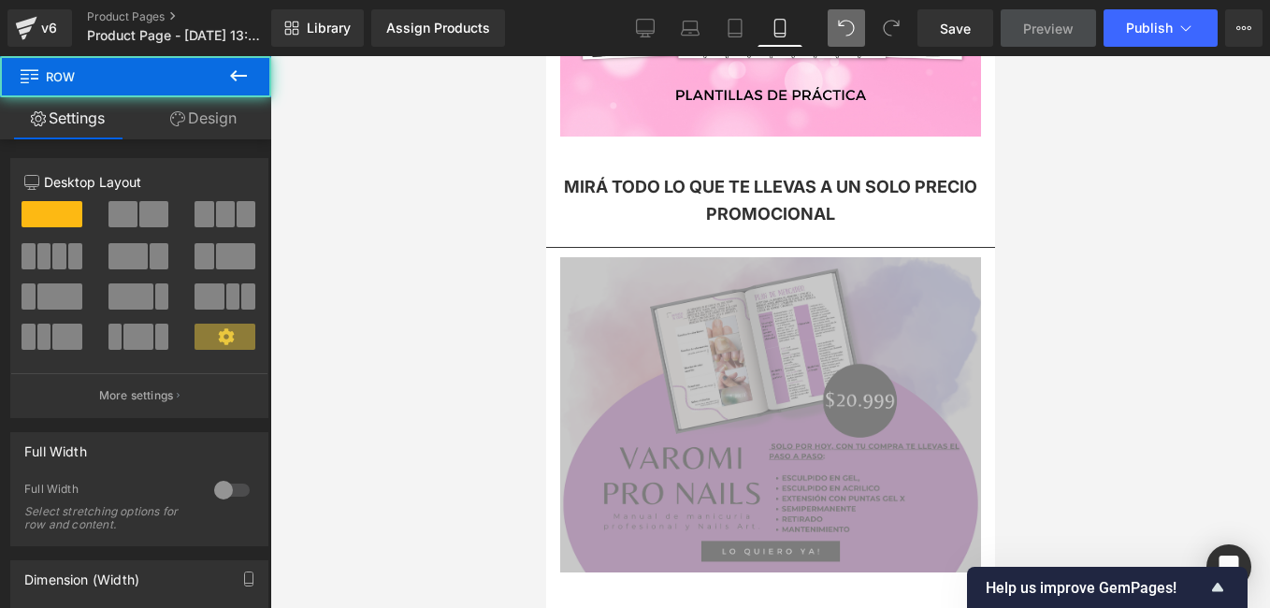
click at [492, 186] on div at bounding box center [770, 332] width 1000 height 552
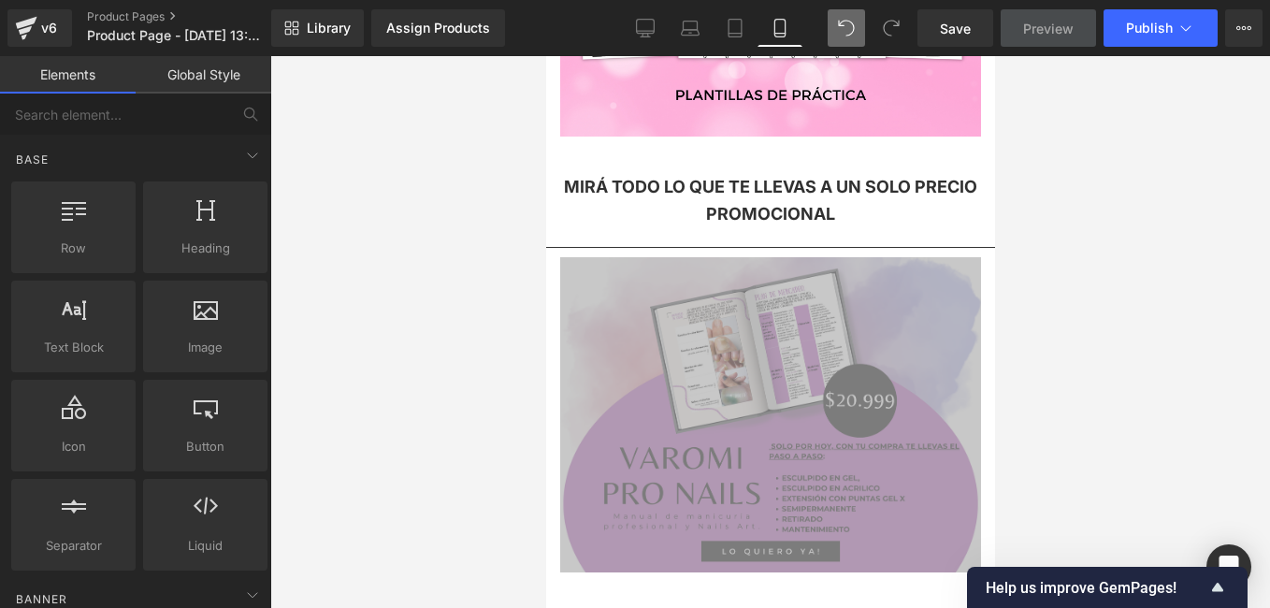
click at [344, 301] on div at bounding box center [770, 332] width 1000 height 552
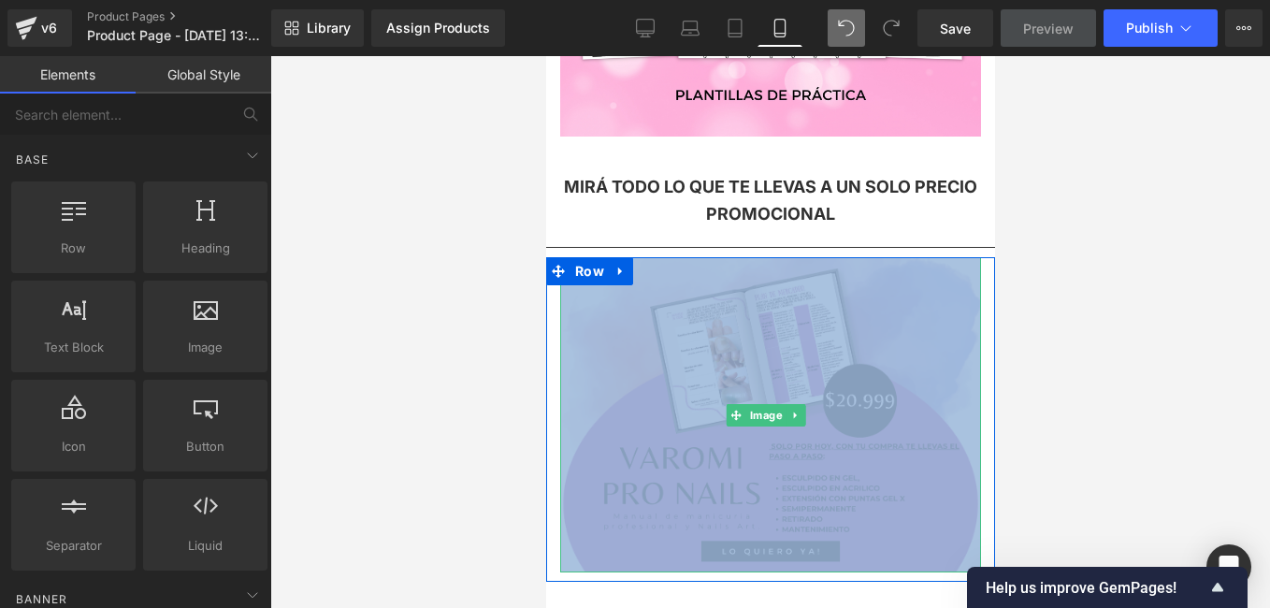
click at [655, 367] on img at bounding box center [769, 414] width 421 height 315
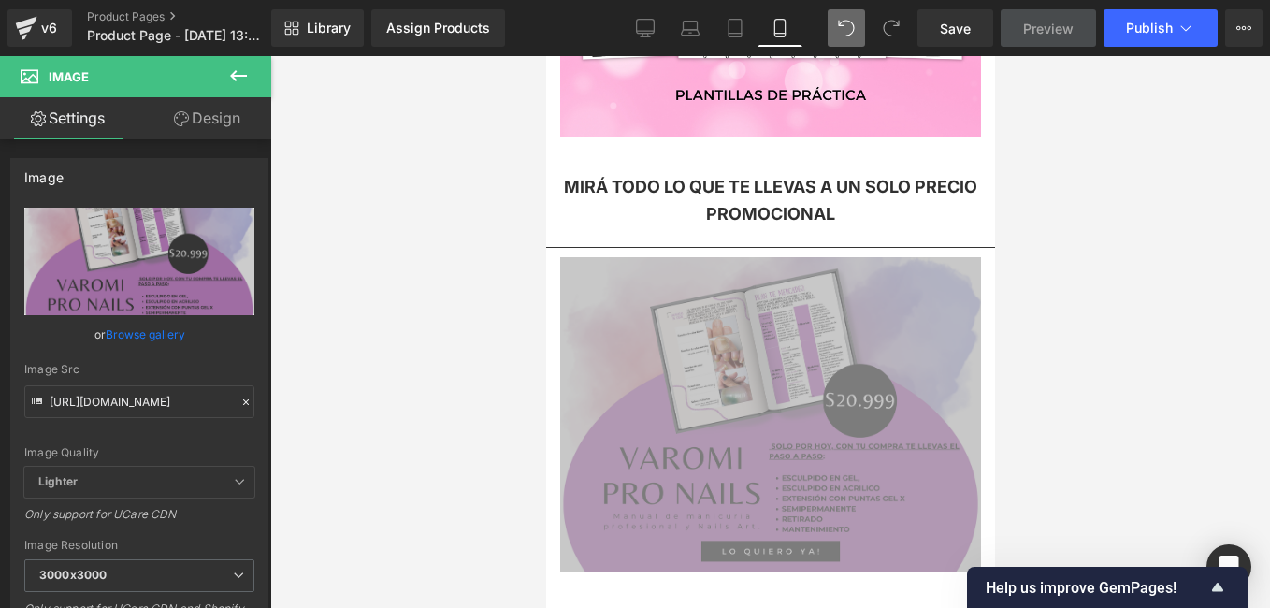
click at [482, 394] on div at bounding box center [770, 332] width 1000 height 552
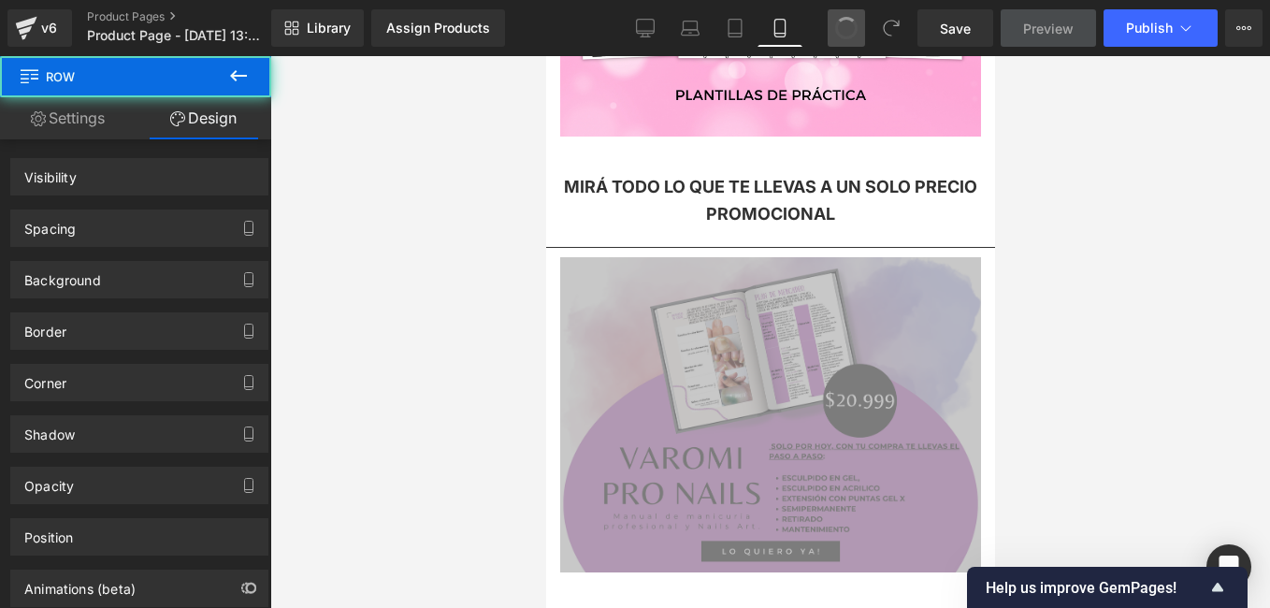
click at [858, 26] on span at bounding box center [846, 28] width 30 height 30
click at [858, 26] on span at bounding box center [846, 28] width 28 height 28
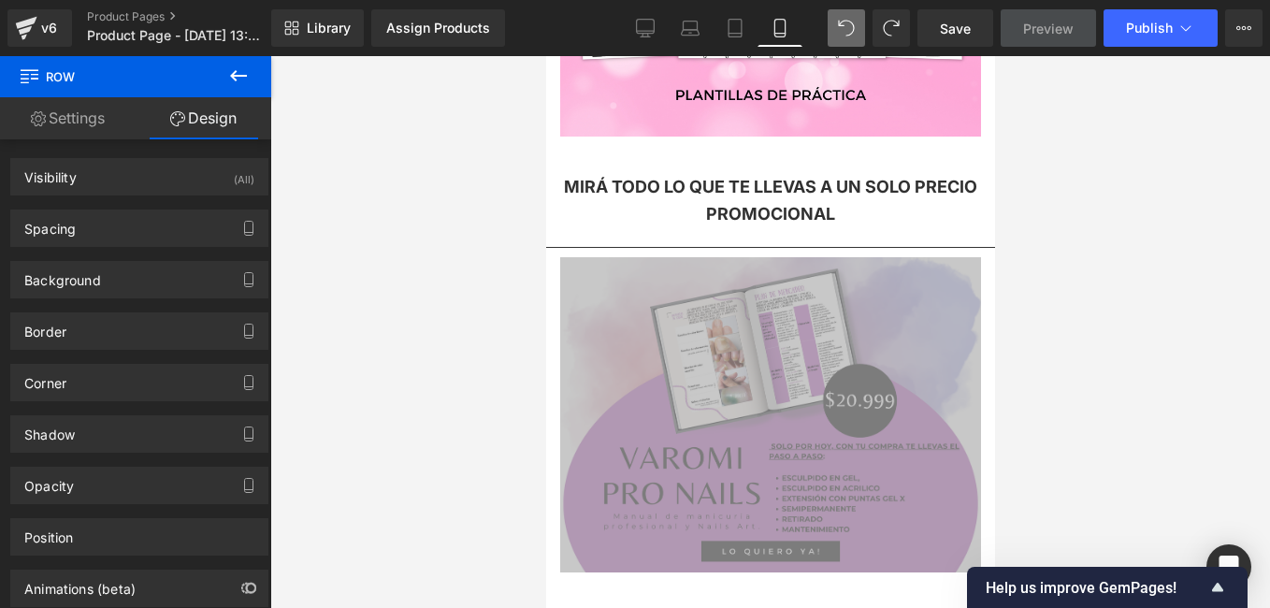
click at [1000, 208] on div at bounding box center [770, 332] width 1000 height 552
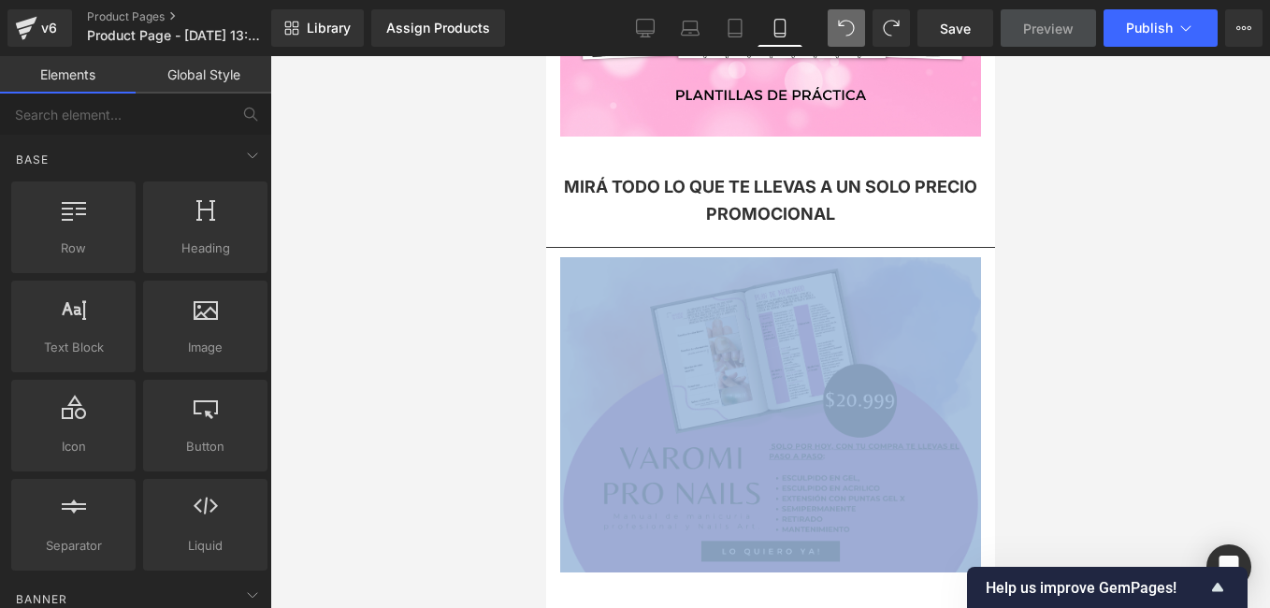
click at [786, 343] on img at bounding box center [769, 414] width 421 height 315
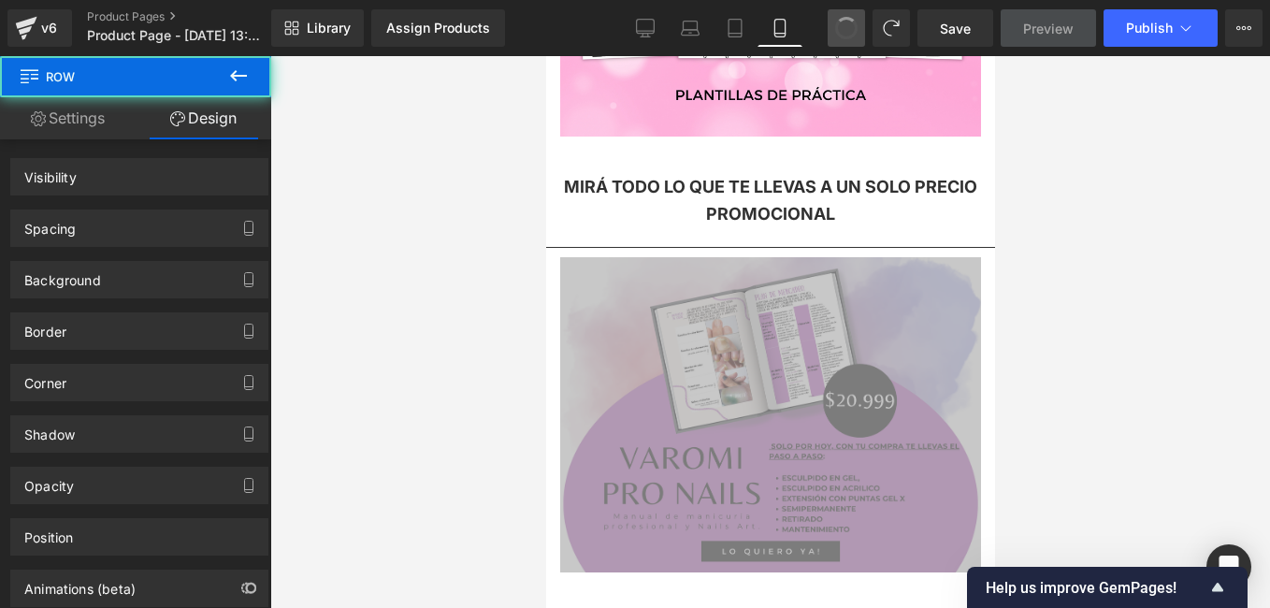
click at [847, 30] on span at bounding box center [846, 28] width 24 height 24
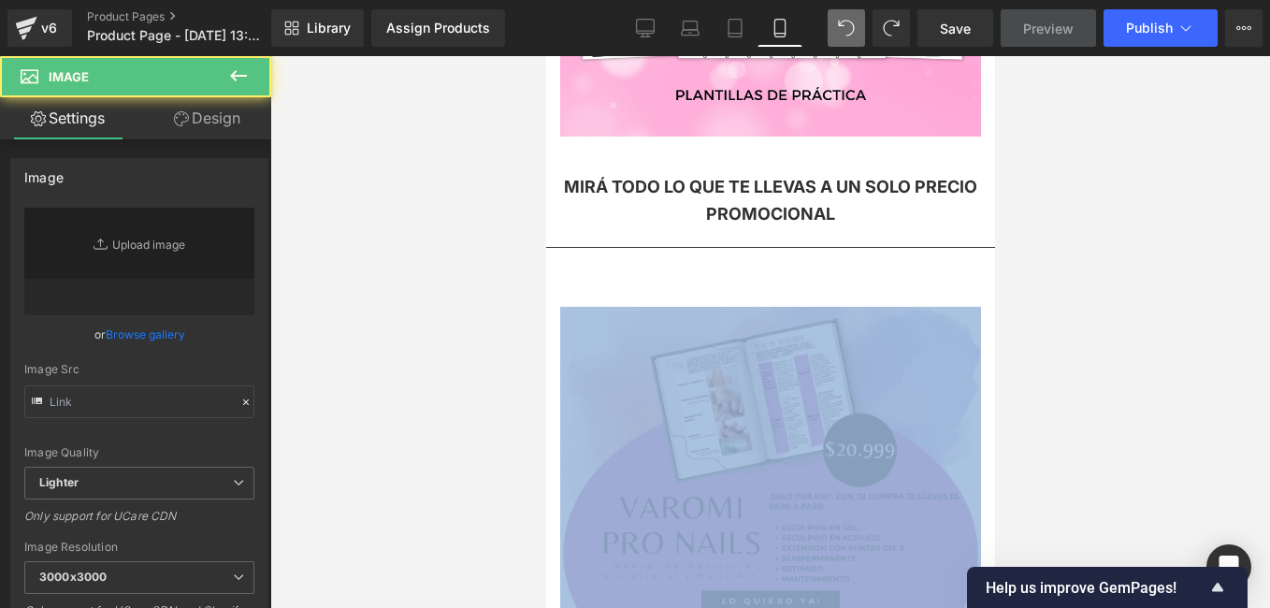
click at [798, 340] on img at bounding box center [769, 464] width 421 height 315
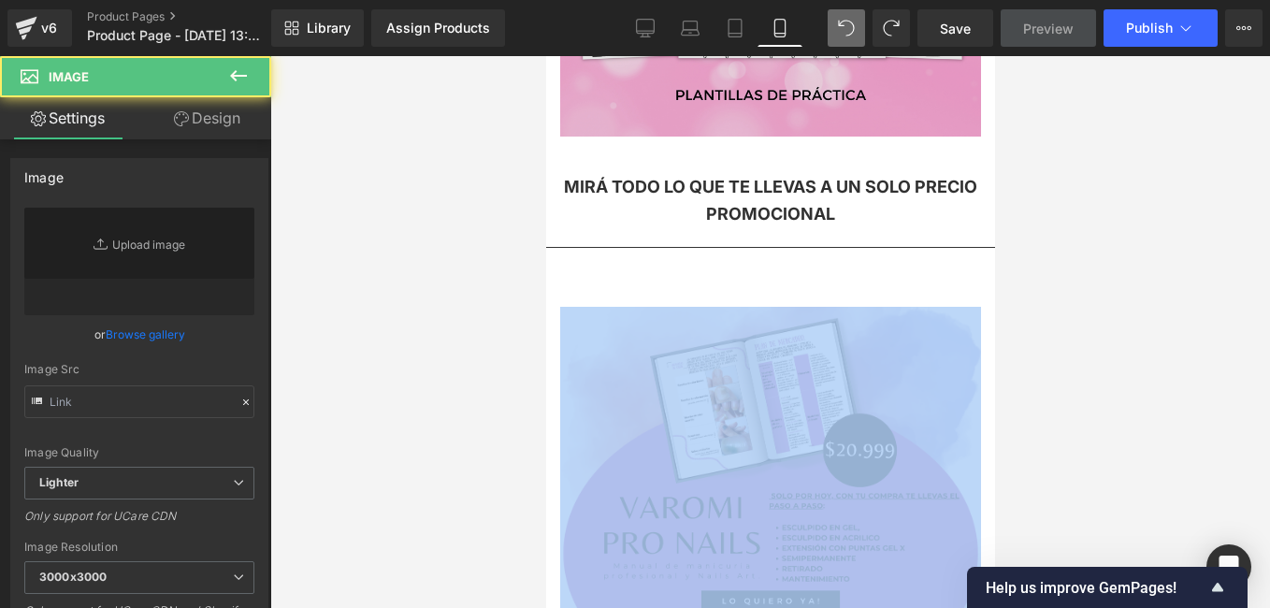
drag, startPoint x: 845, startPoint y: 68, endPoint x: 1081, endPoint y: 164, distance: 254.3
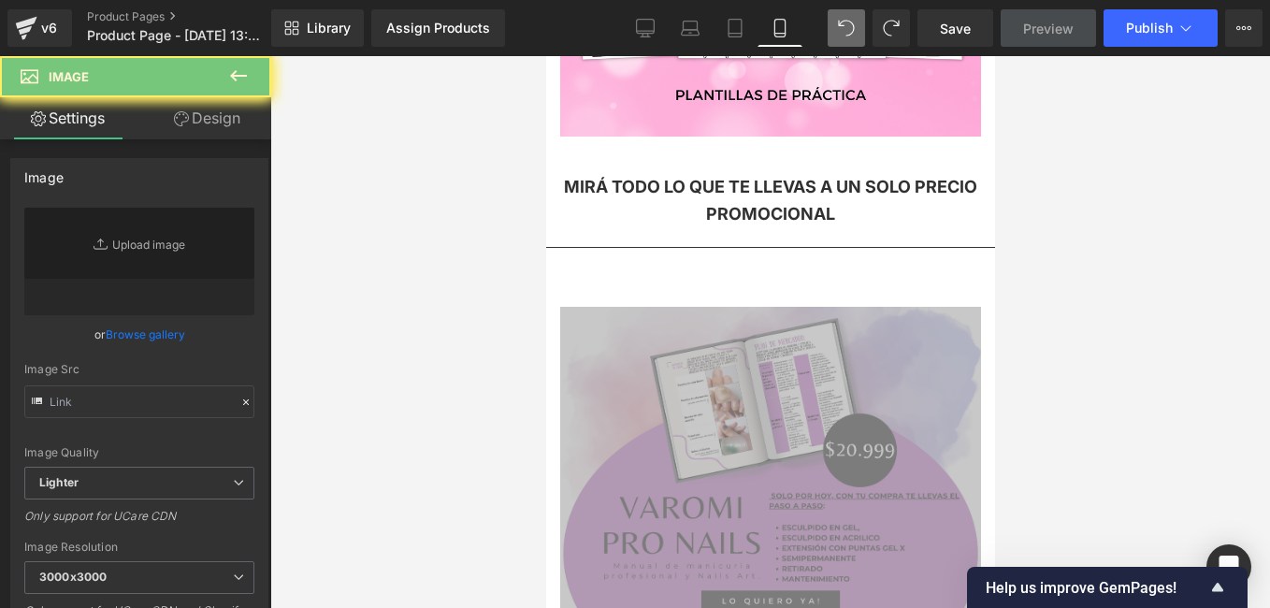
click at [512, 145] on div at bounding box center [770, 332] width 1000 height 552
drag, startPoint x: 512, startPoint y: 145, endPoint x: 36, endPoint y: 87, distance: 479.6
click at [512, 145] on div at bounding box center [770, 332] width 1000 height 552
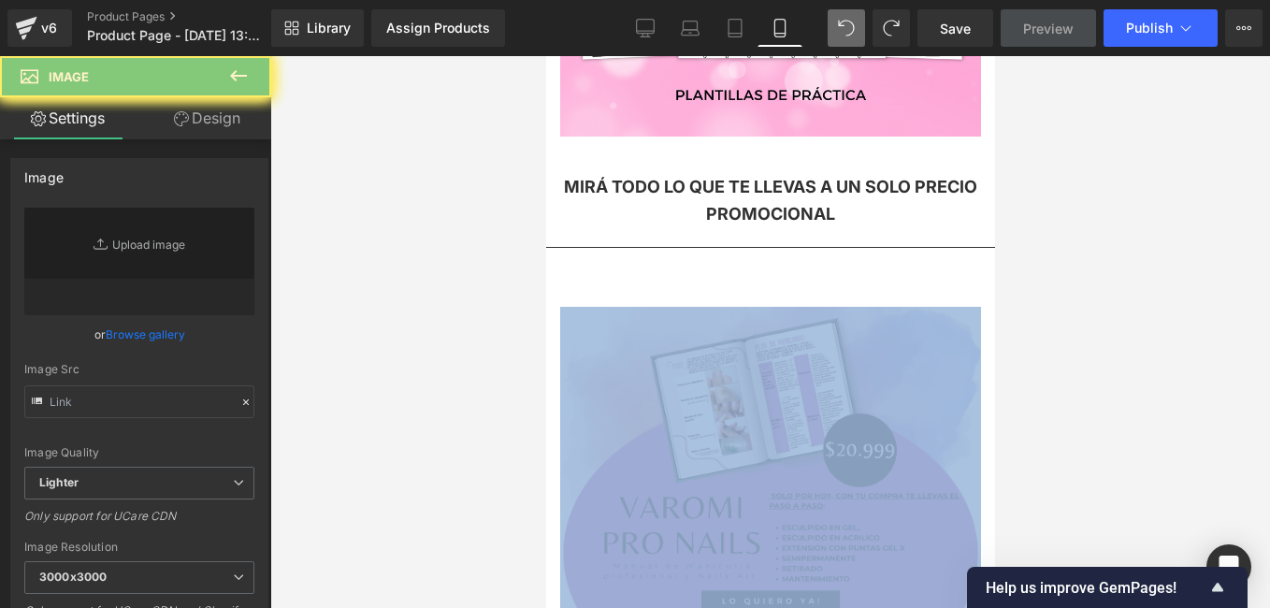
click at [725, 307] on img at bounding box center [769, 464] width 421 height 315
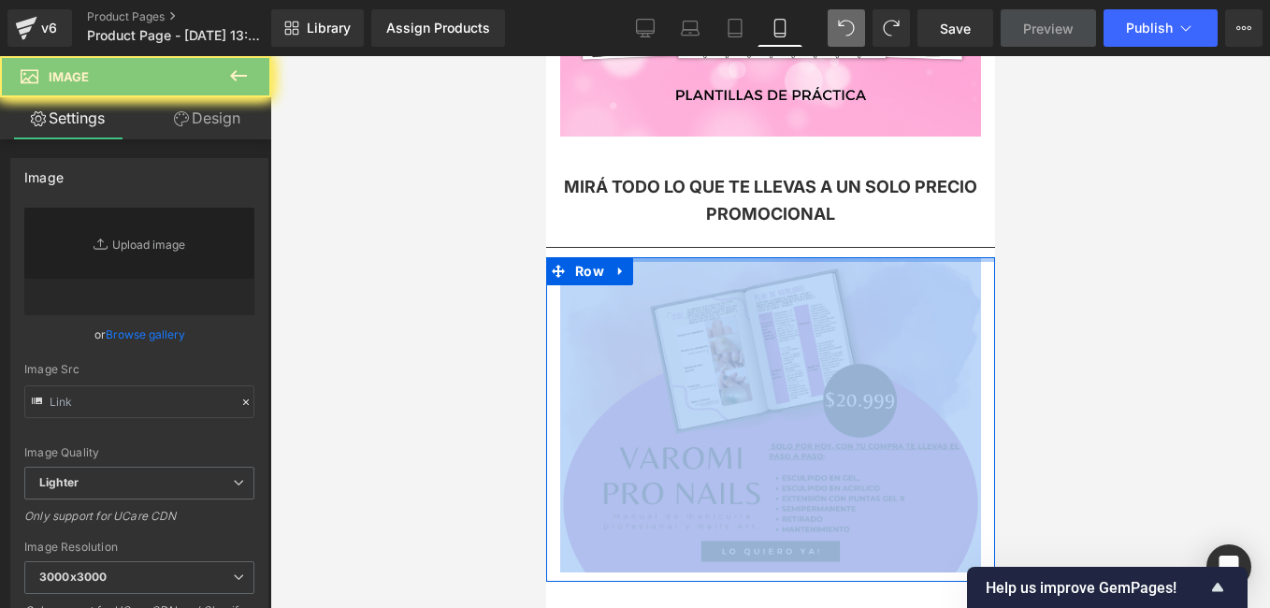
drag, startPoint x: 764, startPoint y: 248, endPoint x: 948, endPoint y: 413, distance: 247.7
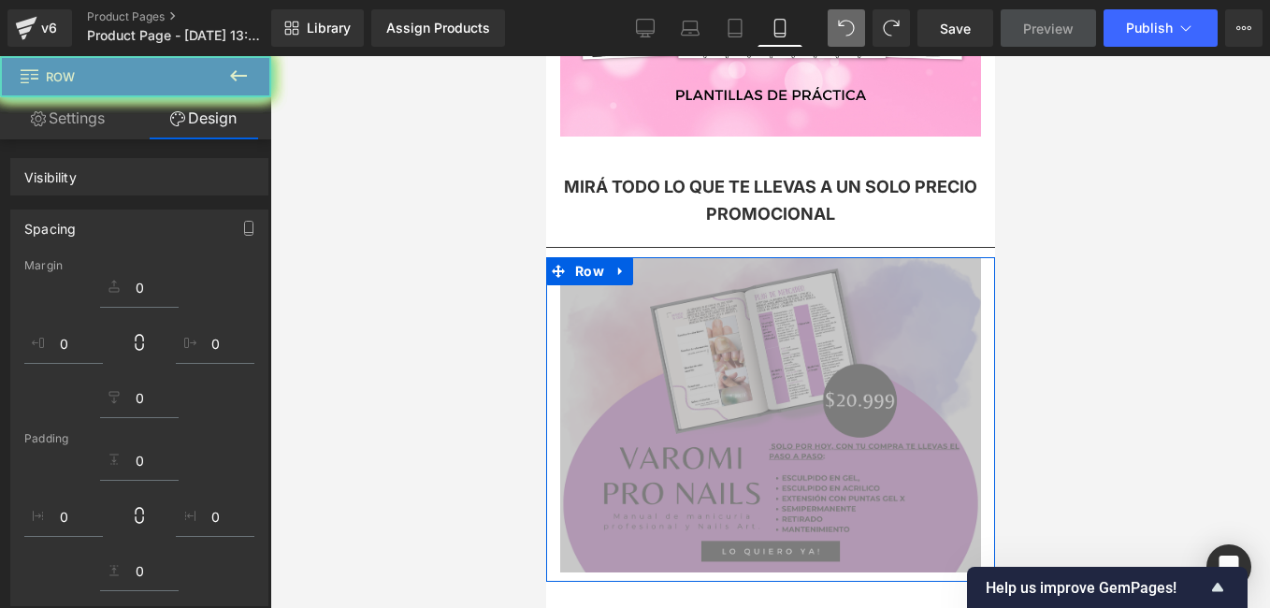
click at [445, 390] on div at bounding box center [770, 332] width 1000 height 552
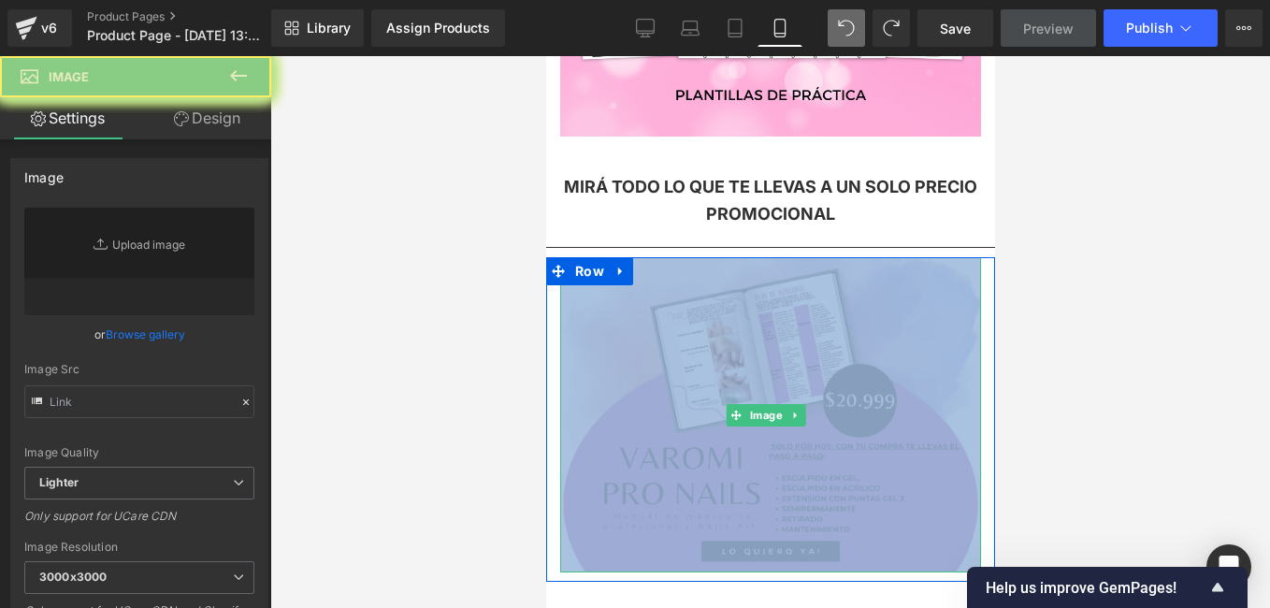
click at [687, 422] on img at bounding box center [769, 414] width 421 height 315
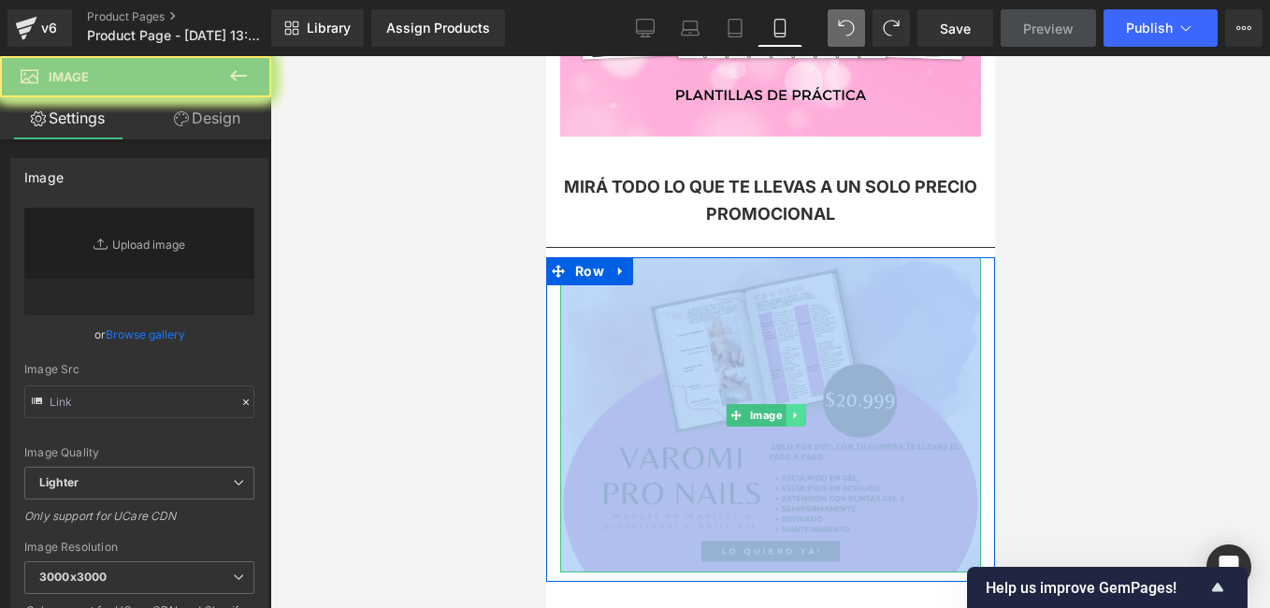
click at [799, 404] on link at bounding box center [795, 415] width 20 height 22
click at [807, 410] on icon at bounding box center [805, 415] width 10 height 10
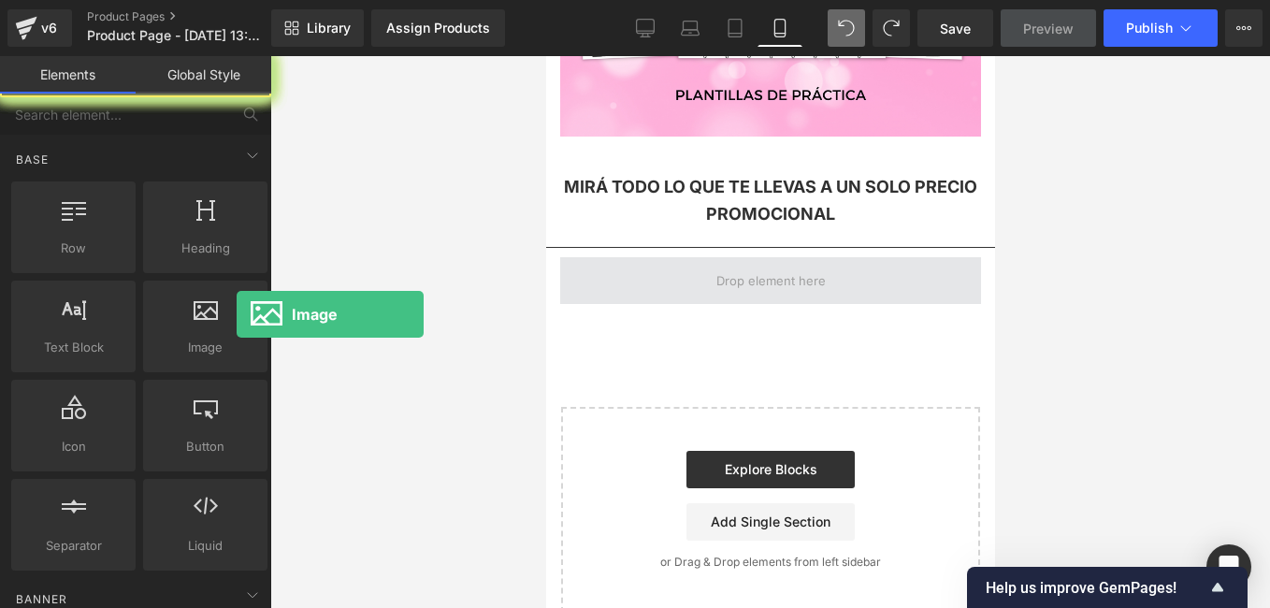
drag, startPoint x: 782, startPoint y: 370, endPoint x: 688, endPoint y: 234, distance: 165.5
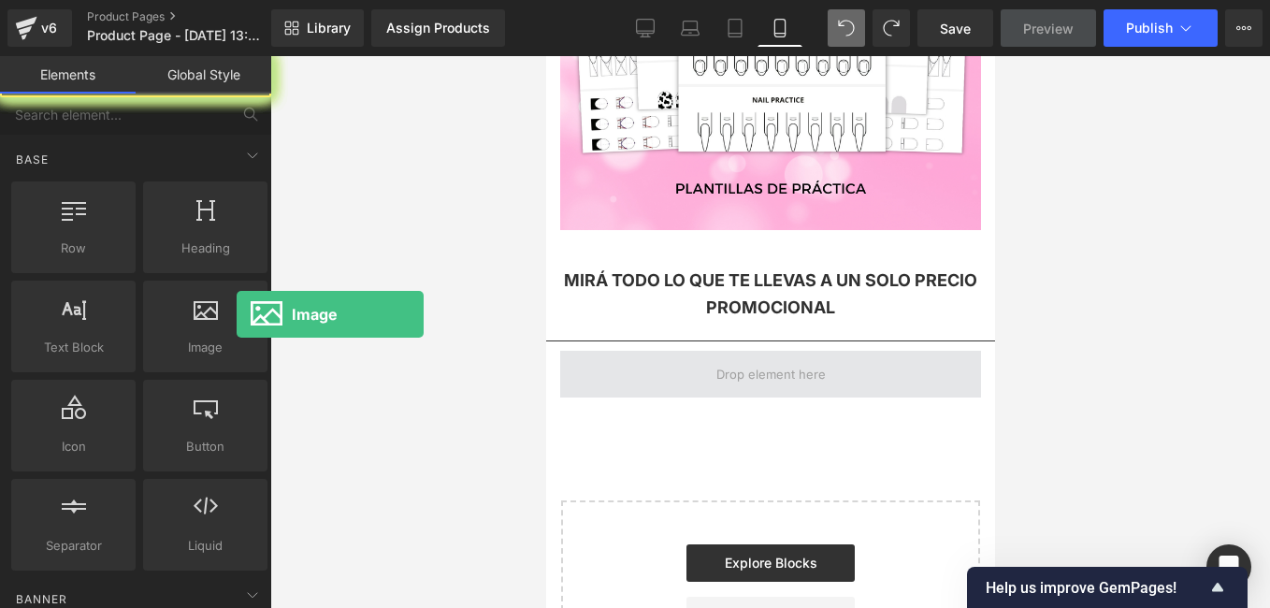
click at [727, 360] on span at bounding box center [770, 374] width 123 height 29
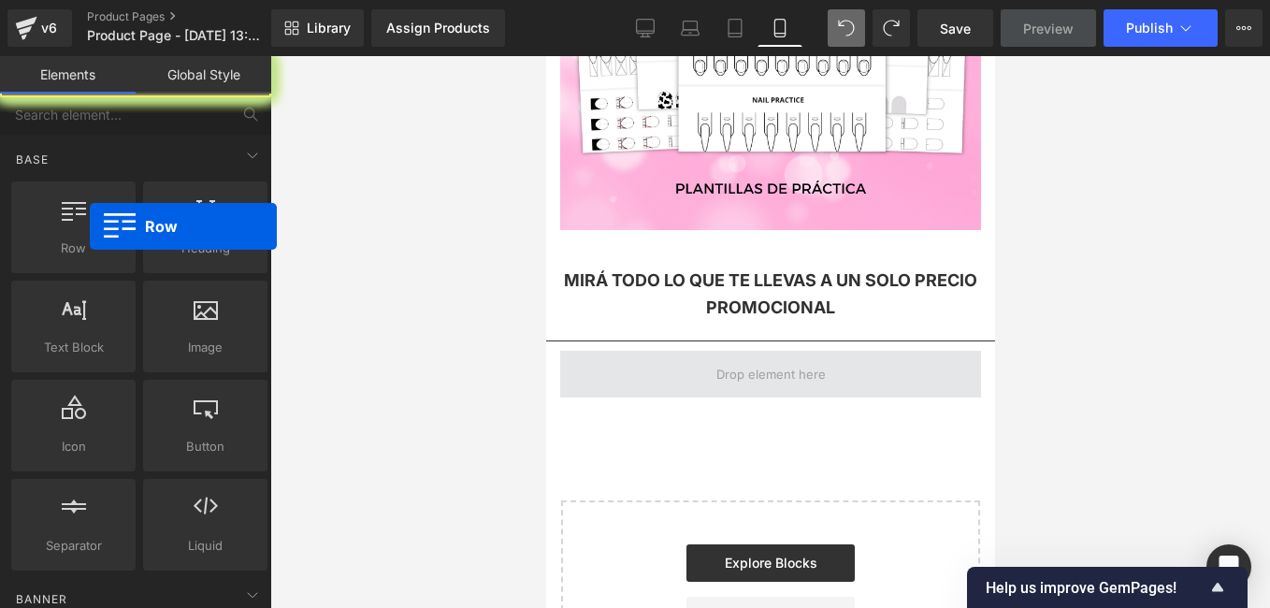
drag, startPoint x: 636, startPoint y: 282, endPoint x: 745, endPoint y: 426, distance: 180.1
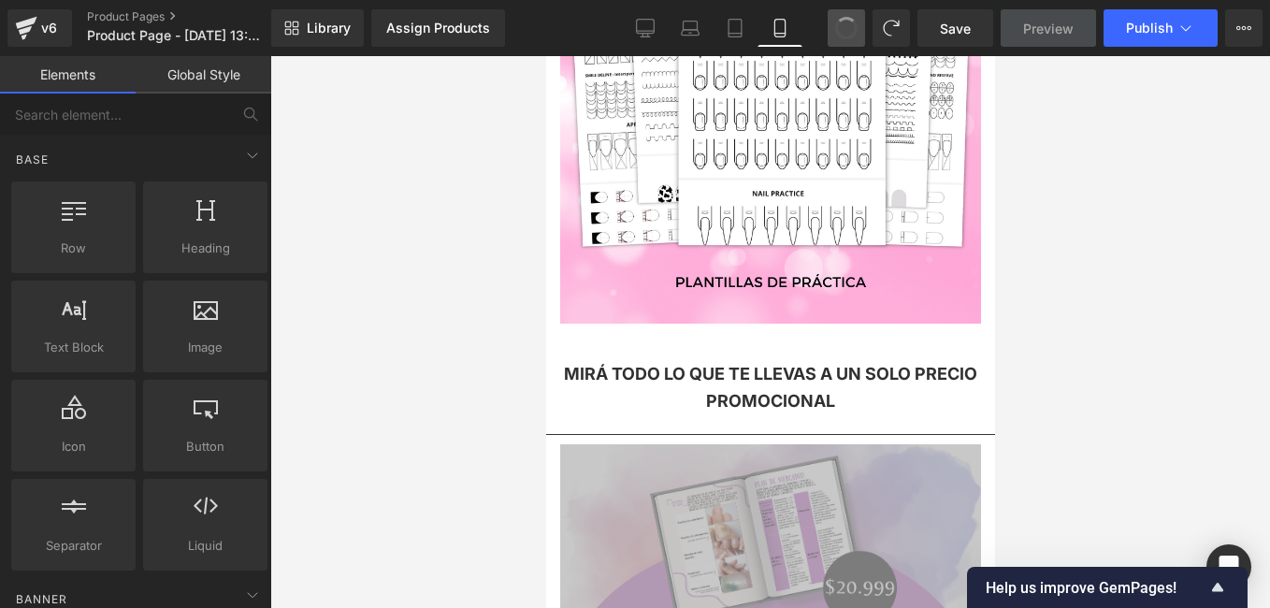
click at [438, 325] on div at bounding box center [770, 332] width 1000 height 552
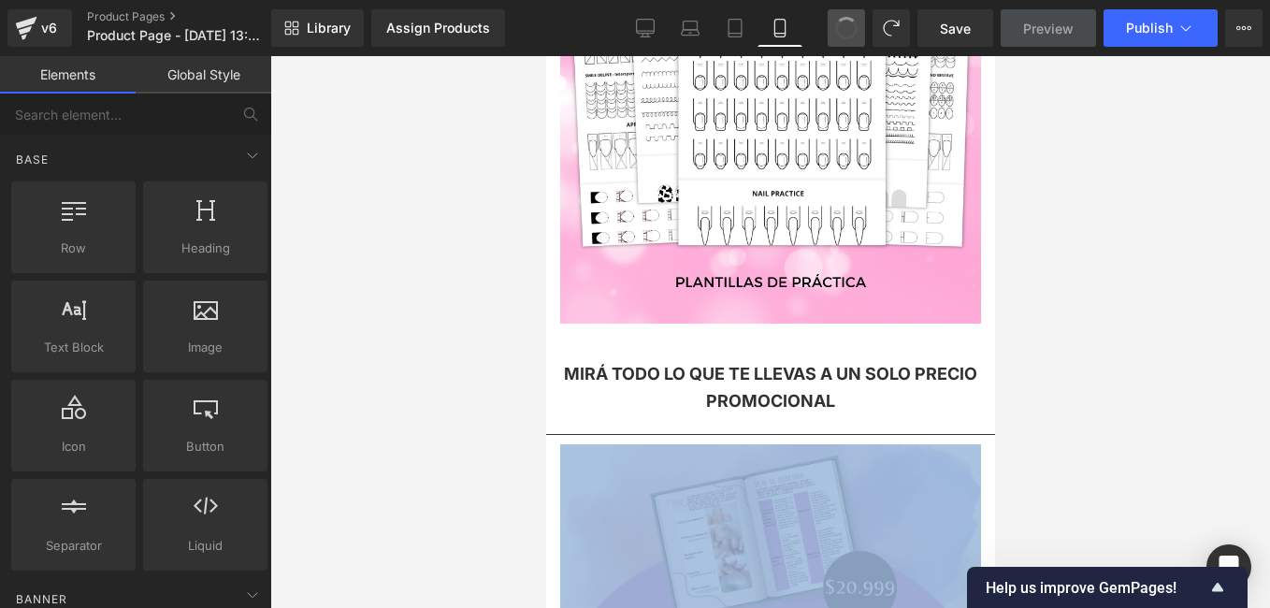
click at [696, 469] on img at bounding box center [769, 601] width 421 height 315
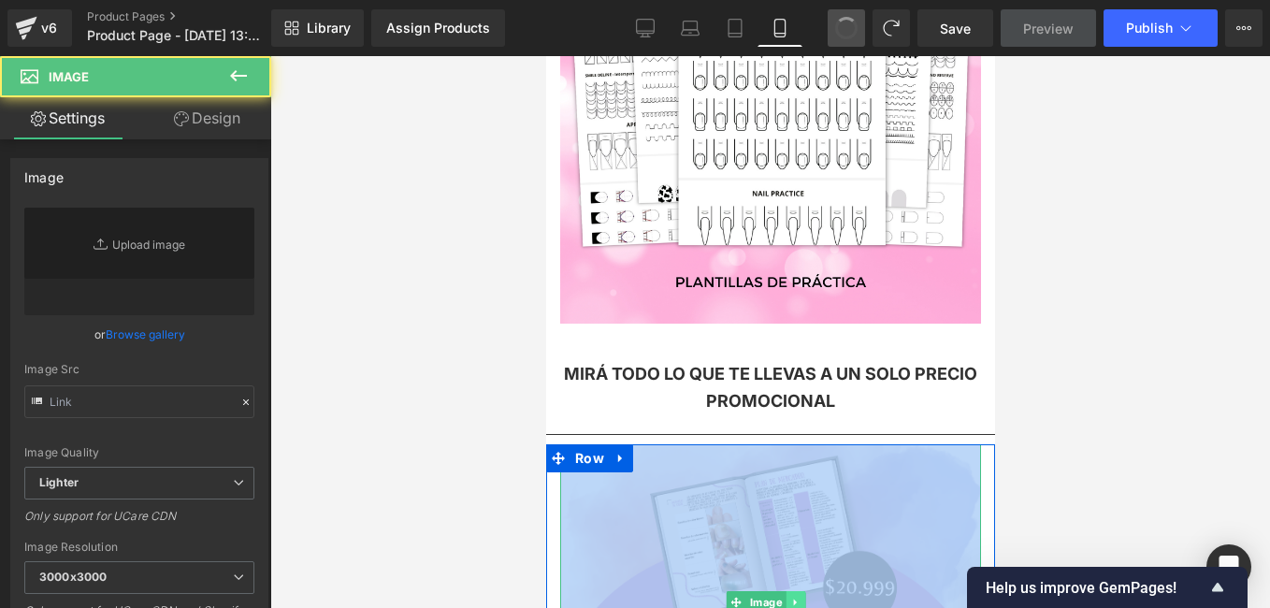
click at [796, 597] on icon at bounding box center [794, 602] width 10 height 11
click at [795, 591] on link at bounding box center [805, 602] width 20 height 22
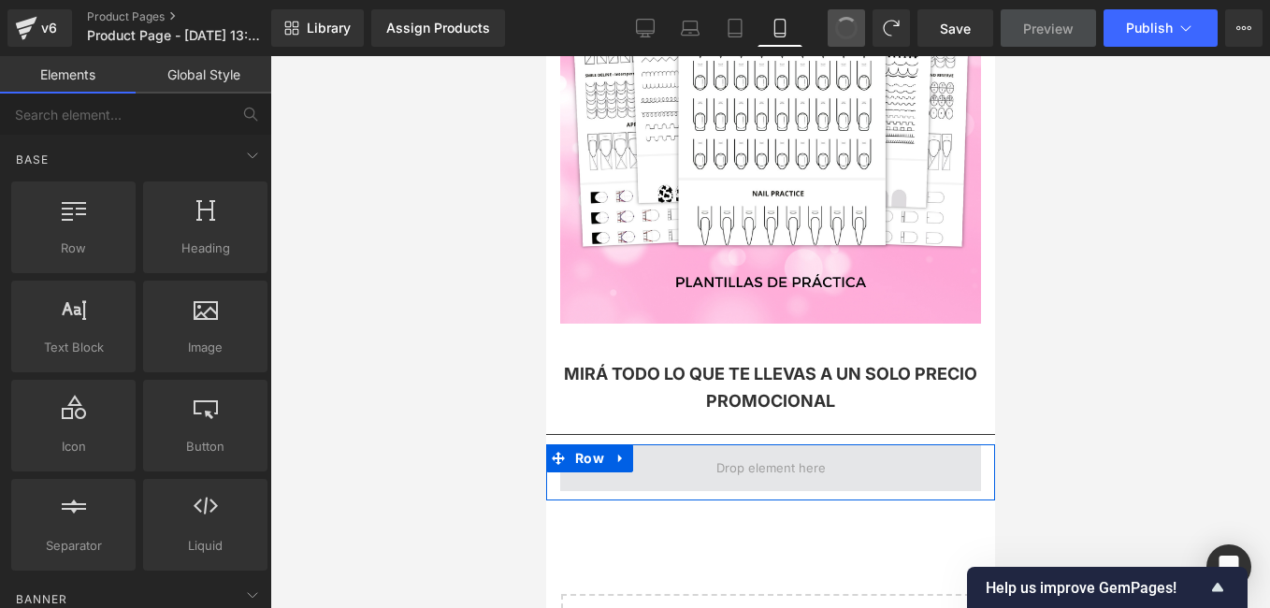
drag, startPoint x: 724, startPoint y: 384, endPoint x: 758, endPoint y: 226, distance: 161.8
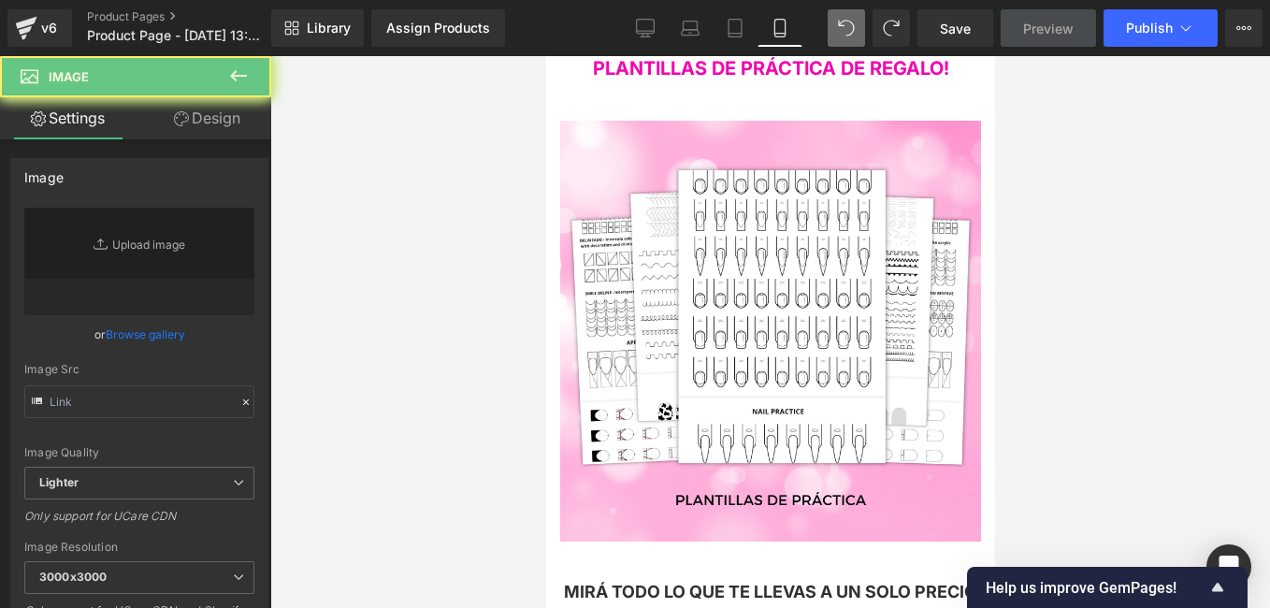
scroll to position [4145, 0]
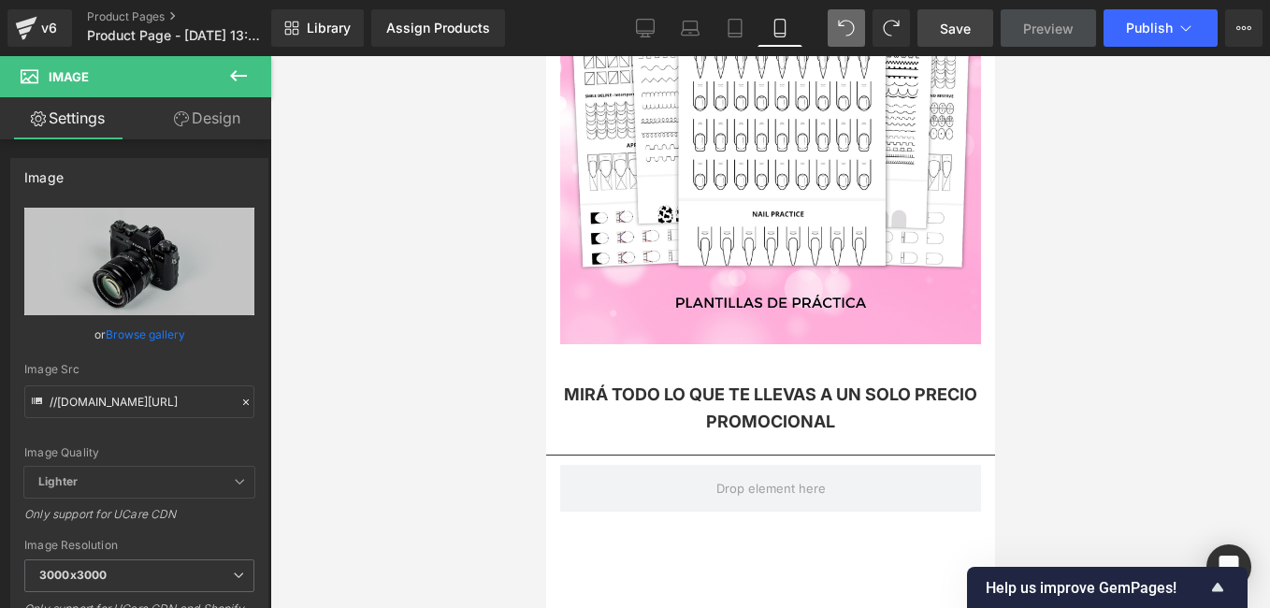
click at [975, 39] on link "Save" at bounding box center [955, 27] width 76 height 37
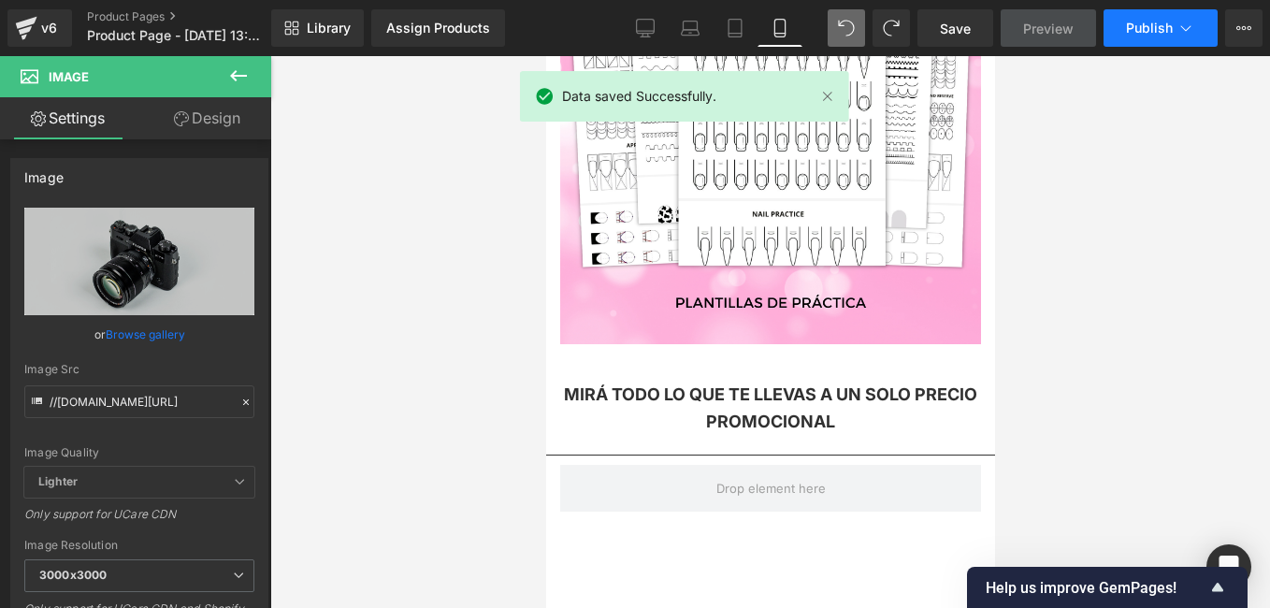
click at [1156, 32] on span "Publish" at bounding box center [1149, 28] width 47 height 15
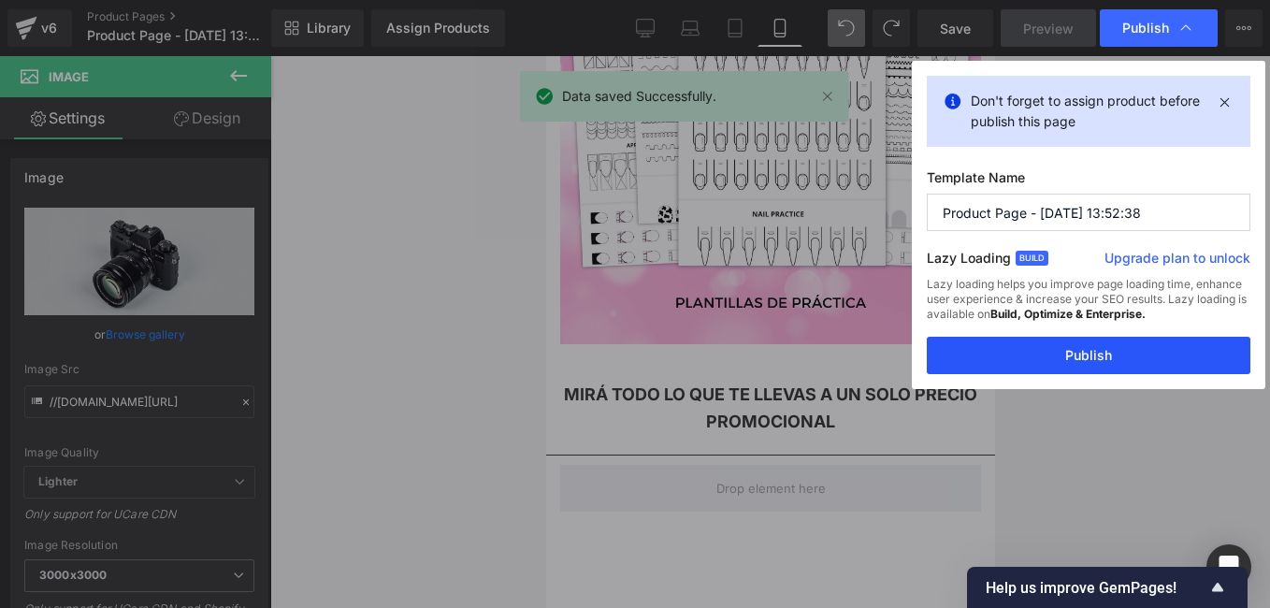
click at [1053, 354] on button "Publish" at bounding box center [1089, 355] width 324 height 37
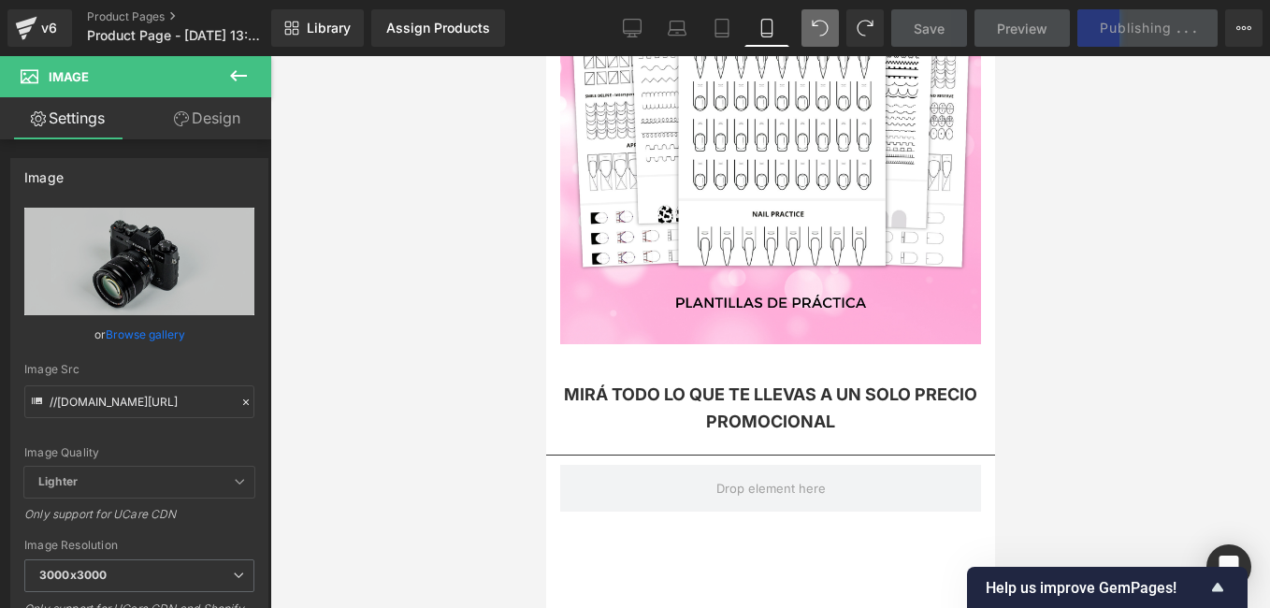
click at [469, 280] on div at bounding box center [770, 332] width 1000 height 552
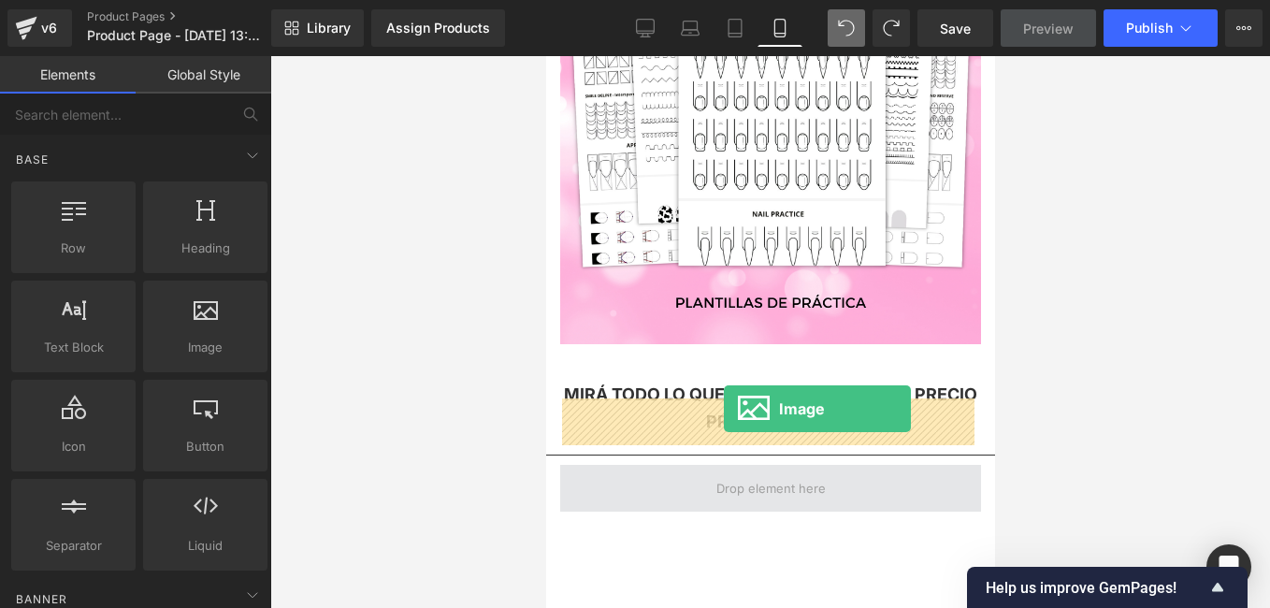
drag, startPoint x: 737, startPoint y: 397, endPoint x: 723, endPoint y: 409, distance: 18.0
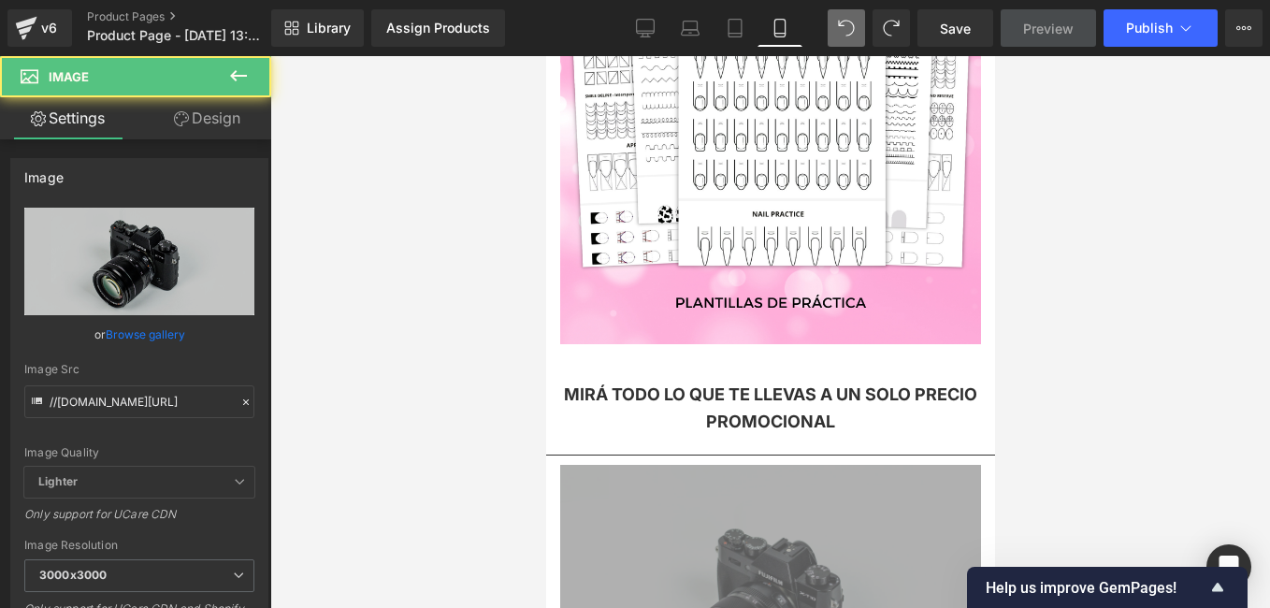
scroll to position [4426, 0]
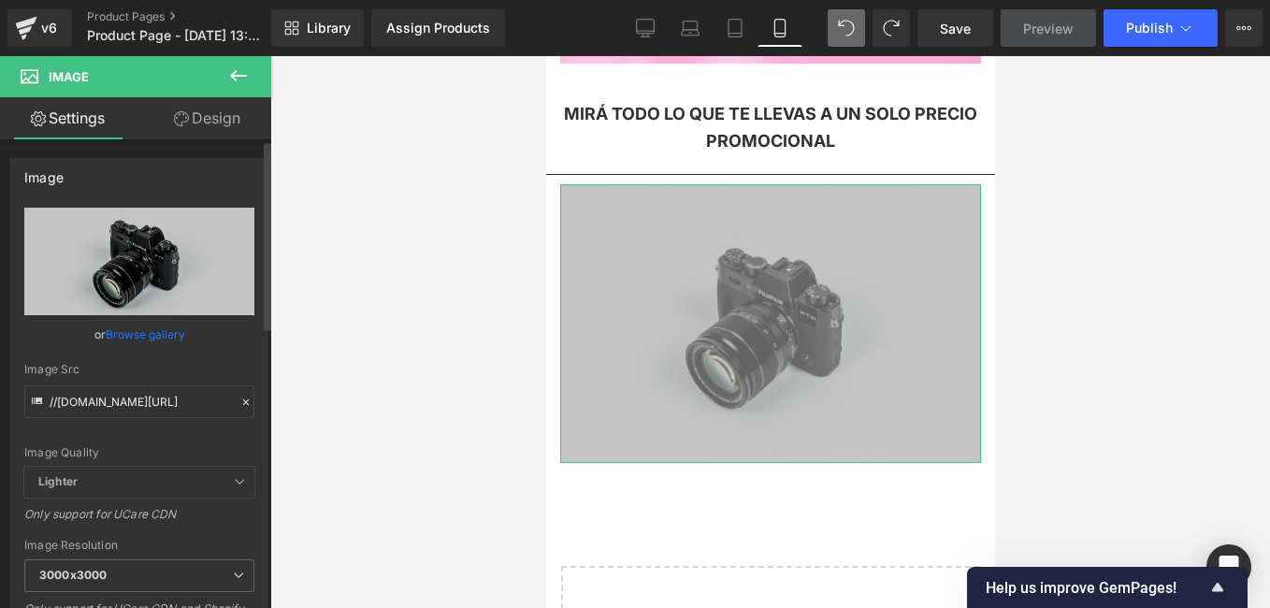
click at [241, 402] on icon at bounding box center [245, 402] width 13 height 13
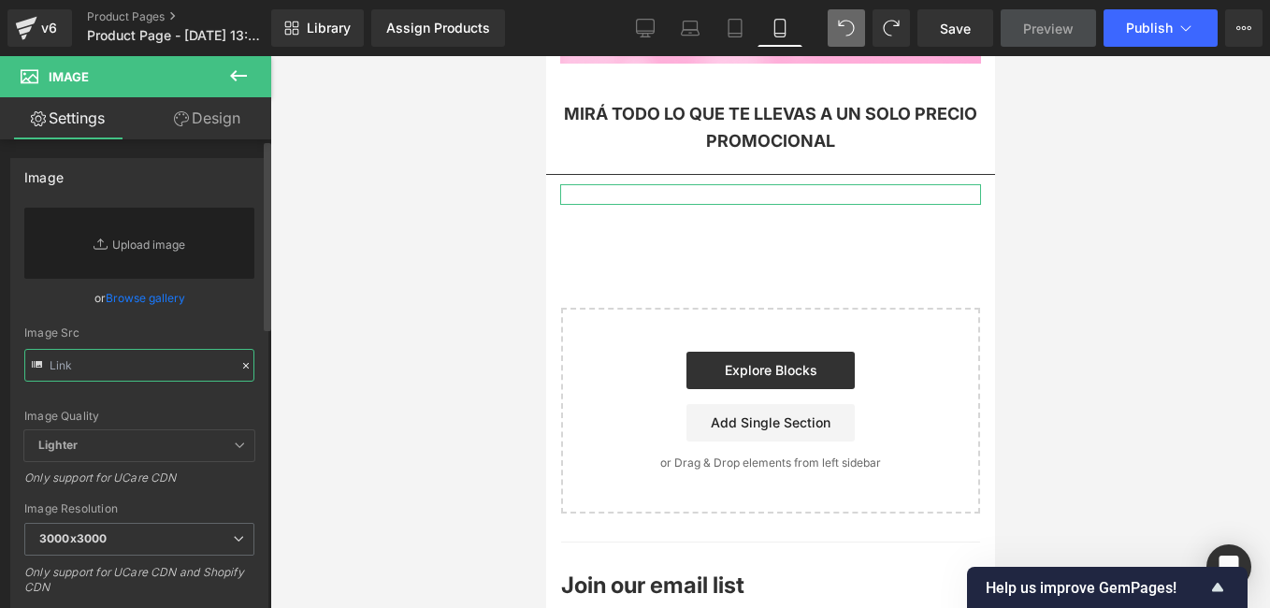
paste input "https://i.postimg.cc/Sx74NN6n/Copia-de-Copia-de-Copia-de-174-Aesthetic-Mockups-…"
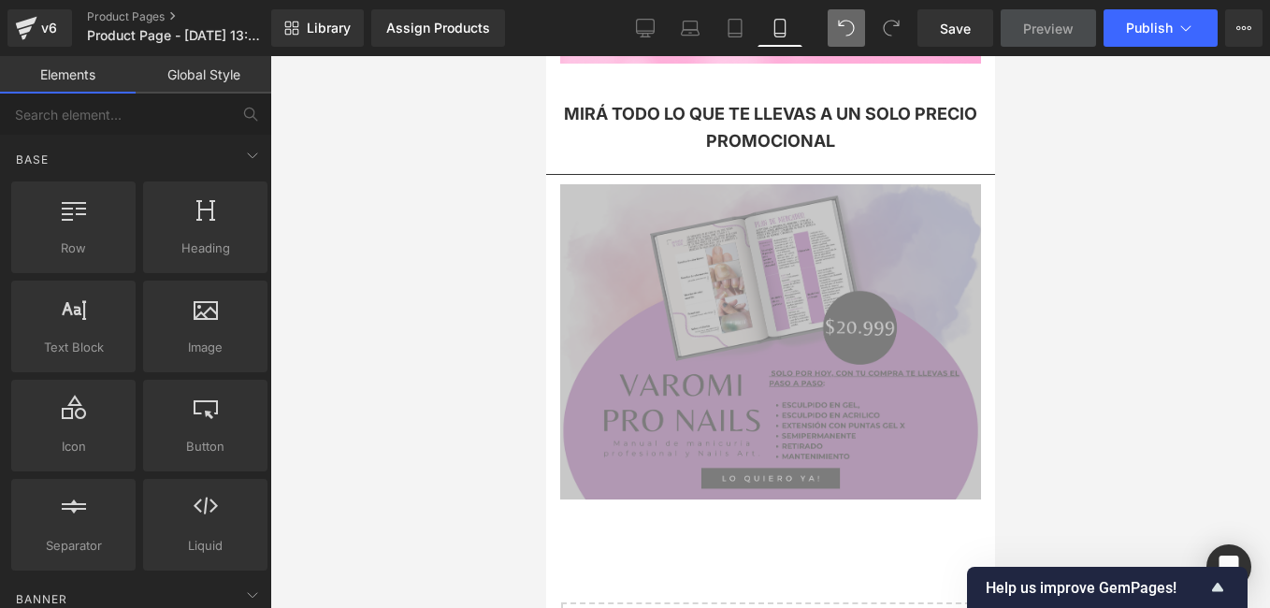
scroll to position [0, 0]
click at [379, 311] on div at bounding box center [770, 332] width 1000 height 552
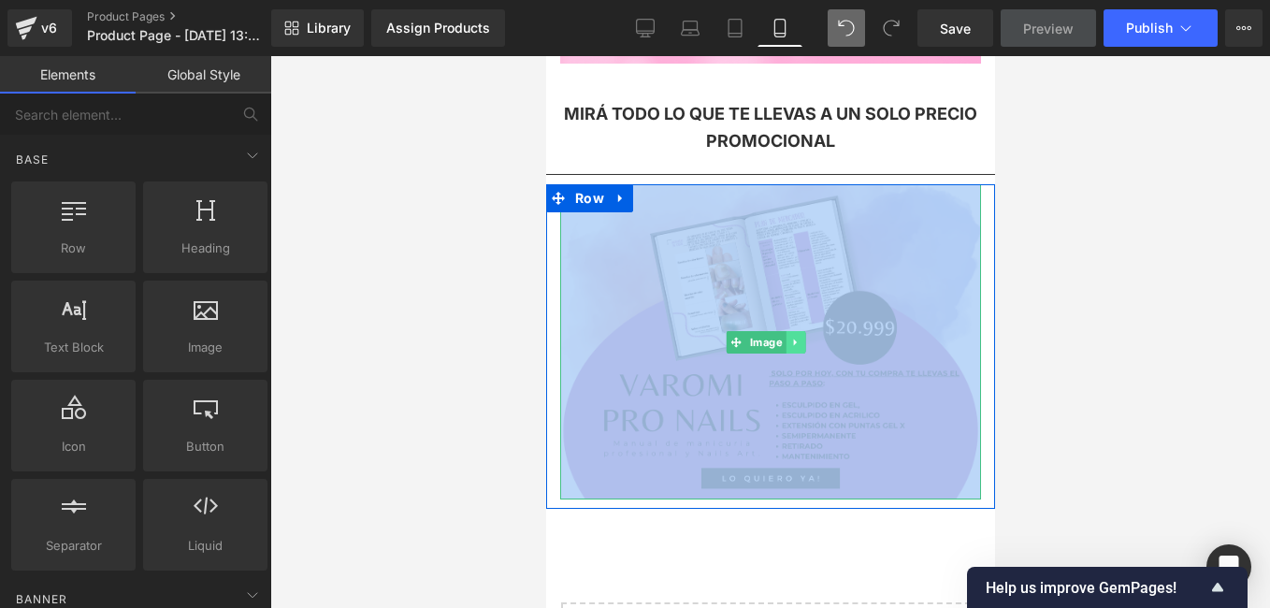
click at [789, 337] on icon at bounding box center [794, 342] width 10 height 11
click at [800, 337] on icon at bounding box center [805, 342] width 10 height 10
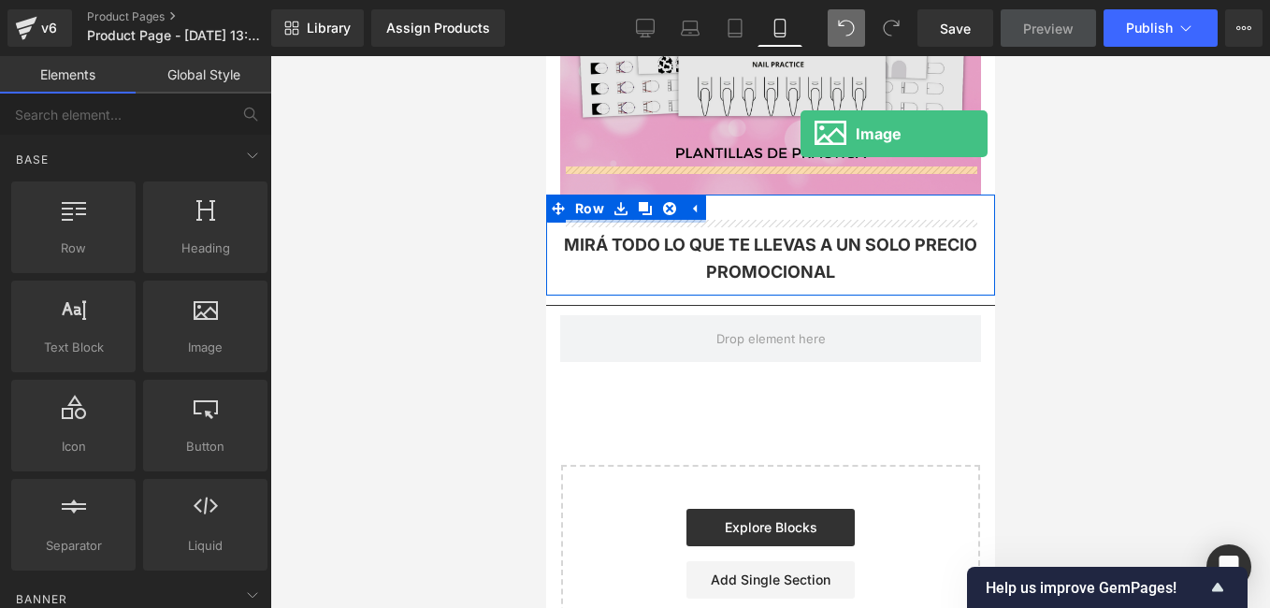
scroll to position [4220, 0]
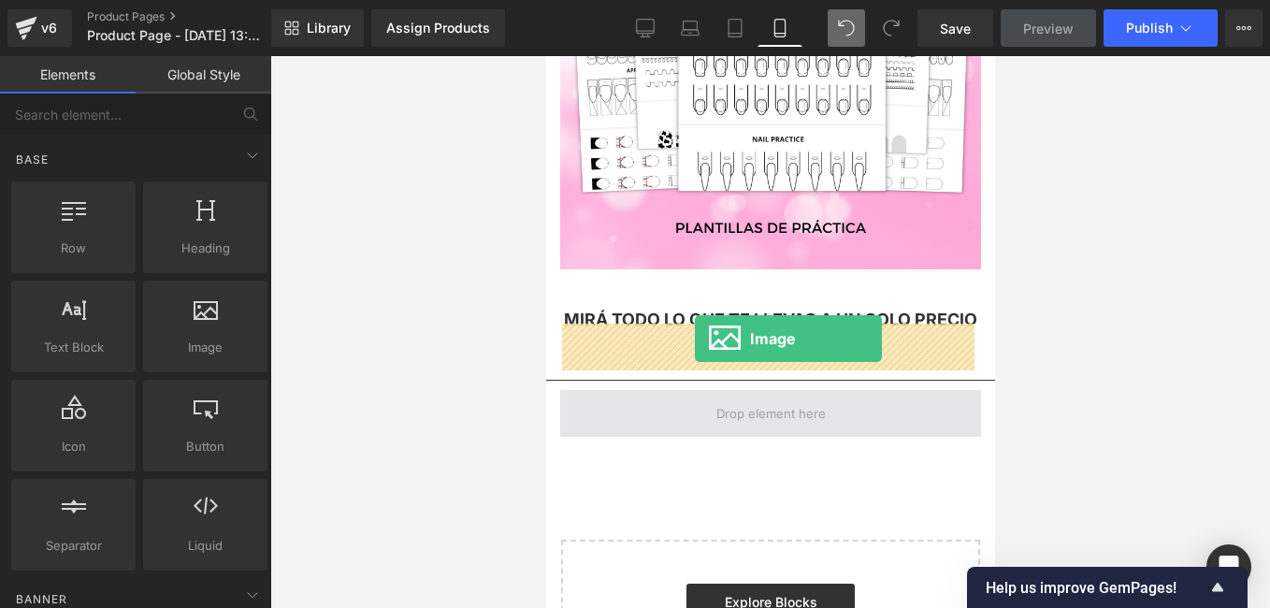
drag, startPoint x: 743, startPoint y: 379, endPoint x: 694, endPoint y: 339, distance: 63.1
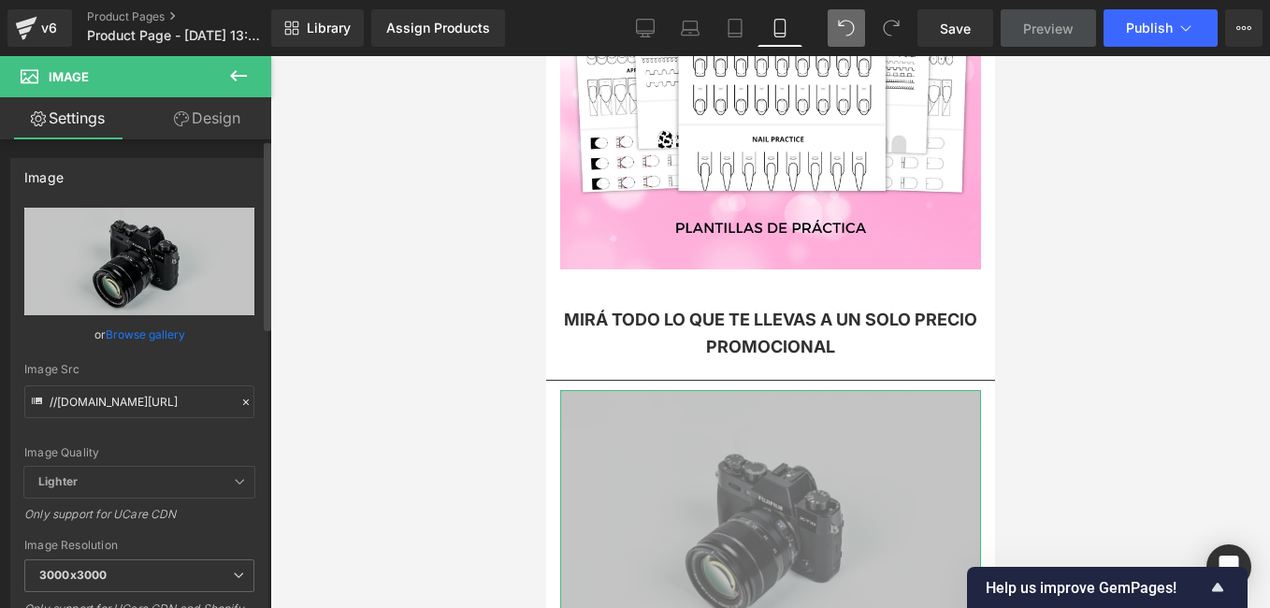
click at [239, 401] on icon at bounding box center [245, 402] width 13 height 13
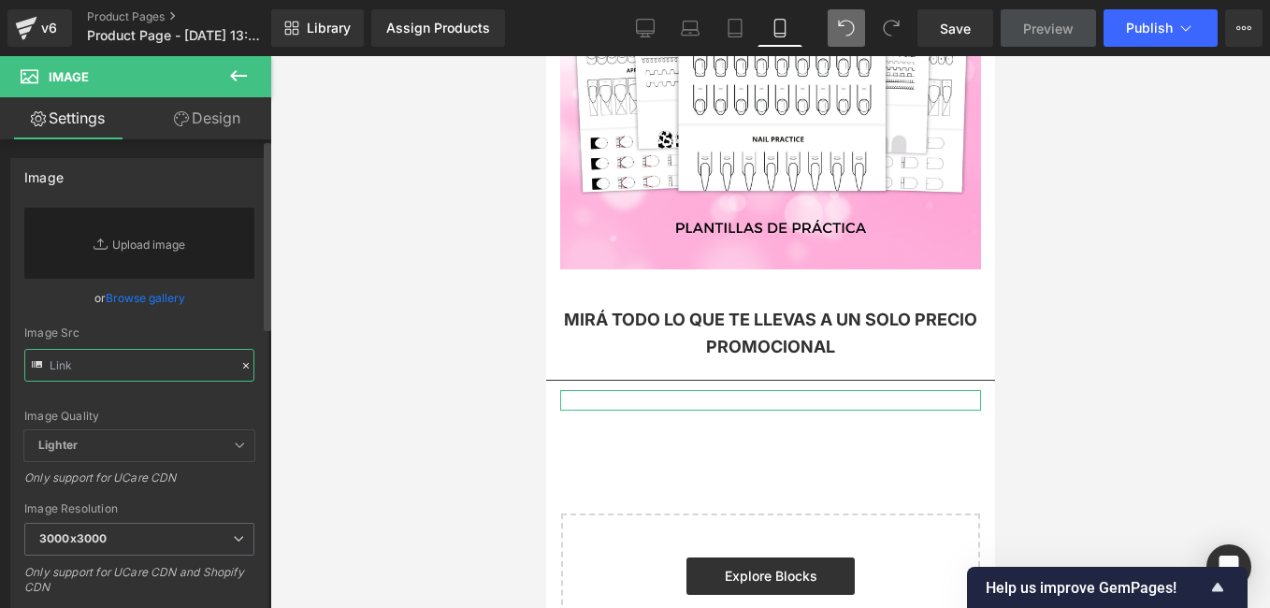
paste input "https://i.postimg.cc/Sx74NN6n/Copia-de-Copia-de-Copia-de-174-Aesthetic-Mockups-…"
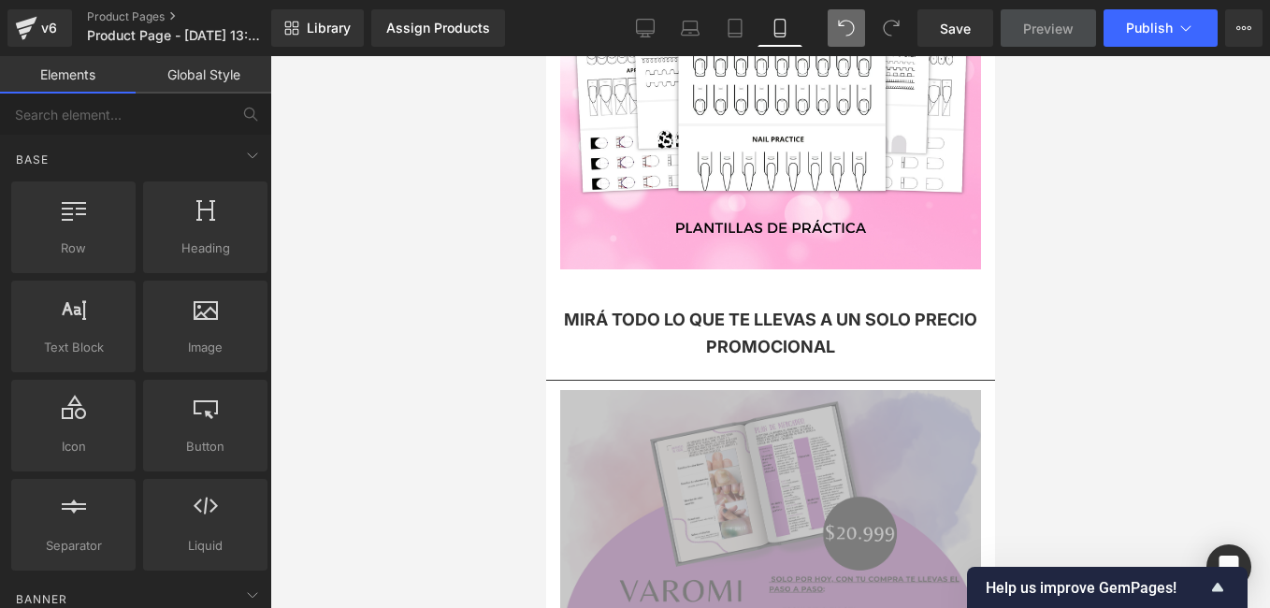
click at [383, 248] on div at bounding box center [770, 332] width 1000 height 552
click at [465, 420] on div at bounding box center [770, 332] width 1000 height 552
click at [657, 25] on link "Desktop" at bounding box center [645, 27] width 45 height 37
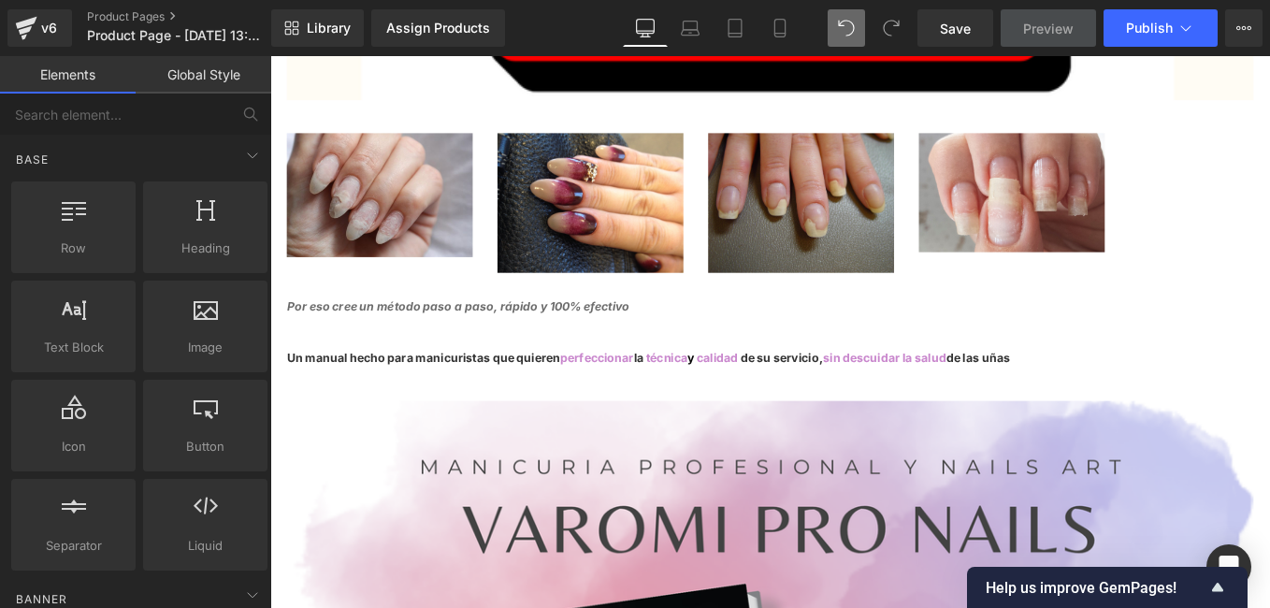
scroll to position [8984, 0]
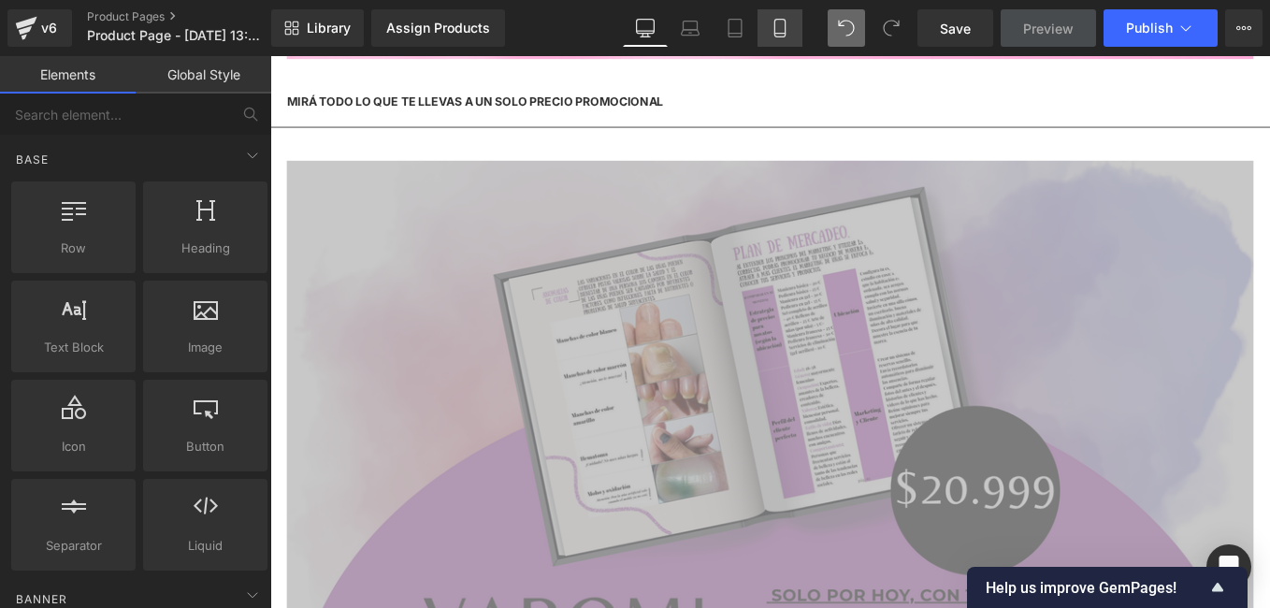
click at [782, 22] on icon at bounding box center [780, 28] width 19 height 19
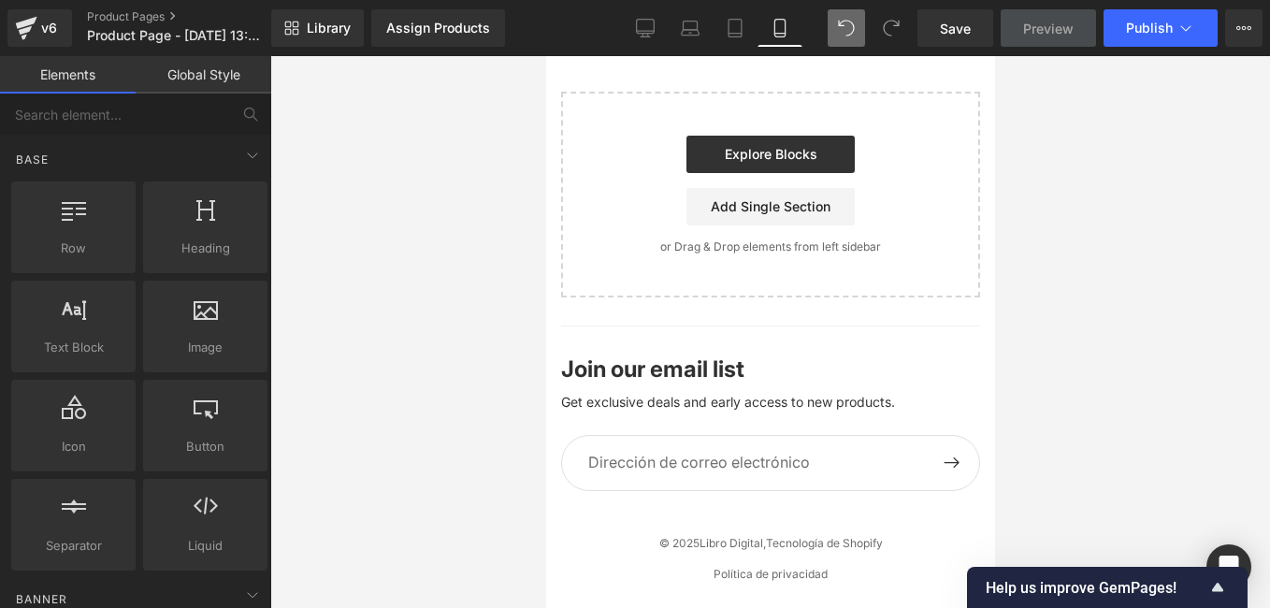
scroll to position [4368, 0]
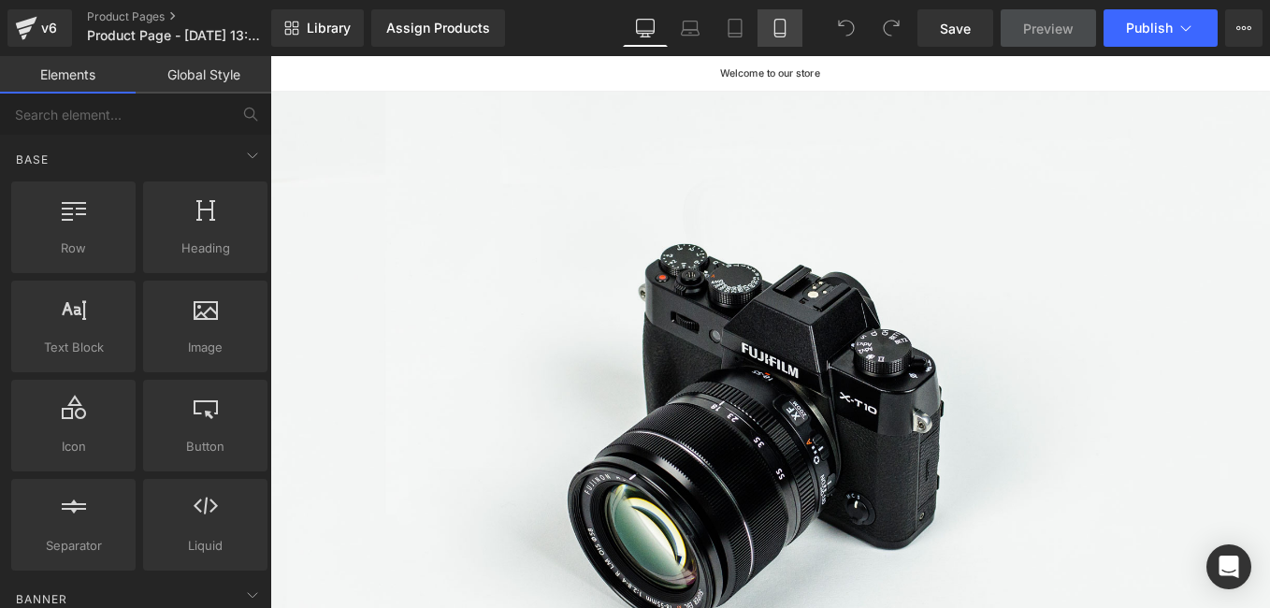
click at [780, 22] on icon at bounding box center [780, 28] width 19 height 19
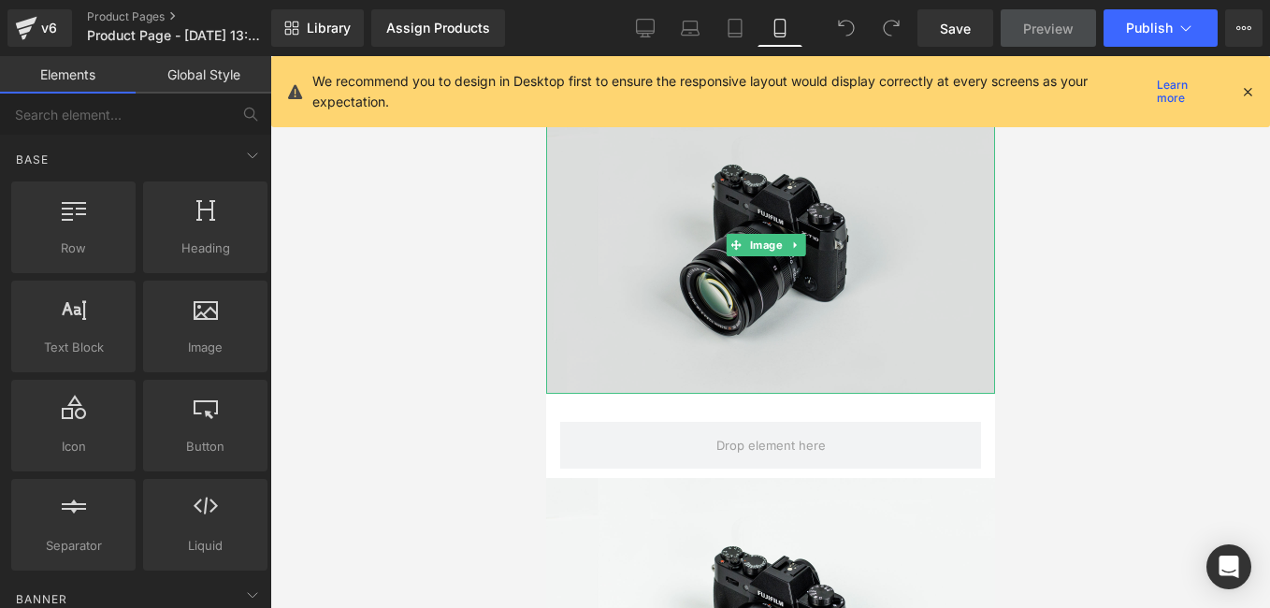
click at [884, 300] on img at bounding box center [769, 244] width 449 height 297
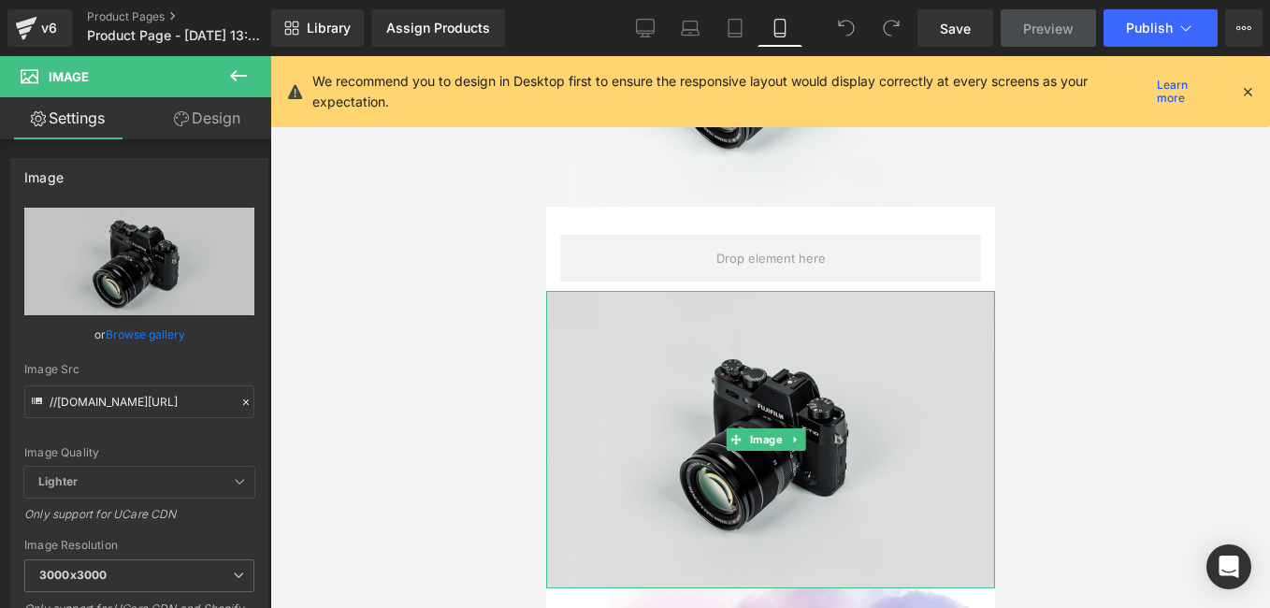
scroll to position [374, 0]
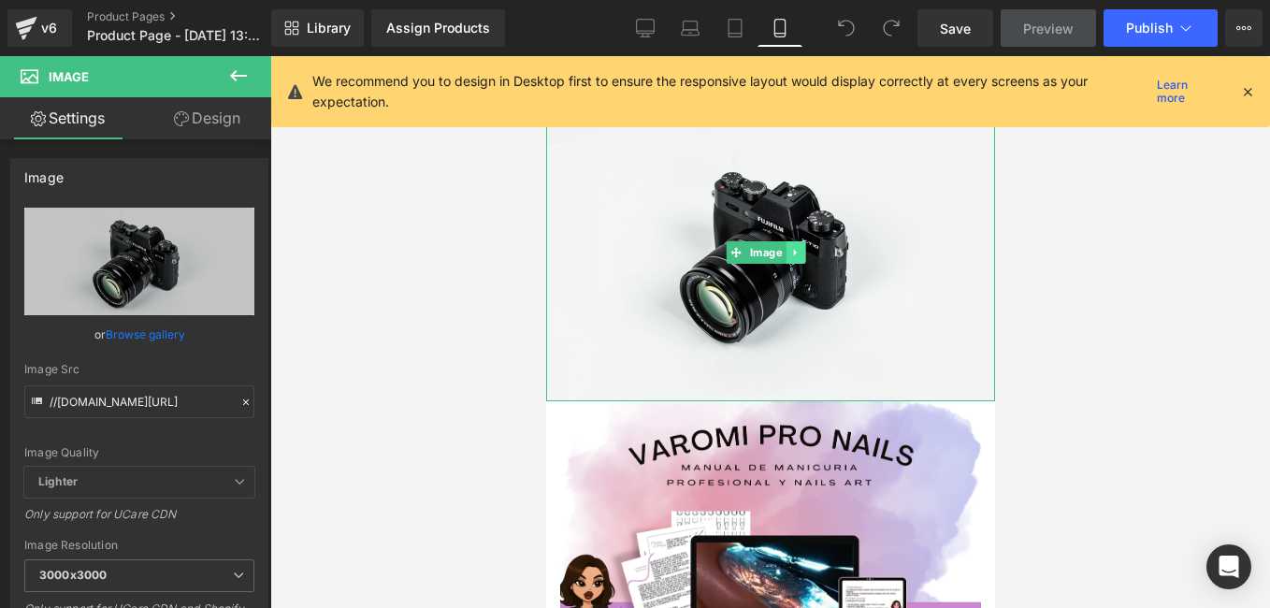
click at [790, 247] on icon at bounding box center [794, 252] width 10 height 11
click at [802, 247] on icon at bounding box center [805, 252] width 10 height 10
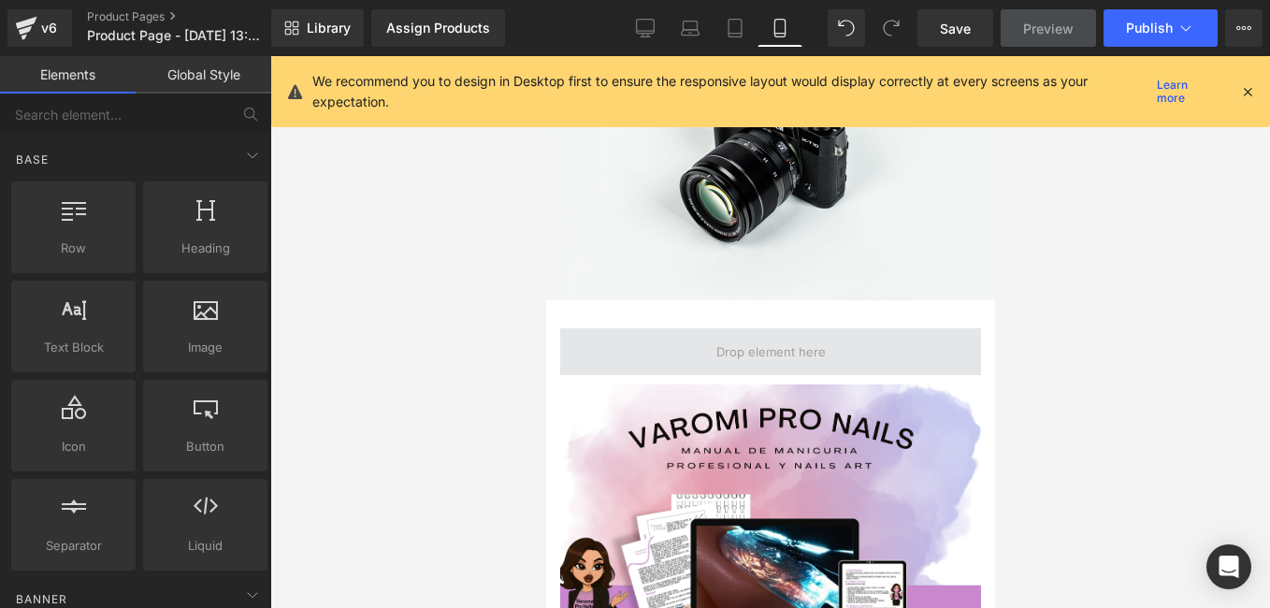
scroll to position [0, 0]
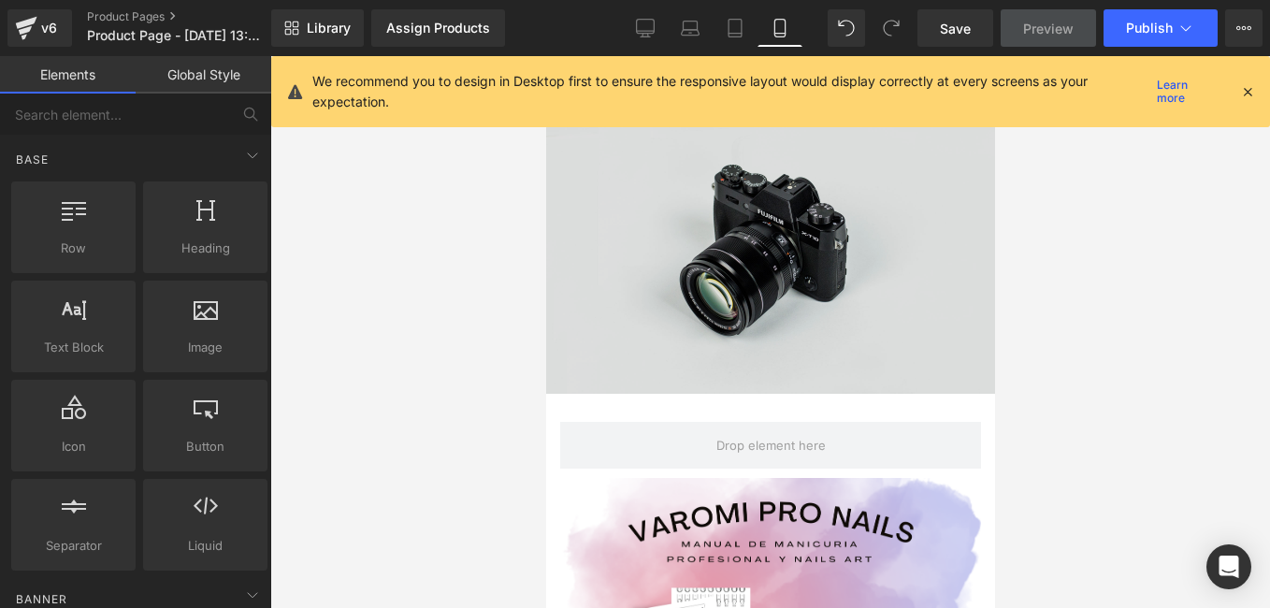
click at [899, 274] on img at bounding box center [769, 244] width 449 height 297
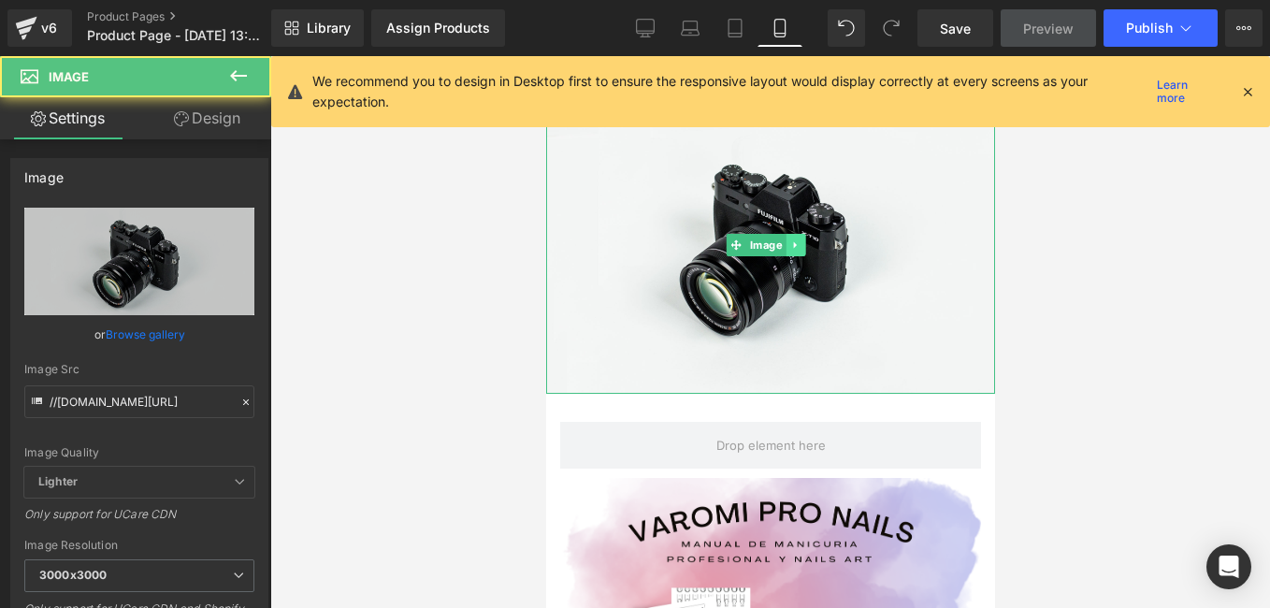
click at [789, 239] on icon at bounding box center [794, 244] width 10 height 11
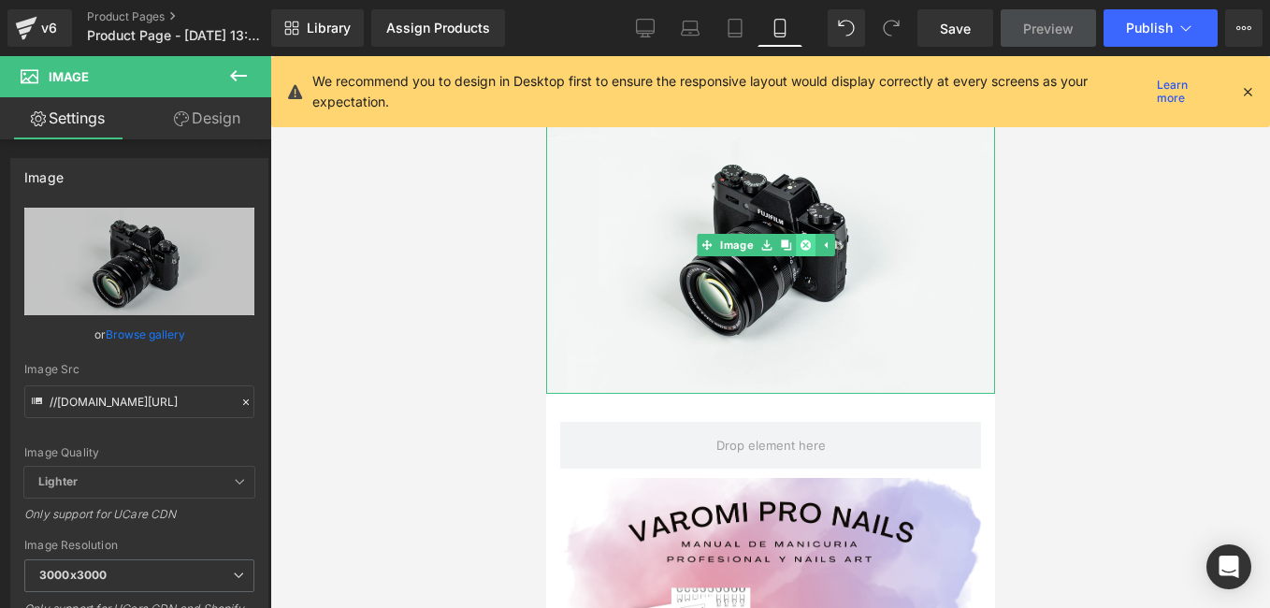
click at [800, 240] on icon at bounding box center [805, 244] width 10 height 10
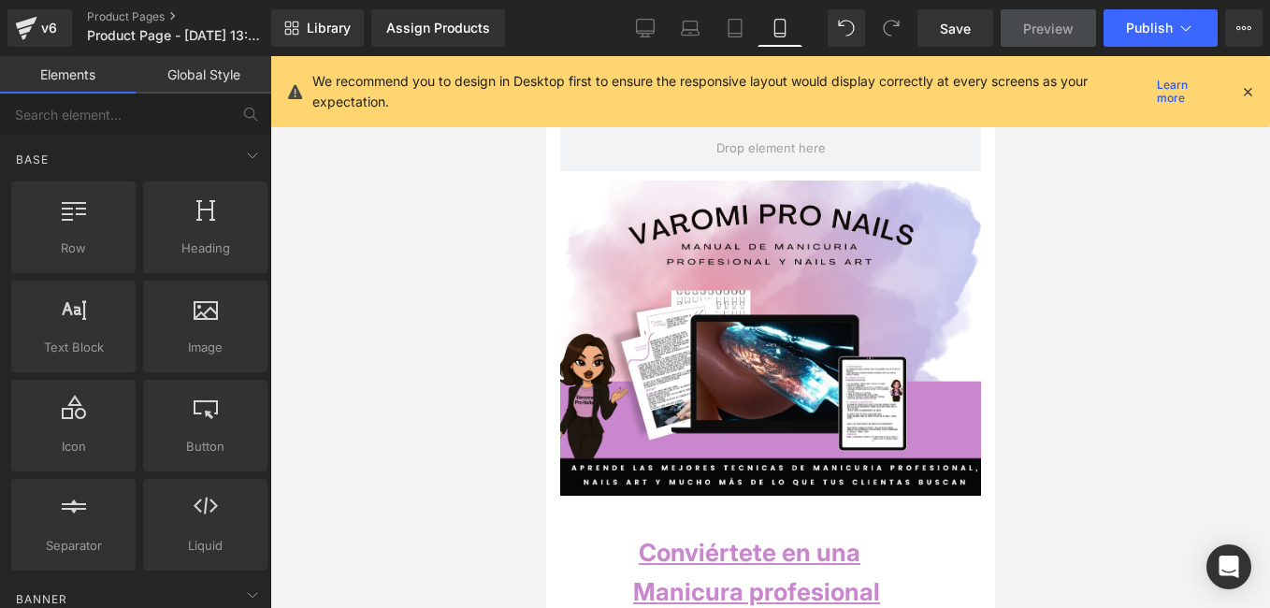
click at [1247, 89] on icon at bounding box center [1247, 91] width 17 height 17
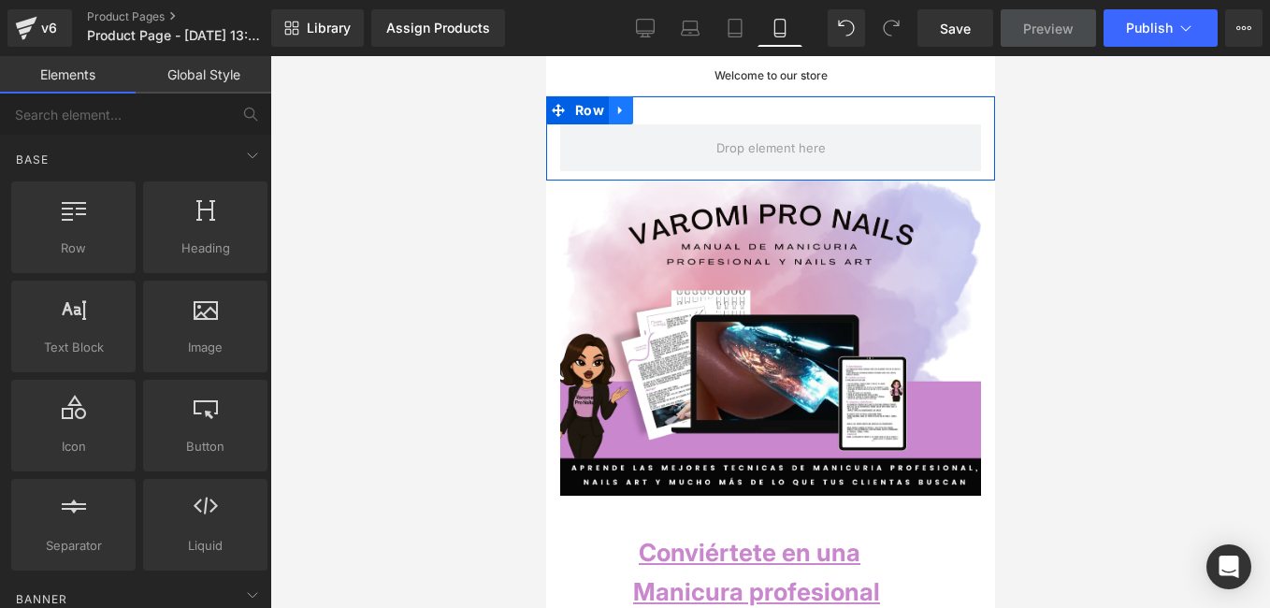
click at [614, 115] on icon at bounding box center [620, 111] width 13 height 14
click at [672, 105] on icon at bounding box center [668, 111] width 13 height 14
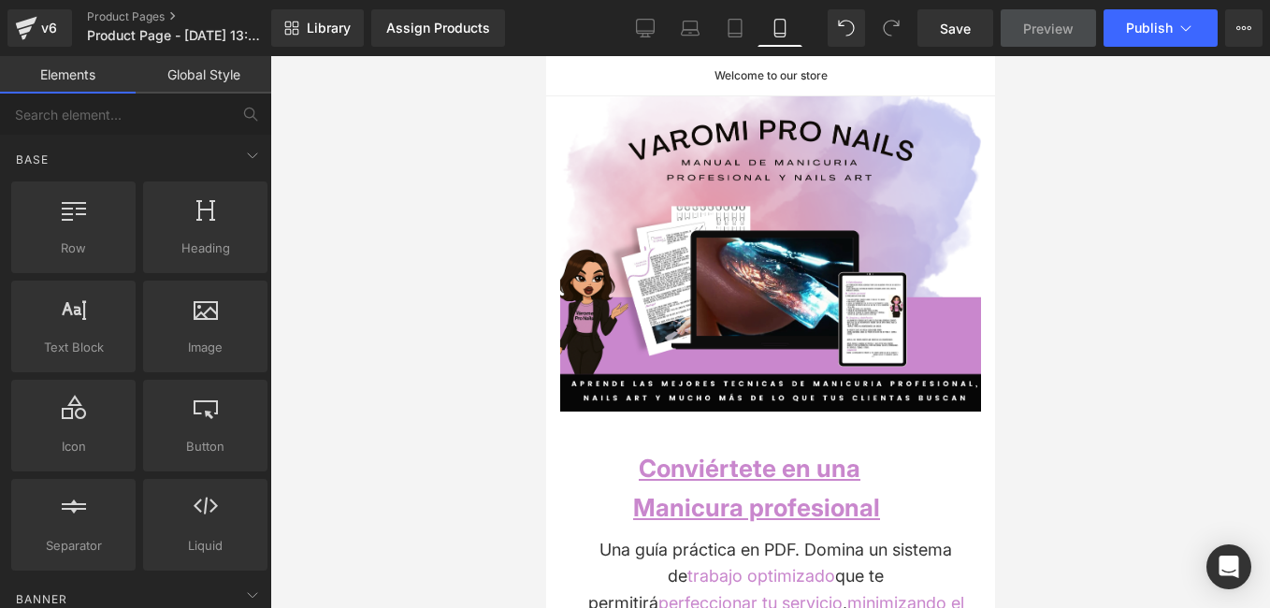
click at [800, 82] on aside "Welcome to our store" at bounding box center [769, 76] width 449 height 40
click at [800, 75] on p "Welcome to our store" at bounding box center [769, 75] width 367 height 11
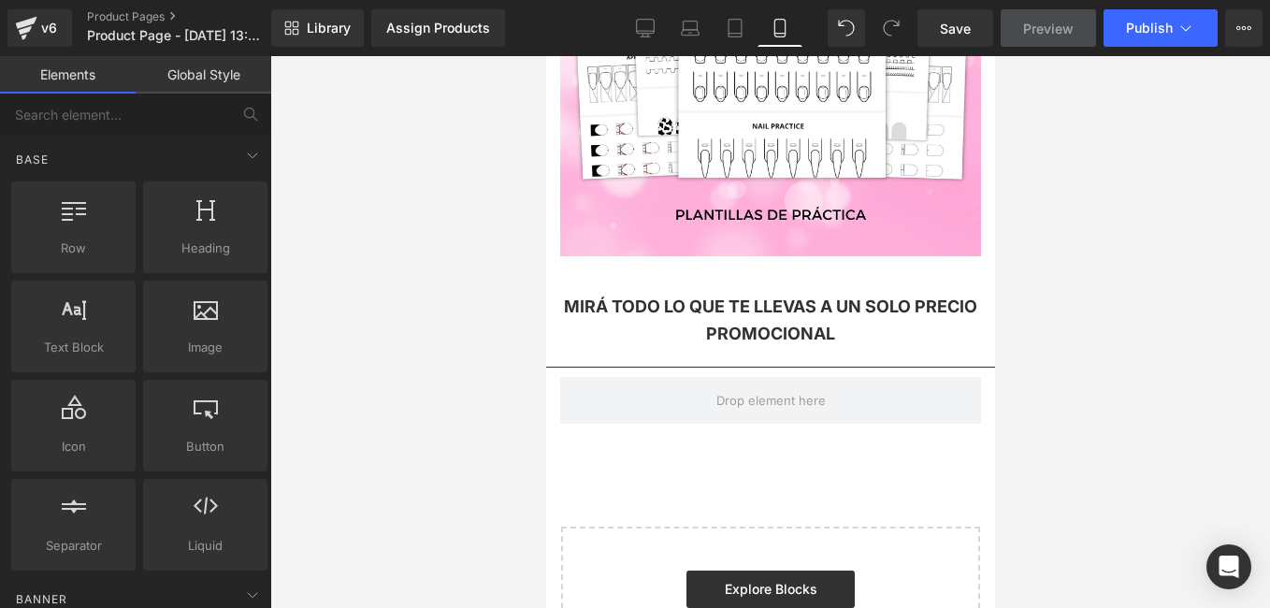
scroll to position [3648, 0]
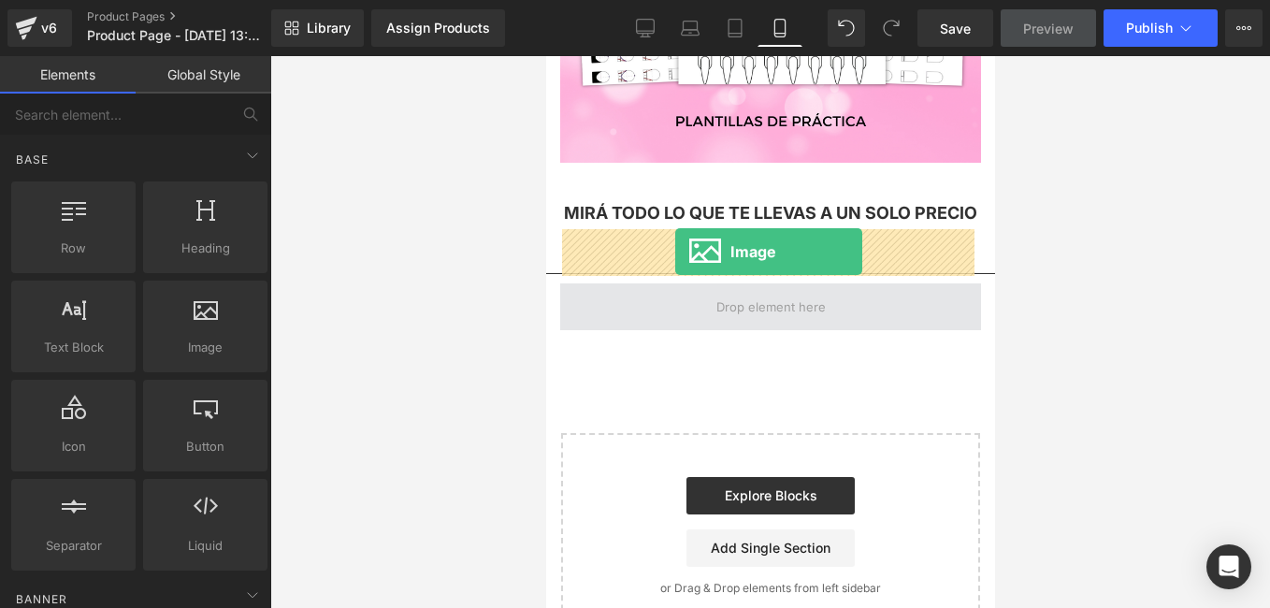
drag, startPoint x: 753, startPoint y: 394, endPoint x: 674, endPoint y: 252, distance: 162.4
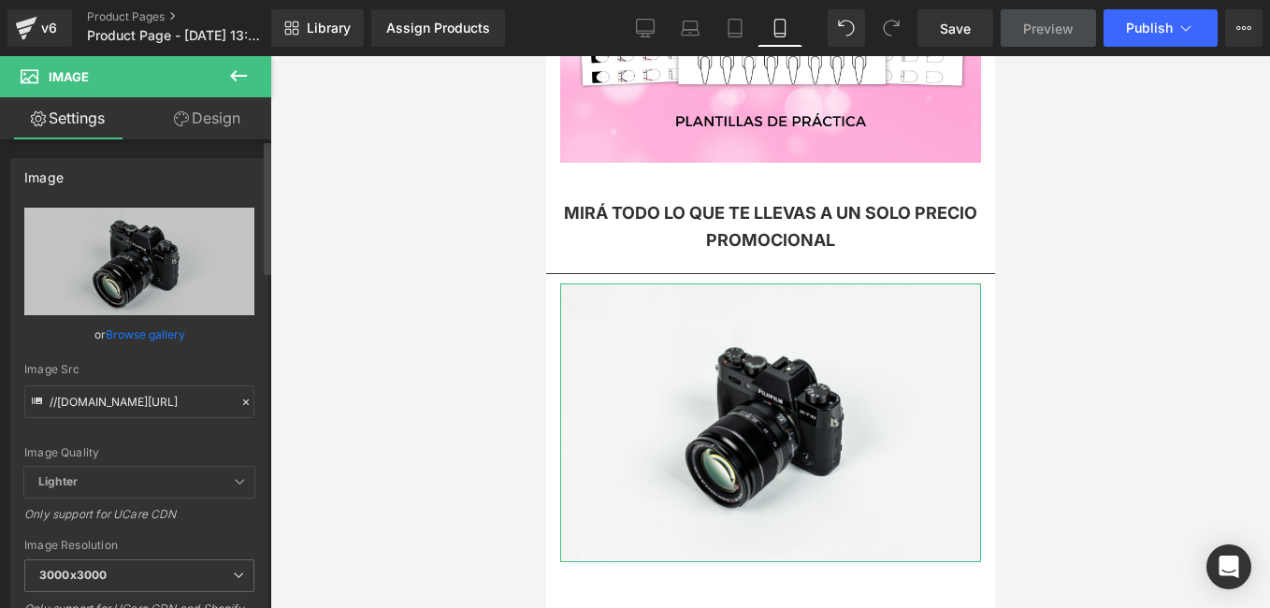
click at [239, 402] on icon at bounding box center [245, 402] width 13 height 13
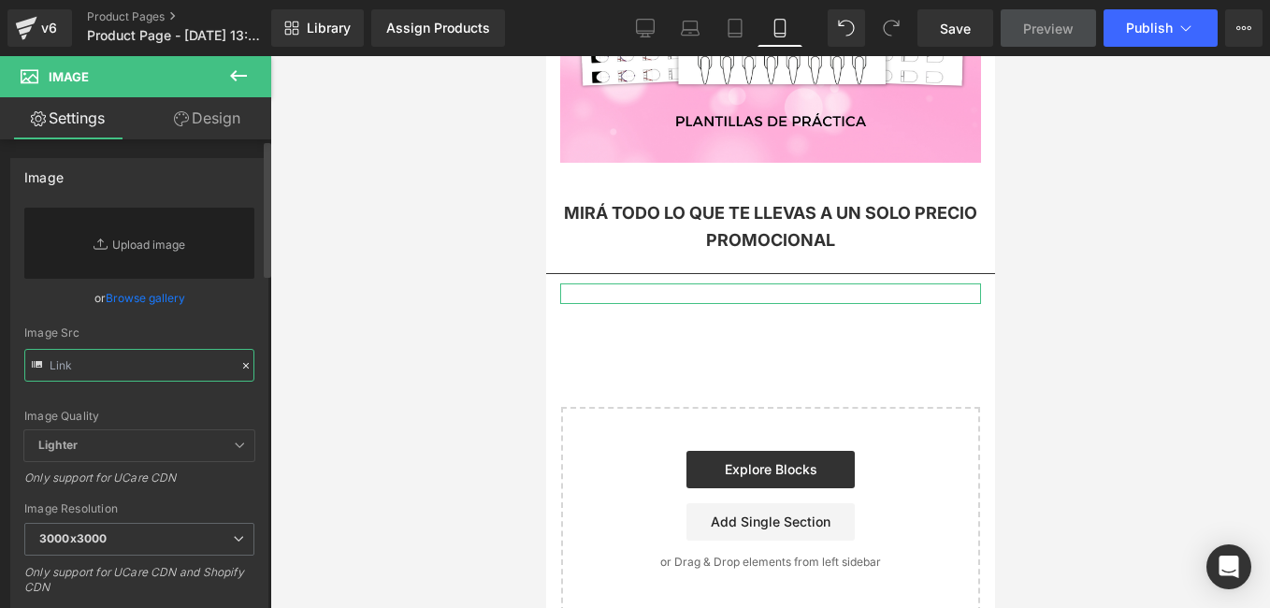
paste input "[URL][DOMAIN_NAME]"
type input "[URL][DOMAIN_NAME]"
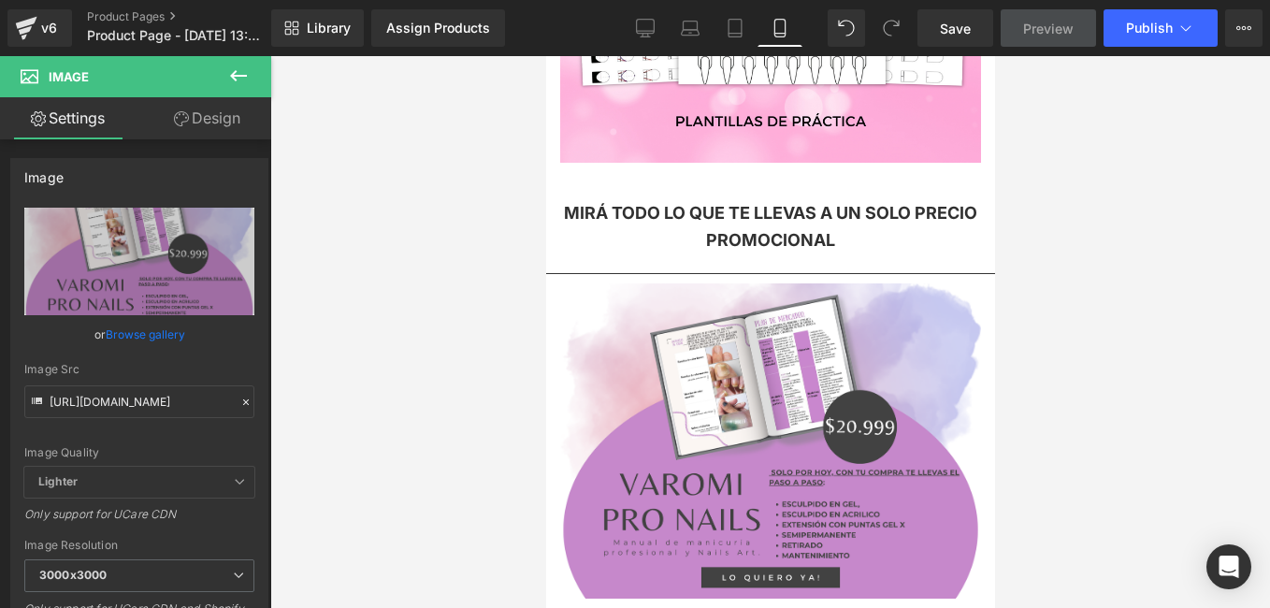
click at [474, 384] on div at bounding box center [770, 332] width 1000 height 552
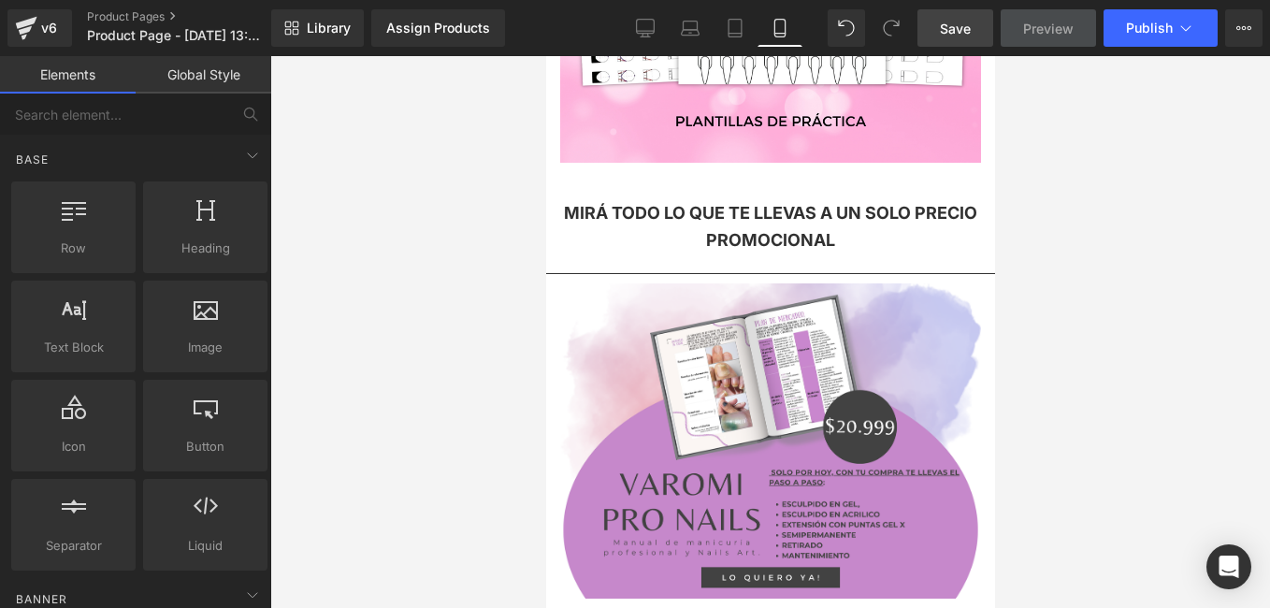
click at [955, 32] on span "Save" at bounding box center [955, 29] width 31 height 20
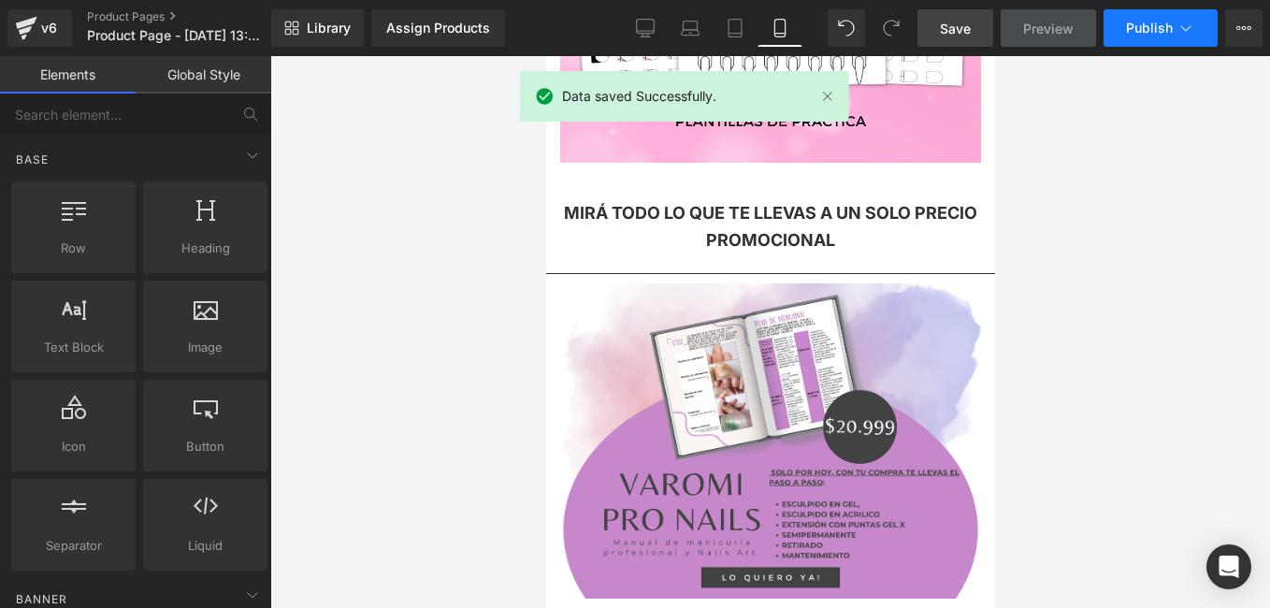
click at [1184, 32] on icon at bounding box center [1186, 28] width 19 height 19
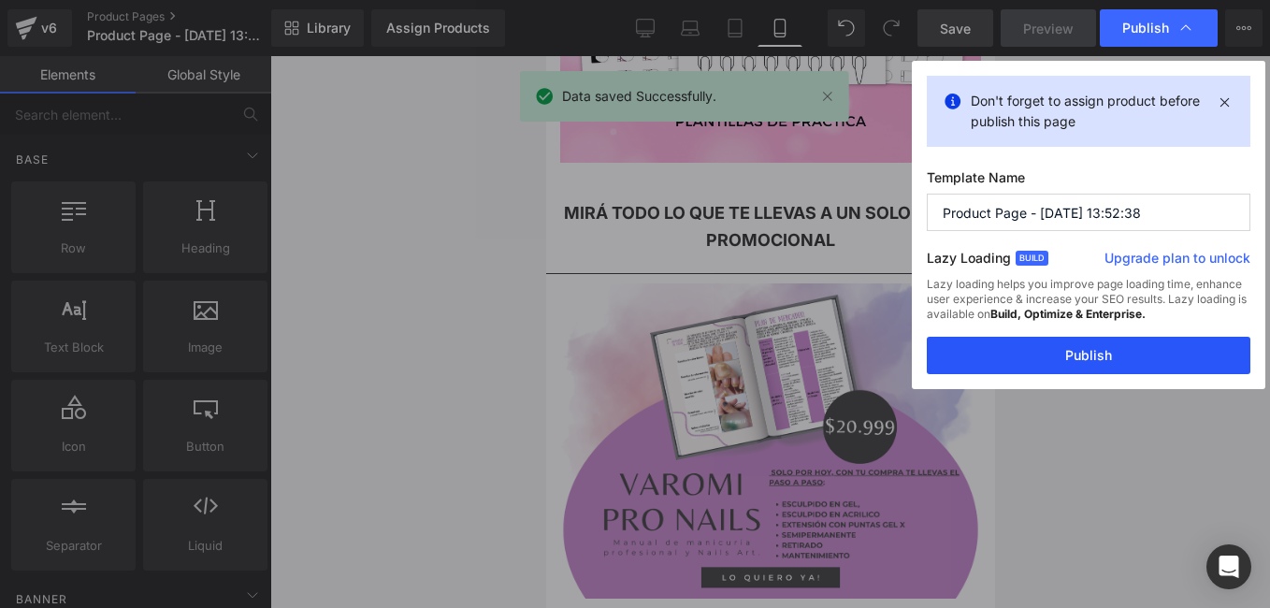
click at [1138, 354] on button "Publish" at bounding box center [1089, 355] width 324 height 37
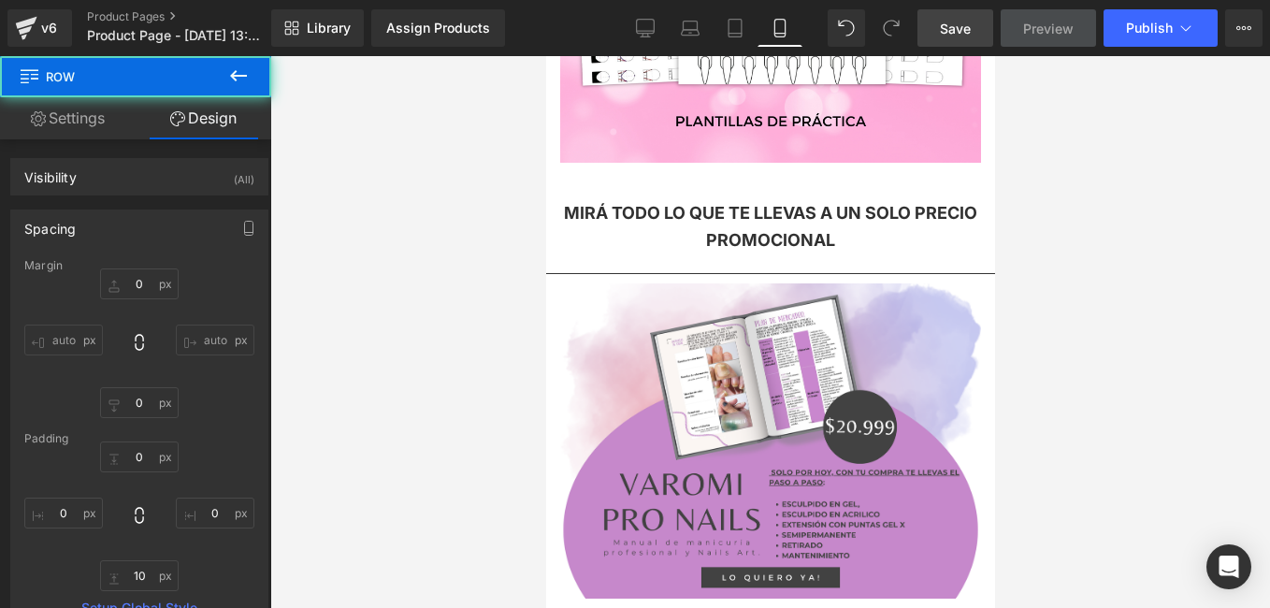
click at [493, 258] on div at bounding box center [770, 332] width 1000 height 552
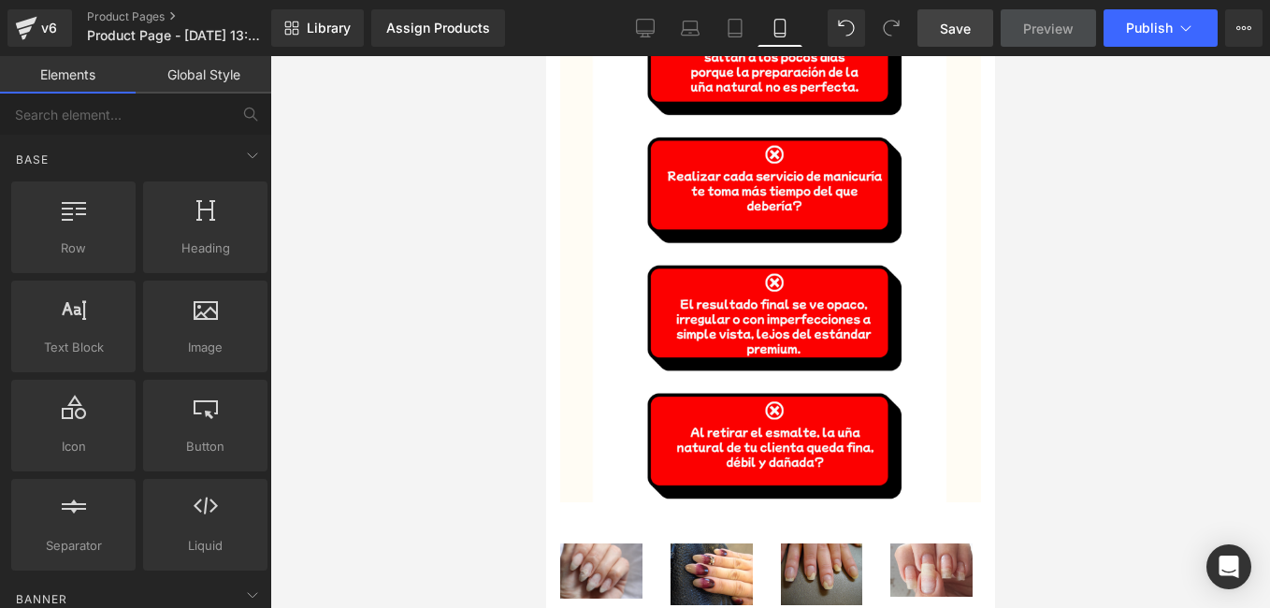
scroll to position [1309, 0]
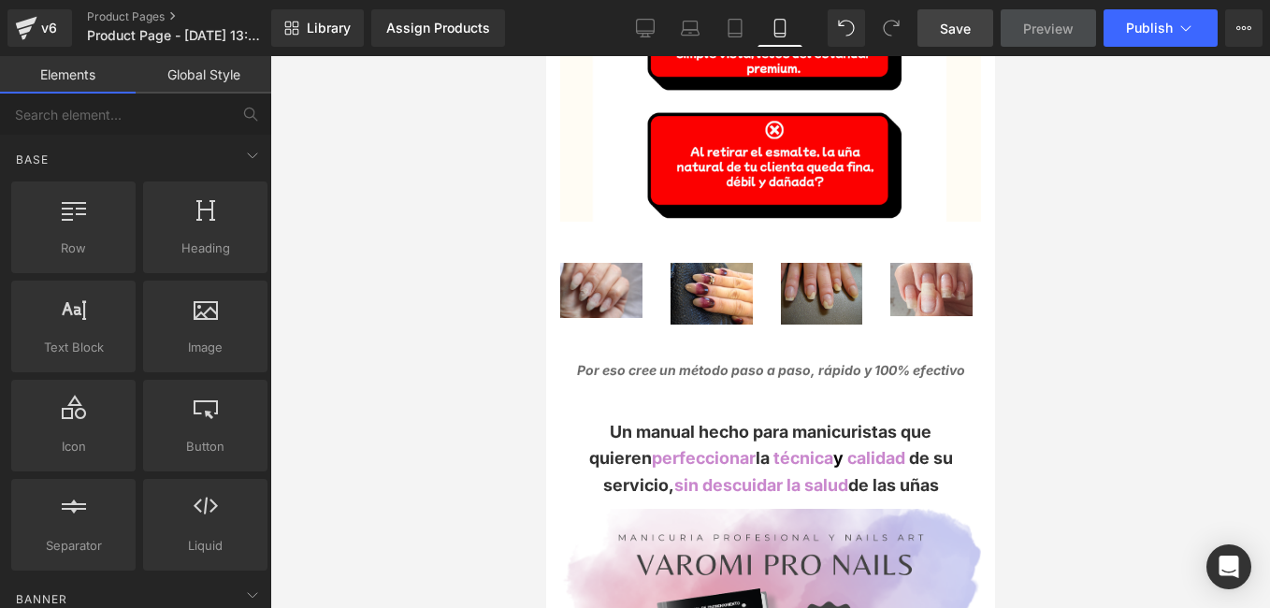
click at [959, 38] on link "Save" at bounding box center [955, 27] width 76 height 37
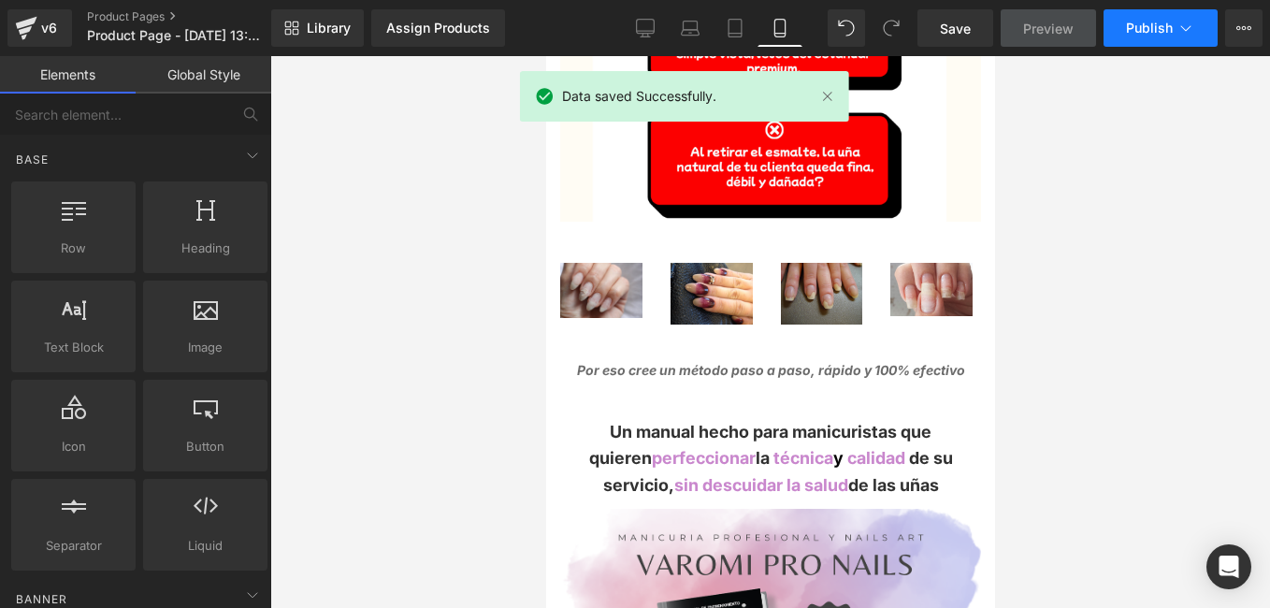
click at [1170, 32] on span "Publish" at bounding box center [1149, 28] width 47 height 15
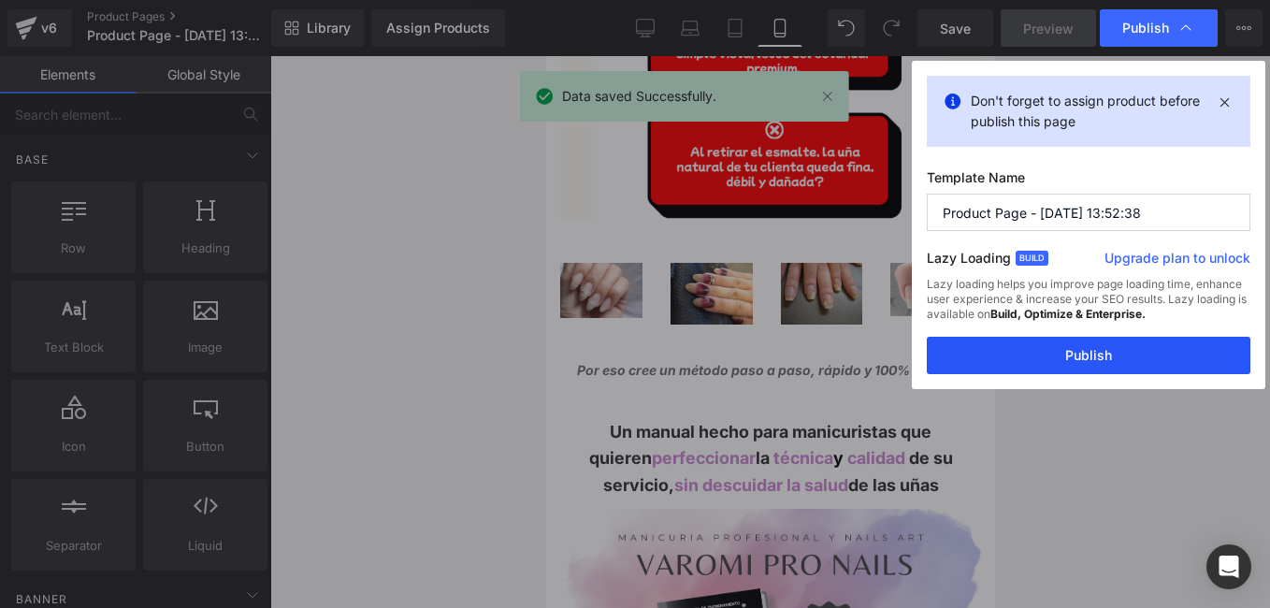
click at [1126, 359] on button "Publish" at bounding box center [1089, 355] width 324 height 37
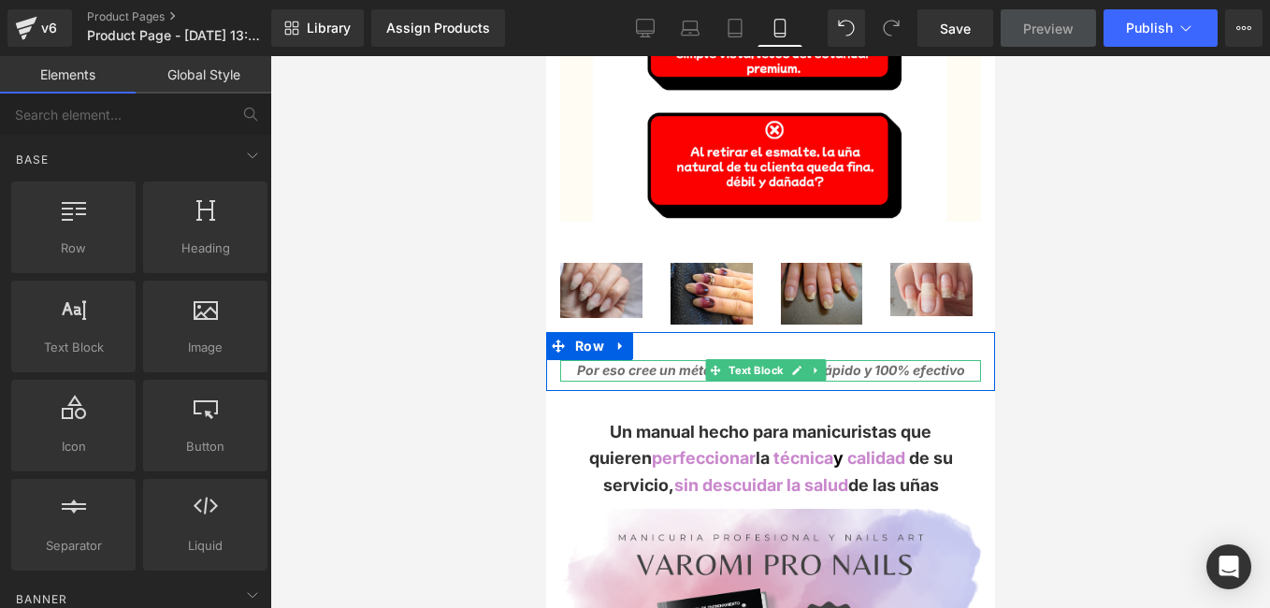
click at [653, 362] on icon "Por eso cree un método paso a paso, rápido y 100% efectivo" at bounding box center [770, 370] width 388 height 16
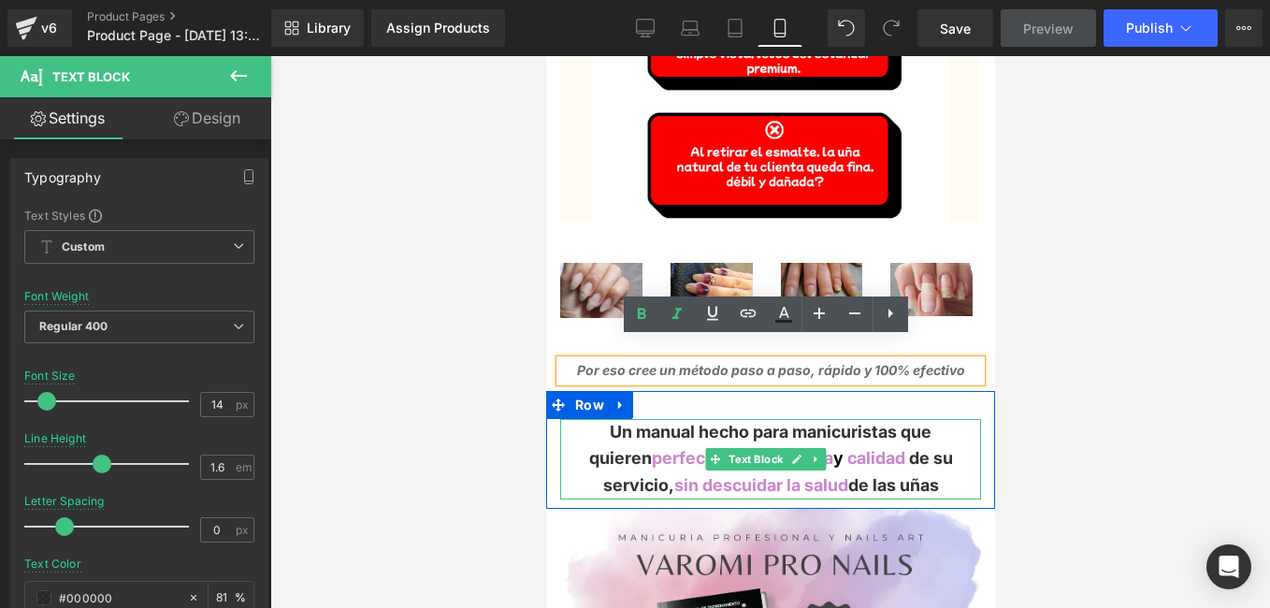
click at [759, 448] on span "a" at bounding box center [763, 458] width 9 height 20
